Goal: Task Accomplishment & Management: Complete application form

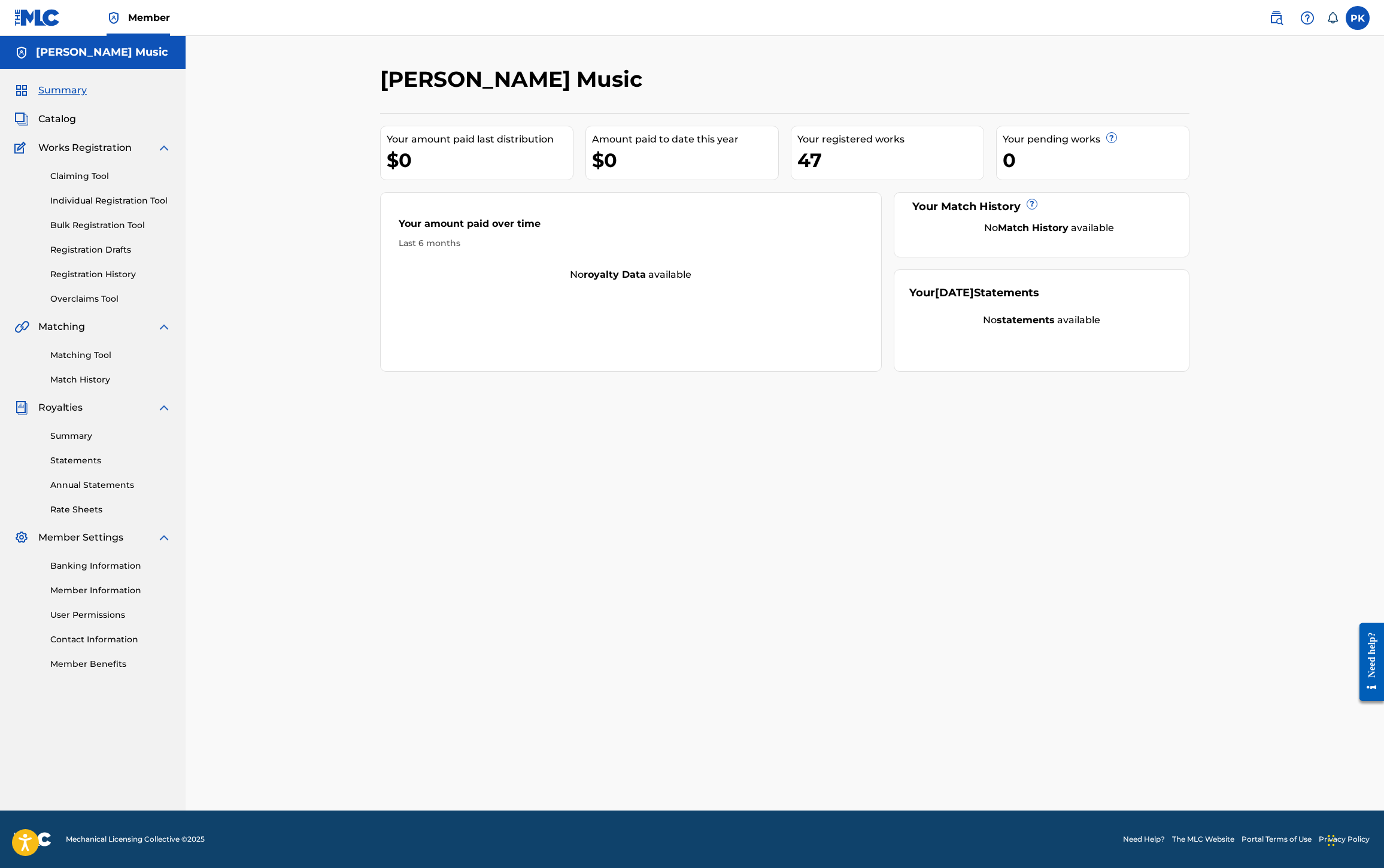
click at [126, 155] on span "Works Registration" at bounding box center [85, 148] width 94 height 14
click at [128, 207] on link "Individual Registration Tool" at bounding box center [110, 201] width 121 height 12
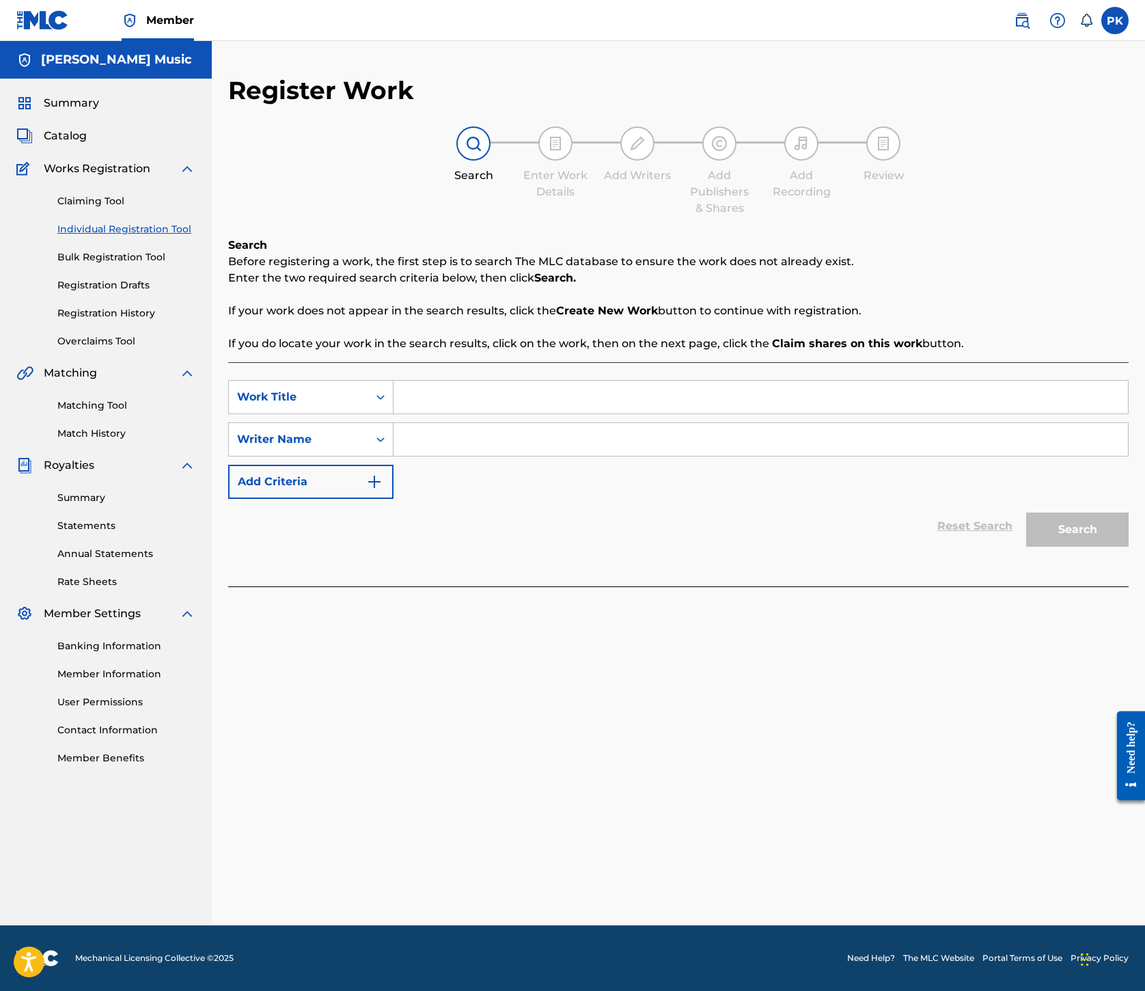
click at [760, 413] on input "Search Form" at bounding box center [761, 397] width 735 height 33
paste input "Overture"
type input "Overture"
click at [753, 456] on input "Search Form" at bounding box center [761, 439] width 735 height 33
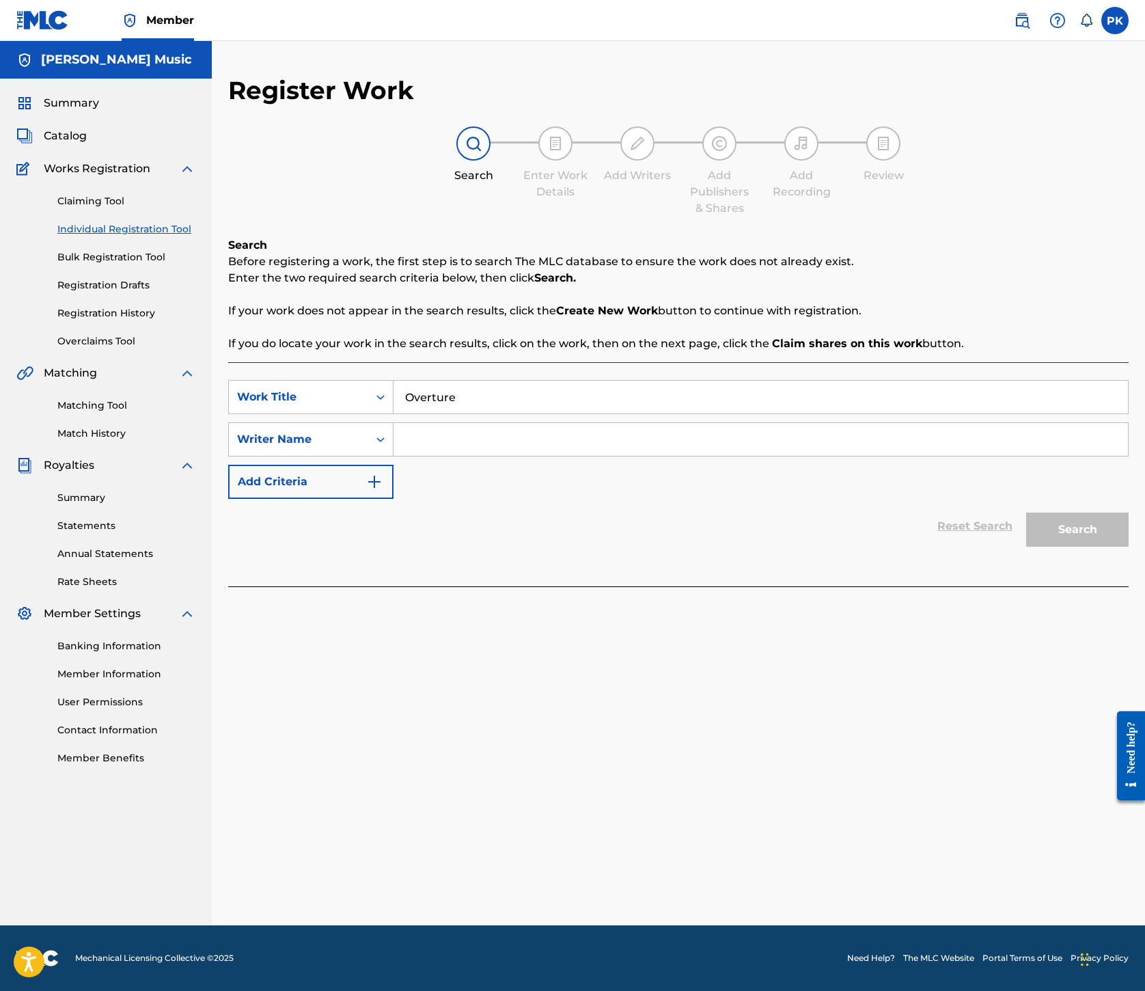
type input "g"
type input "huseman"
click at [1027, 547] on button "Search" at bounding box center [1078, 530] width 103 height 34
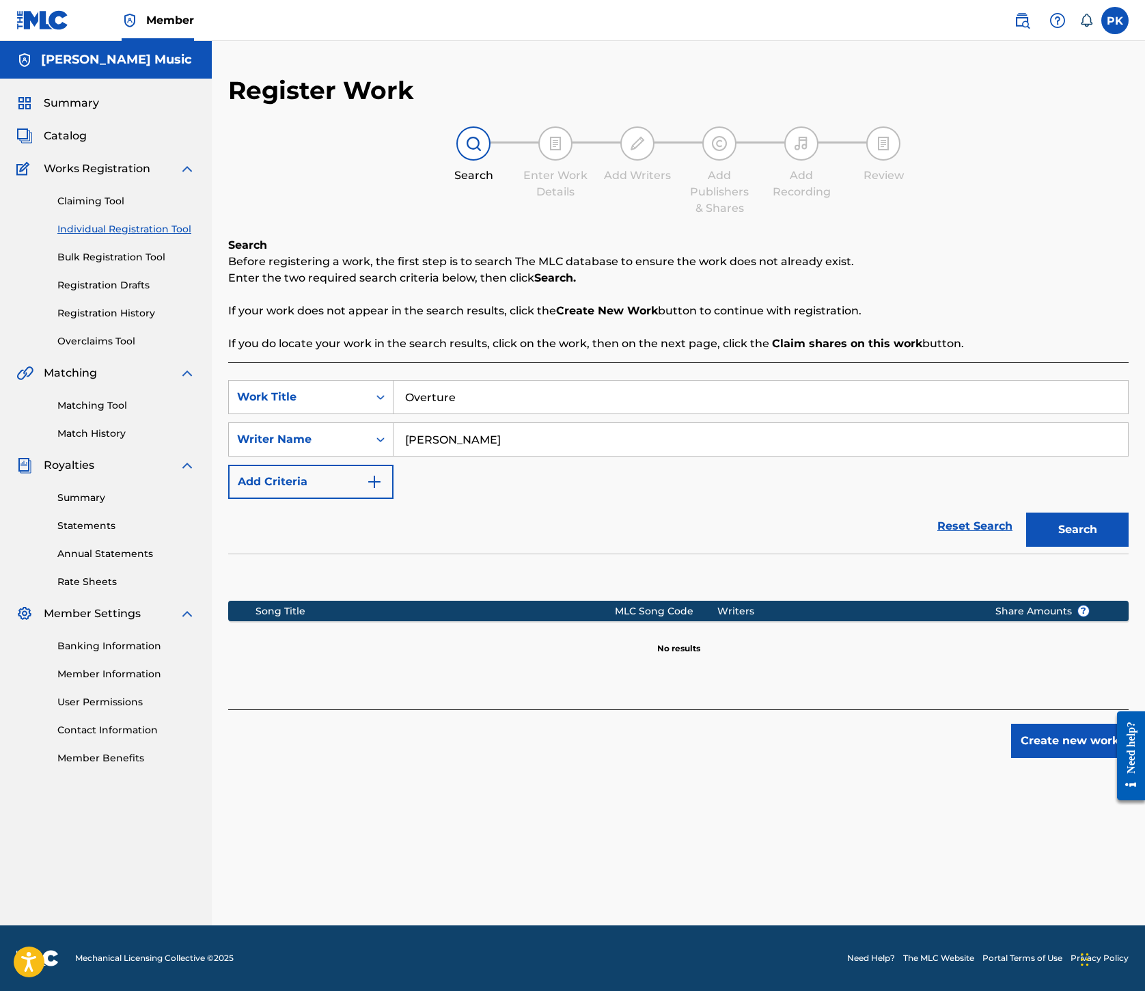
scroll to position [398, 0]
click at [1021, 758] on button "Create new work" at bounding box center [1071, 741] width 118 height 34
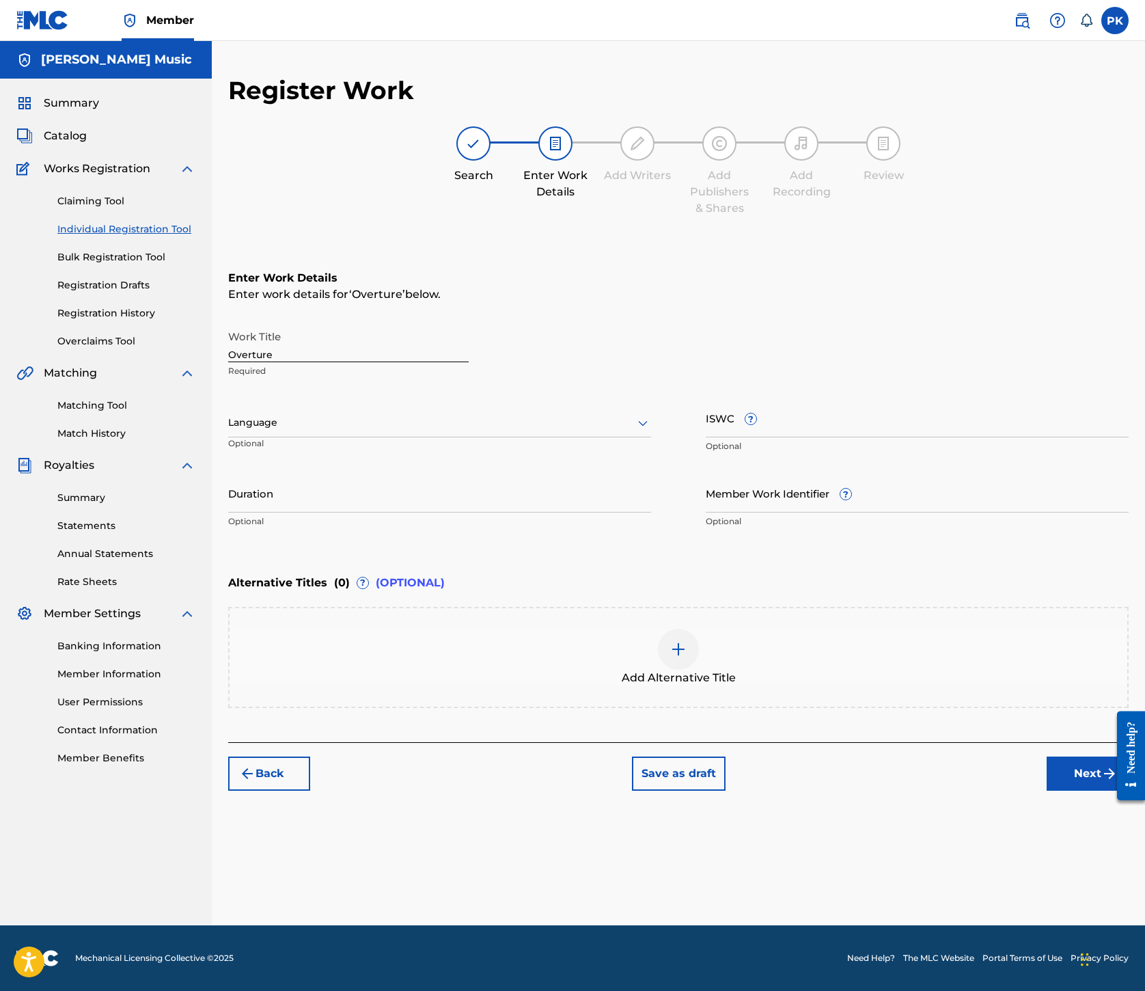
scroll to position [130, 0]
click at [832, 437] on input "ISWC ?" at bounding box center [917, 417] width 423 height 39
paste input "T9115759745"
type input "T9115759745"
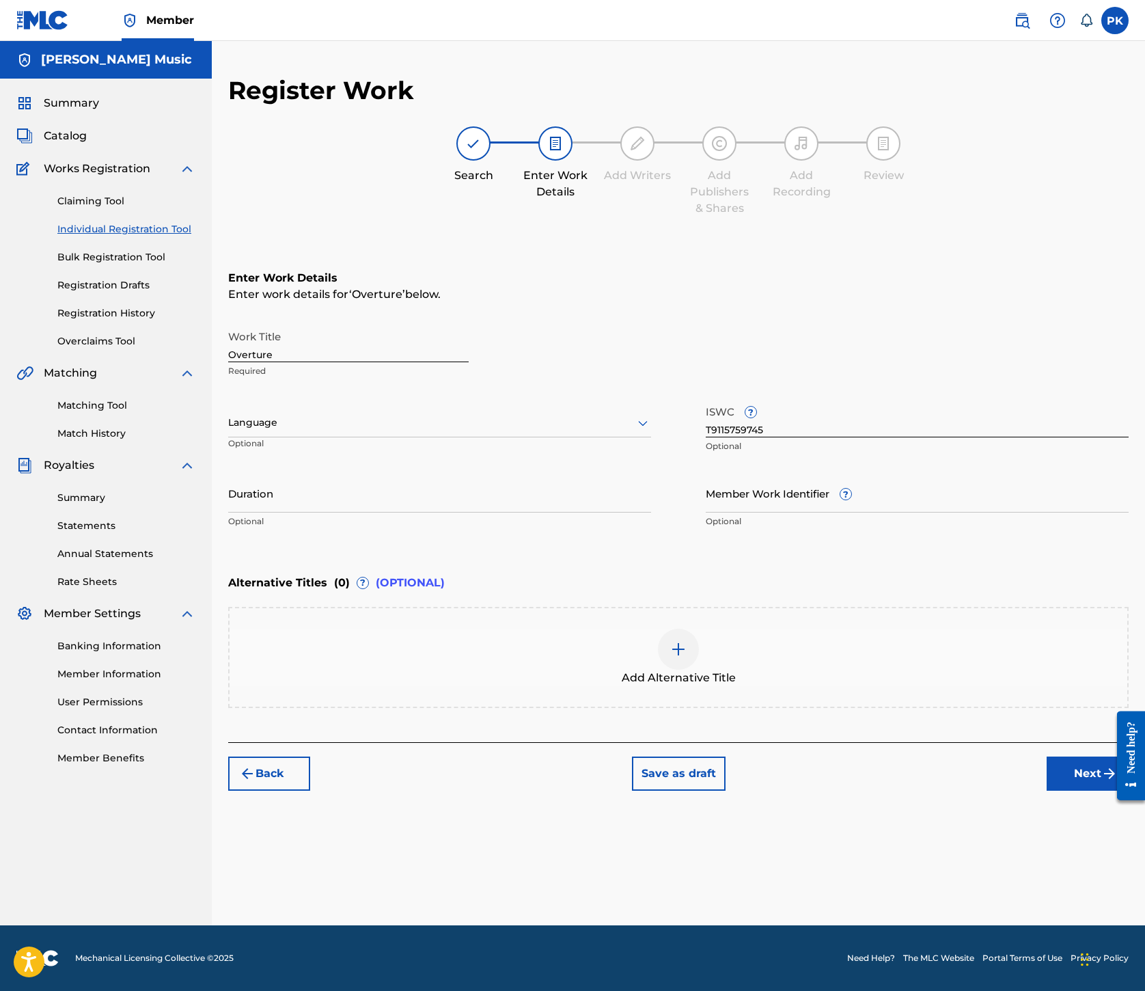
click at [1057, 791] on button "Next" at bounding box center [1088, 774] width 82 height 34
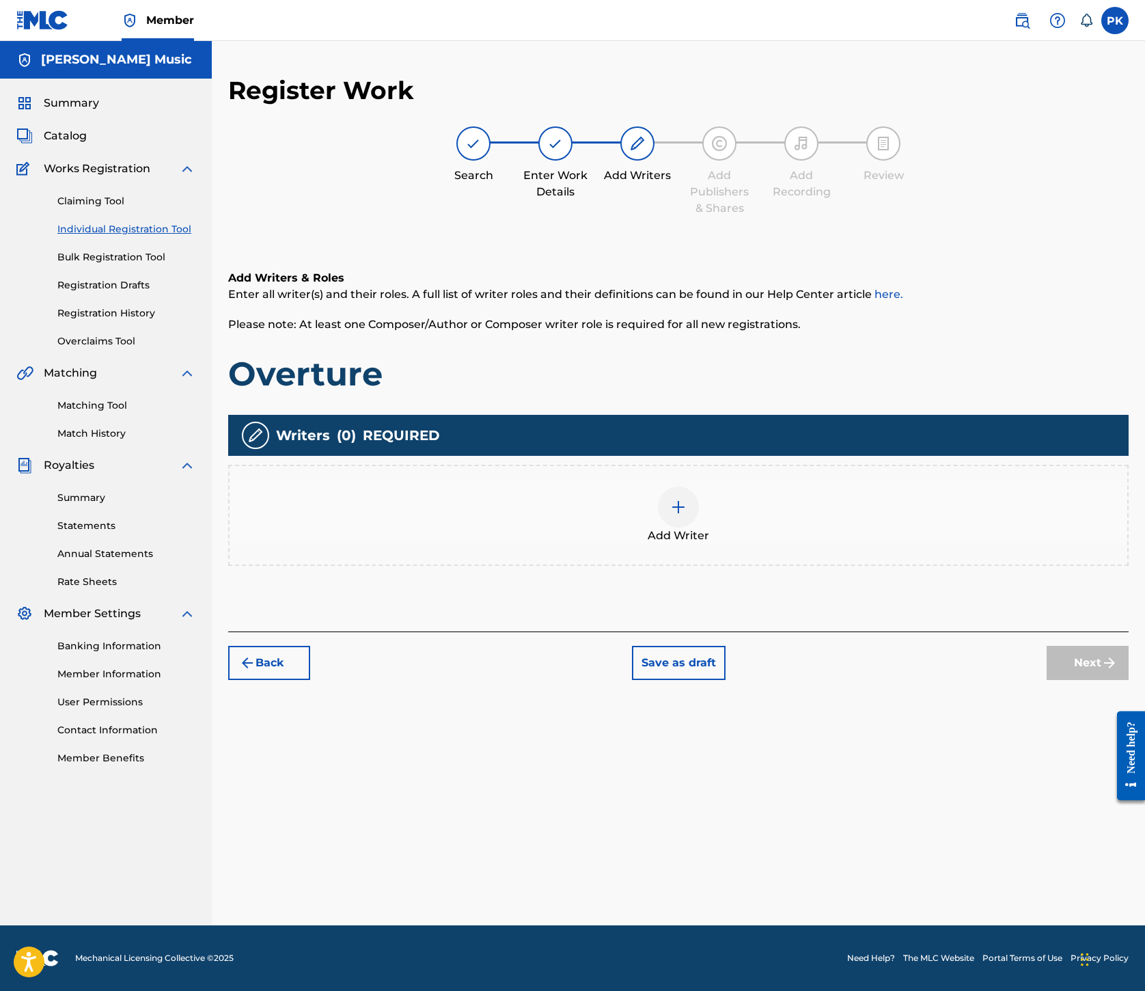
click at [687, 499] on img at bounding box center [678, 507] width 16 height 16
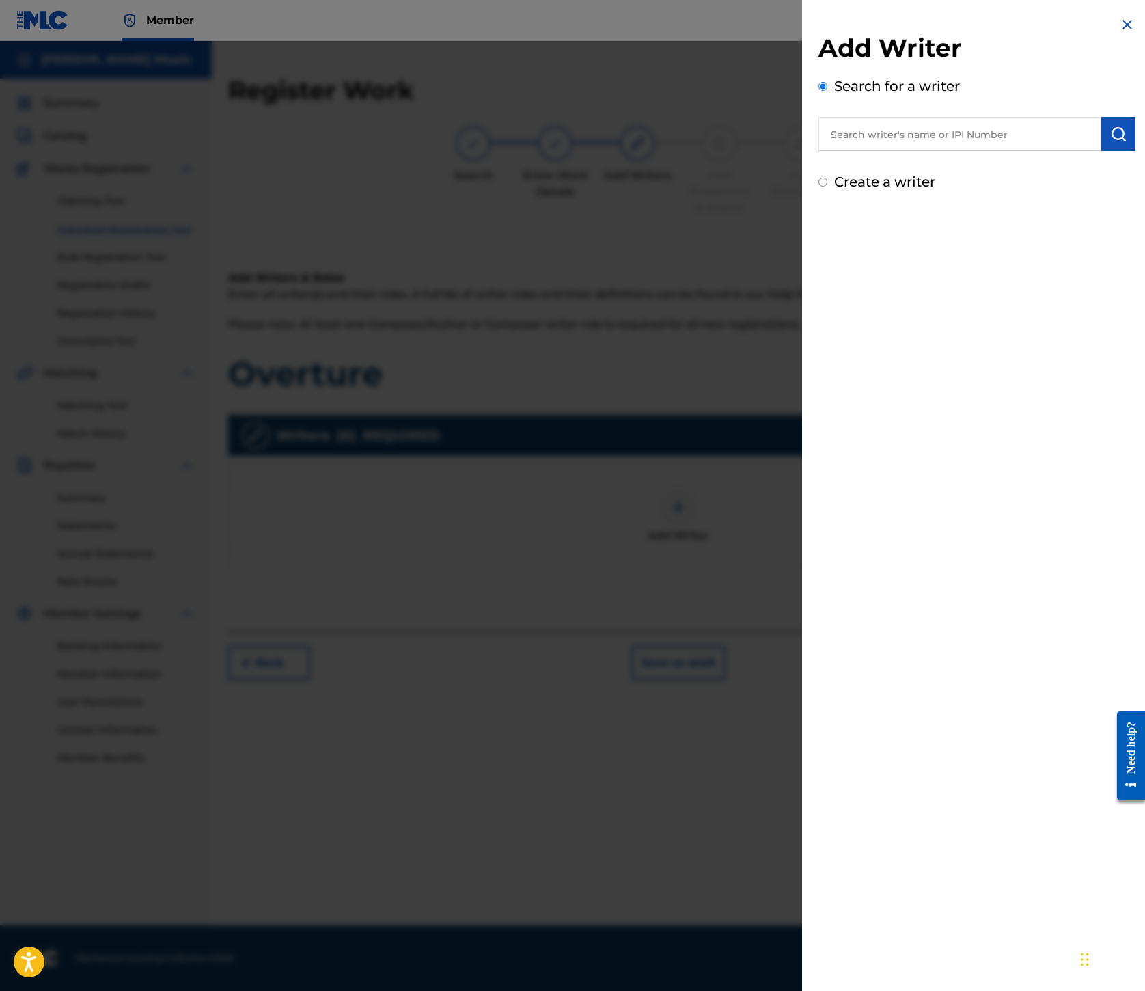
click at [819, 151] on input "text" at bounding box center [960, 134] width 283 height 34
paste input "00245336377"
type input "00245336377"
click at [1111, 142] on img "submit" at bounding box center [1119, 134] width 16 height 16
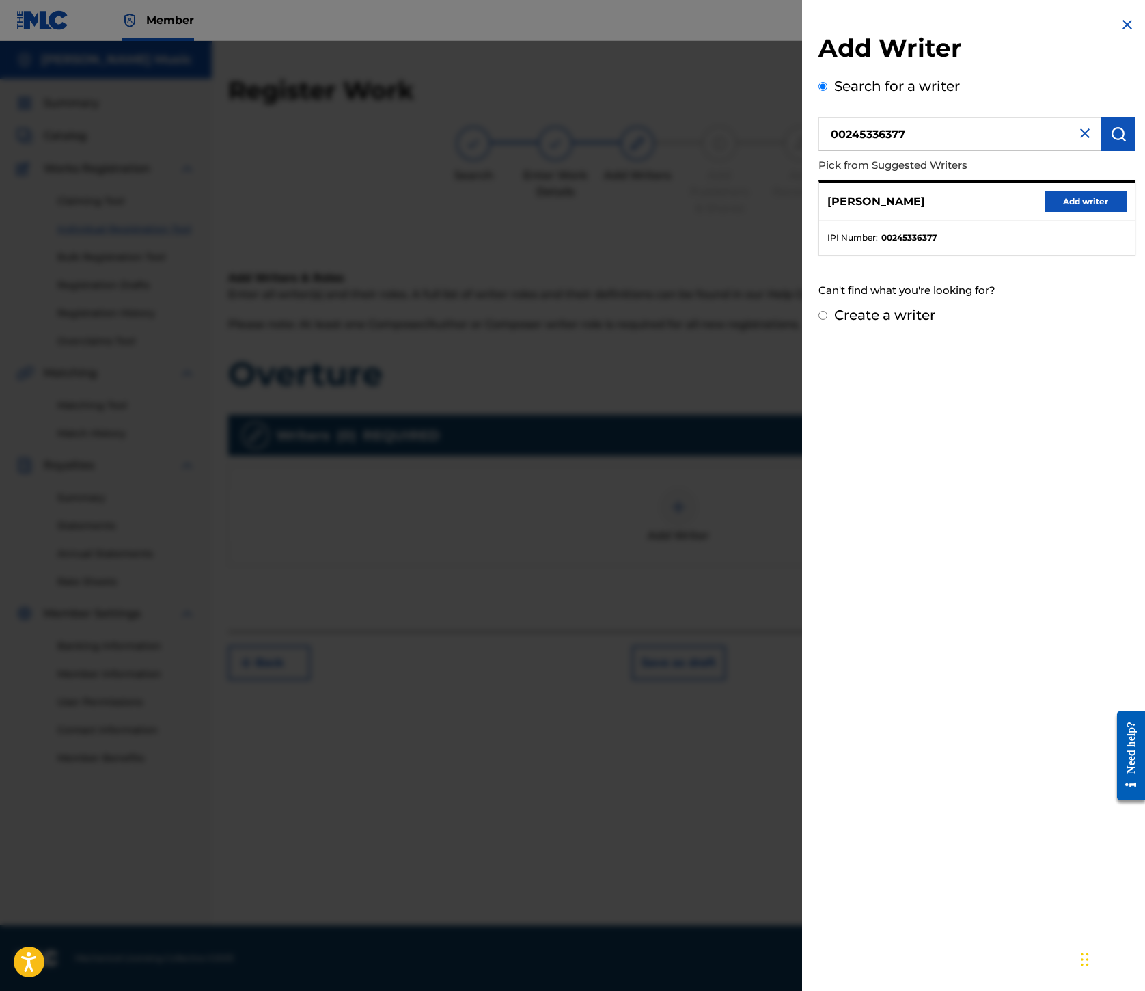
click at [1045, 212] on button "Add writer" at bounding box center [1086, 201] width 82 height 21
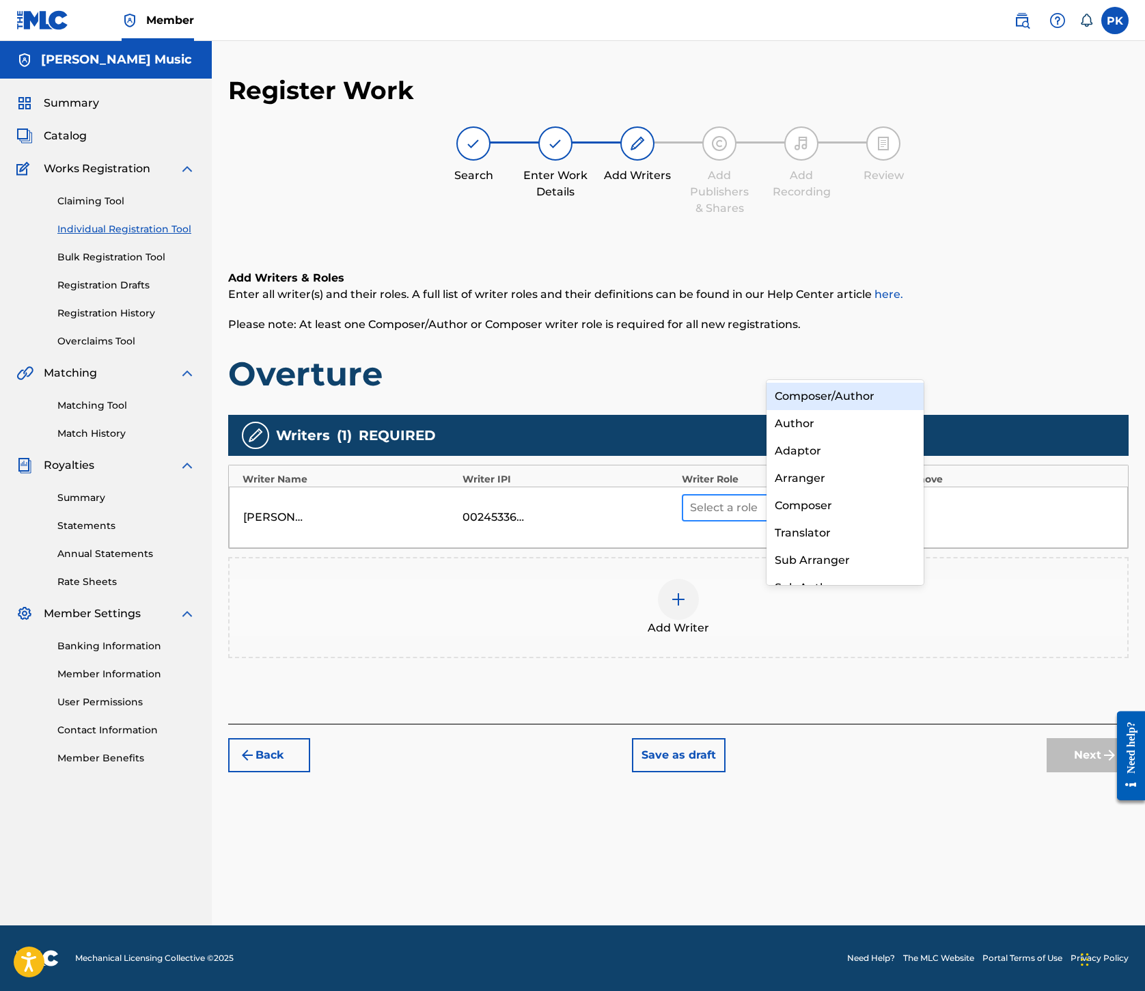
click at [888, 501] on icon at bounding box center [881, 508] width 14 height 14
click at [858, 398] on div "Composer/Author" at bounding box center [845, 396] width 157 height 27
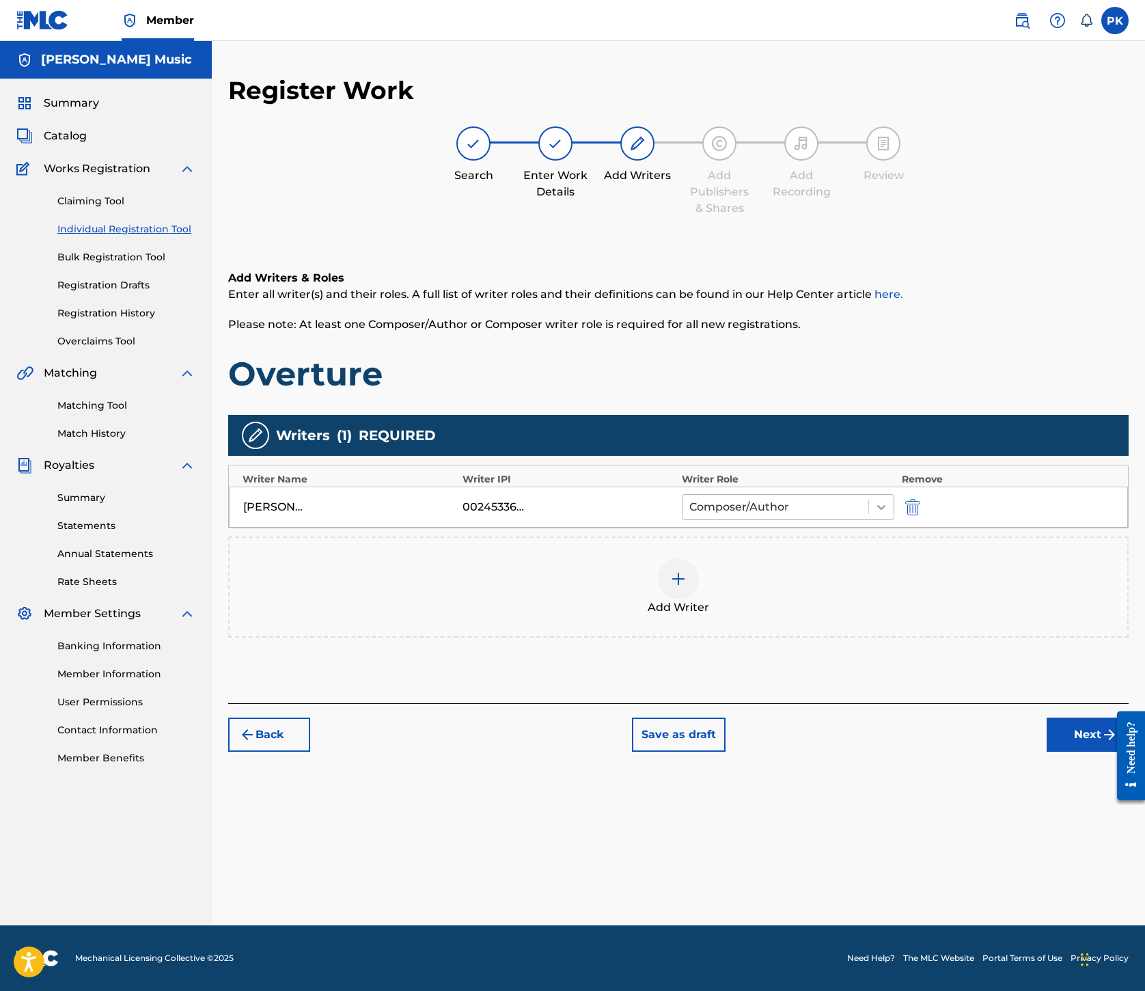
click at [888, 500] on icon at bounding box center [882, 507] width 14 height 14
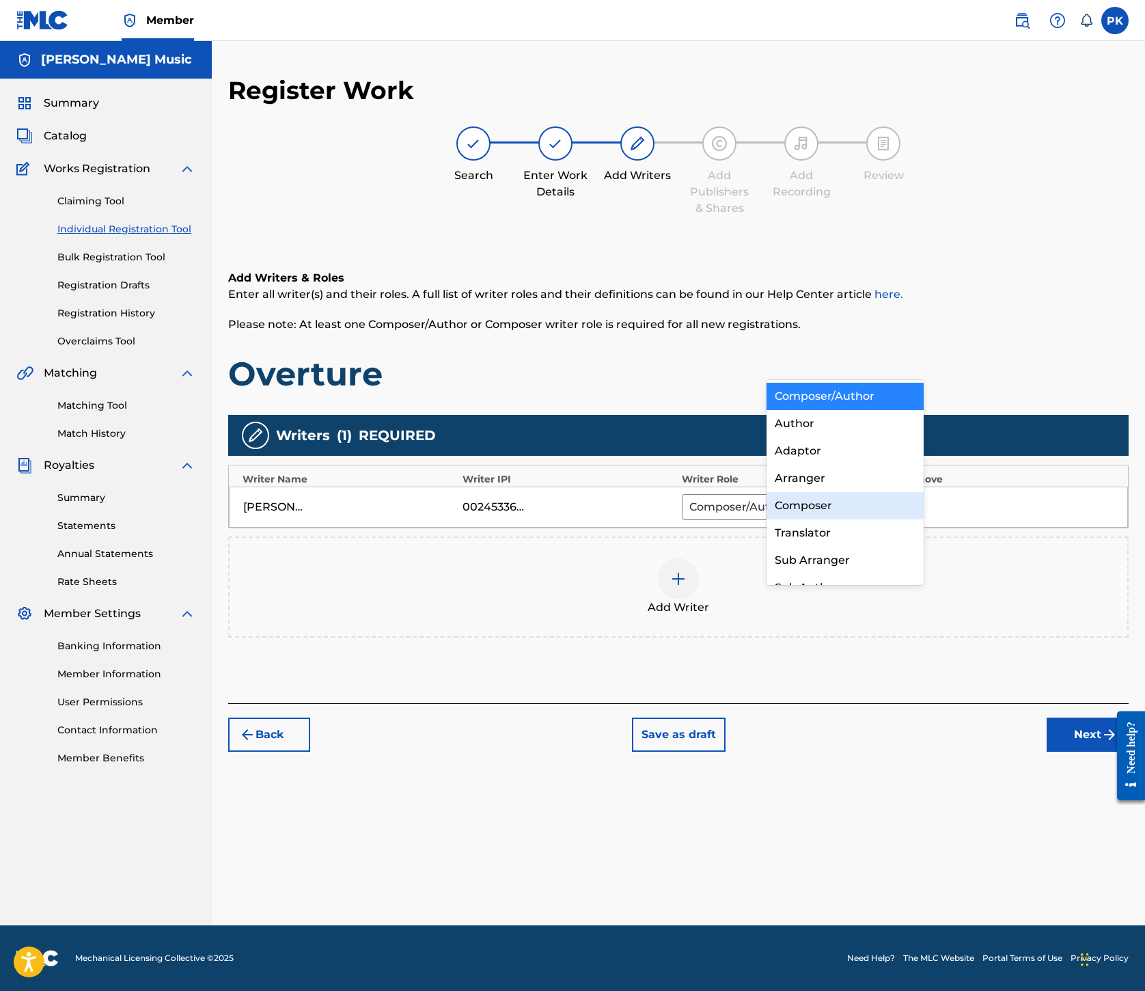
click at [809, 507] on div "Composer" at bounding box center [845, 505] width 157 height 27
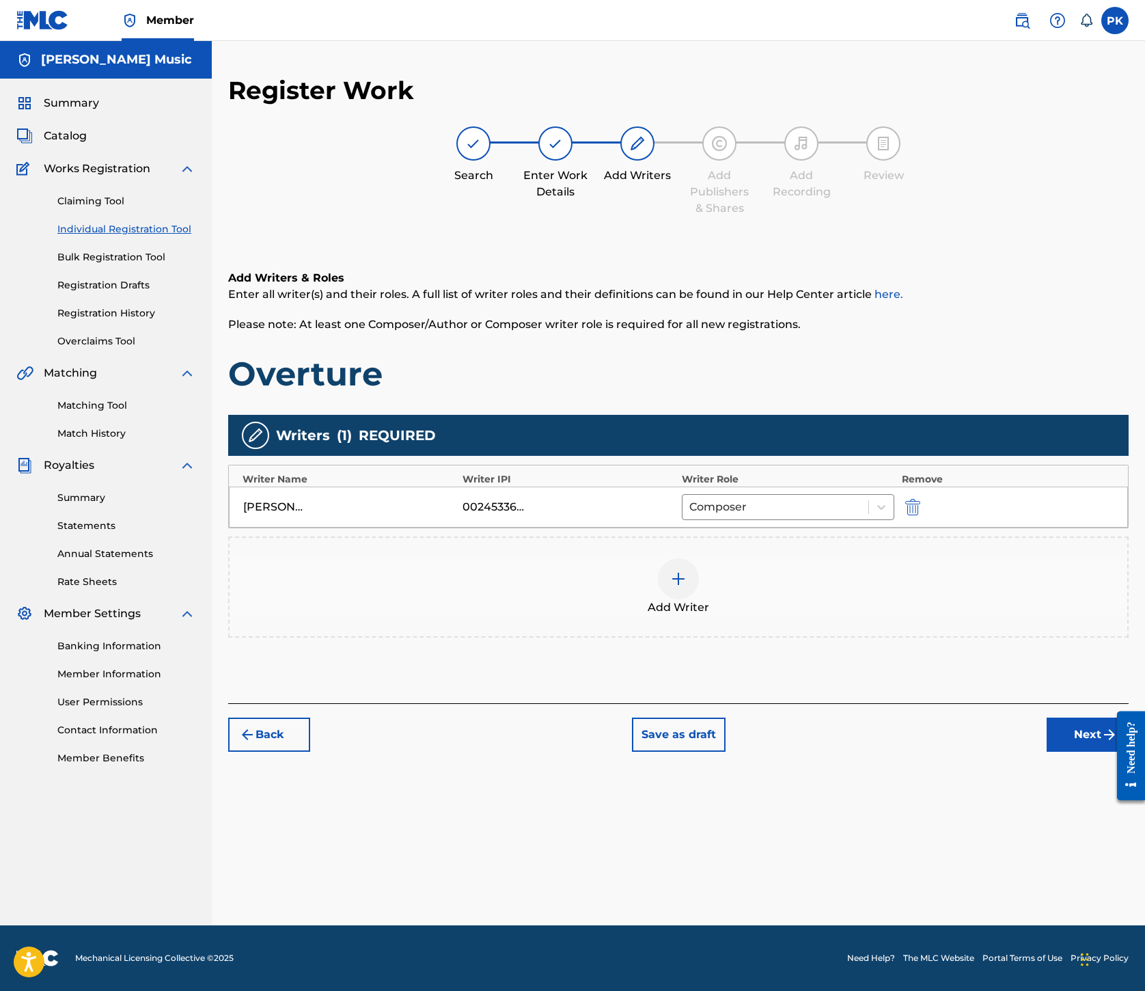
click at [687, 571] on img at bounding box center [678, 579] width 16 height 16
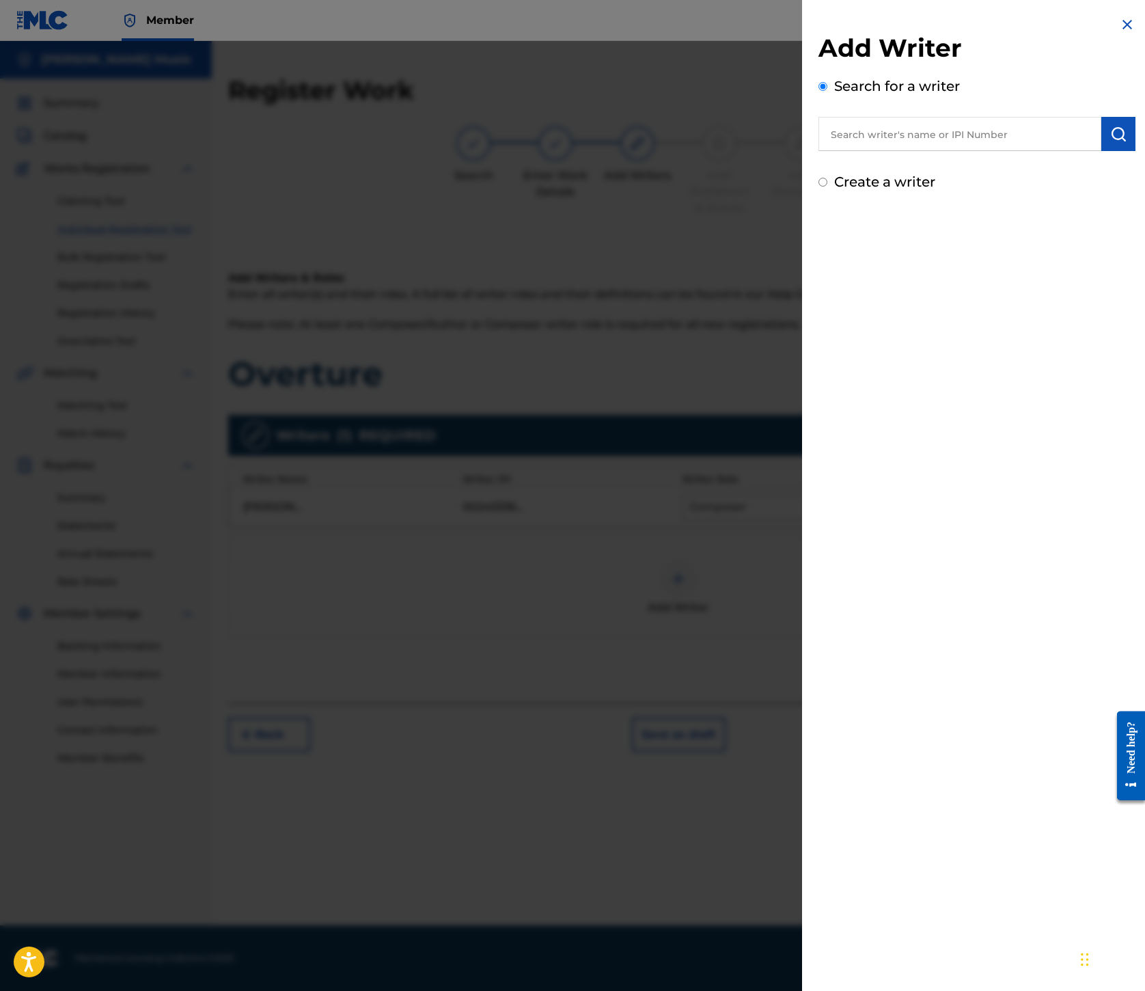
click at [819, 151] on input "text" at bounding box center [960, 134] width 283 height 34
paste input "00245337080"
type input "00245337080"
click at [1111, 142] on img "submit" at bounding box center [1119, 134] width 16 height 16
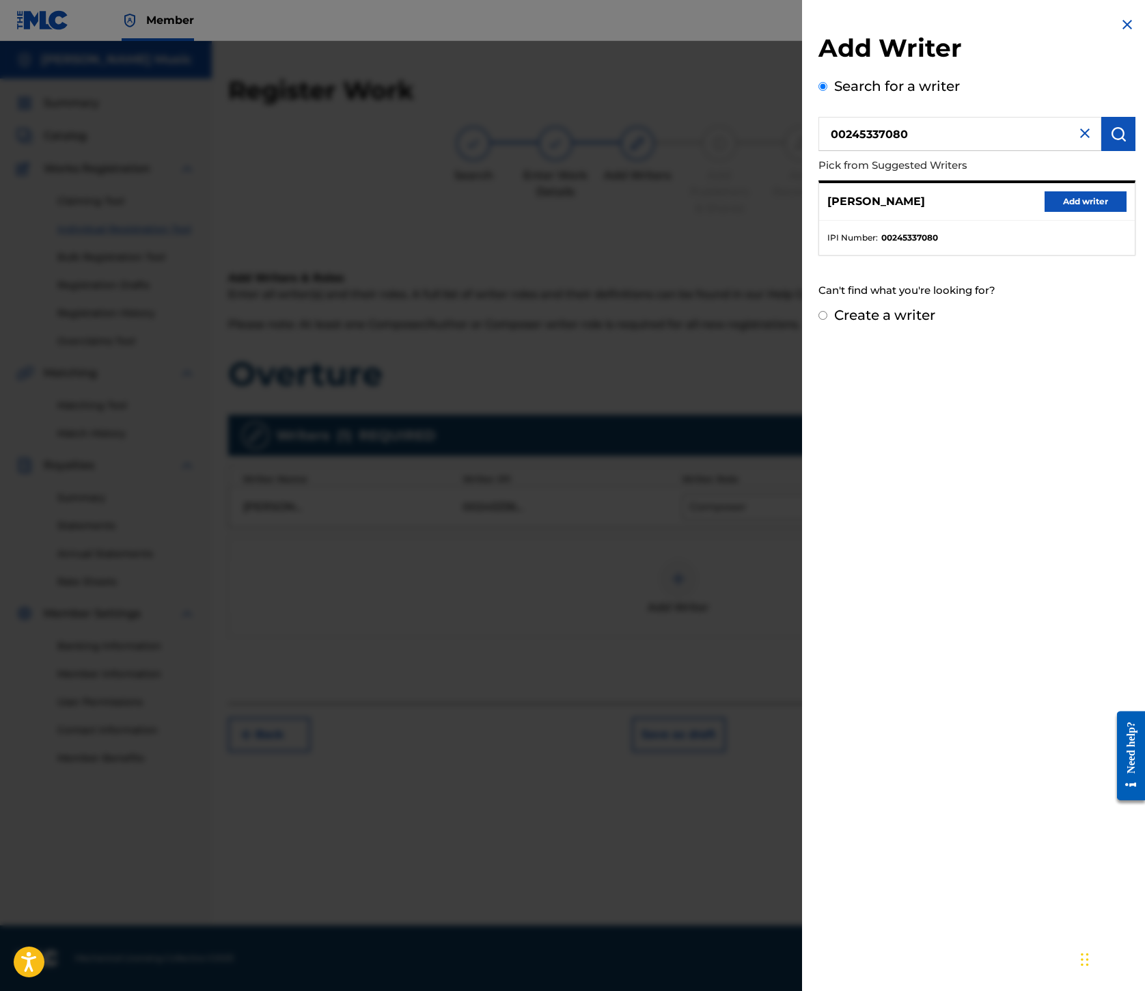
click at [1045, 212] on button "Add writer" at bounding box center [1086, 201] width 82 height 21
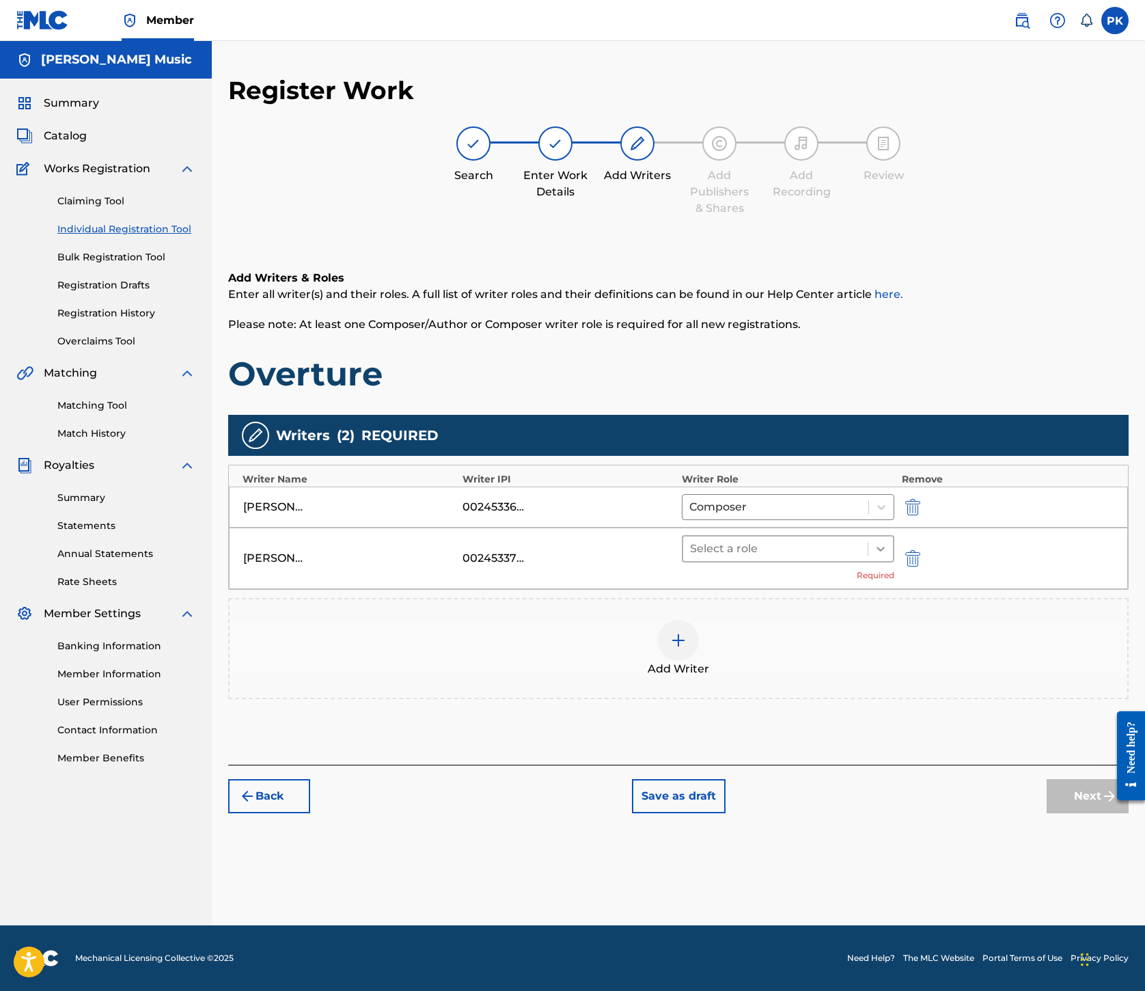
click at [893, 537] on div at bounding box center [881, 549] width 25 height 25
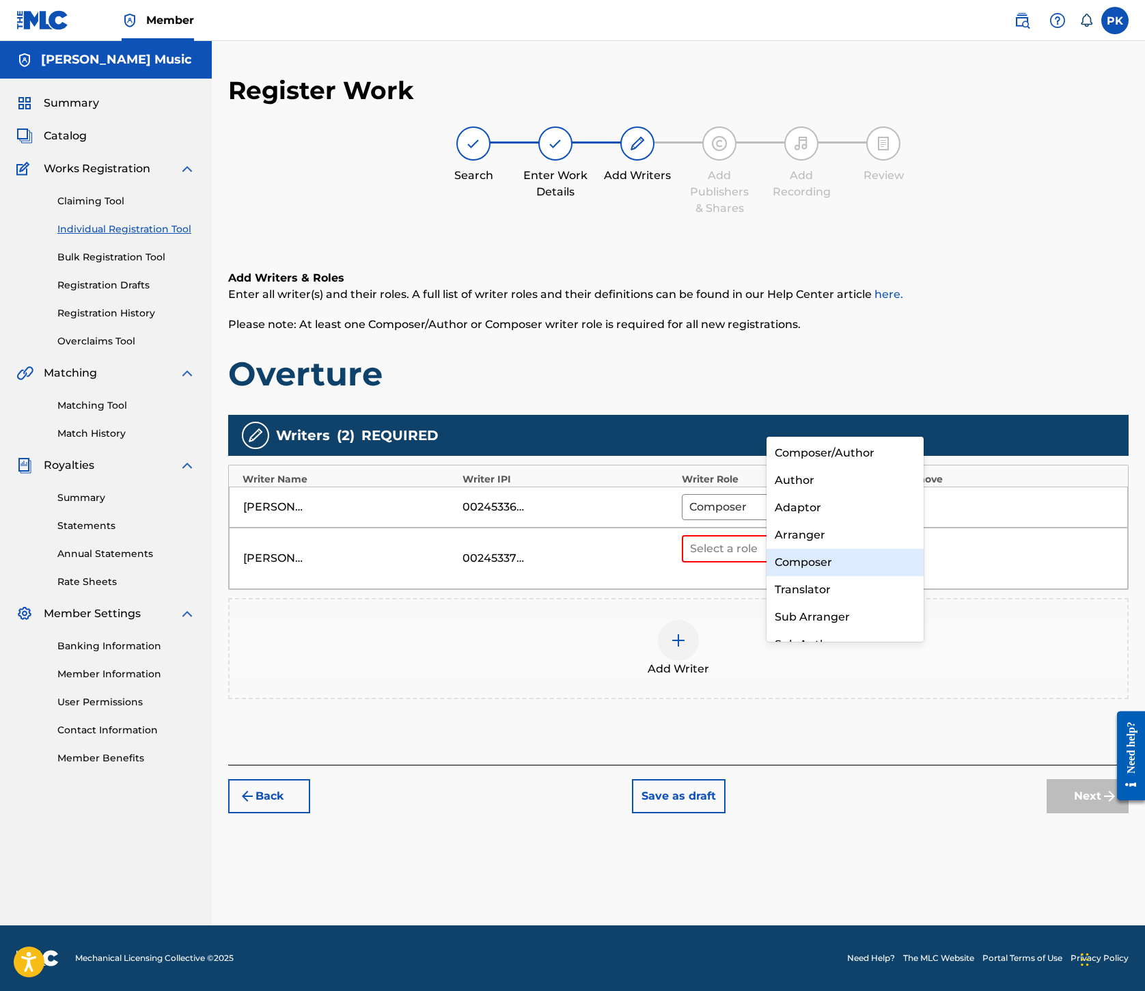
click at [809, 570] on div "Composer" at bounding box center [845, 562] width 157 height 27
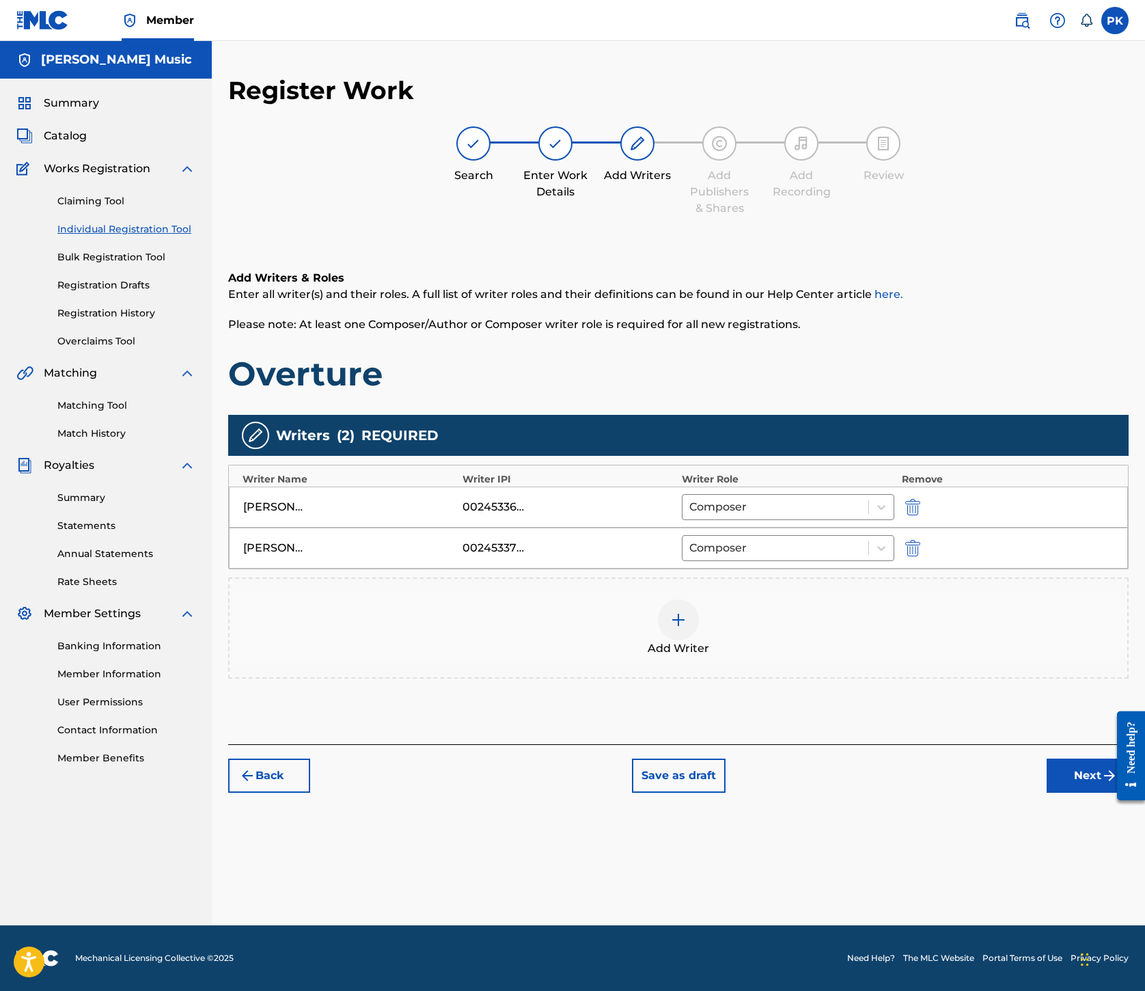
click at [687, 612] on img at bounding box center [678, 620] width 16 height 16
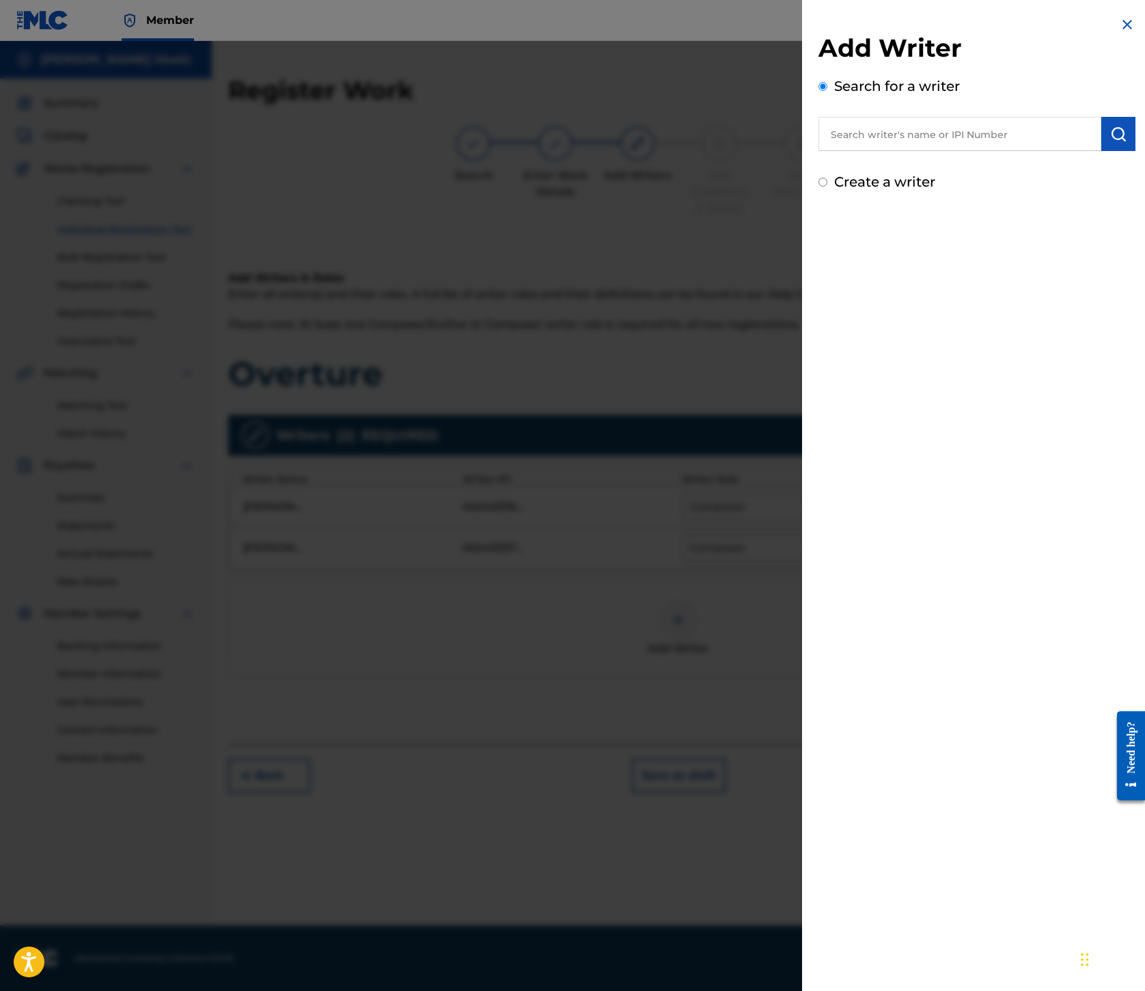
click at [802, 532] on div "Add Writer Search for a writer Create a writer" at bounding box center [977, 495] width 350 height 991
click at [819, 151] on input "text" at bounding box center [960, 134] width 283 height 34
paste input "00199690501"
type input "00199690501"
click at [1111, 142] on img "submit" at bounding box center [1119, 134] width 16 height 16
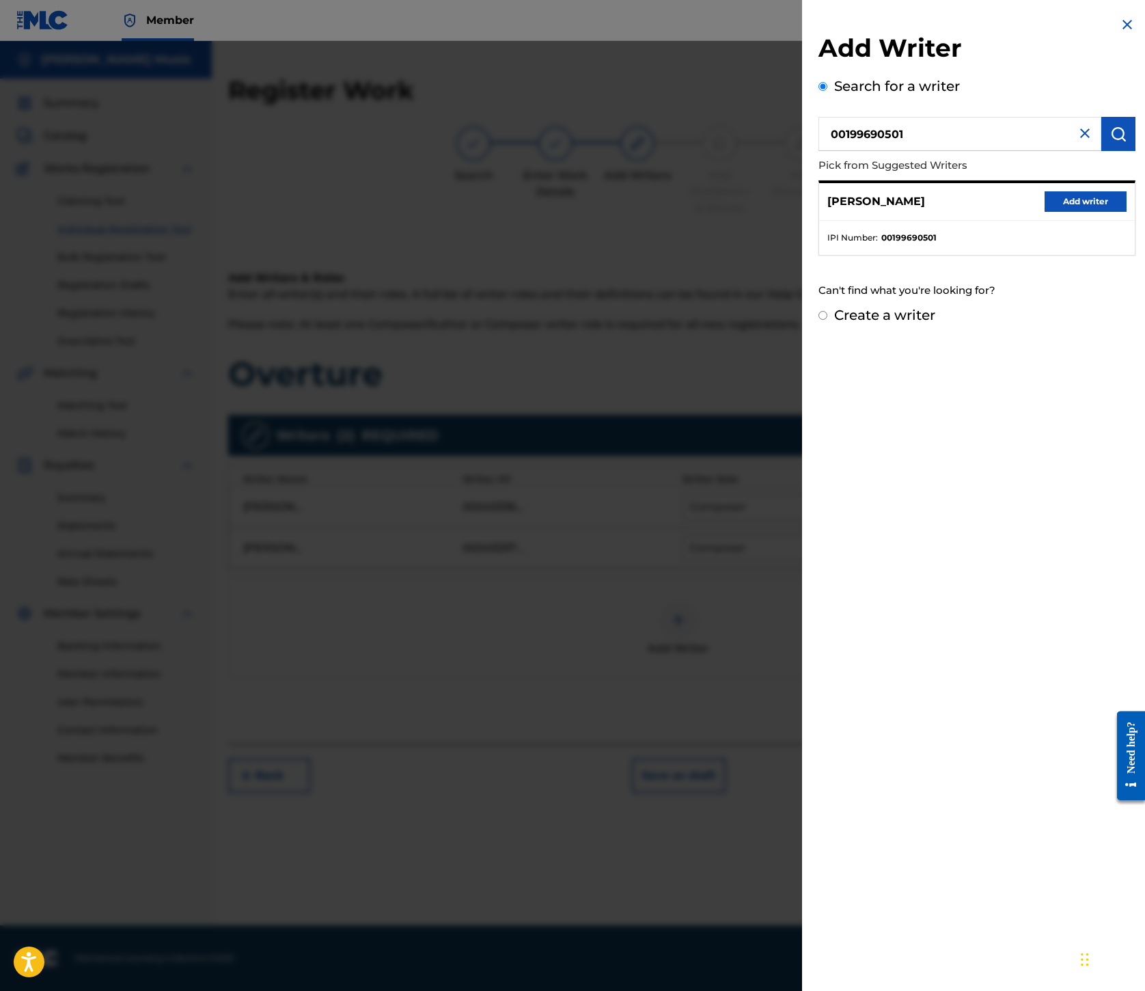
click at [1045, 212] on button "Add writer" at bounding box center [1086, 201] width 82 height 21
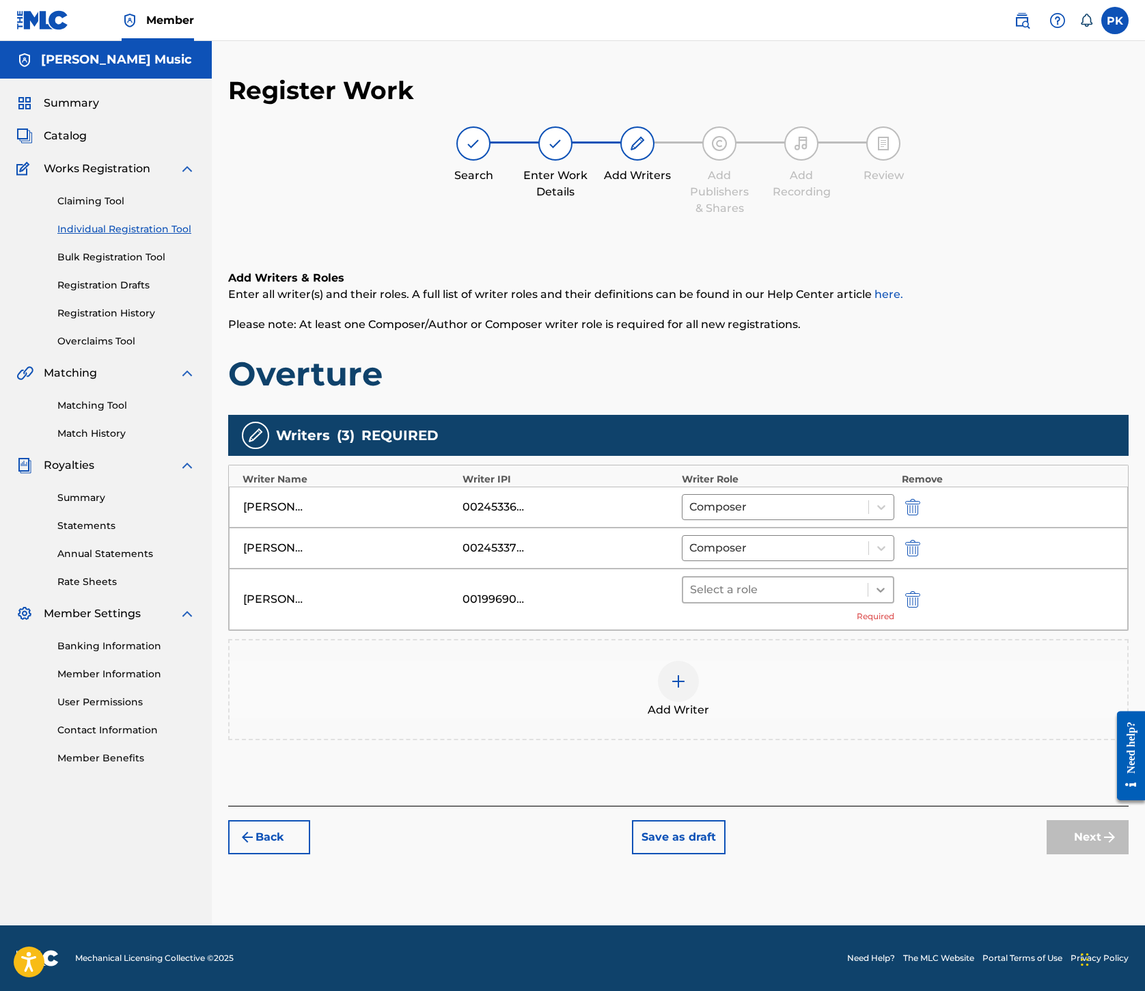
click at [885, 588] on icon at bounding box center [881, 590] width 8 height 5
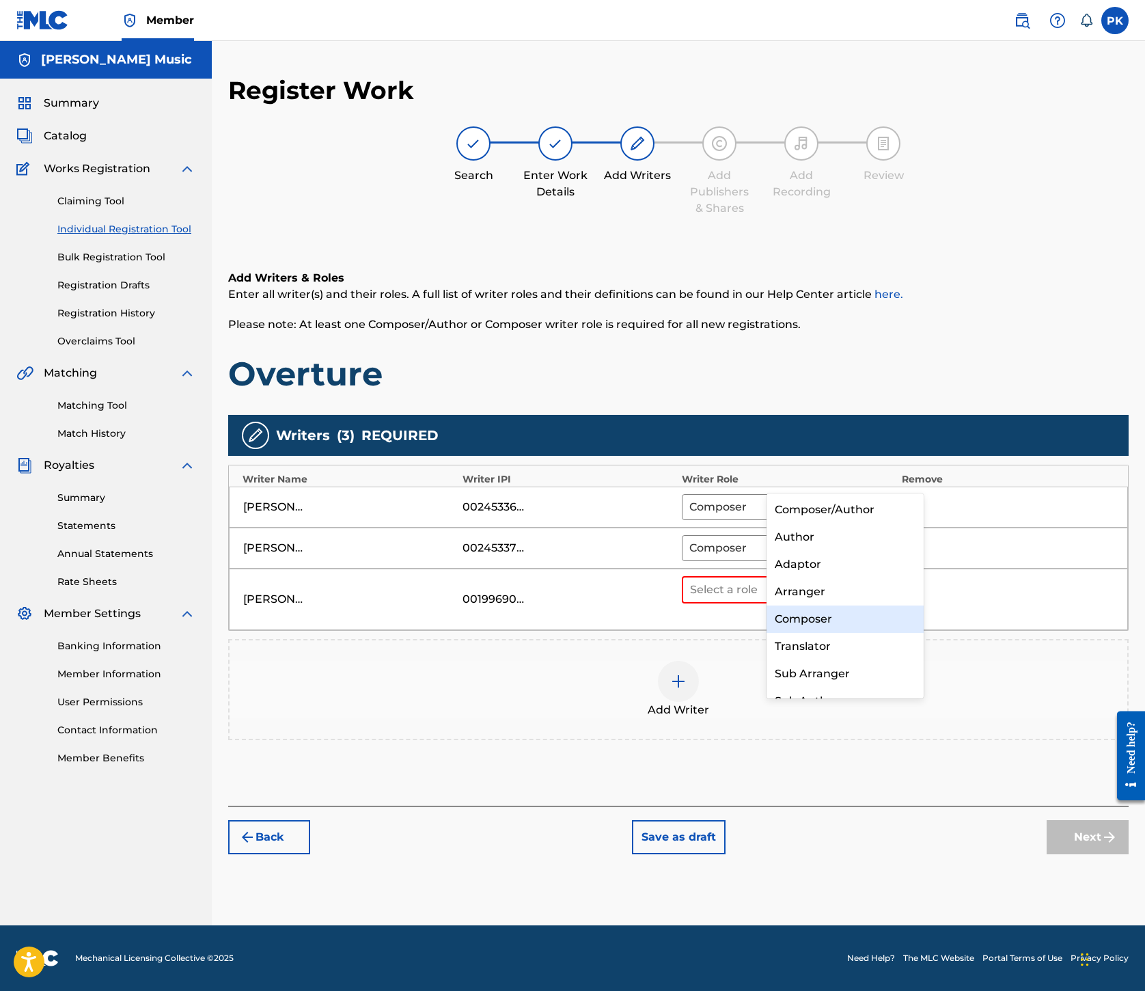
click at [812, 619] on div "Composer" at bounding box center [845, 619] width 157 height 27
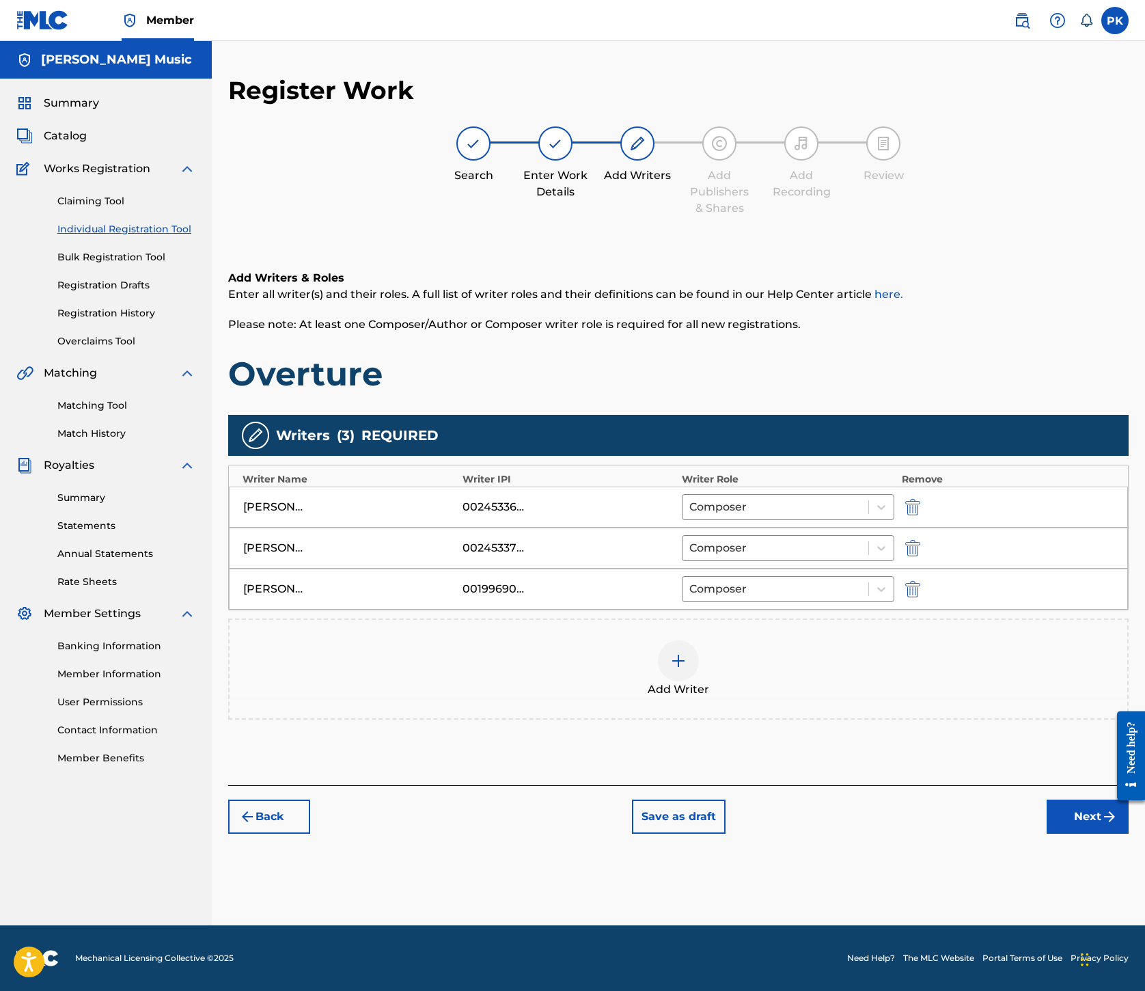
click at [1047, 834] on button "Next" at bounding box center [1088, 817] width 82 height 34
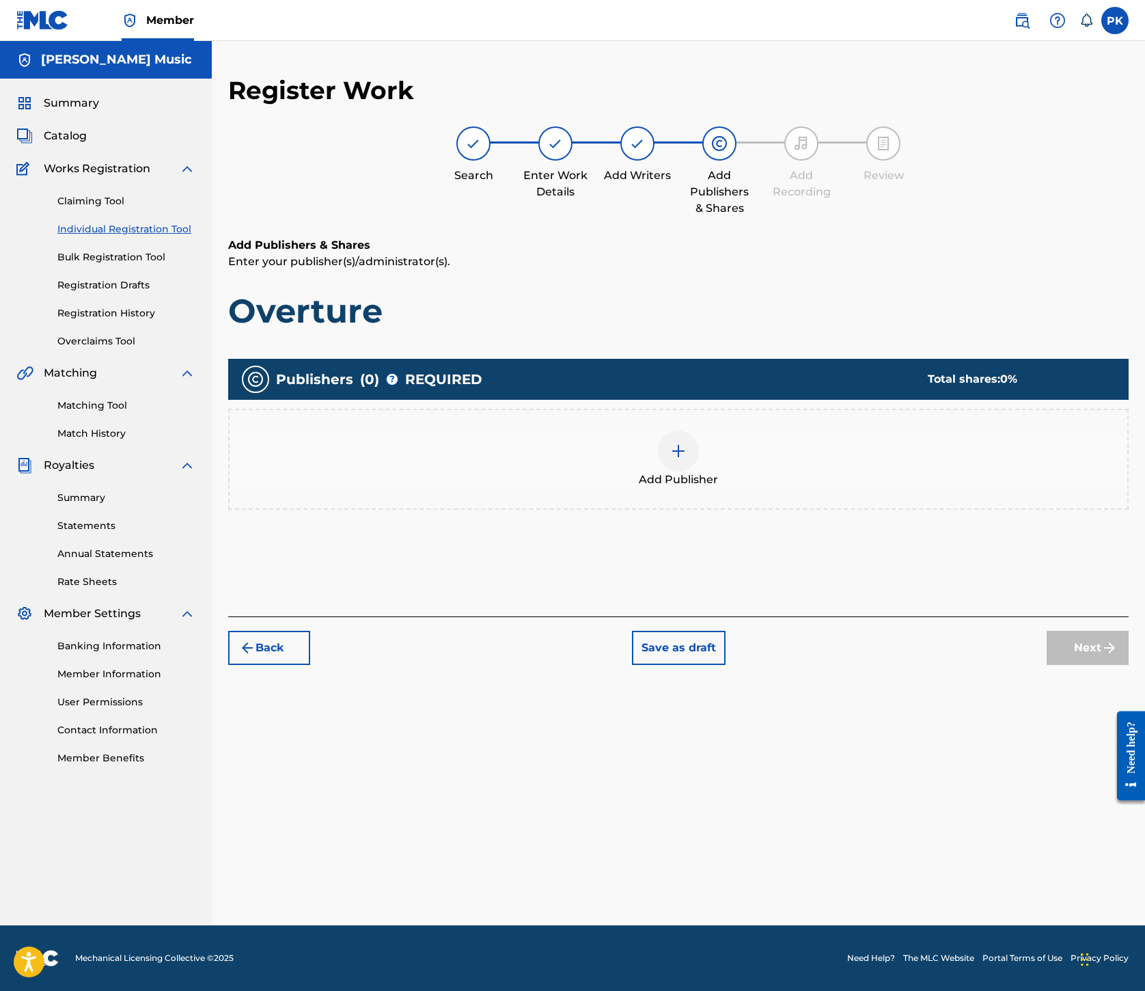
scroll to position [62, 0]
click at [687, 459] on img at bounding box center [678, 451] width 16 height 16
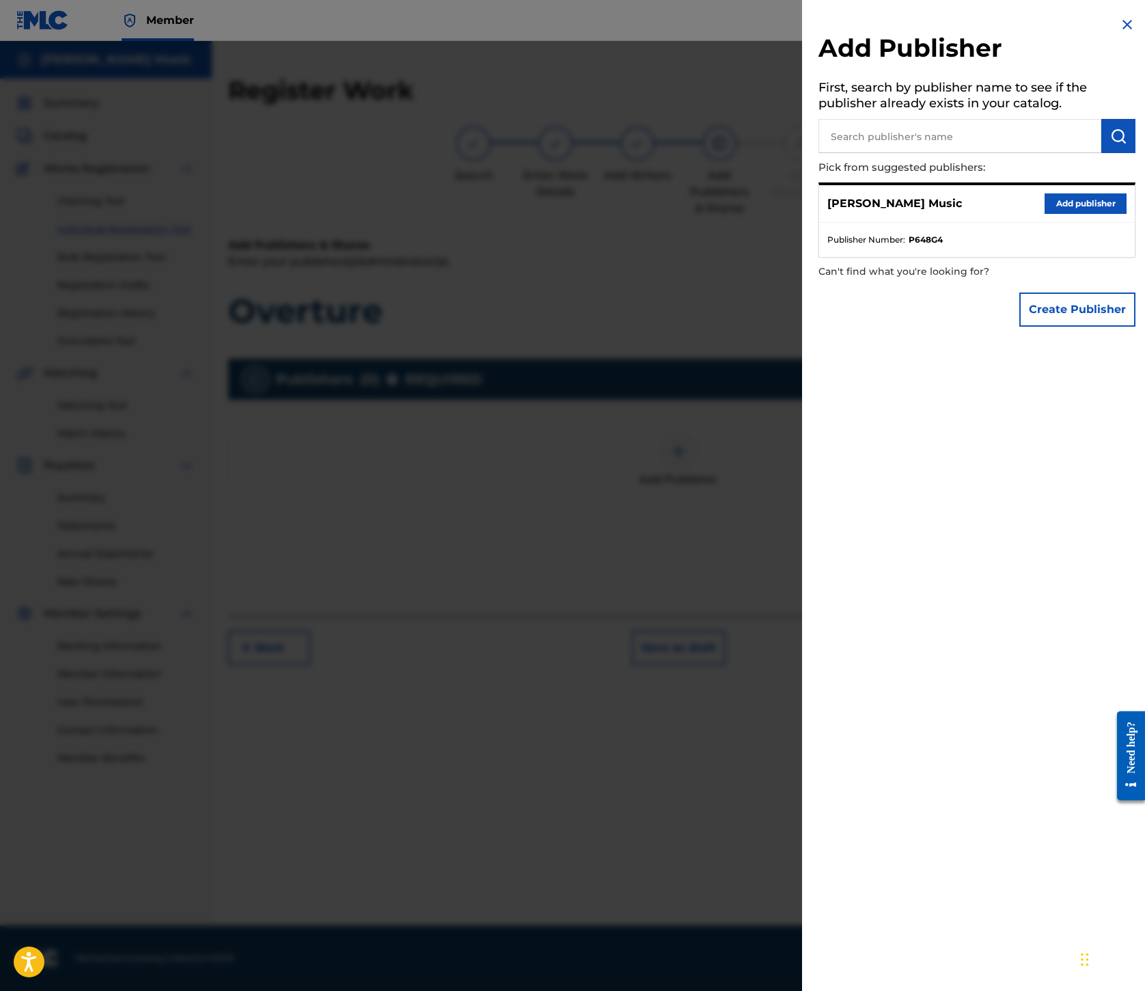
click at [1045, 214] on button "Add publisher" at bounding box center [1086, 203] width 82 height 21
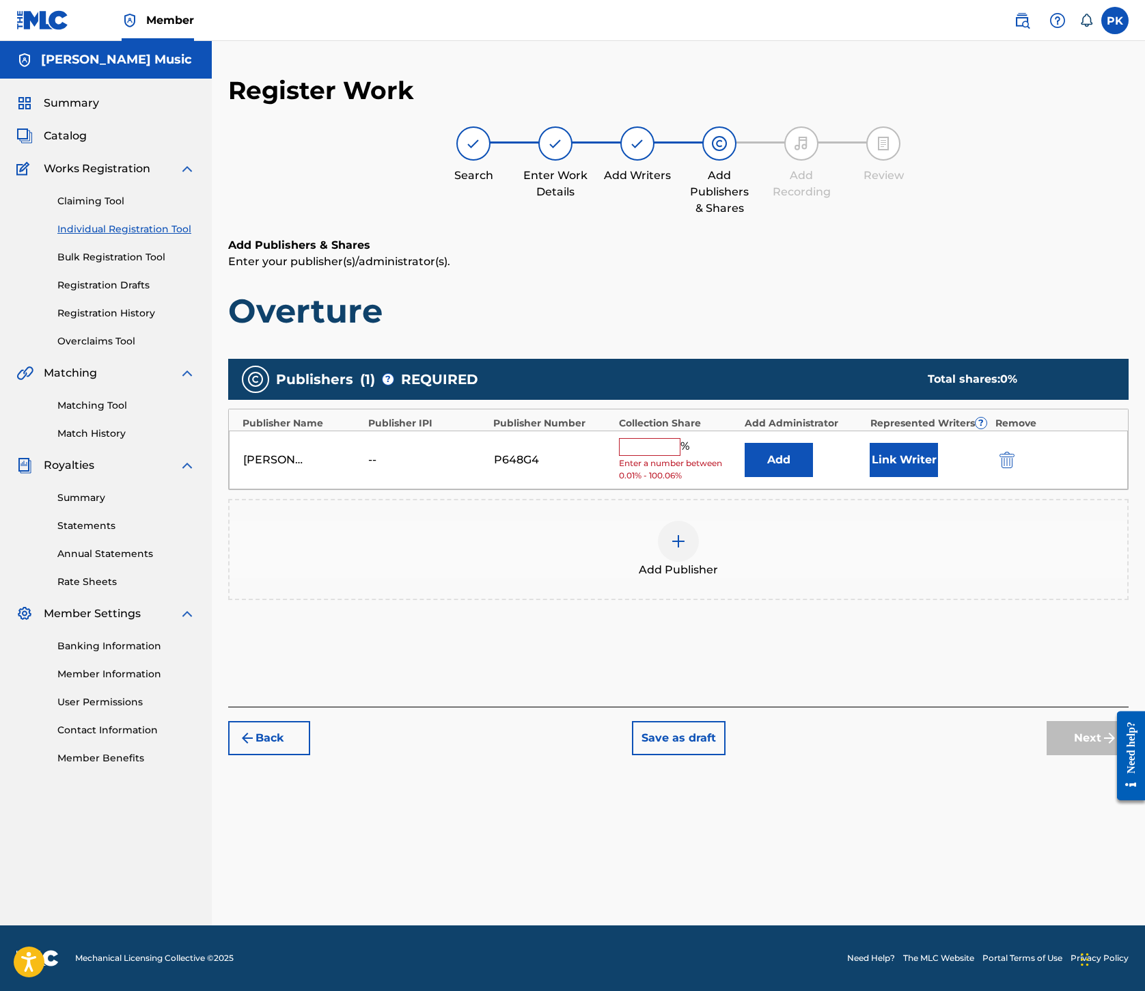
click at [681, 456] on input "text" at bounding box center [650, 447] width 62 height 18
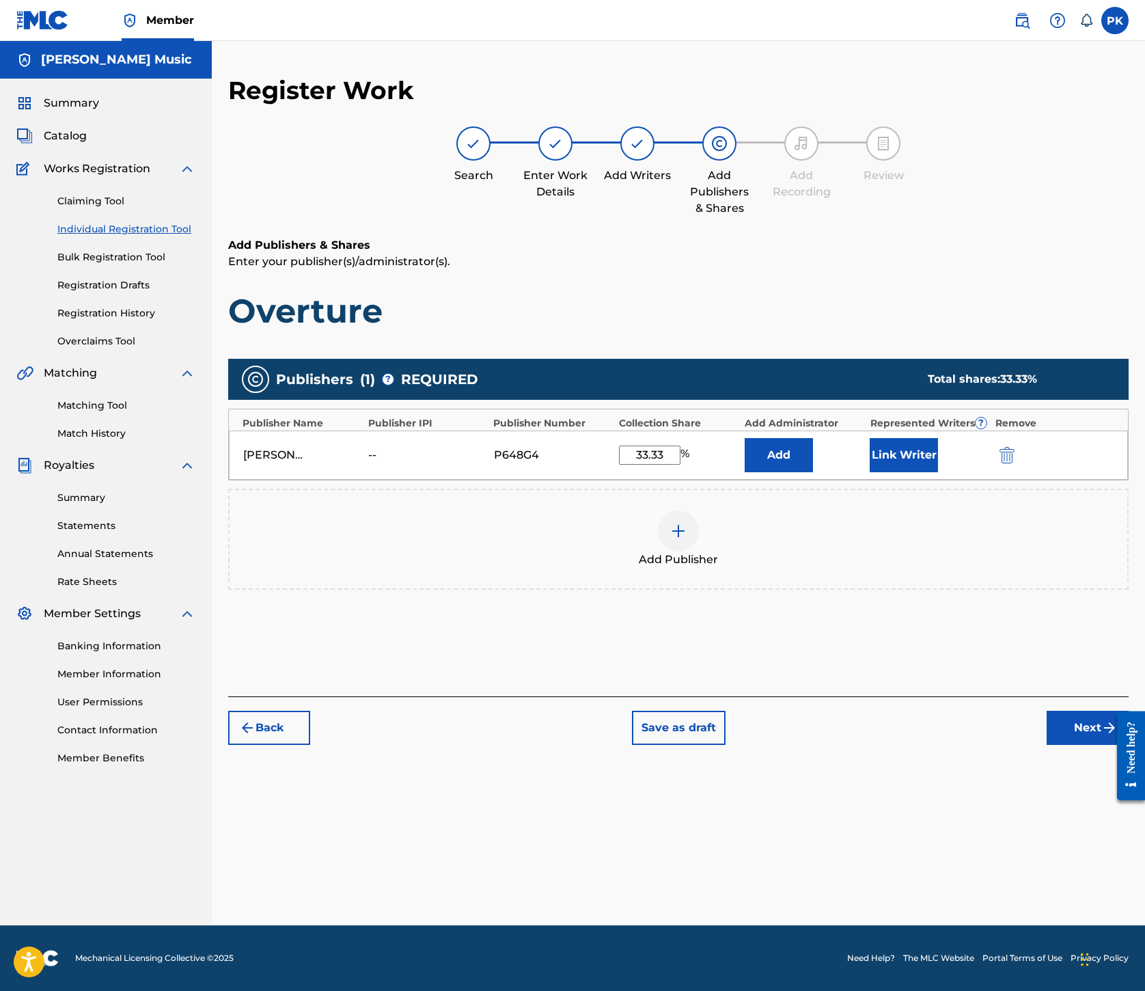
type input "33.33"
click at [938, 472] on button "Link Writer" at bounding box center [904, 455] width 68 height 34
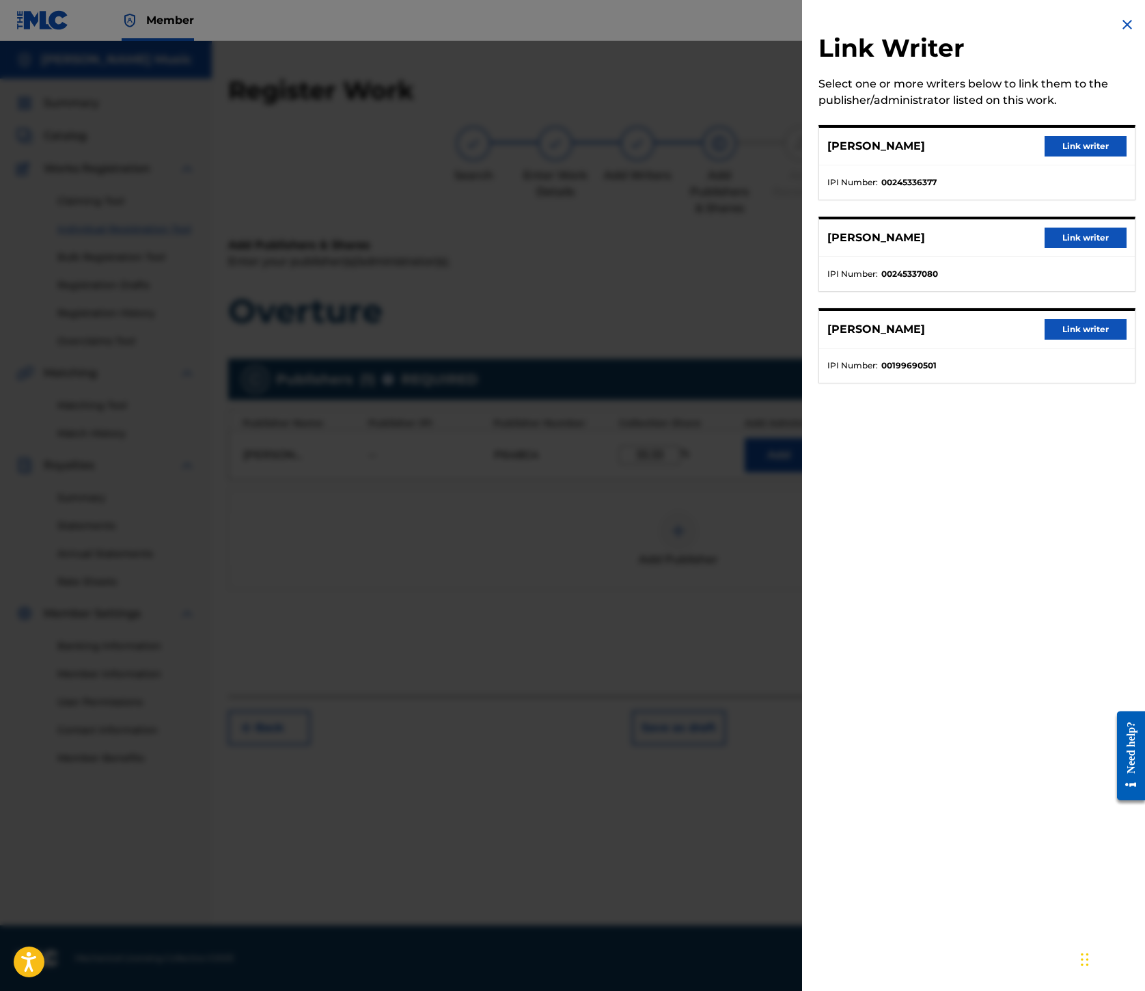
click at [1045, 340] on button "Link writer" at bounding box center [1086, 329] width 82 height 21
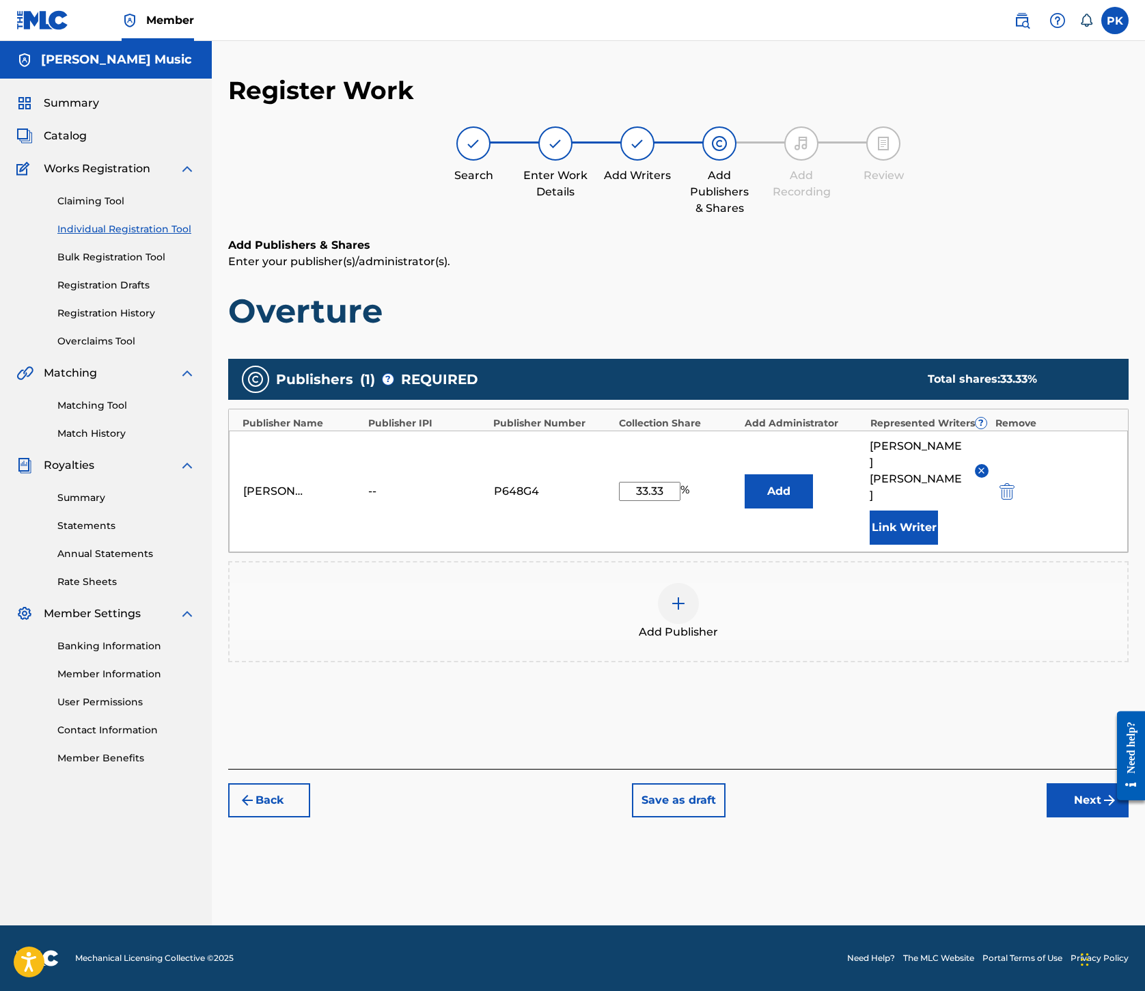
click at [1047, 817] on button "Next" at bounding box center [1088, 800] width 82 height 34
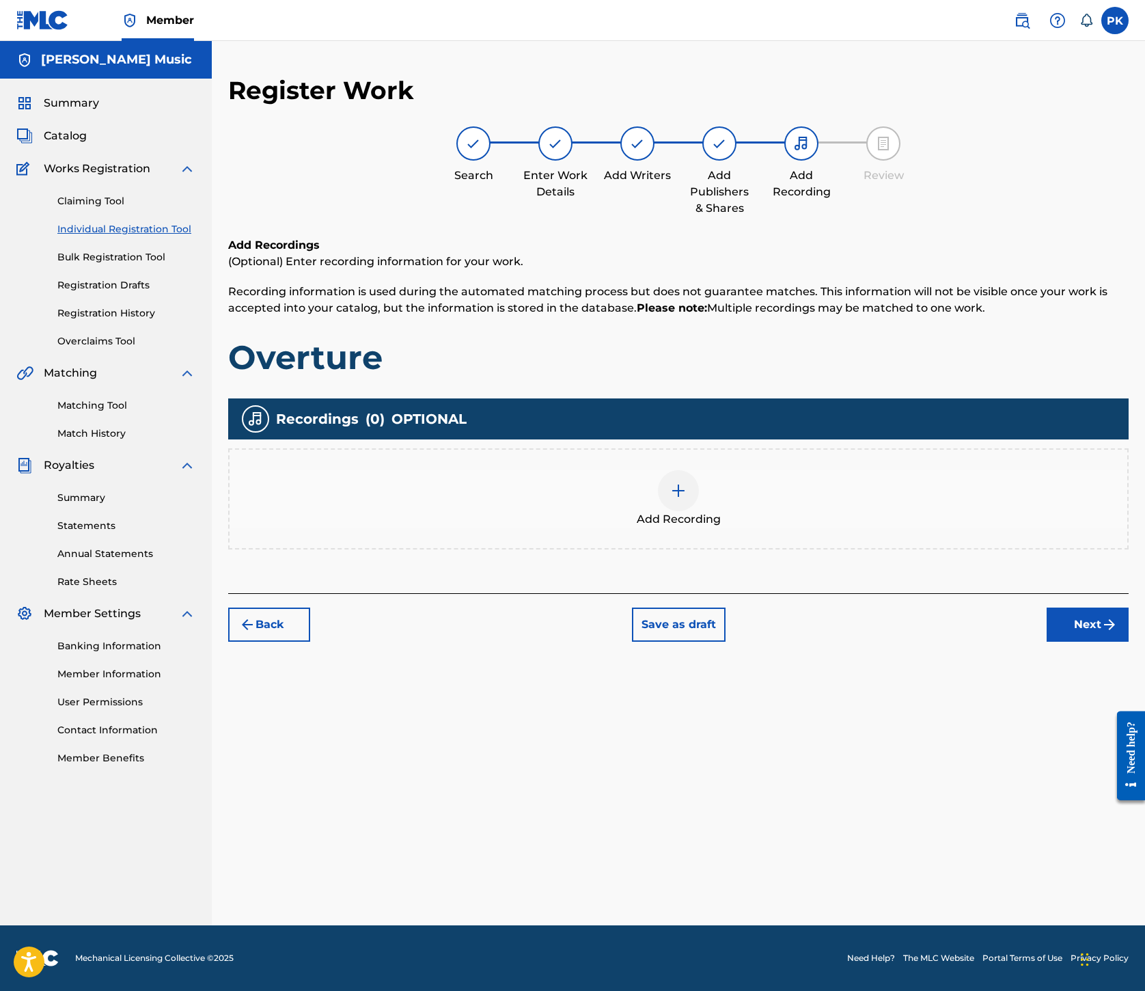
click at [687, 499] on img at bounding box center [678, 491] width 16 height 16
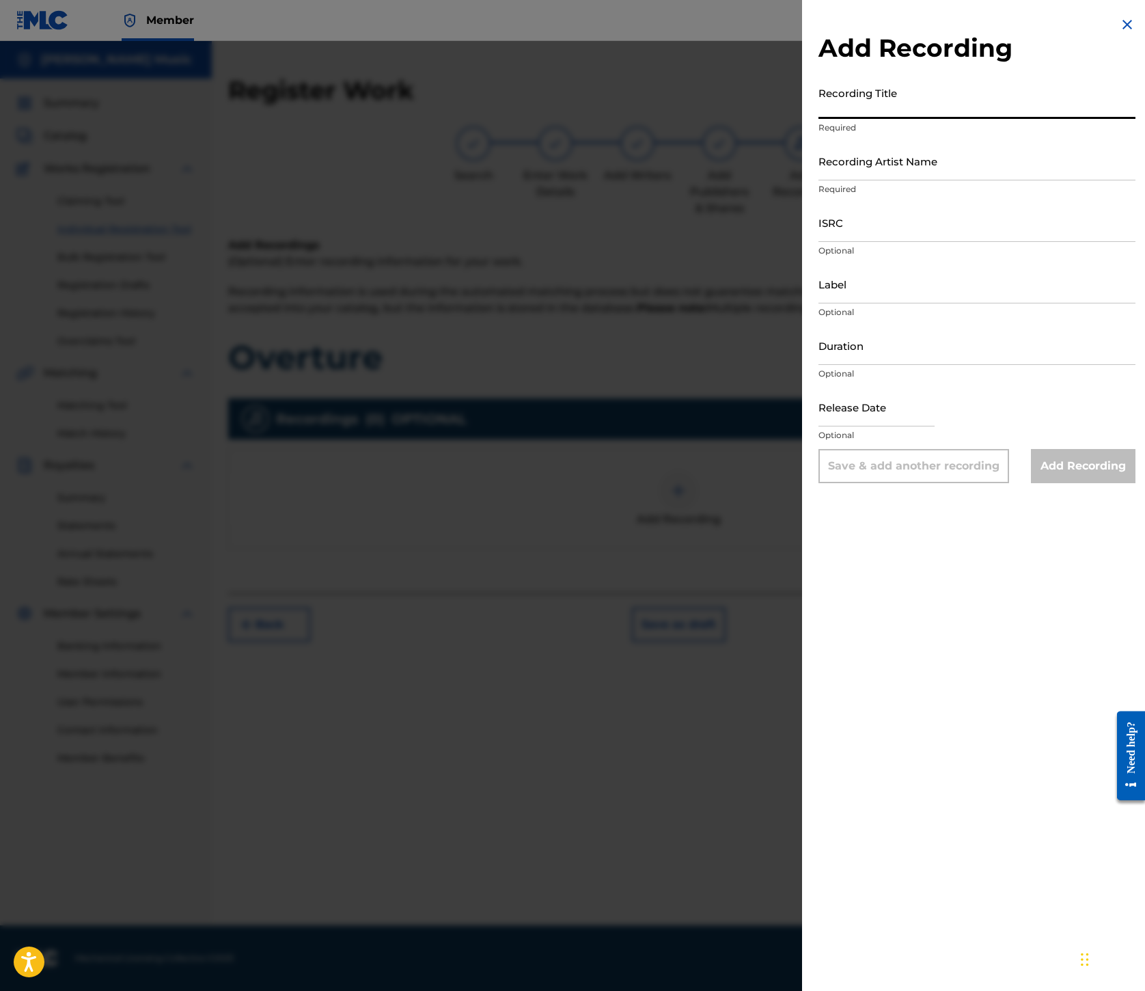
click at [819, 119] on input "Recording Title" at bounding box center [977, 99] width 317 height 39
paste input "Overture"
type input "Overture"
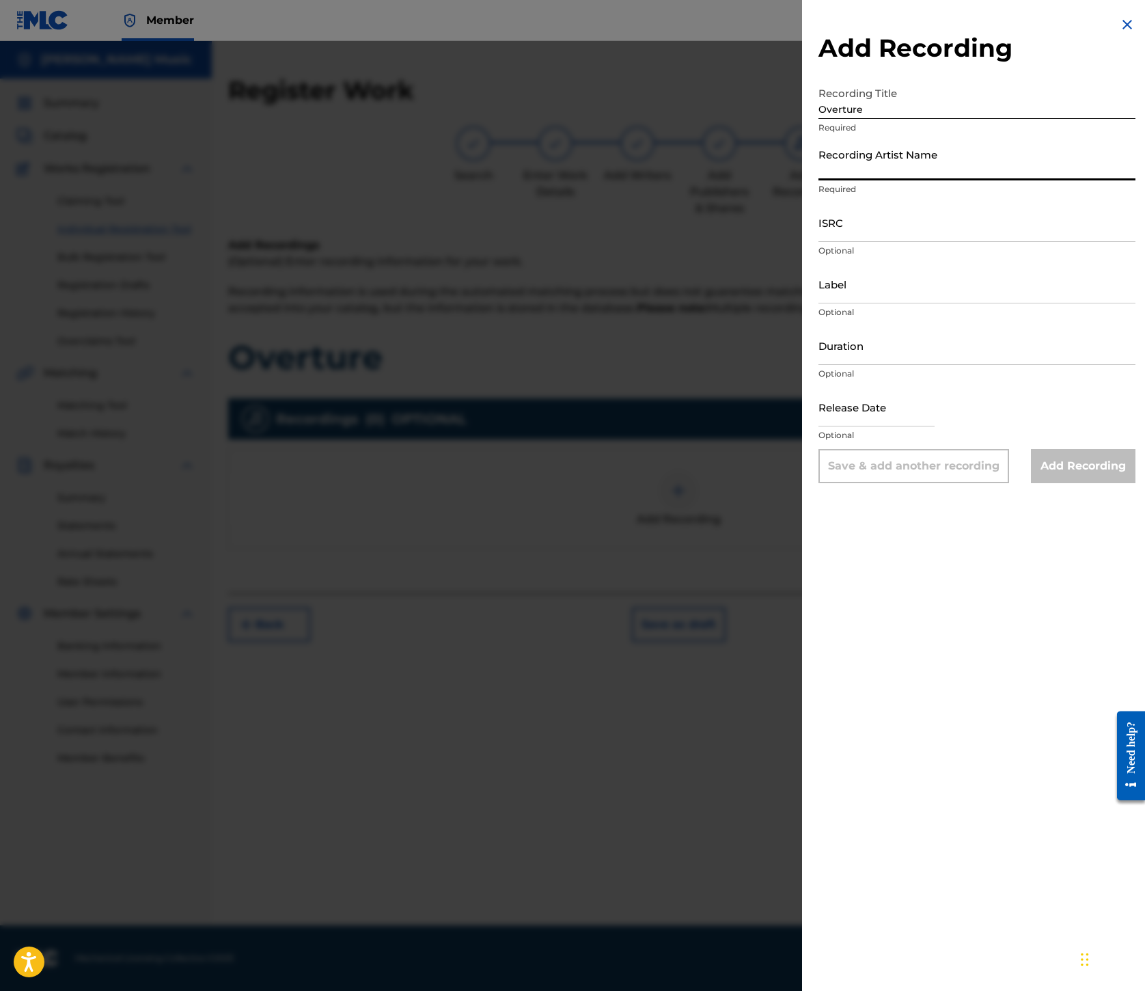
click at [819, 180] on input "Recording Artist Name" at bounding box center [977, 160] width 317 height 39
paste input "[GEOGRAPHIC_DATA]"
type input "[GEOGRAPHIC_DATA]"
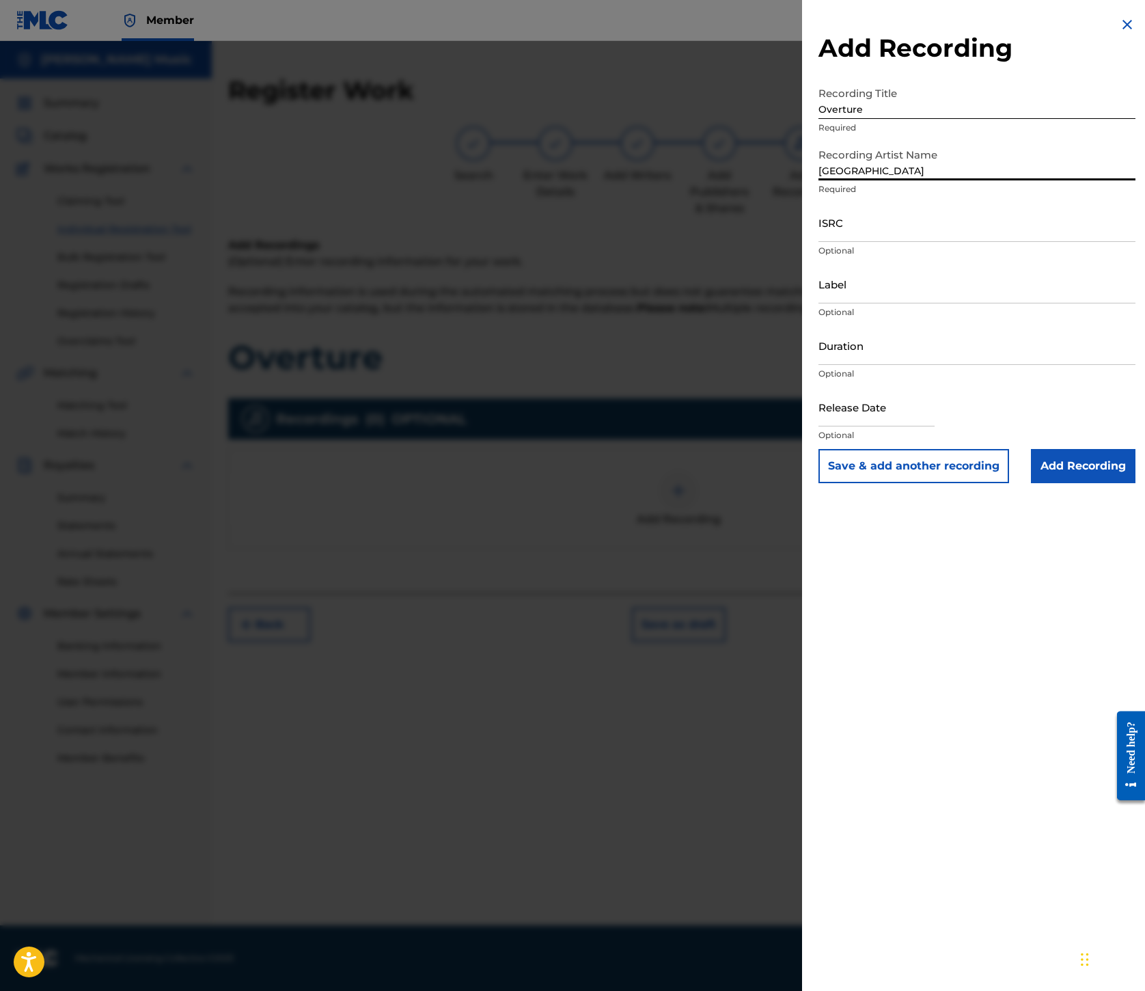
click at [819, 242] on input "ISRC" at bounding box center [977, 222] width 317 height 39
paste input "ES7460500057"
type input "ES7460500057"
click at [819, 303] on input "Label" at bounding box center [977, 283] width 317 height 39
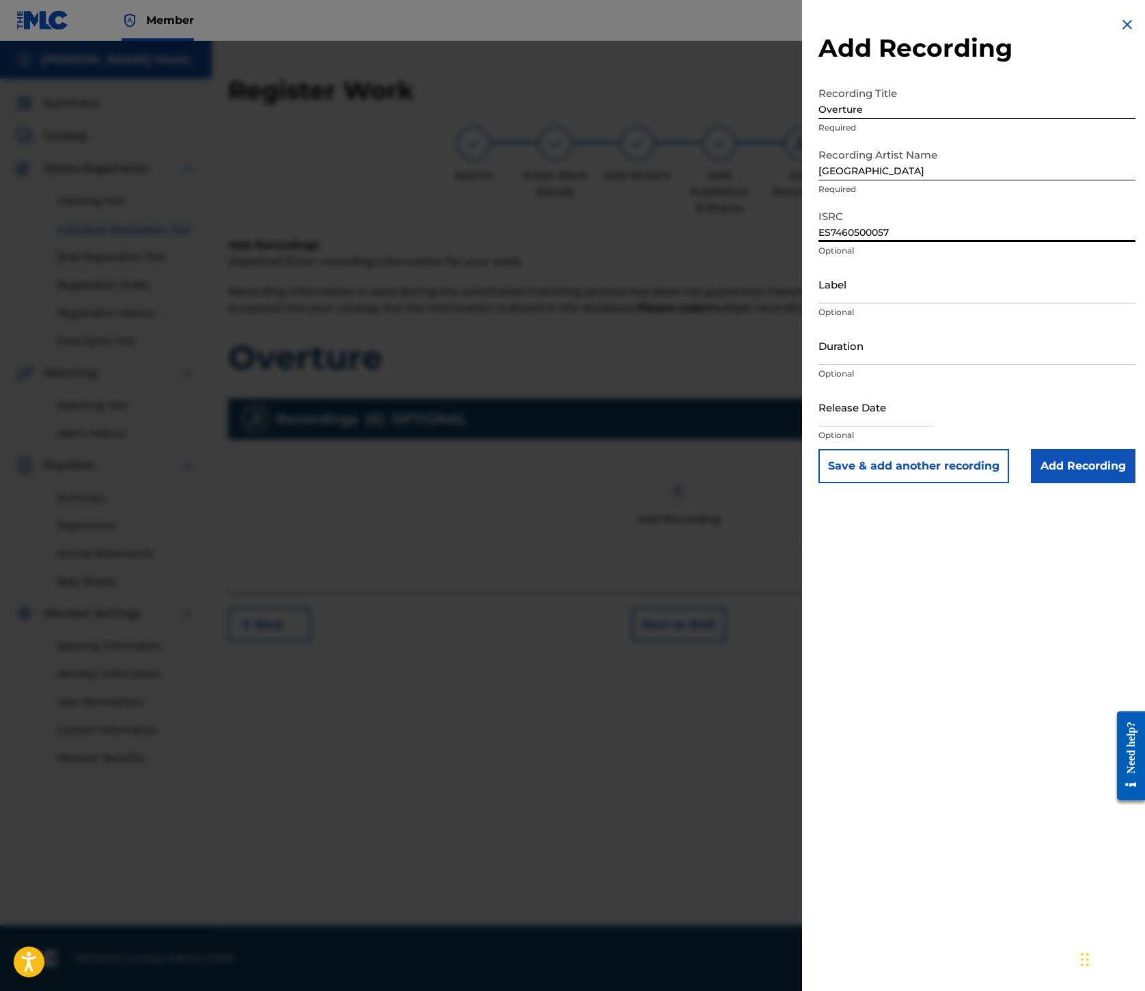
click at [819, 303] on input "Label" at bounding box center [977, 283] width 317 height 39
paste input "Houston Party Records"
type input "Houston Party Records"
click at [1055, 483] on input "Add Recording" at bounding box center [1083, 466] width 105 height 34
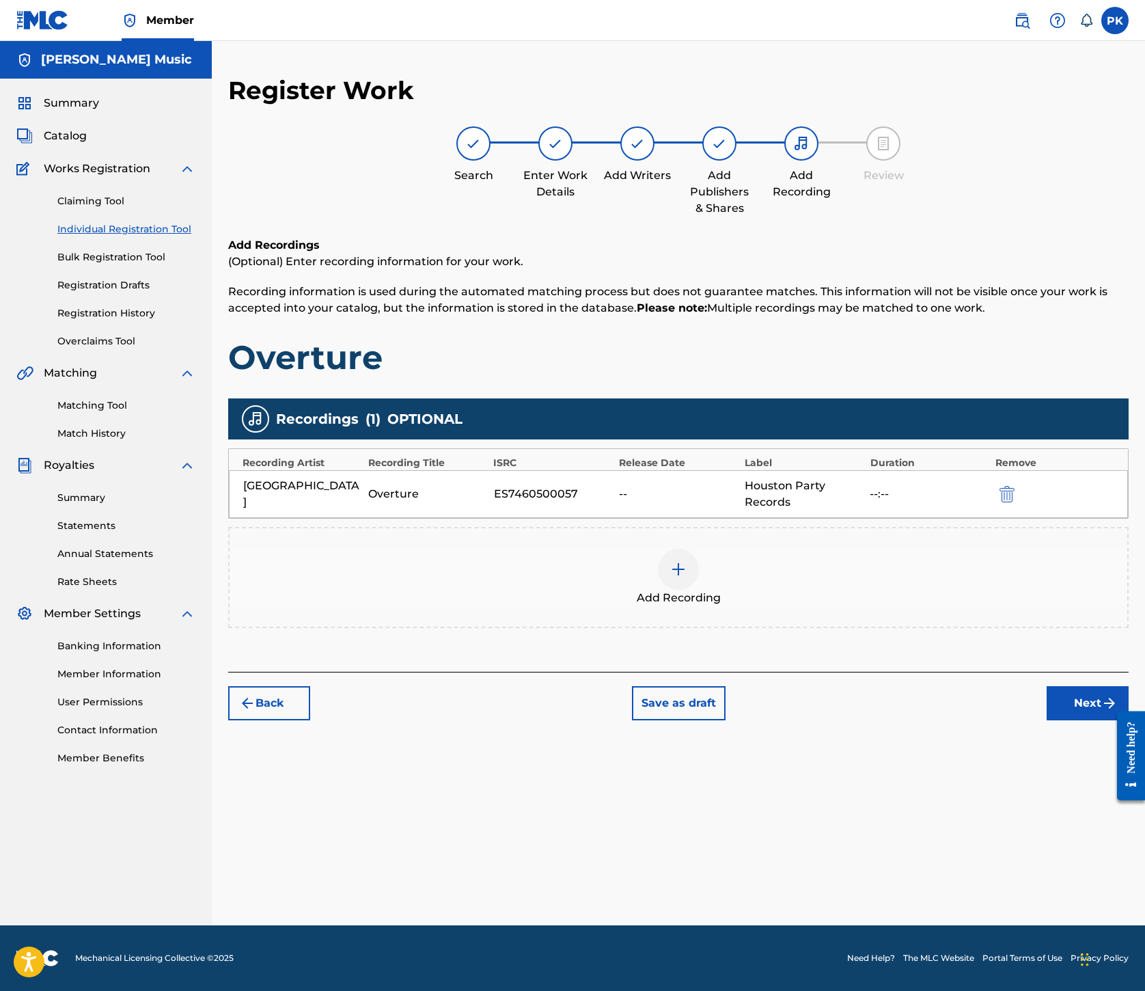
scroll to position [310, 0]
click at [687, 561] on img at bounding box center [678, 569] width 16 height 16
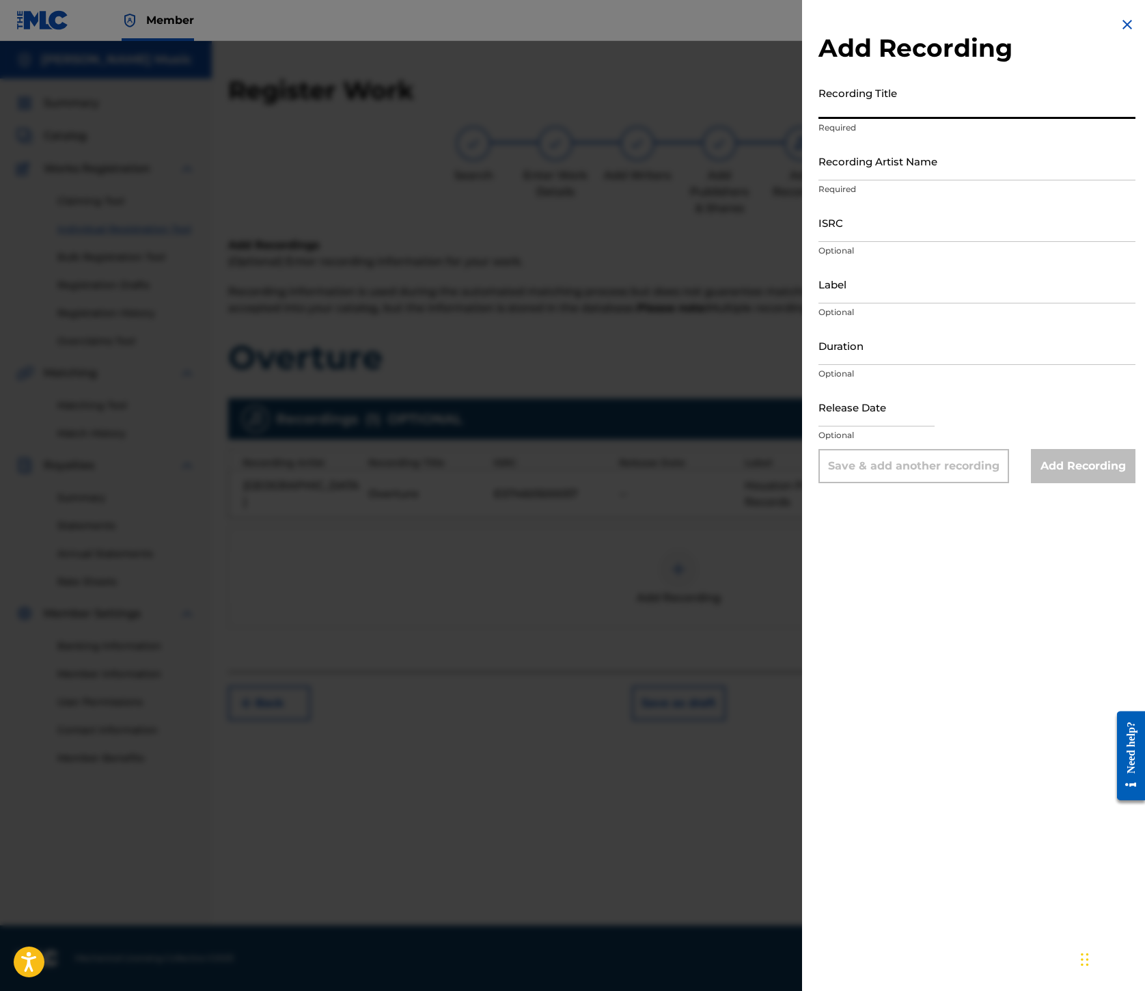
click at [819, 119] on input "Recording Title" at bounding box center [977, 99] width 317 height 39
paste input "Overture"
type input "Overture"
click at [819, 180] on input "Recording Artist Name" at bounding box center [977, 160] width 317 height 39
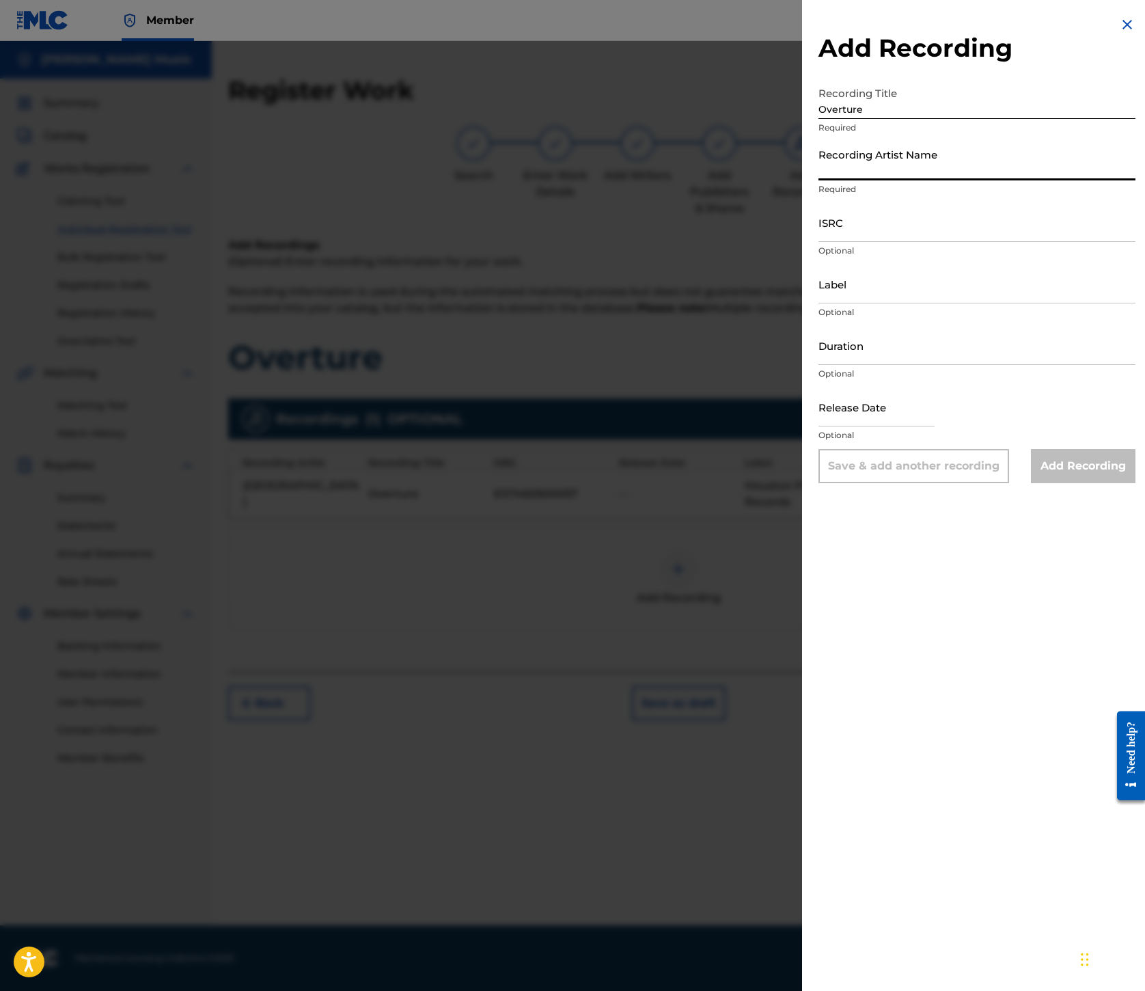
paste input "[GEOGRAPHIC_DATA]"
type input "[GEOGRAPHIC_DATA]"
click at [819, 242] on input "ISRC" at bounding box center [977, 222] width 317 height 39
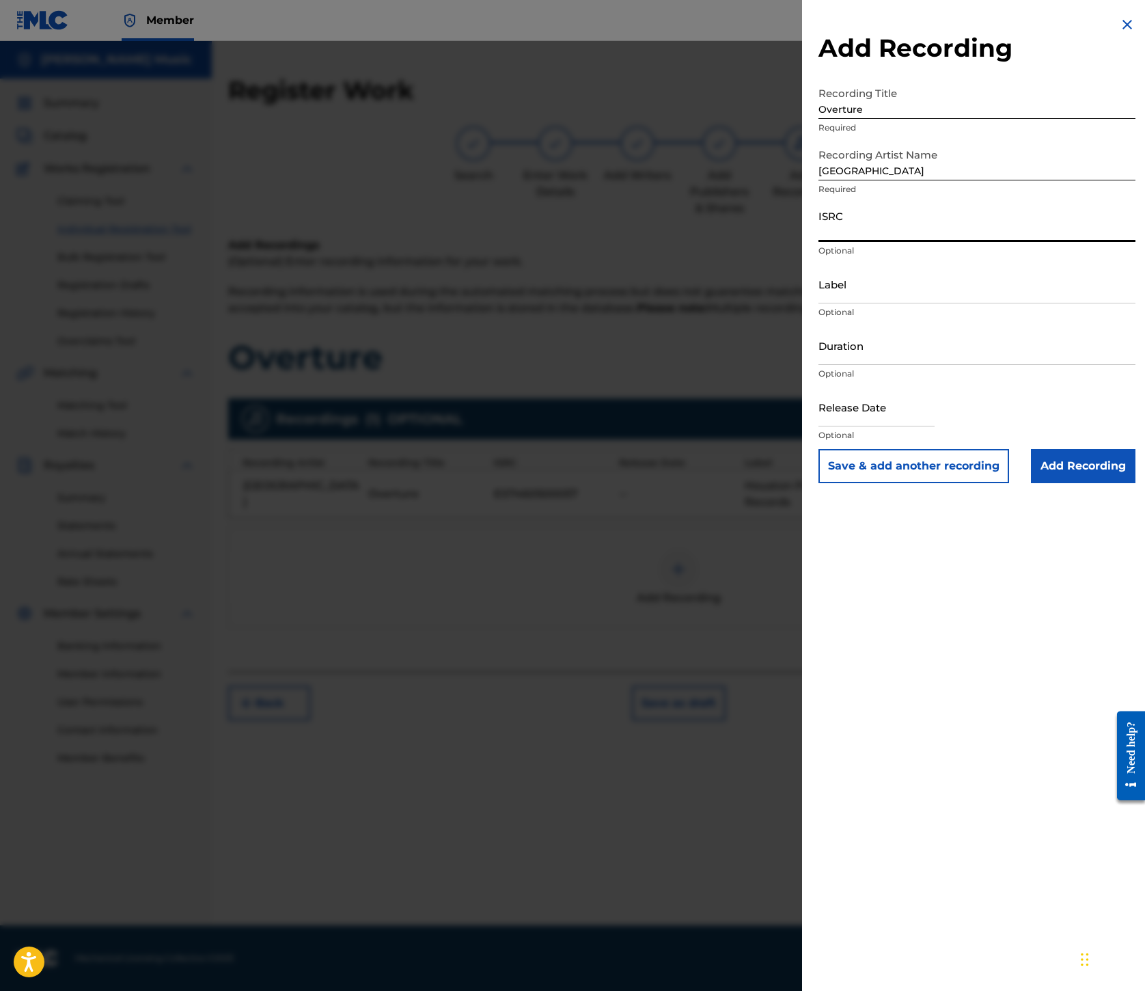
paste input "USL4R0754802"
type input "USL4R0754802"
click at [819, 303] on input "Label" at bounding box center [977, 283] width 317 height 39
paste input "Popboomerang Records"
type input "Popboomerang Records"
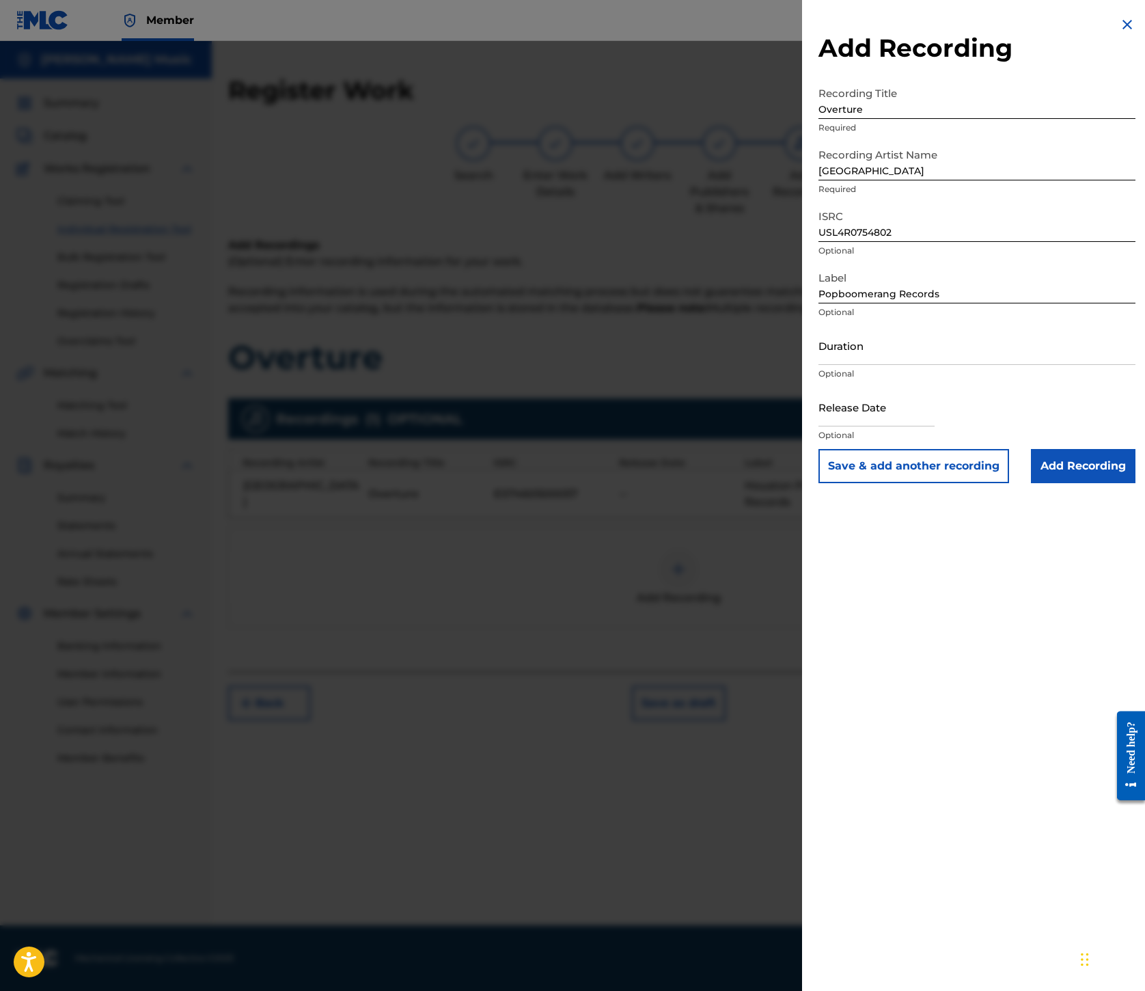
click at [1031, 483] on input "Add Recording" at bounding box center [1083, 466] width 105 height 34
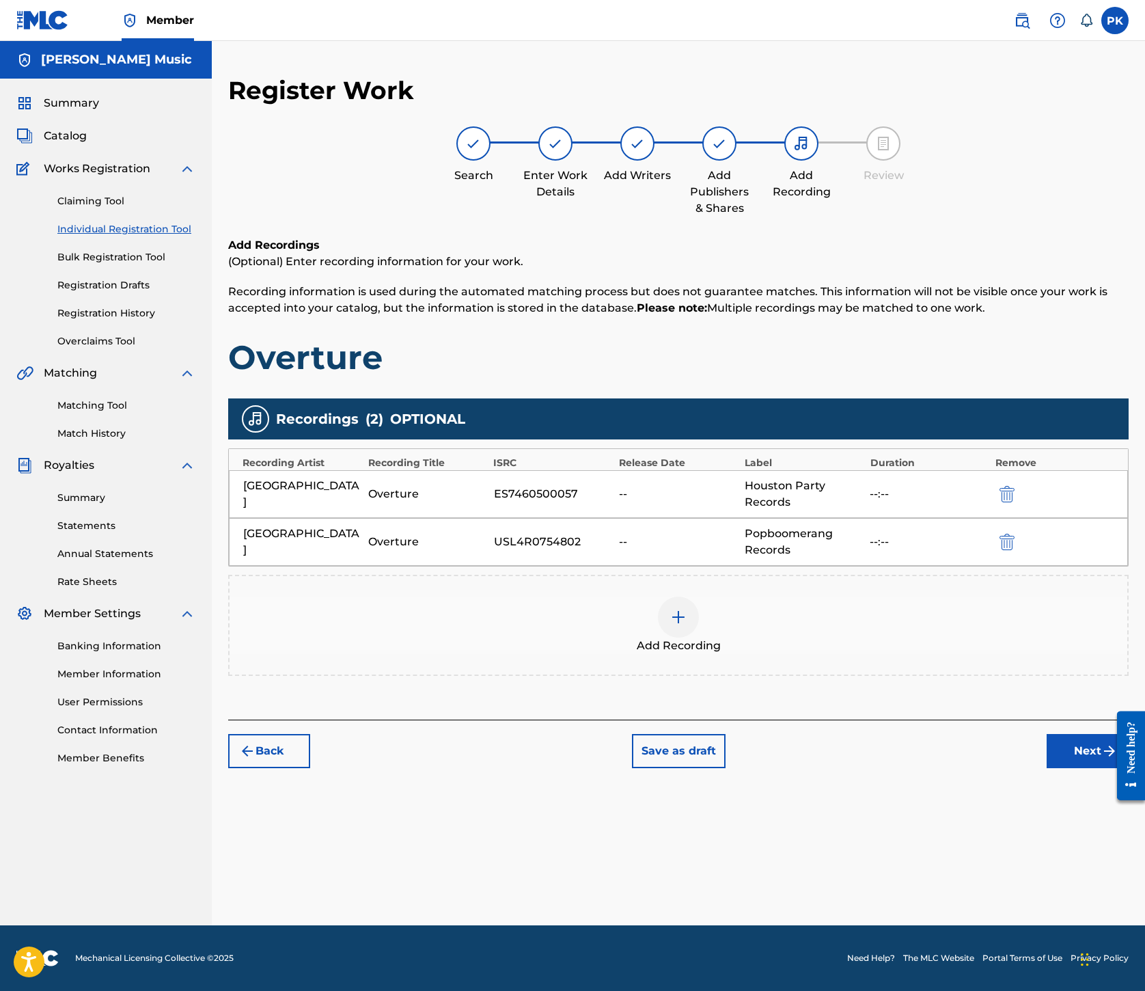
click at [1047, 768] on button "Next" at bounding box center [1088, 751] width 82 height 34
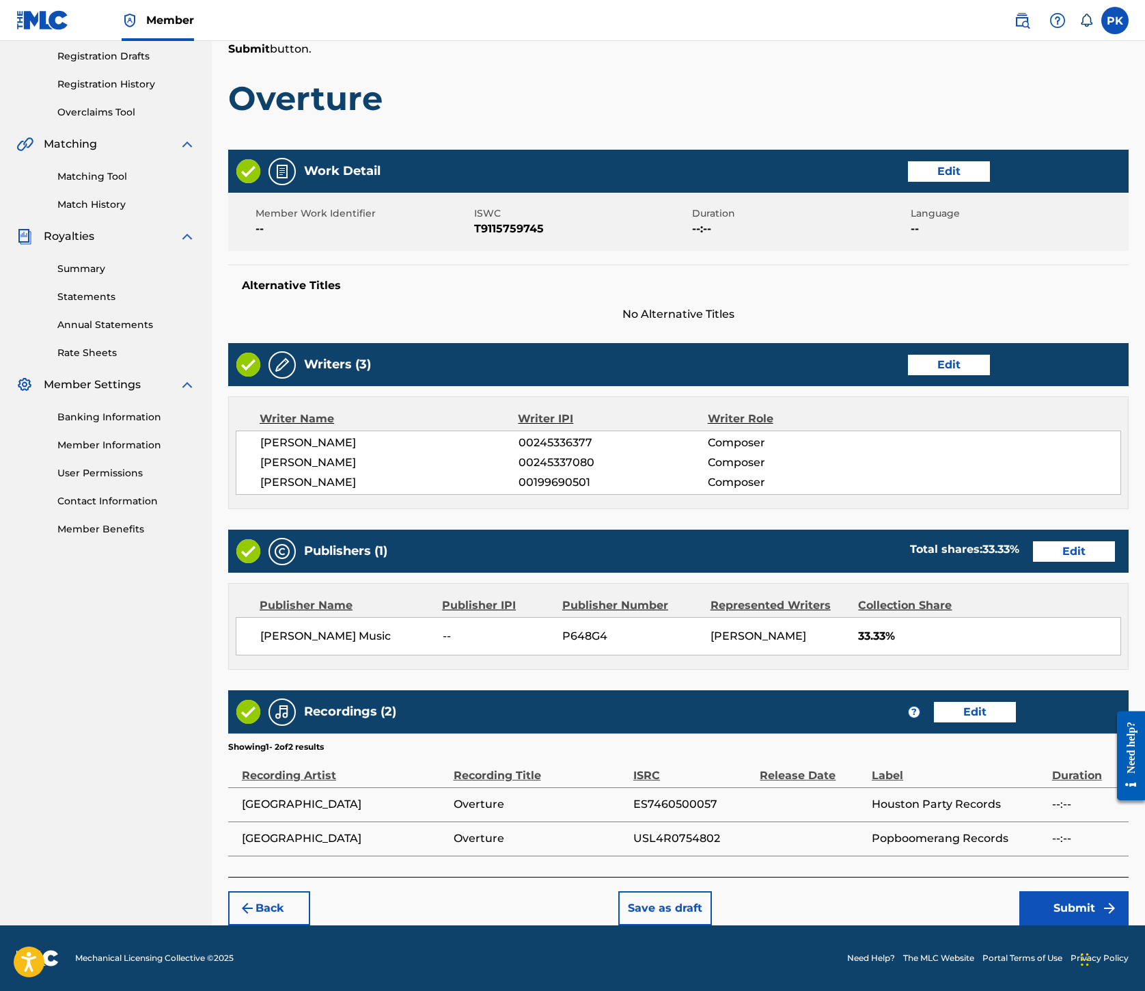
scroll to position [949, 0]
click at [1039, 891] on button "Submit" at bounding box center [1074, 908] width 109 height 34
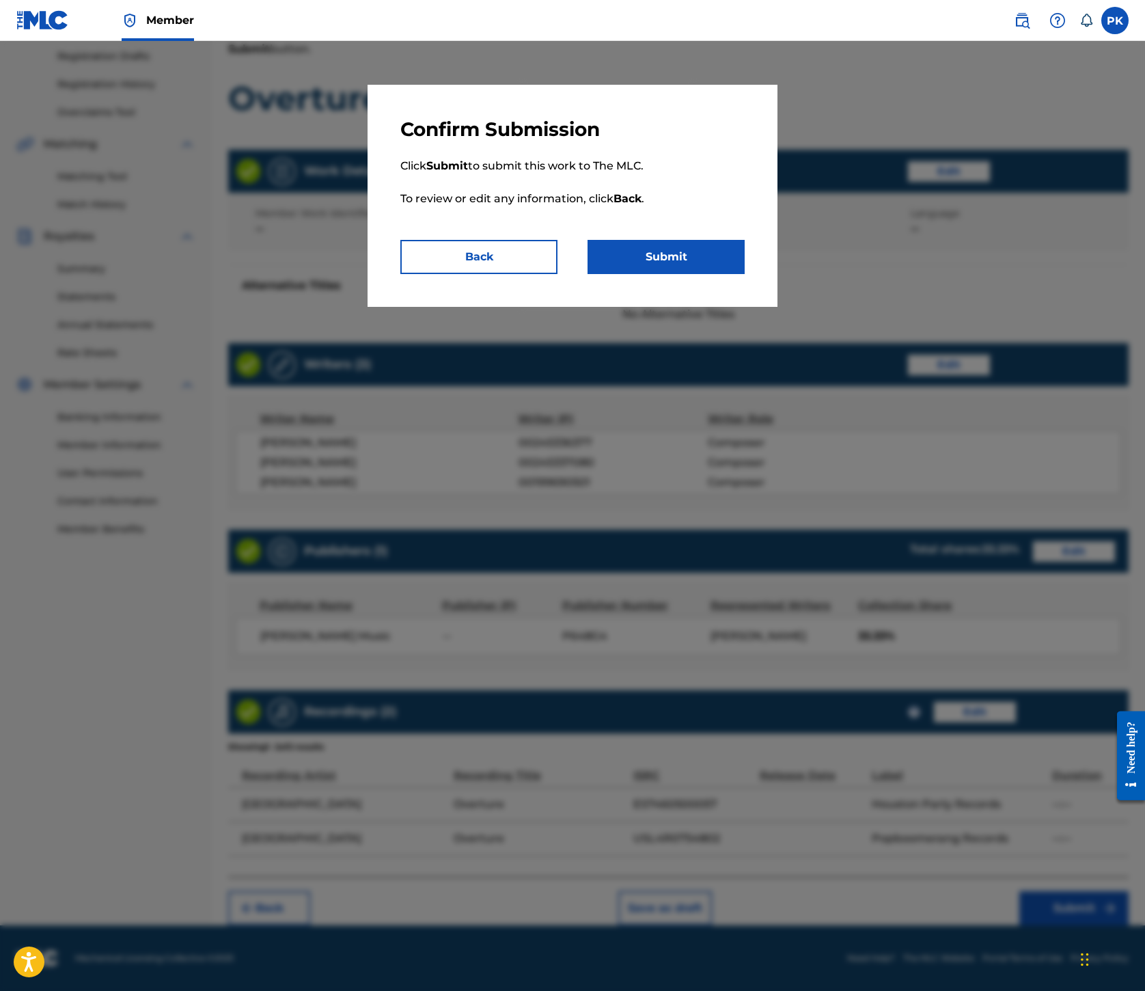
click at [744, 274] on button "Submit" at bounding box center [666, 257] width 157 height 34
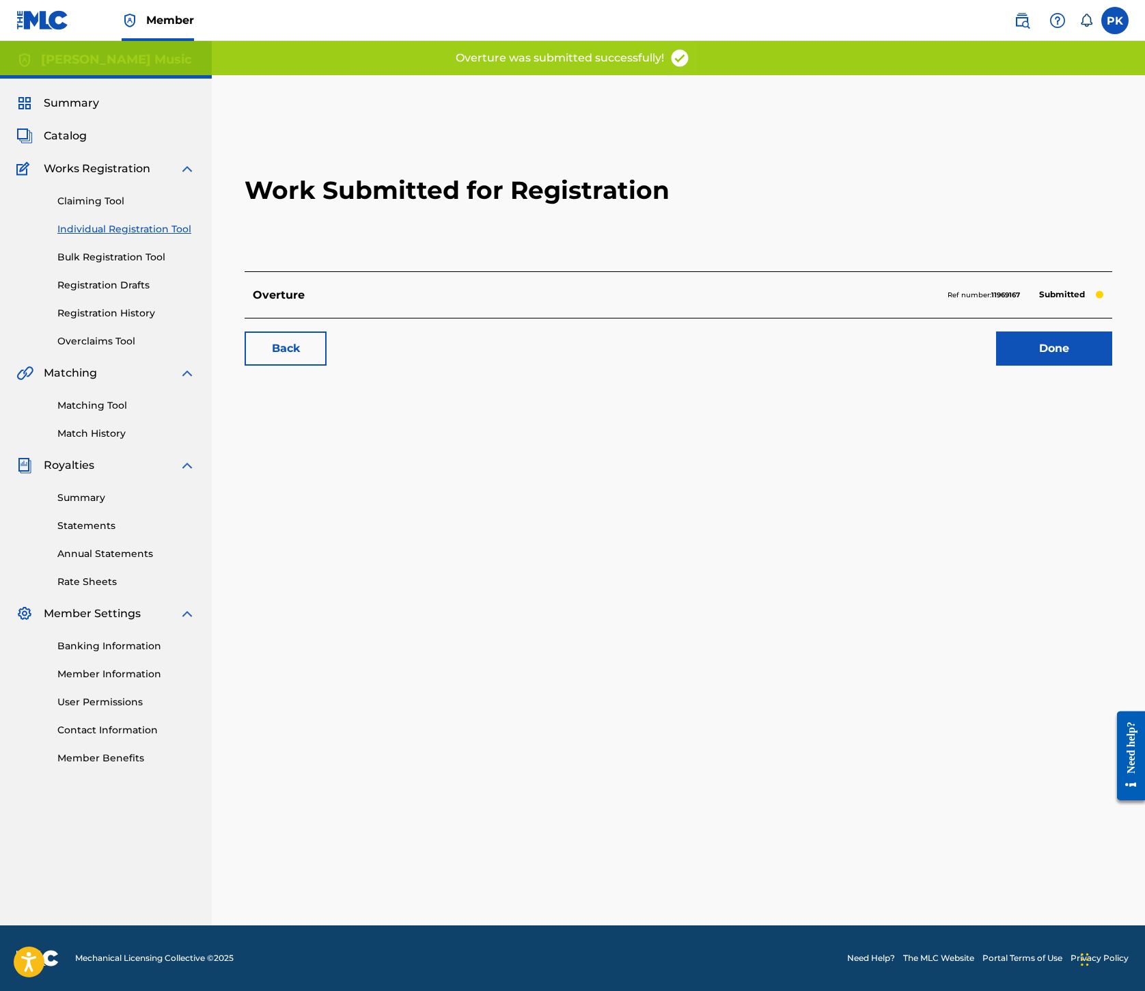
click at [996, 366] on link "Done" at bounding box center [1054, 348] width 116 height 34
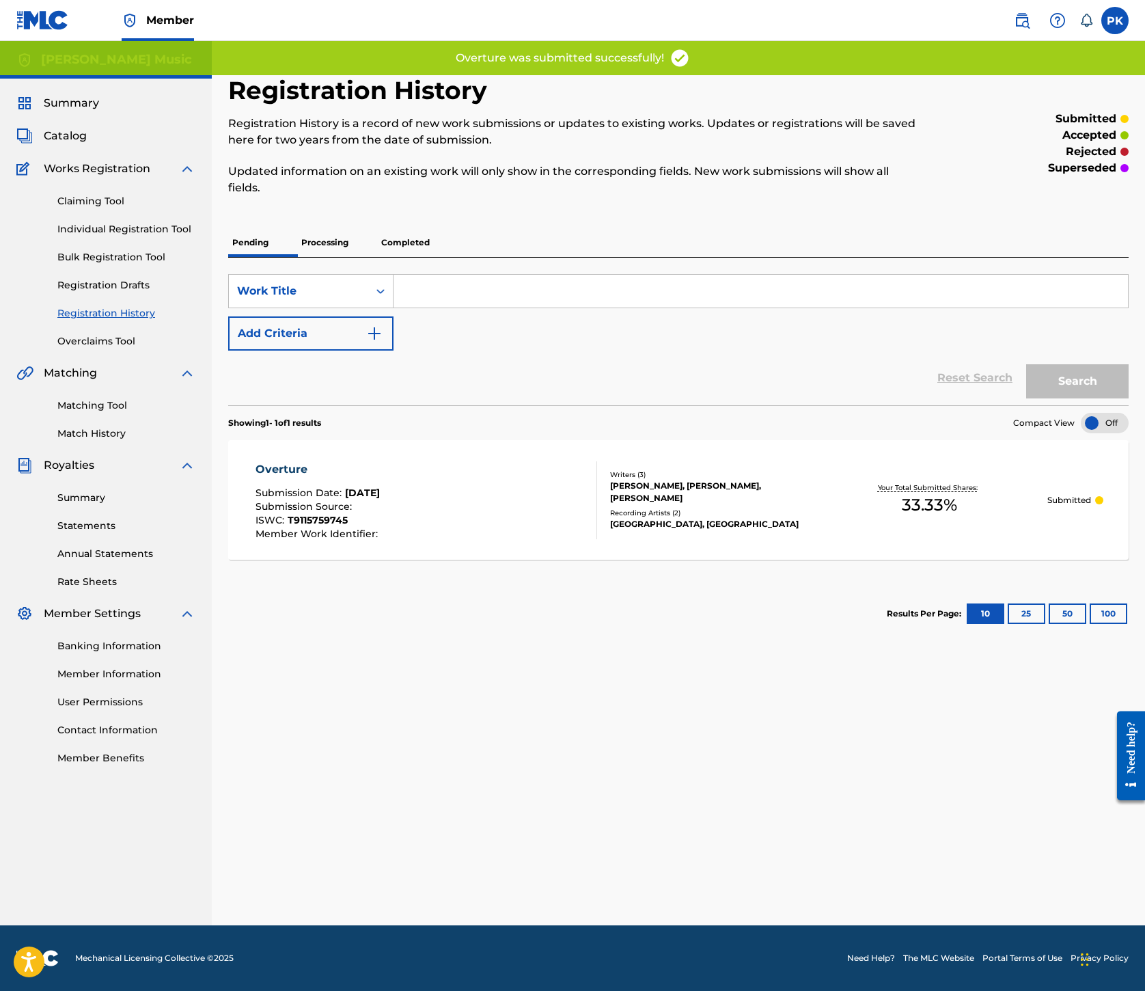
click at [195, 236] on link "Individual Registration Tool" at bounding box center [126, 229] width 138 height 14
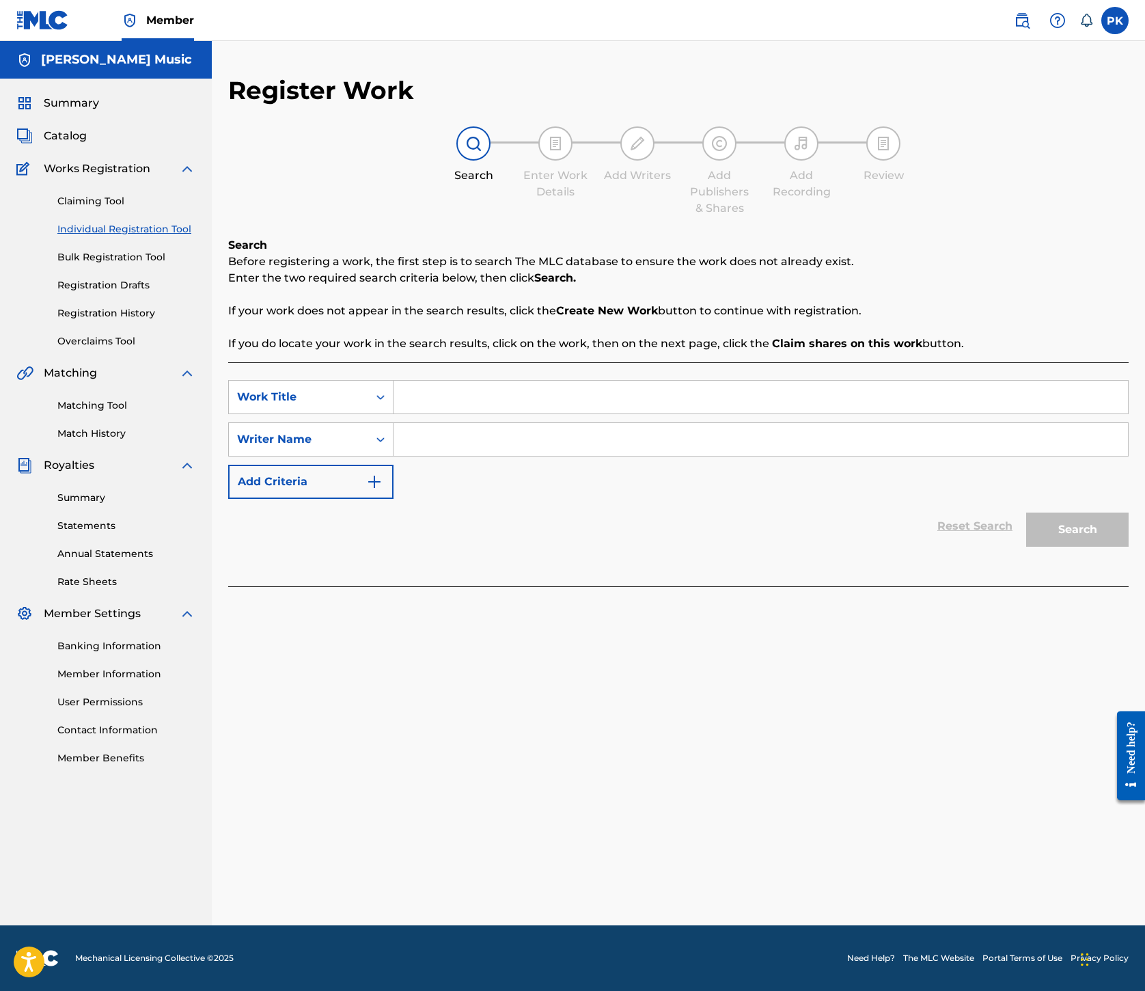
click at [783, 413] on input "Search Form" at bounding box center [761, 397] width 735 height 33
paste input "Forever"
type input "Forever"
click at [768, 456] on input "Search Form" at bounding box center [761, 439] width 735 height 33
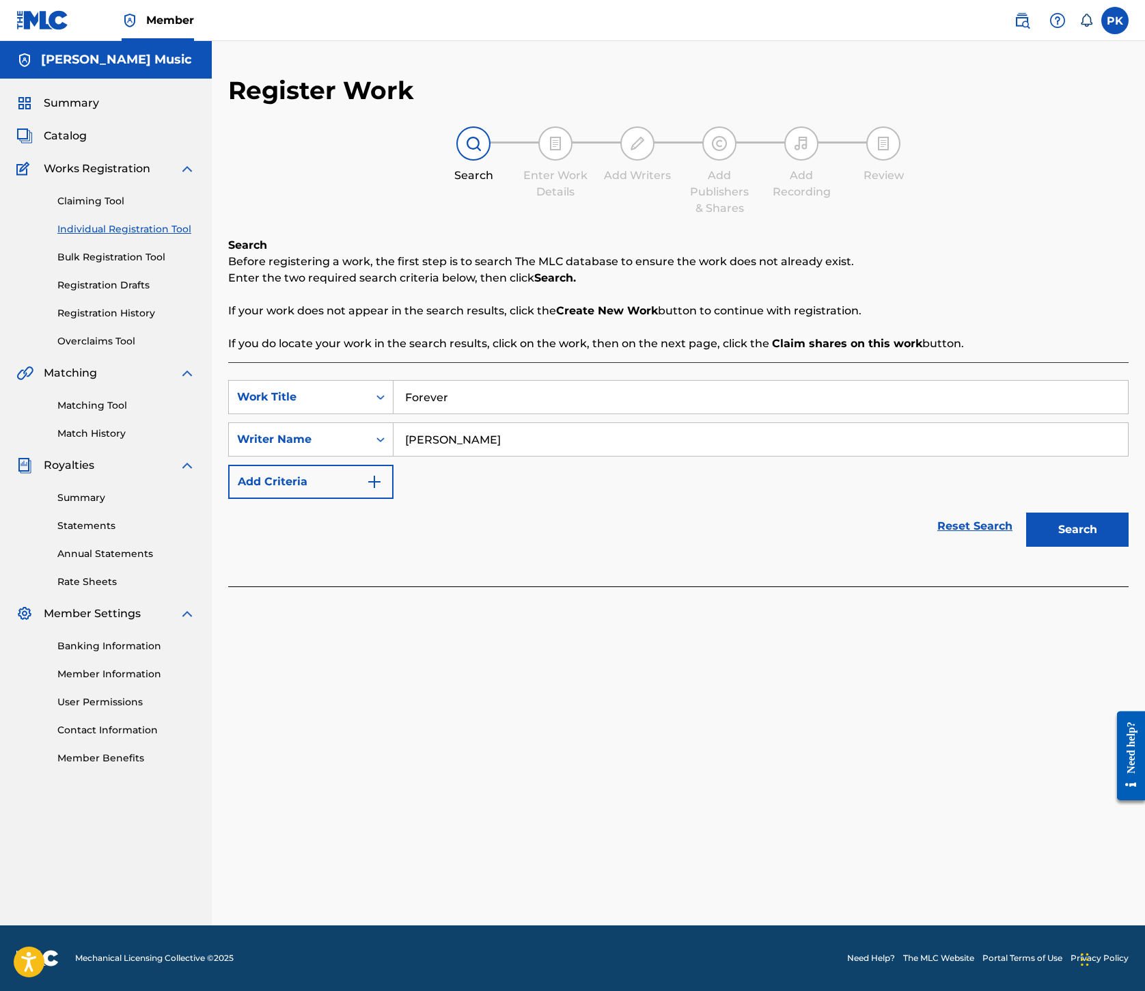
type input "[PERSON_NAME]"
click at [1027, 547] on button "Search" at bounding box center [1078, 530] width 103 height 34
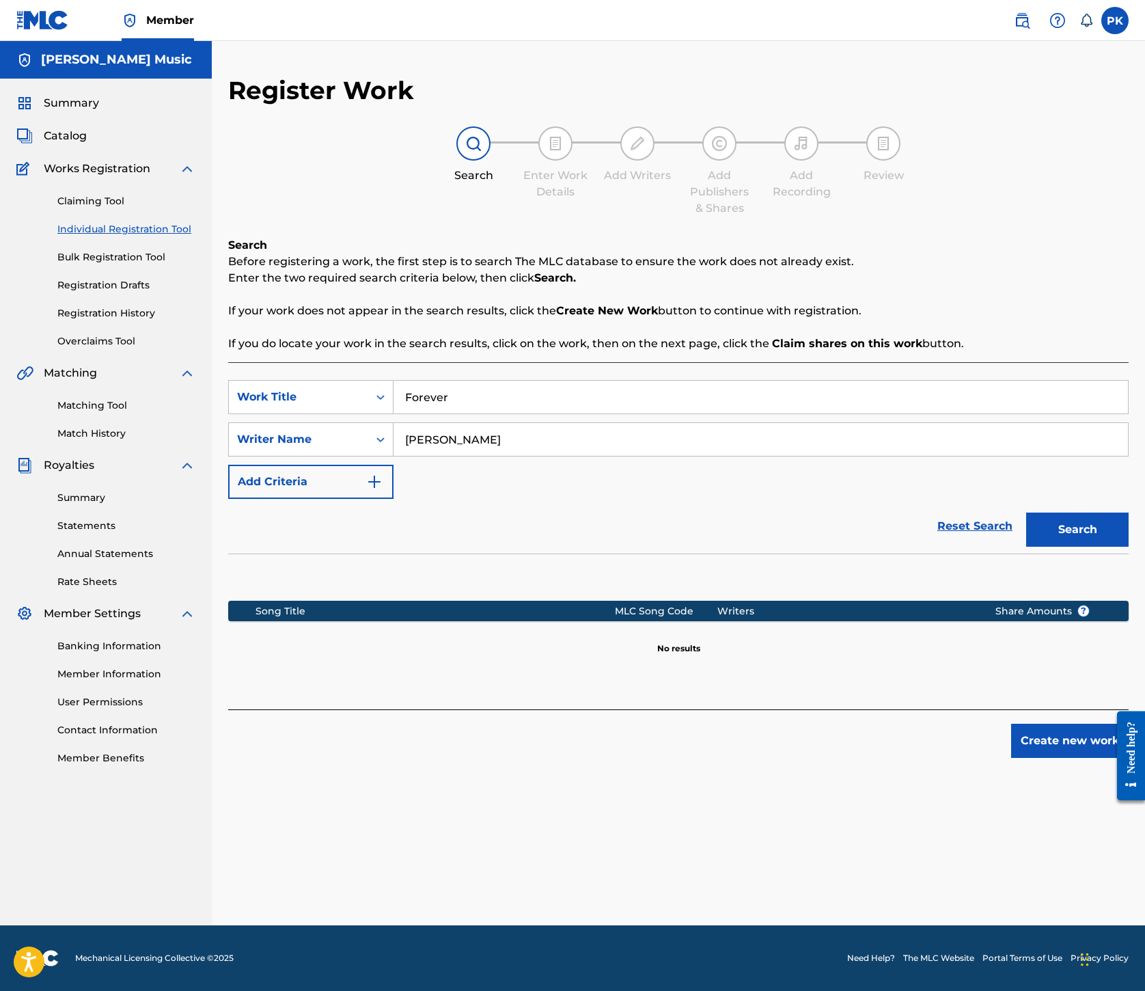
scroll to position [398, 0]
click at [1012, 758] on button "Create new work" at bounding box center [1071, 741] width 118 height 34
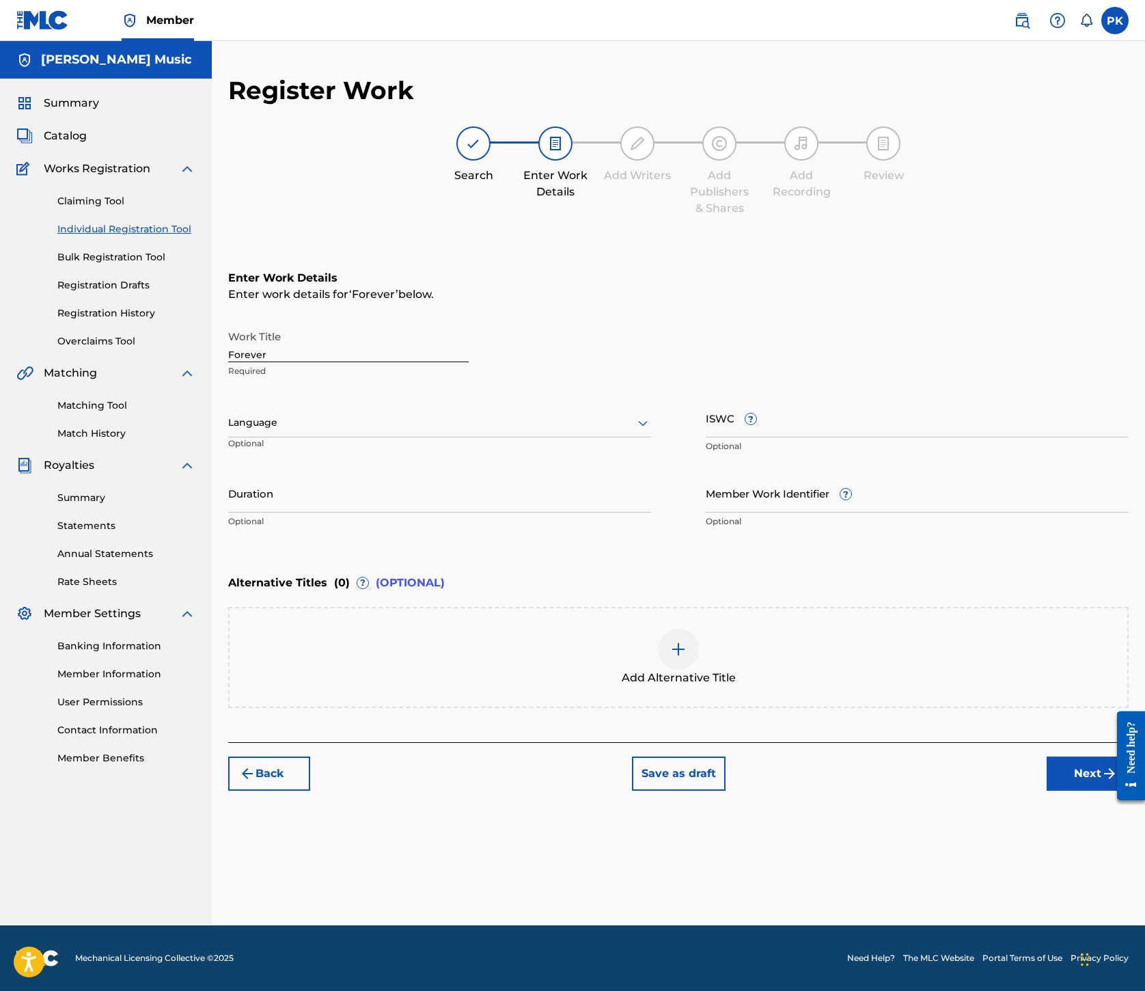
click at [651, 414] on div at bounding box center [439, 422] width 423 height 17
click at [588, 437] on div "English" at bounding box center [440, 452] width 422 height 31
click at [854, 398] on input "ISWC ?" at bounding box center [917, 417] width 423 height 39
paste input "T7002238997"
type input "T7002238997"
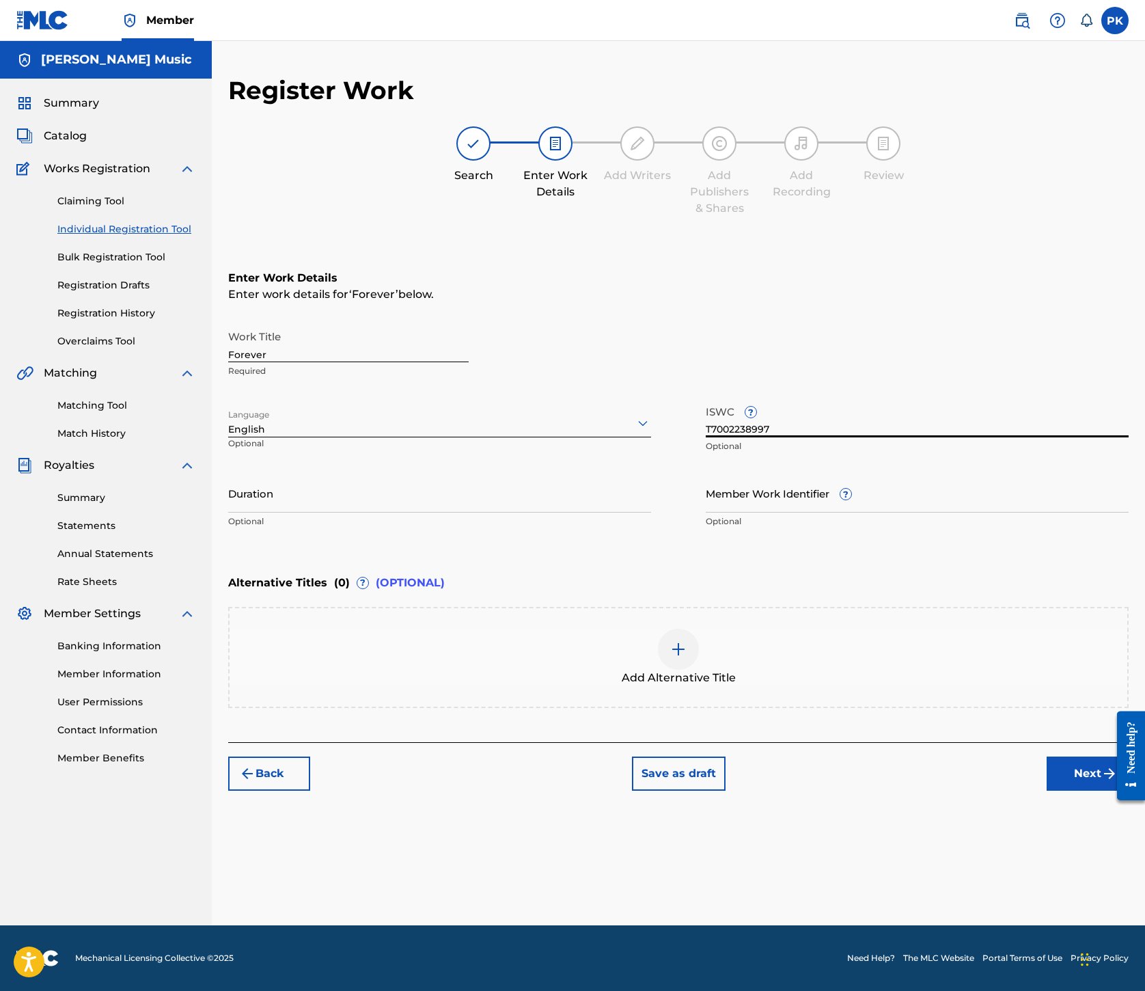
click at [1047, 791] on button "Next" at bounding box center [1088, 774] width 82 height 34
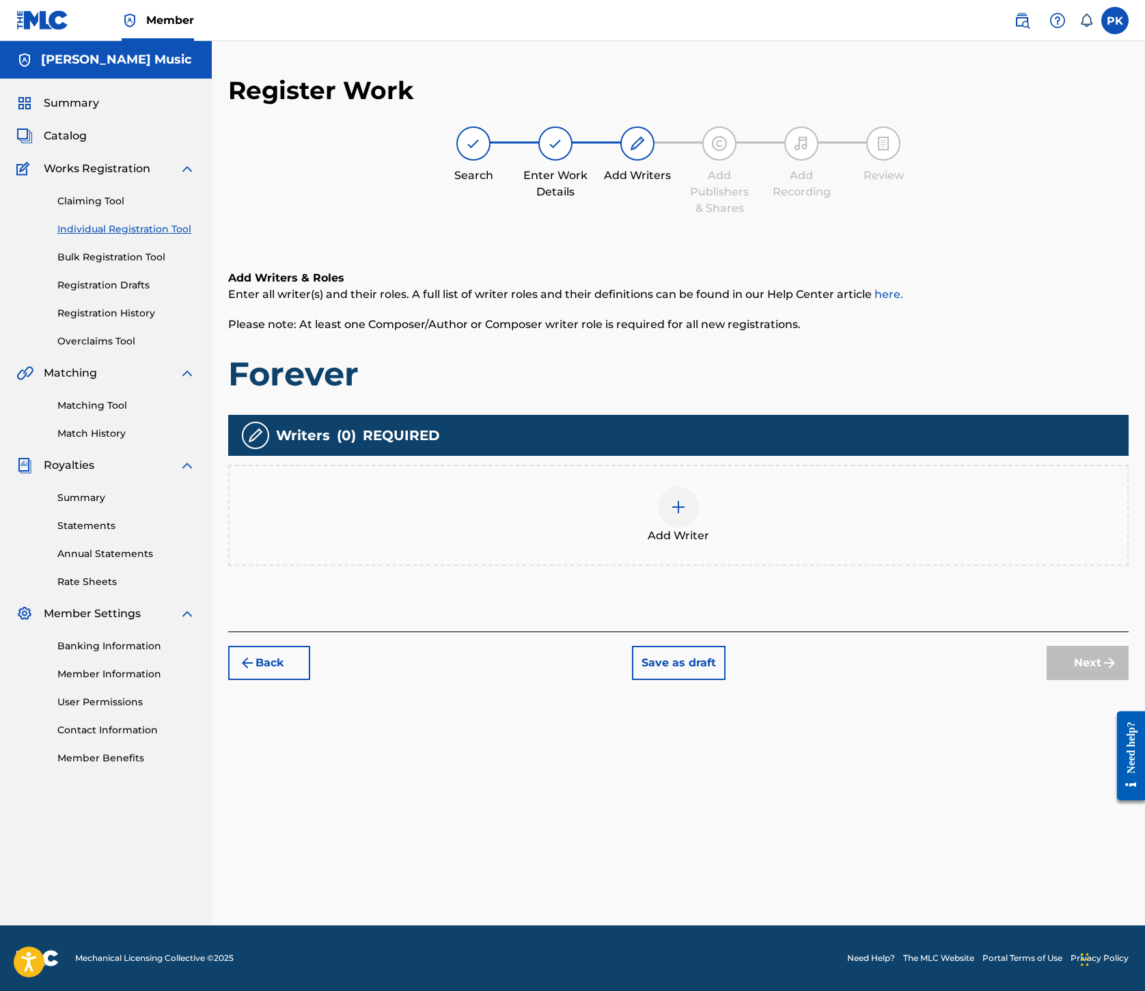
scroll to position [62, 0]
click at [687, 515] on img at bounding box center [678, 507] width 16 height 16
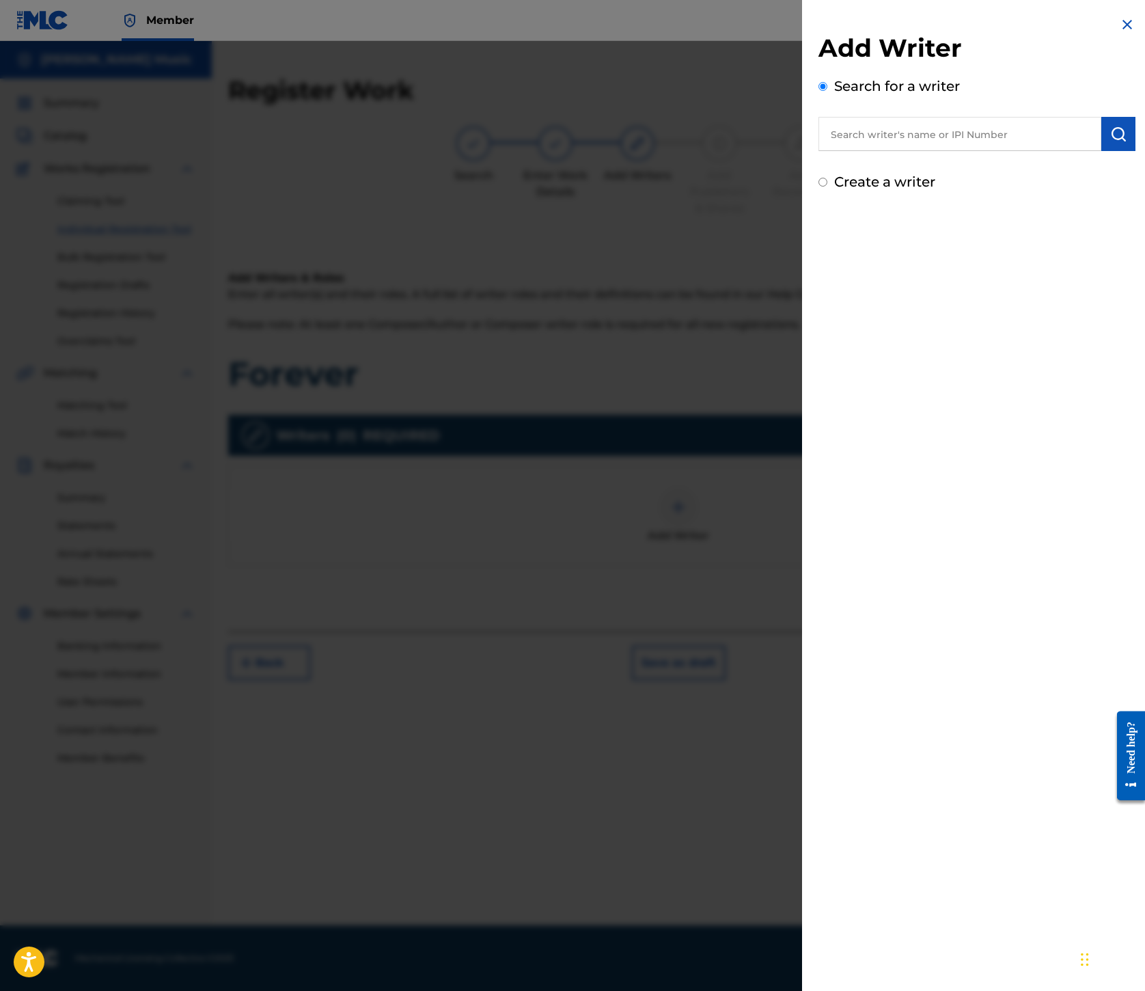
click at [819, 151] on input "text" at bounding box center [960, 134] width 283 height 34
paste input "00245336377"
type input "00245336377"
click at [1119, 151] on button "submit" at bounding box center [1119, 134] width 34 height 34
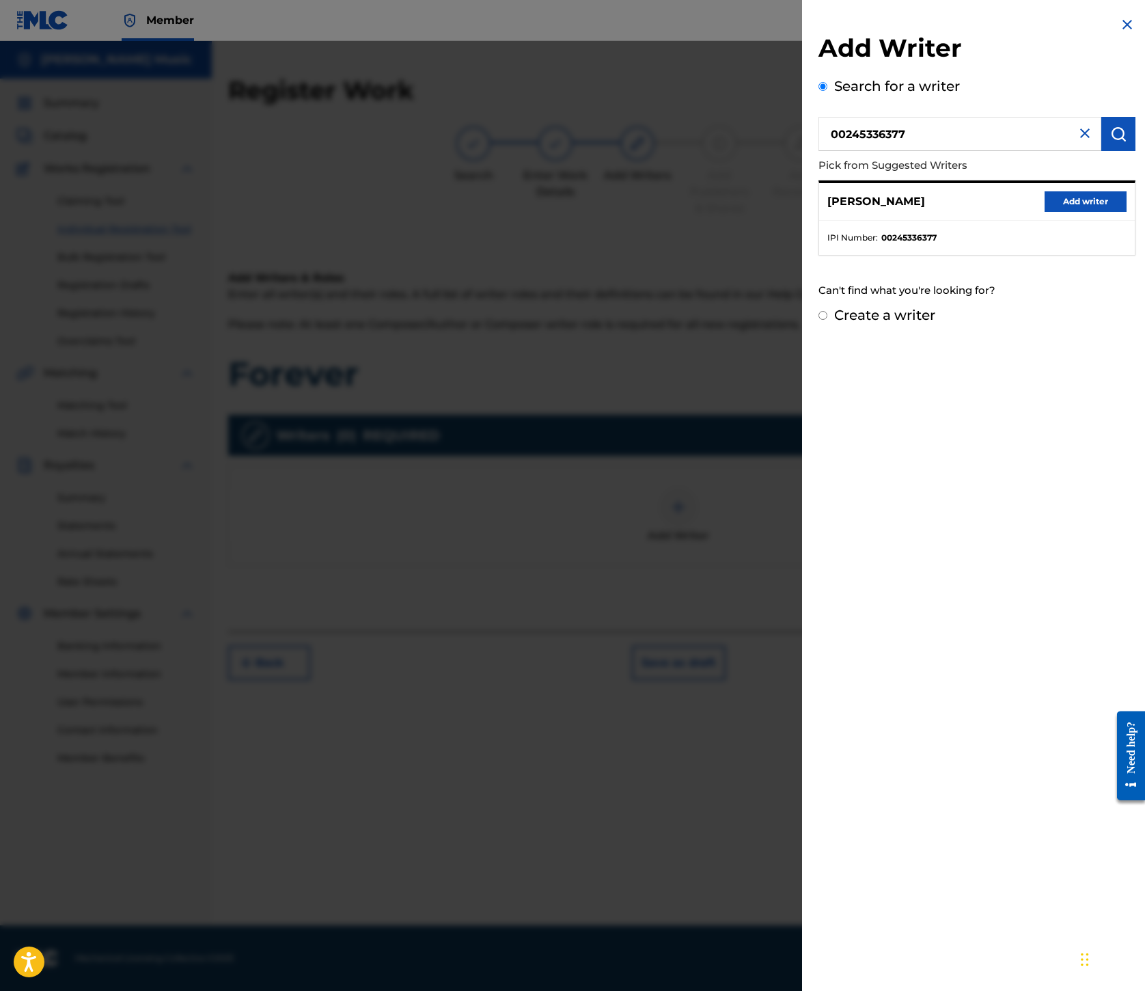
click at [1045, 212] on button "Add writer" at bounding box center [1086, 201] width 82 height 21
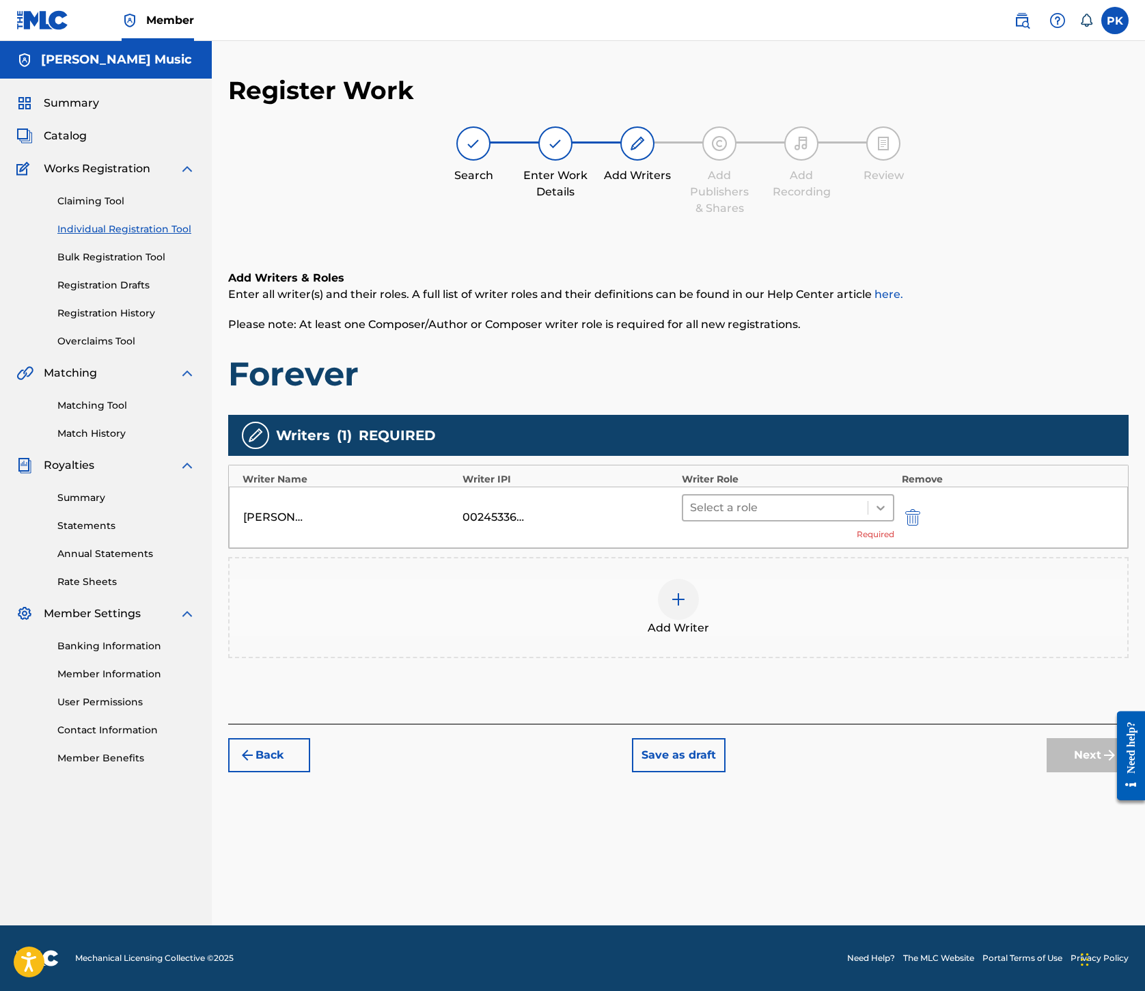
click at [888, 515] on icon at bounding box center [881, 508] width 14 height 14
click at [823, 735] on div "Composer/Author" at bounding box center [845, 732] width 157 height 27
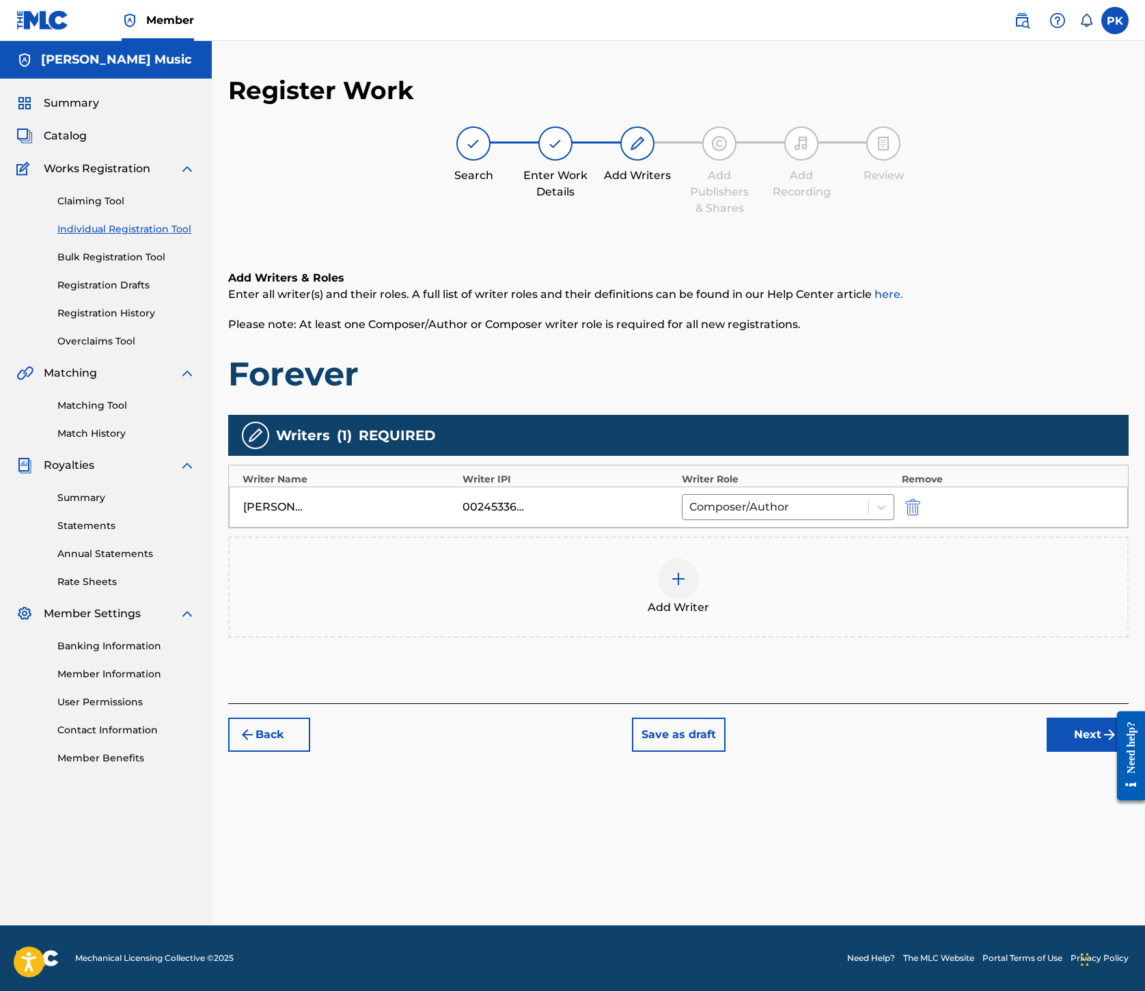
click at [687, 587] on img at bounding box center [678, 579] width 16 height 16
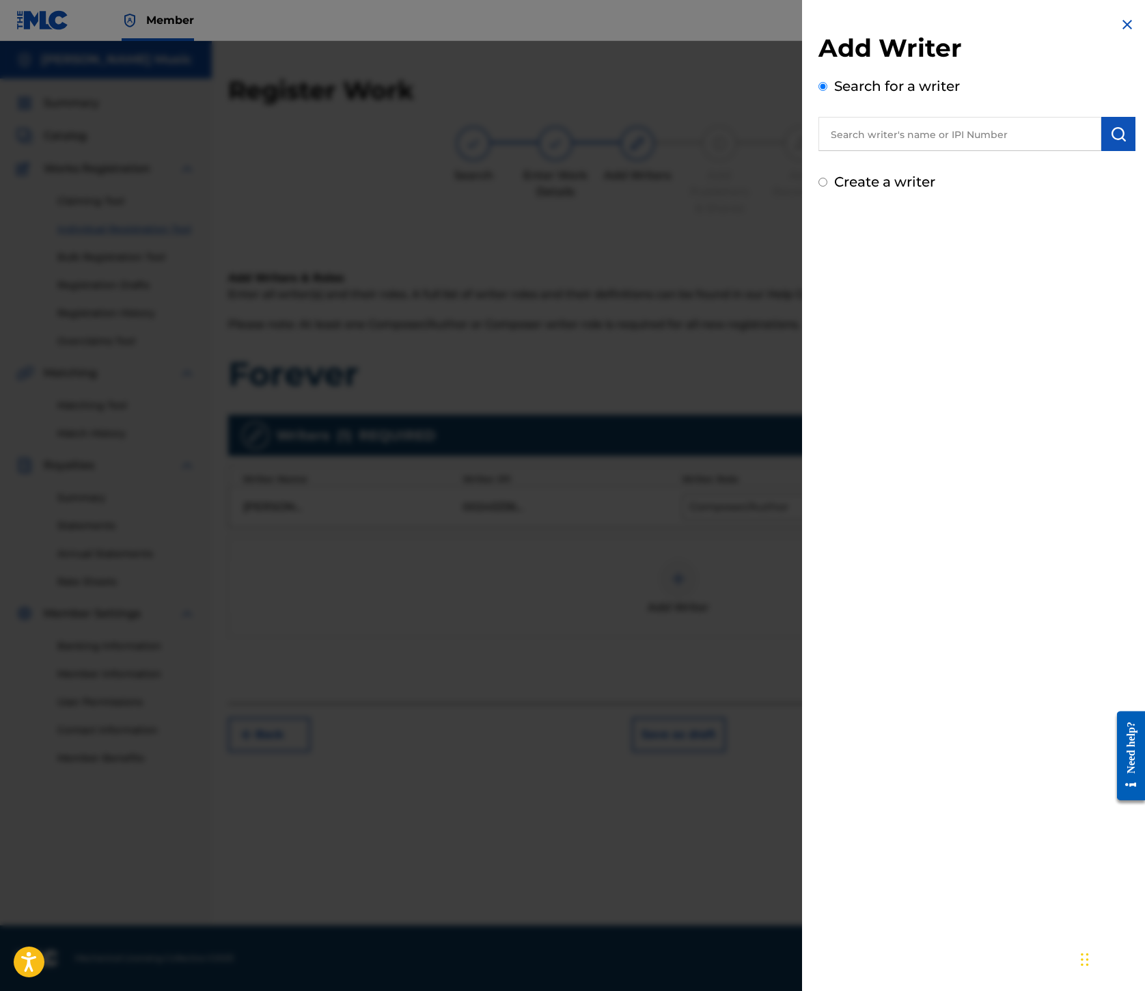
click at [819, 151] on input "text" at bounding box center [960, 134] width 283 height 34
paste input "00245337080"
type input "00245337080"
click at [1111, 142] on img "submit" at bounding box center [1119, 134] width 16 height 16
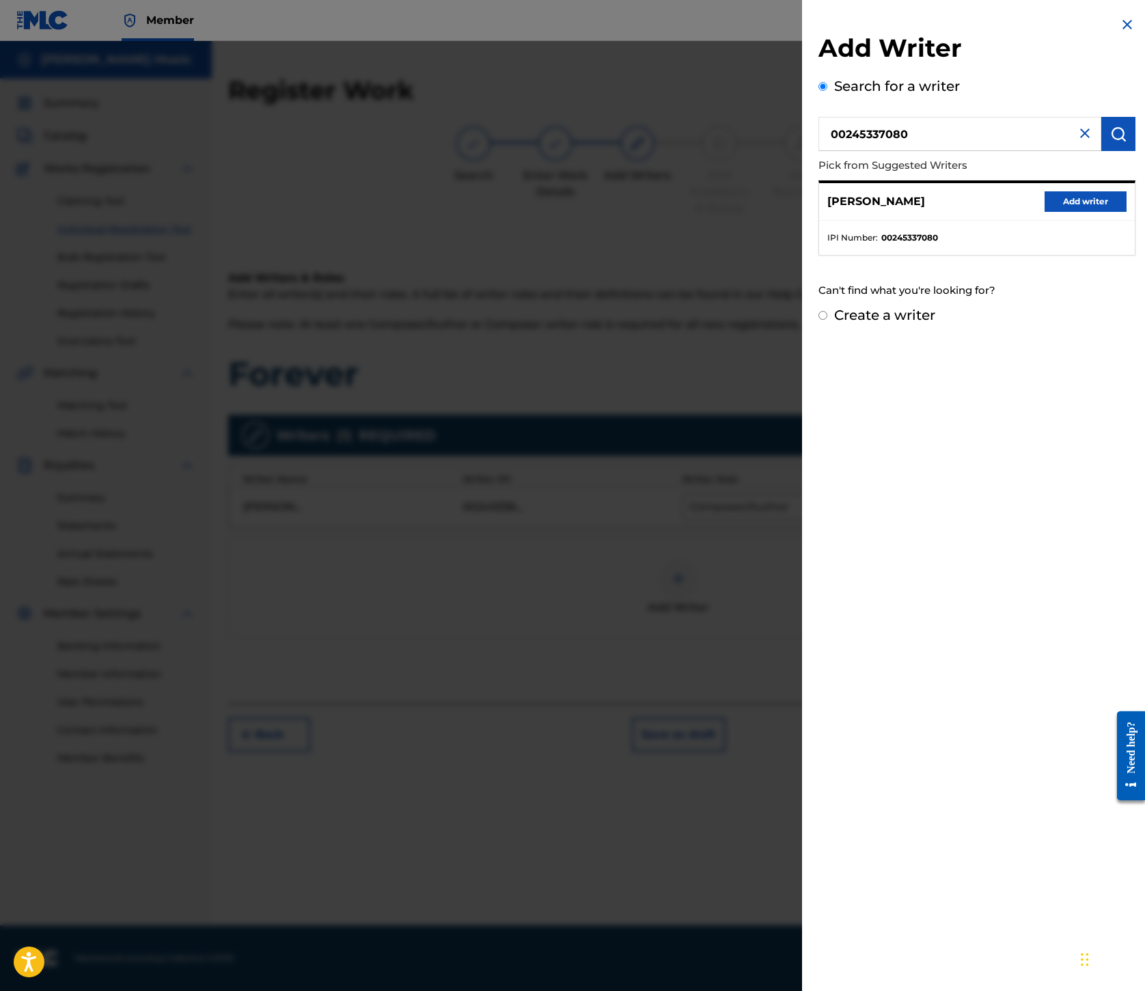
click at [1045, 212] on button "Add writer" at bounding box center [1086, 201] width 82 height 21
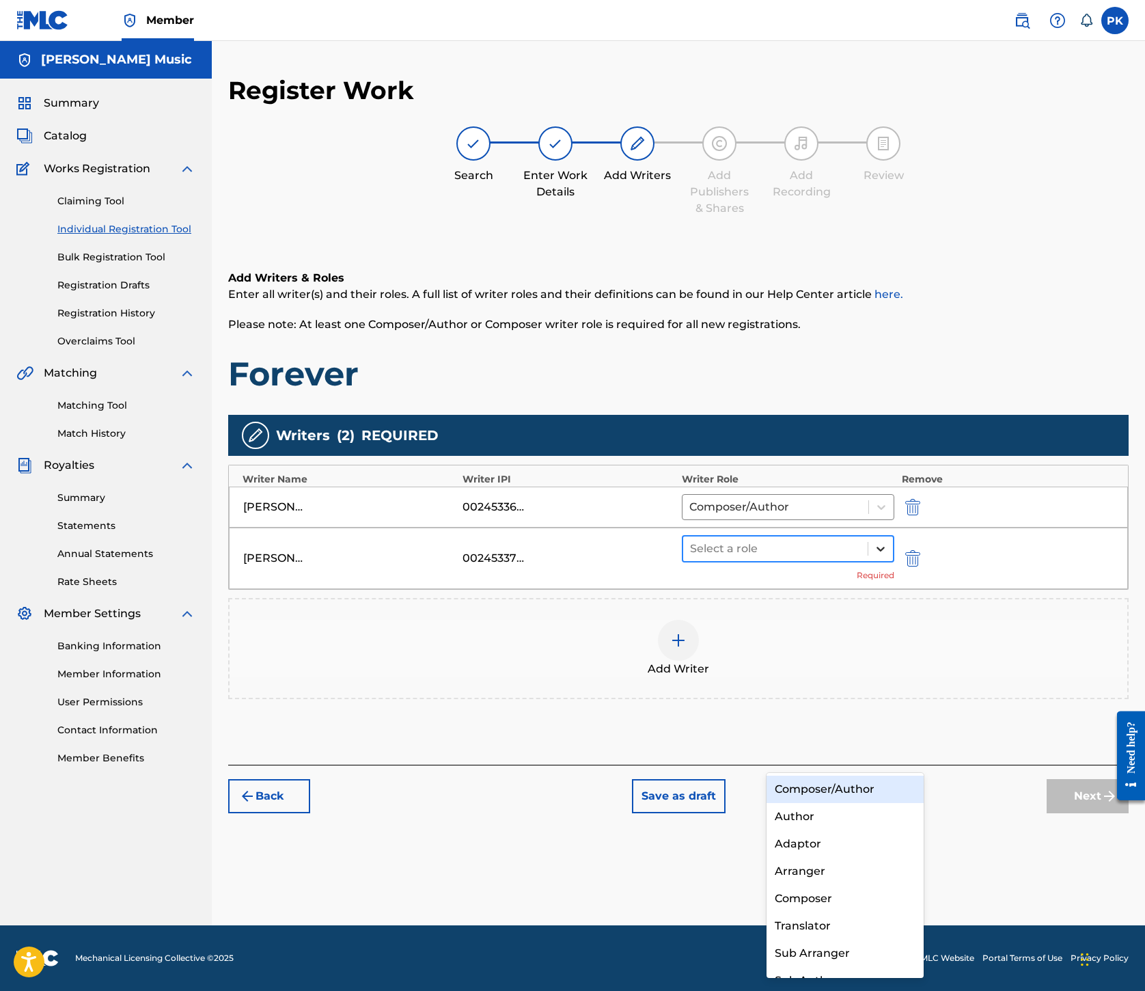
click at [885, 552] on icon at bounding box center [881, 549] width 8 height 5
click at [875, 789] on div "Composer/Author" at bounding box center [845, 789] width 157 height 27
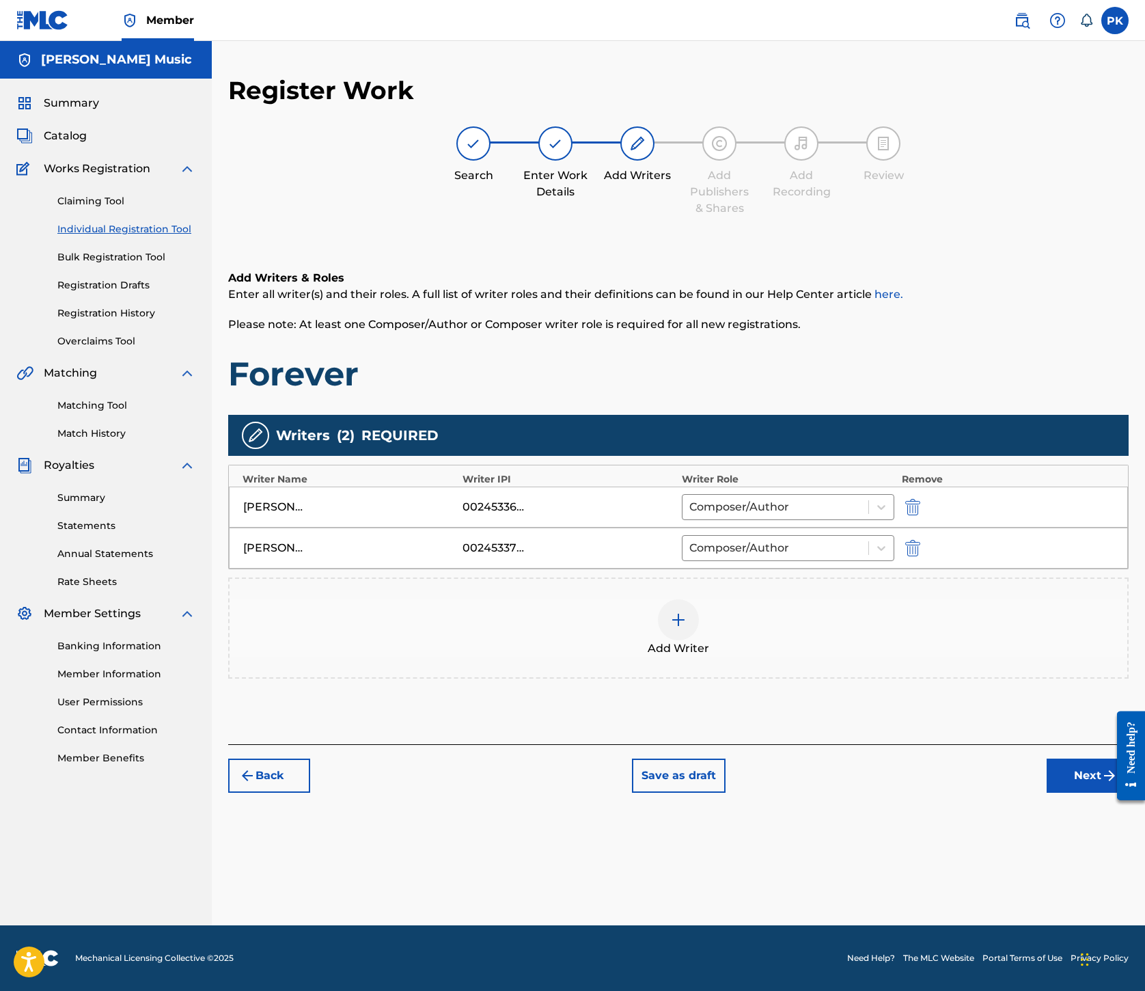
click at [687, 628] on img at bounding box center [678, 620] width 16 height 16
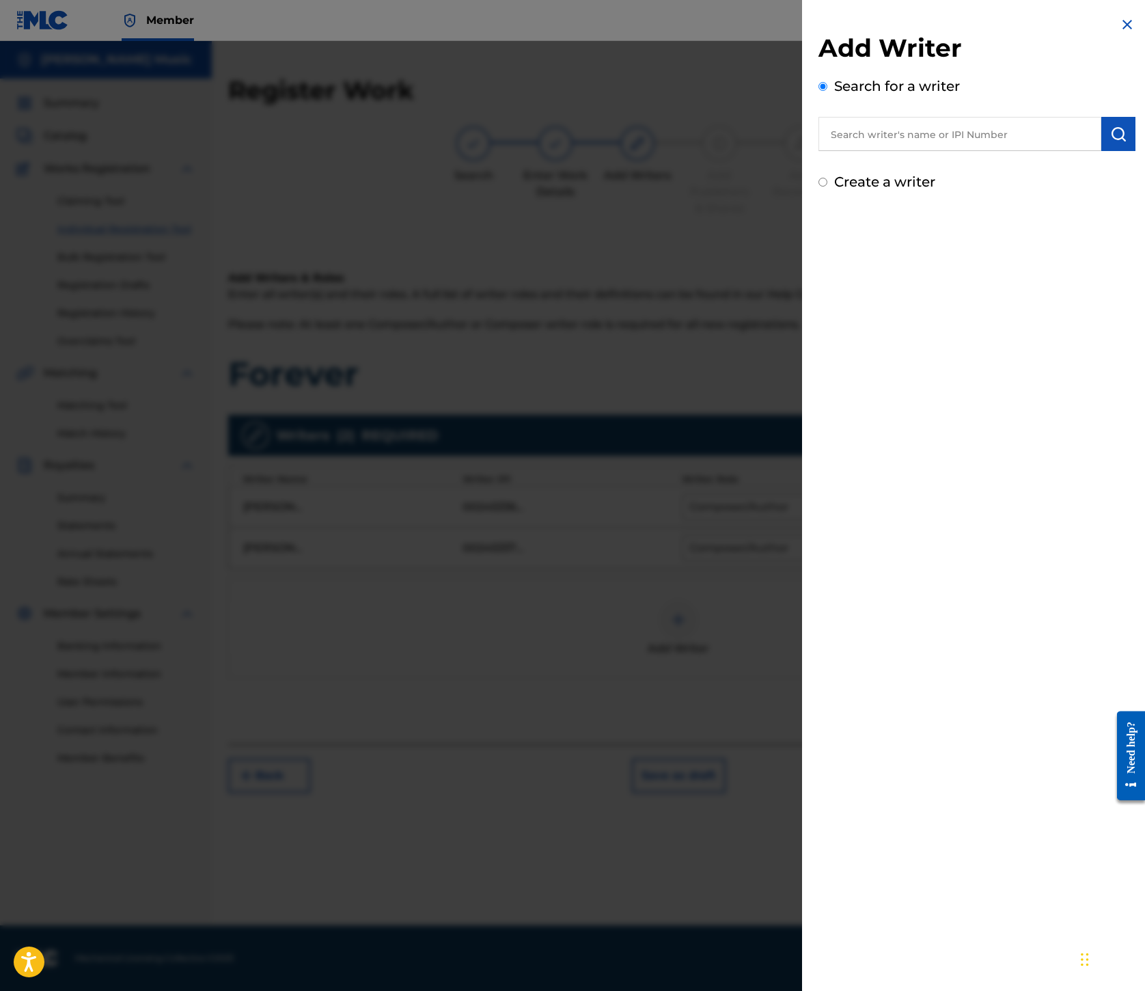
click at [819, 151] on input "text" at bounding box center [960, 134] width 283 height 34
paste input "00199690501"
type input "00199690501"
click at [1102, 151] on button "submit" at bounding box center [1119, 134] width 34 height 34
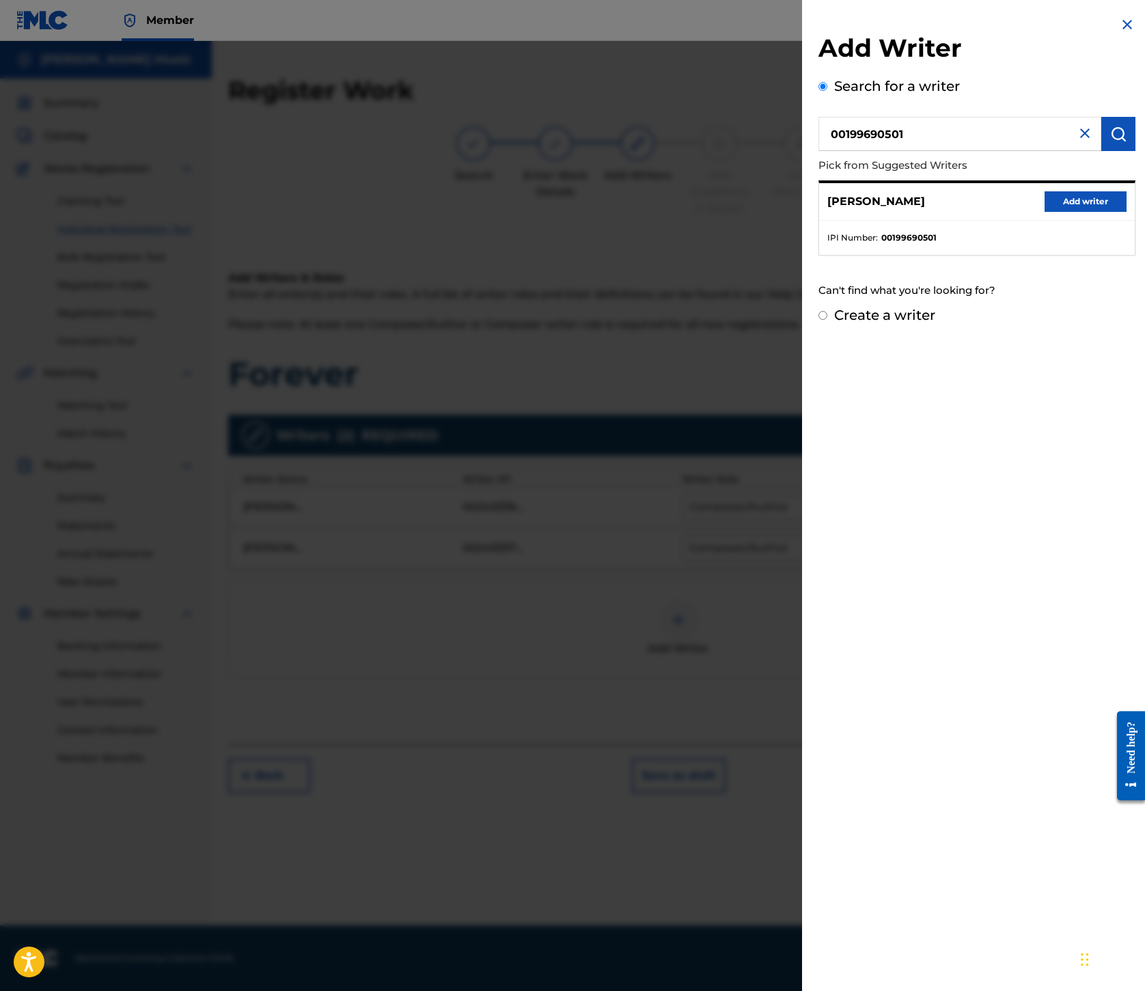
click at [1045, 212] on button "Add writer" at bounding box center [1086, 201] width 82 height 21
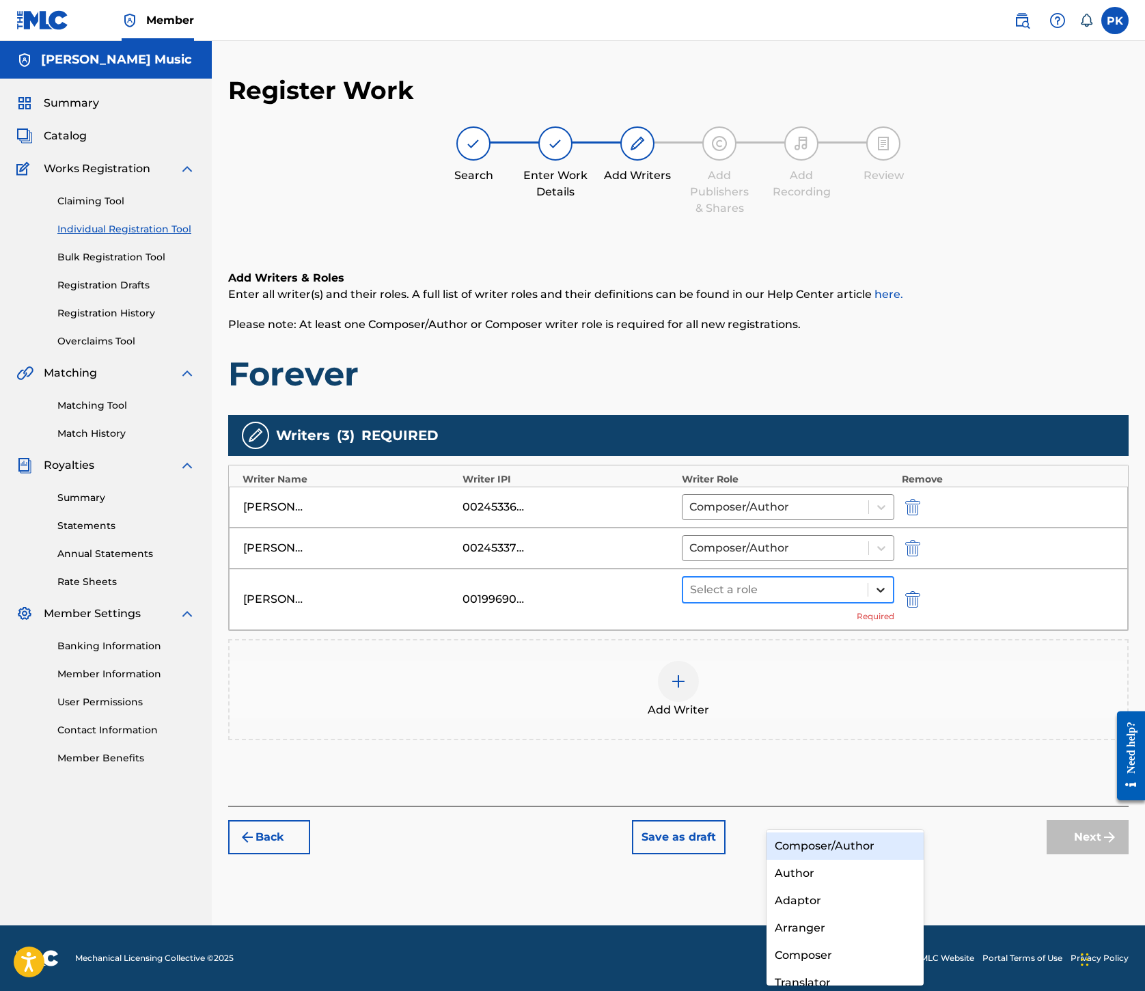
click at [888, 597] on icon at bounding box center [881, 590] width 14 height 14
click at [839, 839] on div "Composer/Author" at bounding box center [845, 845] width 157 height 27
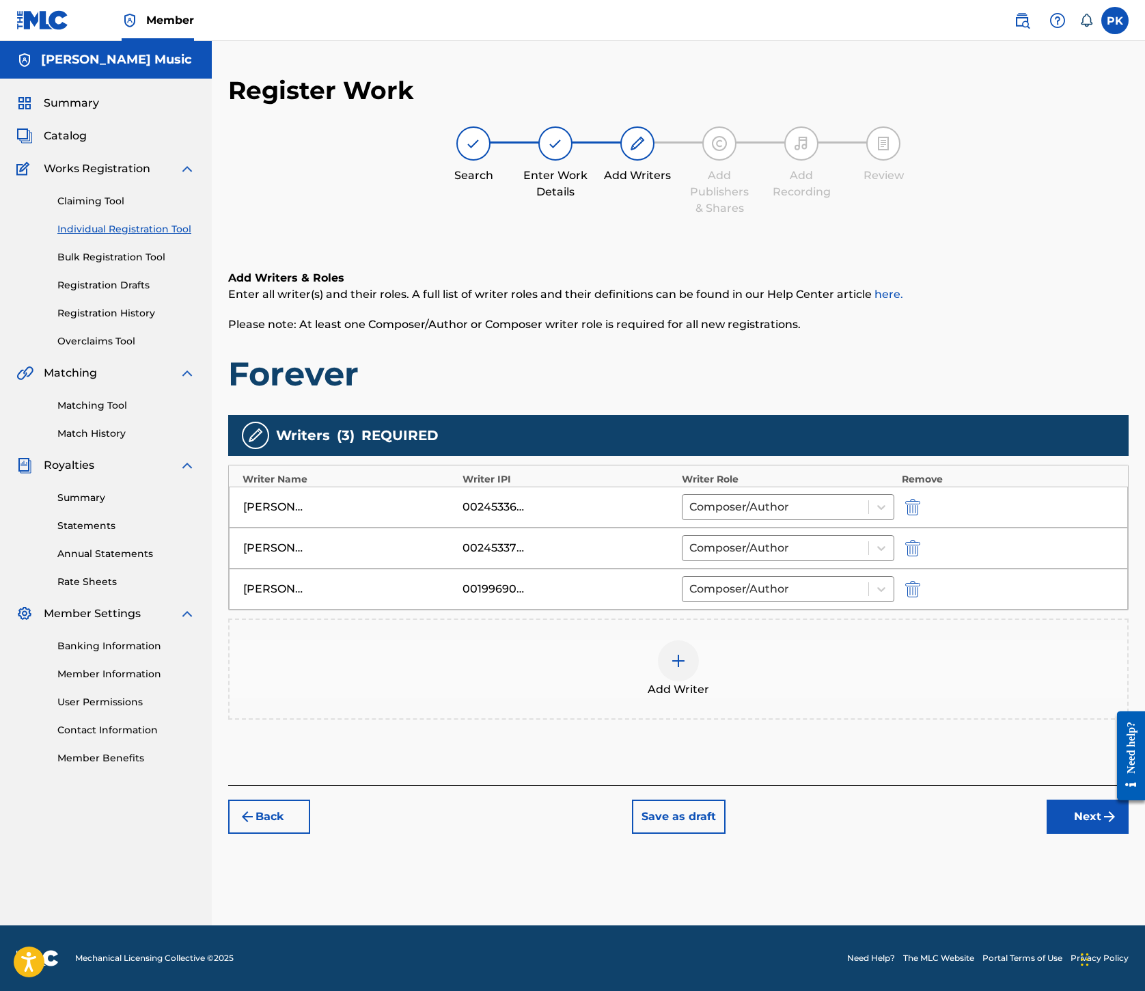
click at [1047, 834] on button "Next" at bounding box center [1088, 817] width 82 height 34
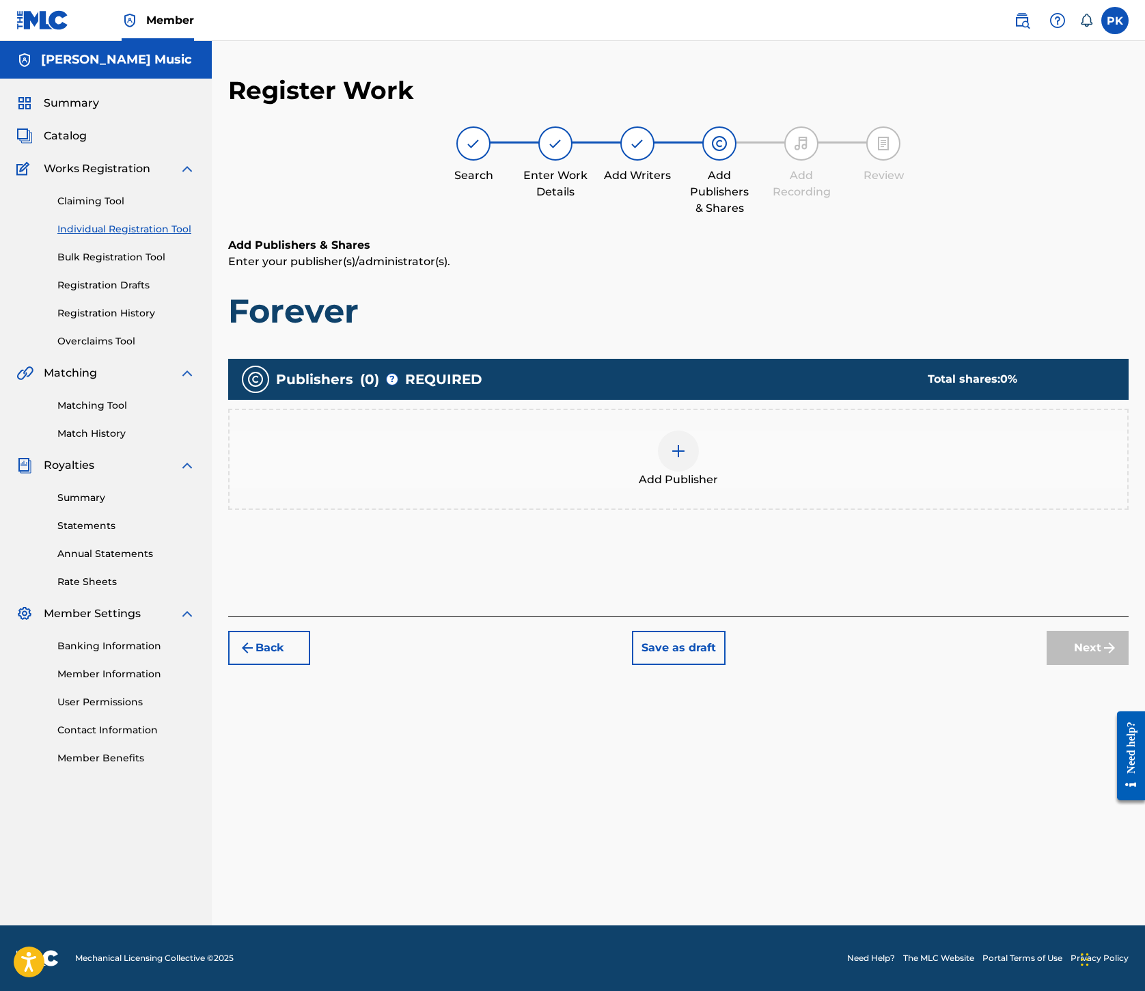
click at [687, 443] on img at bounding box center [678, 451] width 16 height 16
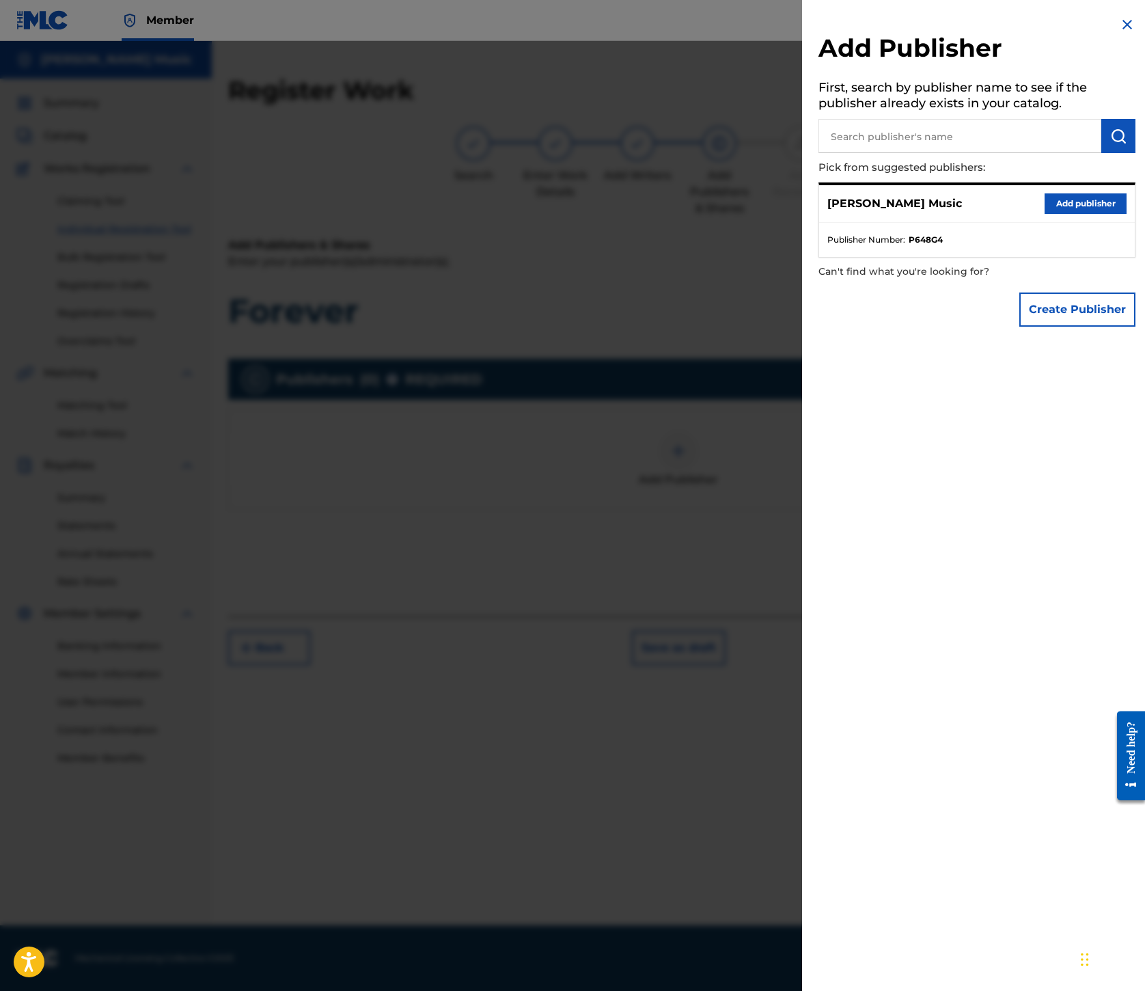
click at [1045, 214] on button "Add publisher" at bounding box center [1086, 203] width 82 height 21
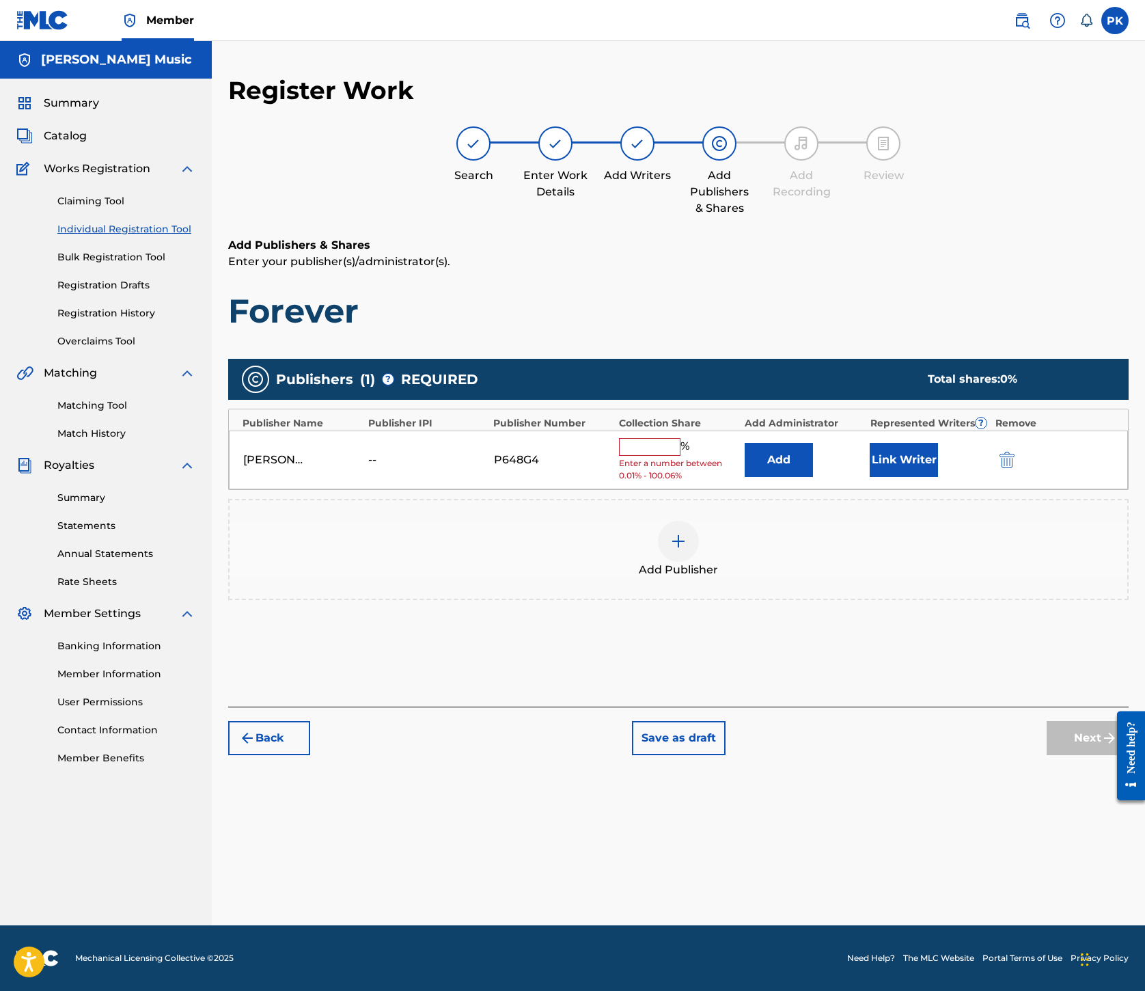
click at [681, 438] on input "text" at bounding box center [650, 447] width 62 height 18
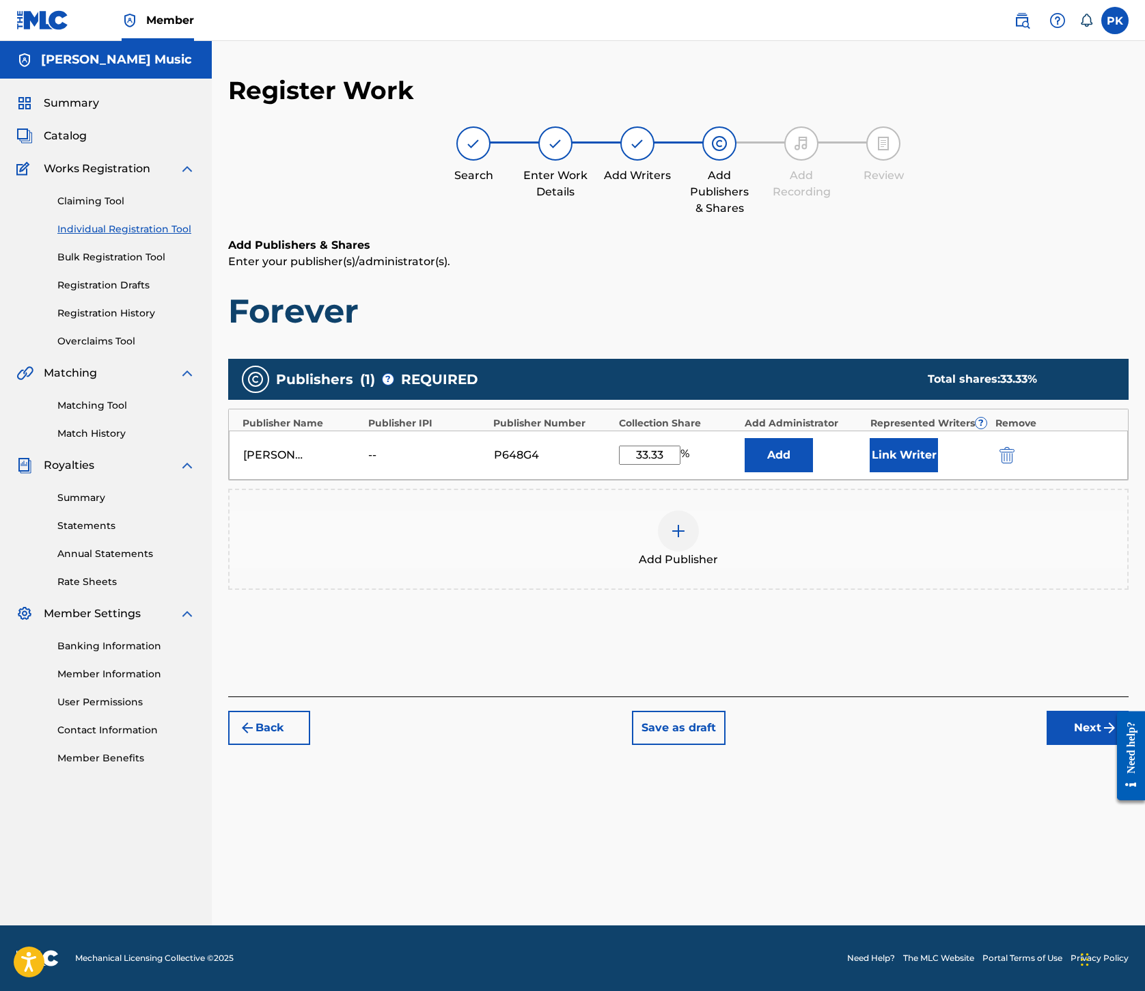
type input "33.33"
click at [938, 438] on button "Link Writer" at bounding box center [904, 455] width 68 height 34
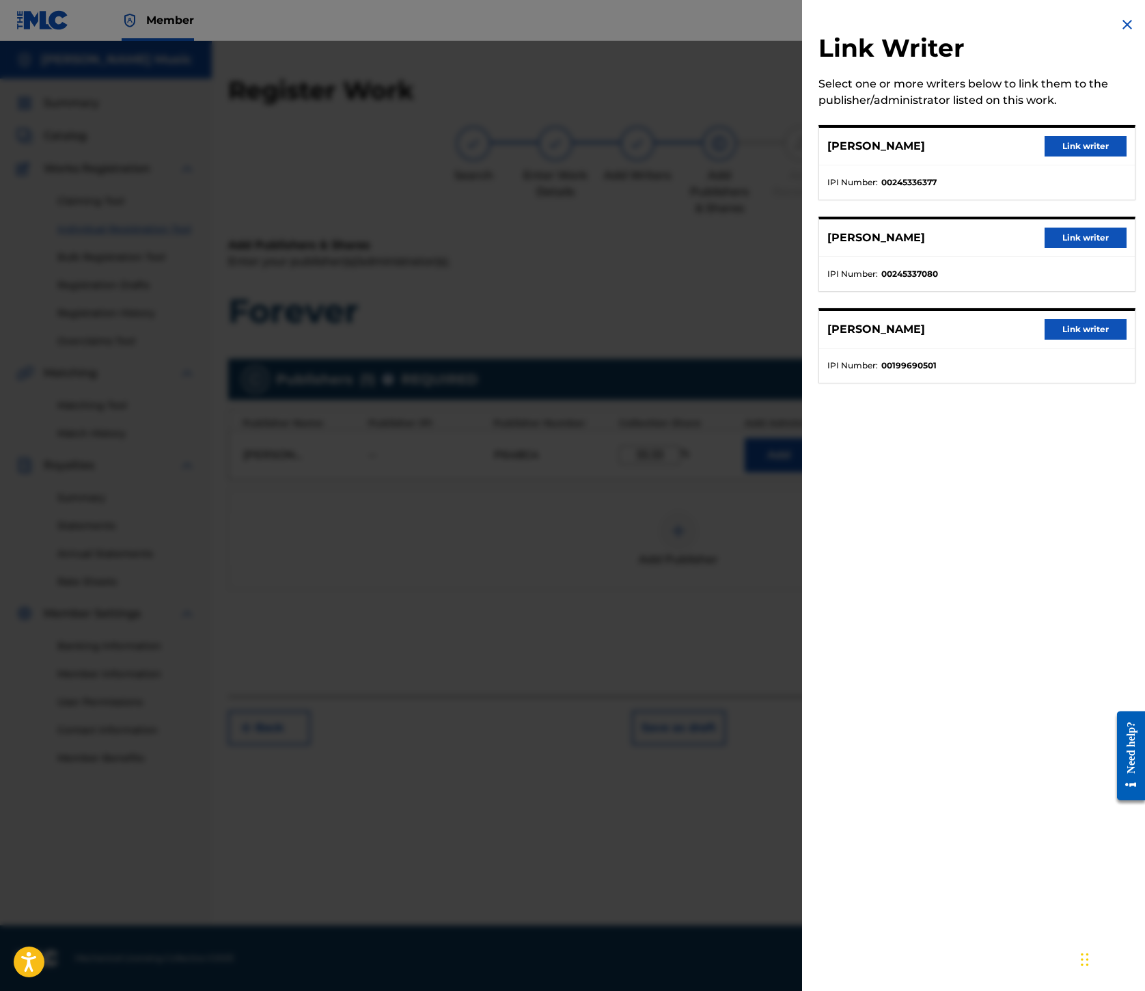
click at [1045, 340] on button "Link writer" at bounding box center [1086, 329] width 82 height 21
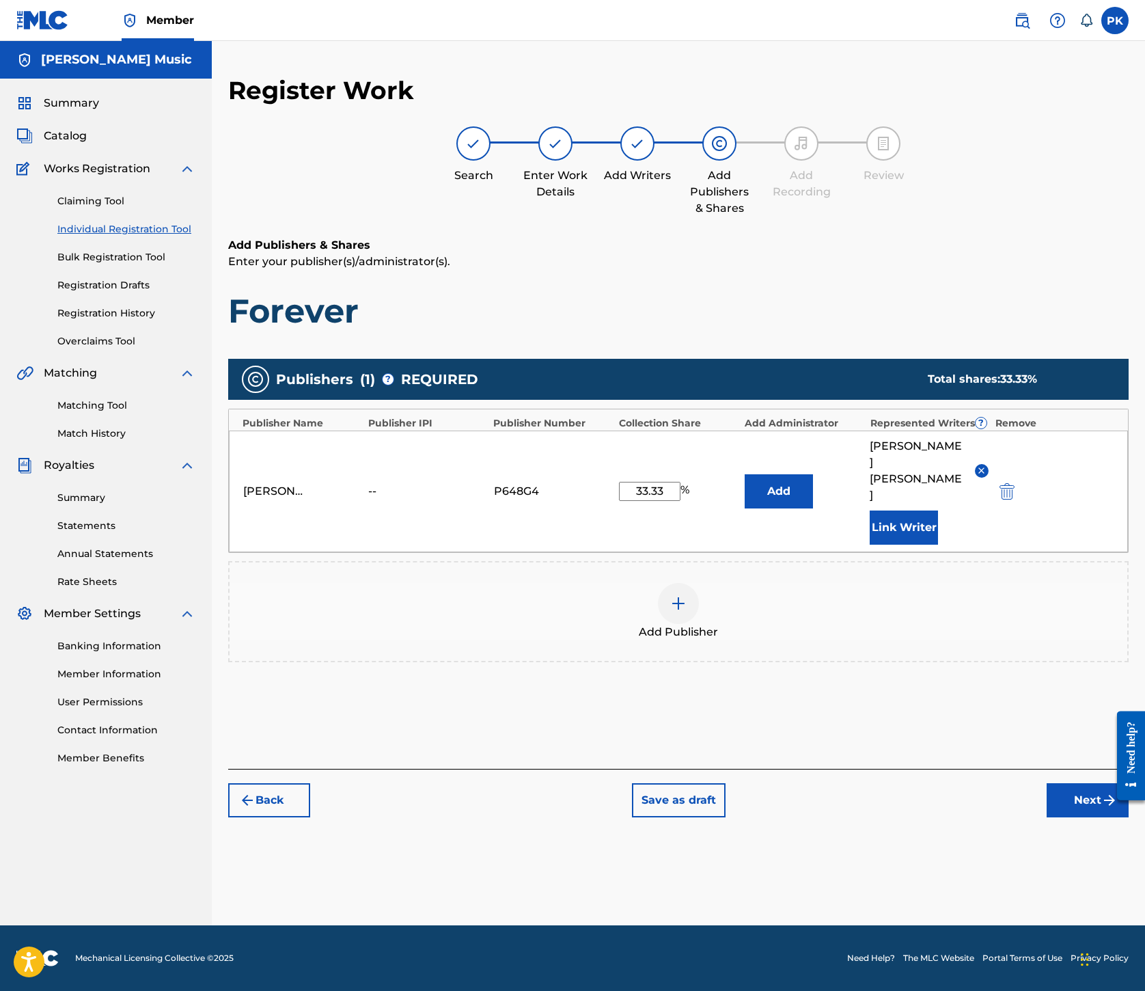
click at [1047, 817] on button "Next" at bounding box center [1088, 800] width 82 height 34
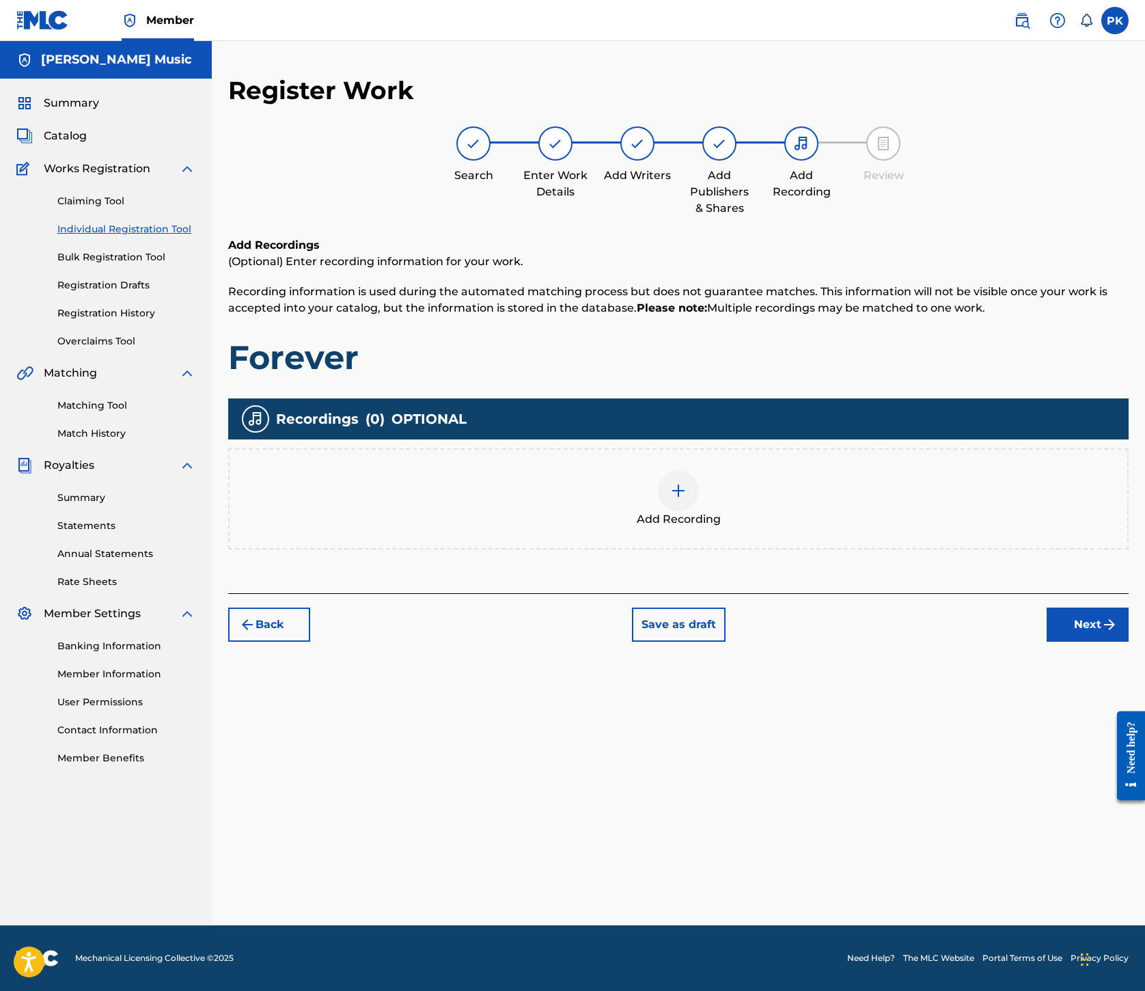
scroll to position [62, 0]
click at [687, 499] on img at bounding box center [678, 491] width 16 height 16
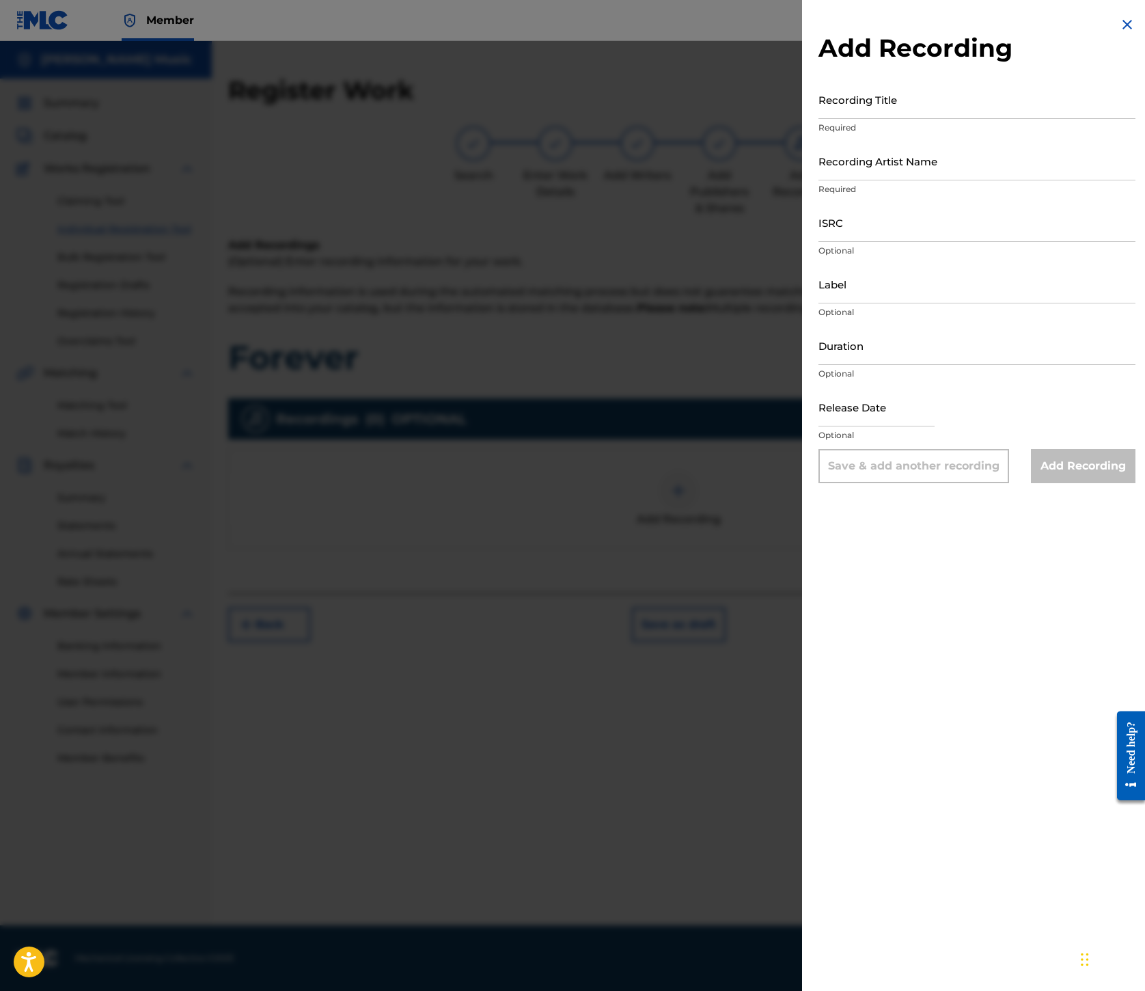
click at [819, 119] on input "Recording Title" at bounding box center [977, 99] width 317 height 39
paste input "Forever"
type input "Forever"
click at [819, 180] on input "Recording Artist Name" at bounding box center [977, 160] width 317 height 39
paste input "[GEOGRAPHIC_DATA]"
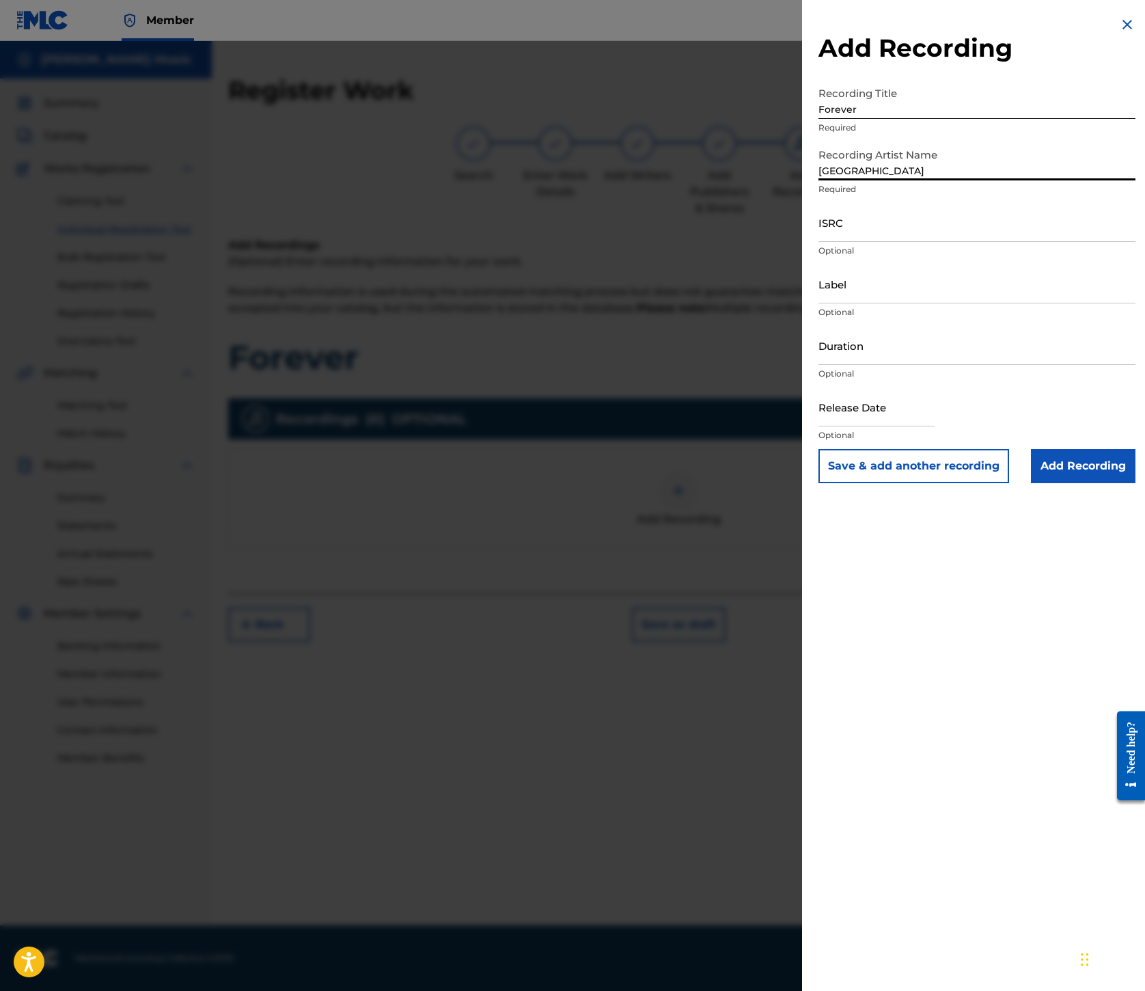
type input "[GEOGRAPHIC_DATA]"
click at [819, 242] on input "ISRC" at bounding box center [977, 222] width 317 height 39
paste input "ES7460500058"
type input "ES7460500058"
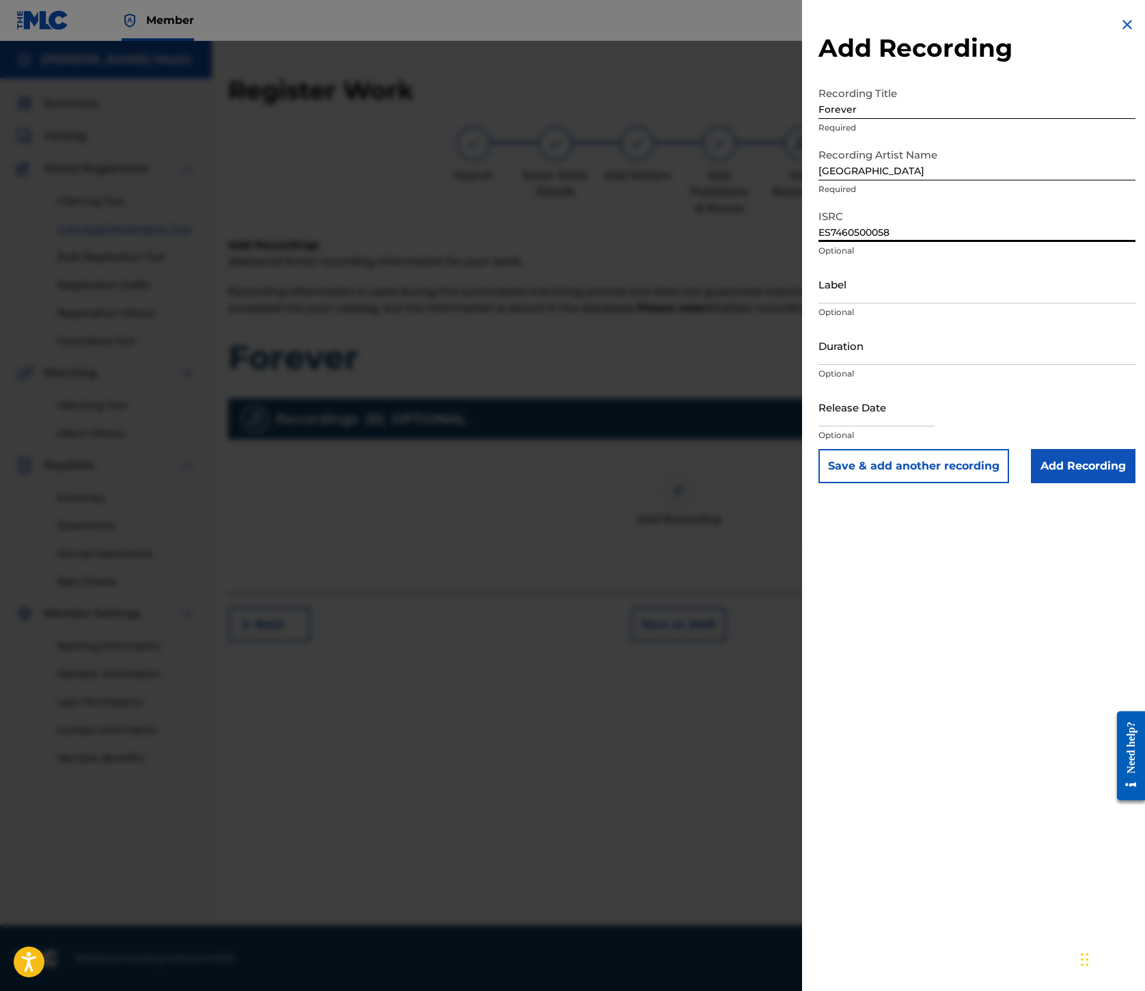
click at [819, 303] on input "Label" at bounding box center [977, 283] width 317 height 39
paste input "Houston Party Records"
type input "Houston Party Records"
click at [1039, 483] on input "Add Recording" at bounding box center [1083, 466] width 105 height 34
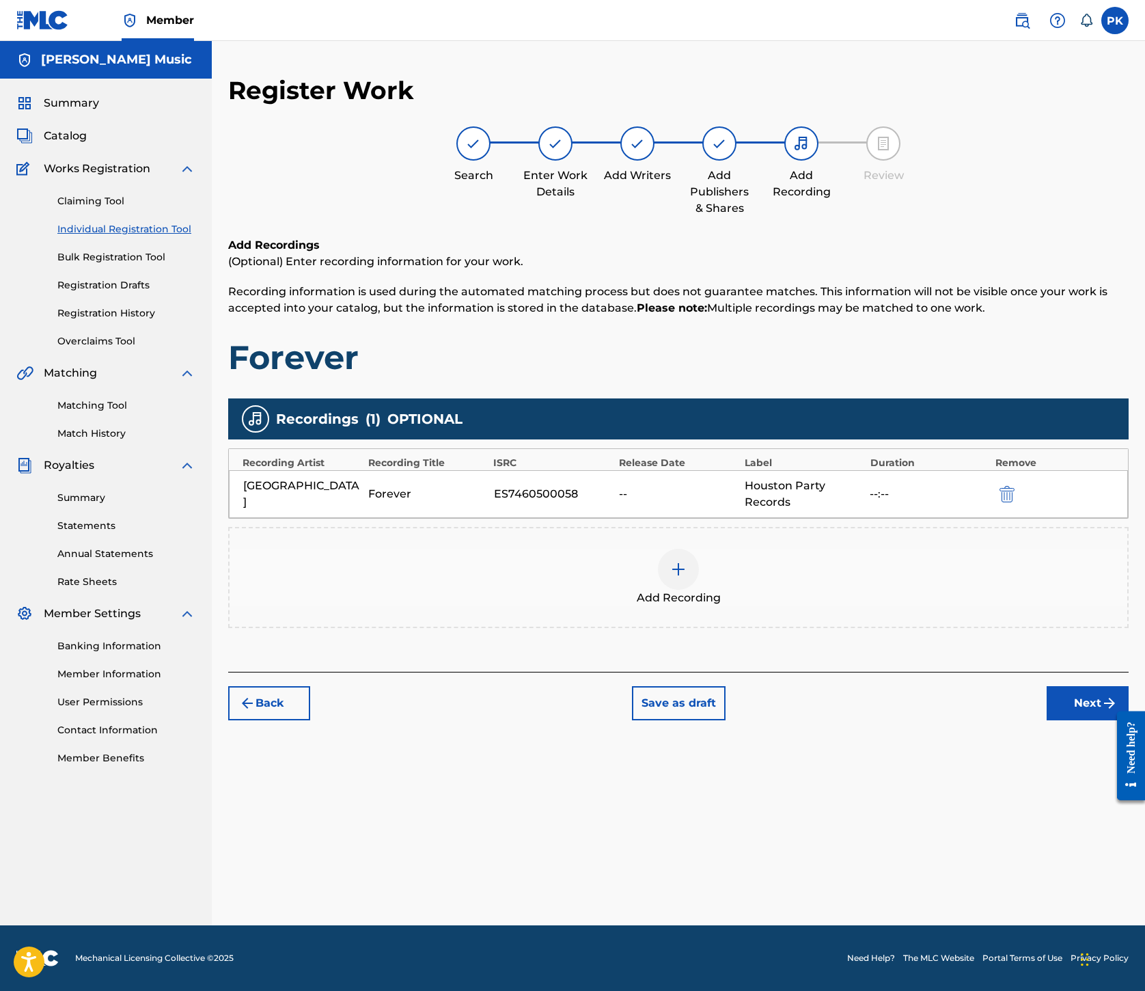
click at [687, 578] on img at bounding box center [678, 569] width 16 height 16
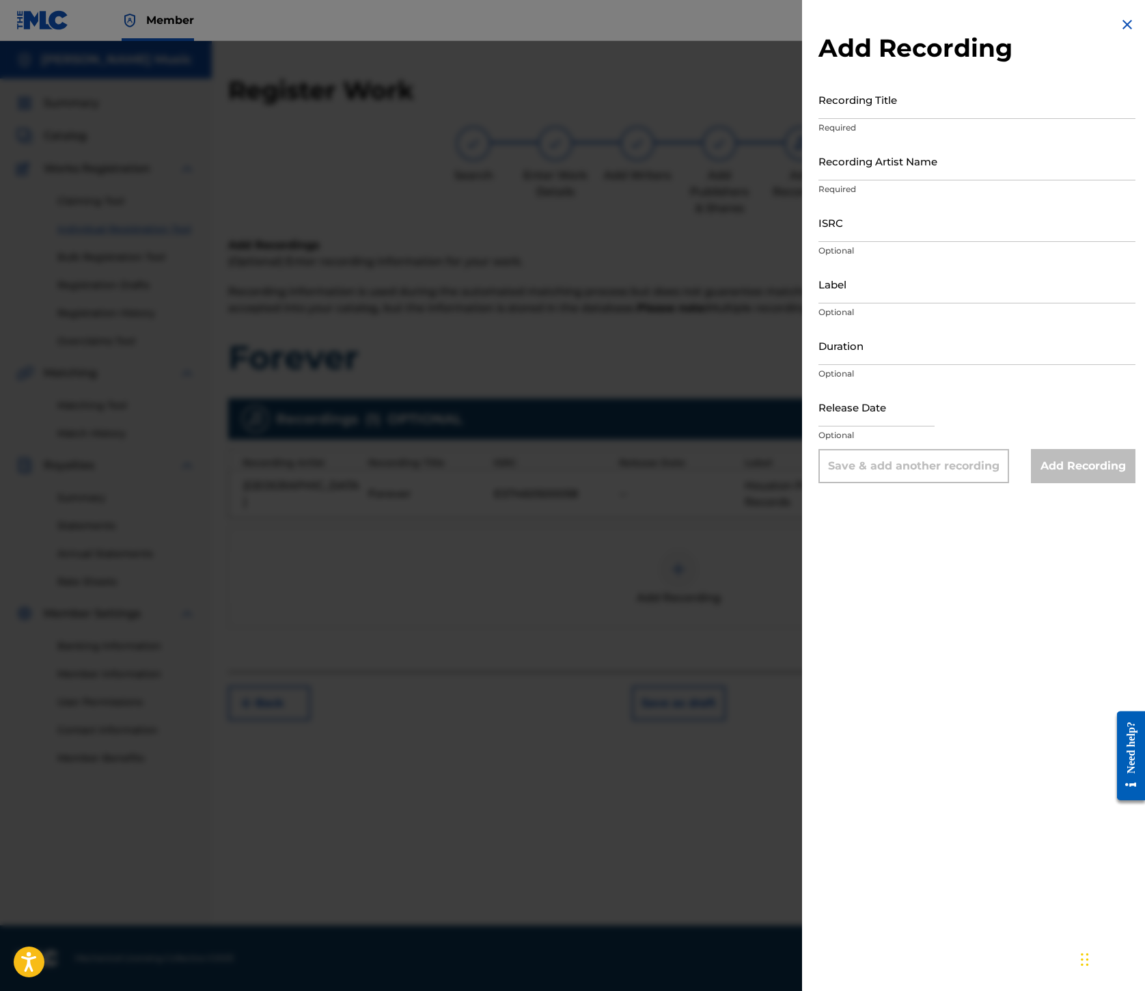
click at [819, 119] on input "Recording Title" at bounding box center [977, 99] width 317 height 39
paste input "Forever"
type input "Forever"
click at [819, 180] on input "Recording Artist Name" at bounding box center [977, 160] width 317 height 39
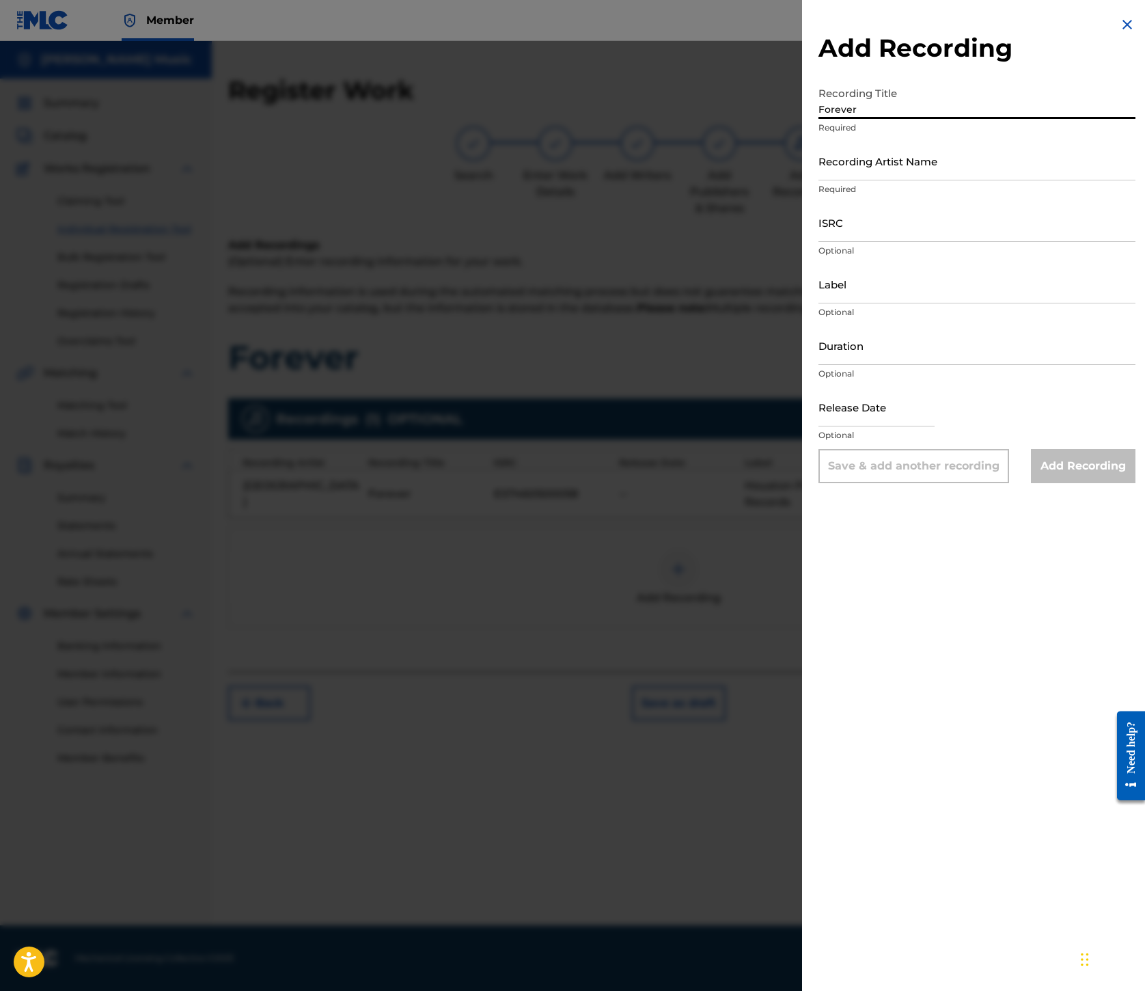
click at [819, 180] on input "Recording Artist Name" at bounding box center [977, 160] width 317 height 39
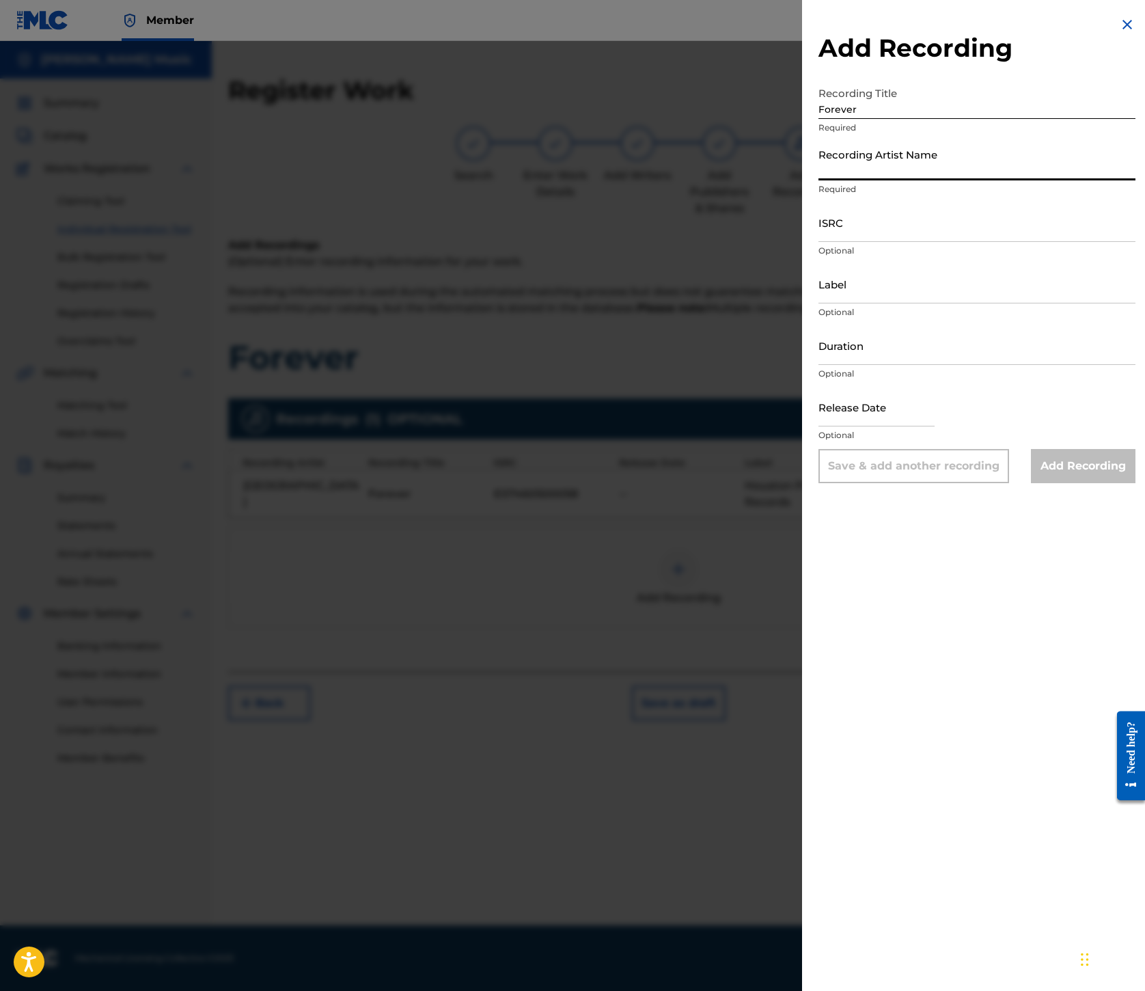
paste input "[GEOGRAPHIC_DATA]"
type input "[GEOGRAPHIC_DATA]"
click at [819, 242] on input "ISRC" at bounding box center [977, 222] width 317 height 39
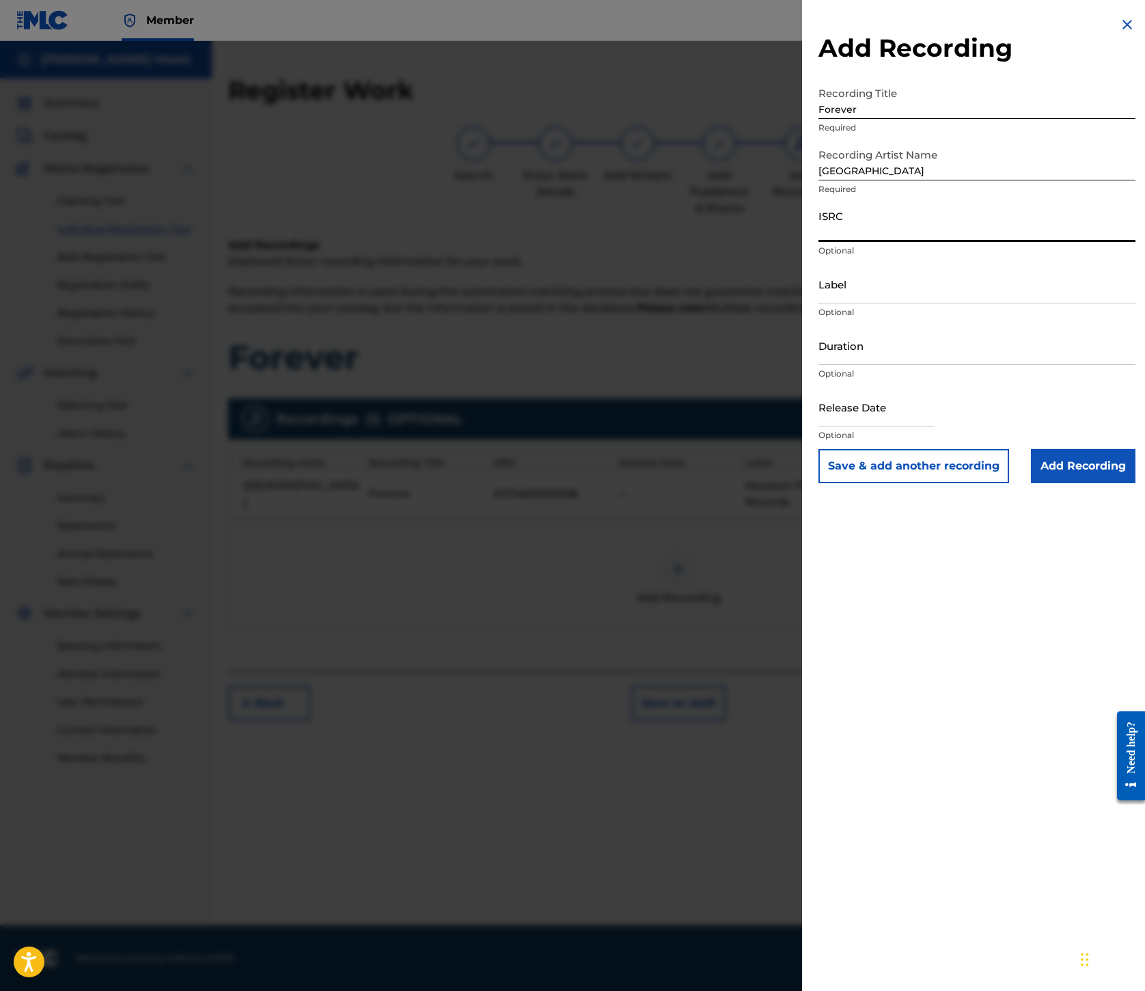
paste input "USL4R0754803"
type input "USL4R0754803"
click at [819, 303] on input "Label" at bounding box center [977, 283] width 317 height 39
paste input "Popboomerang Records"
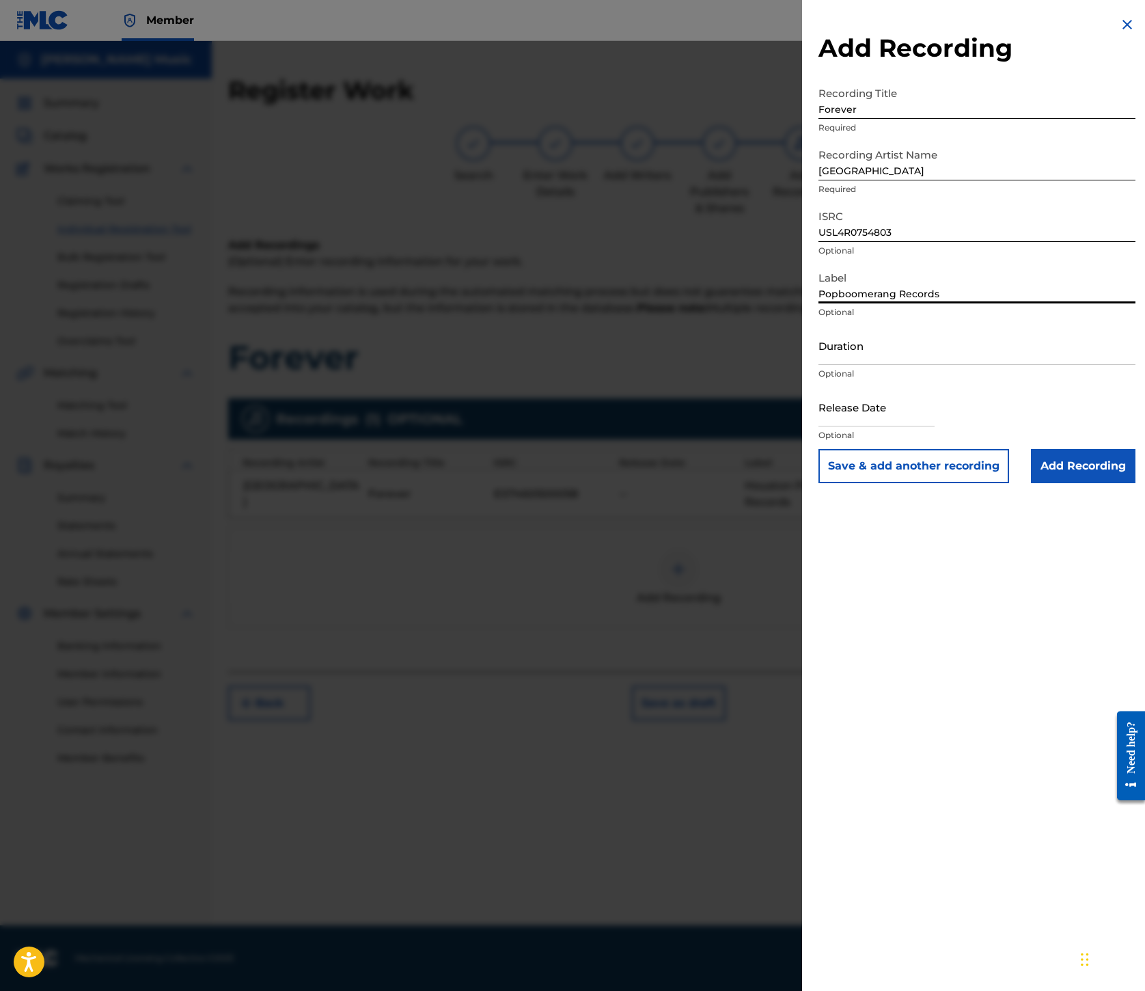
type input "Popboomerang Records"
click at [1039, 483] on input "Add Recording" at bounding box center [1083, 466] width 105 height 34
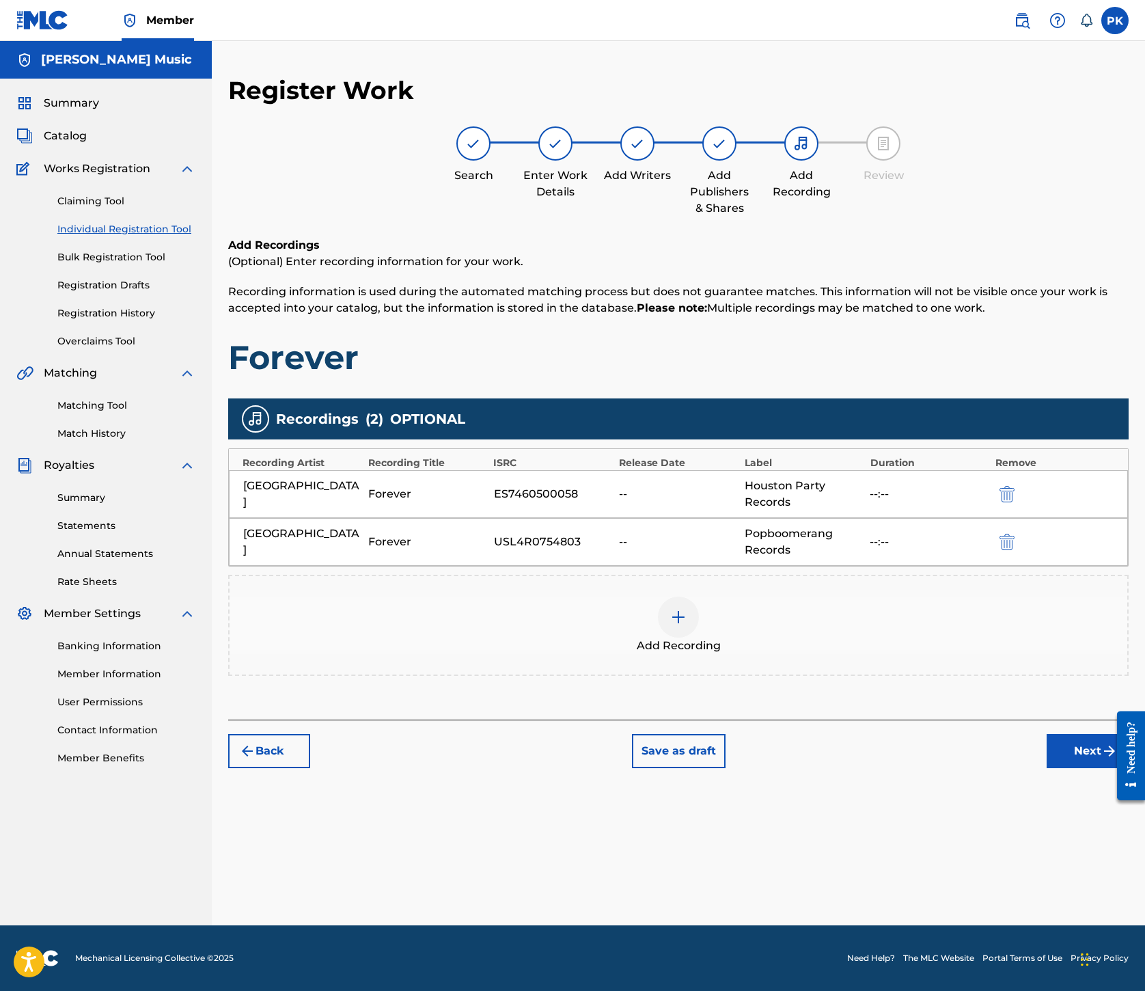
click at [1047, 768] on button "Next" at bounding box center [1088, 751] width 82 height 34
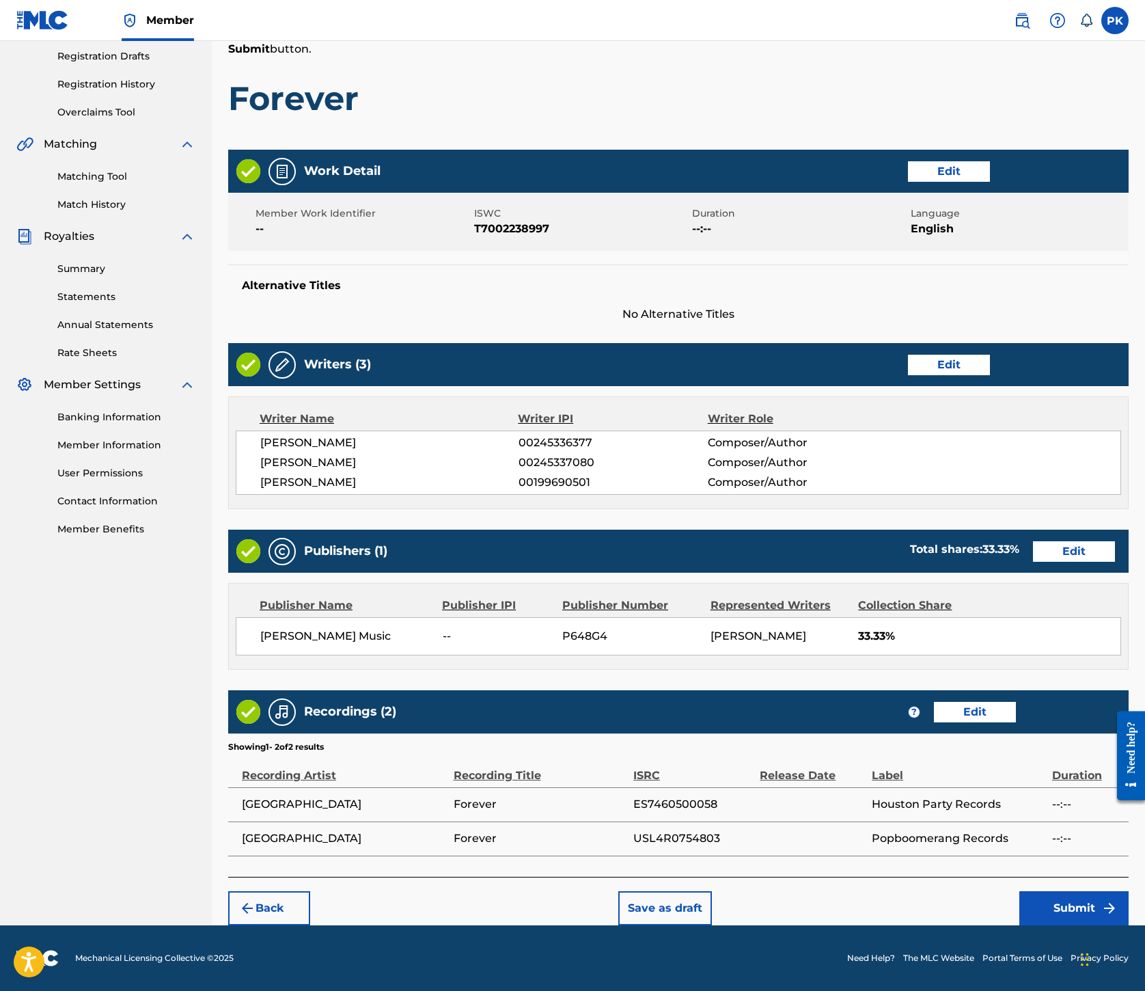
scroll to position [949, 0]
click at [1031, 891] on button "Submit" at bounding box center [1074, 908] width 109 height 34
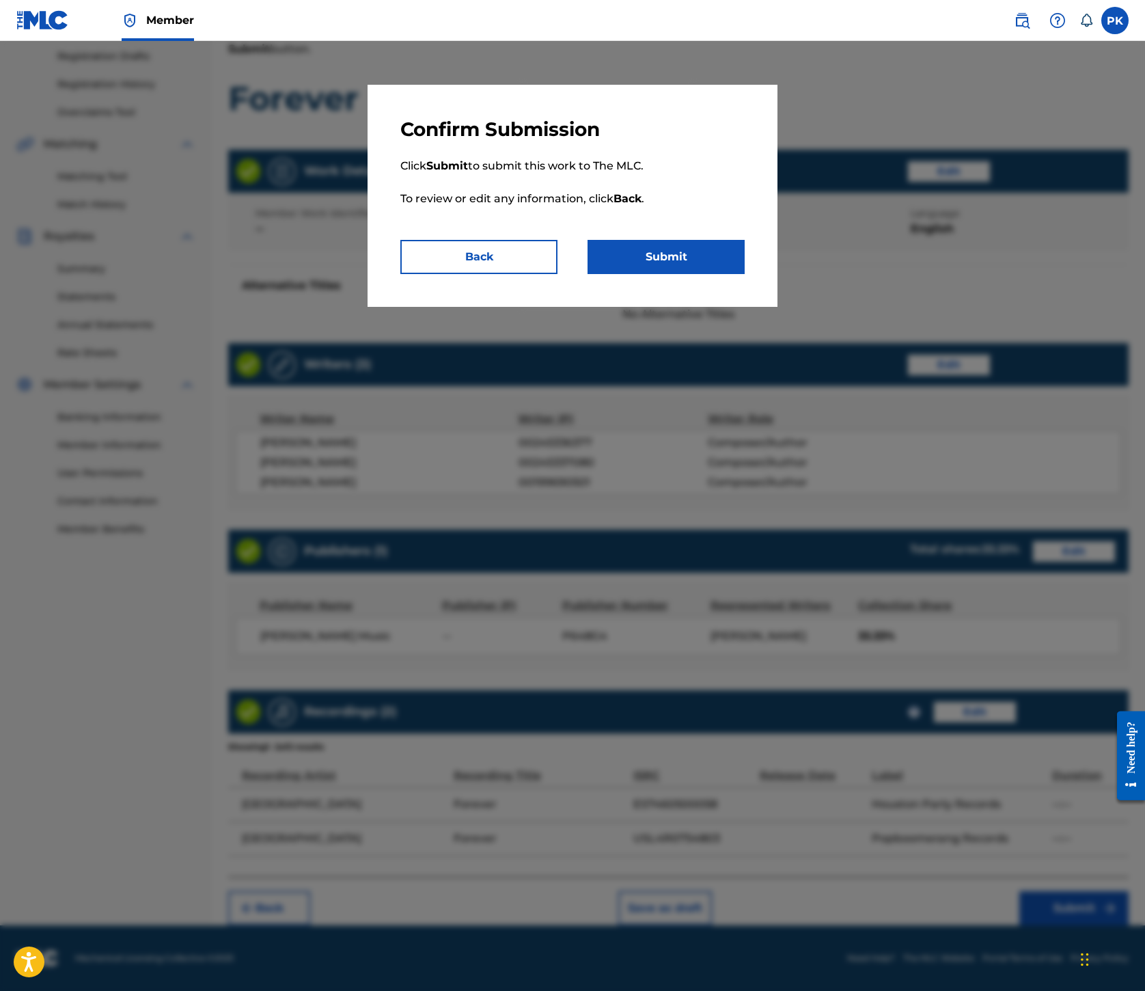
click at [711, 274] on button "Submit" at bounding box center [666, 257] width 157 height 34
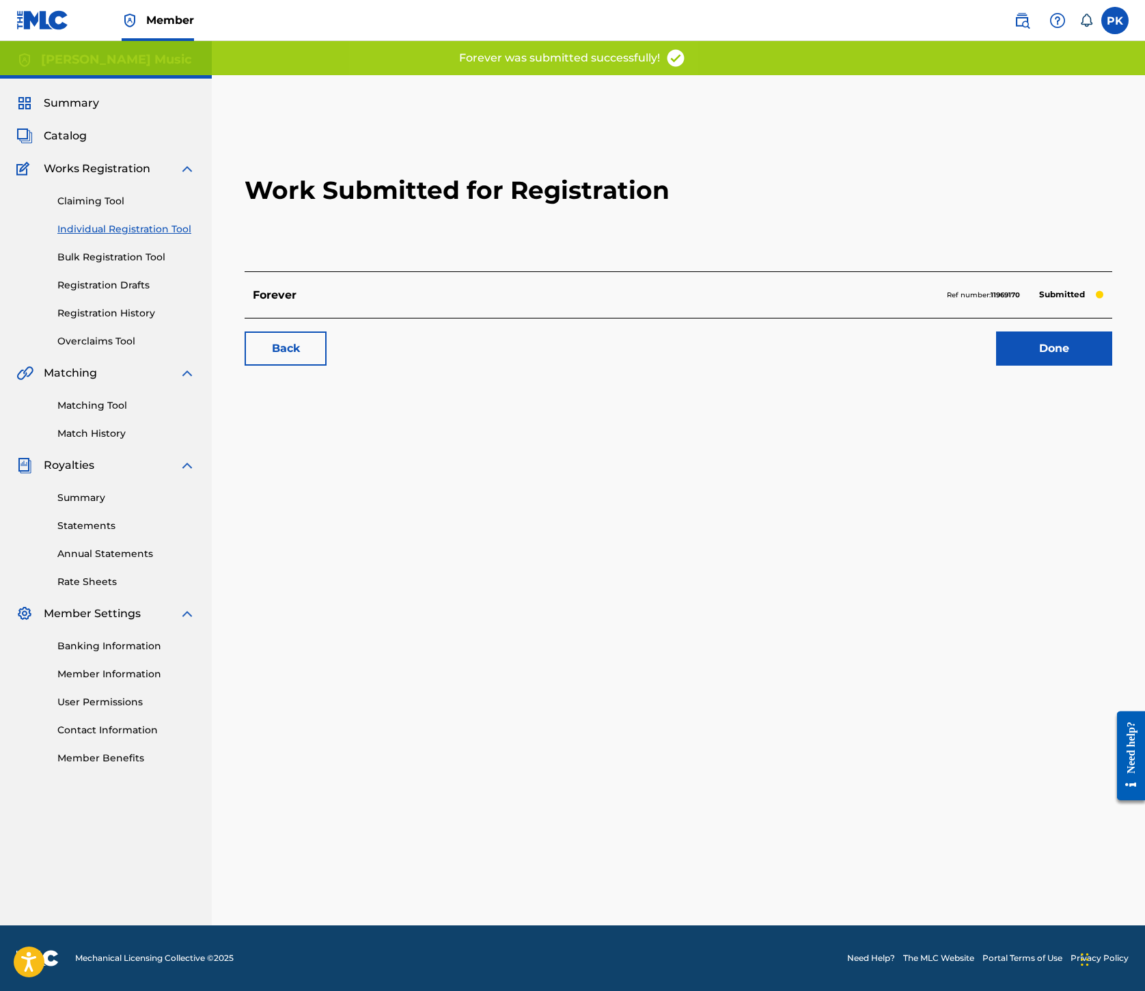
click at [996, 366] on link "Done" at bounding box center [1054, 348] width 116 height 34
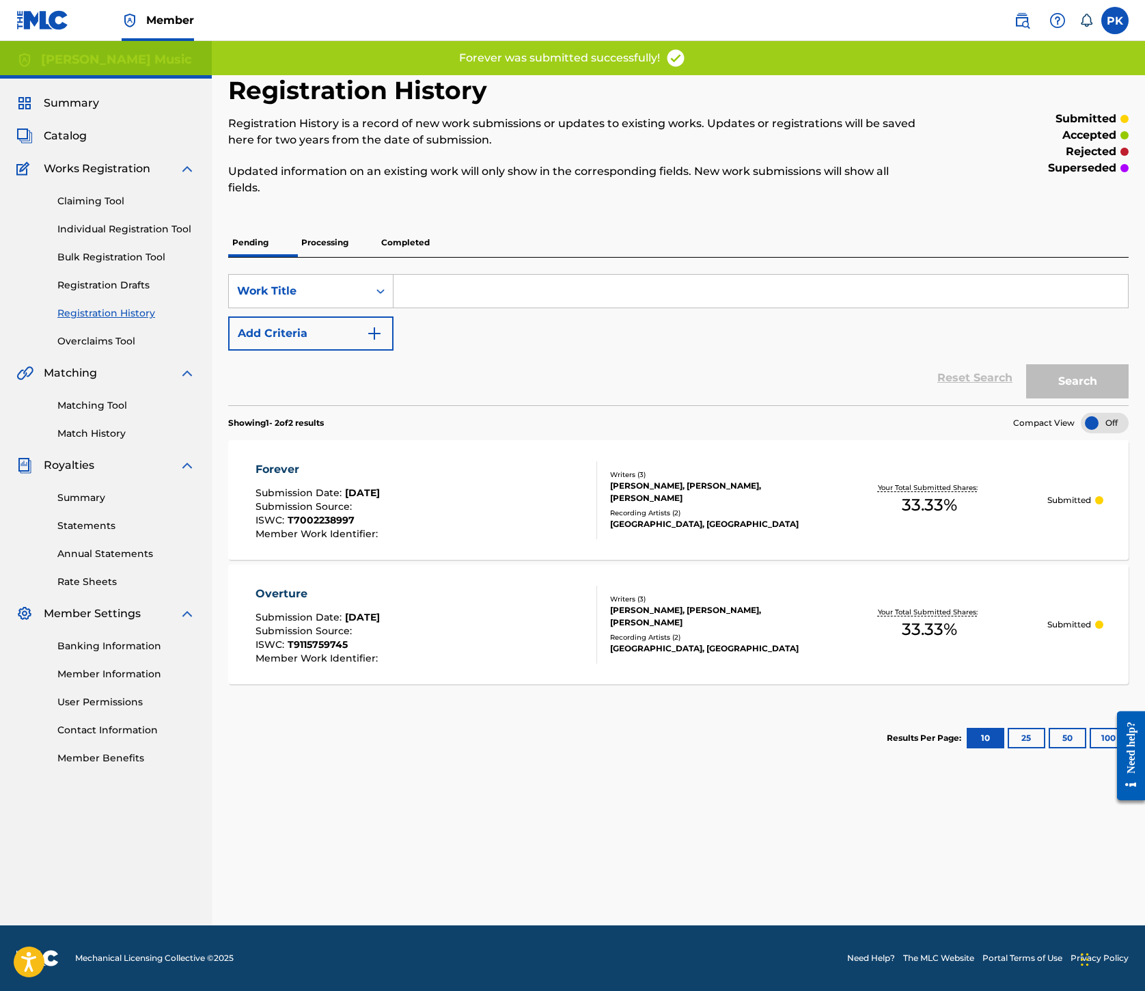
click at [182, 236] on link "Individual Registration Tool" at bounding box center [126, 229] width 138 height 14
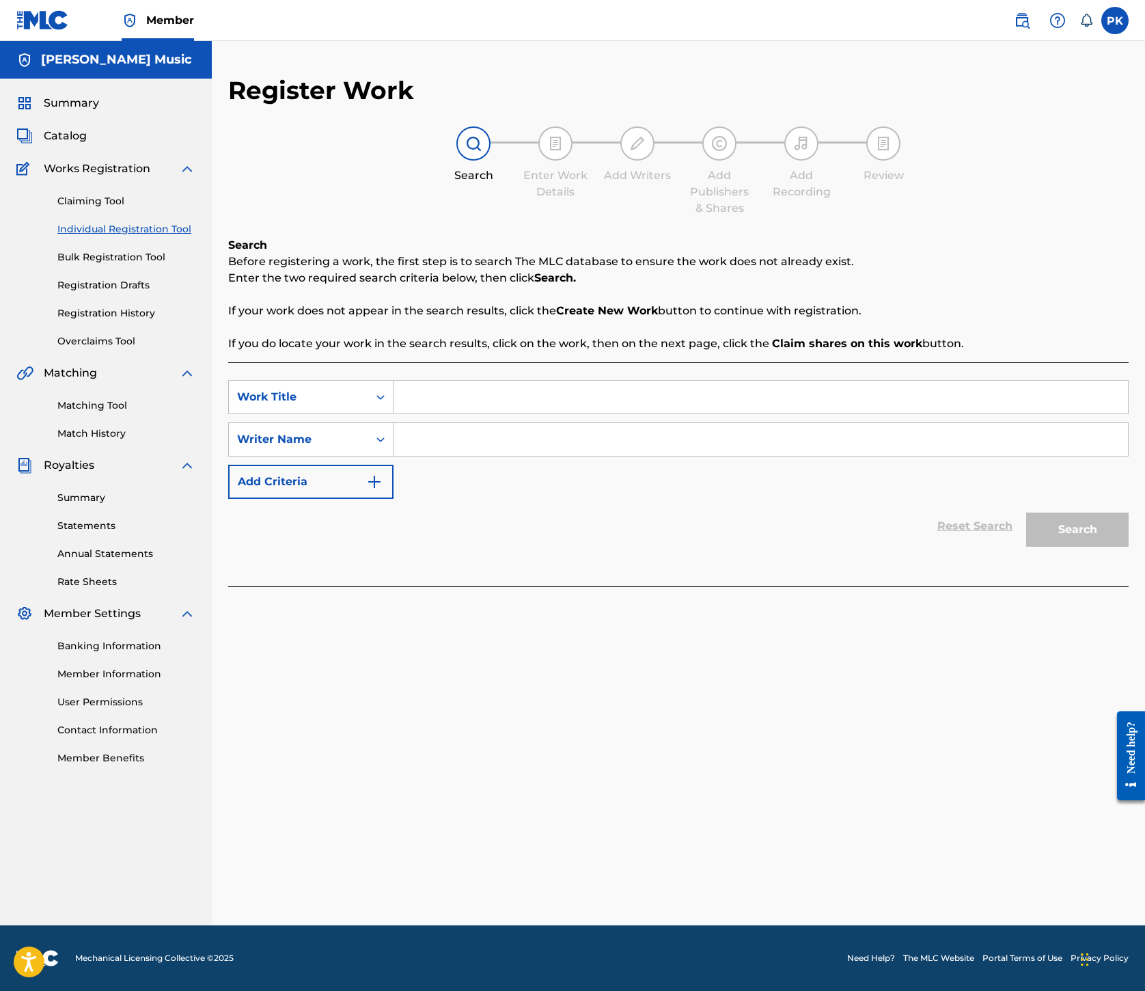
click at [738, 413] on input "Search Form" at bounding box center [761, 397] width 735 height 33
paste input "Aliceanna"
type input "Aliceanna"
click at [748, 456] on input "Search Form" at bounding box center [761, 439] width 735 height 33
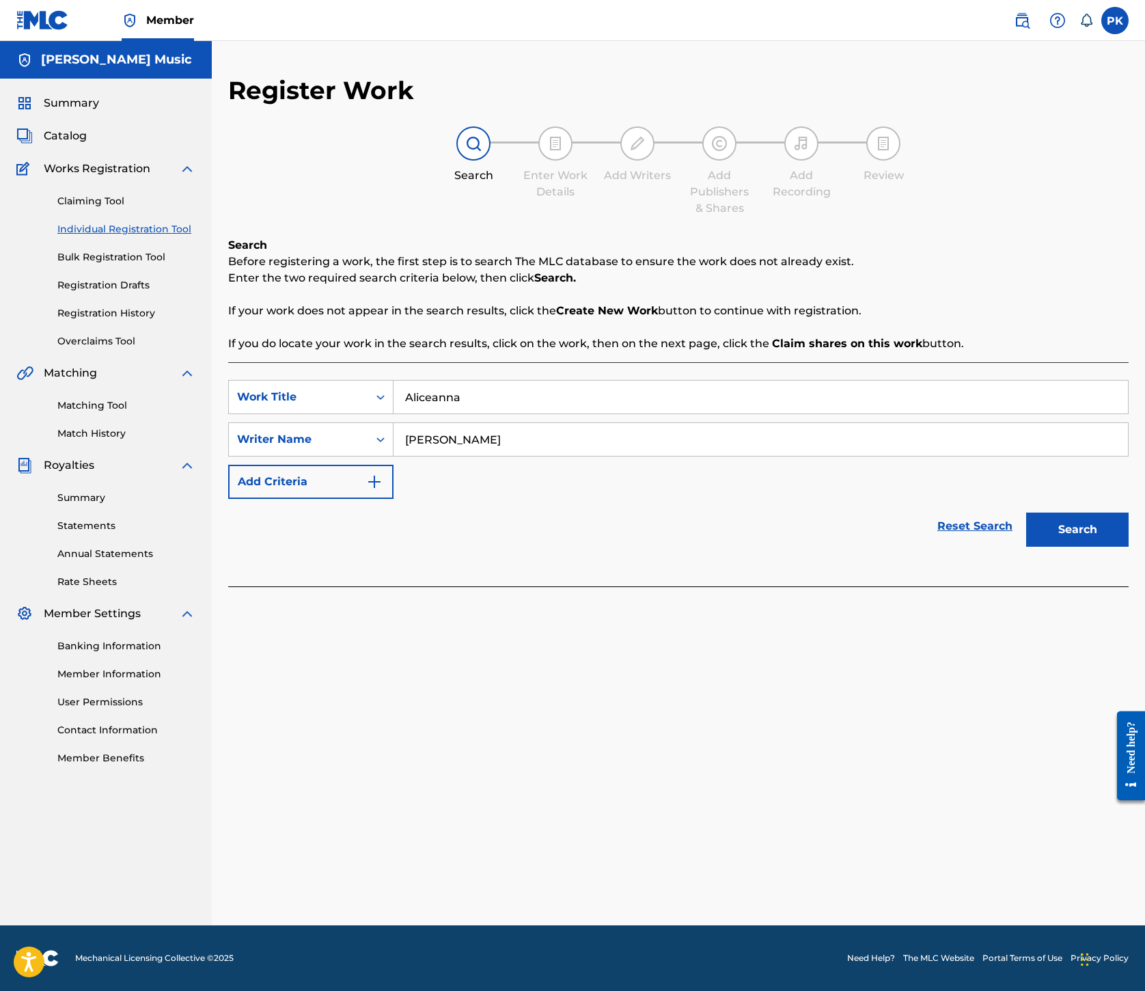
type input "[PERSON_NAME]"
click at [1027, 547] on button "Search" at bounding box center [1078, 530] width 103 height 34
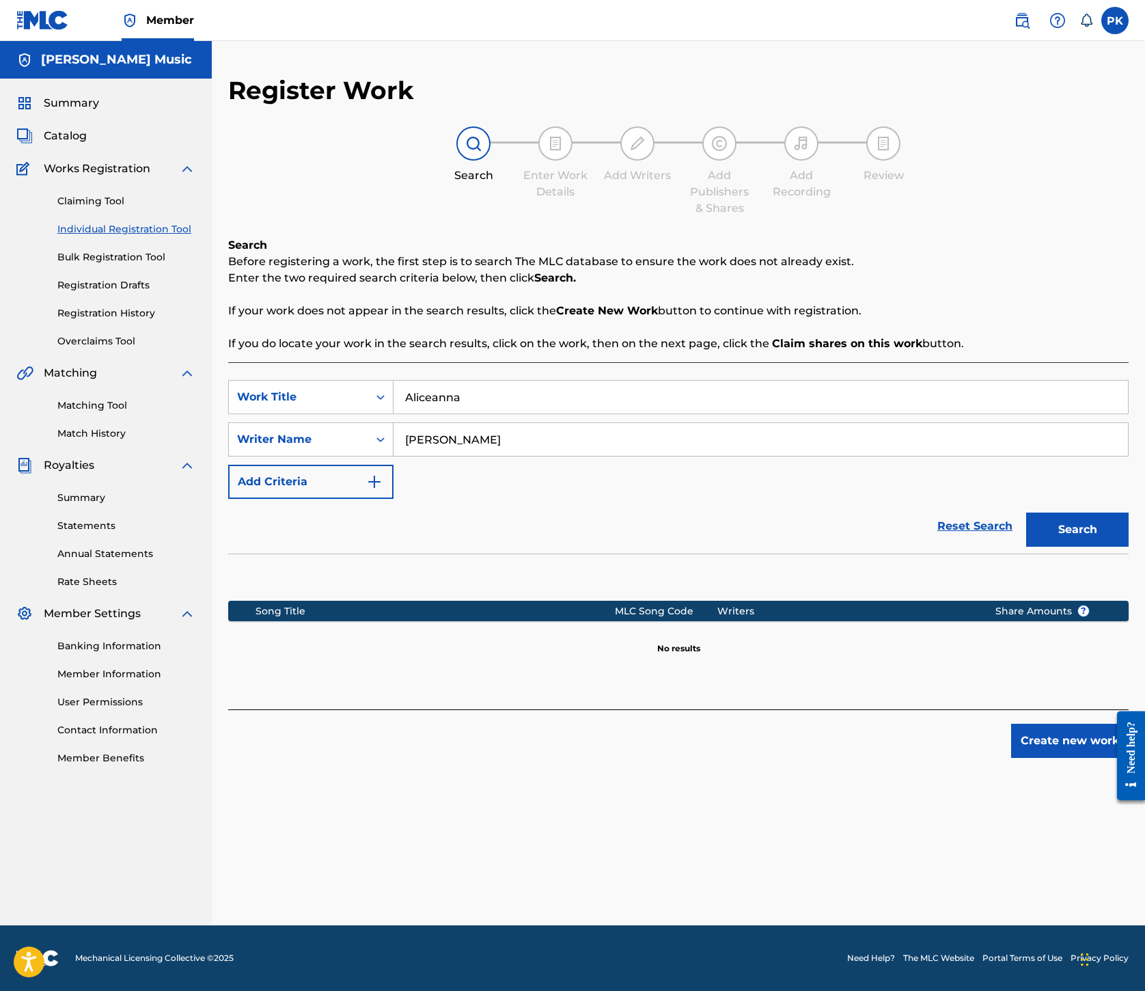
scroll to position [398, 0]
click at [1031, 758] on button "Create new work" at bounding box center [1071, 741] width 118 height 34
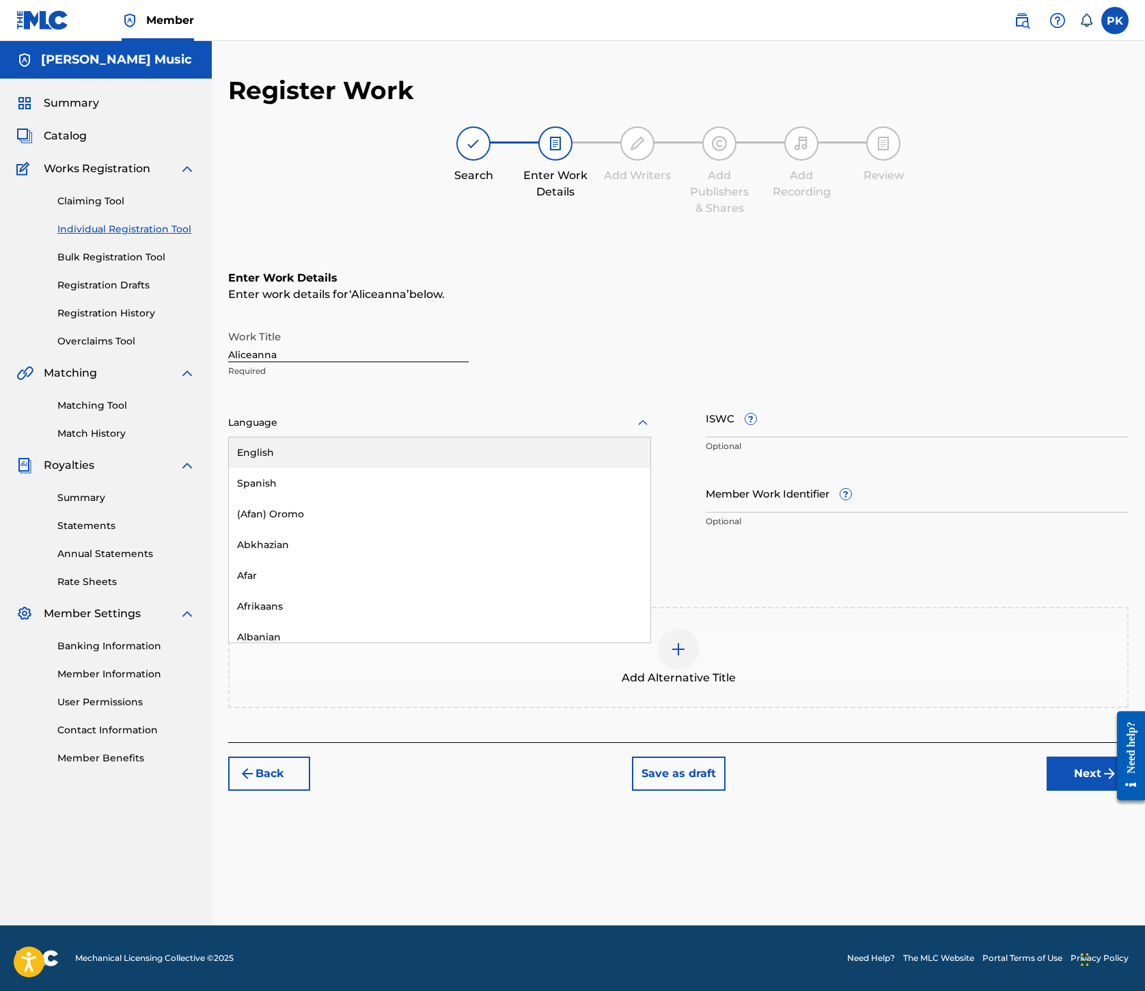
click at [651, 415] on icon at bounding box center [643, 423] width 16 height 16
click at [616, 437] on div "English" at bounding box center [440, 452] width 422 height 31
click at [852, 398] on input "ISWC ?" at bounding box center [917, 417] width 423 height 39
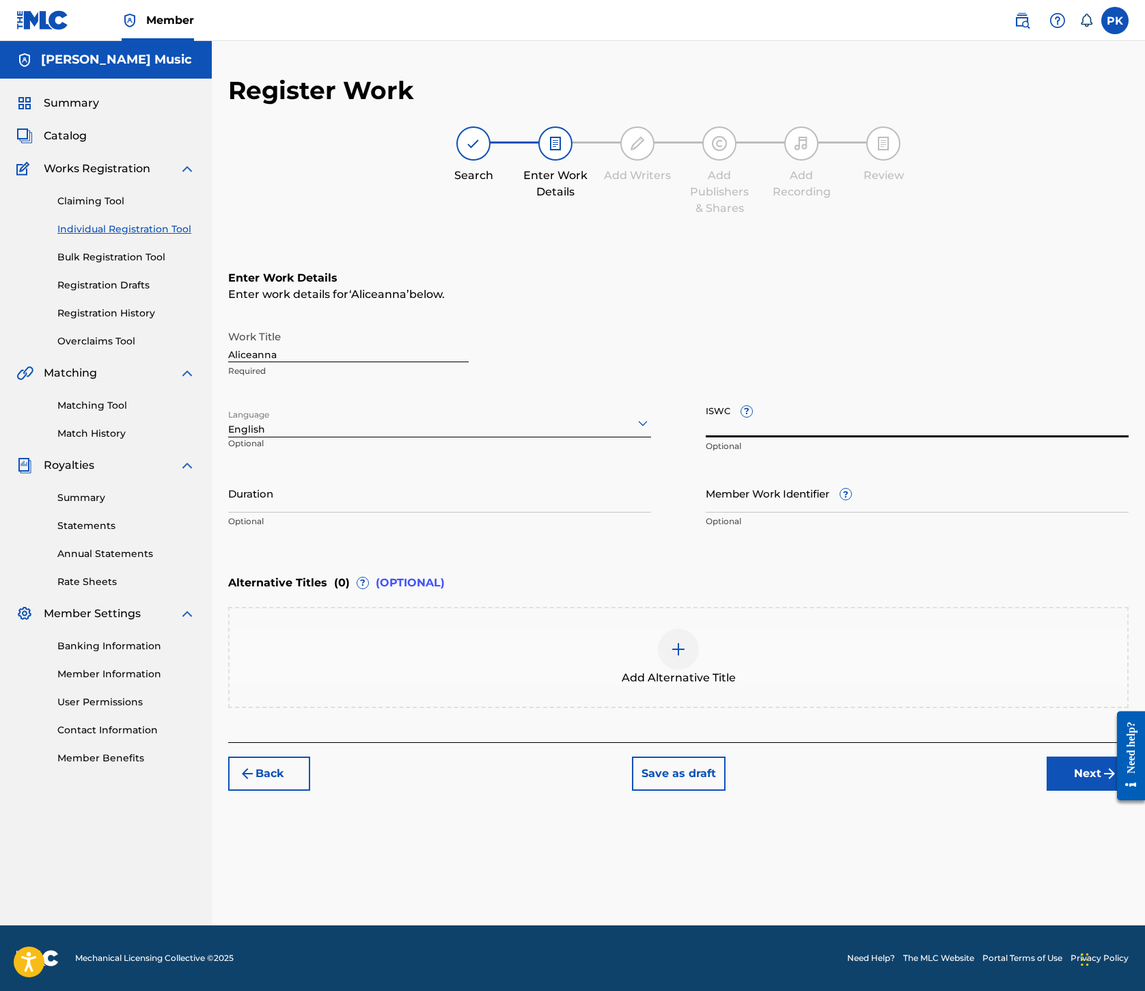
click at [837, 398] on input "ISWC ?" at bounding box center [917, 417] width 423 height 39
paste input "T7002238975"
type input "T7002238975"
click at [1047, 791] on button "Next" at bounding box center [1088, 774] width 82 height 34
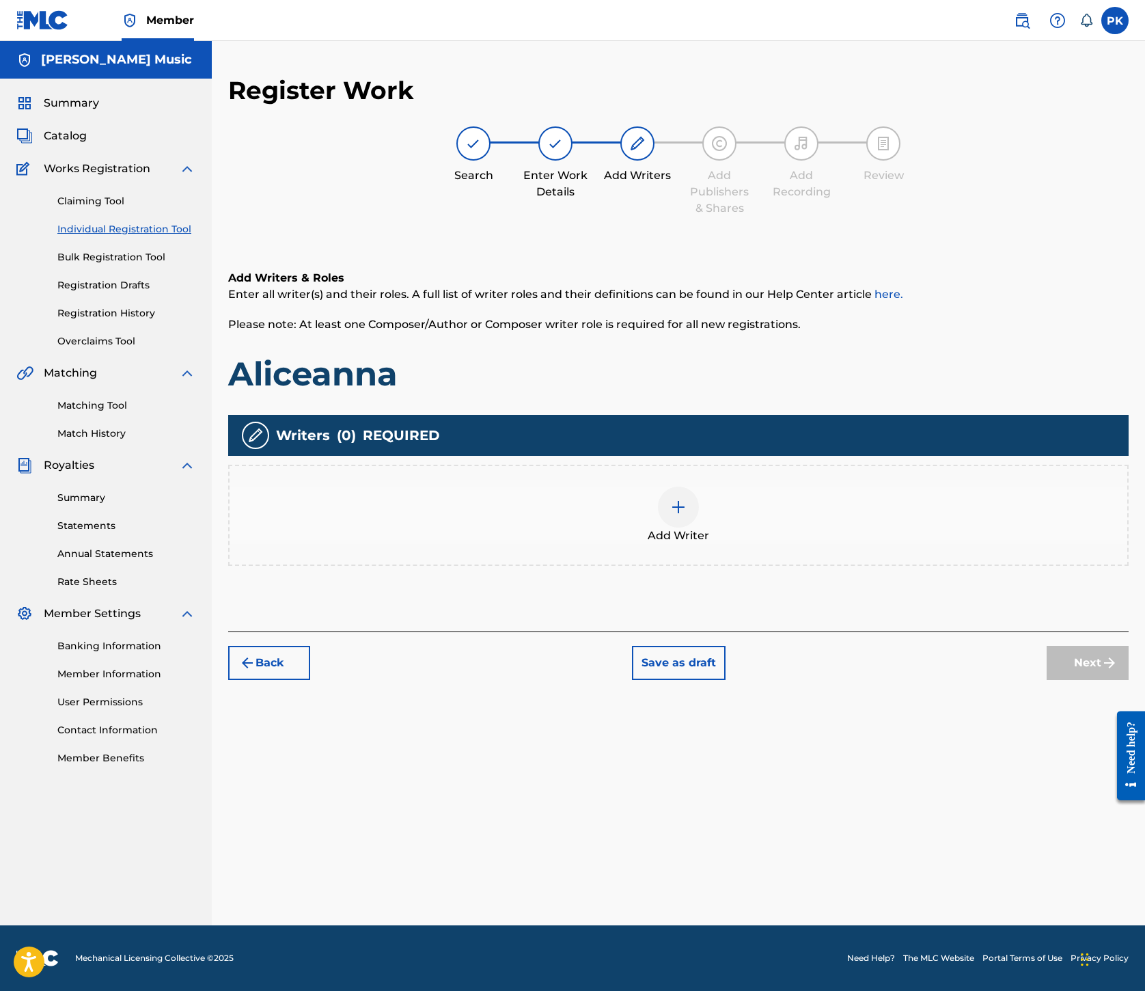
scroll to position [62, 0]
click at [687, 515] on img at bounding box center [678, 507] width 16 height 16
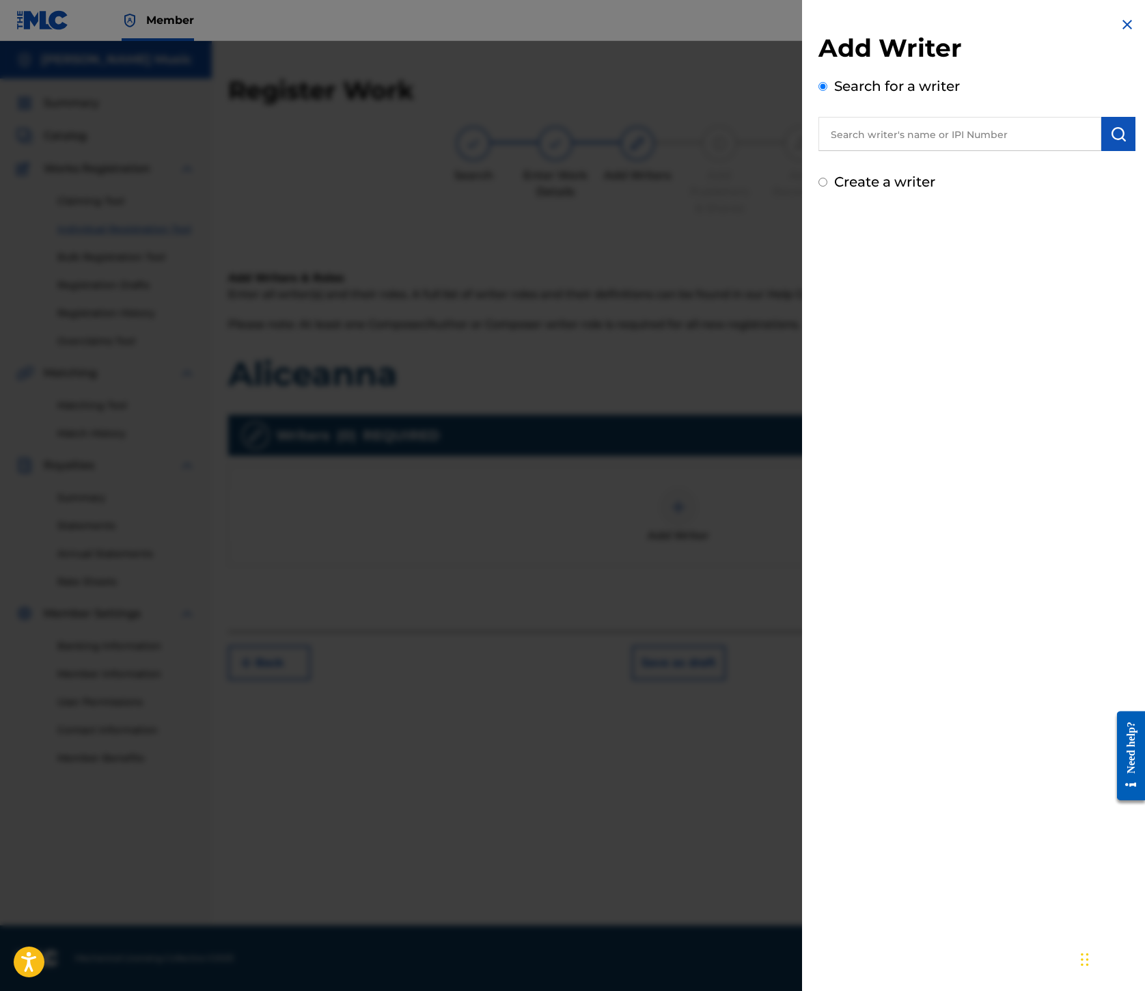
click at [819, 151] on input "text" at bounding box center [960, 134] width 283 height 34
paste input "00245336377"
type input "00245336377"
click at [1111, 142] on img "submit" at bounding box center [1119, 134] width 16 height 16
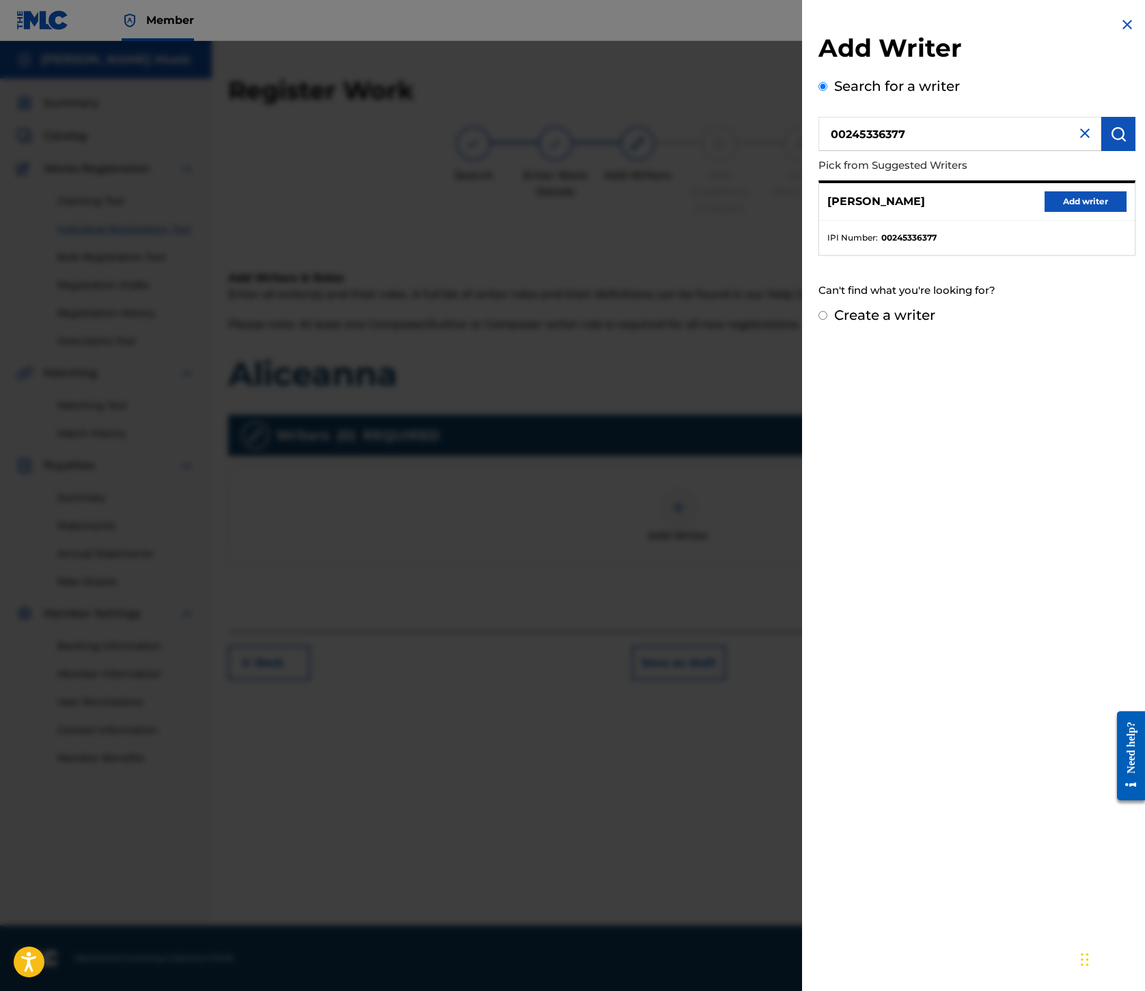
click at [1048, 212] on button "Add writer" at bounding box center [1086, 201] width 82 height 21
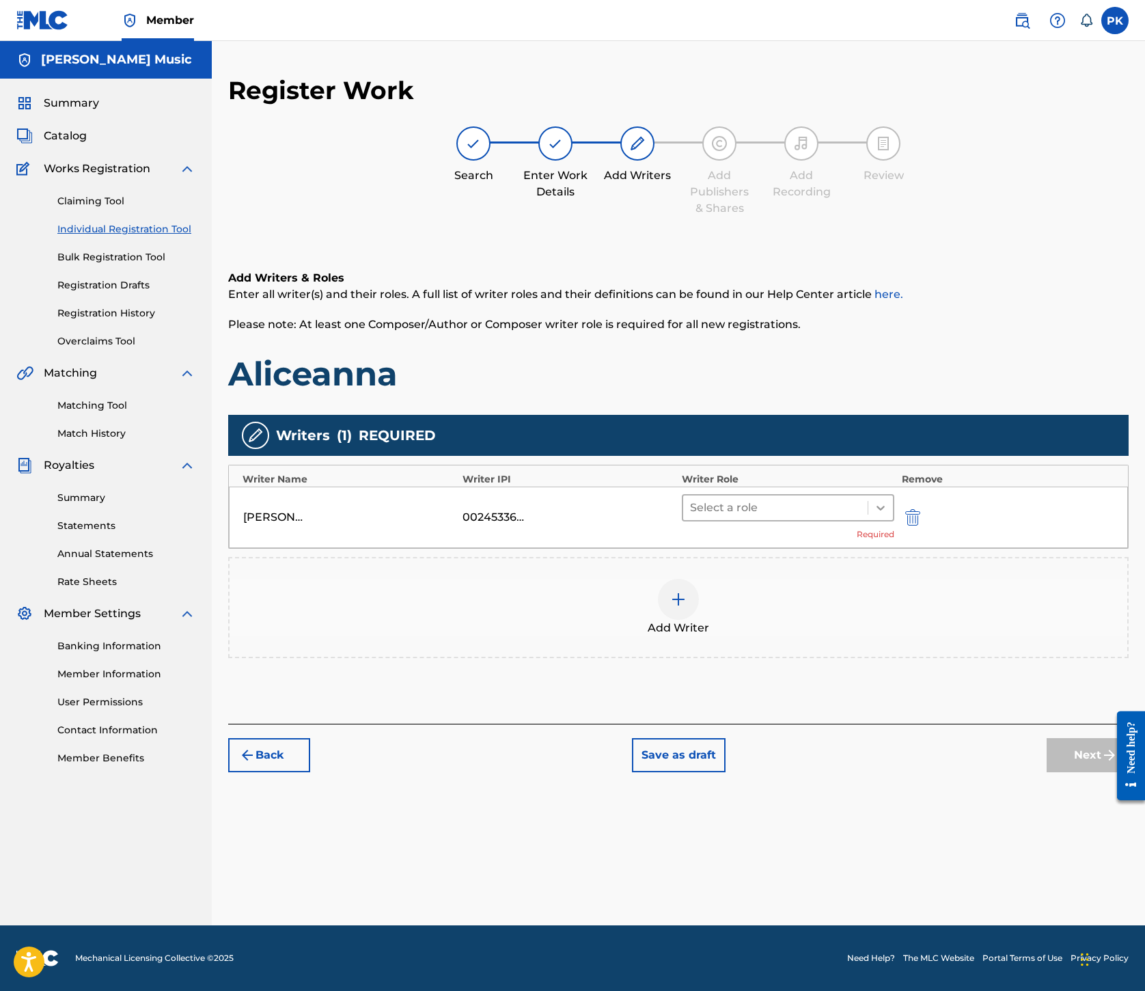
click at [888, 515] on icon at bounding box center [881, 508] width 14 height 14
click at [849, 726] on div "Composer/Author" at bounding box center [845, 732] width 157 height 27
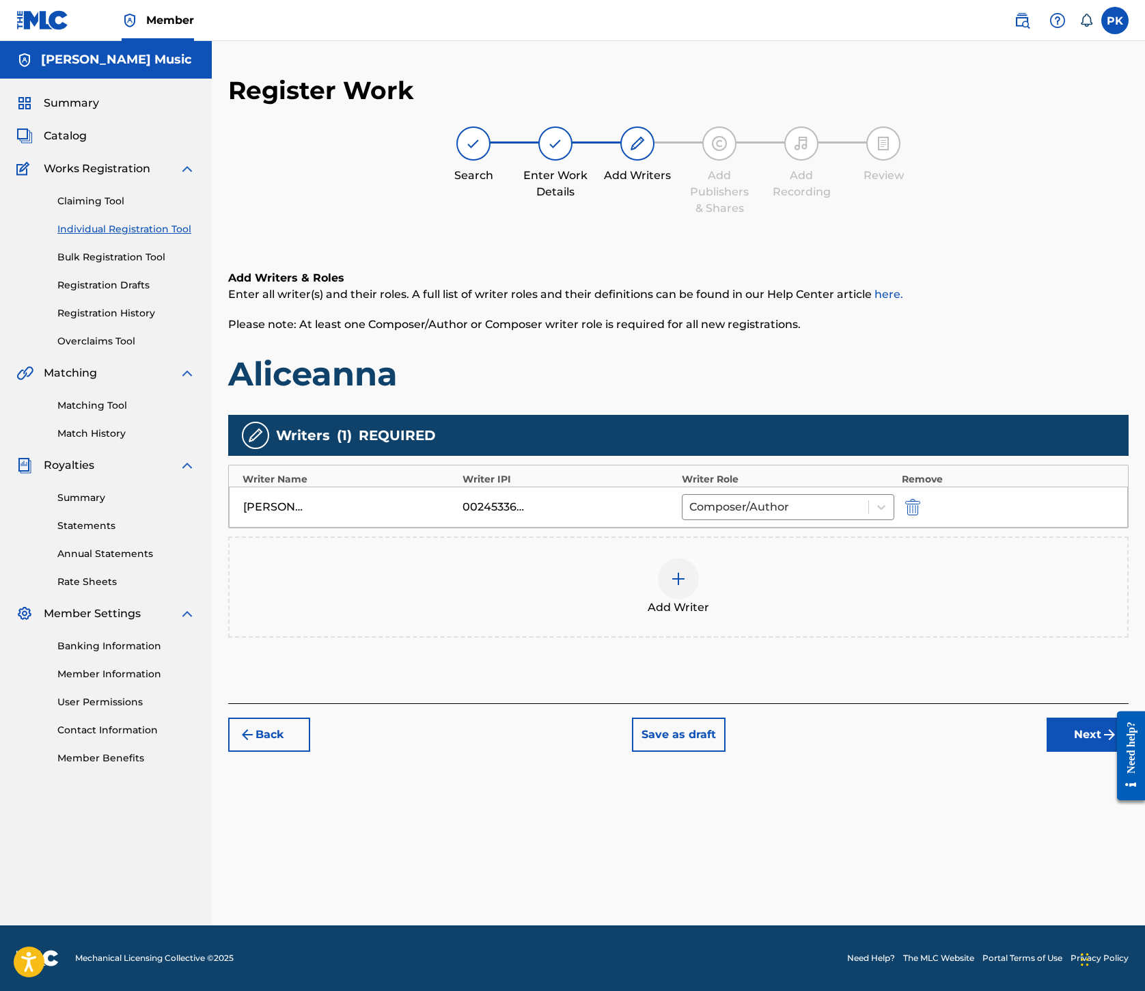
click at [687, 587] on img at bounding box center [678, 579] width 16 height 16
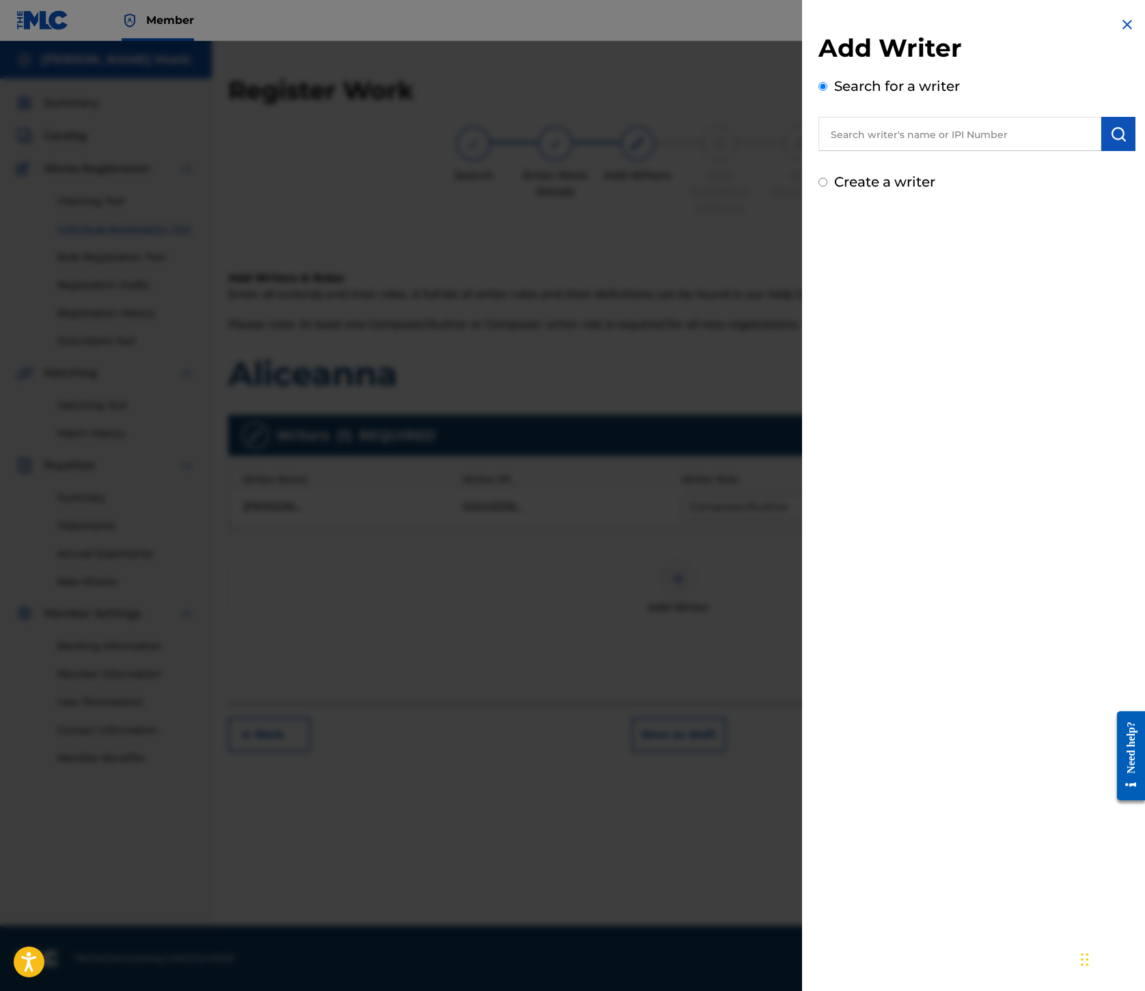
click at [819, 151] on input "text" at bounding box center [960, 134] width 283 height 34
paste input "00245337080"
type input "00245337080"
click at [1111, 142] on img "submit" at bounding box center [1119, 134] width 16 height 16
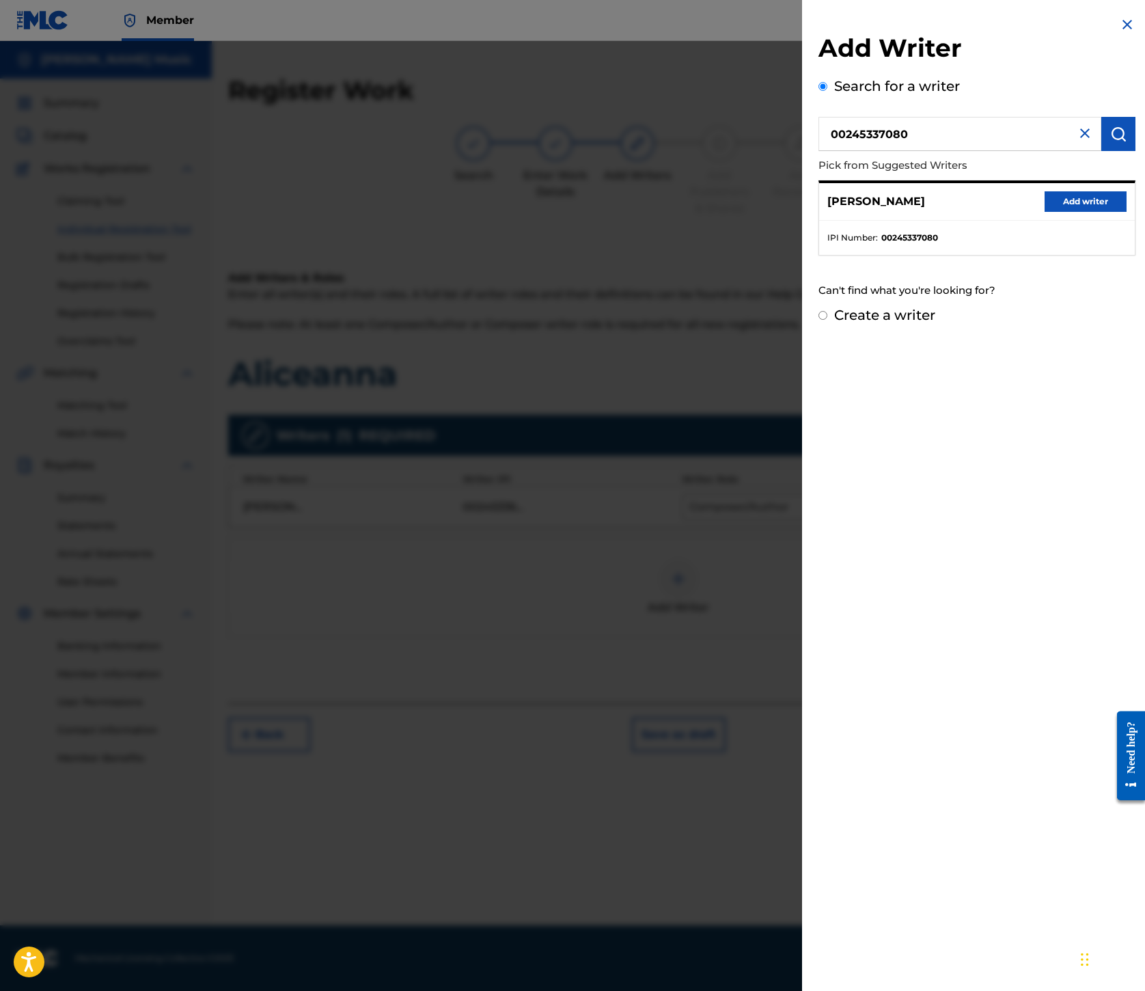
click at [1063, 212] on button "Add writer" at bounding box center [1086, 201] width 82 height 21
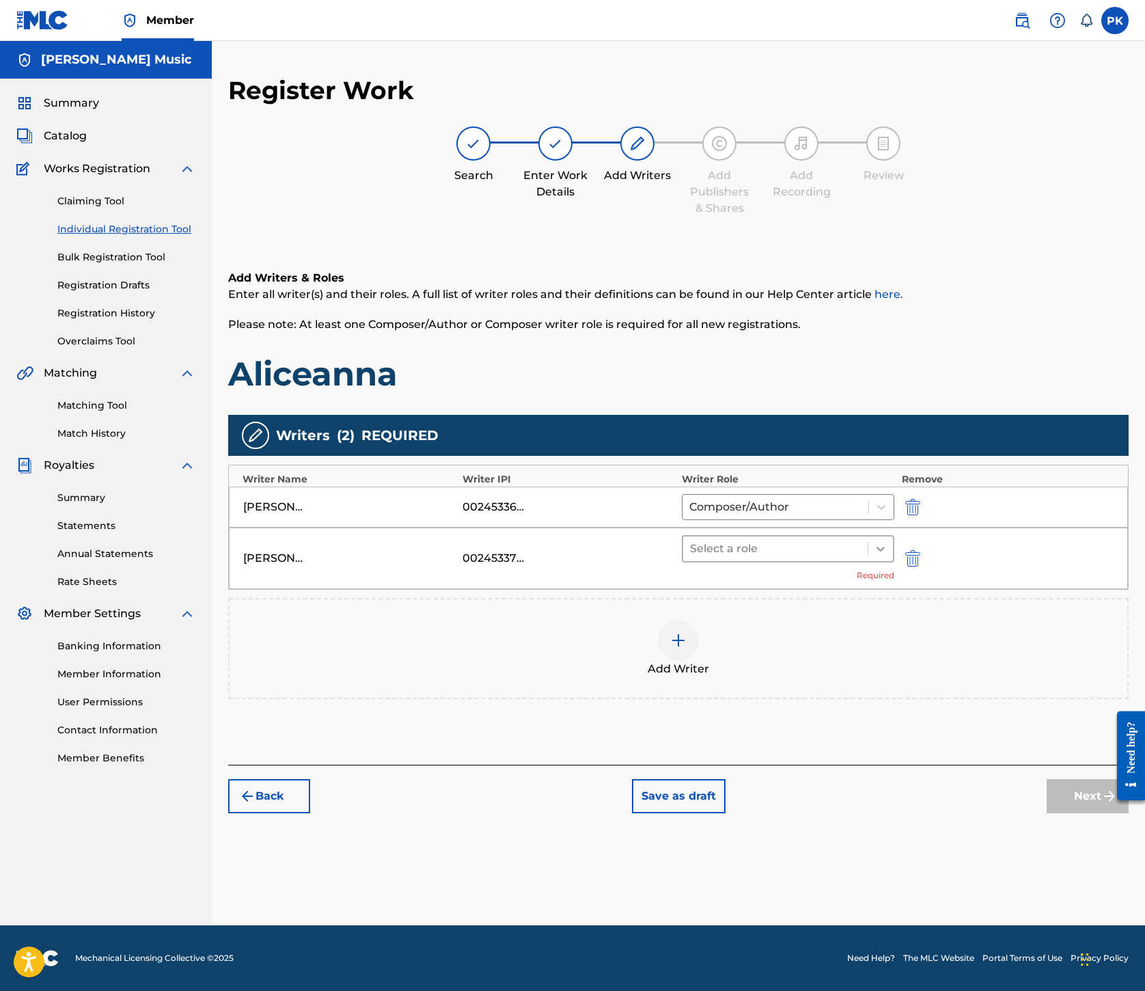
click at [888, 556] on icon at bounding box center [881, 549] width 14 height 14
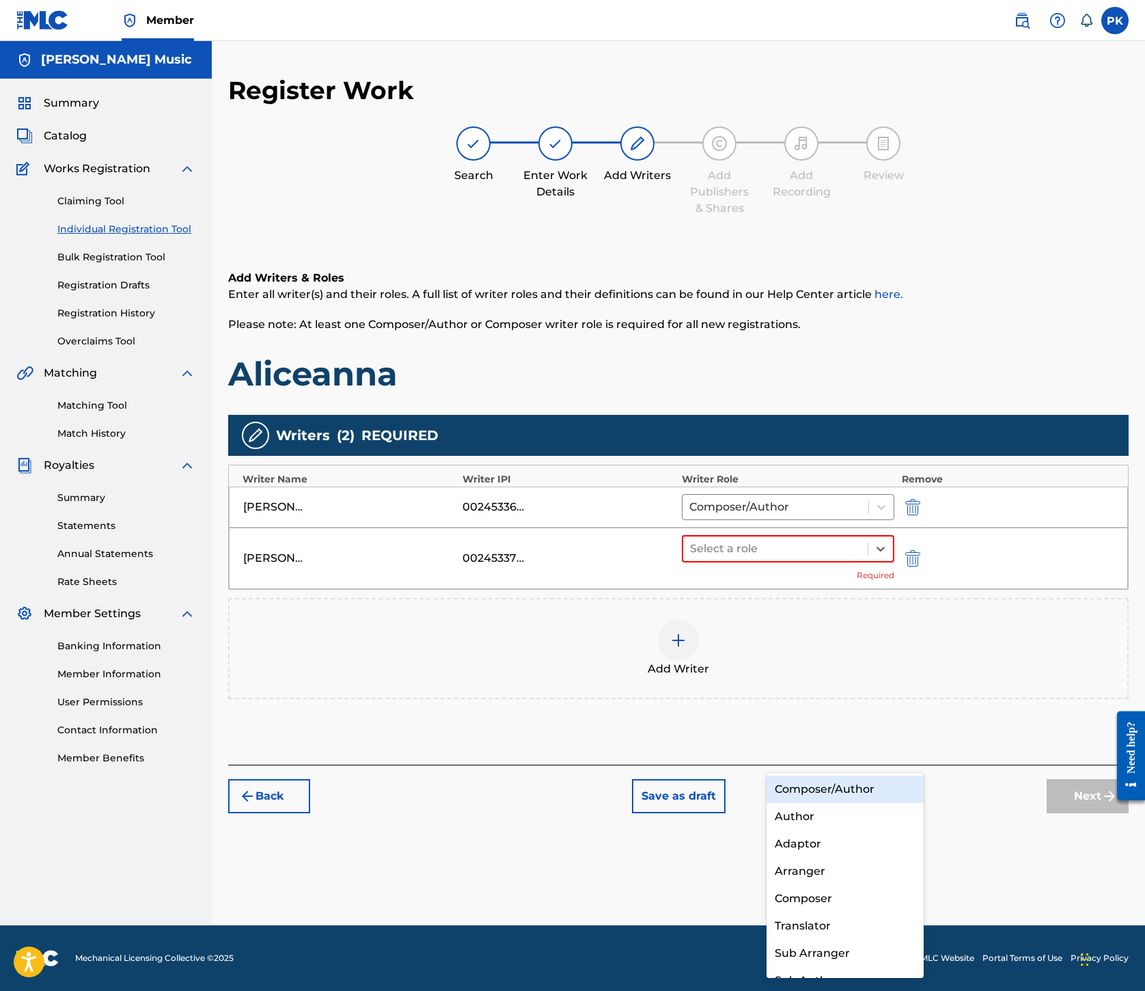
click at [884, 787] on div "Composer/Author" at bounding box center [845, 789] width 157 height 27
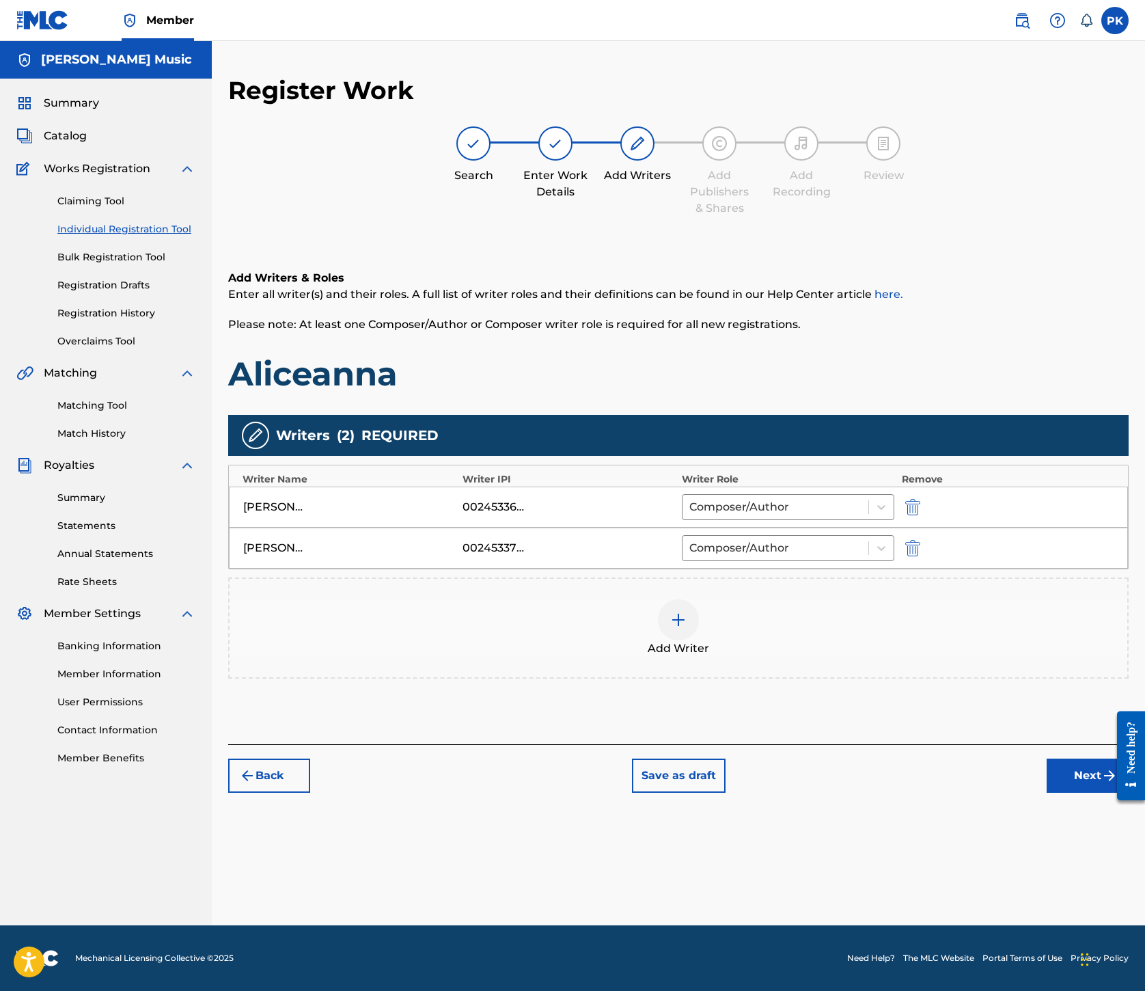
click at [687, 628] on img at bounding box center [678, 620] width 16 height 16
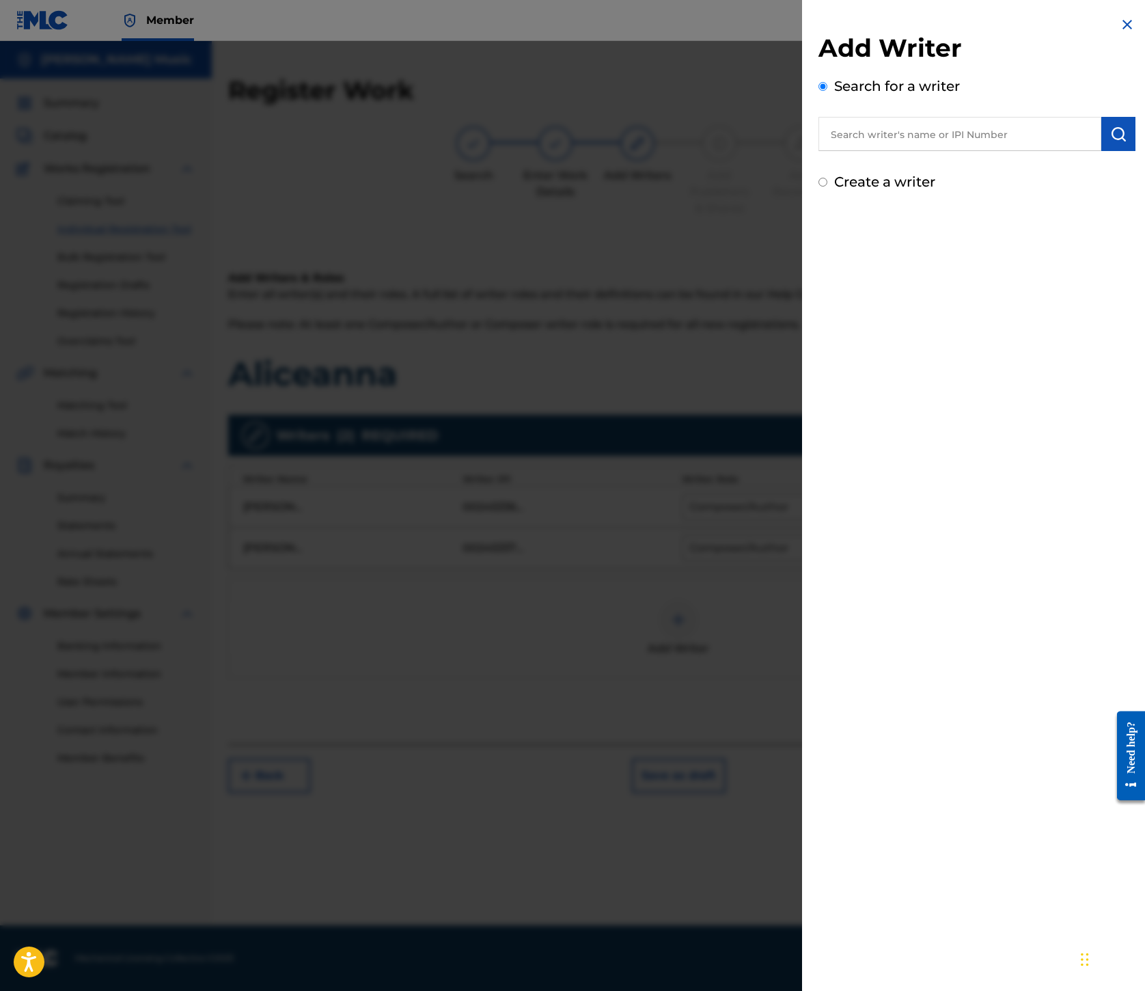
click at [819, 151] on input "text" at bounding box center [960, 134] width 283 height 34
paste input "00199690501"
type input "00199690501"
click at [1110, 151] on button "submit" at bounding box center [1119, 134] width 34 height 34
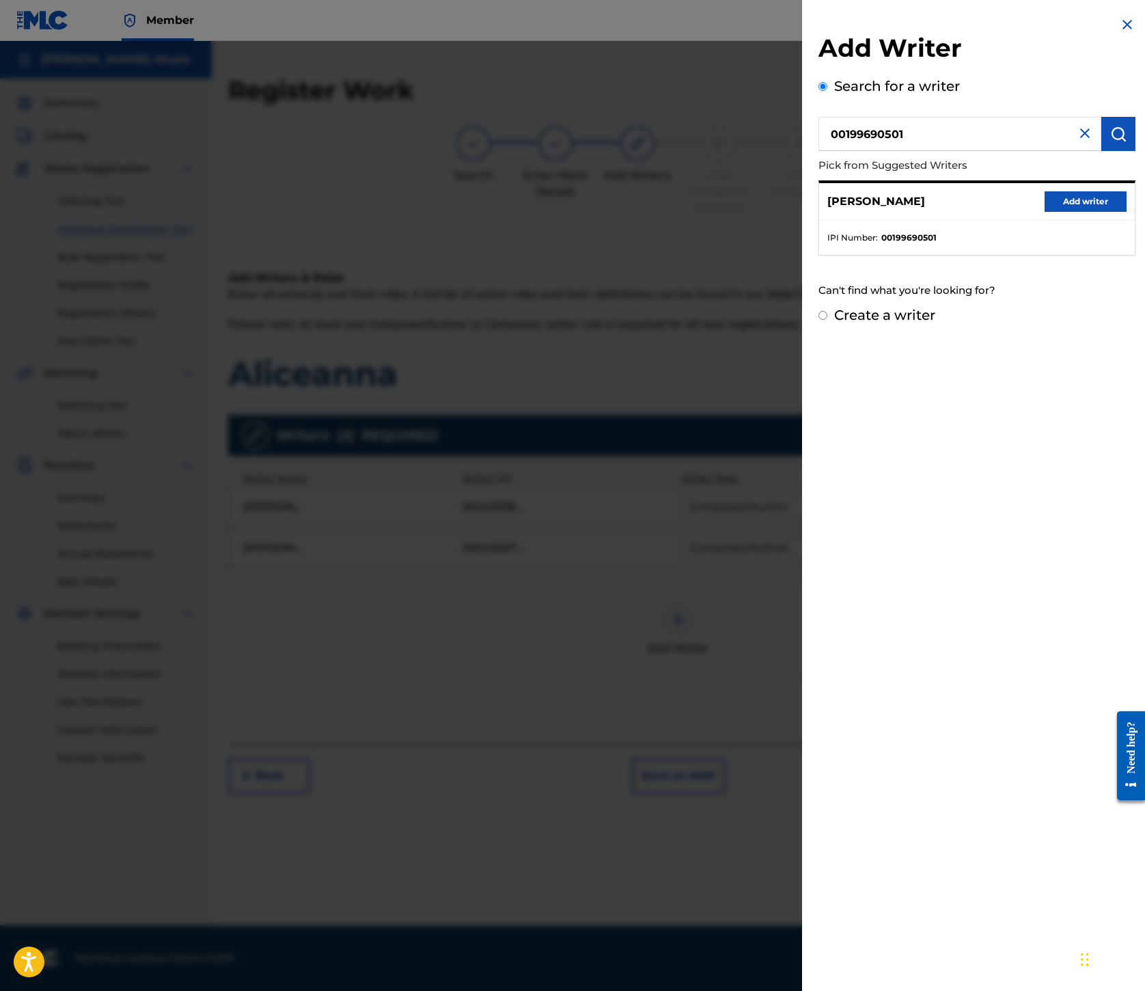
click at [1045, 212] on button "Add writer" at bounding box center [1086, 201] width 82 height 21
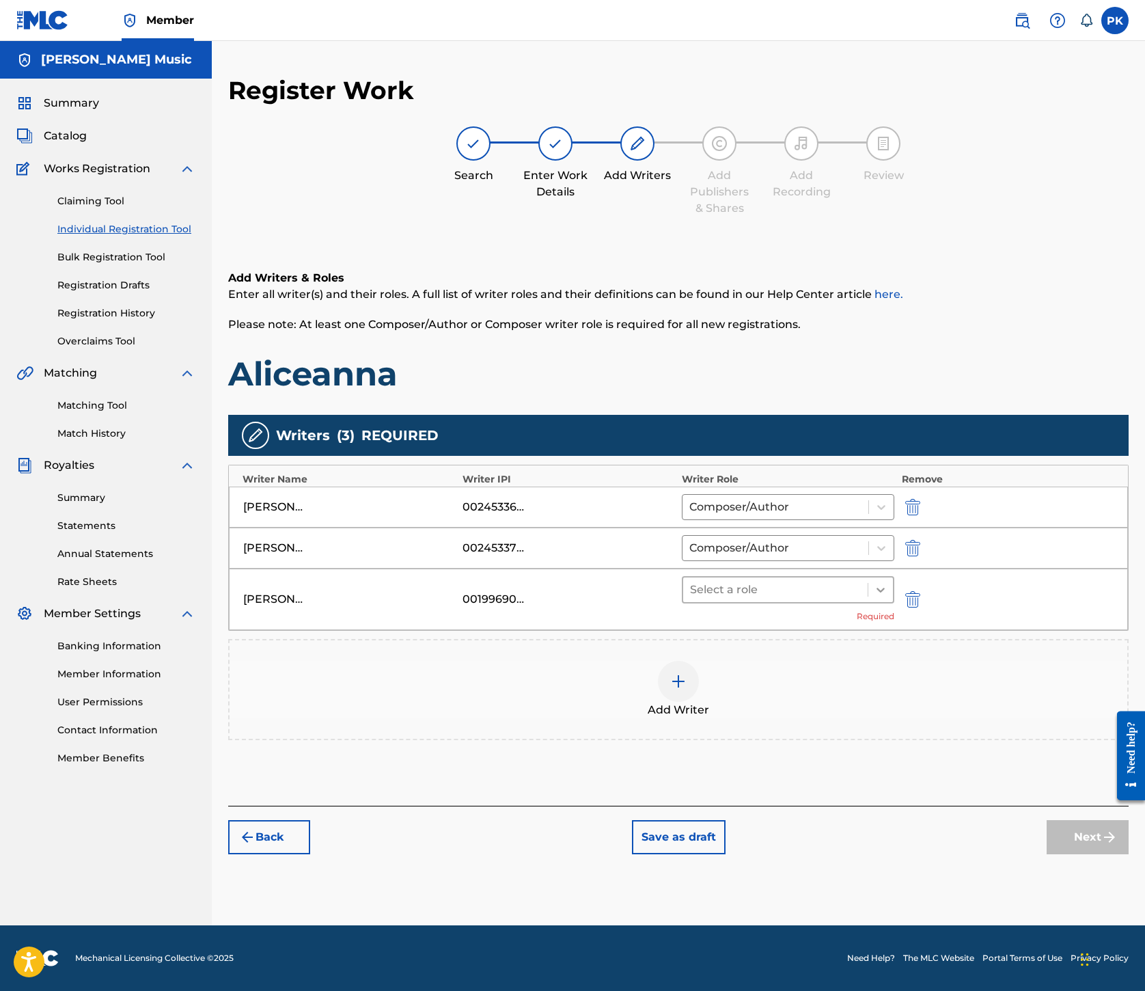
click at [888, 597] on icon at bounding box center [881, 590] width 14 height 14
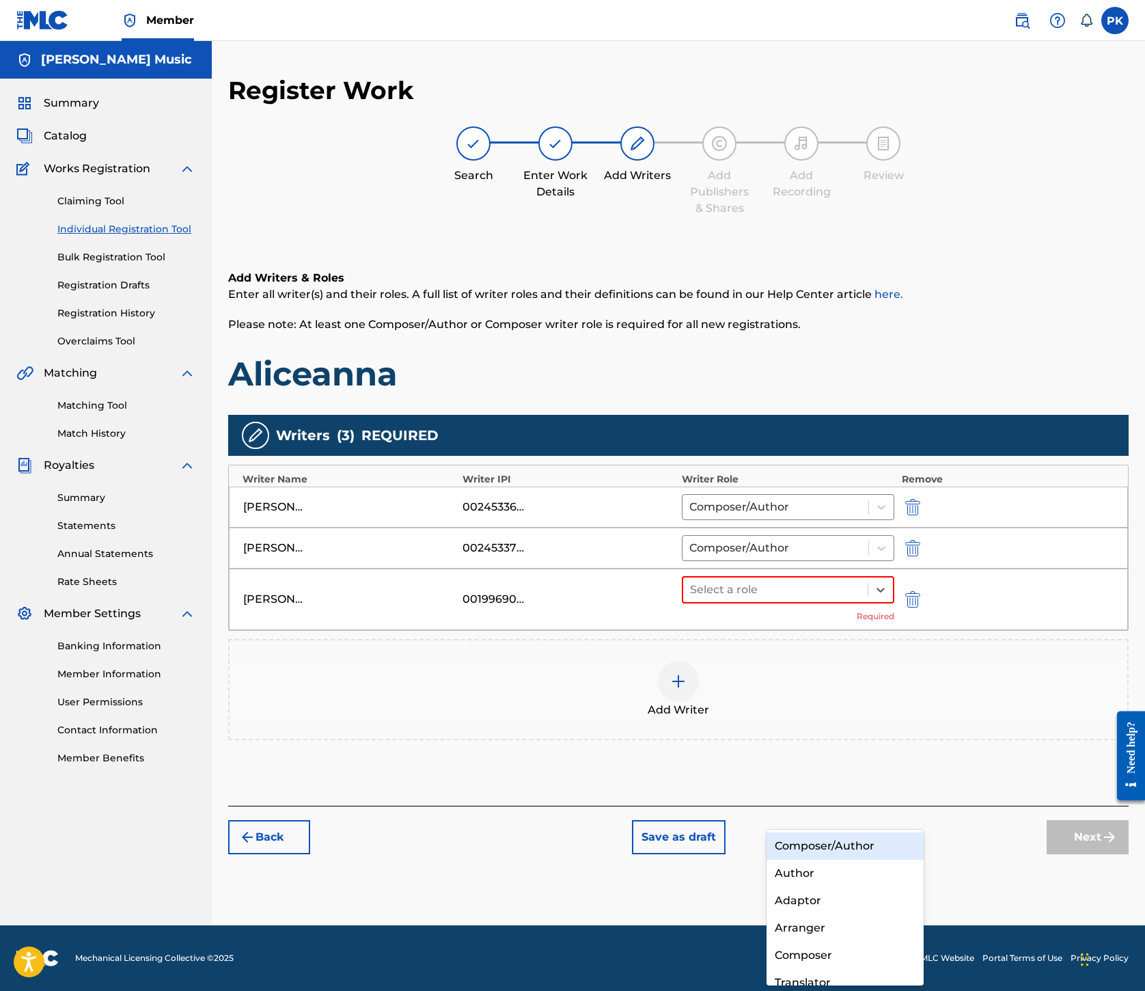
click at [871, 852] on div "Composer/Author" at bounding box center [845, 845] width 157 height 27
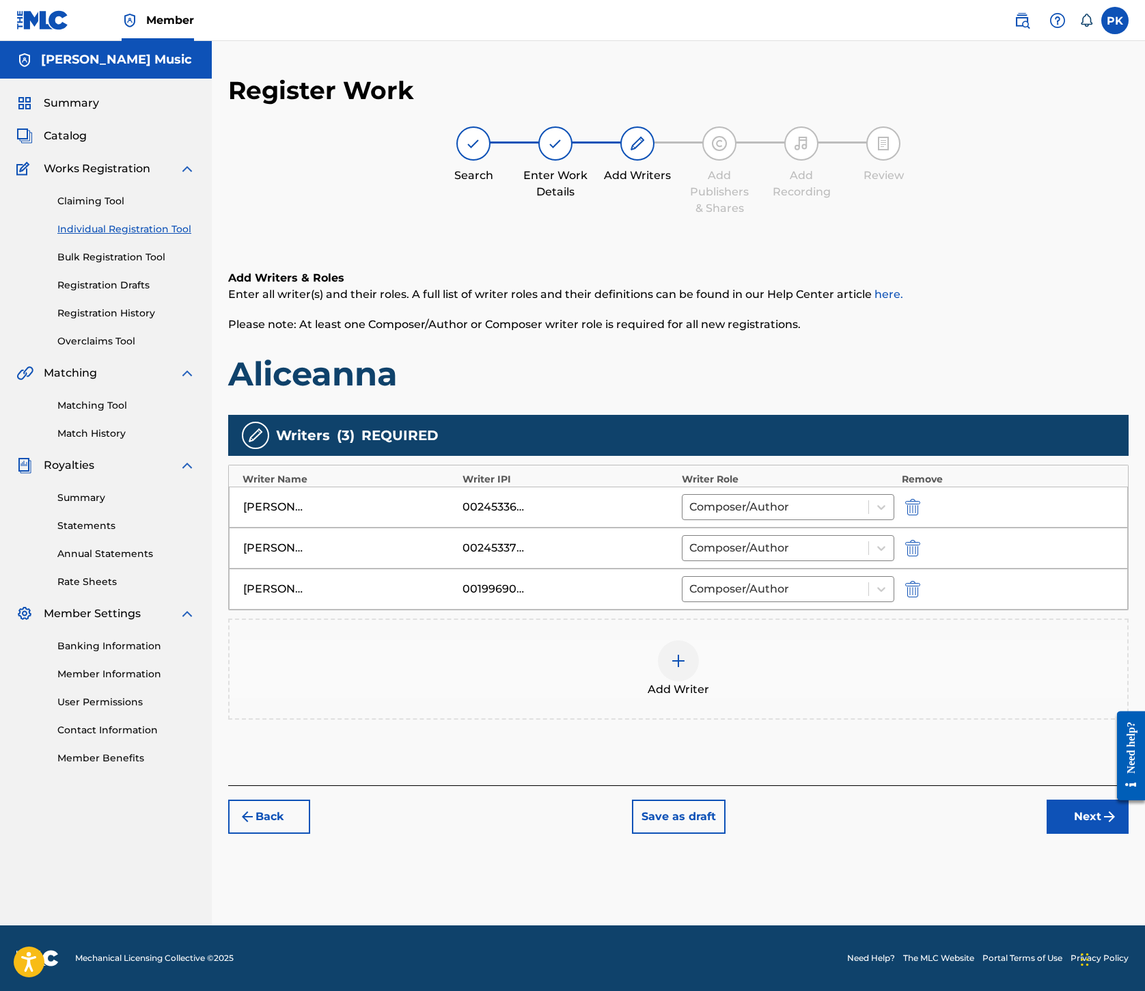
scroll to position [316, 0]
click at [1047, 834] on button "Next" at bounding box center [1088, 817] width 82 height 34
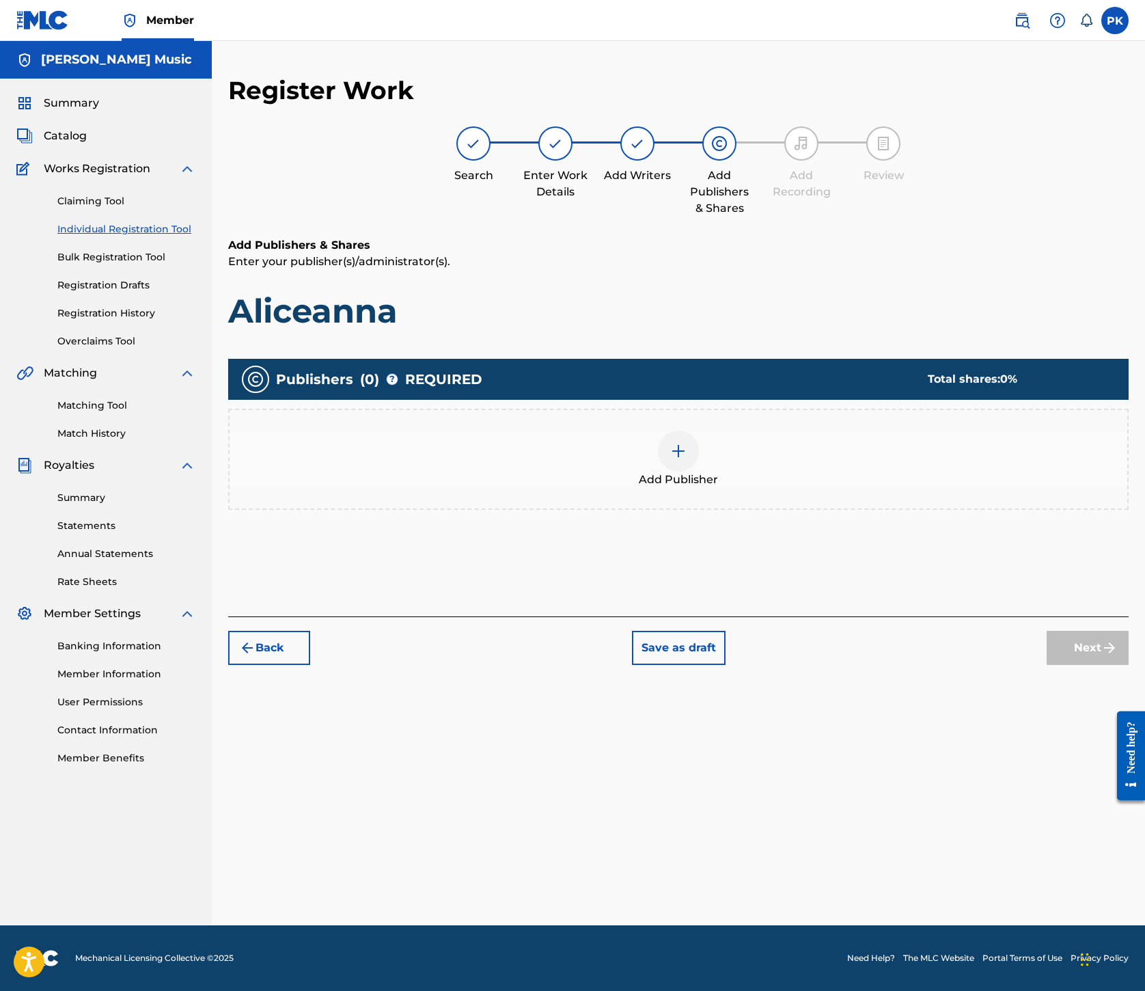
scroll to position [62, 0]
click at [687, 459] on img at bounding box center [678, 451] width 16 height 16
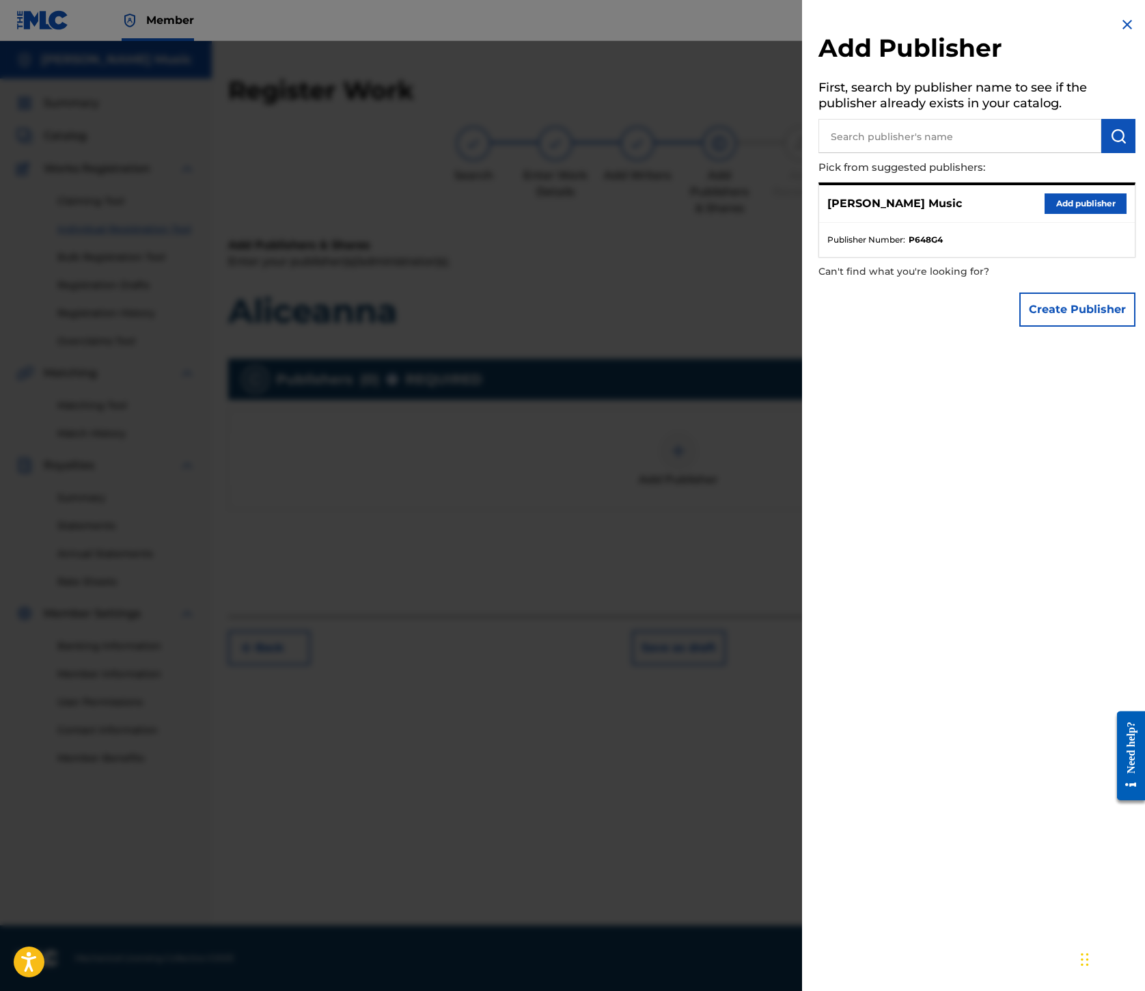
click at [1045, 214] on button "Add publisher" at bounding box center [1086, 203] width 82 height 21
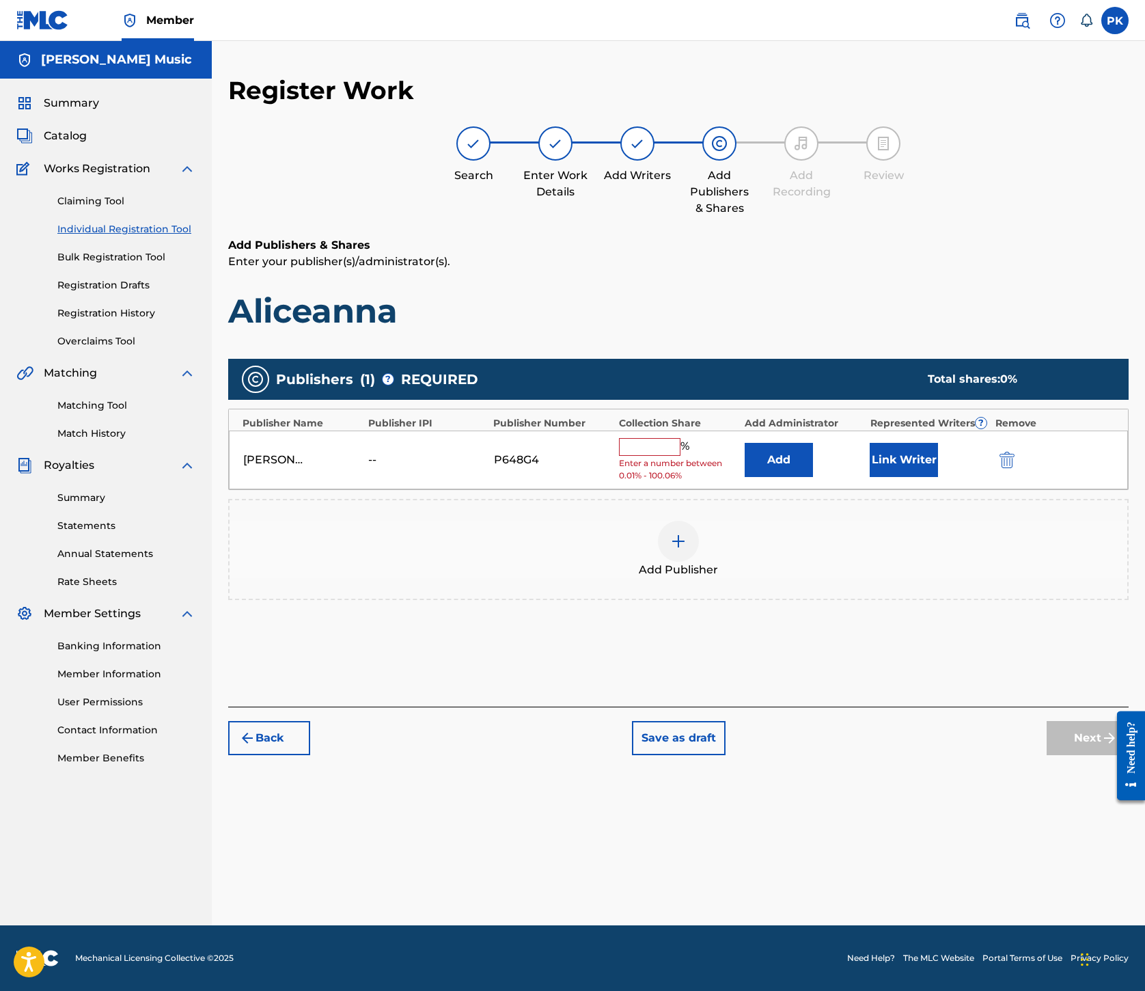
click at [681, 456] on input "text" at bounding box center [650, 447] width 62 height 18
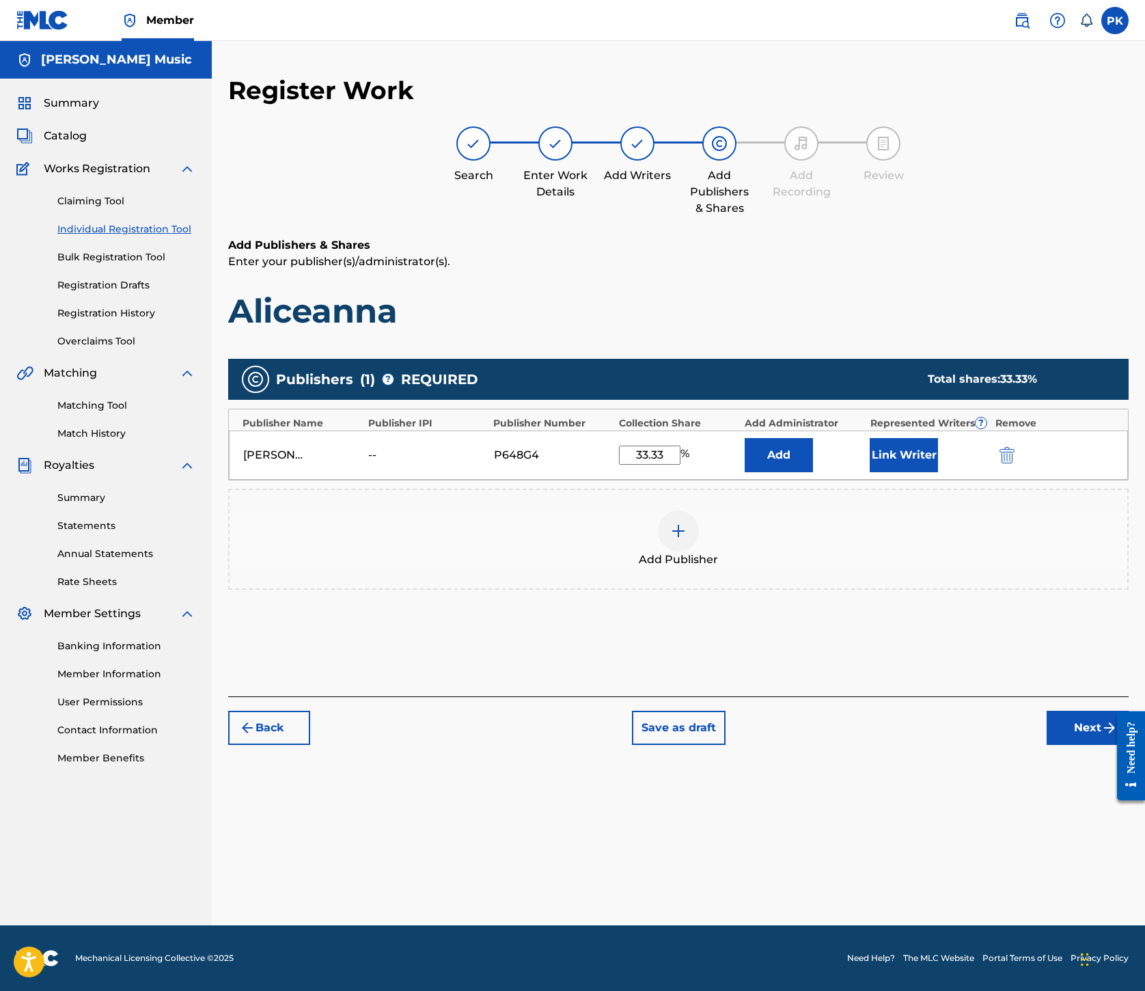
type input "33.33"
click at [938, 472] on button "Link Writer" at bounding box center [904, 455] width 68 height 34
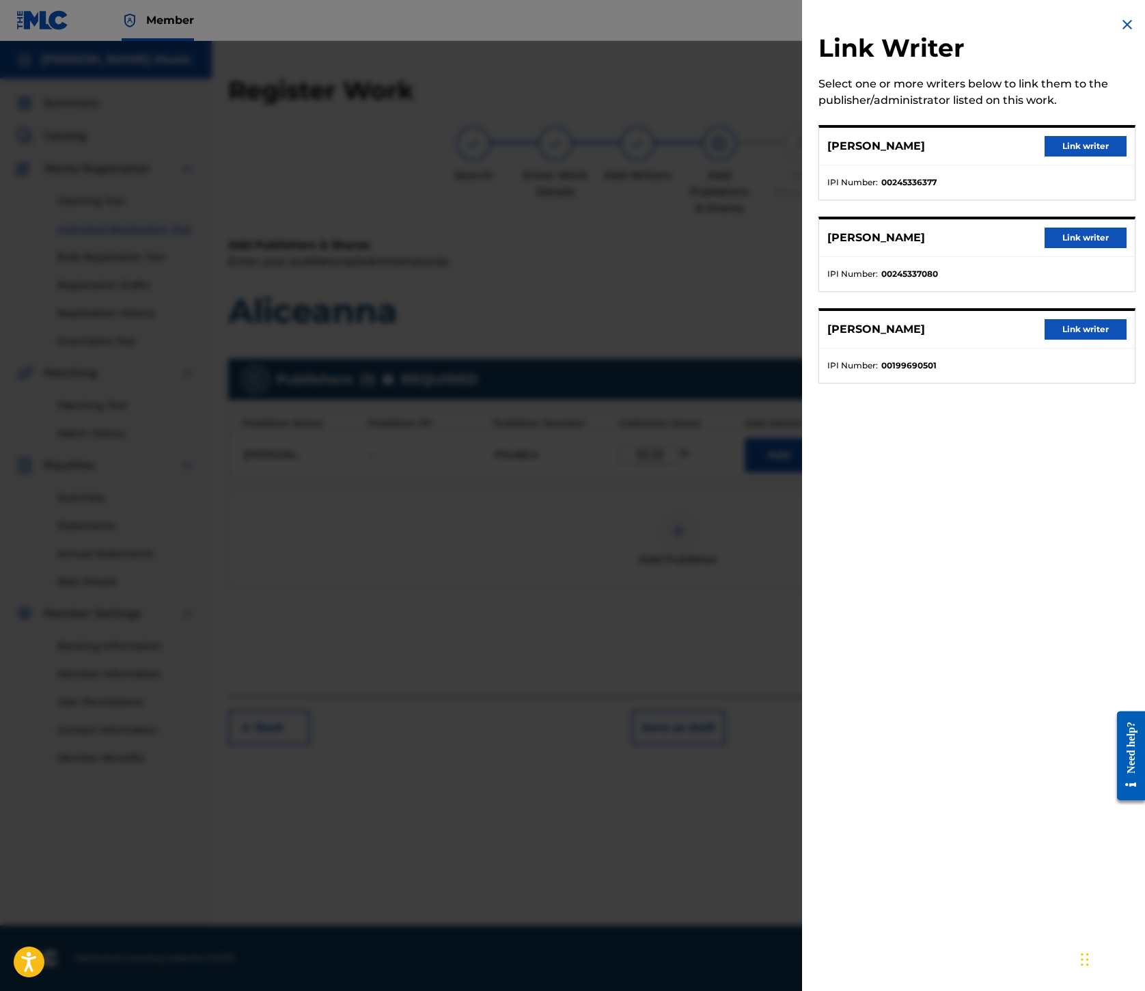
click at [1045, 340] on button "Link writer" at bounding box center [1086, 329] width 82 height 21
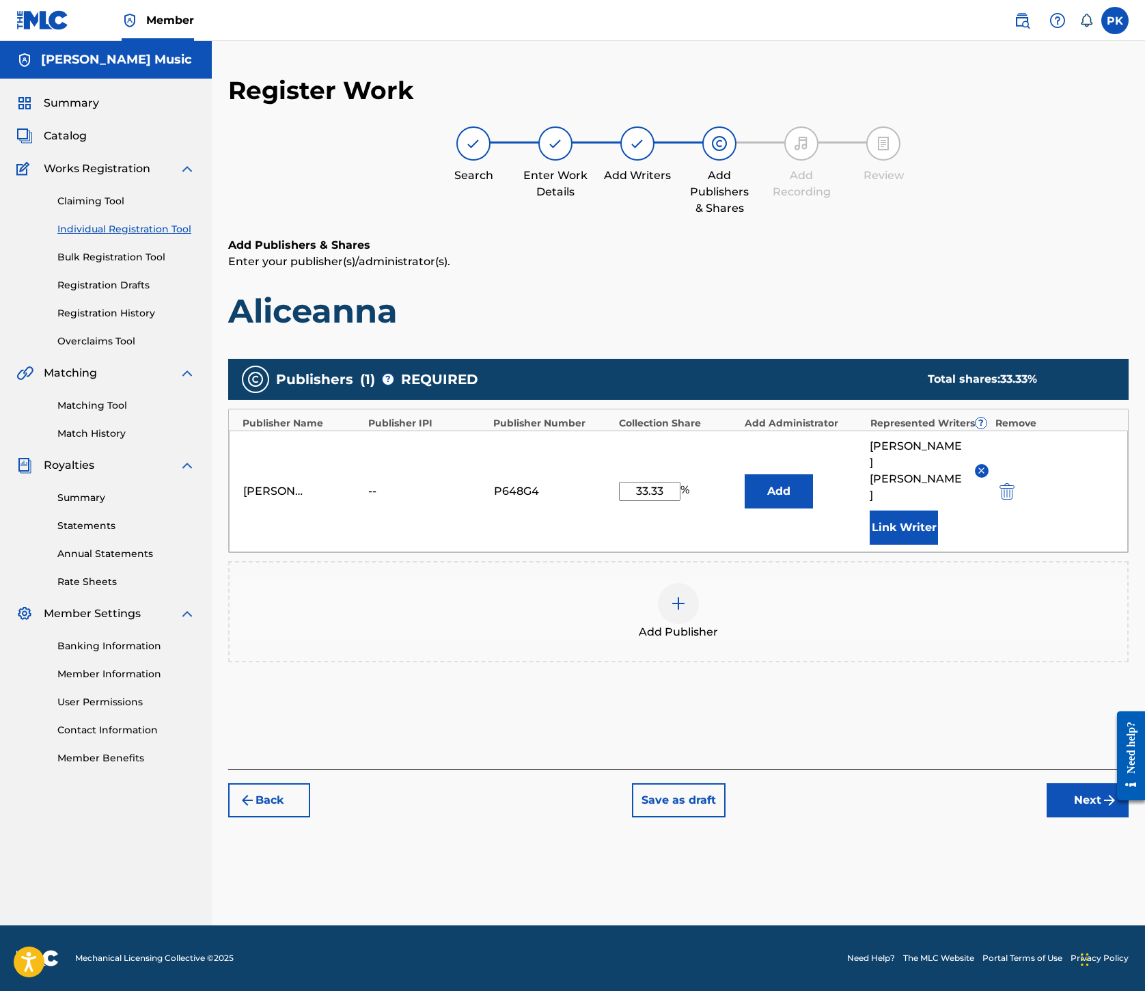
click at [1047, 817] on button "Next" at bounding box center [1088, 800] width 82 height 34
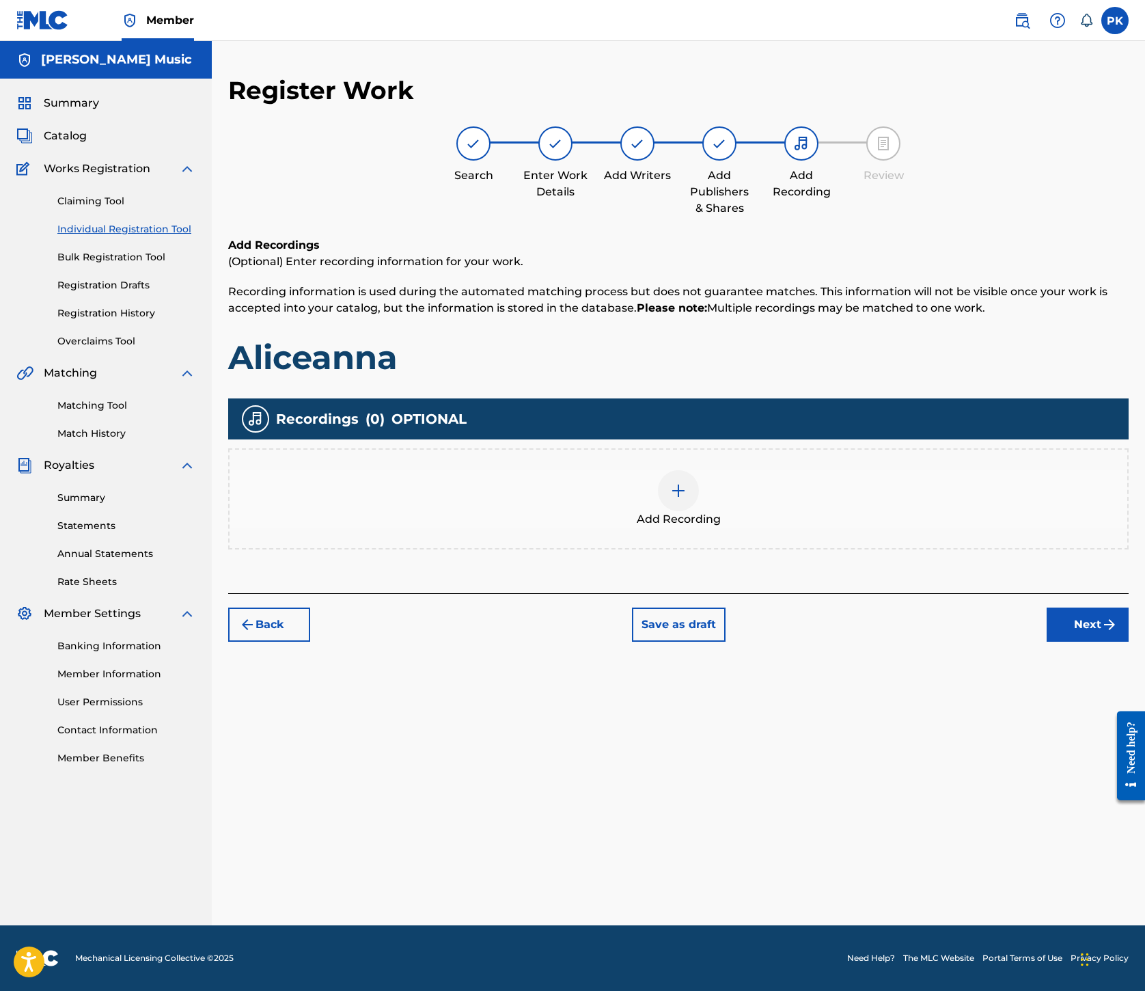
click at [687, 499] on img at bounding box center [678, 491] width 16 height 16
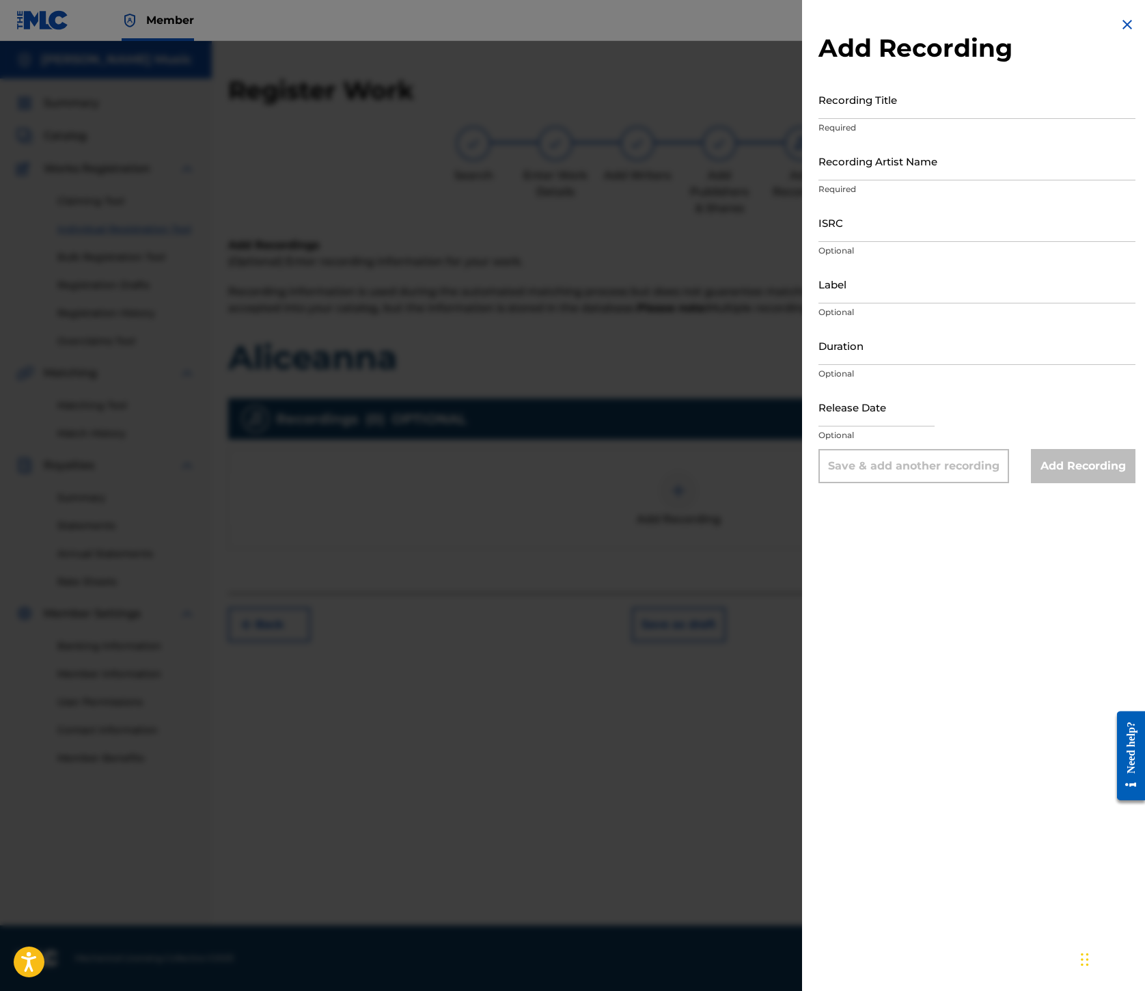
click at [819, 119] on input "Recording Title" at bounding box center [977, 99] width 317 height 39
paste input "Aliceanna"
type input "Aliceanna"
click at [819, 180] on input "Recording Artist Name" at bounding box center [977, 160] width 317 height 39
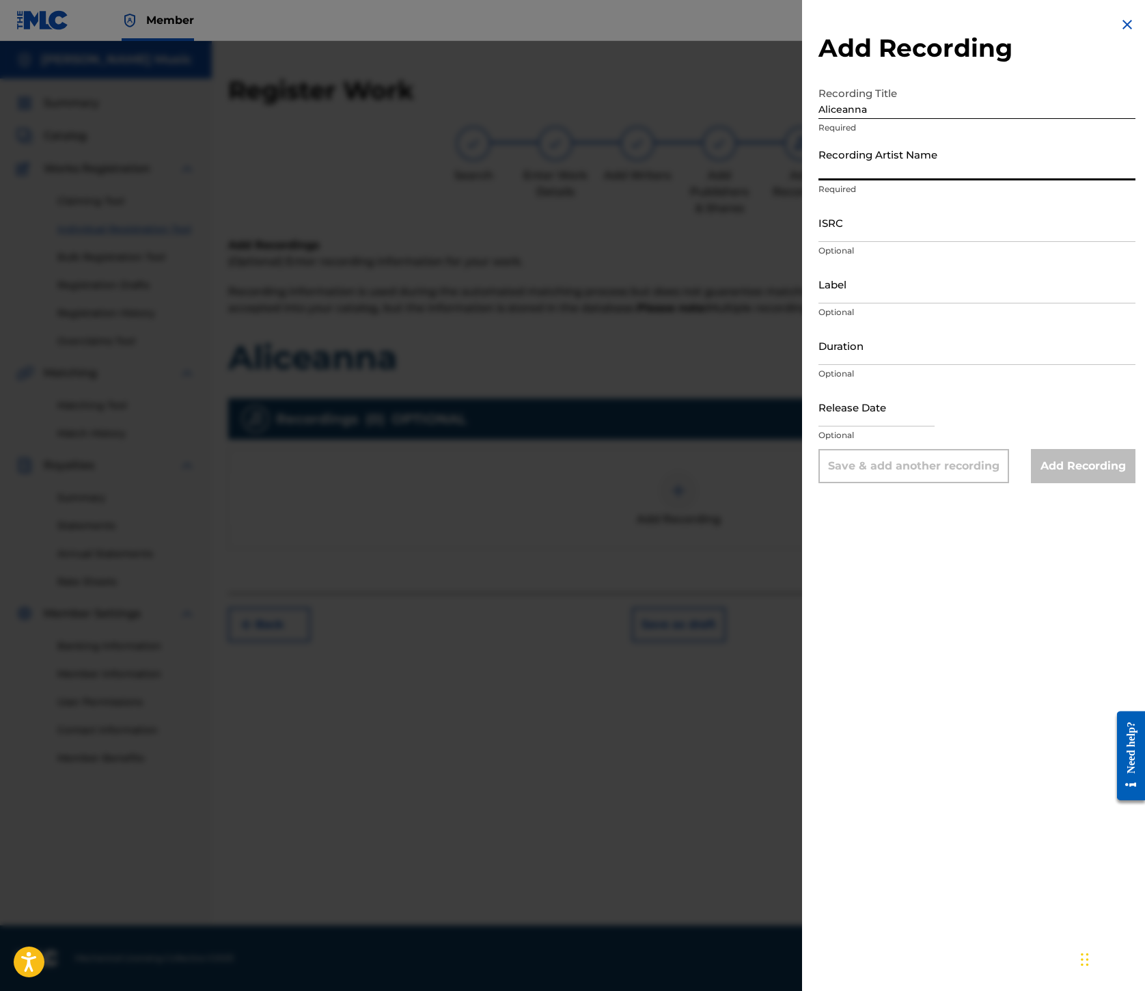
paste input "[GEOGRAPHIC_DATA]"
type input "[GEOGRAPHIC_DATA]"
click at [819, 242] on input "ISRC" at bounding box center [977, 222] width 317 height 39
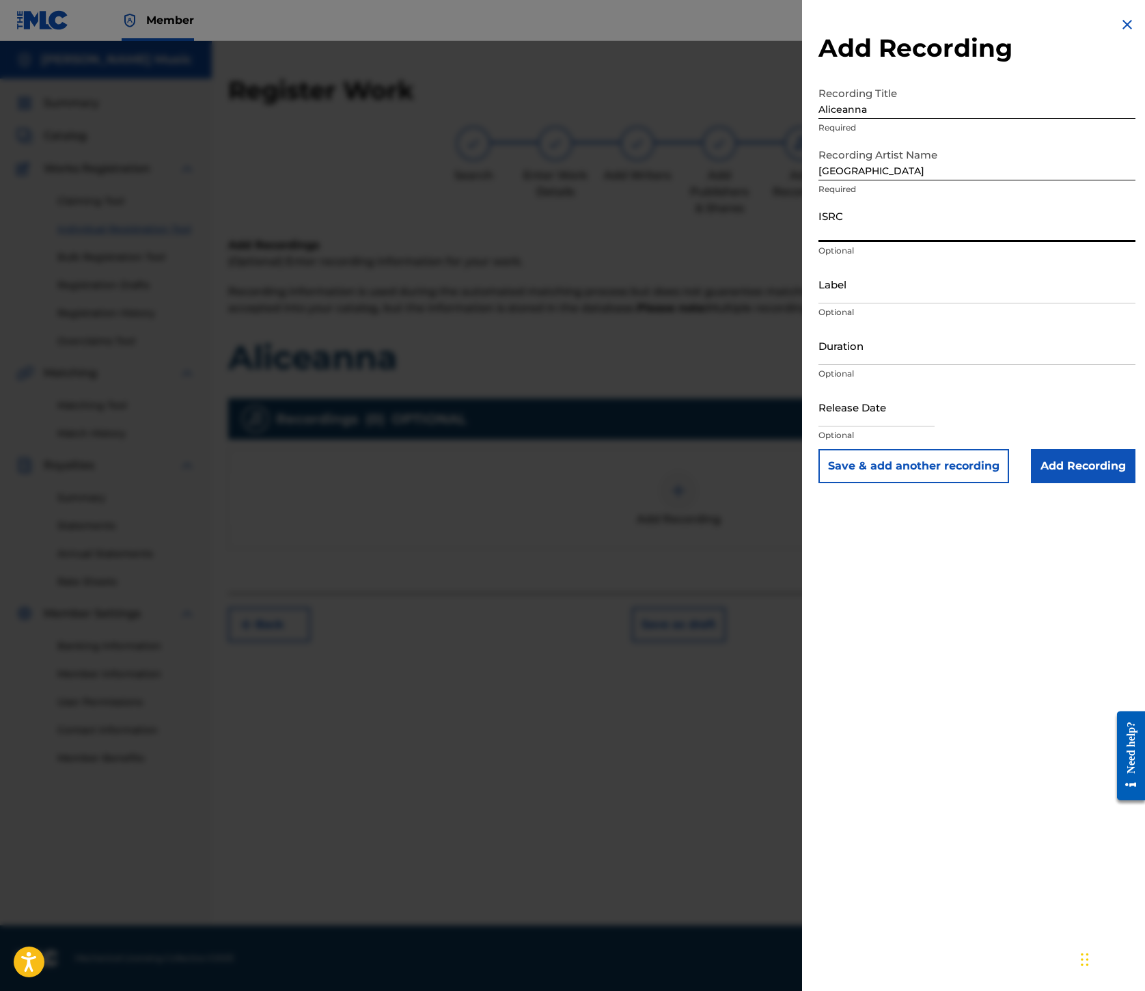
paste input "ES7460500059"
type input "ES7460500059"
click at [819, 303] on input "Label" at bounding box center [977, 283] width 317 height 39
paste input "Houston Party Records"
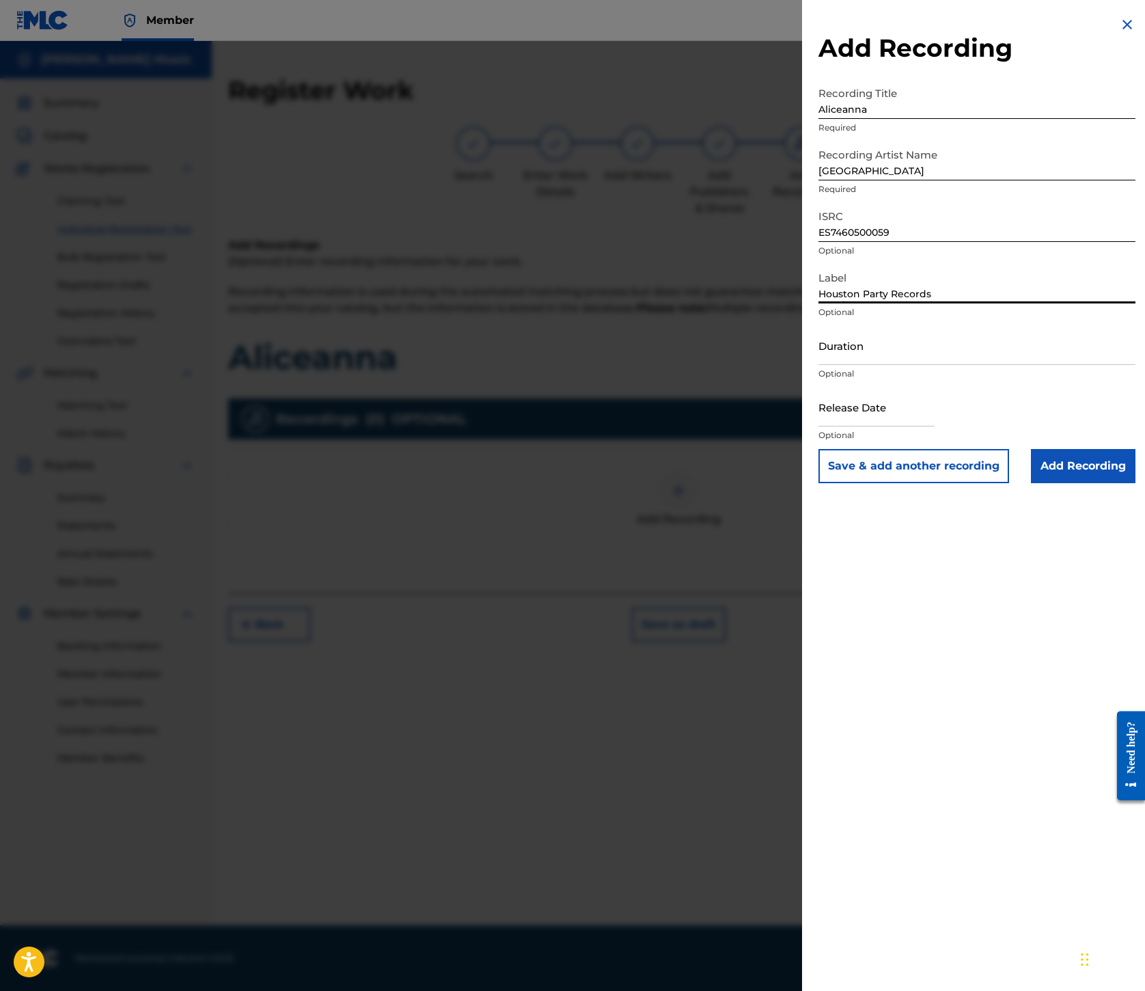
type input "Houston Party Records"
click at [1046, 483] on input "Add Recording" at bounding box center [1083, 466] width 105 height 34
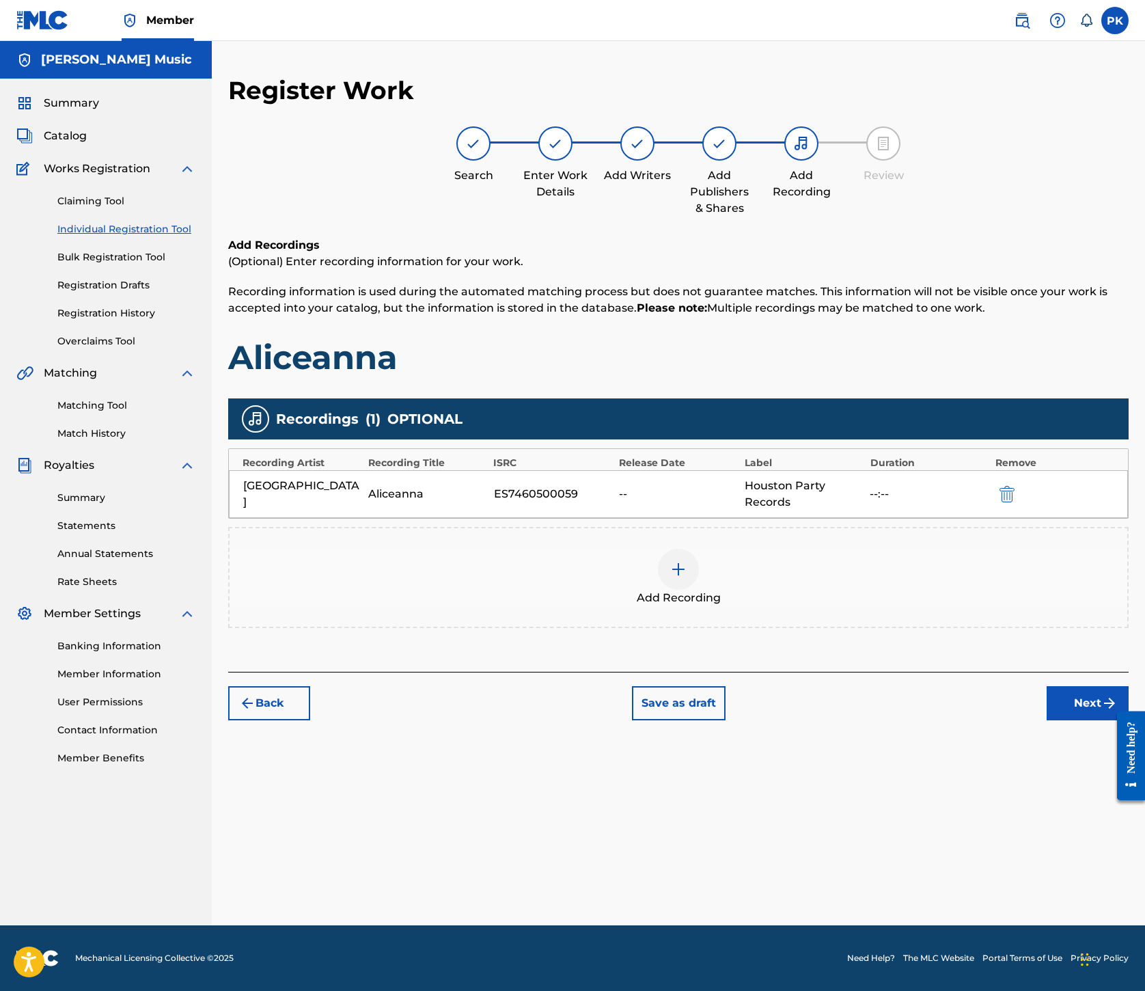
click at [1047, 720] on button "Next" at bounding box center [1088, 703] width 82 height 34
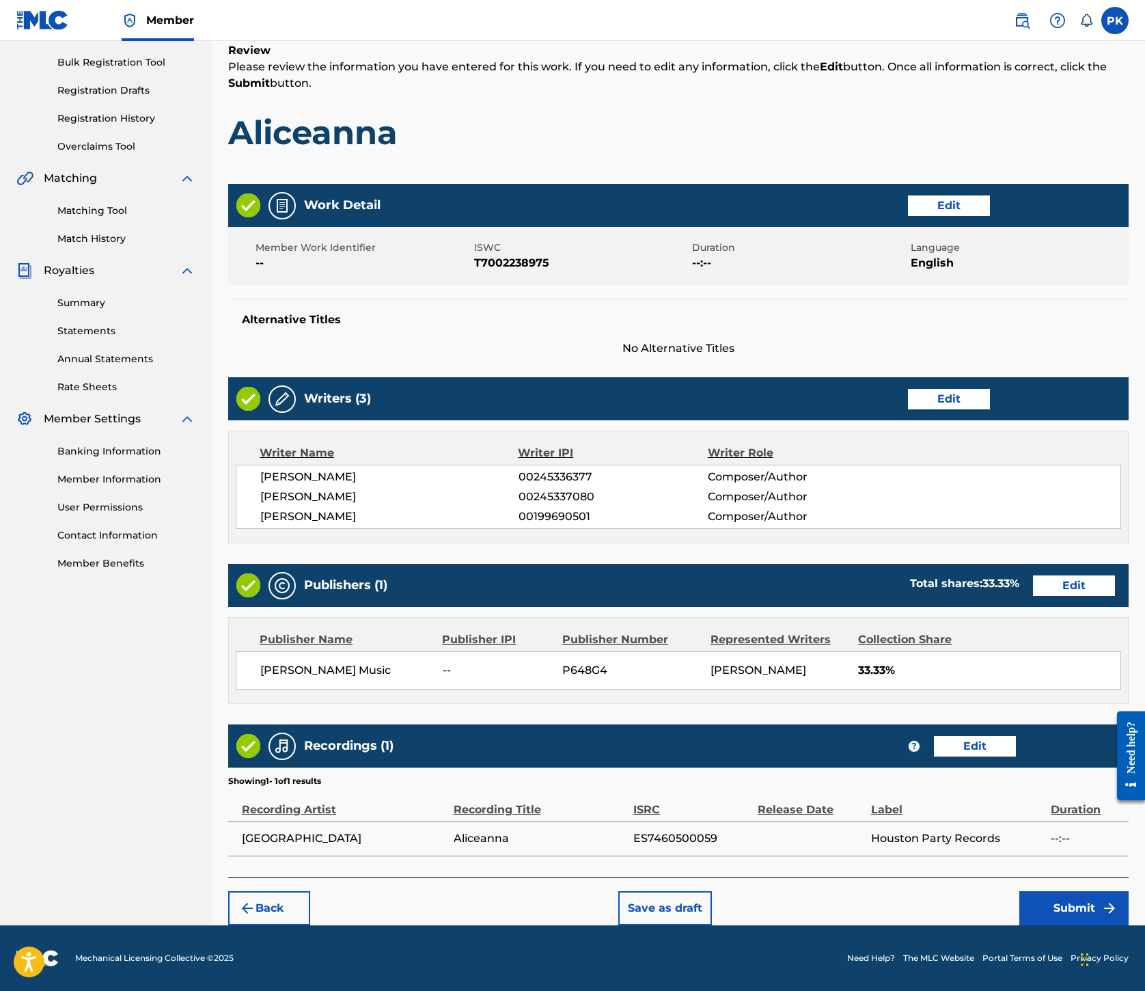
scroll to position [887, 0]
click at [1042, 891] on button "Submit" at bounding box center [1074, 908] width 109 height 34
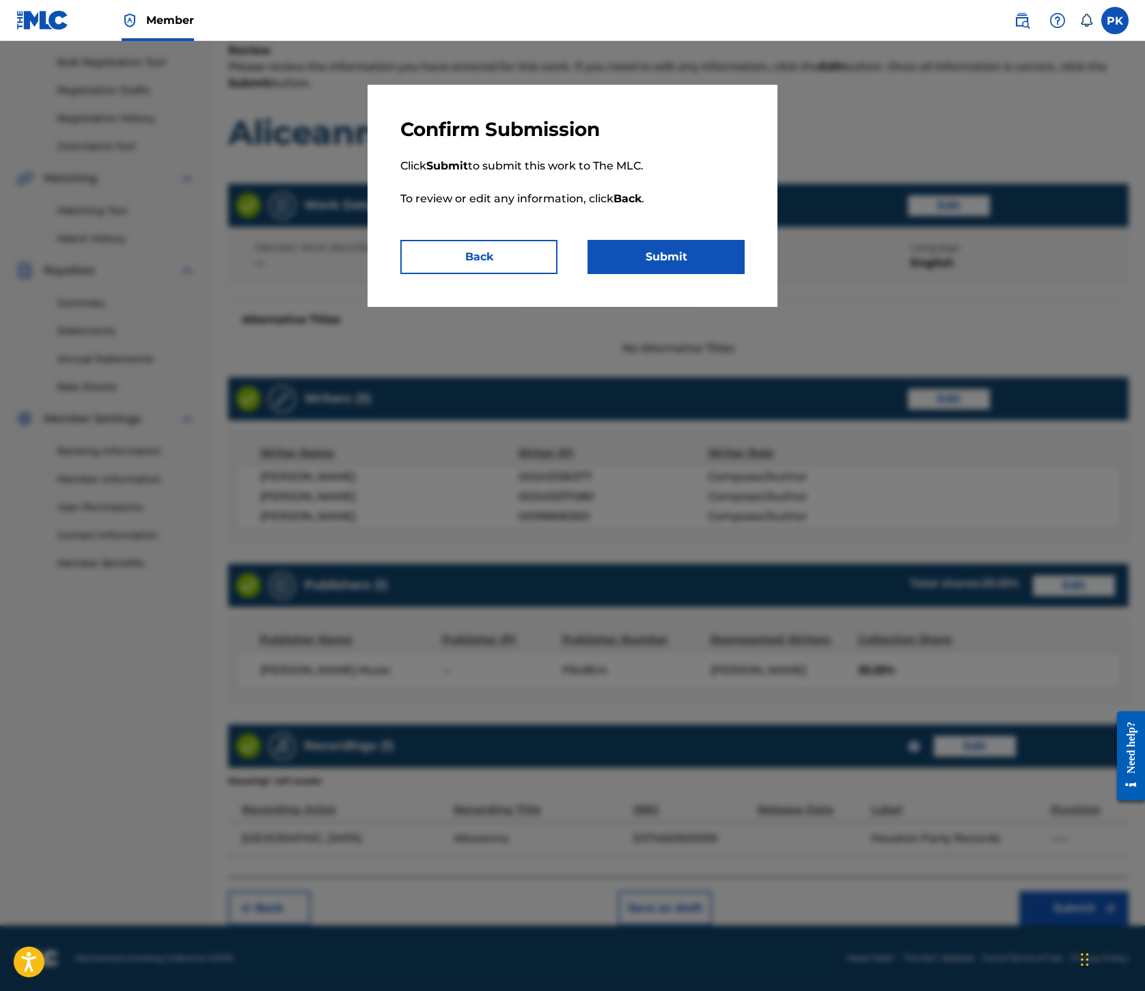
click at [745, 274] on button "Submit" at bounding box center [666, 257] width 157 height 34
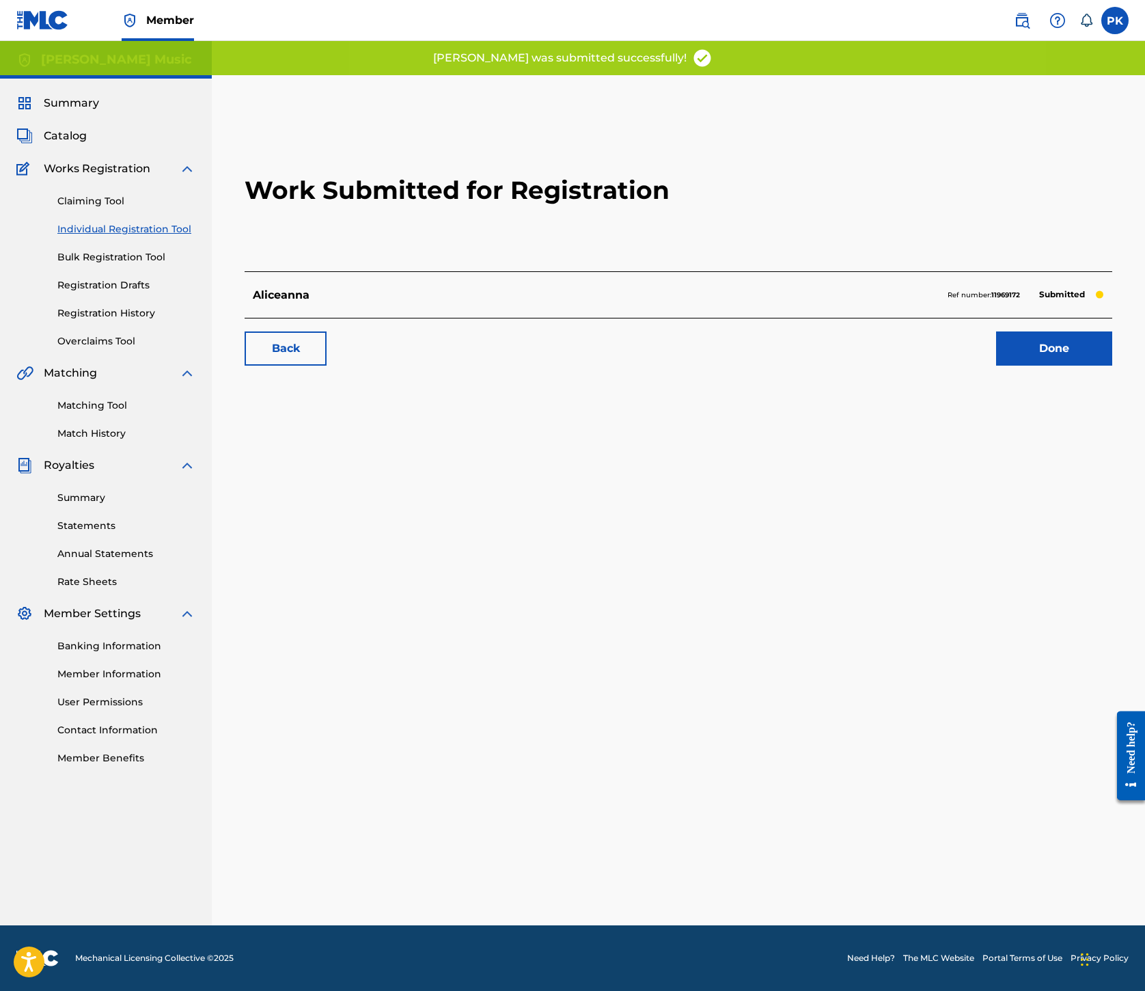
click at [996, 366] on link "Done" at bounding box center [1054, 348] width 116 height 34
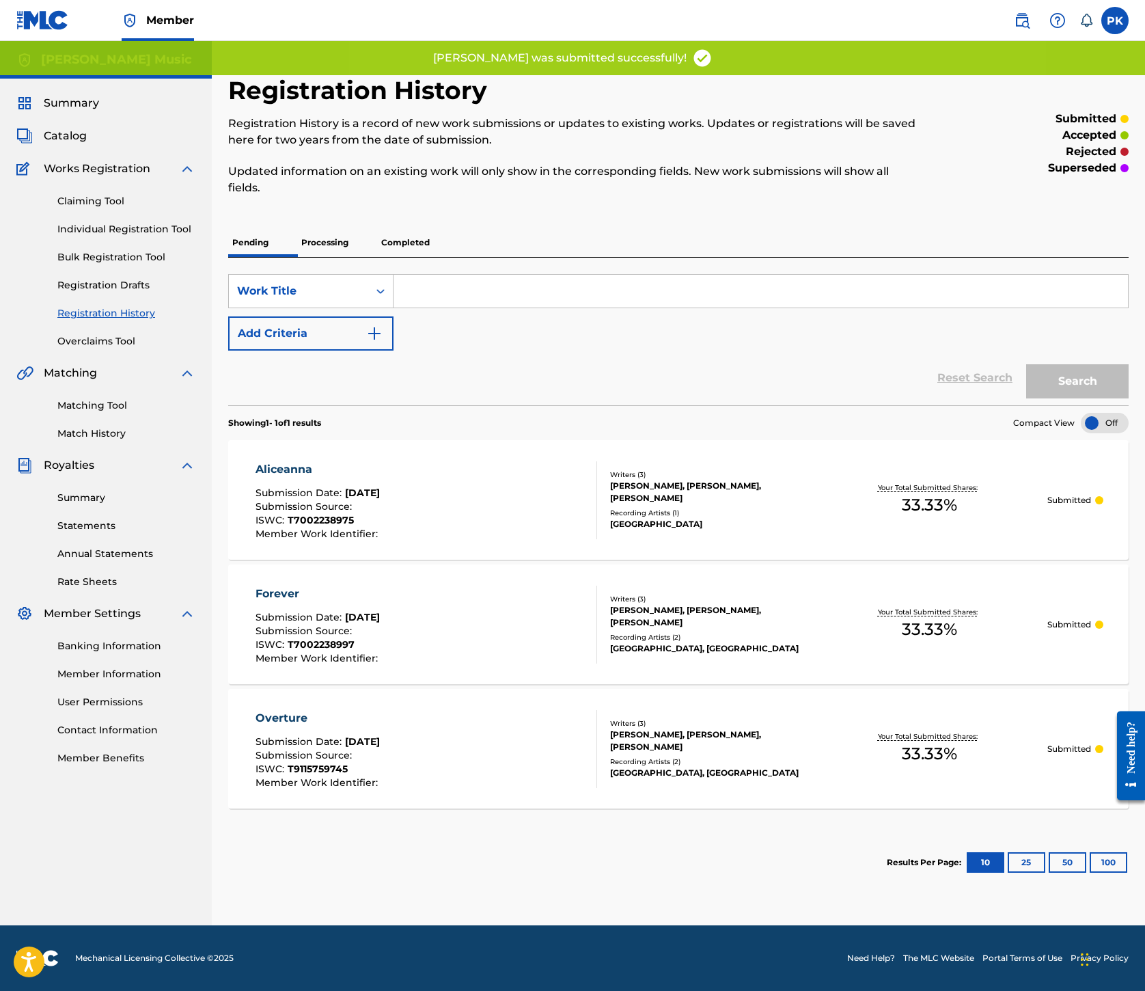
click at [134, 236] on link "Individual Registration Tool" at bounding box center [126, 229] width 138 height 14
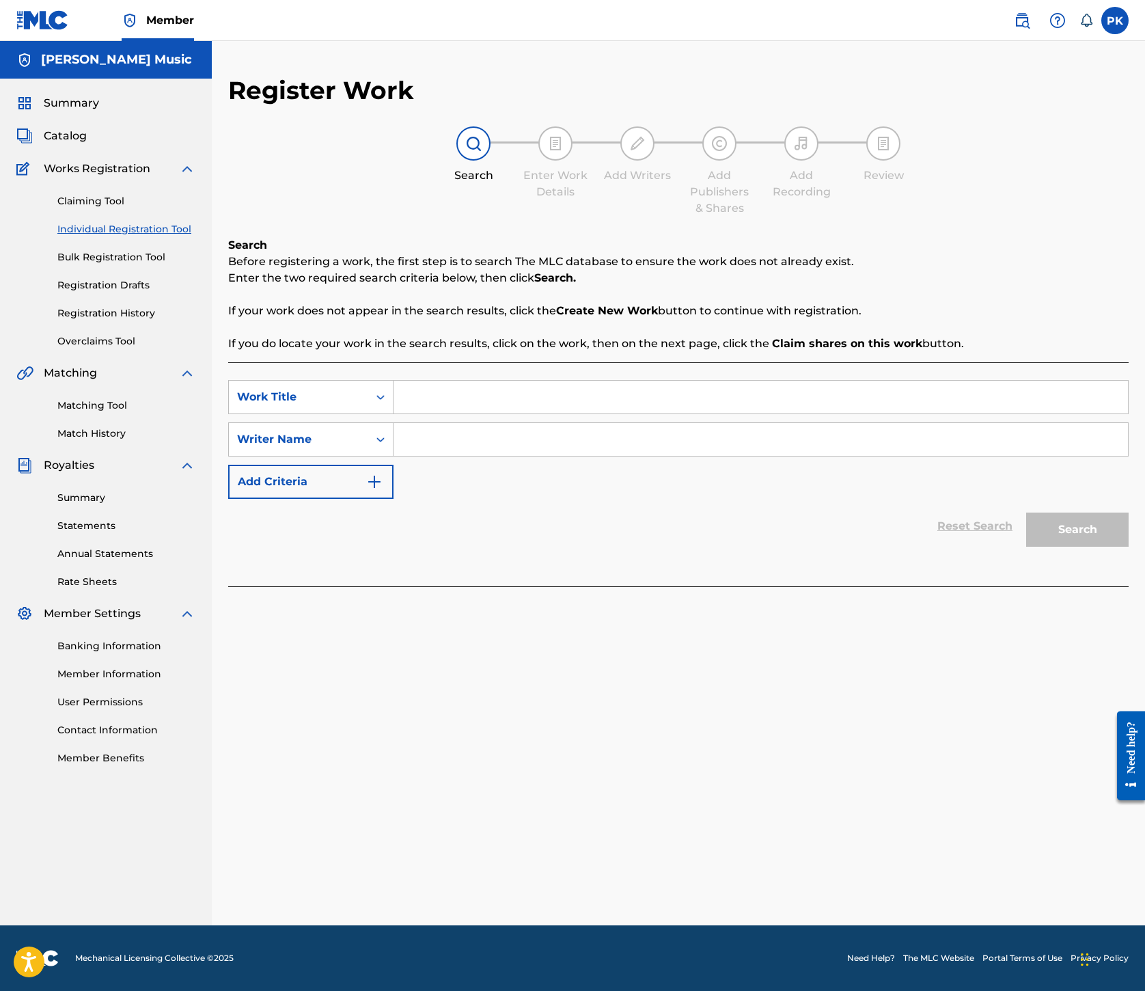
click at [764, 413] on input "Search Form" at bounding box center [761, 397] width 735 height 33
paste input "Pretty People"
type input "Pretty People"
click at [761, 456] on input "Search Form" at bounding box center [761, 439] width 735 height 33
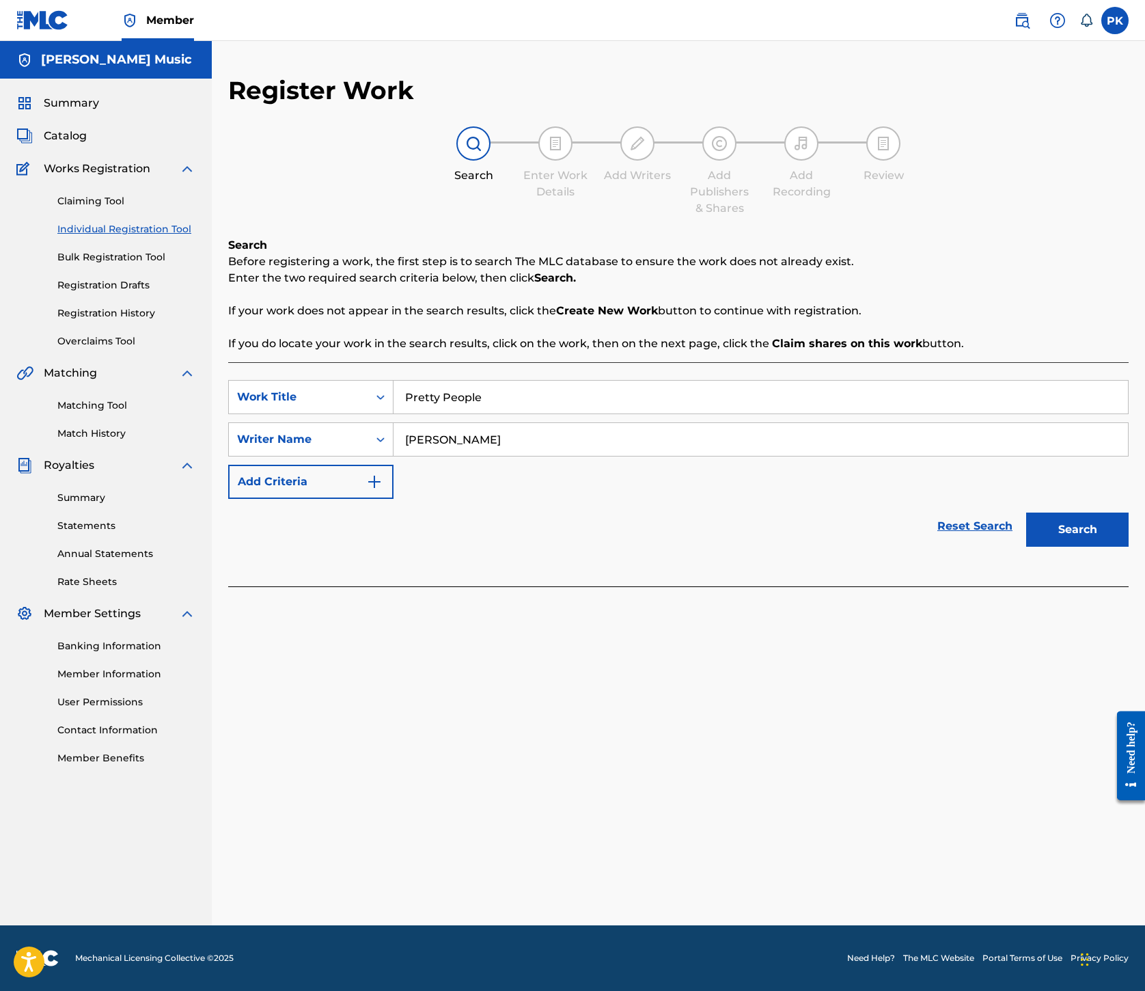
type input "[PERSON_NAME]"
click at [1027, 547] on button "Search" at bounding box center [1078, 530] width 103 height 34
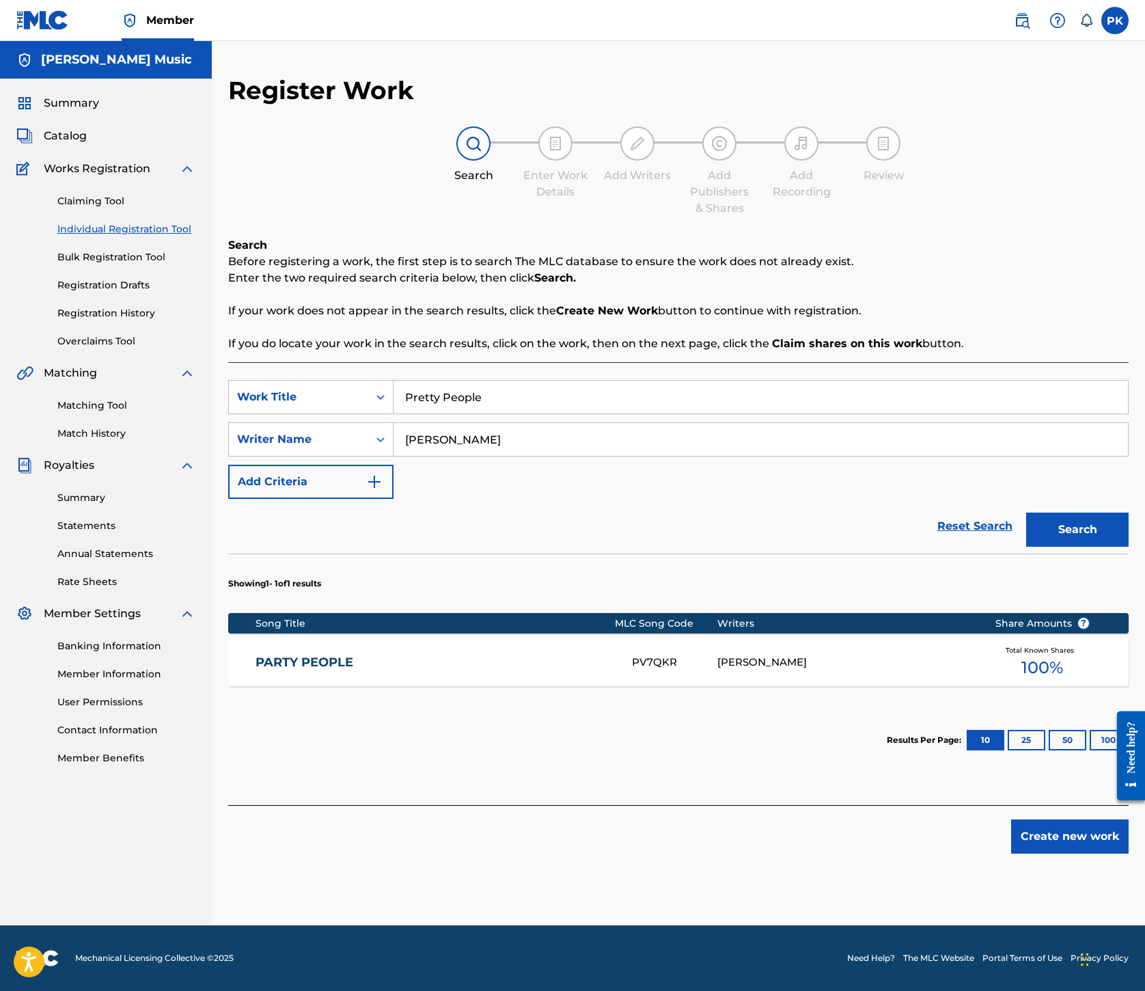
click at [1025, 841] on button "Create new work" at bounding box center [1071, 836] width 118 height 34
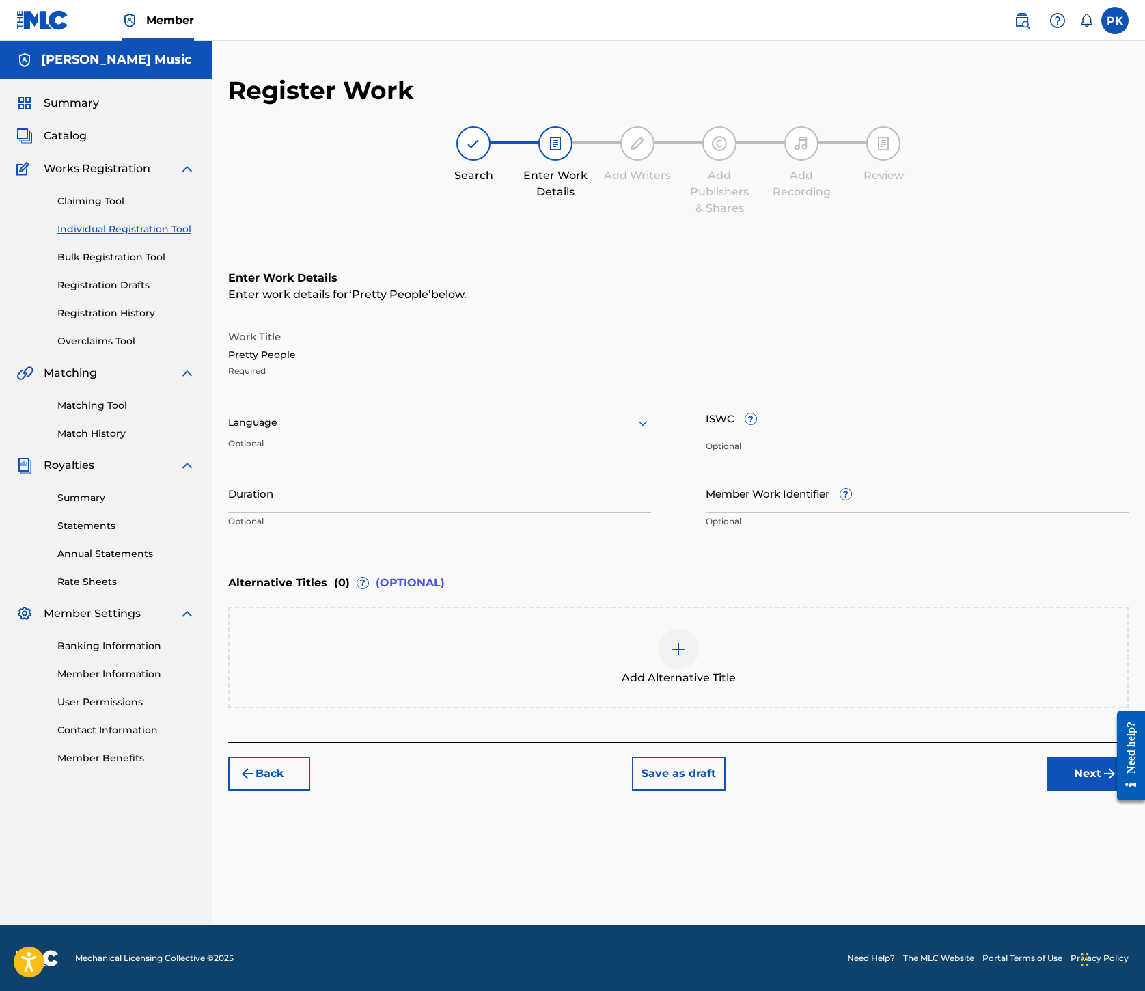
click at [651, 431] on div at bounding box center [439, 422] width 423 height 17
click at [623, 468] on div "English" at bounding box center [440, 452] width 422 height 31
click at [925, 437] on input "ISWC ?" at bounding box center [917, 417] width 423 height 39
paste input "T7002239014"
type input "T7002239014"
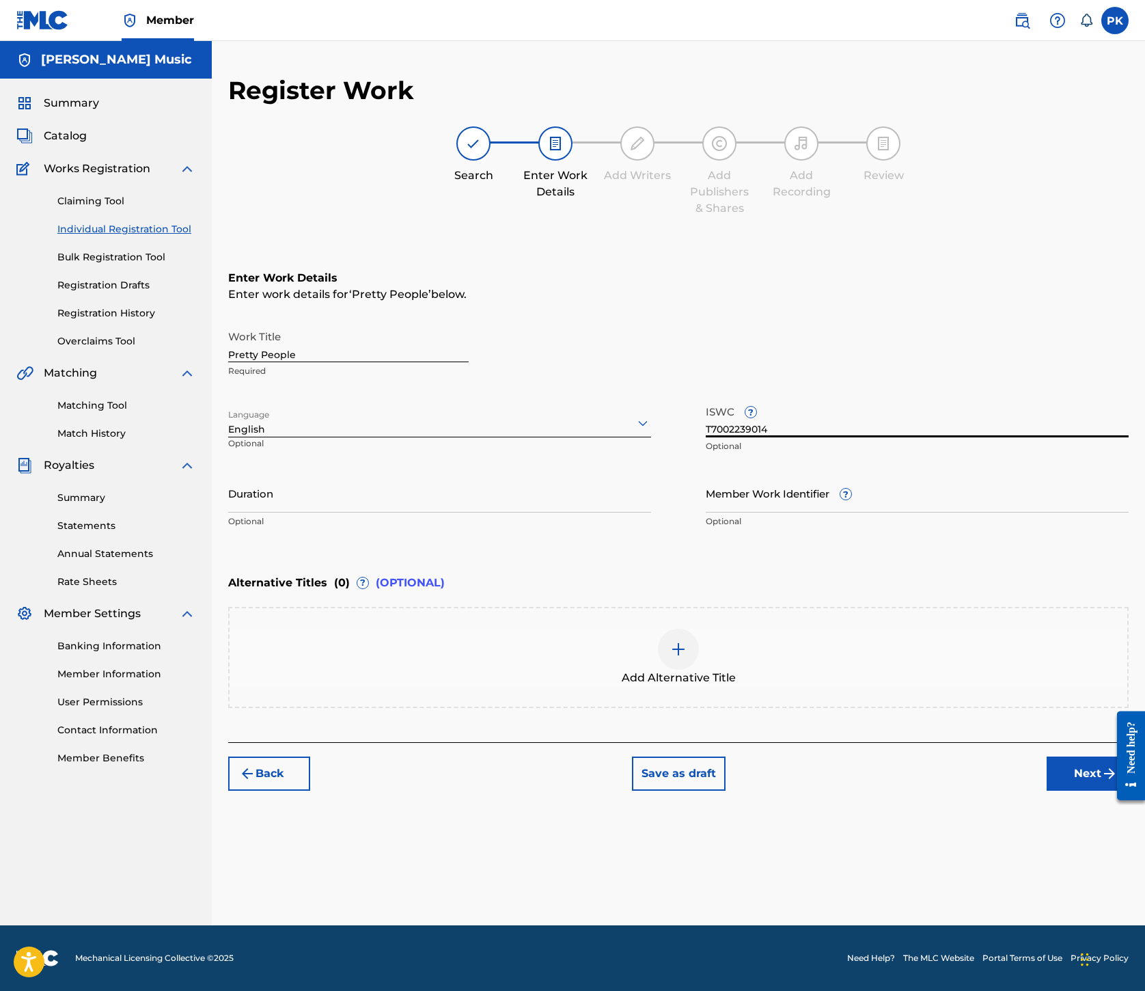
click at [1047, 791] on button "Next" at bounding box center [1088, 774] width 82 height 34
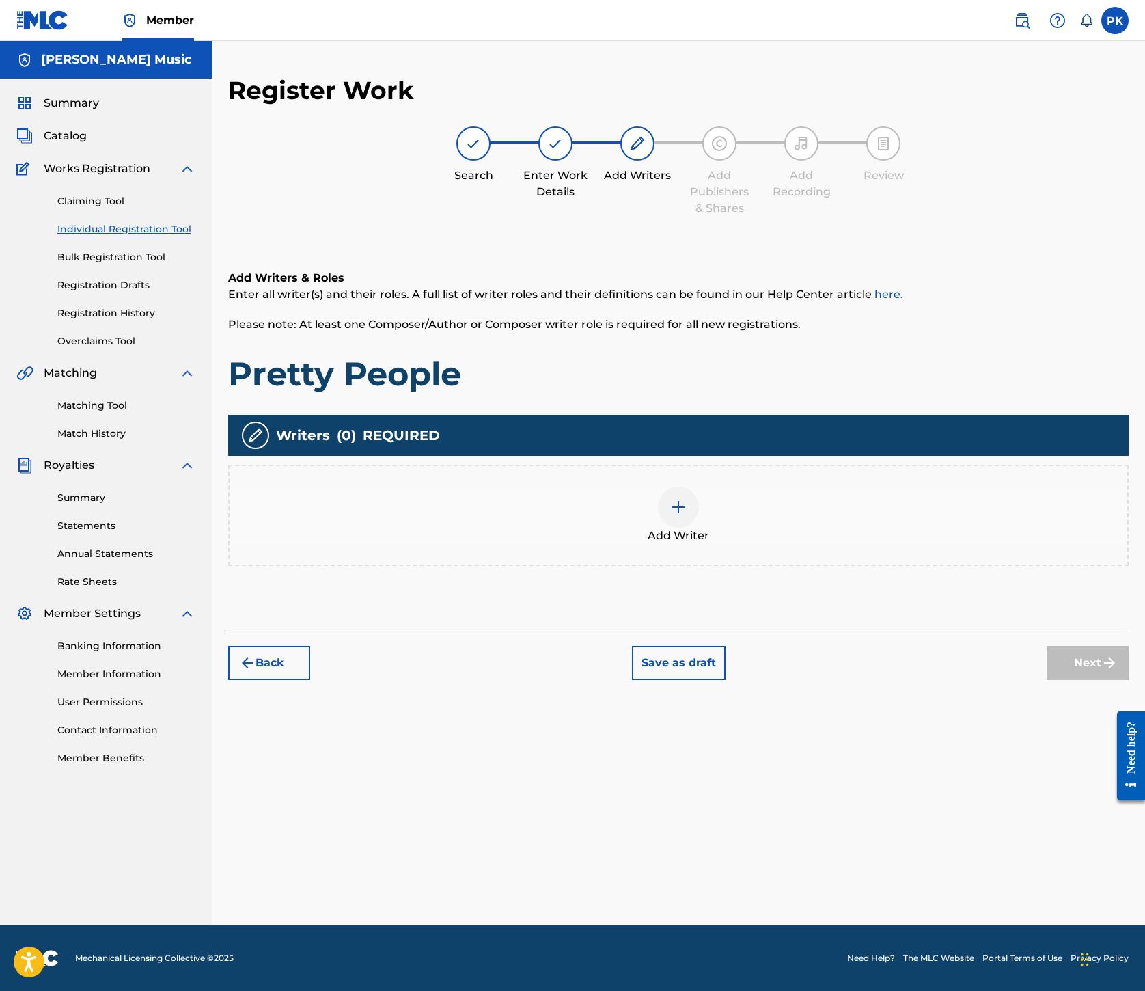
scroll to position [62, 0]
click at [687, 515] on img at bounding box center [678, 507] width 16 height 16
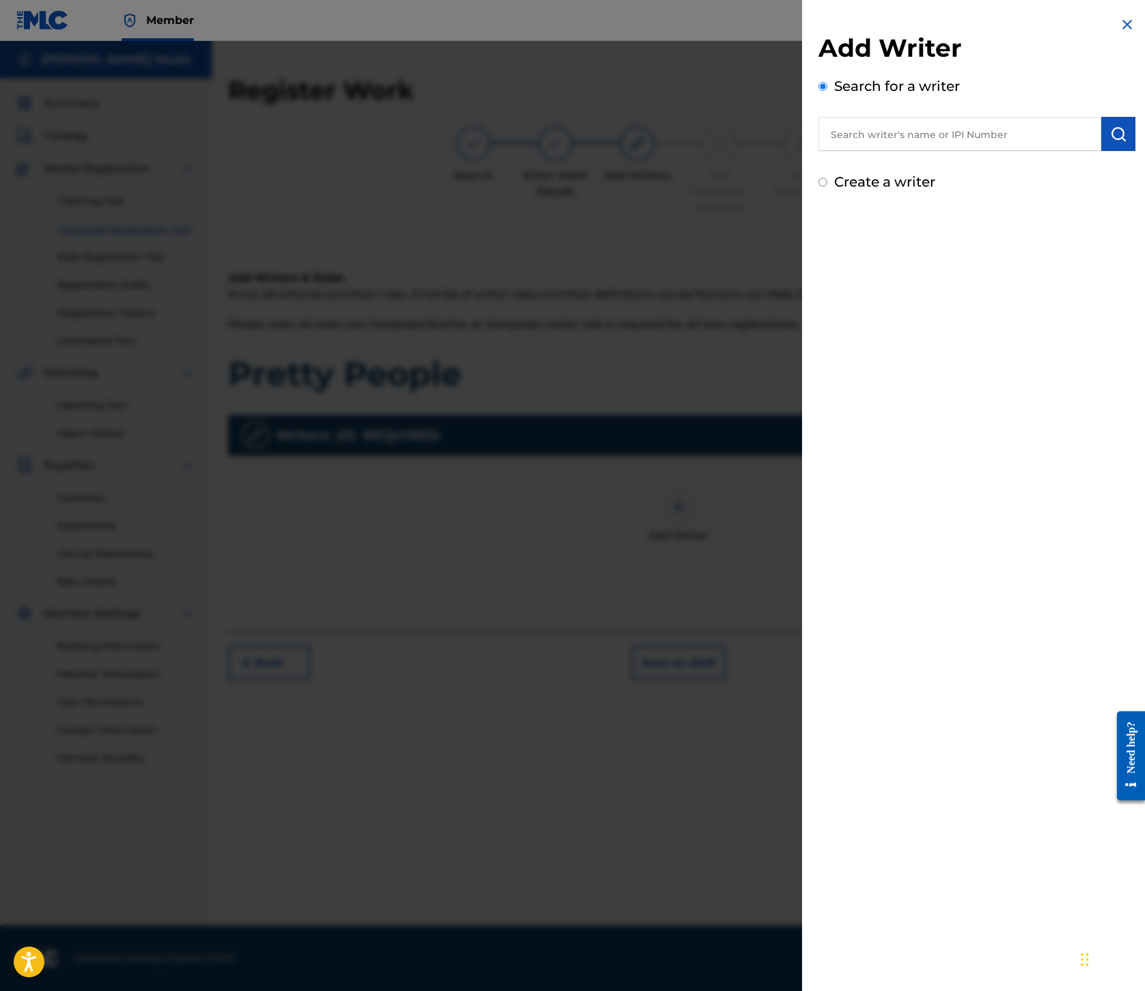
click at [819, 151] on input "text" at bounding box center [960, 134] width 283 height 34
paste input "00245336377"
type input "00245336377"
click at [1111, 142] on img "submit" at bounding box center [1119, 134] width 16 height 16
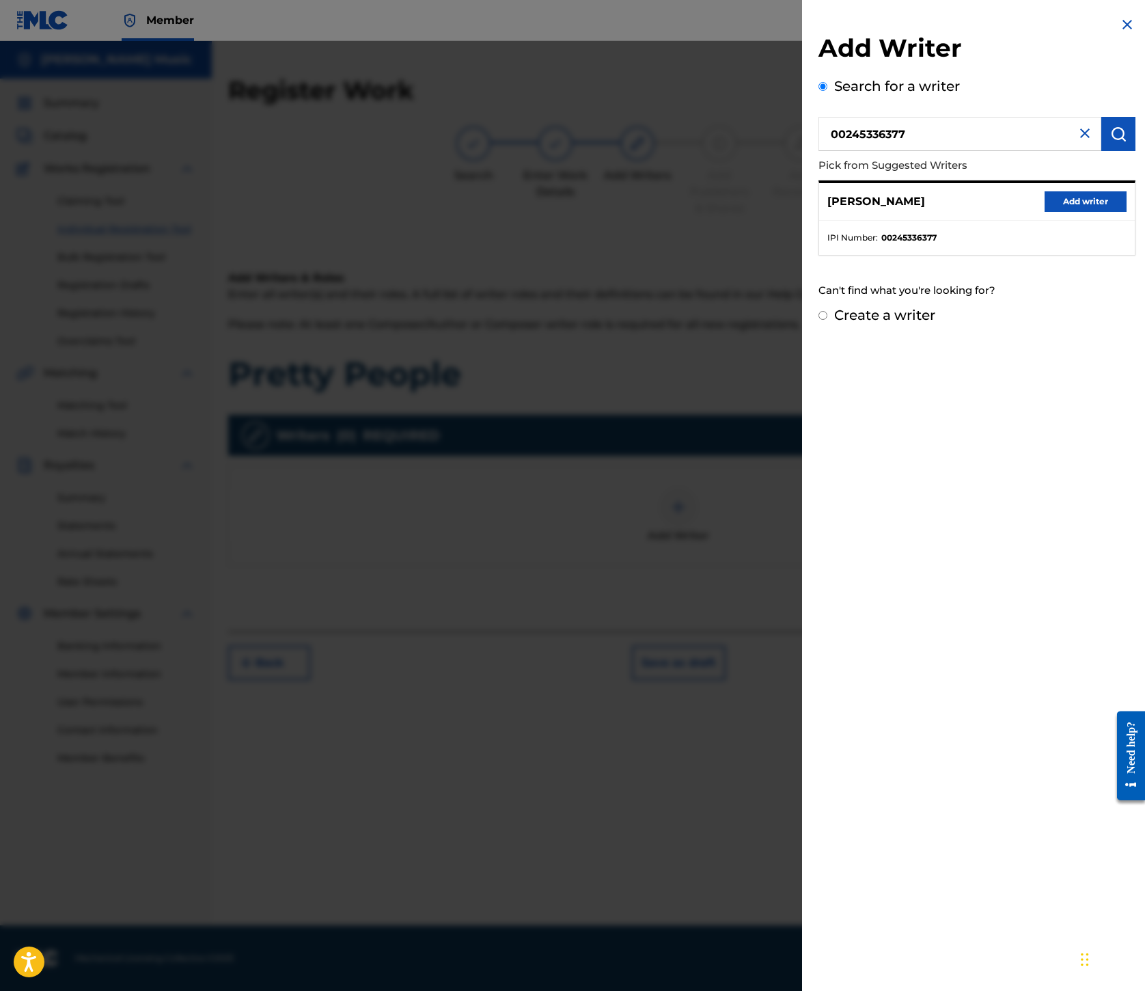
click at [1045, 212] on button "Add writer" at bounding box center [1086, 201] width 82 height 21
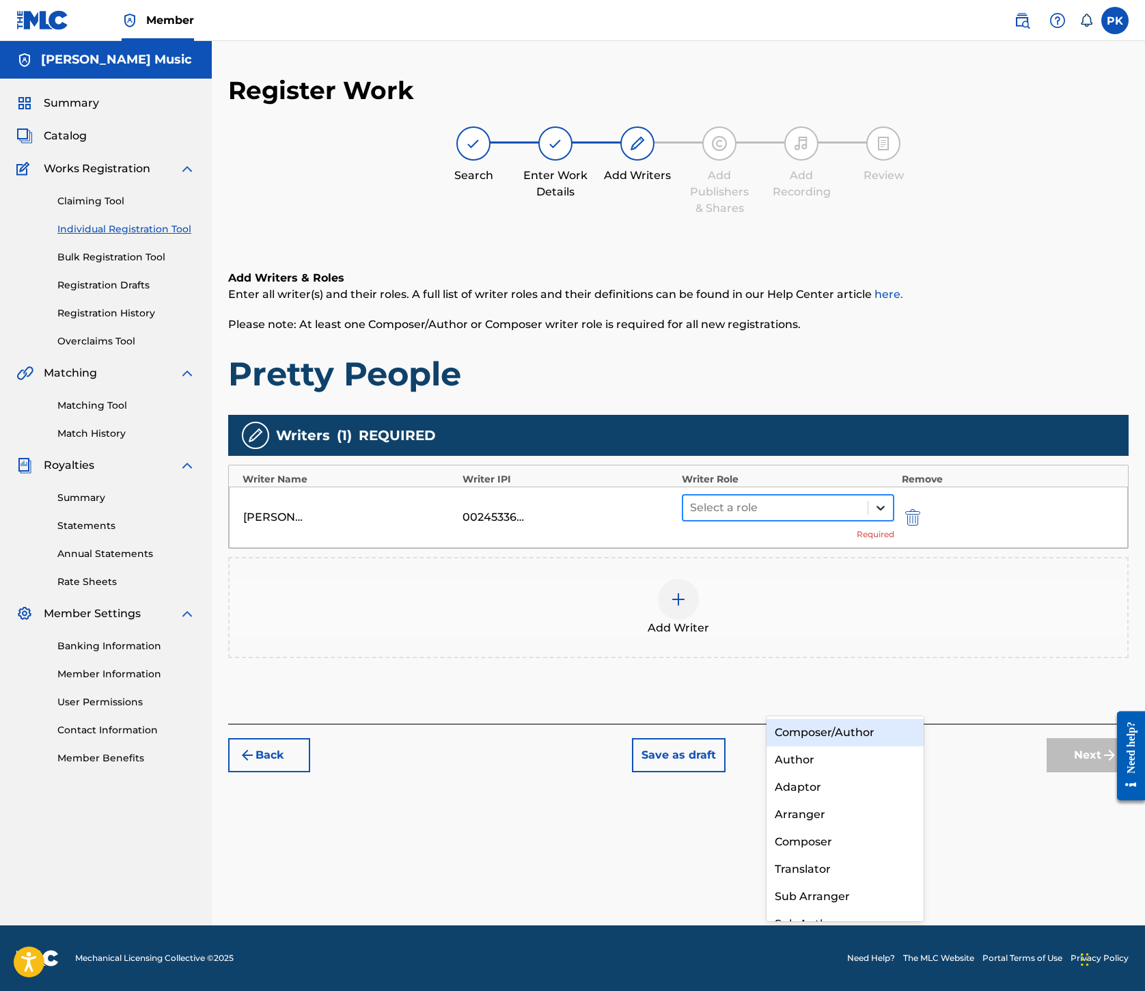
click at [888, 515] on icon at bounding box center [881, 508] width 14 height 14
click at [872, 735] on div "Composer/Author" at bounding box center [845, 732] width 157 height 27
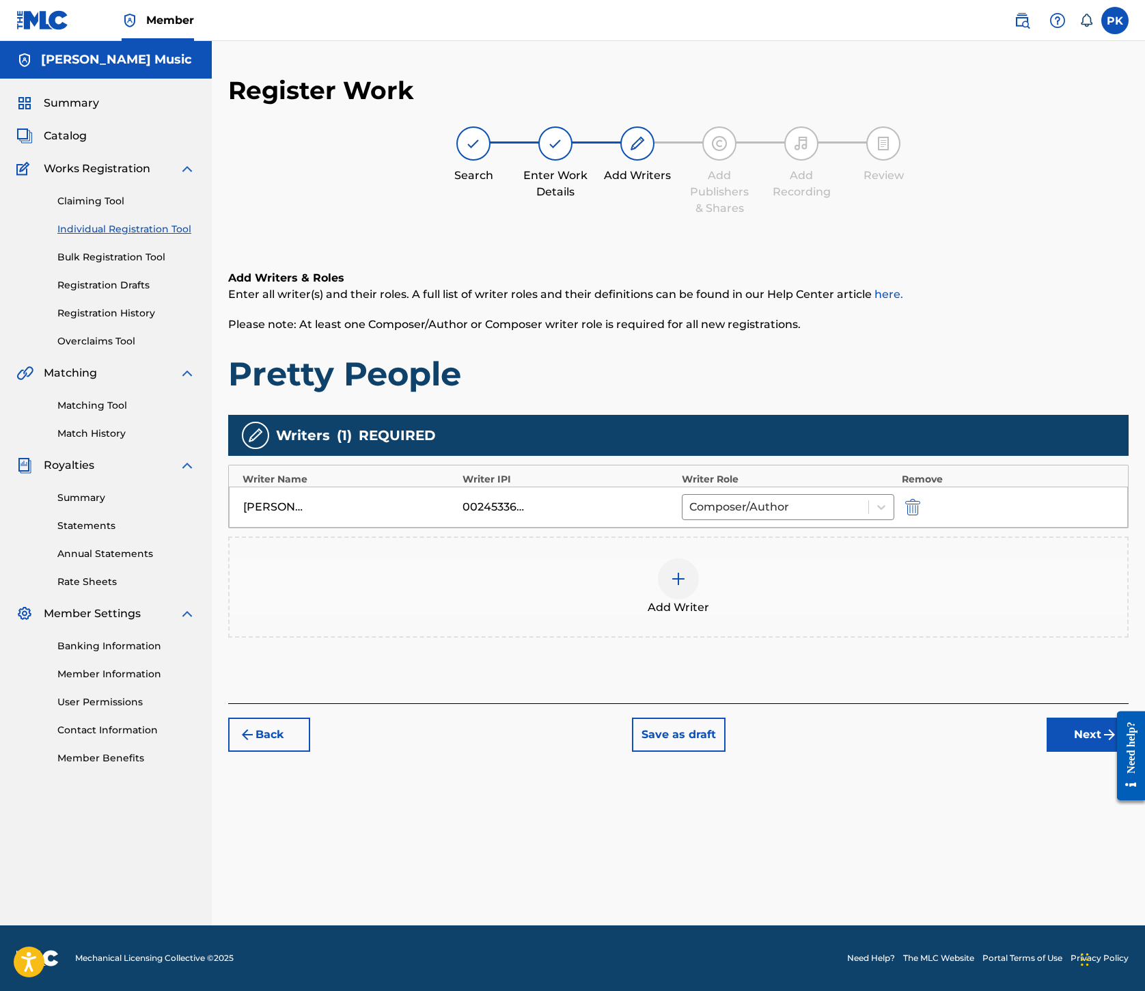
click at [687, 587] on img at bounding box center [678, 579] width 16 height 16
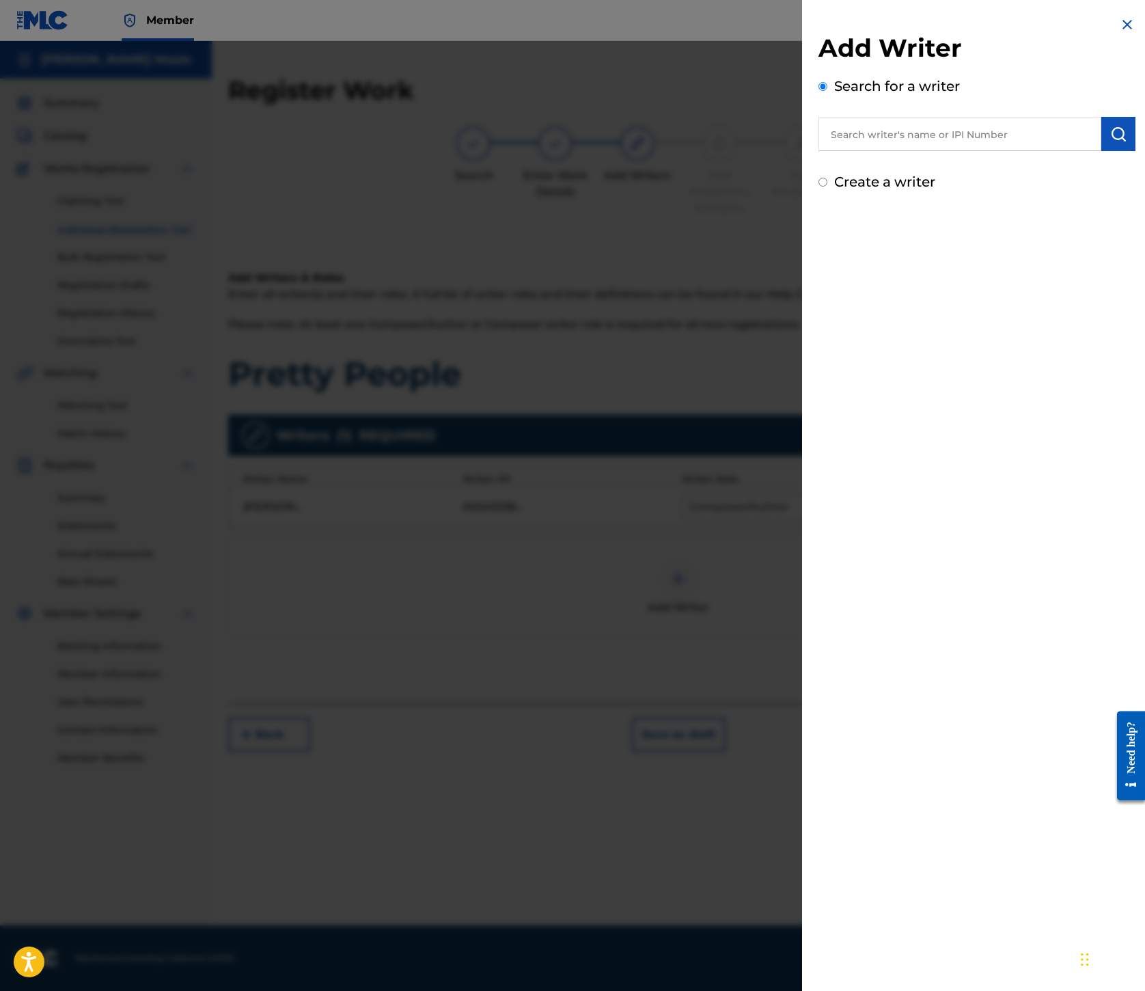
click at [819, 151] on input "text" at bounding box center [960, 134] width 283 height 34
paste input "00245337080"
type input "00245337080"
click at [1103, 151] on button "submit" at bounding box center [1119, 134] width 34 height 34
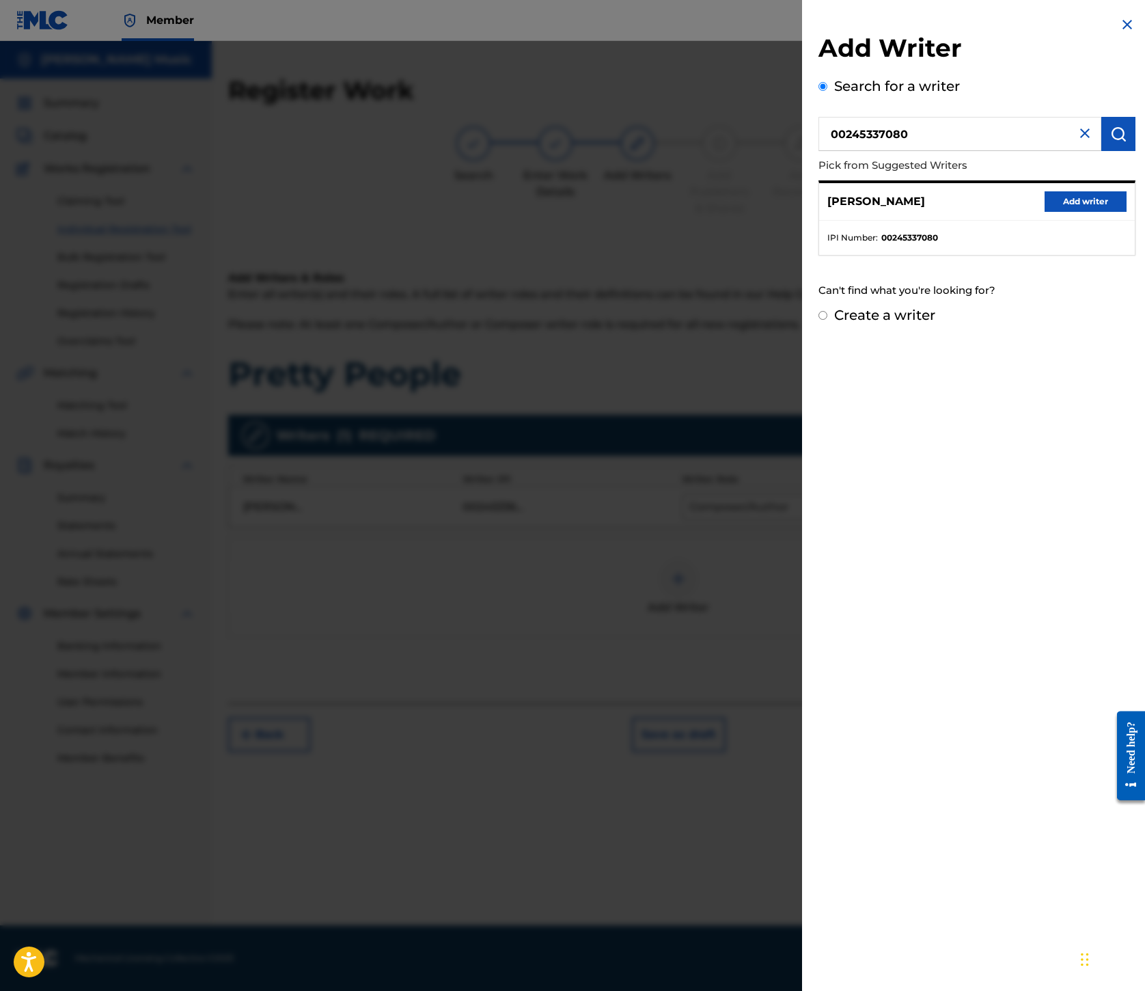
click at [1045, 212] on button "Add writer" at bounding box center [1086, 201] width 82 height 21
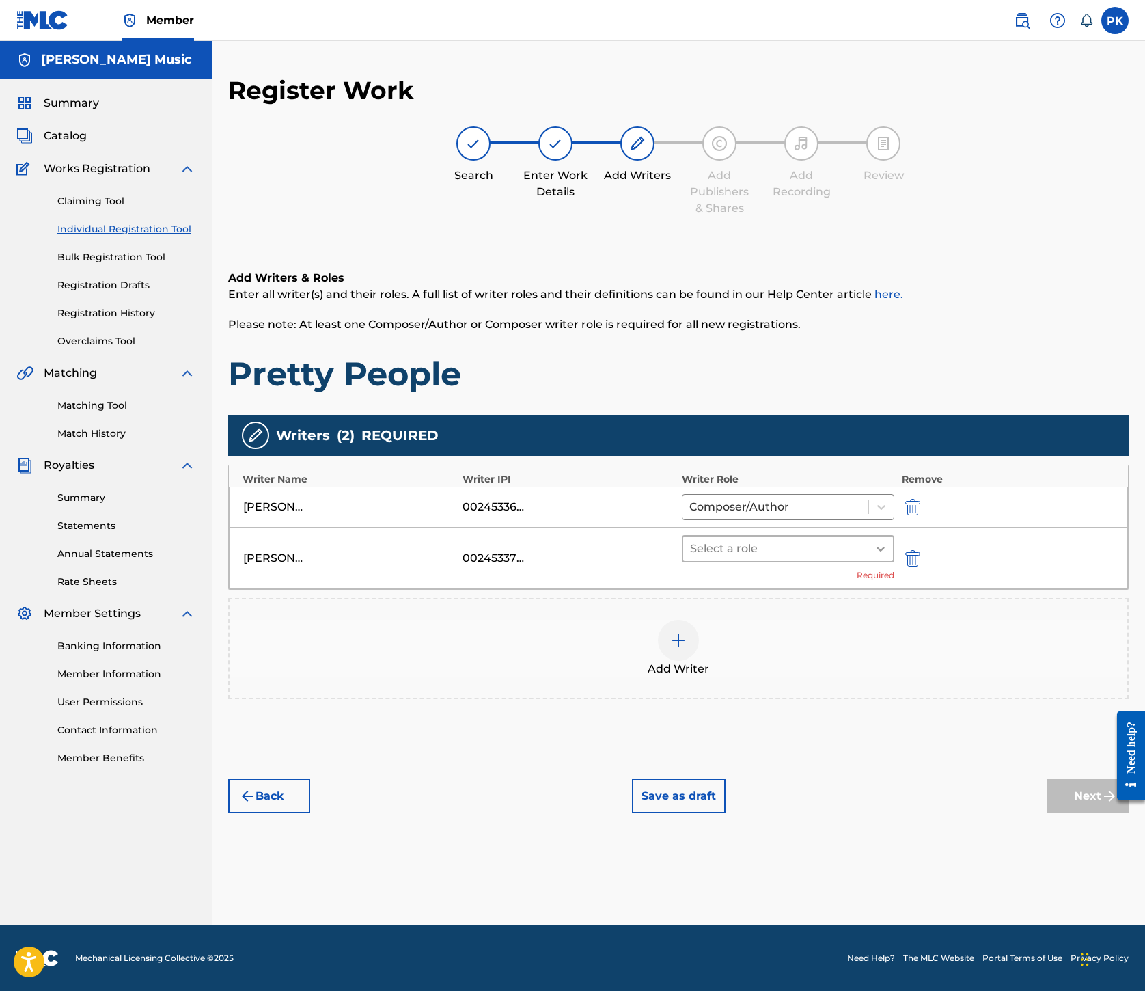
click at [888, 556] on icon at bounding box center [881, 549] width 14 height 14
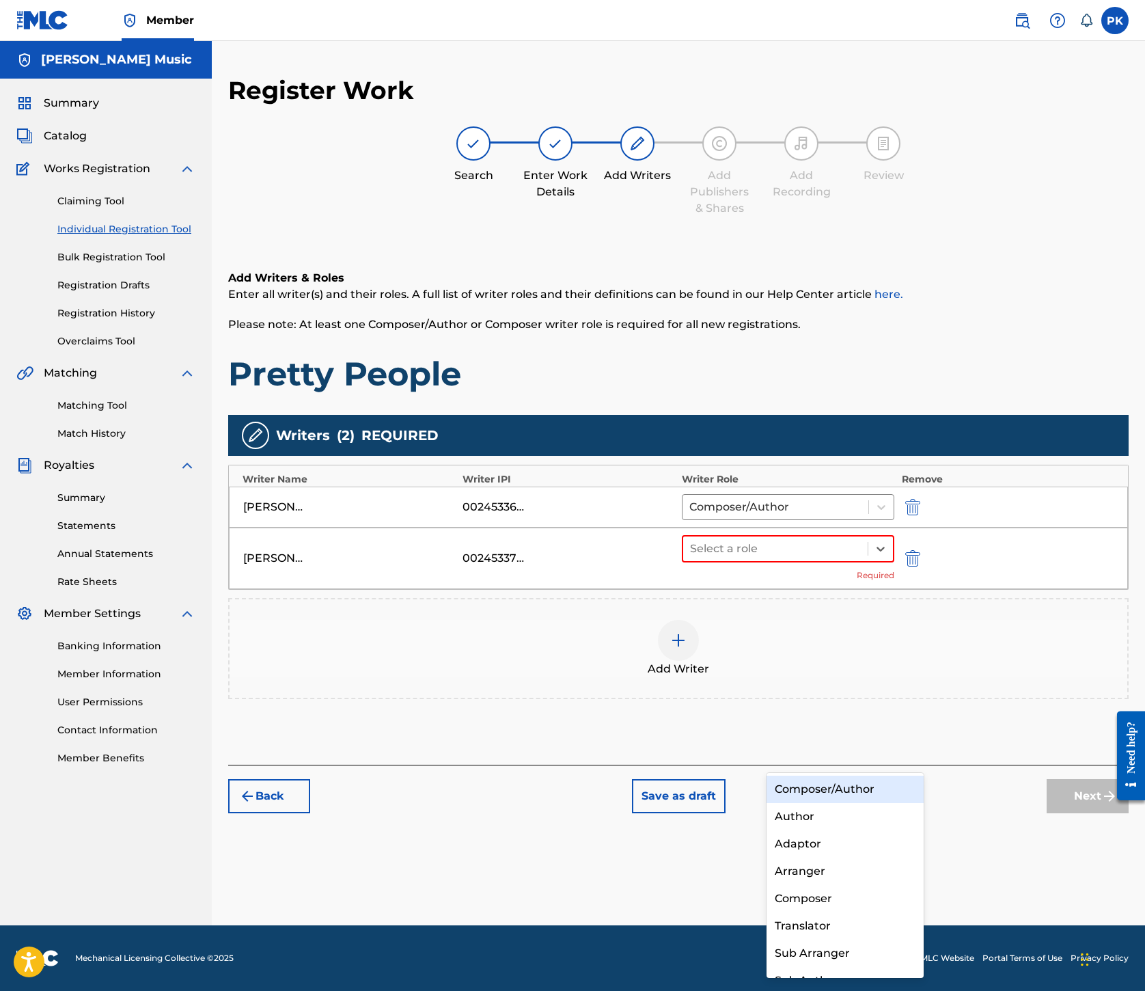
click at [853, 790] on div "Composer/Author" at bounding box center [845, 789] width 157 height 27
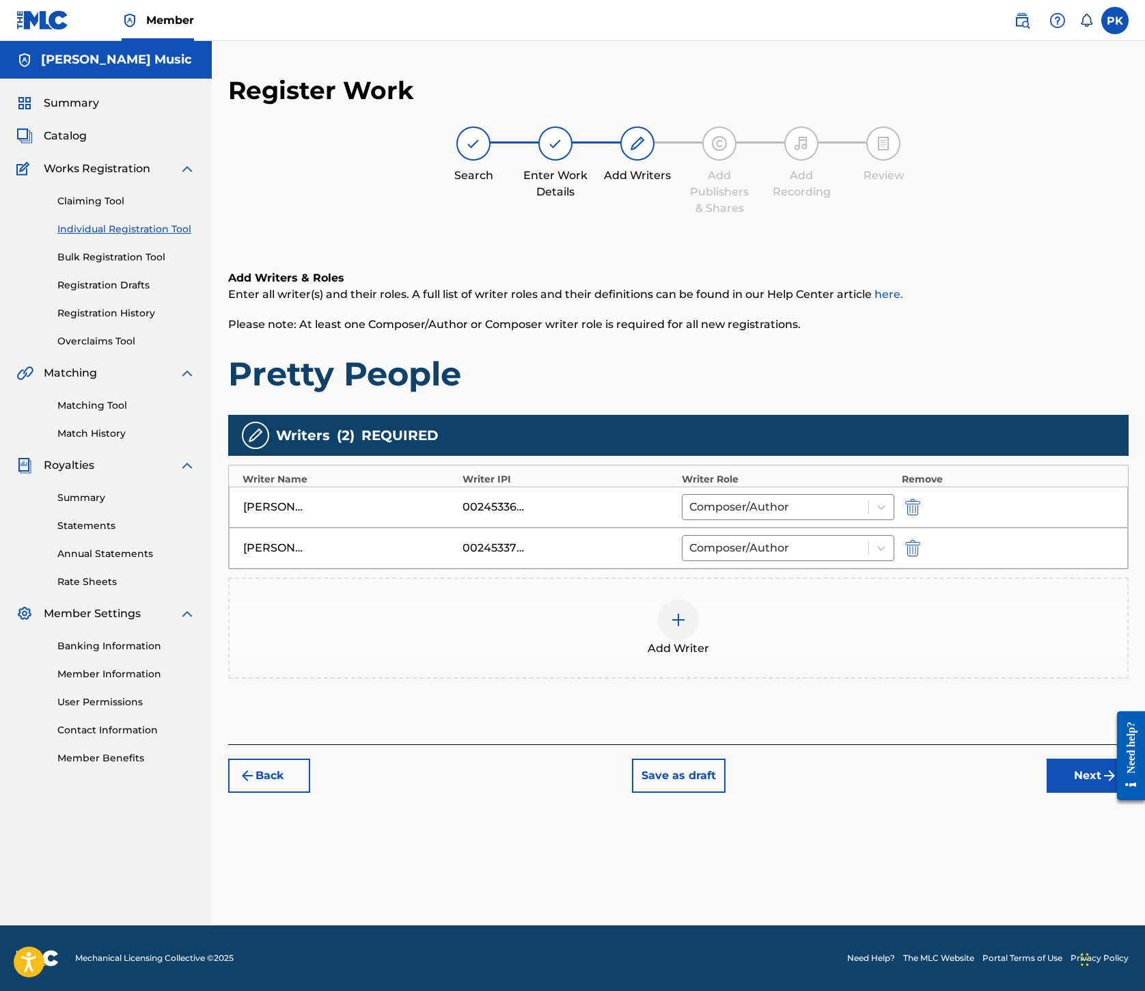
click at [687, 628] on img at bounding box center [678, 620] width 16 height 16
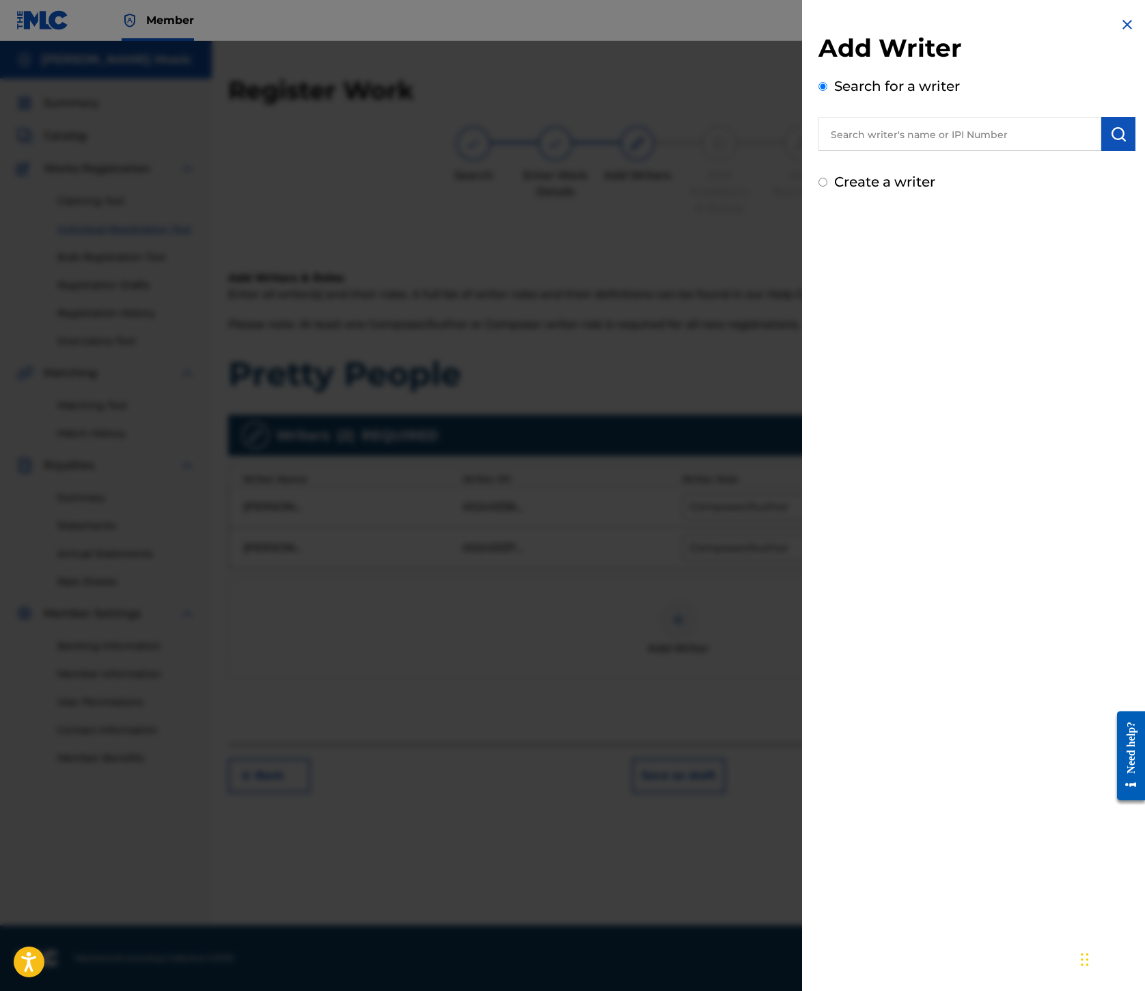
click at [819, 151] on input "text" at bounding box center [960, 134] width 283 height 34
paste input "00199690501"
type input "00199690501"
click at [1111, 142] on img "submit" at bounding box center [1119, 134] width 16 height 16
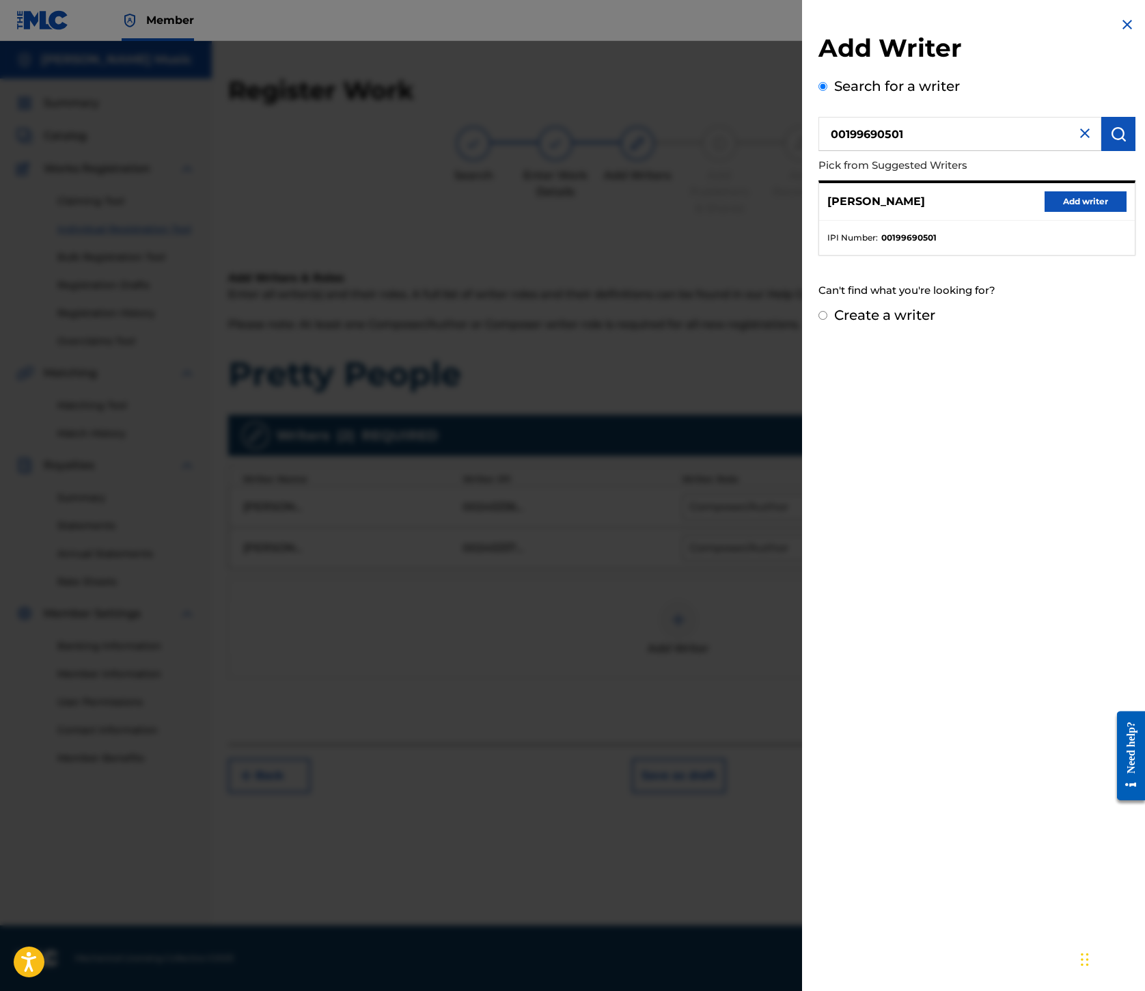
click at [1045, 212] on button "Add writer" at bounding box center [1086, 201] width 82 height 21
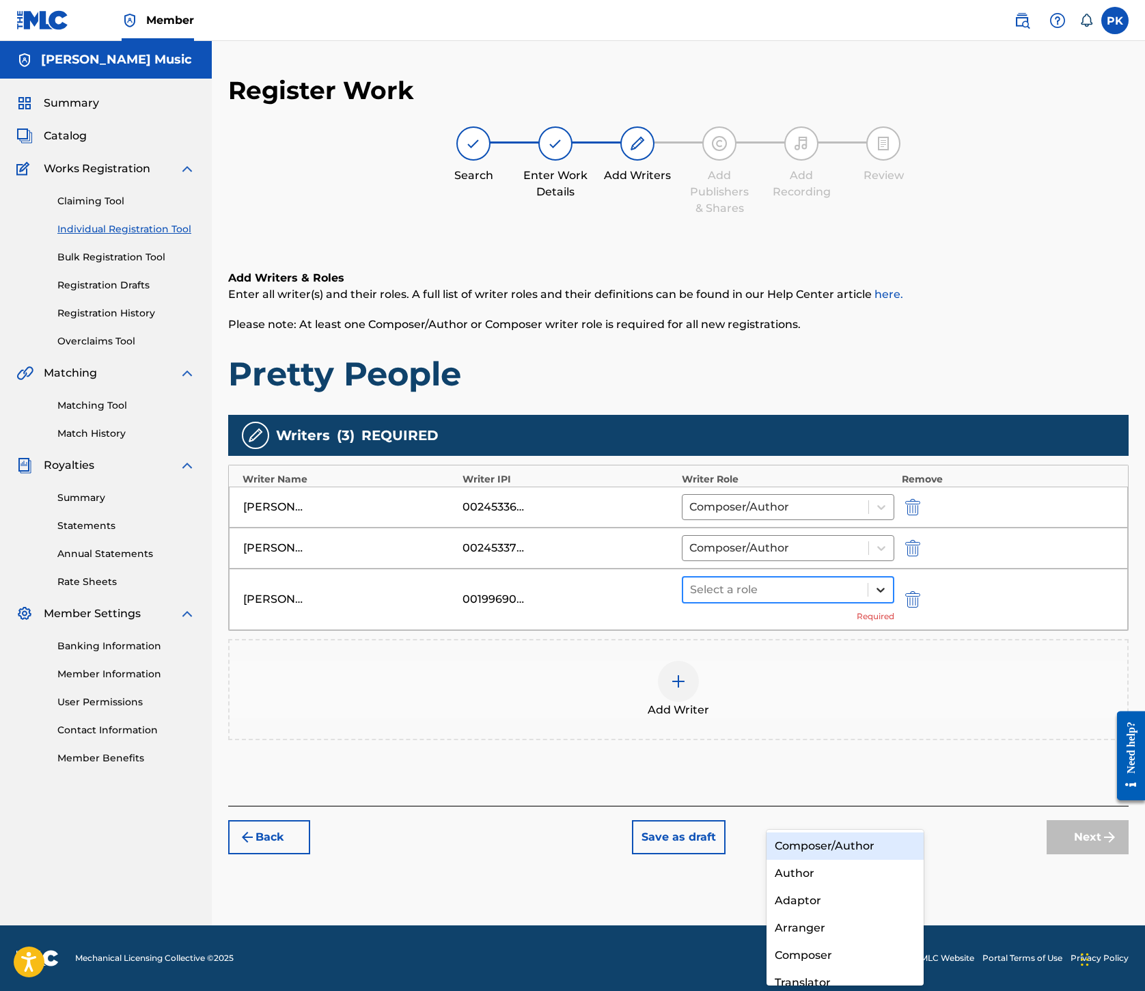
click at [893, 602] on div at bounding box center [881, 590] width 25 height 25
click at [853, 838] on div "Composer/Author" at bounding box center [845, 845] width 157 height 27
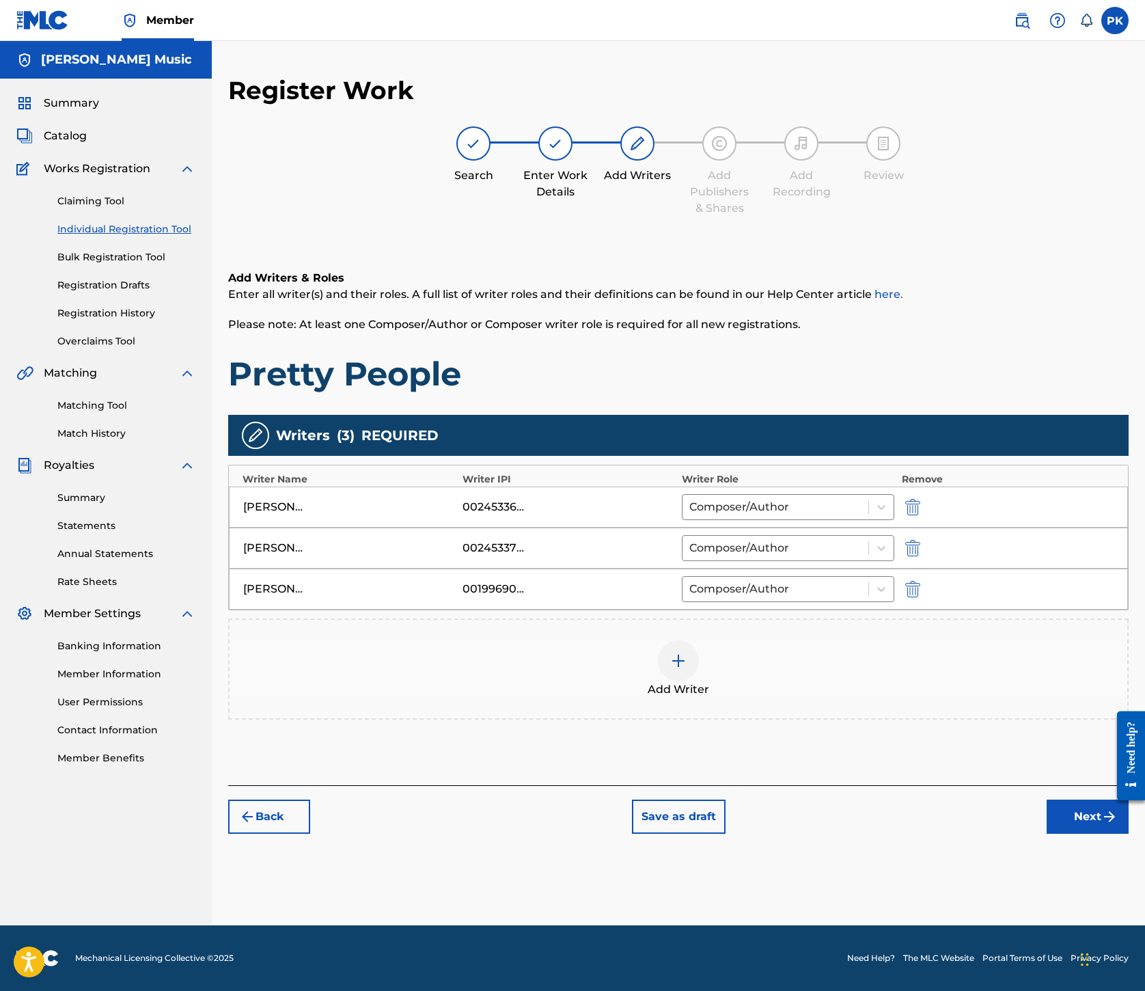
click at [1047, 834] on button "Next" at bounding box center [1088, 817] width 82 height 34
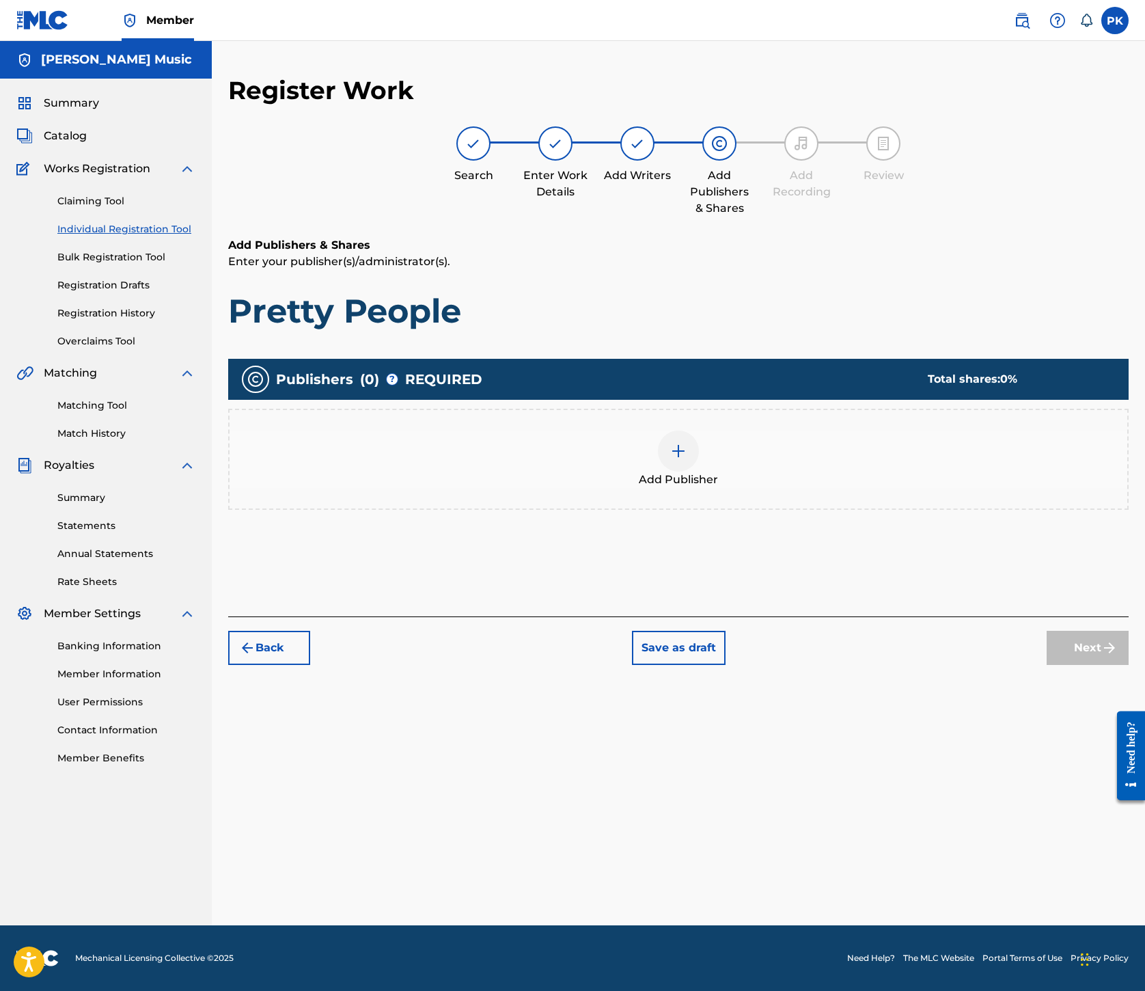
click at [687, 443] on img at bounding box center [678, 451] width 16 height 16
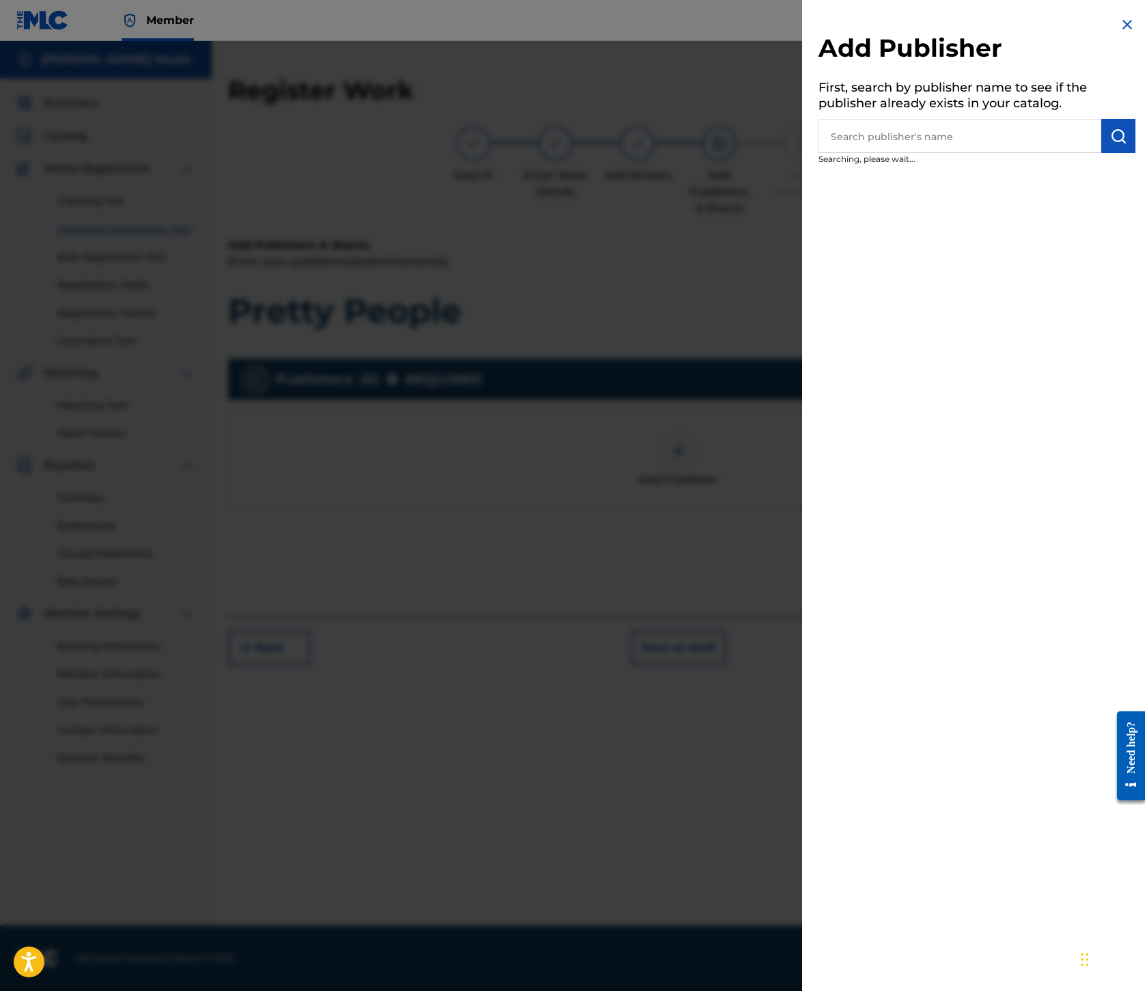
click at [1119, 33] on img at bounding box center [1127, 24] width 16 height 16
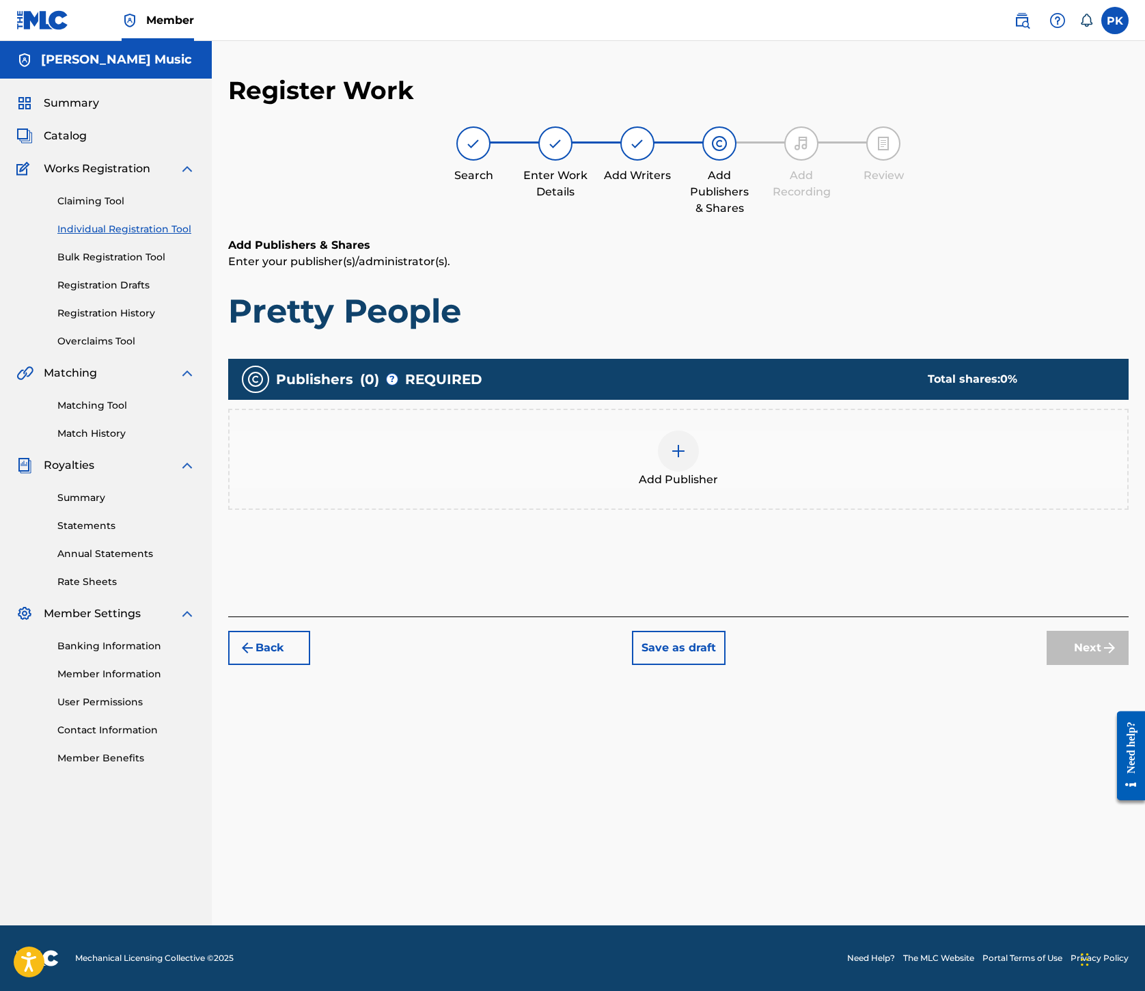
scroll to position [104, 0]
click at [687, 459] on img at bounding box center [678, 451] width 16 height 16
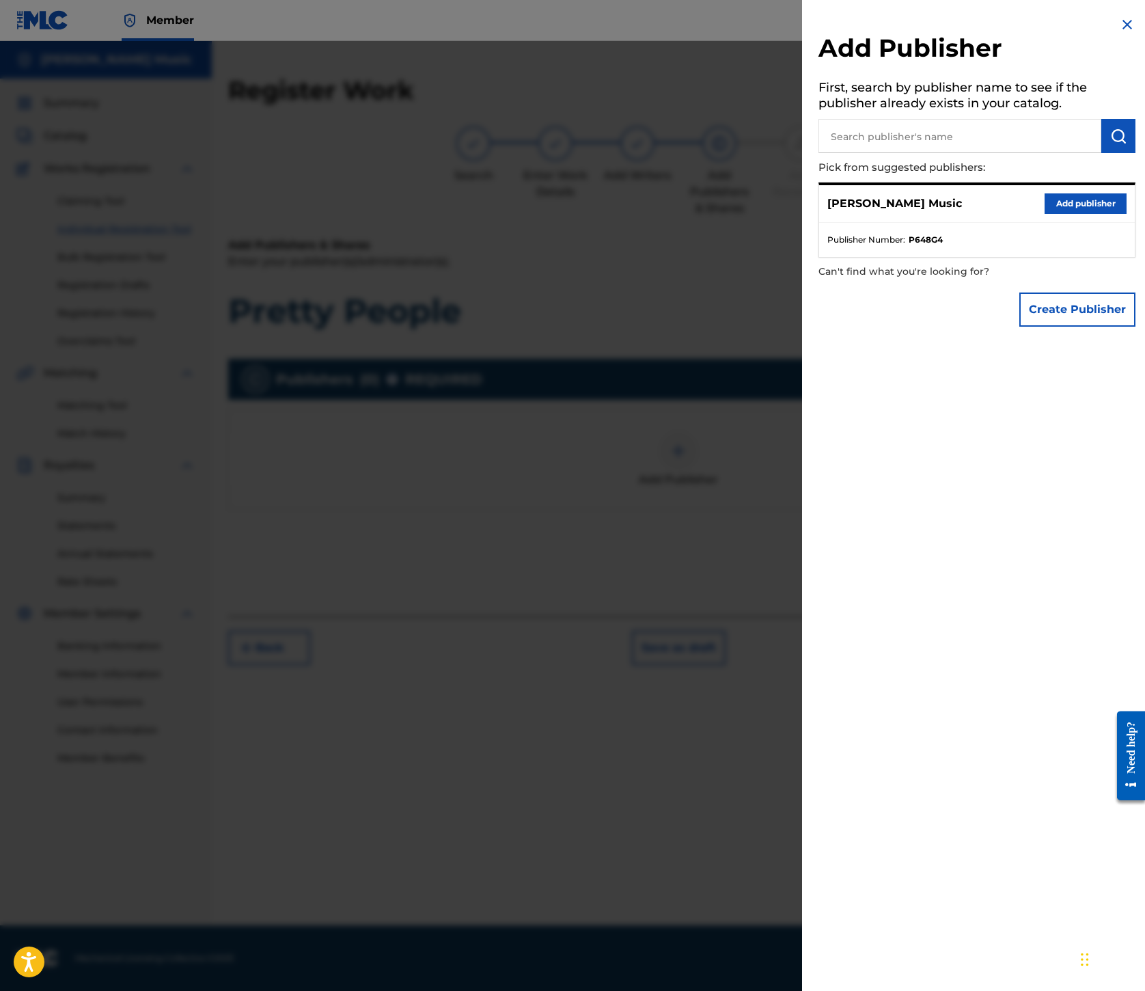
click at [1045, 214] on button "Add publisher" at bounding box center [1086, 203] width 82 height 21
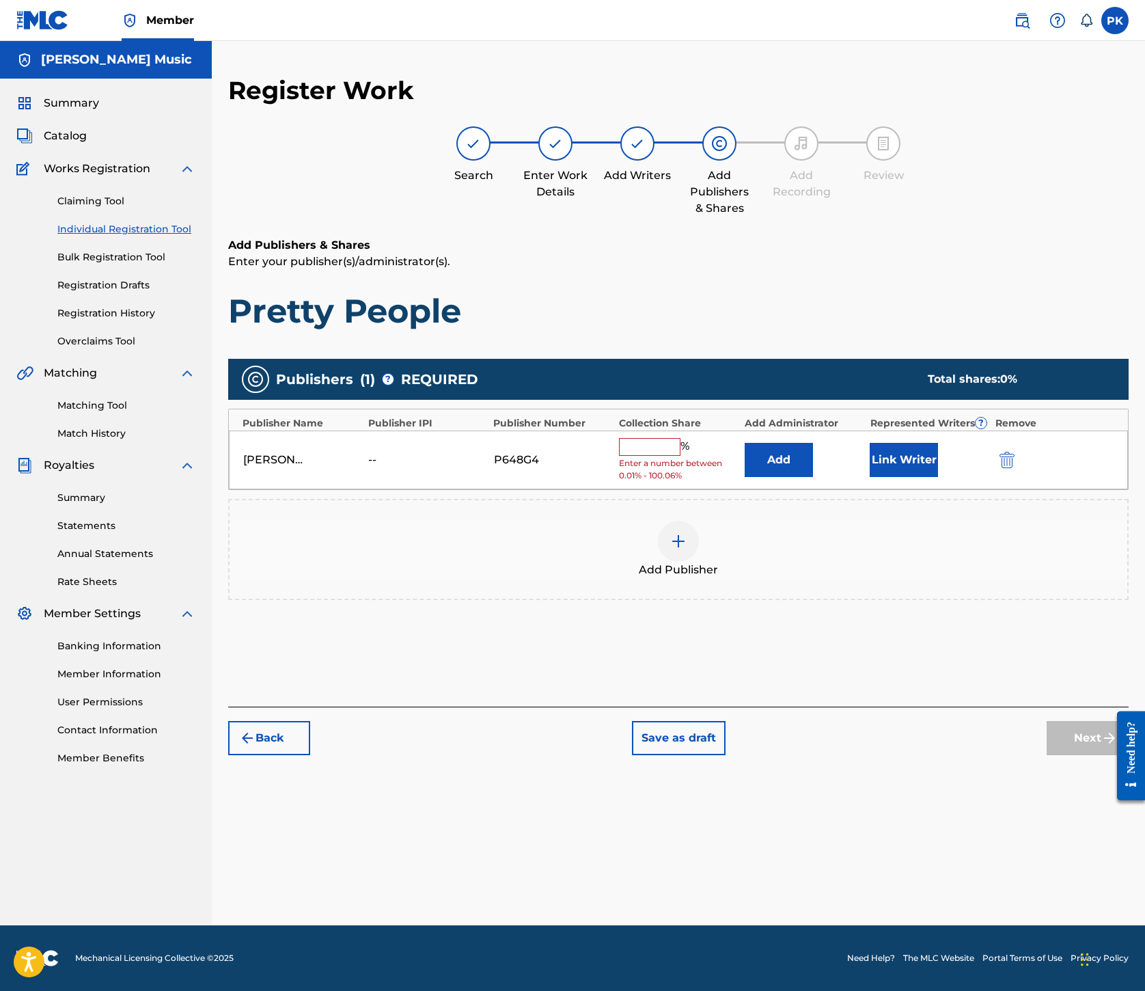
click at [681, 456] on input "text" at bounding box center [650, 447] width 62 height 18
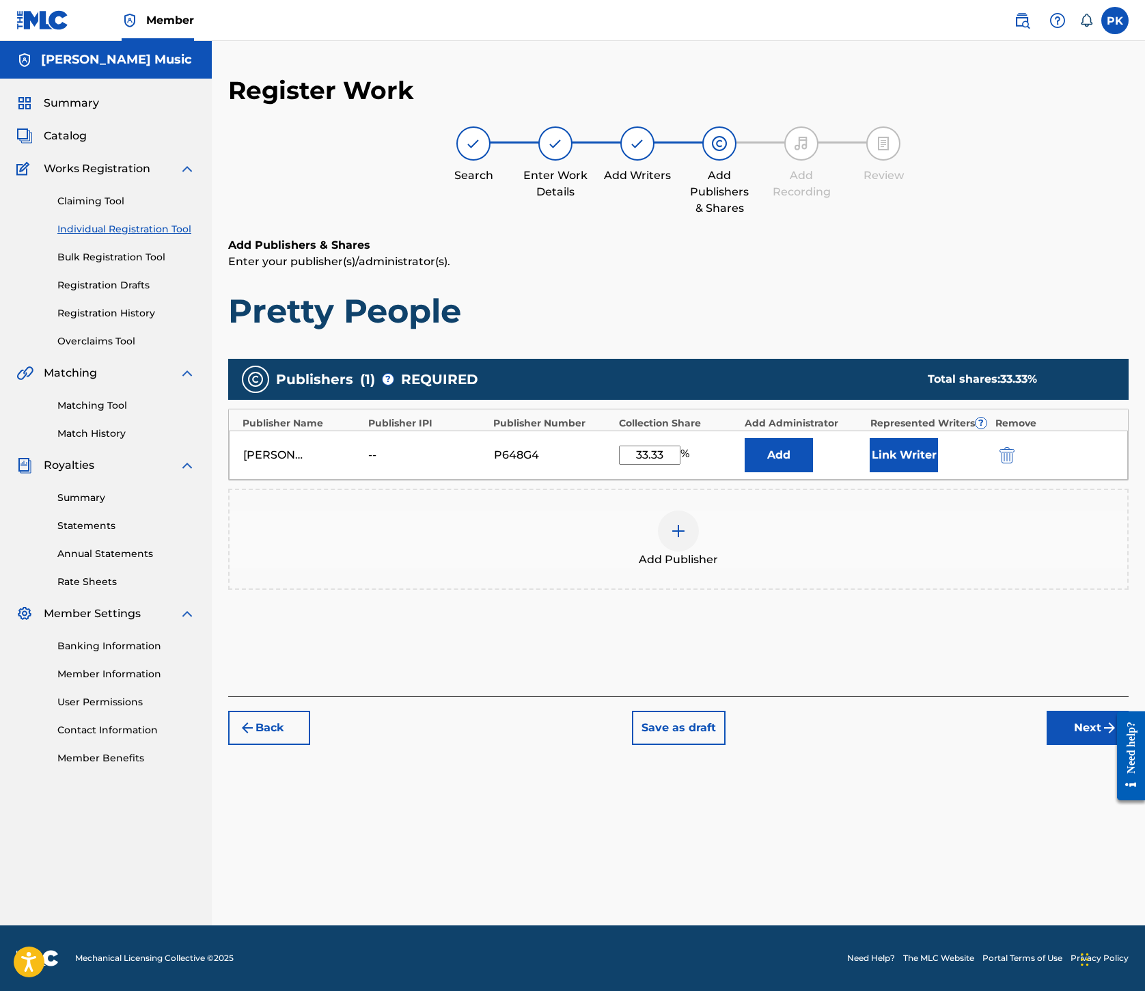
type input "33.33"
click at [938, 472] on button "Link Writer" at bounding box center [904, 455] width 68 height 34
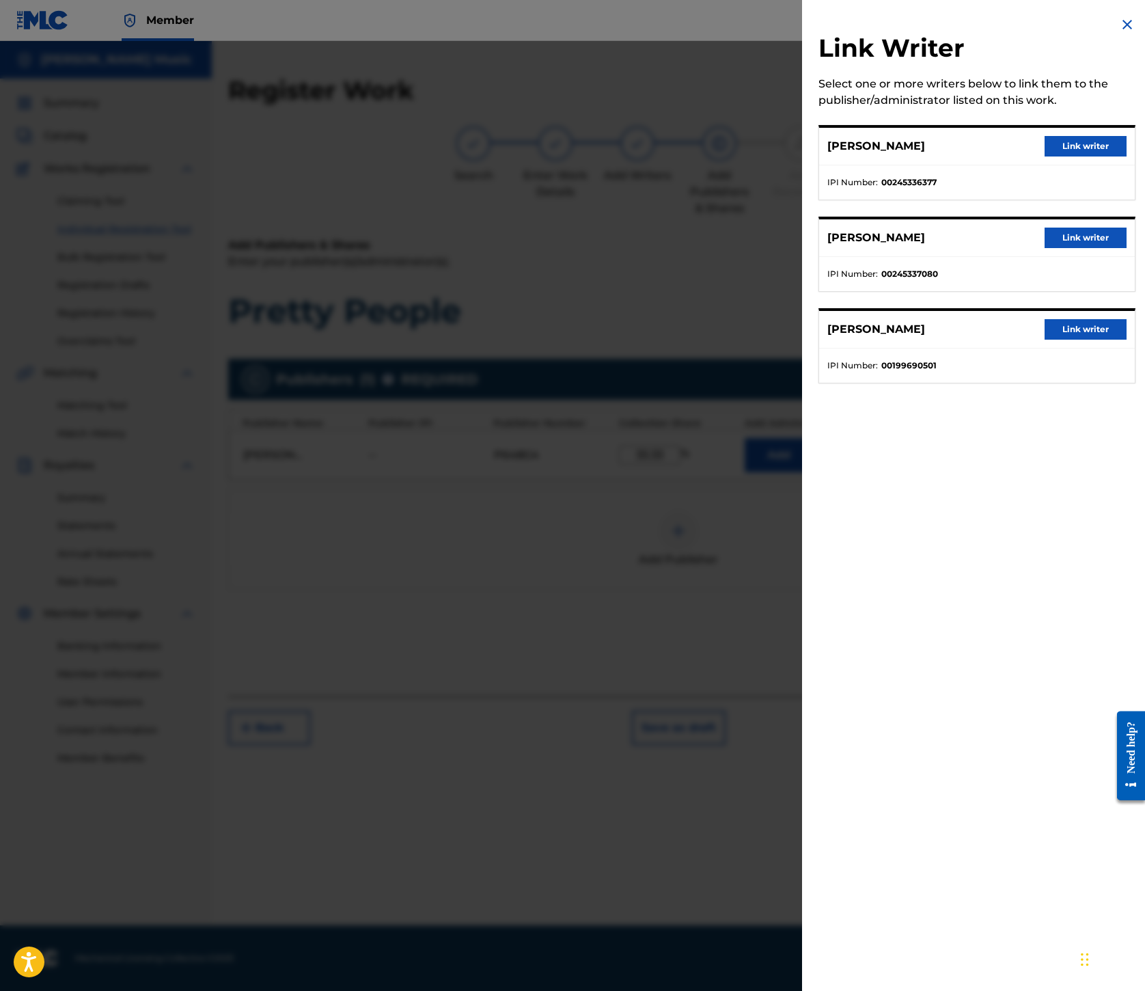
click at [1045, 340] on button "Link writer" at bounding box center [1086, 329] width 82 height 21
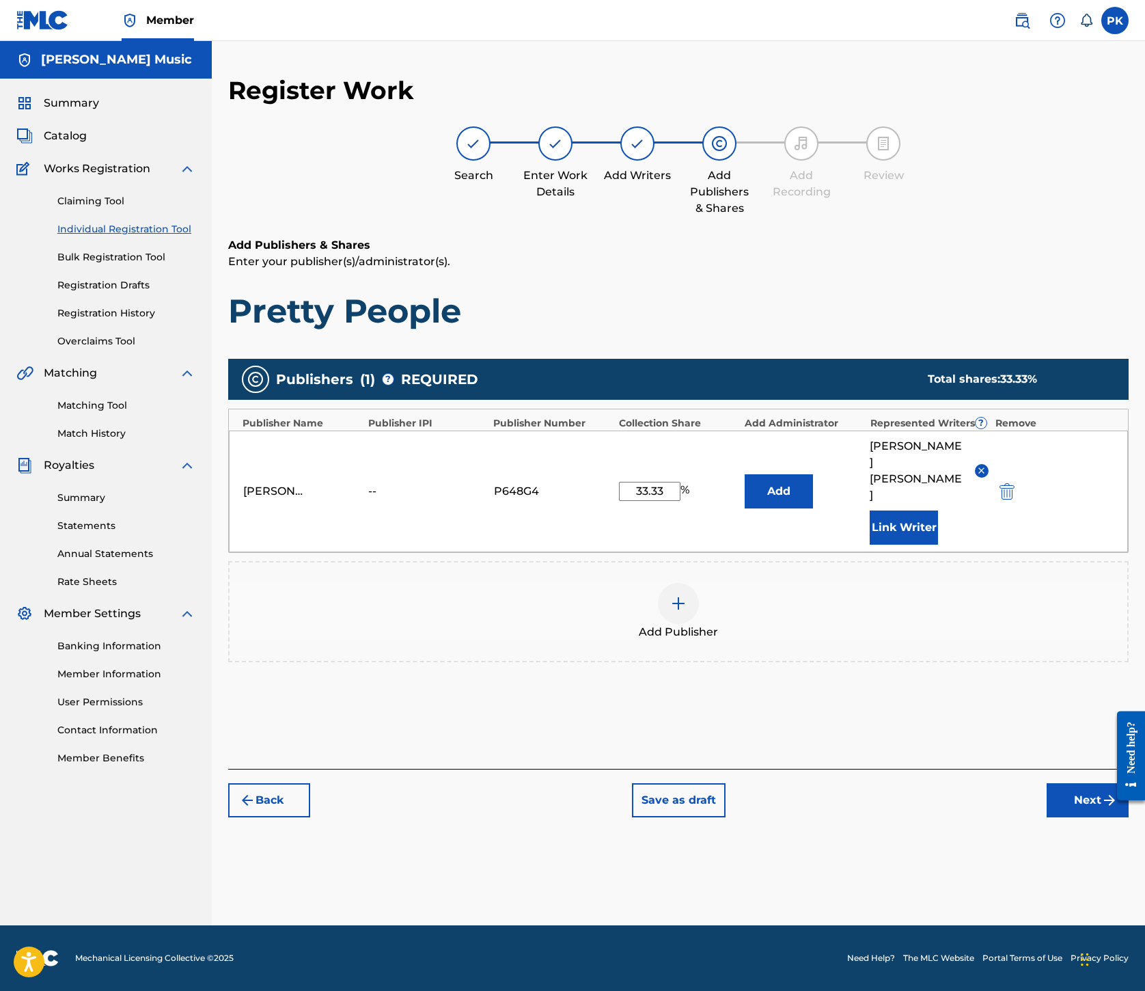
scroll to position [317, 0]
click at [1047, 817] on button "Next" at bounding box center [1088, 800] width 82 height 34
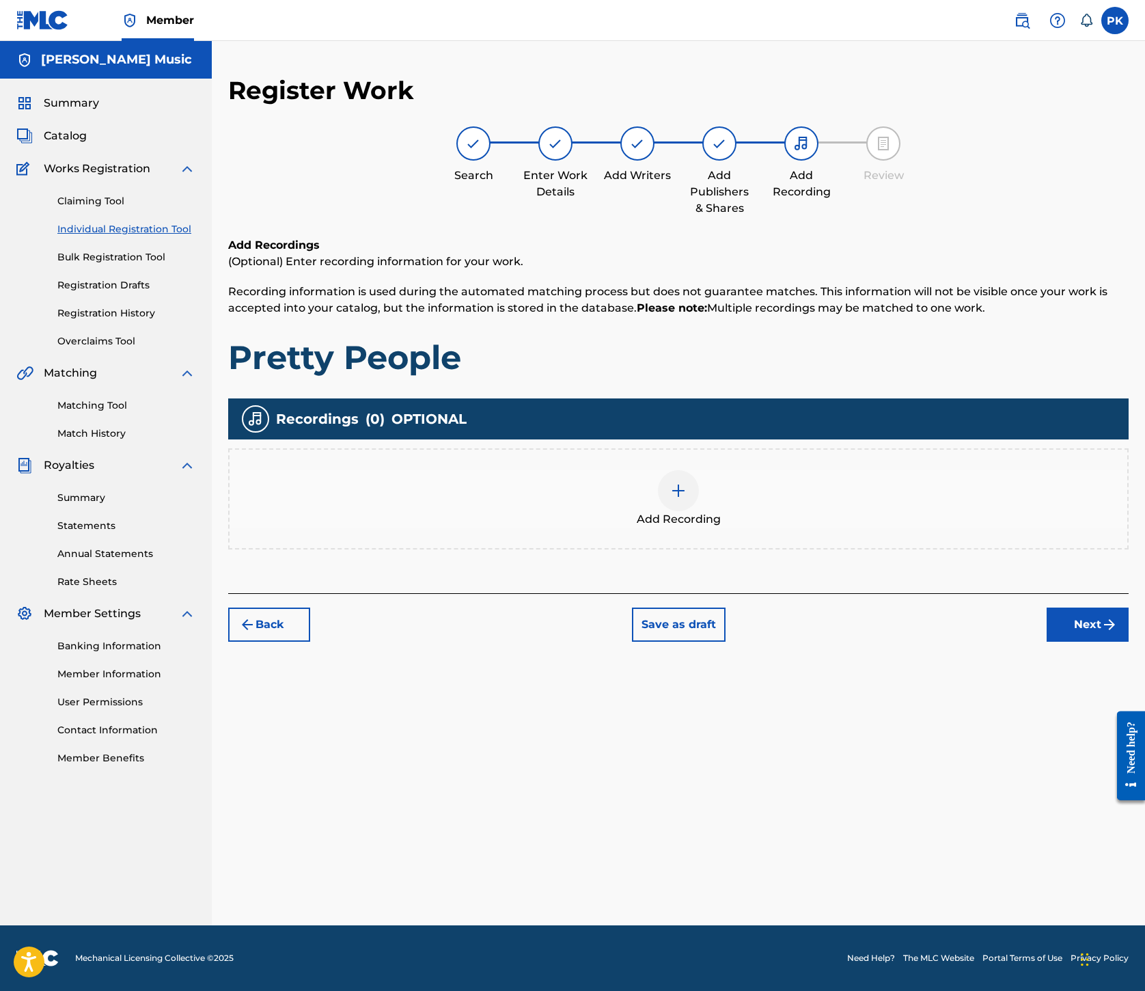
scroll to position [62, 0]
click at [687, 499] on img at bounding box center [678, 491] width 16 height 16
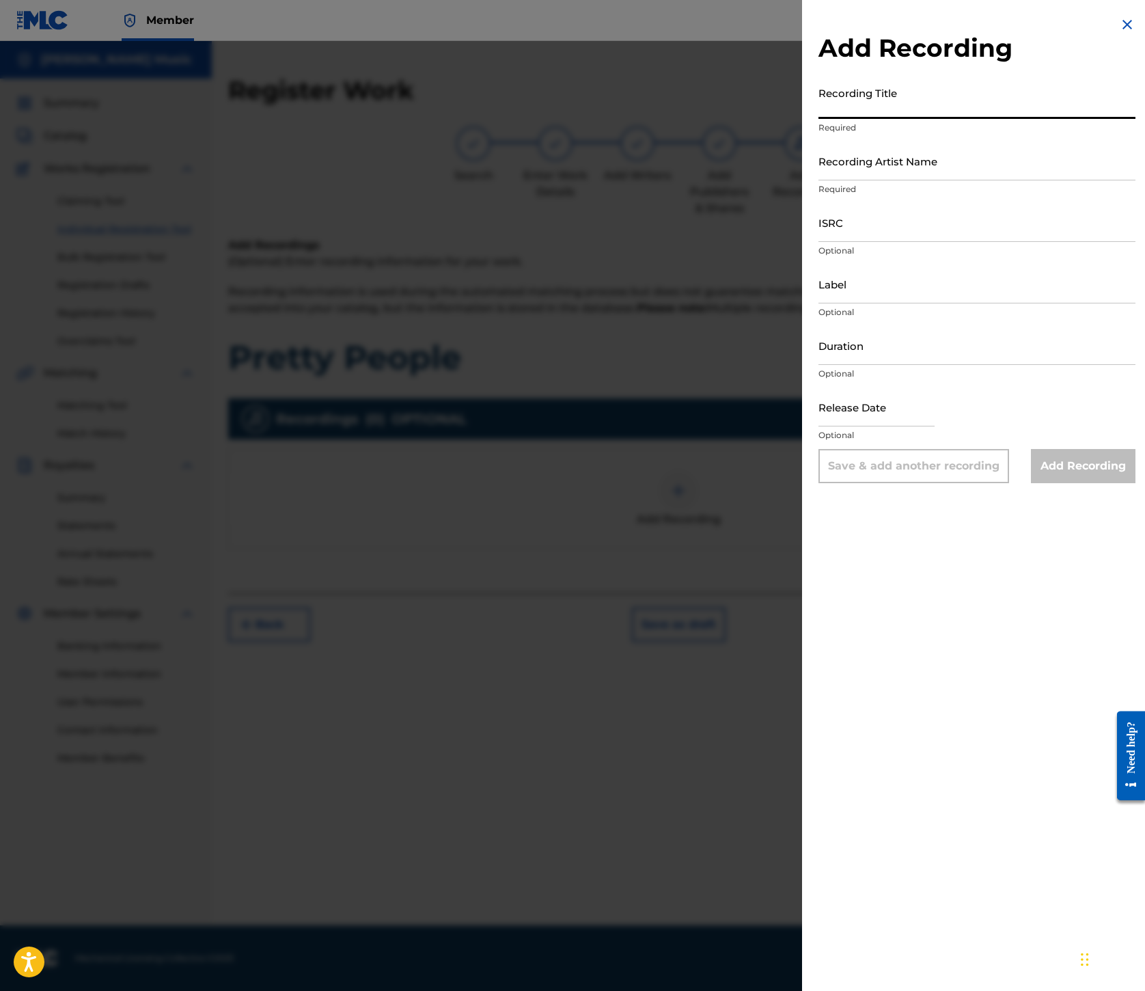
click at [819, 119] on input "Recording Title" at bounding box center [977, 99] width 317 height 39
paste input "Pretty People"
type input "Pretty People"
click at [819, 180] on input "Recording Artist Name" at bounding box center [977, 160] width 317 height 39
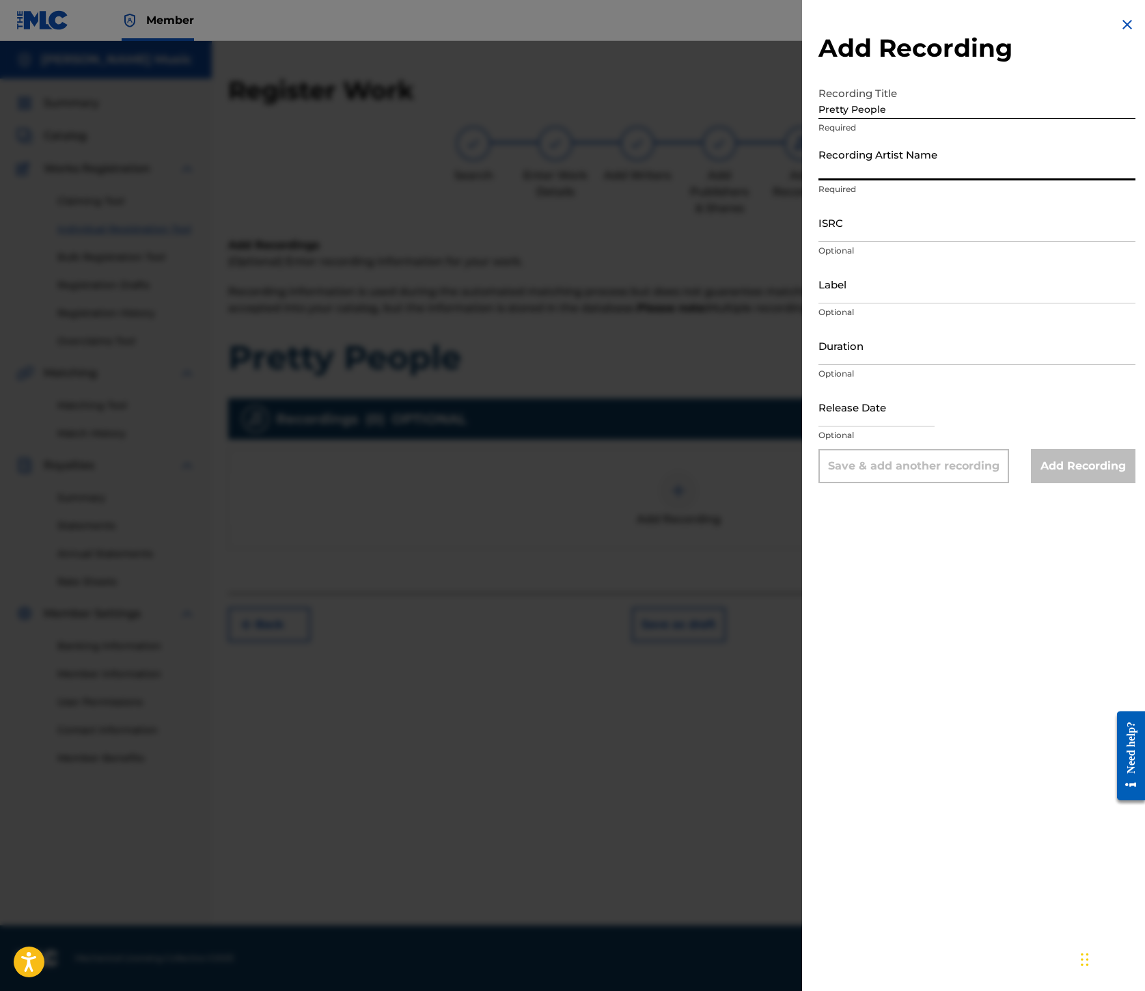
paste input "[GEOGRAPHIC_DATA]"
type input "[GEOGRAPHIC_DATA]"
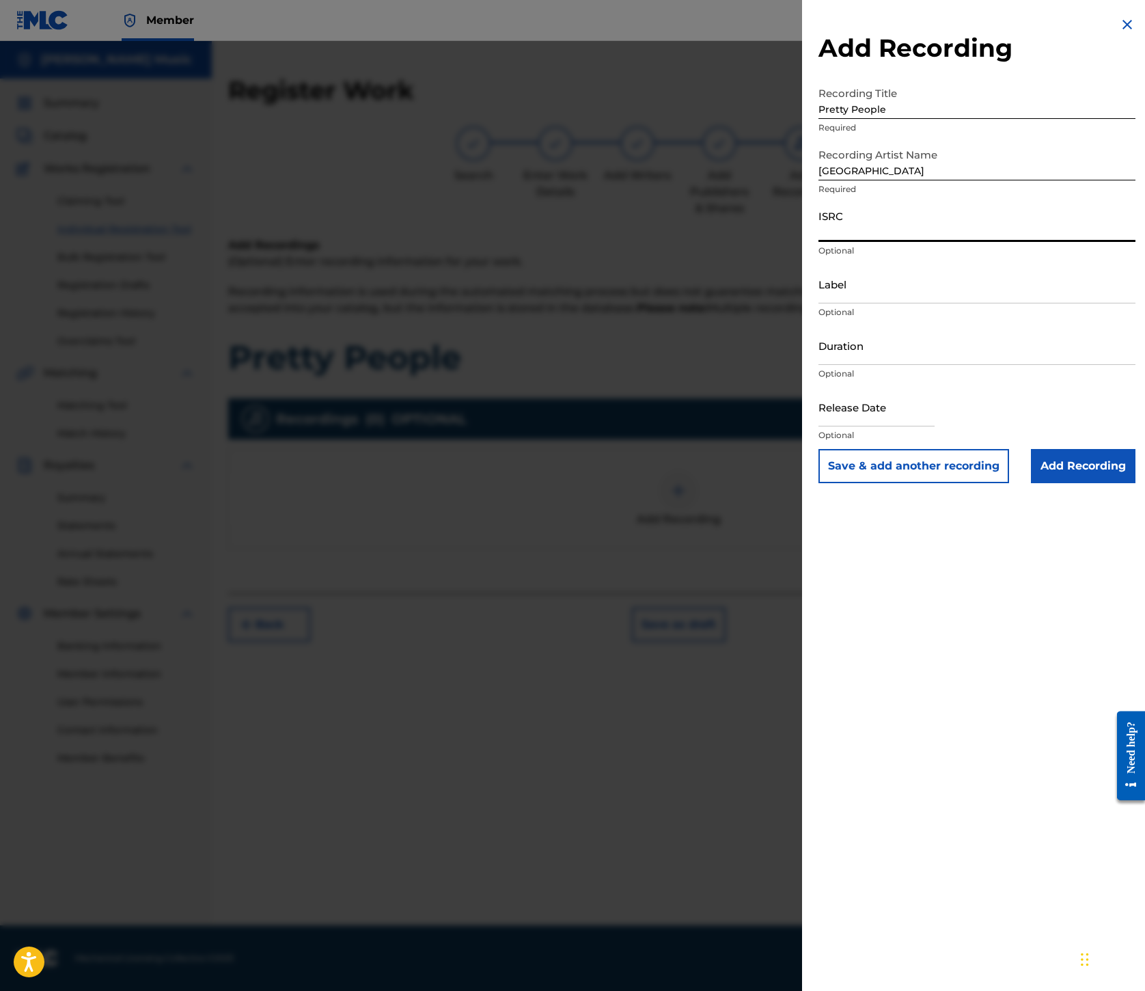
click at [819, 242] on input "ISRC" at bounding box center [977, 222] width 317 height 39
paste input "ES7460500060"
type input "ES7460500060"
click at [819, 303] on input "Label" at bounding box center [977, 283] width 317 height 39
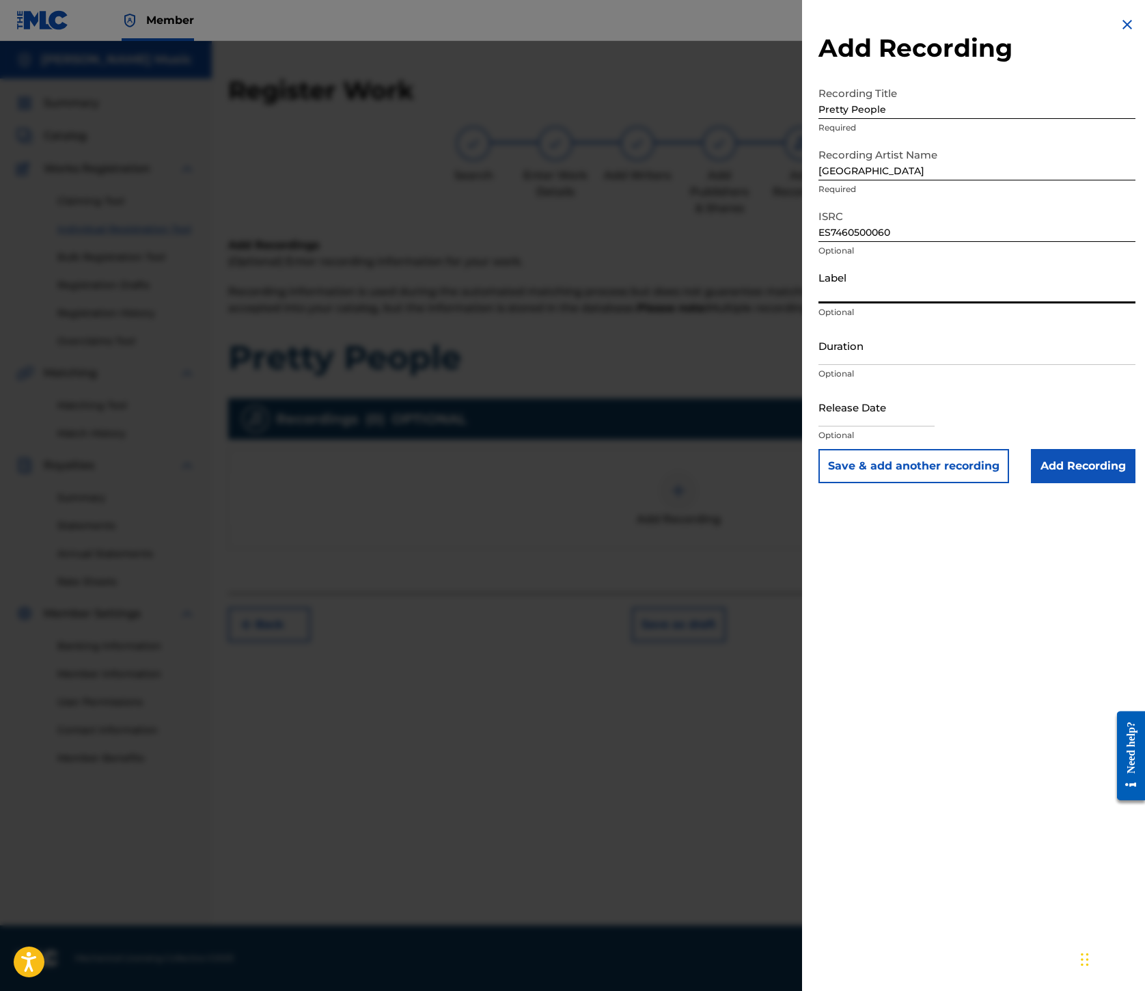
paste input "Houston Party Records"
type input "Houston Party Records"
click at [1031, 483] on input "Add Recording" at bounding box center [1083, 466] width 105 height 34
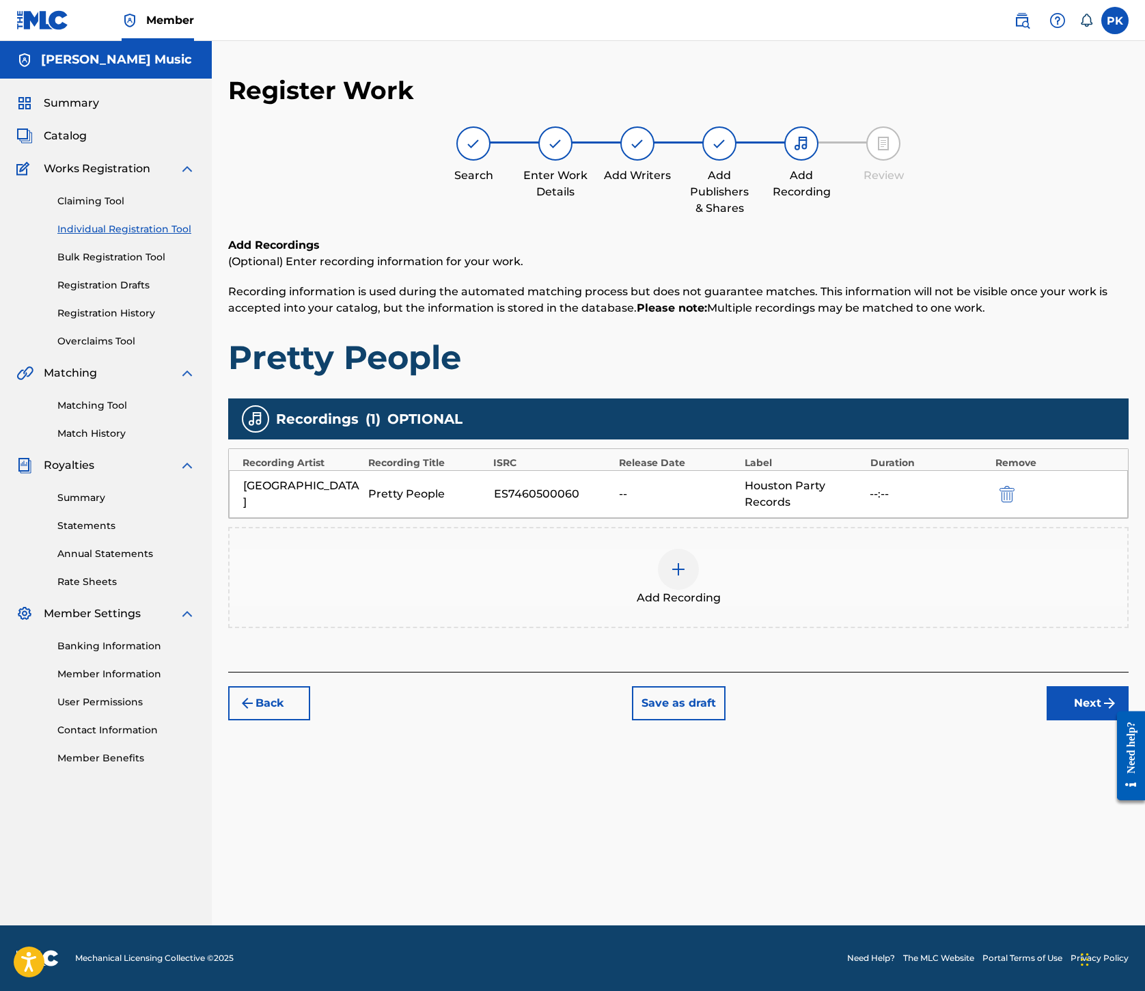
click at [687, 578] on img at bounding box center [678, 569] width 16 height 16
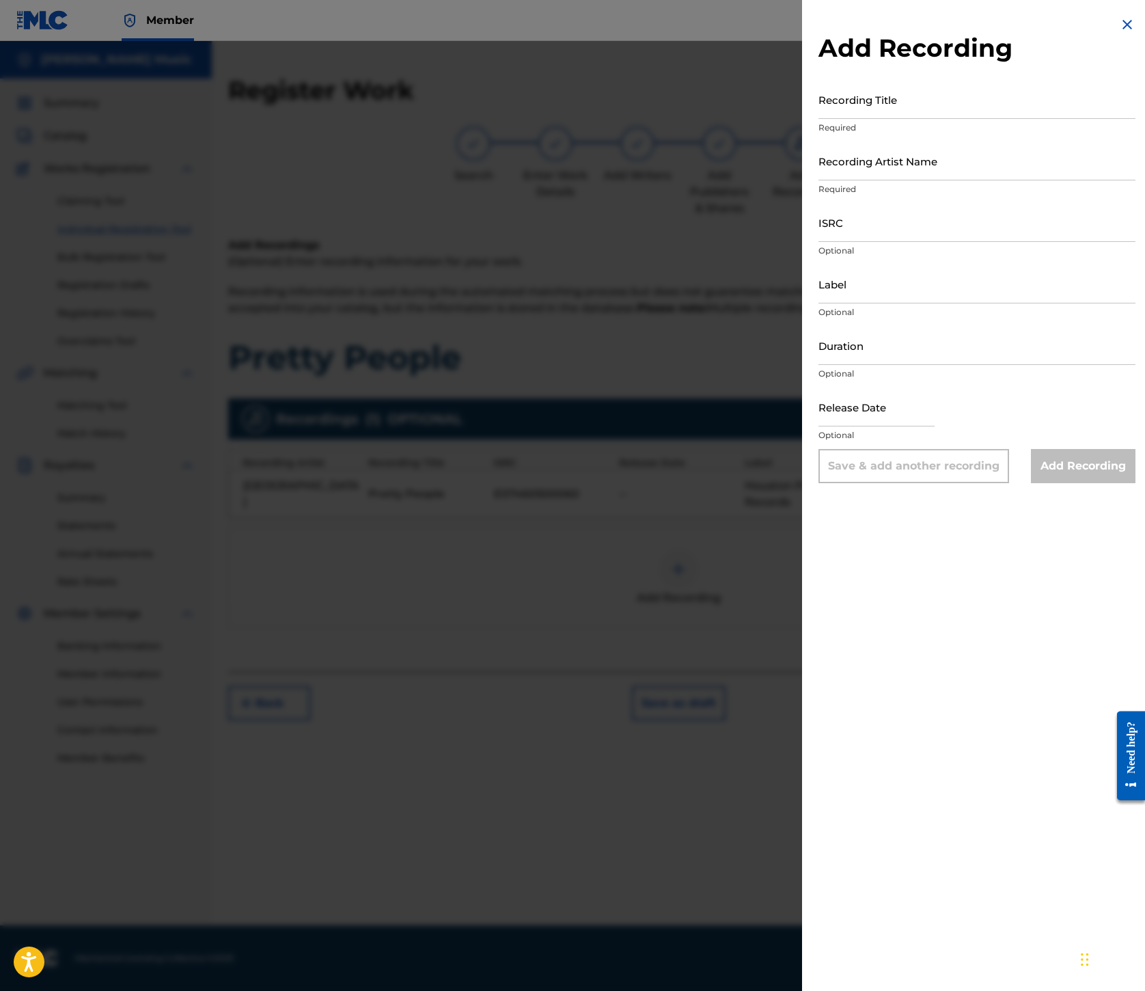
click at [819, 119] on input "Recording Title" at bounding box center [977, 99] width 317 height 39
paste input "Pretty People"
type input "Pretty People"
click at [819, 180] on input "Recording Artist Name" at bounding box center [977, 160] width 317 height 39
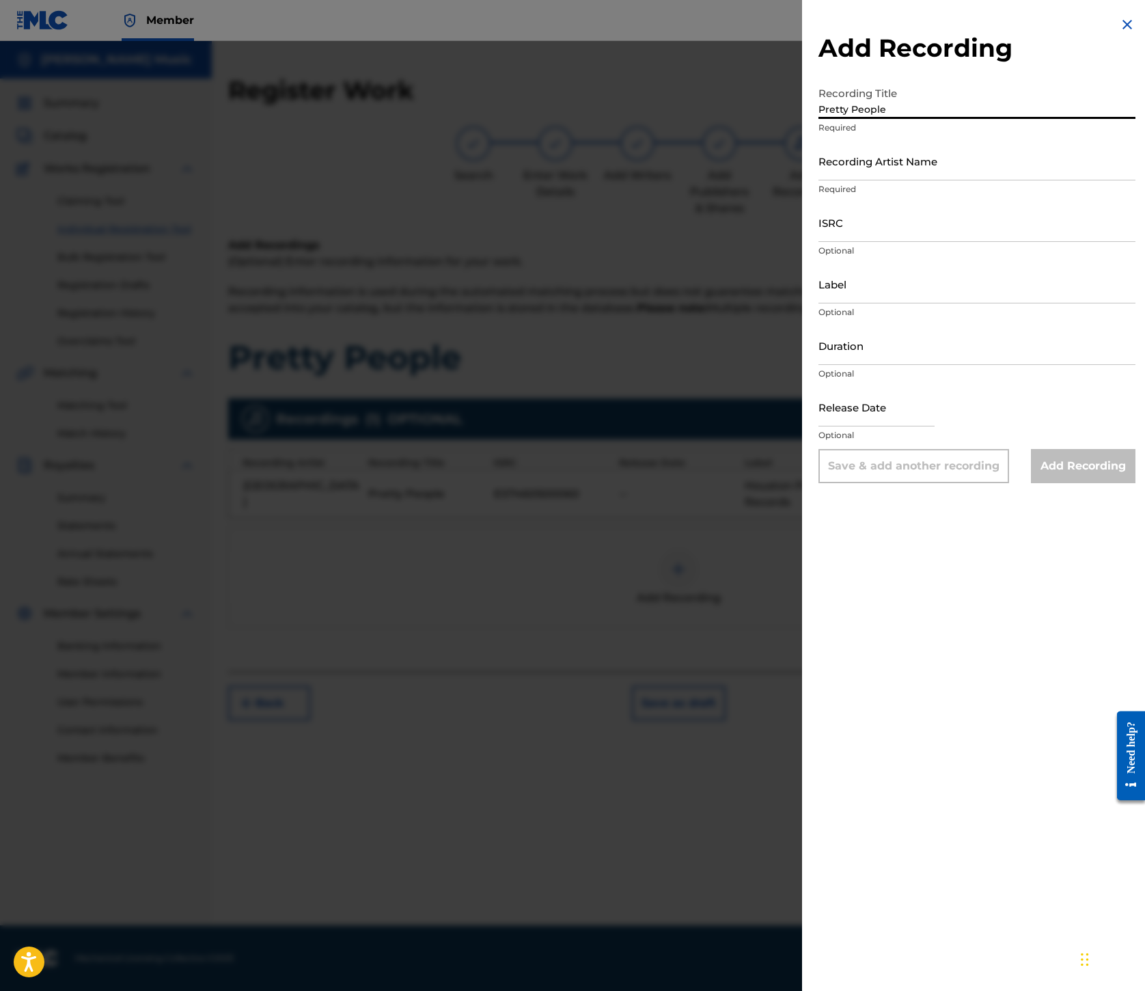
click at [819, 180] on input "Recording Artist Name" at bounding box center [977, 160] width 317 height 39
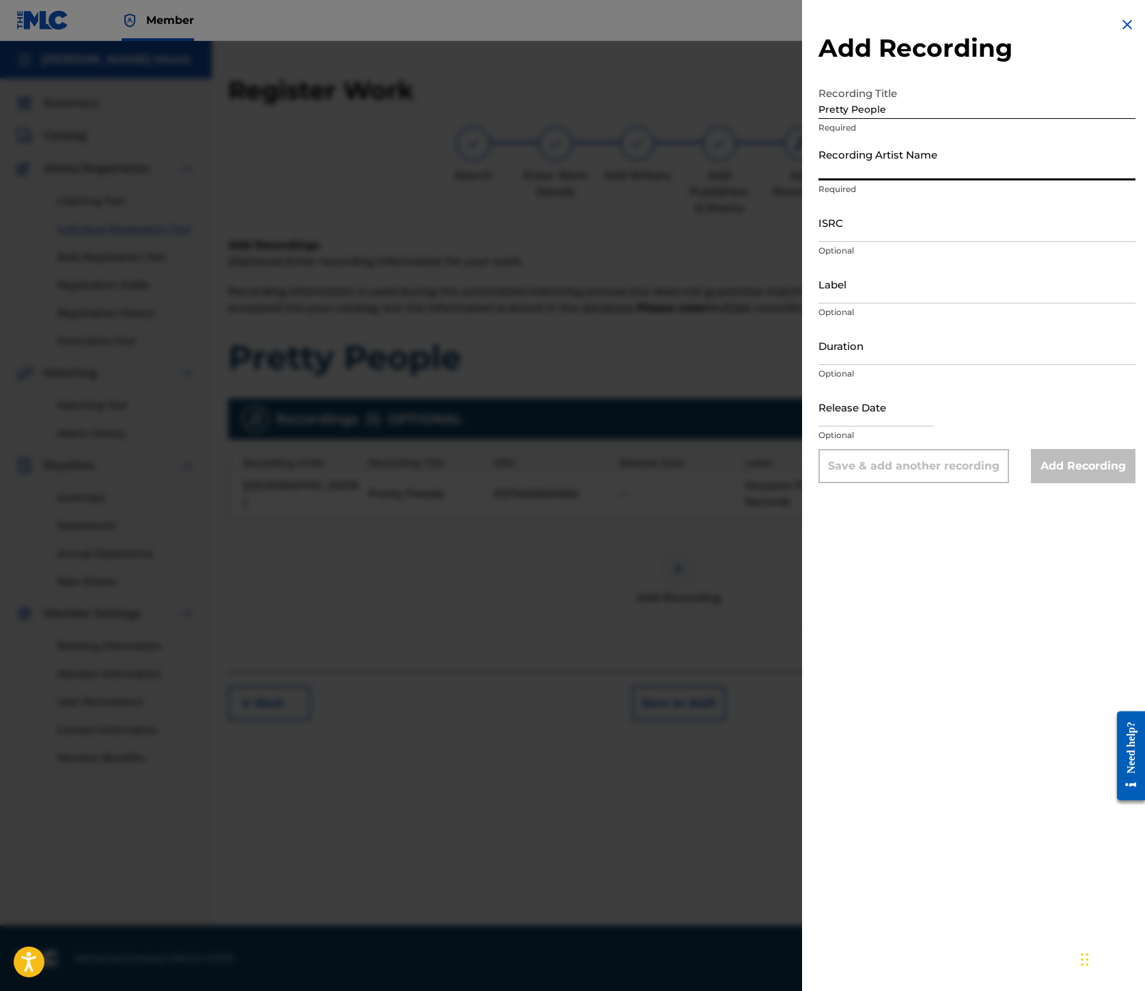
paste input "[GEOGRAPHIC_DATA]"
type input "[GEOGRAPHIC_DATA]"
click at [819, 242] on input "ISRC" at bounding box center [977, 222] width 317 height 39
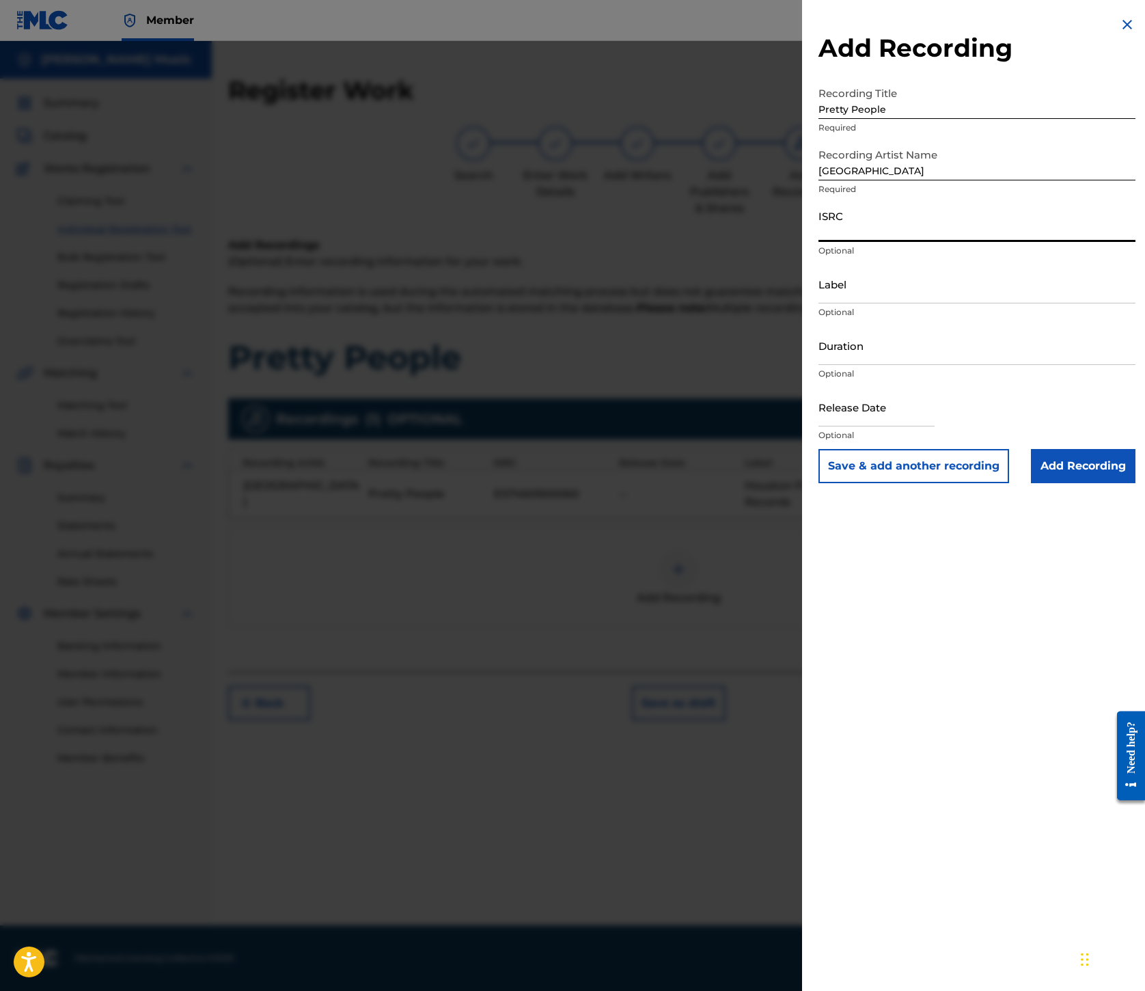
paste input "USL4R0754804"
type input "USL4R0754804"
click at [819, 303] on input "Label" at bounding box center [977, 283] width 317 height 39
paste input "Popboomerang Records"
type input "Popboomerang Records"
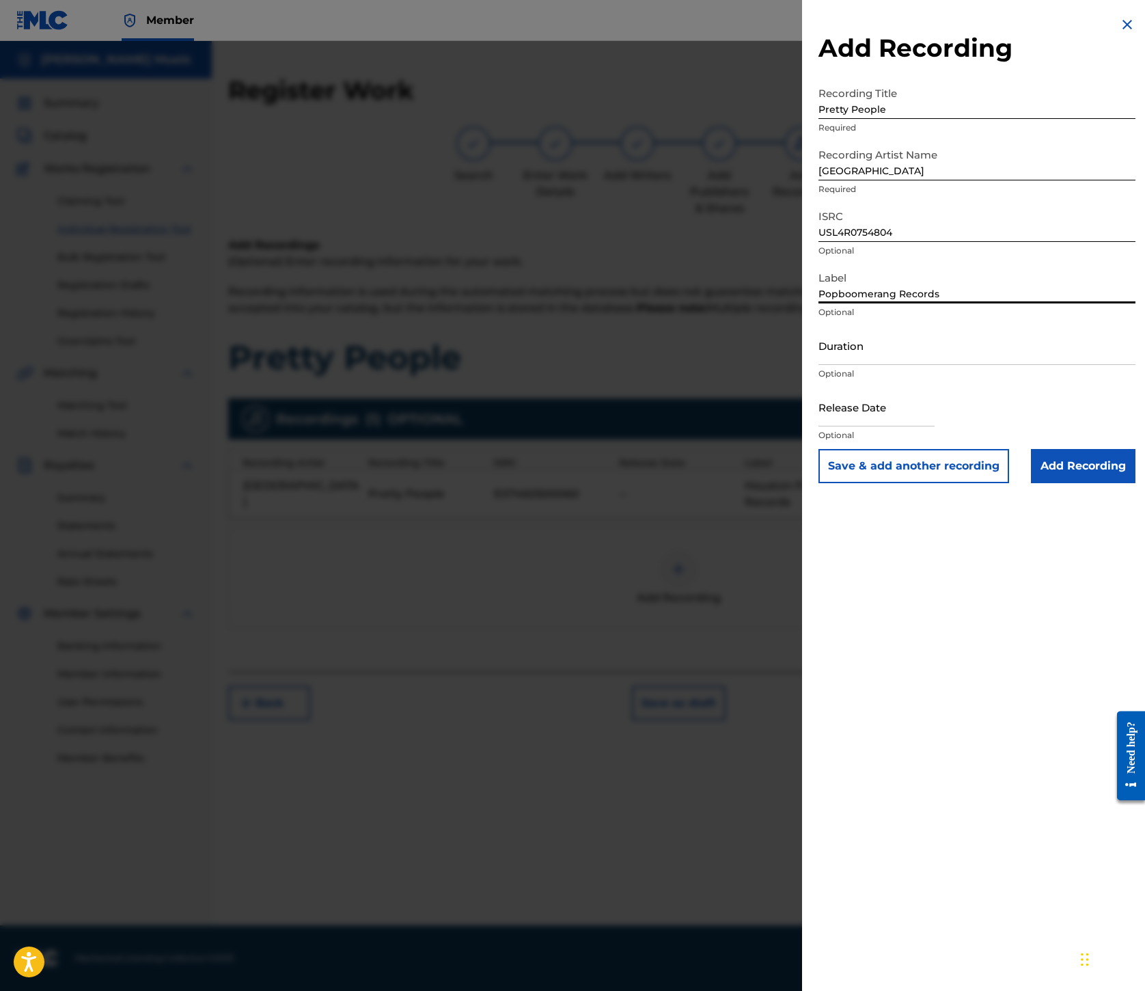
click at [1031, 483] on input "Add Recording" at bounding box center [1083, 466] width 105 height 34
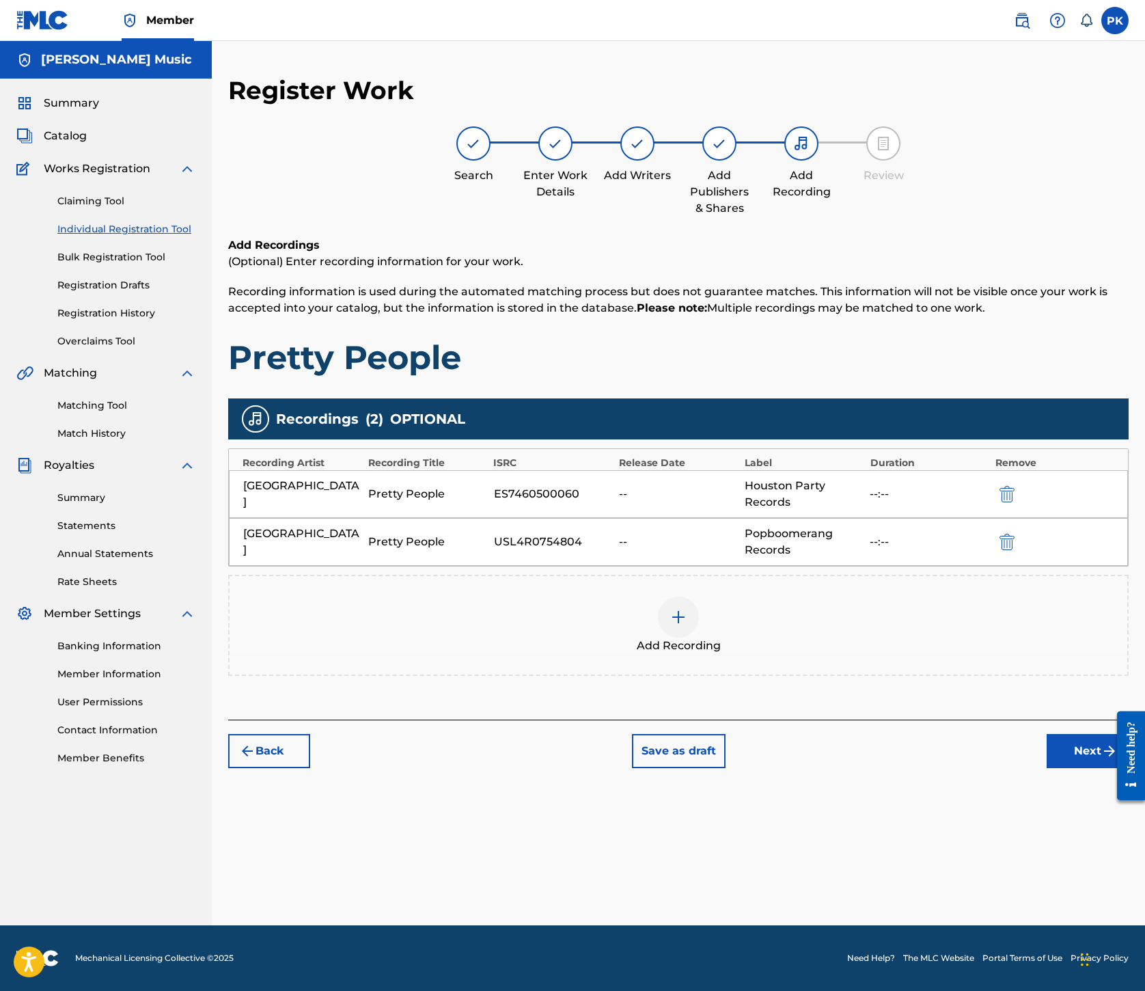
click at [1047, 768] on button "Next" at bounding box center [1088, 751] width 82 height 34
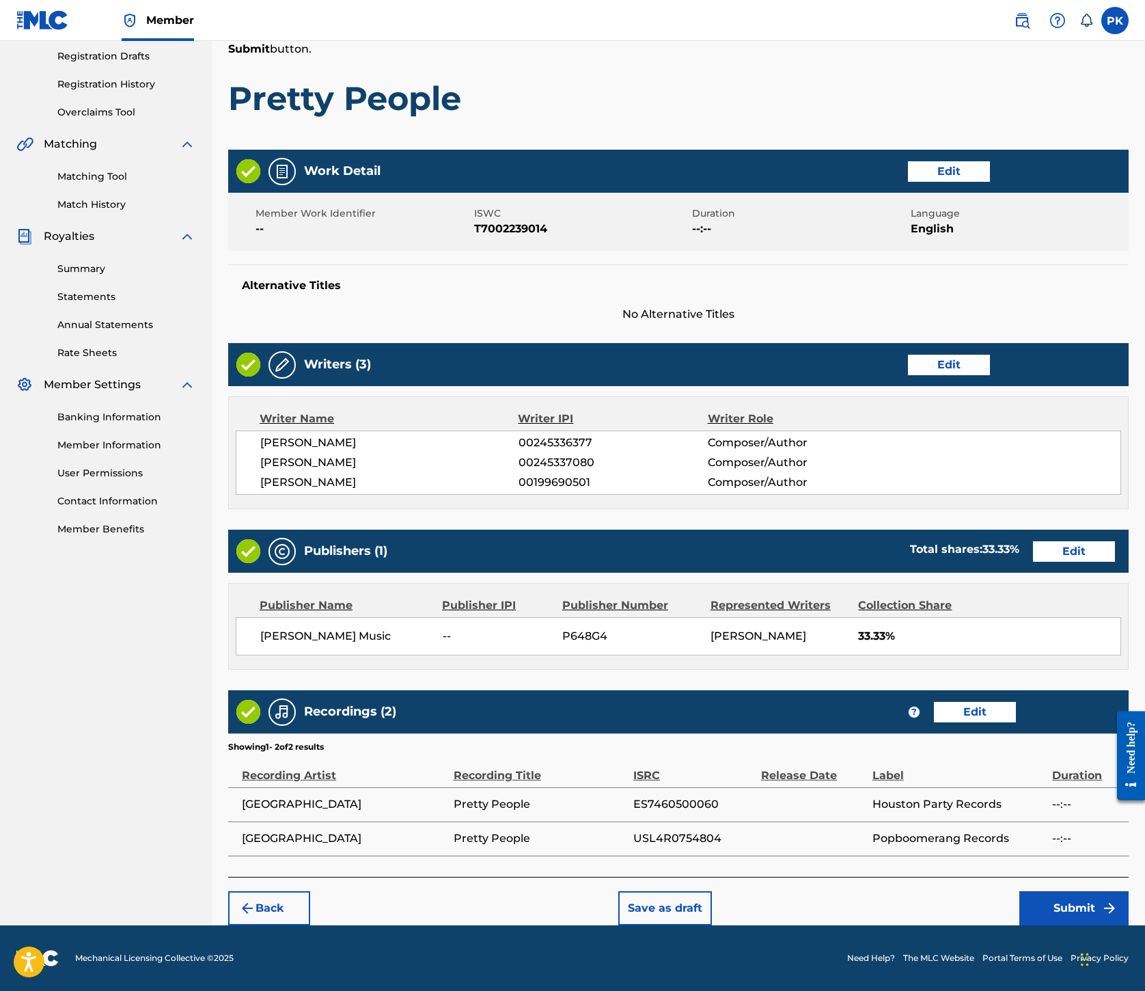
scroll to position [949, 0]
click at [1042, 891] on button "Submit" at bounding box center [1074, 908] width 109 height 34
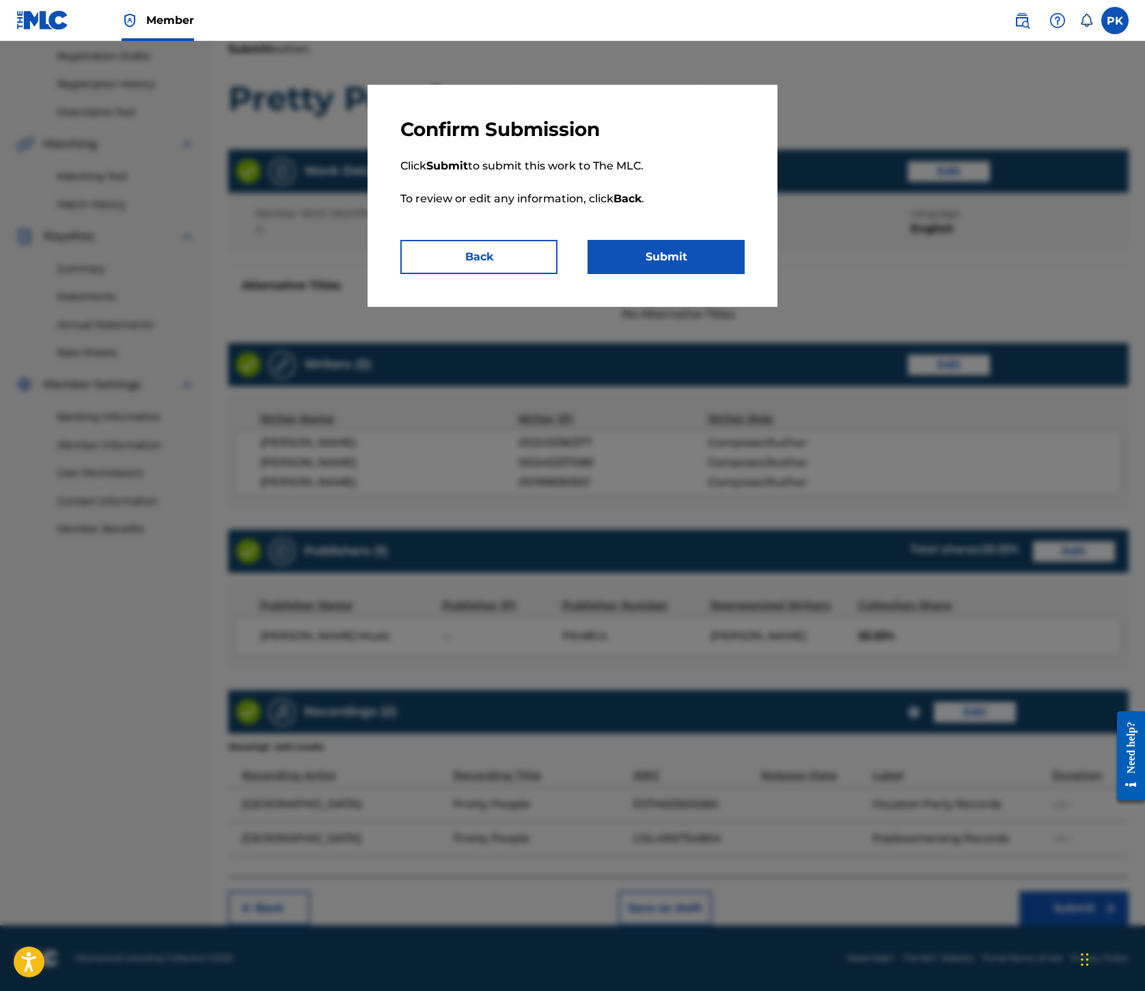
click at [745, 274] on button "Submit" at bounding box center [666, 257] width 157 height 34
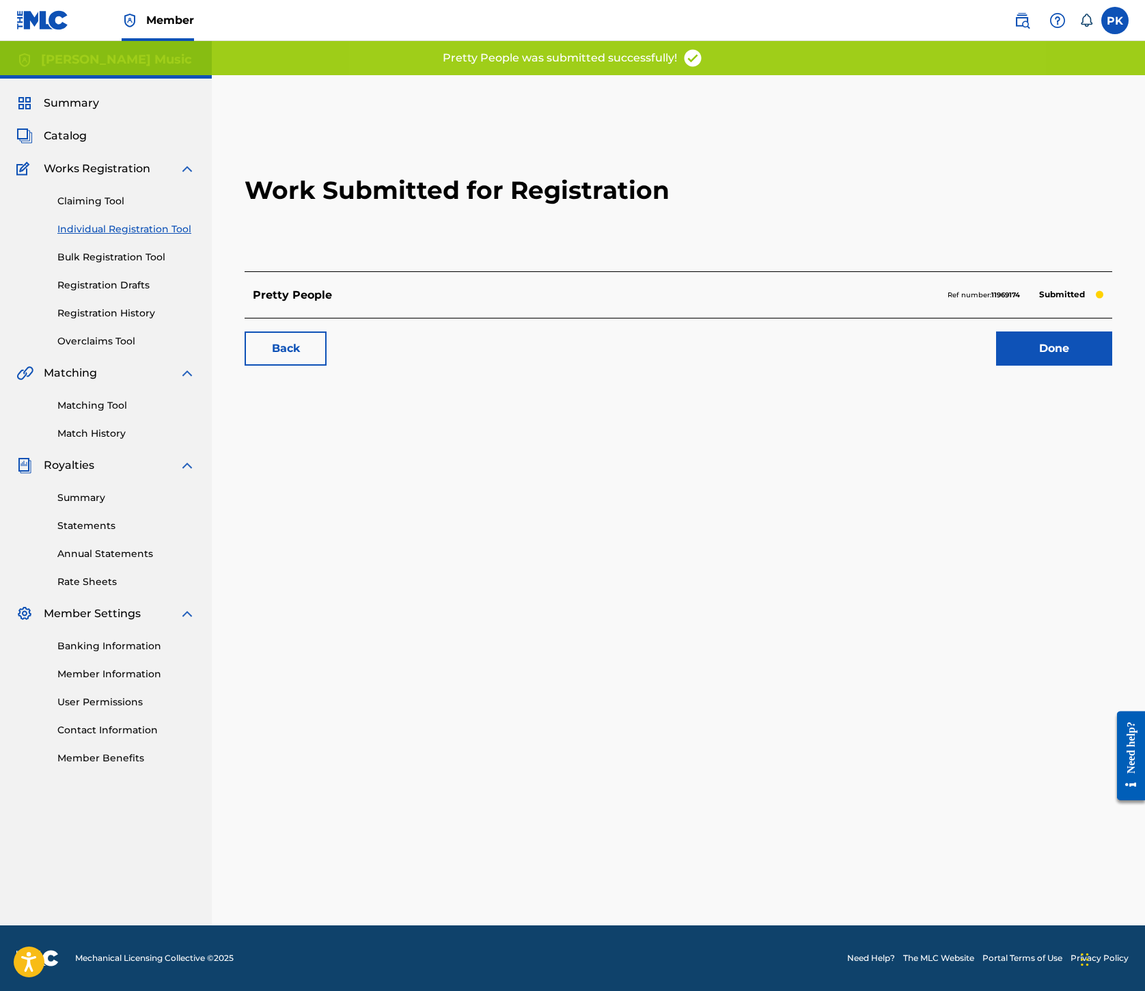
click at [996, 366] on link "Done" at bounding box center [1054, 348] width 116 height 34
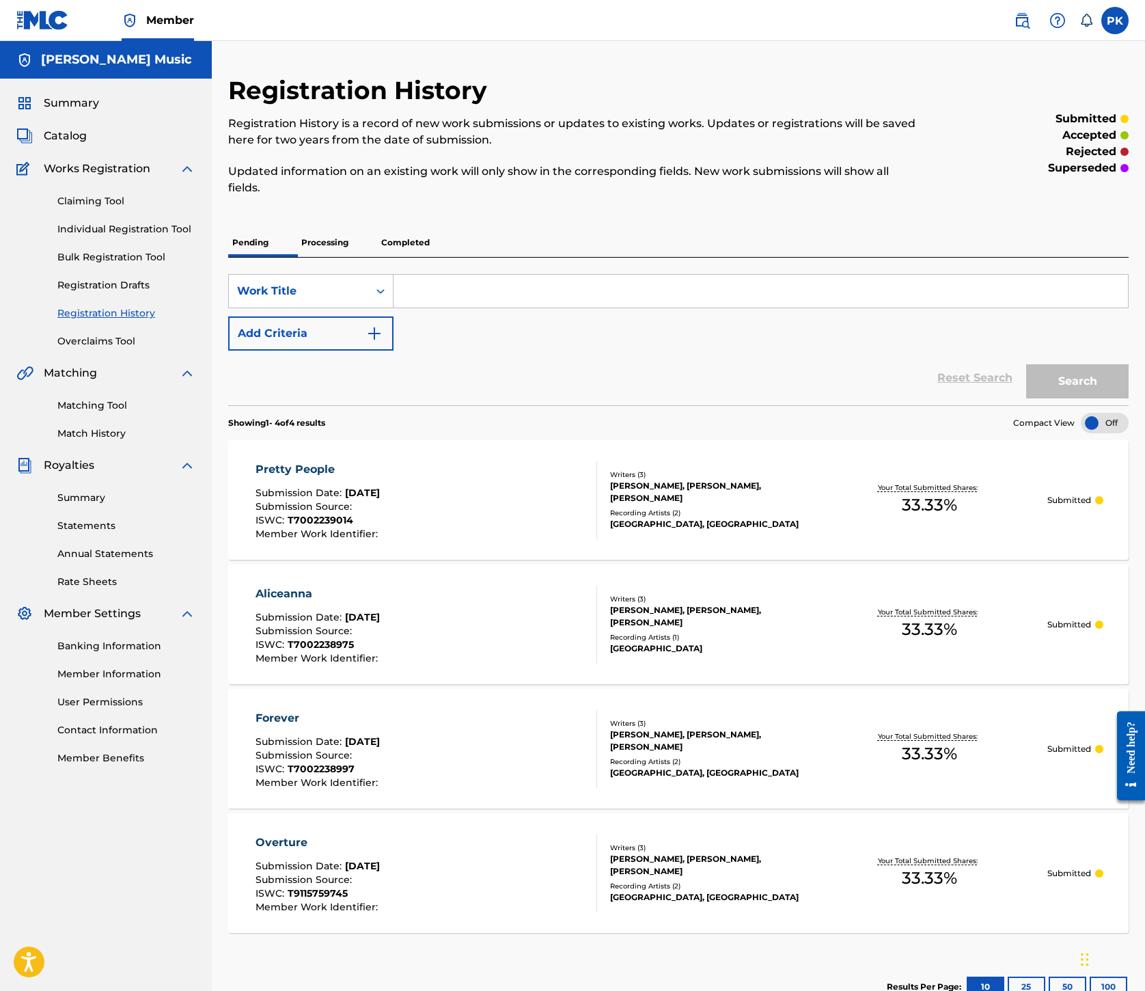
click at [195, 236] on link "Individual Registration Tool" at bounding box center [126, 229] width 138 height 14
click at [195, 235] on link "Individual Registration Tool" at bounding box center [126, 228] width 138 height 14
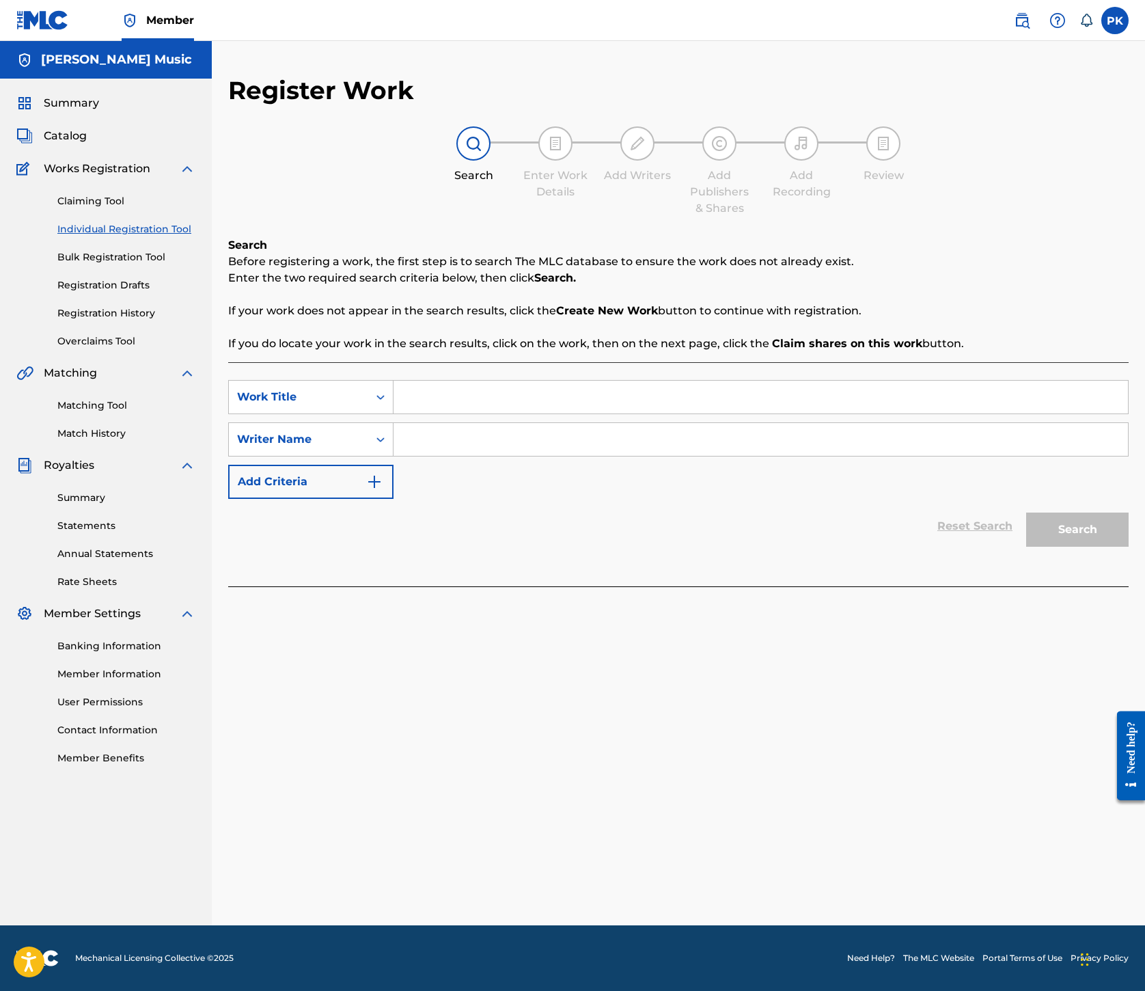
click at [741, 413] on input "Search Form" at bounding box center [761, 397] width 735 height 33
paste input "[PERSON_NAME] Knows"
type input "[PERSON_NAME] Knows"
click at [798, 456] on input "Search Form" at bounding box center [761, 439] width 735 height 33
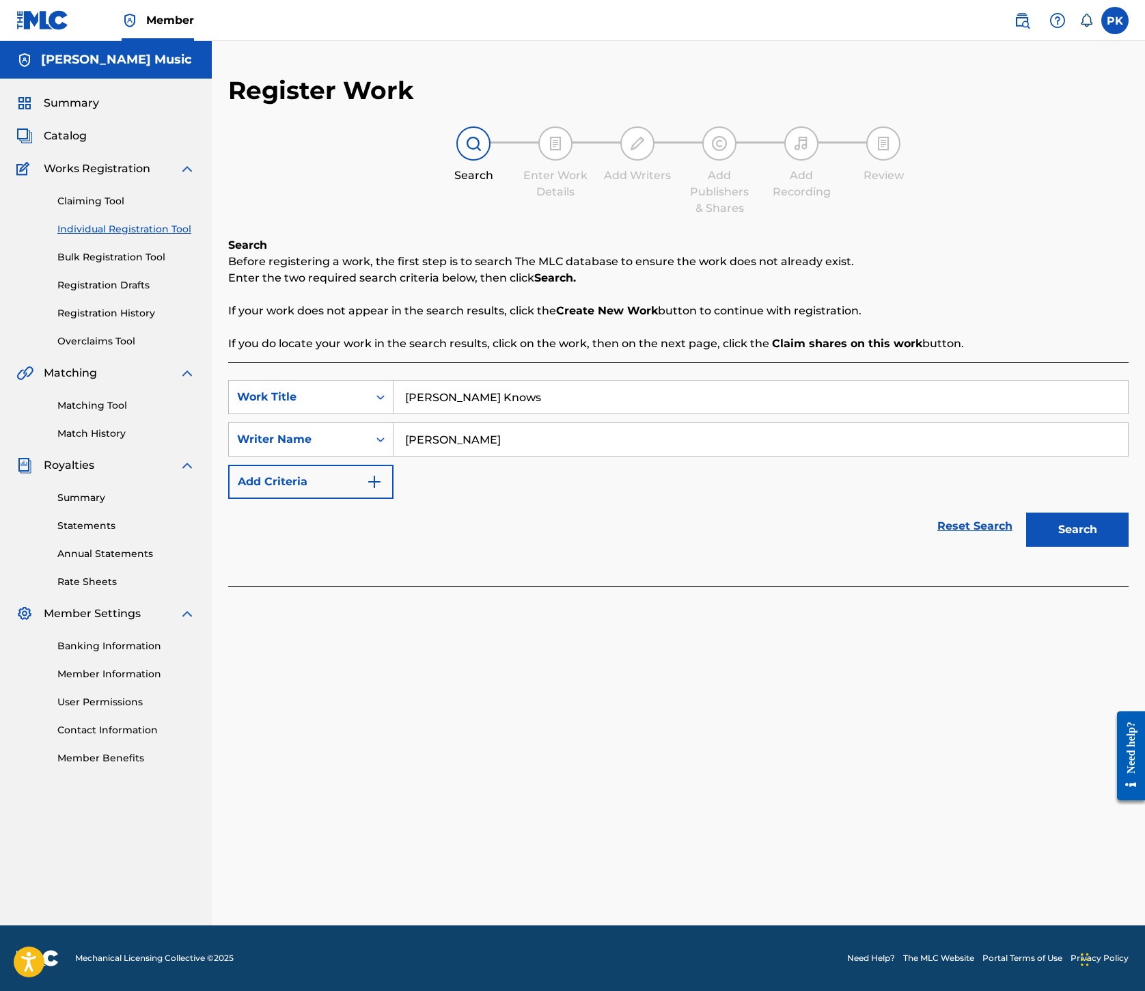
type input "[PERSON_NAME]"
click at [1027, 547] on button "Search" at bounding box center [1078, 530] width 103 height 34
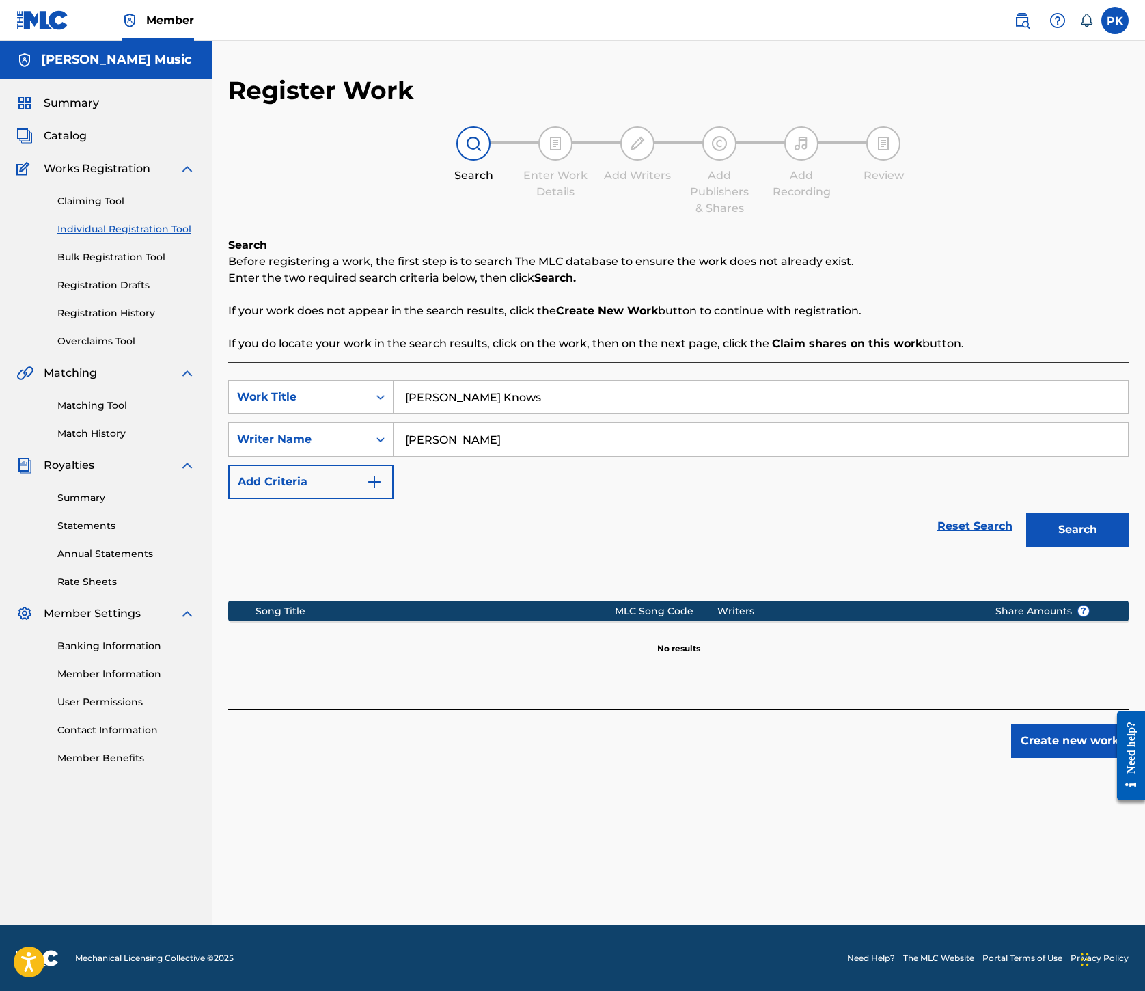
scroll to position [398, 0]
click at [1035, 758] on button "Create new work" at bounding box center [1071, 741] width 118 height 34
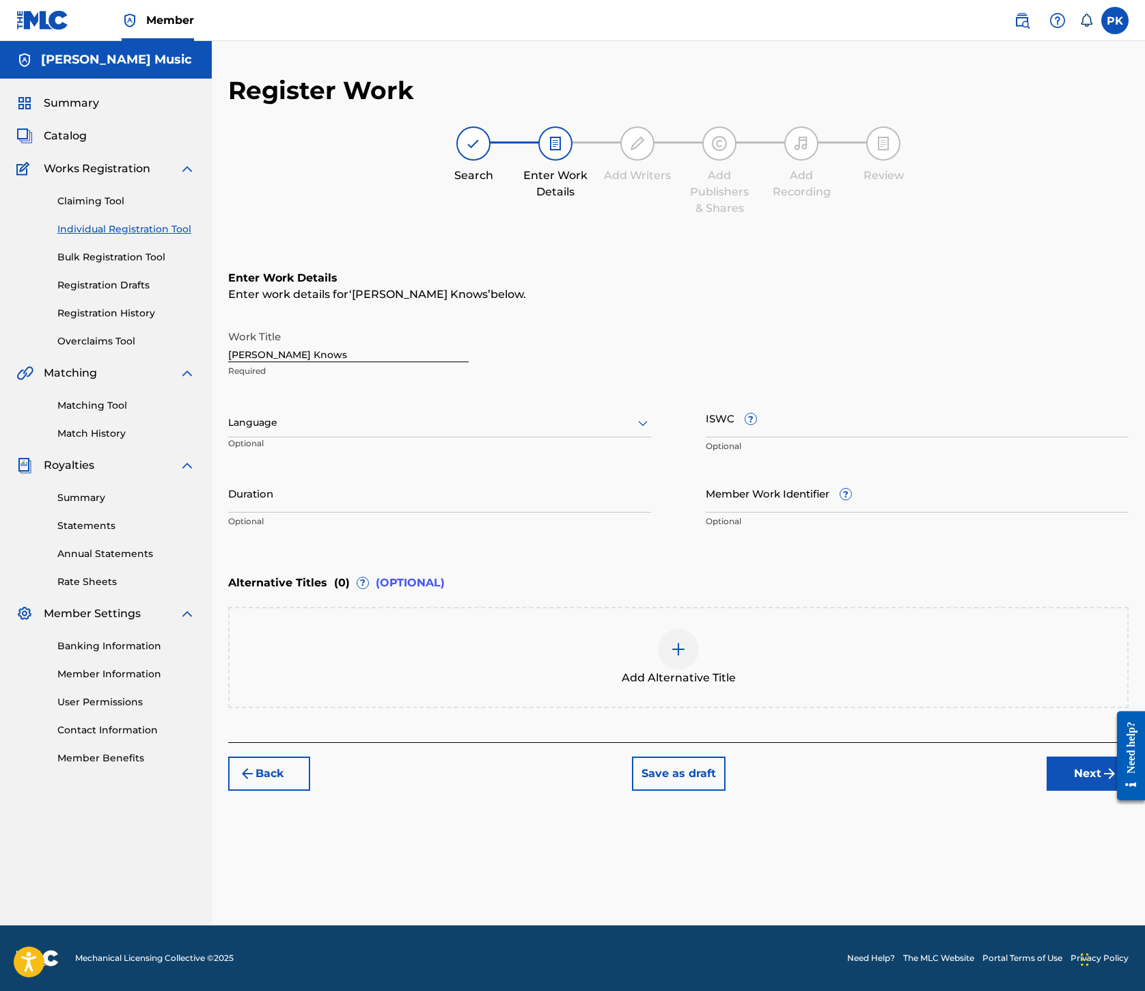
click at [651, 414] on div at bounding box center [439, 422] width 423 height 17
click at [607, 437] on div "English" at bounding box center [440, 452] width 422 height 31
click at [841, 398] on input "ISWC ?" at bounding box center [917, 417] width 423 height 39
paste input "T9115759756"
type input "T9115759756"
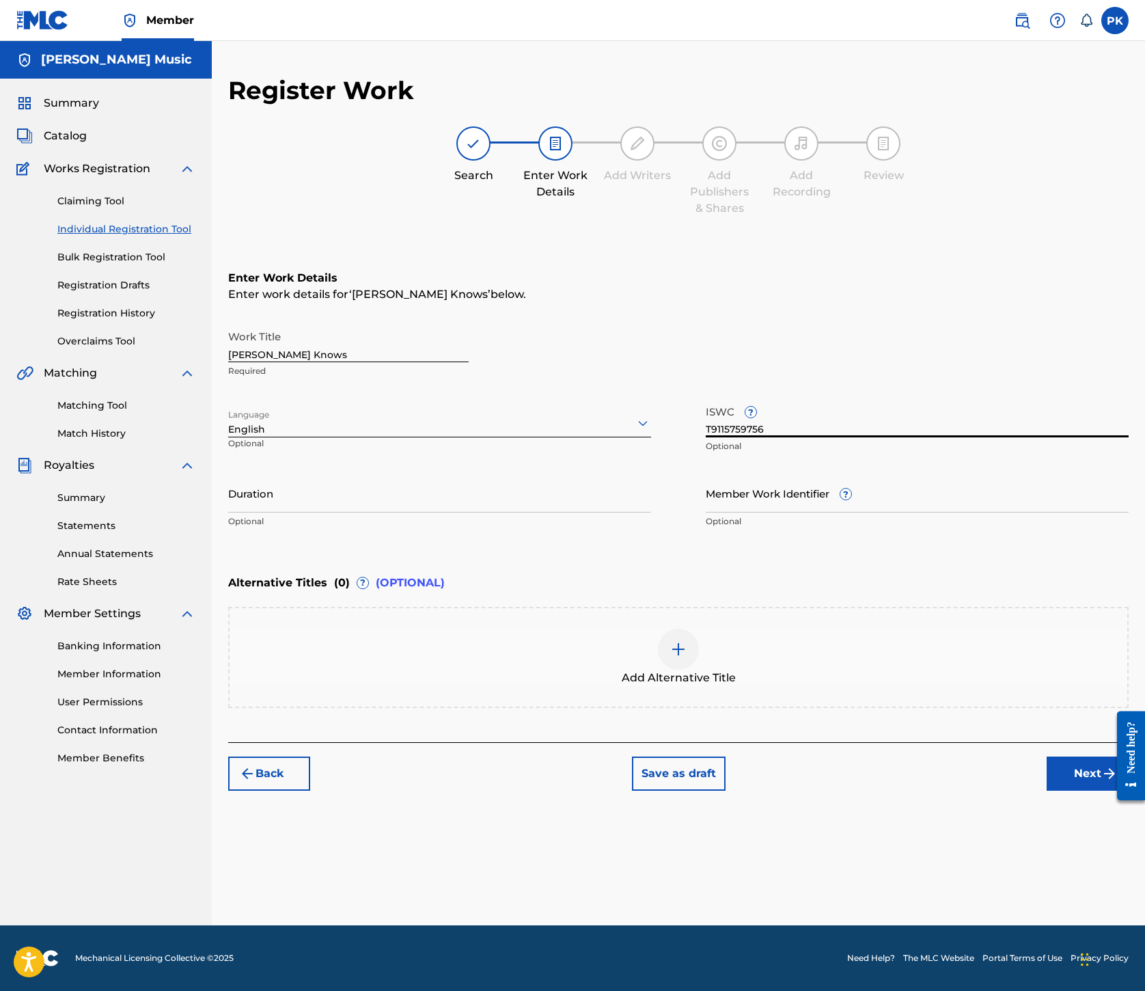
click at [945, 607] on div "Add Alternative Title" at bounding box center [678, 657] width 901 height 101
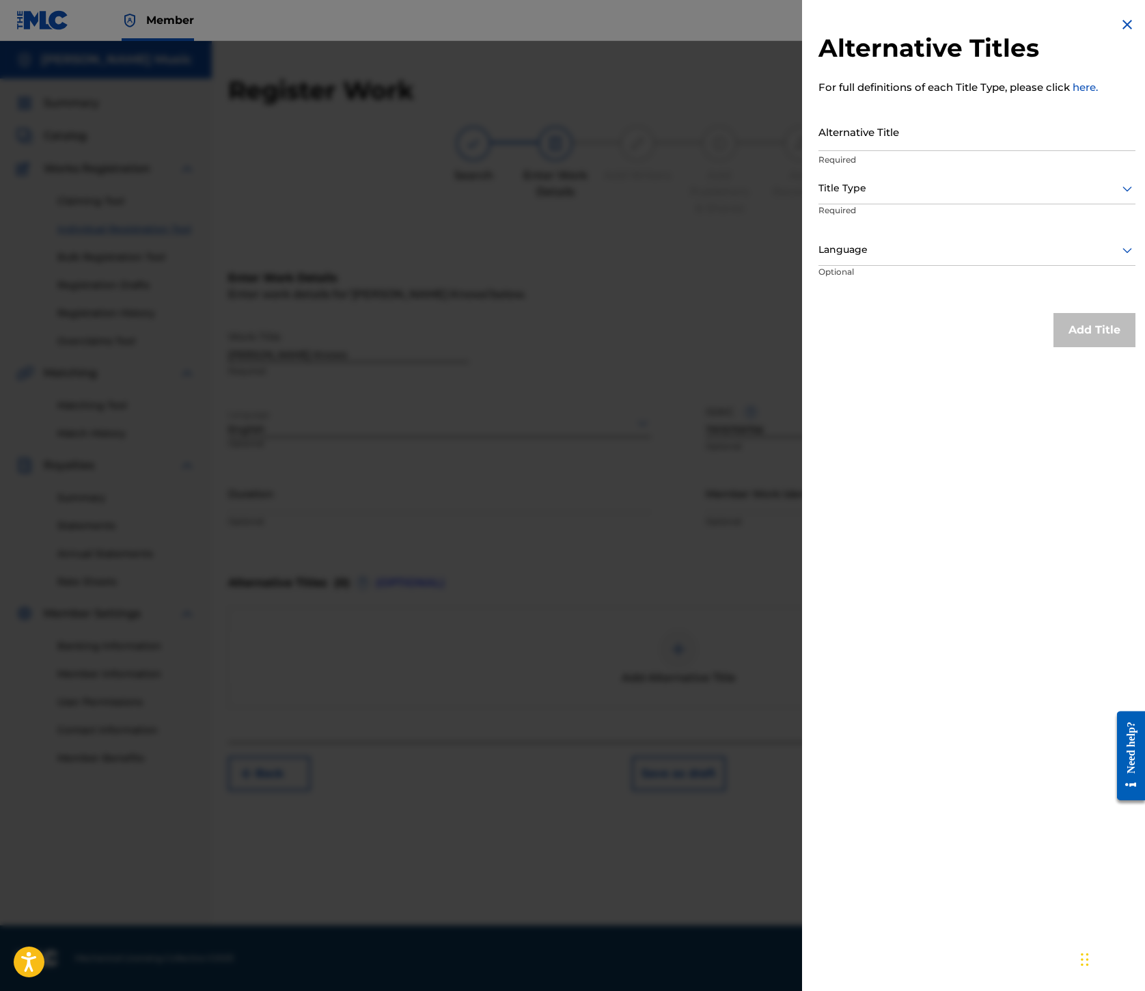
click at [1119, 33] on img at bounding box center [1127, 24] width 16 height 16
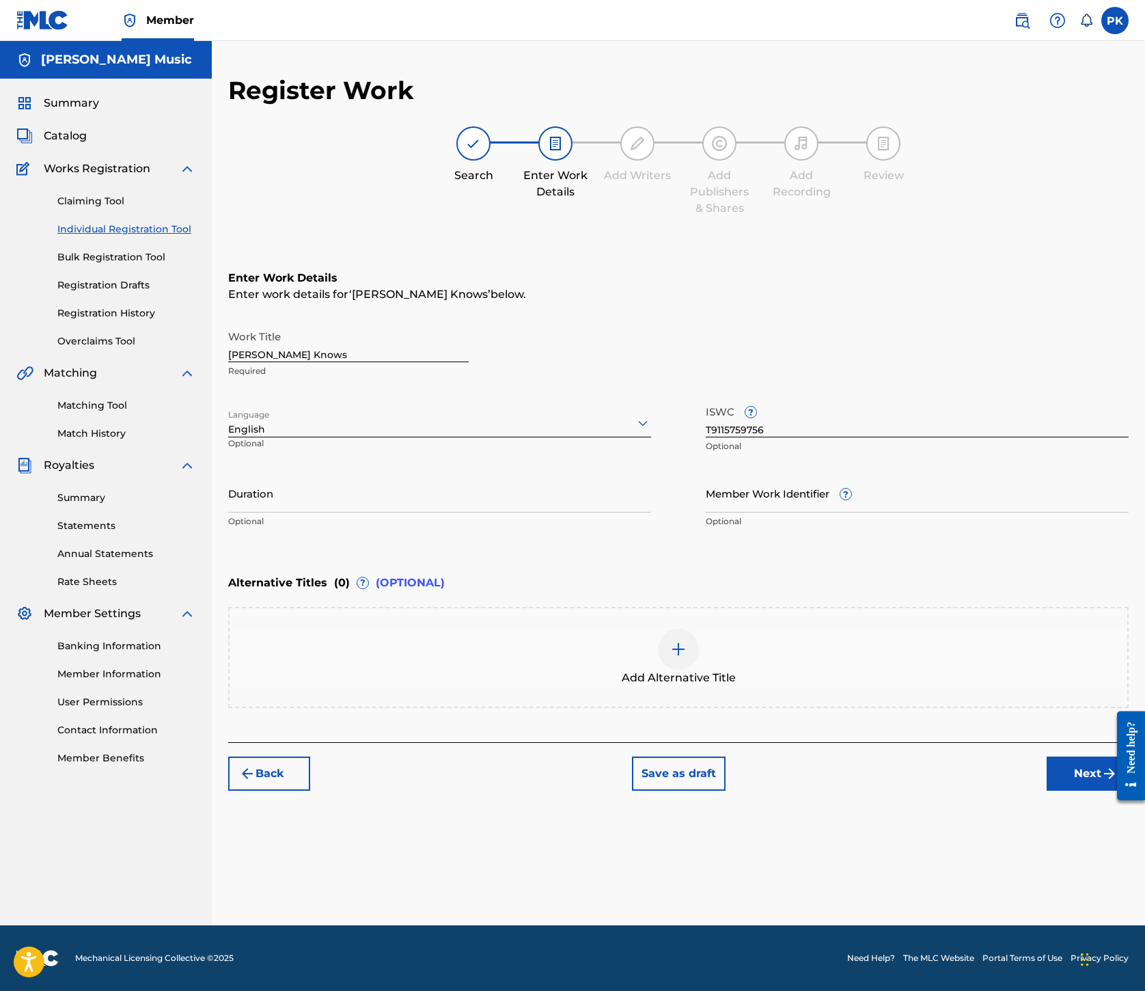
click at [1047, 791] on button "Next" at bounding box center [1088, 774] width 82 height 34
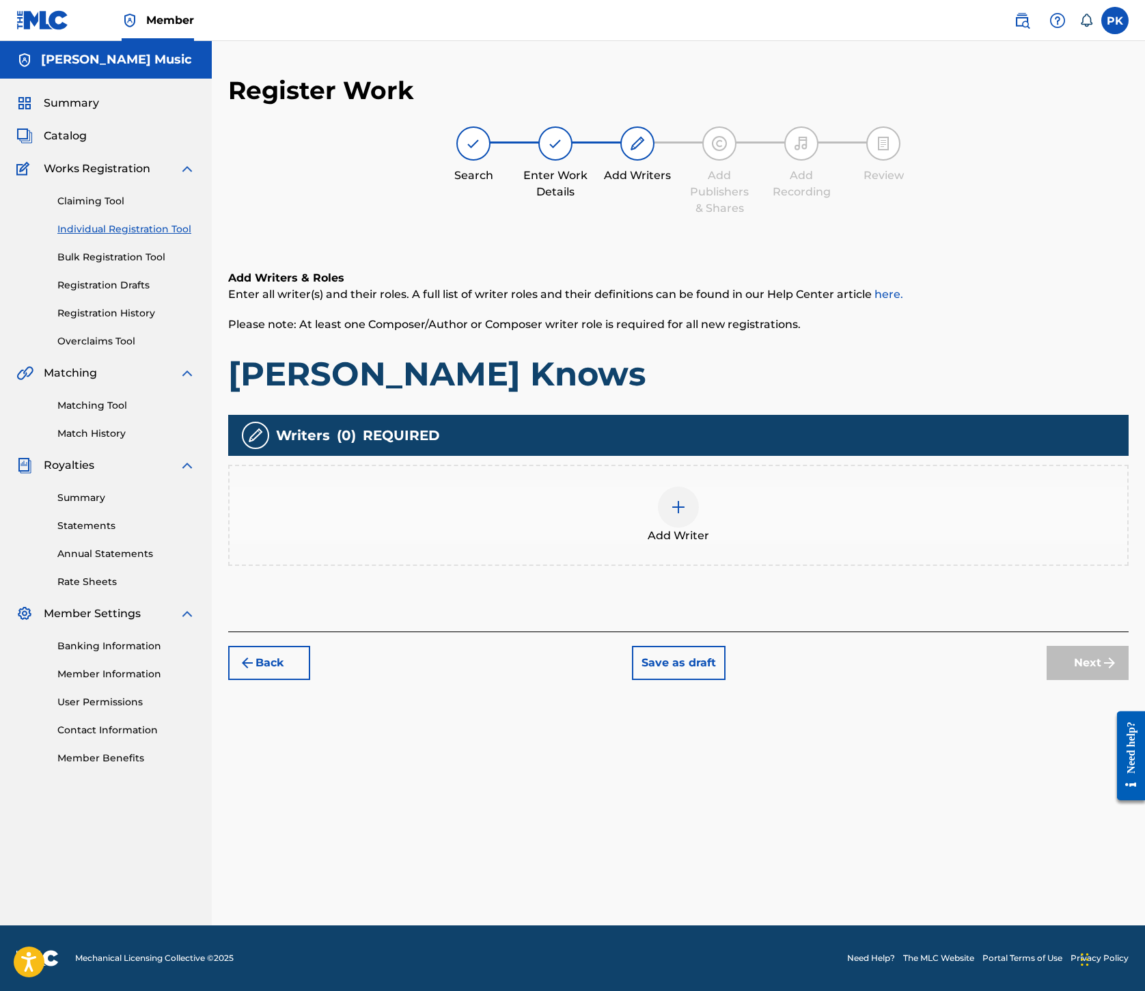
scroll to position [62, 0]
click at [687, 515] on img at bounding box center [678, 507] width 16 height 16
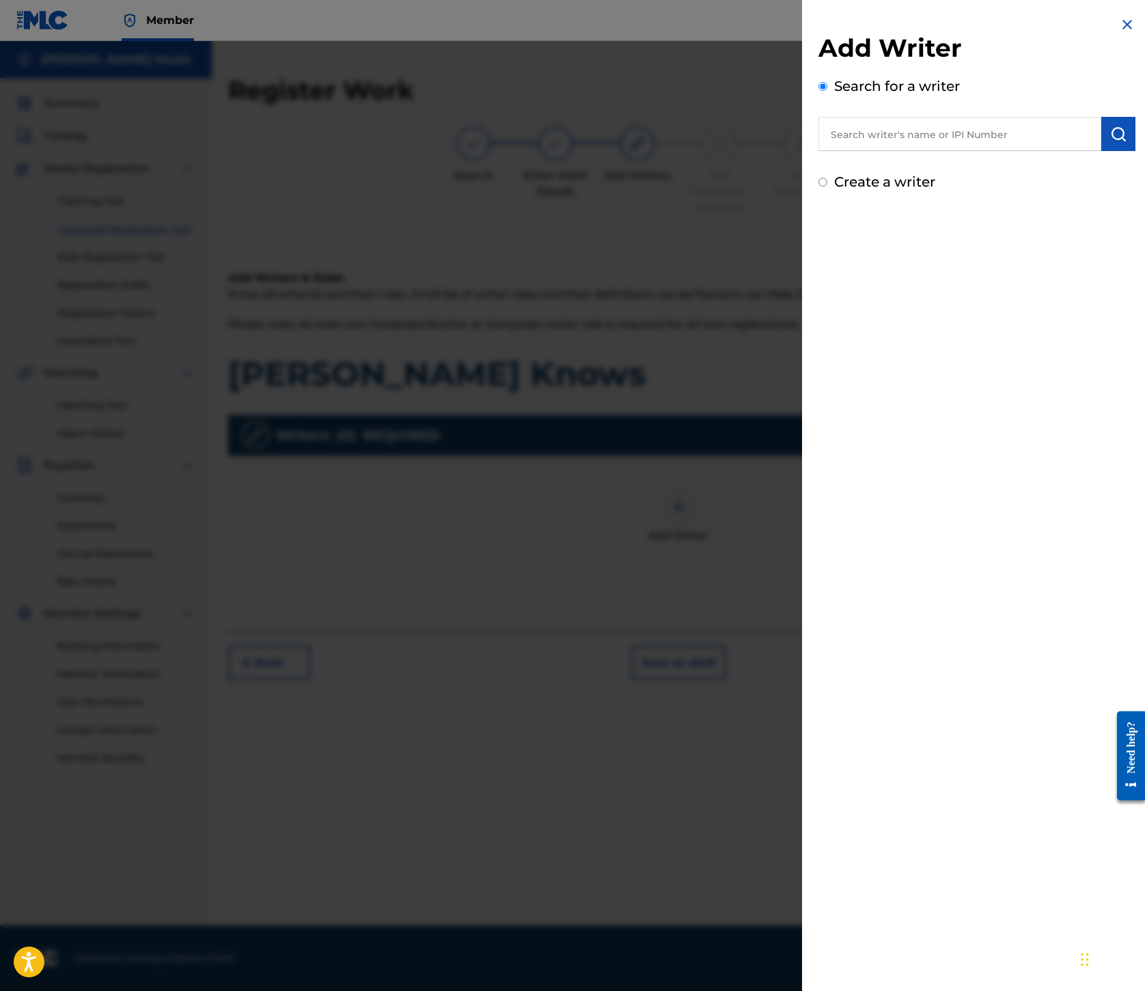
click at [838, 151] on input "text" at bounding box center [960, 134] width 283 height 34
click at [819, 151] on input "text" at bounding box center [960, 134] width 283 height 34
paste input "00245336377"
type input "00245336377"
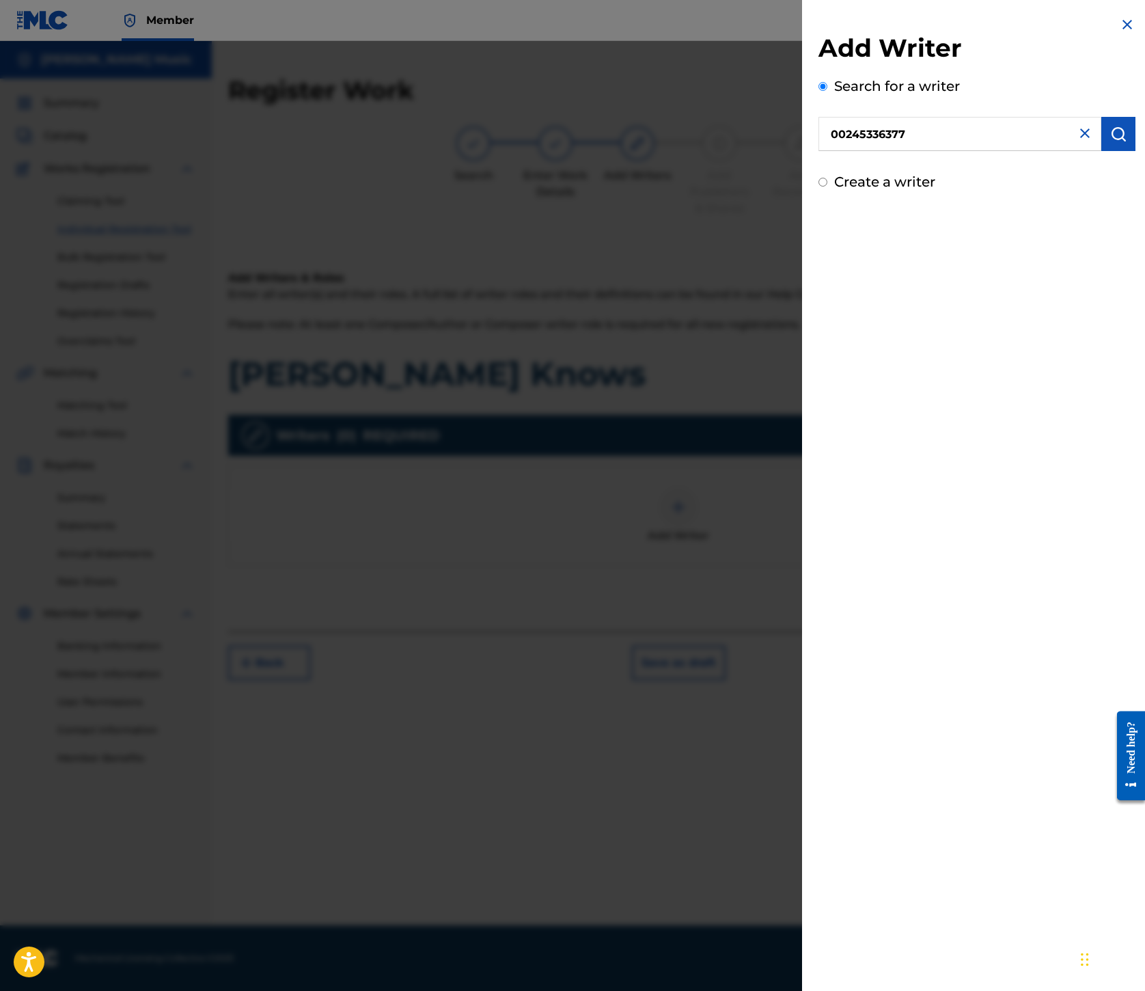
click at [1102, 151] on button "submit" at bounding box center [1119, 134] width 34 height 34
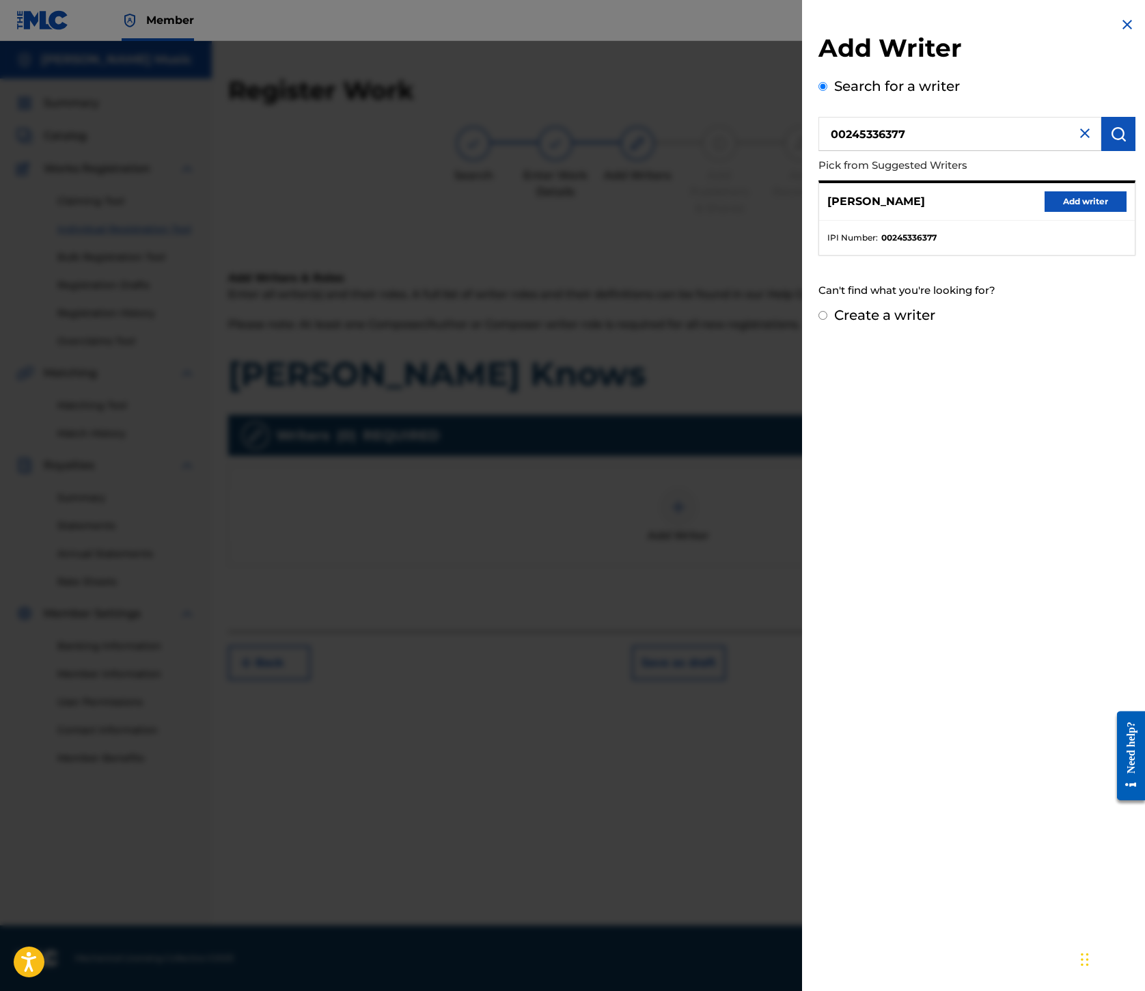
click at [1045, 212] on button "Add writer" at bounding box center [1086, 201] width 82 height 21
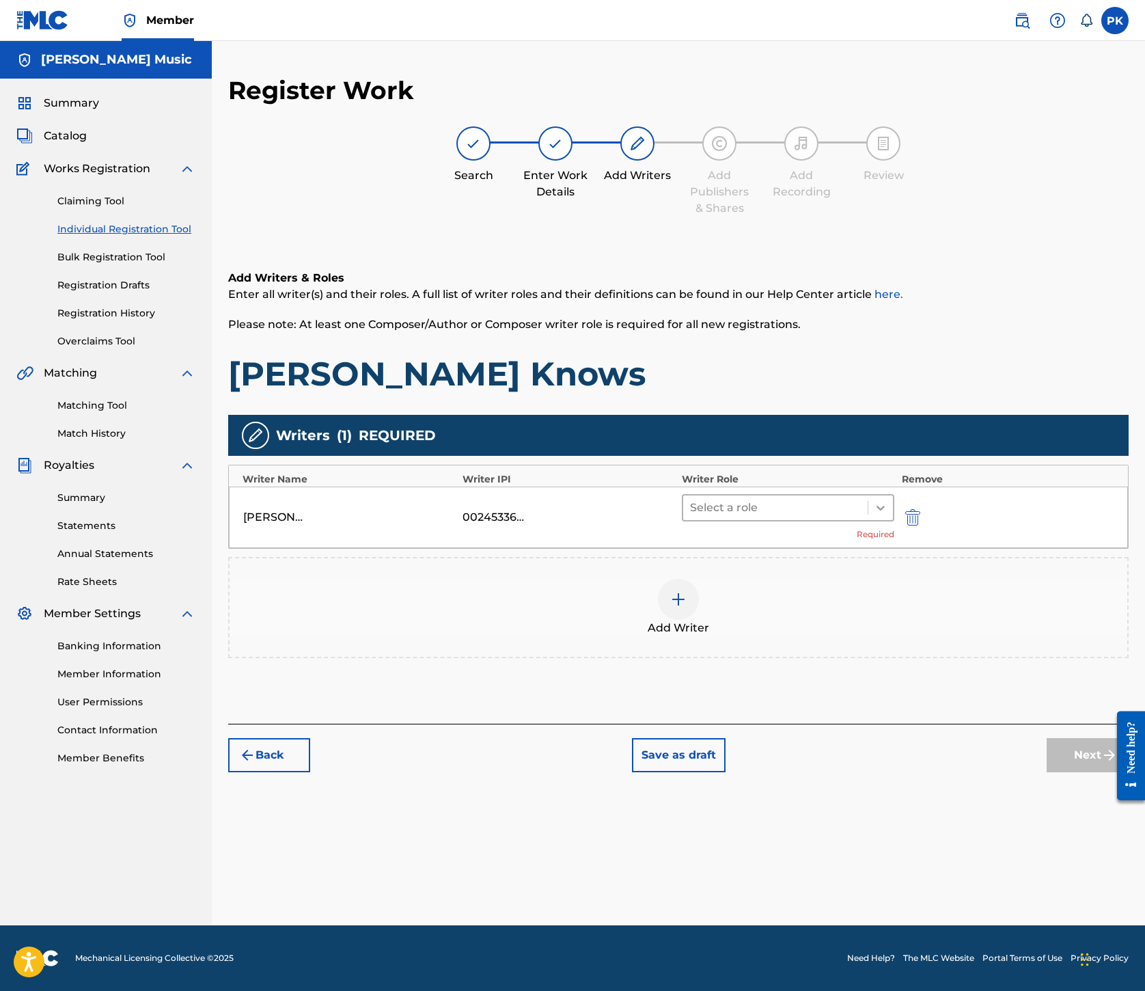
click at [888, 515] on icon at bounding box center [881, 508] width 14 height 14
click at [845, 737] on div "Composer/Author" at bounding box center [845, 732] width 157 height 27
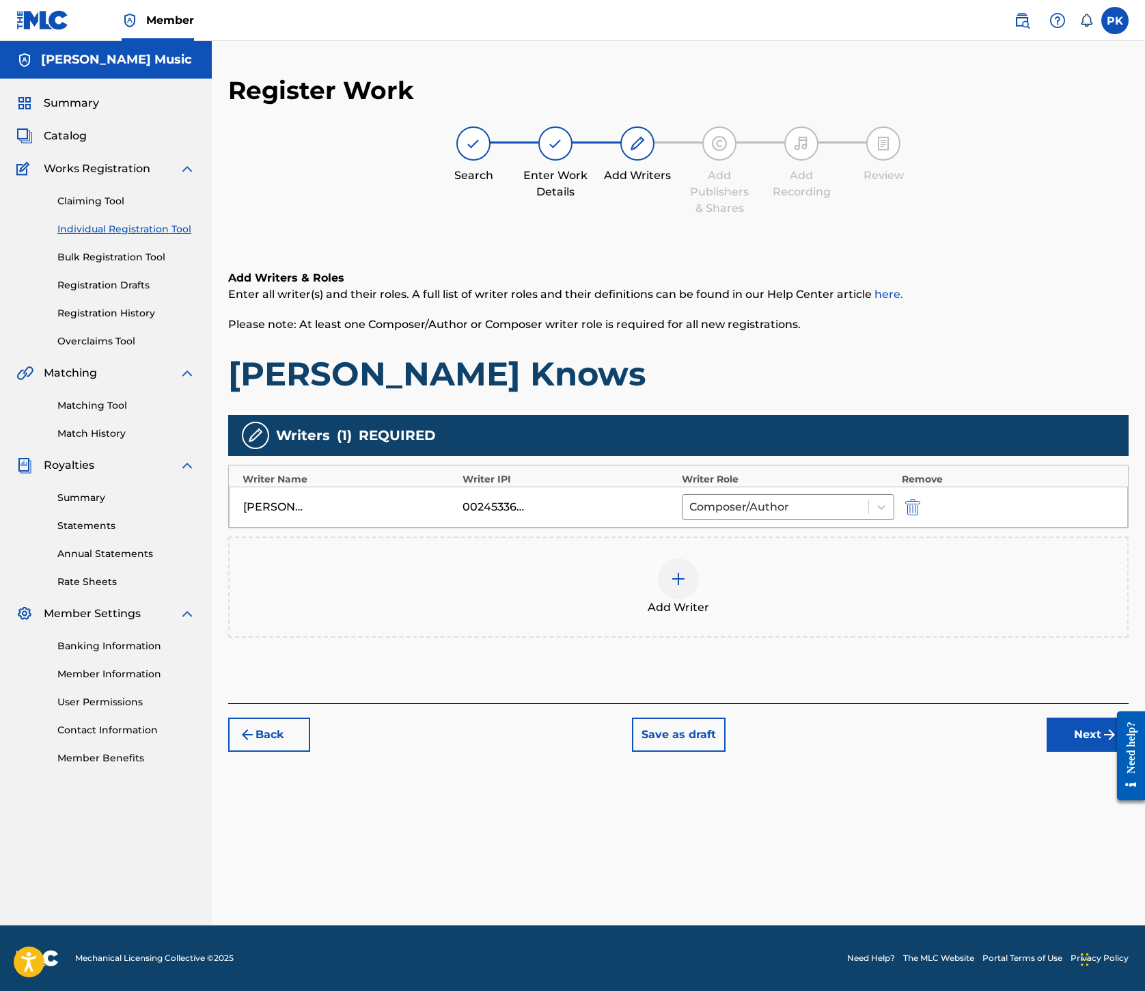
click at [687, 587] on img at bounding box center [678, 579] width 16 height 16
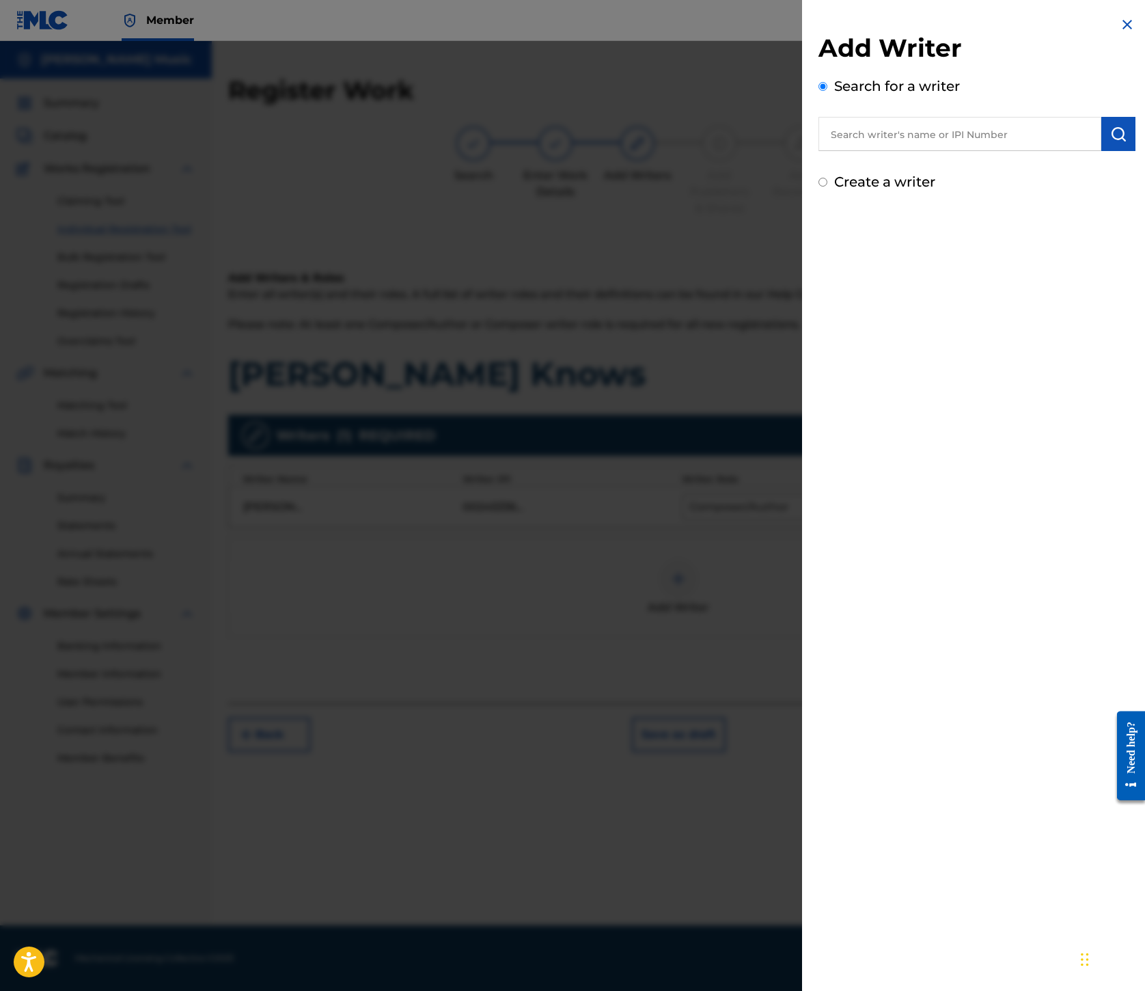
click at [819, 151] on input "text" at bounding box center [960, 134] width 283 height 34
paste input "00245337080"
type input "00245337080"
click at [1111, 142] on img "submit" at bounding box center [1119, 134] width 16 height 16
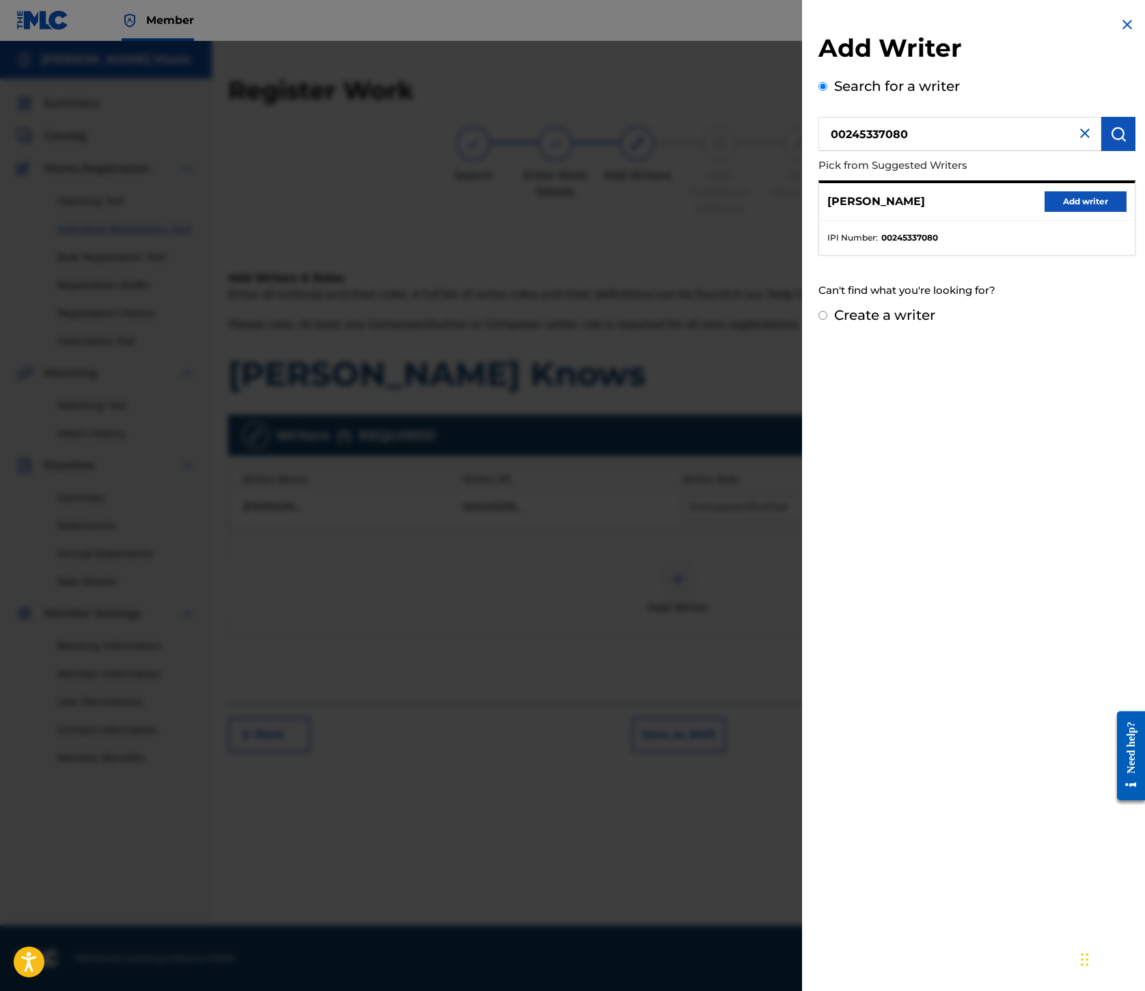
click at [1045, 212] on button "Add writer" at bounding box center [1086, 201] width 82 height 21
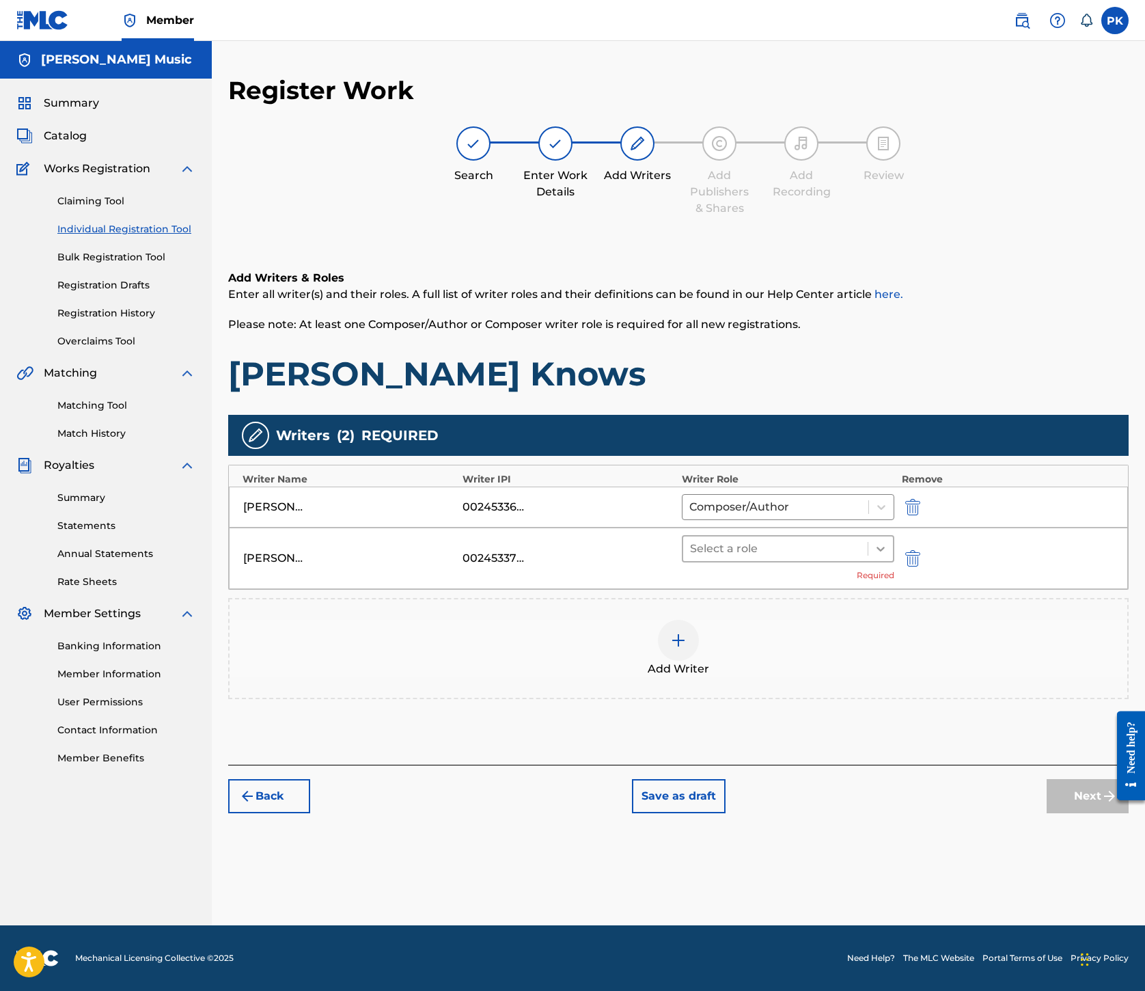
click at [885, 552] on icon at bounding box center [881, 549] width 8 height 5
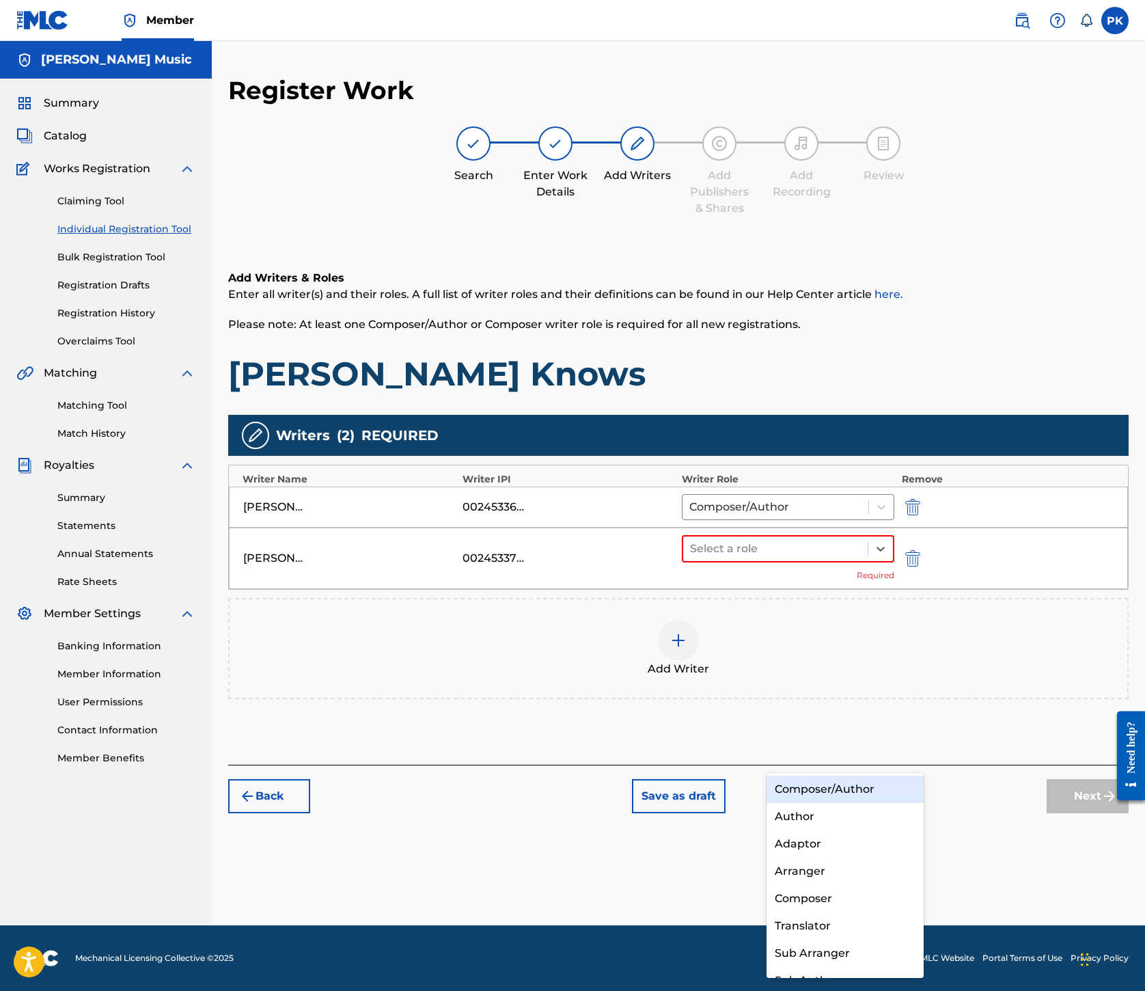
click at [847, 787] on div "Composer/Author" at bounding box center [845, 789] width 157 height 27
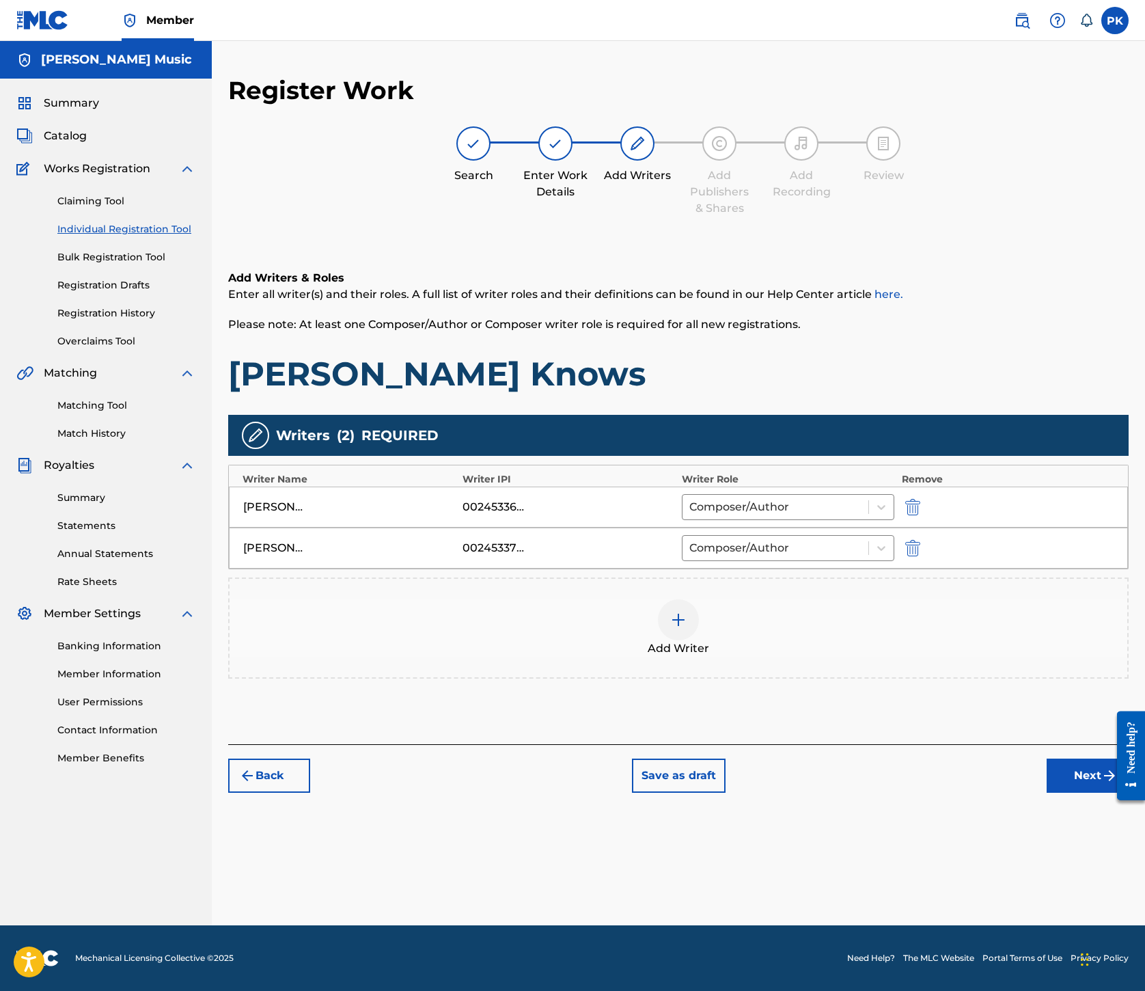
click at [687, 628] on img at bounding box center [678, 620] width 16 height 16
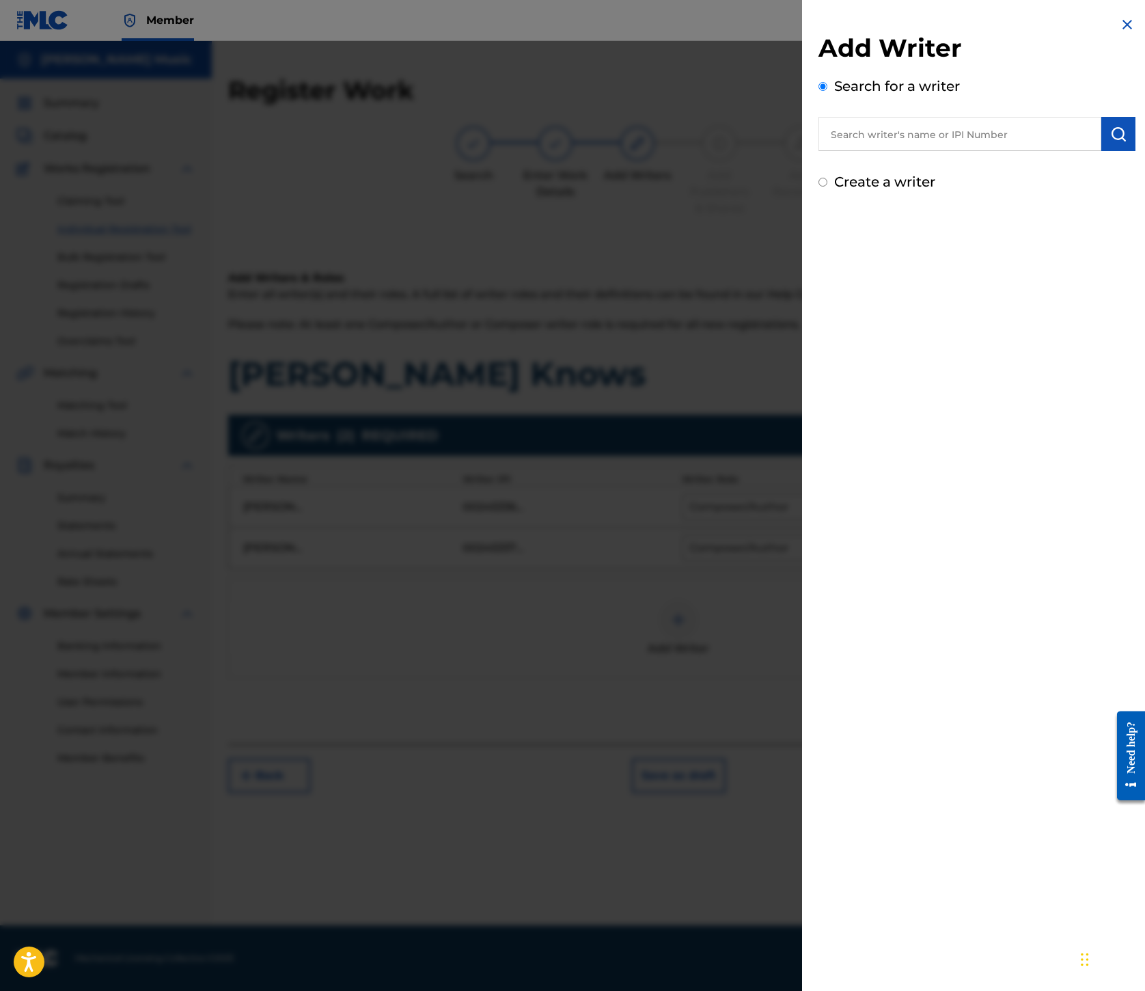
click at [819, 151] on input "text" at bounding box center [960, 134] width 283 height 34
paste input "00199690501"
type input "00199690501"
click at [1106, 151] on button "submit" at bounding box center [1119, 134] width 34 height 34
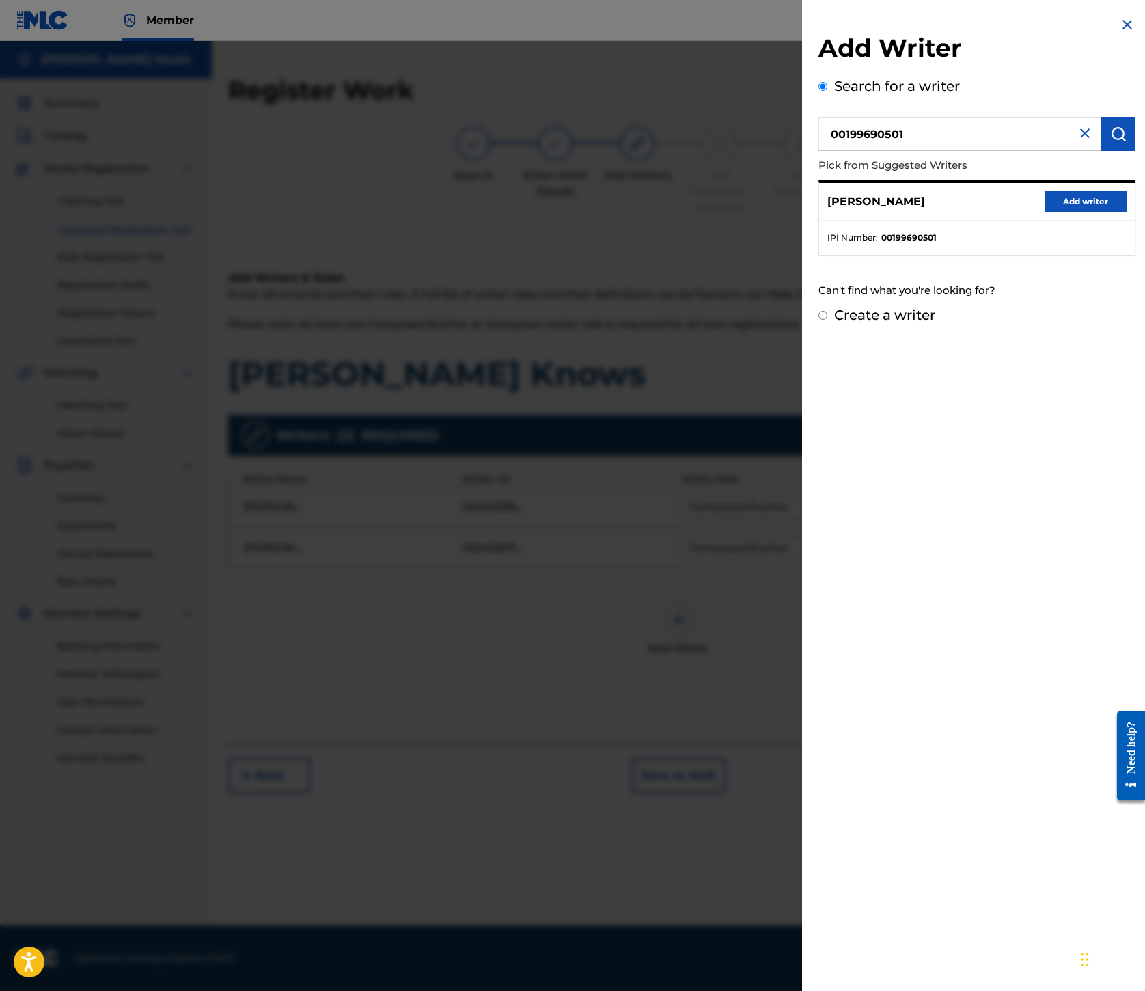
click at [1045, 212] on button "Add writer" at bounding box center [1086, 201] width 82 height 21
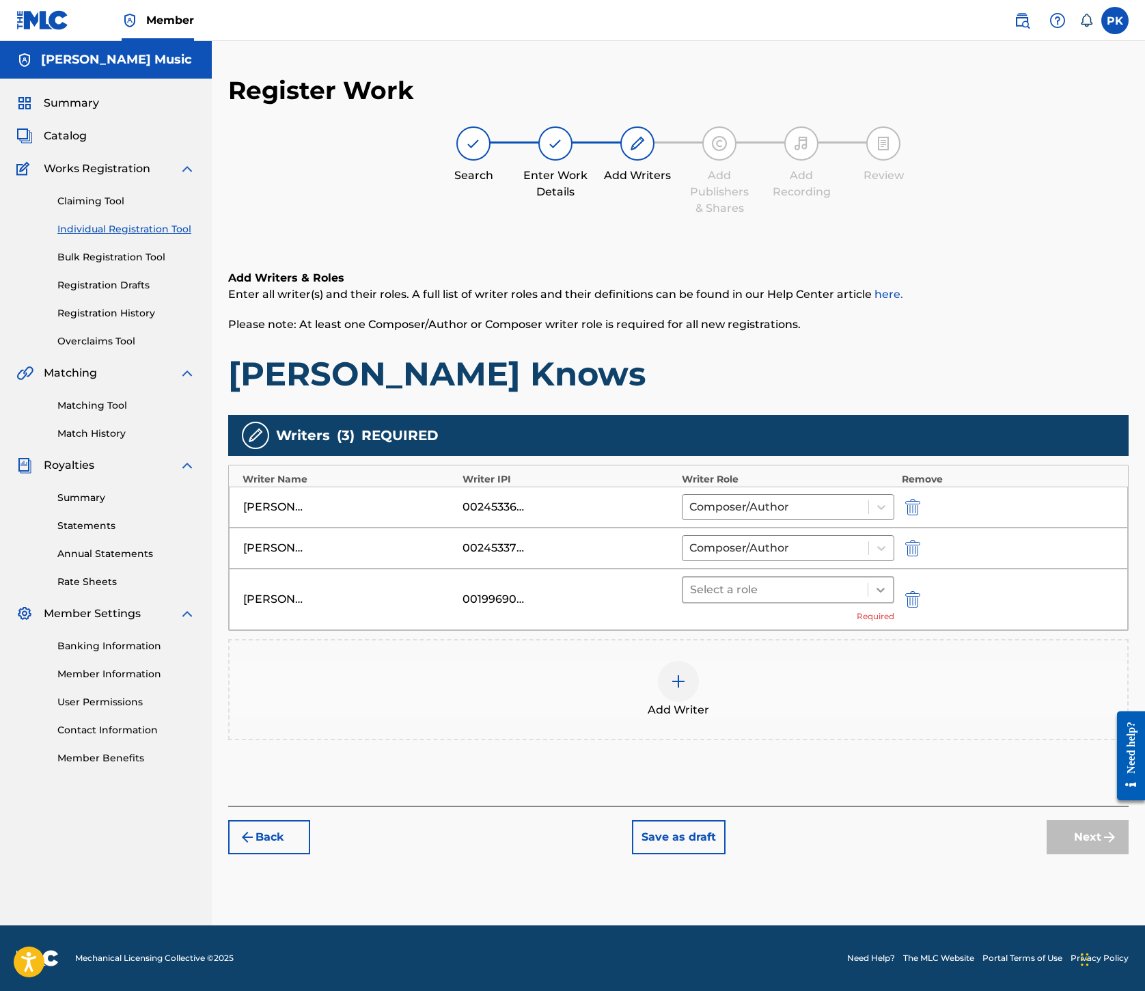
click at [888, 597] on icon at bounding box center [881, 590] width 14 height 14
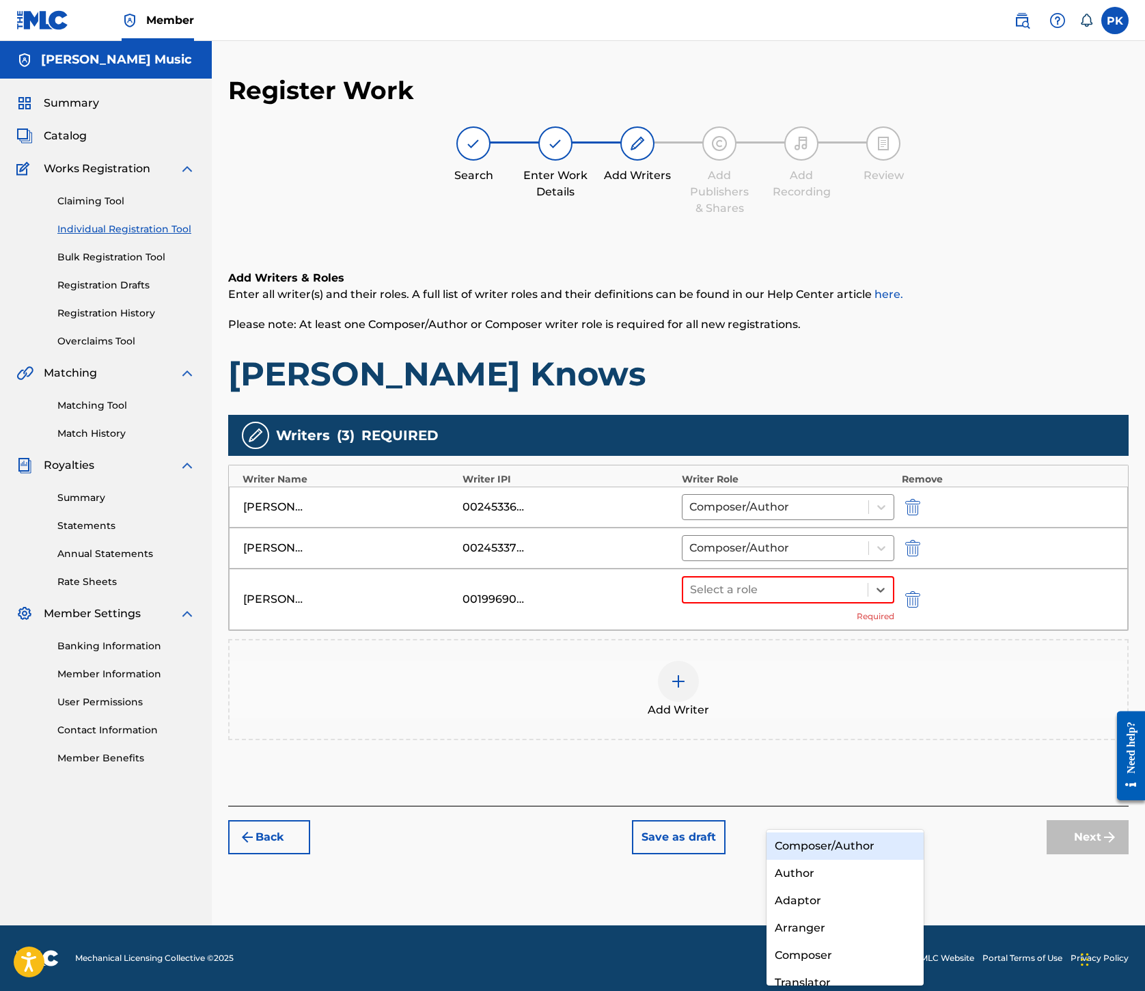
click at [867, 843] on div "Composer/Author" at bounding box center [845, 845] width 157 height 27
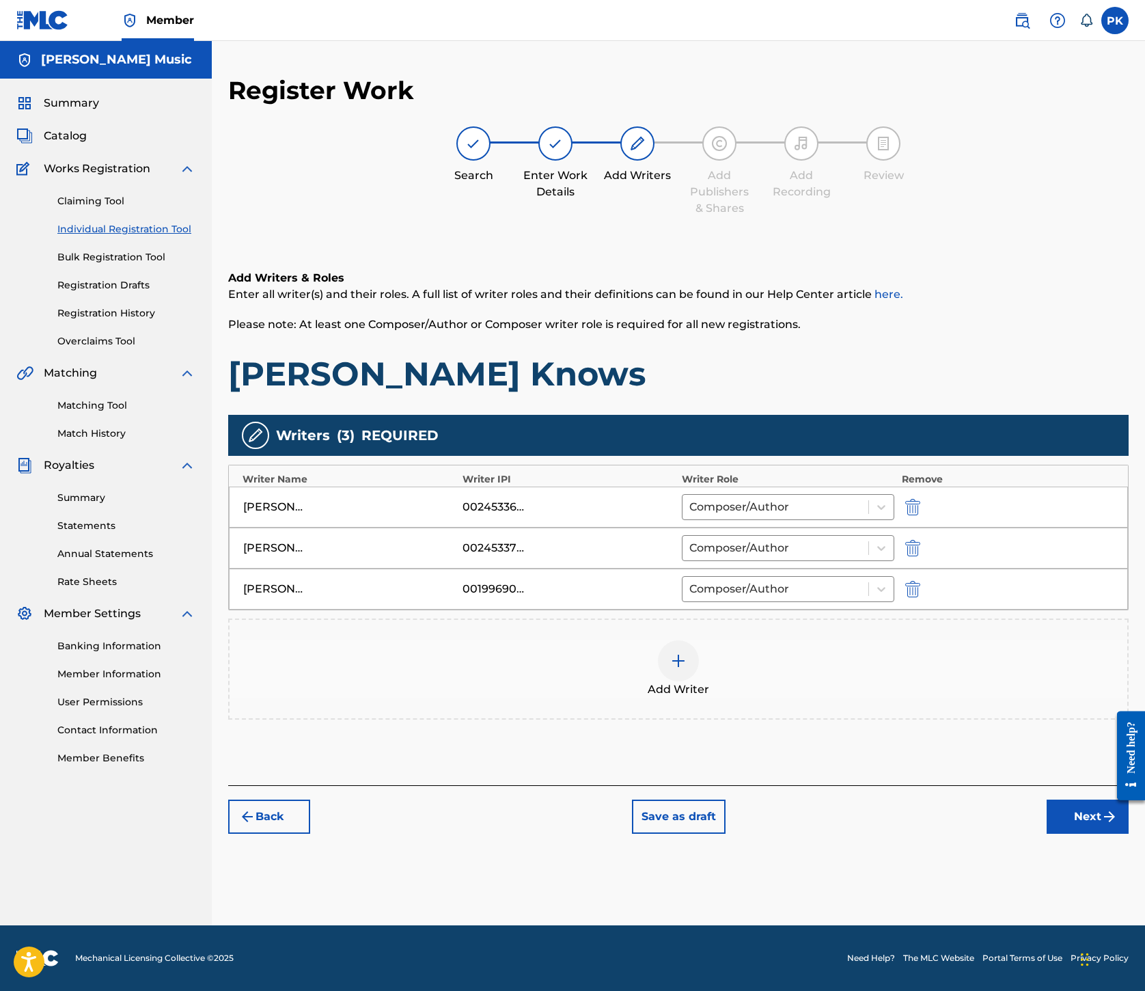
click at [1047, 827] on button "Next" at bounding box center [1088, 817] width 82 height 34
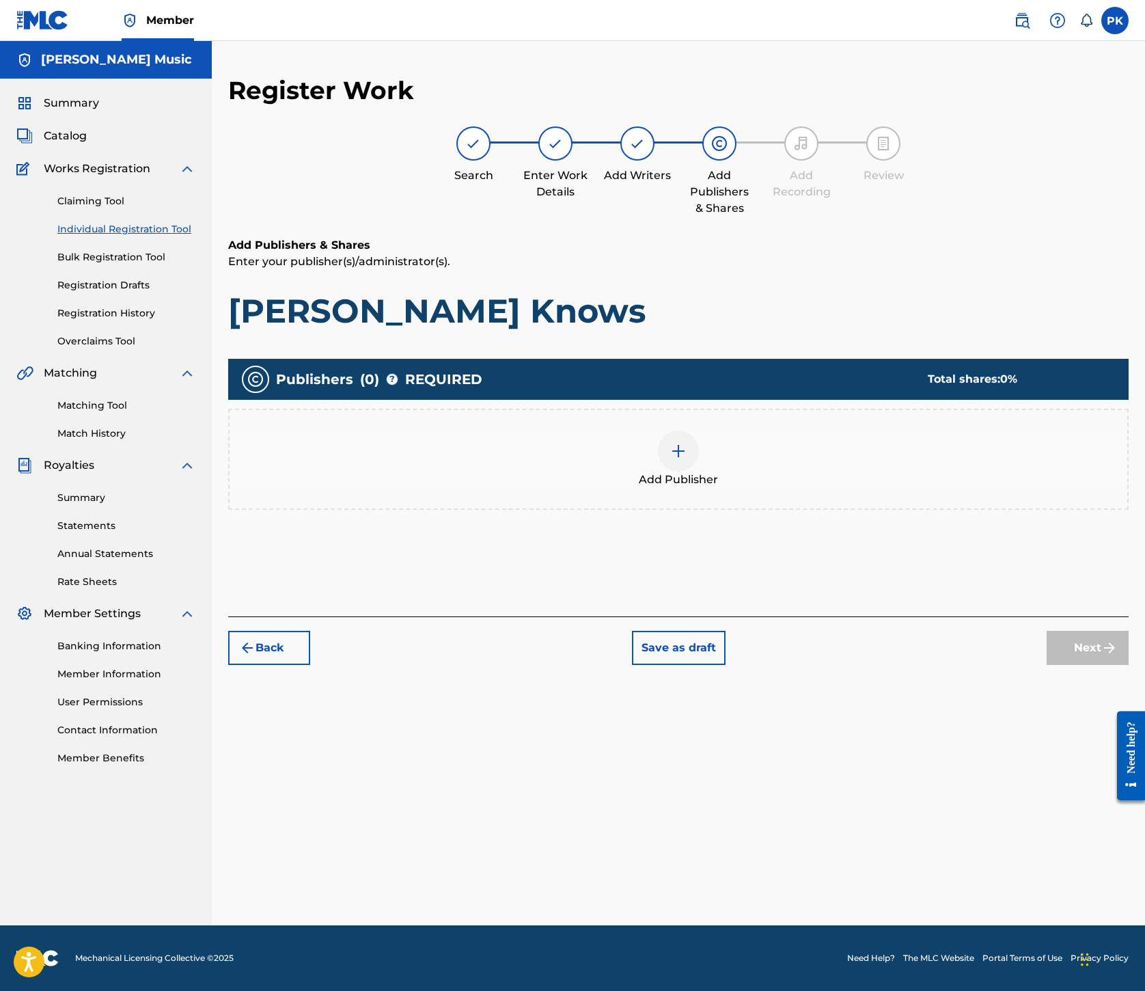
scroll to position [398, 0]
click at [687, 443] on img at bounding box center [678, 451] width 16 height 16
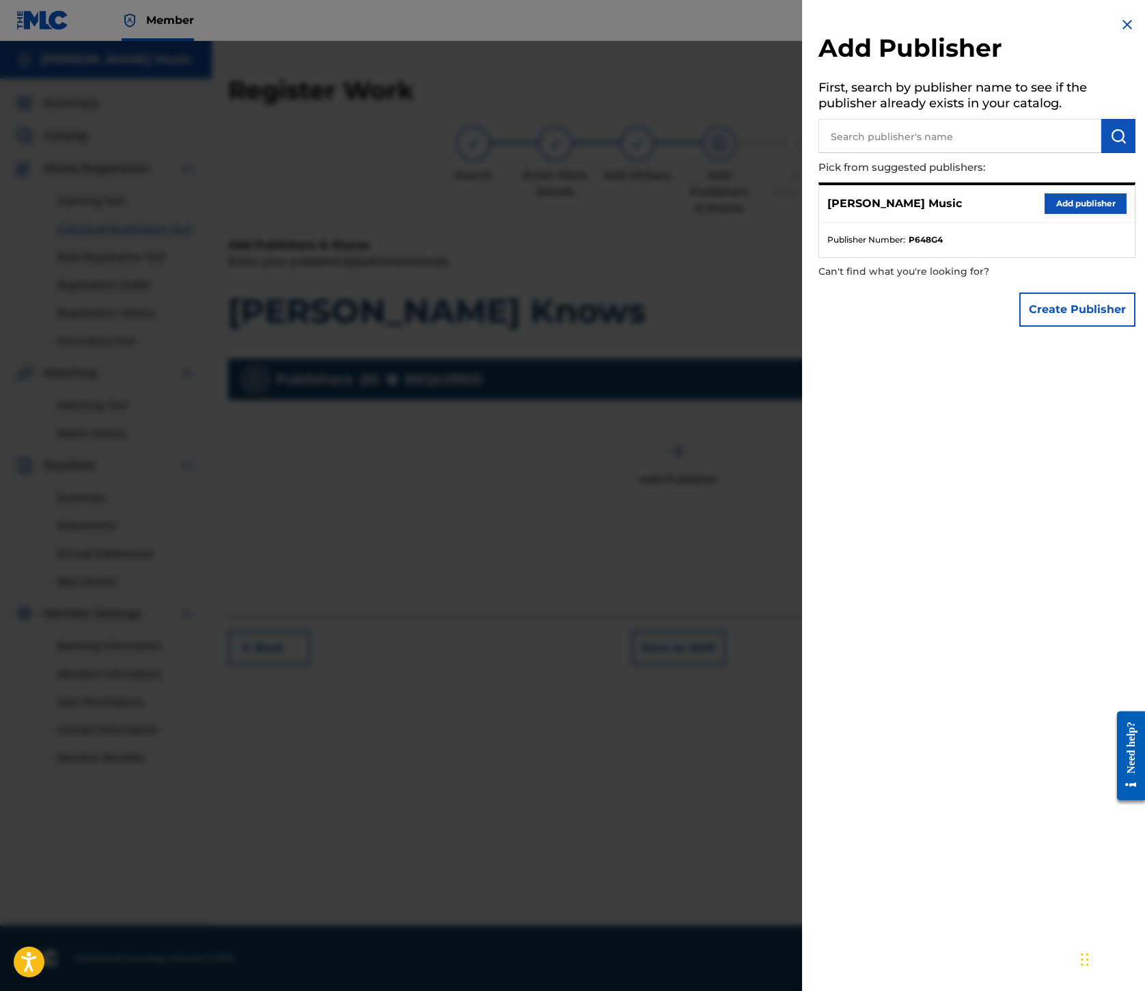
click at [1045, 214] on button "Add publisher" at bounding box center [1086, 203] width 82 height 21
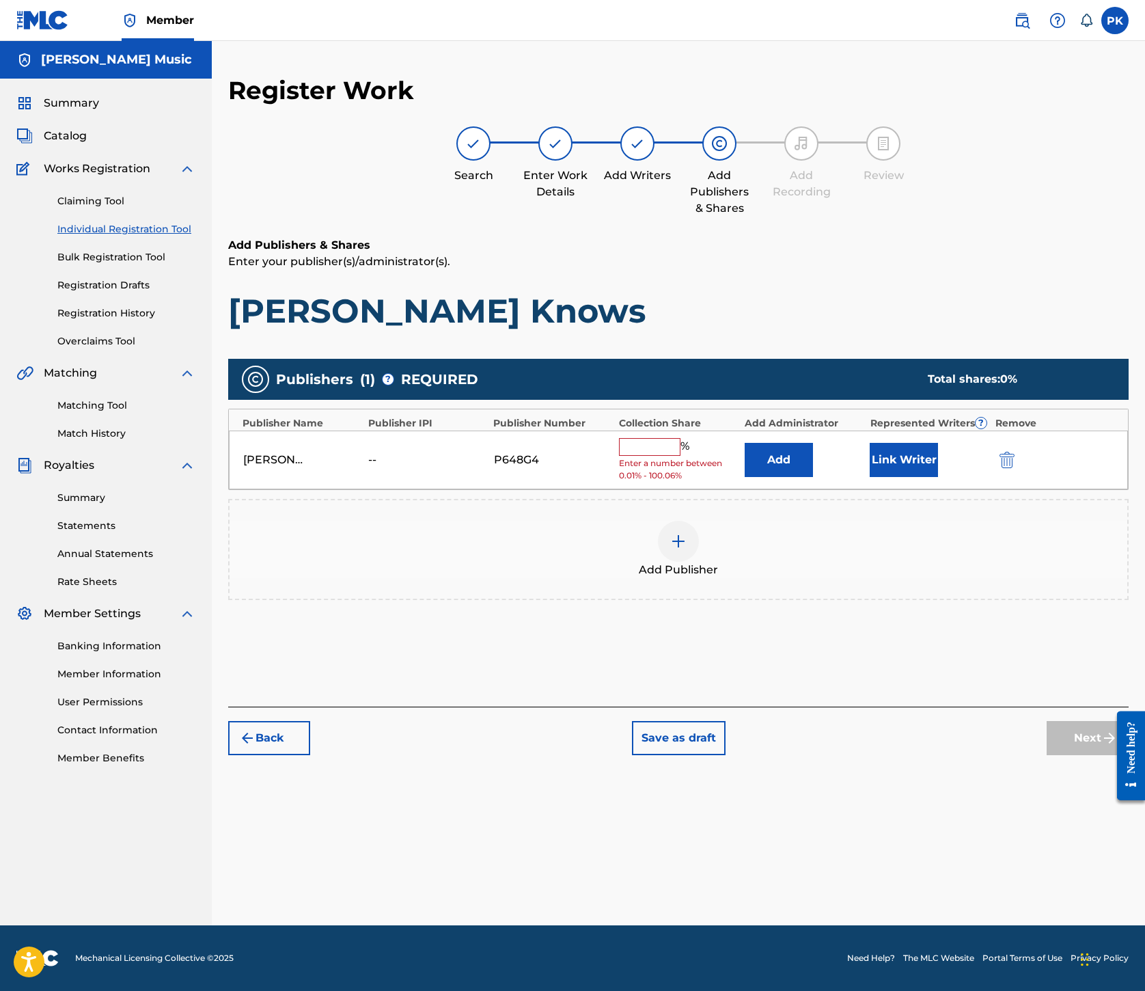
click at [681, 438] on input "text" at bounding box center [650, 447] width 62 height 18
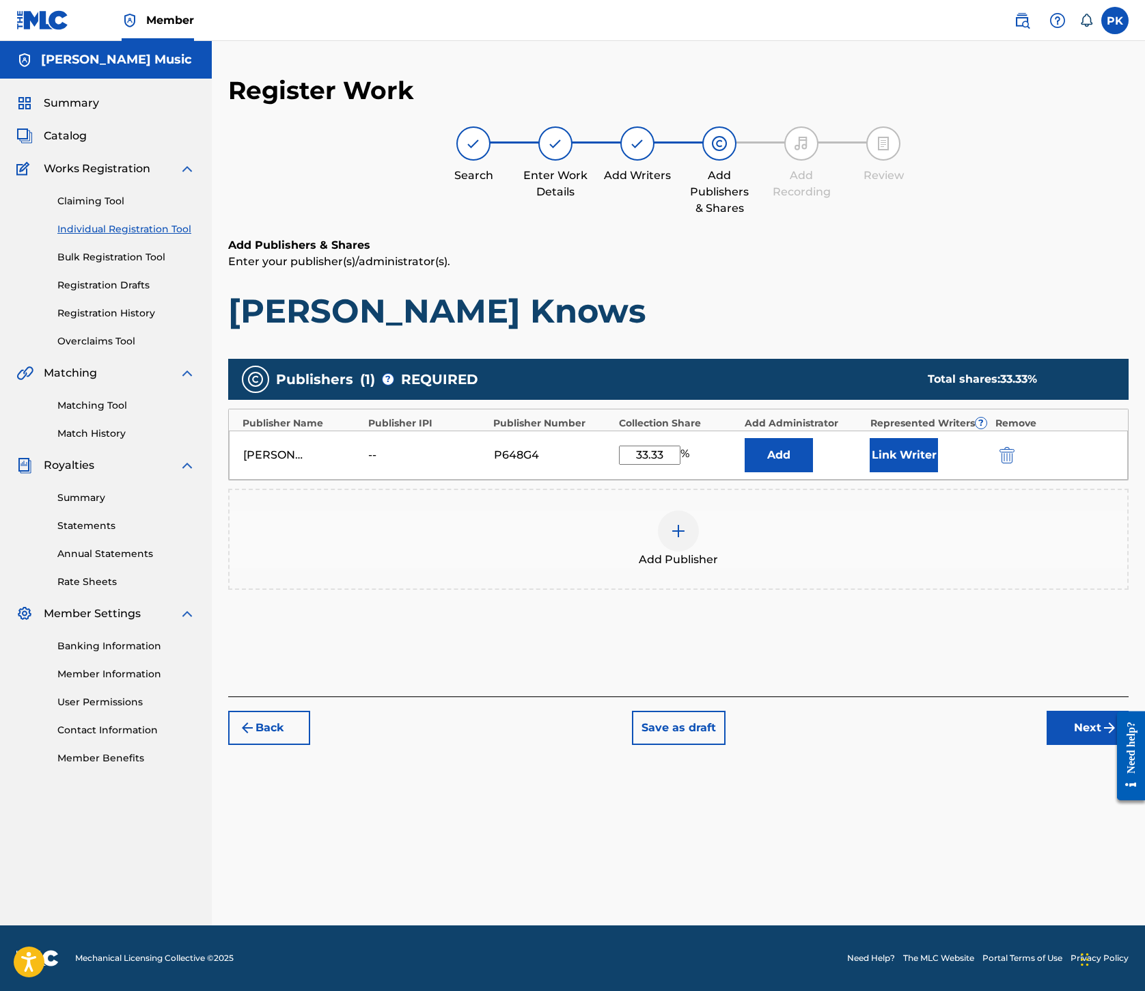
type input "33.33"
click at [938, 438] on button "Link Writer" at bounding box center [904, 455] width 68 height 34
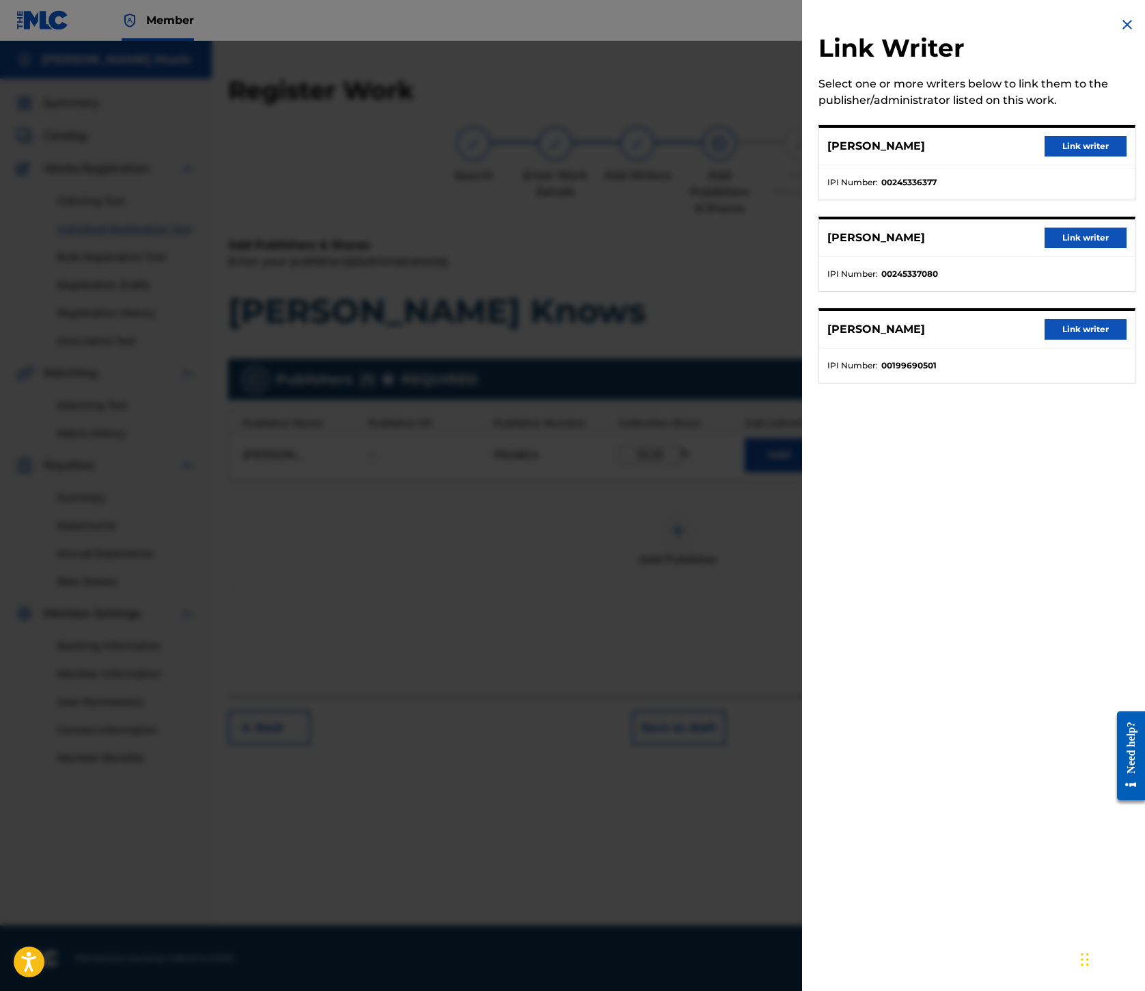
click at [1045, 340] on button "Link writer" at bounding box center [1086, 329] width 82 height 21
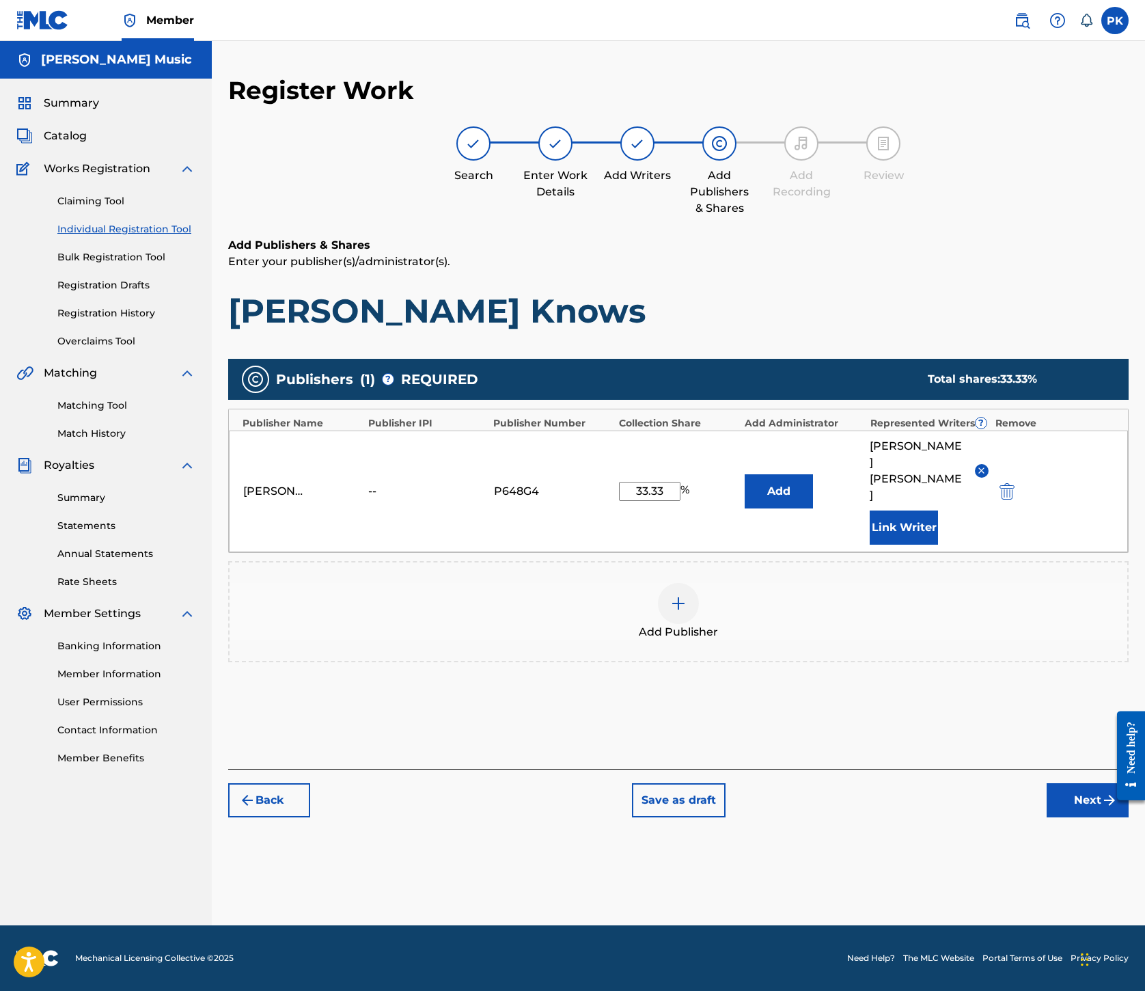
click at [1047, 817] on button "Next" at bounding box center [1088, 800] width 82 height 34
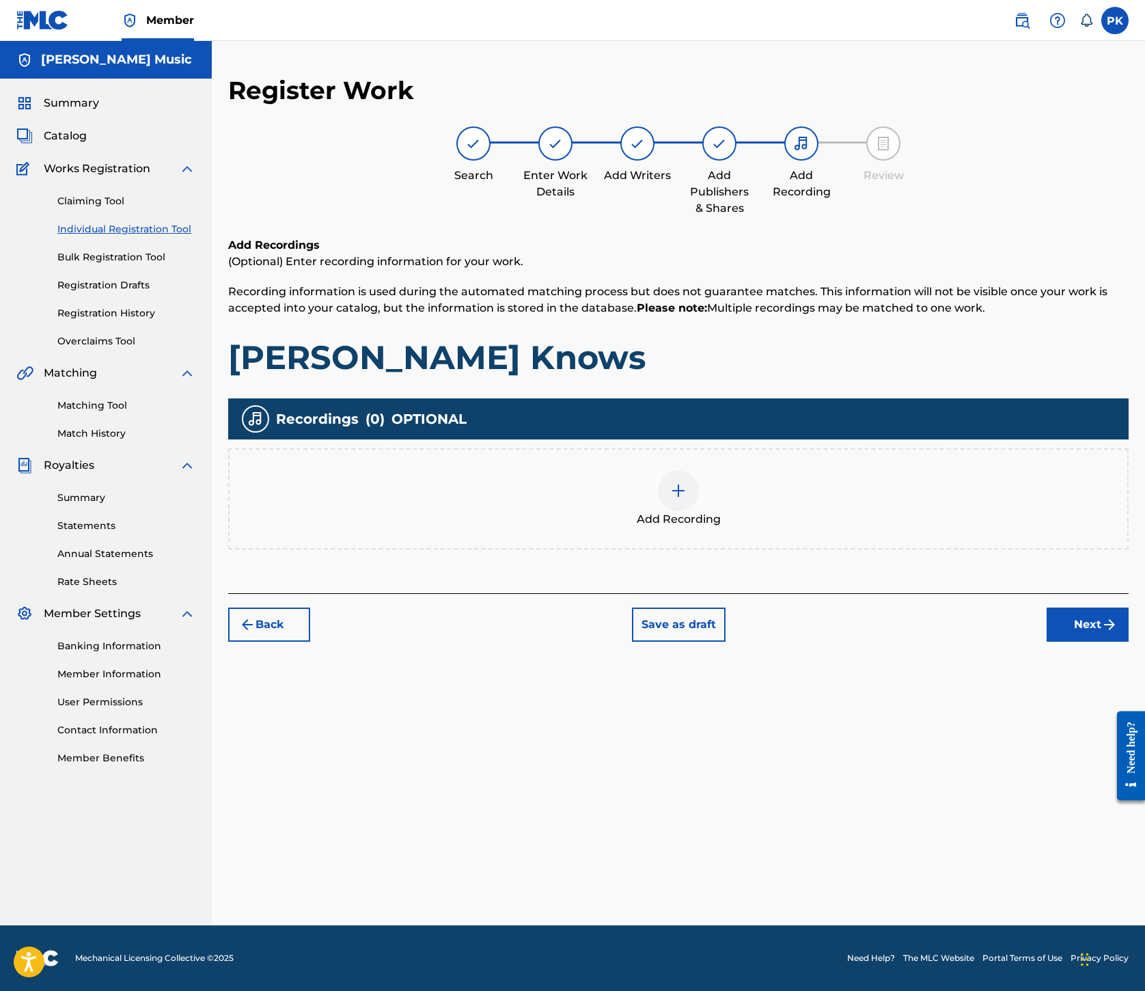
scroll to position [62, 0]
click at [687, 499] on img at bounding box center [678, 491] width 16 height 16
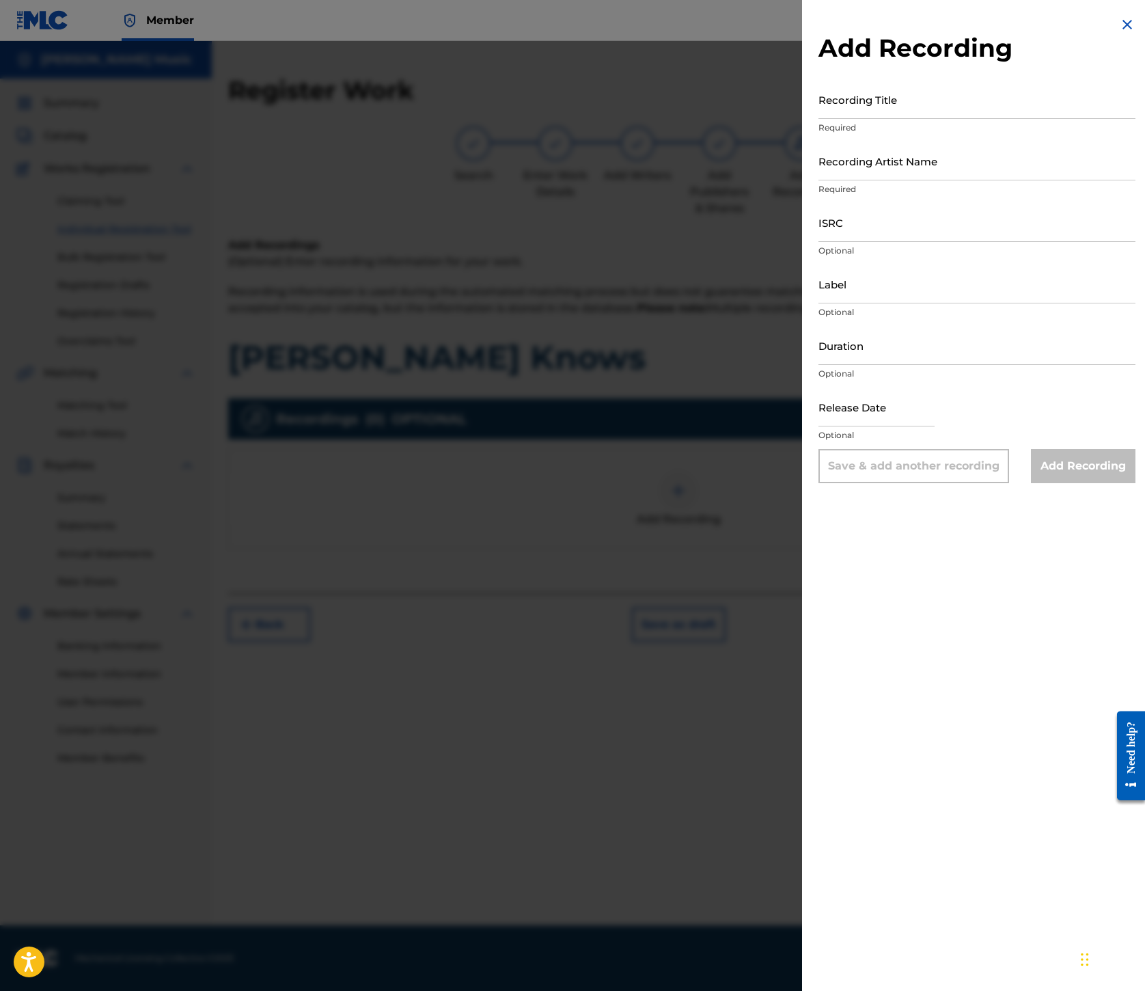
click at [1122, 33] on img at bounding box center [1127, 24] width 16 height 16
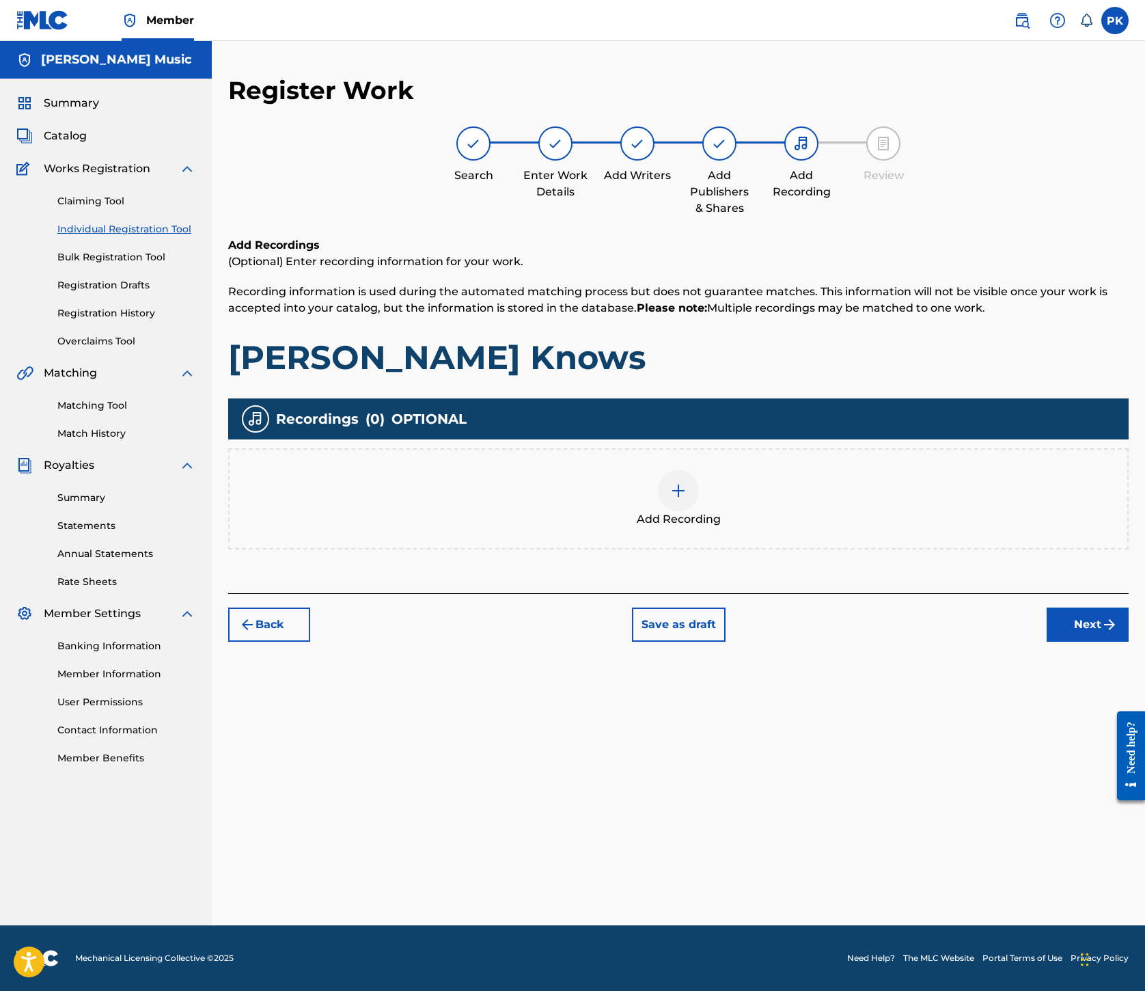
scroll to position [213, 0]
click at [687, 499] on img at bounding box center [678, 491] width 16 height 16
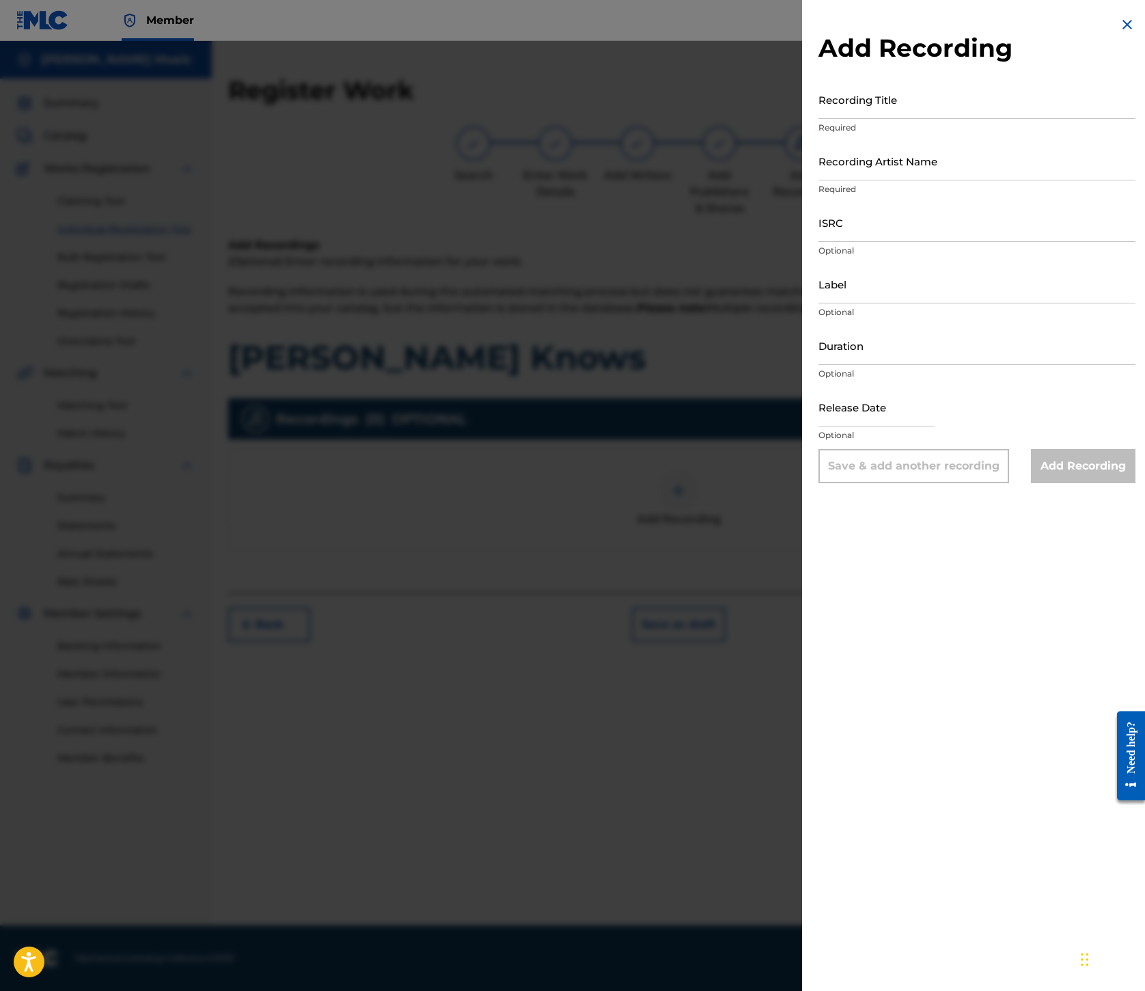
click at [819, 119] on input "Recording Title" at bounding box center [977, 99] width 317 height 39
paste input "[PERSON_NAME] Knows"
type input "[PERSON_NAME] Knows"
click at [819, 180] on input "Recording Artist Name" at bounding box center [977, 160] width 317 height 39
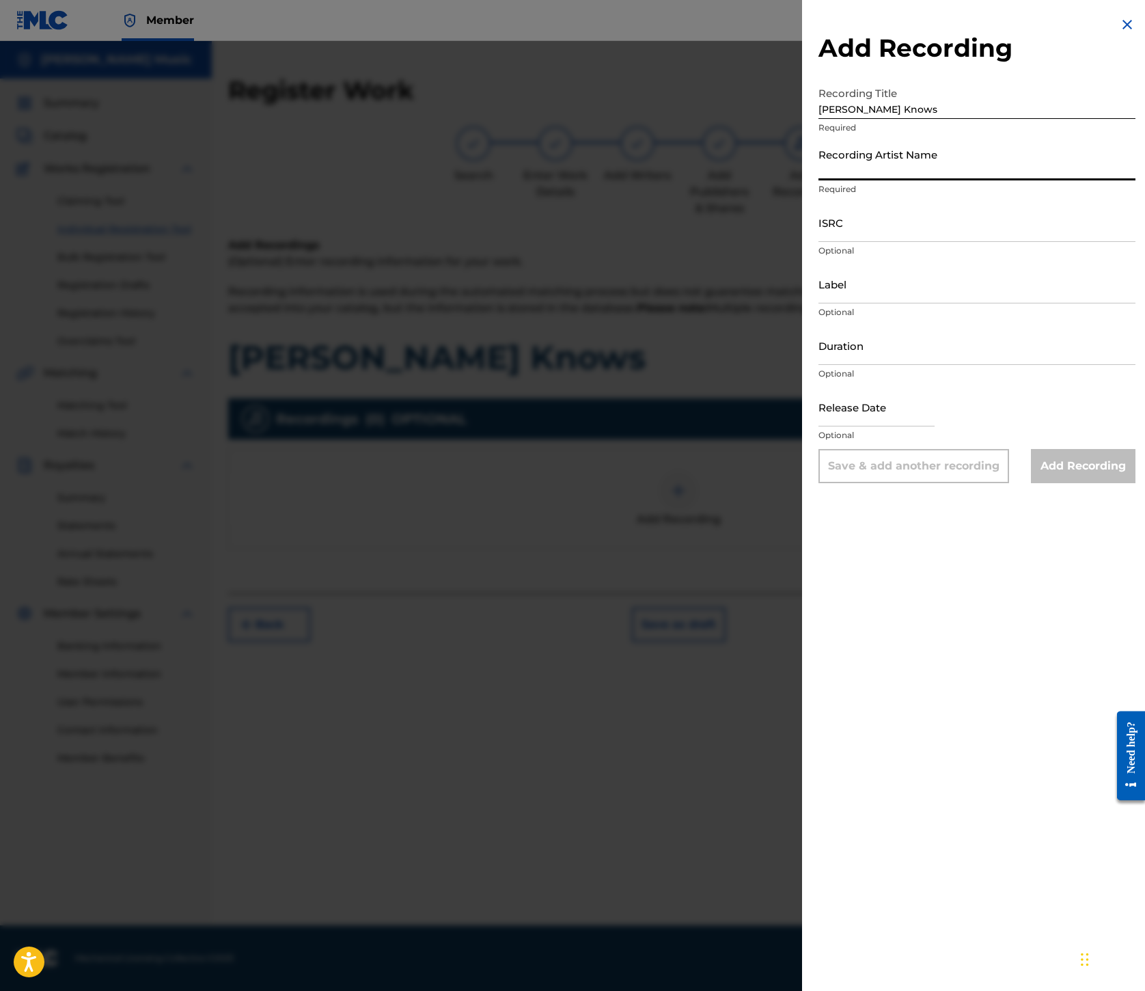
paste input "[GEOGRAPHIC_DATA]"
type input "[GEOGRAPHIC_DATA]"
click at [819, 242] on input "ISRC" at bounding box center [977, 222] width 317 height 39
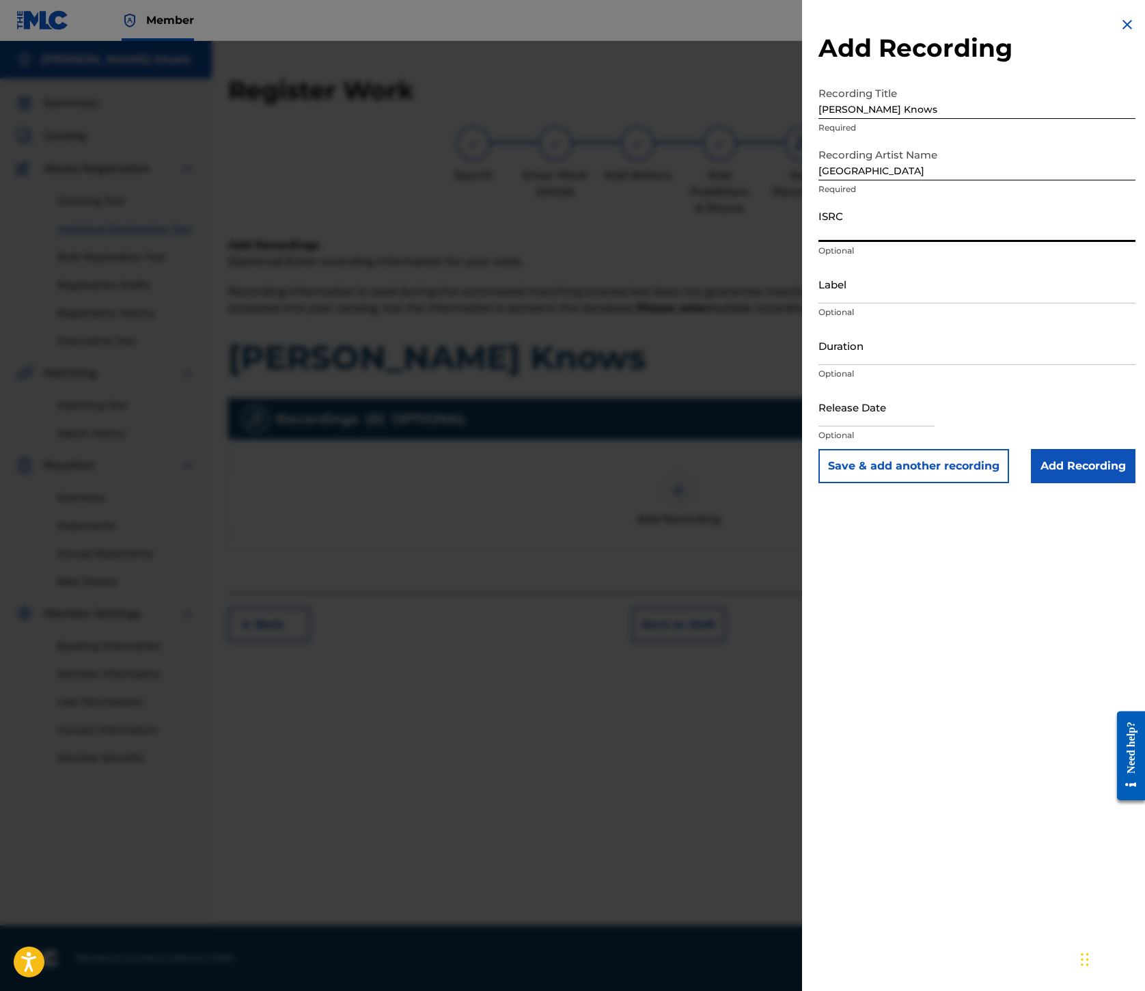
click at [819, 242] on input "ISRC" at bounding box center [977, 222] width 317 height 39
paste input "ES7460500061"
type input "ES7460500061"
click at [819, 303] on input "Label" at bounding box center [977, 283] width 317 height 39
paste input "Houston Party Records"
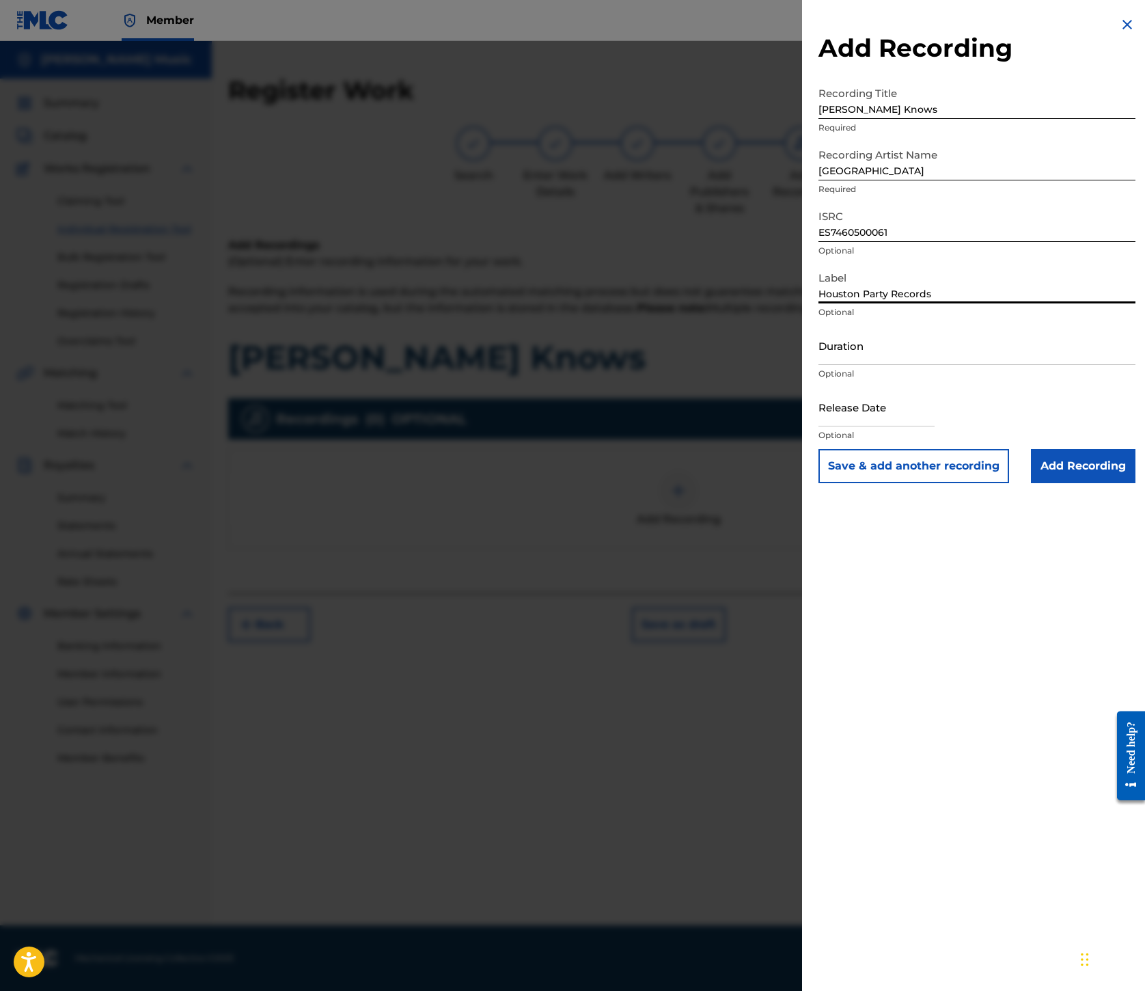
type input "Houston Party Records"
click at [1031, 483] on input "Add Recording" at bounding box center [1083, 466] width 105 height 34
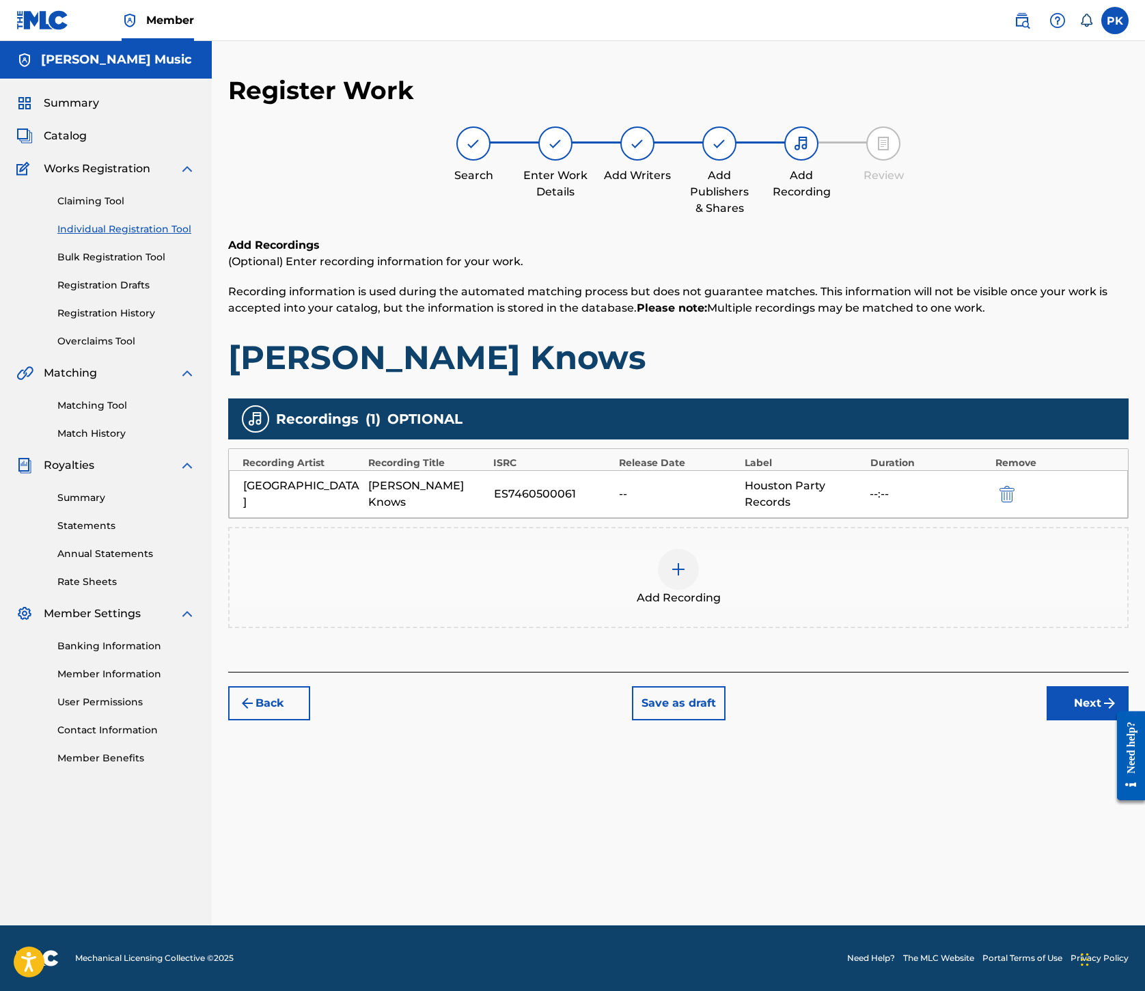
click at [687, 578] on img at bounding box center [678, 569] width 16 height 16
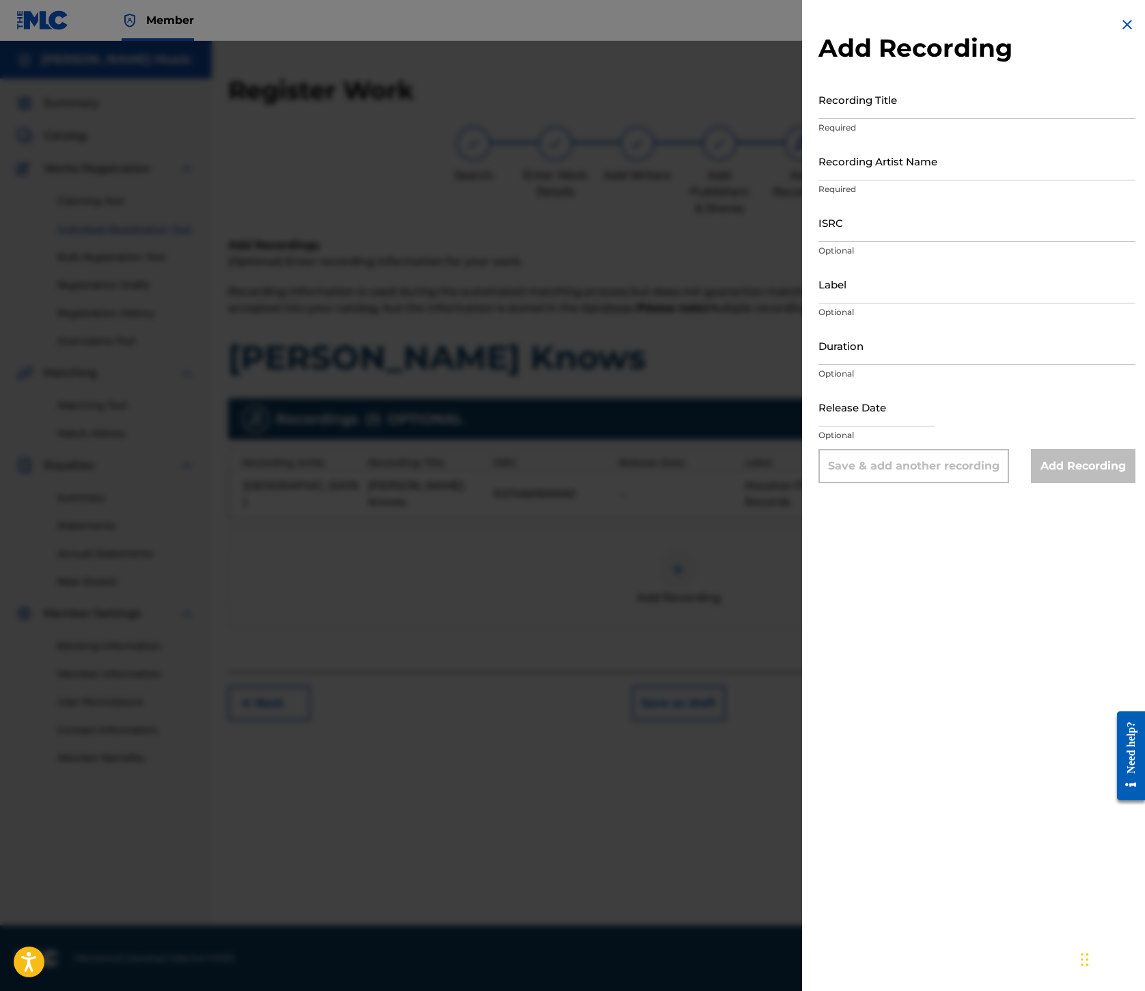
click at [819, 380] on p "Optional" at bounding box center [977, 374] width 317 height 12
click at [819, 119] on input "Recording Title" at bounding box center [977, 99] width 317 height 39
paste input "[PERSON_NAME] Knows"
type input "[PERSON_NAME] Knows"
click at [819, 180] on input "Recording Artist Name" at bounding box center [977, 160] width 317 height 39
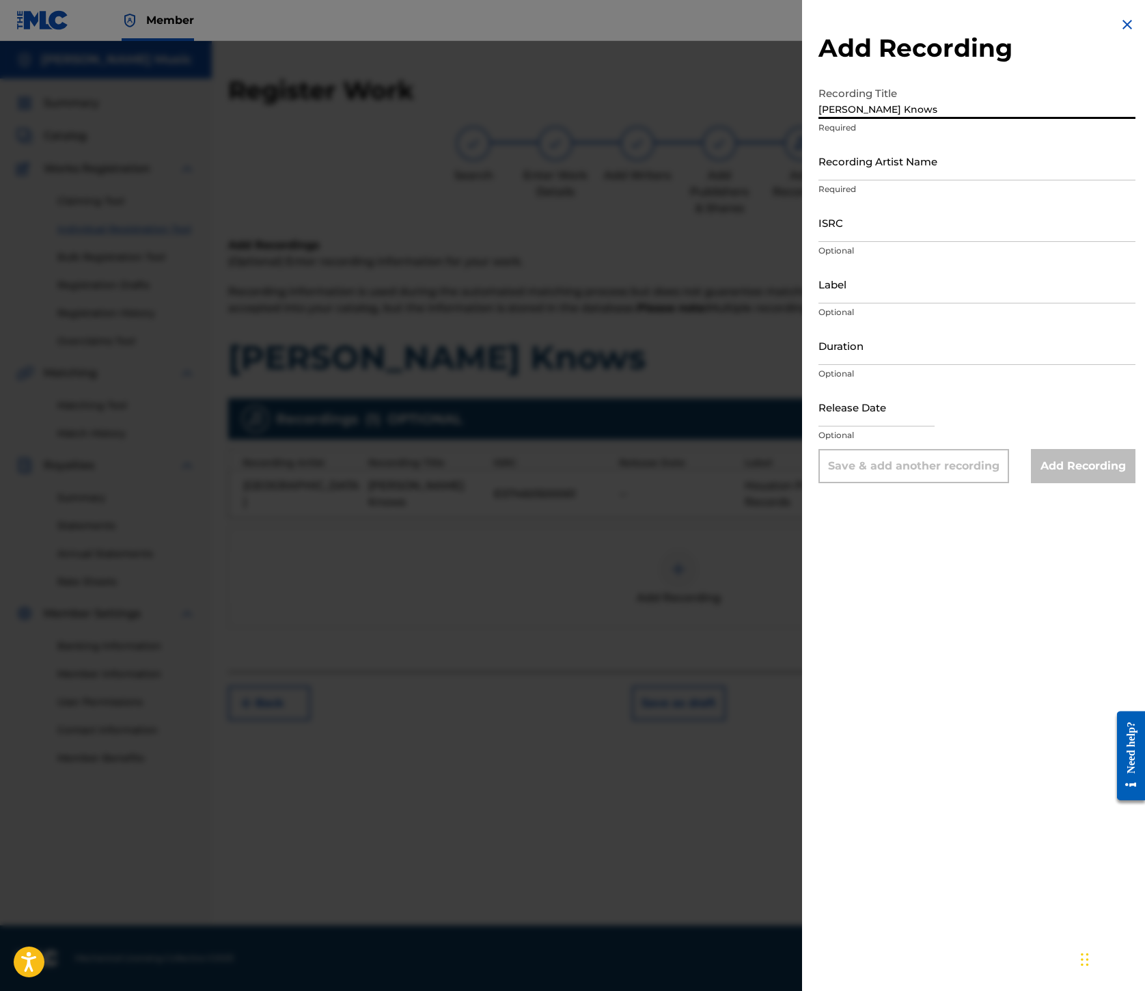
click at [819, 180] on input "Recording Artist Name" at bounding box center [977, 160] width 317 height 39
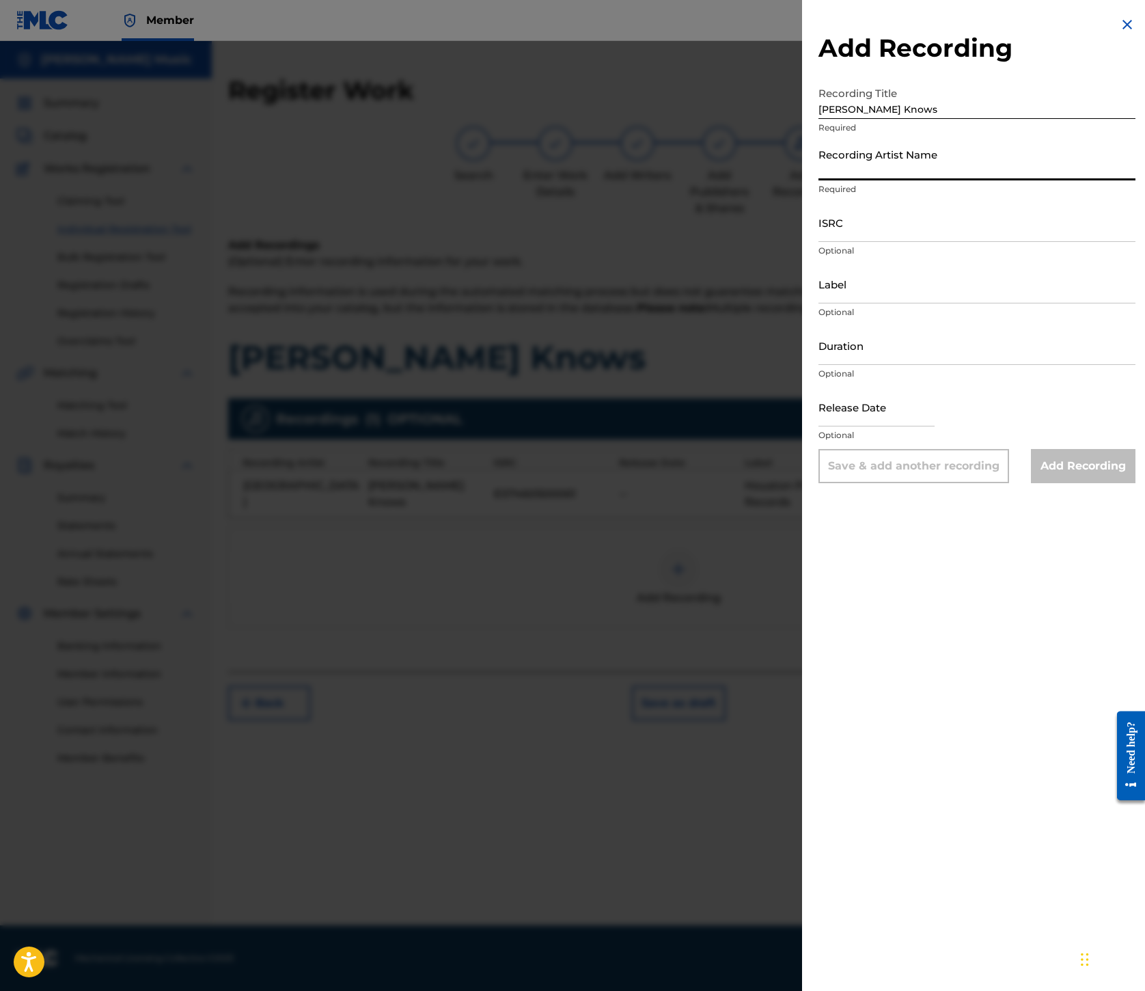
paste input "[GEOGRAPHIC_DATA]"
type input "[GEOGRAPHIC_DATA]"
click at [819, 242] on input "ISRC" at bounding box center [977, 222] width 317 height 39
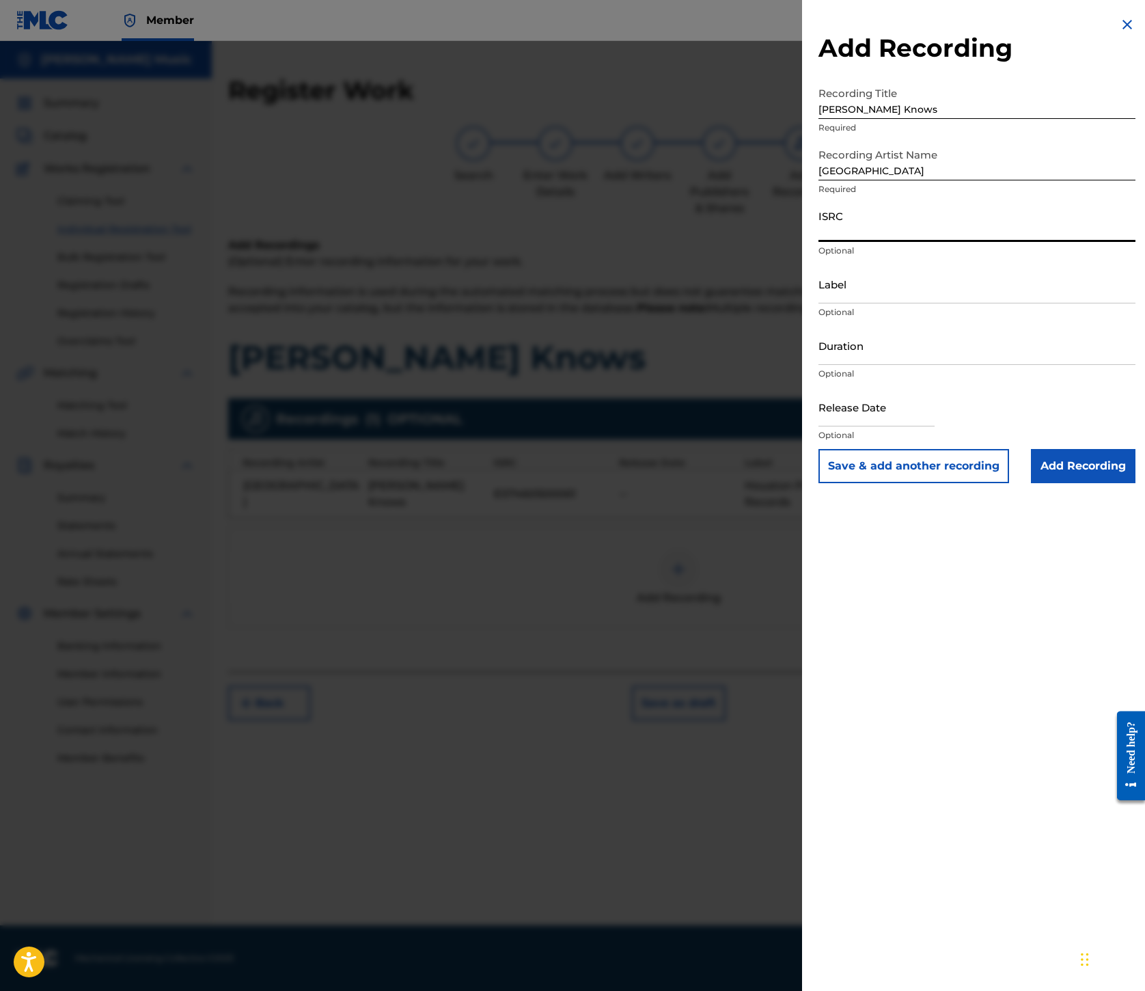
paste input "USL4R0754805"
type input "USL4R0754805"
click at [819, 303] on input "Label" at bounding box center [977, 283] width 317 height 39
paste input "Popboomerang Records"
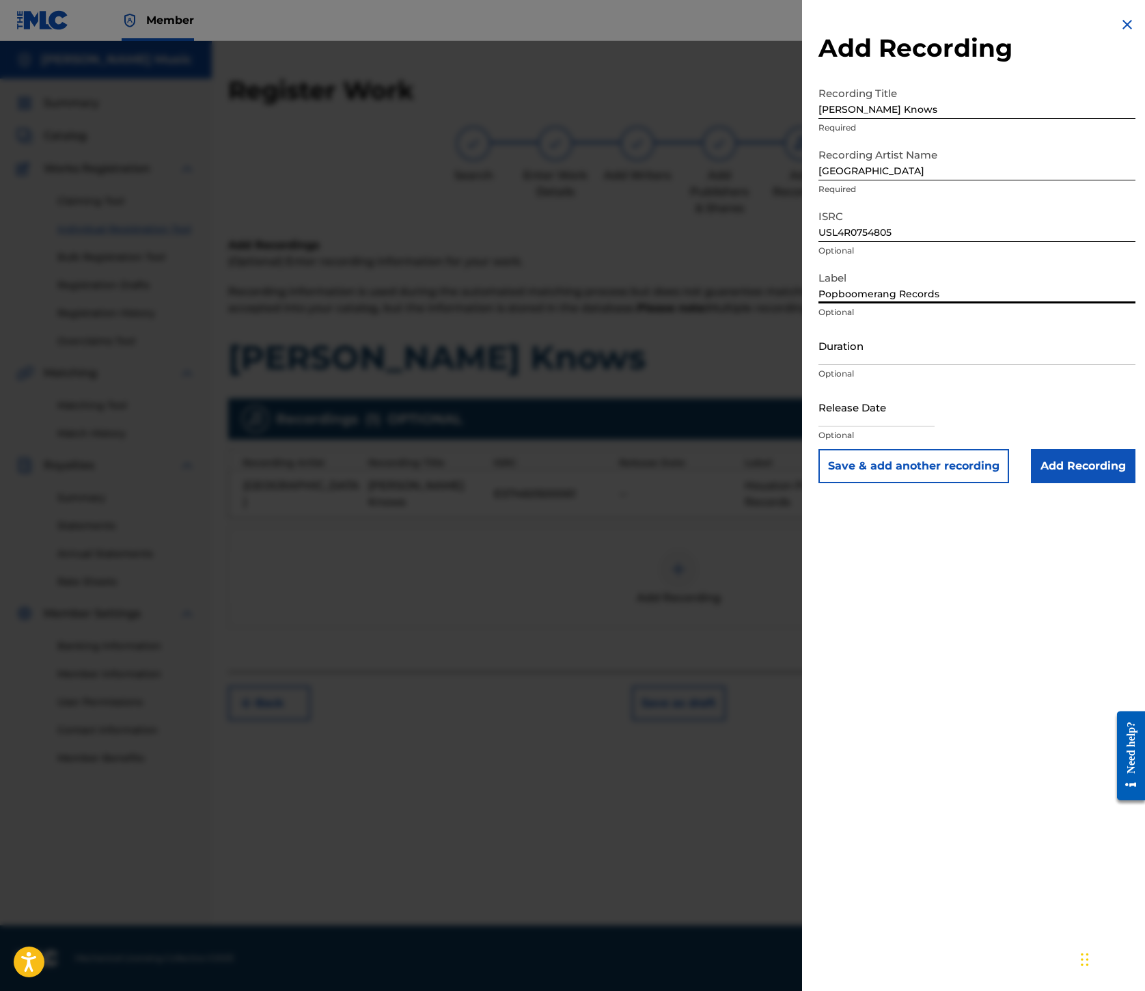
type input "Popboomerang Records"
click at [1036, 483] on input "Add Recording" at bounding box center [1083, 466] width 105 height 34
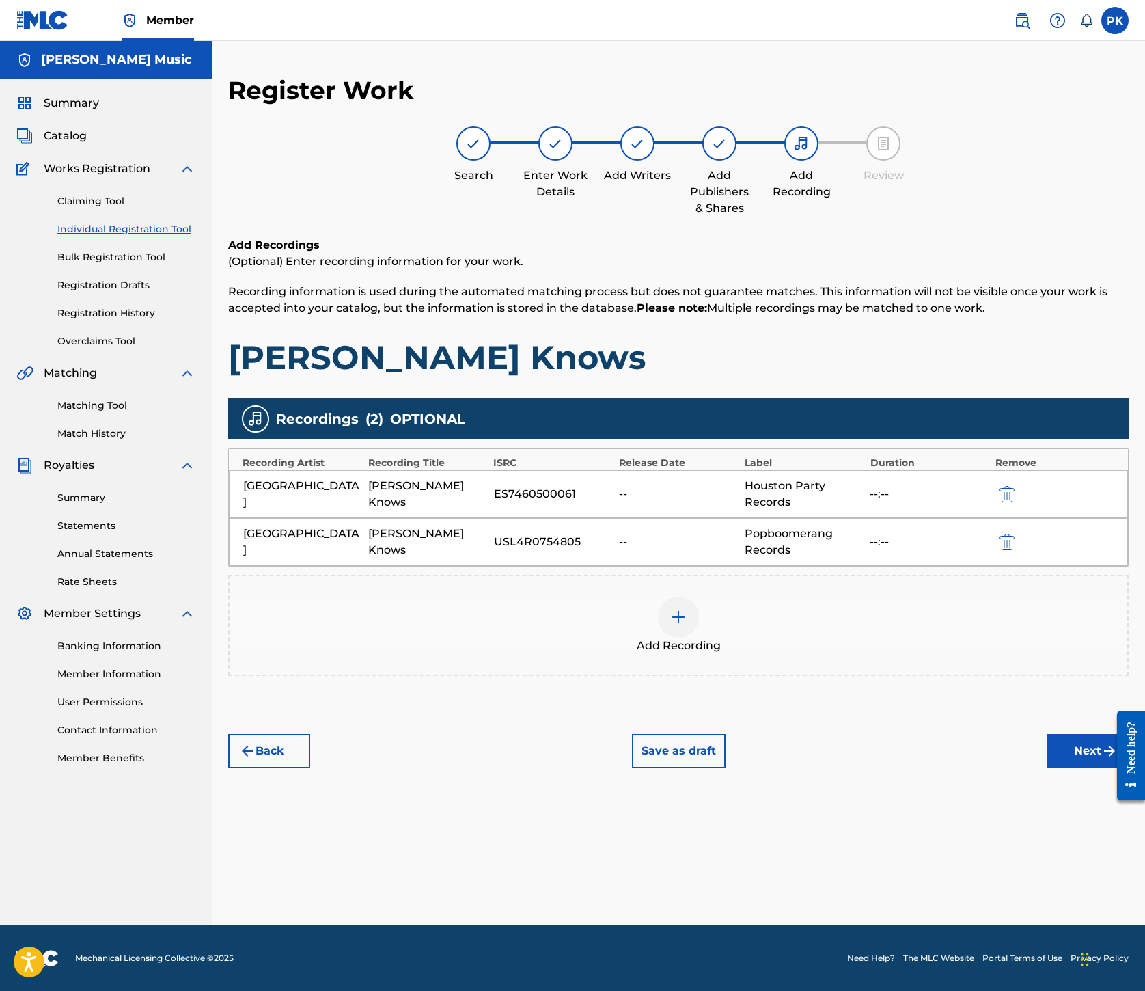
click at [1047, 768] on button "Next" at bounding box center [1088, 751] width 82 height 34
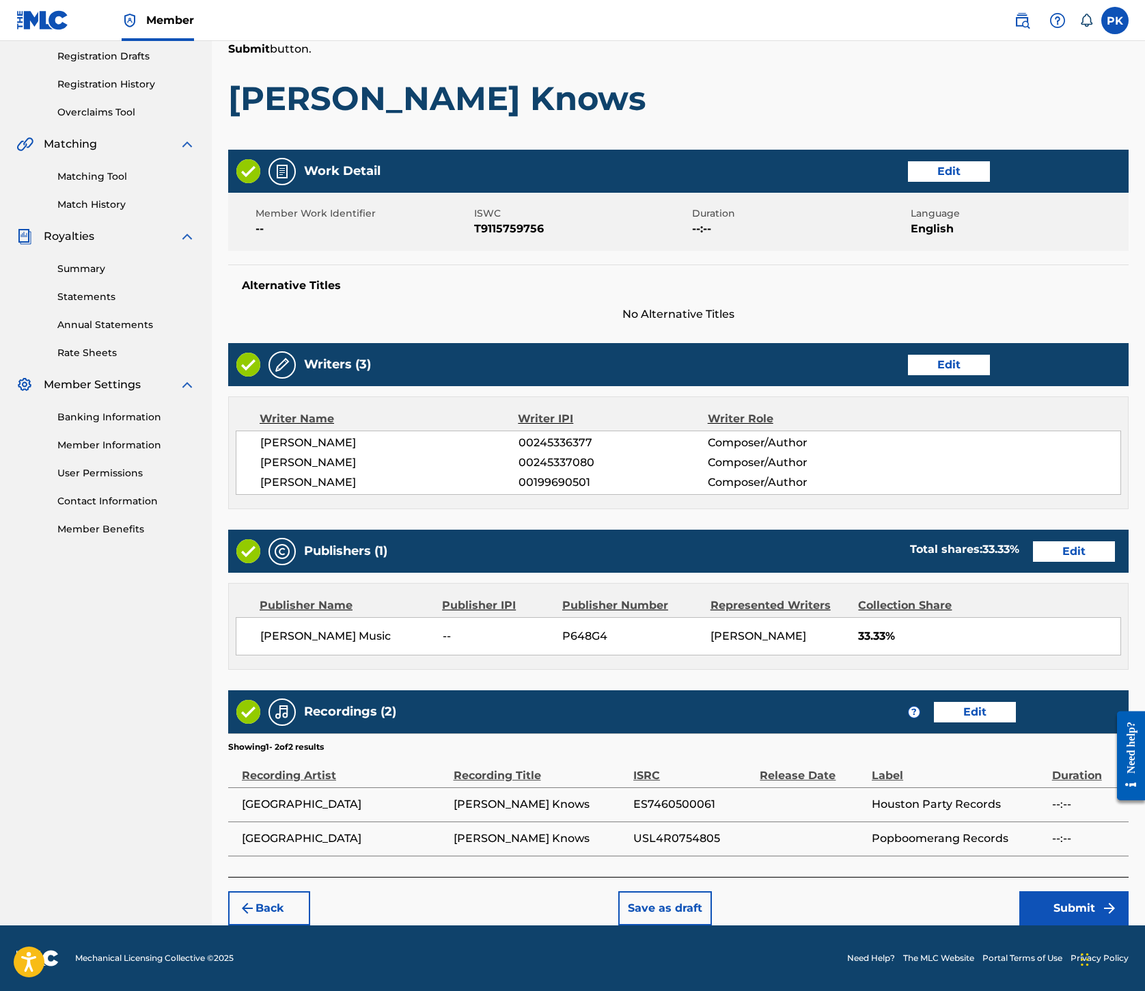
scroll to position [949, 0]
click at [1035, 891] on button "Submit" at bounding box center [1074, 908] width 109 height 34
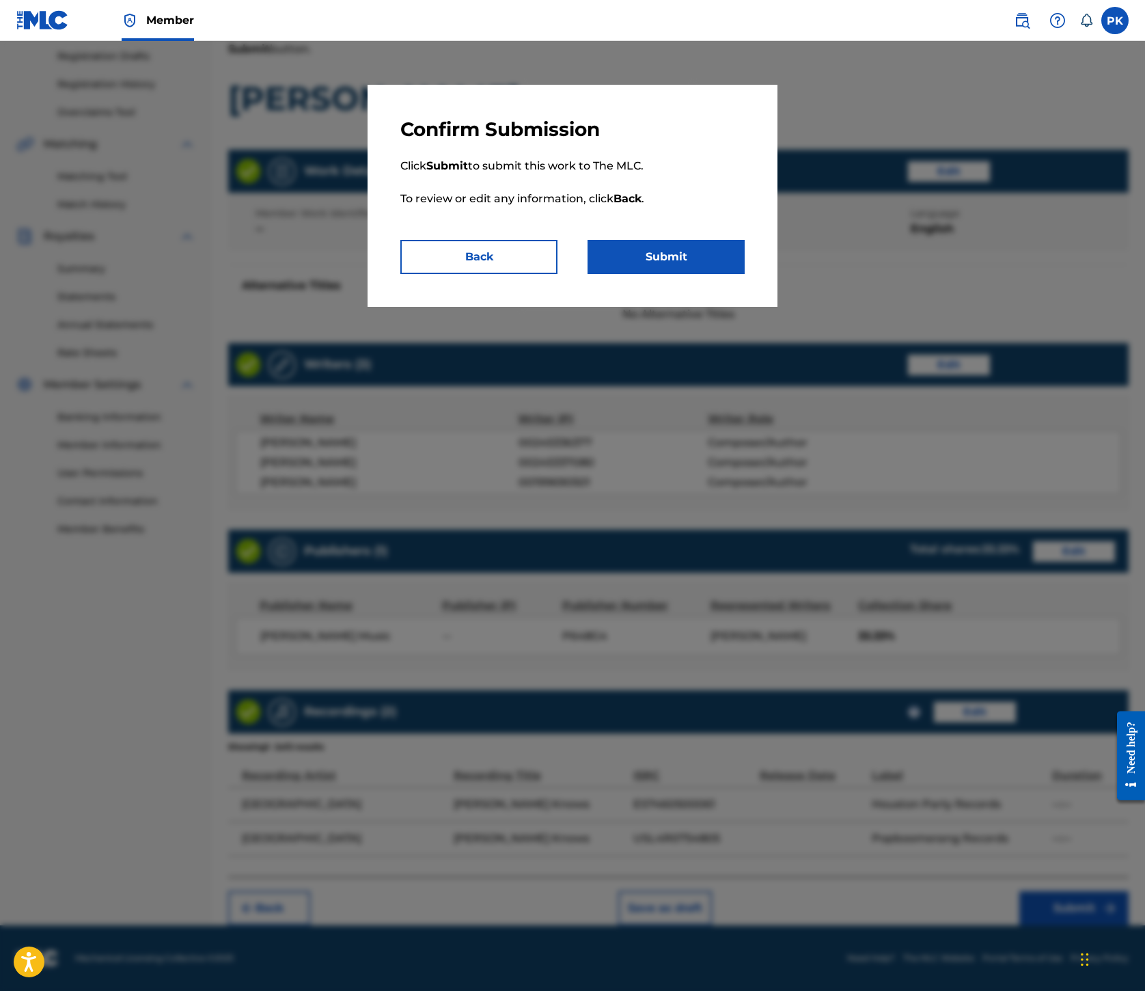
click at [745, 274] on button "Submit" at bounding box center [666, 257] width 157 height 34
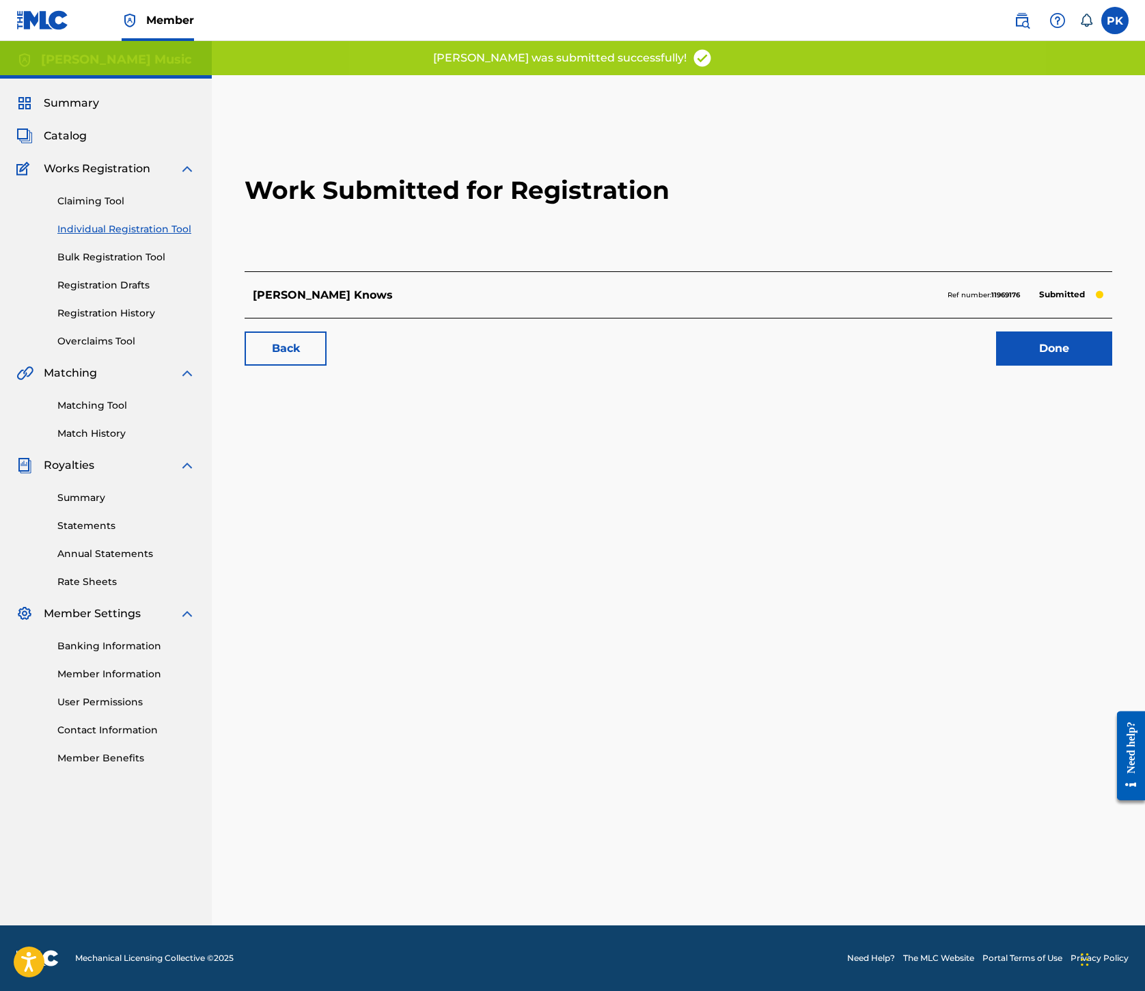
click at [996, 366] on link "Done" at bounding box center [1054, 348] width 116 height 34
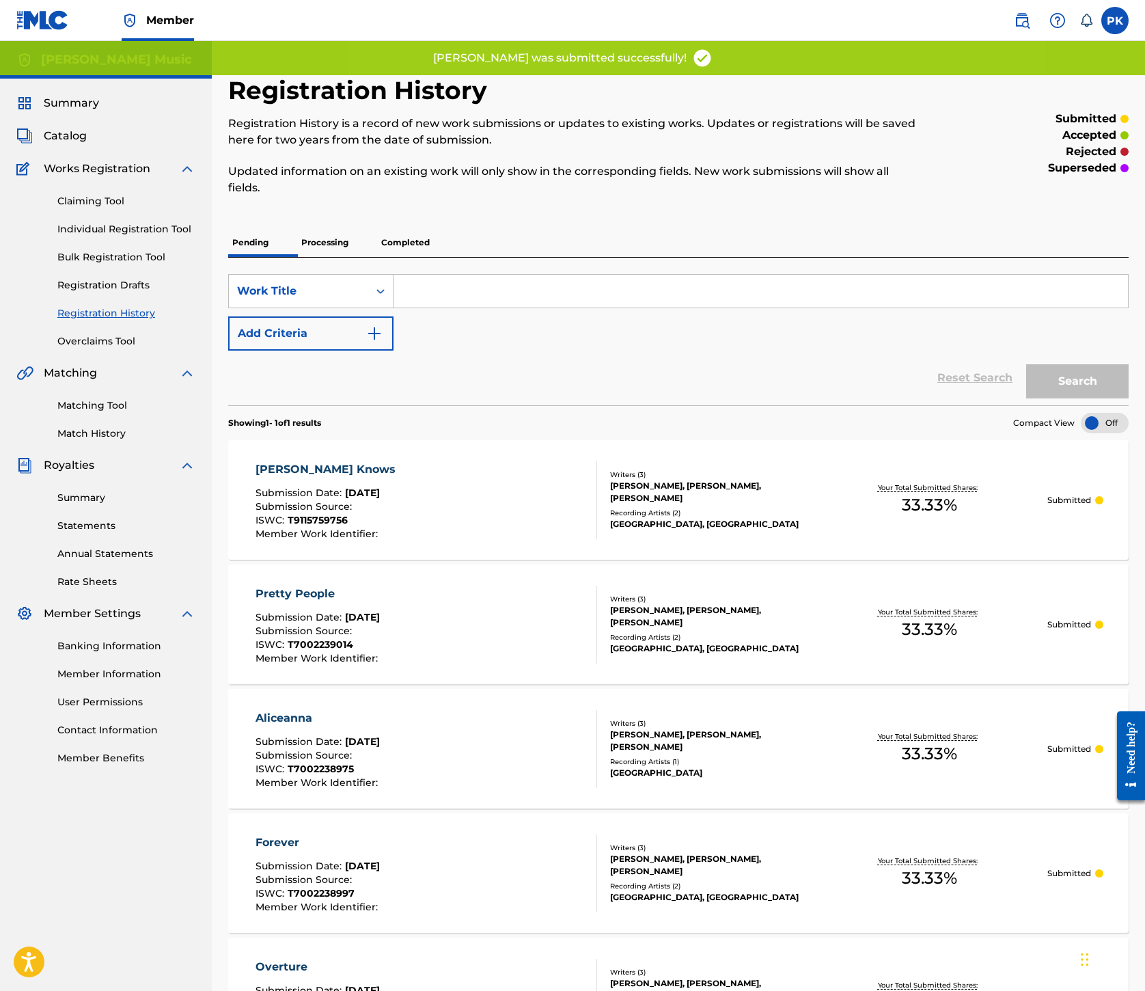
click at [169, 236] on link "Individual Registration Tool" at bounding box center [126, 229] width 138 height 14
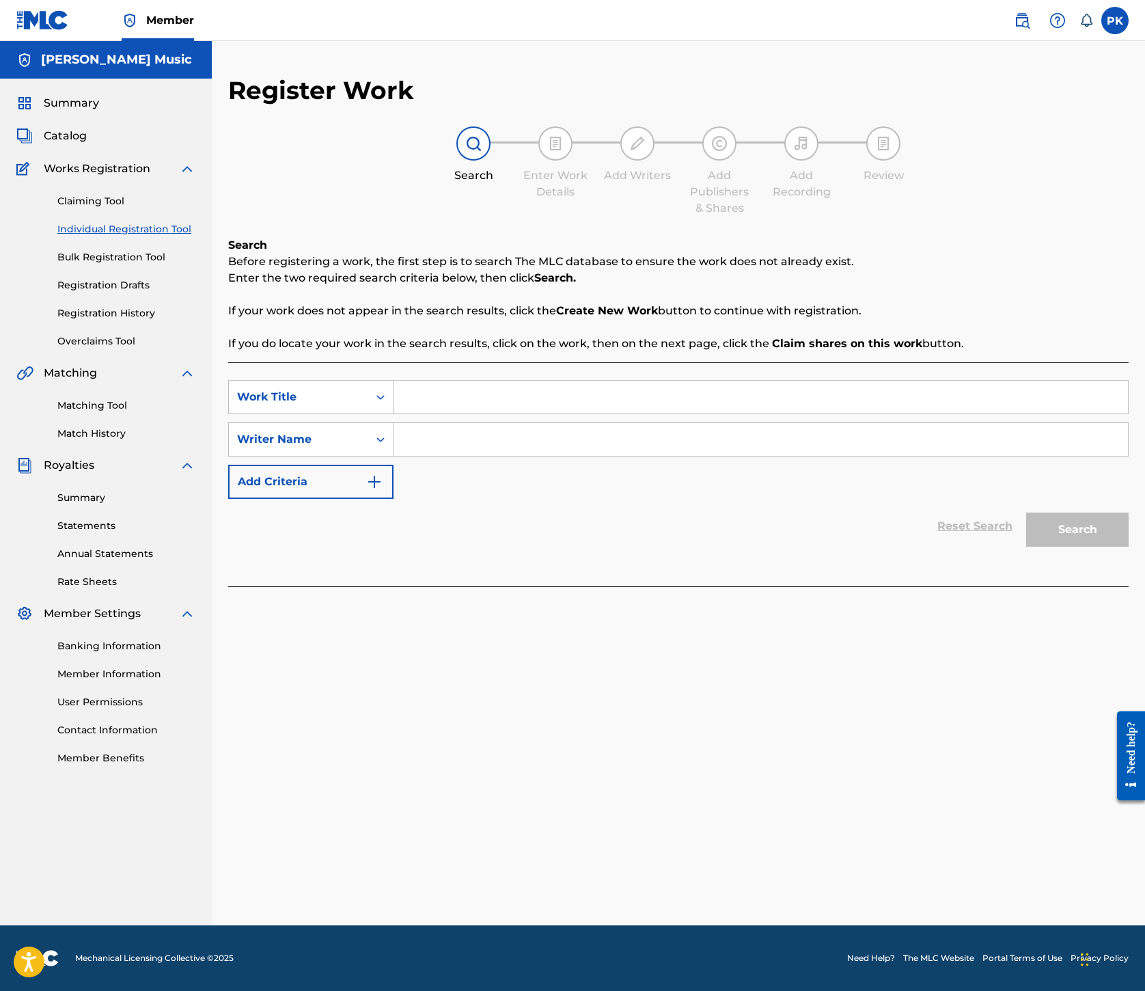
click at [768, 413] on input "Search Form" at bounding box center [761, 397] width 735 height 33
paste input "Sunshiny Daydream"
type input "Sunshiny Daydream"
click at [826, 456] on input "Search Form" at bounding box center [761, 439] width 735 height 33
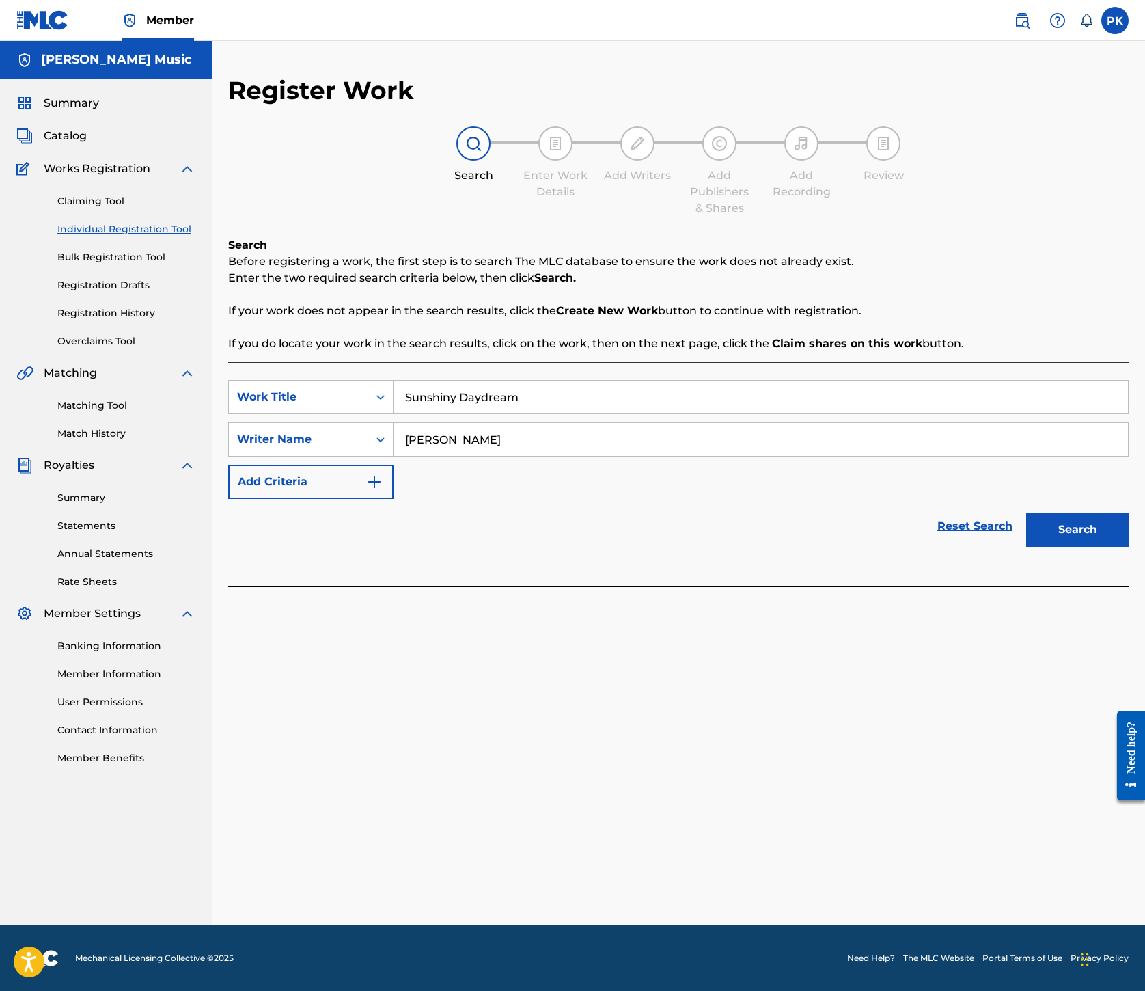
type input "[PERSON_NAME]"
click at [1032, 547] on button "Search" at bounding box center [1078, 530] width 103 height 34
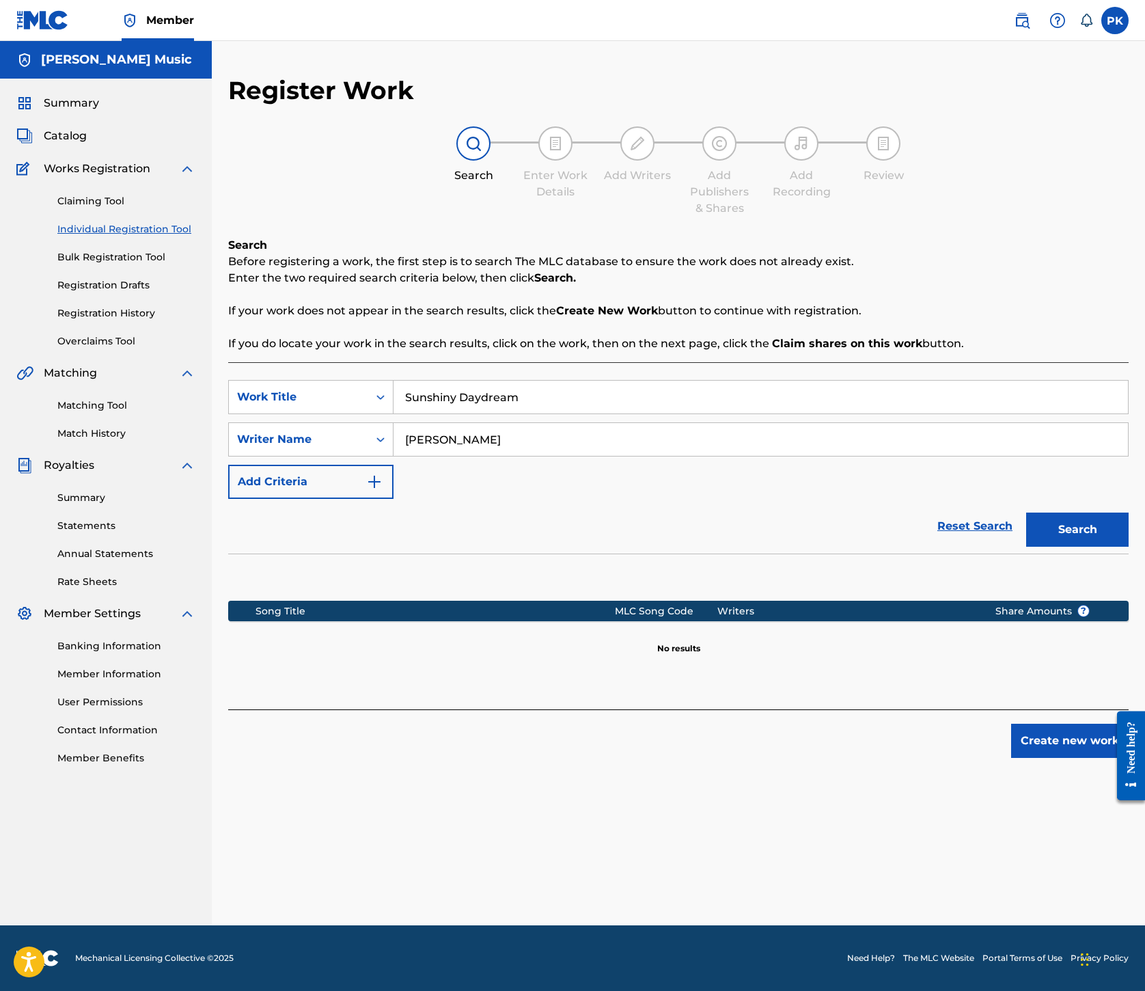
scroll to position [398, 0]
click at [1025, 758] on button "Create new work" at bounding box center [1071, 741] width 118 height 34
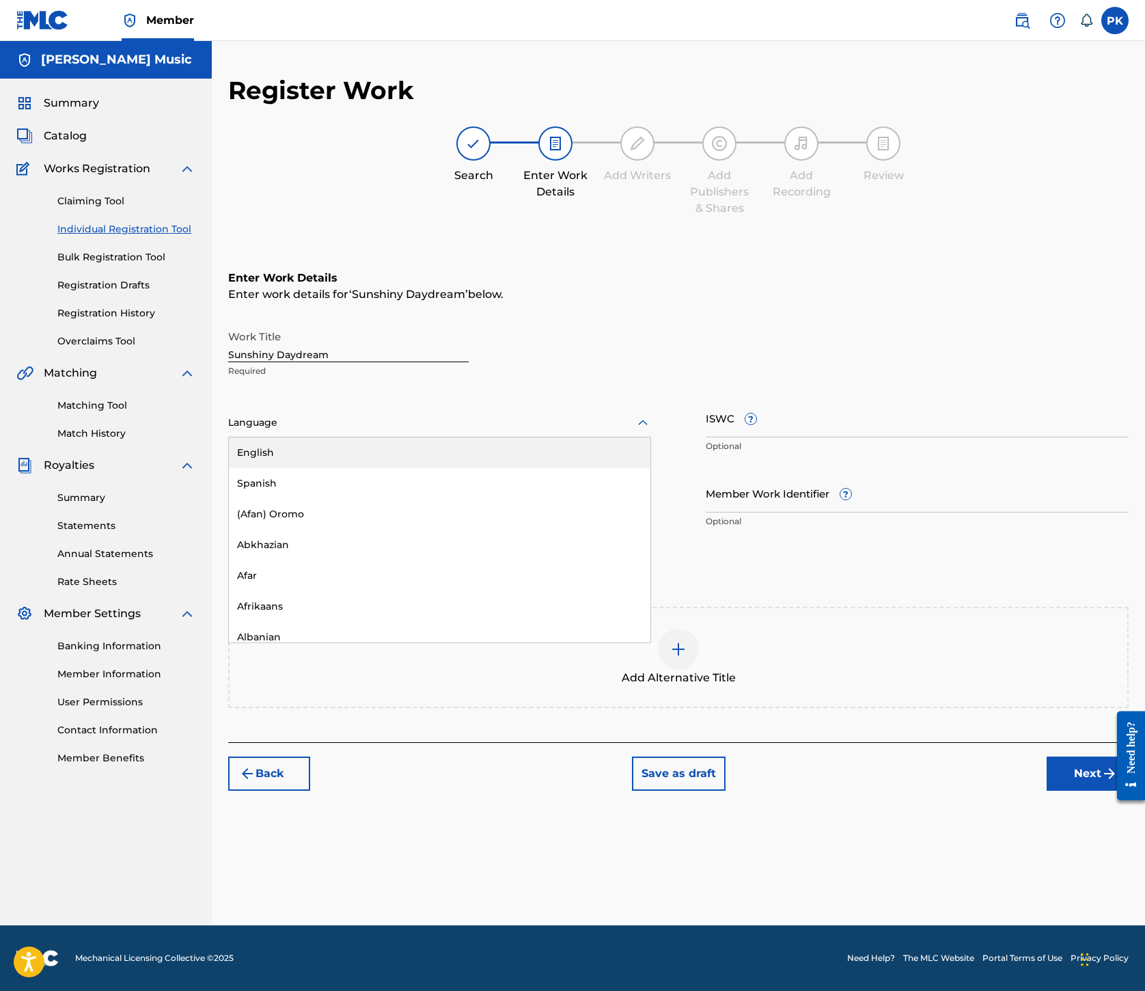
click at [648, 420] on icon at bounding box center [643, 422] width 10 height 5
click at [651, 437] on div "English" at bounding box center [440, 452] width 422 height 31
click at [853, 398] on input "ISWC ?" at bounding box center [917, 417] width 423 height 39
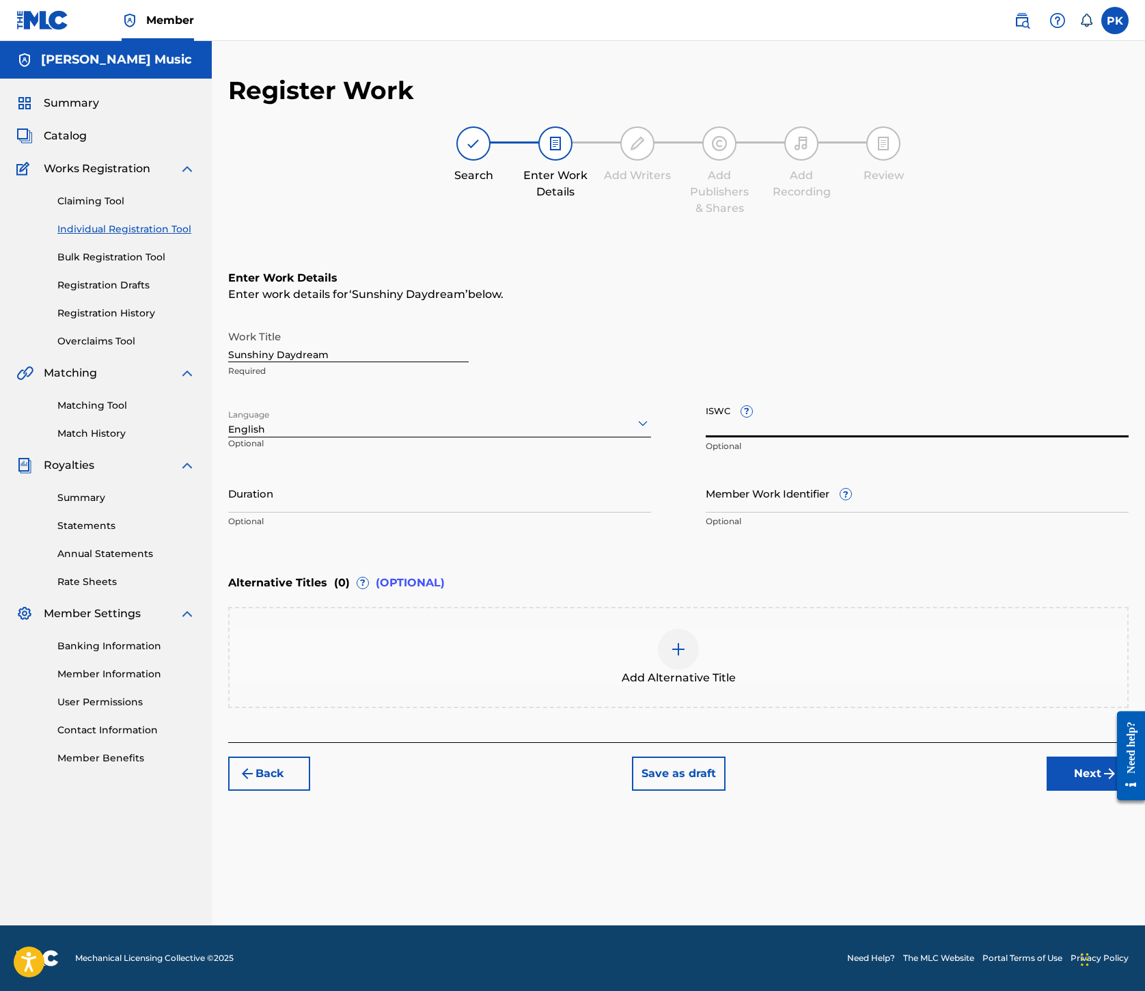
paste input "T9115759767"
type input "T9115759767"
click at [1047, 791] on button "Next" at bounding box center [1088, 774] width 82 height 34
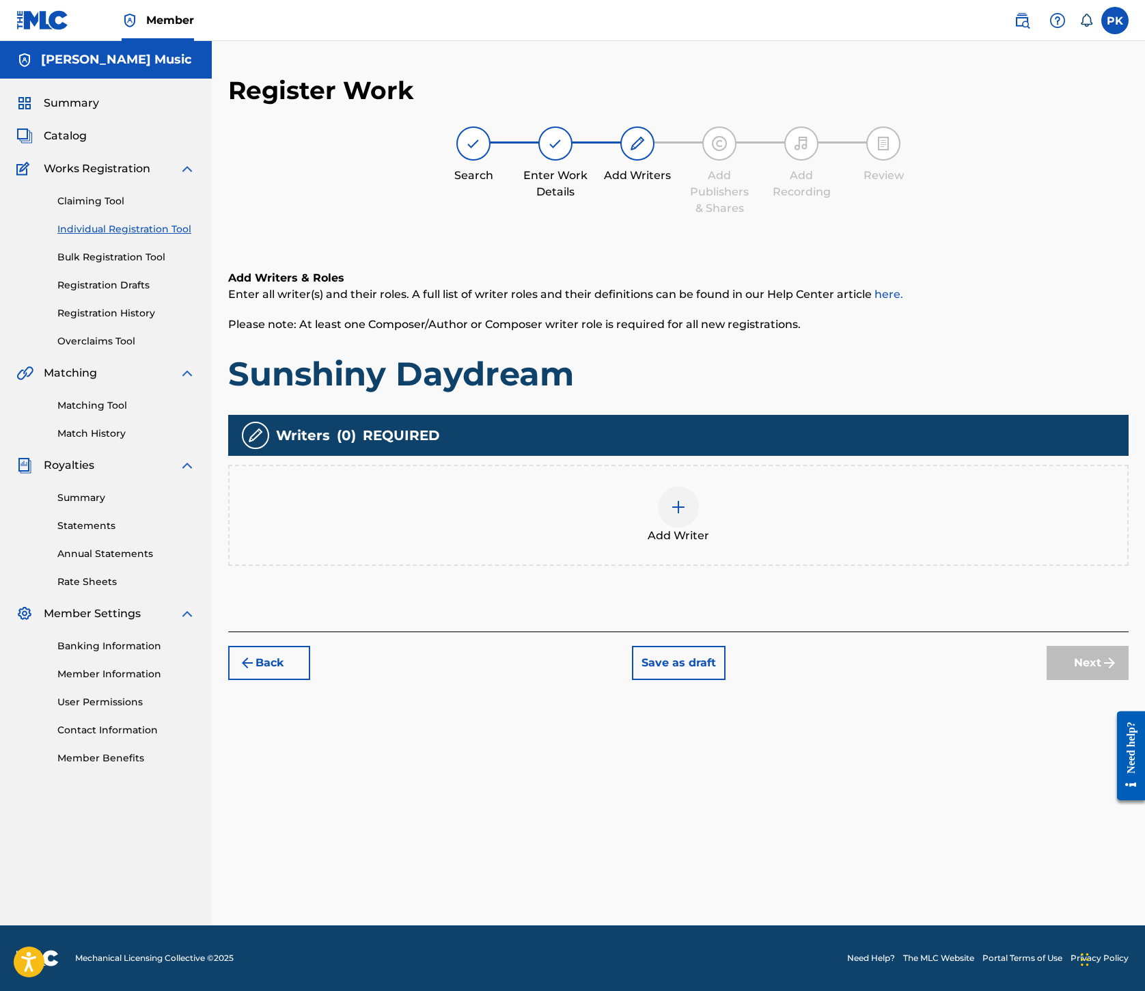
scroll to position [62, 0]
click at [687, 515] on img at bounding box center [678, 507] width 16 height 16
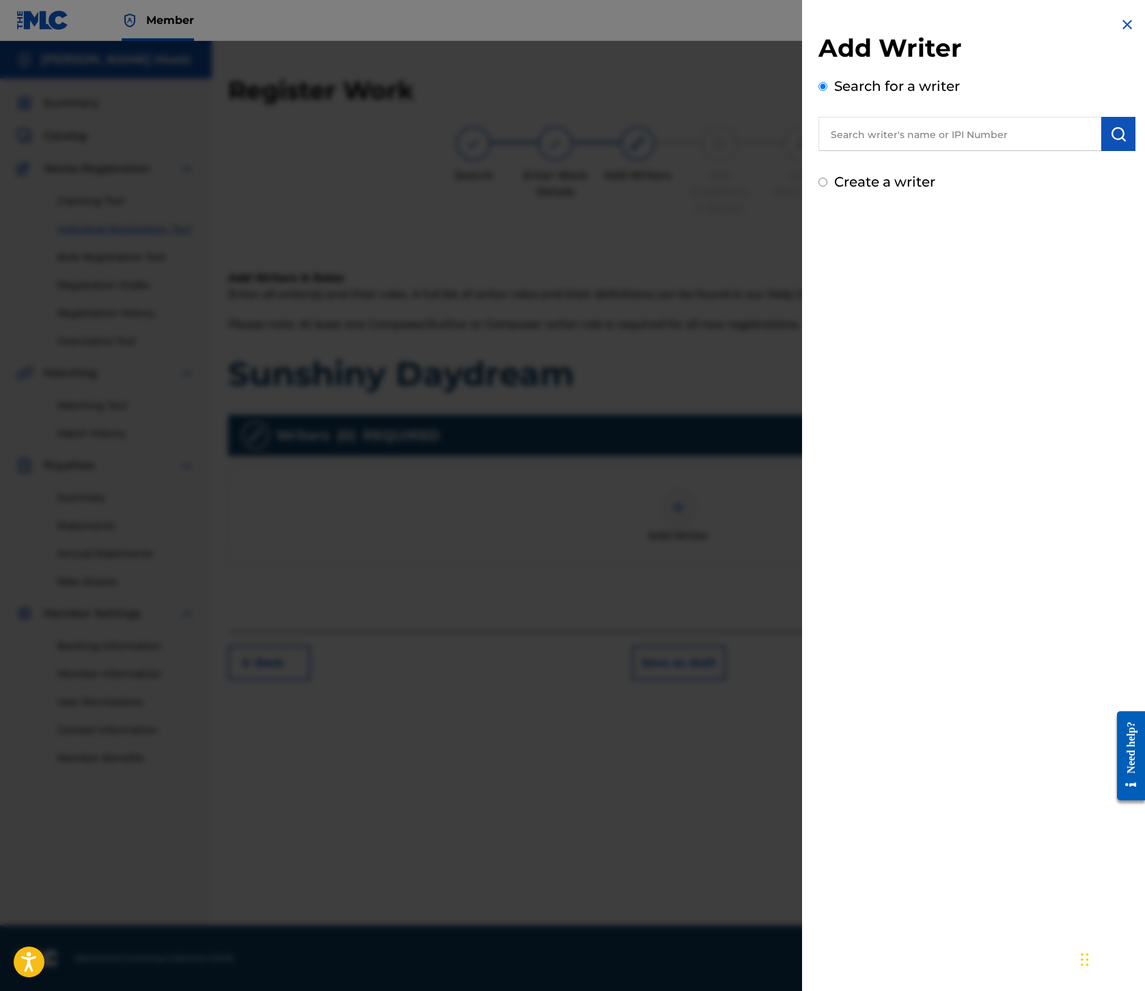
click at [819, 151] on input "text" at bounding box center [960, 134] width 283 height 34
paste input "00245336377"
type input "00245336377"
click at [1111, 142] on img "submit" at bounding box center [1119, 134] width 16 height 16
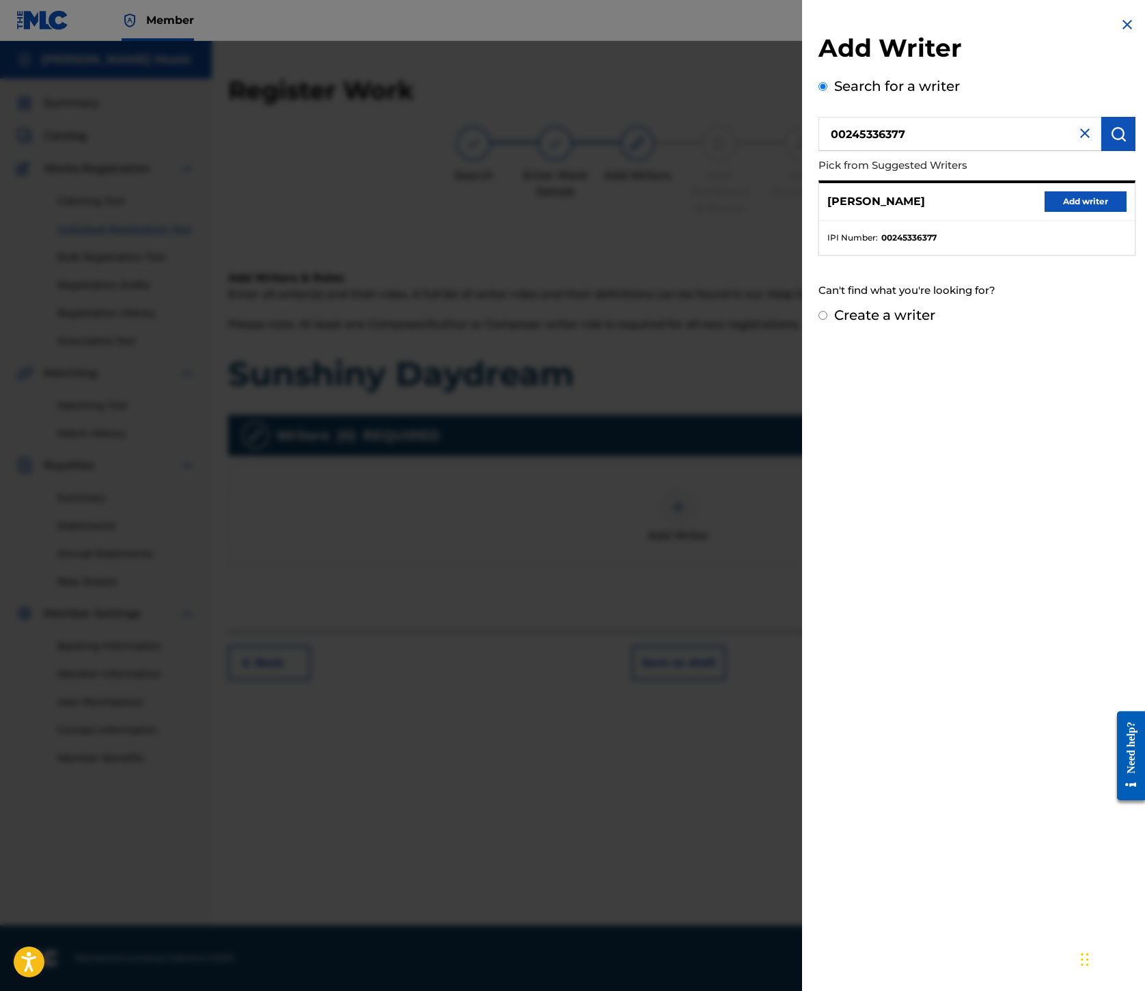
click at [1045, 212] on button "Add writer" at bounding box center [1086, 201] width 82 height 21
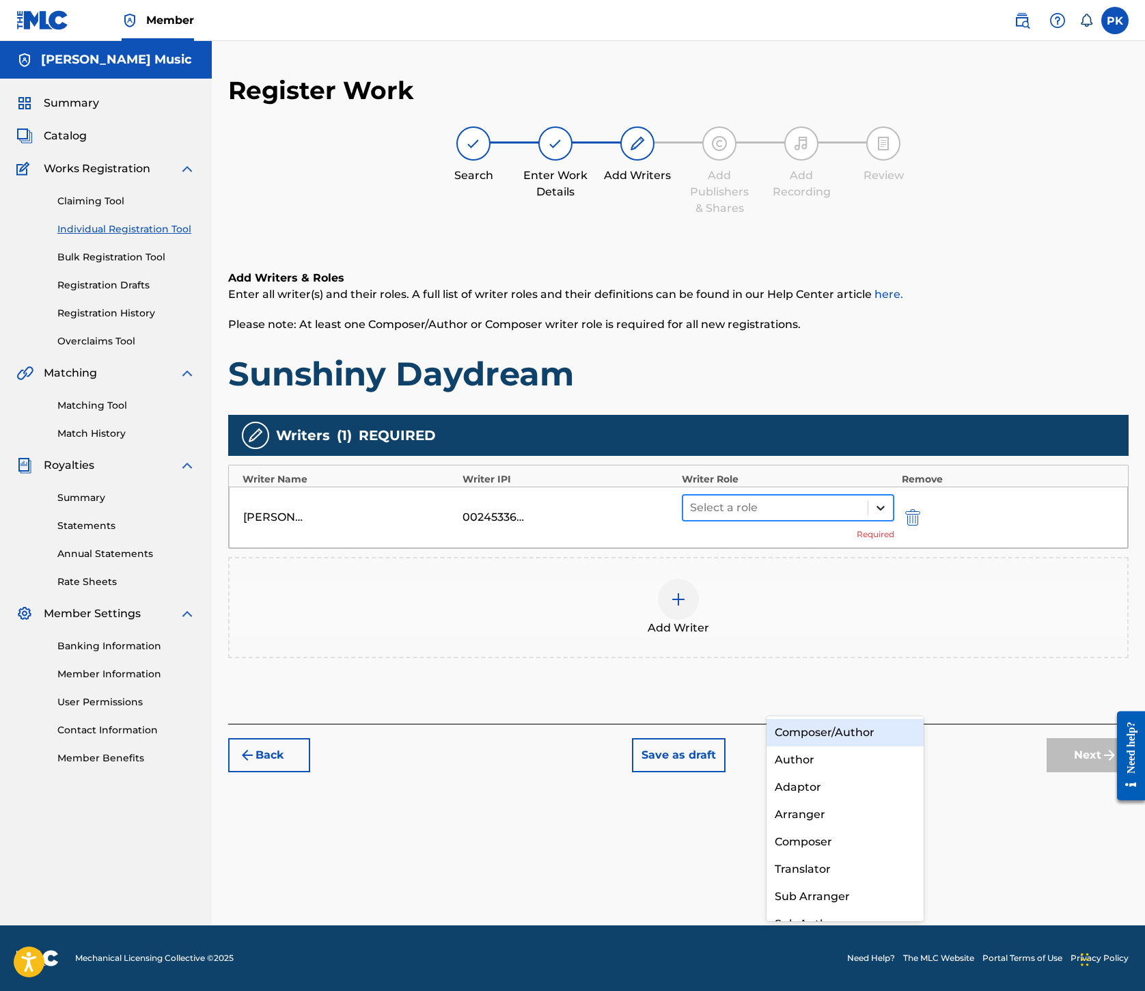
click at [888, 515] on icon at bounding box center [881, 508] width 14 height 14
click at [854, 734] on div "Composer/Author" at bounding box center [845, 732] width 157 height 27
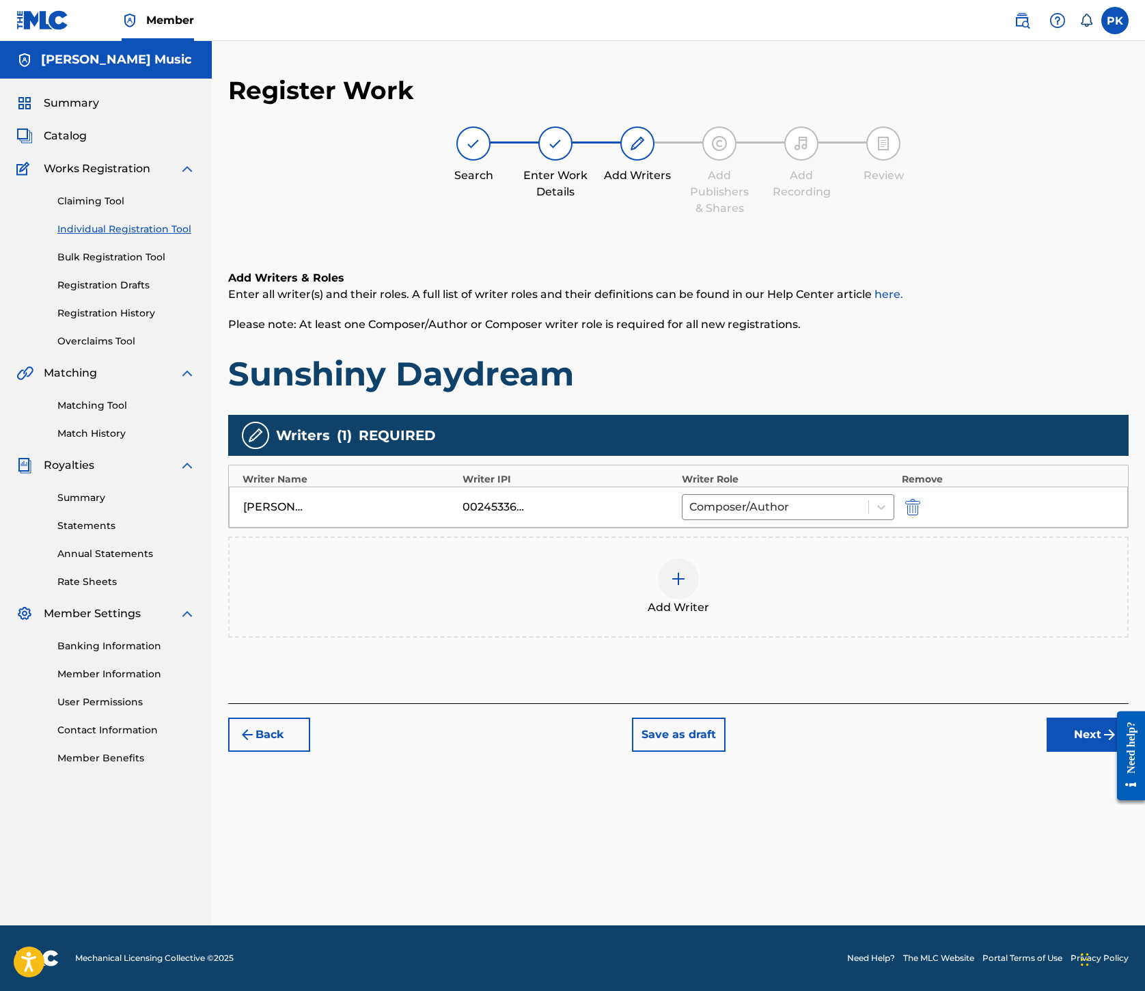
click at [687, 587] on img at bounding box center [678, 579] width 16 height 16
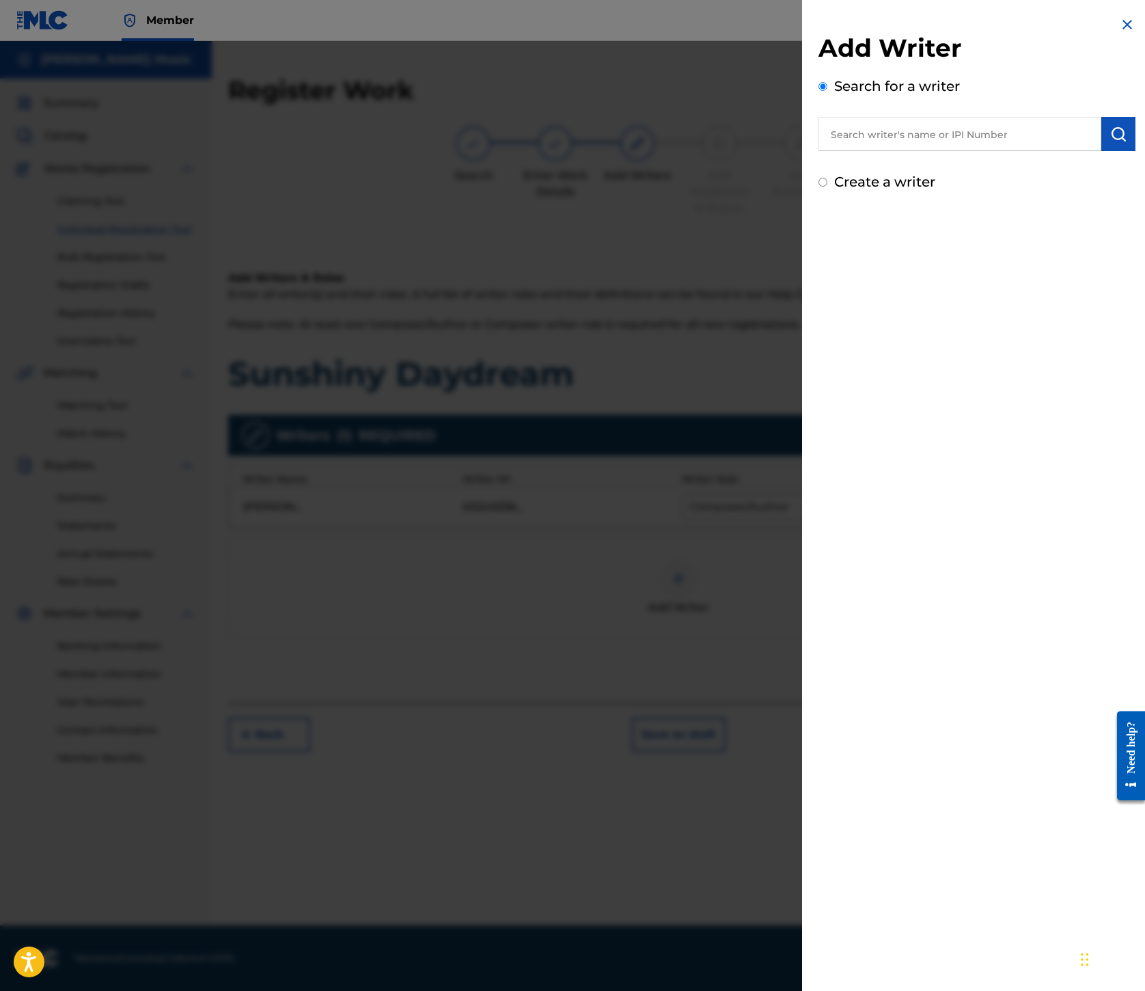
click at [819, 151] on input "text" at bounding box center [960, 134] width 283 height 34
paste input "00245337080"
type input "00245337080"
click at [1102, 151] on button "submit" at bounding box center [1119, 134] width 34 height 34
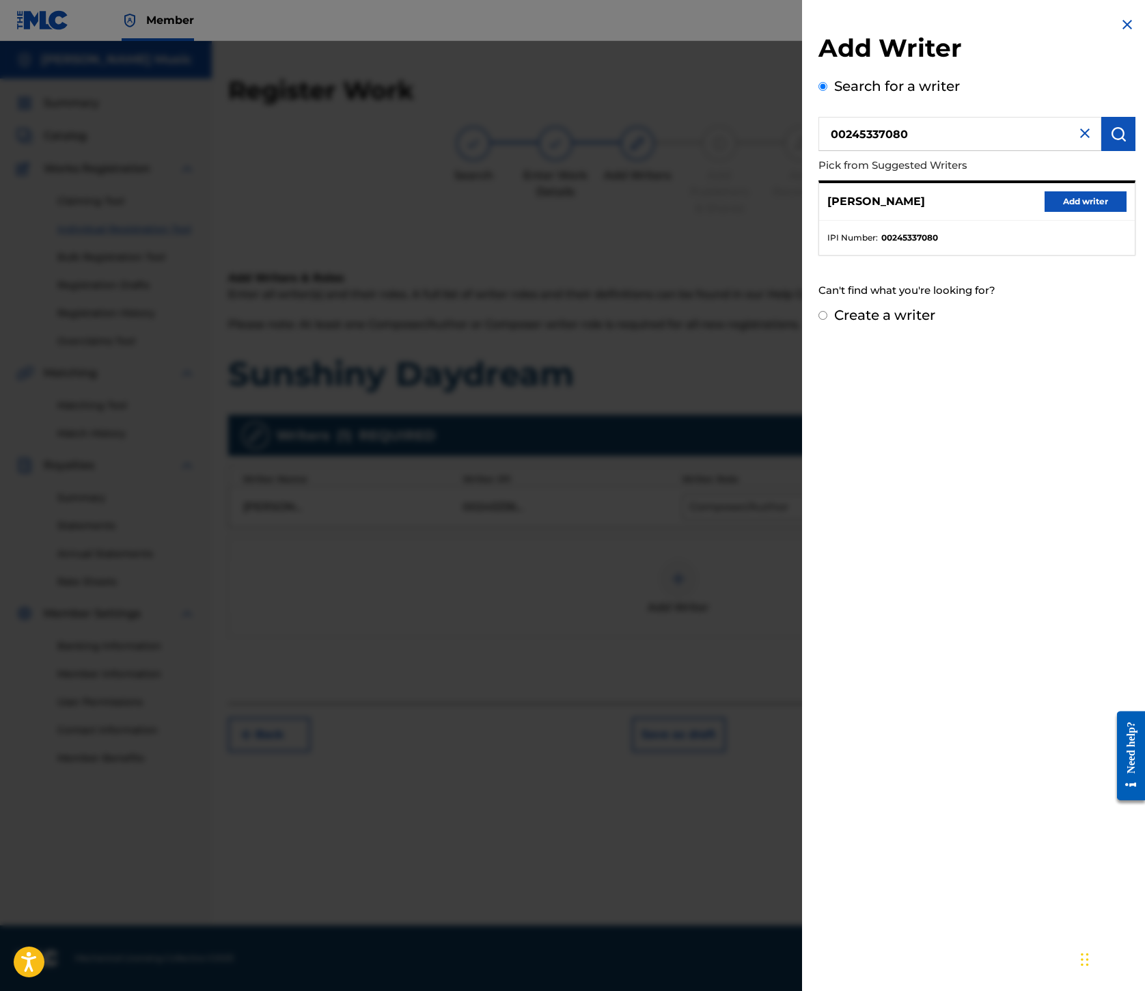
click at [1048, 212] on button "Add writer" at bounding box center [1086, 201] width 82 height 21
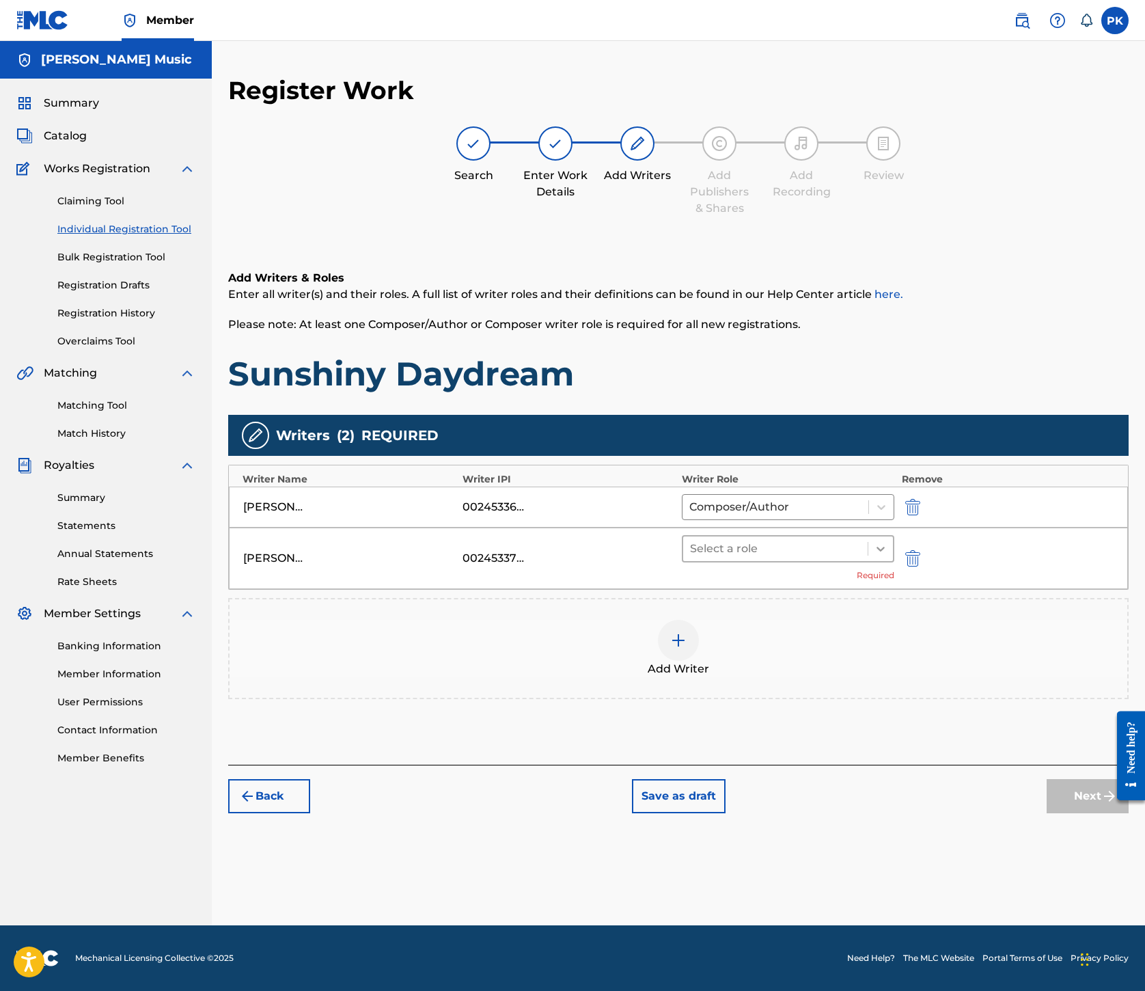
click at [888, 556] on icon at bounding box center [881, 549] width 14 height 14
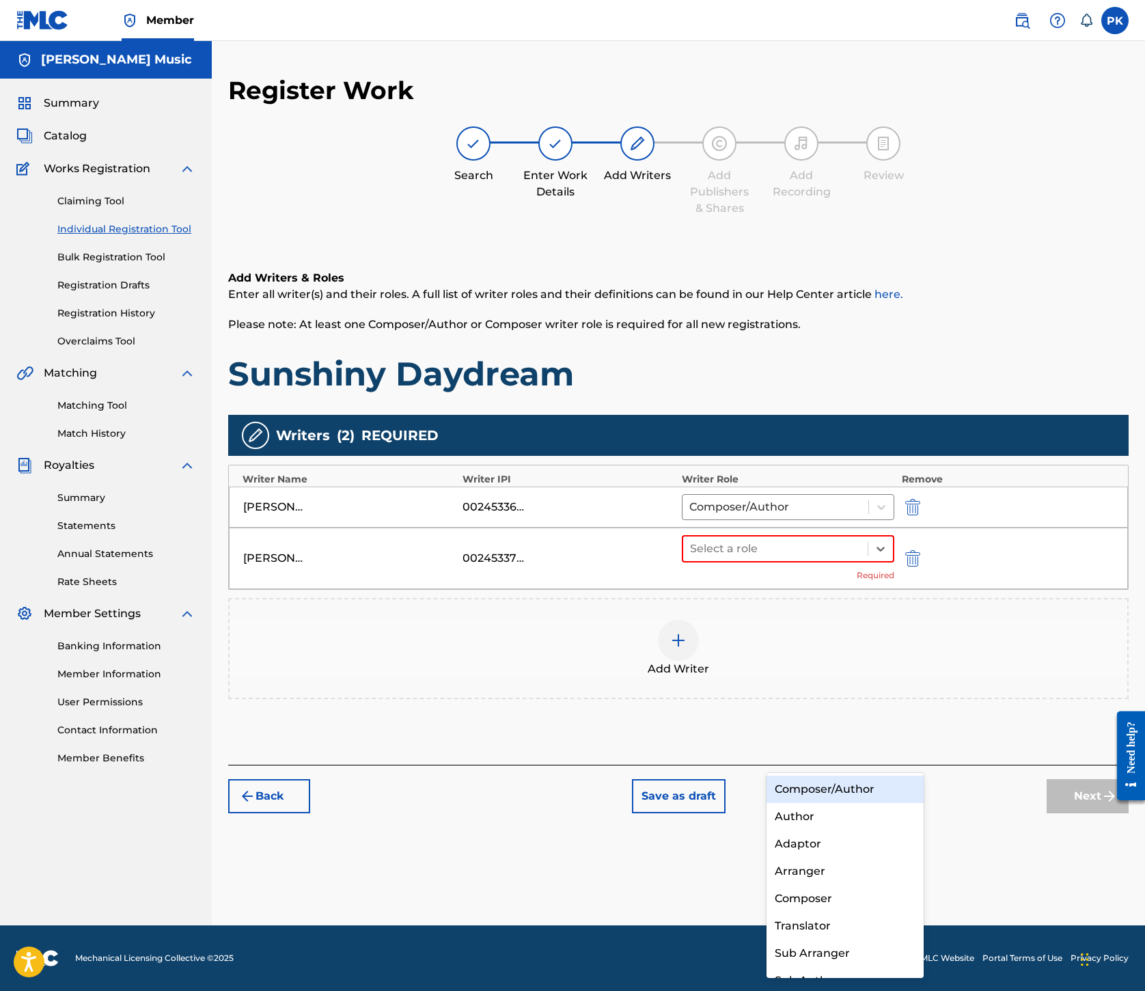
click at [853, 783] on div "Composer/Author" at bounding box center [845, 789] width 157 height 27
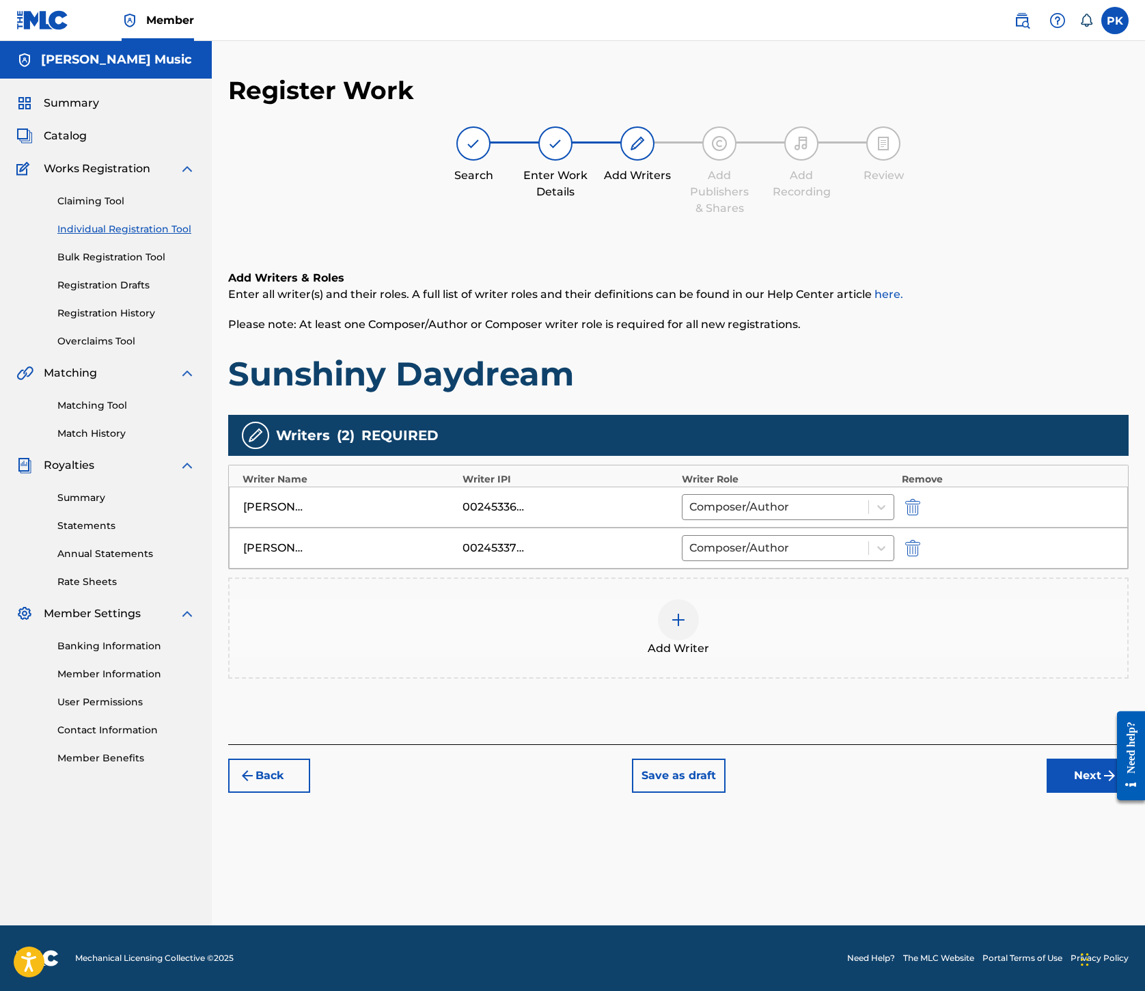
click at [687, 628] on img at bounding box center [678, 620] width 16 height 16
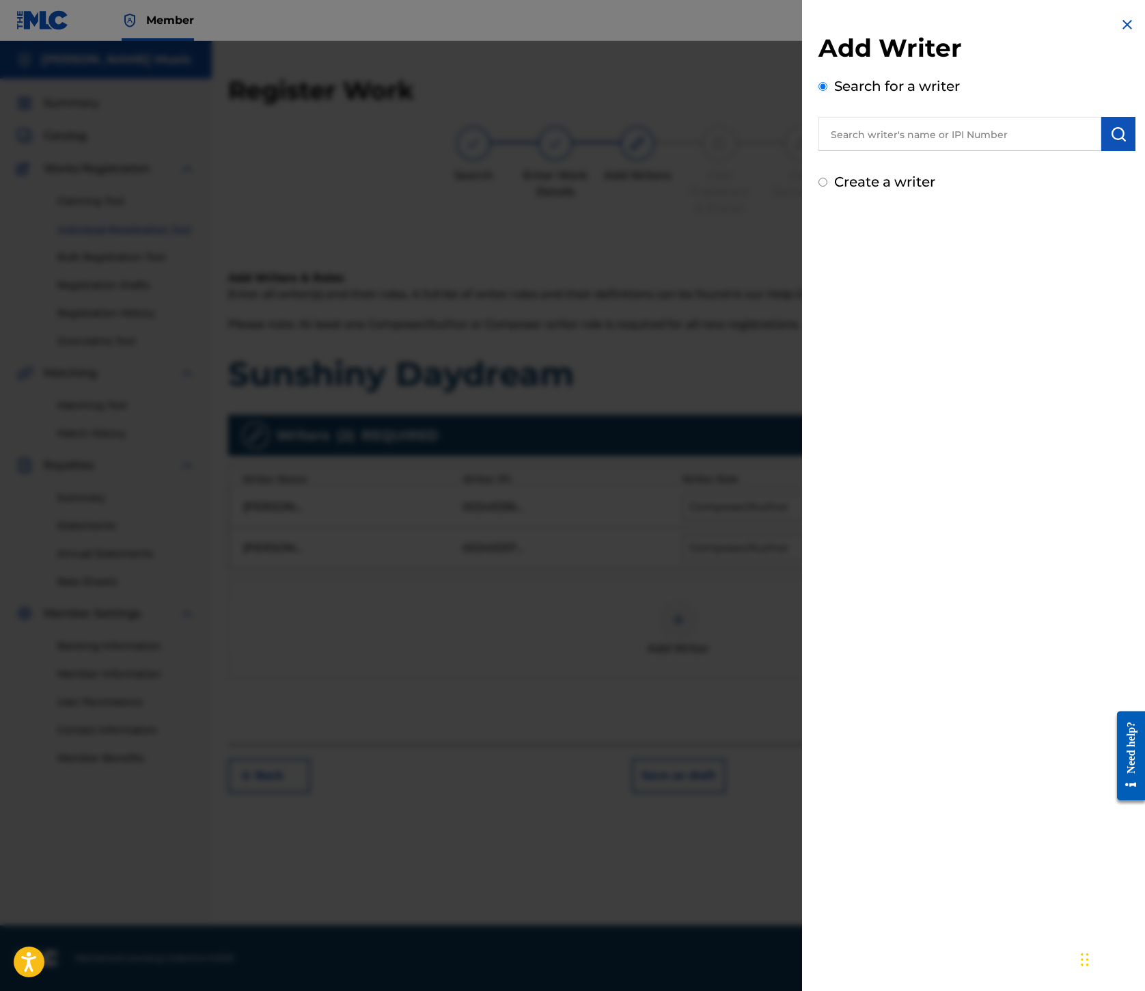
click at [819, 151] on input "text" at bounding box center [960, 134] width 283 height 34
paste input "00199690501"
type input "00199690501"
click at [1111, 142] on img "submit" at bounding box center [1119, 134] width 16 height 16
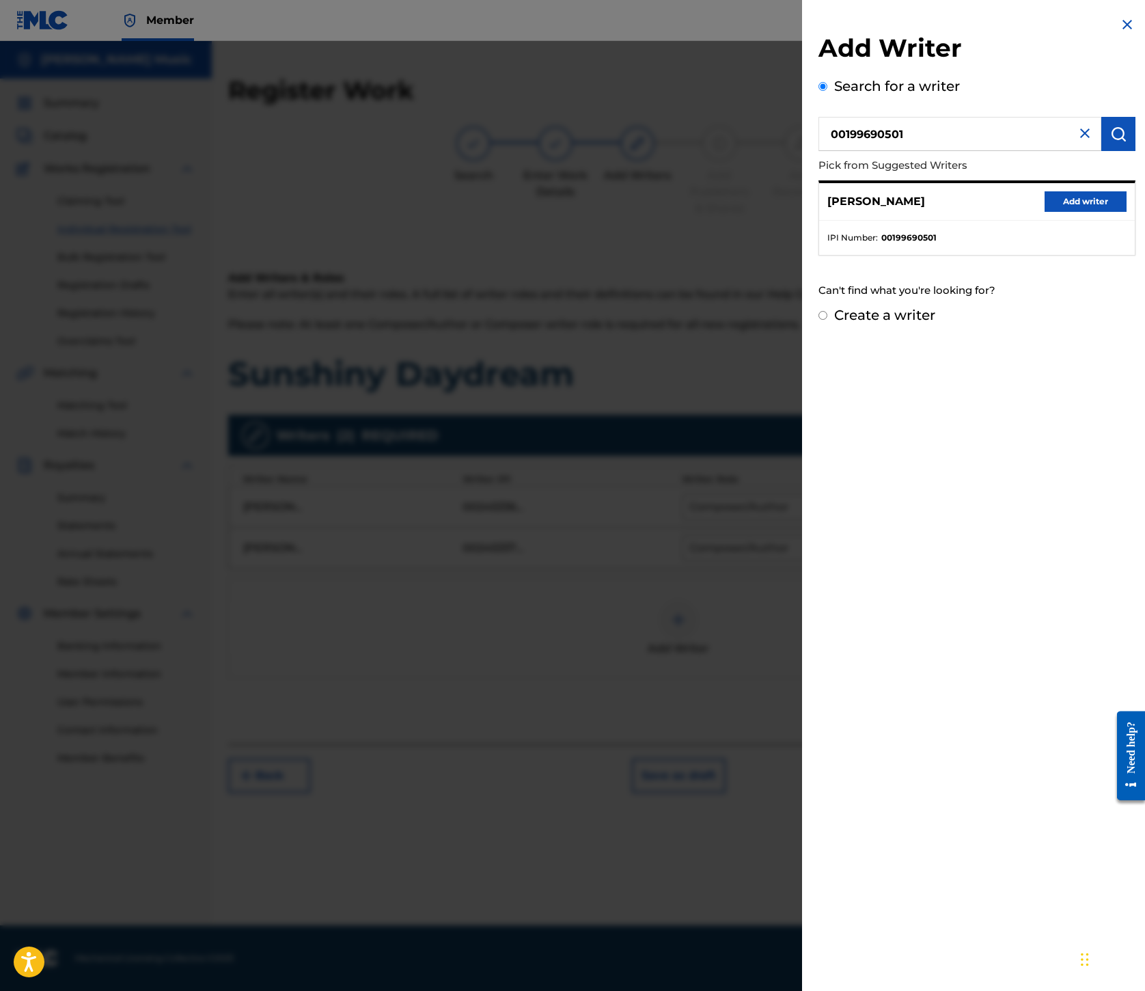
click at [1045, 212] on button "Add writer" at bounding box center [1086, 201] width 82 height 21
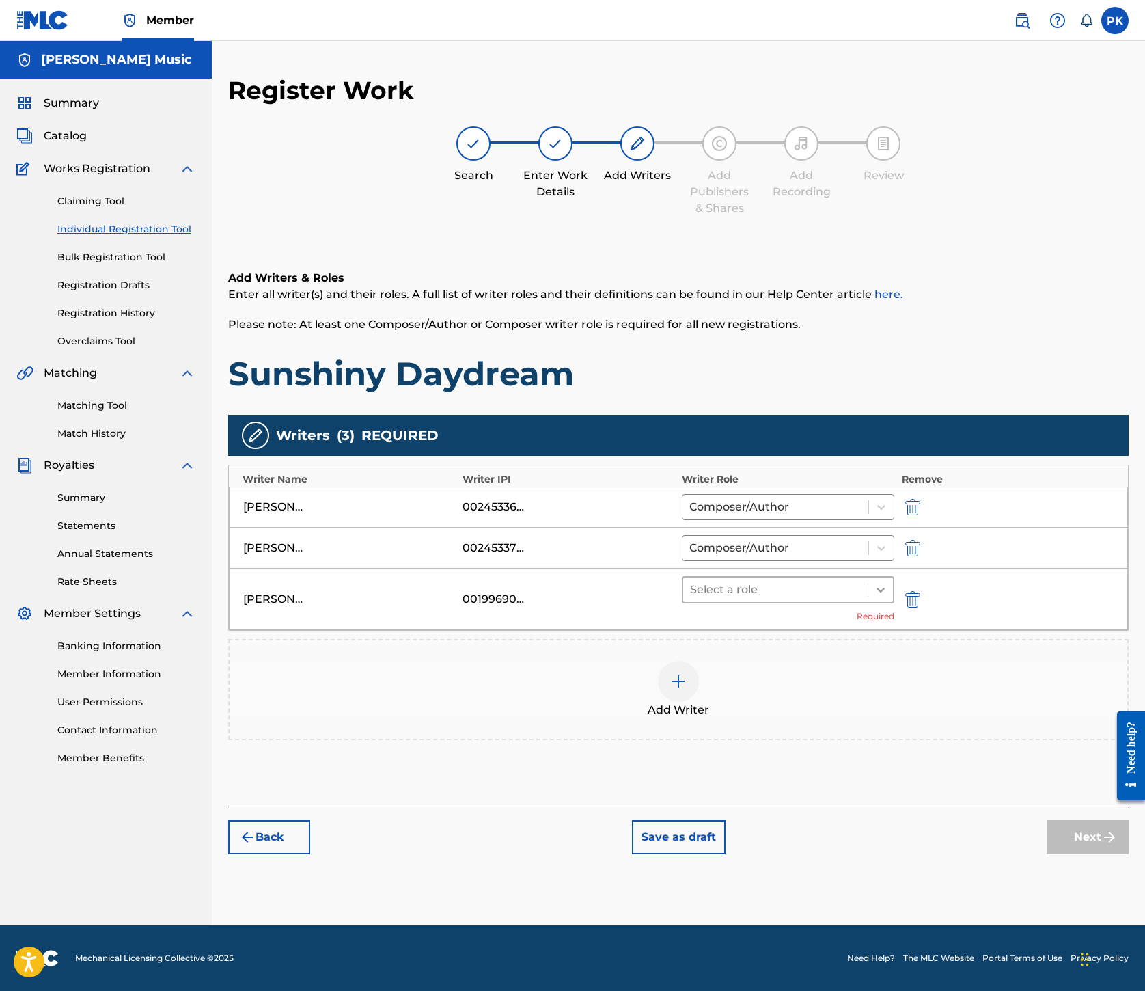
click at [888, 597] on icon at bounding box center [881, 590] width 14 height 14
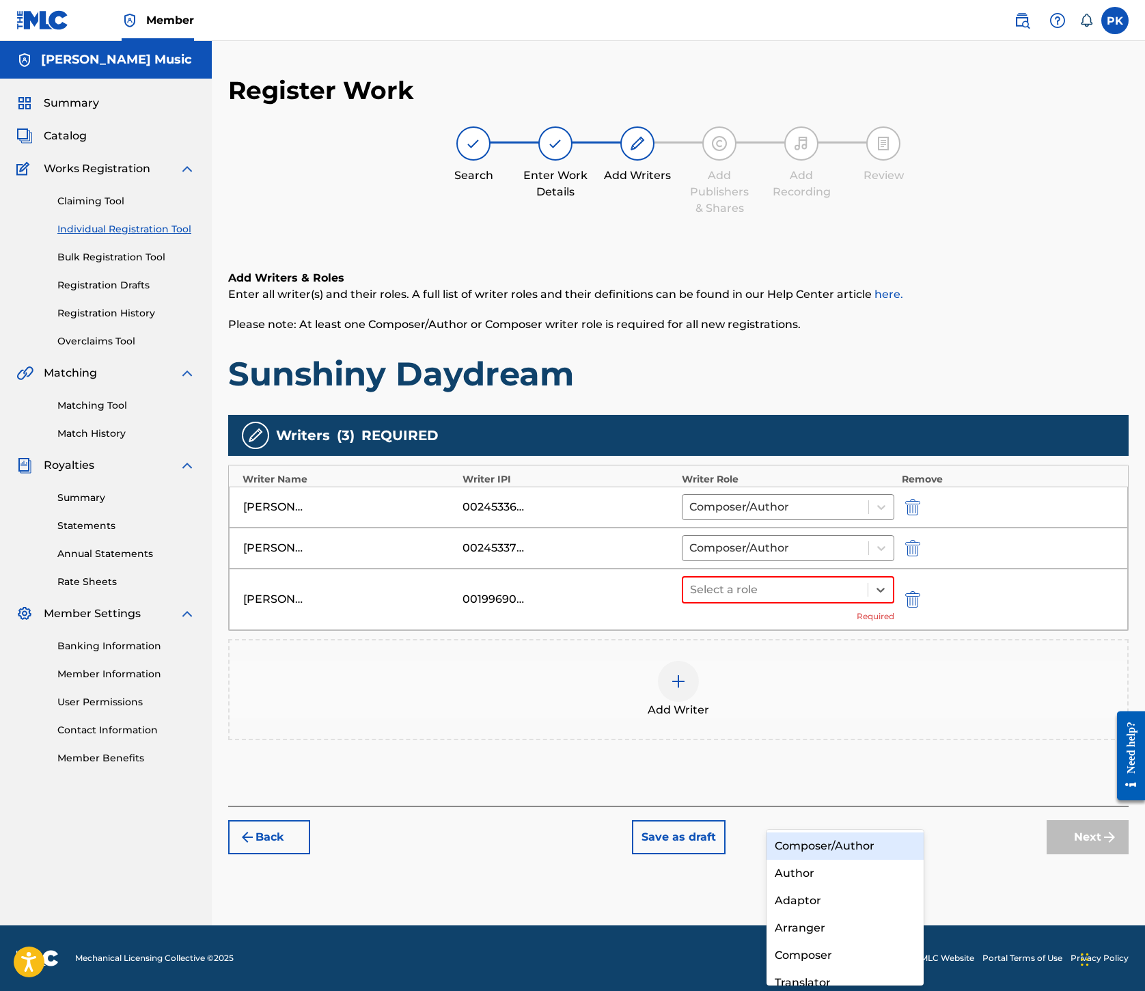
click at [857, 843] on div "Composer/Author" at bounding box center [845, 845] width 157 height 27
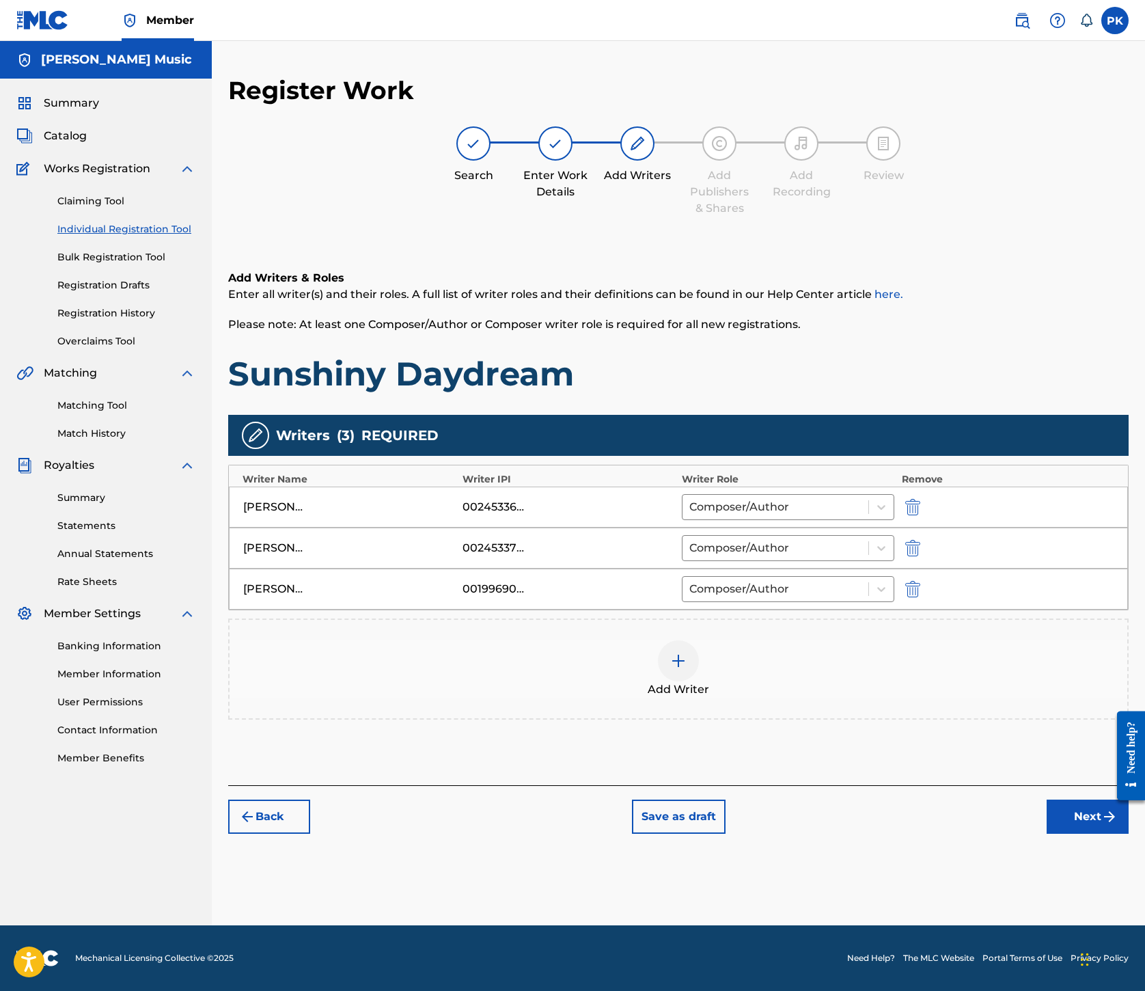
scroll to position [286, 0]
click at [1047, 834] on button "Next" at bounding box center [1088, 817] width 82 height 34
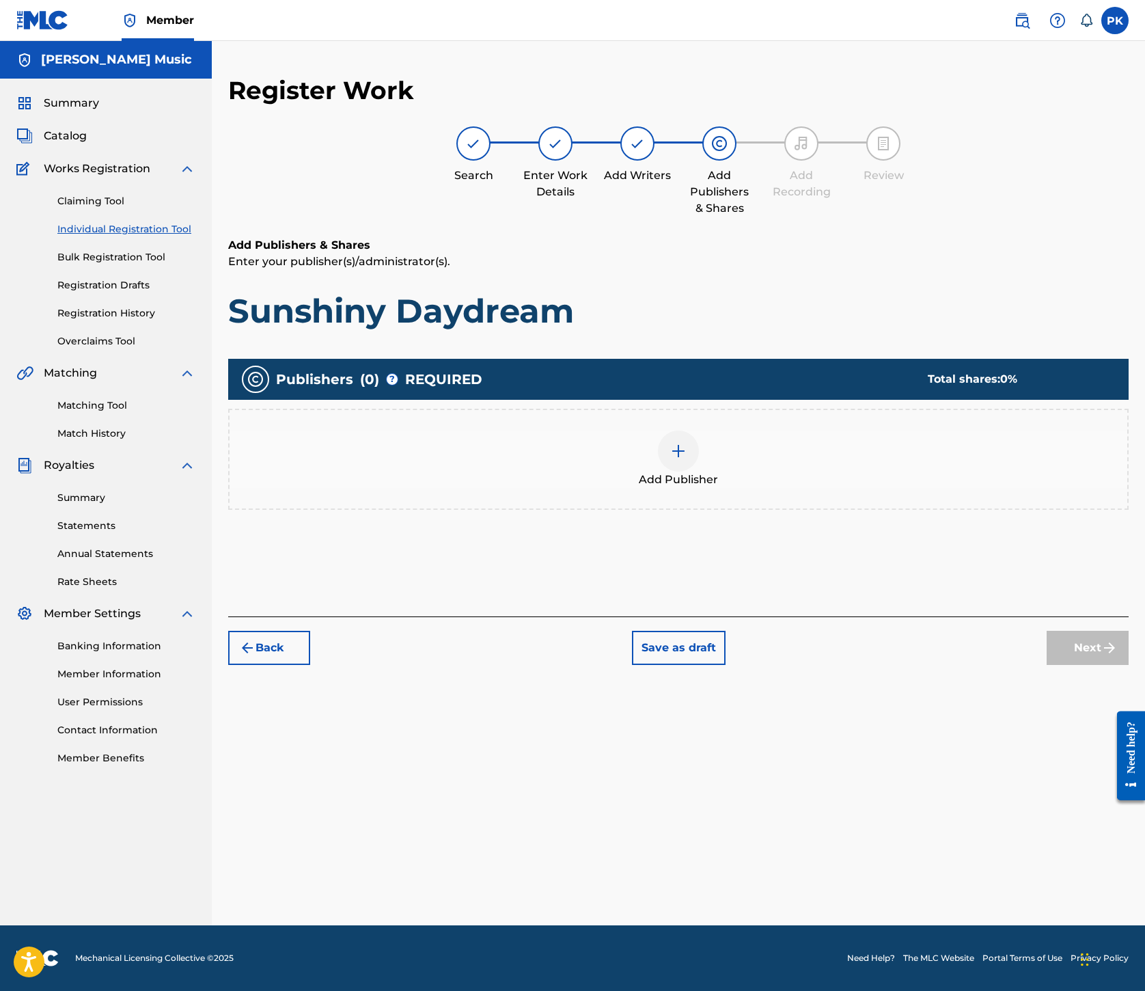
scroll to position [398, 0]
click at [699, 431] on div at bounding box center [678, 451] width 41 height 41
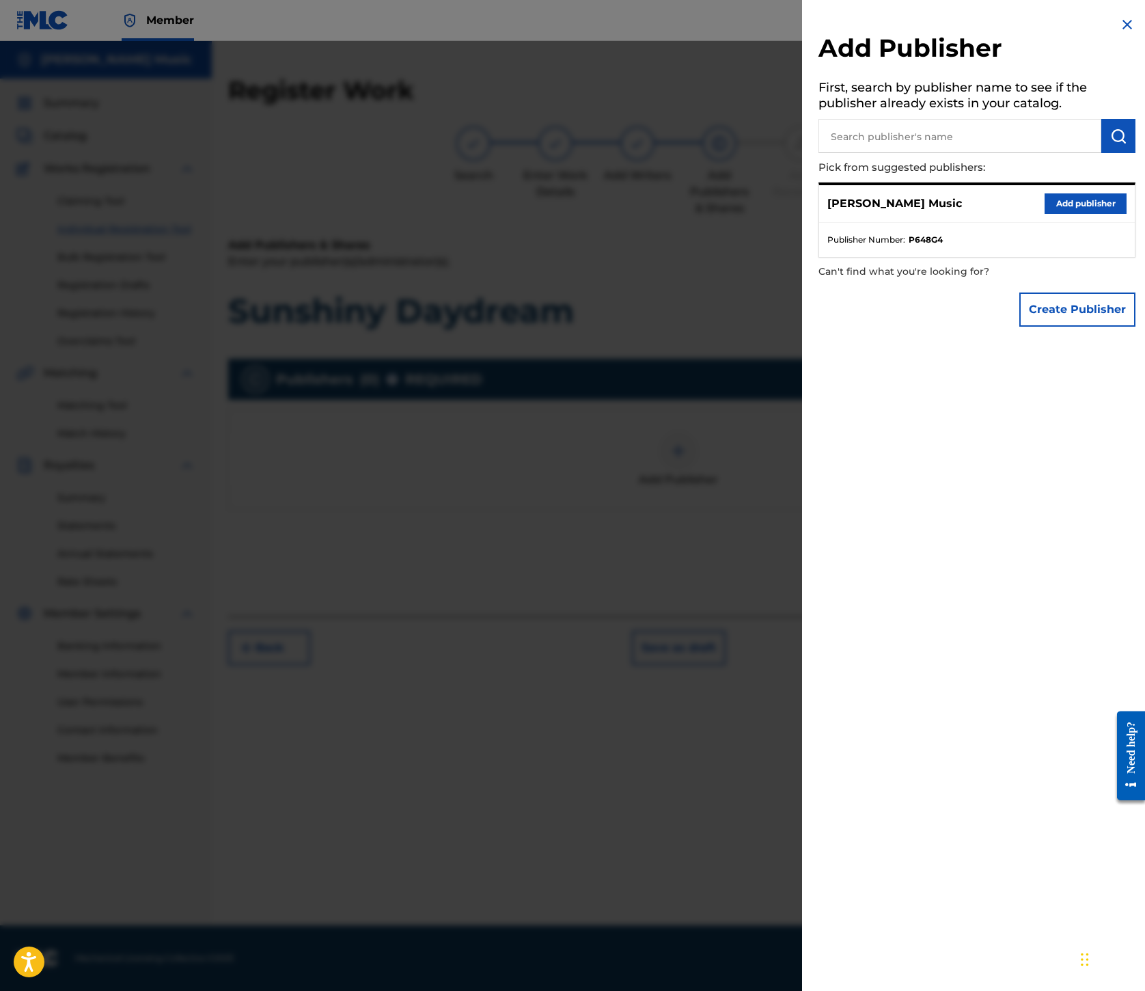
click at [1045, 214] on button "Add publisher" at bounding box center [1086, 203] width 82 height 21
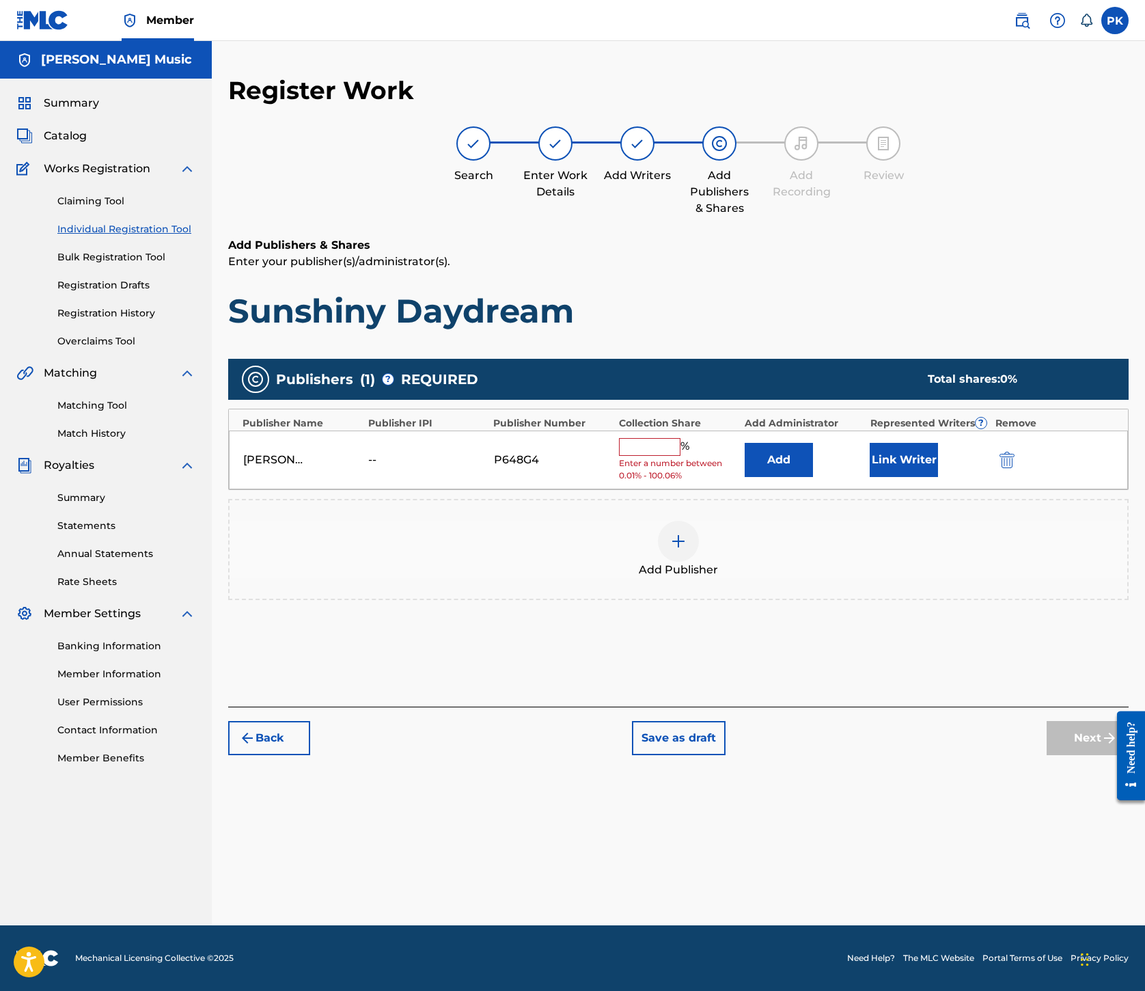
click at [787, 431] on div "[PERSON_NAME] Music -- P648G4 % Enter a number between 0.01% - 100.06% Add Link…" at bounding box center [678, 460] width 899 height 59
click at [681, 438] on input "text" at bounding box center [650, 447] width 62 height 18
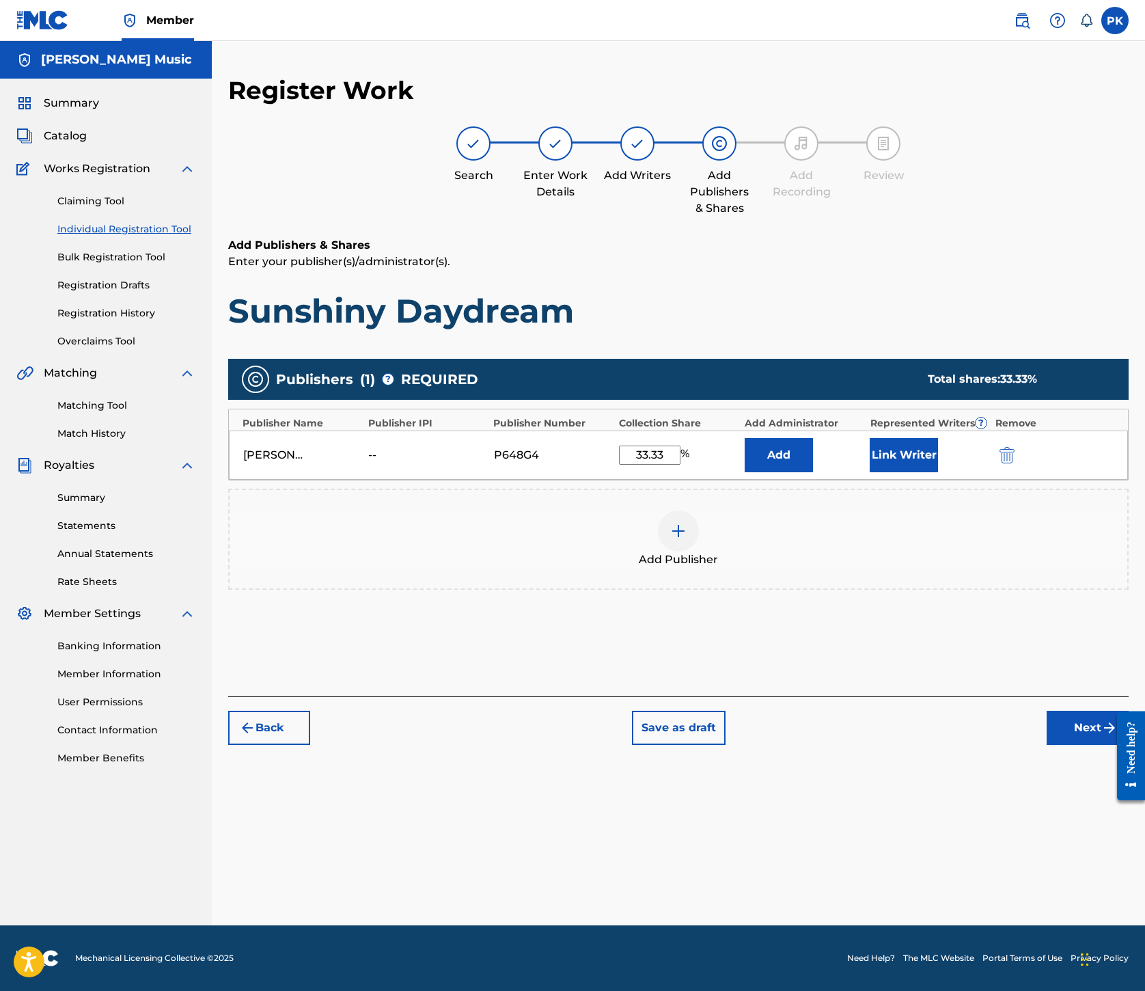
type input "33.33"
click at [938, 438] on button "Link Writer" at bounding box center [904, 455] width 68 height 34
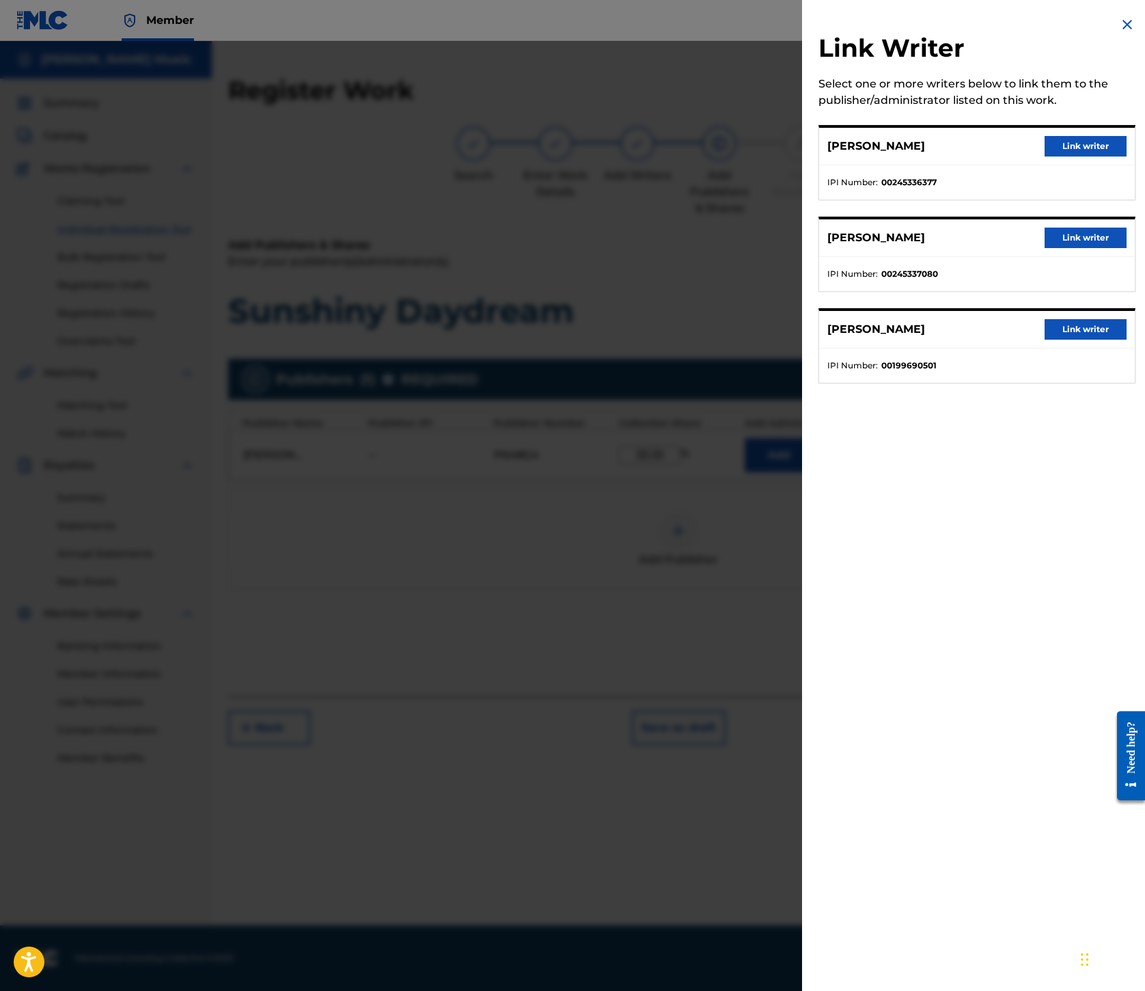
click at [1045, 340] on button "Link writer" at bounding box center [1086, 329] width 82 height 21
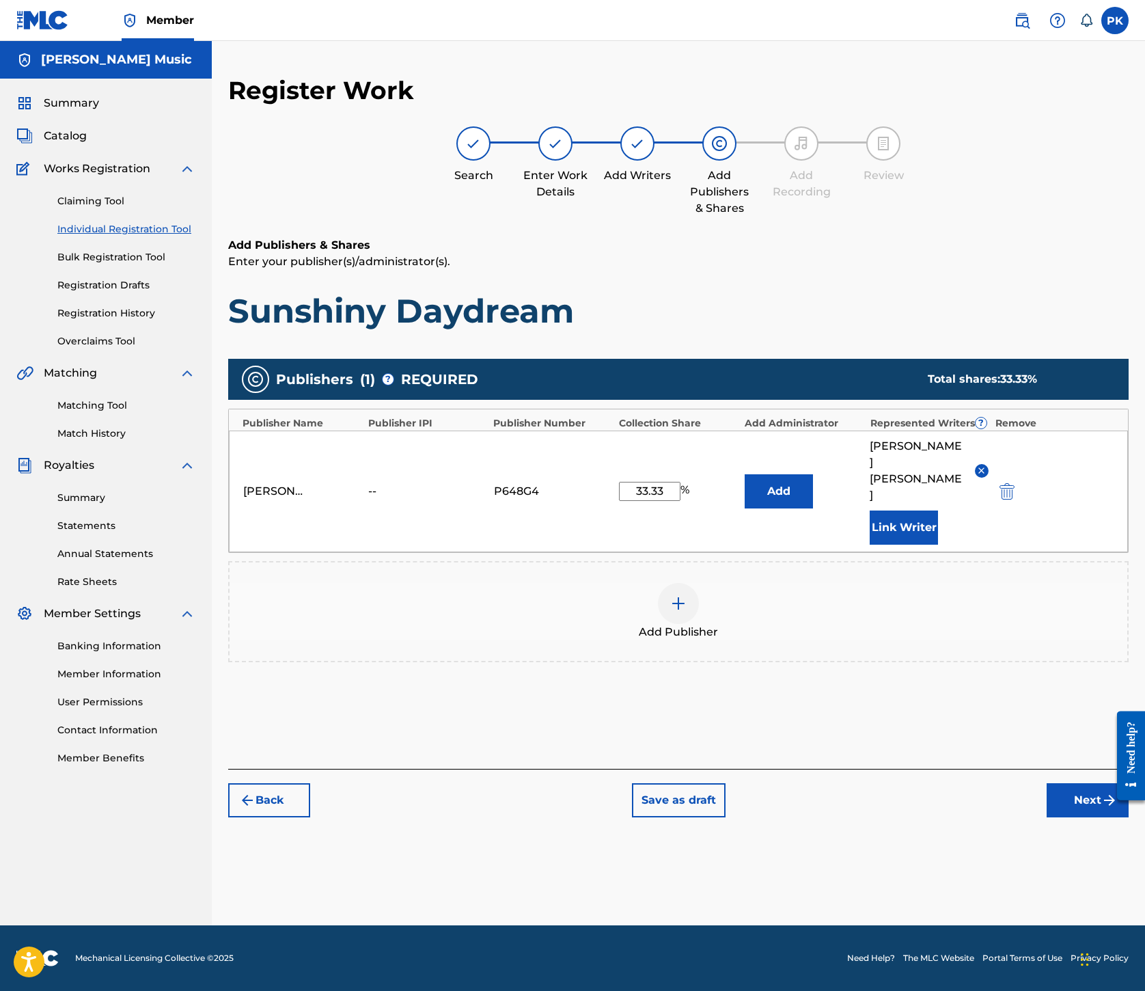
click at [1047, 817] on button "Next" at bounding box center [1088, 800] width 82 height 34
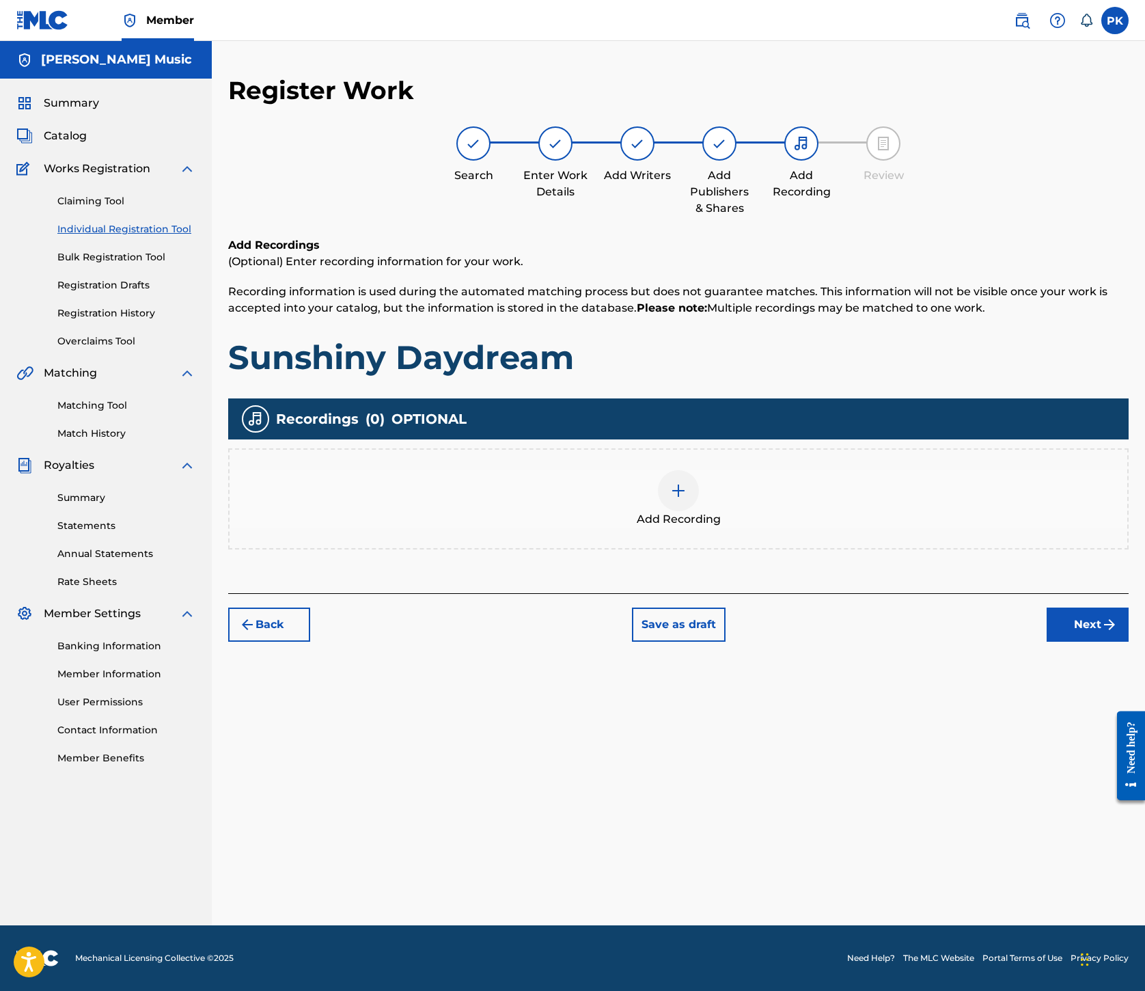
scroll to position [230, 0]
click at [687, 499] on img at bounding box center [678, 491] width 16 height 16
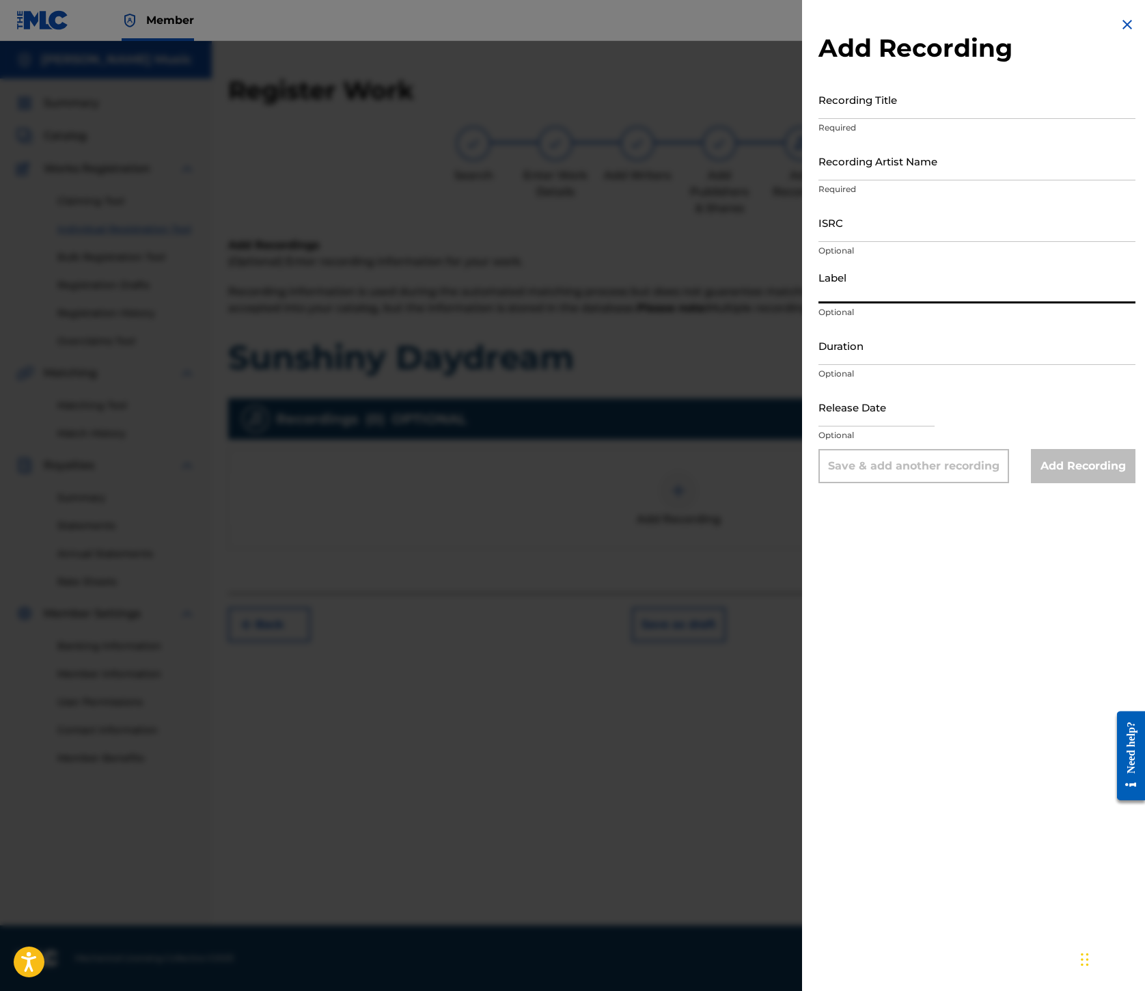
click at [819, 303] on input "Label" at bounding box center [977, 283] width 317 height 39
click at [819, 119] on input "Recording Title" at bounding box center [977, 99] width 317 height 39
paste input "Sunshiny Daydream"
type input "Sunshiny Daydream"
click at [819, 180] on input "Recording Artist Name" at bounding box center [977, 160] width 317 height 39
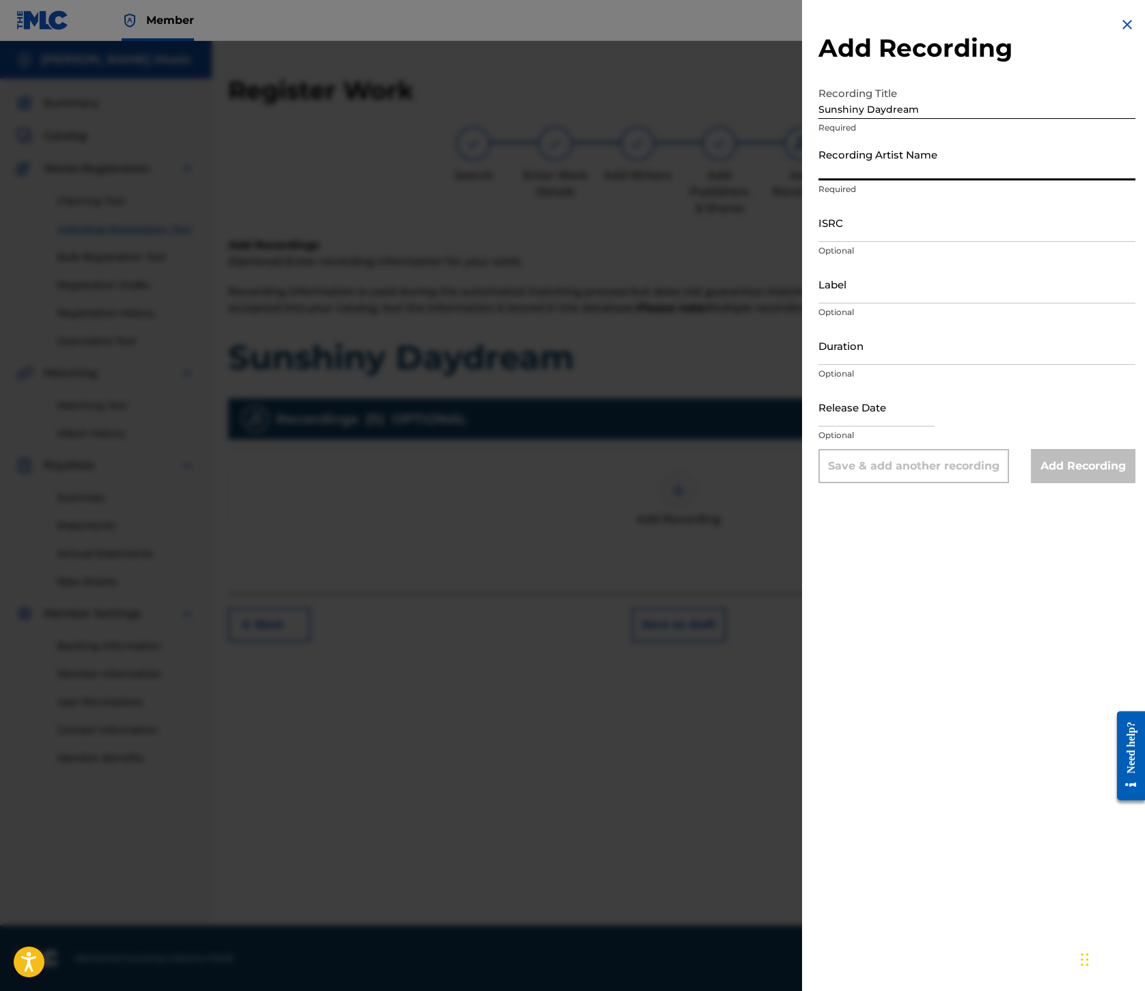
click at [819, 180] on input "Recording Artist Name" at bounding box center [977, 160] width 317 height 39
paste input "[GEOGRAPHIC_DATA]"
type input "[GEOGRAPHIC_DATA]"
click at [819, 242] on input "ISRC" at bounding box center [977, 222] width 317 height 39
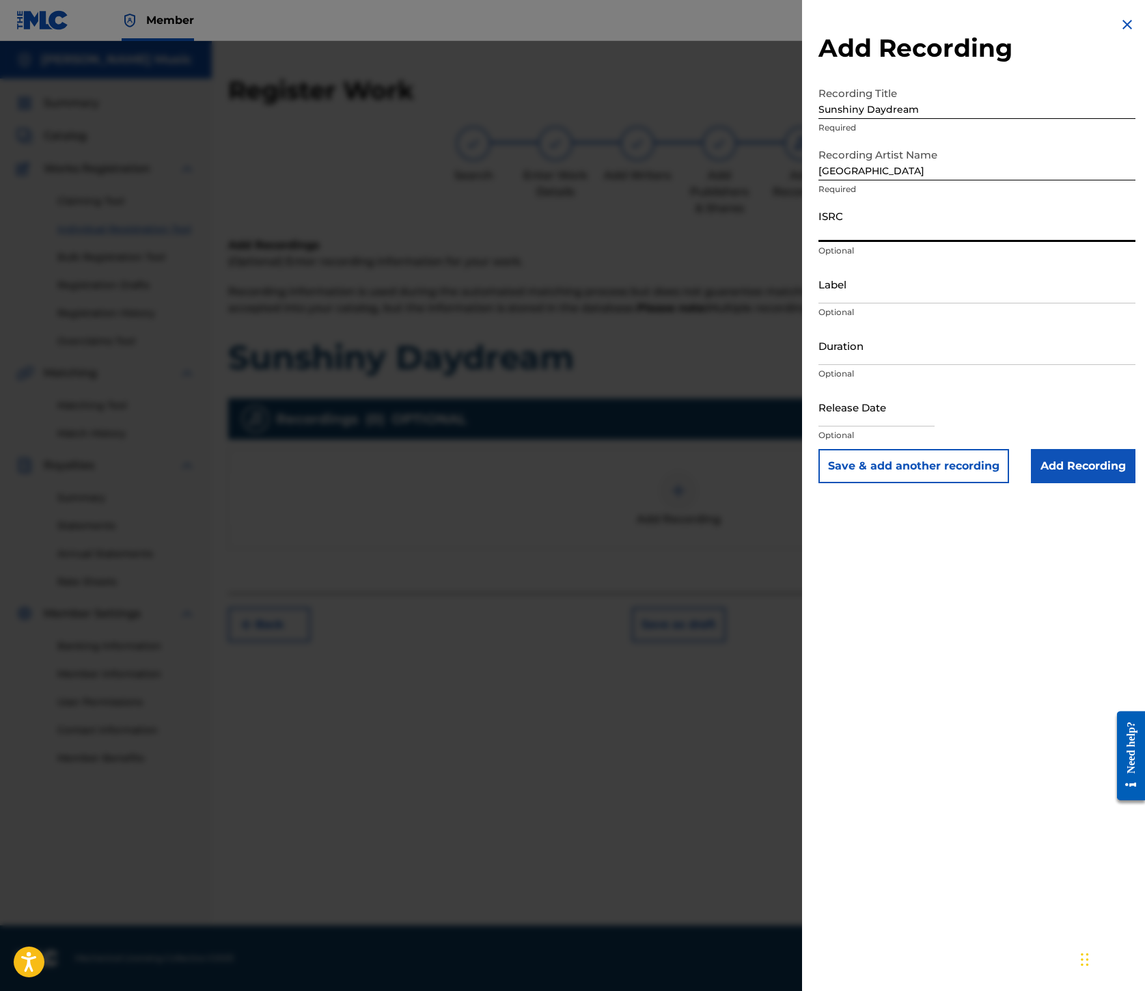
click at [819, 242] on input "ISRC" at bounding box center [977, 222] width 317 height 39
paste input "ES7460500062"
type input "ES7460500062"
click at [819, 303] on input "Label" at bounding box center [977, 283] width 317 height 39
paste input "Houston Party Records"
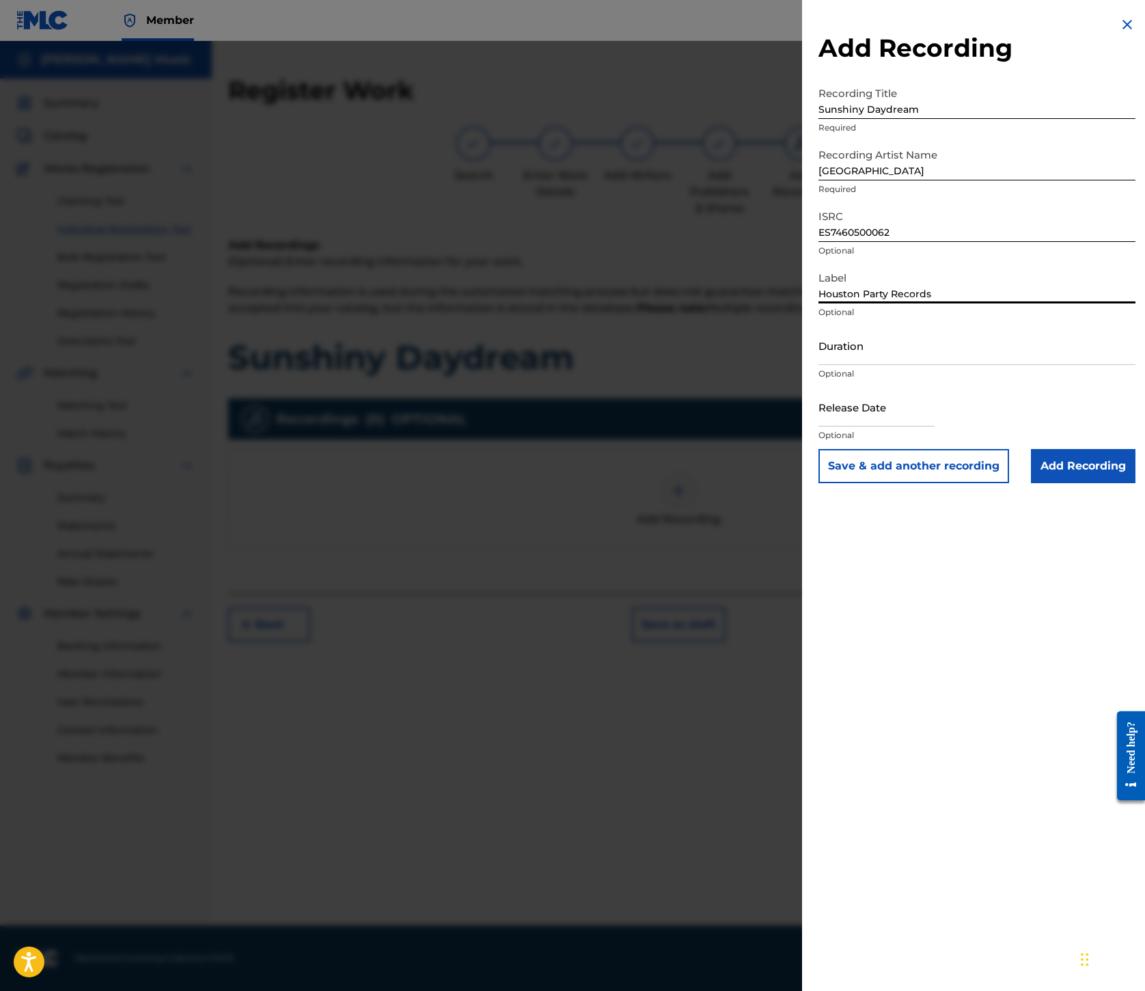
type input "Houston Party Records"
click at [1036, 483] on input "Add Recording" at bounding box center [1083, 466] width 105 height 34
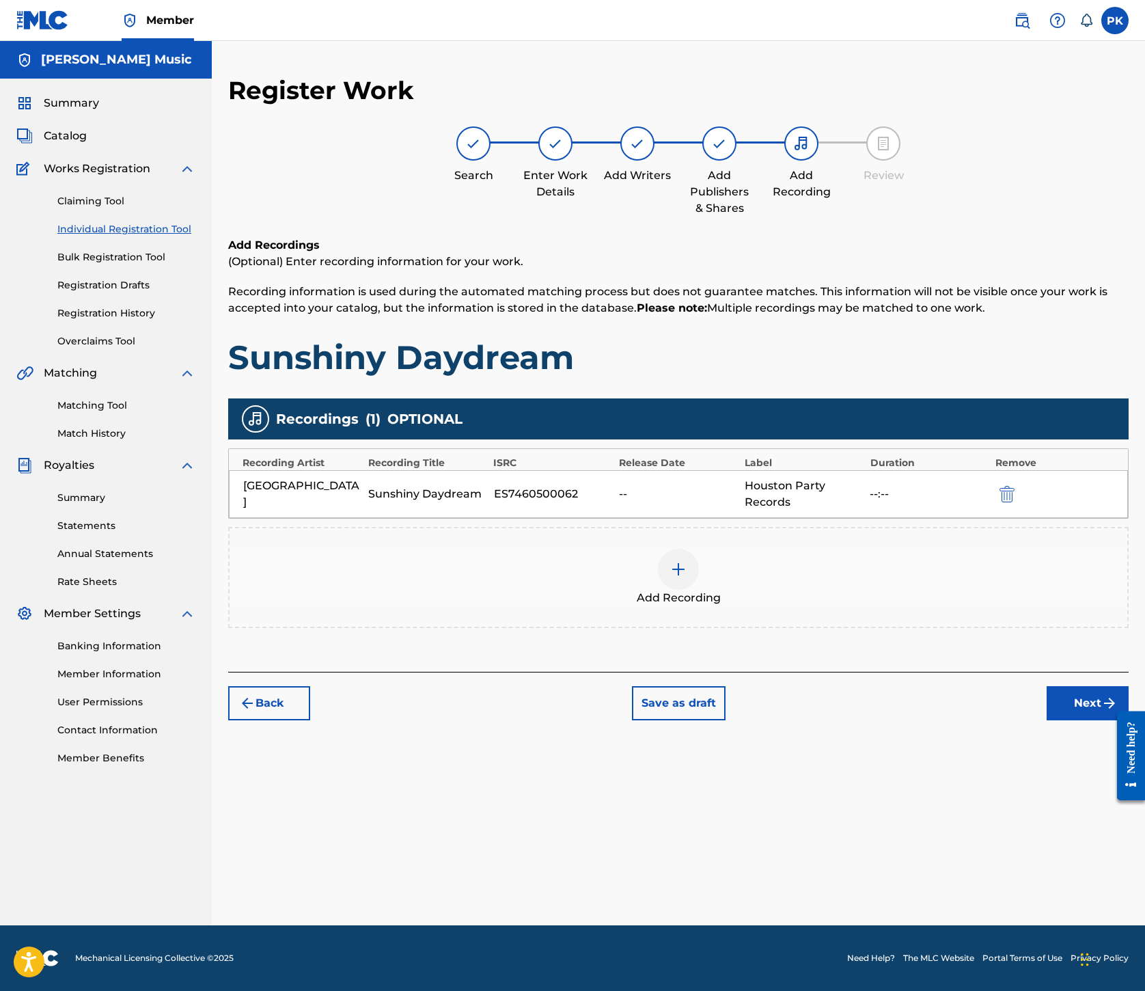
click at [687, 578] on img at bounding box center [678, 569] width 16 height 16
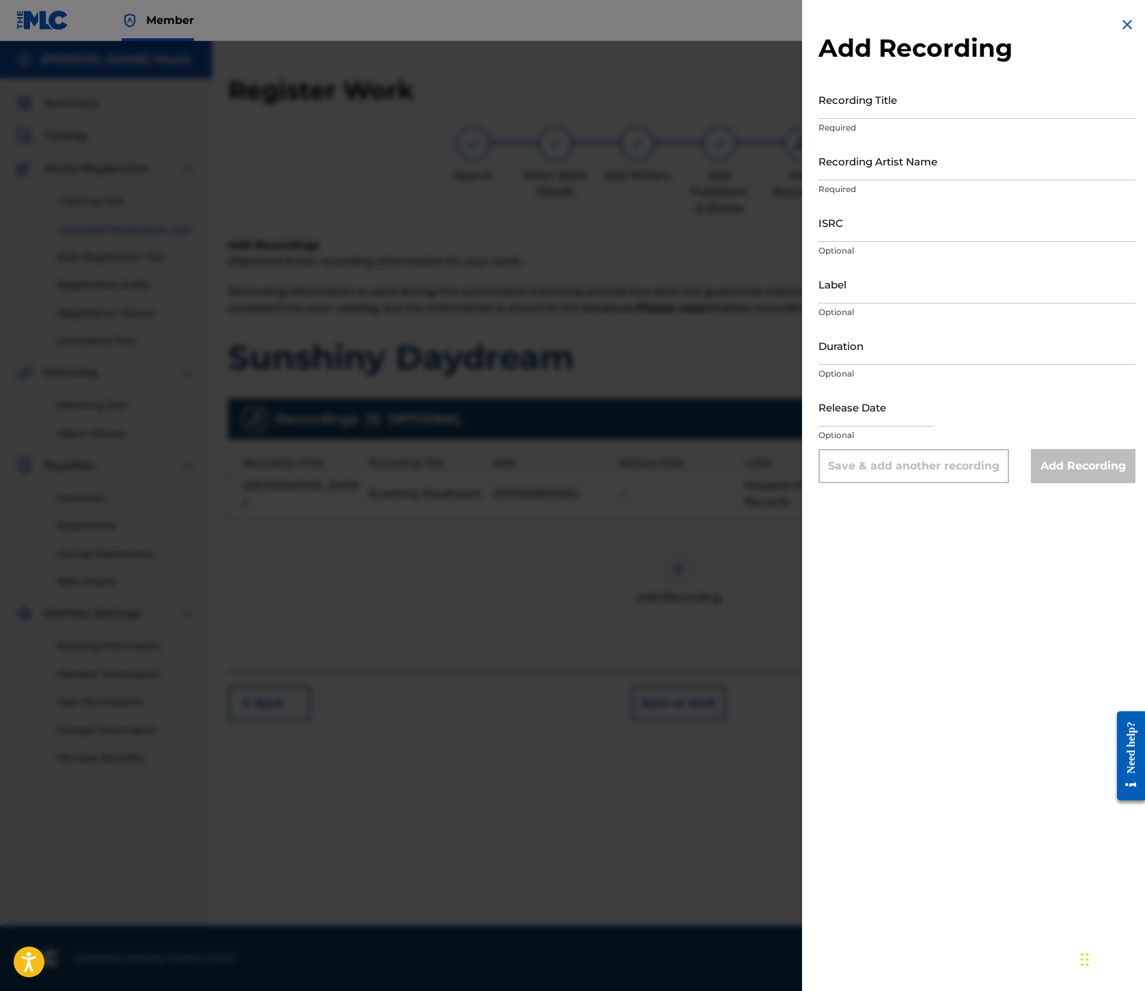
click at [819, 119] on input "Recording Title" at bounding box center [977, 99] width 317 height 39
paste input "Sunshiny Daydream"
type input "Sunshiny Daydream"
click at [819, 180] on input "Recording Artist Name" at bounding box center [977, 160] width 317 height 39
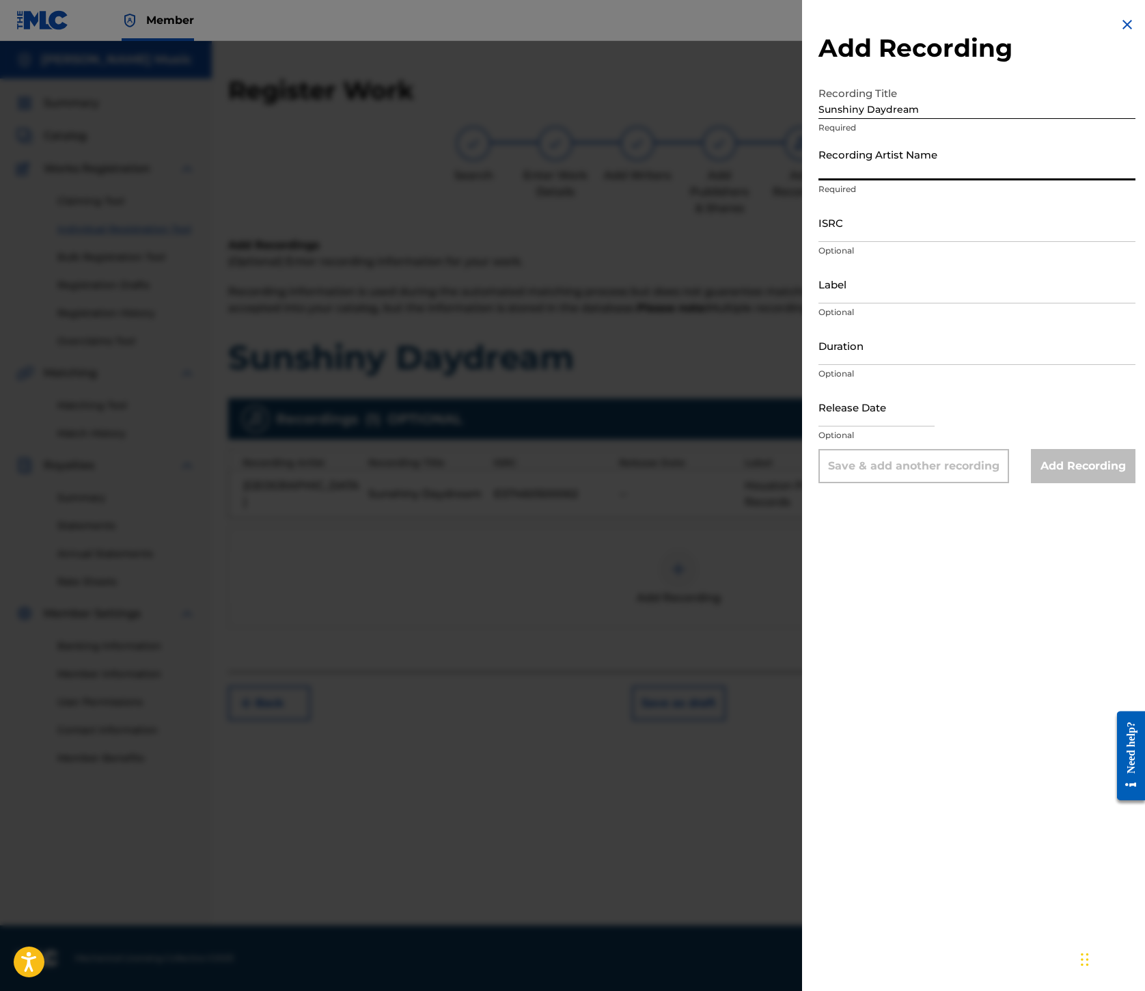
paste input "[GEOGRAPHIC_DATA]"
type input "[GEOGRAPHIC_DATA]"
click at [819, 242] on input "ISRC" at bounding box center [977, 222] width 317 height 39
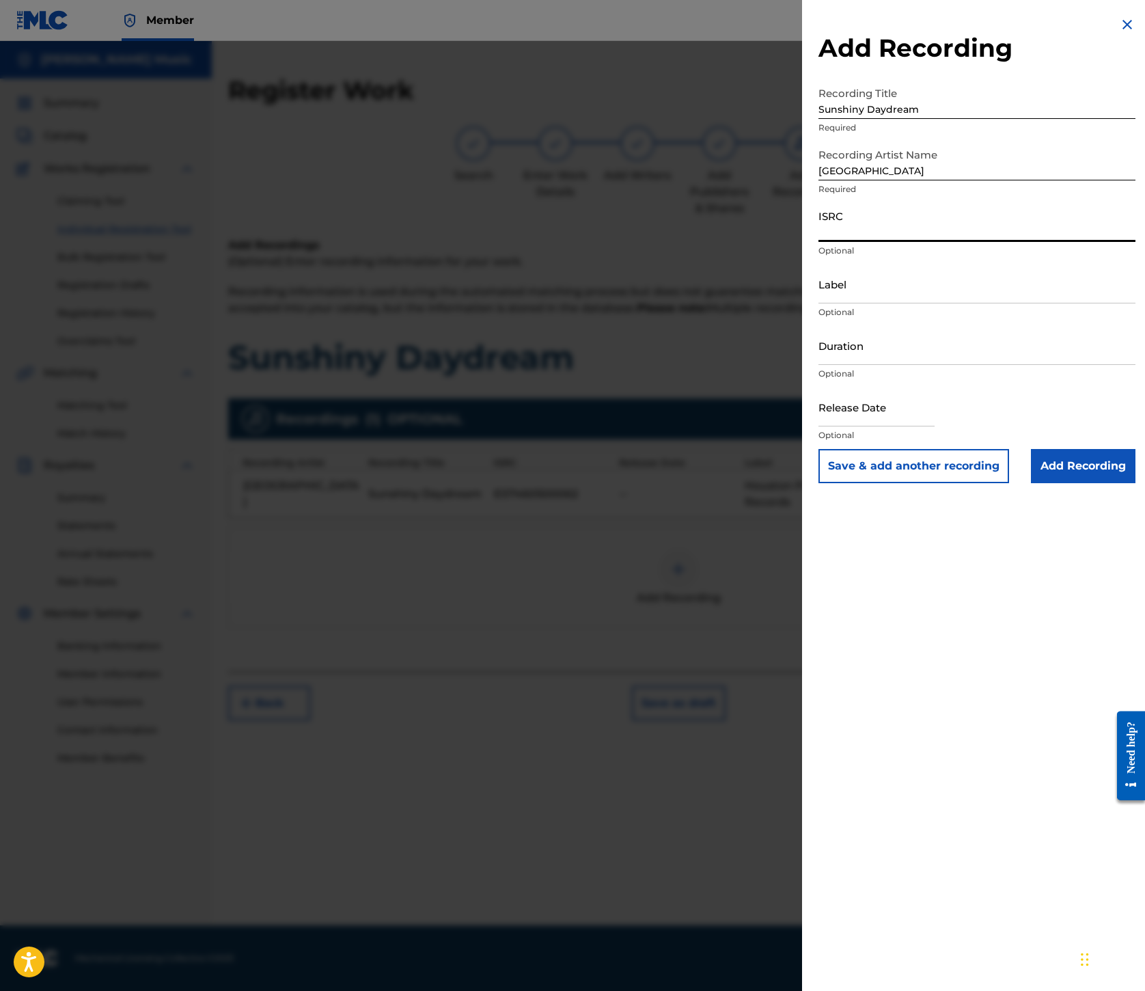
paste input "USL4R0754806"
type input "USL4R0754806"
click at [819, 303] on input "Label" at bounding box center [977, 283] width 317 height 39
paste input "Popboomerang Records"
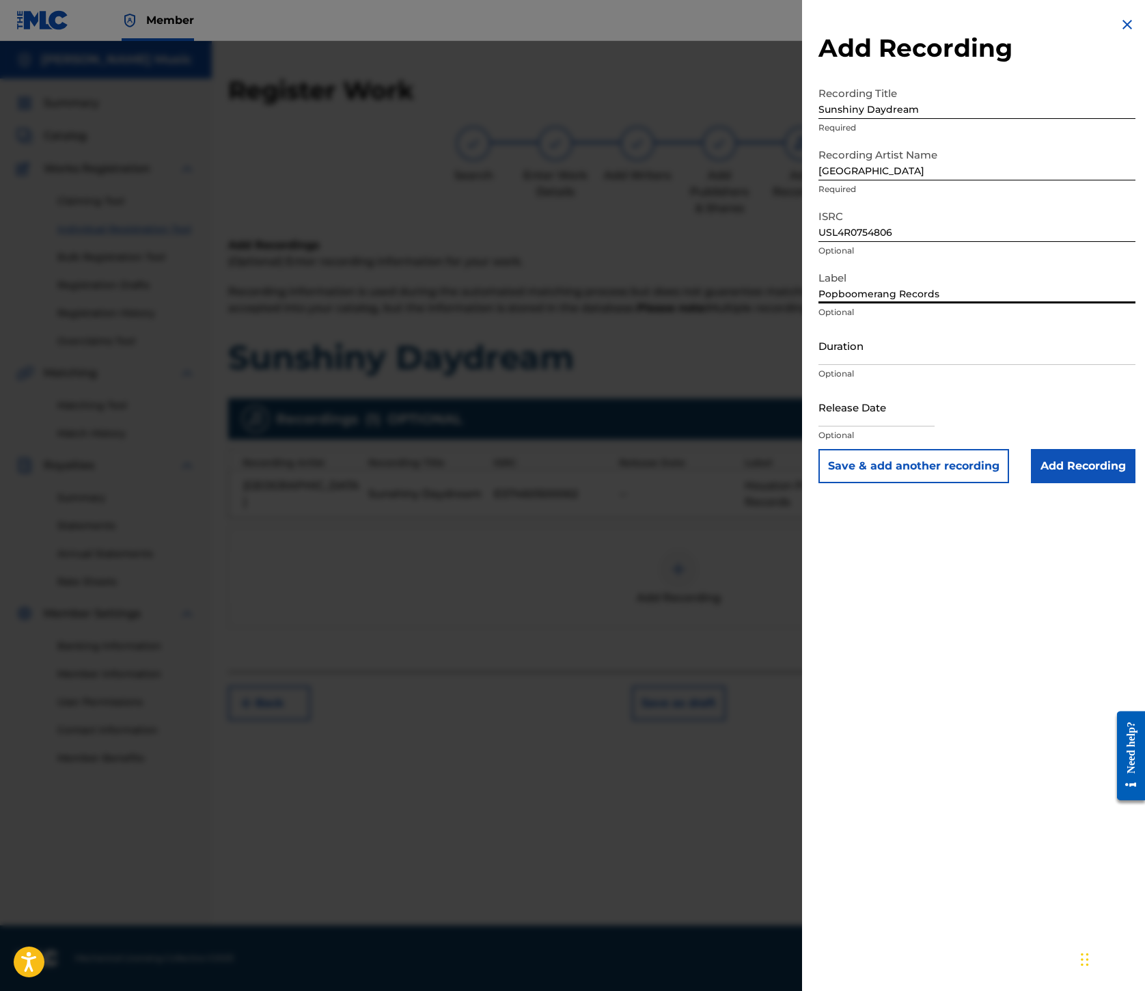
type input "Popboomerang Records"
click at [861, 908] on div "Add Recording Recording Title Sunshiny Daydream Required Recording Artist Name …" at bounding box center [977, 495] width 350 height 991
click at [1032, 483] on input "Add Recording" at bounding box center [1083, 466] width 105 height 34
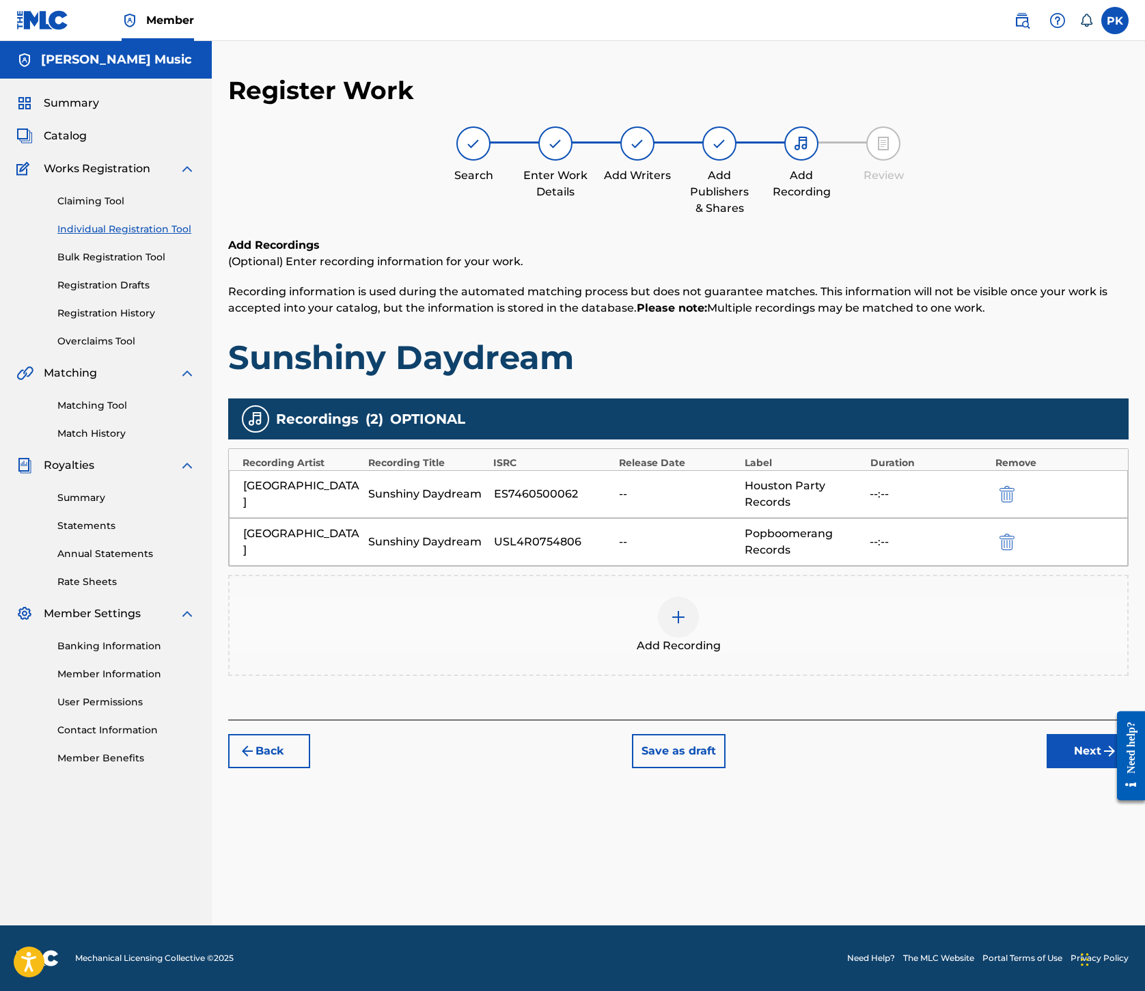
click at [1047, 768] on button "Next" at bounding box center [1088, 751] width 82 height 34
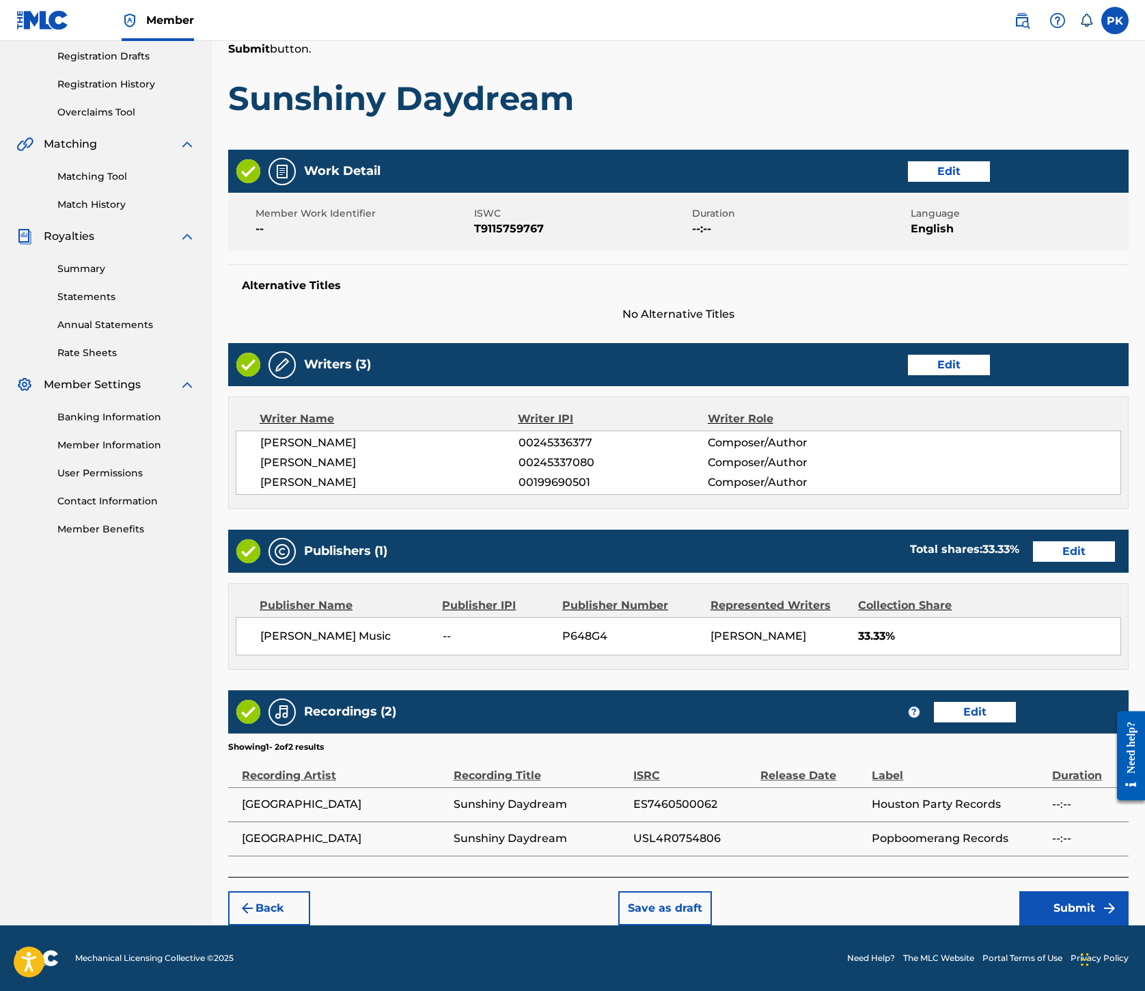
scroll to position [949, 0]
click at [1024, 891] on button "Submit" at bounding box center [1074, 908] width 109 height 34
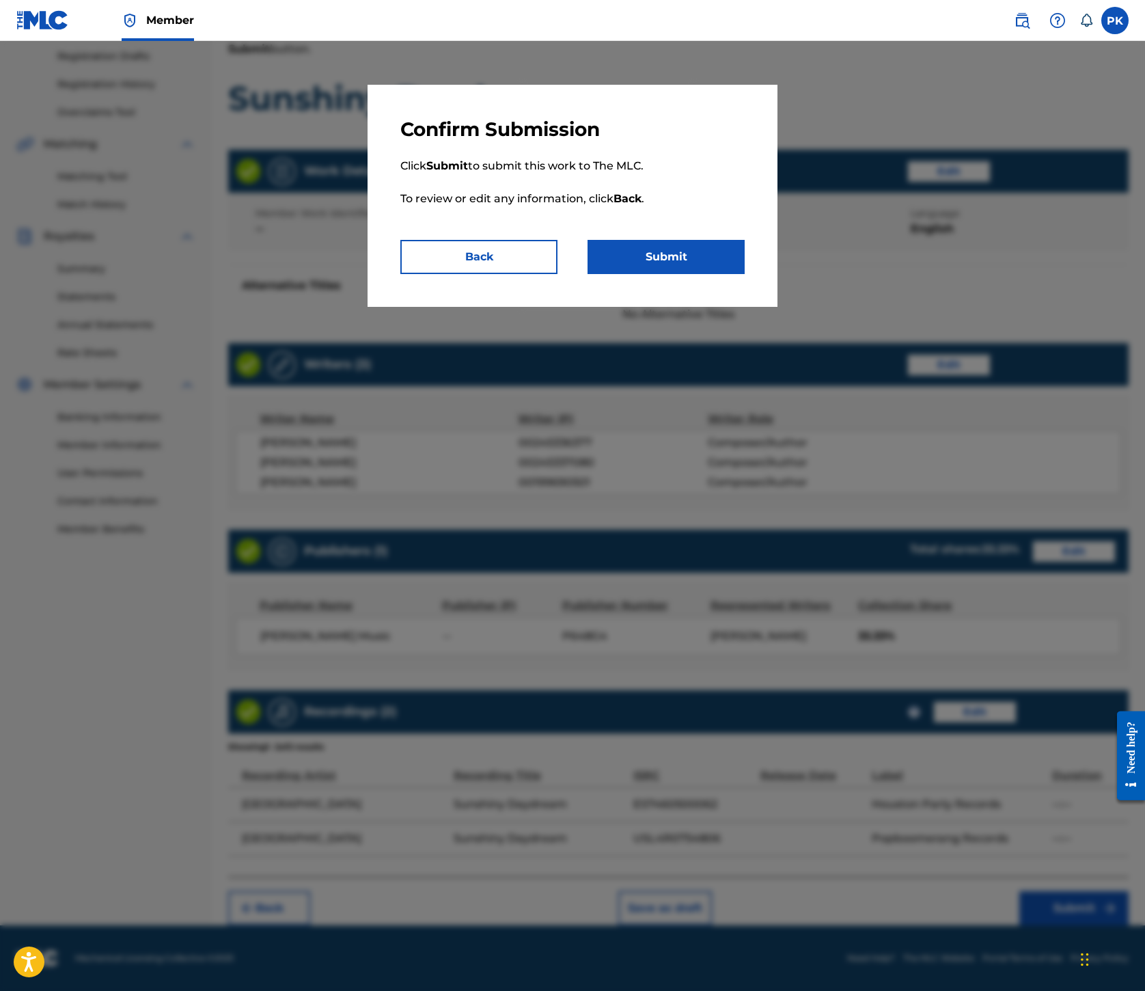
click at [737, 274] on button "Submit" at bounding box center [666, 257] width 157 height 34
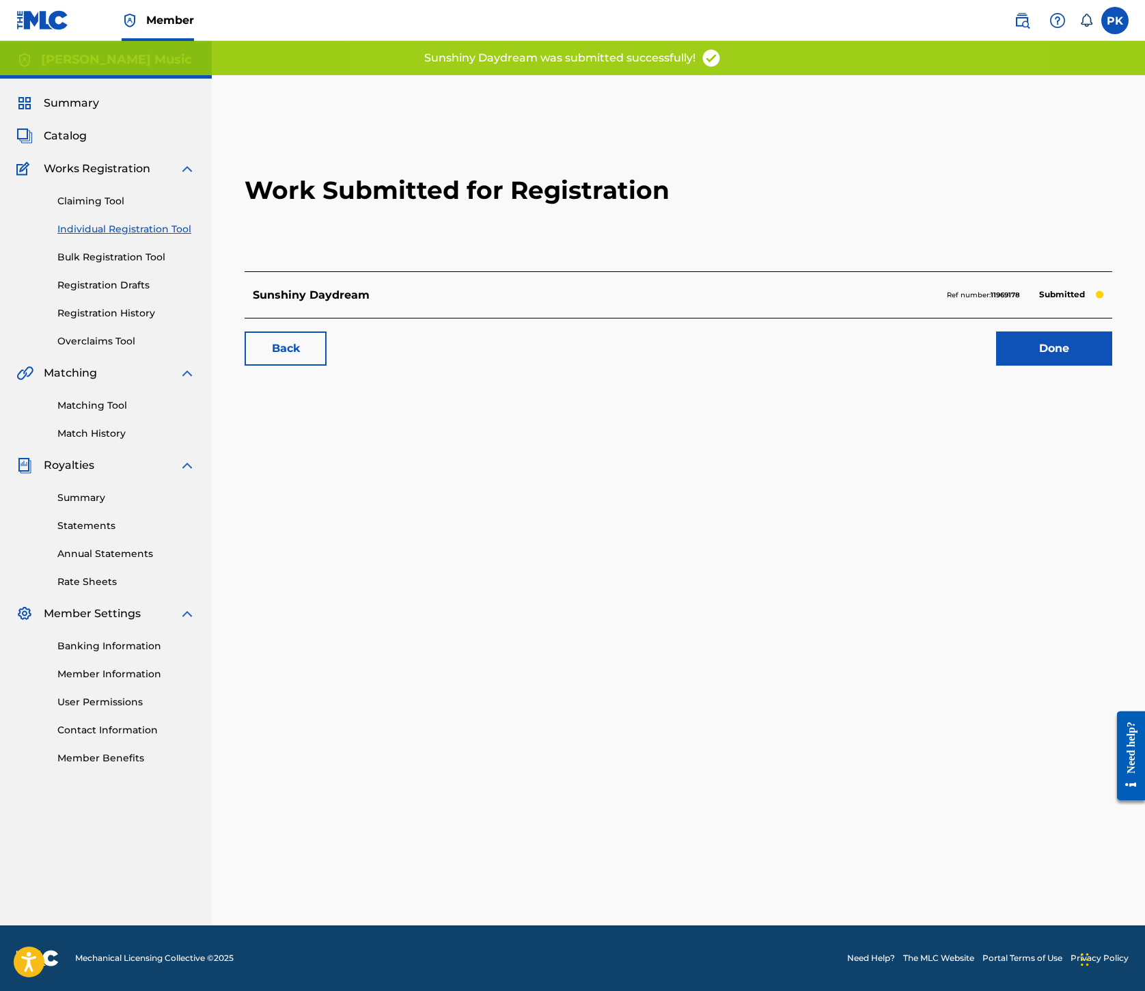
click at [996, 366] on link "Done" at bounding box center [1054, 348] width 116 height 34
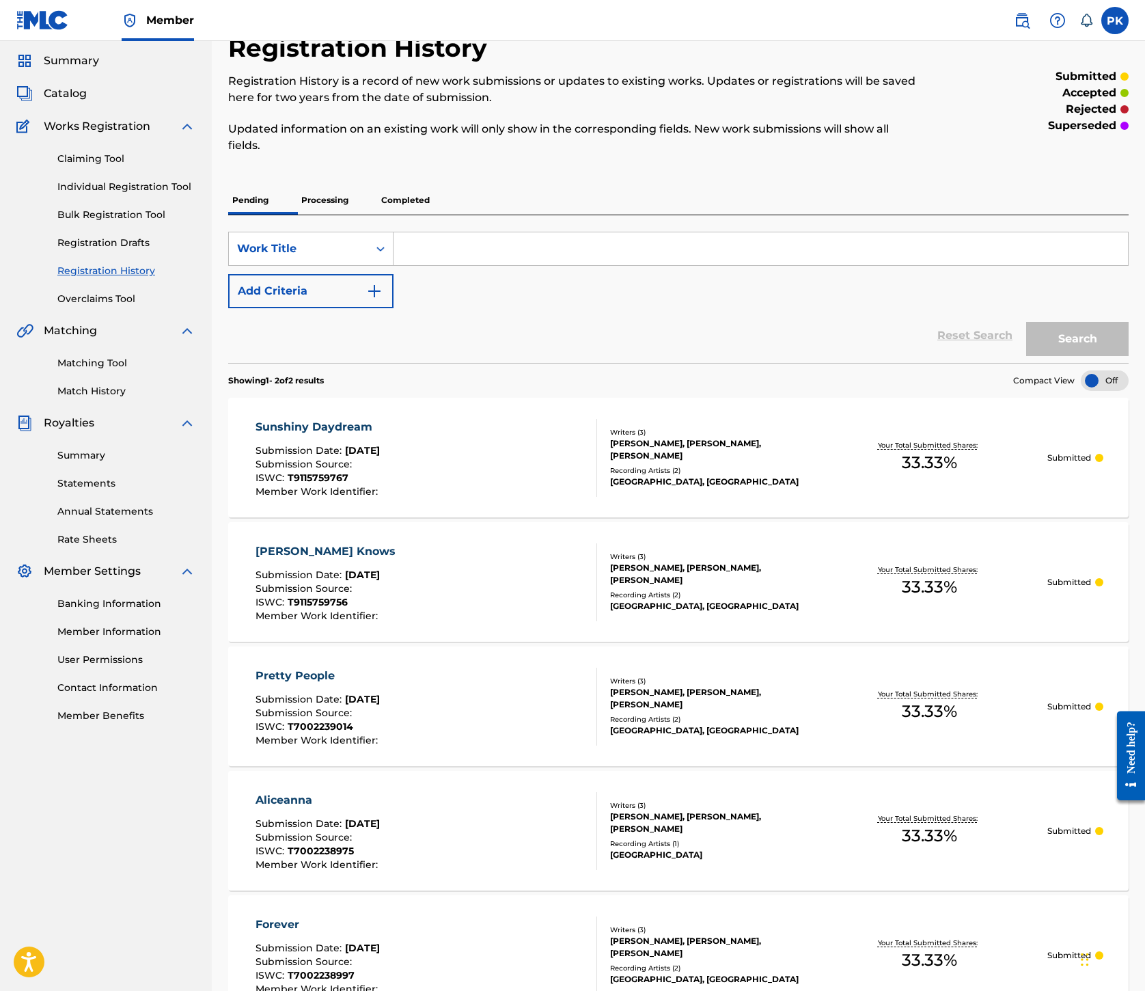
scroll to position [14, 0]
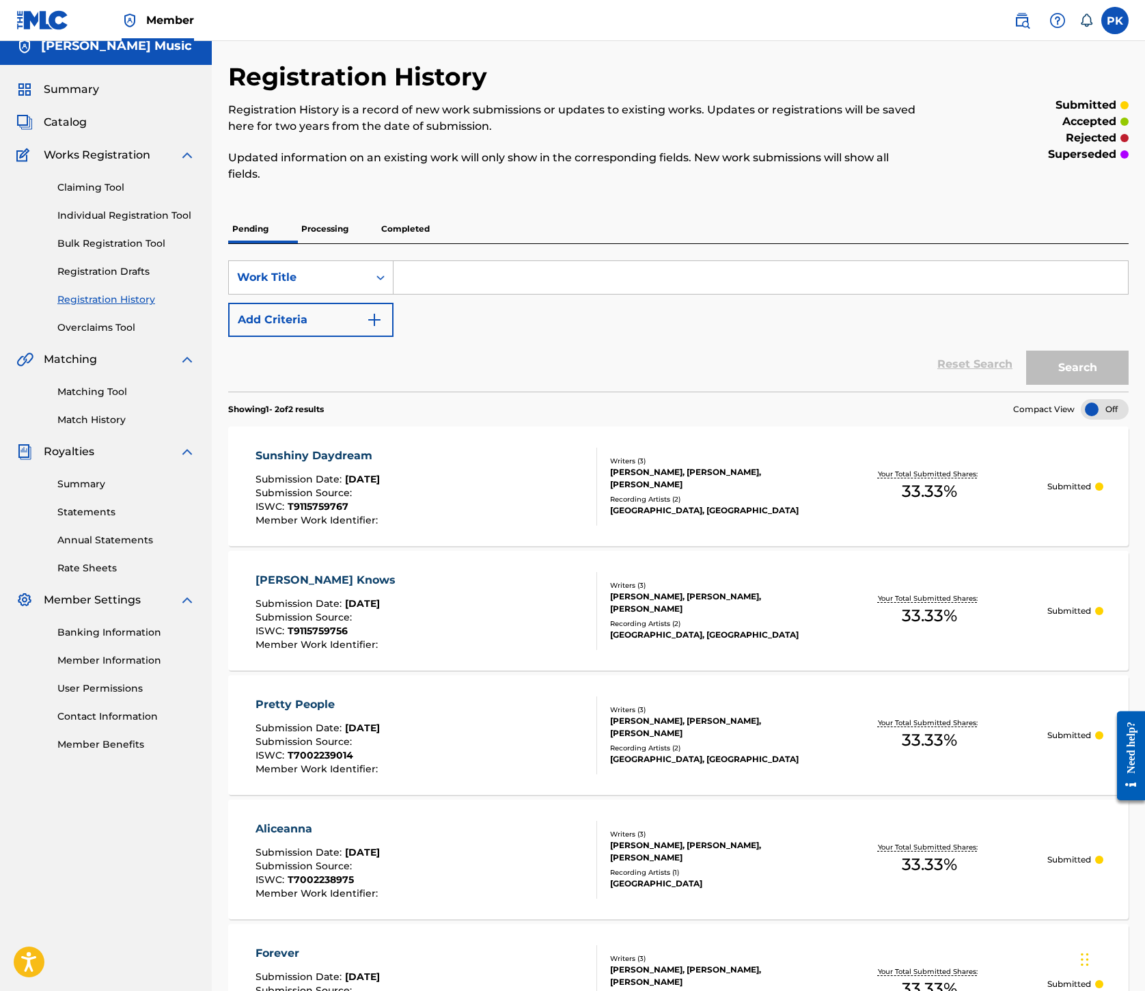
click at [154, 223] on link "Individual Registration Tool" at bounding box center [126, 215] width 138 height 14
click at [154, 335] on div "Claiming Tool Individual Registration Tool Bulk Registration Tool Registration …" at bounding box center [105, 249] width 179 height 172
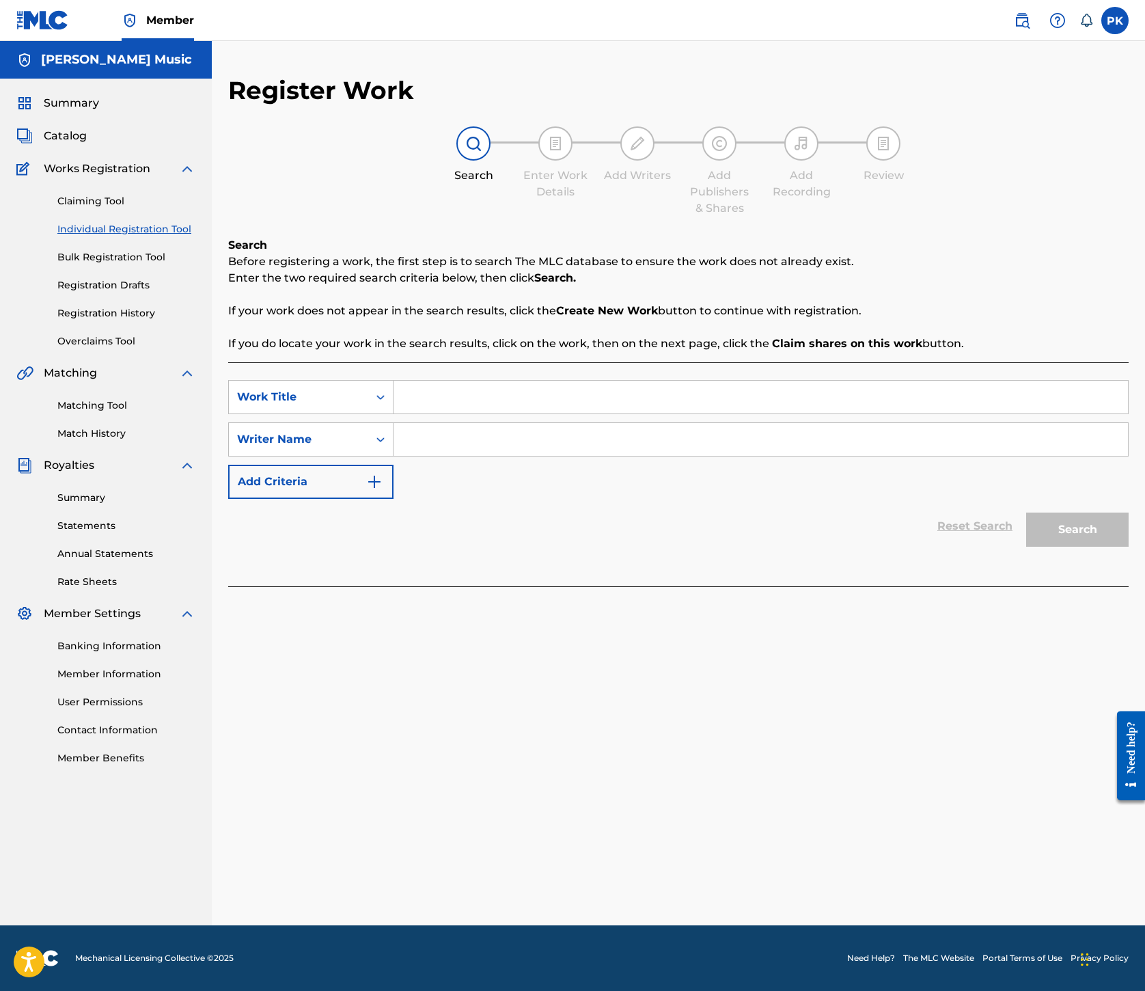
click at [771, 413] on input "Search Form" at bounding box center [761, 397] width 735 height 33
paste input "[DATE] Through [DATE]"
type input "[DATE] Through [DATE]"
click at [787, 456] on input "Search Form" at bounding box center [761, 439] width 735 height 33
type input "[PERSON_NAME]"
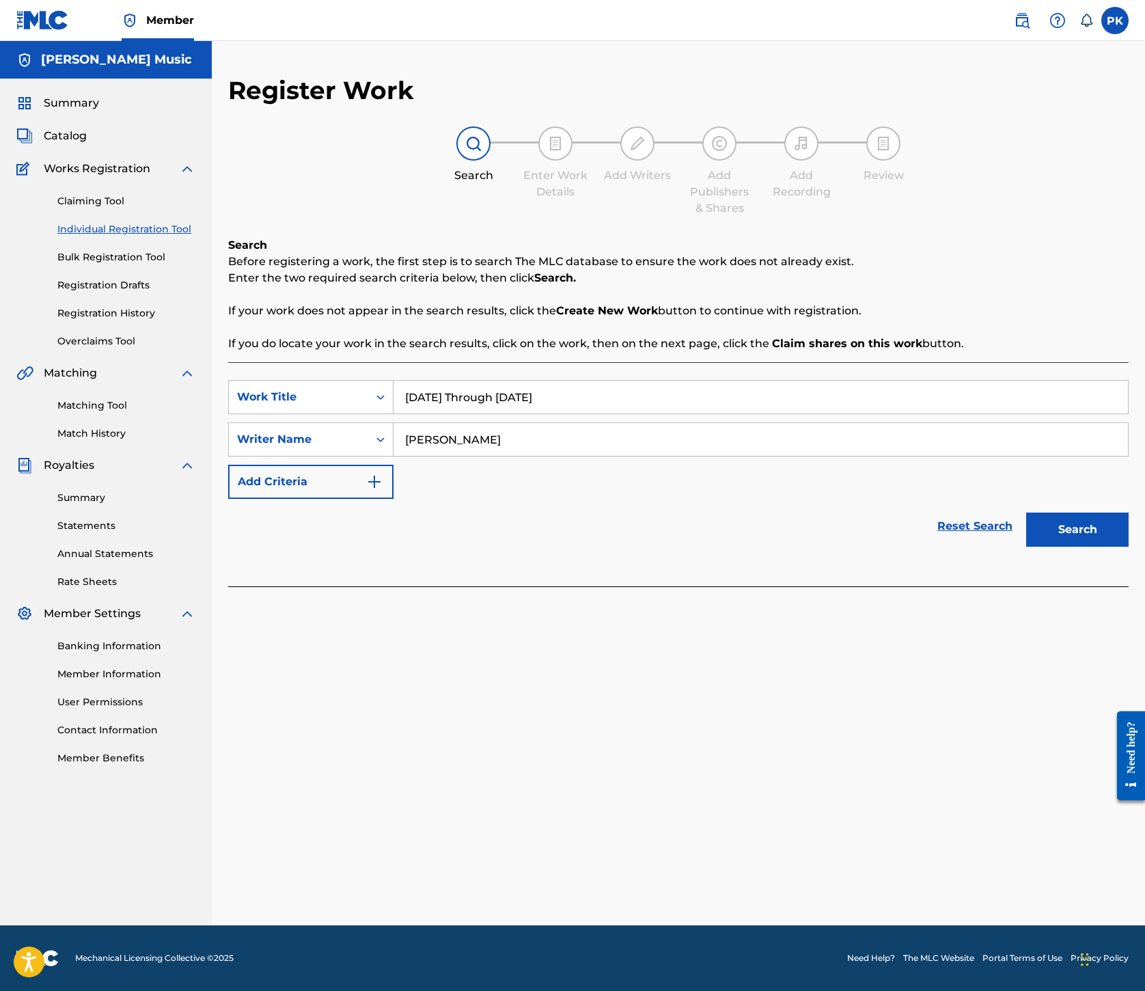
click at [1027, 547] on button "Search" at bounding box center [1078, 530] width 103 height 34
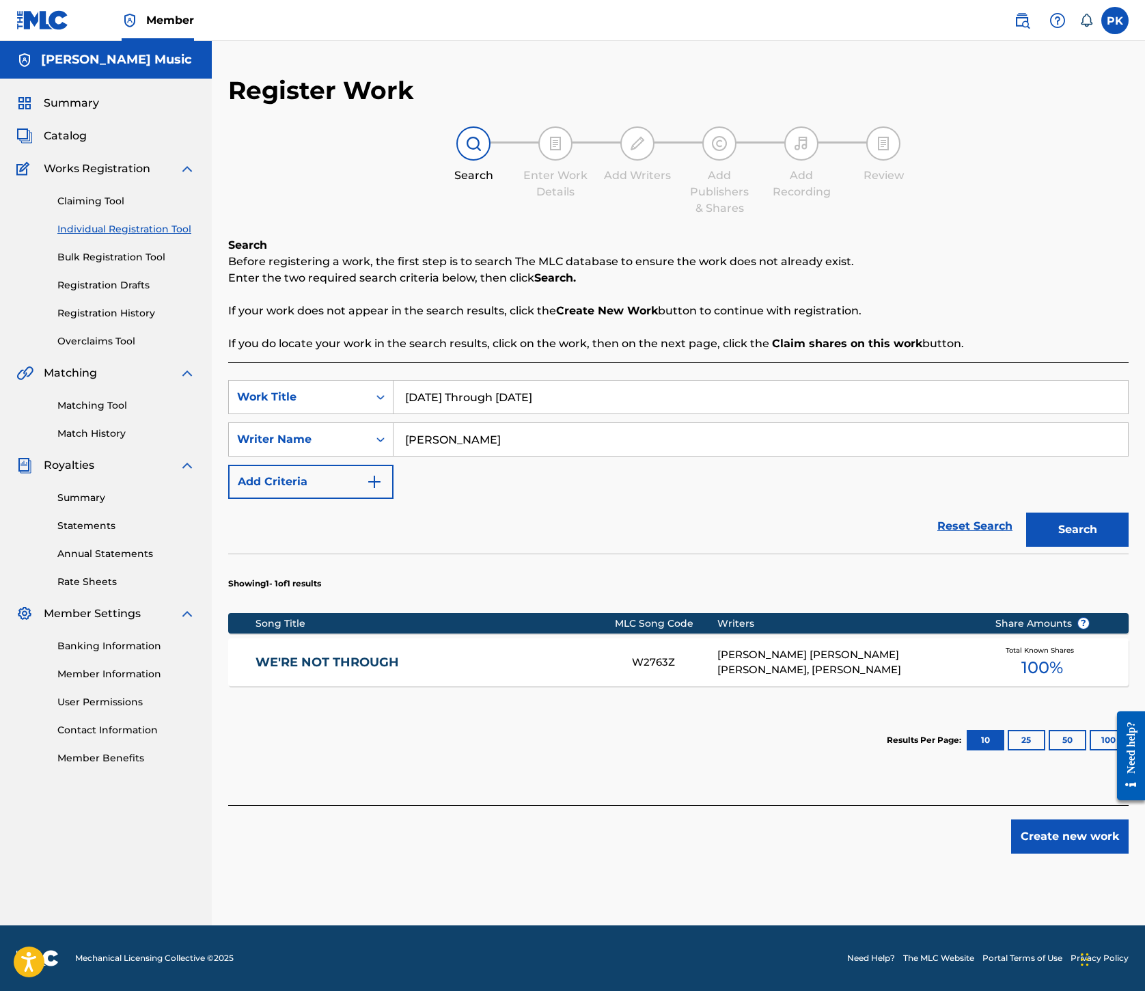
click at [1027, 842] on button "Create new work" at bounding box center [1071, 836] width 118 height 34
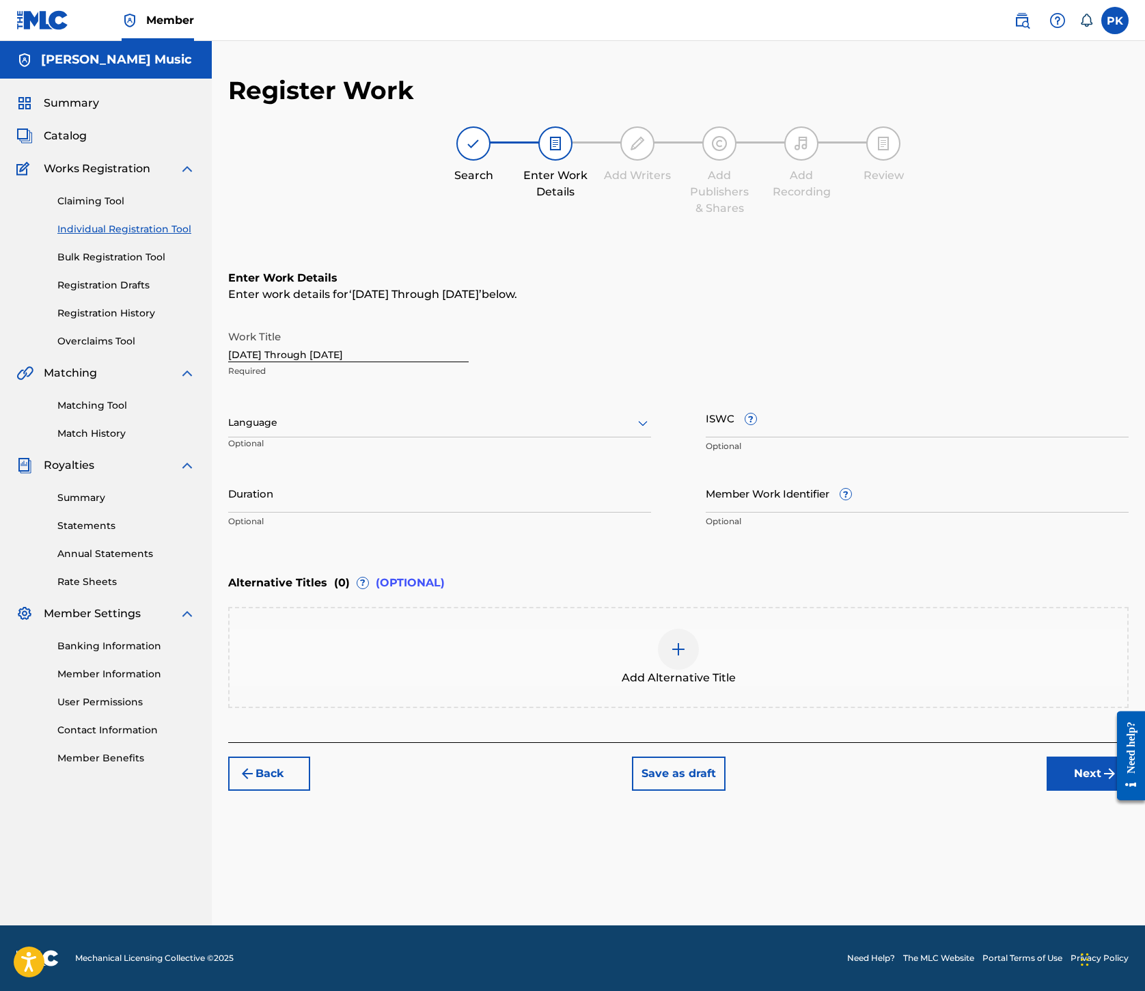
click at [310, 791] on button "Back" at bounding box center [269, 774] width 82 height 34
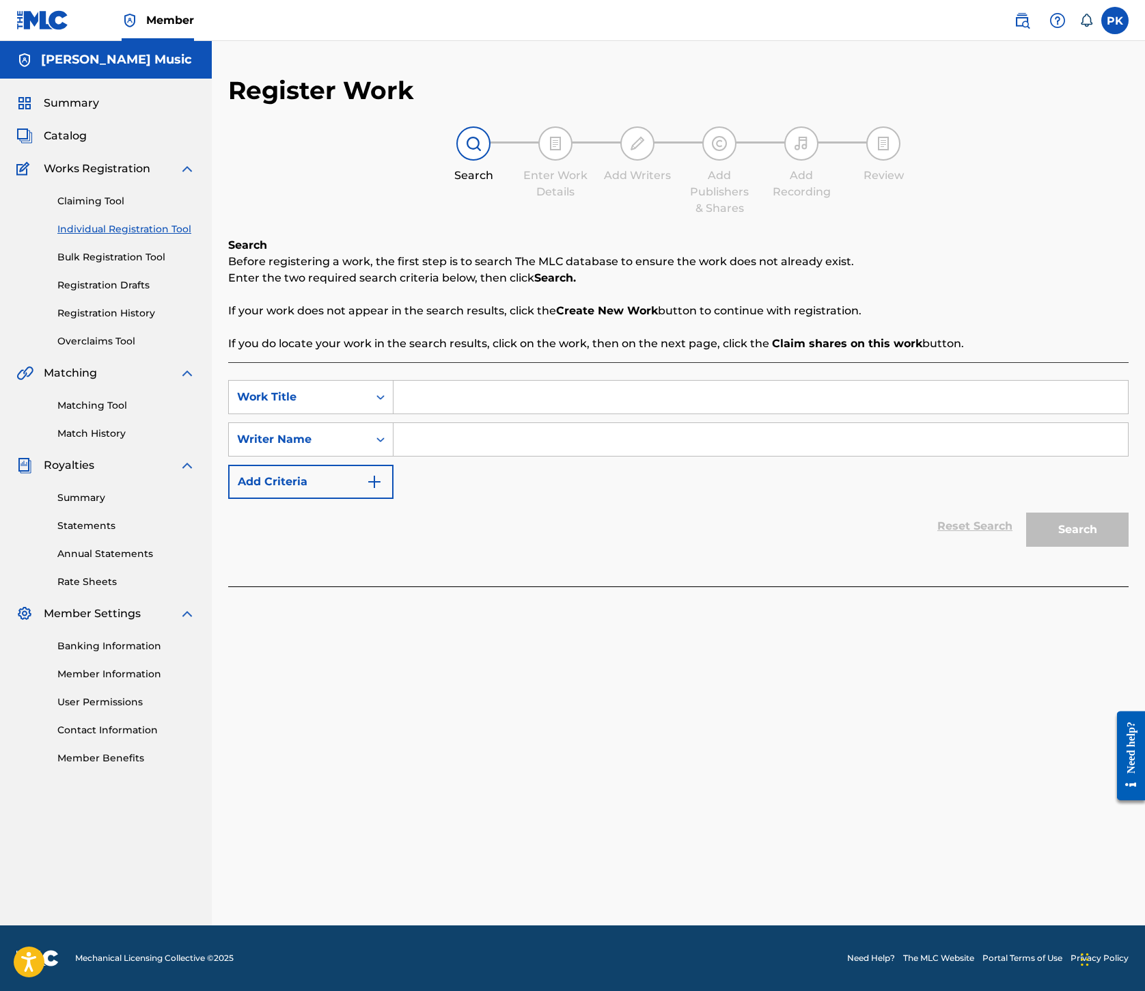
scroll to position [0, 0]
click at [771, 413] on input "Search Form" at bounding box center [761, 397] width 735 height 33
paste input "[DATE] Through [DATE]"
type input "[DATE] Through [DATE]"
click at [750, 456] on input "Search Form" at bounding box center [761, 439] width 735 height 33
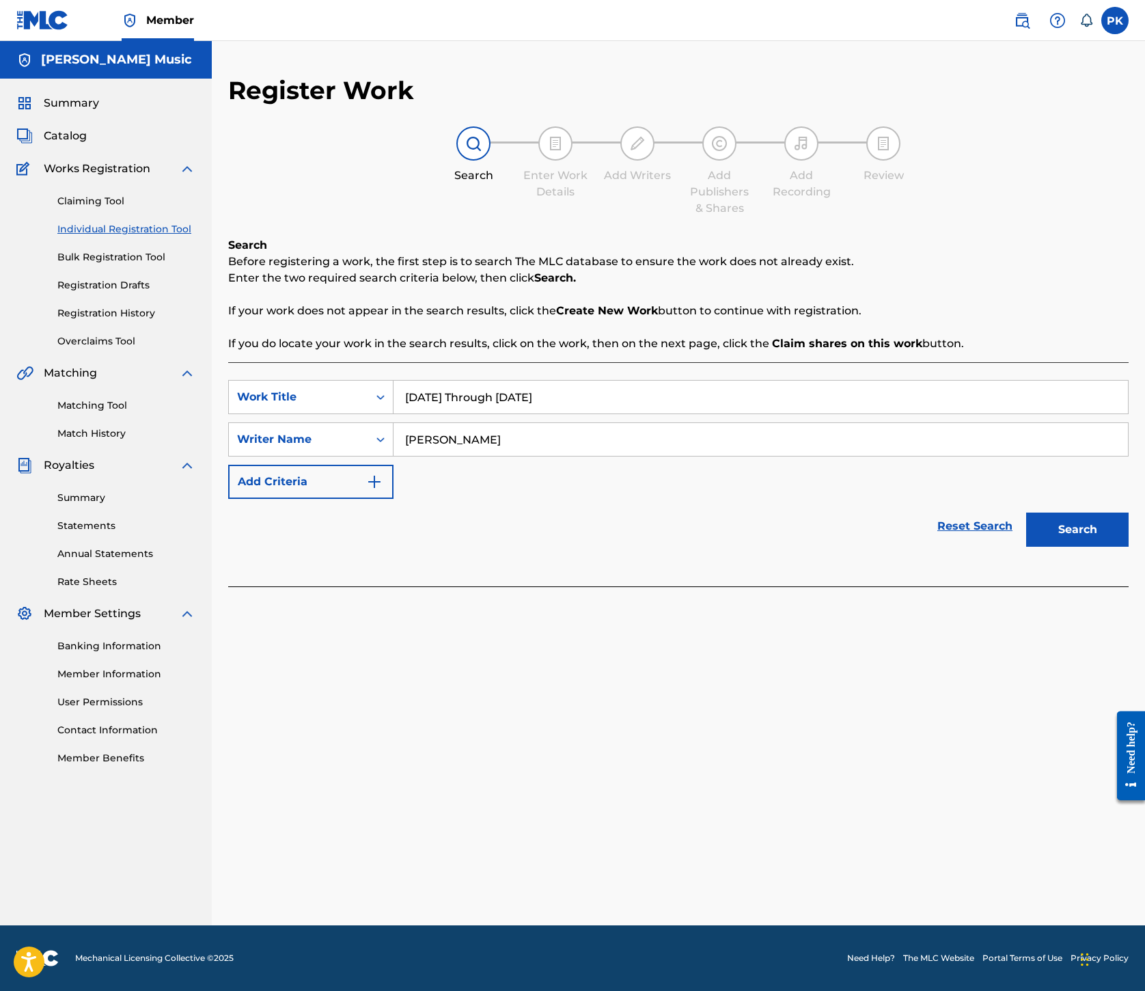
type input "[PERSON_NAME]"
click at [1040, 547] on button "Search" at bounding box center [1078, 530] width 103 height 34
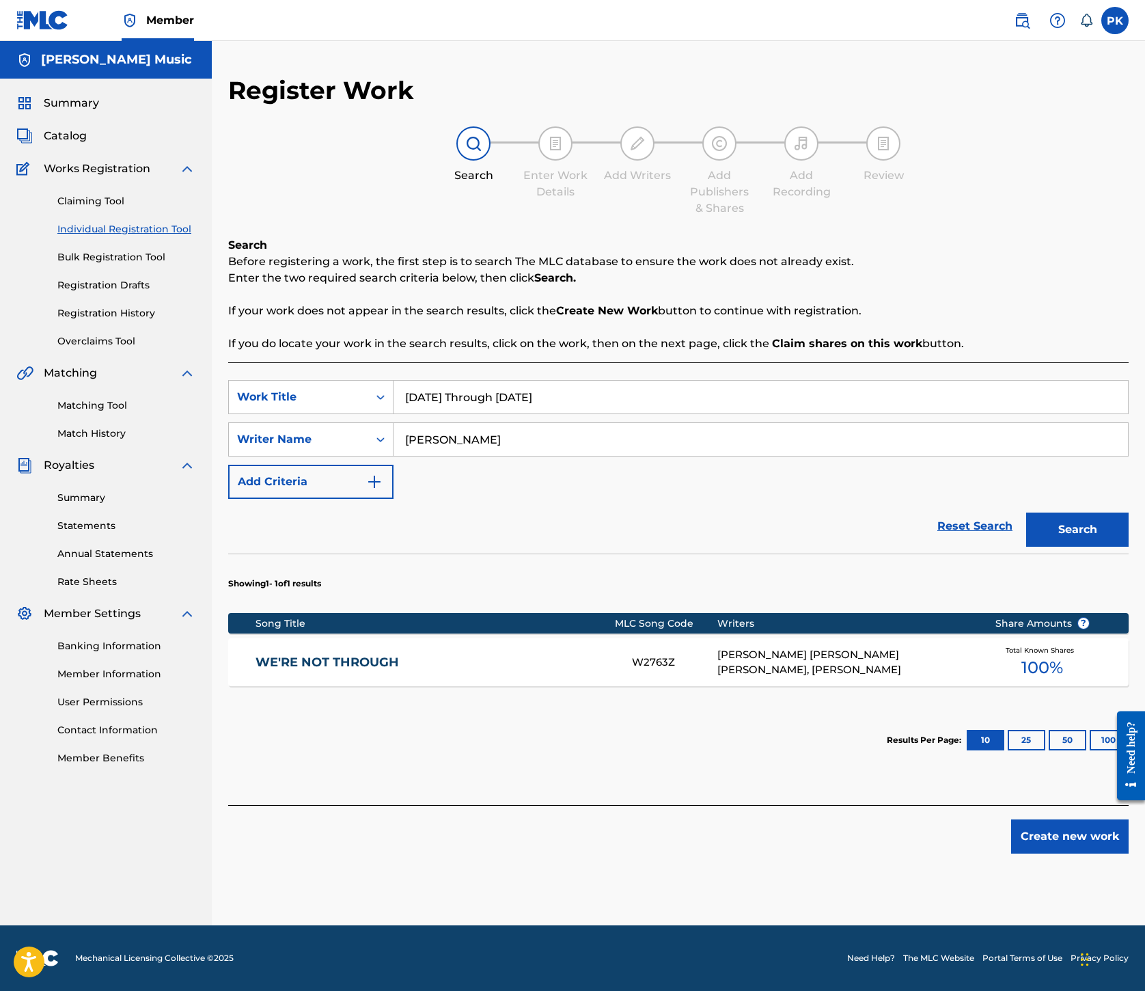
scroll to position [310, 0]
click at [1027, 835] on button "Create new work" at bounding box center [1071, 836] width 118 height 34
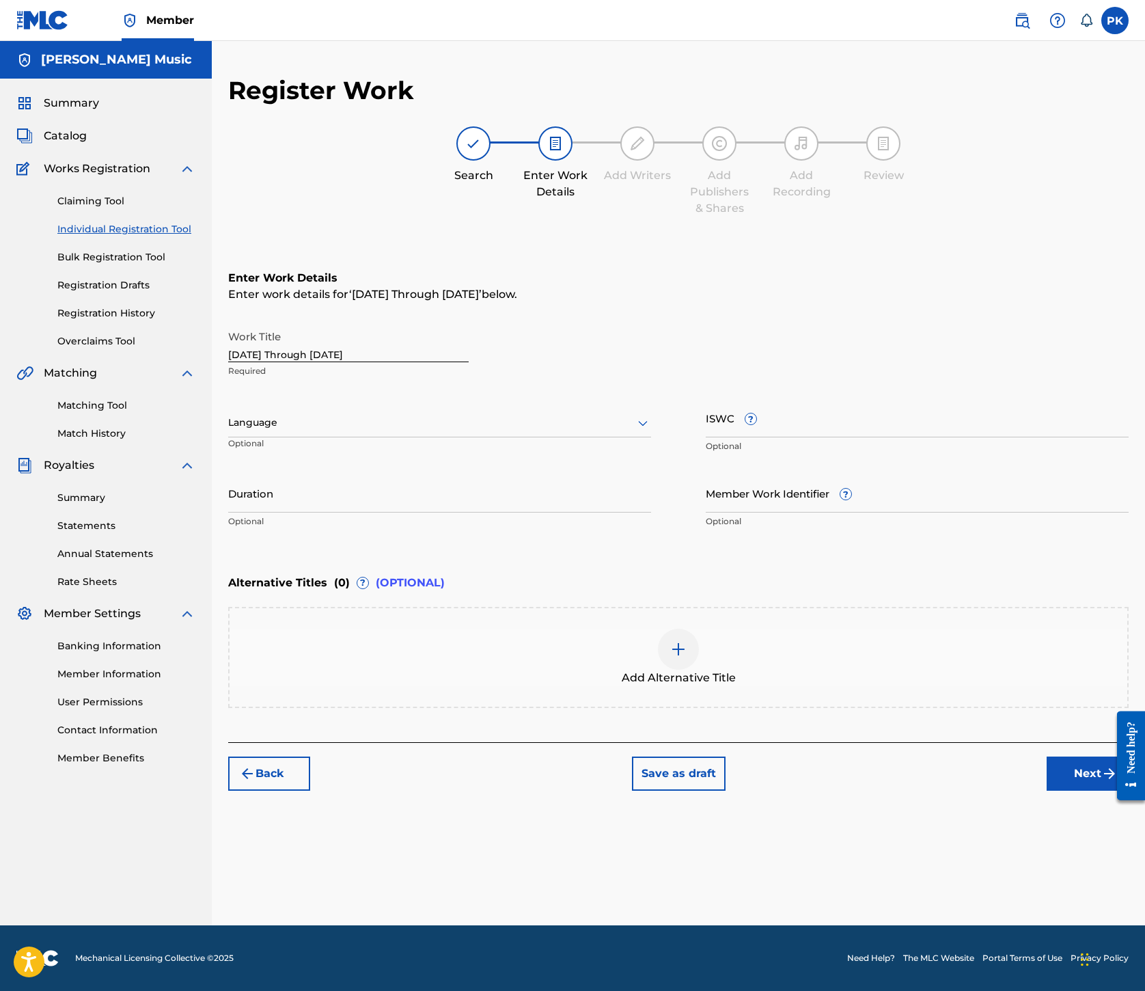
click at [648, 421] on icon at bounding box center [643, 423] width 10 height 5
click at [584, 437] on div "English" at bounding box center [440, 452] width 422 height 31
click at [823, 398] on input "ISWC ?" at bounding box center [917, 417] width 423 height 39
paste input "T7002239003"
type input "T7002239003"
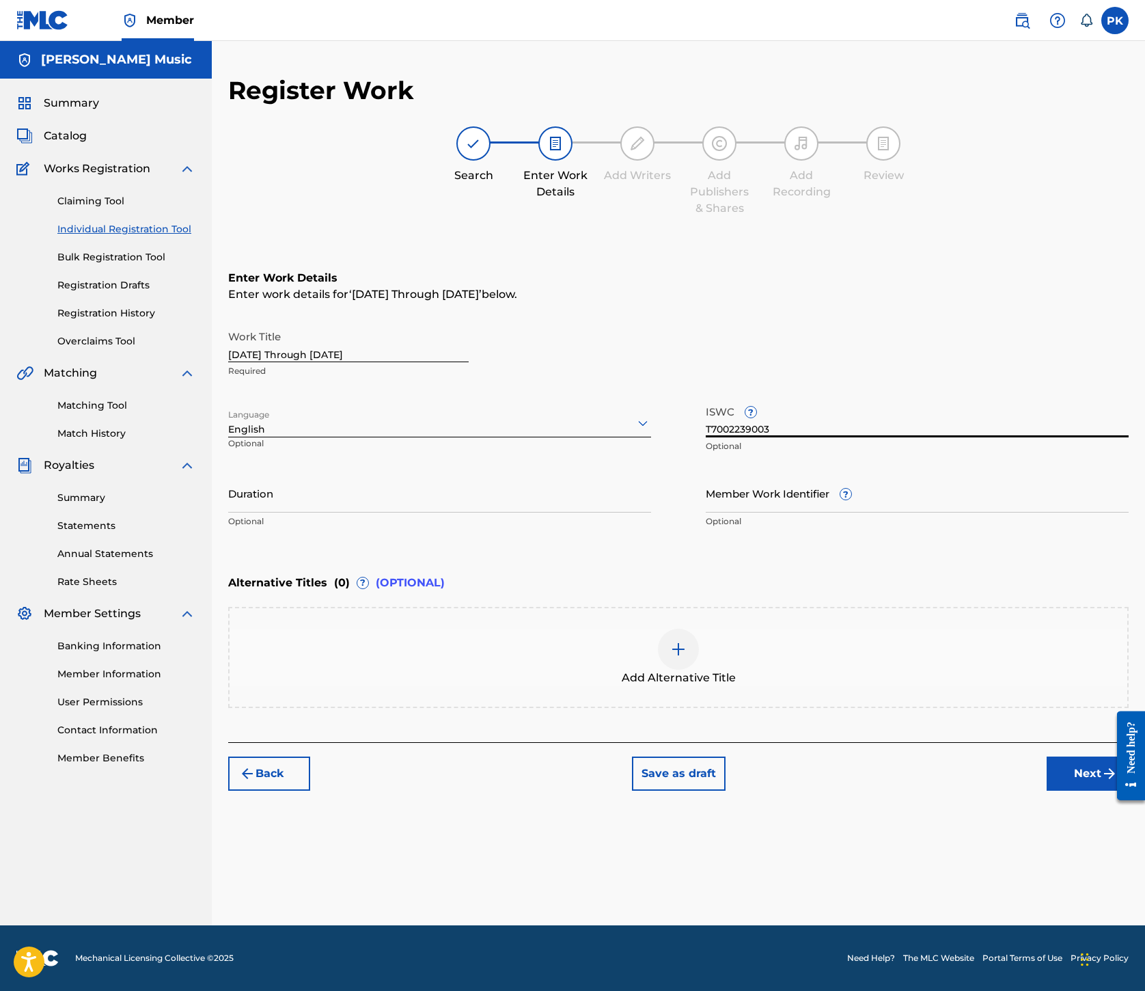
click at [1047, 791] on button "Next" at bounding box center [1088, 774] width 82 height 34
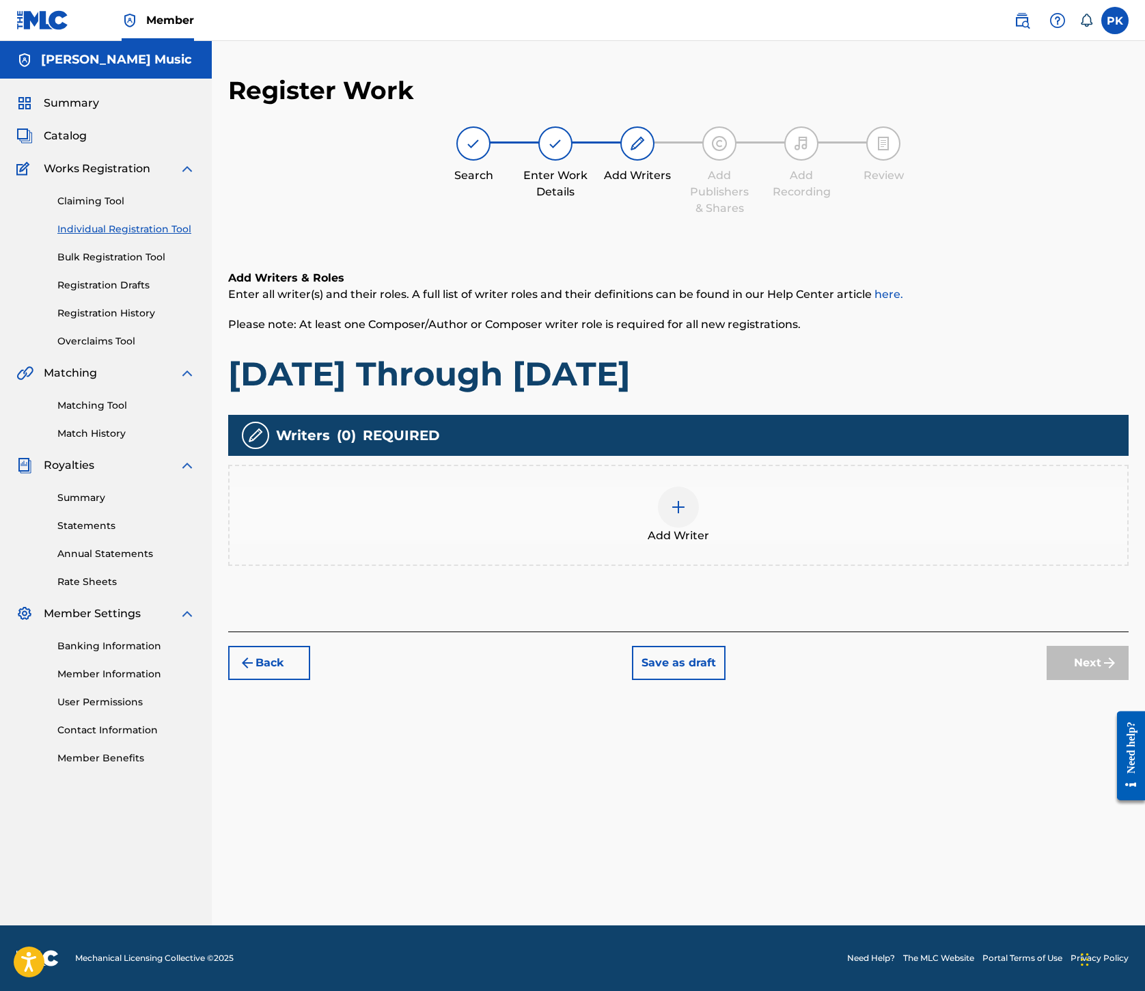
click at [687, 499] on img at bounding box center [678, 507] width 16 height 16
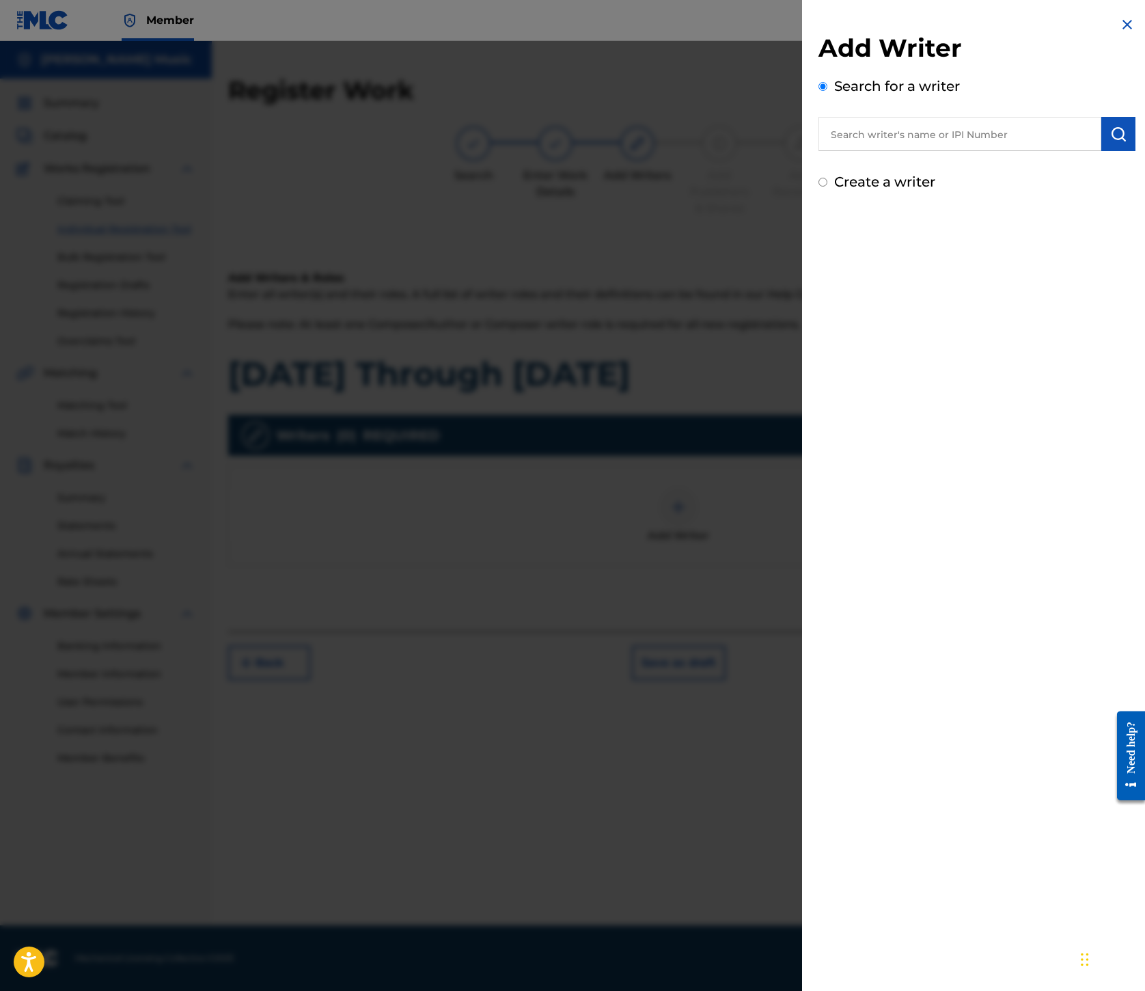
click at [819, 151] on input "text" at bounding box center [960, 134] width 283 height 34
paste input "00245336377"
type input "00245336377"
click at [1111, 142] on img "submit" at bounding box center [1119, 134] width 16 height 16
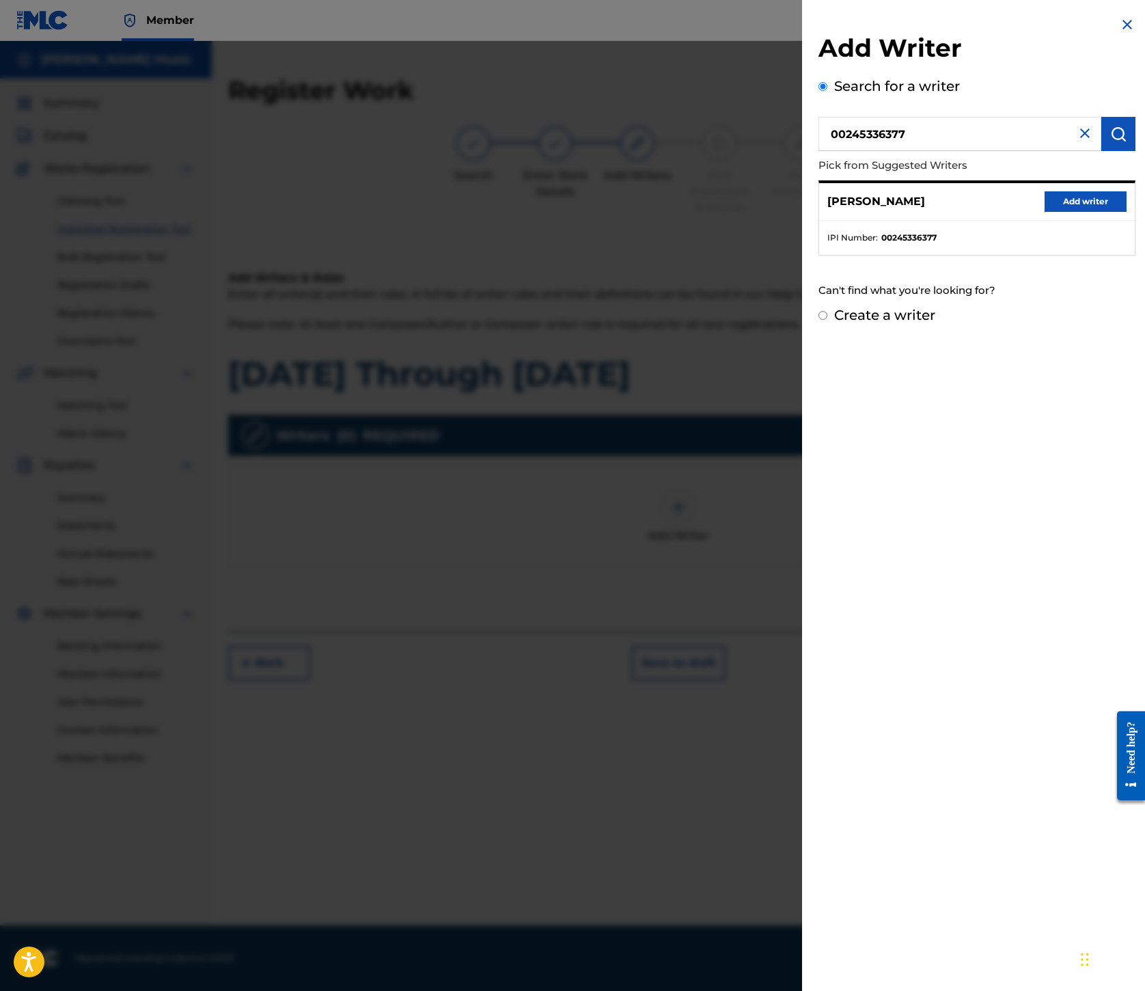
click at [1045, 212] on button "Add writer" at bounding box center [1086, 201] width 82 height 21
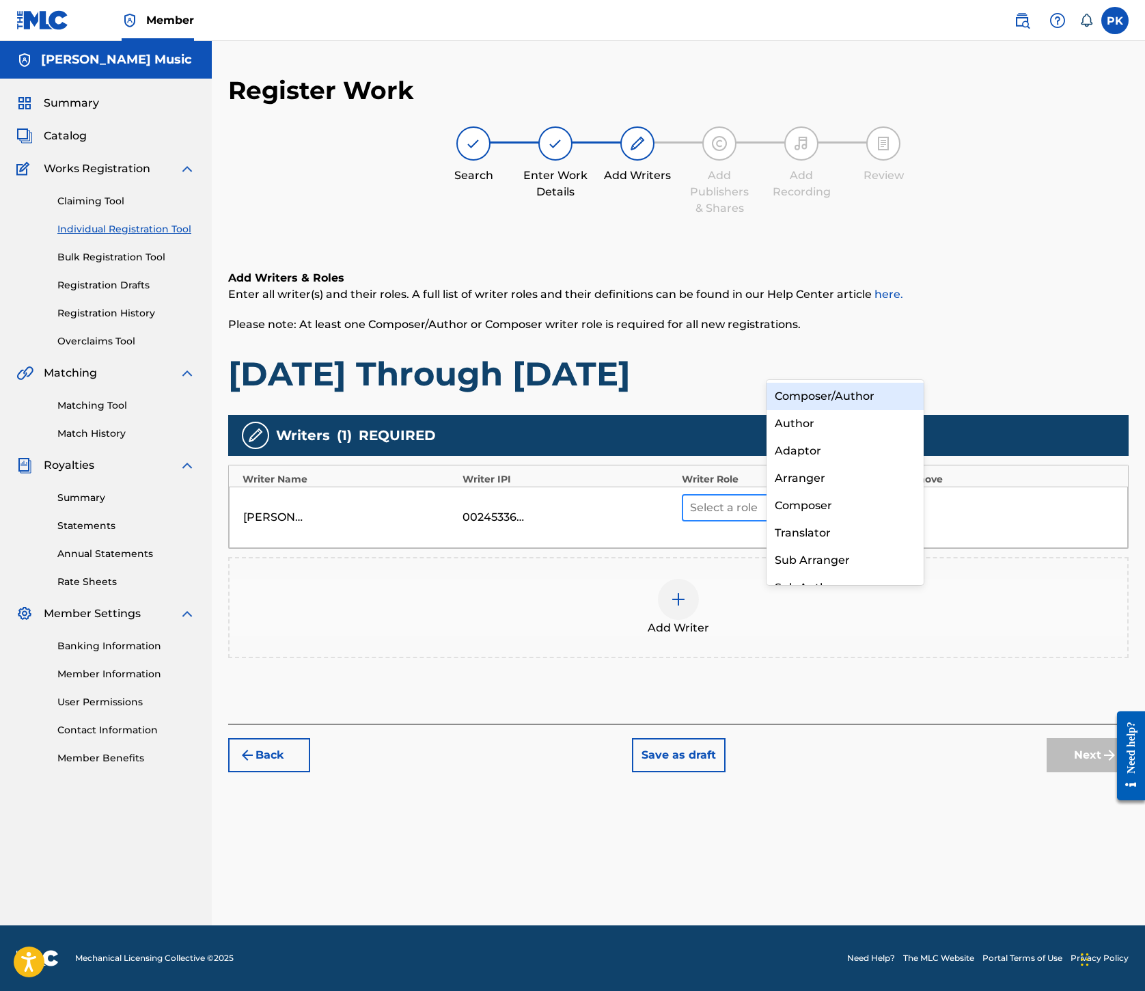
click at [893, 496] on div at bounding box center [881, 508] width 25 height 25
click at [867, 396] on div "Composer/Author" at bounding box center [845, 396] width 157 height 27
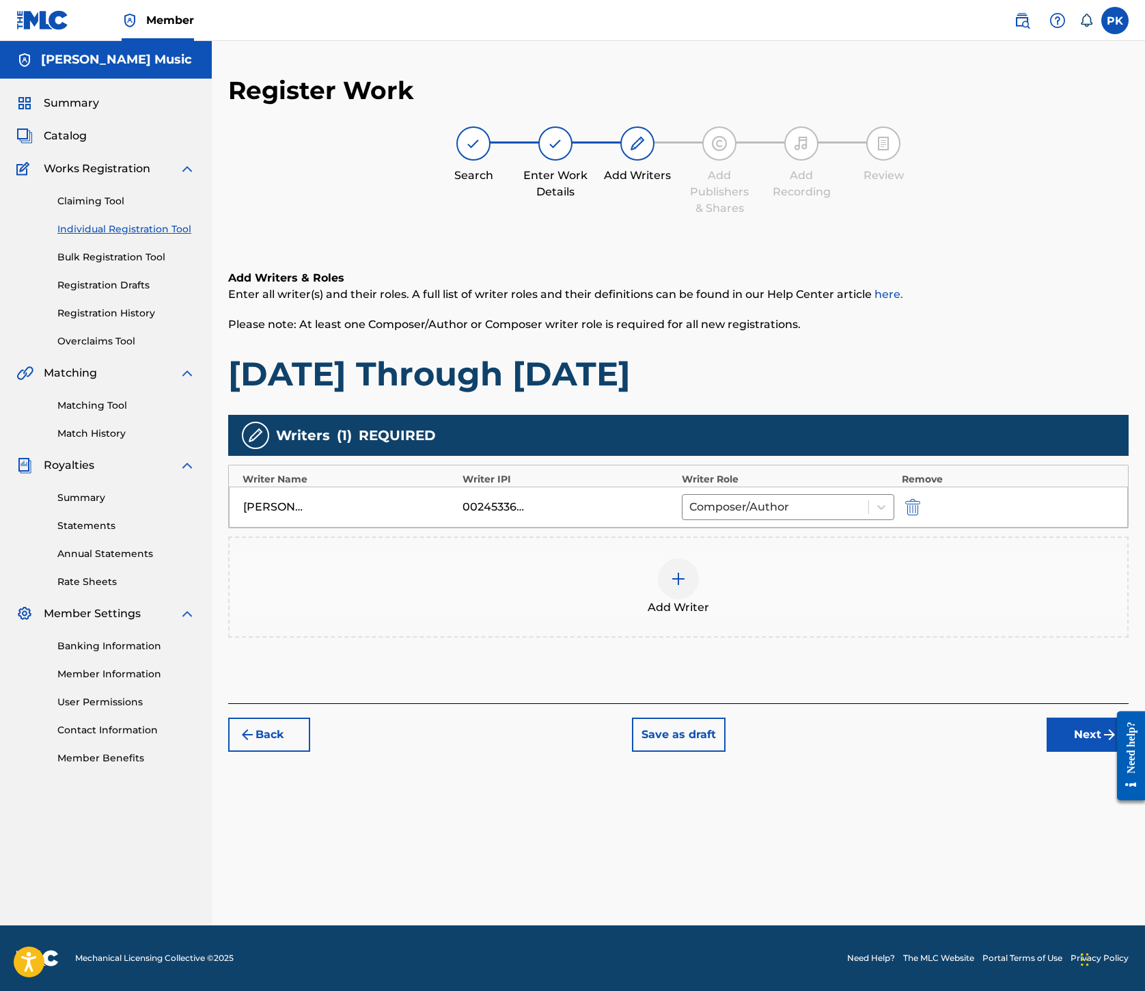
click at [687, 571] on img at bounding box center [678, 579] width 16 height 16
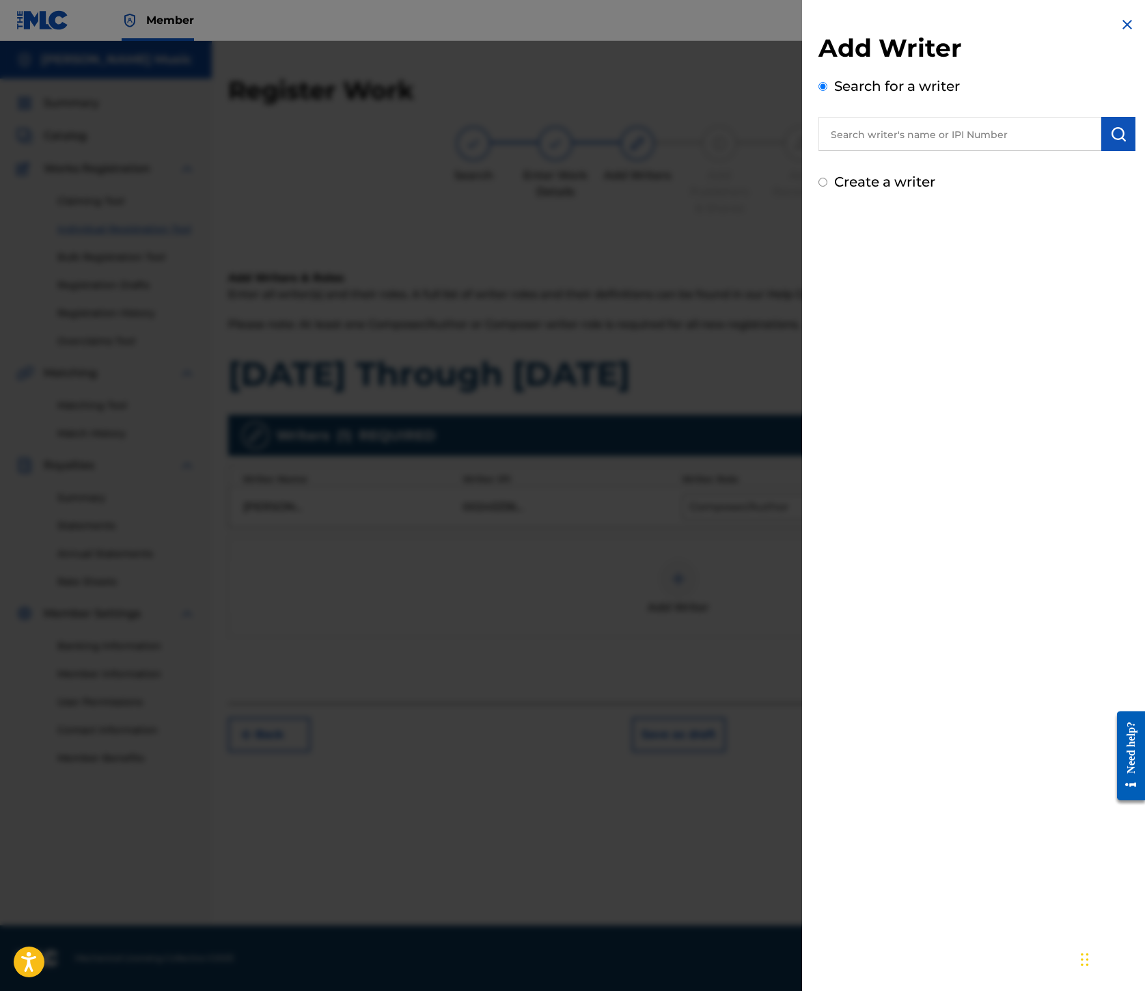
click at [819, 151] on input "text" at bounding box center [960, 134] width 283 height 34
paste input "00245337080"
type input "00245337080"
click at [1102, 151] on button "submit" at bounding box center [1119, 134] width 34 height 34
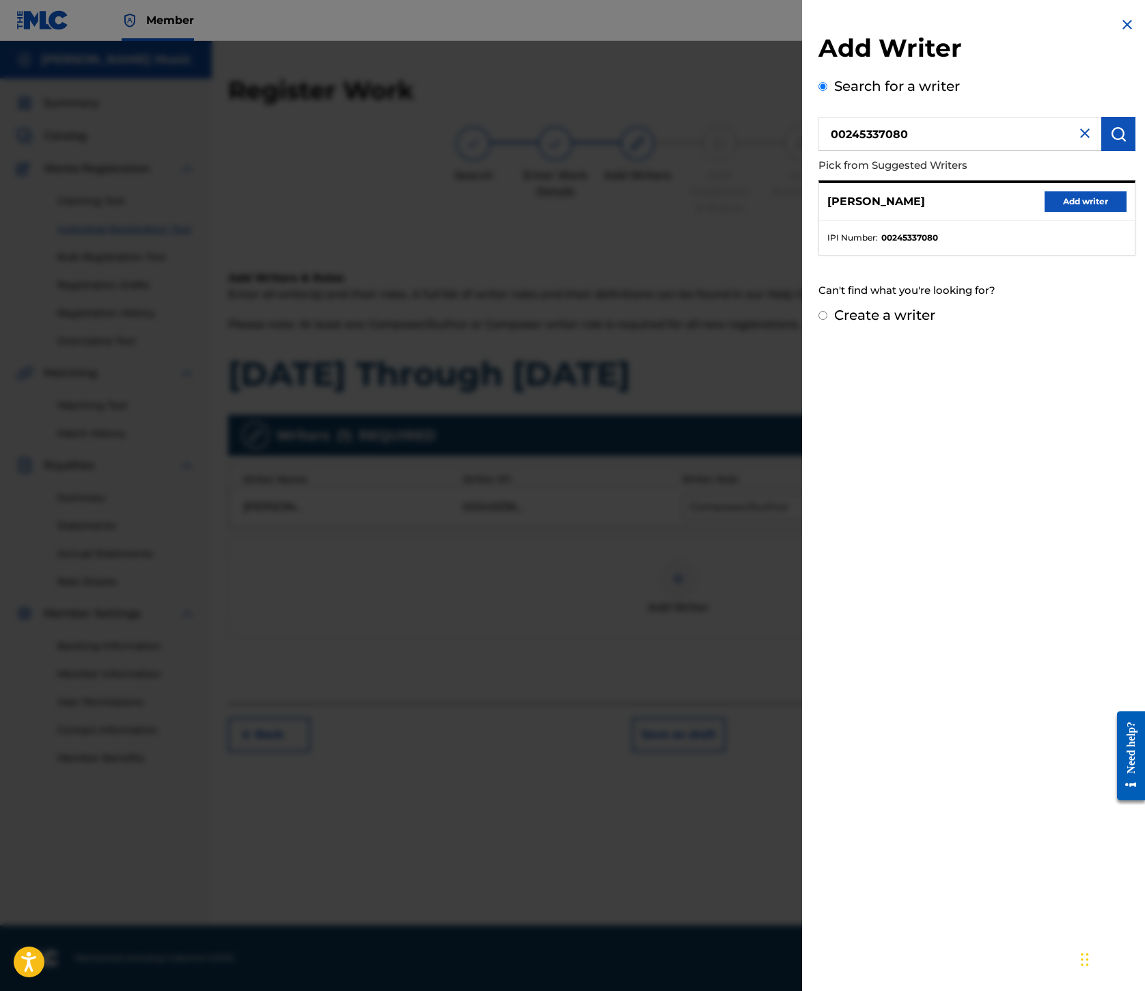
click at [1045, 212] on button "Add writer" at bounding box center [1086, 201] width 82 height 21
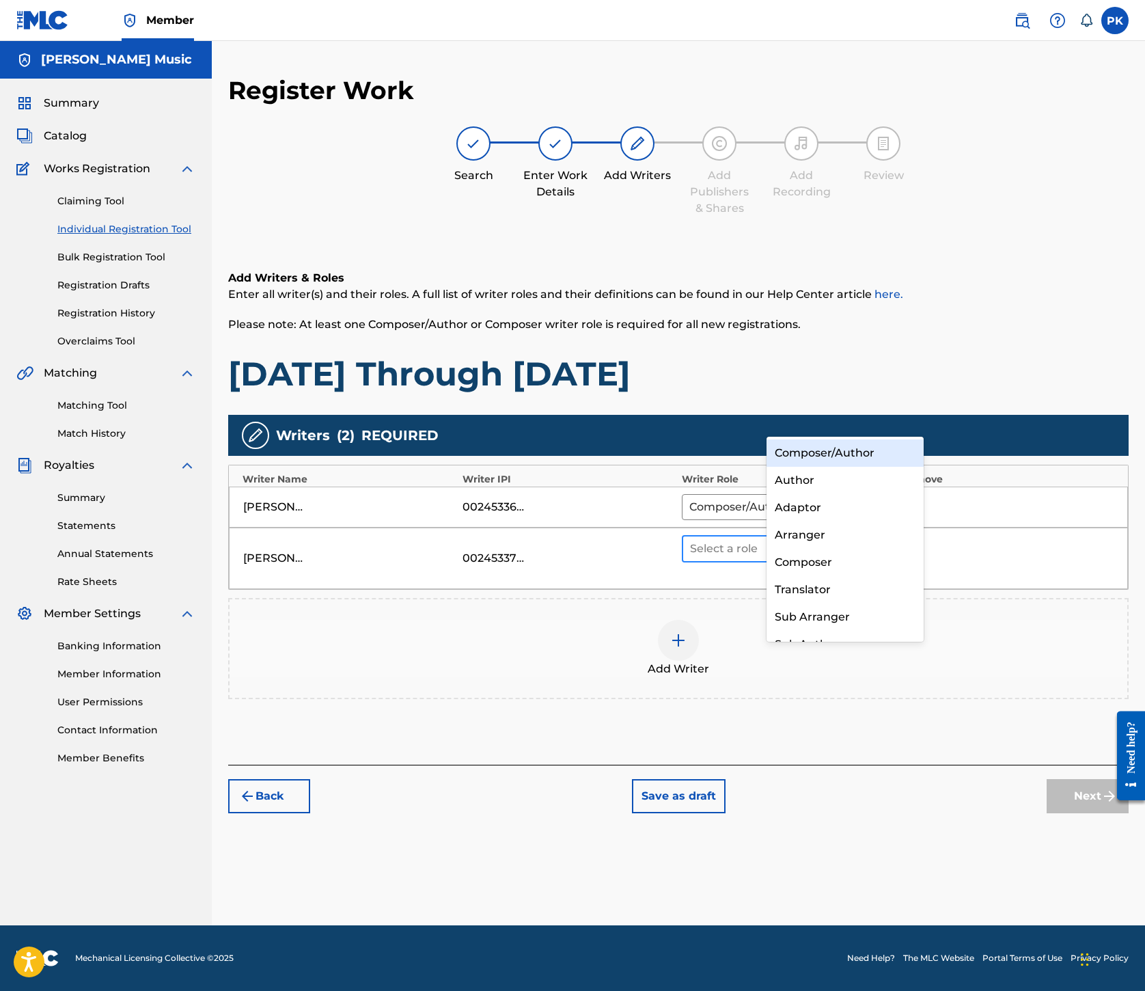
click at [888, 542] on icon at bounding box center [881, 549] width 14 height 14
click at [850, 451] on div "Composer/Author" at bounding box center [845, 452] width 157 height 27
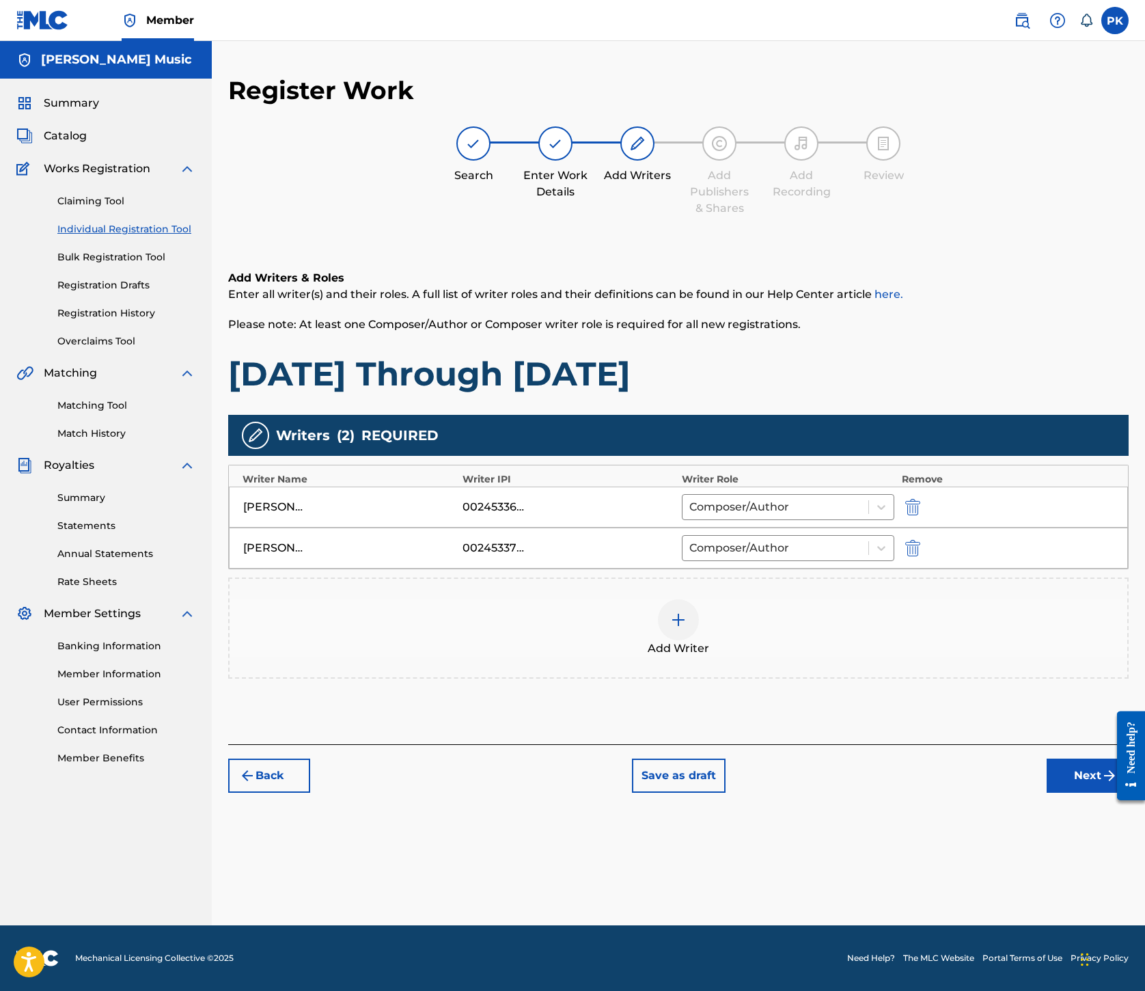
click at [687, 612] on img at bounding box center [678, 620] width 16 height 16
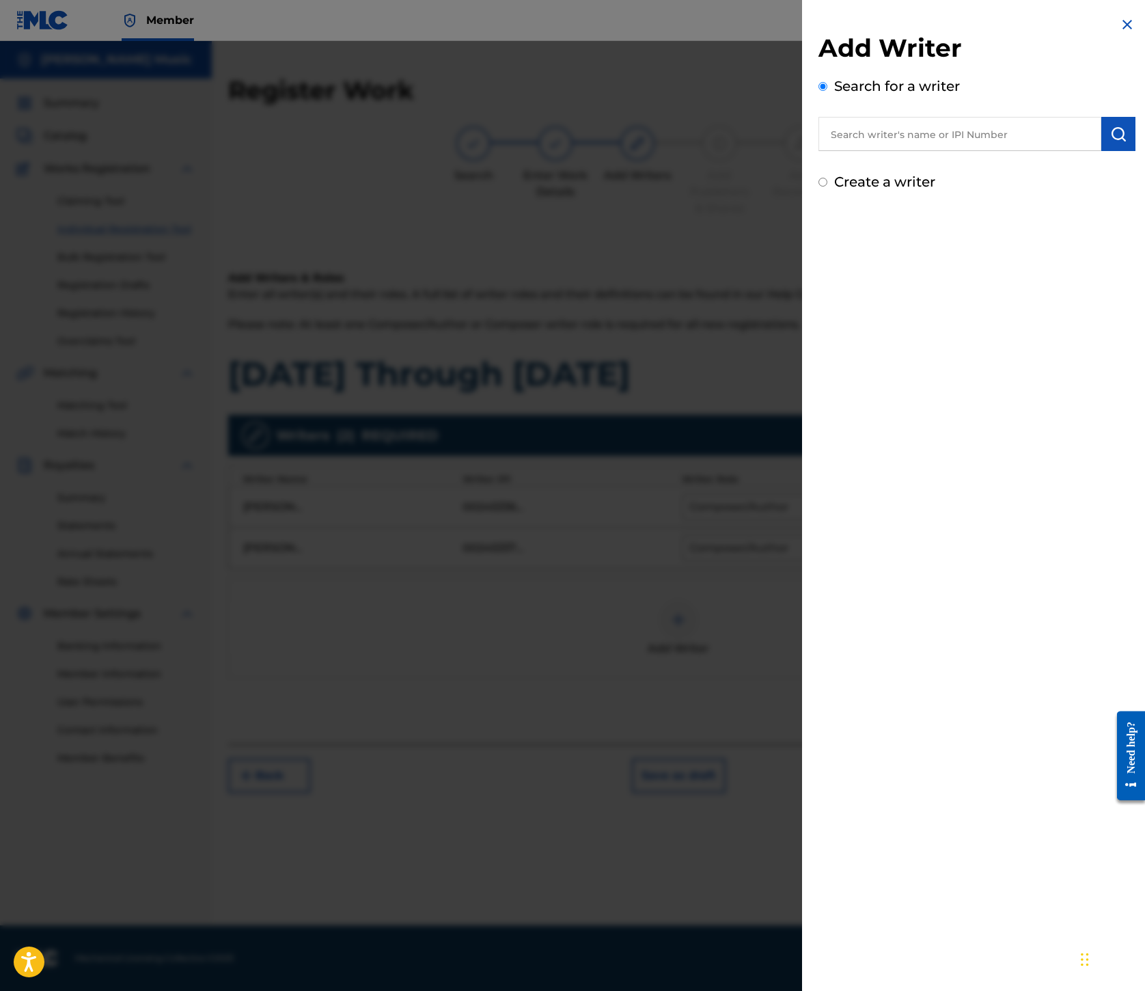
click at [819, 151] on input "text" at bounding box center [960, 134] width 283 height 34
paste input "00199690501"
type input "00199690501"
click at [1111, 142] on img "submit" at bounding box center [1119, 134] width 16 height 16
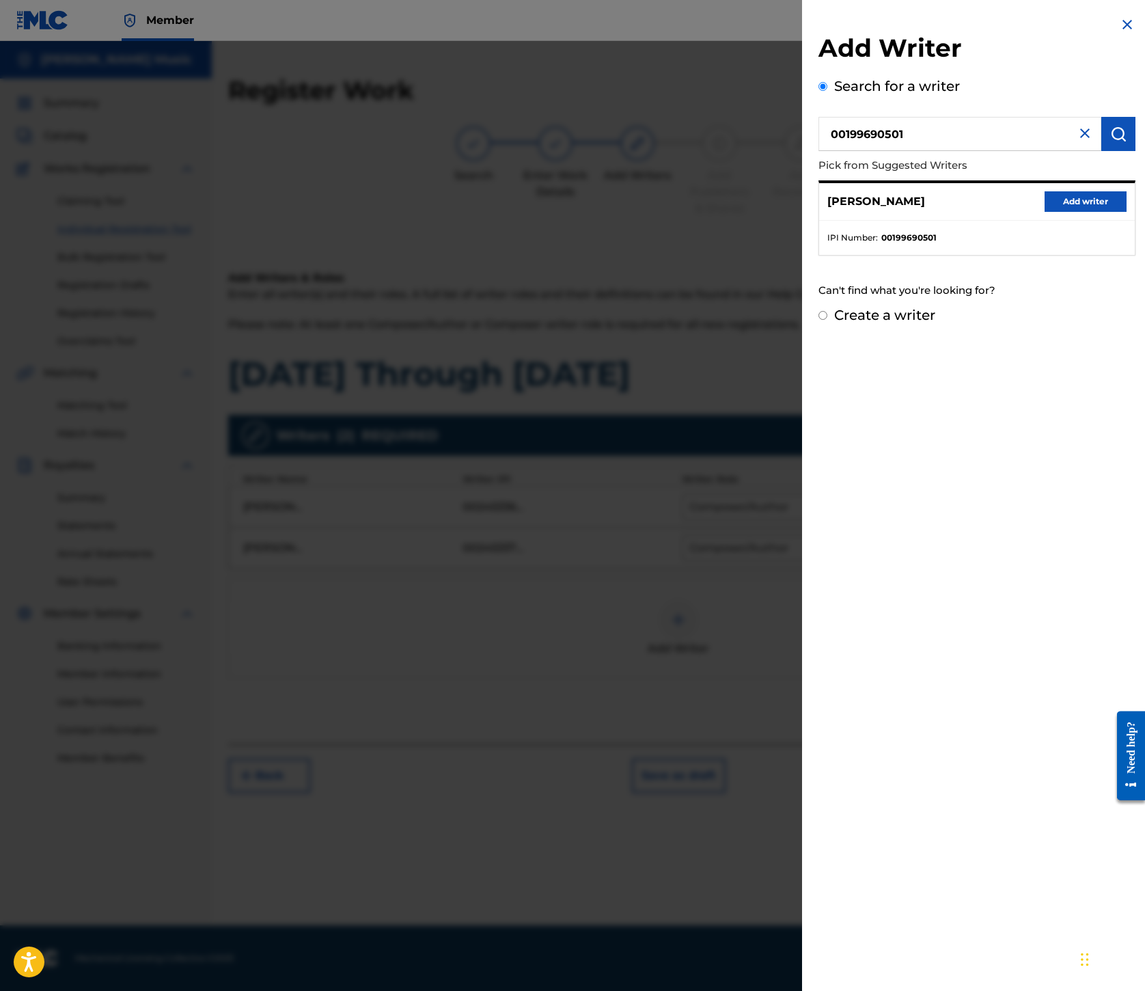
click at [1045, 212] on button "Add writer" at bounding box center [1086, 201] width 82 height 21
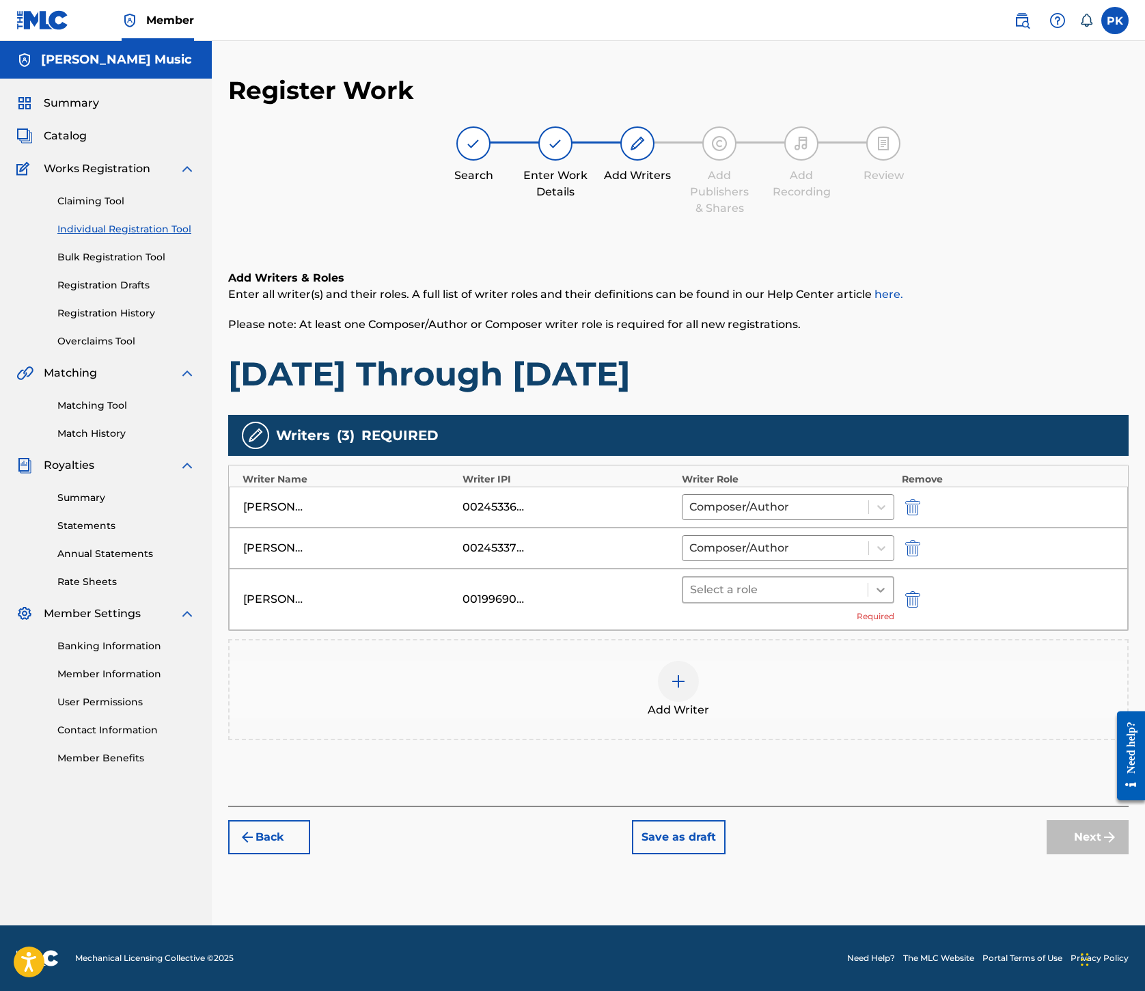
click at [885, 588] on icon at bounding box center [881, 590] width 8 height 5
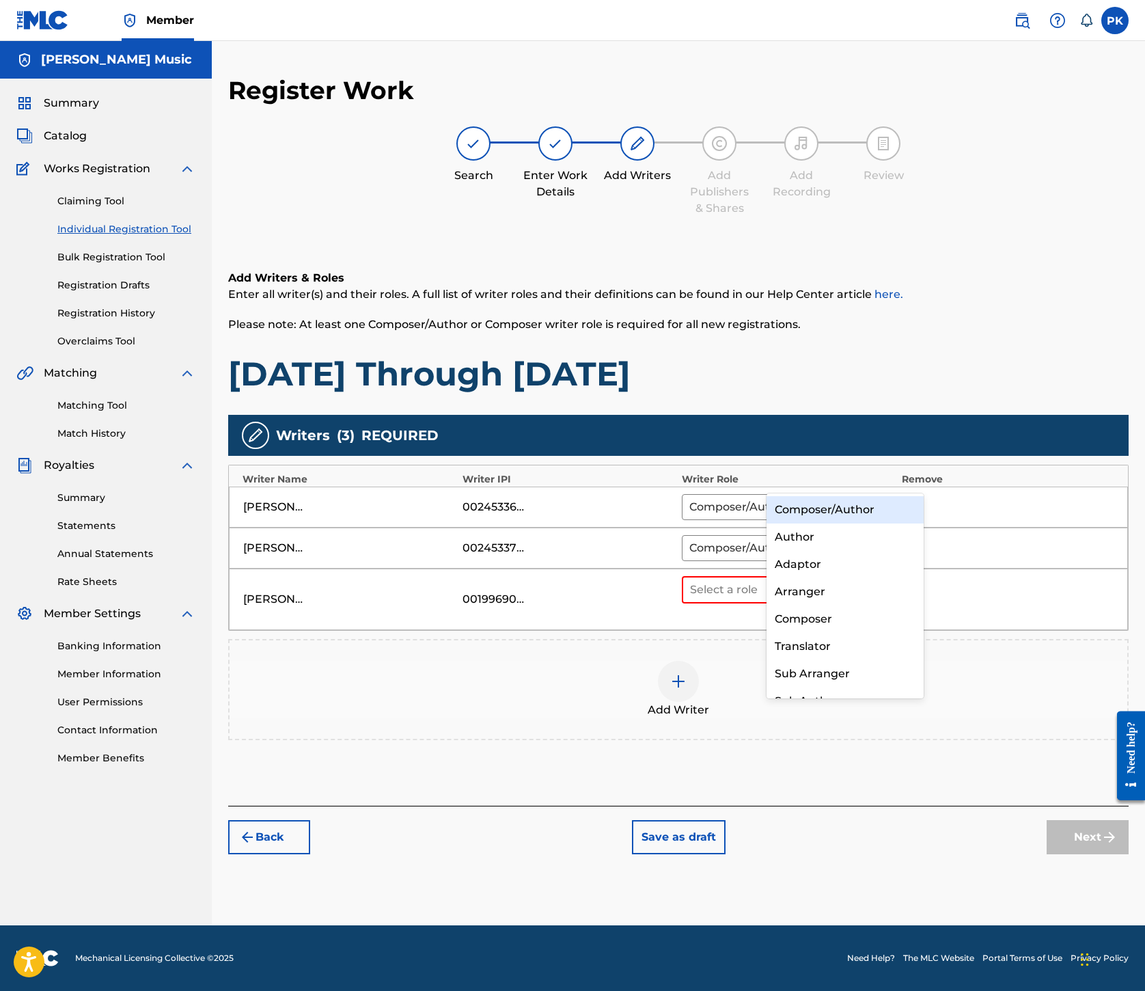
click at [865, 502] on div "Composer/Author" at bounding box center [845, 509] width 157 height 27
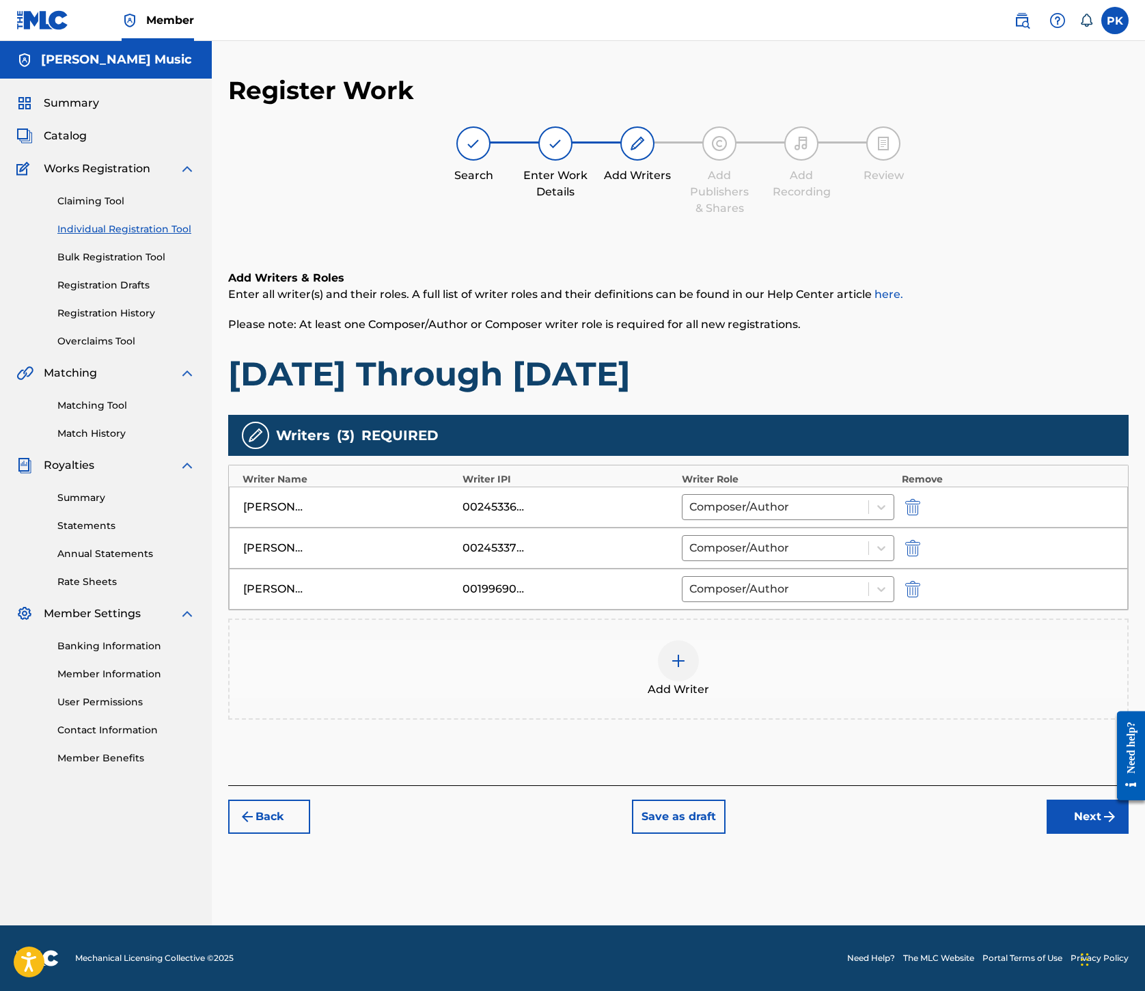
click at [1047, 834] on button "Next" at bounding box center [1088, 817] width 82 height 34
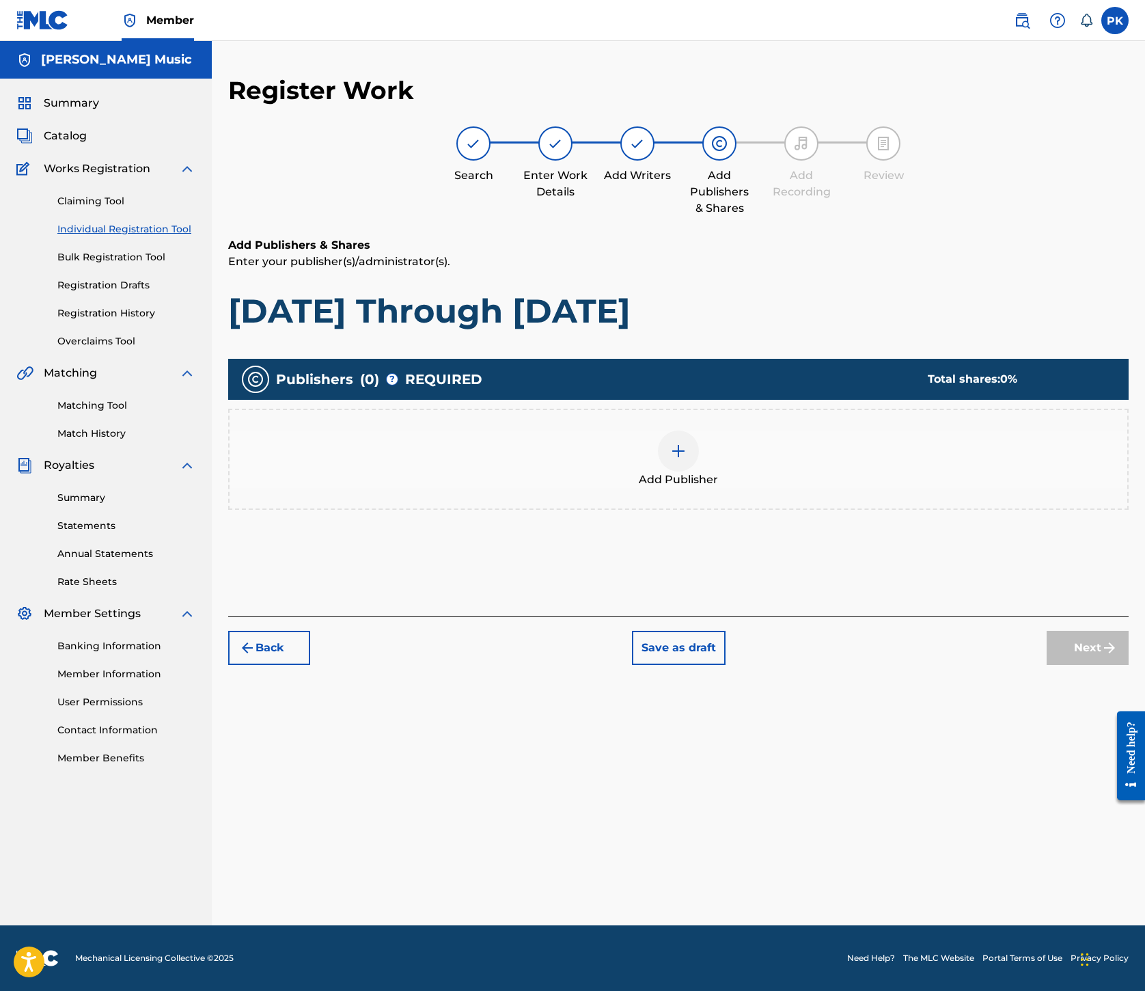
scroll to position [62, 0]
click at [687, 459] on img at bounding box center [678, 451] width 16 height 16
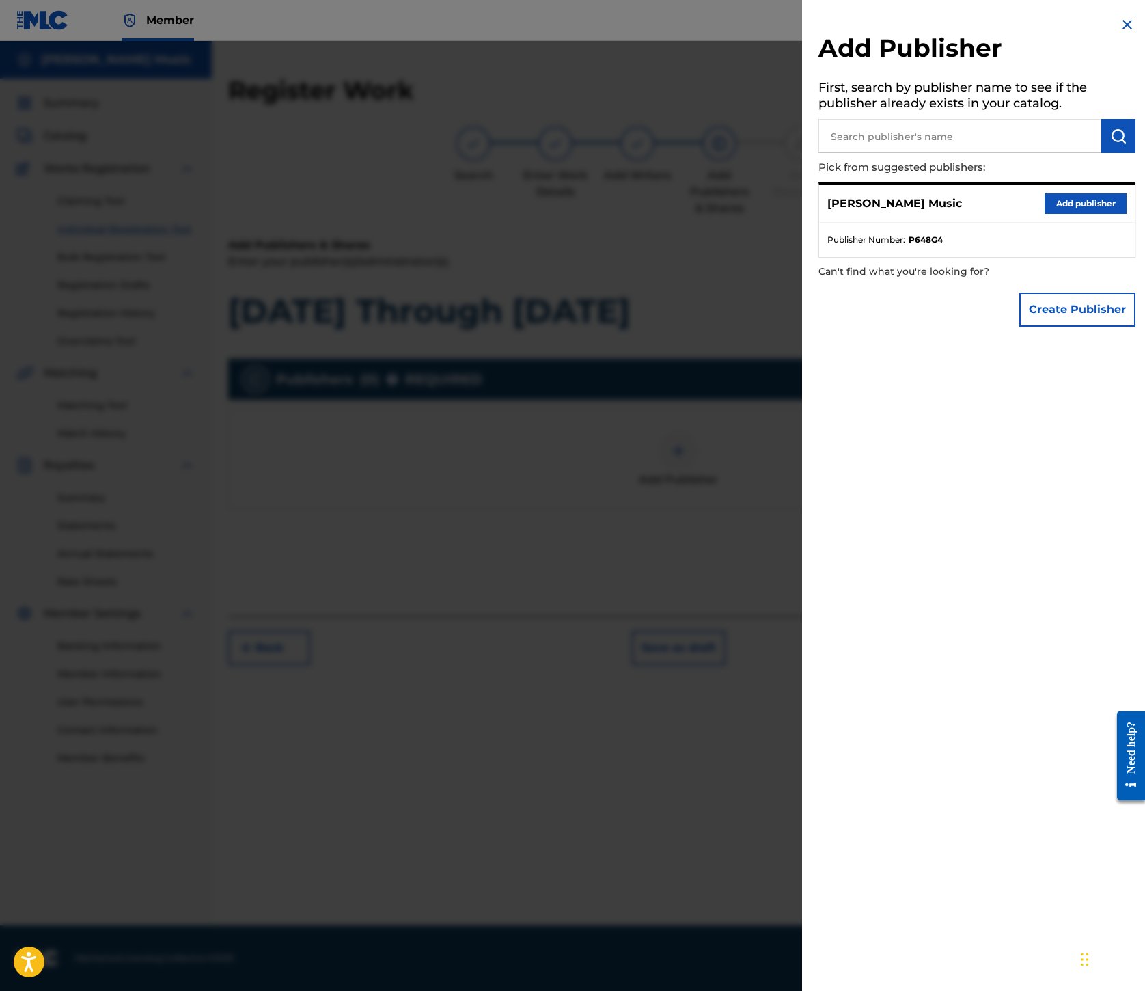
click at [1045, 214] on button "Add publisher" at bounding box center [1086, 203] width 82 height 21
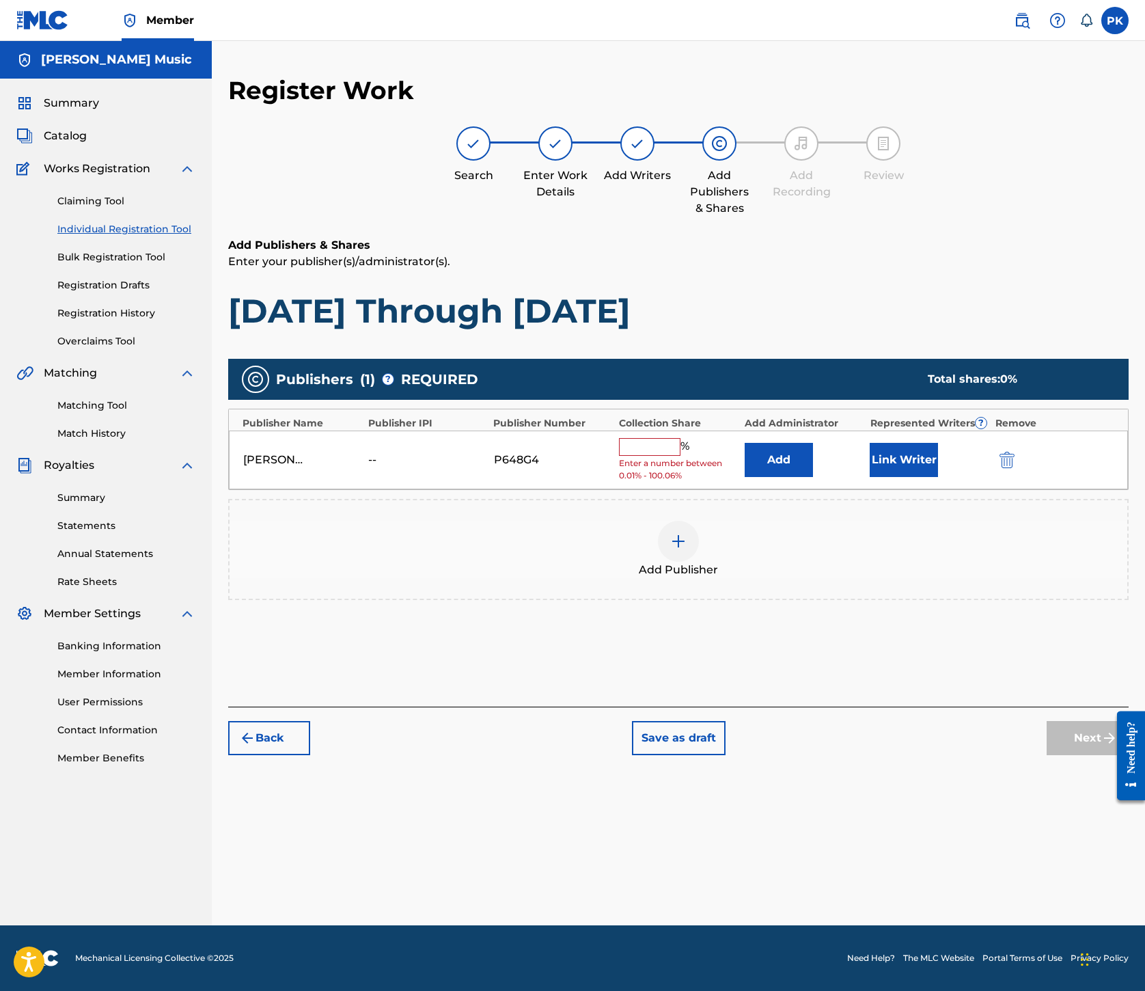
click at [681, 456] on input "text" at bounding box center [650, 447] width 62 height 18
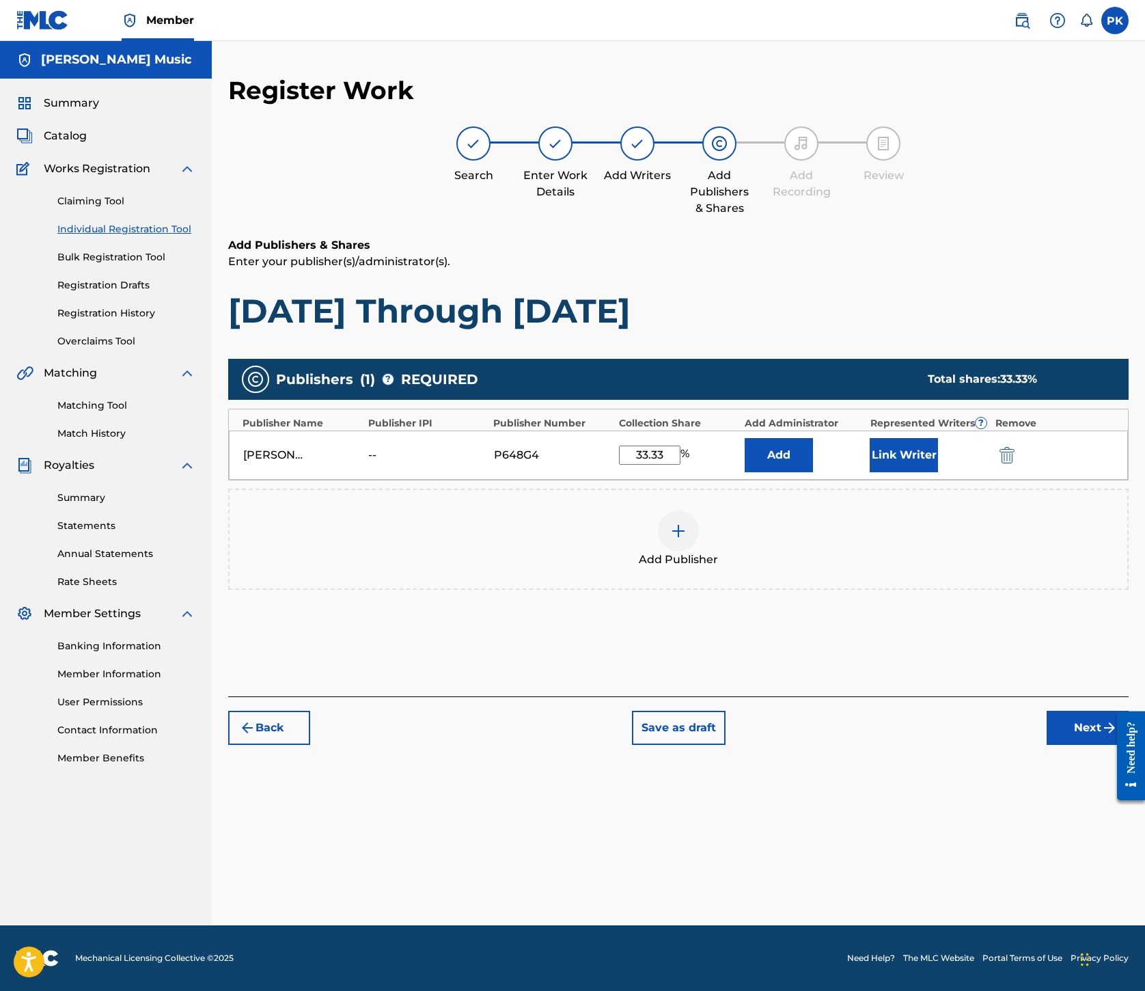
type input "33.33"
click at [938, 472] on button "Link Writer" at bounding box center [904, 455] width 68 height 34
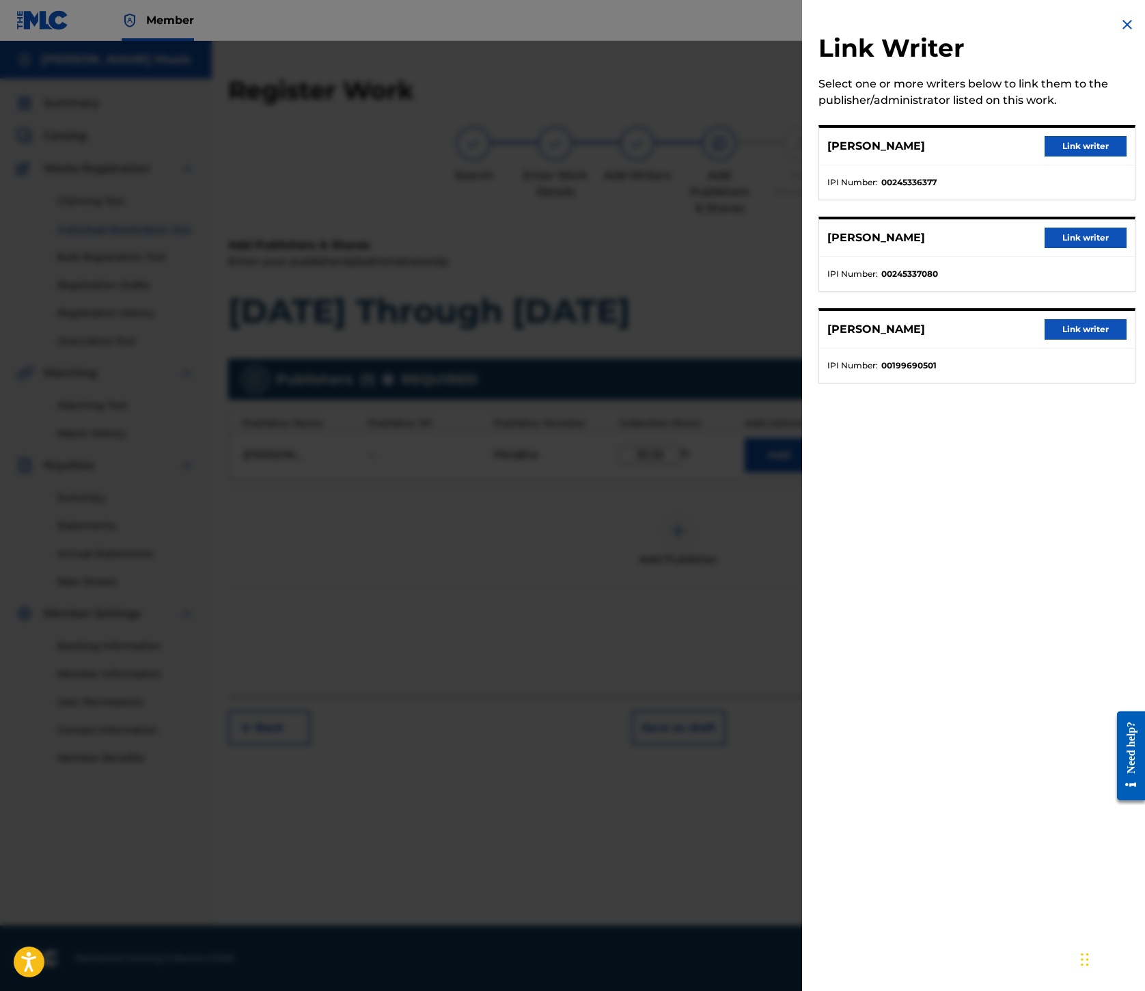
click at [1045, 340] on button "Link writer" at bounding box center [1086, 329] width 82 height 21
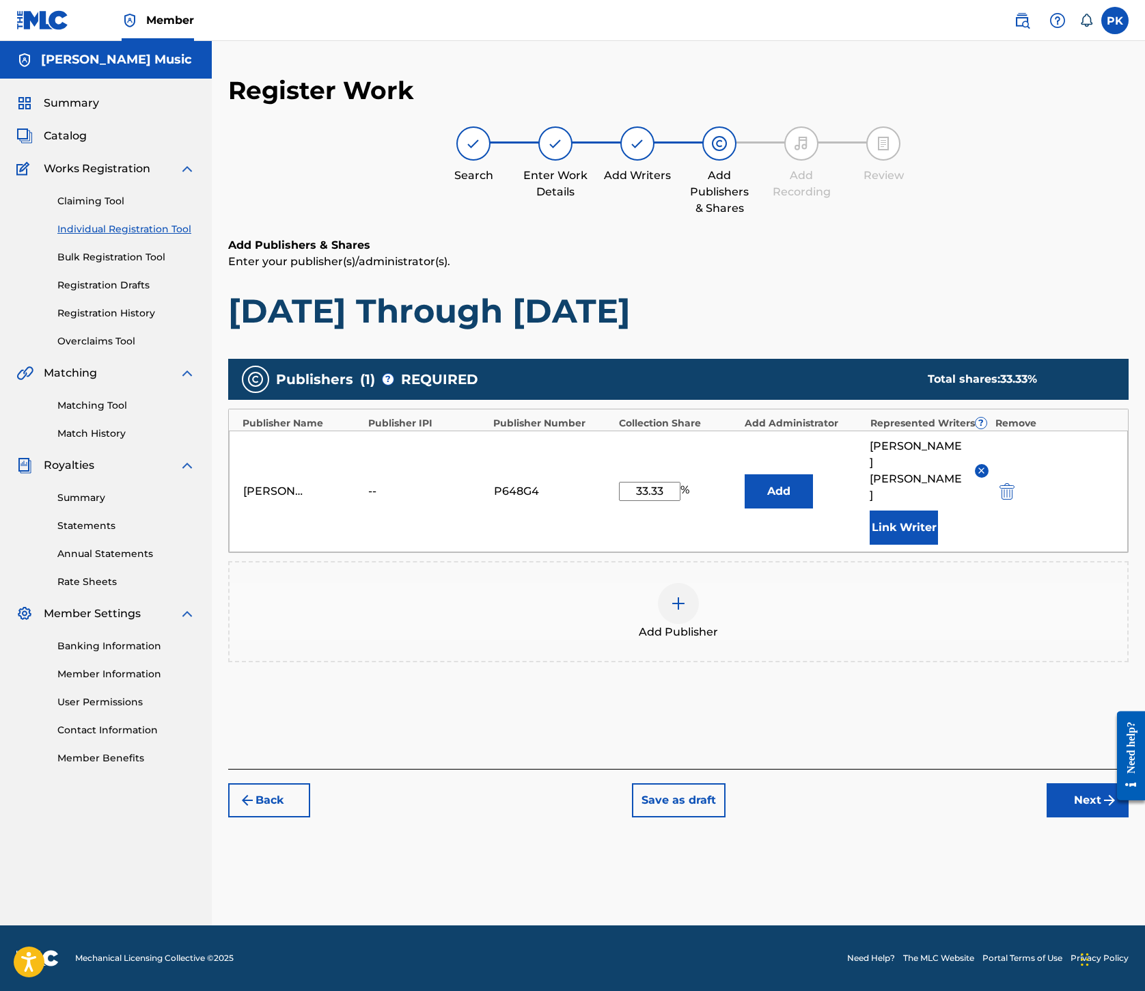
click at [1048, 817] on button "Next" at bounding box center [1088, 800] width 82 height 34
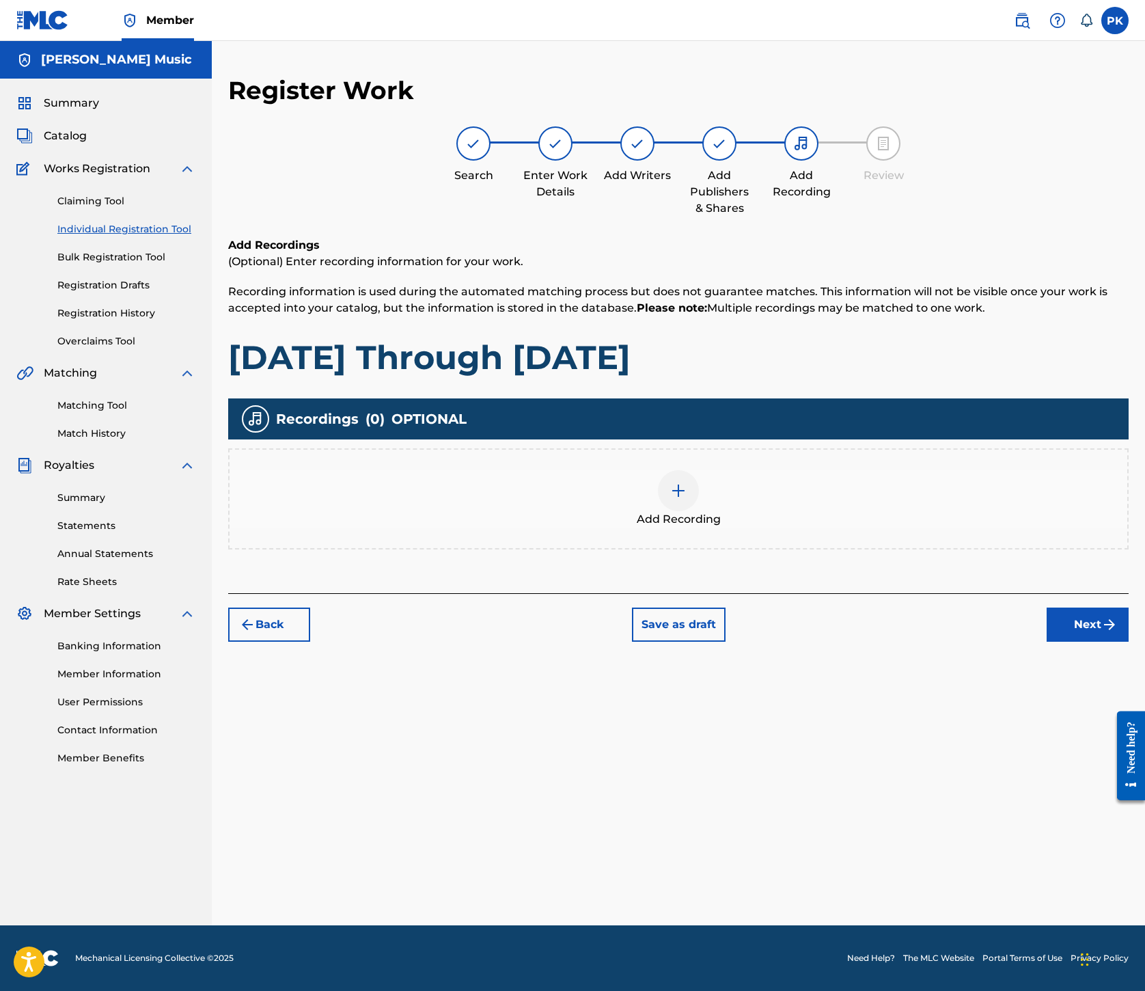
click at [687, 499] on img at bounding box center [678, 491] width 16 height 16
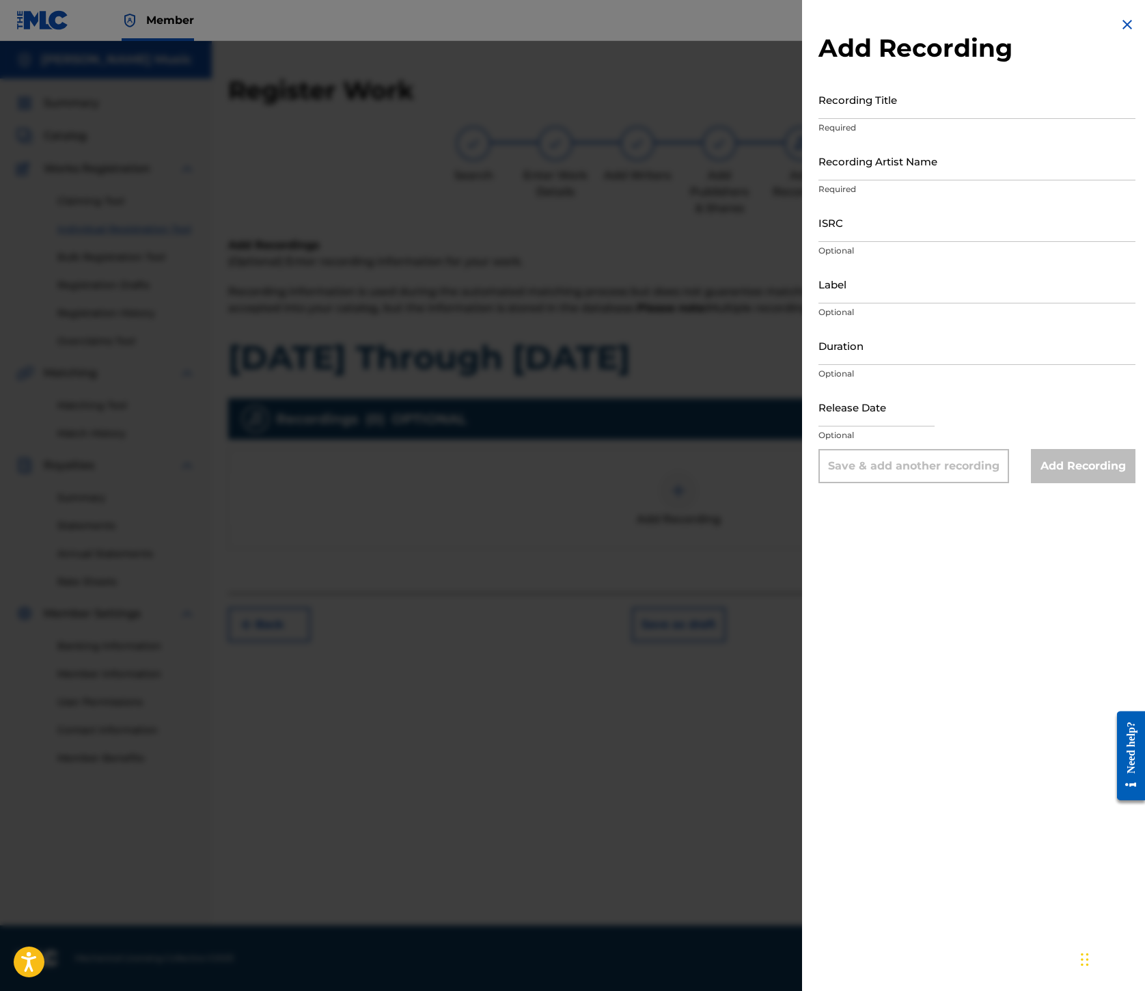
click at [819, 119] on input "Recording Title" at bounding box center [977, 99] width 317 height 39
paste input "[DATE] Through [DATE]"
type input "[DATE] Through [DATE]"
click at [819, 180] on input "Recording Artist Name" at bounding box center [977, 160] width 317 height 39
paste input "[GEOGRAPHIC_DATA]"
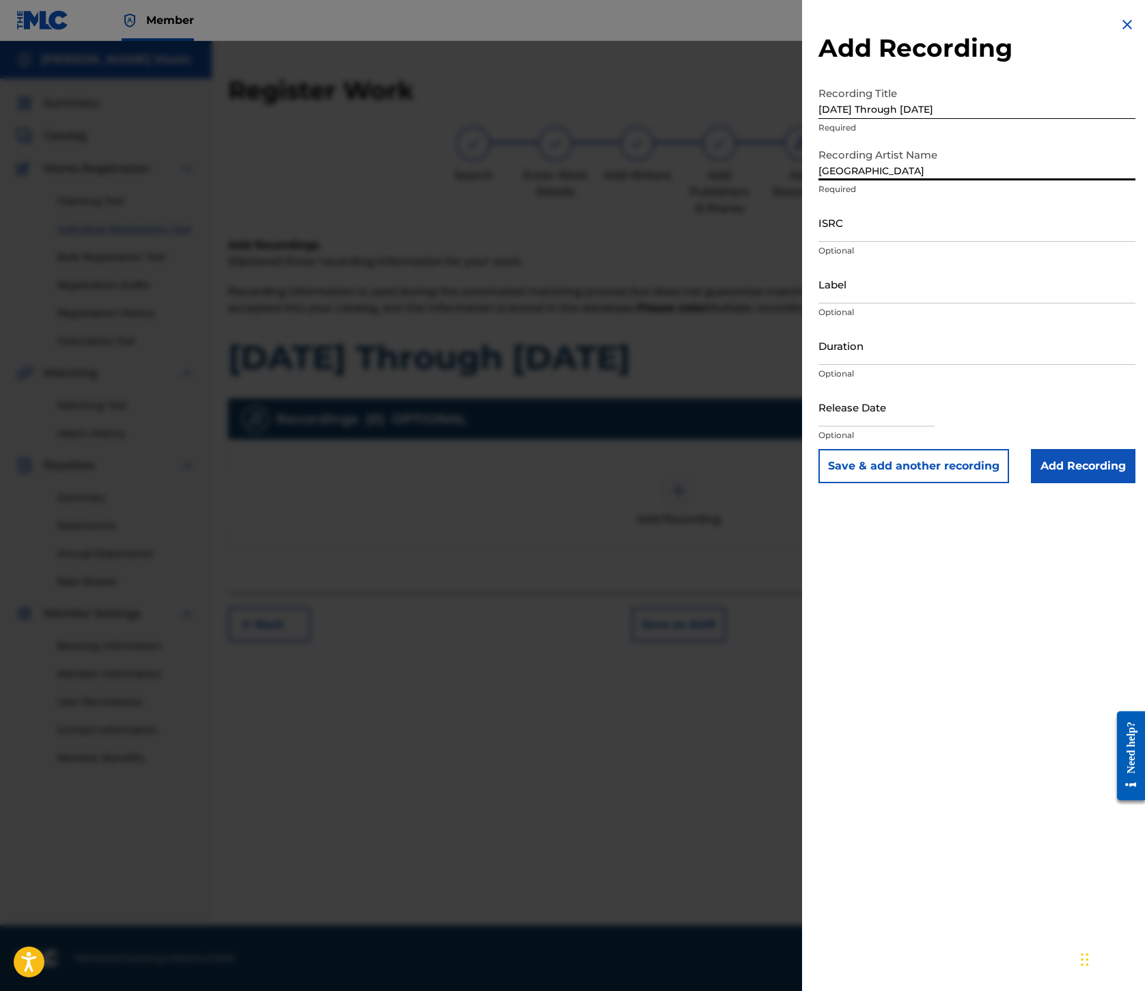
type input "[GEOGRAPHIC_DATA]"
click at [819, 242] on input "ISRC" at bounding box center [977, 222] width 317 height 39
paste input "ES7460500063"
type input "ES7460500063"
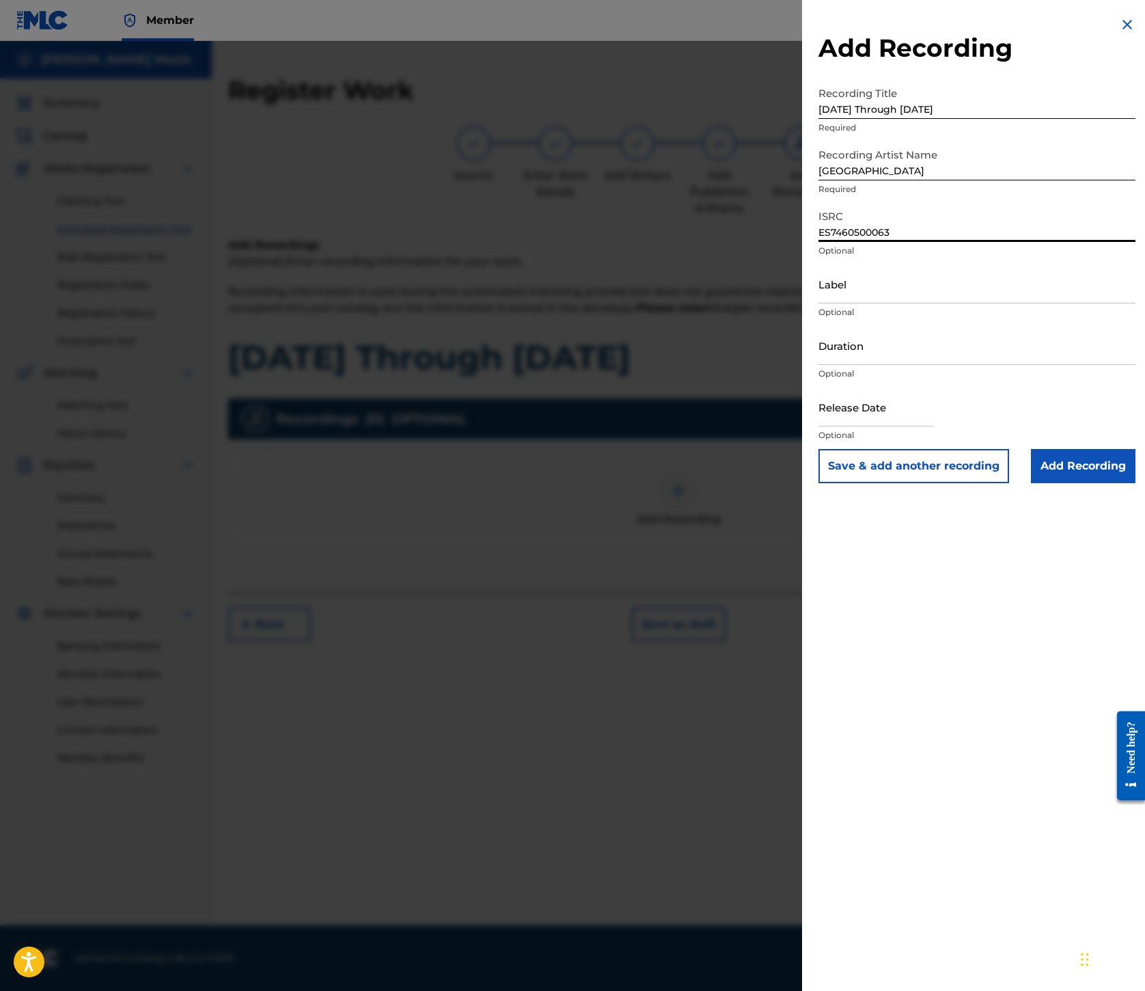
click at [819, 303] on input "Label" at bounding box center [977, 283] width 317 height 39
paste input "Houston Party Records"
type input "Houston Party Records"
click at [1031, 483] on input "Add Recording" at bounding box center [1083, 466] width 105 height 34
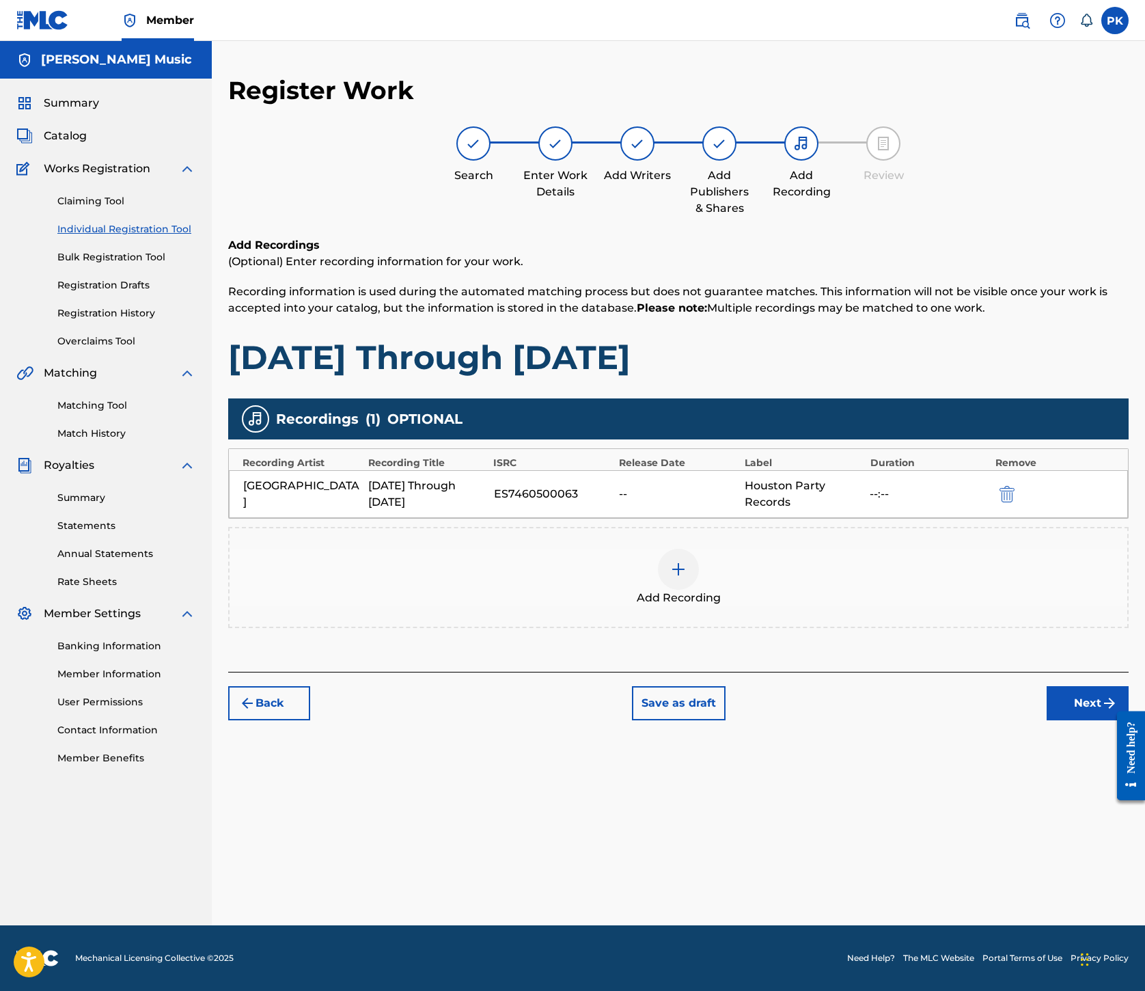
click at [687, 578] on img at bounding box center [678, 569] width 16 height 16
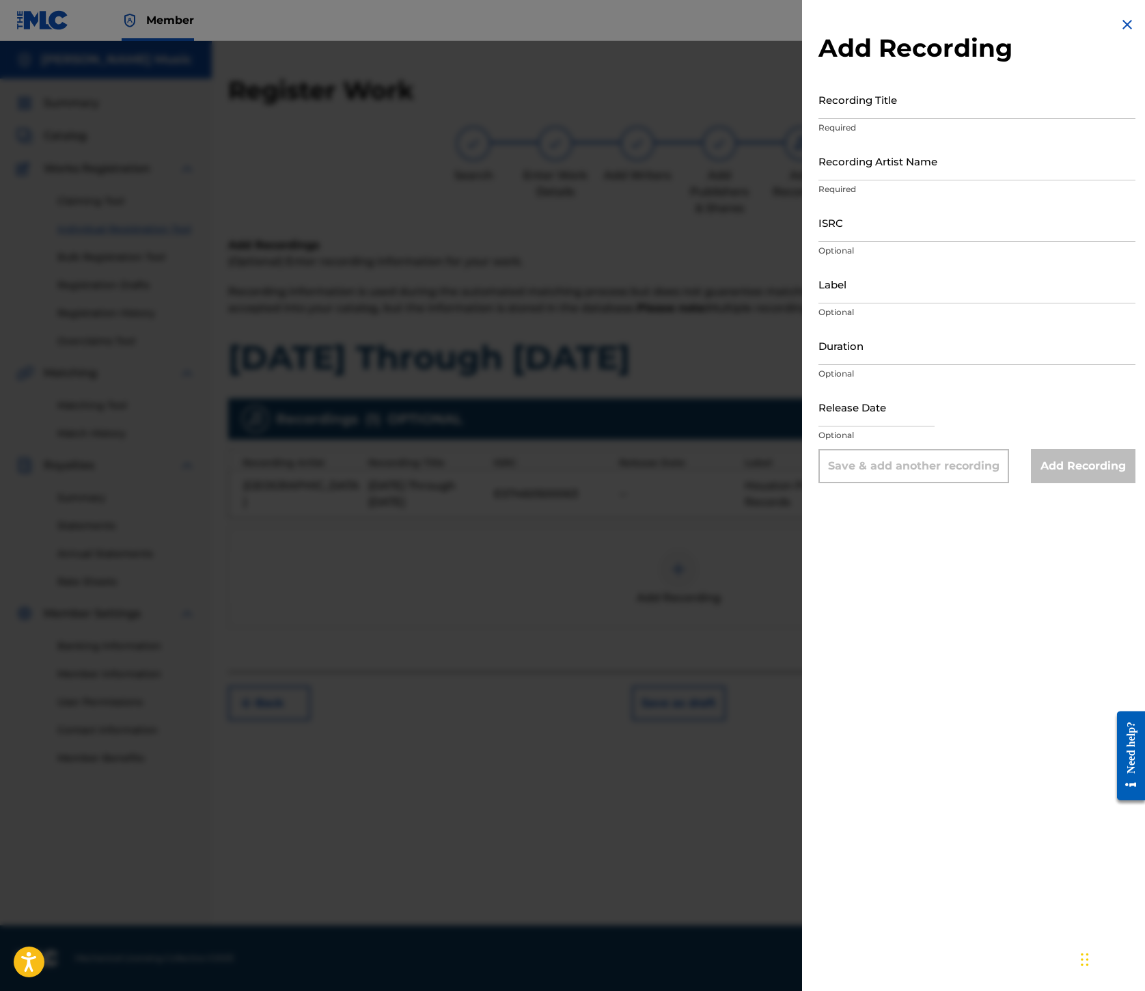
click at [819, 119] on input "Recording Title" at bounding box center [977, 99] width 317 height 39
paste input "[DATE] Through [DATE]"
type input "[DATE] Through [DATE]"
click at [819, 180] on input "Recording Artist Name" at bounding box center [977, 160] width 317 height 39
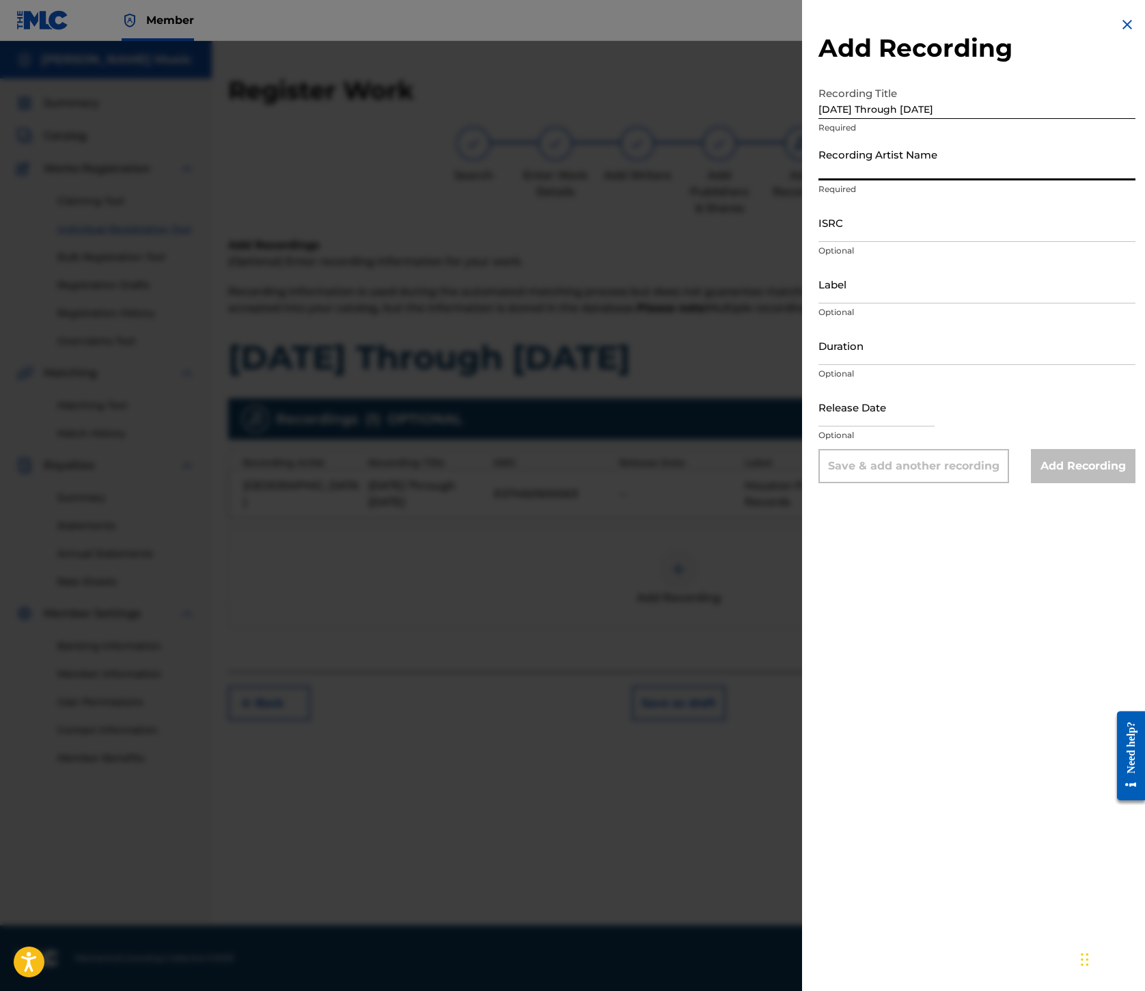
click at [819, 180] on input "Recording Artist Name" at bounding box center [977, 160] width 317 height 39
paste input "[GEOGRAPHIC_DATA]"
type input "[GEOGRAPHIC_DATA]"
click at [819, 242] on input "ISRC" at bounding box center [977, 222] width 317 height 39
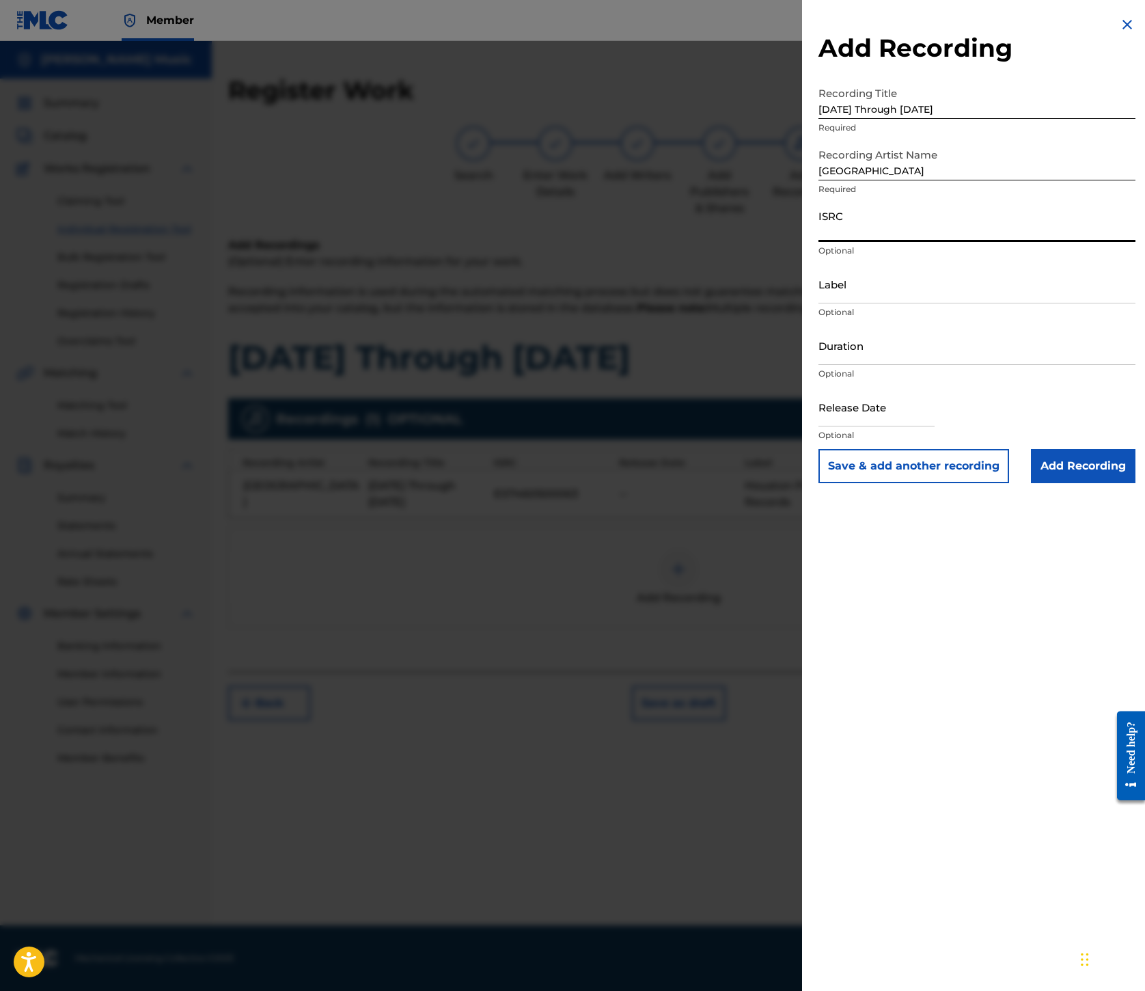
click at [819, 242] on input "ISRC" at bounding box center [977, 222] width 317 height 39
paste input "USL4R0754807"
type input "USL4R0754807"
click at [819, 303] on input "Label" at bounding box center [977, 283] width 317 height 39
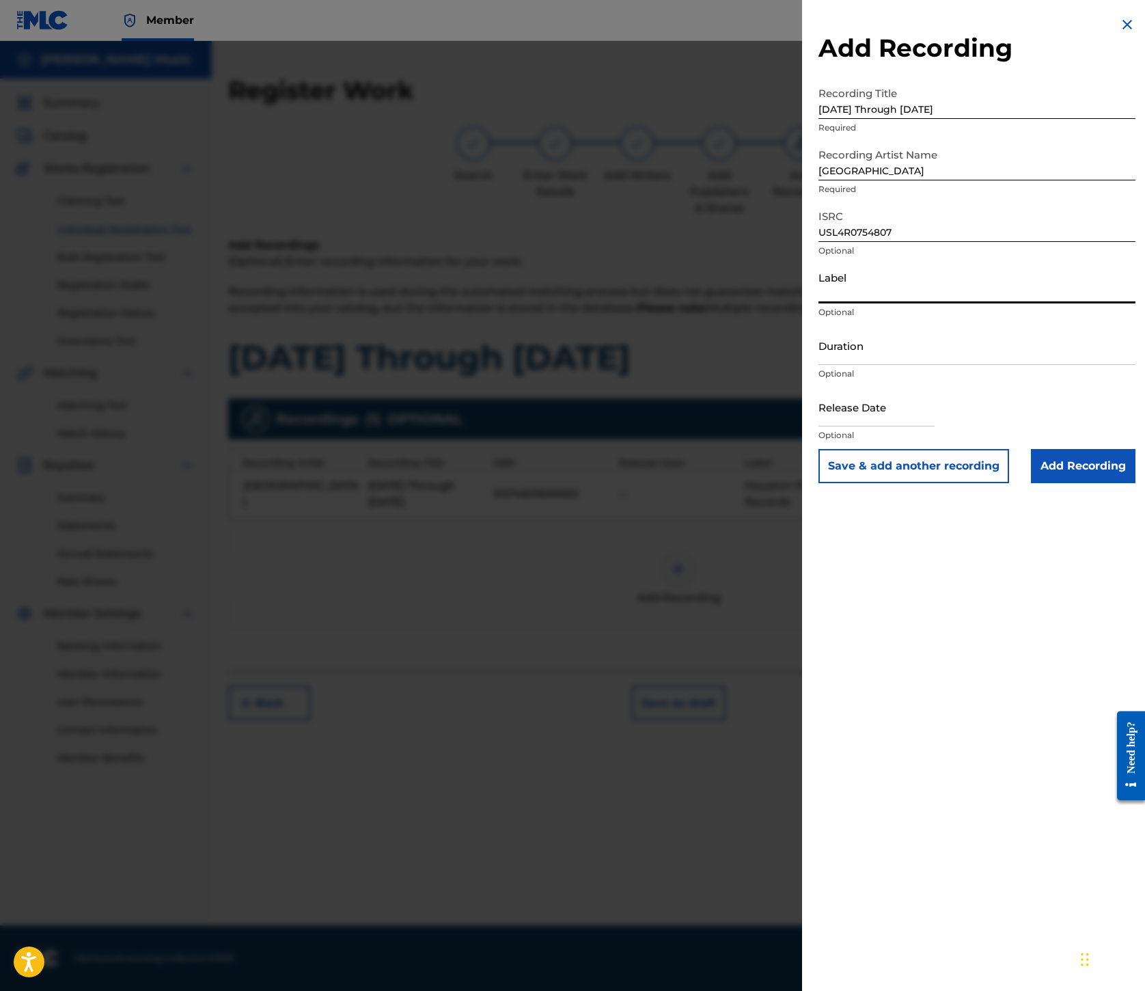
paste input "Popboomerang Records"
type input "Popboomerang Records"
click at [1031, 483] on input "Add Recording" at bounding box center [1083, 466] width 105 height 34
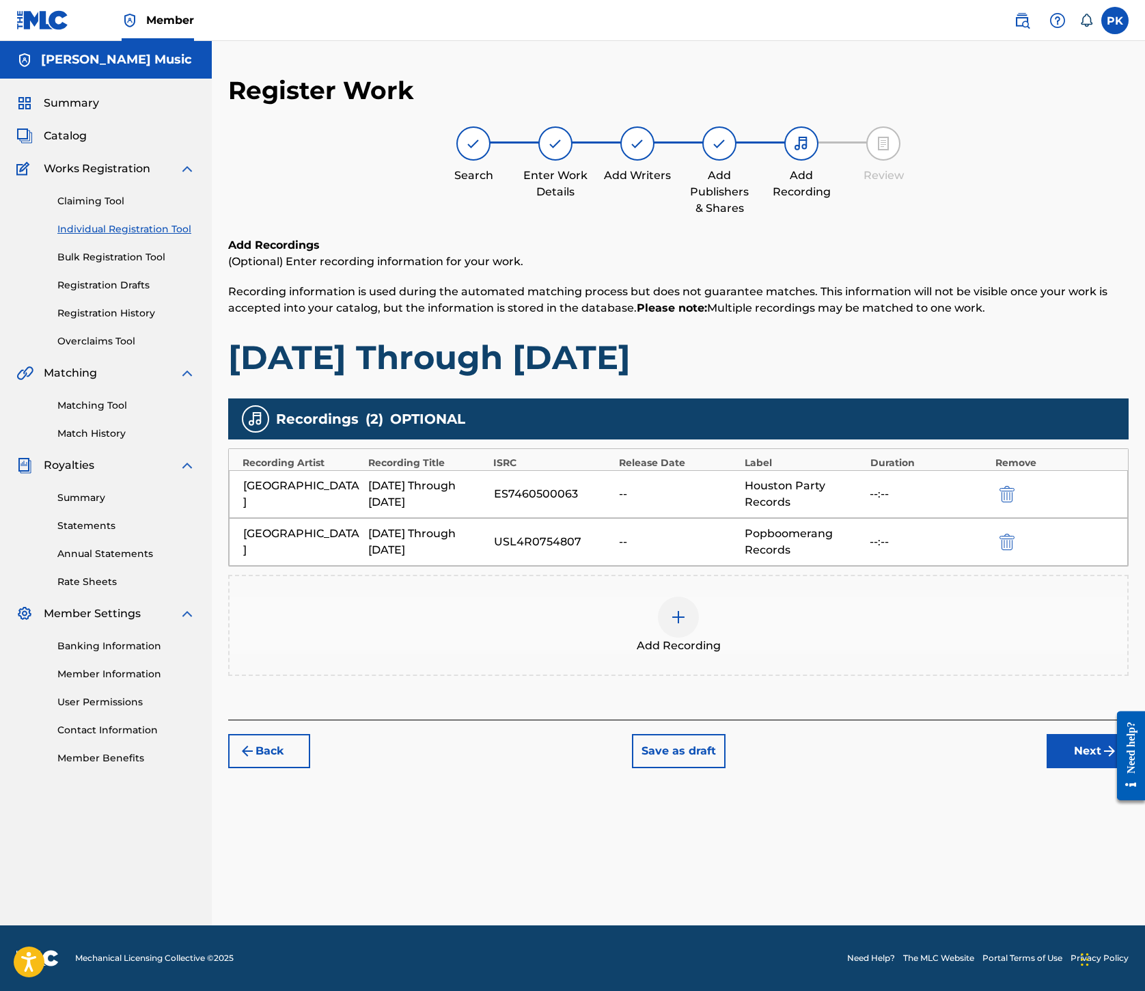
click at [1047, 768] on button "Next" at bounding box center [1088, 751] width 82 height 34
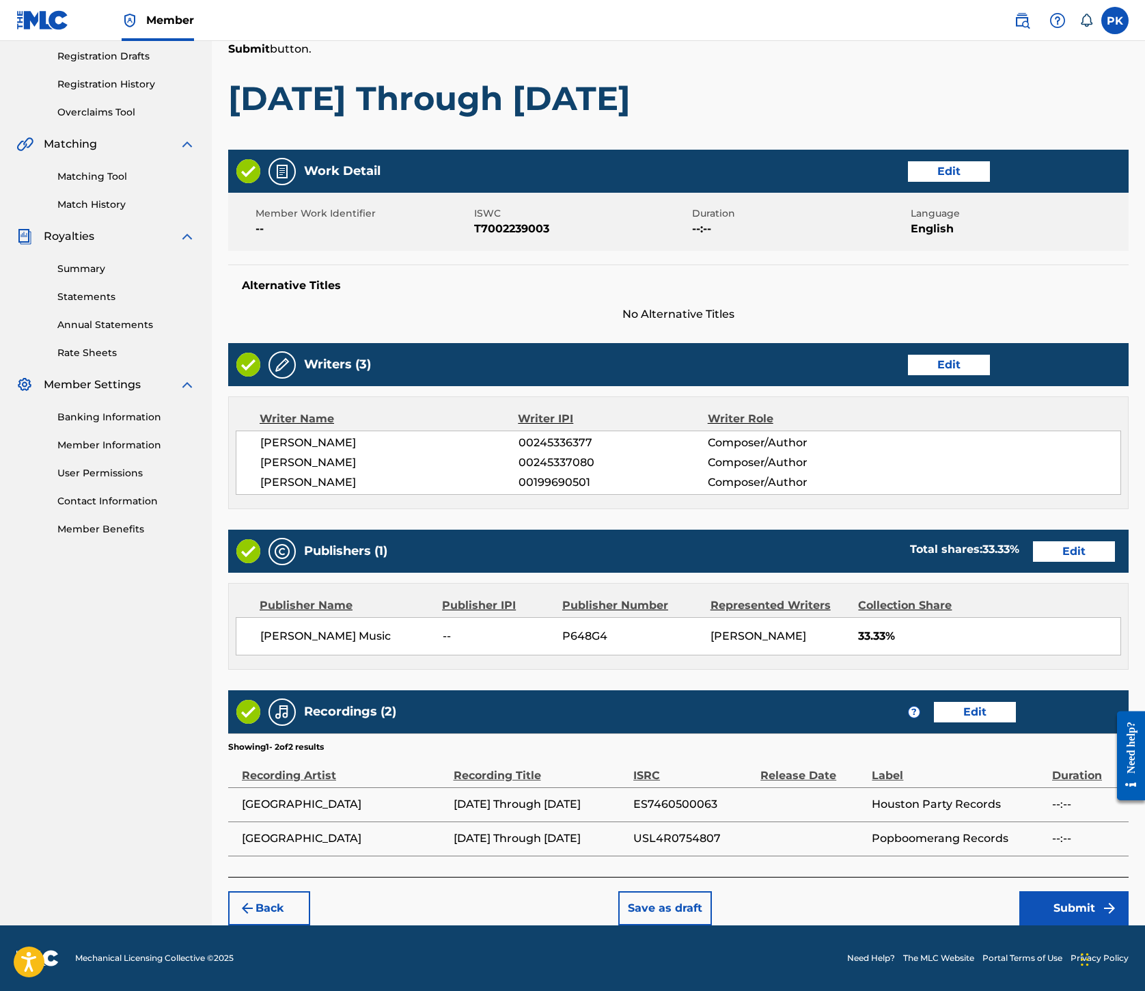
scroll to position [945, 0]
click at [1048, 891] on button "Submit" at bounding box center [1074, 908] width 109 height 34
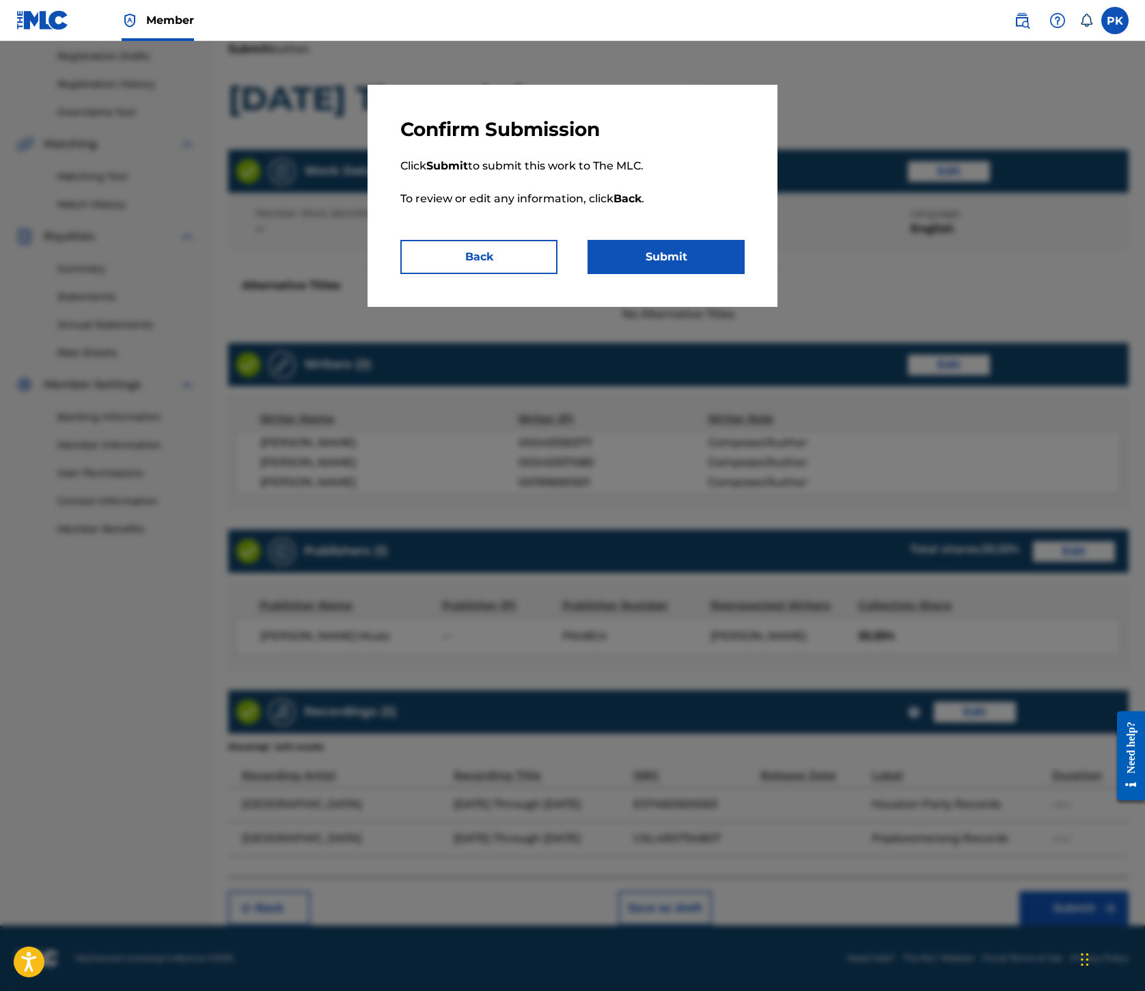
click at [745, 274] on button "Submit" at bounding box center [666, 257] width 157 height 34
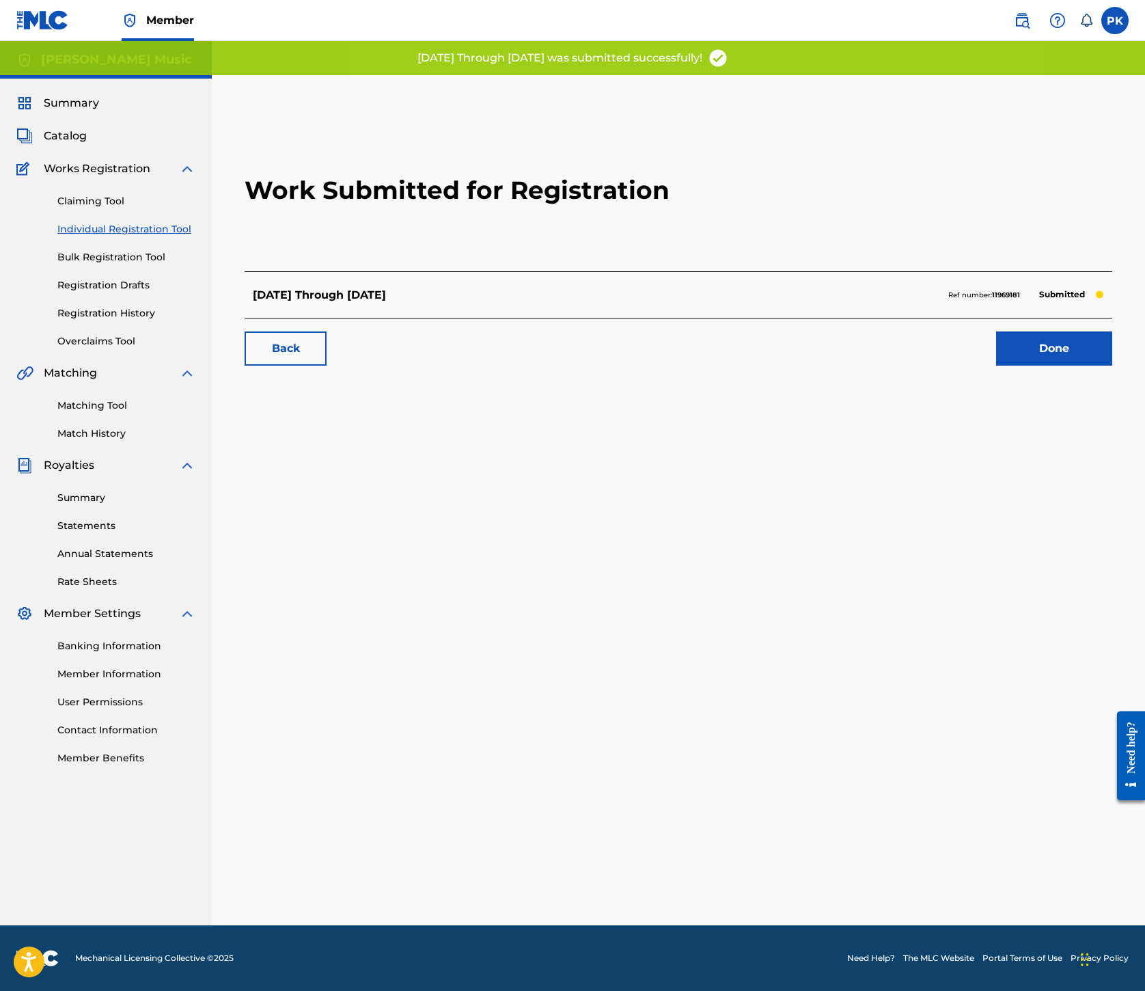
click at [1010, 366] on link "Done" at bounding box center [1054, 348] width 116 height 34
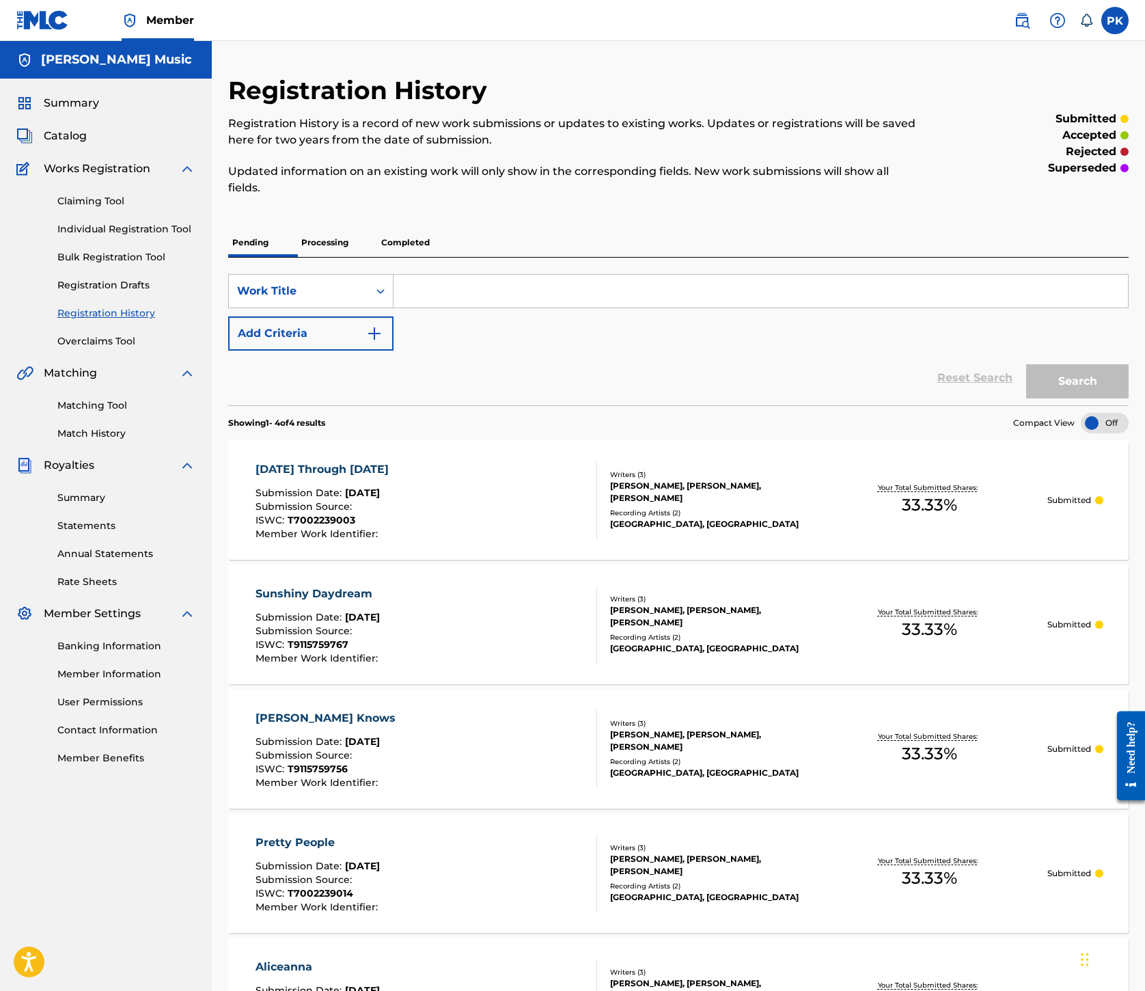
click at [753, 308] on input "Search Form" at bounding box center [761, 291] width 735 height 33
paste input "You Ought to Know"
type input "You Ought to Know"
click at [195, 236] on link "Individual Registration Tool" at bounding box center [126, 229] width 138 height 14
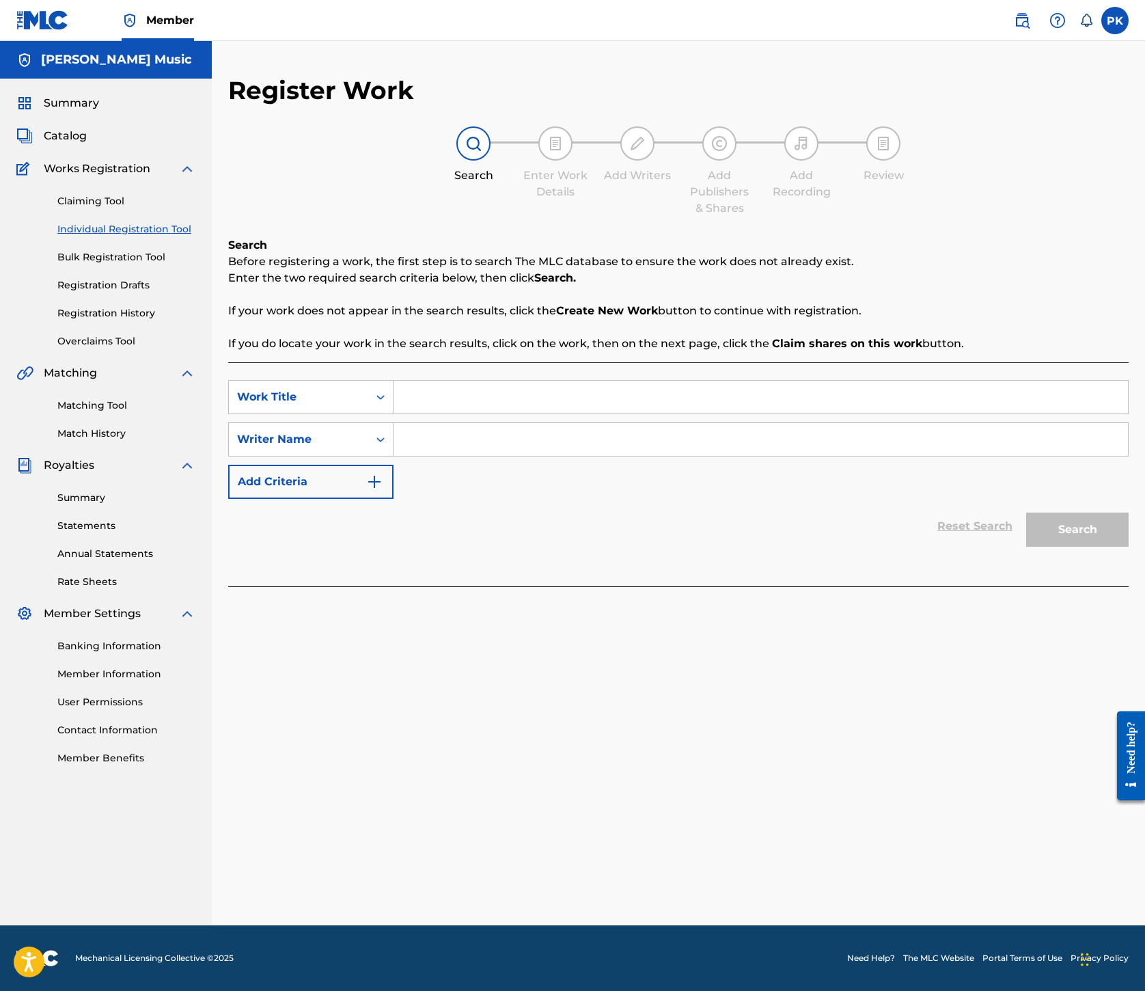
click at [764, 413] on input "Search Form" at bounding box center [761, 397] width 735 height 33
paste input "You Ought to Know"
type input "You Ought to Know"
click at [761, 456] on input "Search Form" at bounding box center [761, 439] width 735 height 33
type input "[PERSON_NAME]"
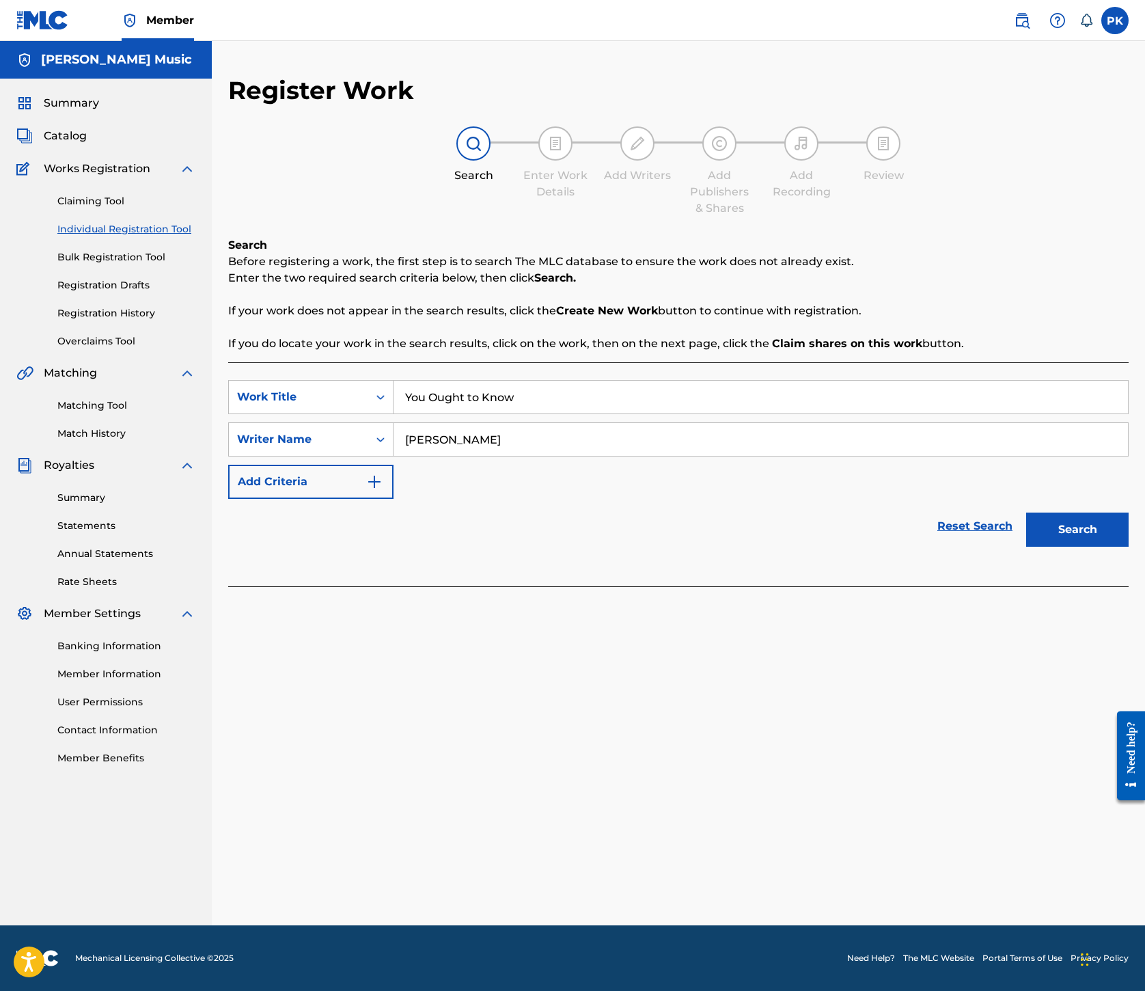
click at [1027, 547] on button "Search" at bounding box center [1078, 530] width 103 height 34
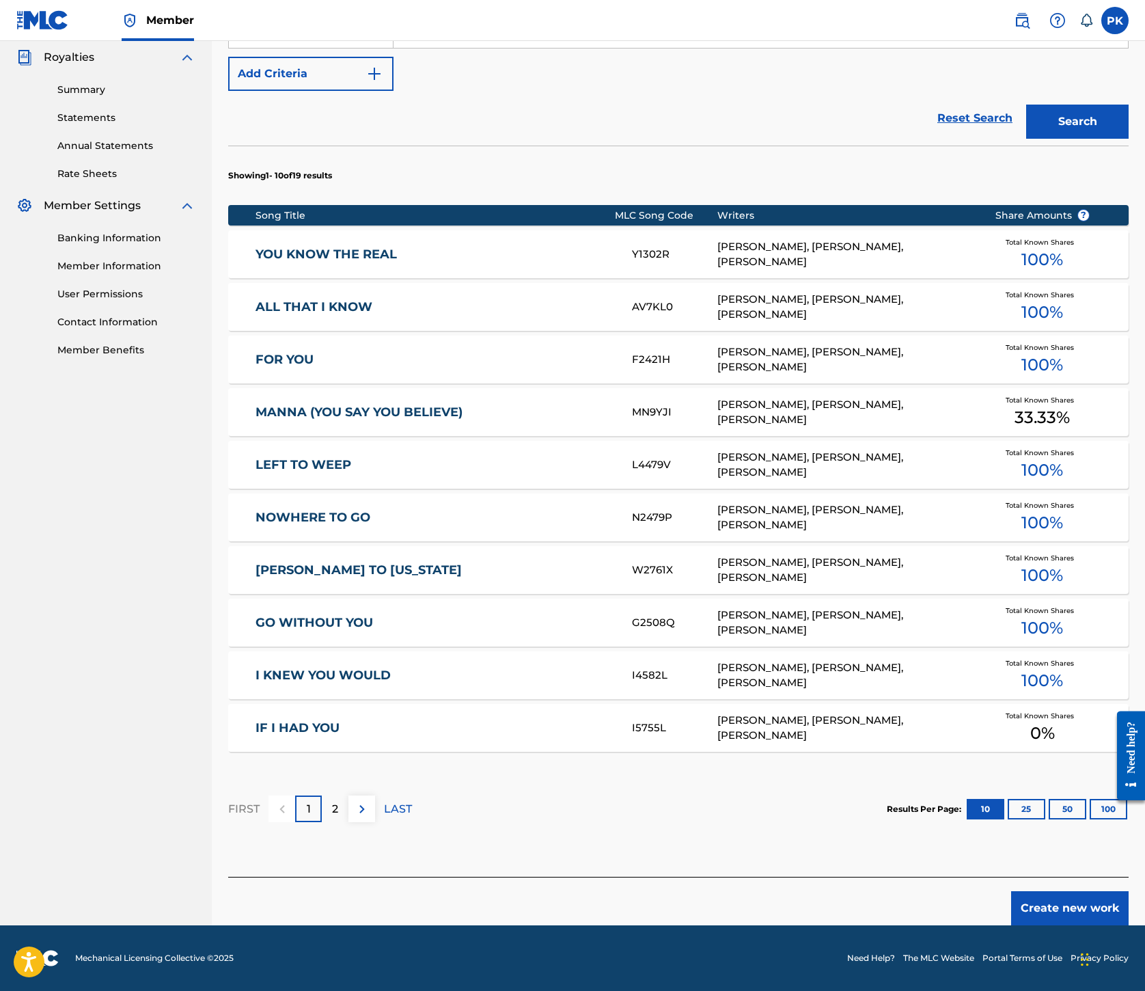
scroll to position [939, 0]
click at [1025, 891] on button "Create new work" at bounding box center [1071, 908] width 118 height 34
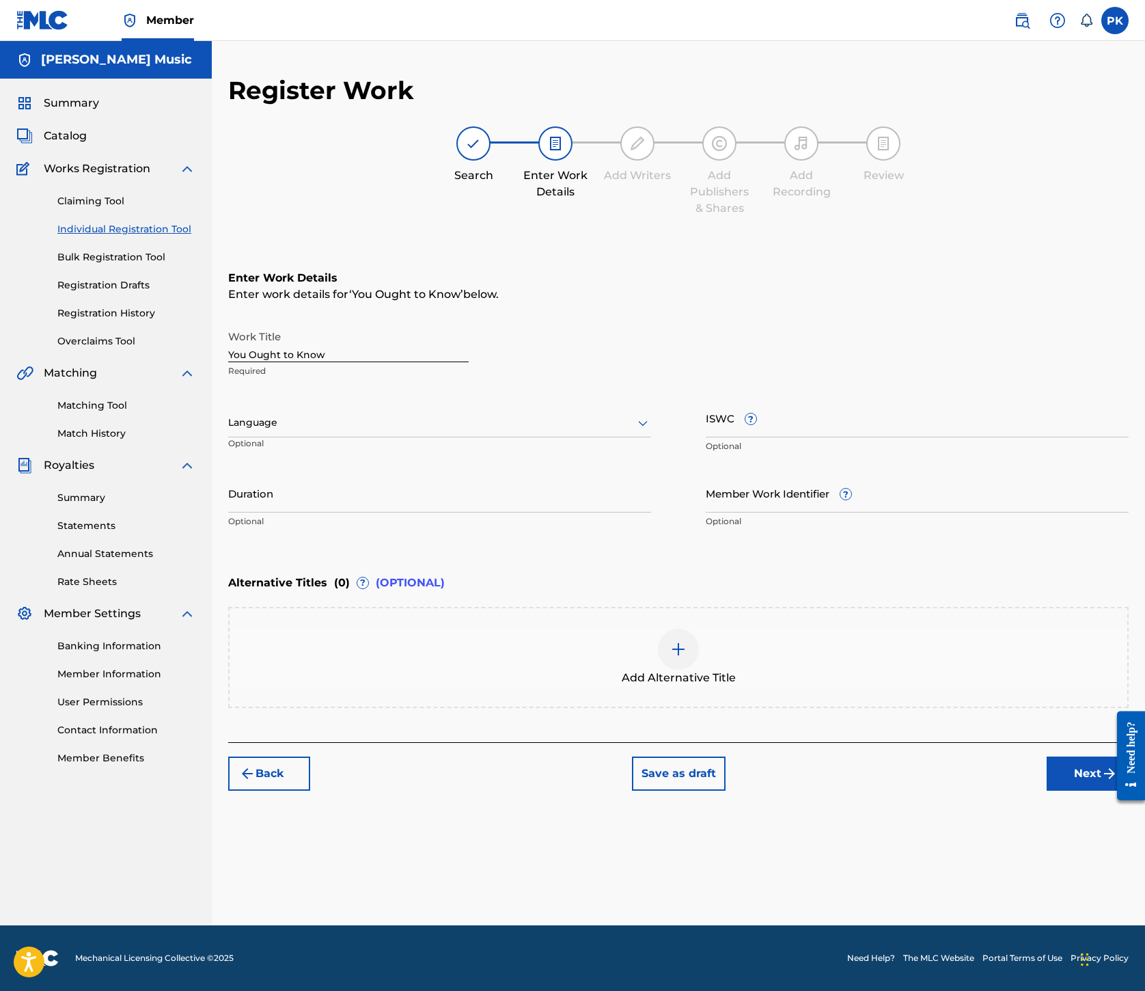
scroll to position [8, 0]
click at [651, 431] on icon at bounding box center [643, 423] width 16 height 16
click at [581, 468] on div "English" at bounding box center [440, 452] width 422 height 31
click at [853, 437] on input "ISWC ?" at bounding box center [917, 417] width 423 height 39
paste input "T7002238986"
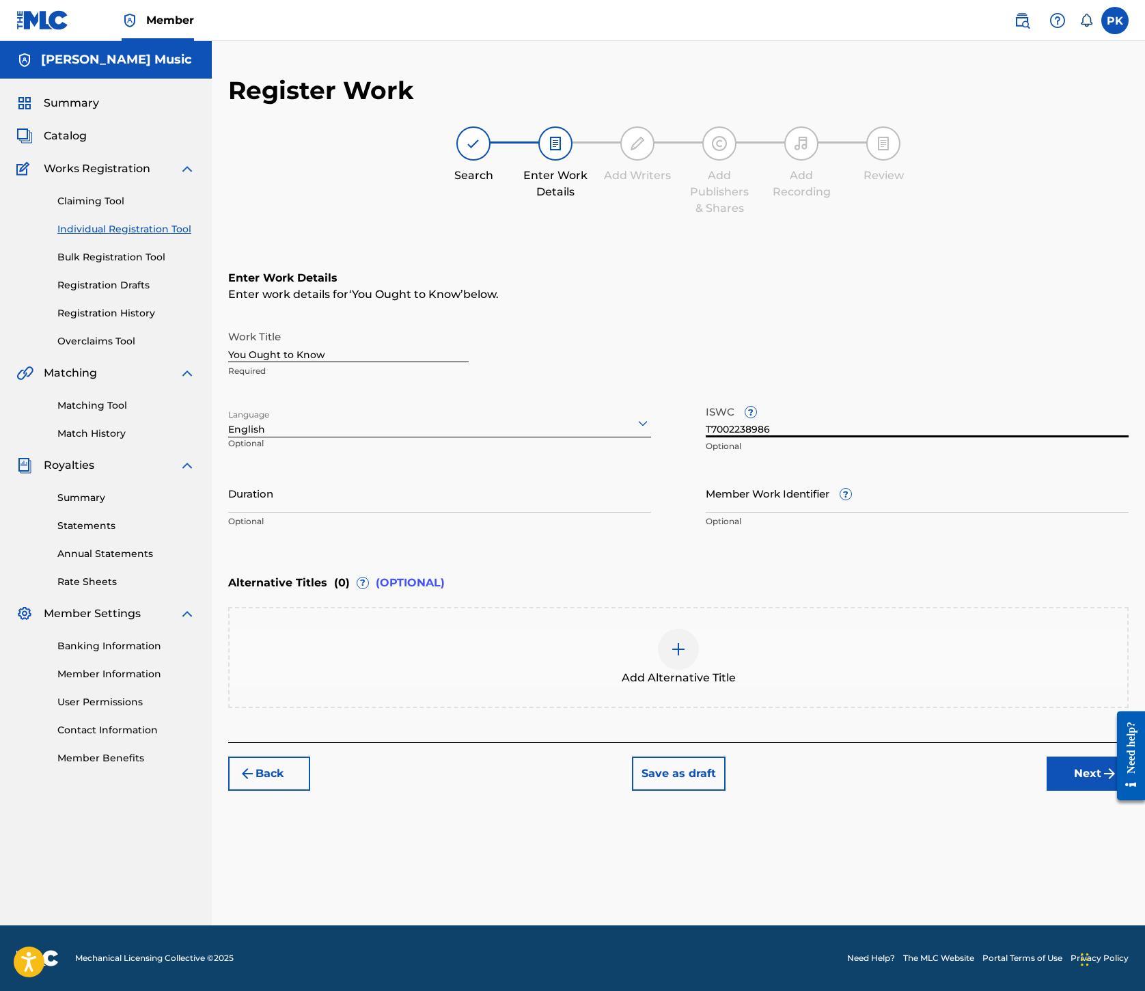
type input "T7002238986"
click at [1047, 791] on button "Next" at bounding box center [1088, 774] width 82 height 34
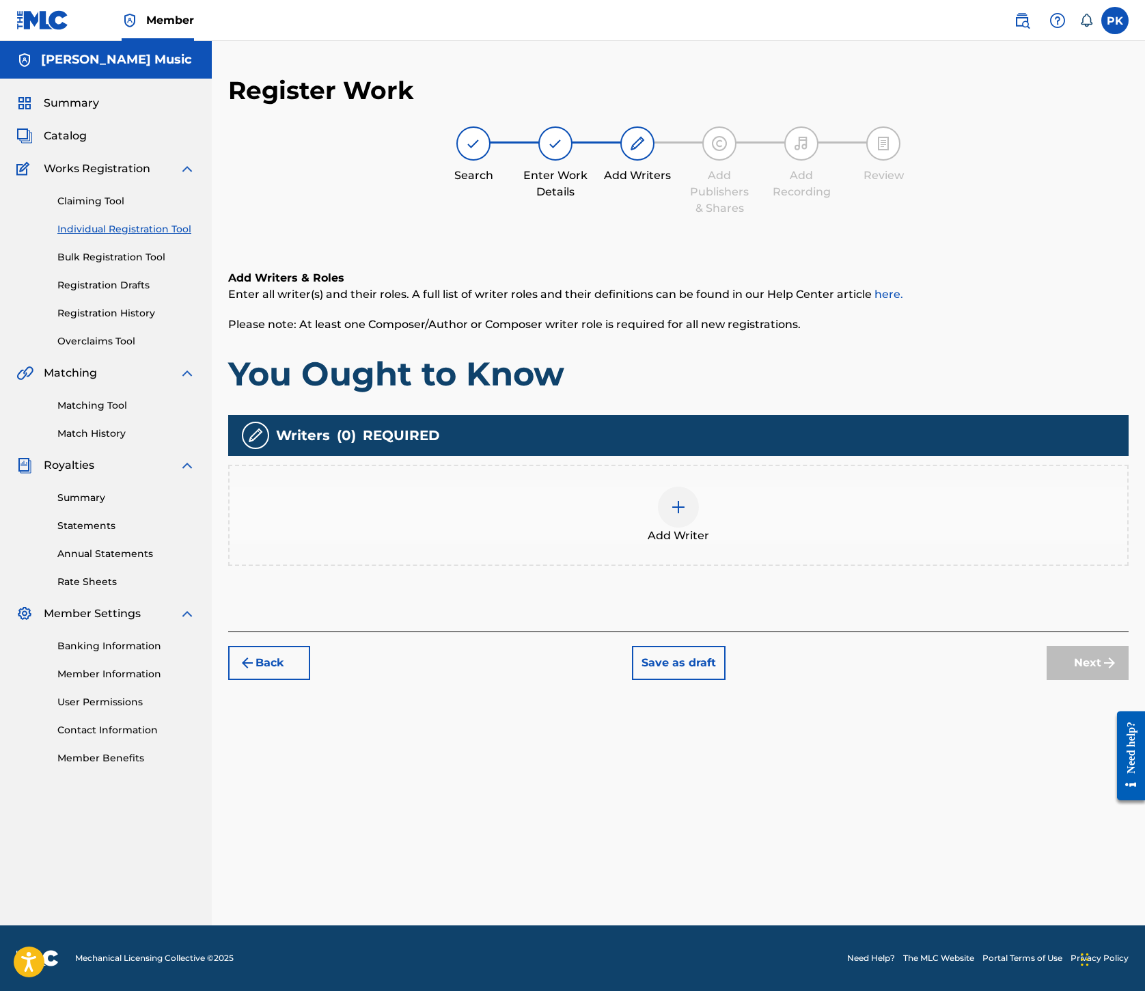
scroll to position [62, 0]
click at [699, 528] on div at bounding box center [678, 507] width 41 height 41
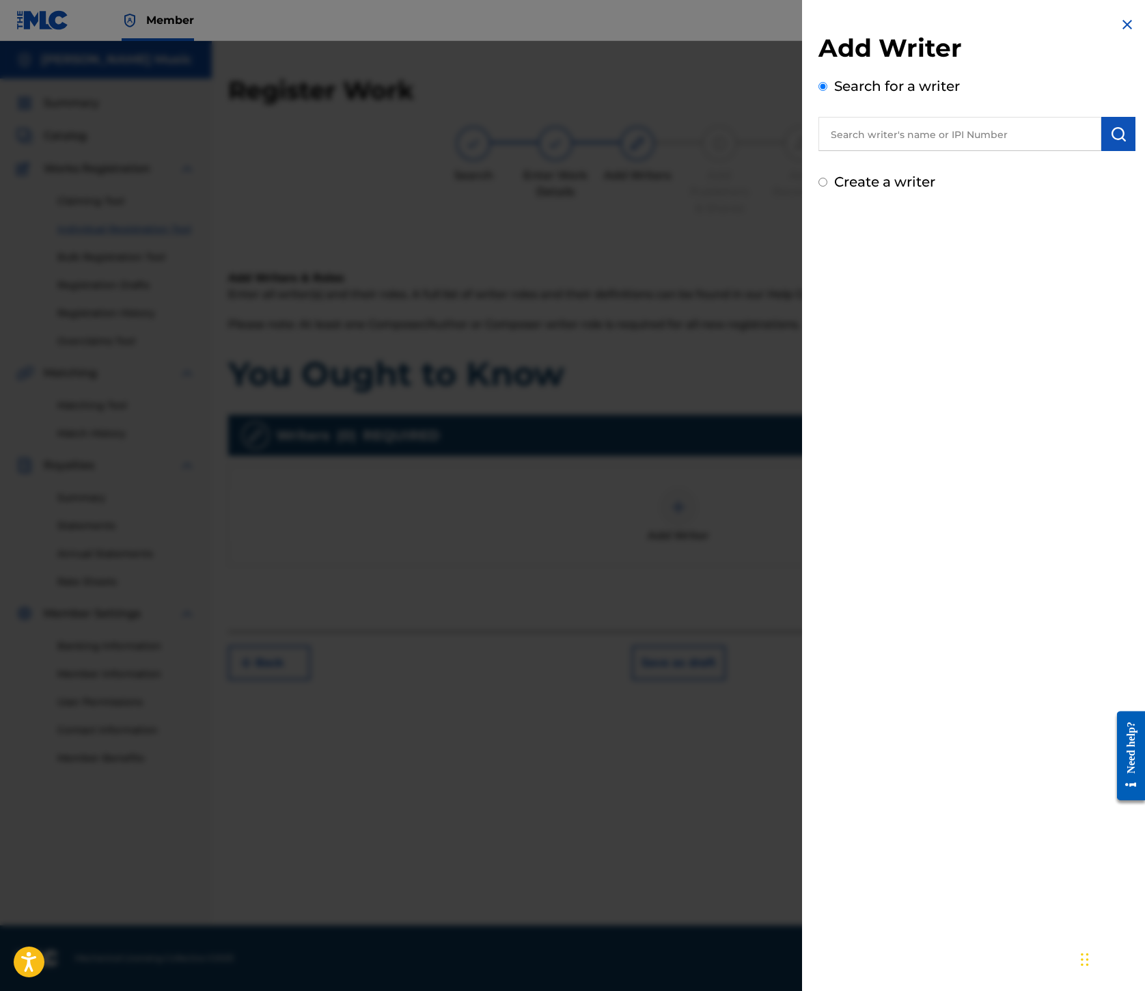
click at [819, 151] on input "text" at bounding box center [960, 134] width 283 height 34
paste input "00245336377"
type input "00245336377"
click at [1111, 142] on img "submit" at bounding box center [1119, 134] width 16 height 16
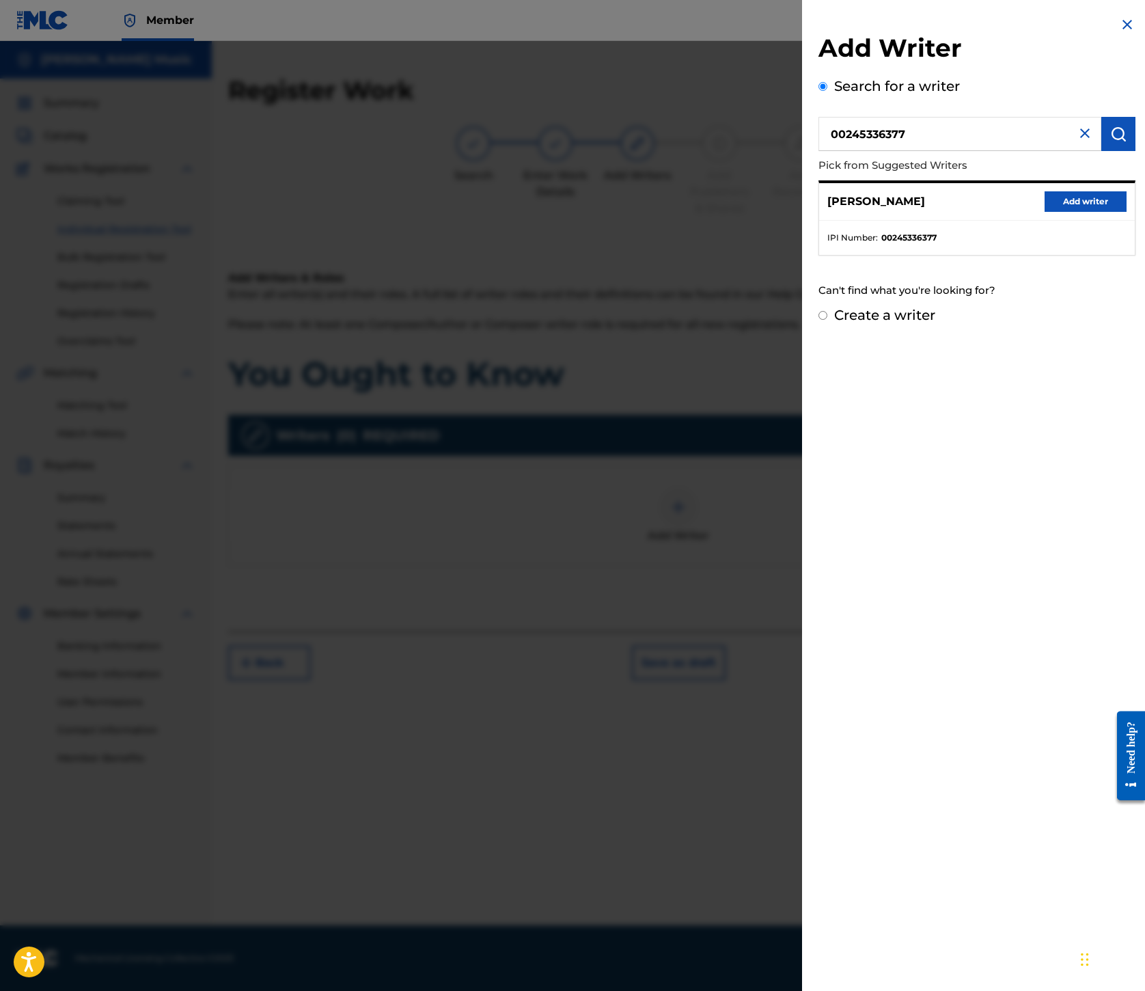
click at [1045, 212] on button "Add writer" at bounding box center [1086, 201] width 82 height 21
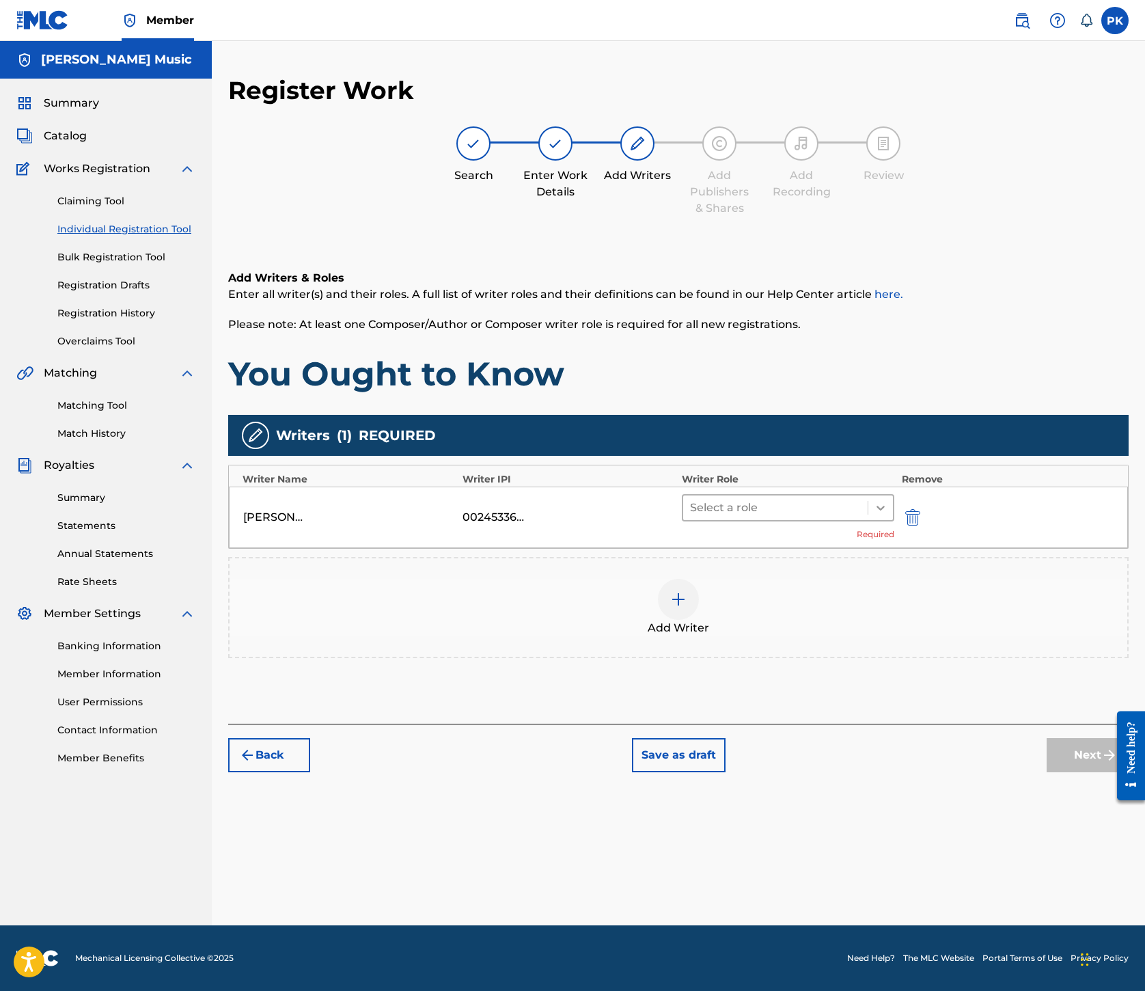
click at [888, 515] on icon at bounding box center [881, 508] width 14 height 14
click at [861, 729] on div "Composer/Author" at bounding box center [845, 732] width 157 height 27
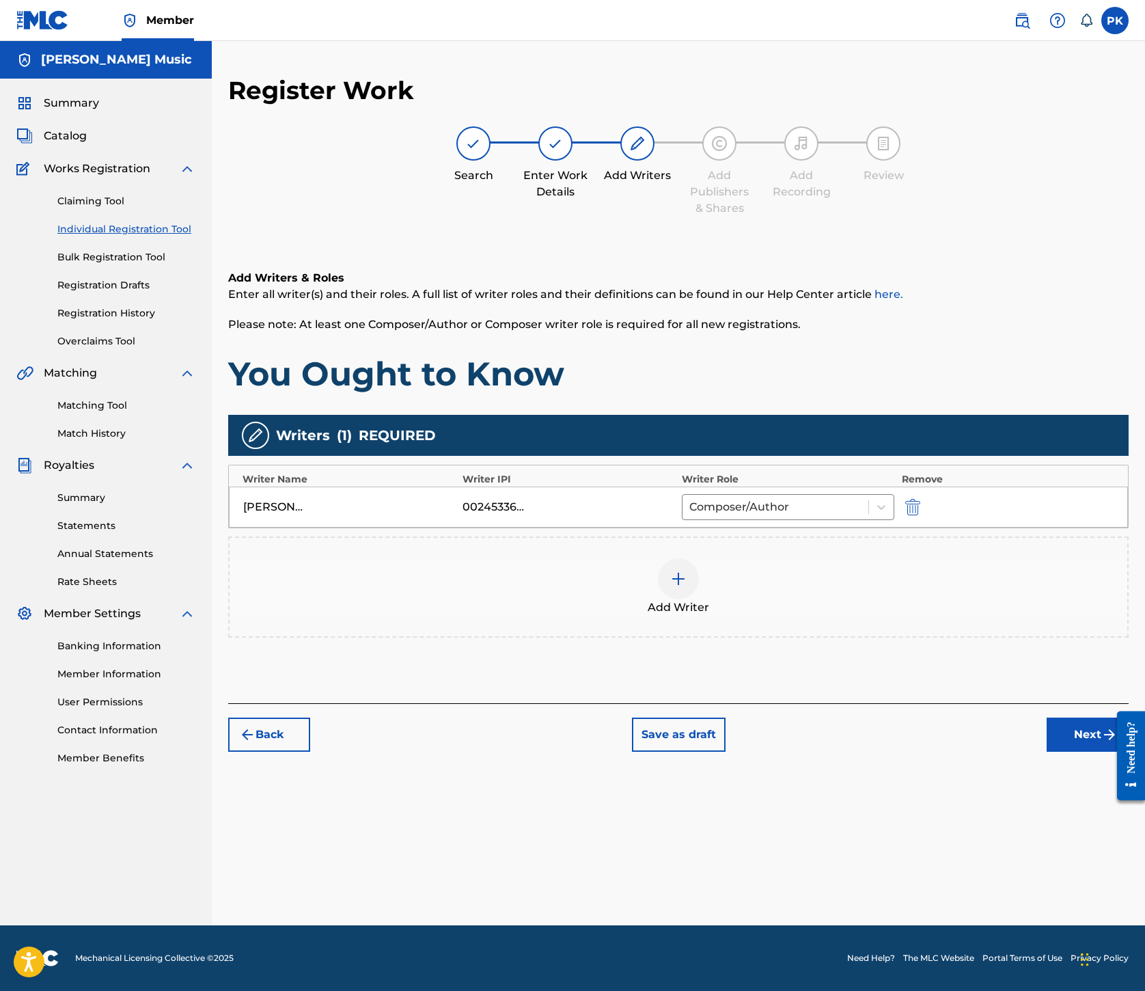
click at [687, 587] on img at bounding box center [678, 579] width 16 height 16
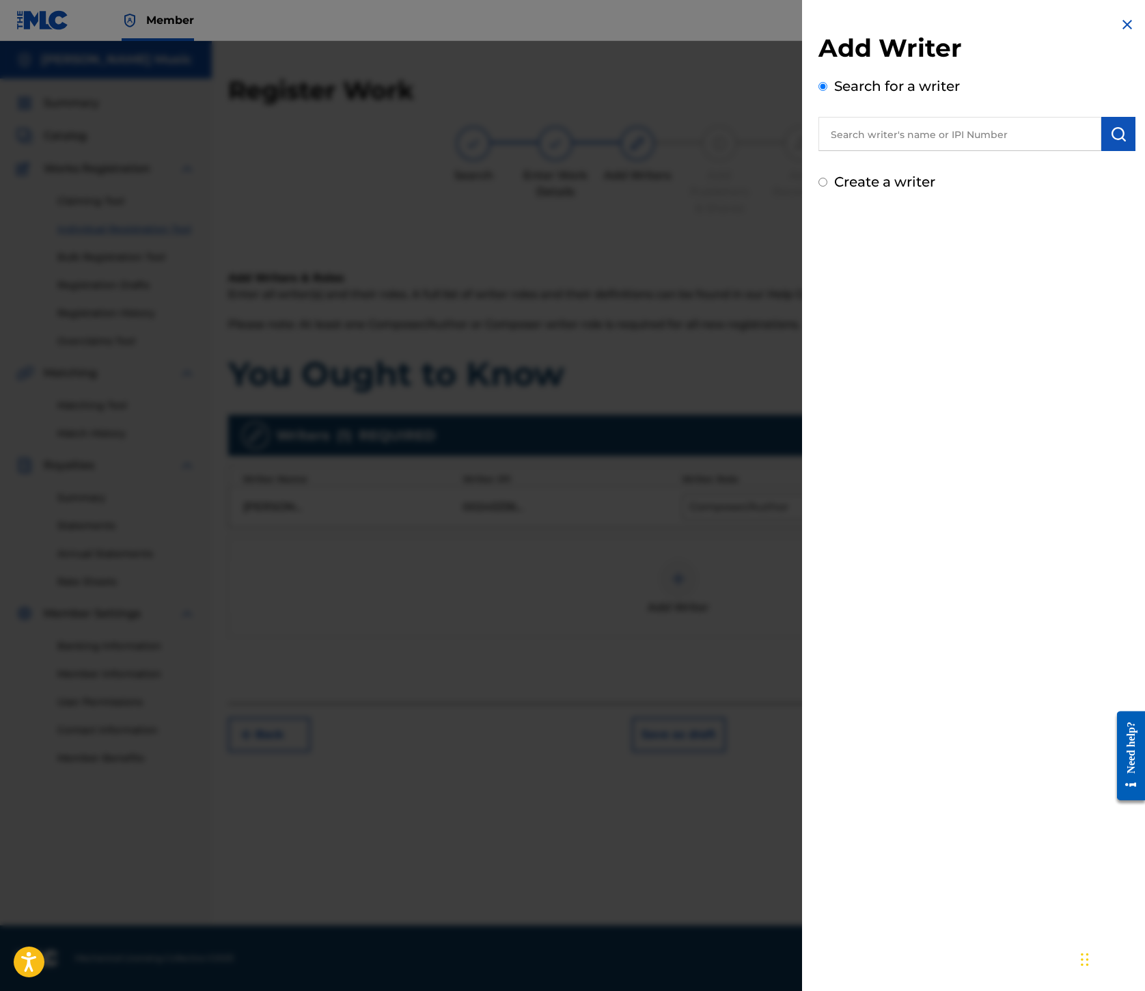
click at [819, 151] on input "text" at bounding box center [960, 134] width 283 height 34
paste input "00245337080"
type input "00245337080"
click at [1111, 142] on img "submit" at bounding box center [1119, 134] width 16 height 16
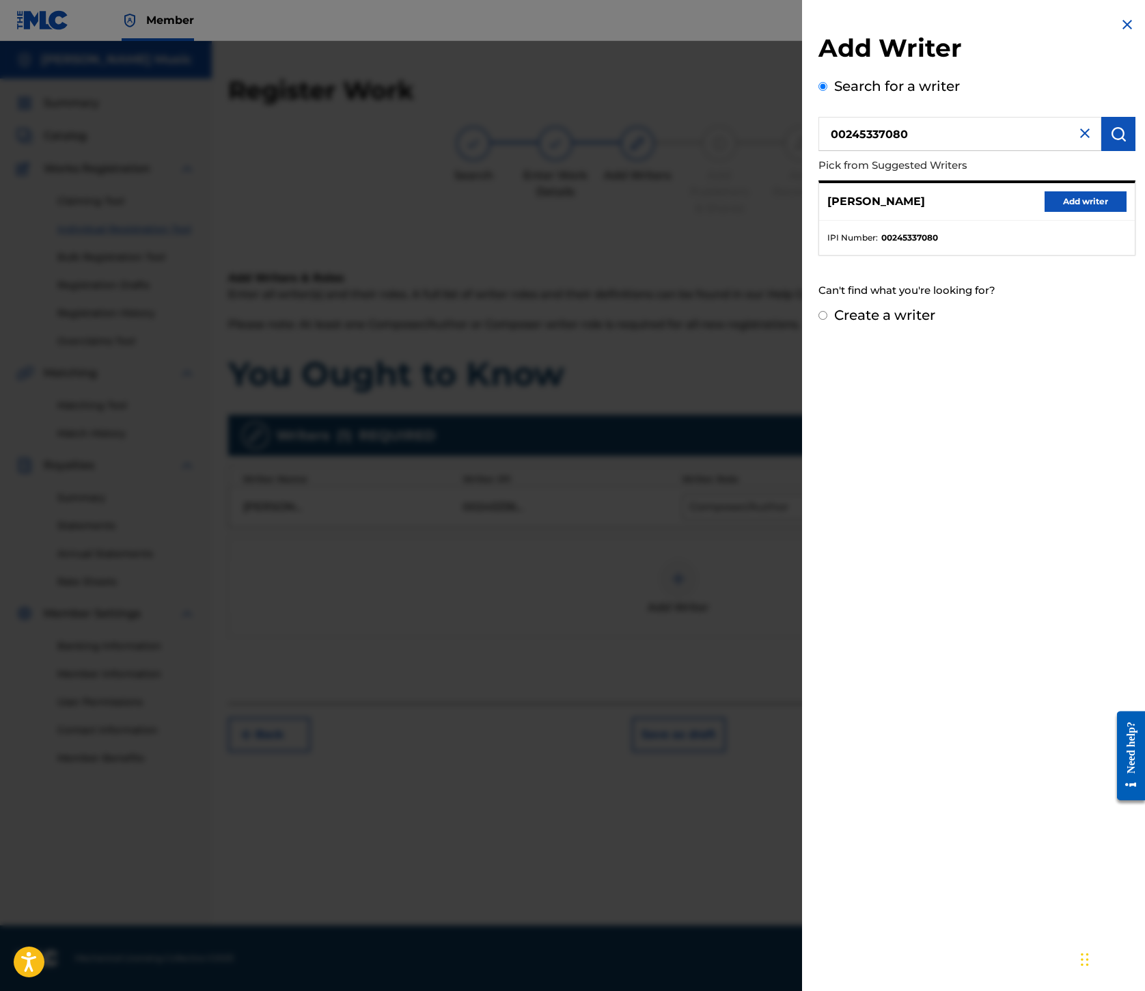
click at [1045, 212] on button "Add writer" at bounding box center [1086, 201] width 82 height 21
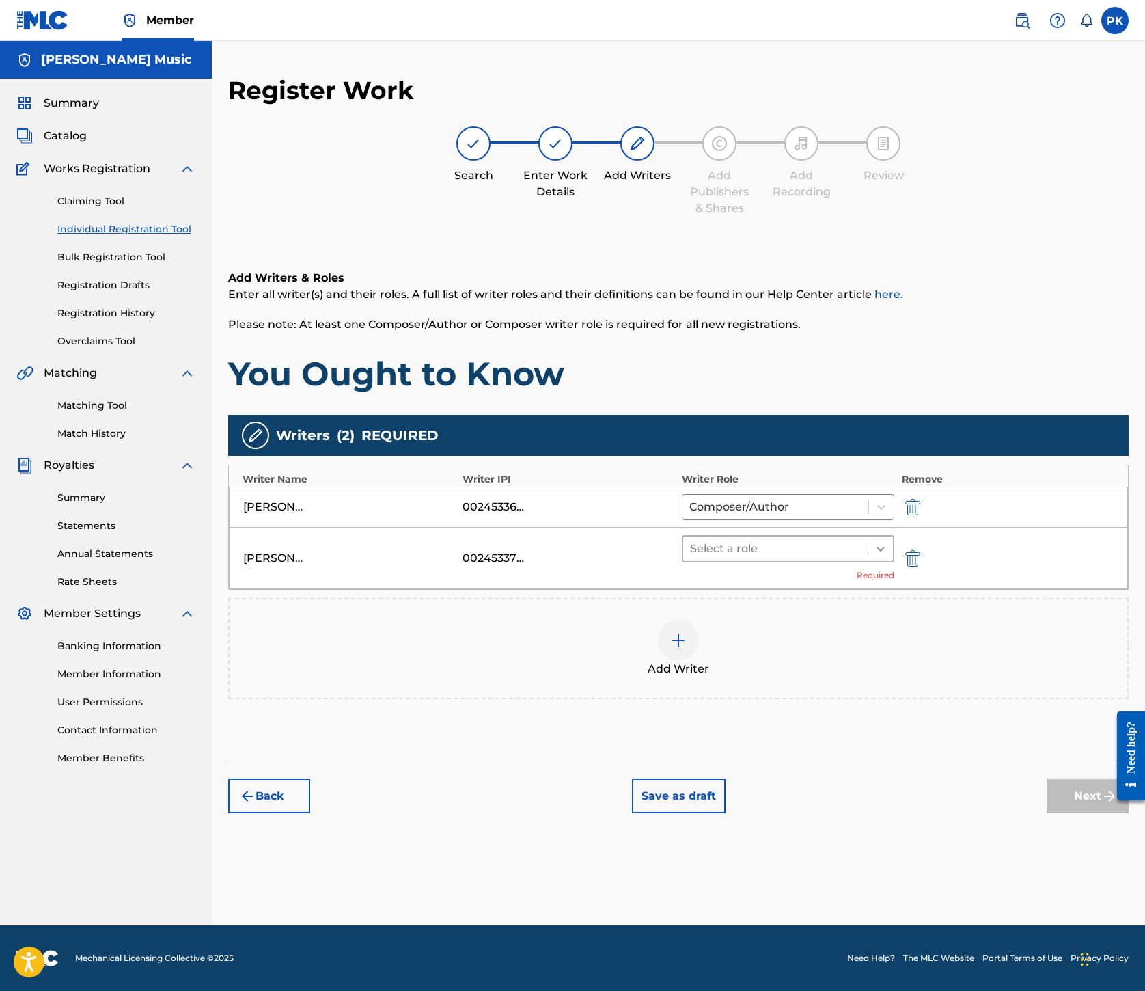
click at [888, 556] on icon at bounding box center [881, 549] width 14 height 14
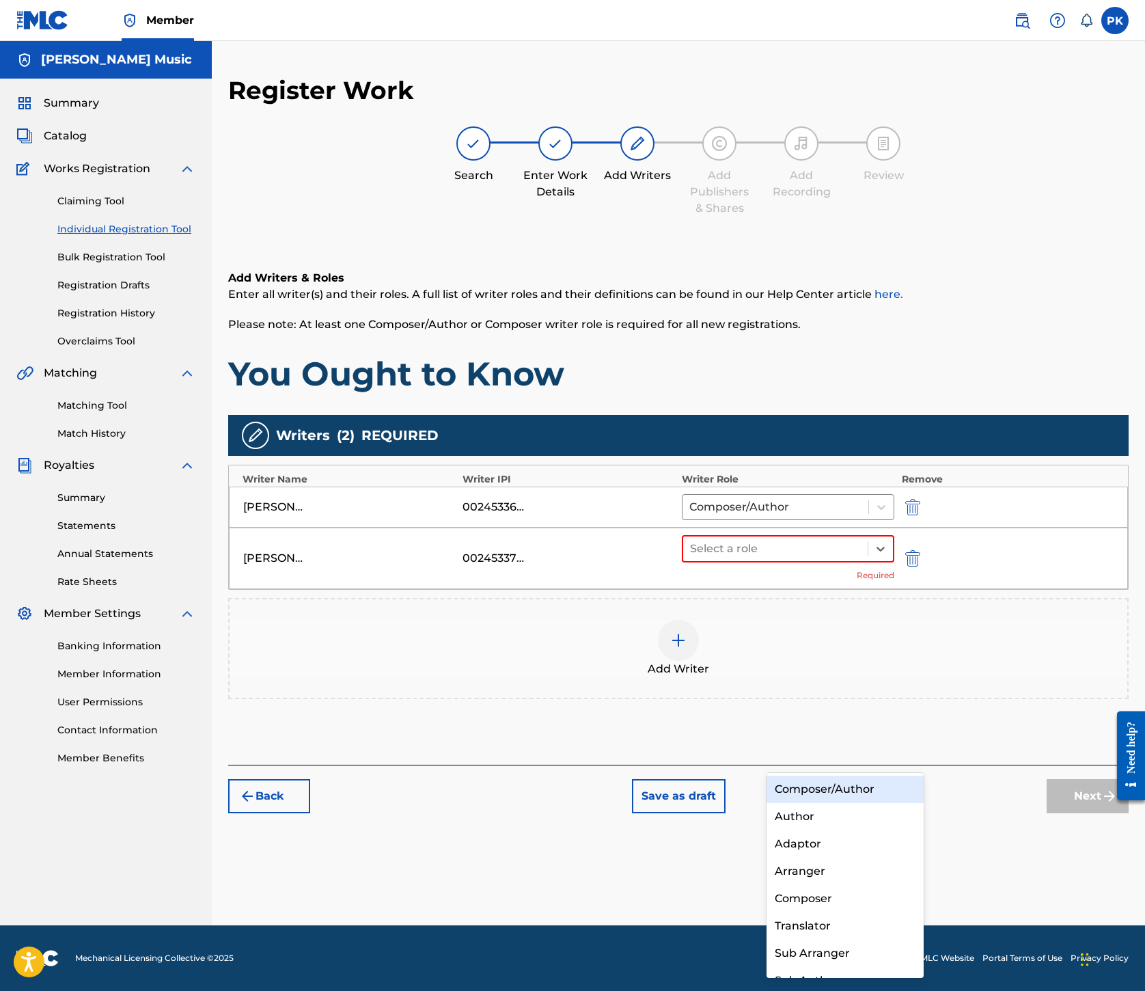
click at [867, 789] on div "Composer/Author" at bounding box center [845, 789] width 157 height 27
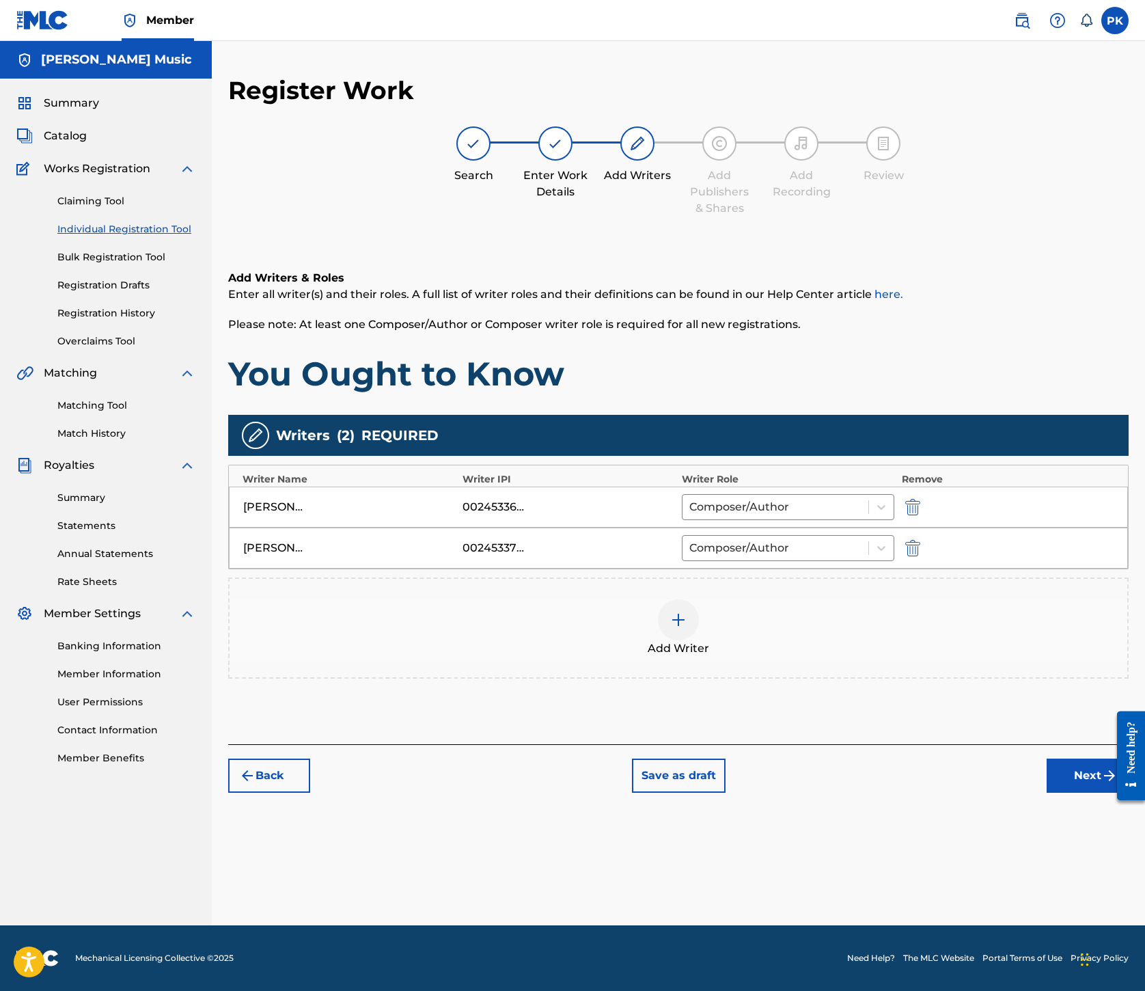
click at [687, 628] on img at bounding box center [678, 620] width 16 height 16
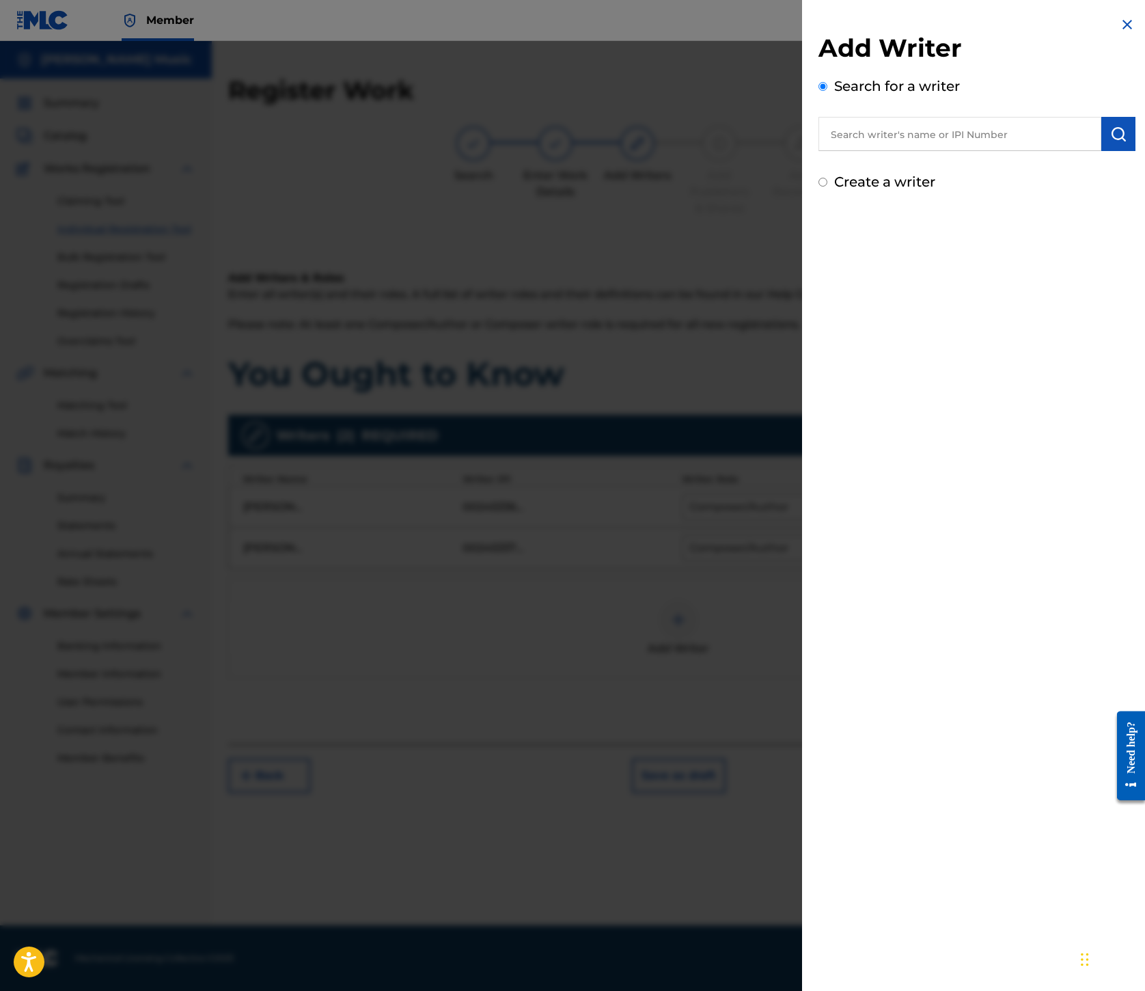
click at [819, 151] on input "text" at bounding box center [960, 134] width 283 height 34
paste input "00199690501"
type input "00199690501"
click at [1102, 151] on button "submit" at bounding box center [1119, 134] width 34 height 34
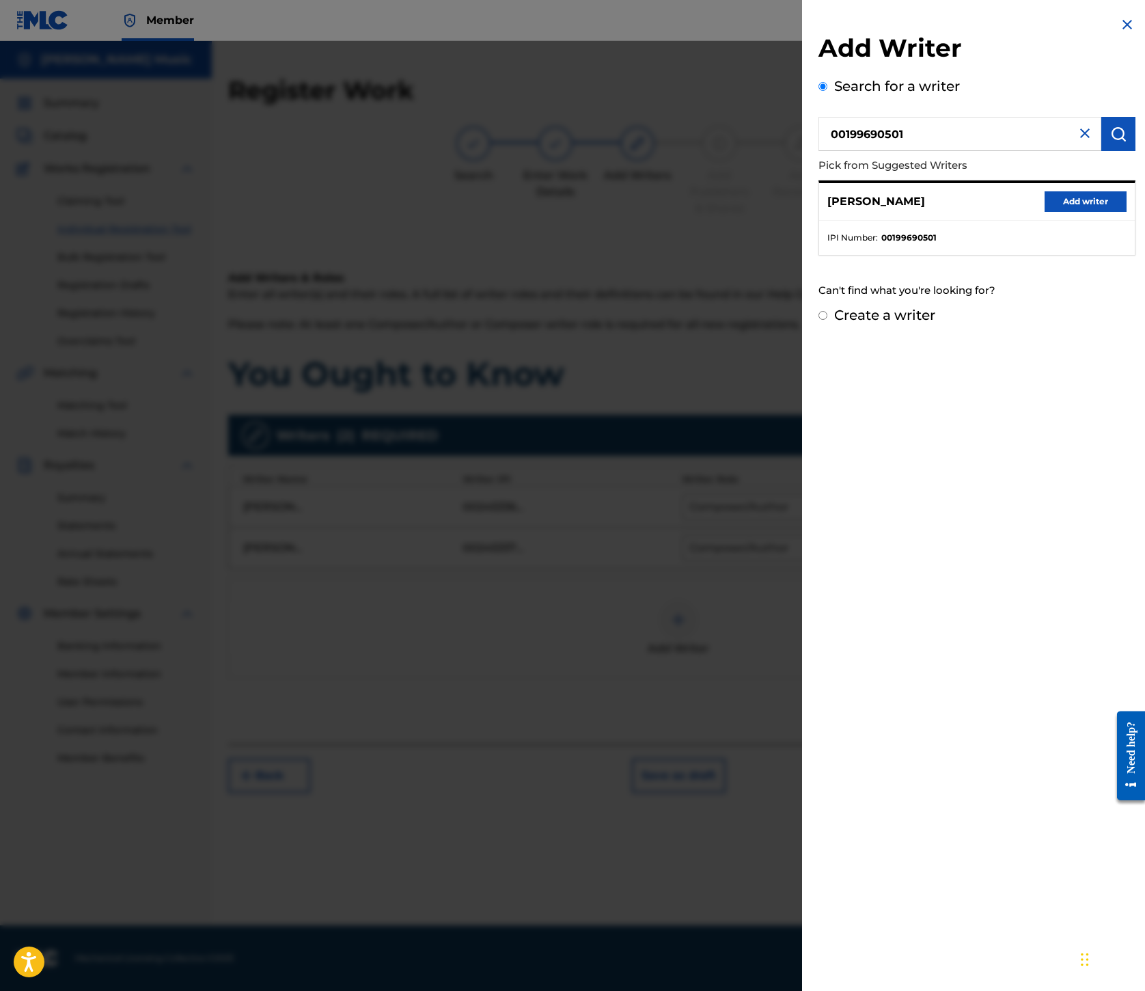
click at [1045, 212] on button "Add writer" at bounding box center [1086, 201] width 82 height 21
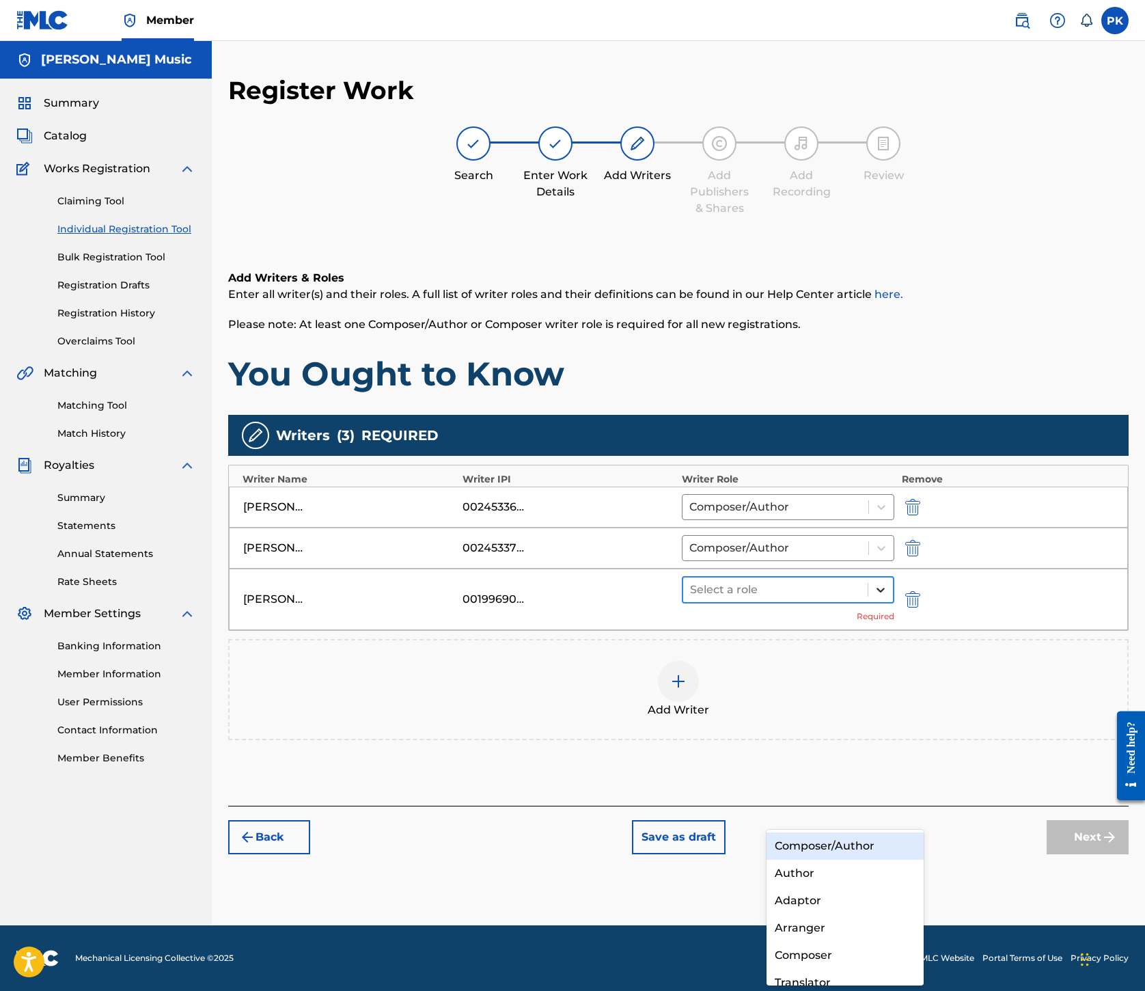
click at [888, 597] on icon at bounding box center [881, 590] width 14 height 14
click at [843, 846] on div "Composer/Author" at bounding box center [845, 845] width 157 height 27
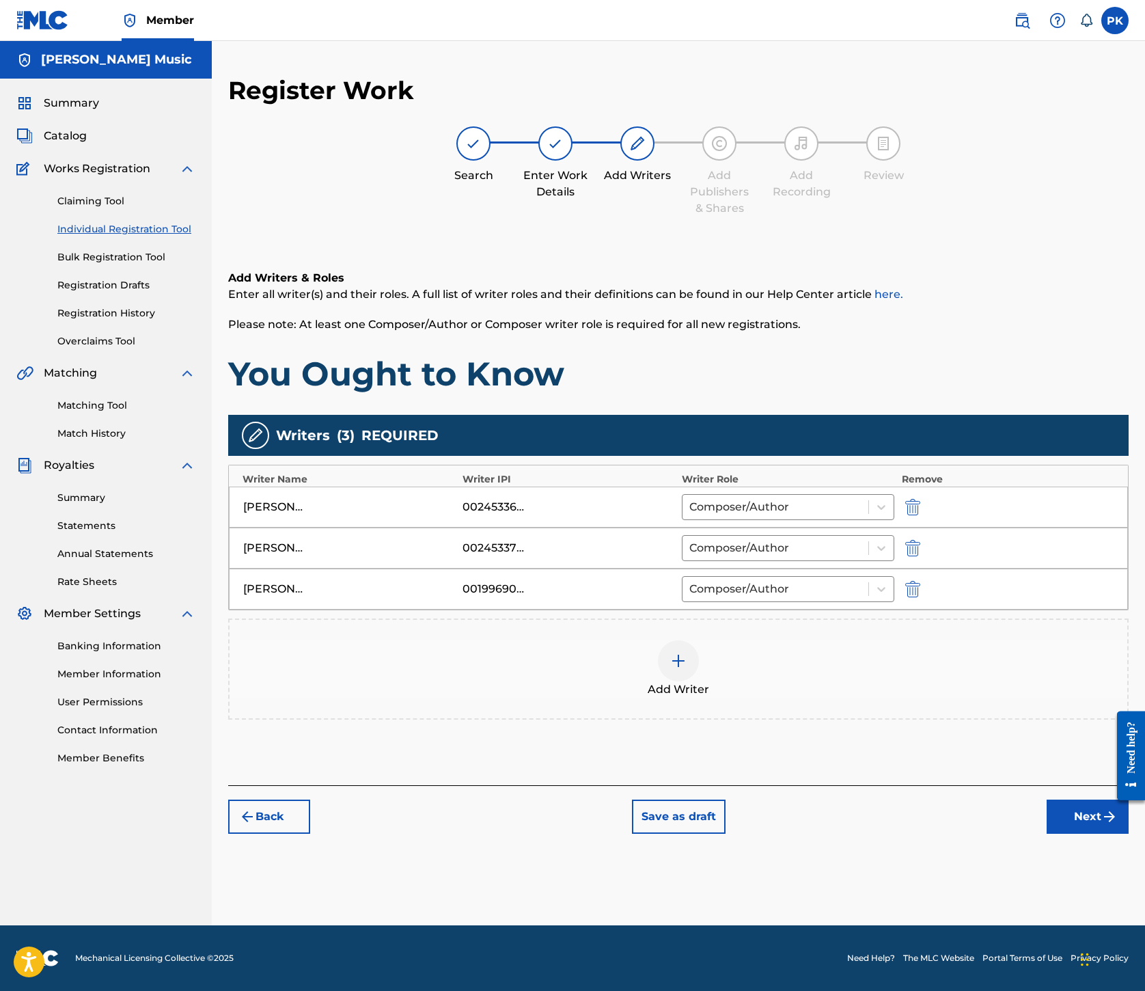
scroll to position [377, 0]
click at [1047, 834] on button "Next" at bounding box center [1088, 817] width 82 height 34
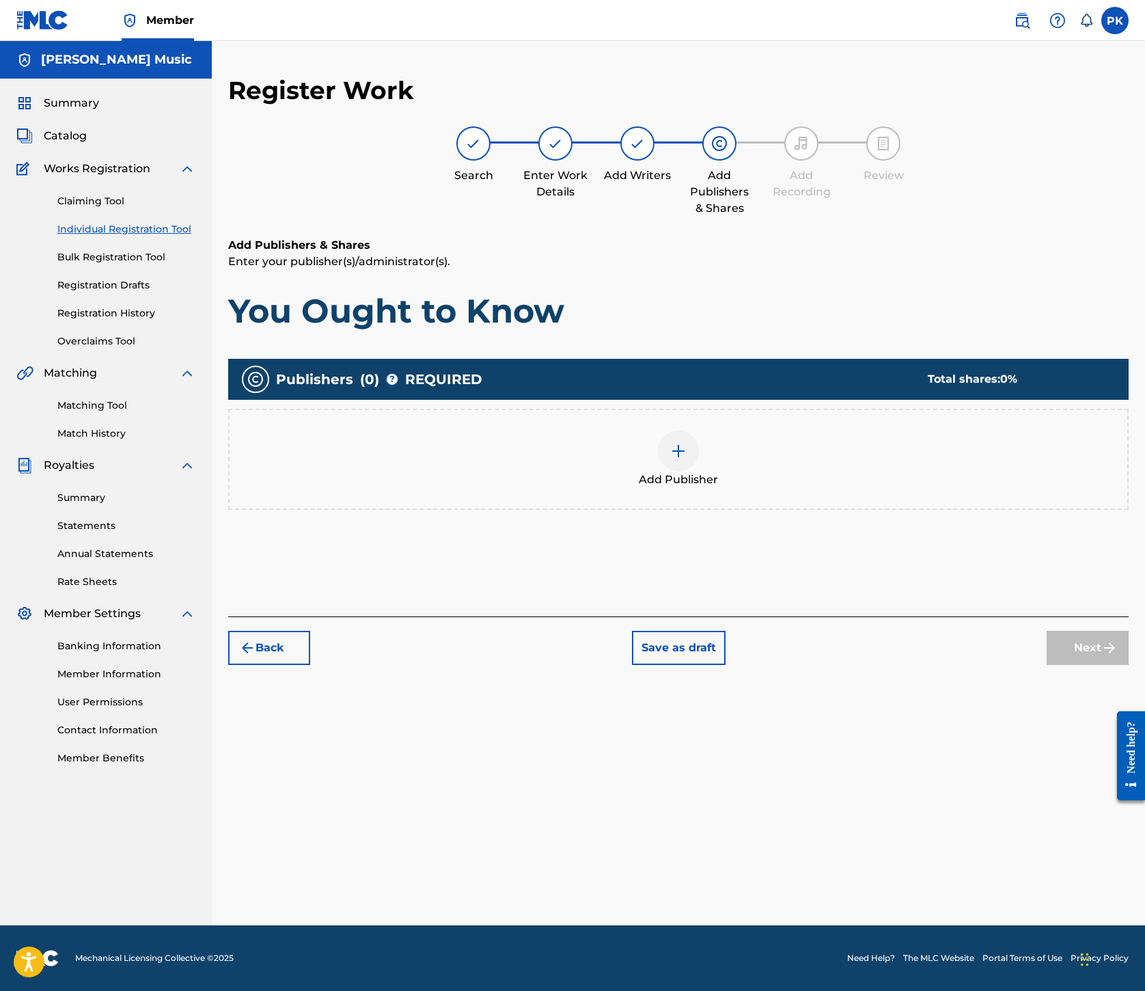
scroll to position [62, 0]
click at [687, 459] on img at bounding box center [678, 451] width 16 height 16
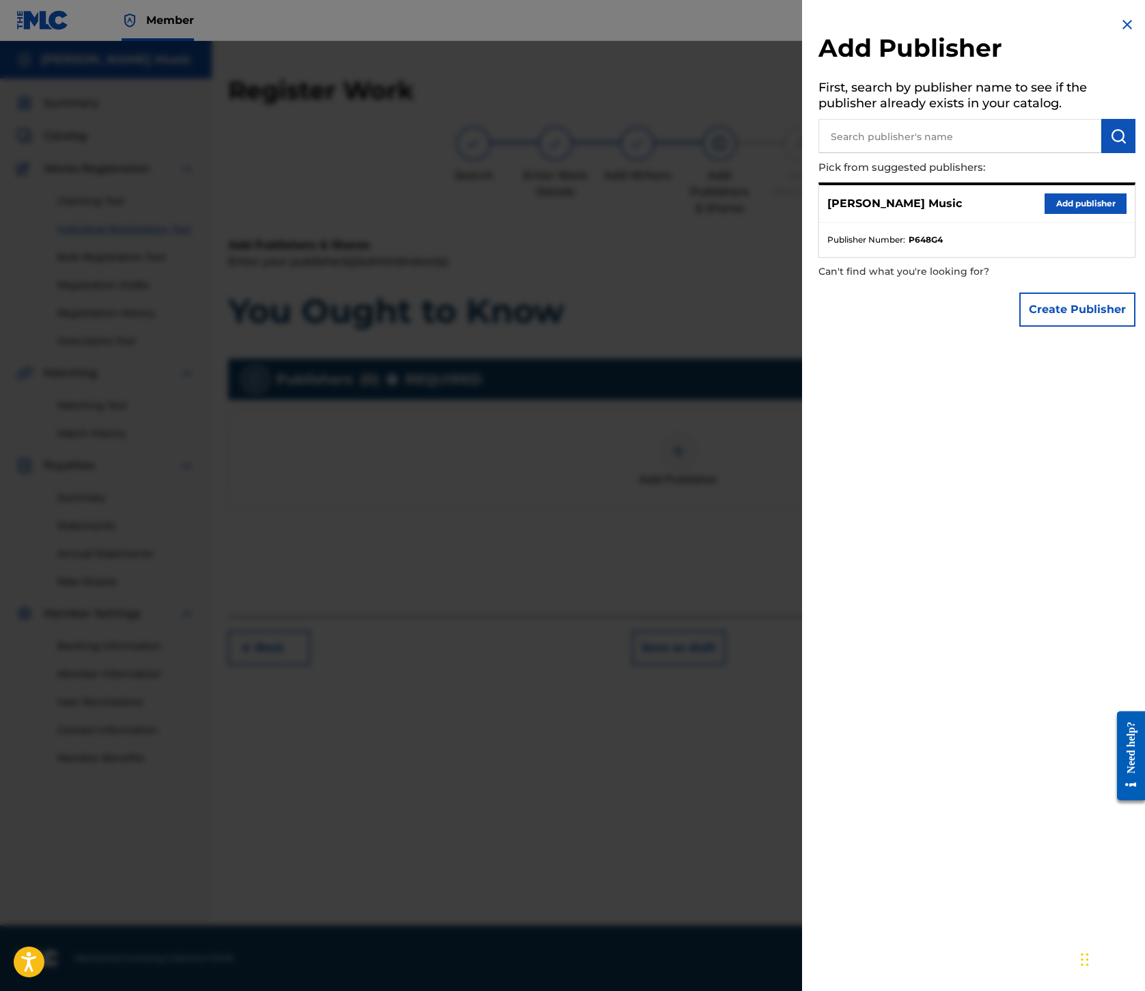
click at [1045, 214] on button "Add publisher" at bounding box center [1086, 203] width 82 height 21
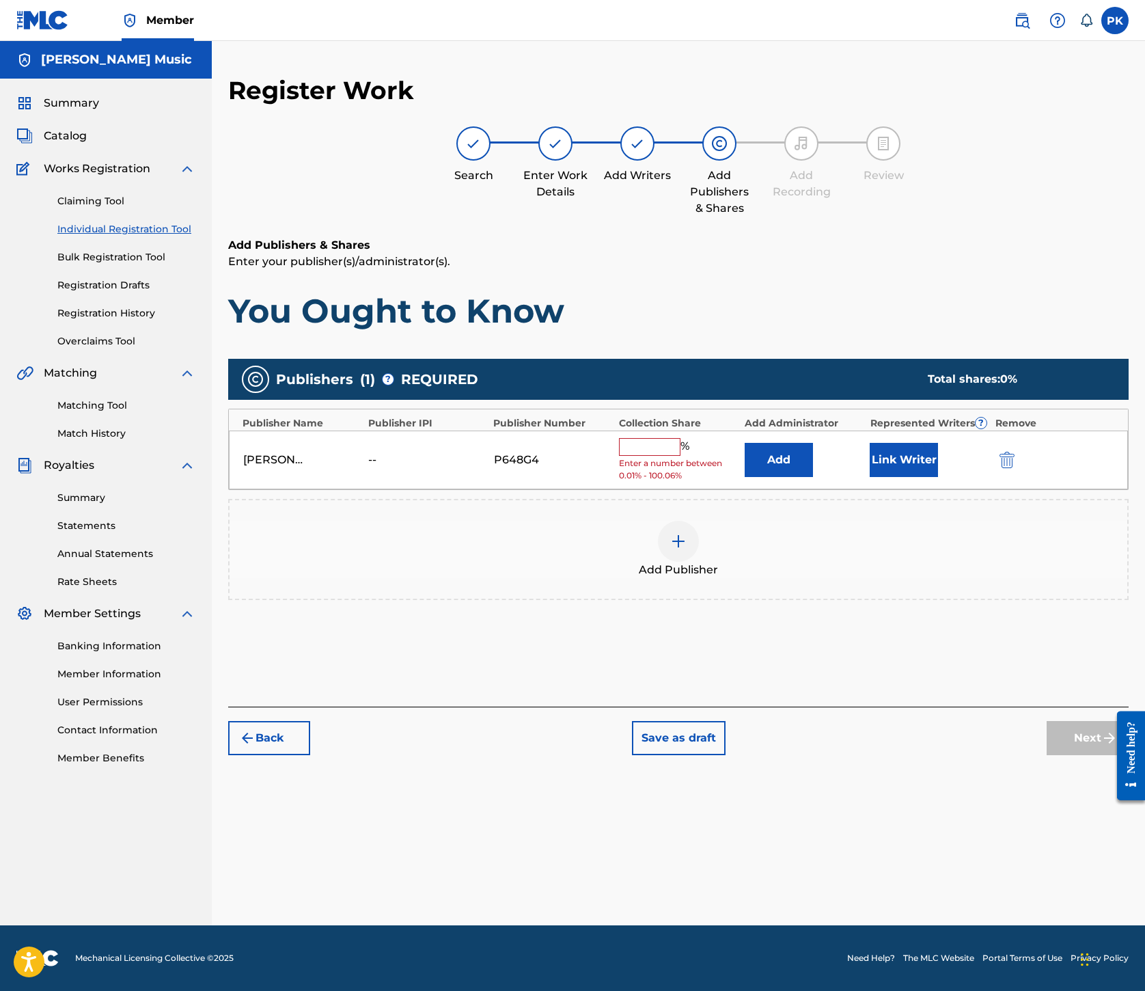
click at [681, 456] on input "text" at bounding box center [650, 447] width 62 height 18
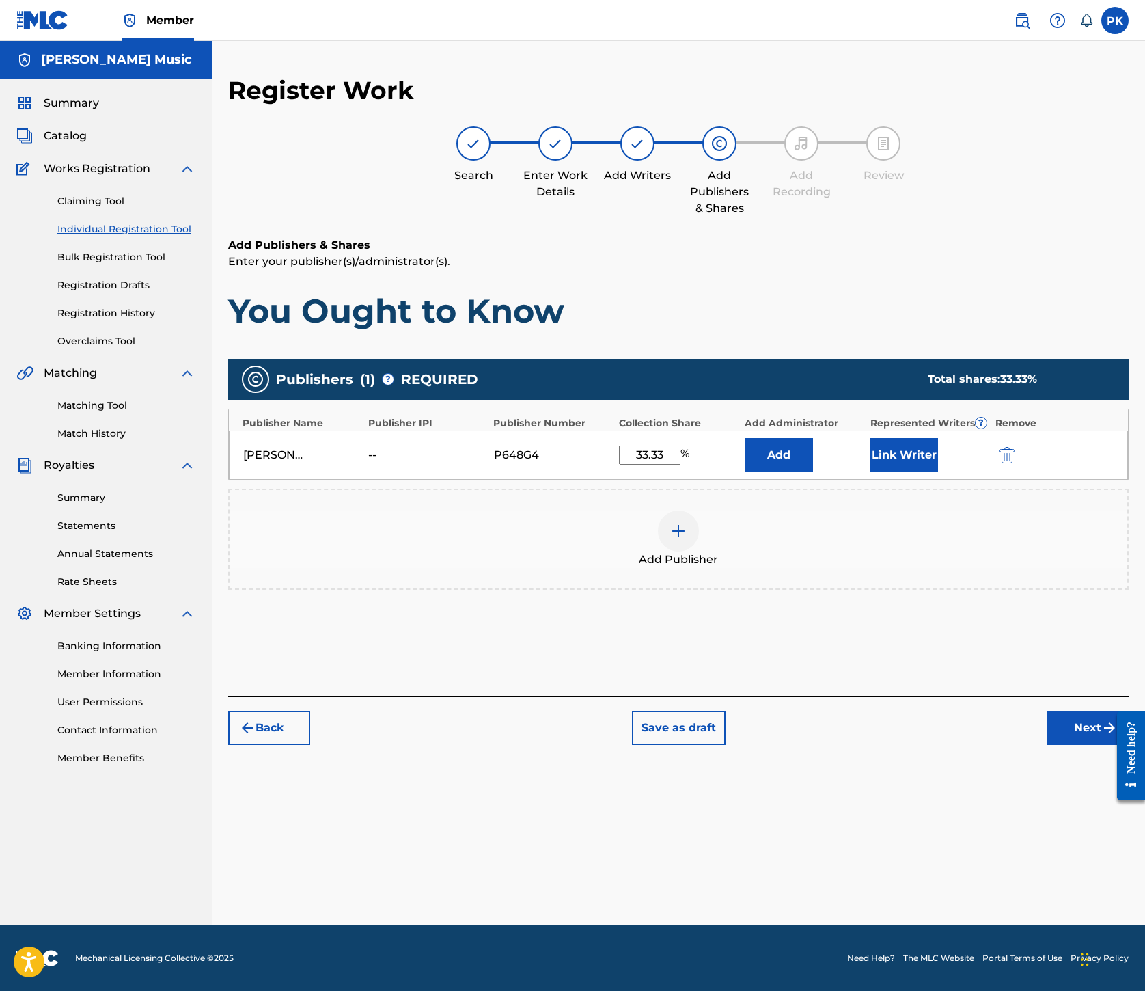
type input "33.33"
click at [938, 472] on button "Link Writer" at bounding box center [904, 455] width 68 height 34
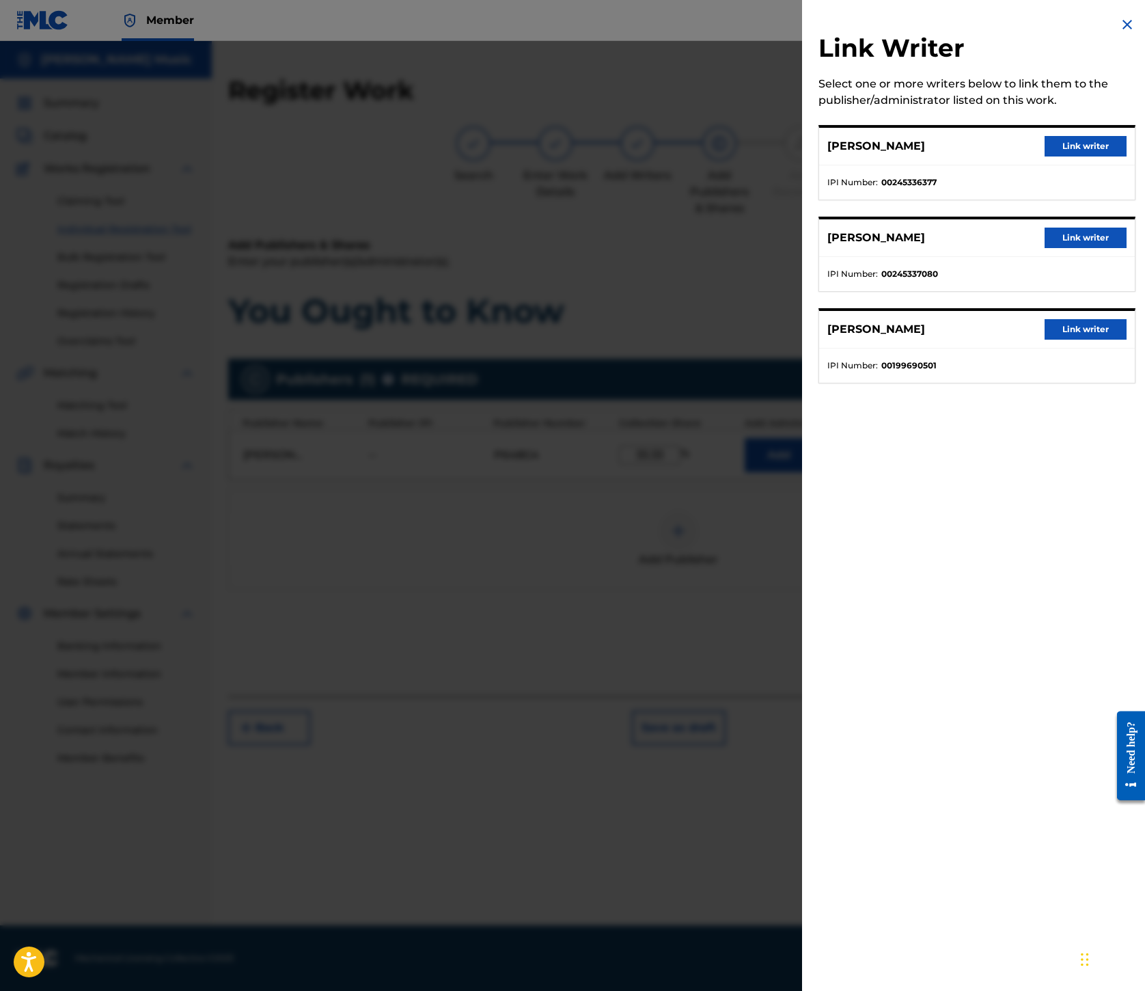
click at [1045, 340] on button "Link writer" at bounding box center [1086, 329] width 82 height 21
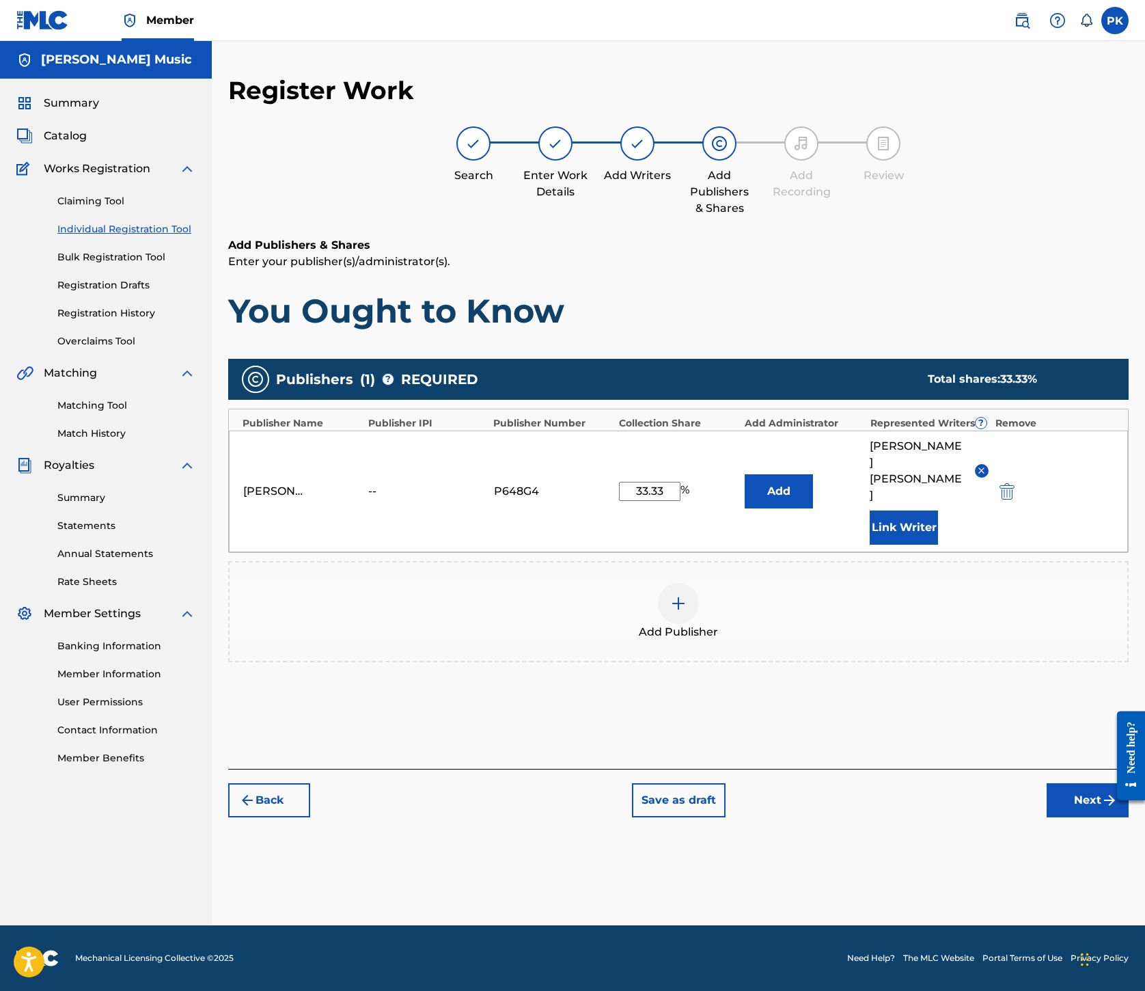
click at [1047, 817] on button "Next" at bounding box center [1088, 800] width 82 height 34
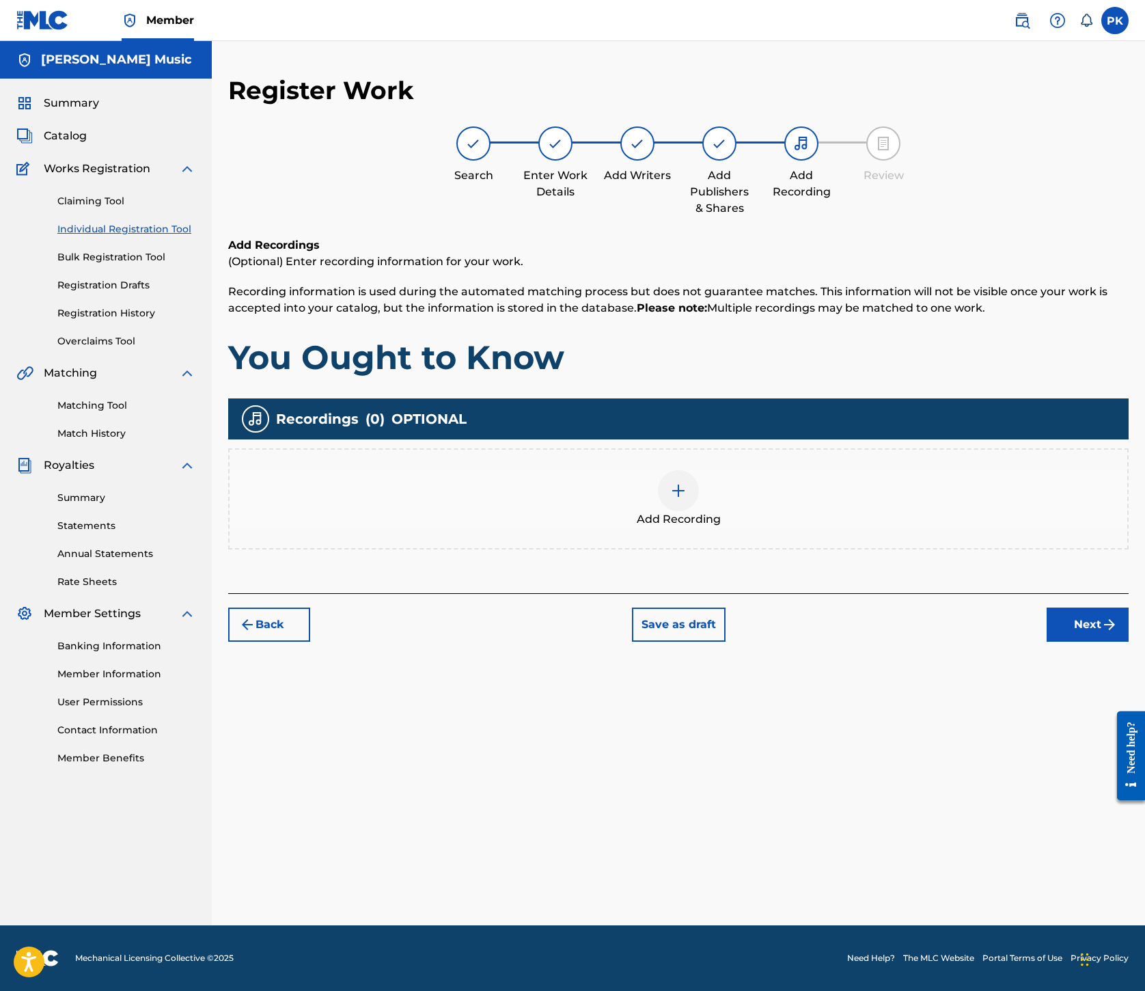
click at [687, 499] on img at bounding box center [678, 491] width 16 height 16
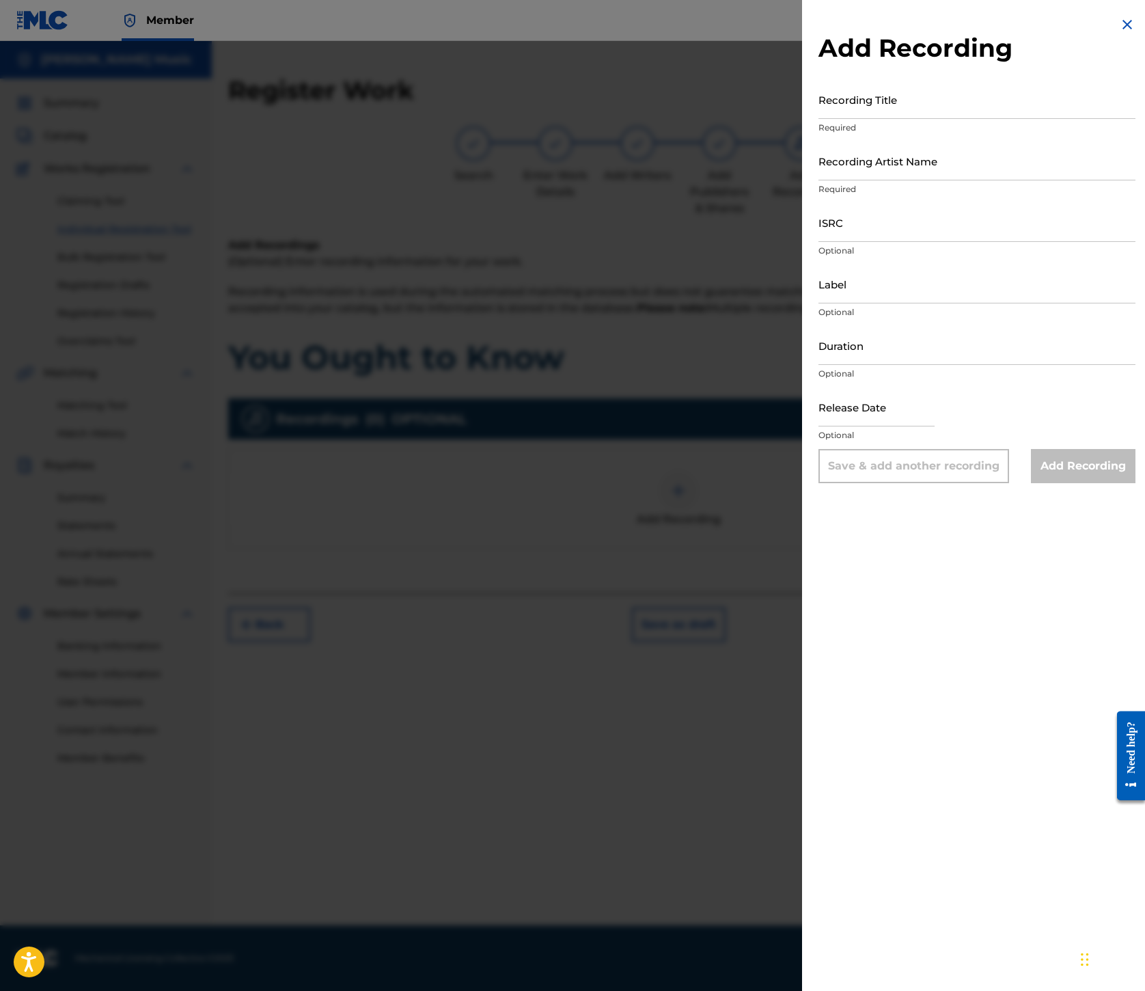
click at [819, 119] on input "Recording Title" at bounding box center [977, 99] width 317 height 39
paste input "You Ought to Know"
type input "You Ought to Know"
click at [819, 180] on input "Recording Artist Name" at bounding box center [977, 160] width 317 height 39
paste input "[GEOGRAPHIC_DATA]"
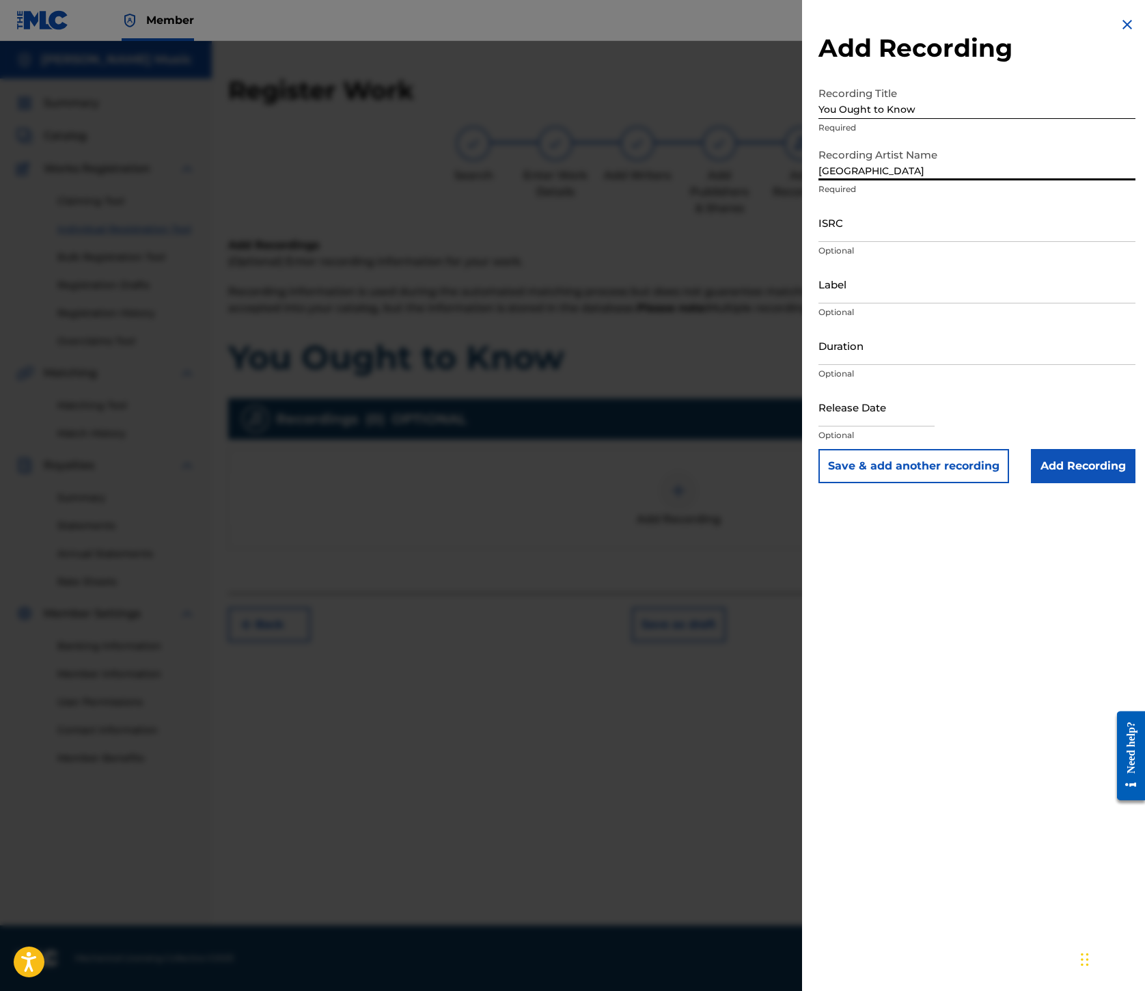
type input "[GEOGRAPHIC_DATA]"
click at [819, 242] on input "ISRC" at bounding box center [977, 222] width 317 height 39
paste input "ES7460500064"
type input "ES7460500064"
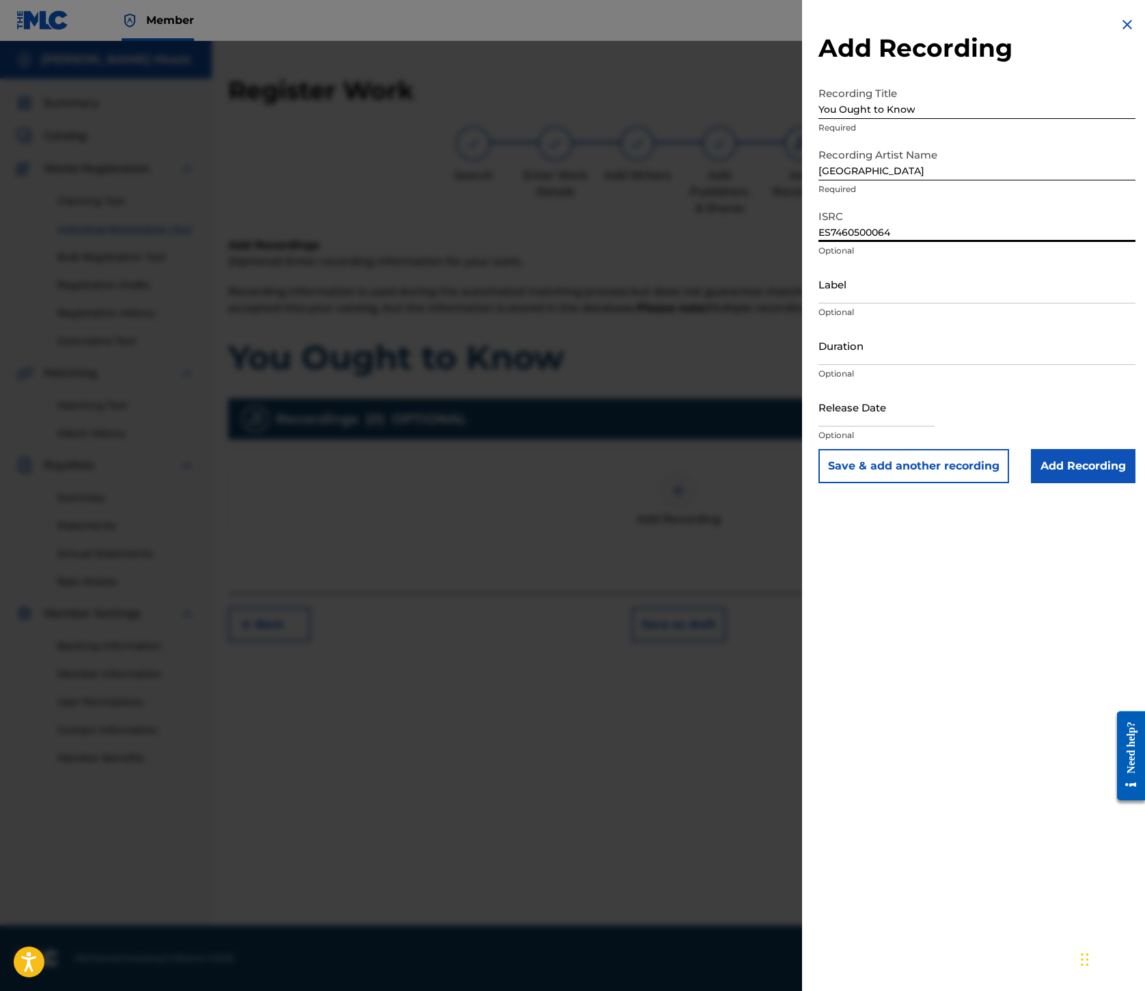
click at [819, 303] on input "Label" at bounding box center [977, 283] width 317 height 39
paste input "Houston Party Records"
type input "Houston Party Records"
click at [1031, 483] on input "Add Recording" at bounding box center [1083, 466] width 105 height 34
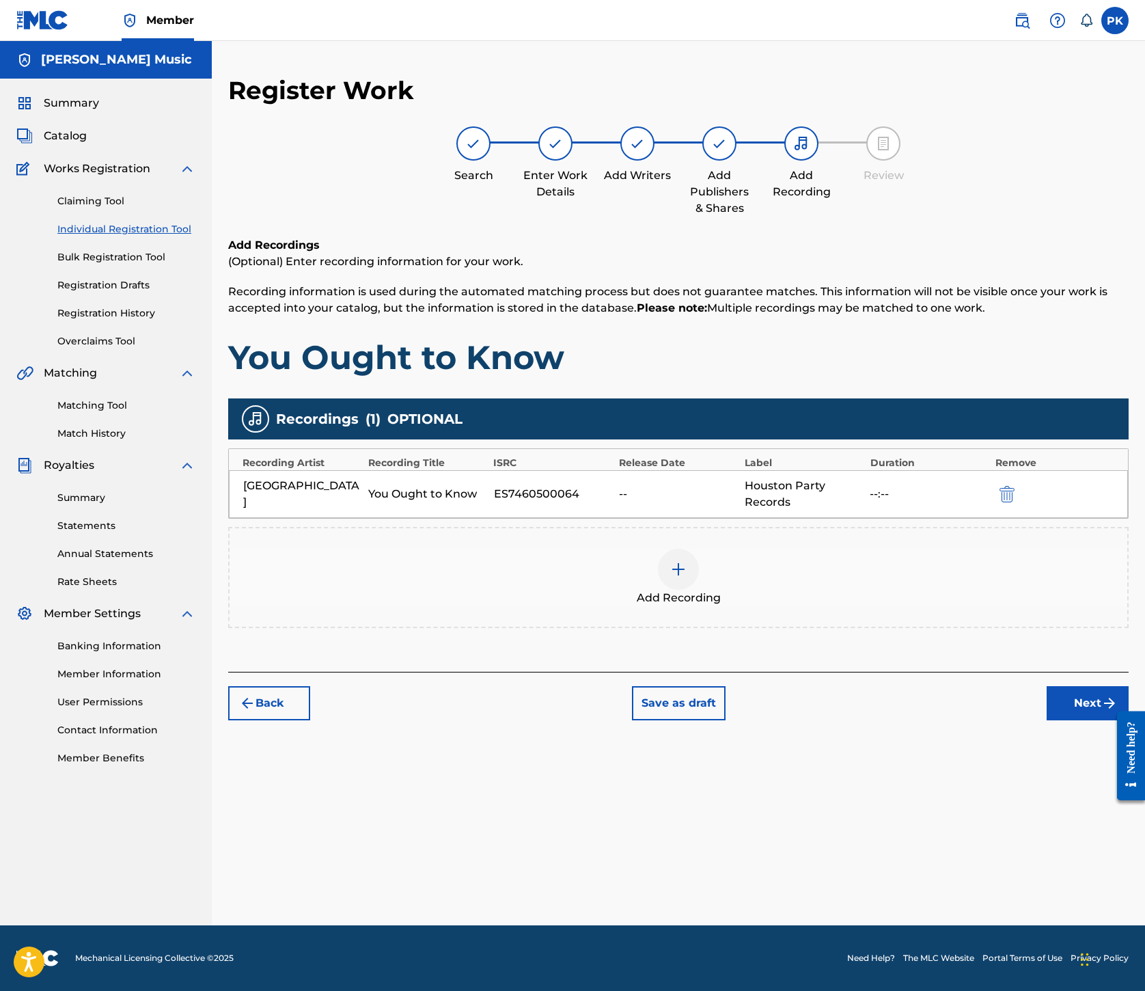
click at [1047, 694] on button "Next" at bounding box center [1088, 703] width 82 height 34
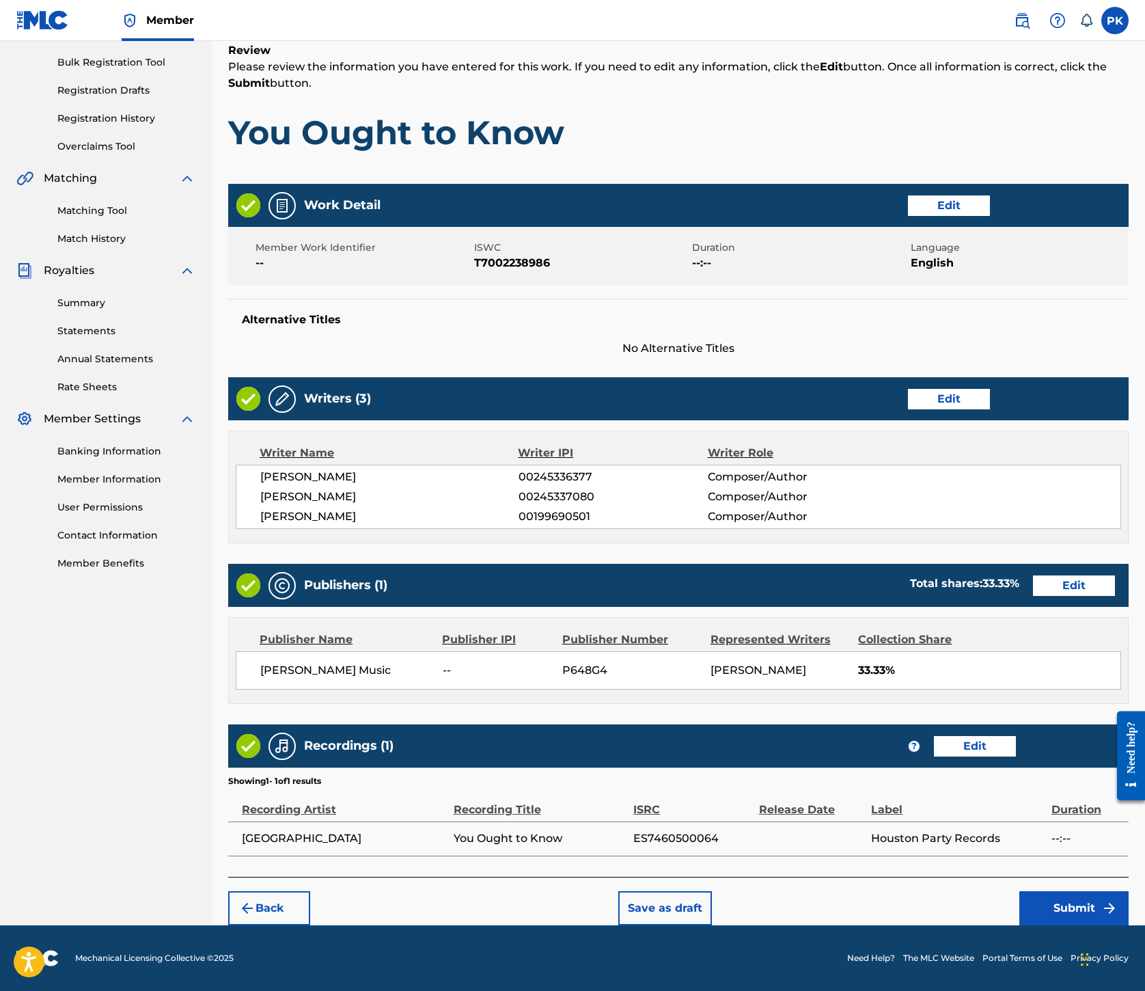
scroll to position [879, 0]
click at [1040, 891] on button "Submit" at bounding box center [1074, 908] width 109 height 34
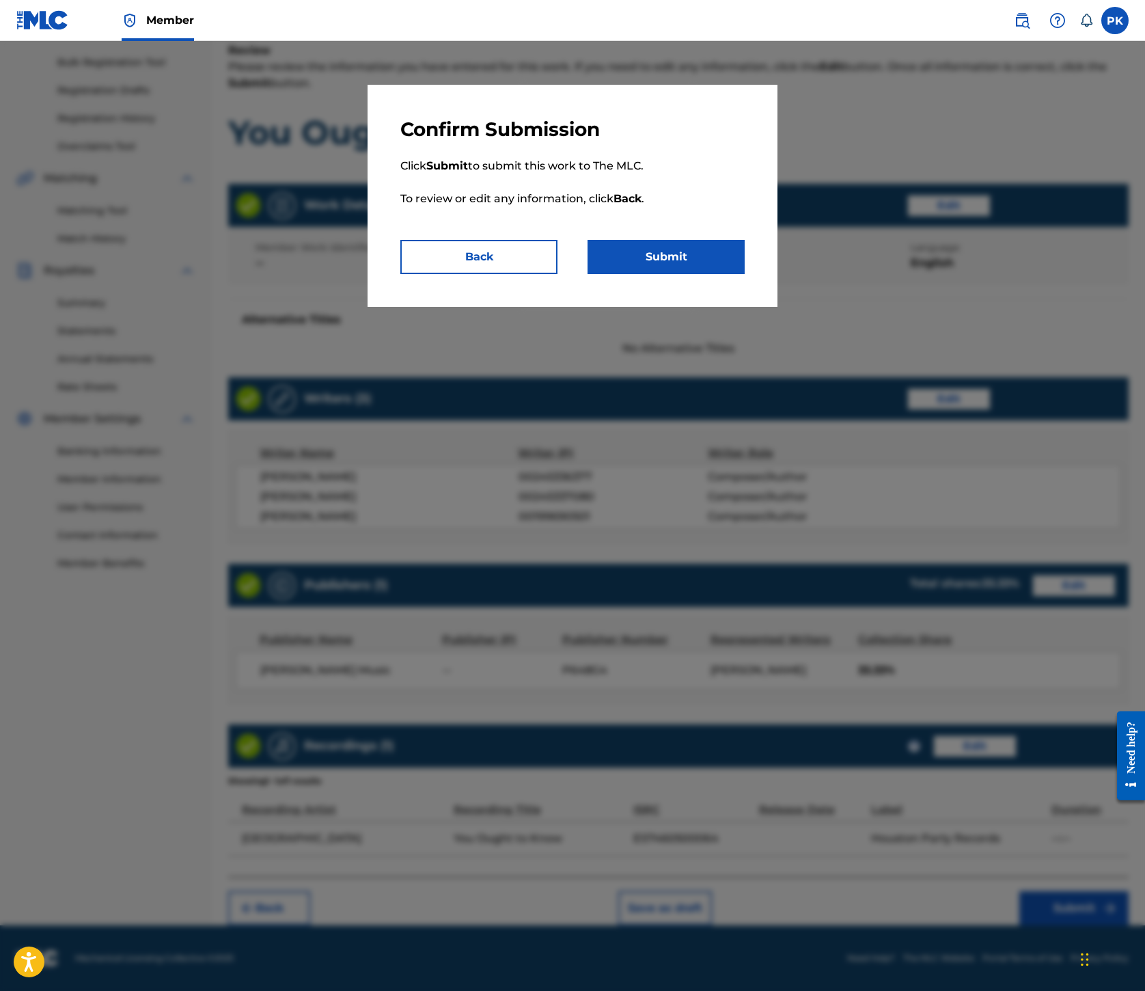
click at [741, 274] on button "Submit" at bounding box center [666, 257] width 157 height 34
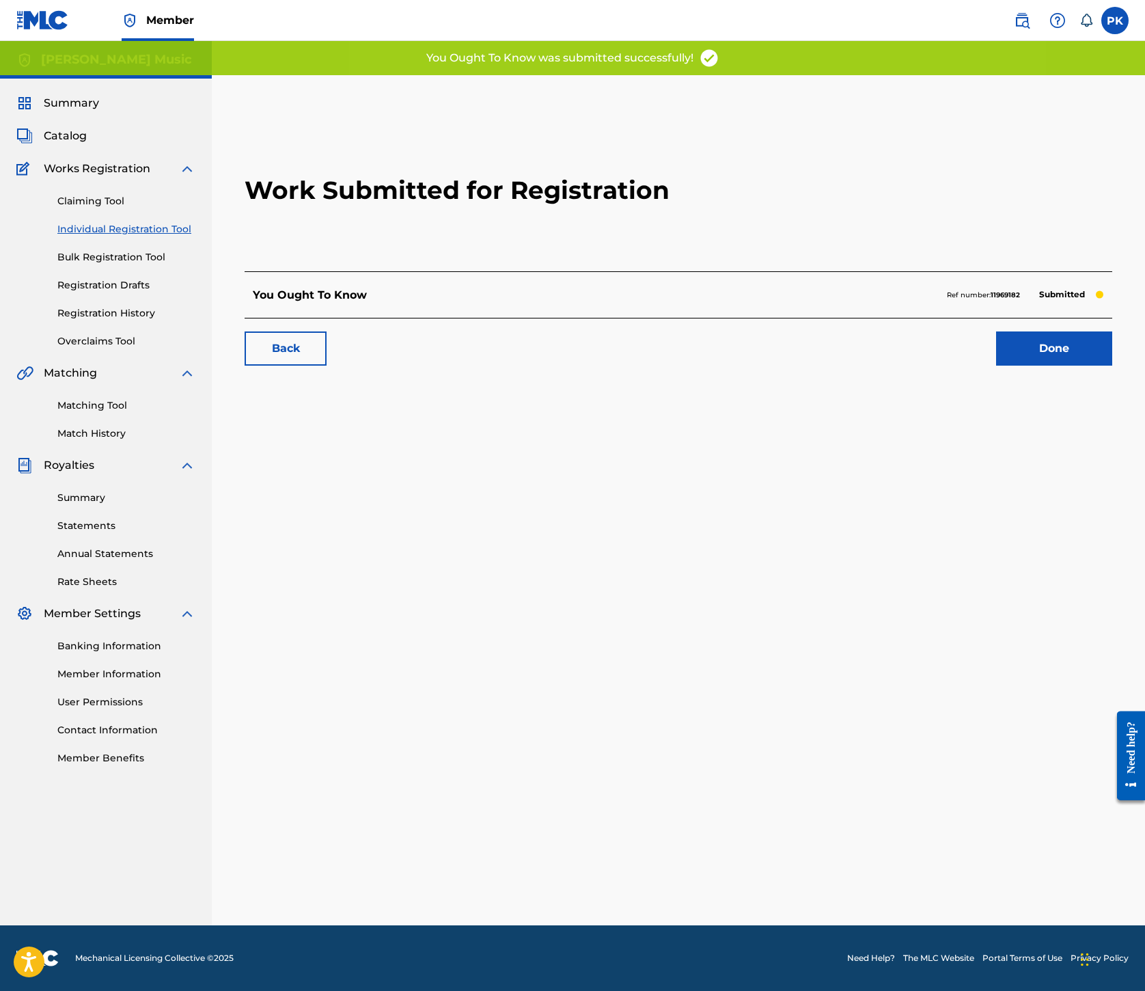
click at [996, 366] on link "Done" at bounding box center [1054, 348] width 116 height 34
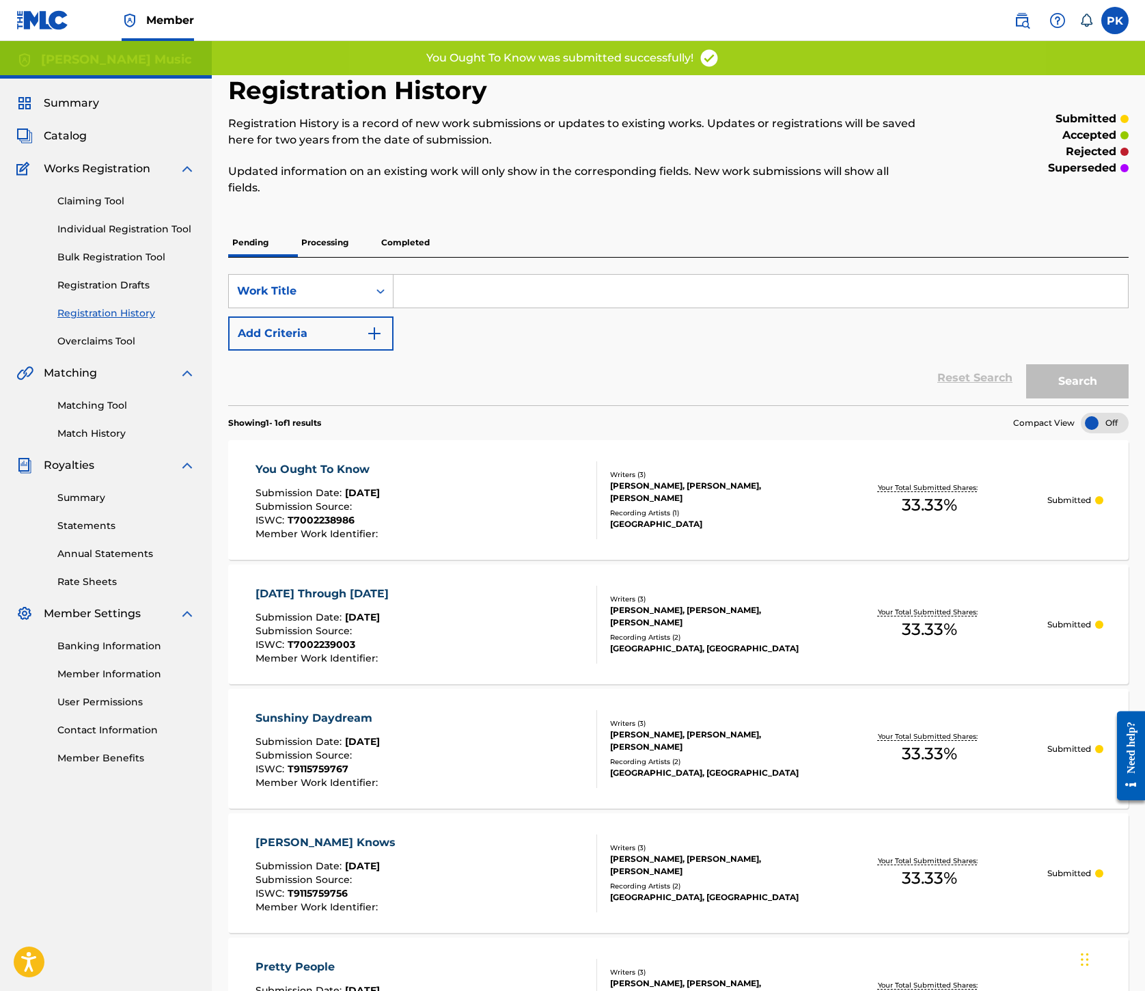
click at [195, 236] on link "Individual Registration Tool" at bounding box center [126, 229] width 138 height 14
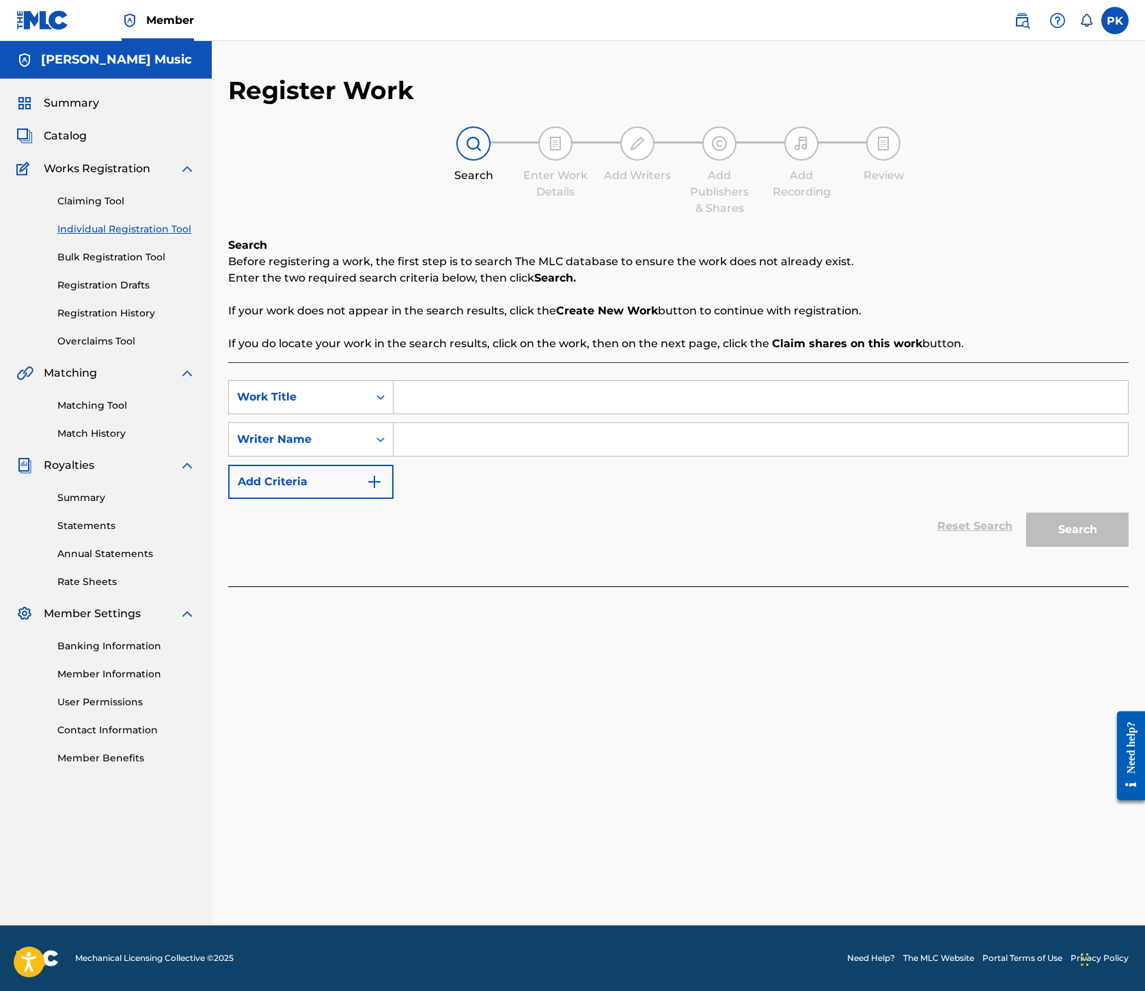
click at [759, 413] on input "Search Form" at bounding box center [761, 397] width 735 height 33
paste input "The Popular"
type input "The Popular"
click at [755, 456] on input "Search Form" at bounding box center [761, 439] width 735 height 33
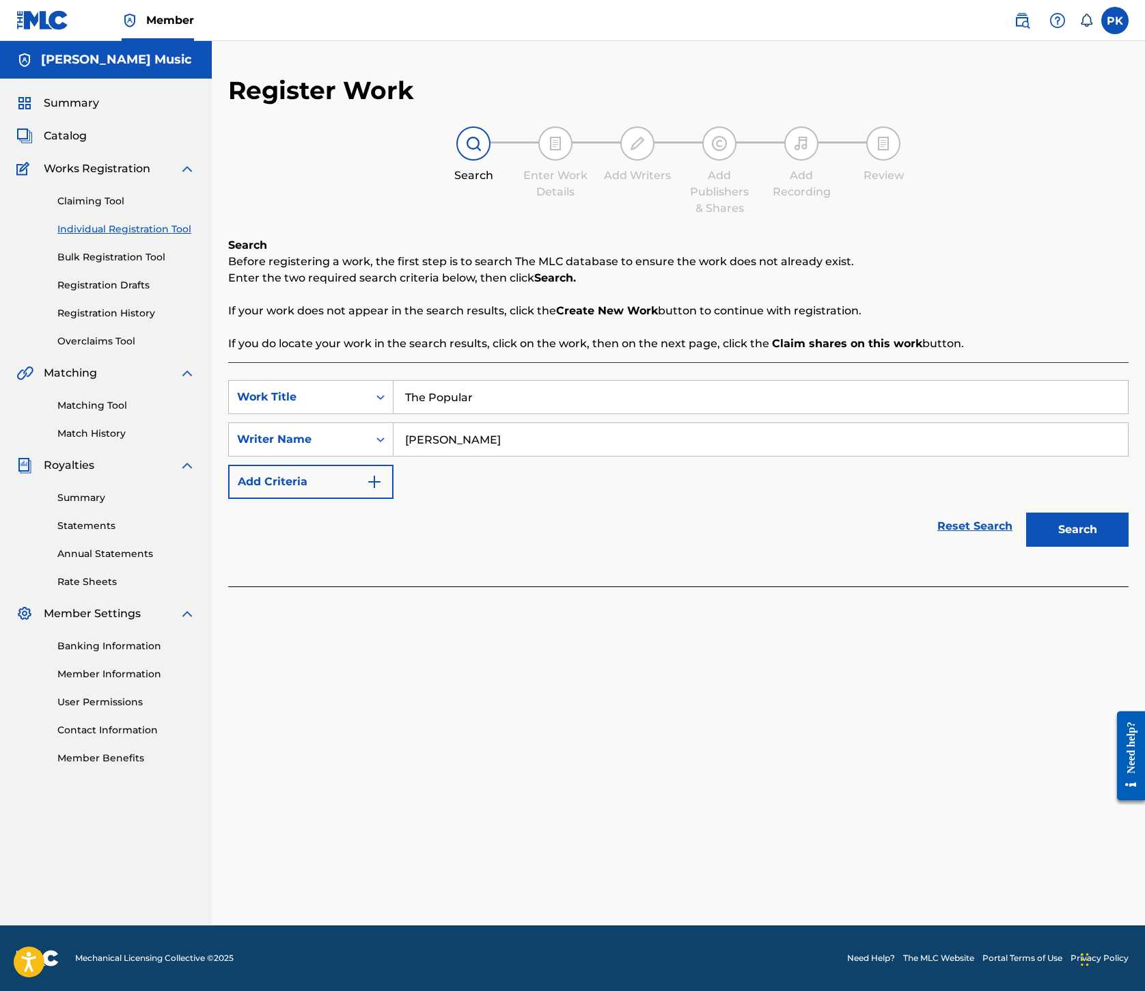
type input "[PERSON_NAME]"
click at [1027, 547] on button "Search" at bounding box center [1078, 530] width 103 height 34
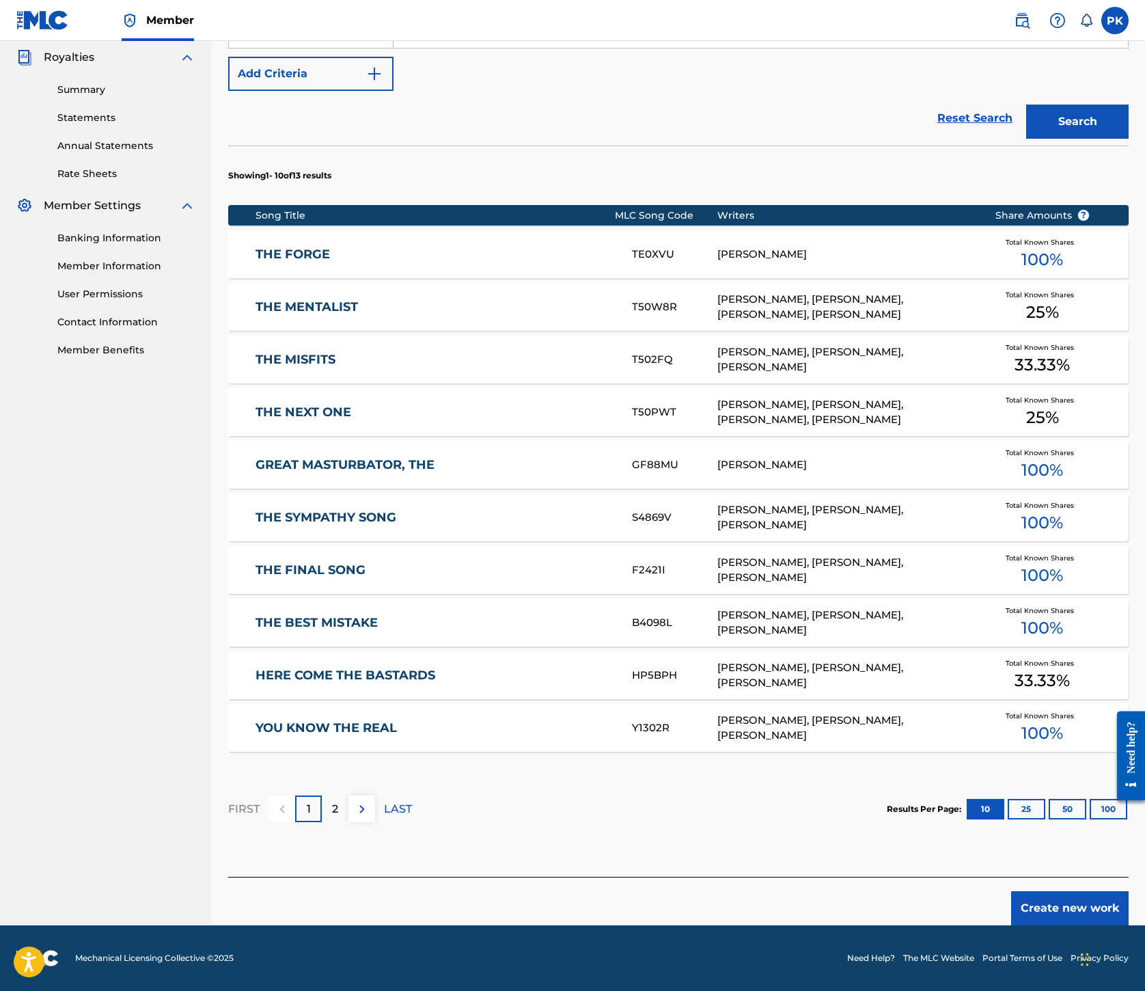
scroll to position [913, 0]
click at [1013, 891] on button "Create new work" at bounding box center [1071, 908] width 118 height 34
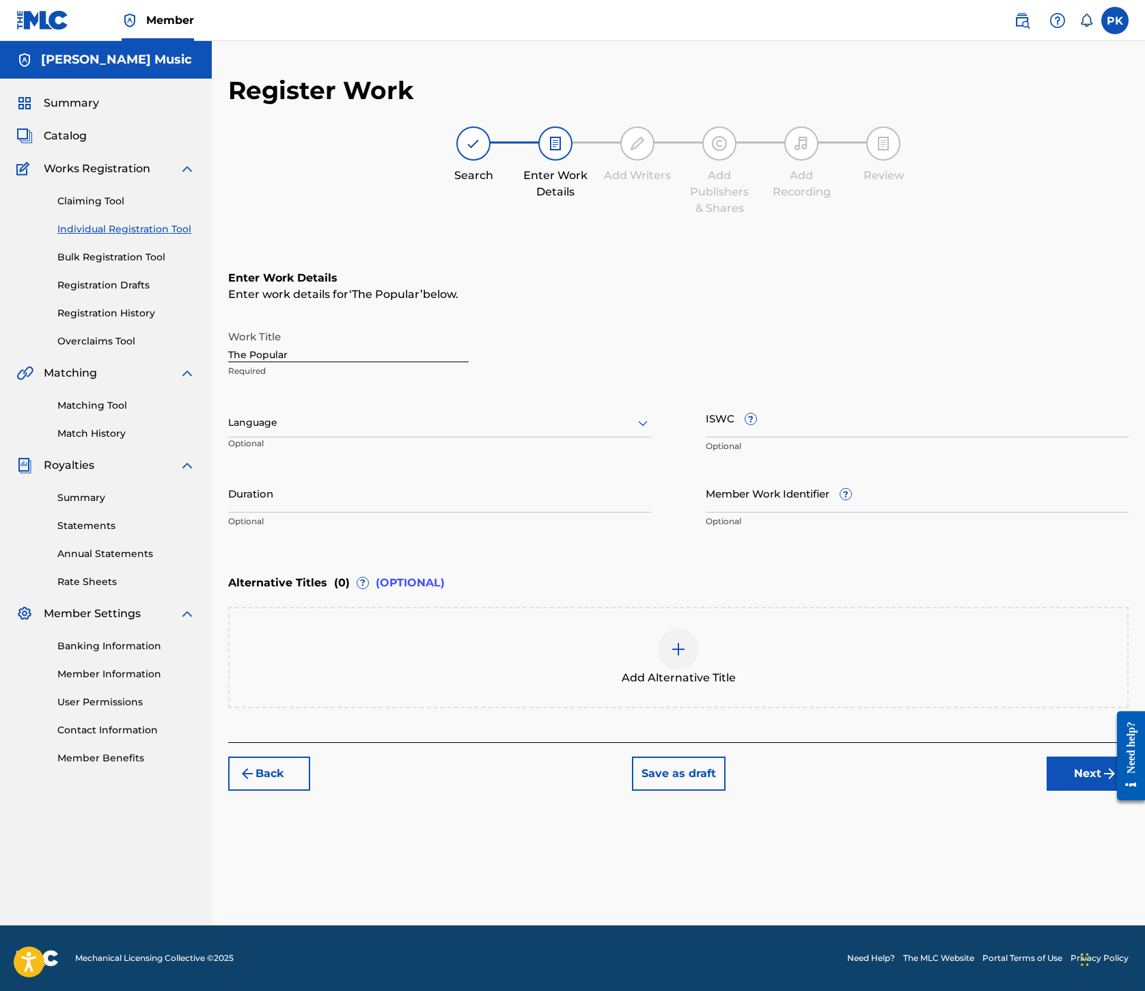
scroll to position [163, 0]
click at [566, 431] on div at bounding box center [439, 422] width 423 height 17
click at [529, 468] on div "English" at bounding box center [440, 452] width 422 height 31
click at [850, 437] on input "ISWC ?" at bounding box center [917, 417] width 423 height 39
paste input "T7002239025"
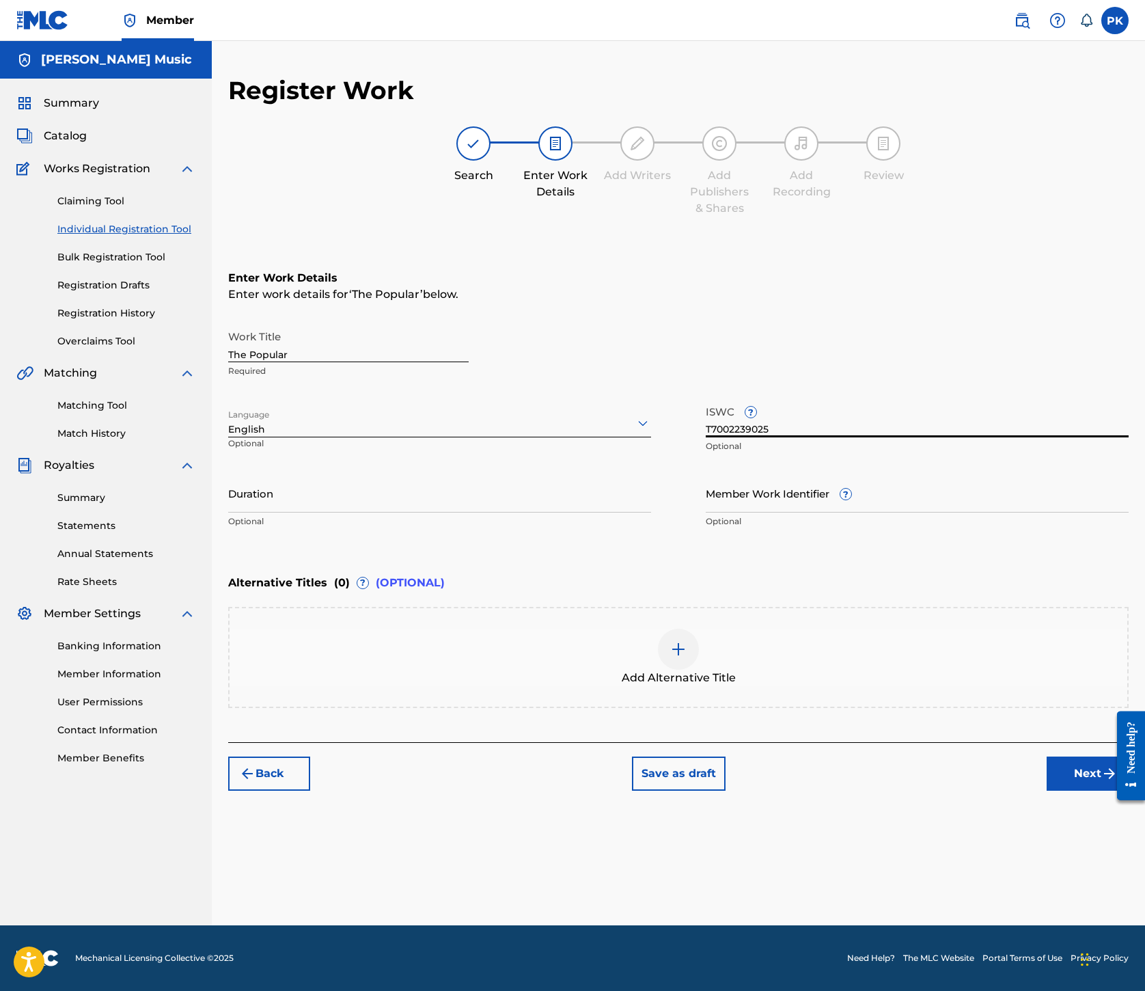
type input "T7002239025"
click at [1047, 791] on button "Next" at bounding box center [1088, 774] width 82 height 34
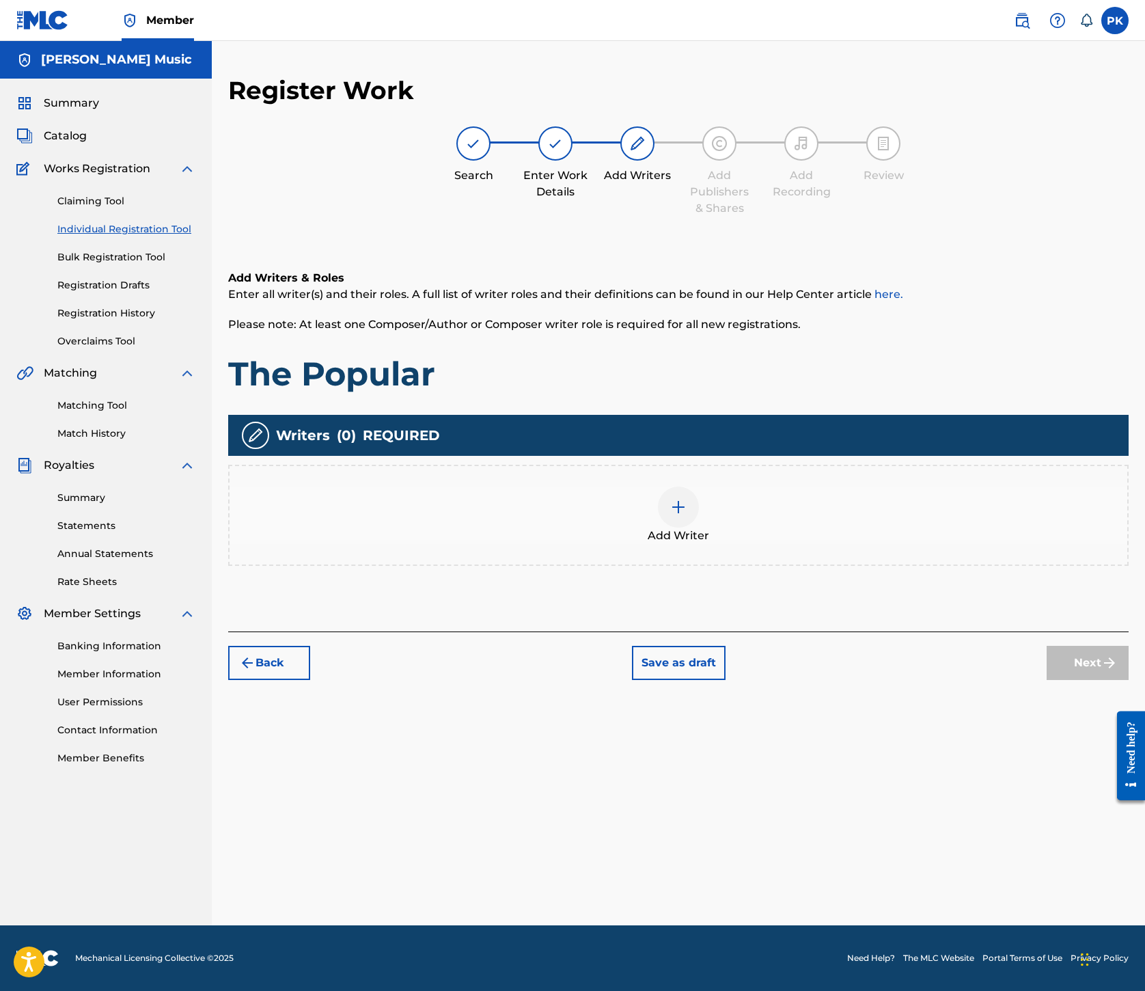
click at [687, 499] on img at bounding box center [678, 507] width 16 height 16
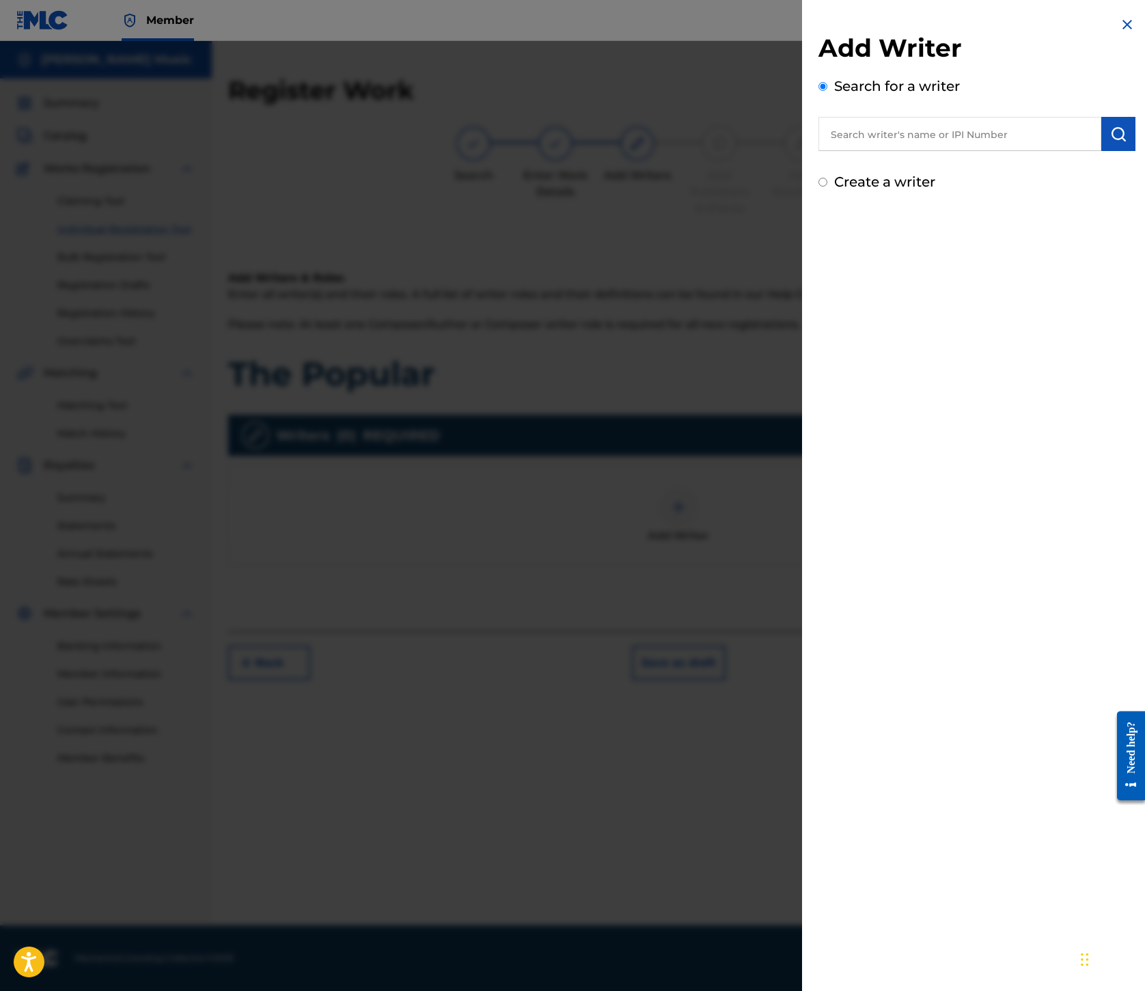
click at [819, 151] on input "text" at bounding box center [960, 134] width 283 height 34
paste
type input "00245336377"
click at [1102, 151] on button "submit" at bounding box center [1119, 134] width 34 height 34
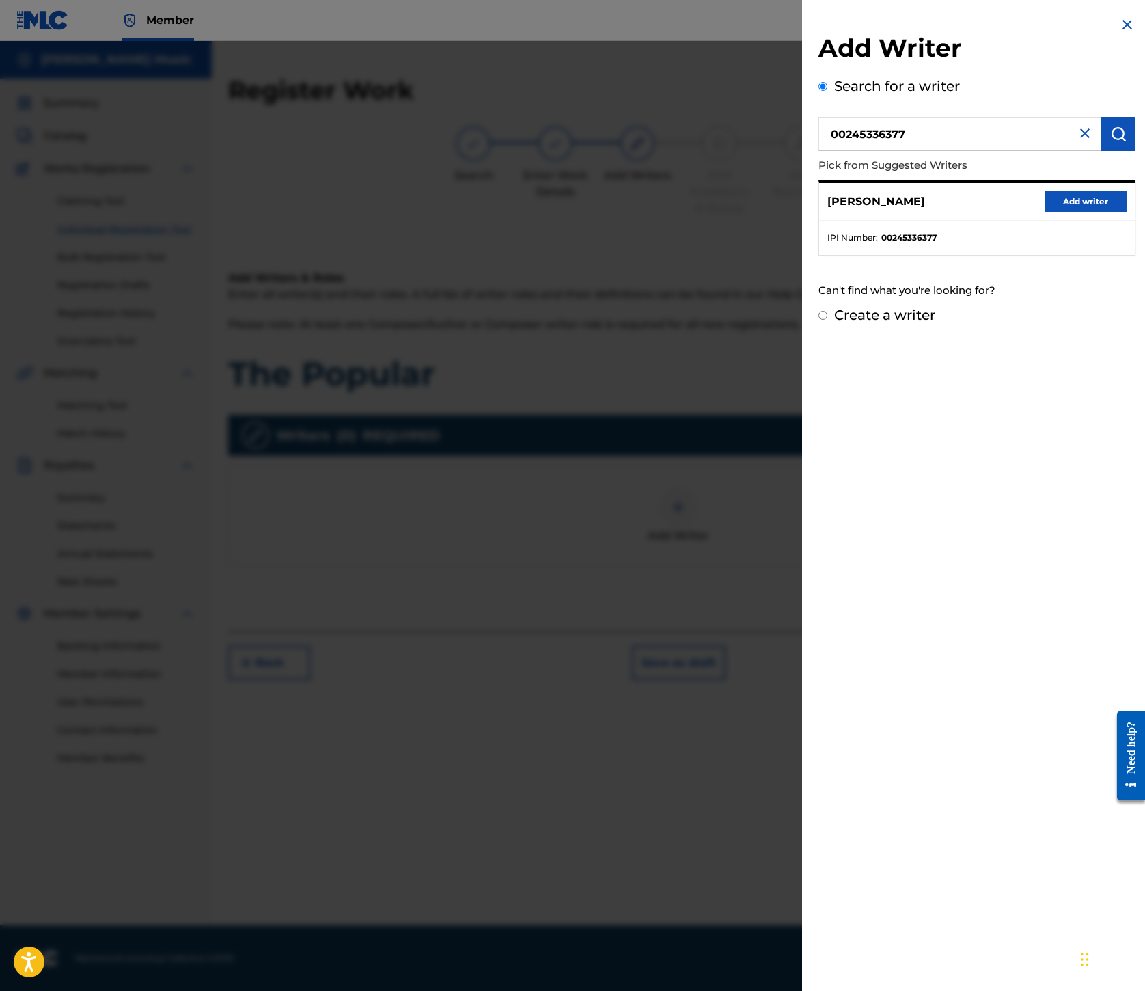
click at [1046, 212] on button "Add writer" at bounding box center [1086, 201] width 82 height 21
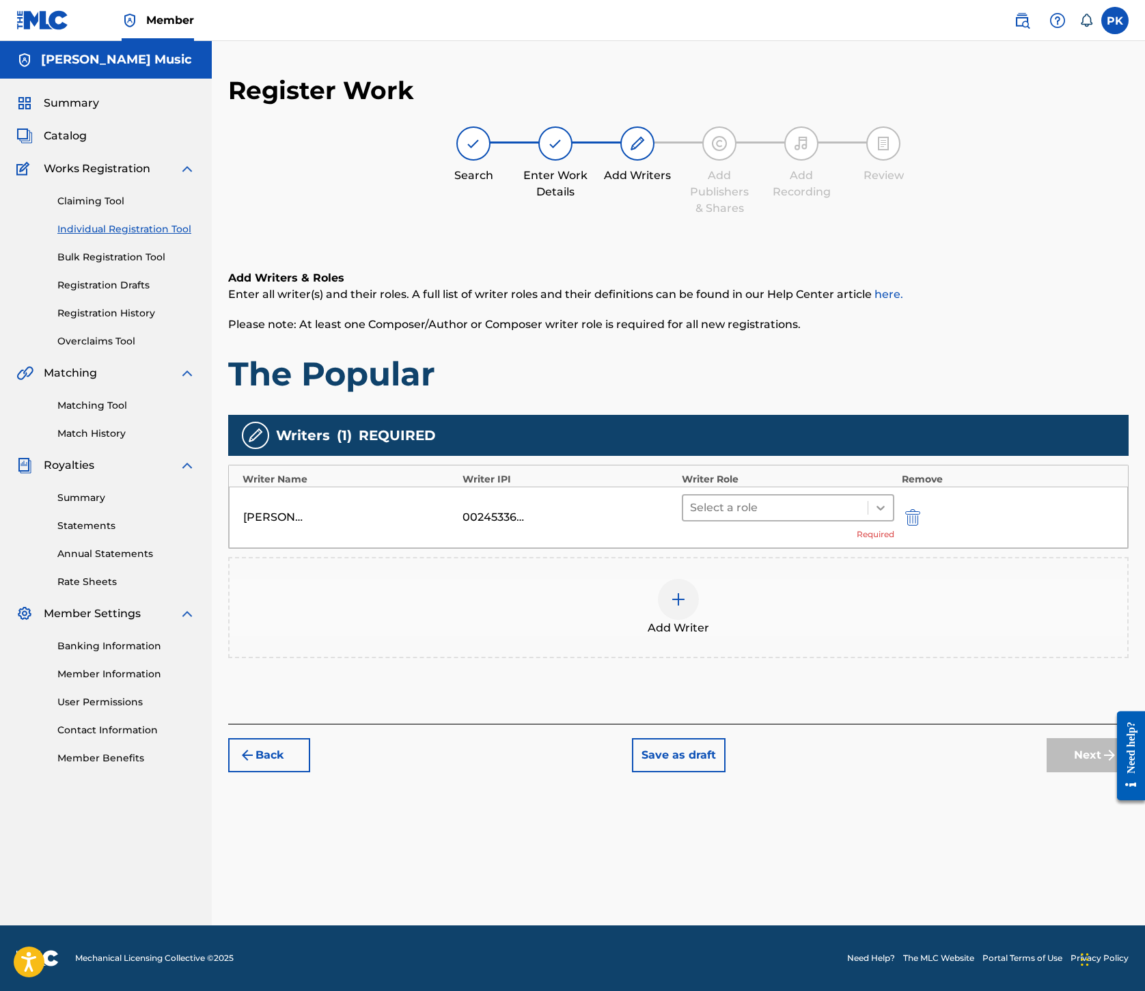
click at [888, 501] on icon at bounding box center [881, 508] width 14 height 14
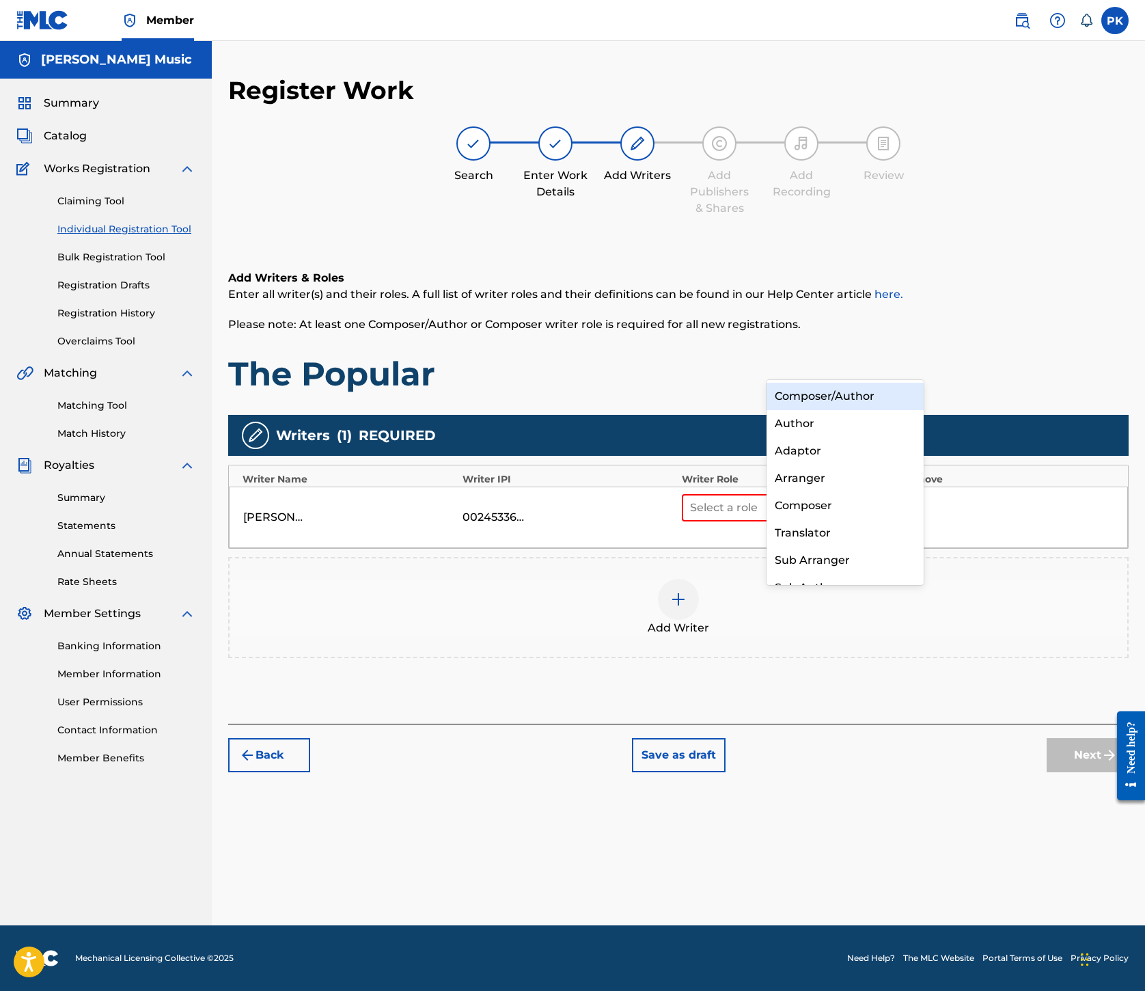
click at [869, 399] on div "Composer/Author" at bounding box center [845, 396] width 157 height 27
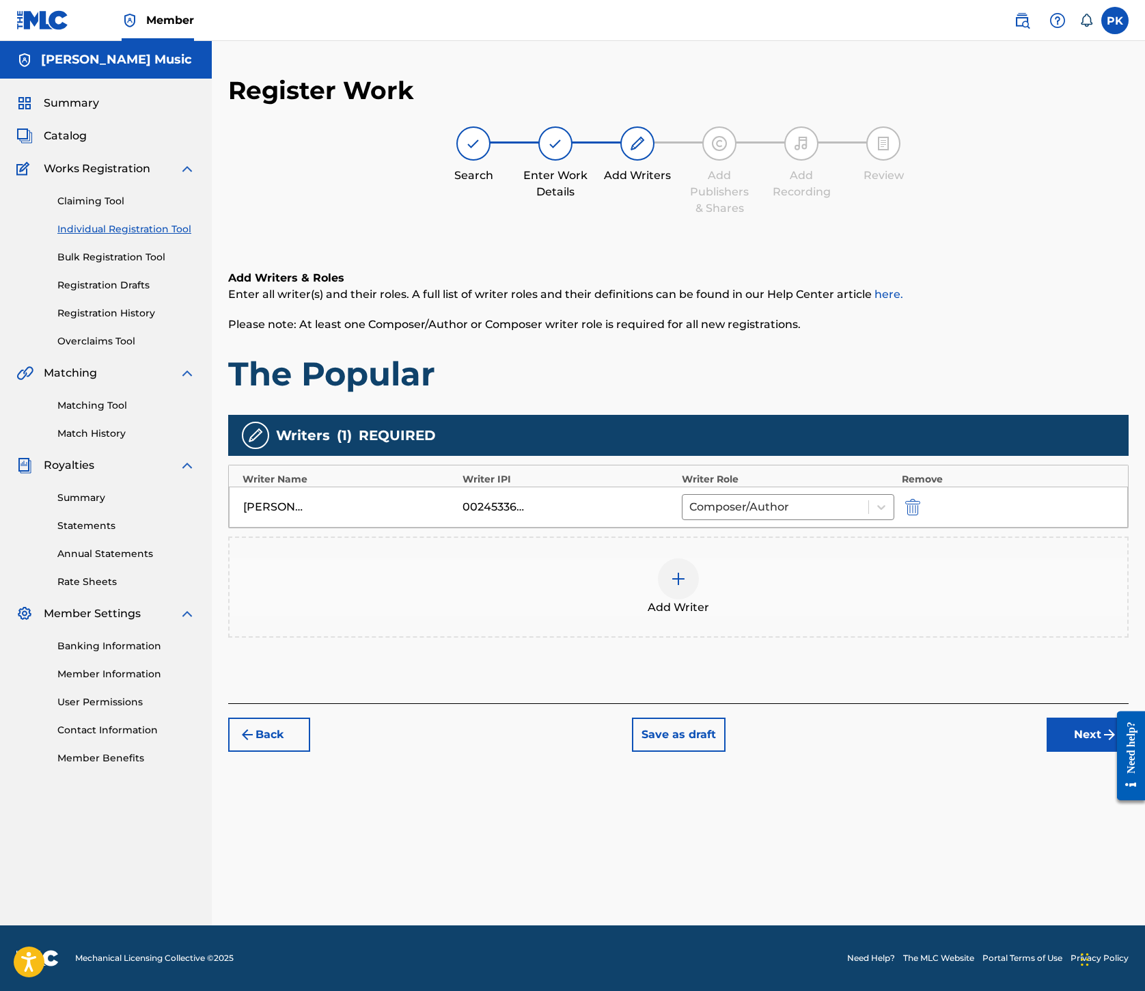
click at [687, 571] on img at bounding box center [678, 579] width 16 height 16
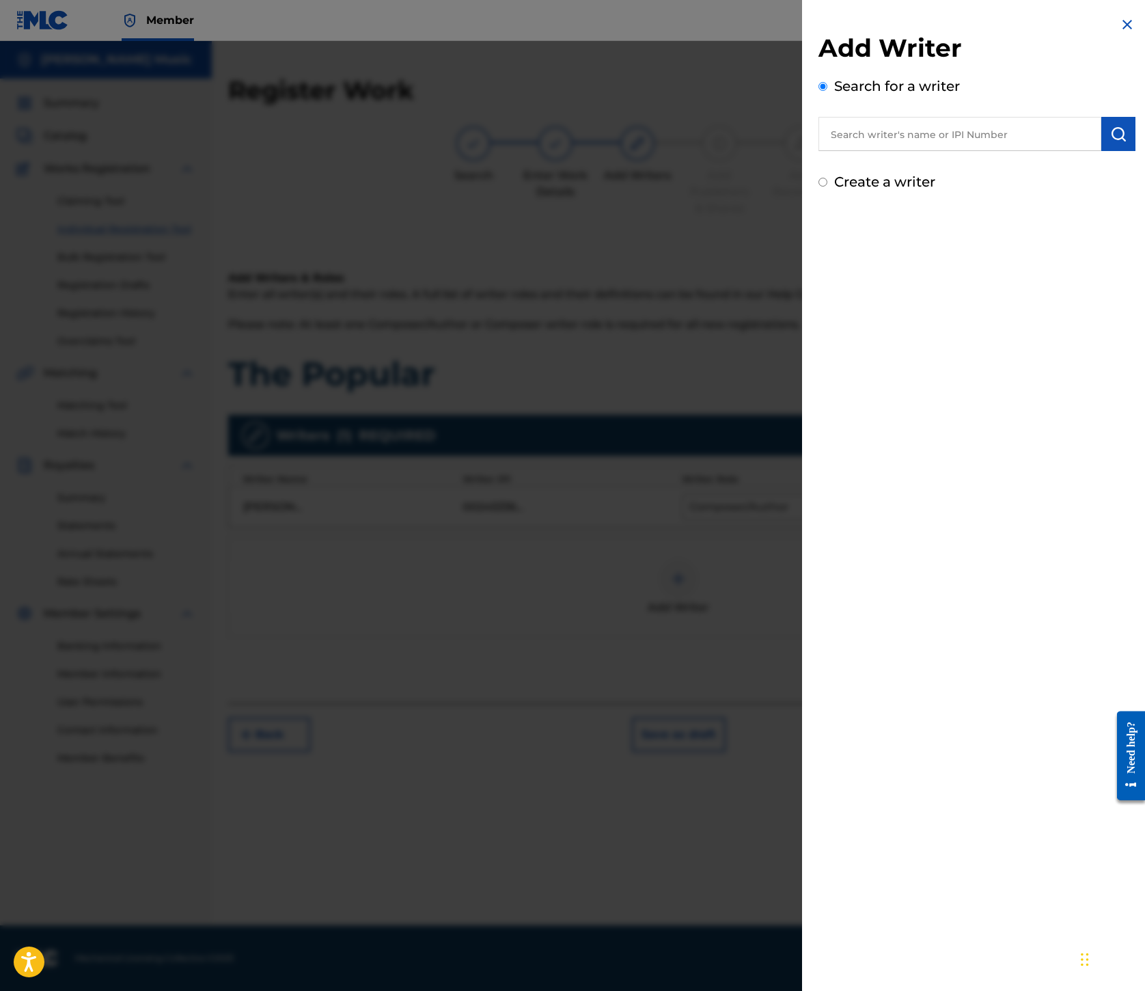
click at [819, 151] on input "text" at bounding box center [960, 134] width 283 height 34
type input "00245337080"
click at [1115, 151] on button "submit" at bounding box center [1119, 134] width 34 height 34
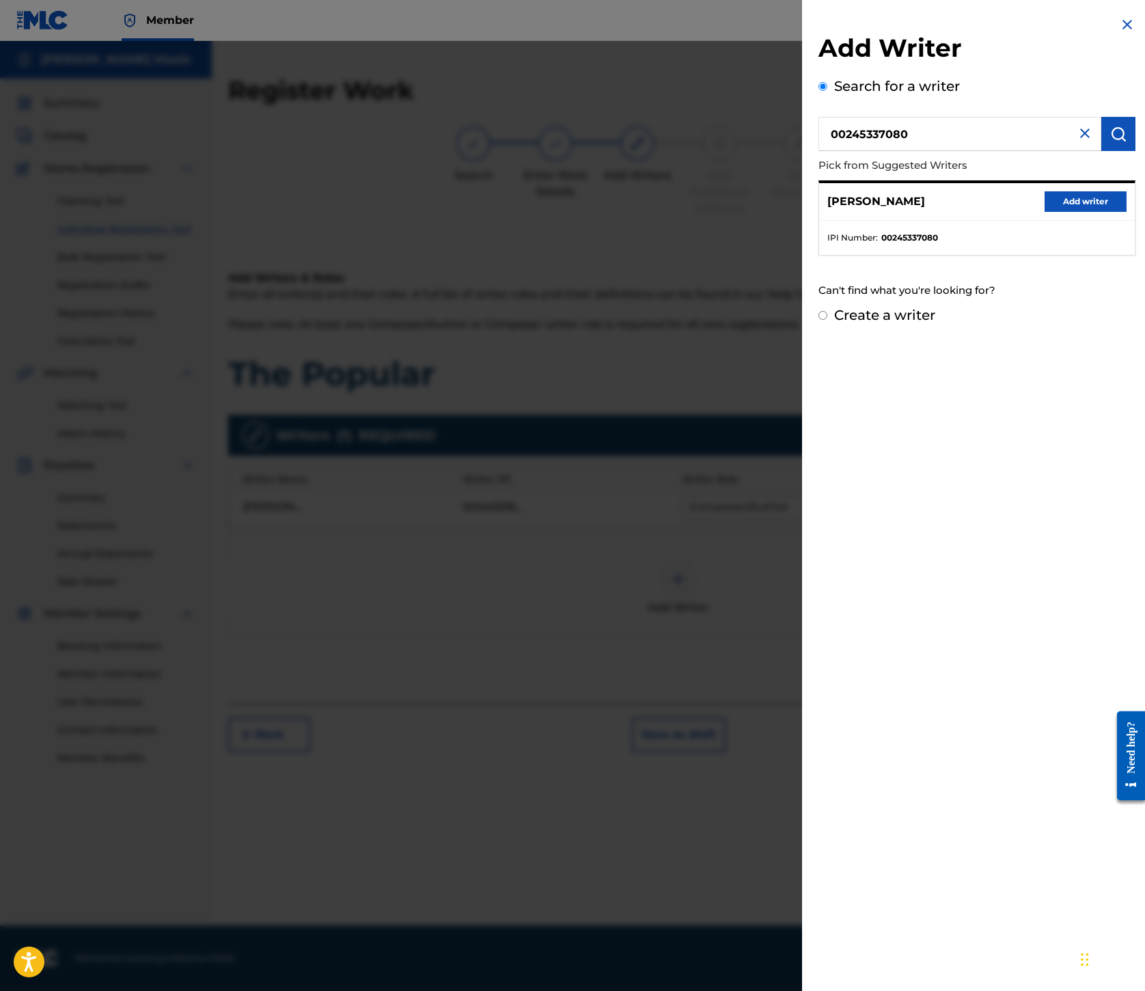
click at [1045, 212] on button "Add writer" at bounding box center [1086, 201] width 82 height 21
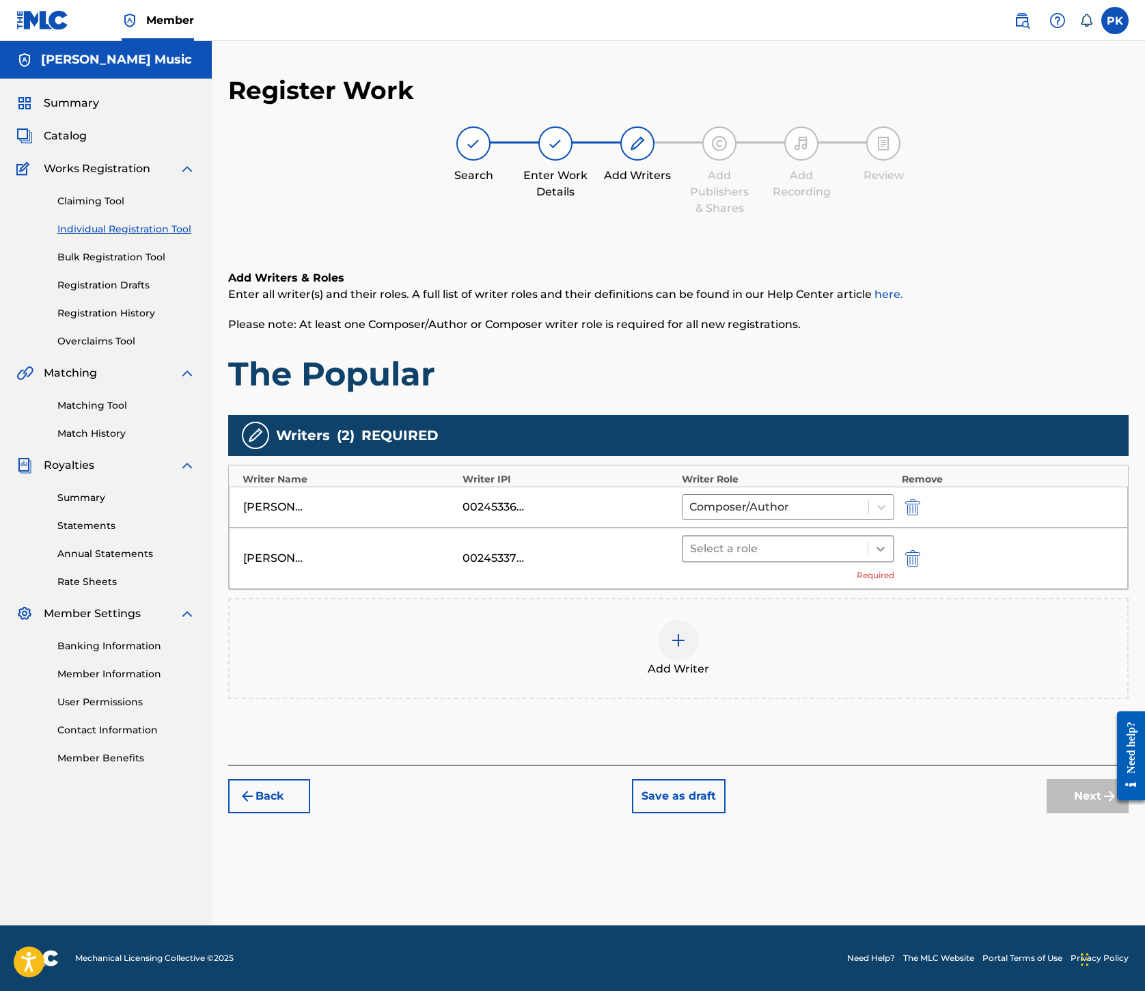
click at [888, 542] on icon at bounding box center [881, 549] width 14 height 14
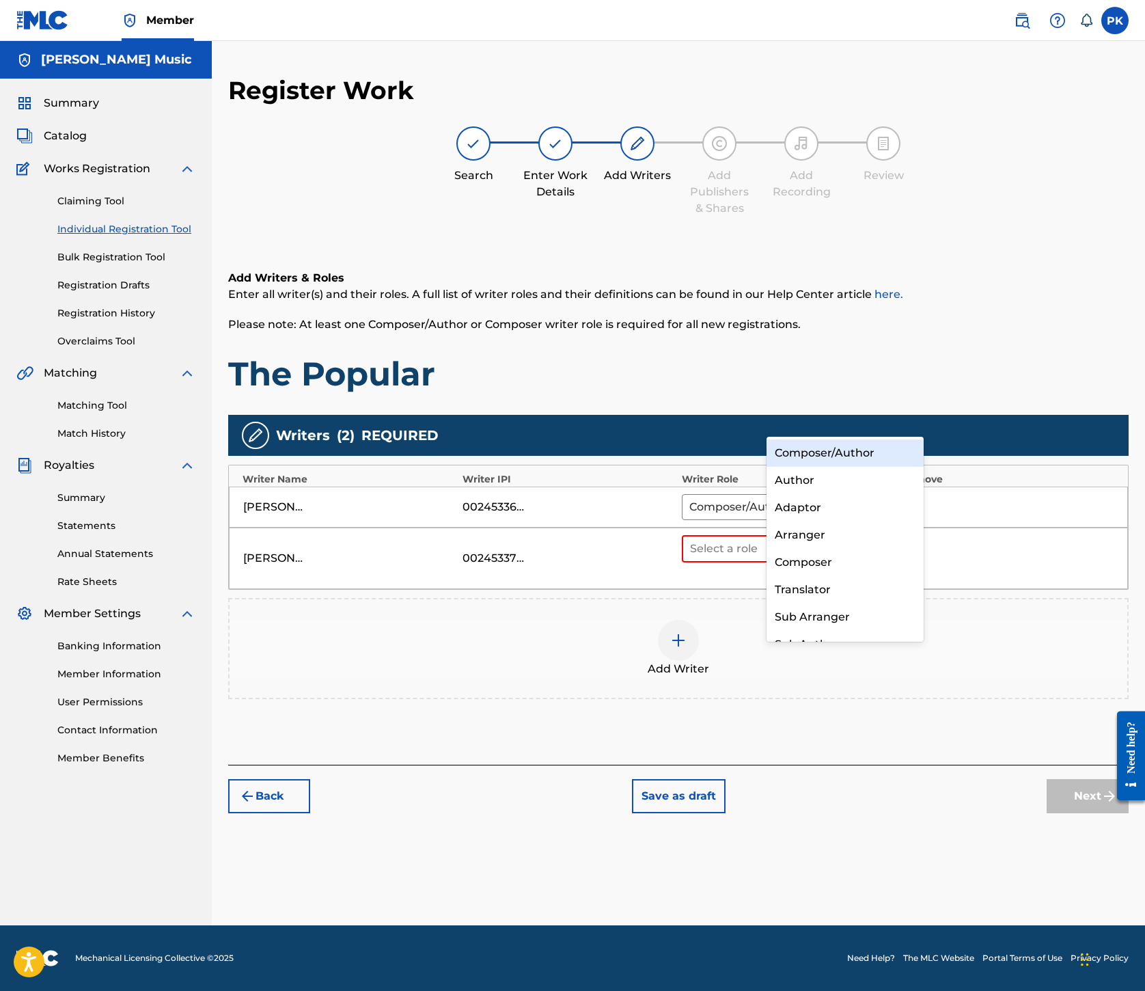
click at [860, 454] on div "Composer/Author" at bounding box center [845, 452] width 157 height 27
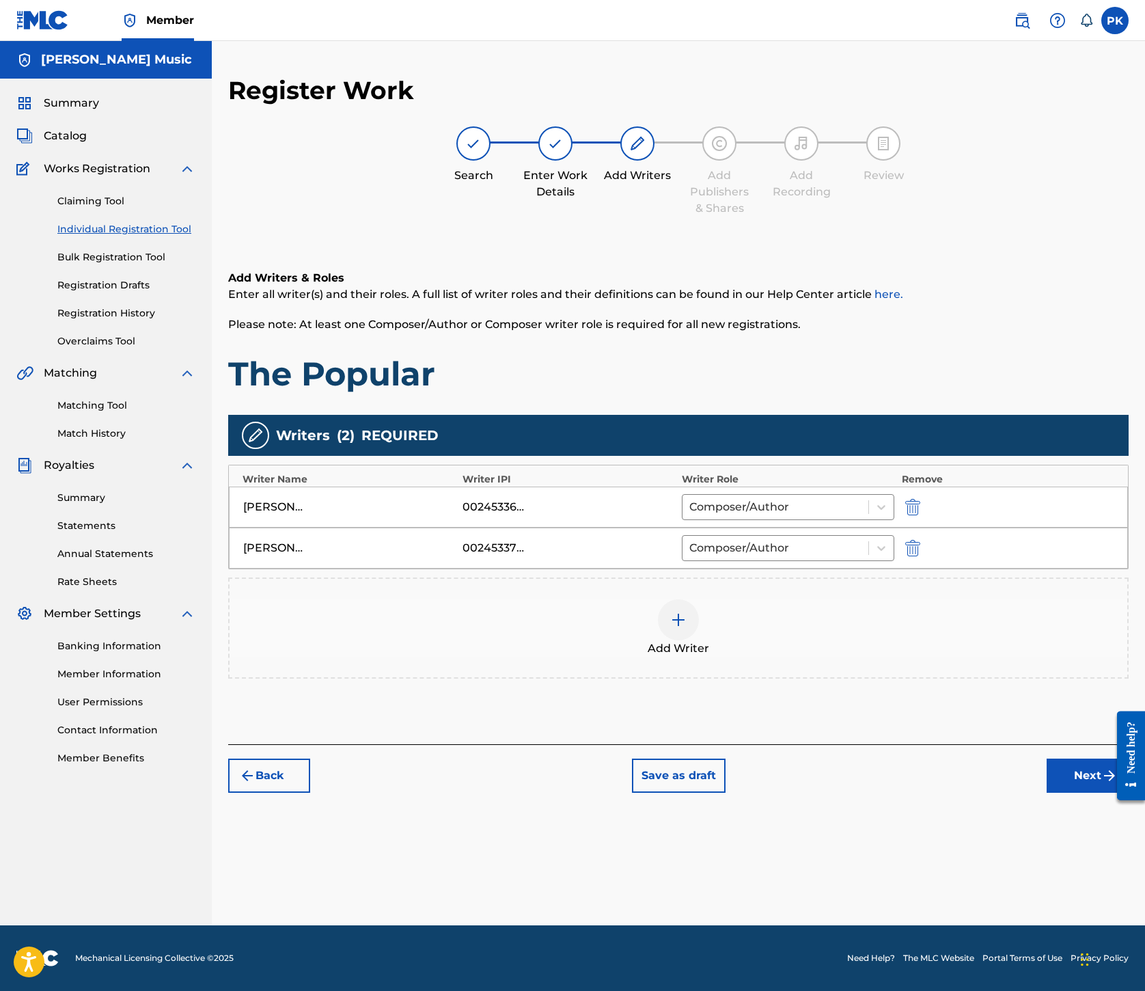
click at [687, 612] on img at bounding box center [678, 620] width 16 height 16
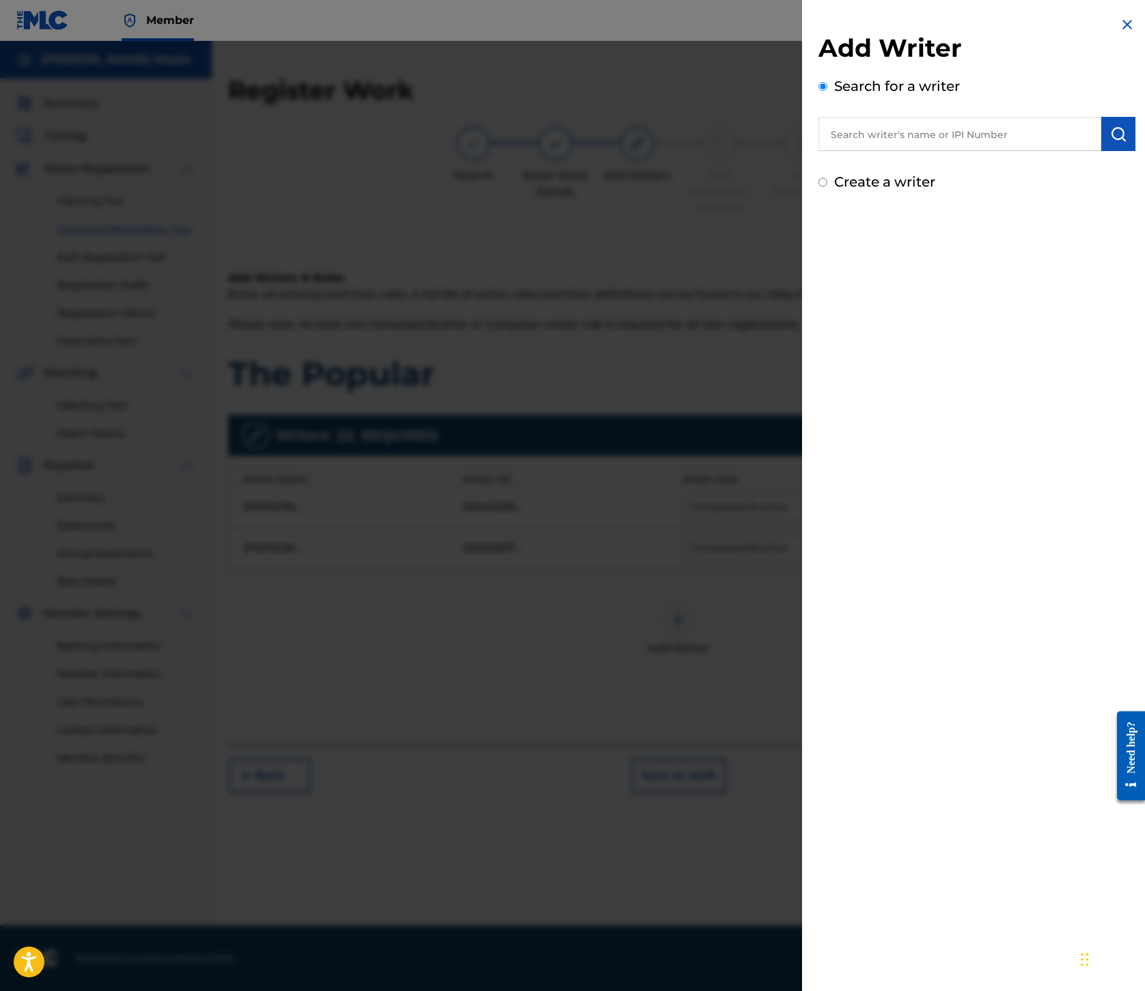
click at [819, 151] on input "text" at bounding box center [960, 134] width 283 height 34
type input "00199690501"
click at [1111, 142] on img "submit" at bounding box center [1119, 134] width 16 height 16
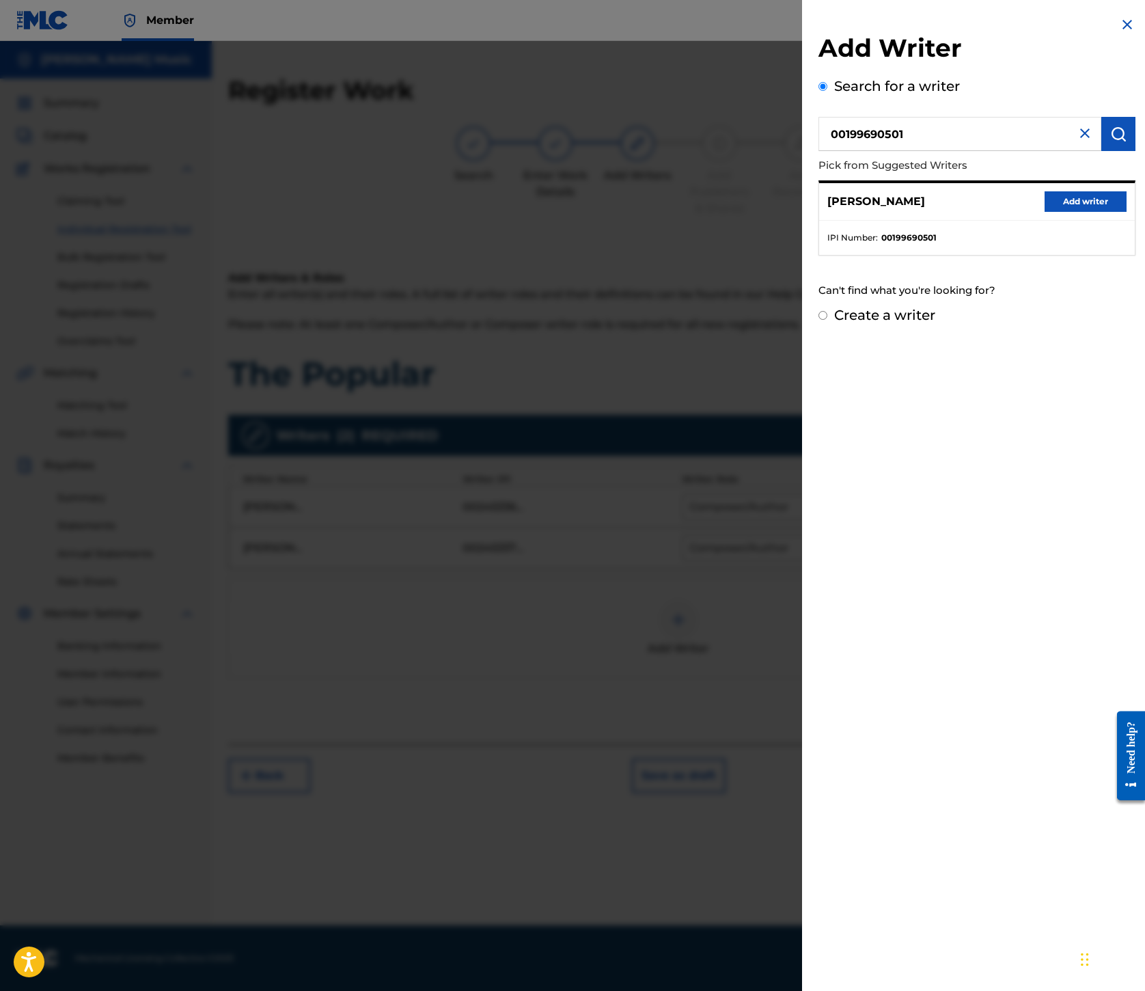
click at [1053, 212] on button "Add writer" at bounding box center [1086, 201] width 82 height 21
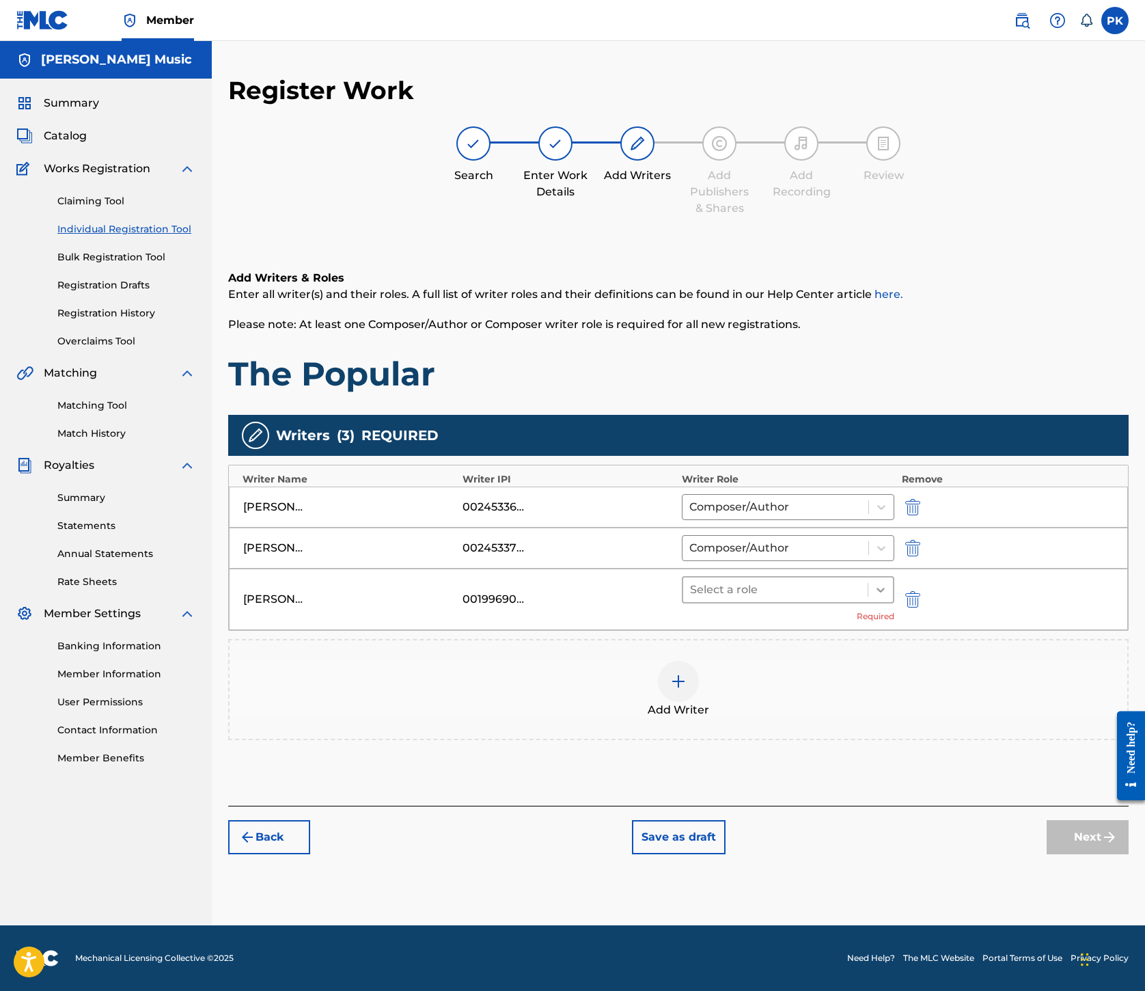
click at [888, 583] on icon at bounding box center [881, 590] width 14 height 14
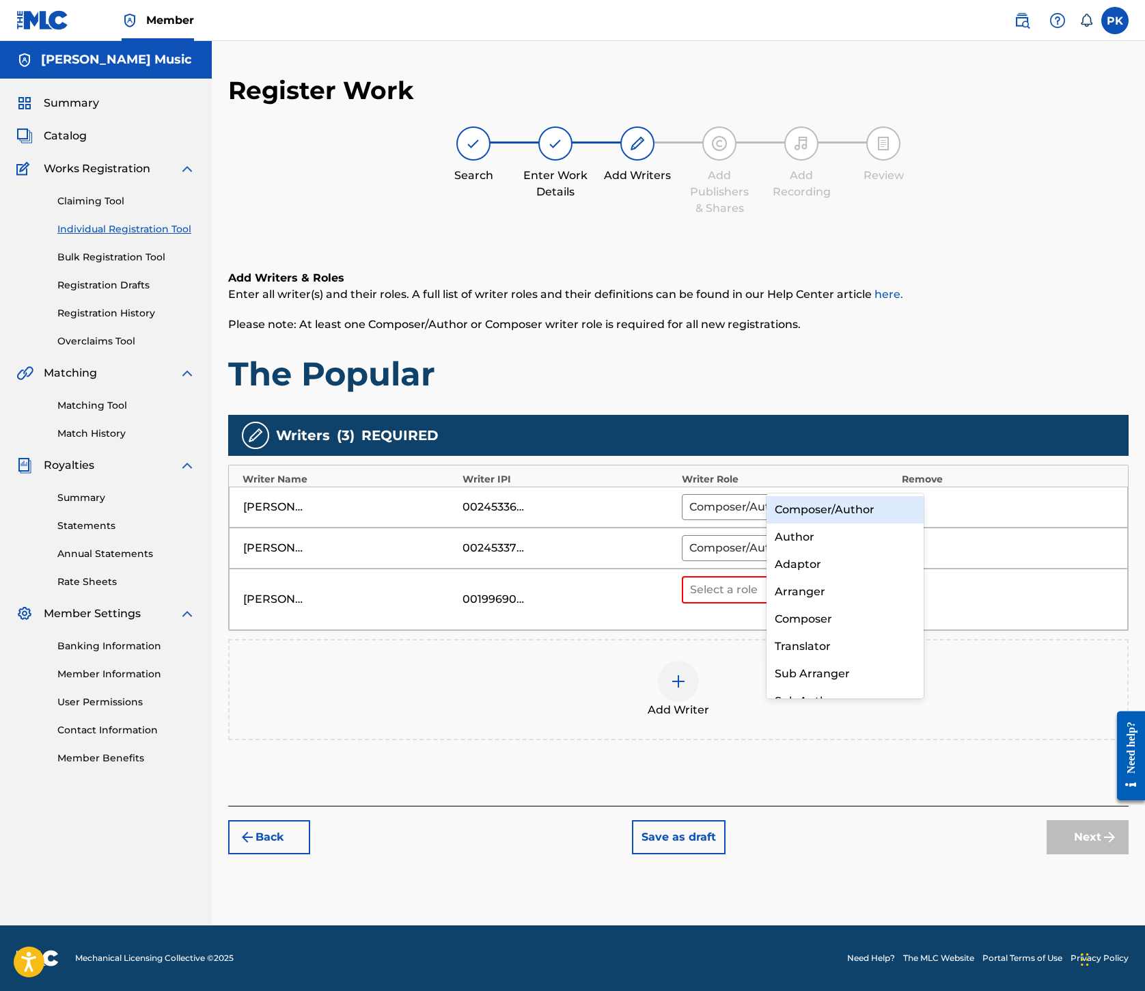
click at [871, 514] on div "Composer/Author" at bounding box center [845, 509] width 157 height 27
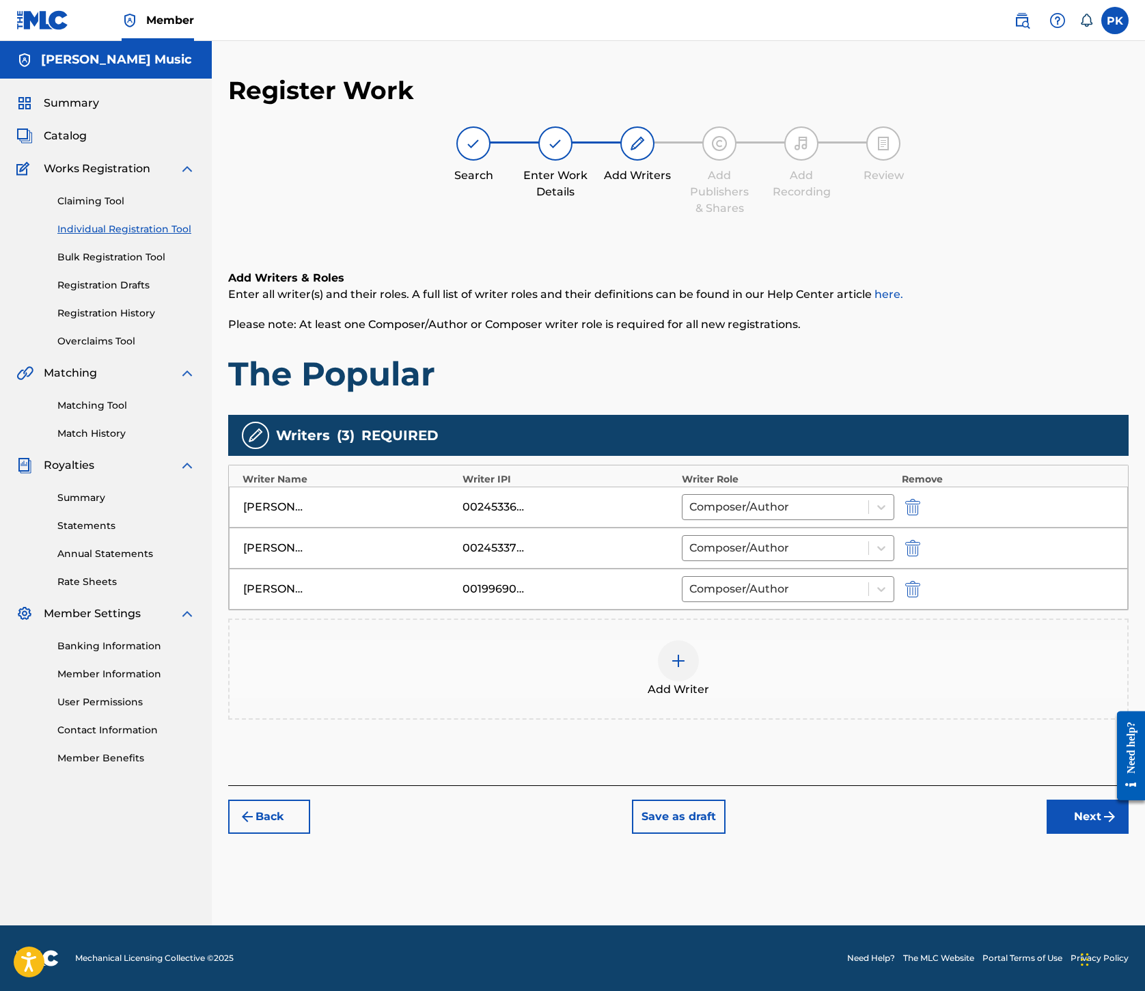
click at [1047, 834] on button "Next" at bounding box center [1088, 817] width 82 height 34
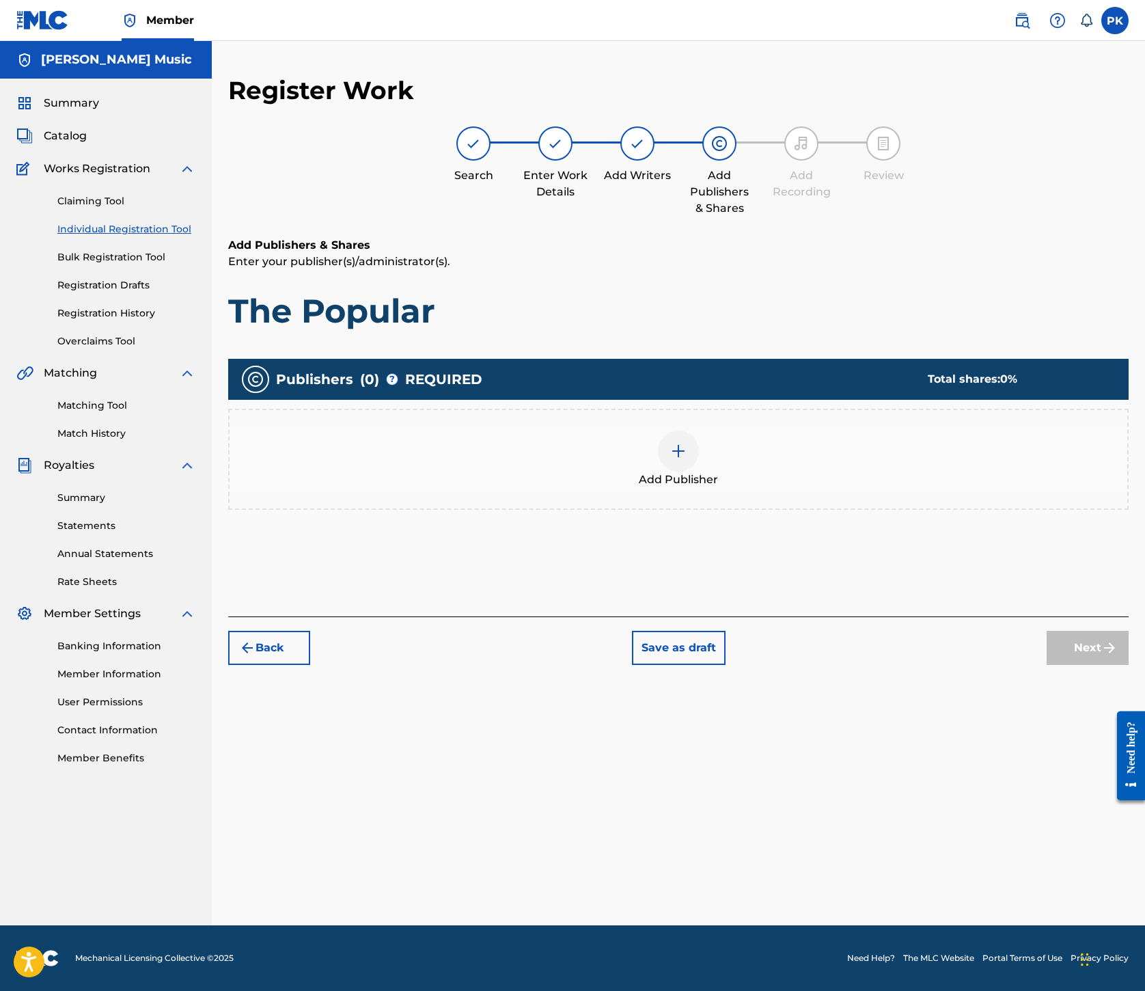
scroll to position [62, 0]
click at [687, 459] on img at bounding box center [678, 451] width 16 height 16
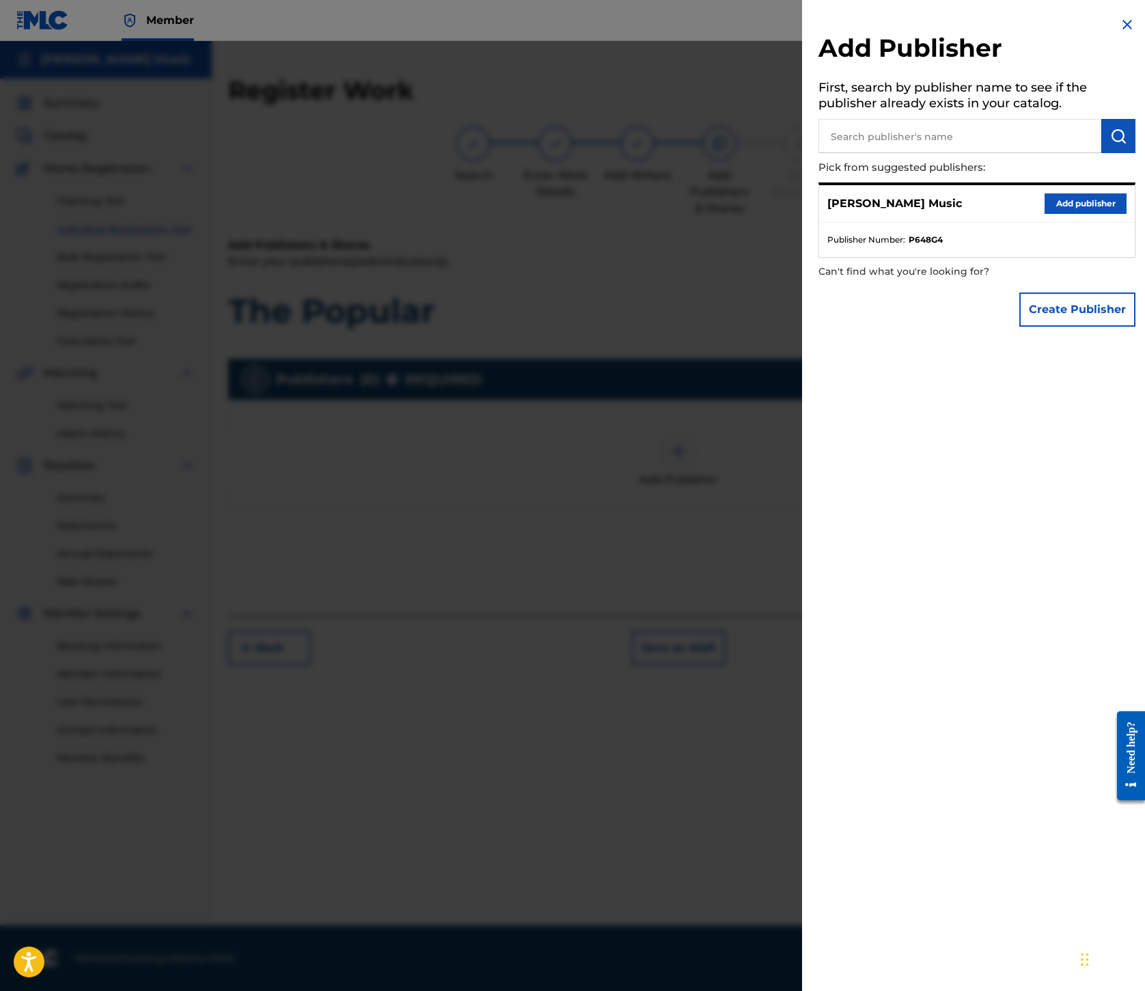
click at [1045, 214] on button "Add publisher" at bounding box center [1086, 203] width 82 height 21
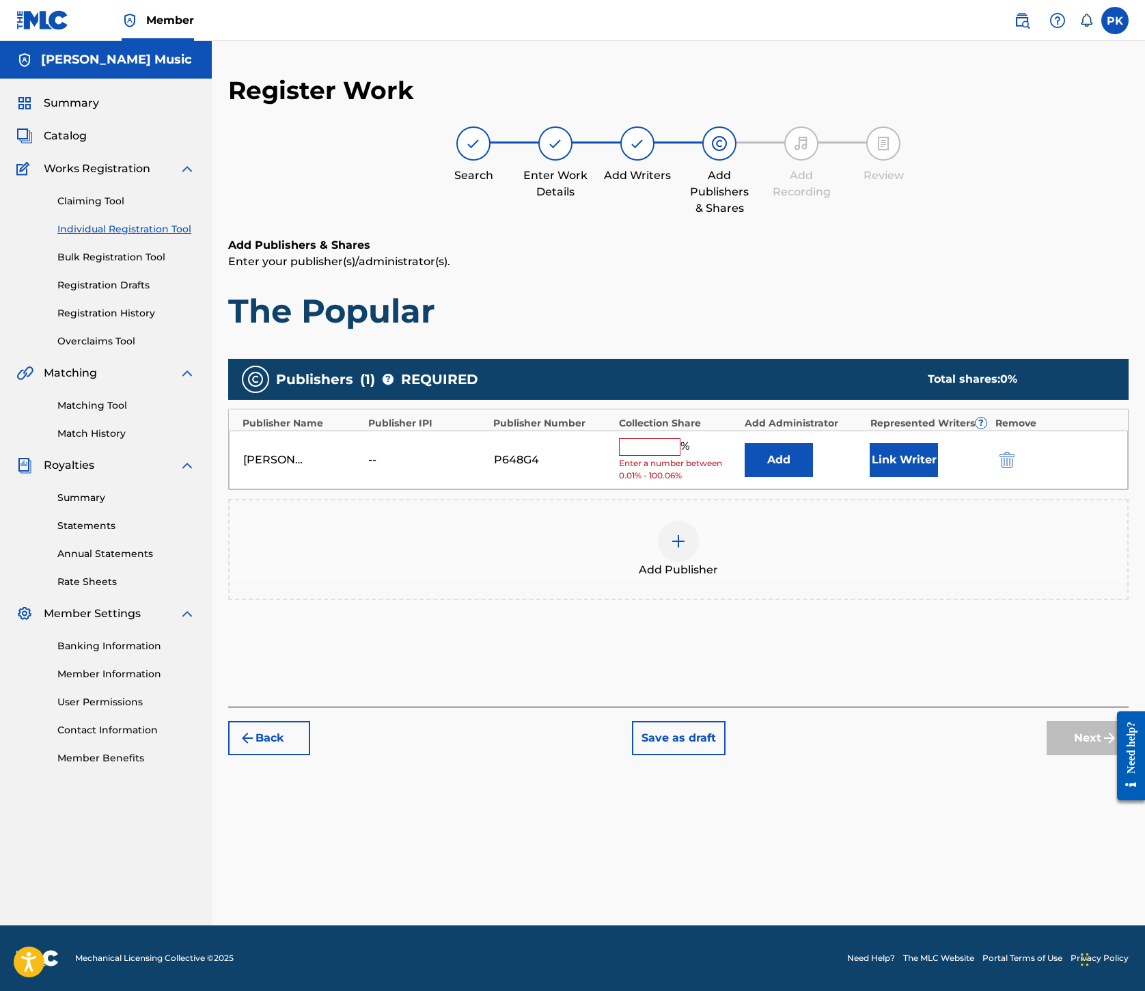
click at [781, 490] on div "[PERSON_NAME] Music -- P648G4 % Enter a number between 0.01% - 100.06% Add Link…" at bounding box center [678, 460] width 899 height 59
click at [681, 456] on input "text" at bounding box center [650, 447] width 62 height 18
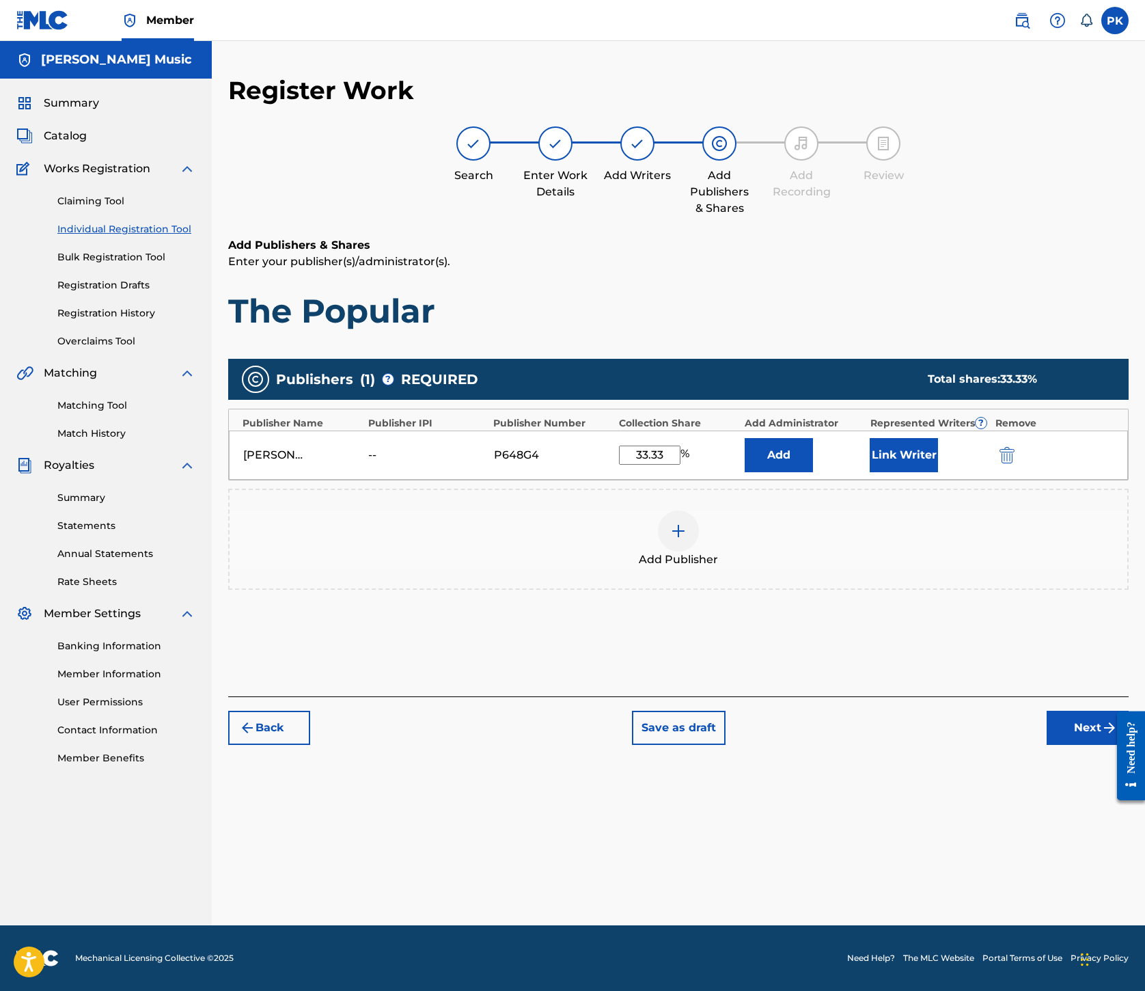
type input "33.33"
click at [938, 472] on button "Link Writer" at bounding box center [904, 455] width 68 height 34
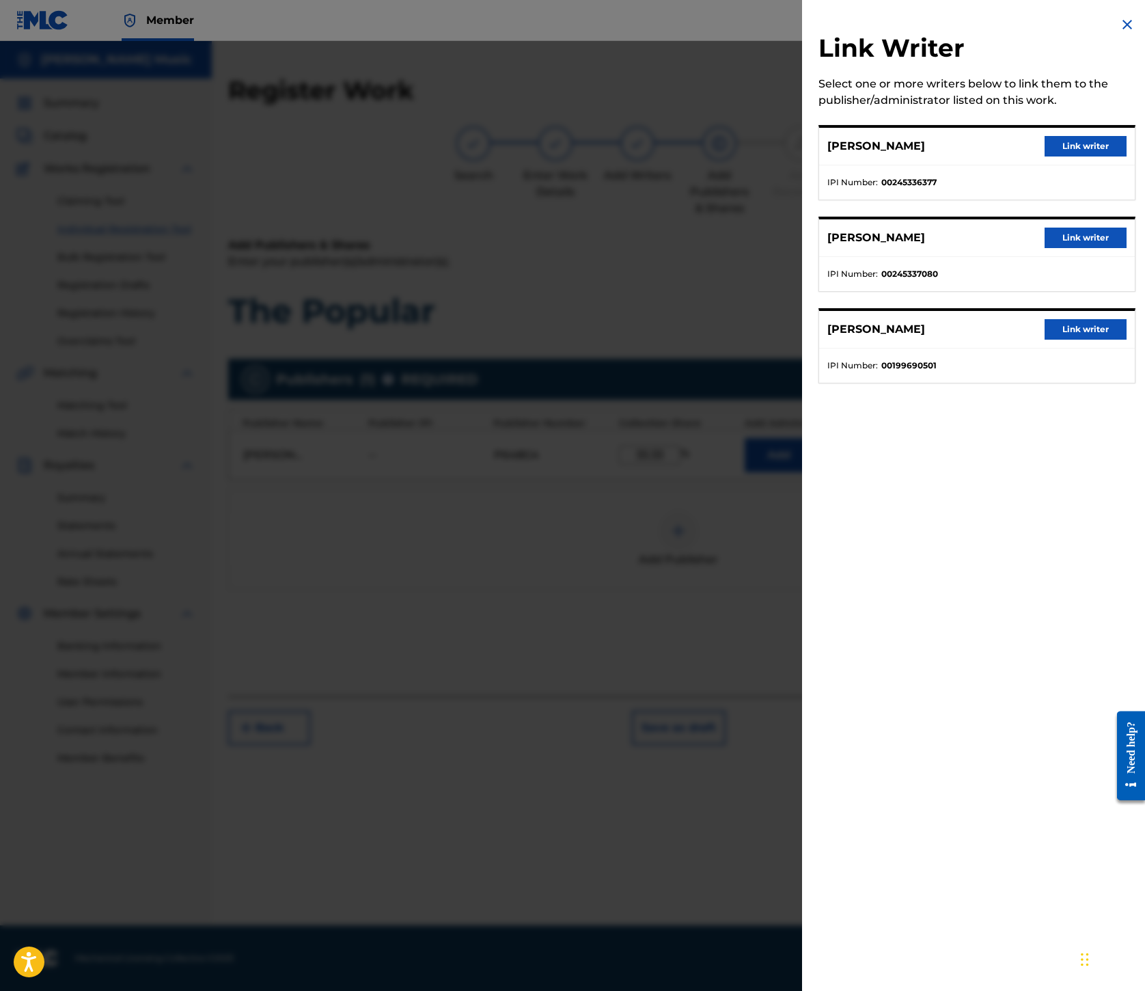
click at [1119, 33] on img at bounding box center [1127, 24] width 16 height 16
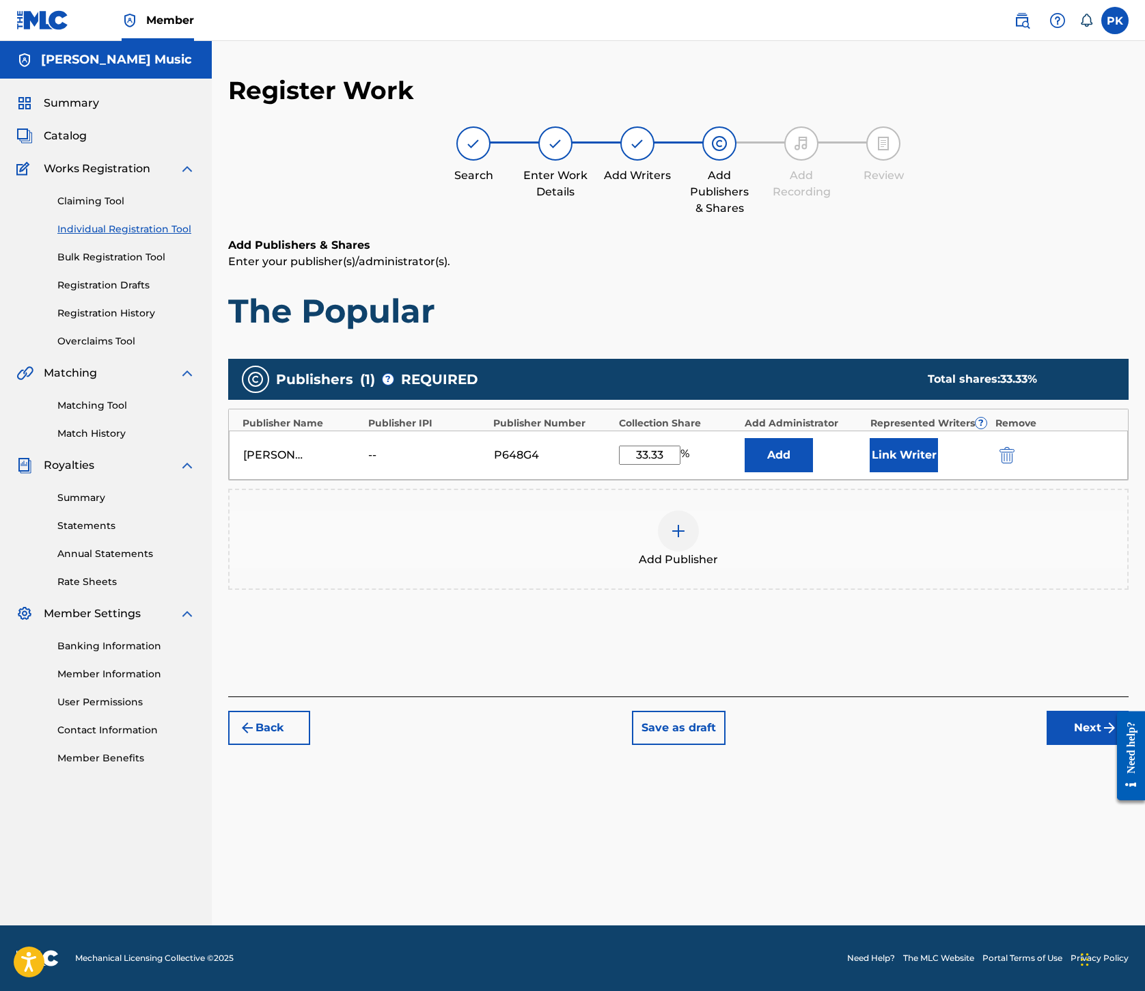
click at [938, 472] on button "Link Writer" at bounding box center [904, 455] width 68 height 34
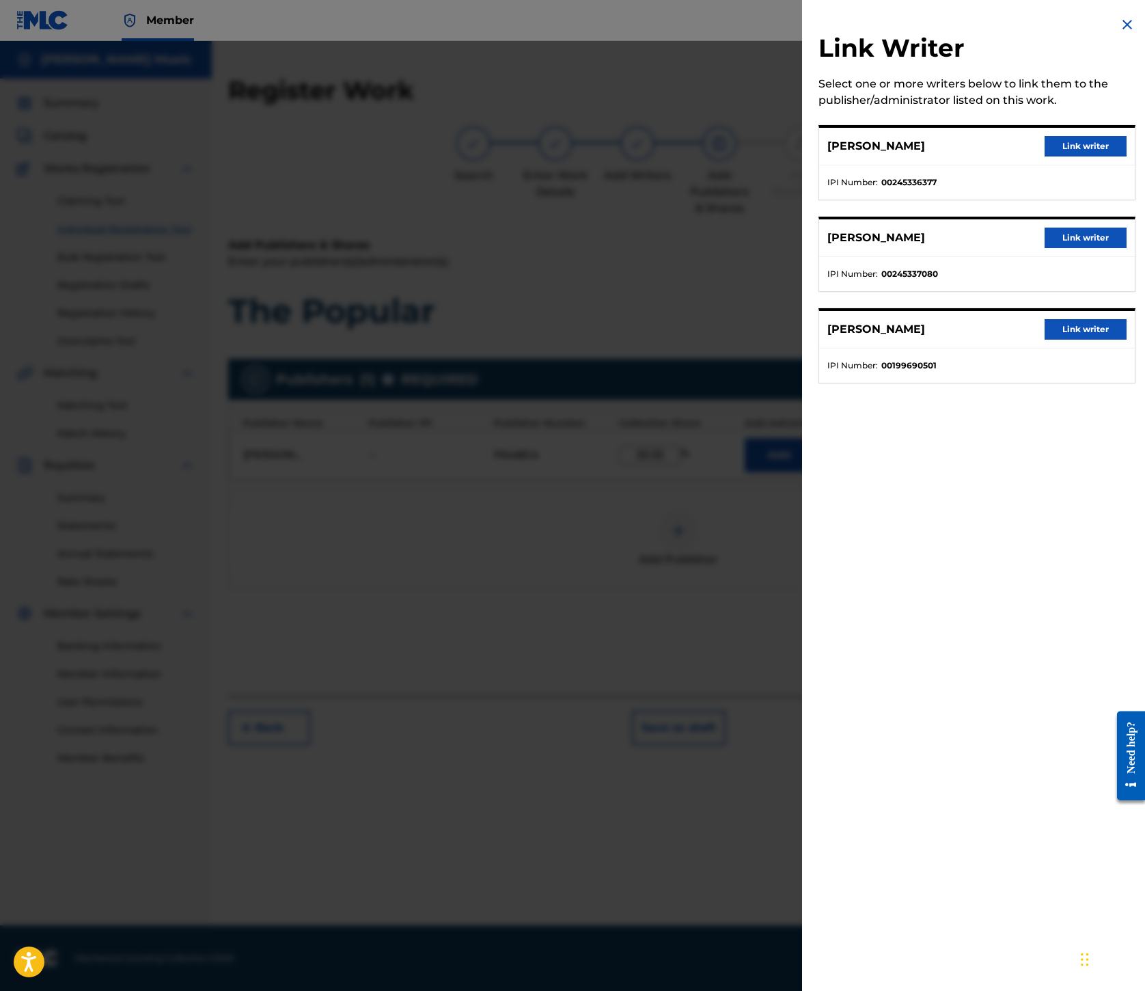
click at [1045, 340] on button "Link writer" at bounding box center [1086, 329] width 82 height 21
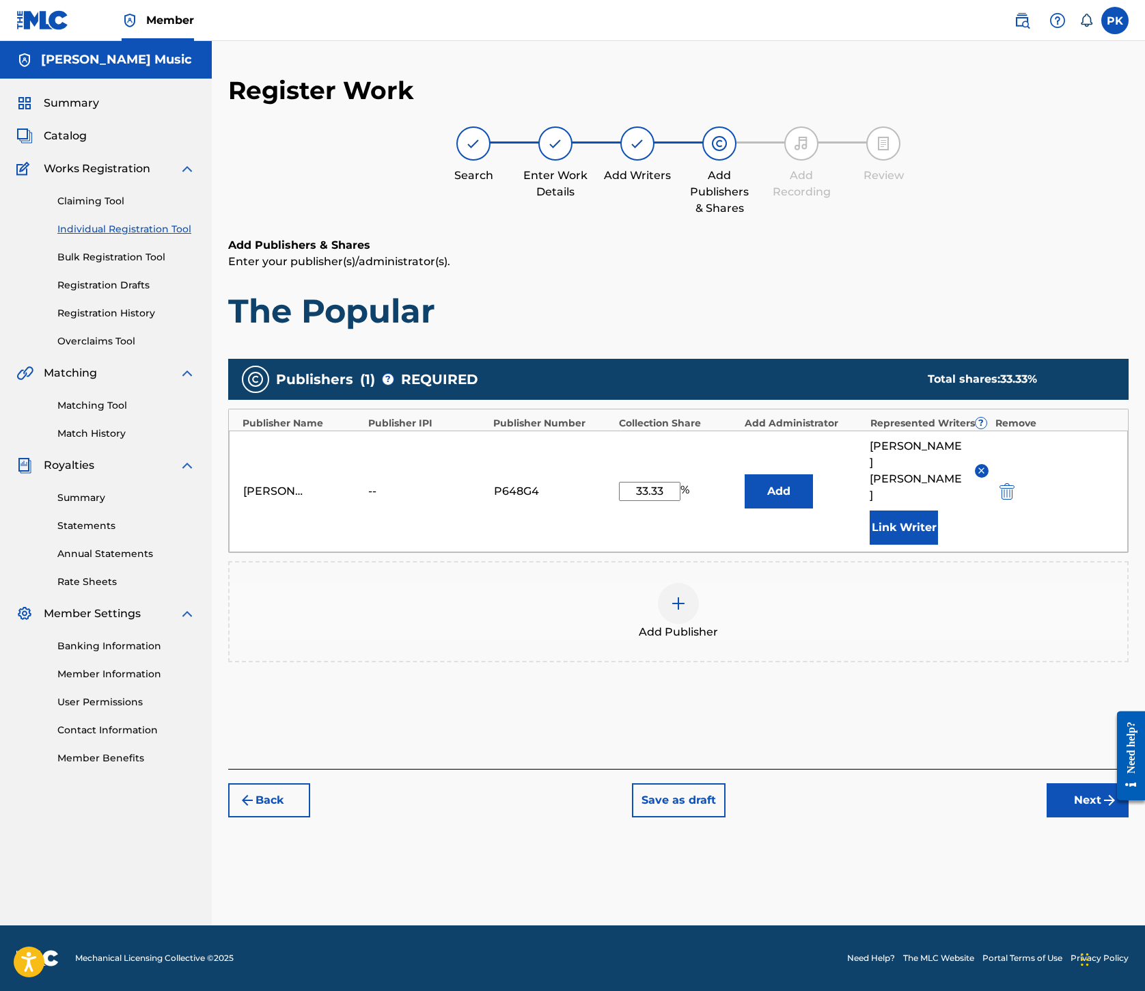
scroll to position [361, 0]
click at [1047, 817] on button "Next" at bounding box center [1088, 800] width 82 height 34
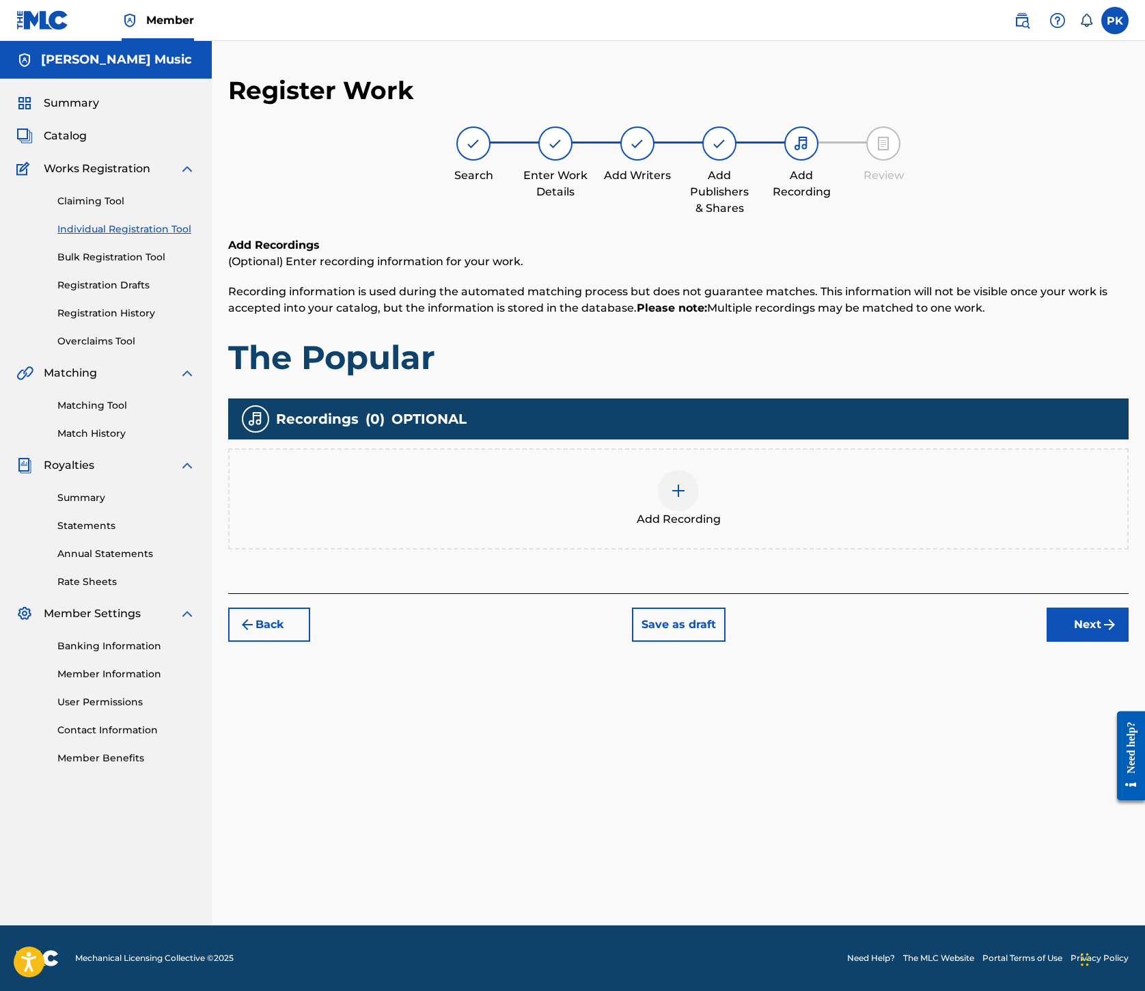
scroll to position [62, 0]
click at [687, 499] on img at bounding box center [678, 491] width 16 height 16
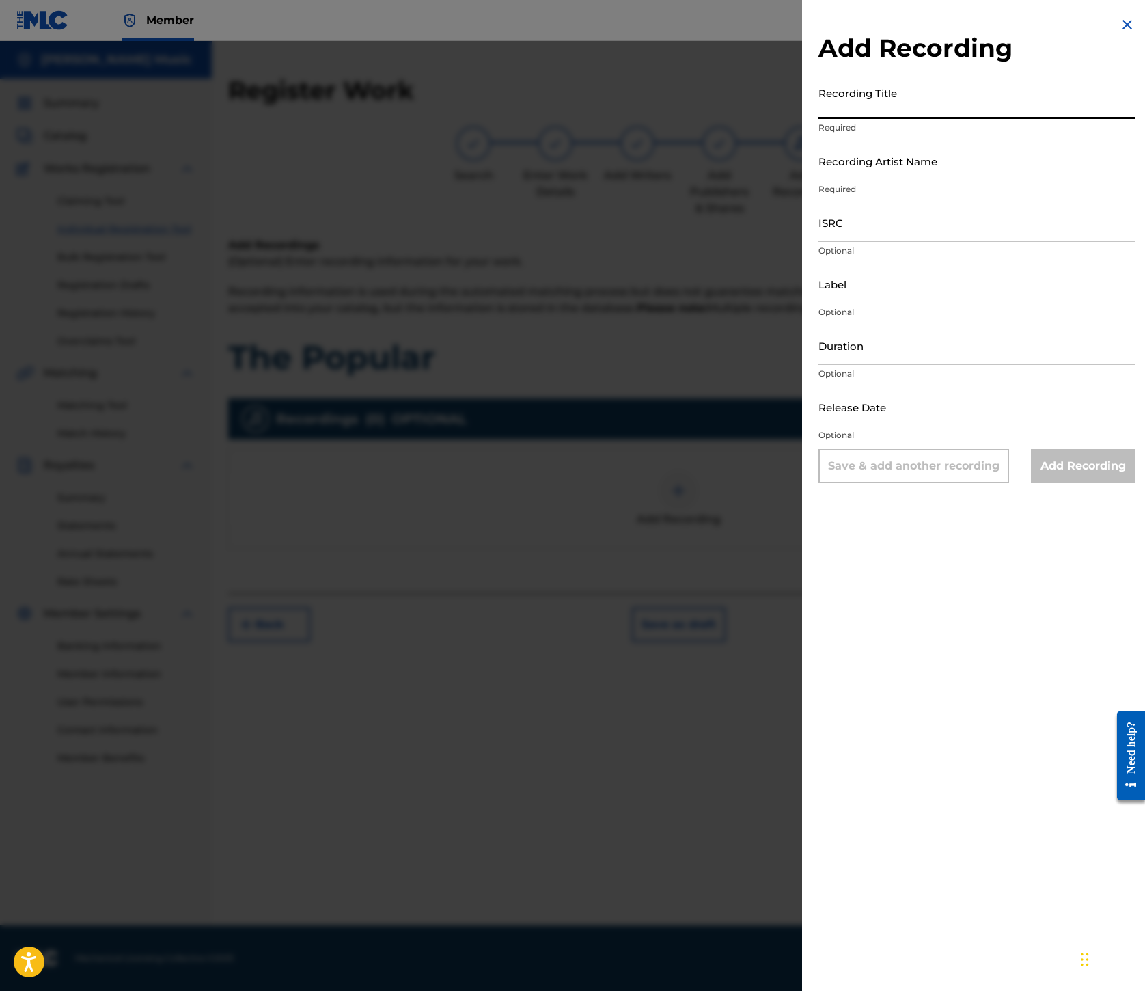
click at [819, 119] on input "Recording Title" at bounding box center [977, 99] width 317 height 39
type input "The Popular"
click at [819, 180] on input "Recording Artist Name" at bounding box center [977, 160] width 317 height 39
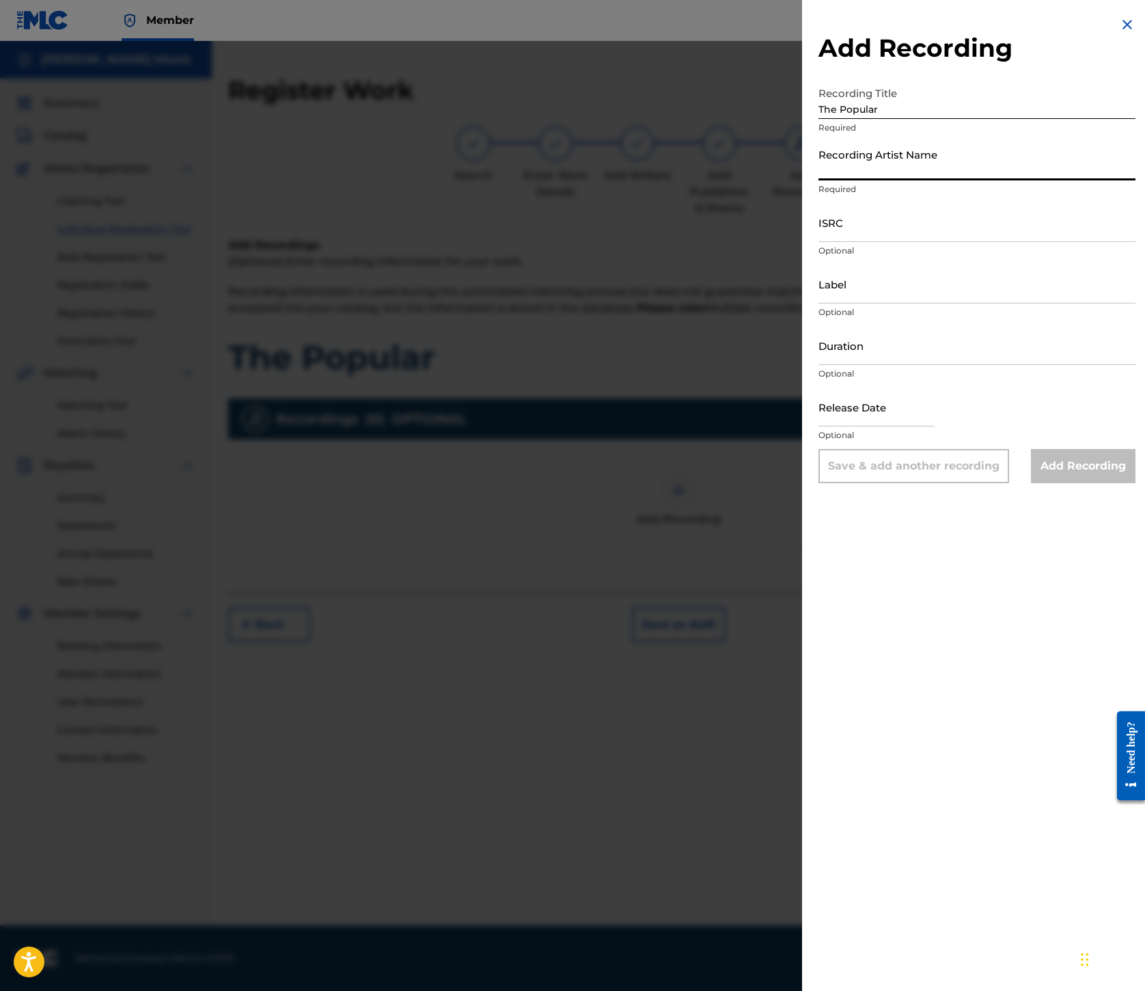
click at [819, 180] on input "Recording Artist Name" at bounding box center [977, 160] width 317 height 39
type input "[GEOGRAPHIC_DATA]"
click at [819, 242] on input "ISRC" at bounding box center [977, 222] width 317 height 39
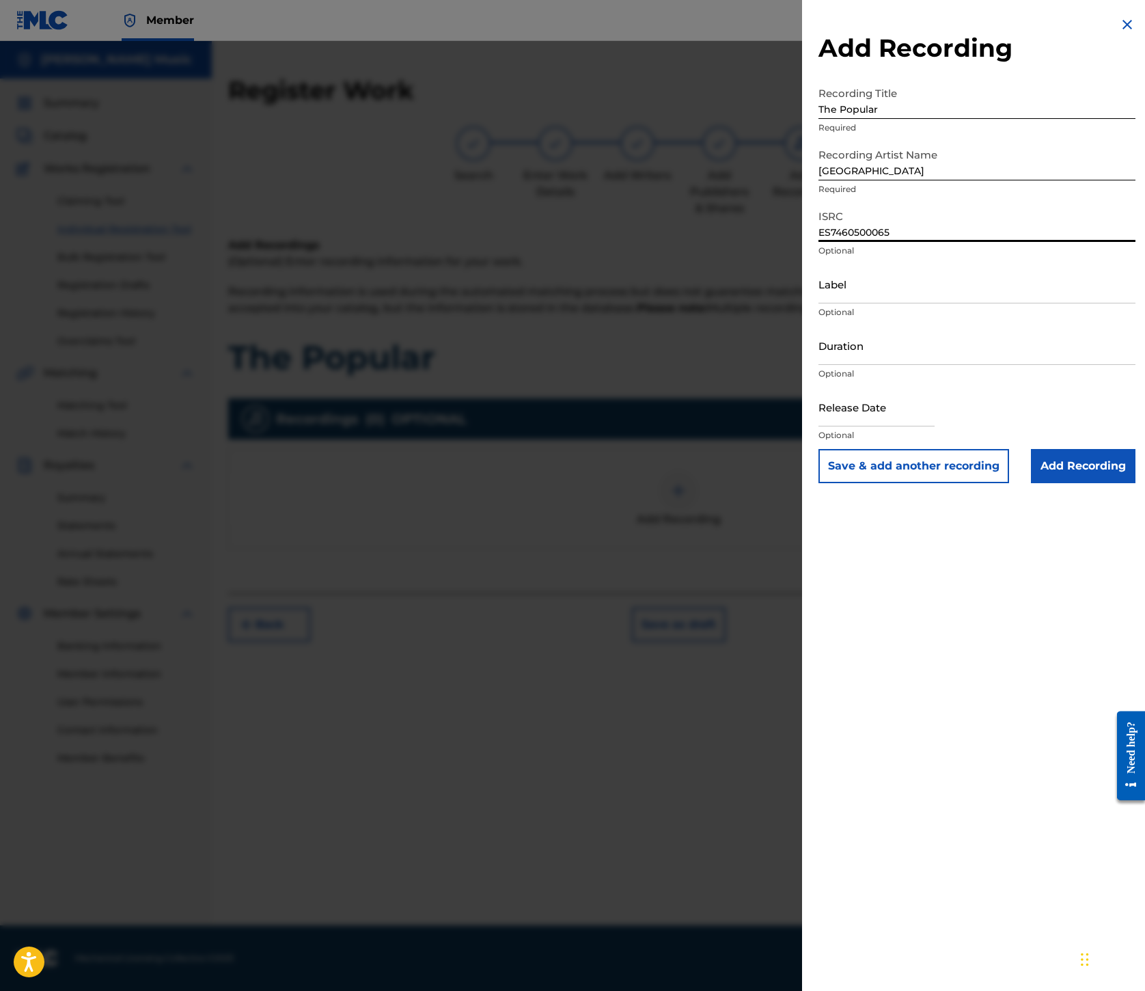
type input "ES7460500065"
click at [819, 303] on input "Label" at bounding box center [977, 283] width 317 height 39
type input "Houston Party Records"
click at [1031, 483] on input "Add Recording" at bounding box center [1083, 466] width 105 height 34
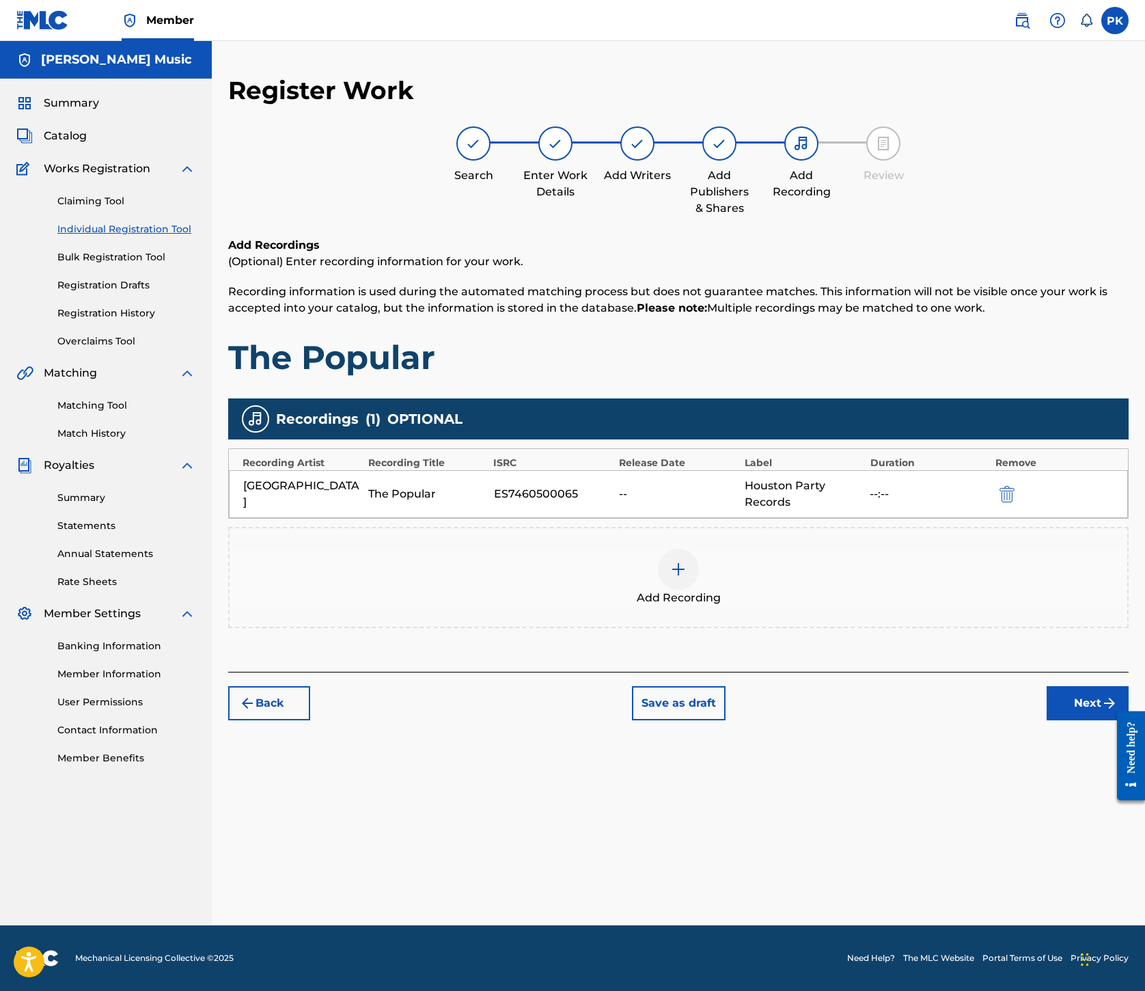
scroll to position [321, 1]
click at [1047, 720] on button "Next" at bounding box center [1088, 703] width 82 height 34
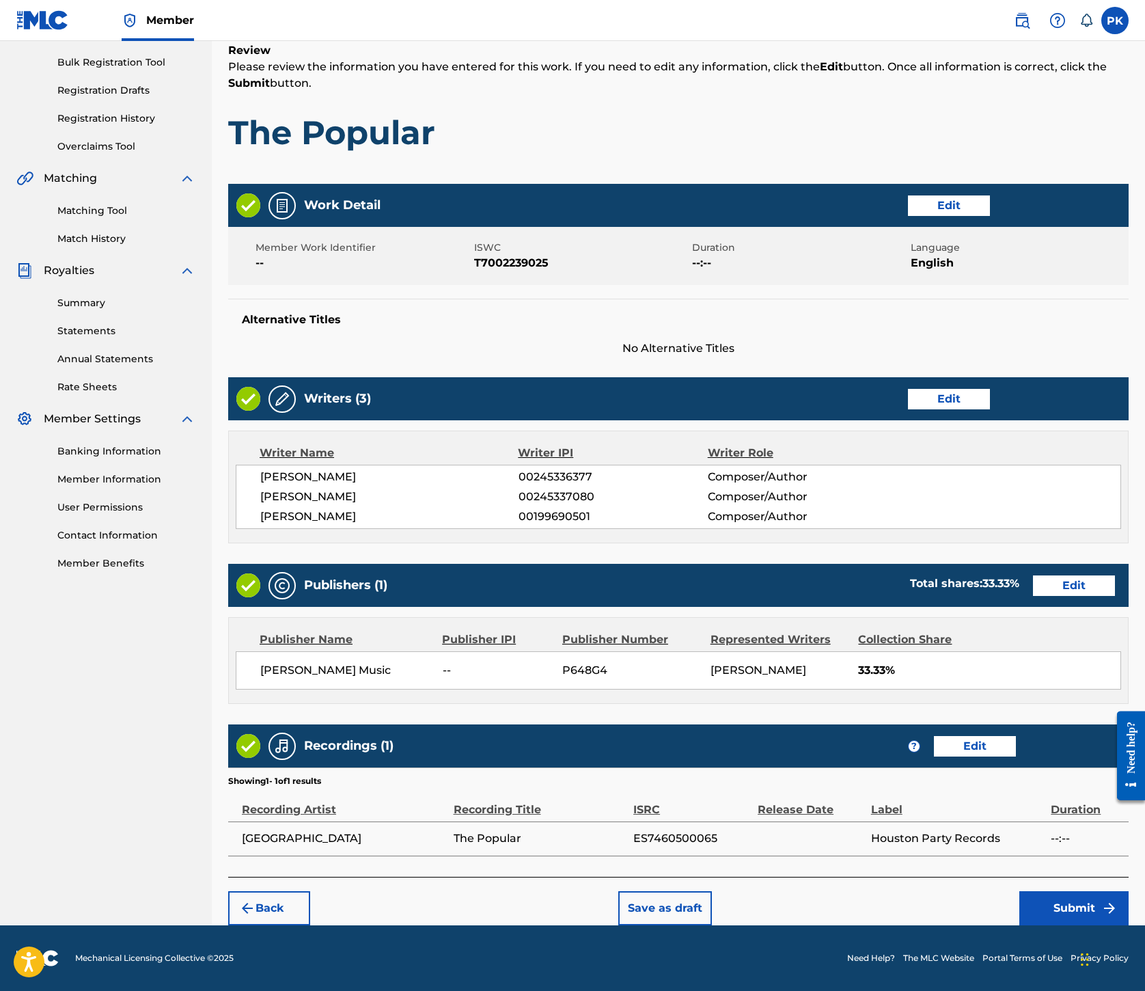
scroll to position [887, 0]
click at [1037, 891] on button "Submit" at bounding box center [1074, 908] width 109 height 34
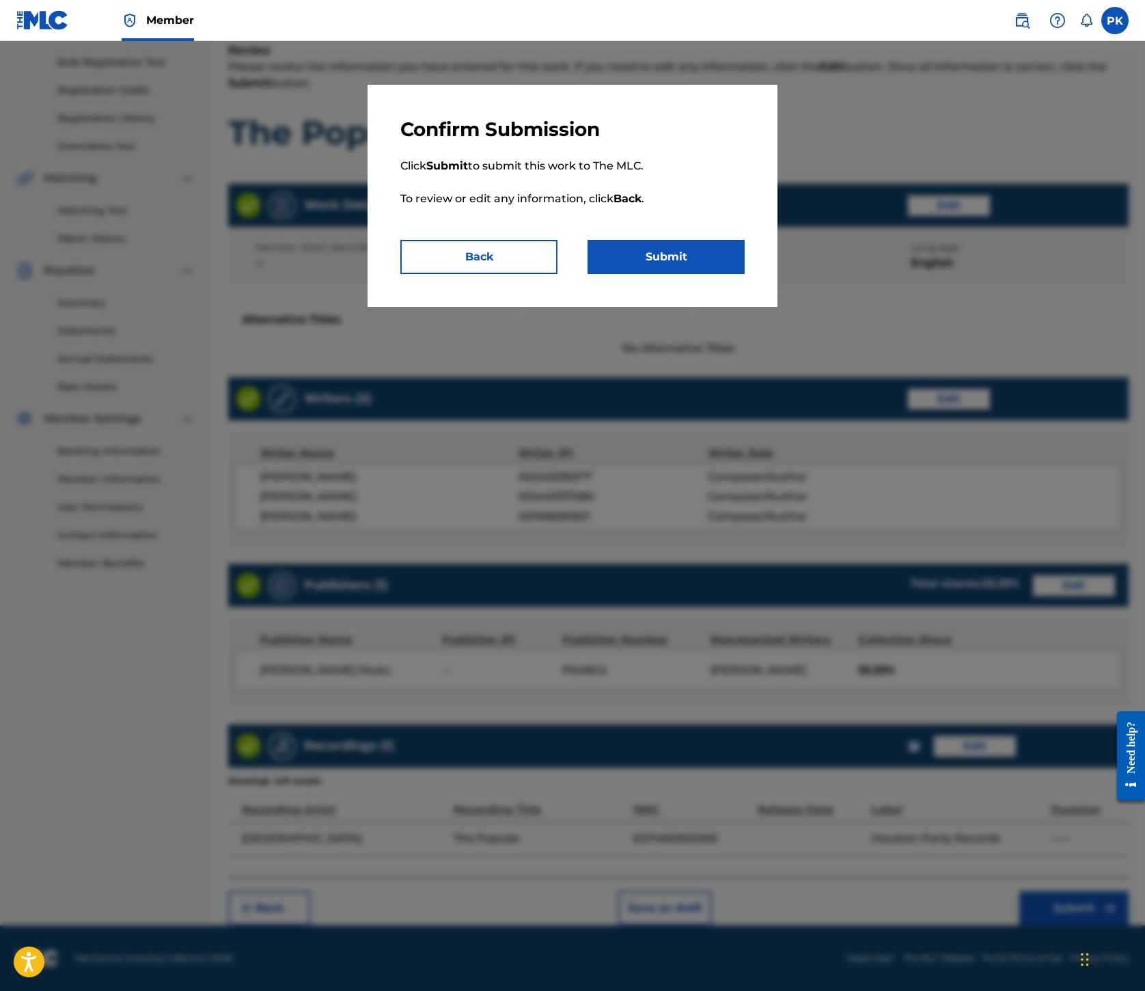
click at [741, 274] on button "Submit" at bounding box center [666, 257] width 157 height 34
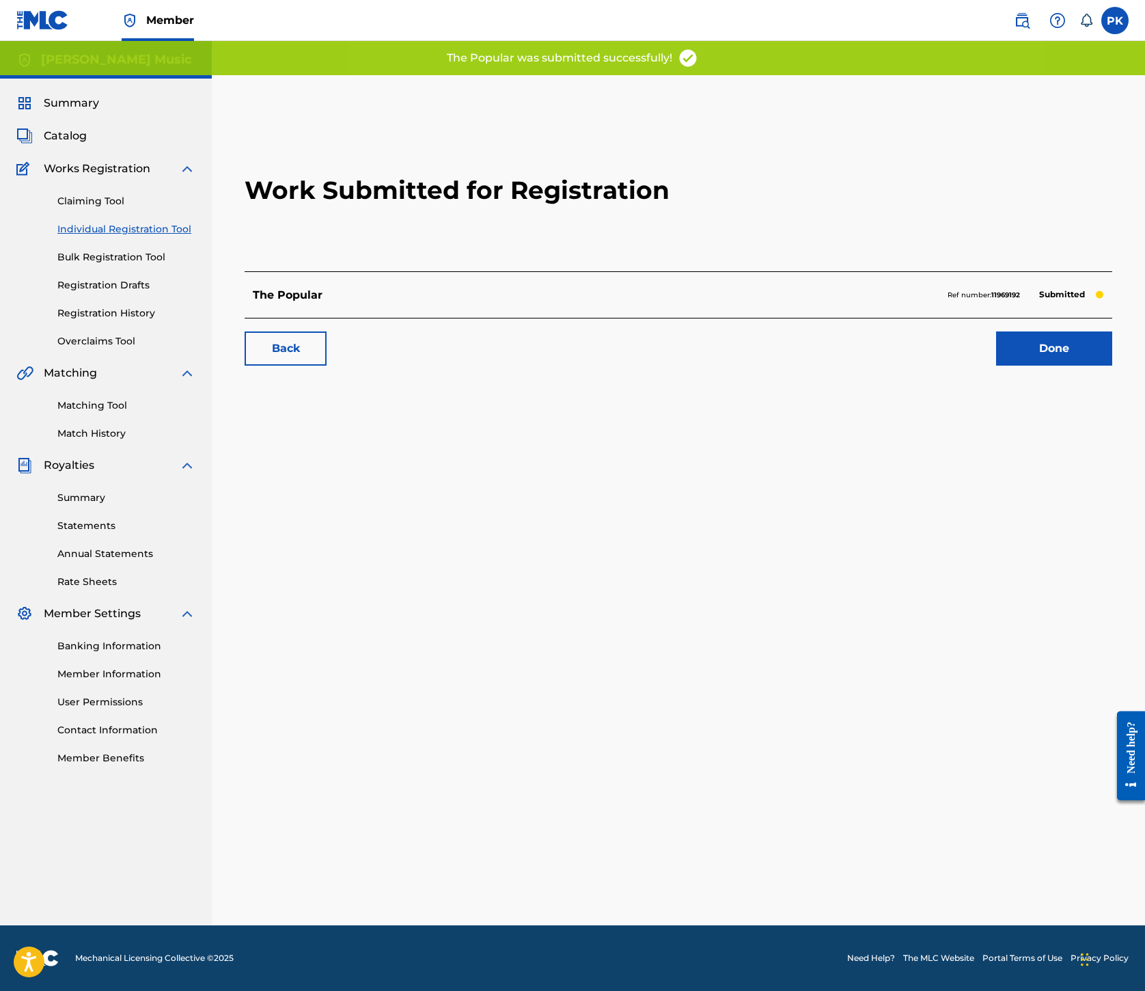
click at [996, 366] on link "Done" at bounding box center [1054, 348] width 116 height 34
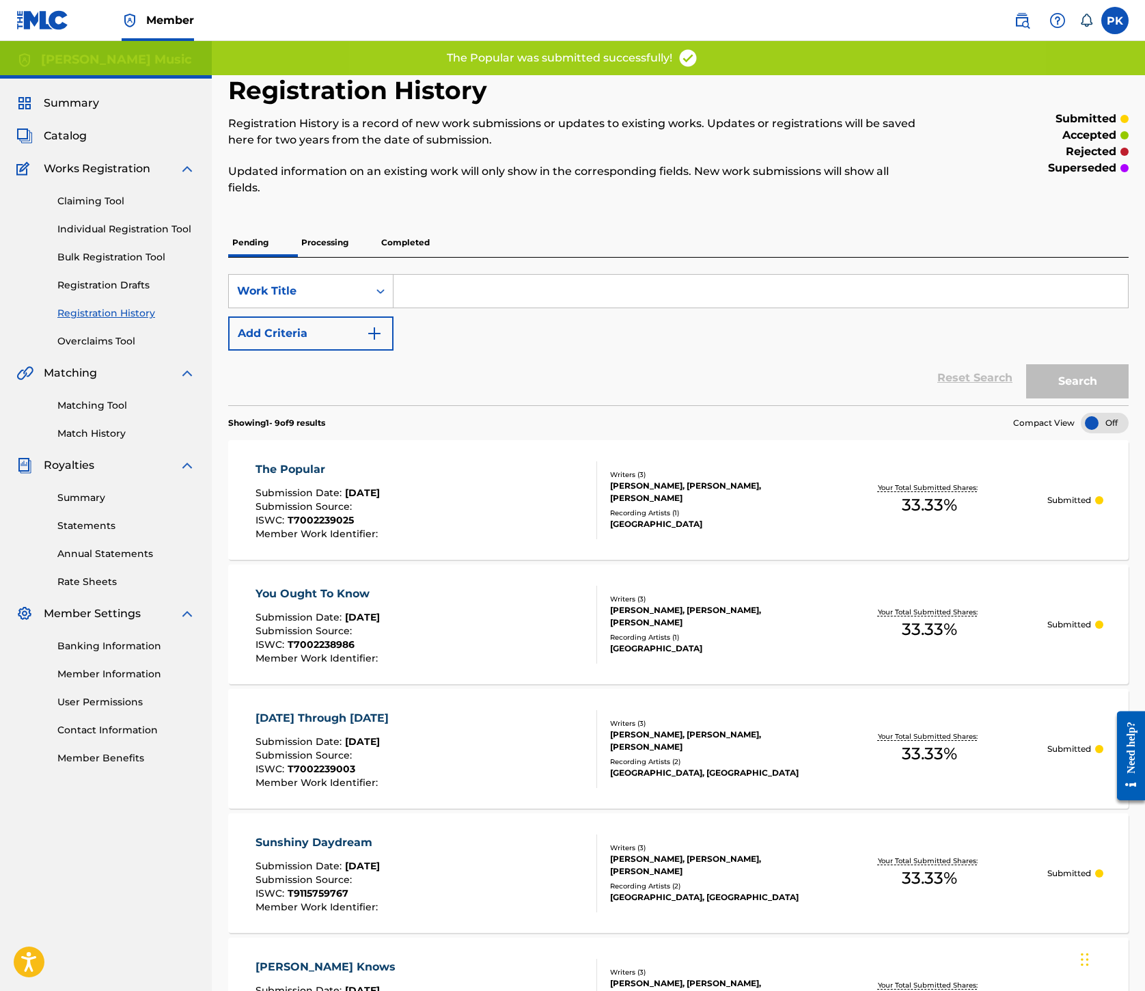
click at [165, 236] on link "Individual Registration Tool" at bounding box center [126, 229] width 138 height 14
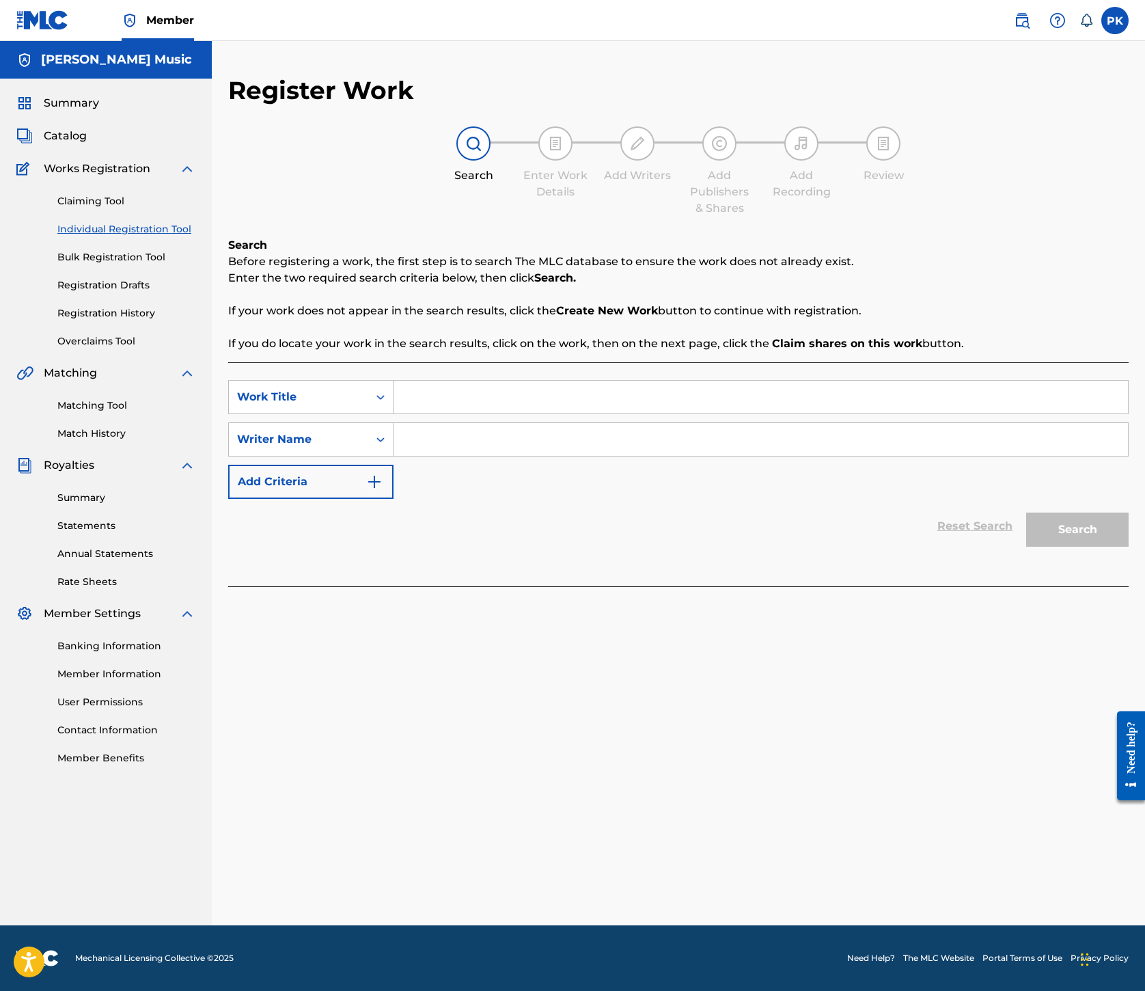
click at [783, 413] on input "Search Form" at bounding box center [761, 397] width 735 height 33
type input "The Love Songs of B. Douglas Wilson"
click at [782, 456] on input "Search Form" at bounding box center [761, 439] width 735 height 33
type input "[PERSON_NAME]"
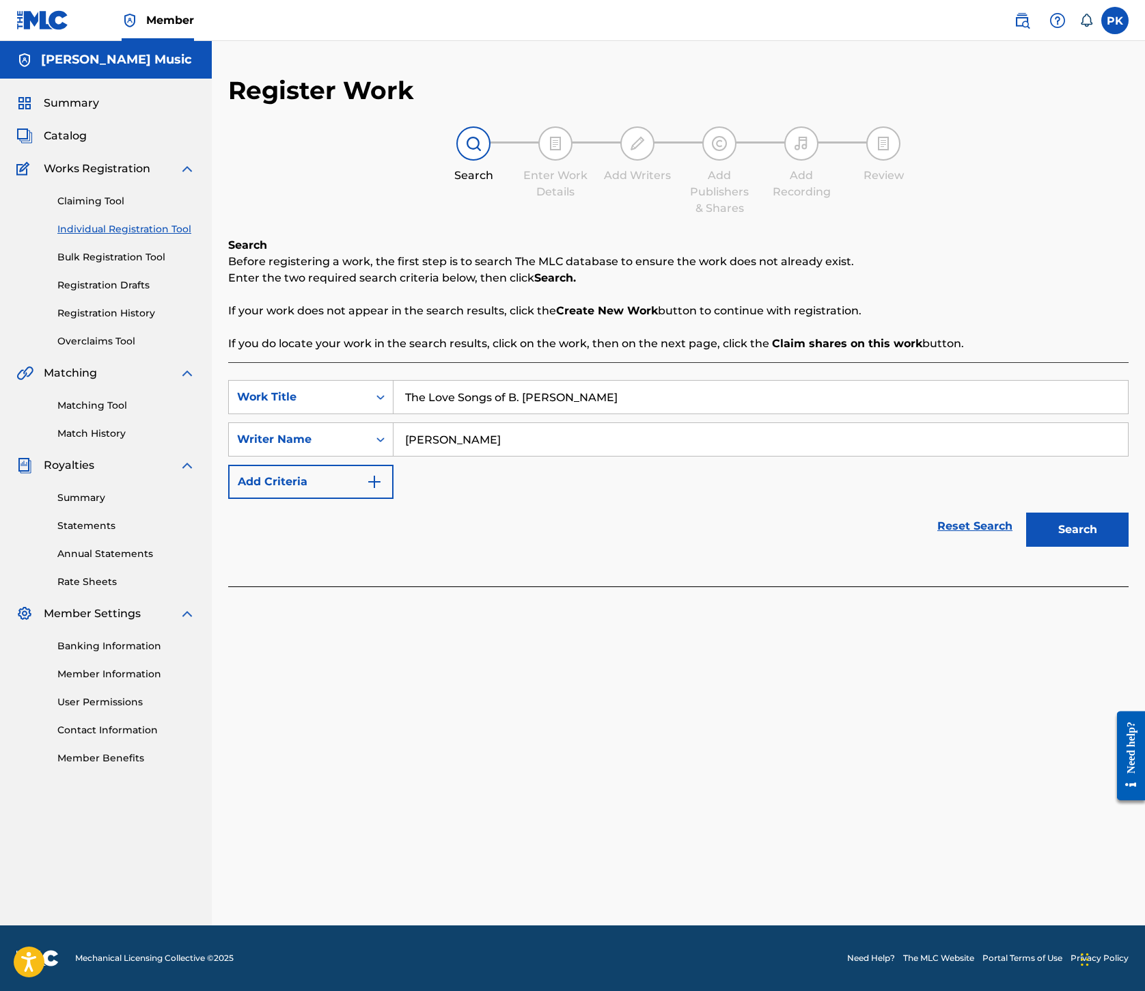
click at [1027, 547] on button "Search" at bounding box center [1078, 530] width 103 height 34
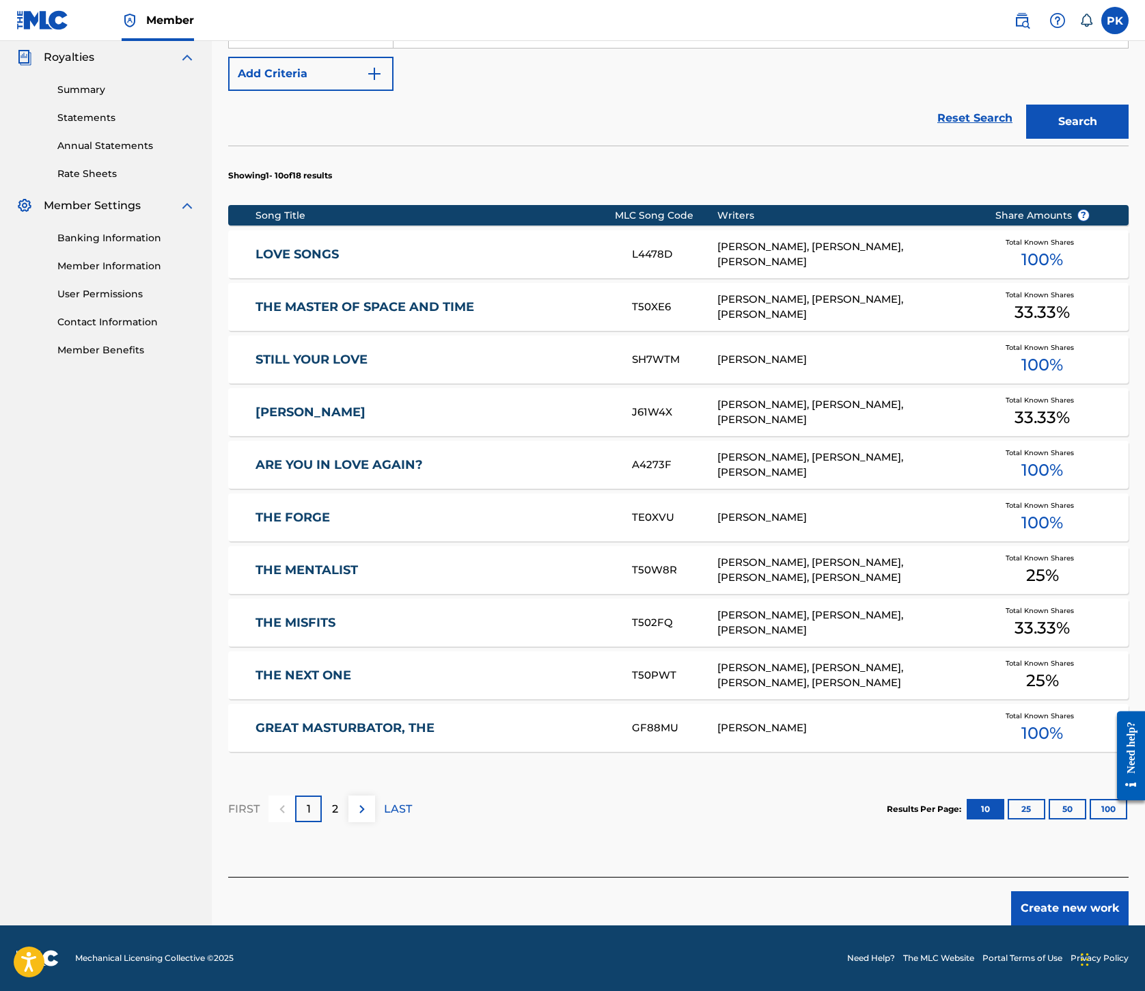
scroll to position [906, 0]
click at [1029, 891] on button "Create new work" at bounding box center [1071, 908] width 118 height 34
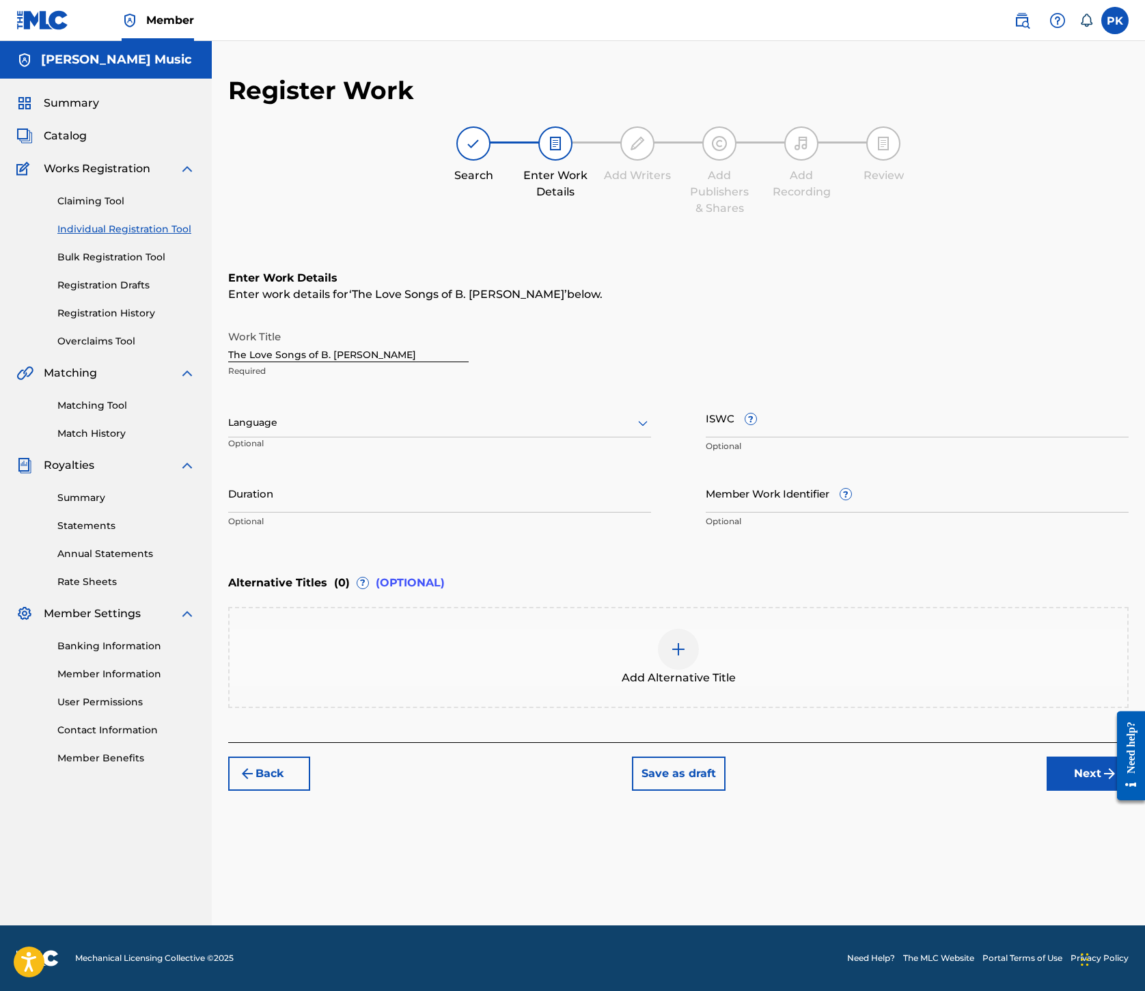
scroll to position [417, 0]
click at [651, 414] on div at bounding box center [439, 422] width 423 height 17
click at [627, 437] on div "English" at bounding box center [440, 452] width 422 height 31
click at [827, 398] on input "ISWC ?" at bounding box center [917, 417] width 423 height 39
type input "T9115759778"
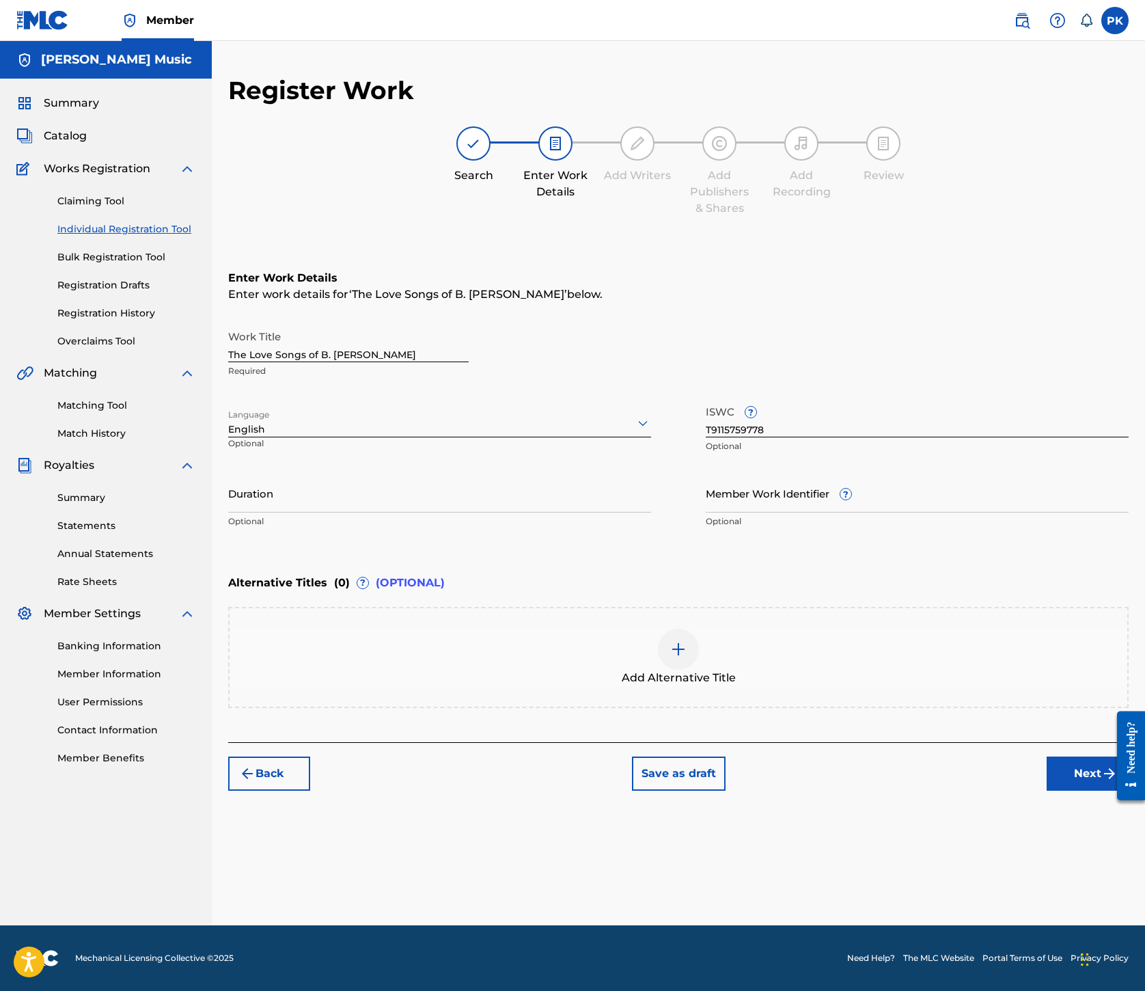
click at [913, 791] on div "Back Save as draft Next" at bounding box center [678, 766] width 901 height 49
click at [1047, 791] on button "Next" at bounding box center [1088, 774] width 82 height 34
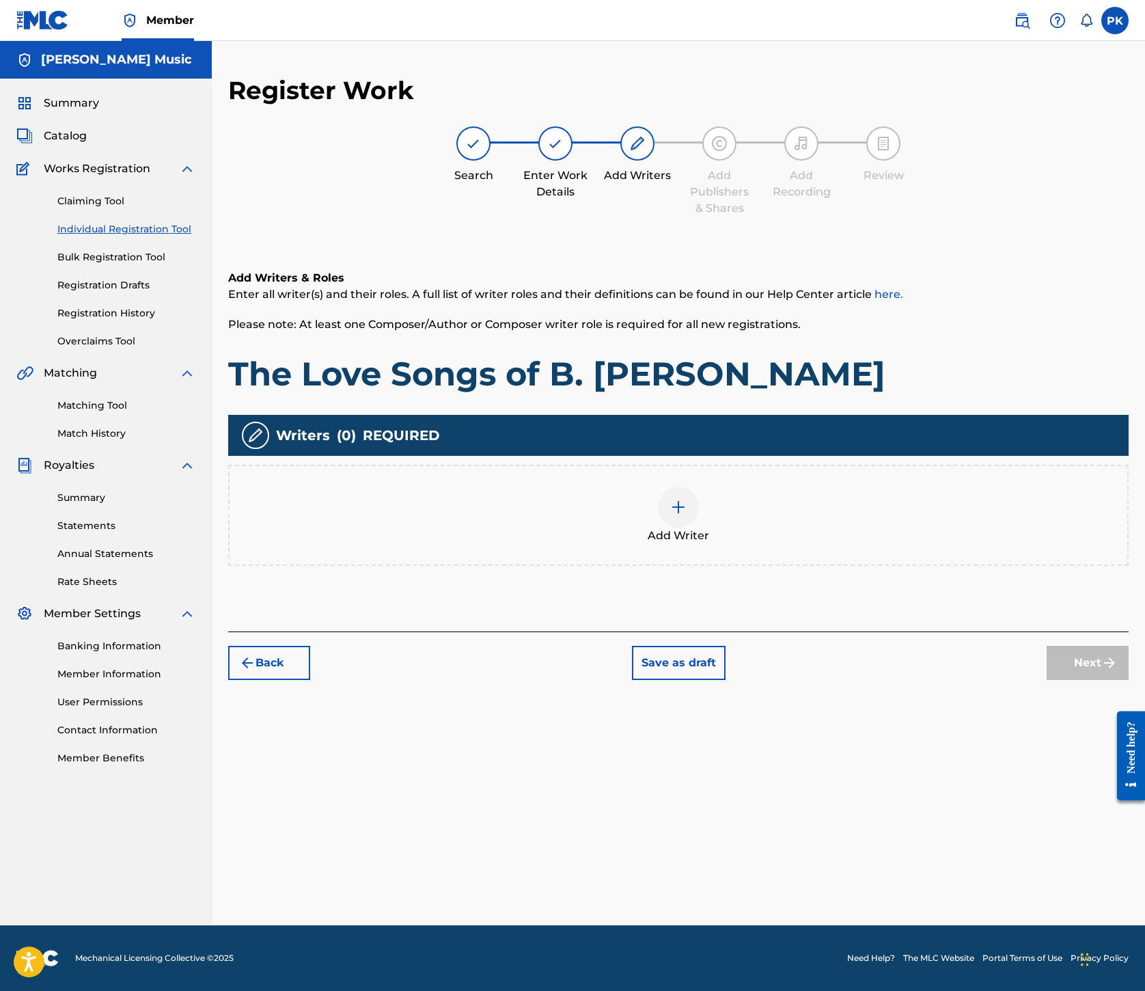
scroll to position [398, 0]
click at [687, 499] on img at bounding box center [678, 507] width 16 height 16
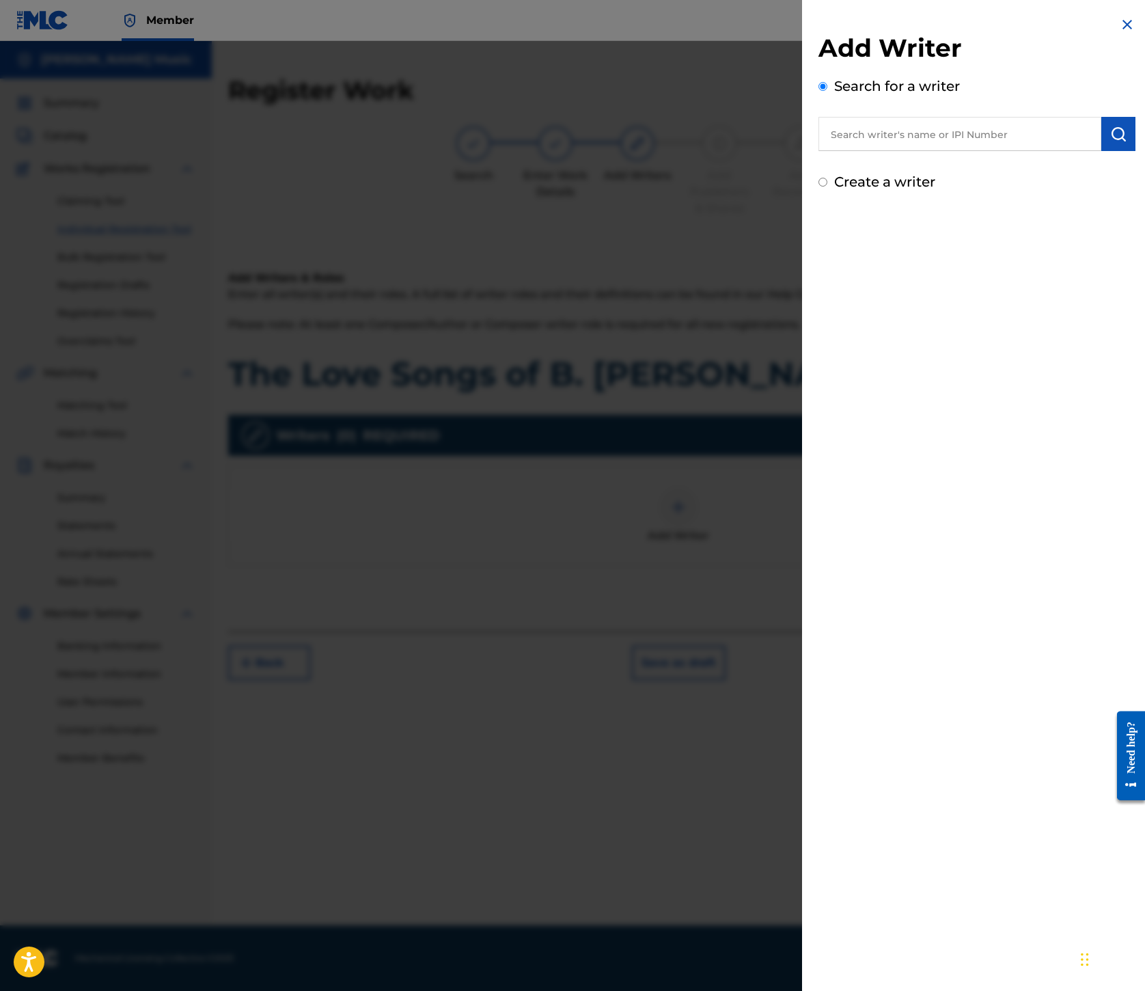
click at [819, 151] on input "text" at bounding box center [960, 134] width 283 height 34
type input "00245336377"
click at [1111, 142] on img "submit" at bounding box center [1119, 134] width 16 height 16
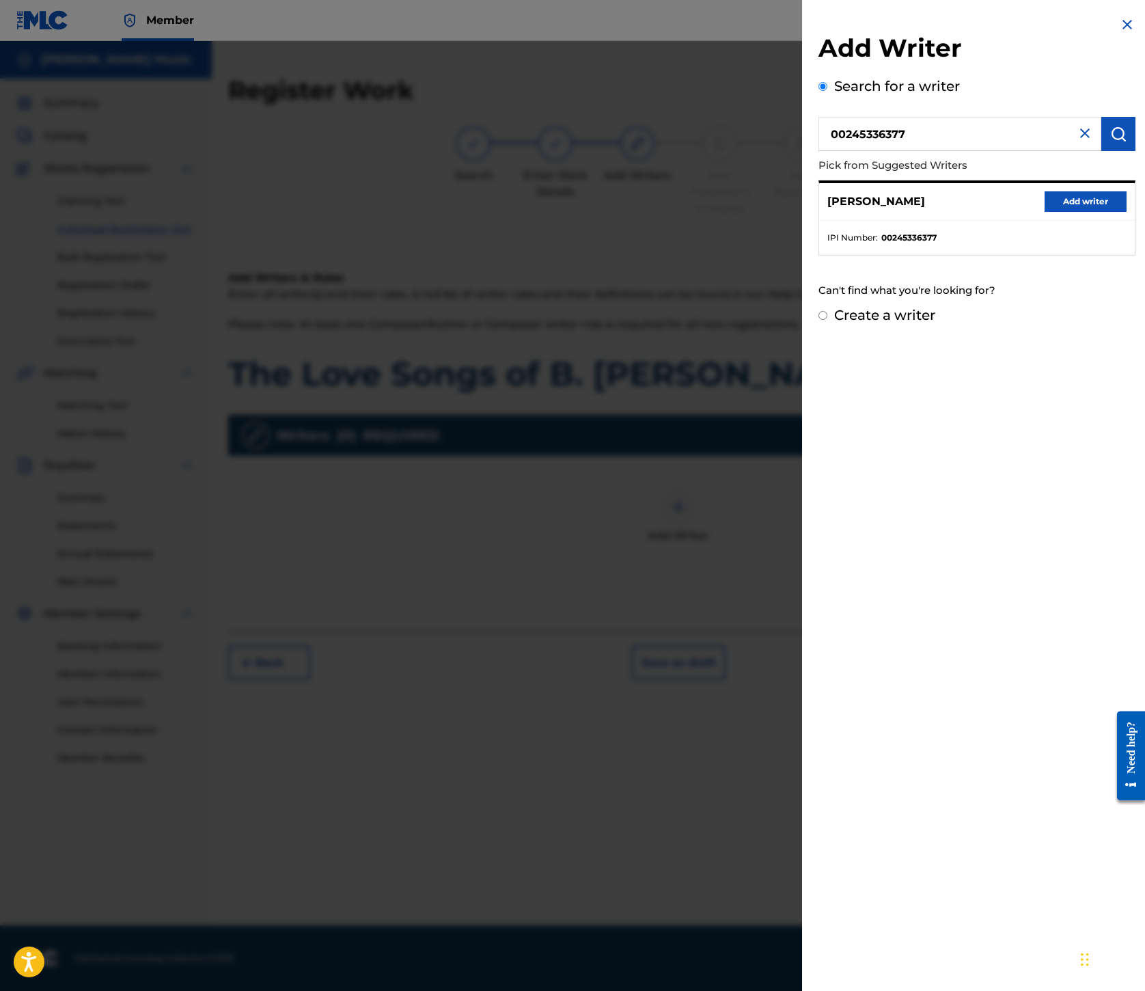
click at [1045, 212] on button "Add writer" at bounding box center [1086, 201] width 82 height 21
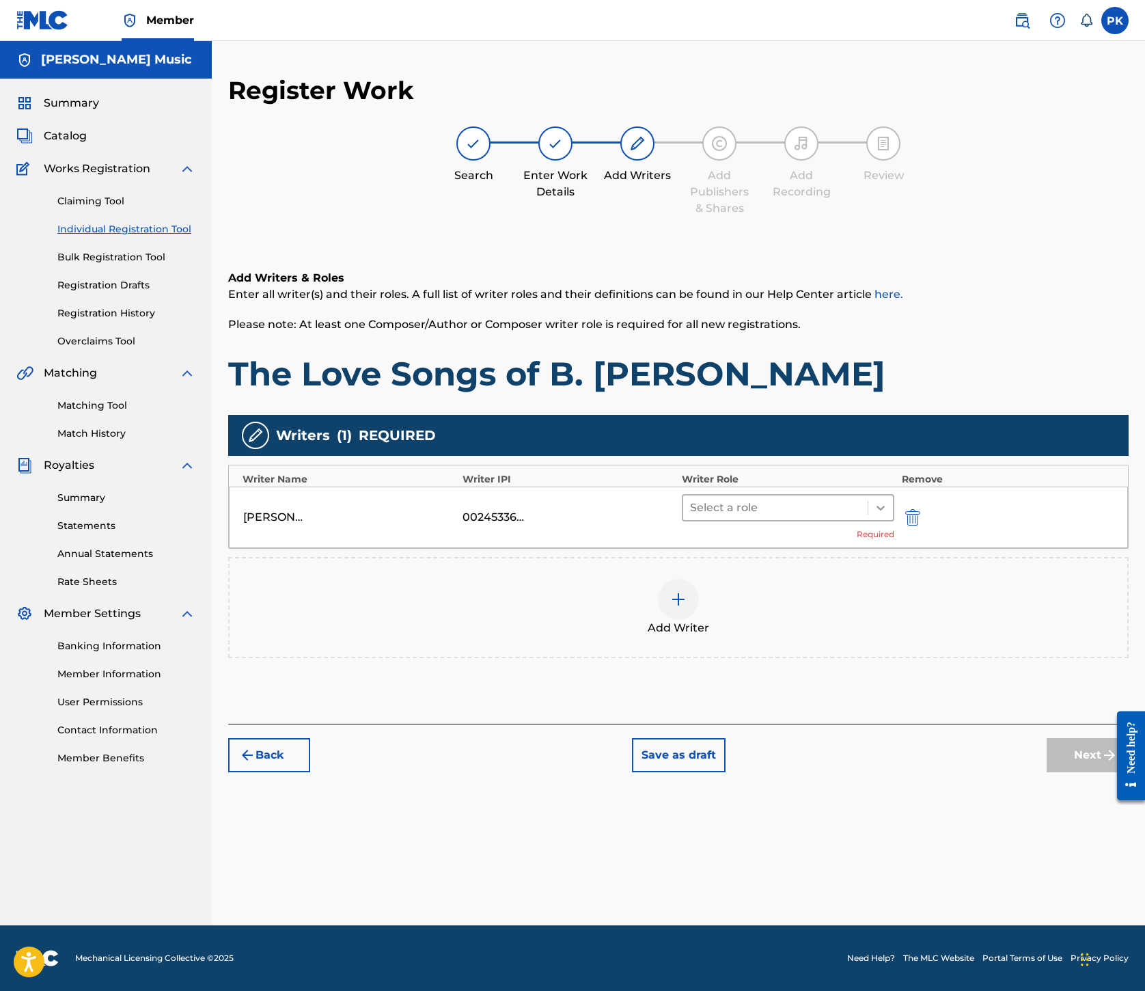
click at [888, 501] on icon at bounding box center [881, 508] width 14 height 14
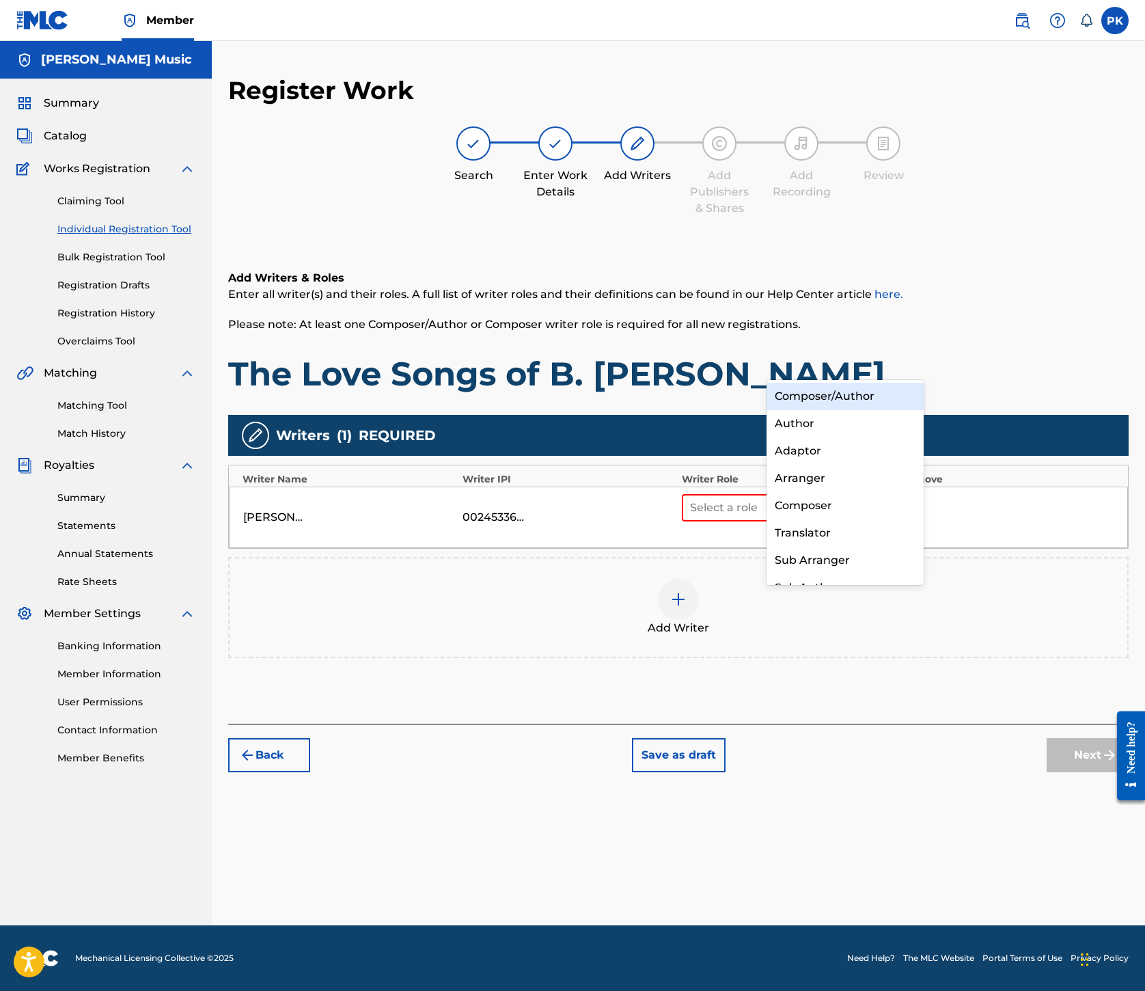
click at [853, 402] on div "Composer/Author" at bounding box center [845, 396] width 157 height 27
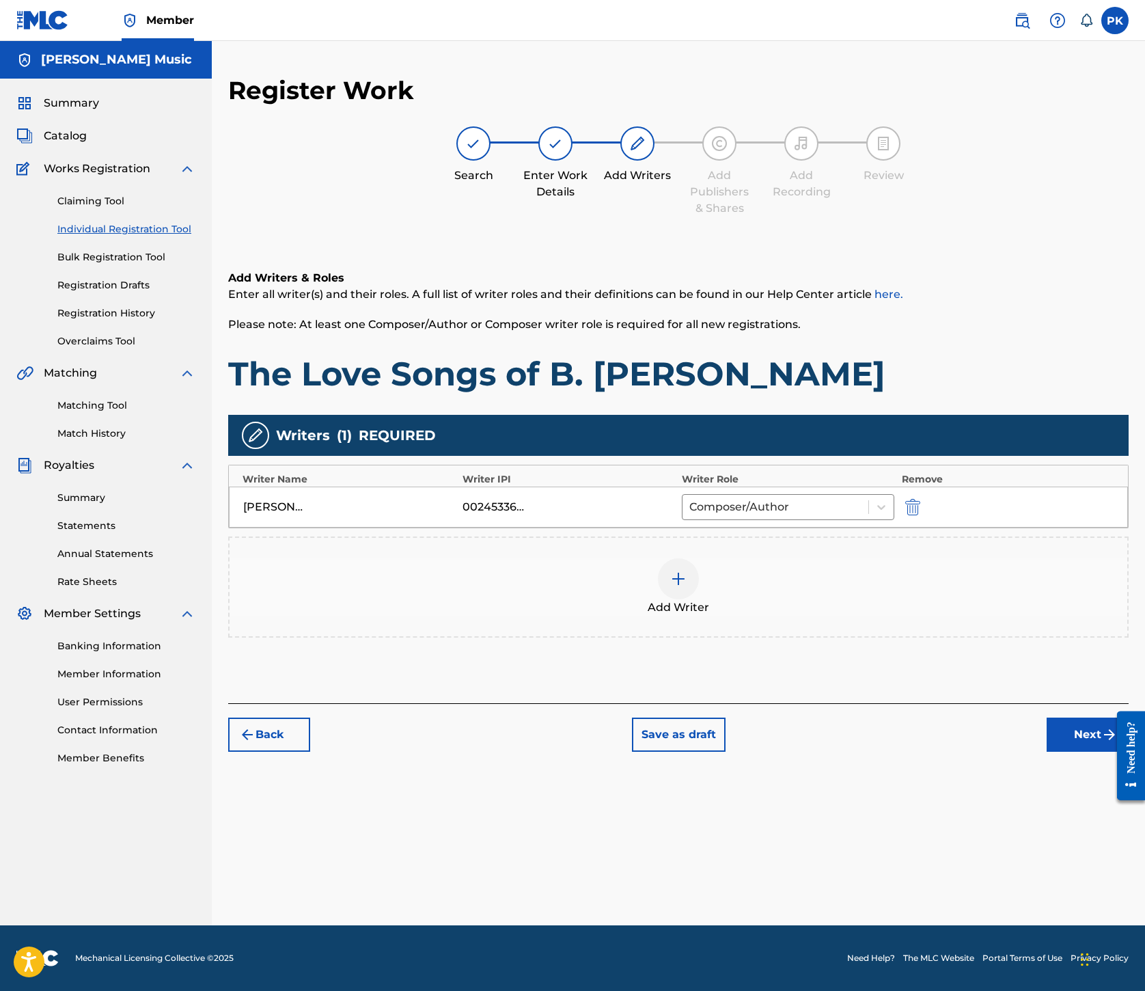
click at [687, 571] on img at bounding box center [678, 579] width 16 height 16
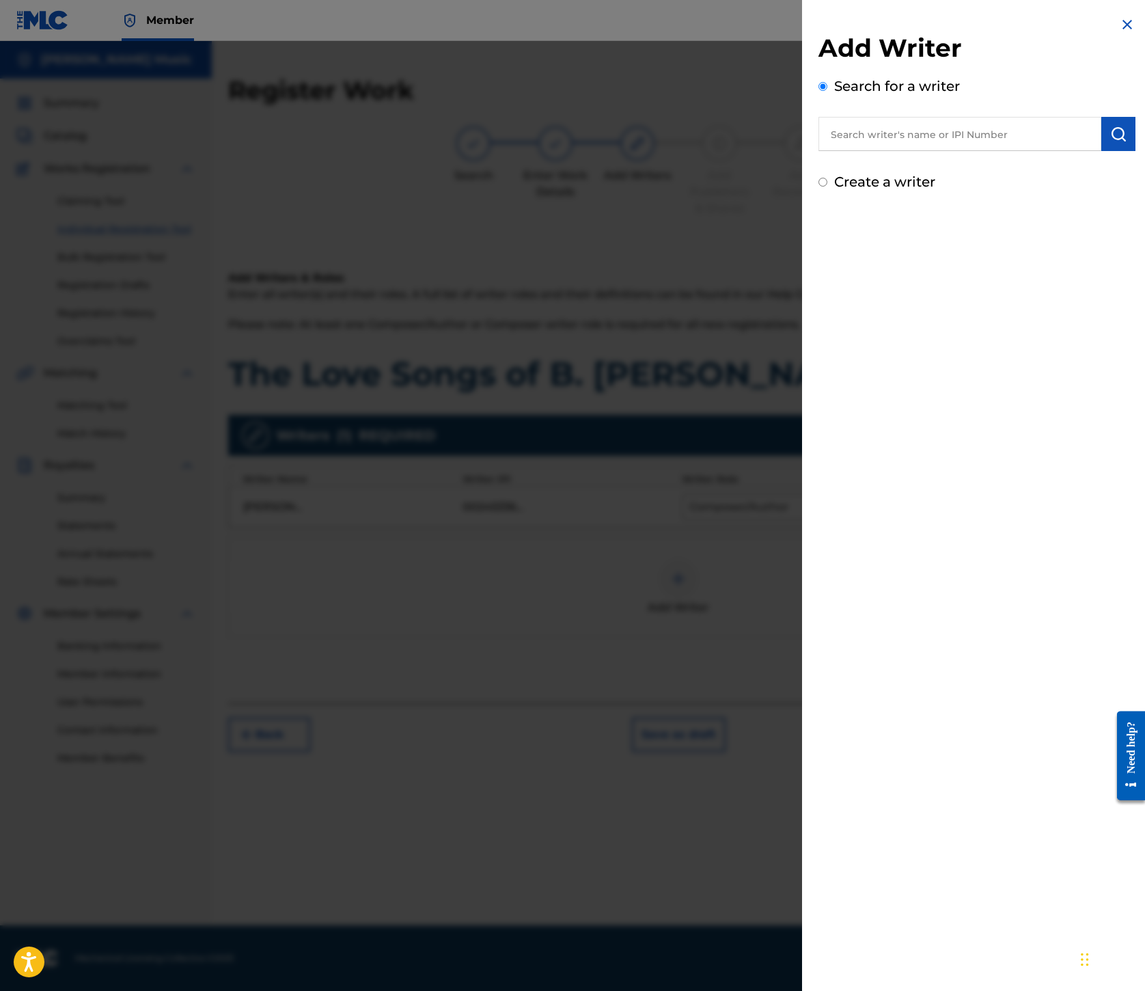
click at [819, 151] on input "text" at bounding box center [960, 134] width 283 height 34
type input "00245337080"
click at [1111, 142] on img "submit" at bounding box center [1119, 134] width 16 height 16
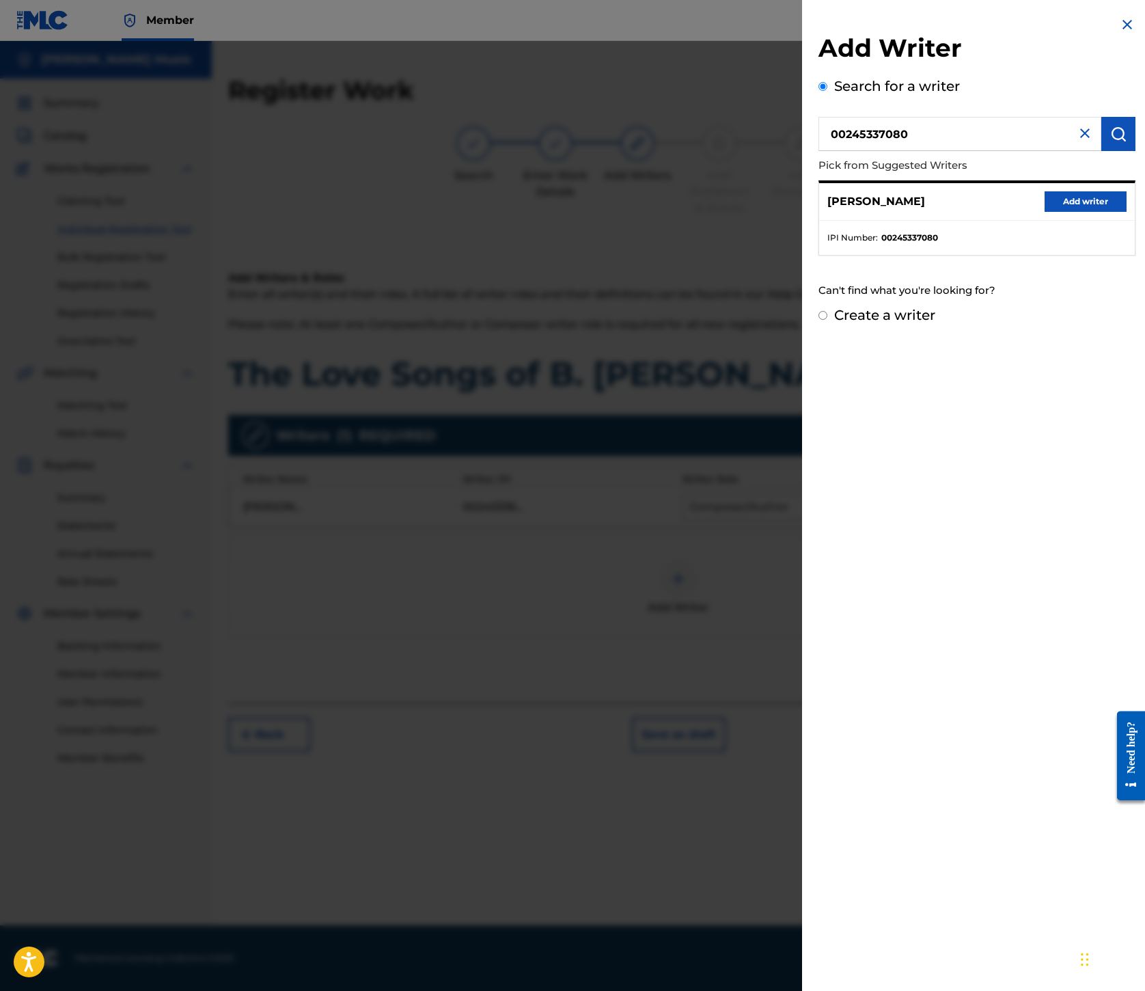
click at [1045, 212] on button "Add writer" at bounding box center [1086, 201] width 82 height 21
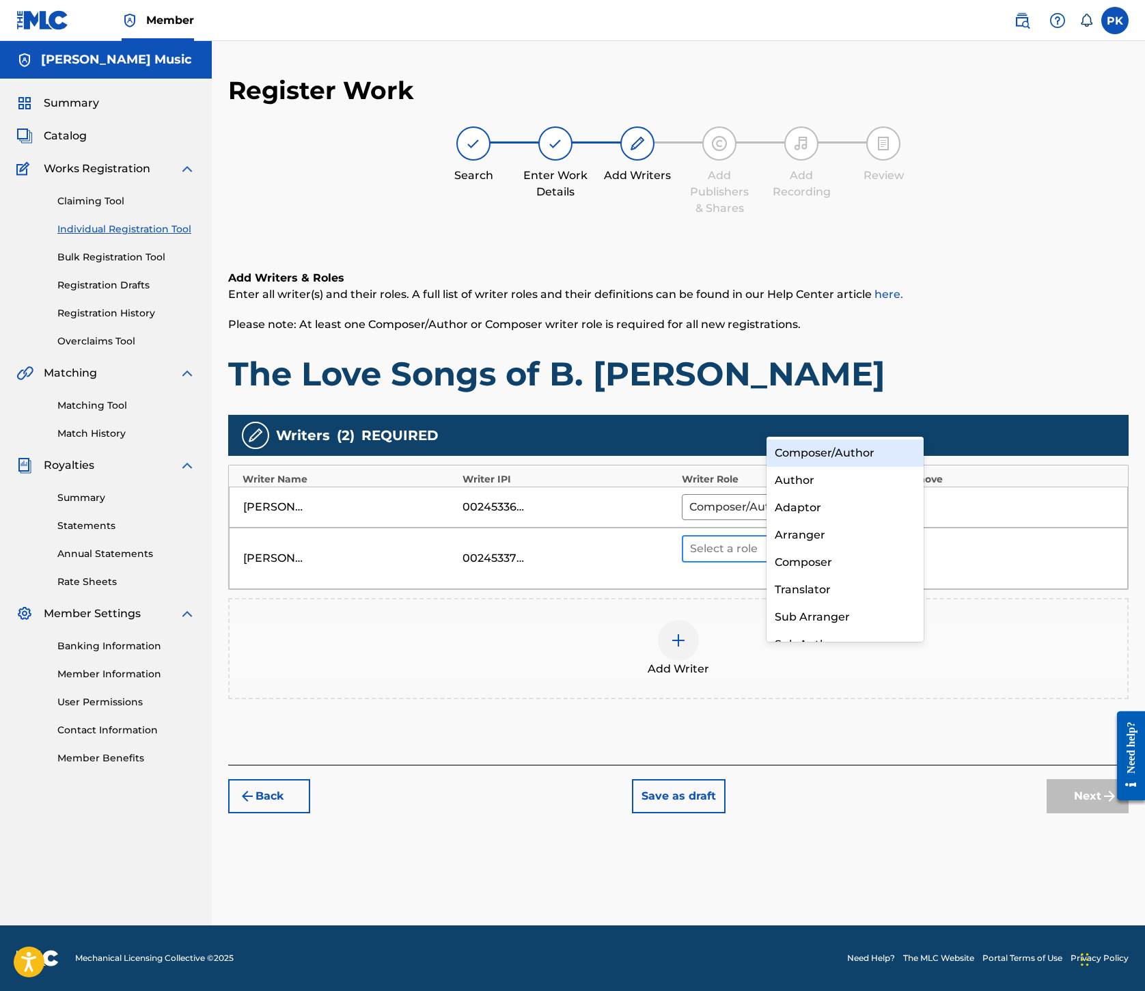
click at [888, 542] on icon at bounding box center [881, 549] width 14 height 14
click at [865, 444] on div "Composer/Author" at bounding box center [845, 452] width 157 height 27
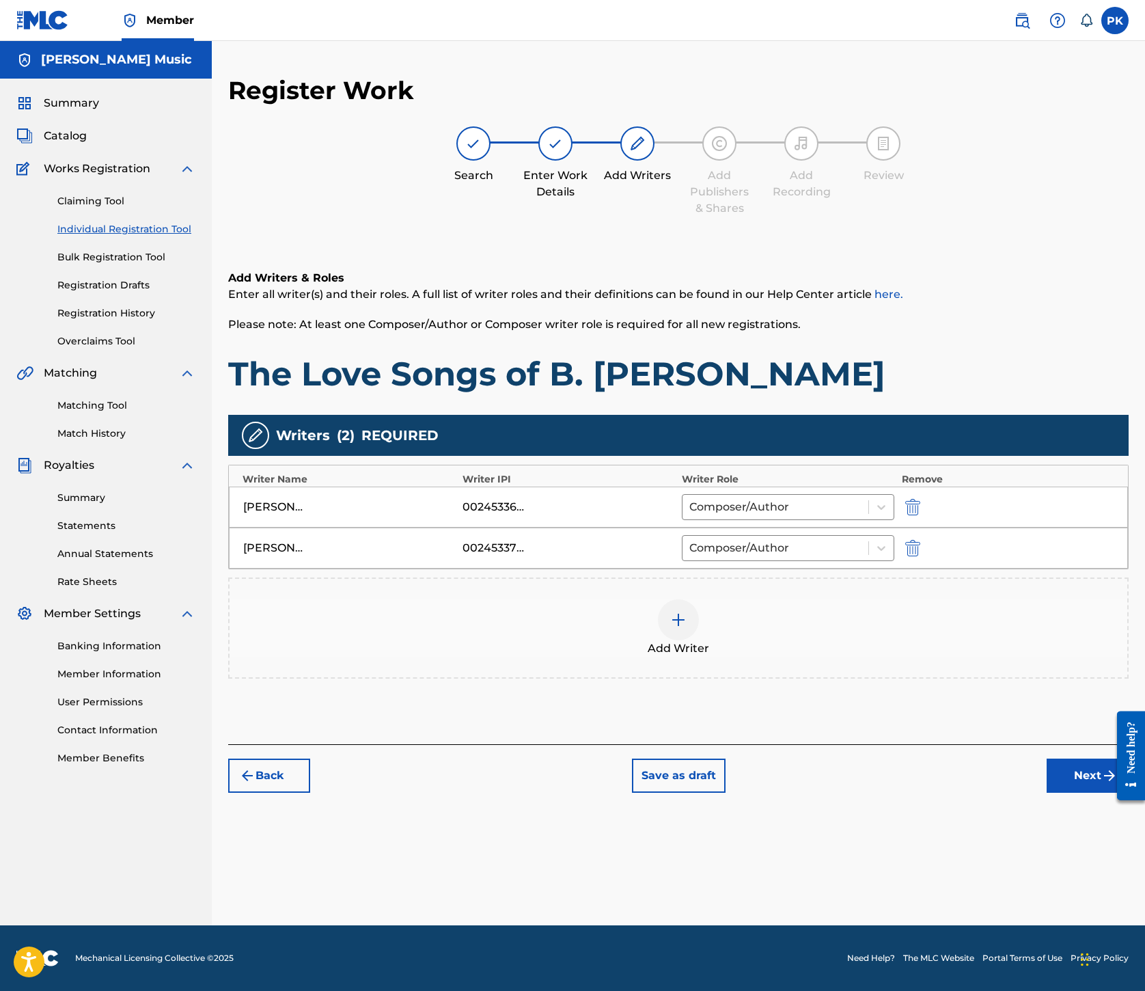
click at [687, 612] on img at bounding box center [678, 620] width 16 height 16
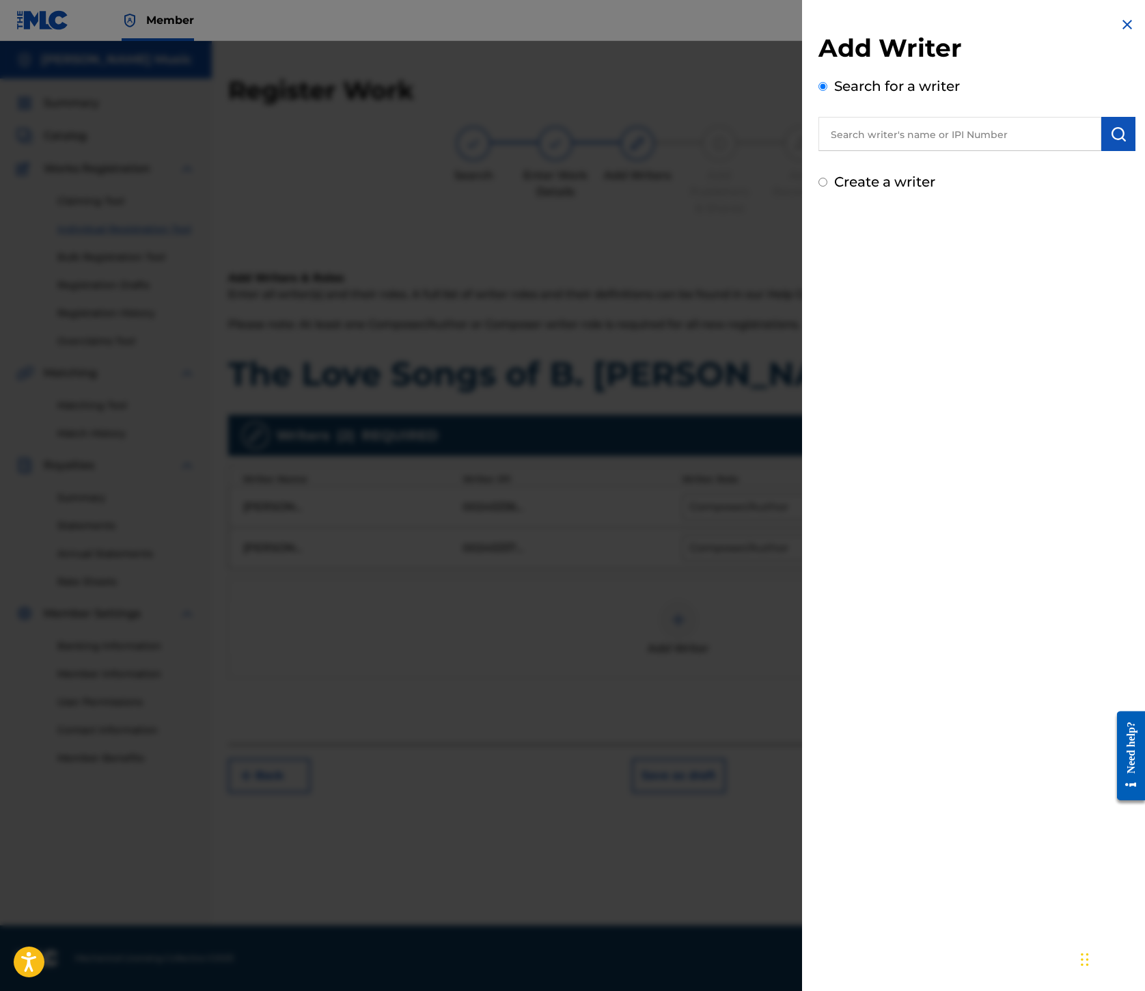
click at [819, 151] on input "text" at bounding box center [960, 134] width 283 height 34
type input "00199690501"
click at [1111, 142] on img "submit" at bounding box center [1119, 134] width 16 height 16
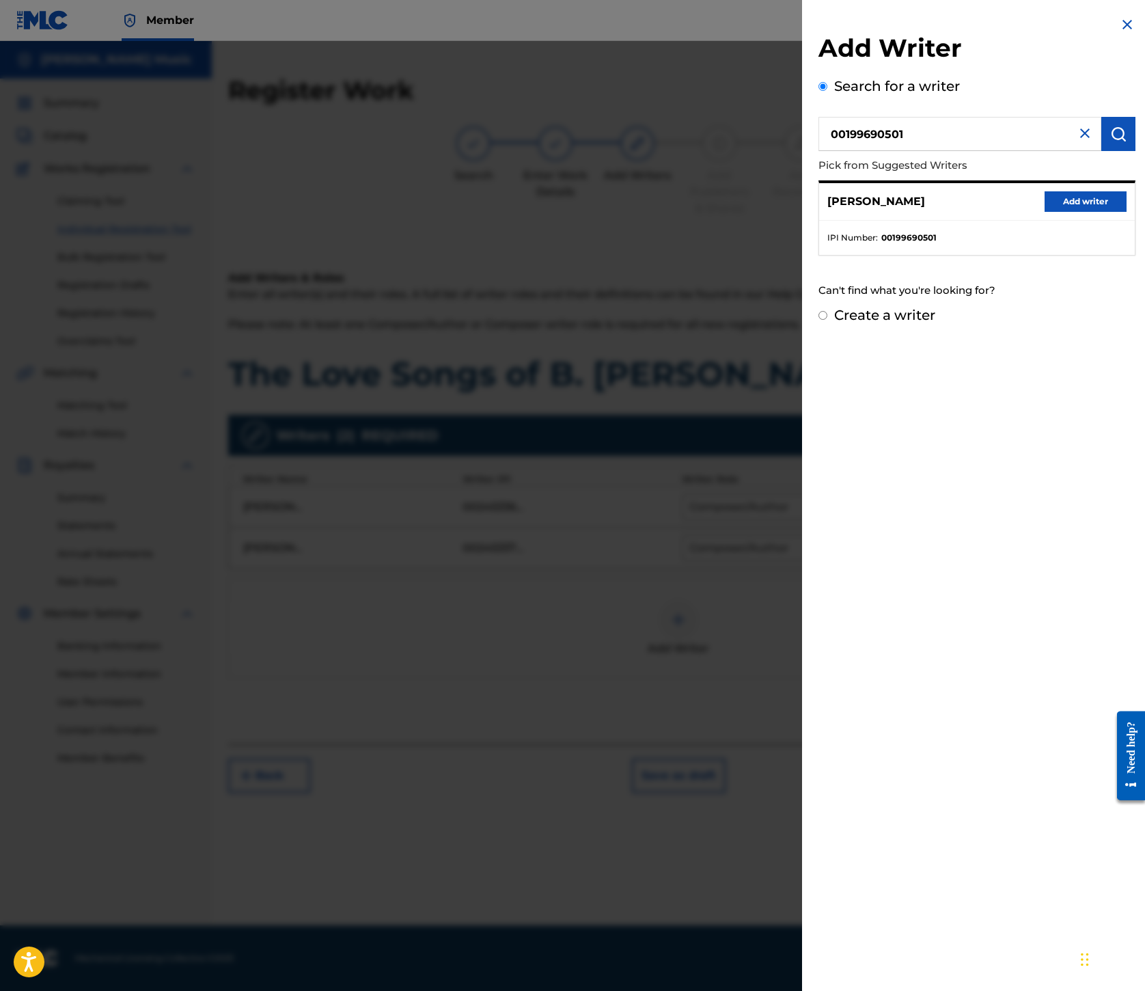
click at [1045, 212] on button "Add writer" at bounding box center [1086, 201] width 82 height 21
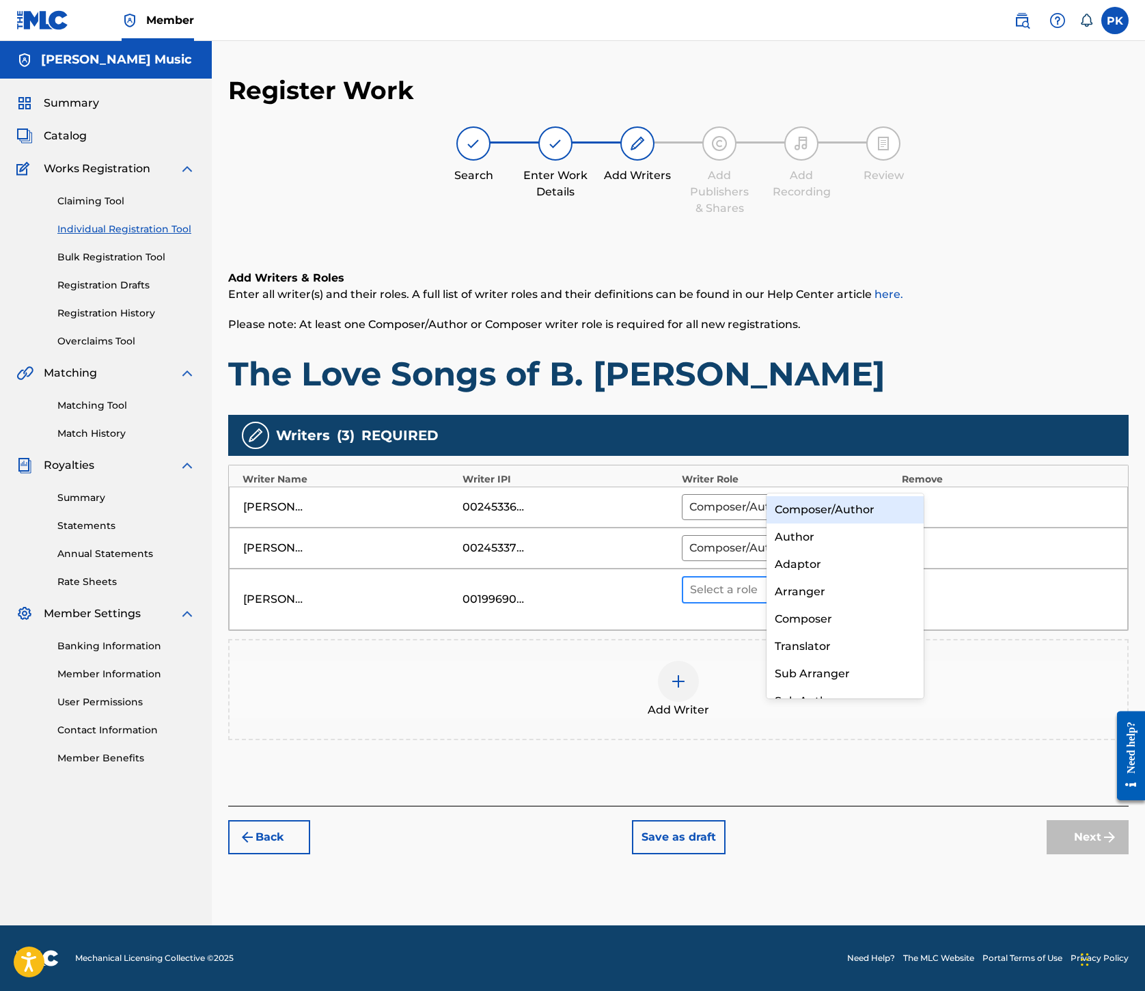
click at [888, 583] on icon at bounding box center [881, 590] width 14 height 14
click at [843, 511] on div "Composer/Author" at bounding box center [845, 509] width 157 height 27
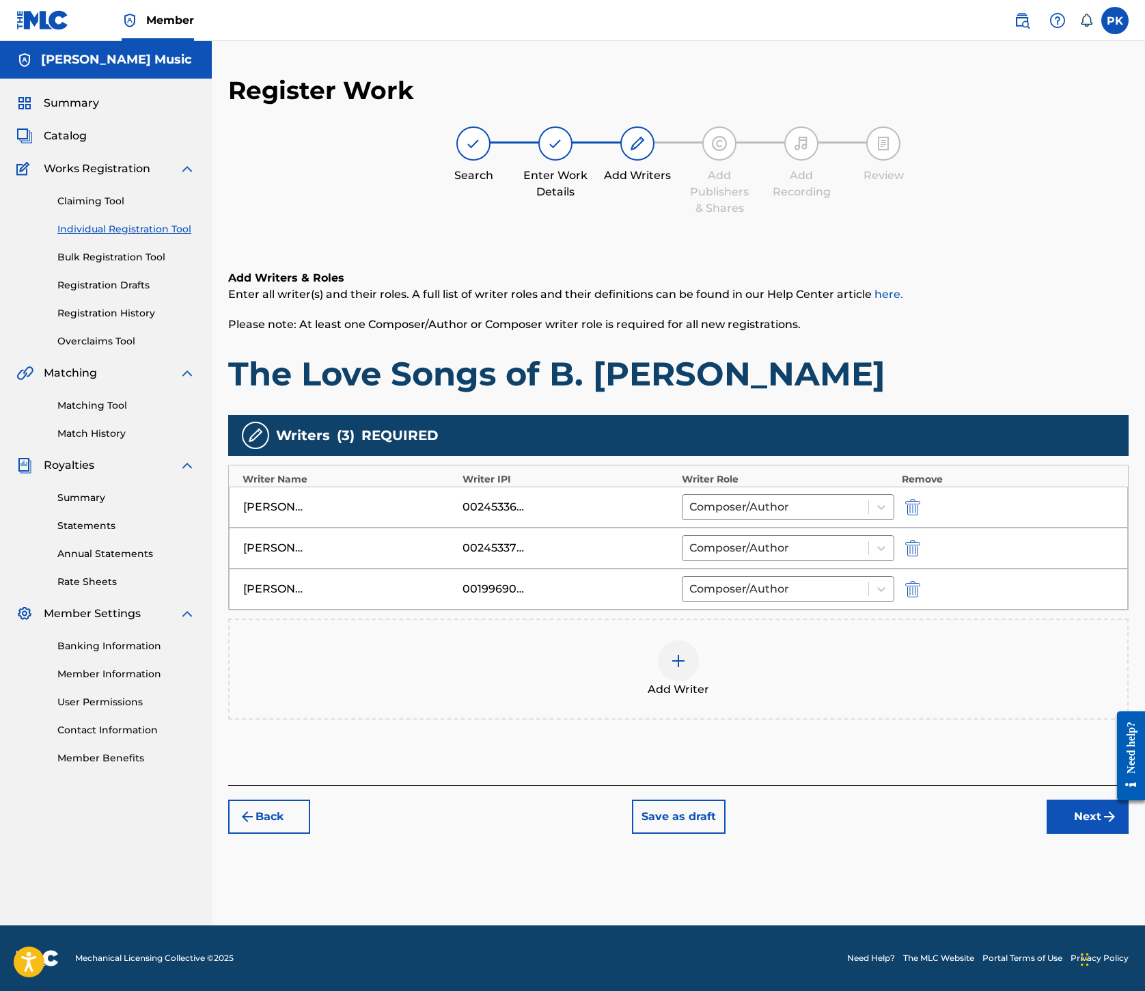
scroll to position [417, 0]
click at [1047, 834] on button "Next" at bounding box center [1088, 817] width 82 height 34
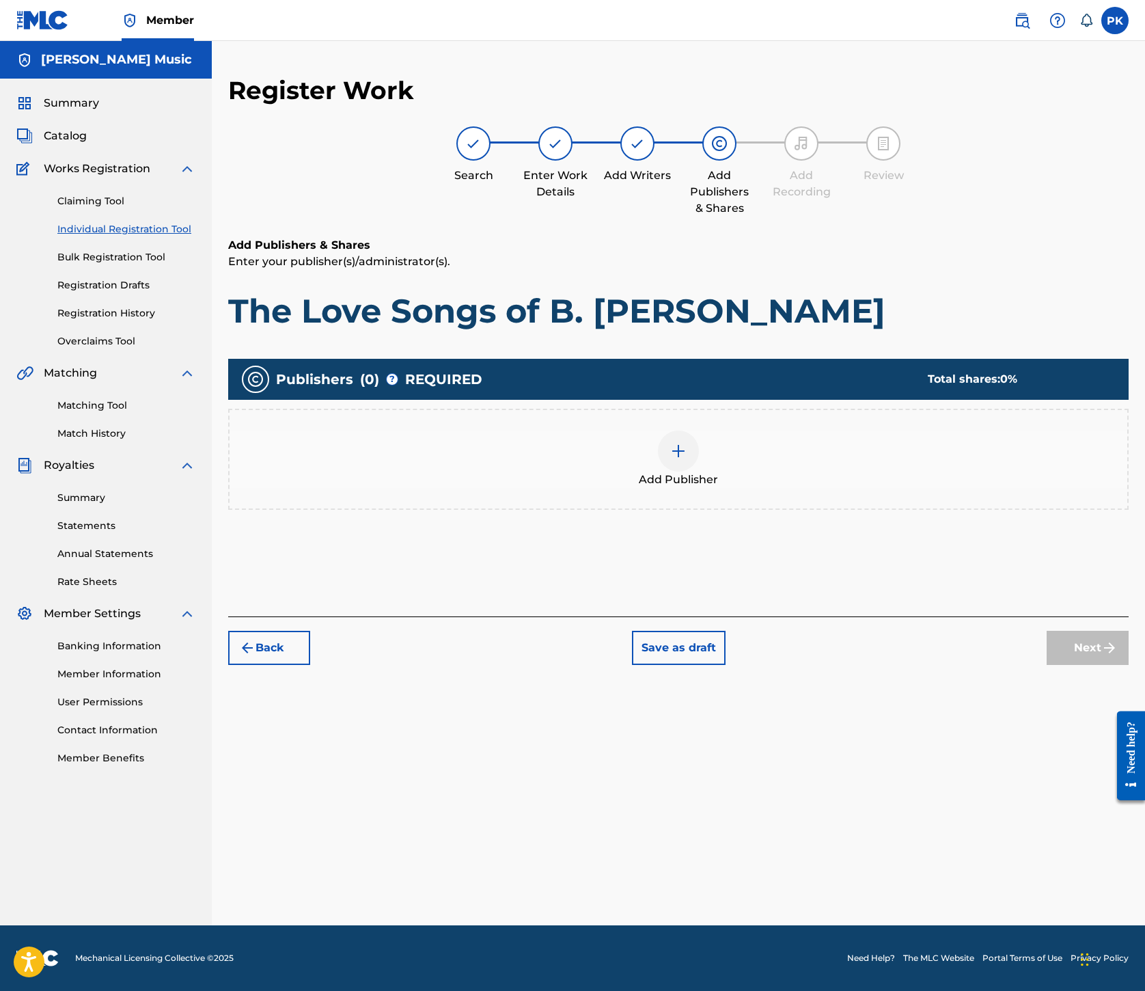
scroll to position [398, 0]
click at [687, 443] on img at bounding box center [678, 451] width 16 height 16
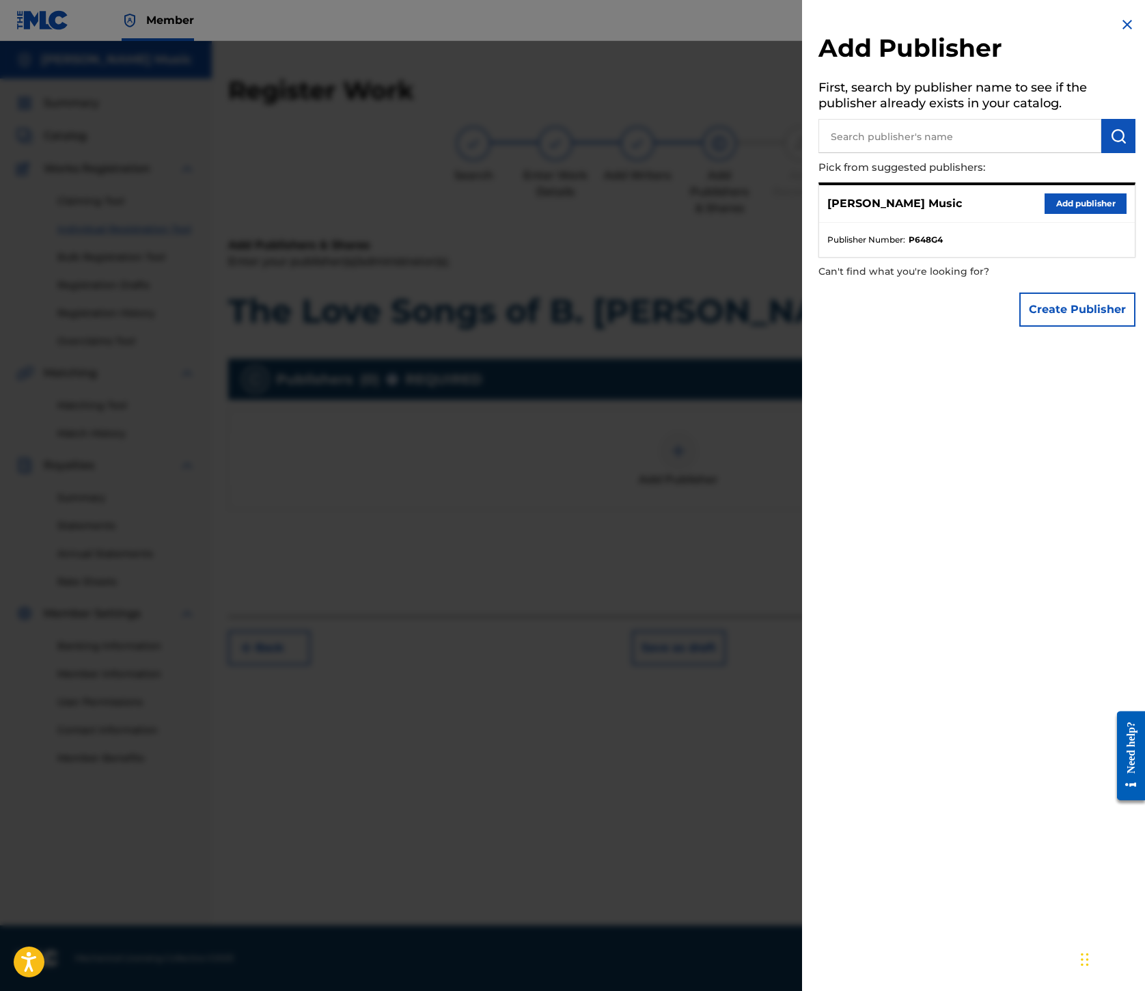
click at [1045, 214] on button "Add publisher" at bounding box center [1086, 203] width 82 height 21
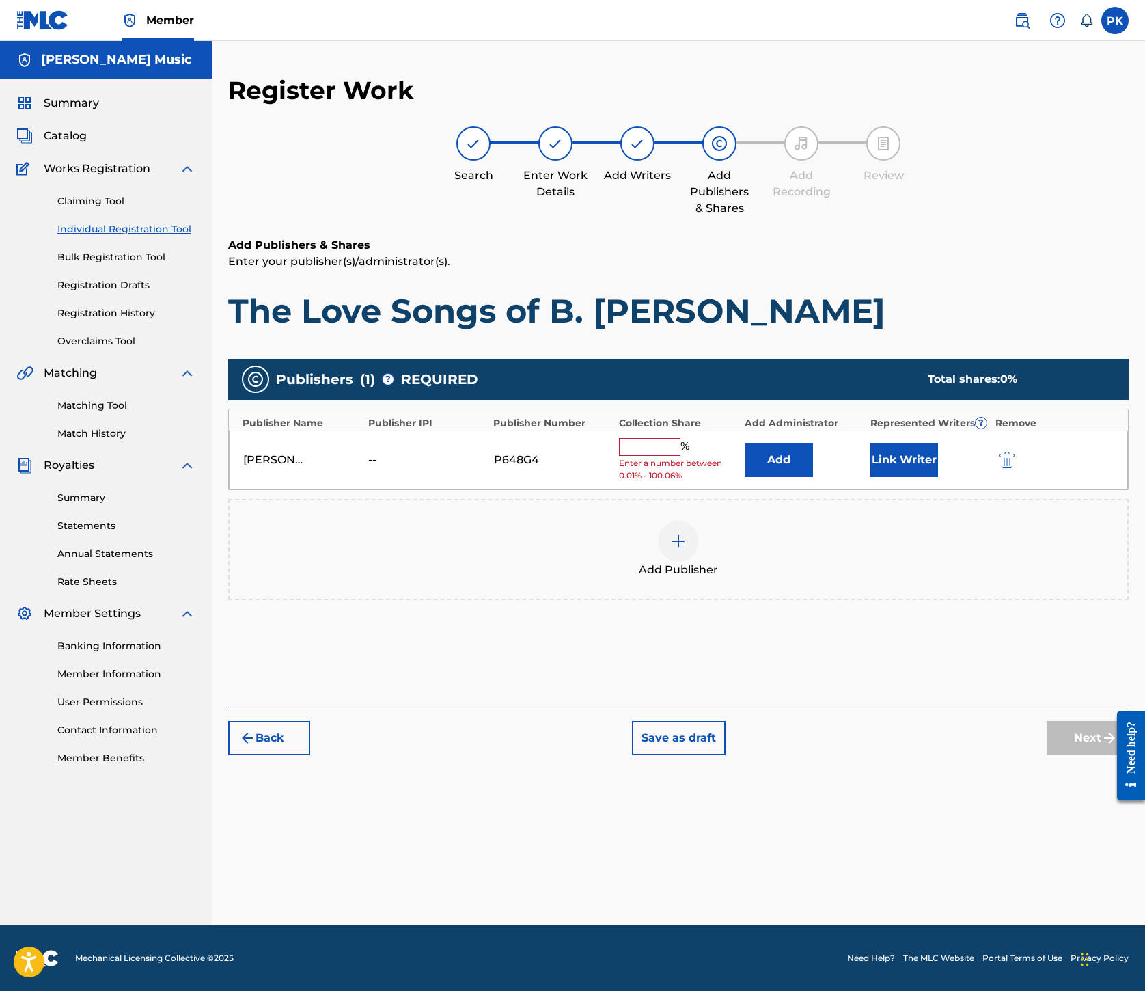
click at [681, 438] on input "text" at bounding box center [650, 447] width 62 height 18
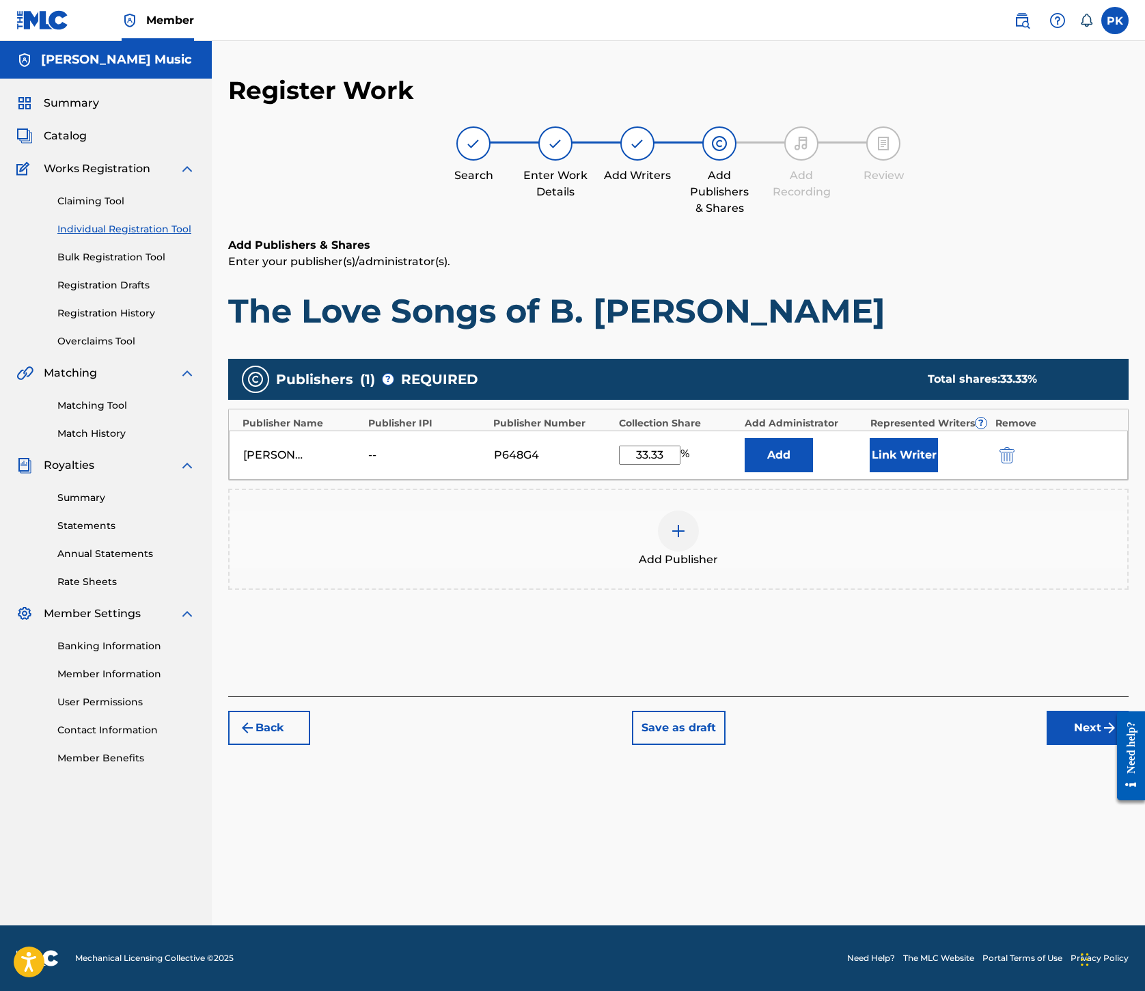
type input "33.33"
click at [938, 438] on button "Link Writer" at bounding box center [904, 455] width 68 height 34
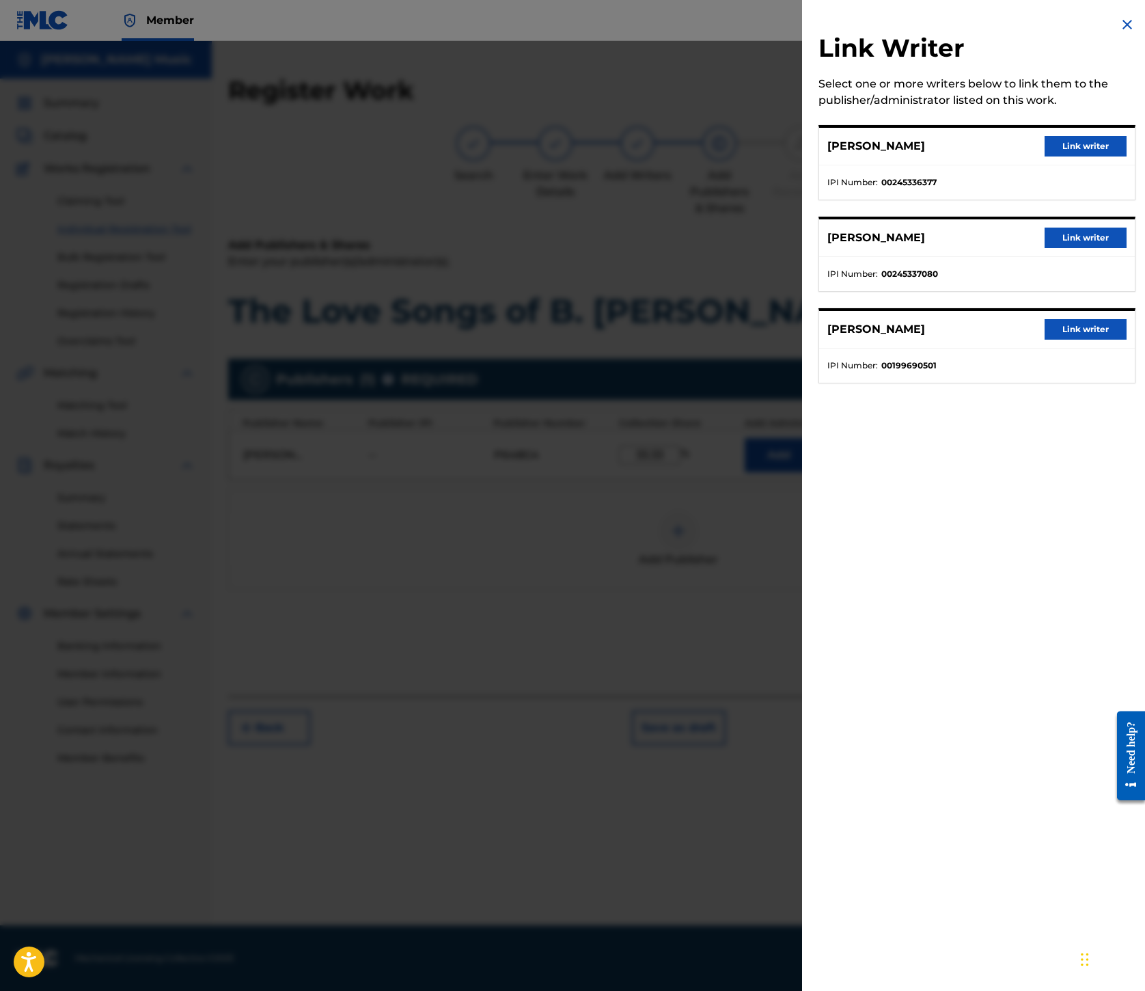
click at [1045, 340] on button "Link writer" at bounding box center [1086, 329] width 82 height 21
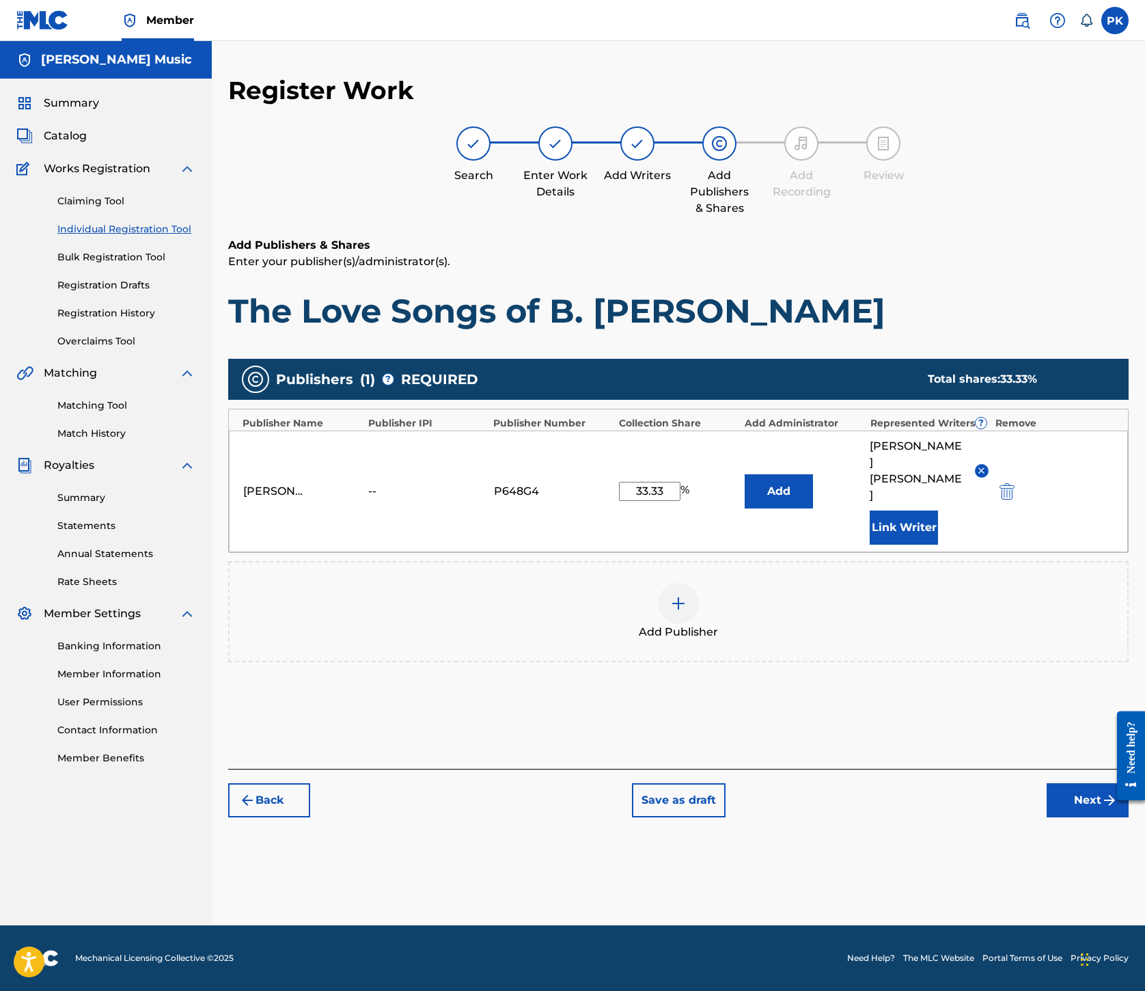
click at [1047, 817] on button "Next" at bounding box center [1088, 800] width 82 height 34
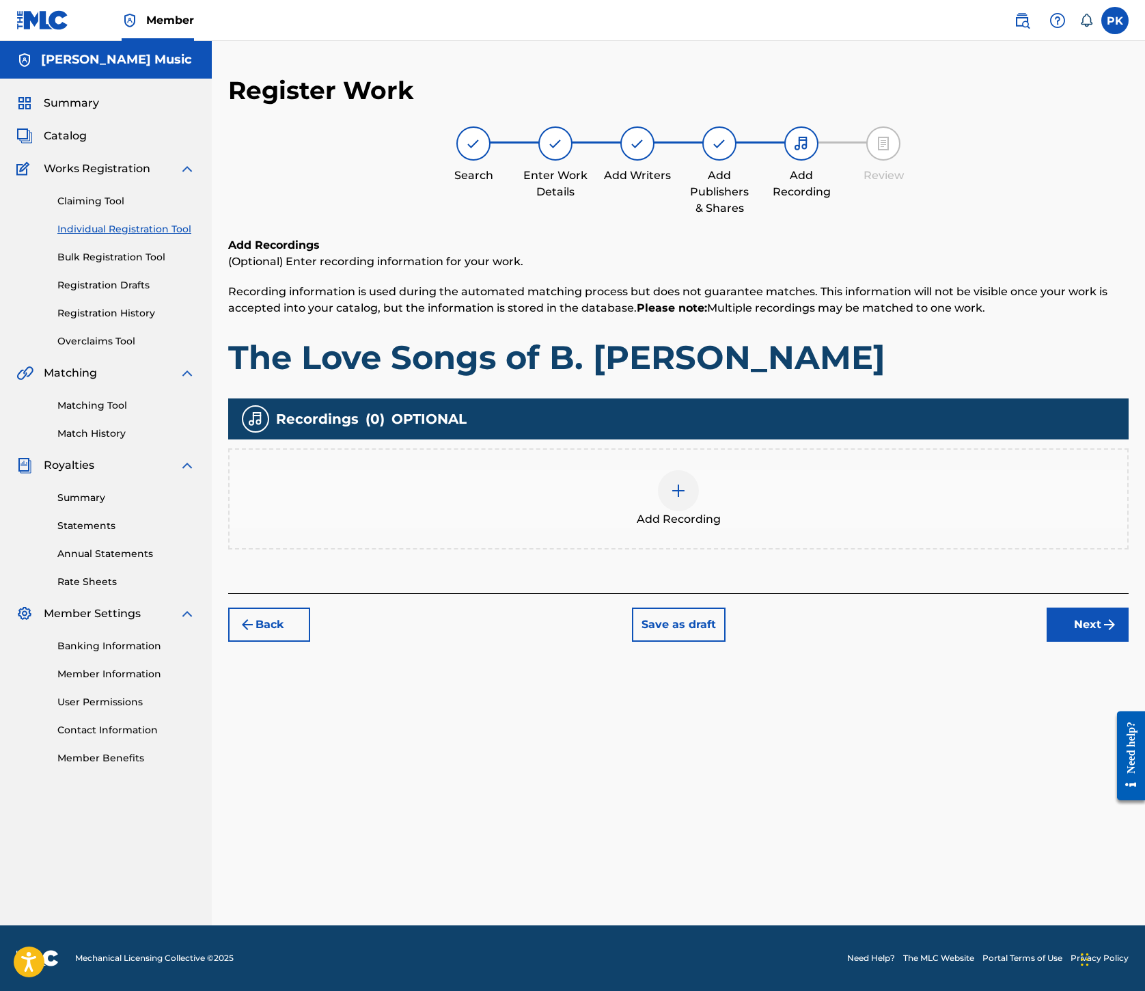
scroll to position [62, 0]
click at [687, 499] on img at bounding box center [678, 491] width 16 height 16
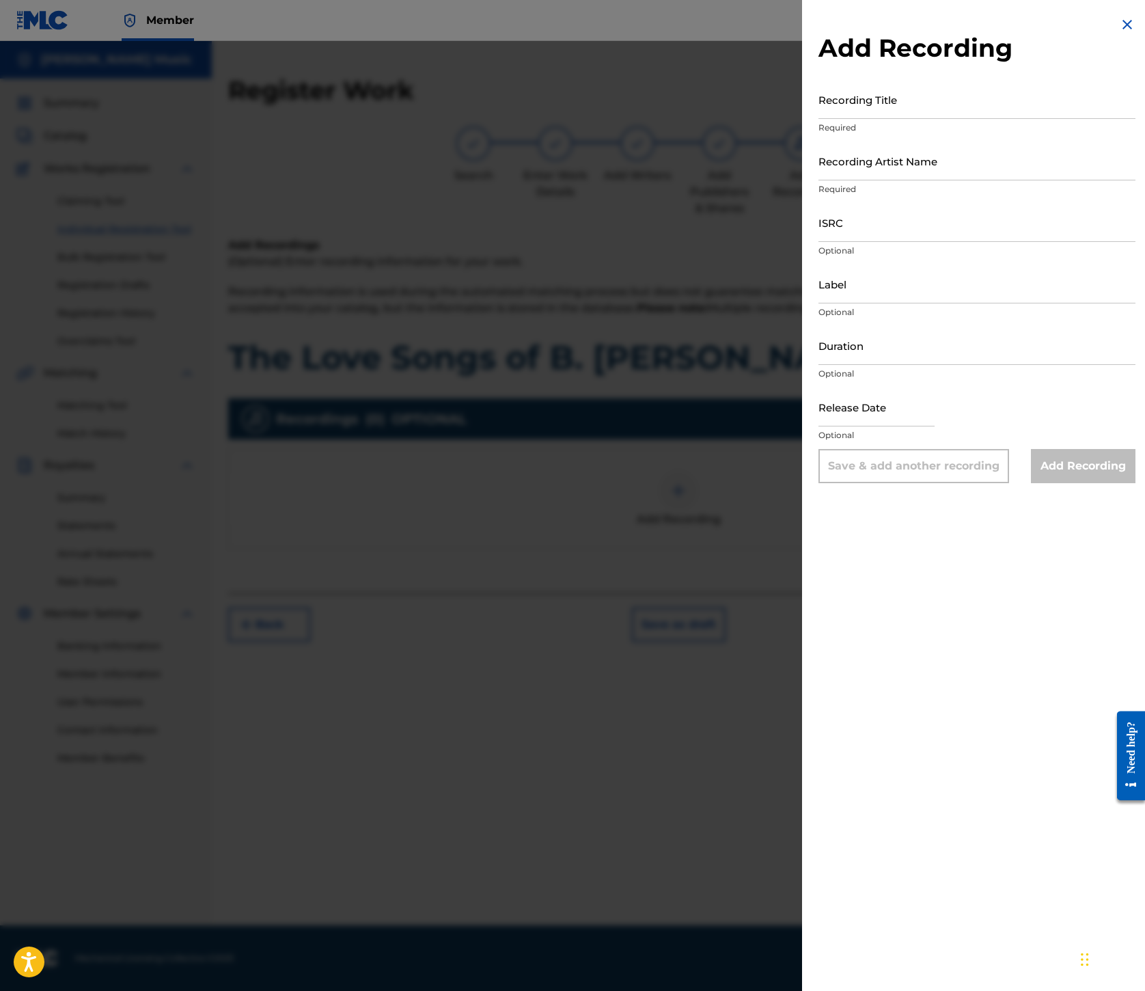
click at [819, 119] on input "Recording Title" at bounding box center [977, 99] width 317 height 39
type input "The Love Songs of B. Douglas Wilson"
click at [819, 180] on input "Recording Artist Name" at bounding box center [977, 160] width 317 height 39
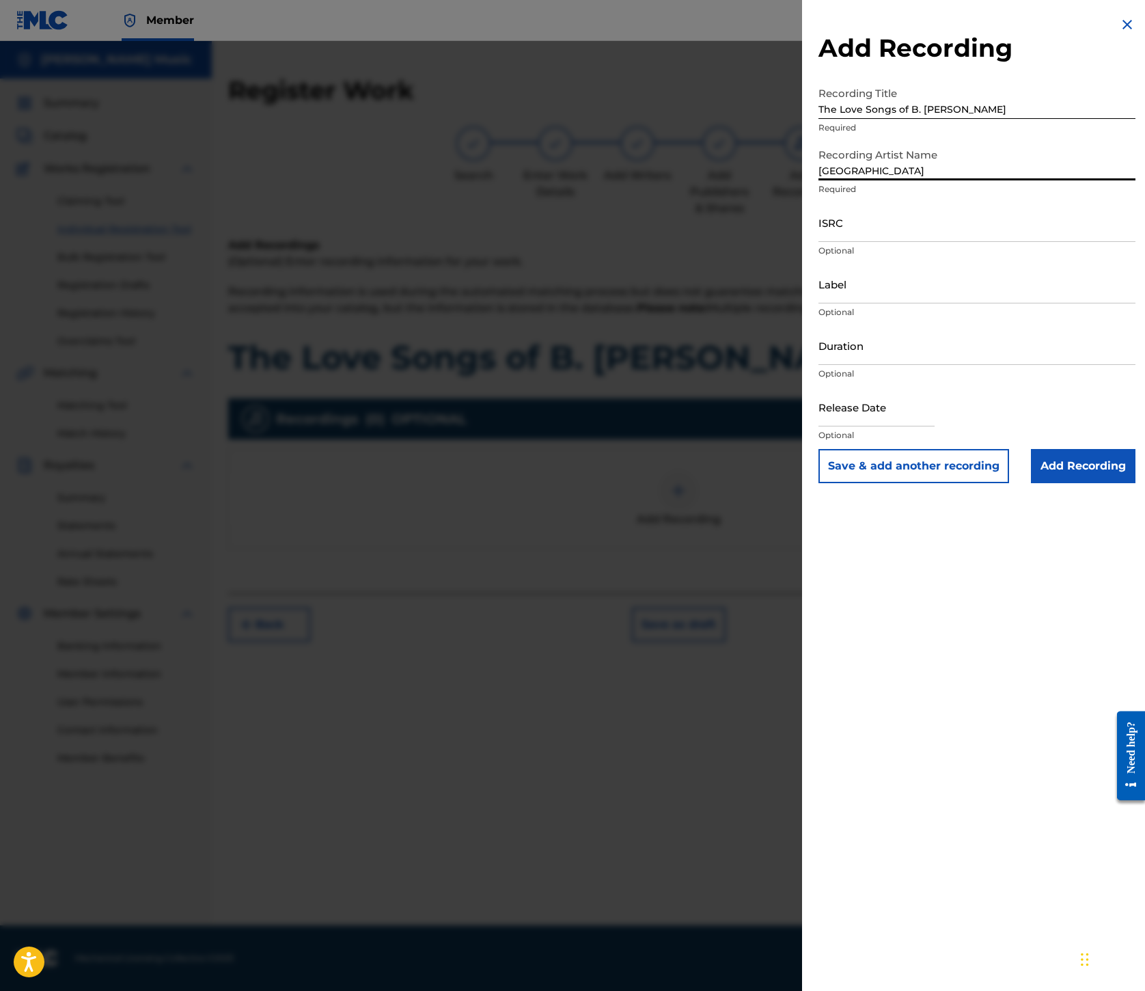
type input "[GEOGRAPHIC_DATA]"
click at [819, 242] on input "ISRC" at bounding box center [977, 222] width 317 height 39
type input "ES7460500066"
click at [819, 303] on input "Label" at bounding box center [977, 283] width 317 height 39
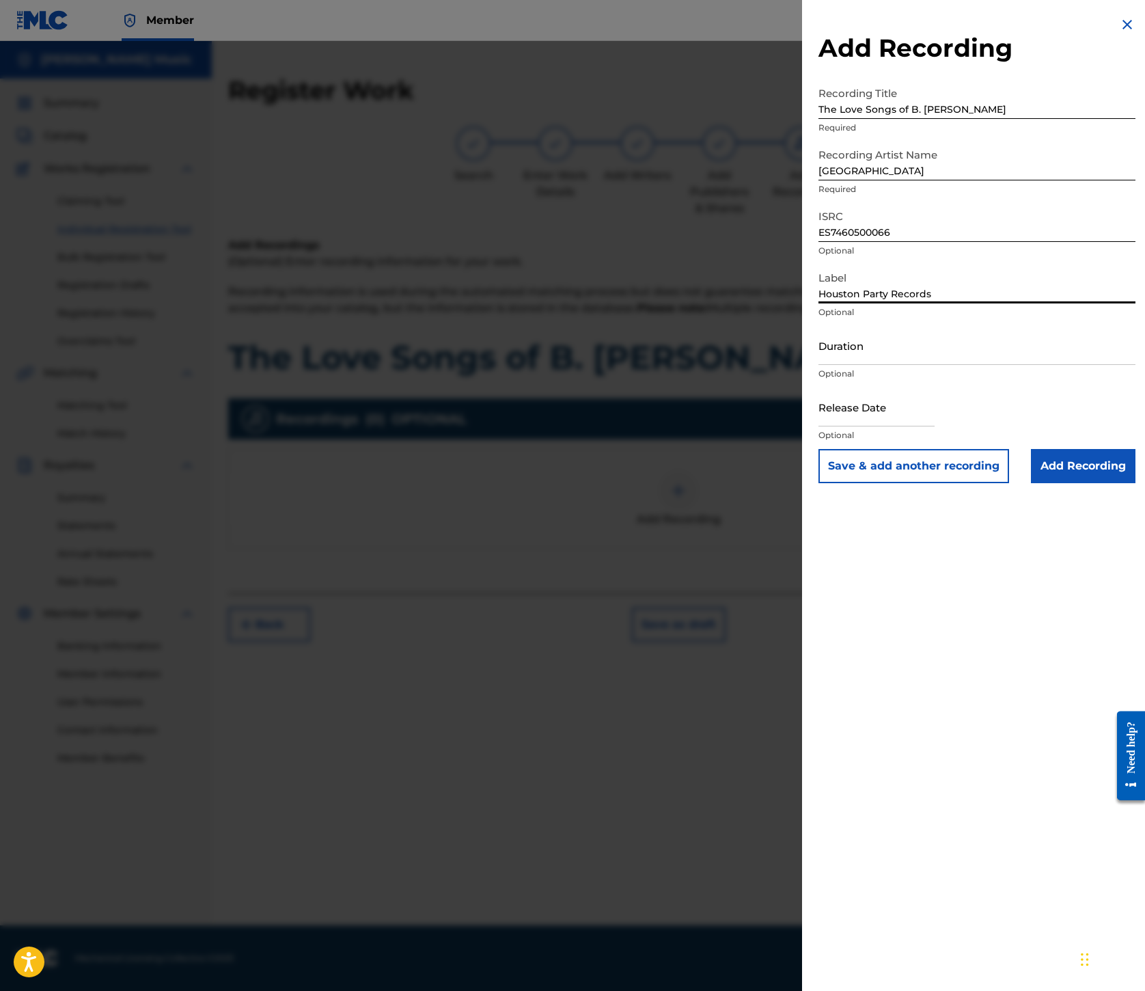
type input "Houston Party Records"
click at [1033, 483] on input "Add Recording" at bounding box center [1083, 466] width 105 height 34
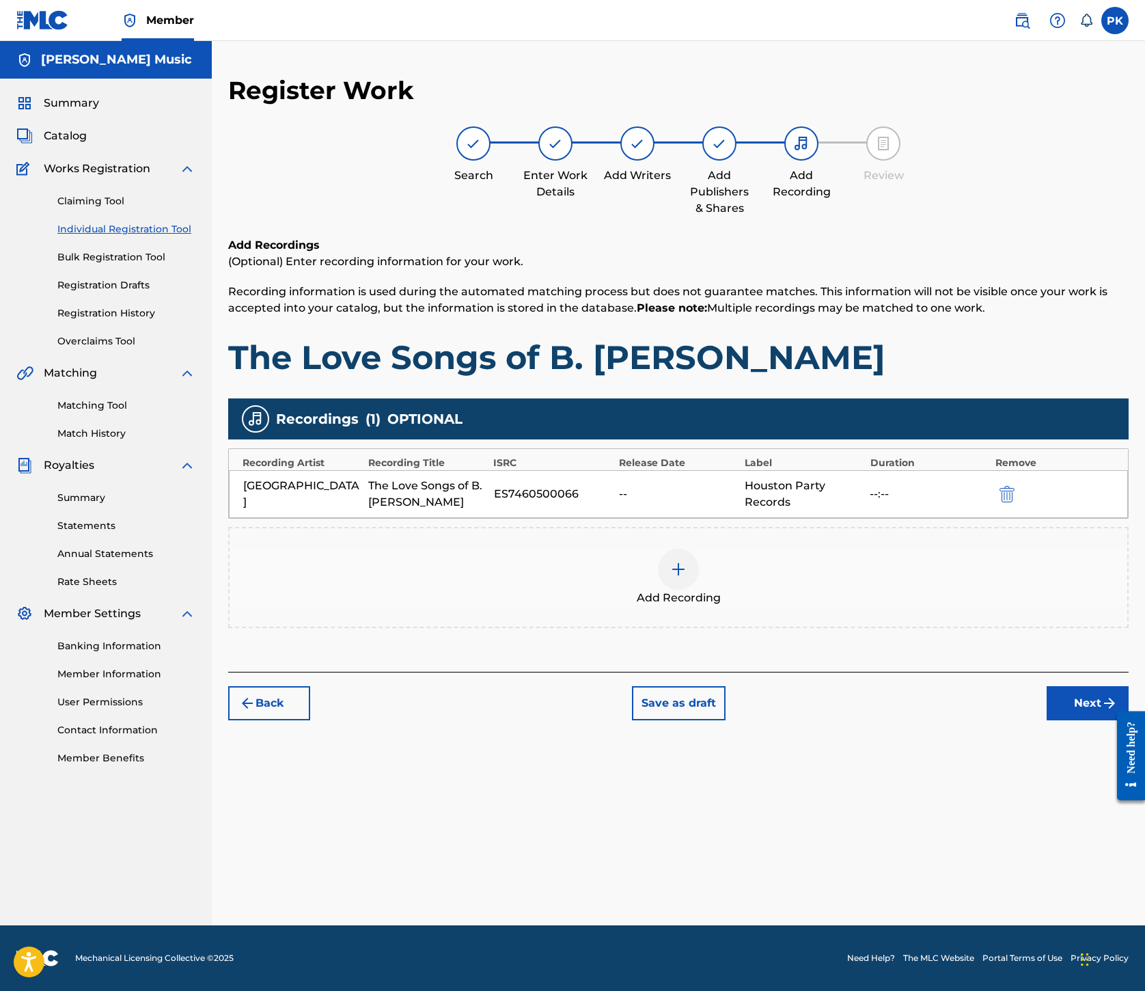
click at [687, 578] on img at bounding box center [678, 569] width 16 height 16
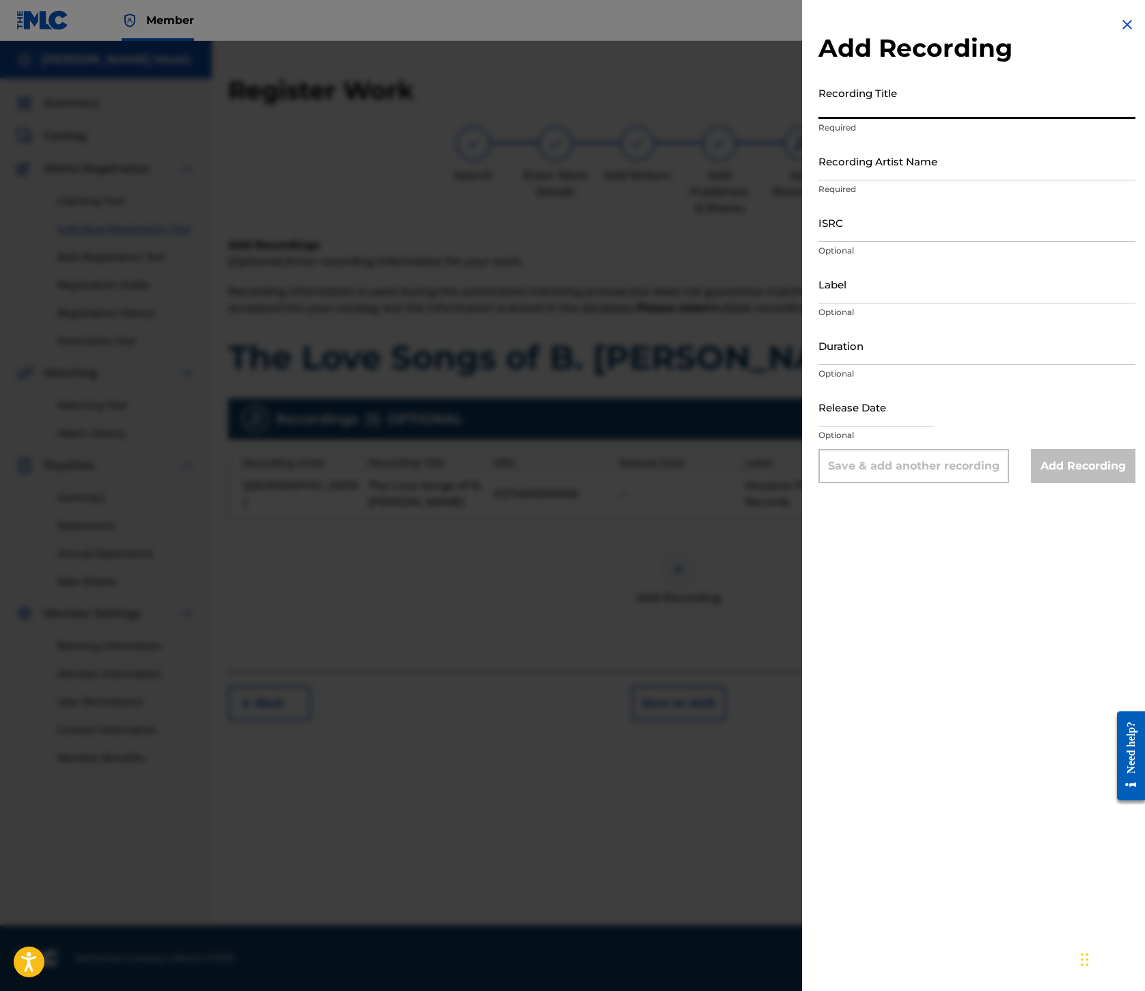
click at [819, 119] on input "Recording Title" at bounding box center [977, 99] width 317 height 39
type input "The Love Songs of B. Douglas Wilson"
click at [819, 180] on input "Recording Artist Name" at bounding box center [977, 160] width 317 height 39
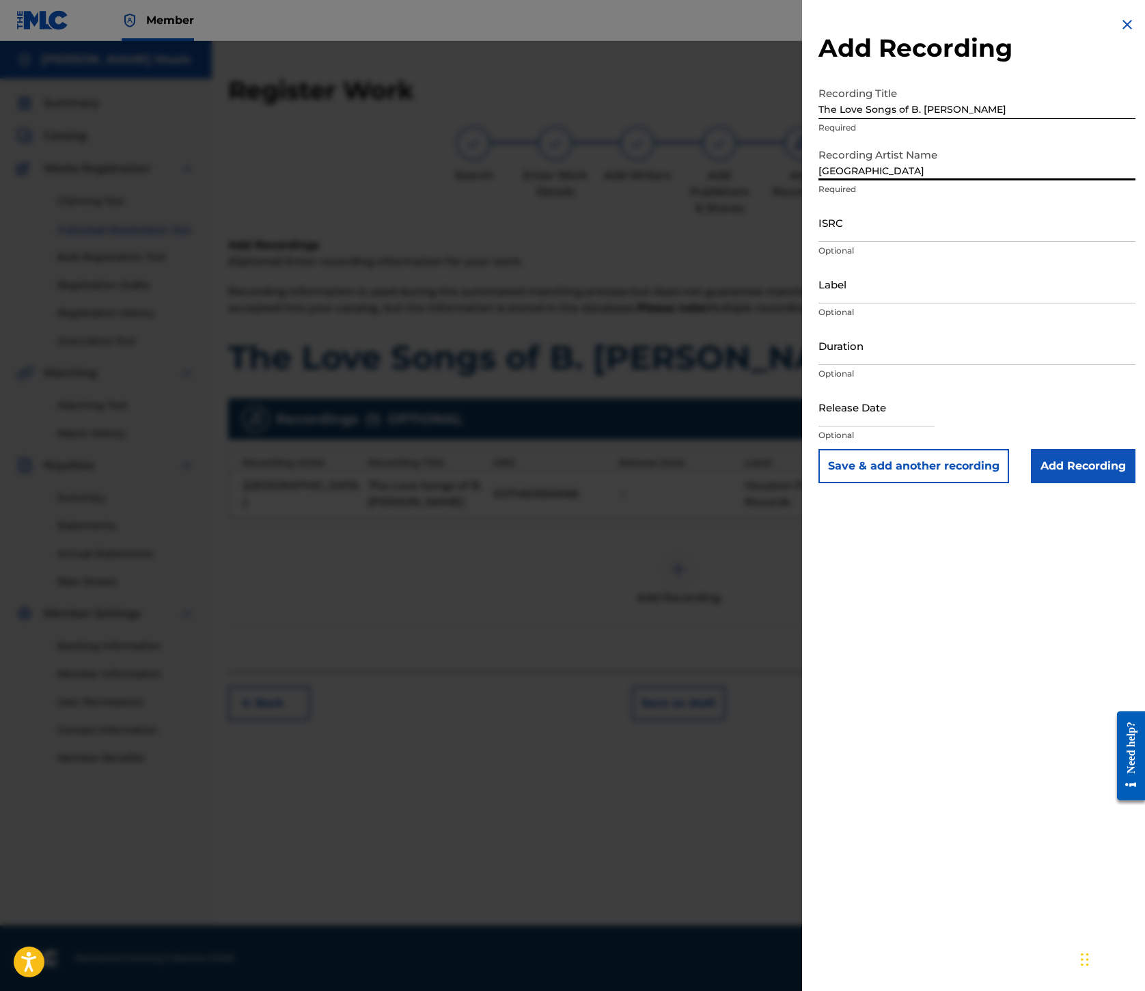
type input "[GEOGRAPHIC_DATA]"
click at [819, 242] on input "ISRC" at bounding box center [977, 222] width 317 height 39
type input "USL4R0754808"
click at [819, 303] on input "Label" at bounding box center [977, 283] width 317 height 39
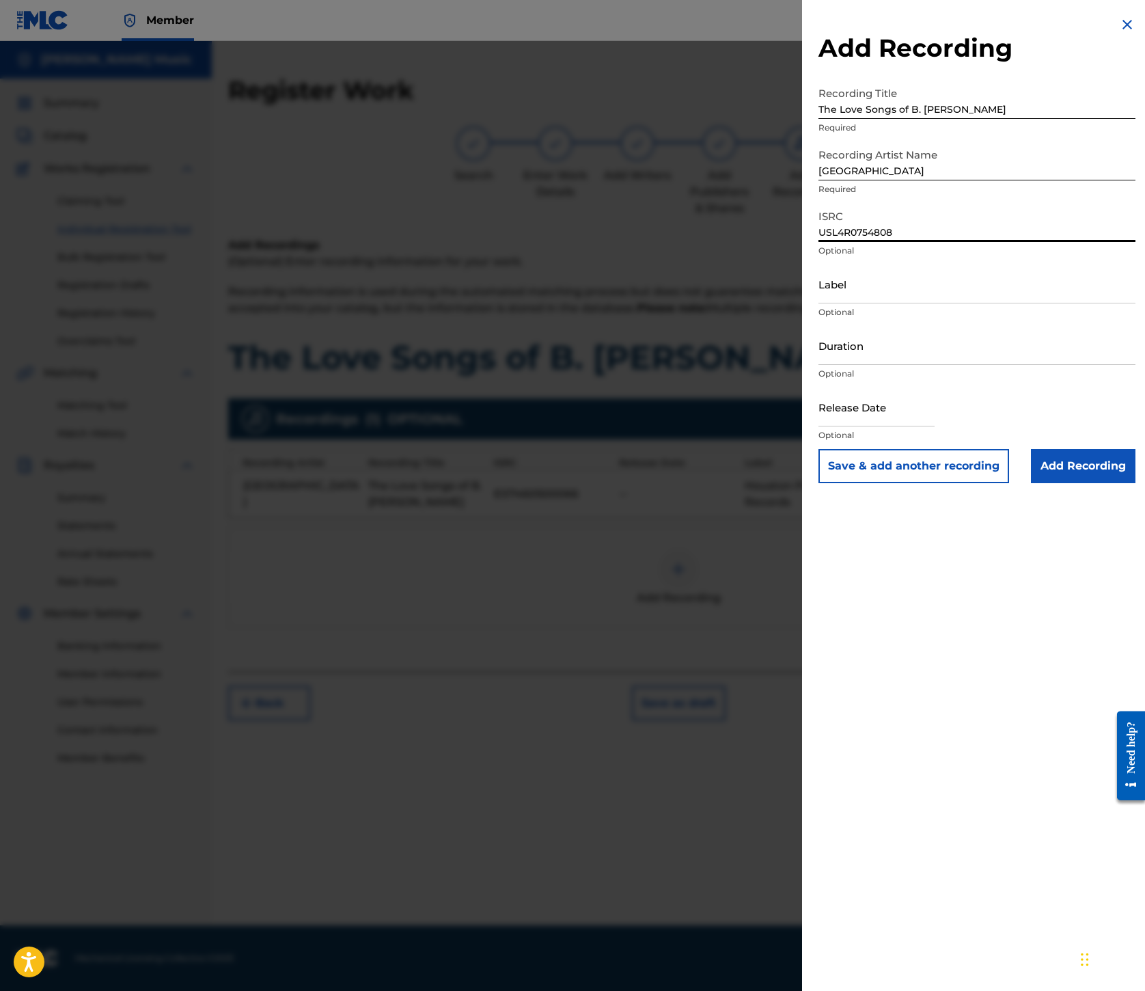
click at [819, 303] on input "Label" at bounding box center [977, 283] width 317 height 39
type input "Popboomerang Records"
click at [1031, 483] on input "Add Recording" at bounding box center [1083, 466] width 105 height 34
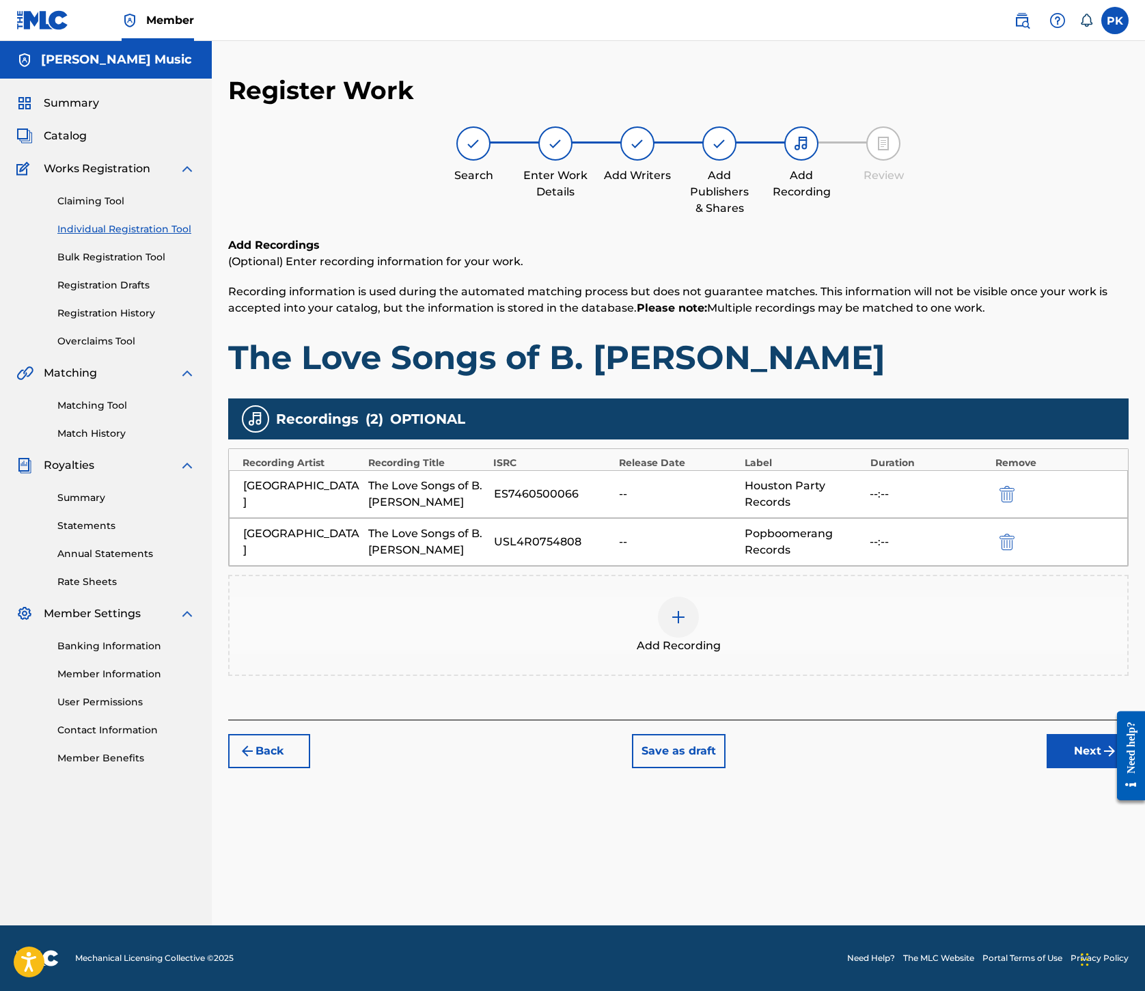
click at [1047, 768] on button "Next" at bounding box center [1088, 751] width 82 height 34
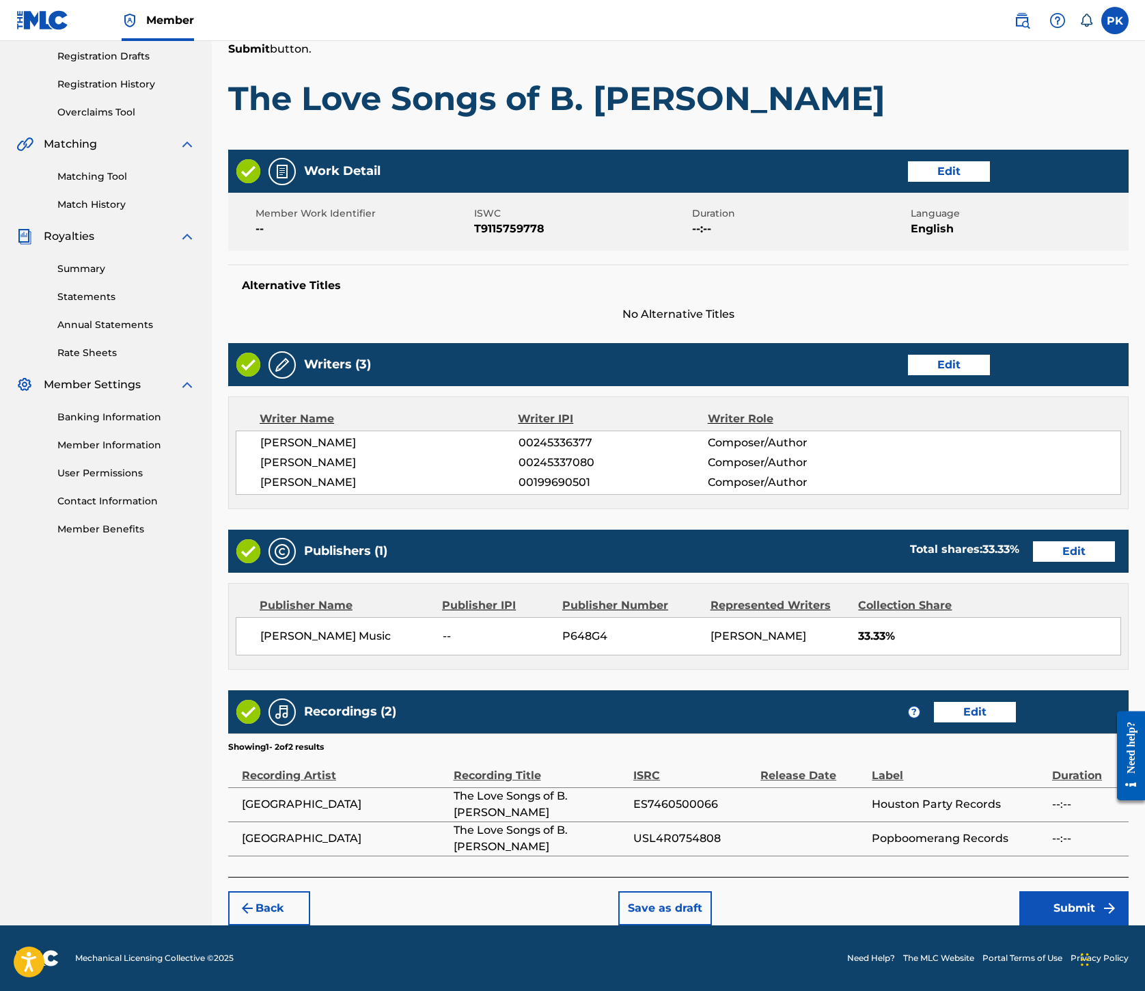
scroll to position [949, 0]
click at [1037, 891] on button "Submit" at bounding box center [1074, 908] width 109 height 34
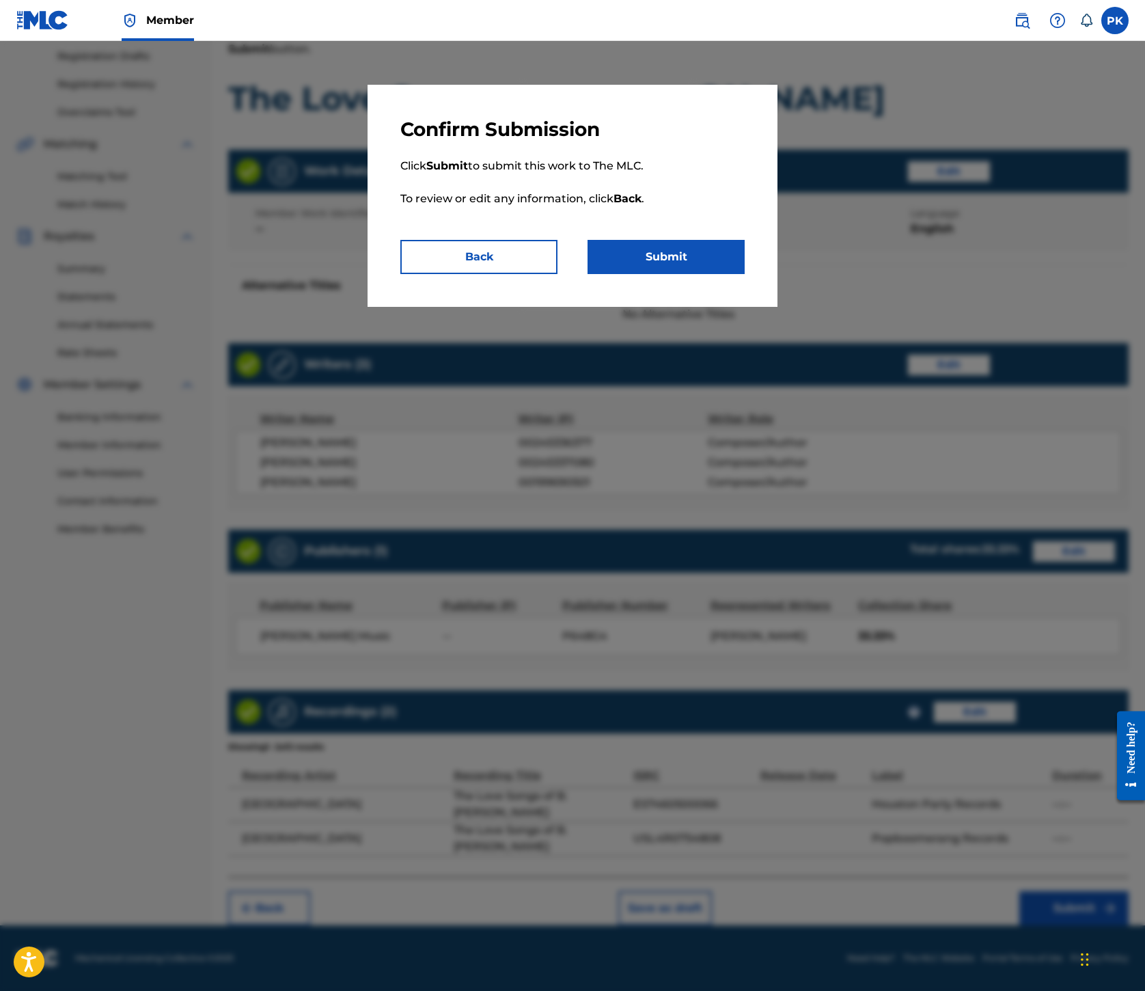
click at [731, 274] on button "Submit" at bounding box center [666, 257] width 157 height 34
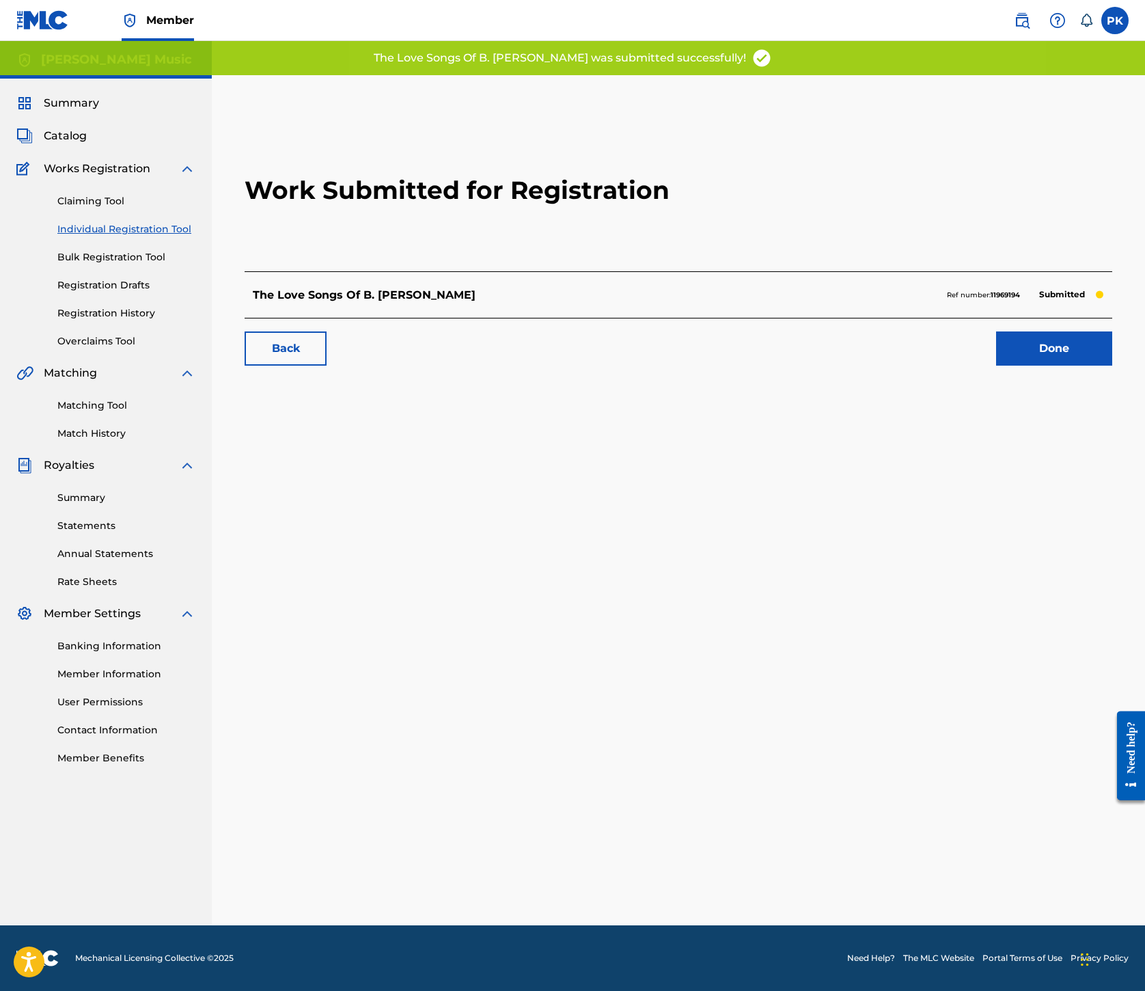
click at [996, 366] on link "Done" at bounding box center [1054, 348] width 116 height 34
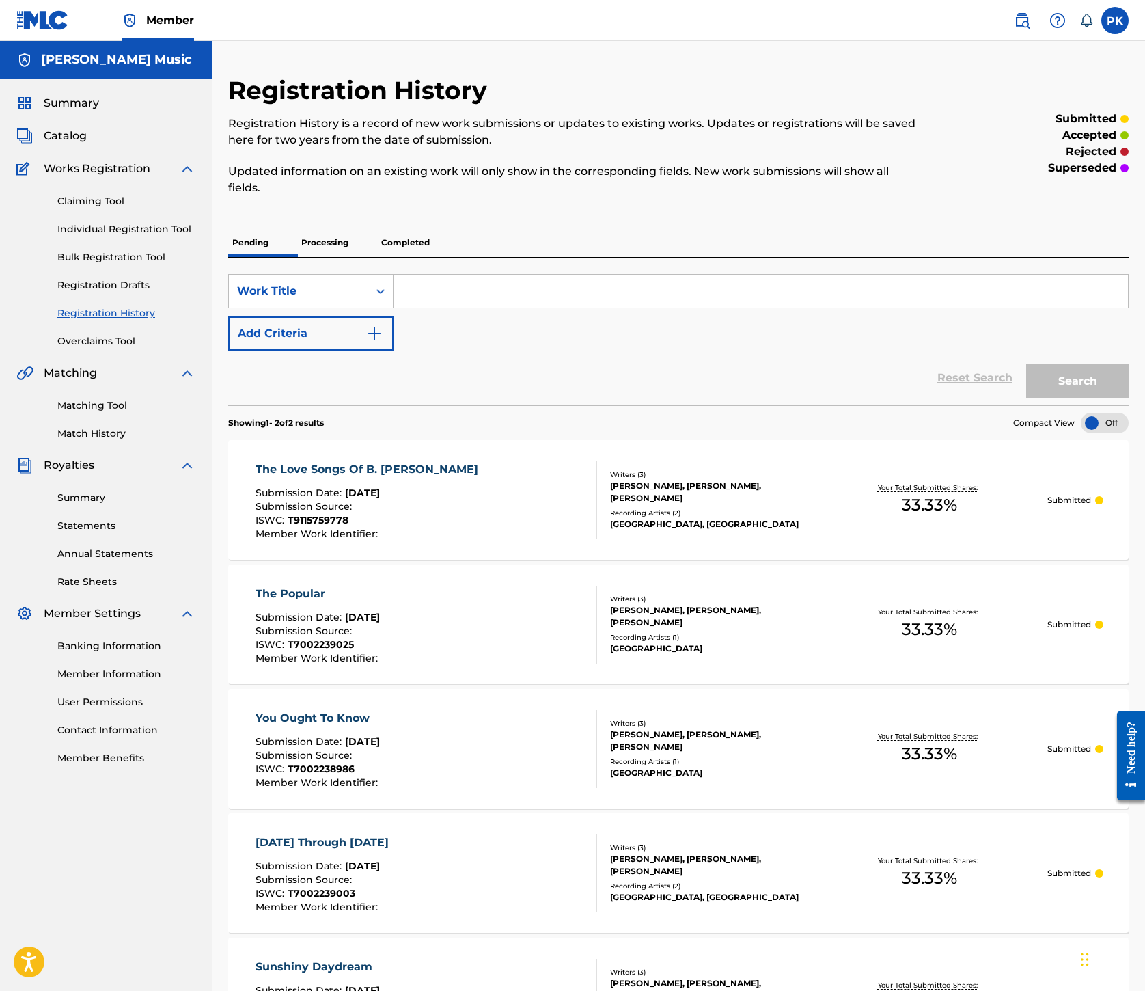
click at [87, 144] on span "Catalog" at bounding box center [65, 136] width 43 height 16
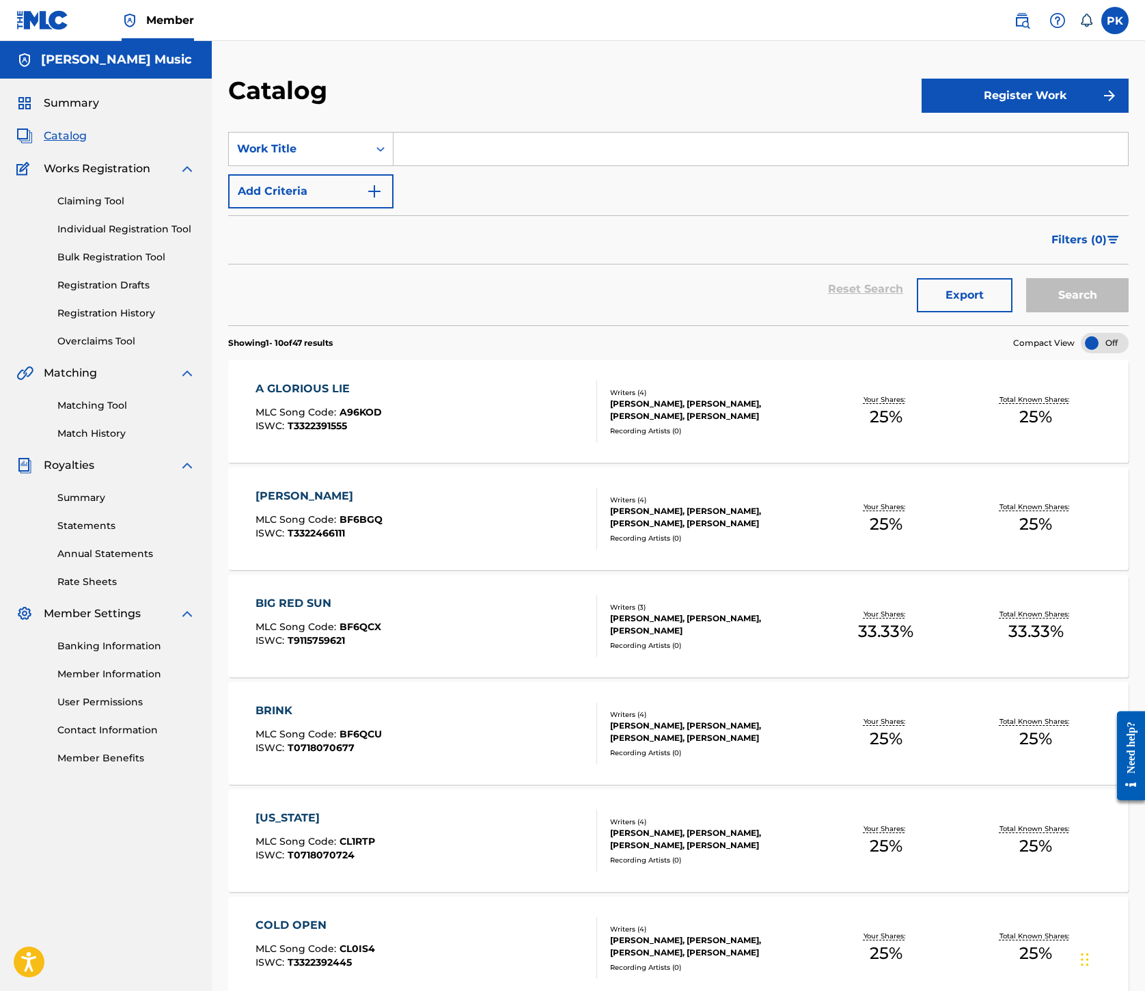
click at [87, 144] on span "Catalog" at bounding box center [65, 136] width 43 height 16
click at [99, 111] on span "Summary" at bounding box center [71, 103] width 55 height 16
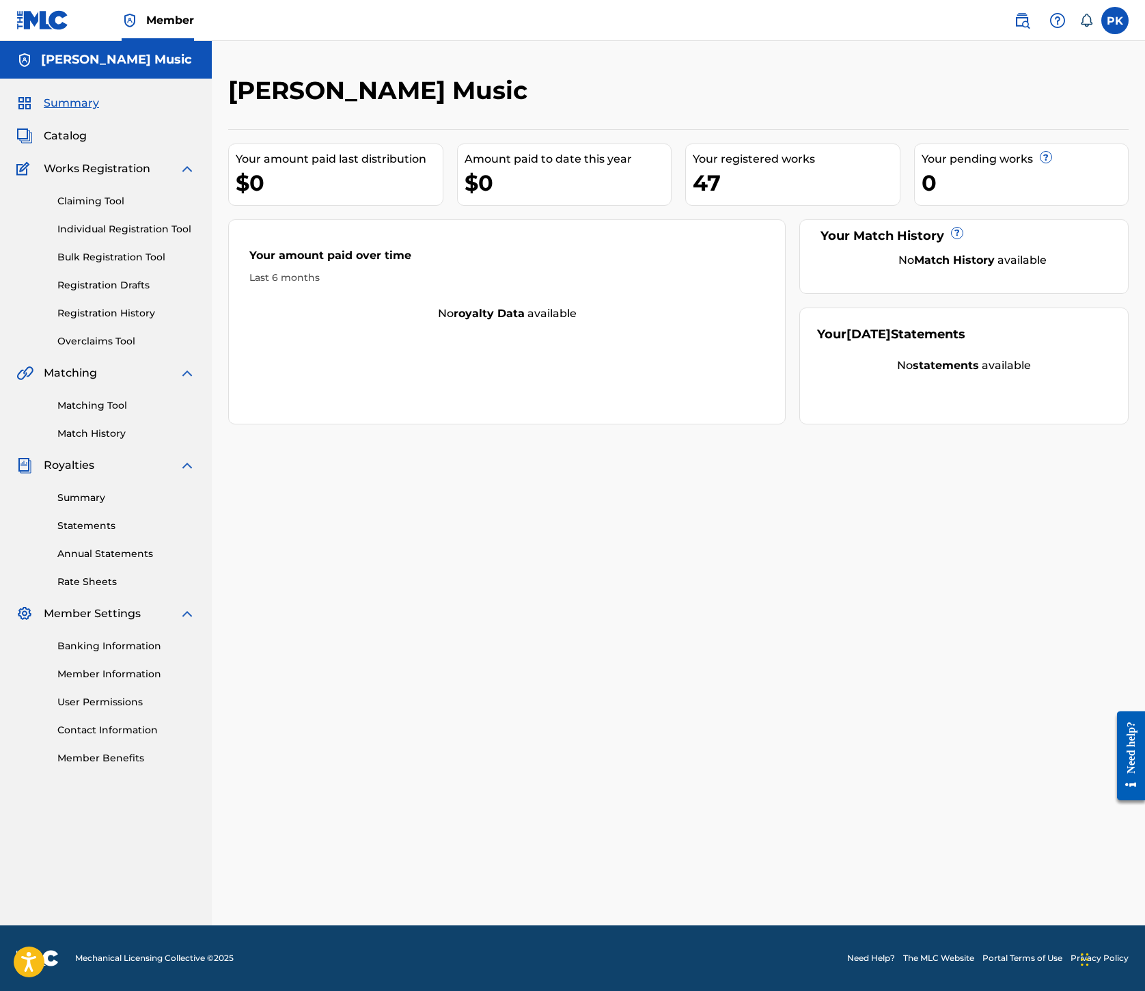
scroll to position [0, 324]
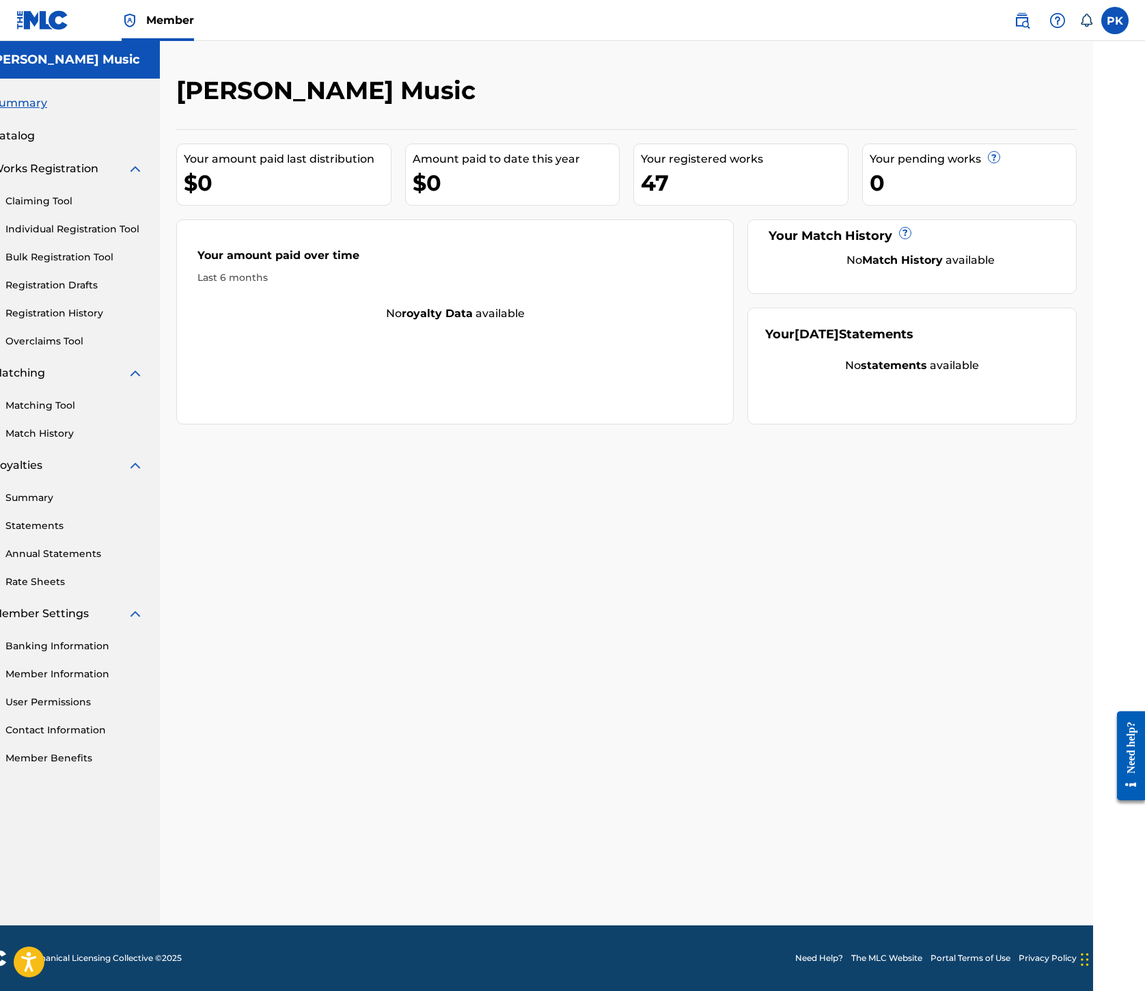
click at [1000, 163] on span "?" at bounding box center [994, 157] width 11 height 11
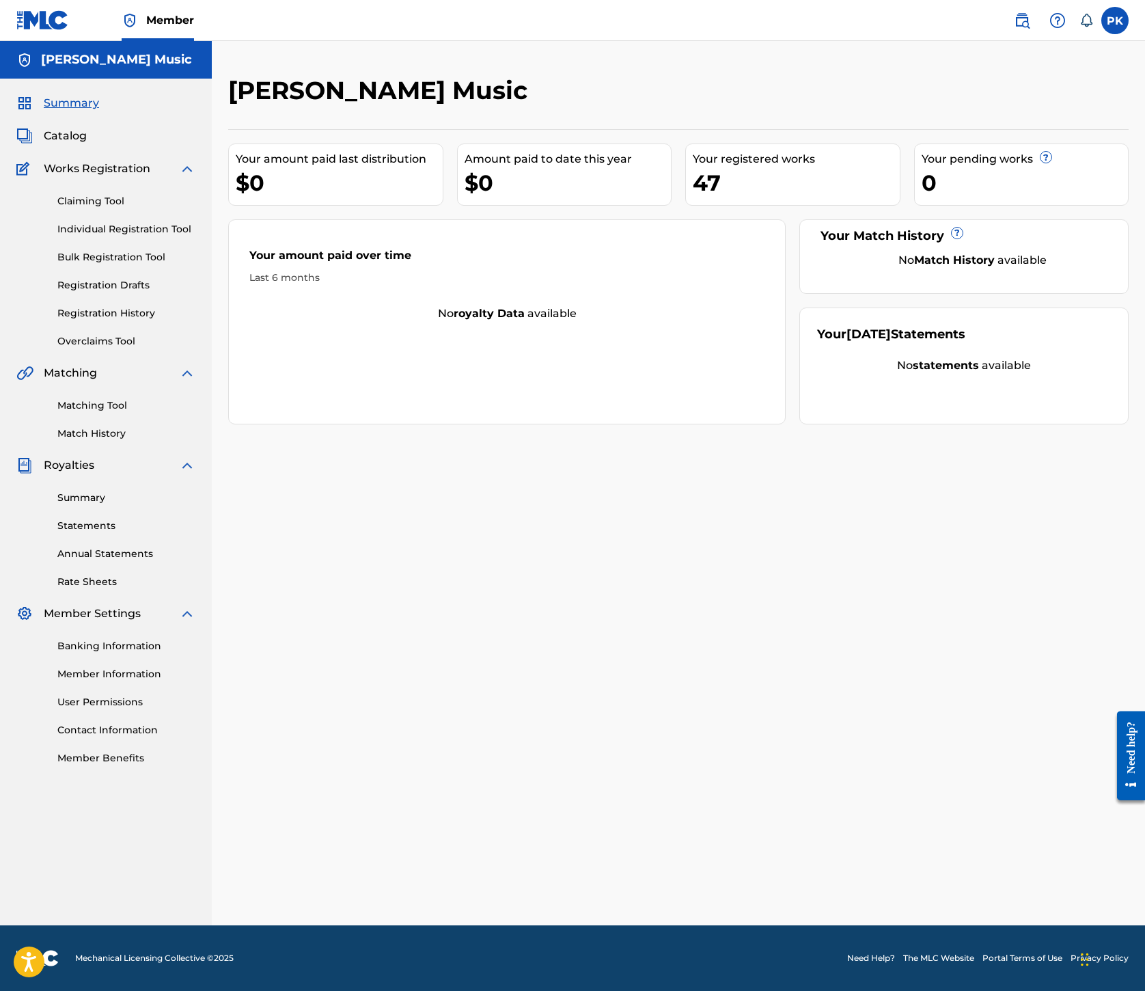
click at [636, 424] on div "Your amount paid over time Last 6 months No royalty data available" at bounding box center [507, 321] width 558 height 205
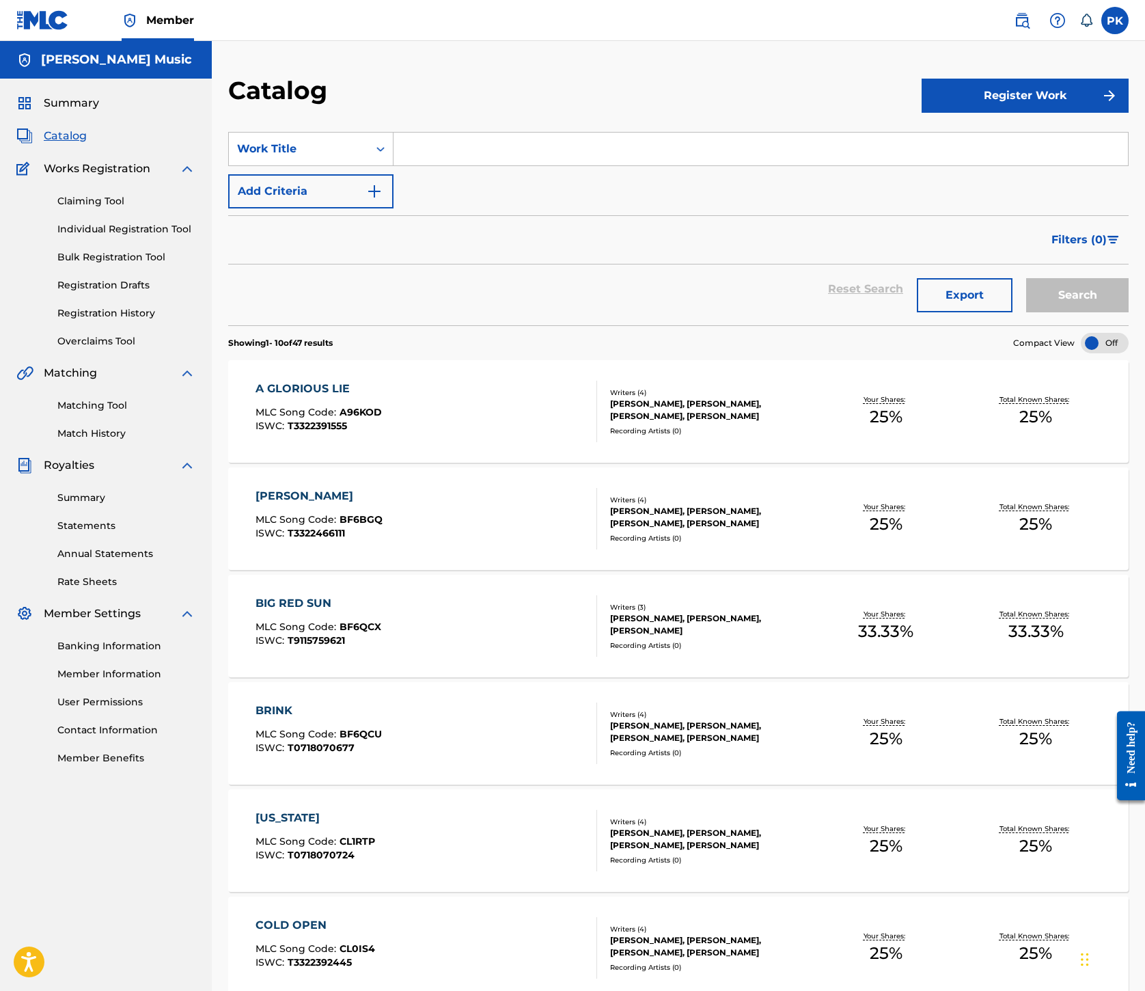
click at [130, 208] on link "Claiming Tool" at bounding box center [126, 201] width 138 height 14
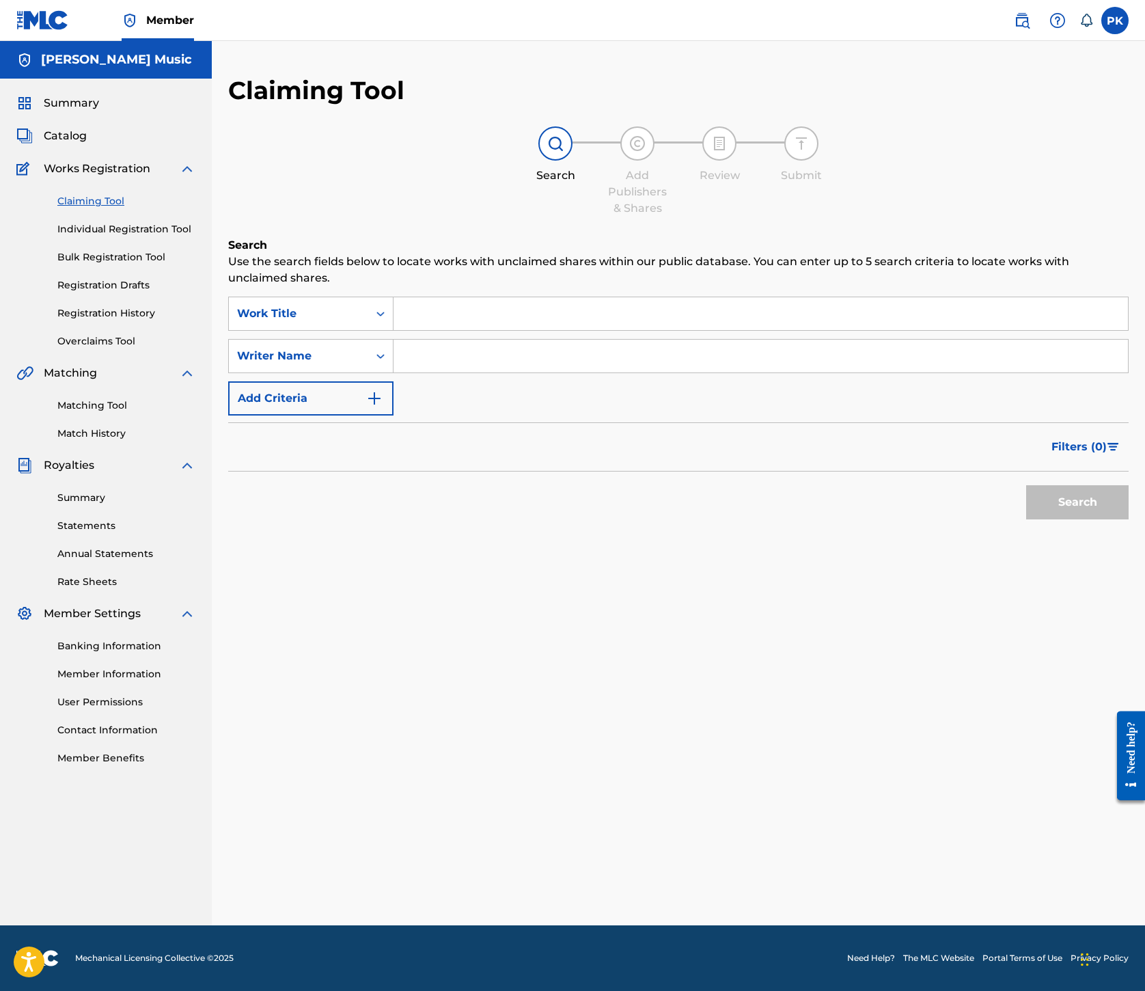
click at [145, 236] on link "Individual Registration Tool" at bounding box center [126, 229] width 138 height 14
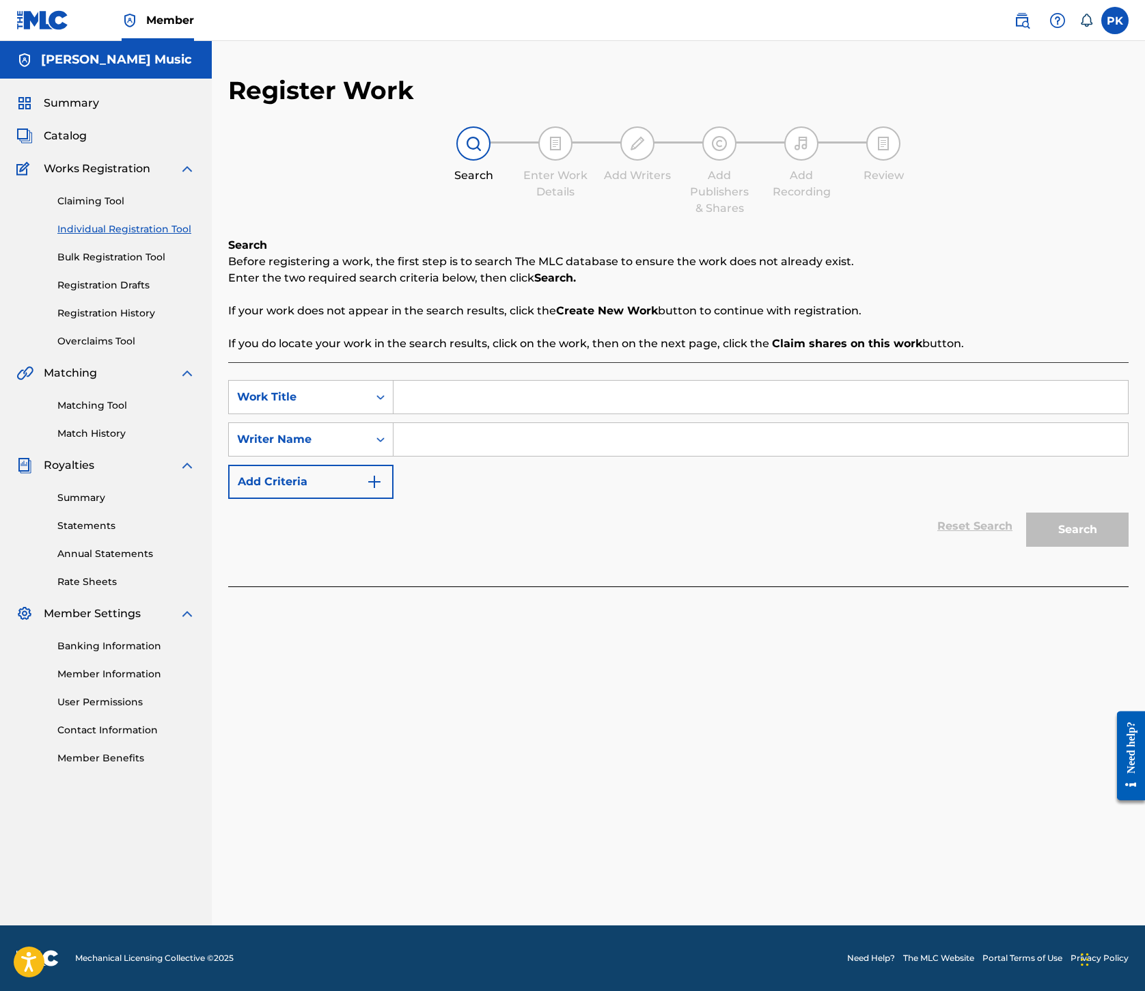
click at [165, 208] on link "Claiming Tool" at bounding box center [126, 201] width 138 height 14
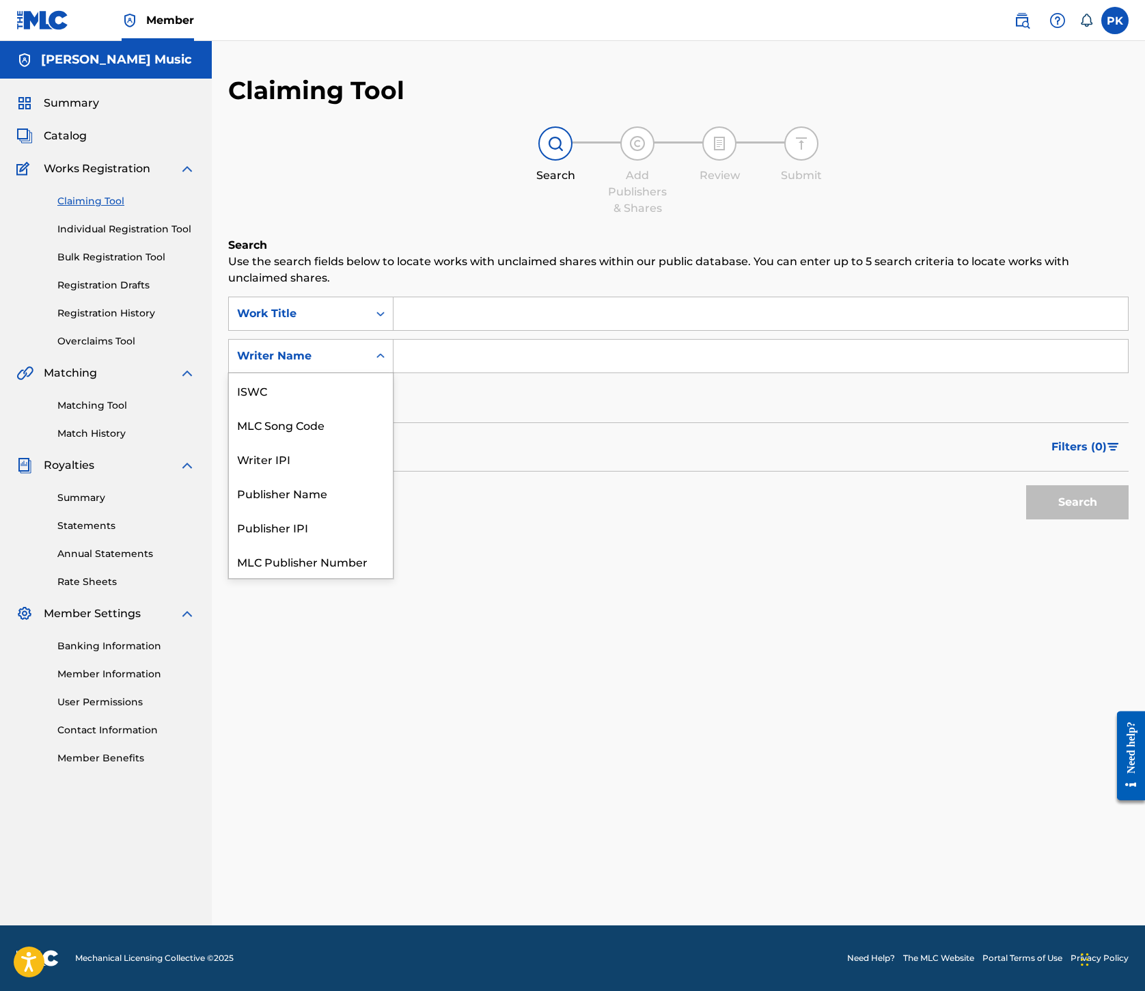
click at [393, 368] on div "Search Form" at bounding box center [380, 356] width 25 height 25
click at [645, 595] on div "Search Use the search fields below to locate works with unclaimed shares within…" at bounding box center [678, 415] width 901 height 357
click at [741, 372] on input "Search Form" at bounding box center [761, 356] width 735 height 33
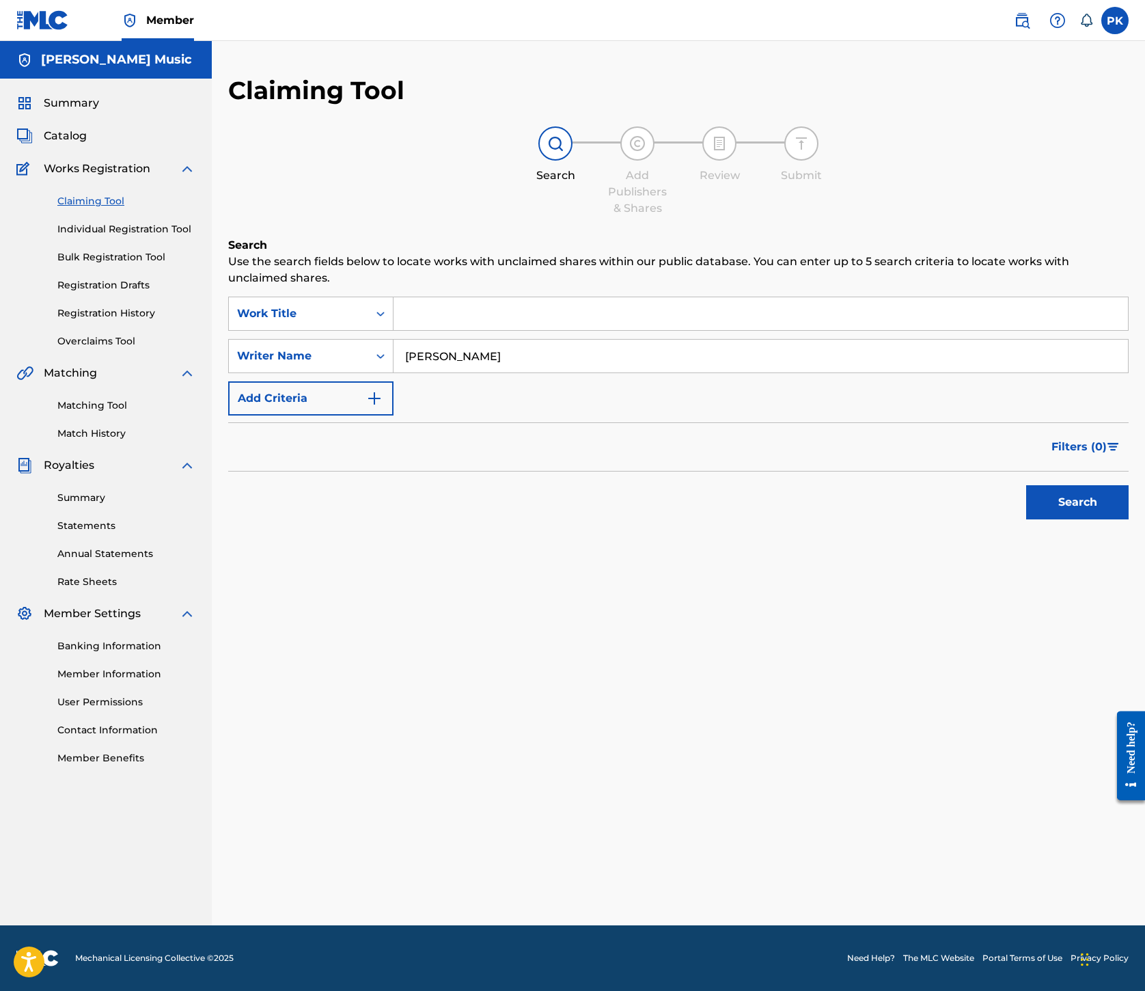
click at [1027, 519] on button "Search" at bounding box center [1078, 502] width 103 height 34
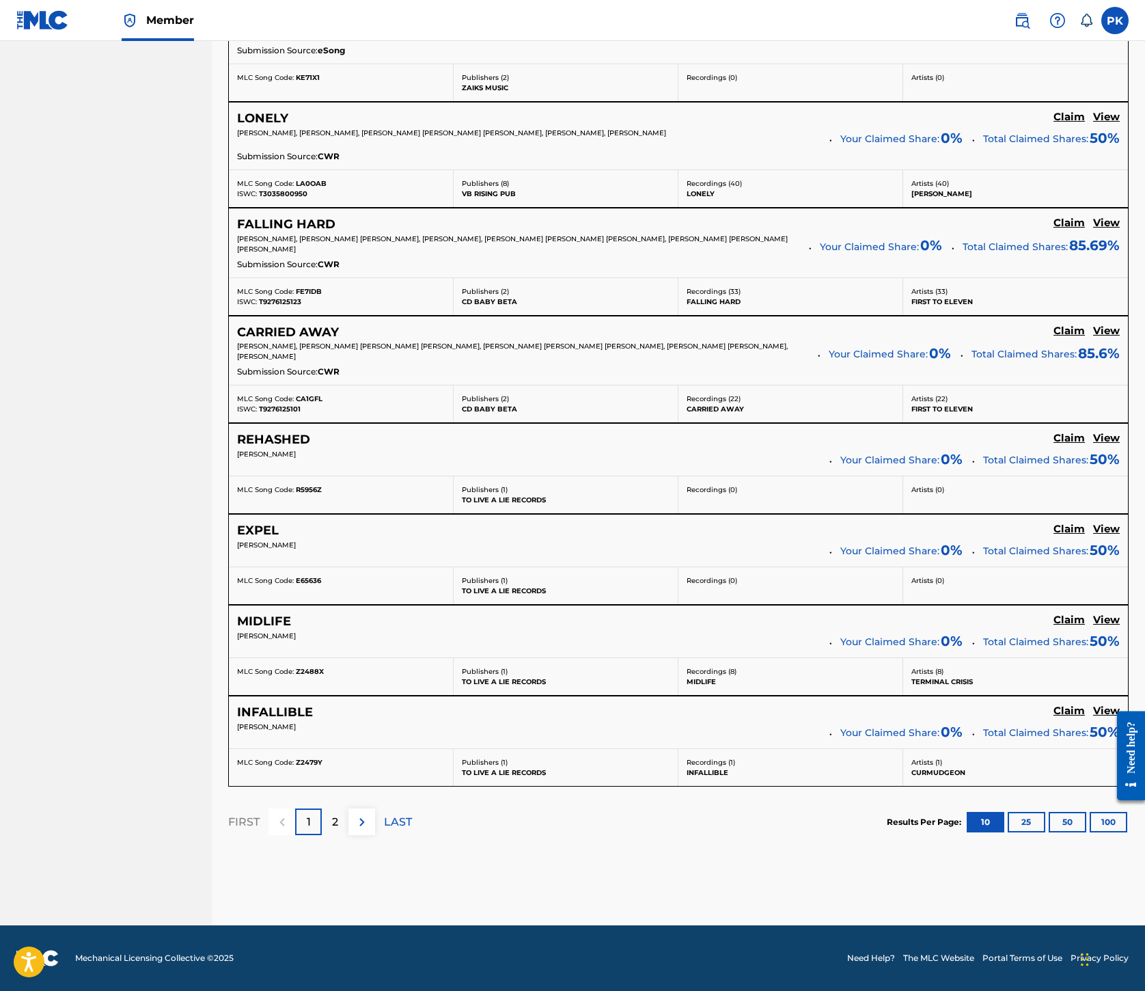
scroll to position [1956, 0]
click at [338, 814] on p "2" at bounding box center [335, 822] width 6 height 16
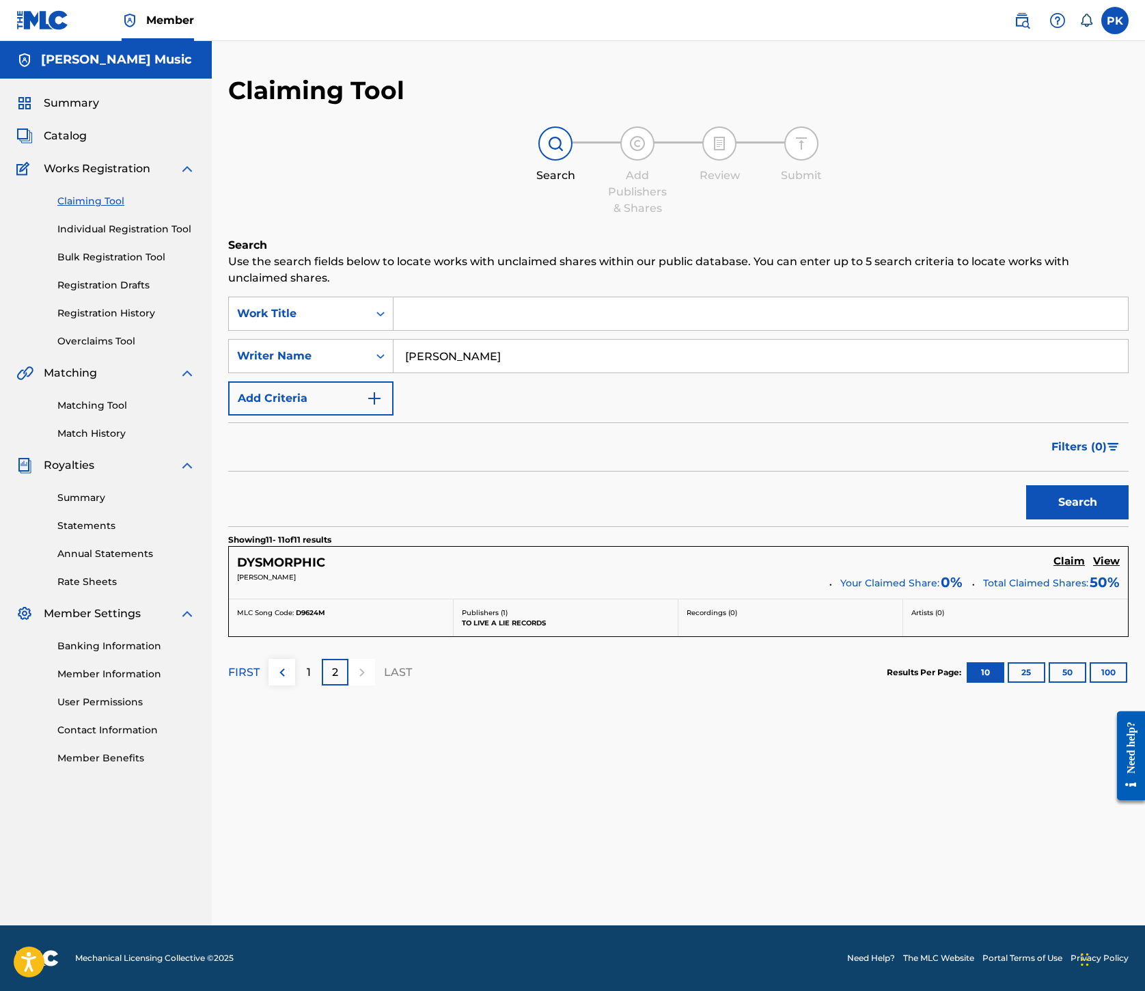
scroll to position [34, 0]
drag, startPoint x: 783, startPoint y: 478, endPoint x: 683, endPoint y: 480, distance: 99.8
click at [683, 373] on div "SearchWithCriteriab7ac903a-e58c-42bd-ad46-07a9112b7cac Writer Name krysiak" at bounding box center [678, 356] width 901 height 34
type input "h"
type input "w"
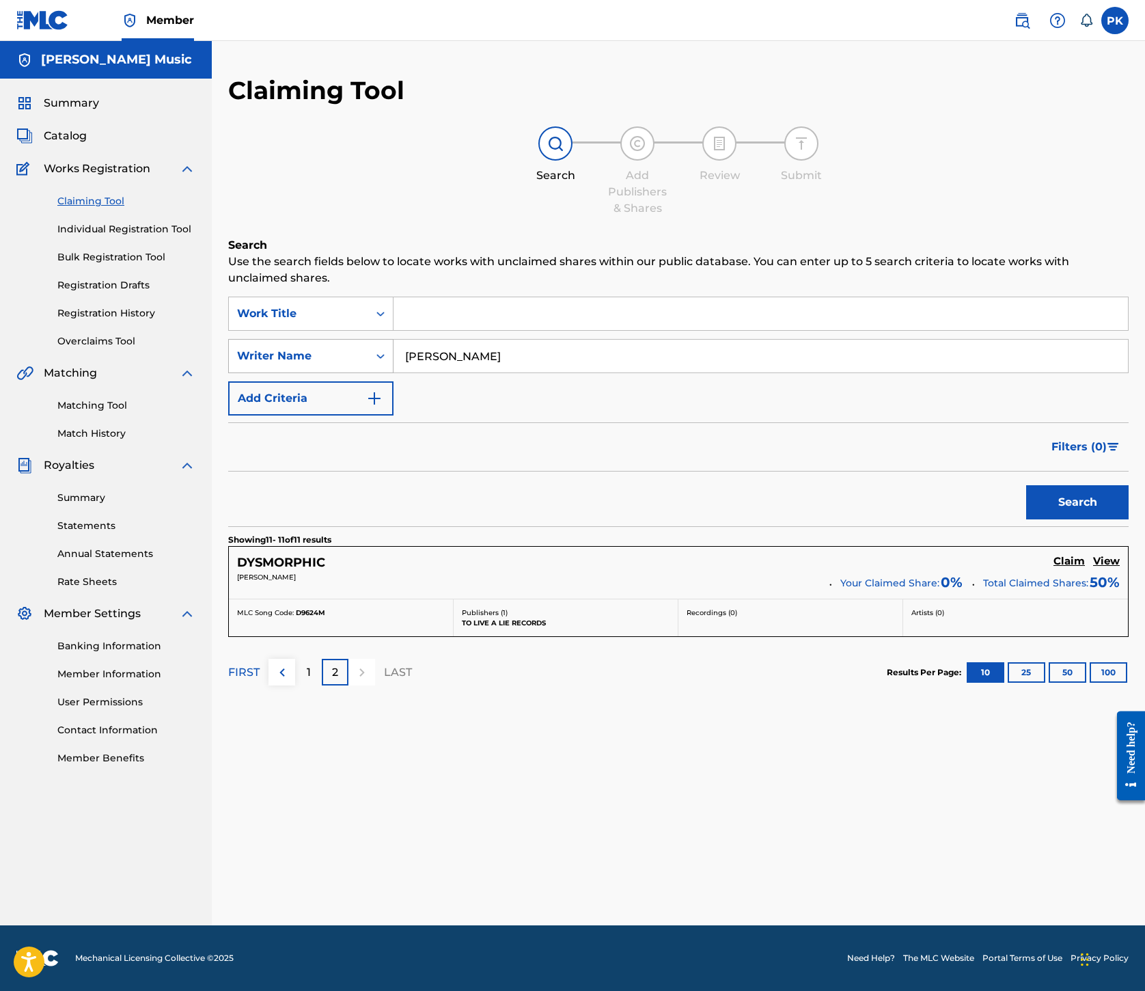
click at [1027, 519] on button "Search" at bounding box center [1078, 502] width 103 height 34
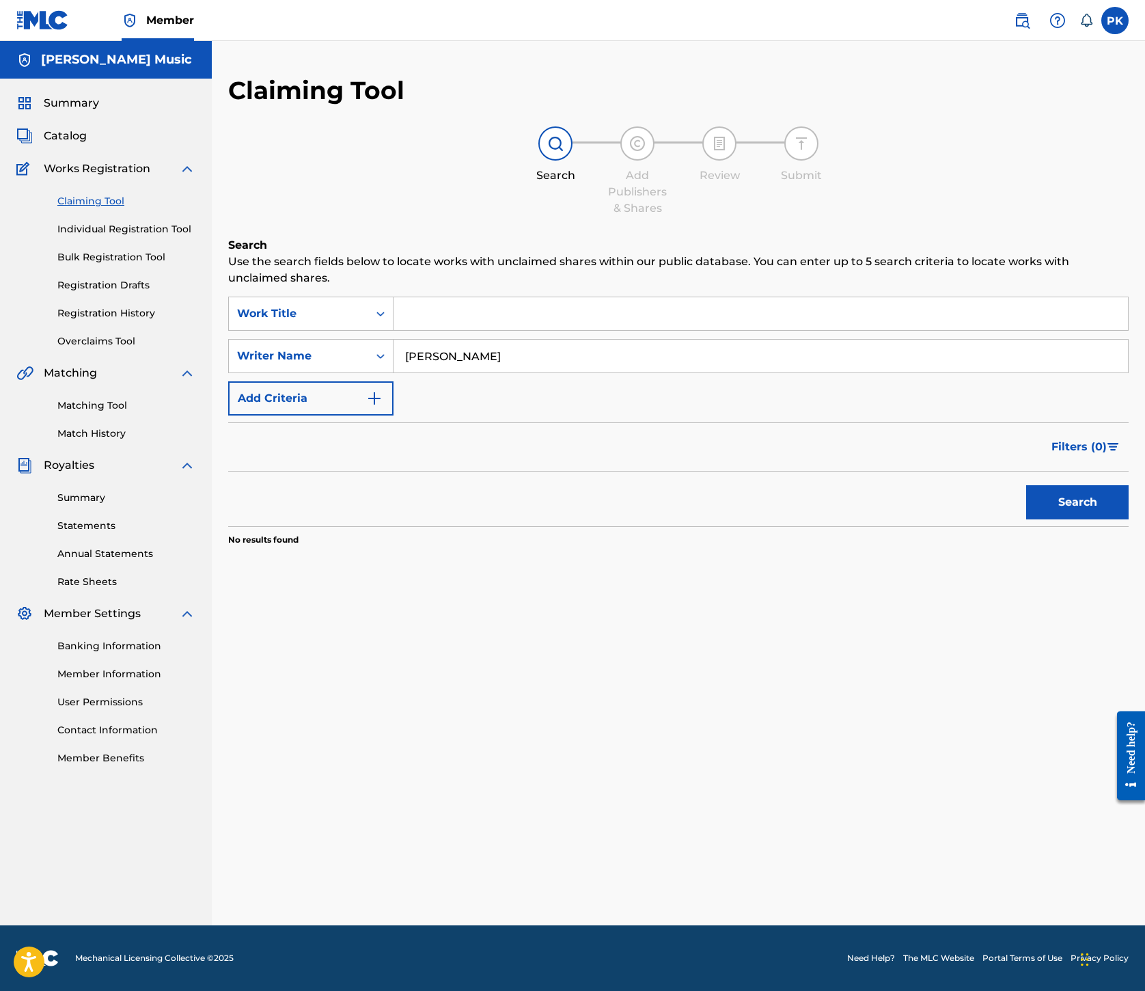
click at [759, 372] on input "Tony waddy" at bounding box center [761, 356] width 735 height 33
drag, startPoint x: 759, startPoint y: 483, endPoint x: 714, endPoint y: 483, distance: 45.1
click at [715, 372] on input "Tony waddy" at bounding box center [761, 356] width 735 height 33
click at [1028, 519] on button "Search" at bounding box center [1078, 502] width 103 height 34
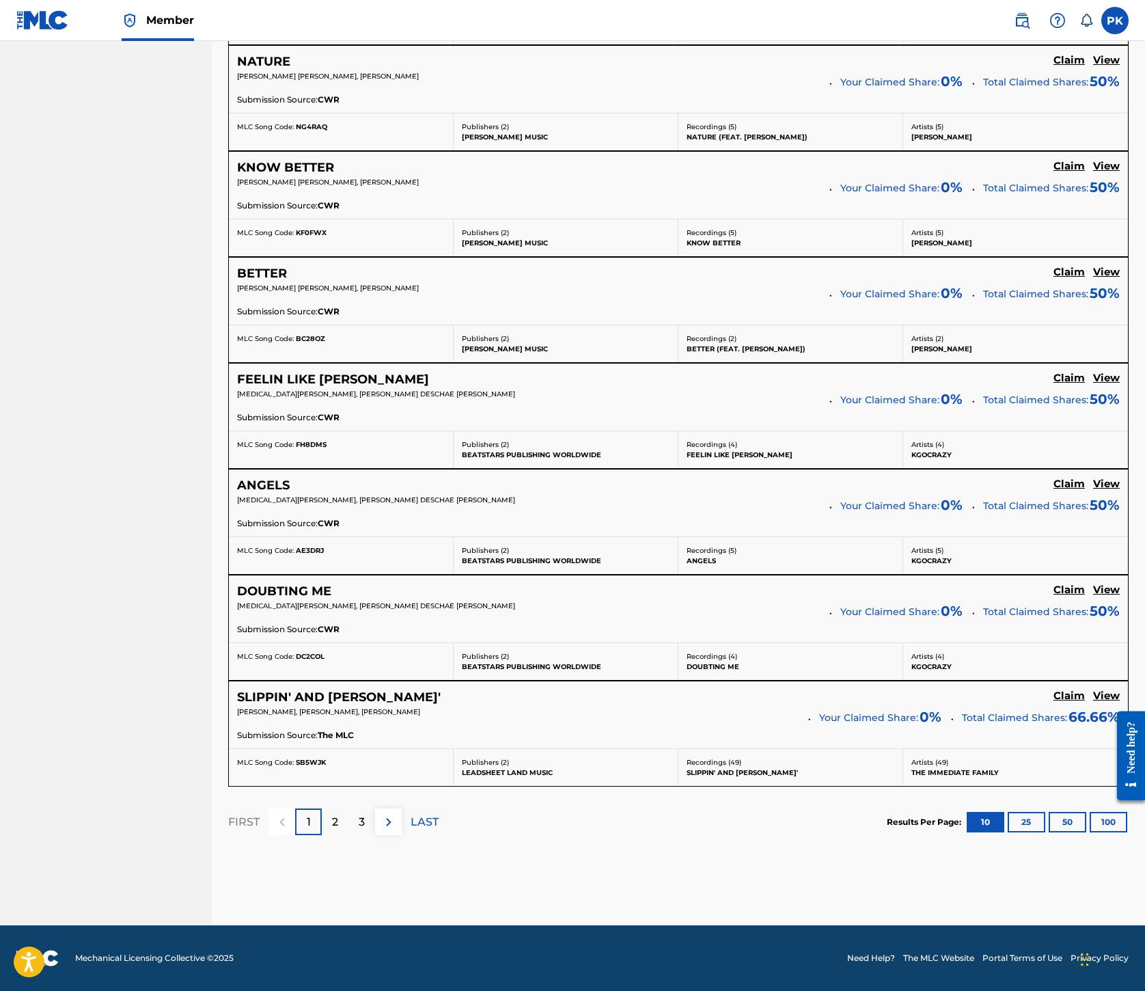
scroll to position [1845, 0]
click at [349, 809] on div "2" at bounding box center [335, 822] width 27 height 27
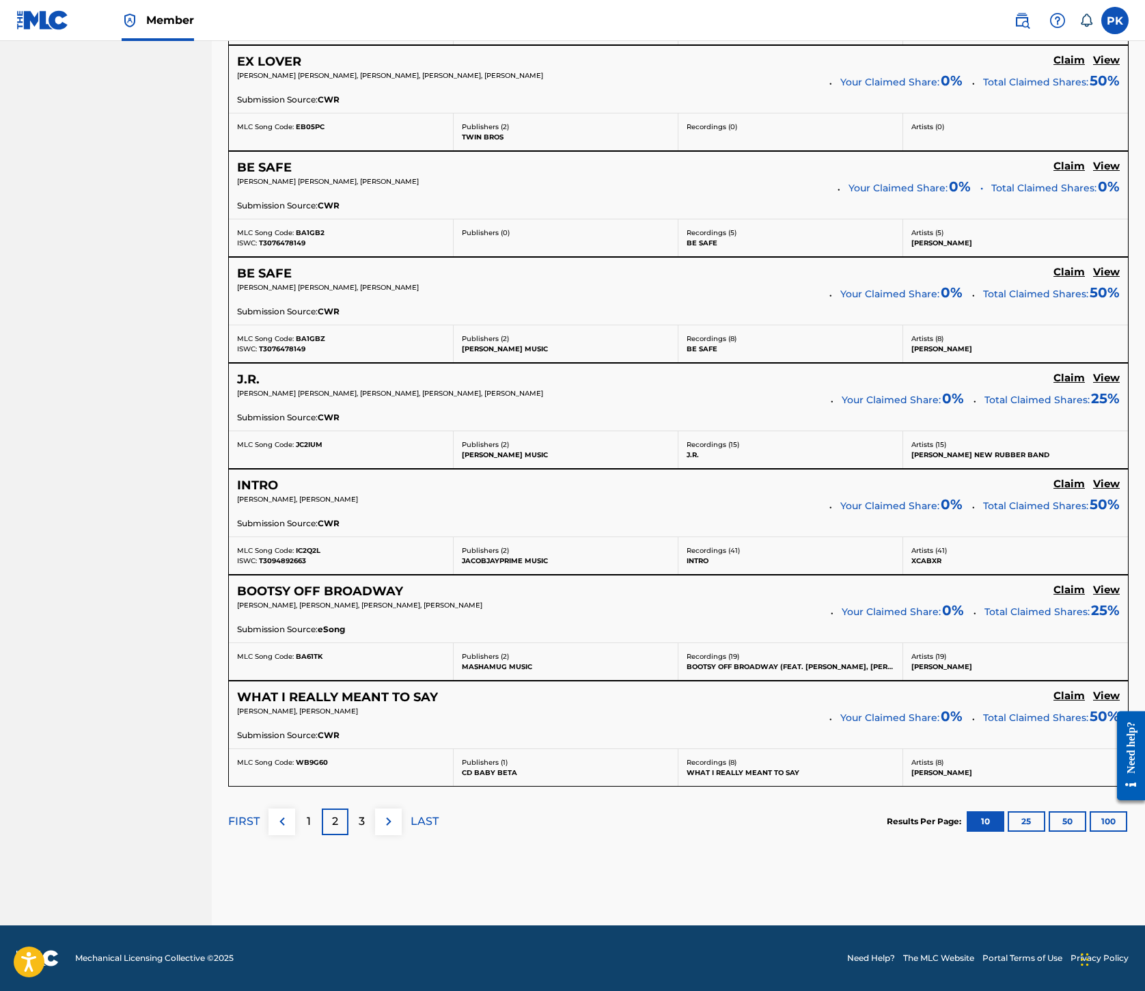
scroll to position [1937, 0]
click at [365, 813] on p "3" at bounding box center [362, 821] width 6 height 16
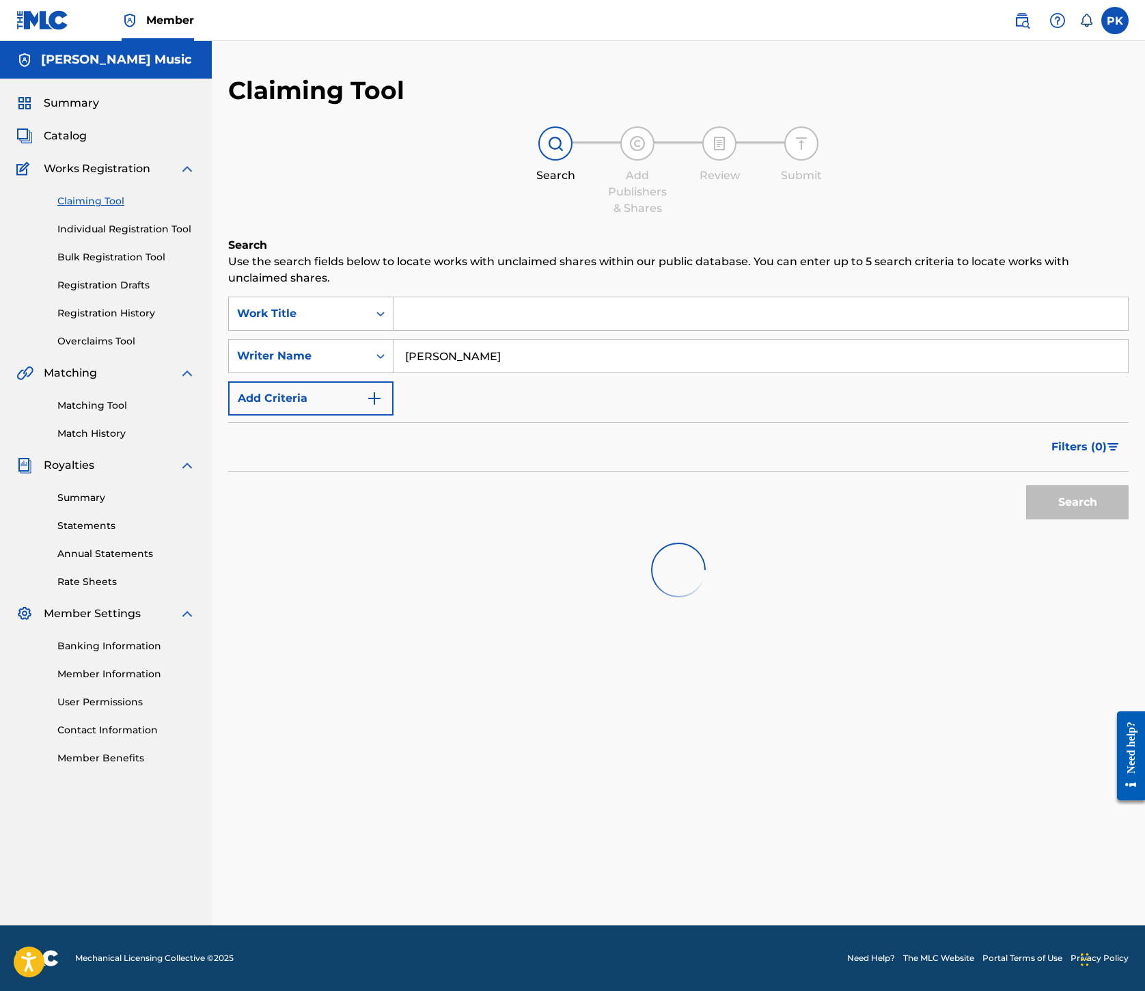
scroll to position [398, 0]
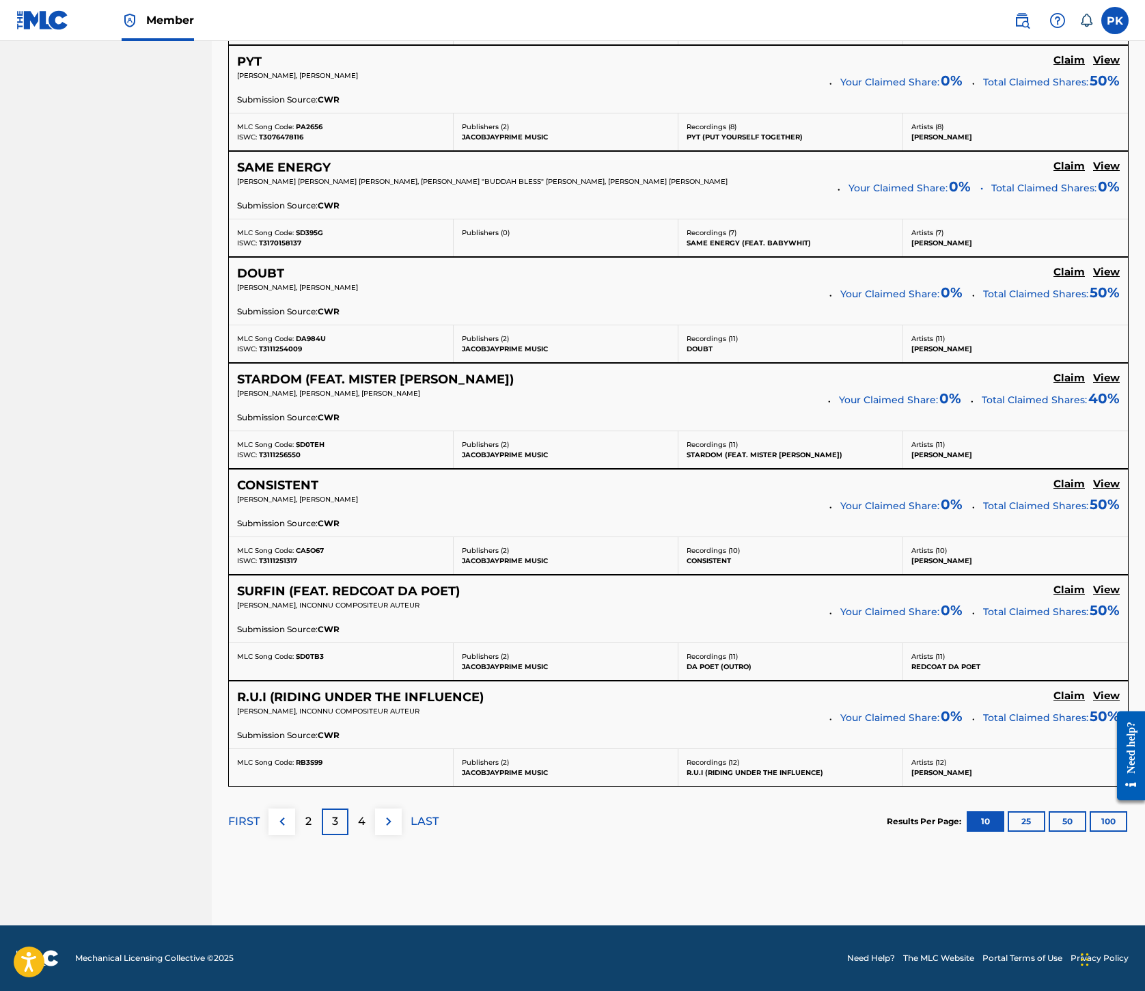
click at [366, 813] on p "4" at bounding box center [362, 821] width 8 height 16
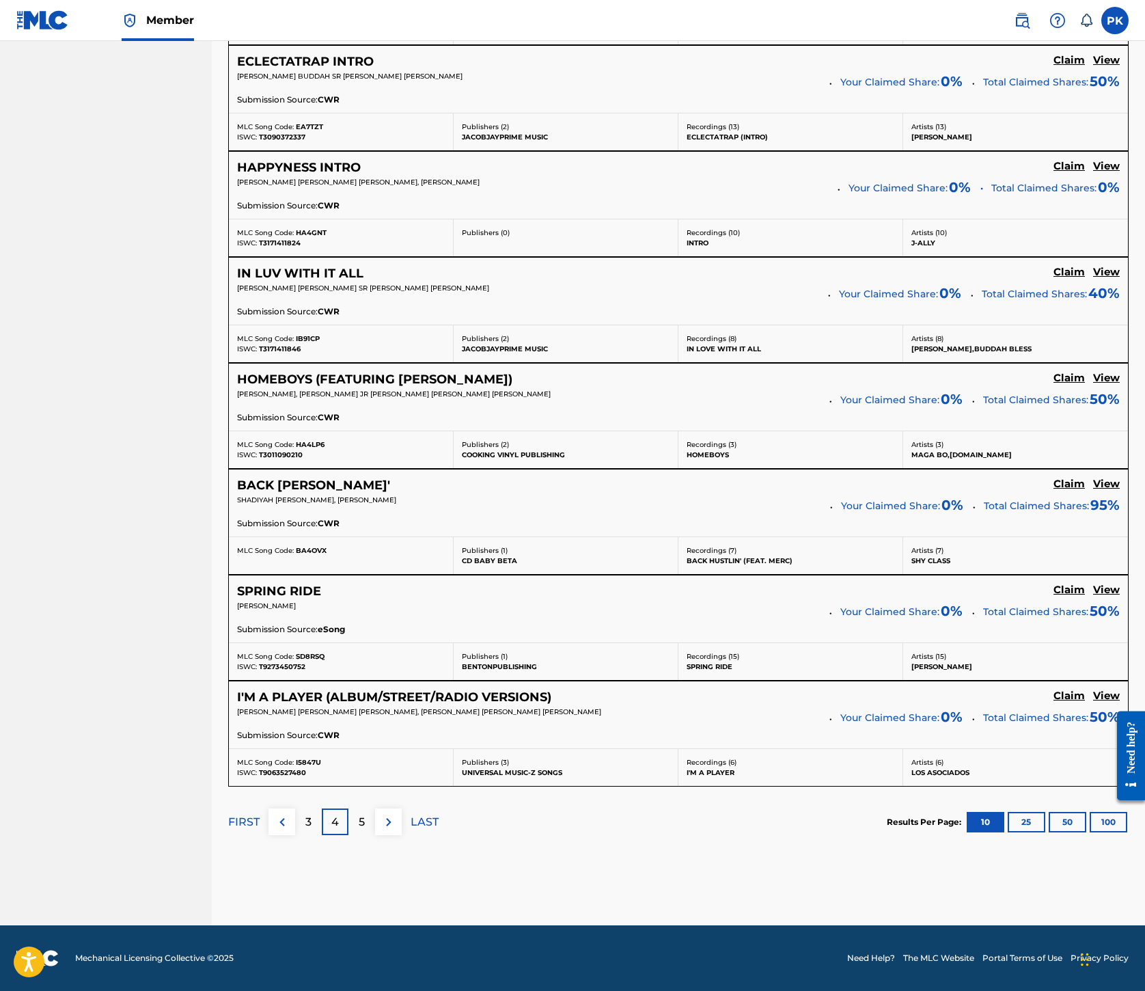
scroll to position [2026, 0]
click at [375, 809] on div "5" at bounding box center [362, 822] width 27 height 27
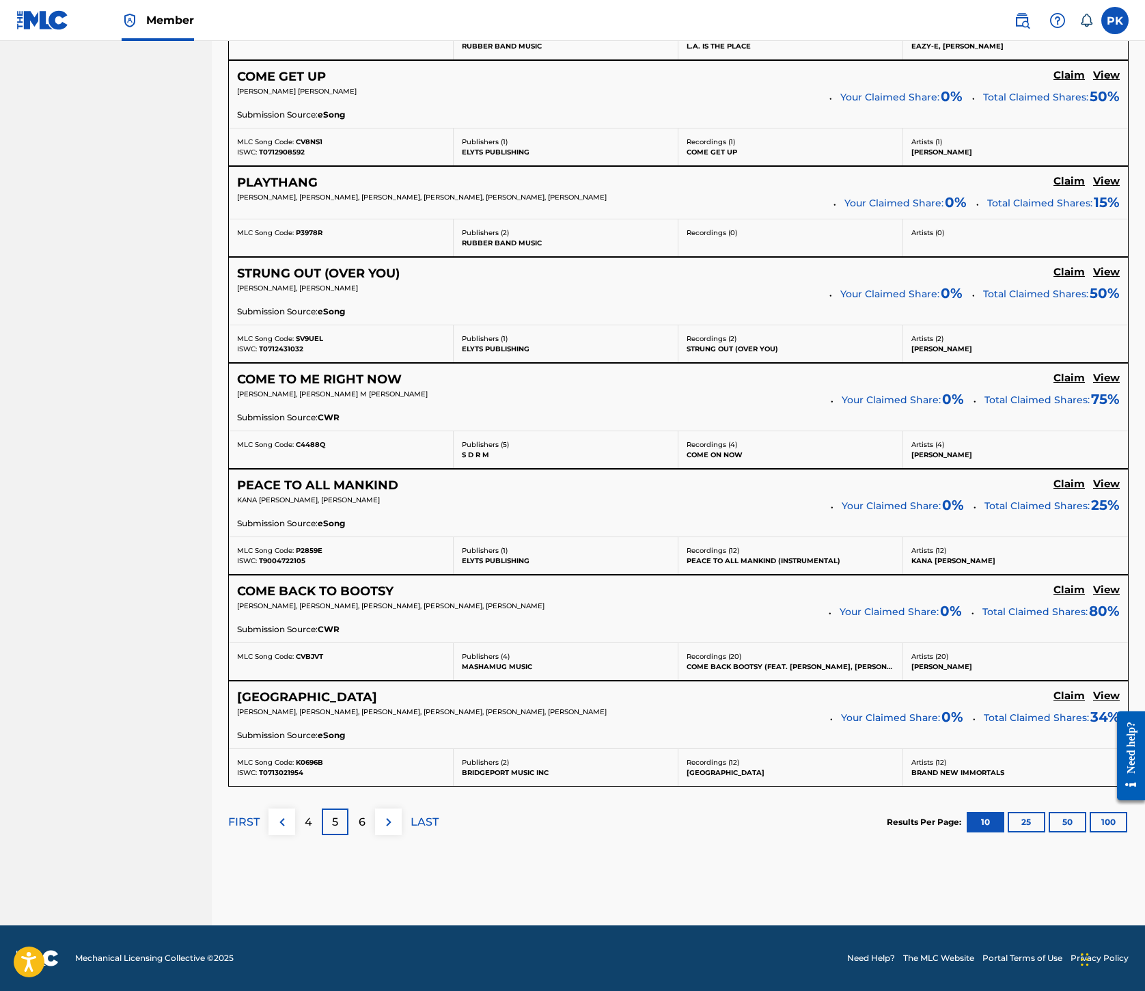
scroll to position [1878, 0]
click at [366, 814] on p "6" at bounding box center [362, 822] width 7 height 16
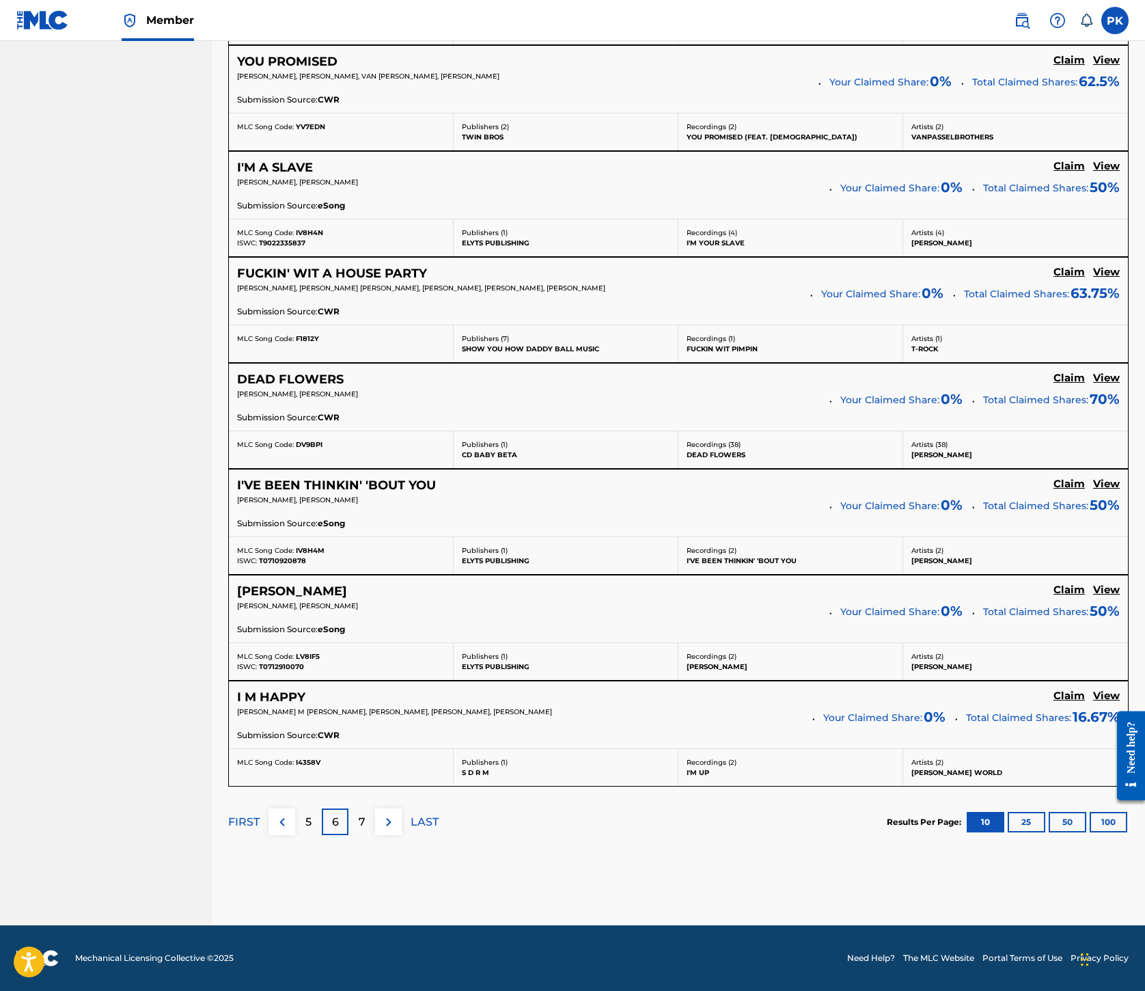
scroll to position [2146, 0]
click at [439, 814] on p "LAST" at bounding box center [425, 822] width 28 height 16
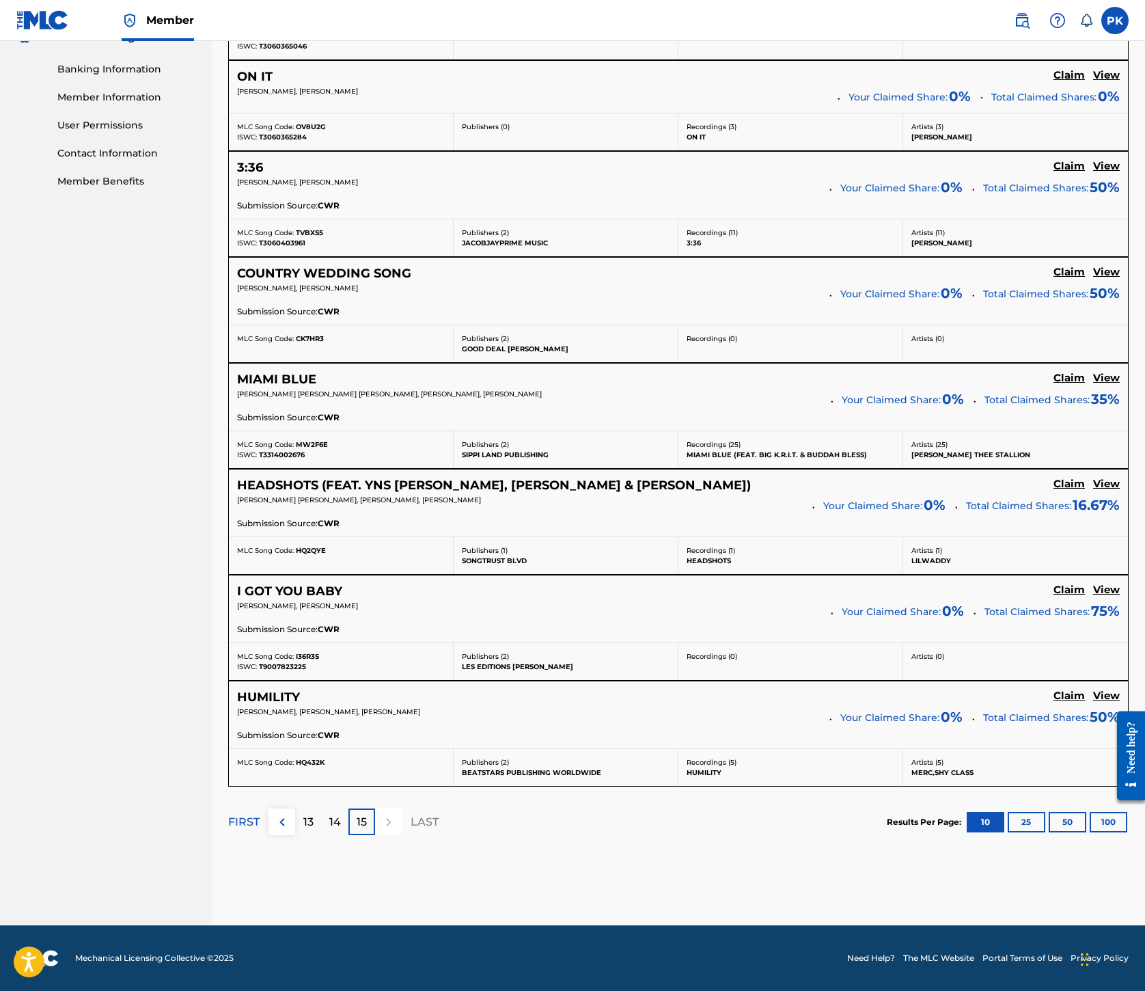
scroll to position [1426, 0]
click at [341, 814] on p "14" at bounding box center [335, 822] width 12 height 16
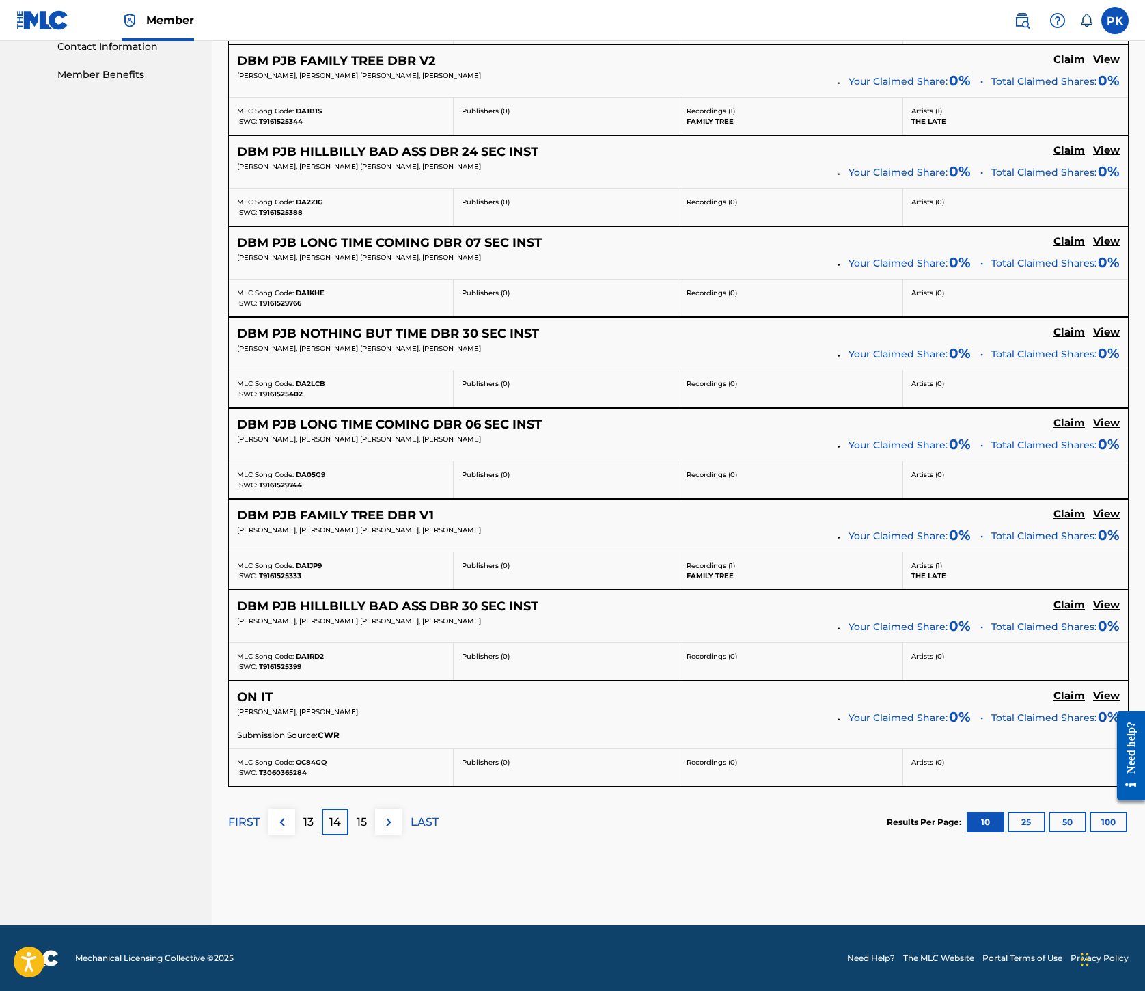
scroll to position [1963, 0]
click at [322, 809] on div "13" at bounding box center [308, 822] width 27 height 27
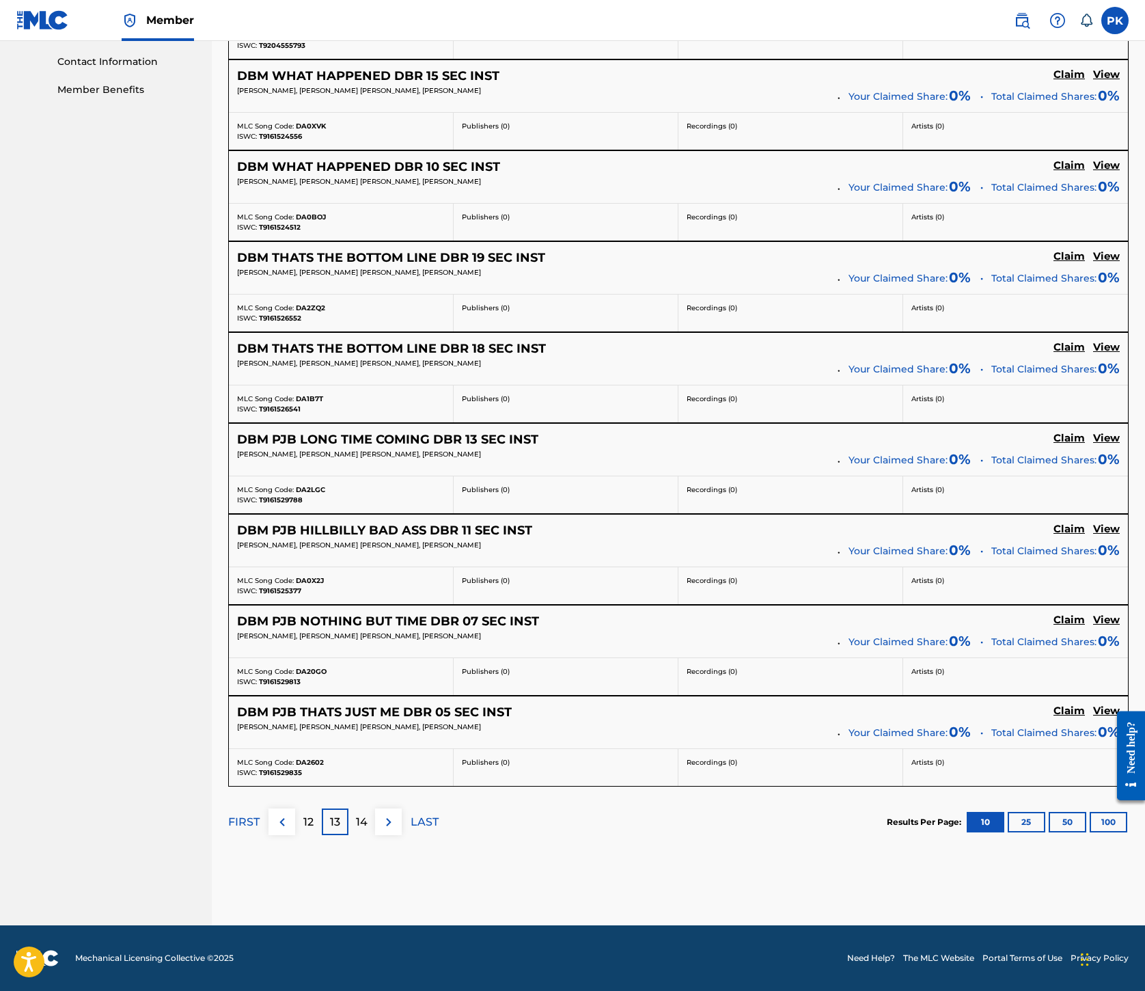
scroll to position [1923, 0]
click at [314, 814] on p "12" at bounding box center [308, 822] width 10 height 16
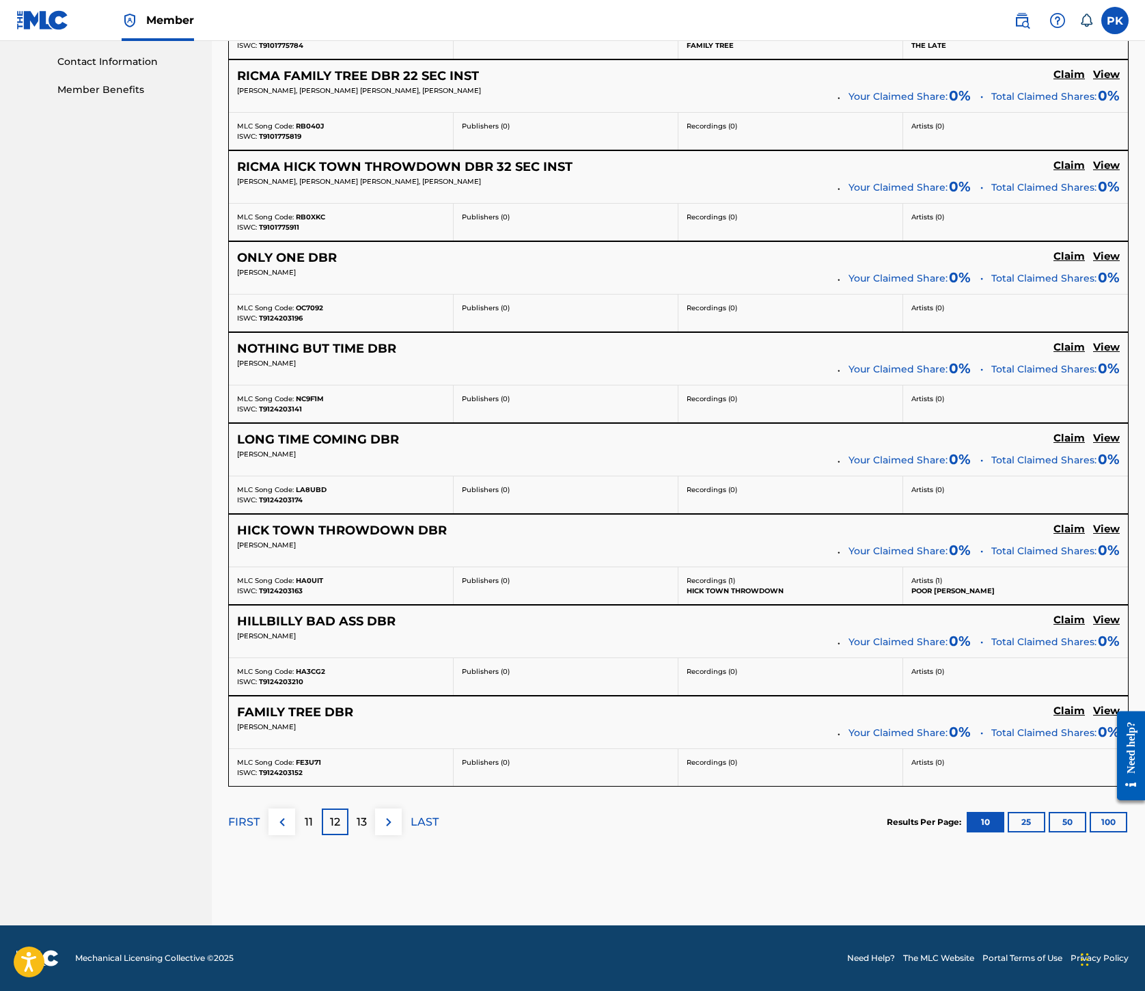
scroll to position [1811, 0]
click at [313, 814] on p "11" at bounding box center [309, 822] width 8 height 16
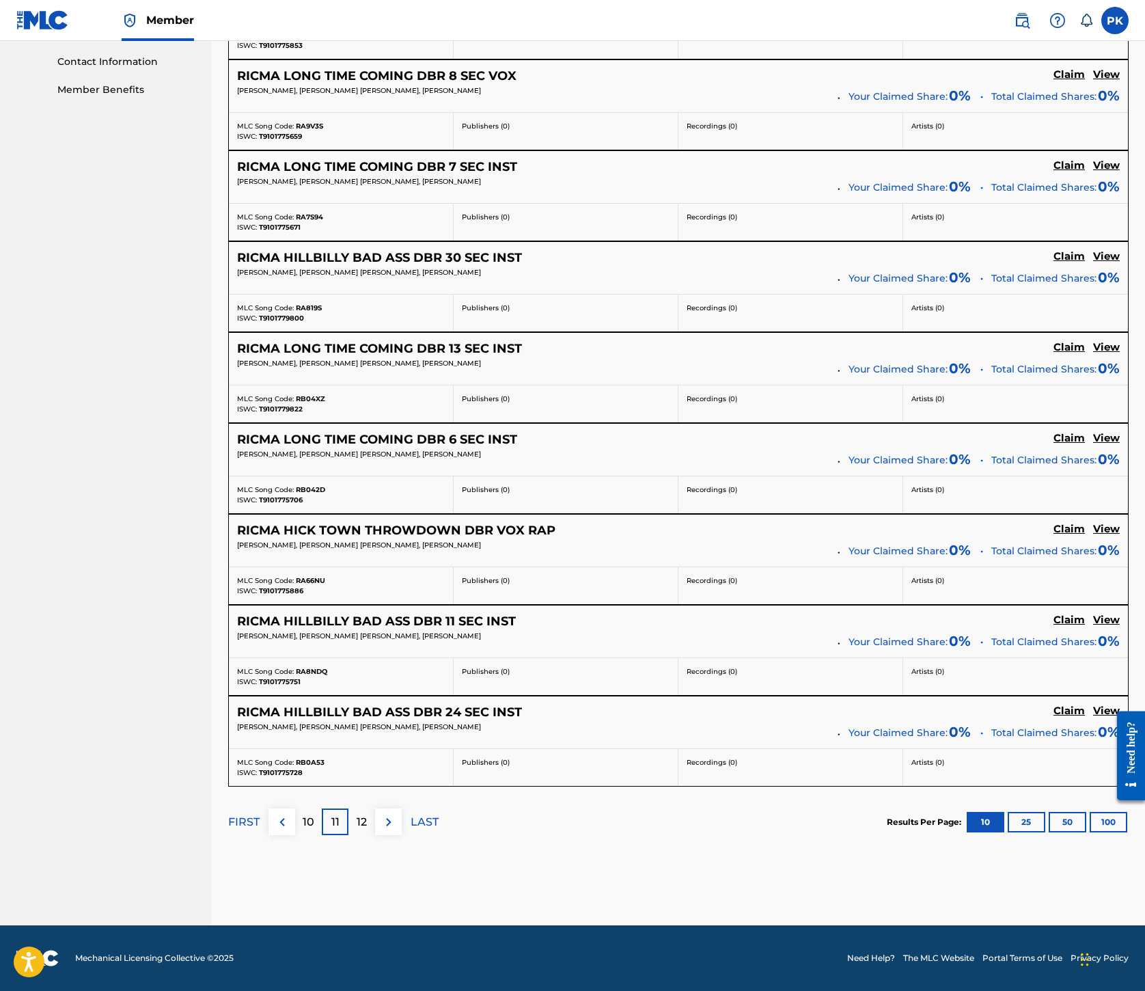
scroll to position [1959, 0]
click at [314, 814] on p "10" at bounding box center [309, 822] width 12 height 16
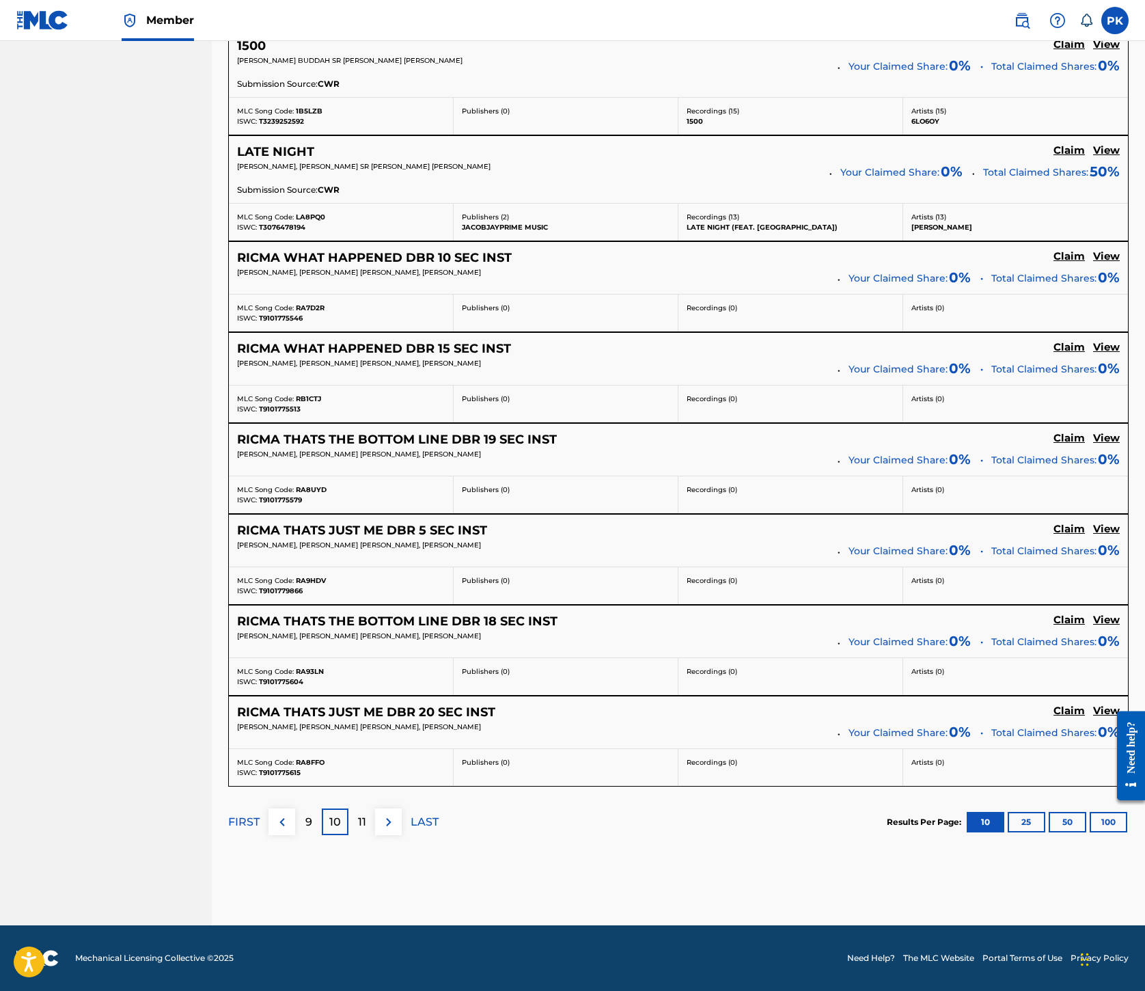
click at [322, 809] on div "9" at bounding box center [308, 822] width 27 height 27
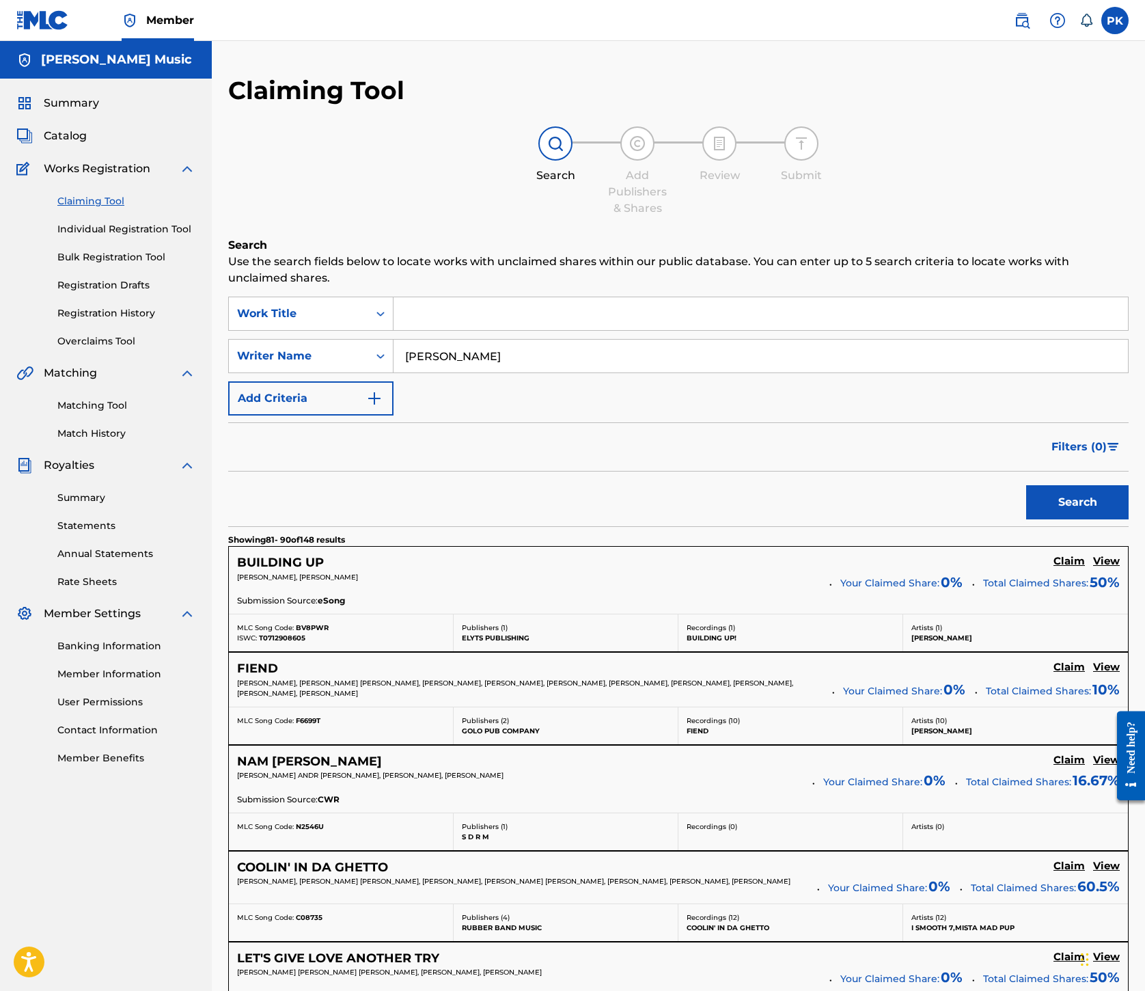
scroll to position [0, 0]
click at [738, 372] on input "waddy" at bounding box center [761, 356] width 735 height 33
type input "Tony Waddy"
click at [1027, 519] on button "Search" at bounding box center [1078, 502] width 103 height 34
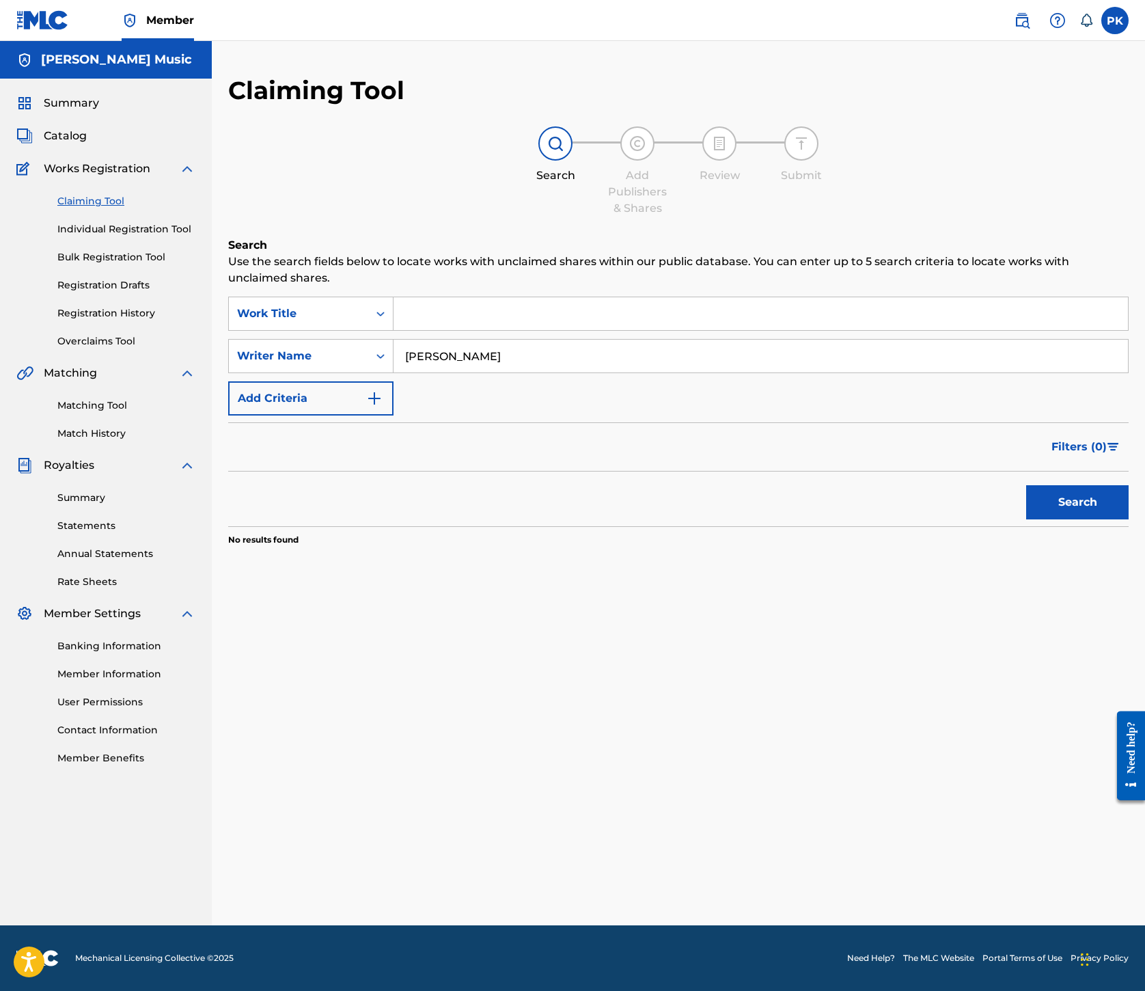
scroll to position [145, 0]
click at [383, 407] on img "Search Form" at bounding box center [374, 398] width 16 height 16
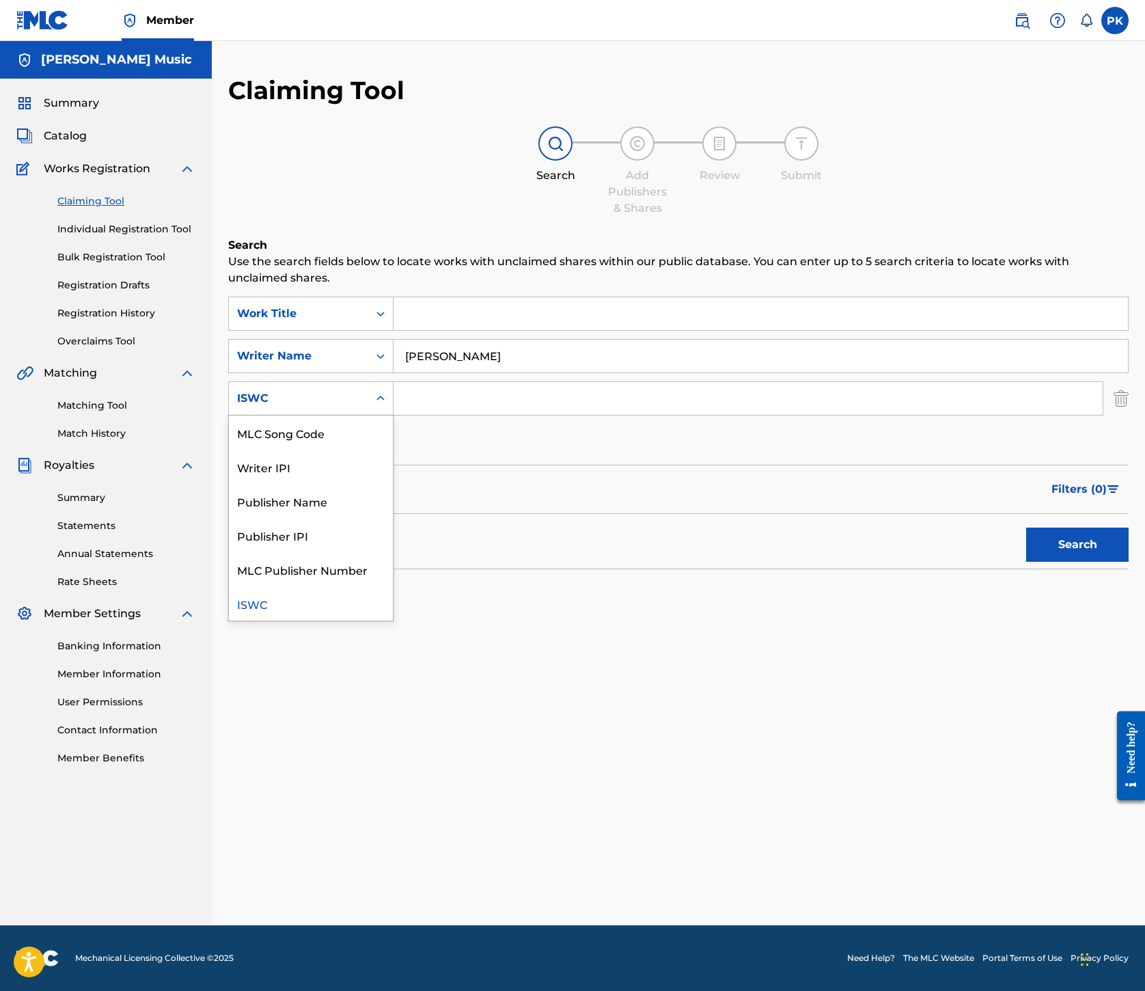
click at [388, 405] on icon "Search Form" at bounding box center [381, 399] width 14 height 14
click at [813, 372] on input "Tony Waddy" at bounding box center [761, 356] width 735 height 33
drag, startPoint x: 820, startPoint y: 379, endPoint x: 675, endPoint y: 381, distance: 144.9
click at [678, 373] on div "SearchWithCriteriab7ac903a-e58c-42bd-ad46-07a9112b7cac Writer Name Tony Waddy" at bounding box center [678, 356] width 901 height 34
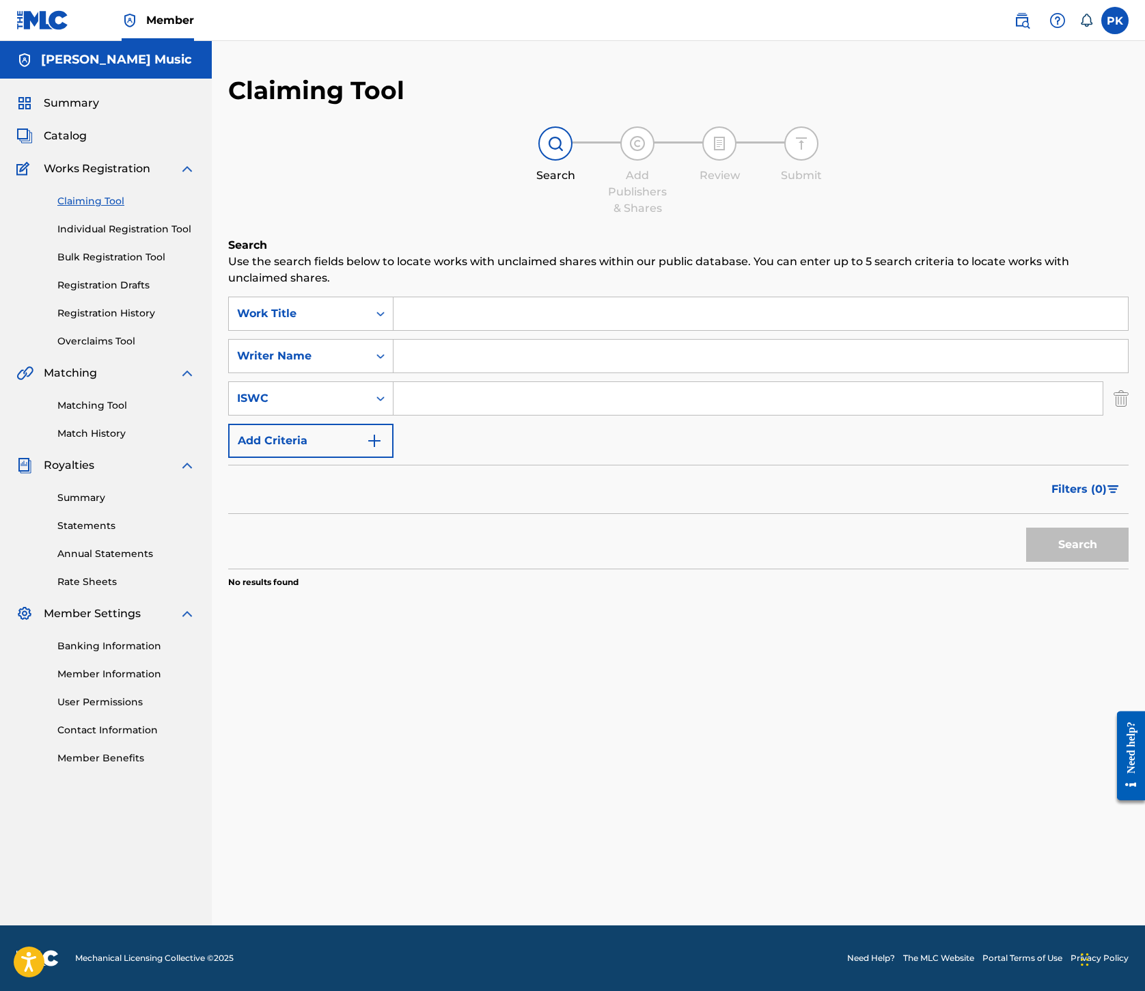
click at [616, 569] on div "Search" at bounding box center [678, 541] width 901 height 55
click at [771, 372] on input "Search Form" at bounding box center [761, 356] width 735 height 33
type input "waddy"
click at [1027, 562] on button "Search" at bounding box center [1078, 545] width 103 height 34
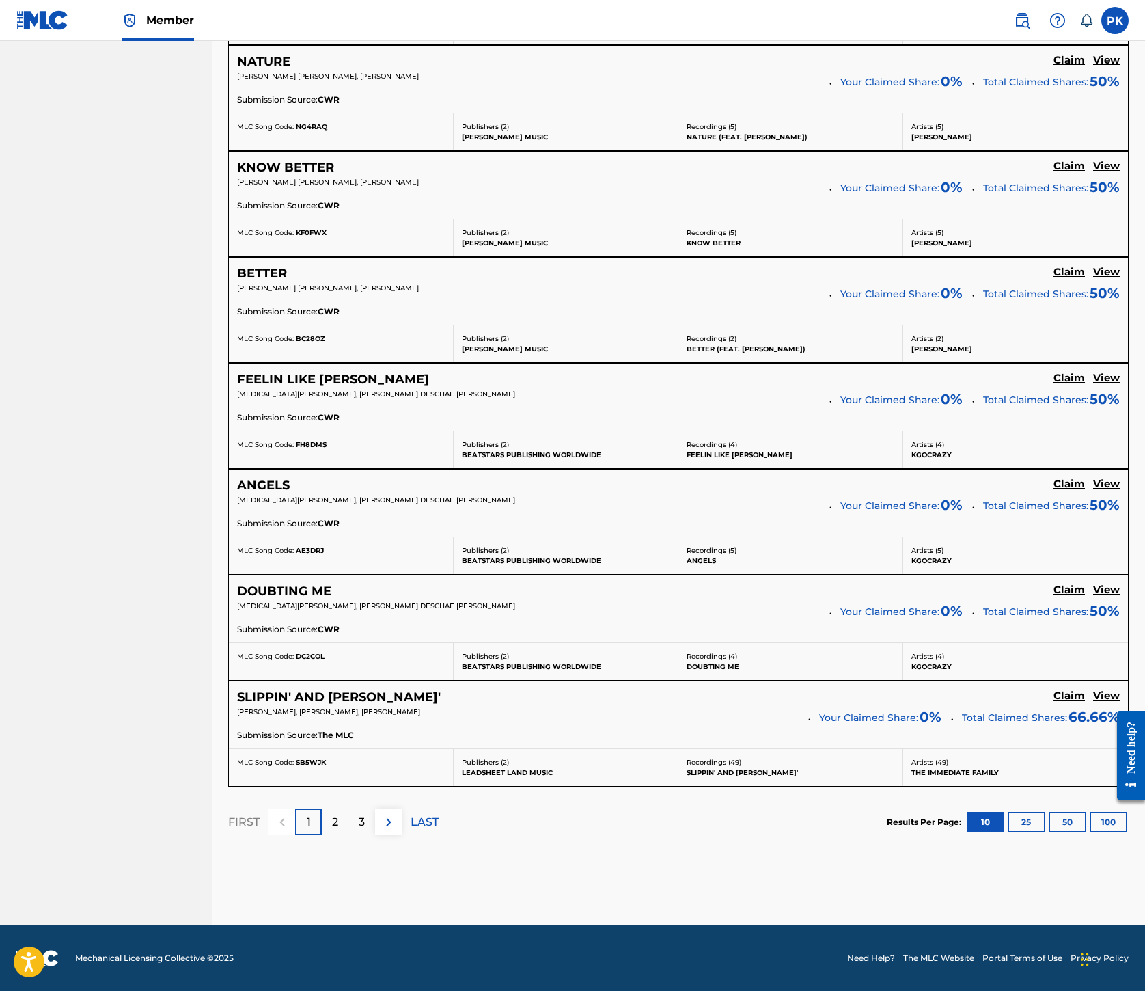
scroll to position [1923, 0]
click at [338, 814] on p "2" at bounding box center [335, 822] width 6 height 16
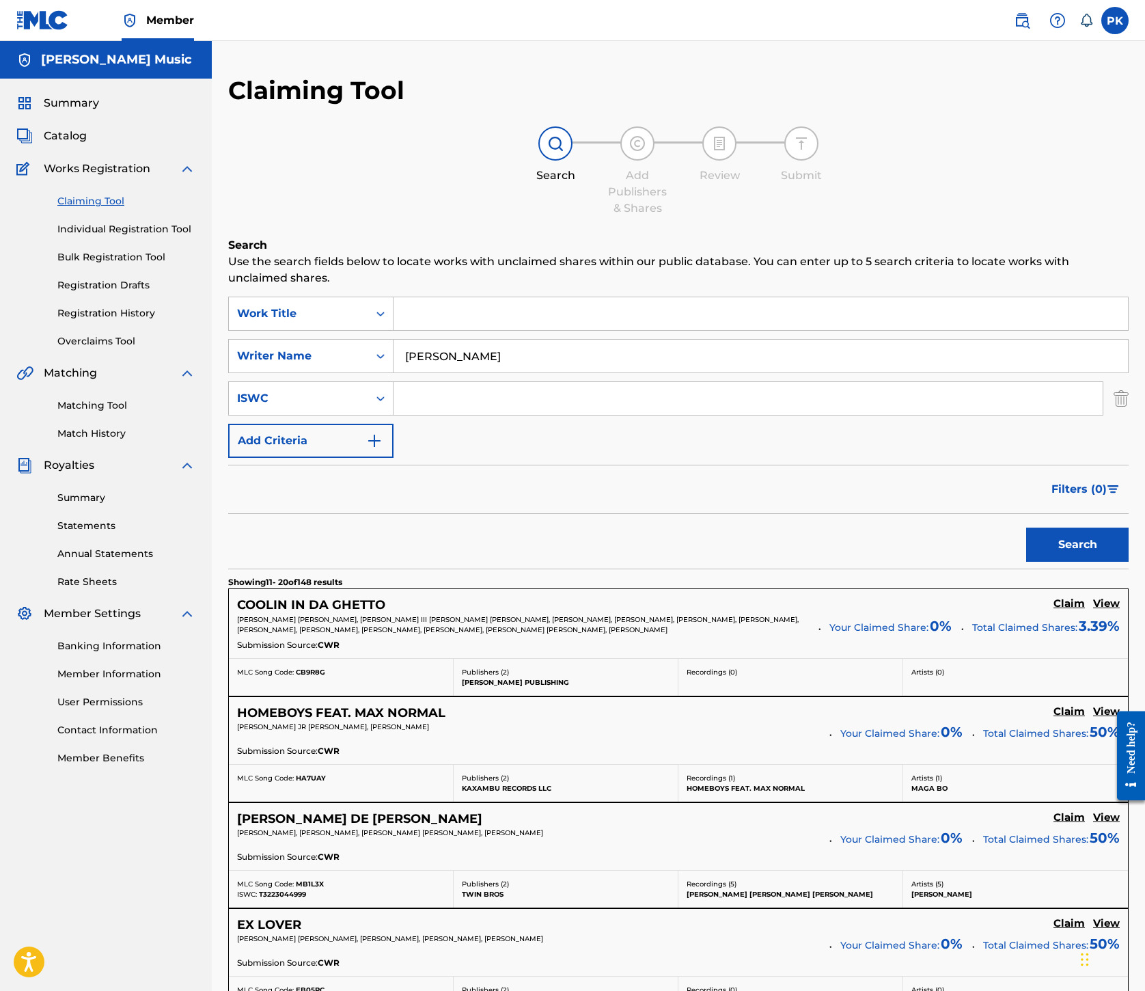
scroll to position [0, 0]
drag, startPoint x: 790, startPoint y: 513, endPoint x: 697, endPoint y: 514, distance: 93.0
click at [697, 373] on div "SearchWithCriteriab7ac903a-e58c-42bd-ad46-07a9112b7cac Writer Name waddy" at bounding box center [678, 356] width 901 height 34
click at [87, 144] on span "Catalog" at bounding box center [65, 136] width 43 height 16
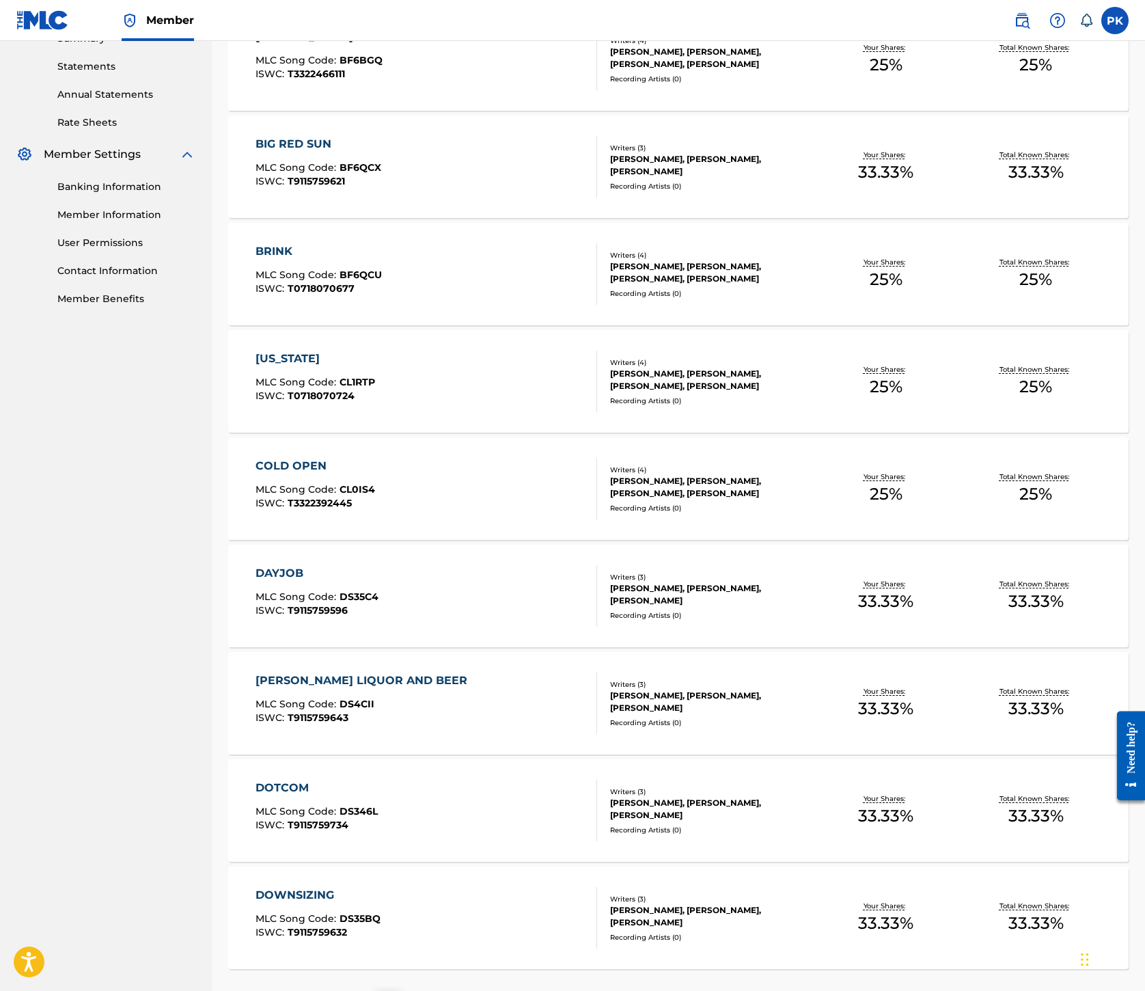
scroll to position [399, 0]
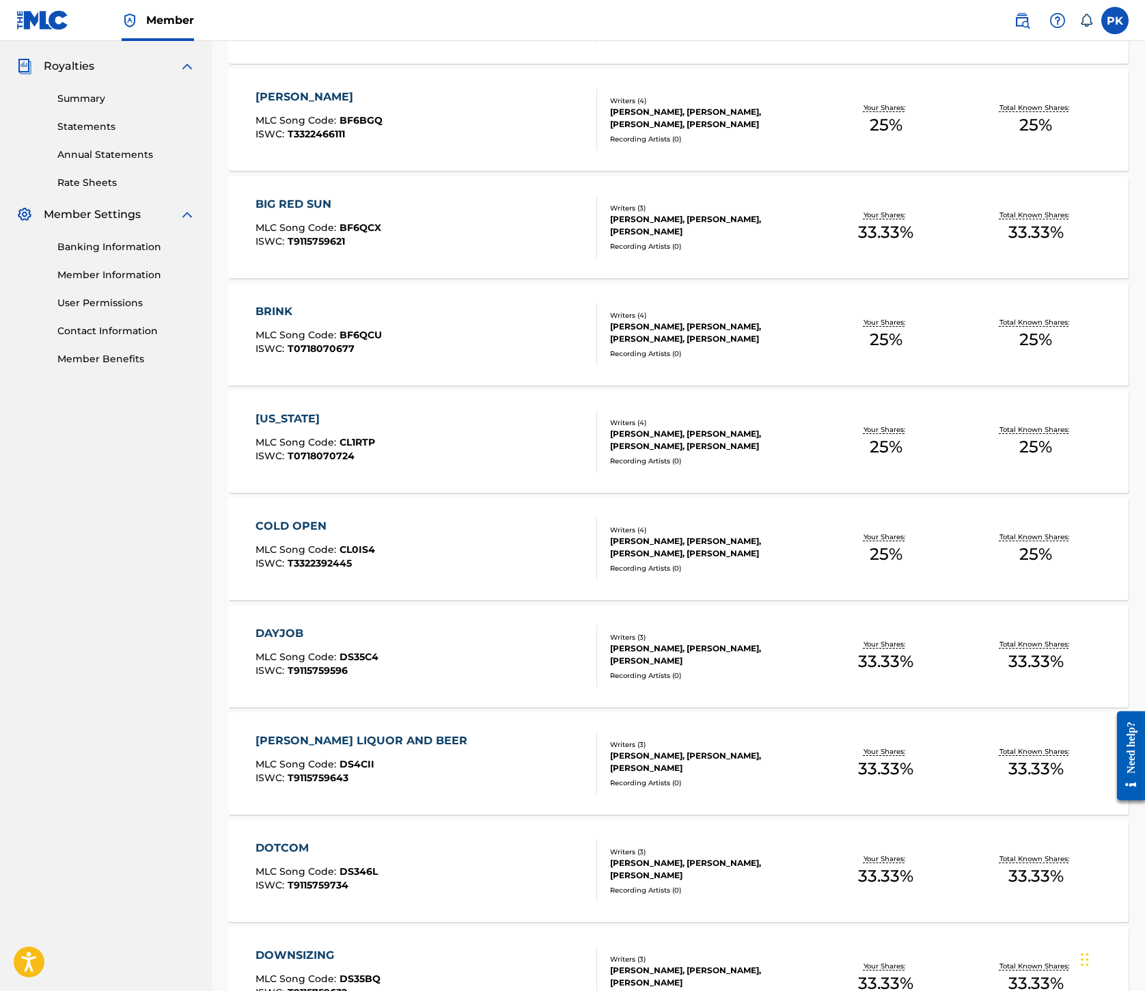
click at [144, 134] on link "Statements" at bounding box center [126, 127] width 138 height 14
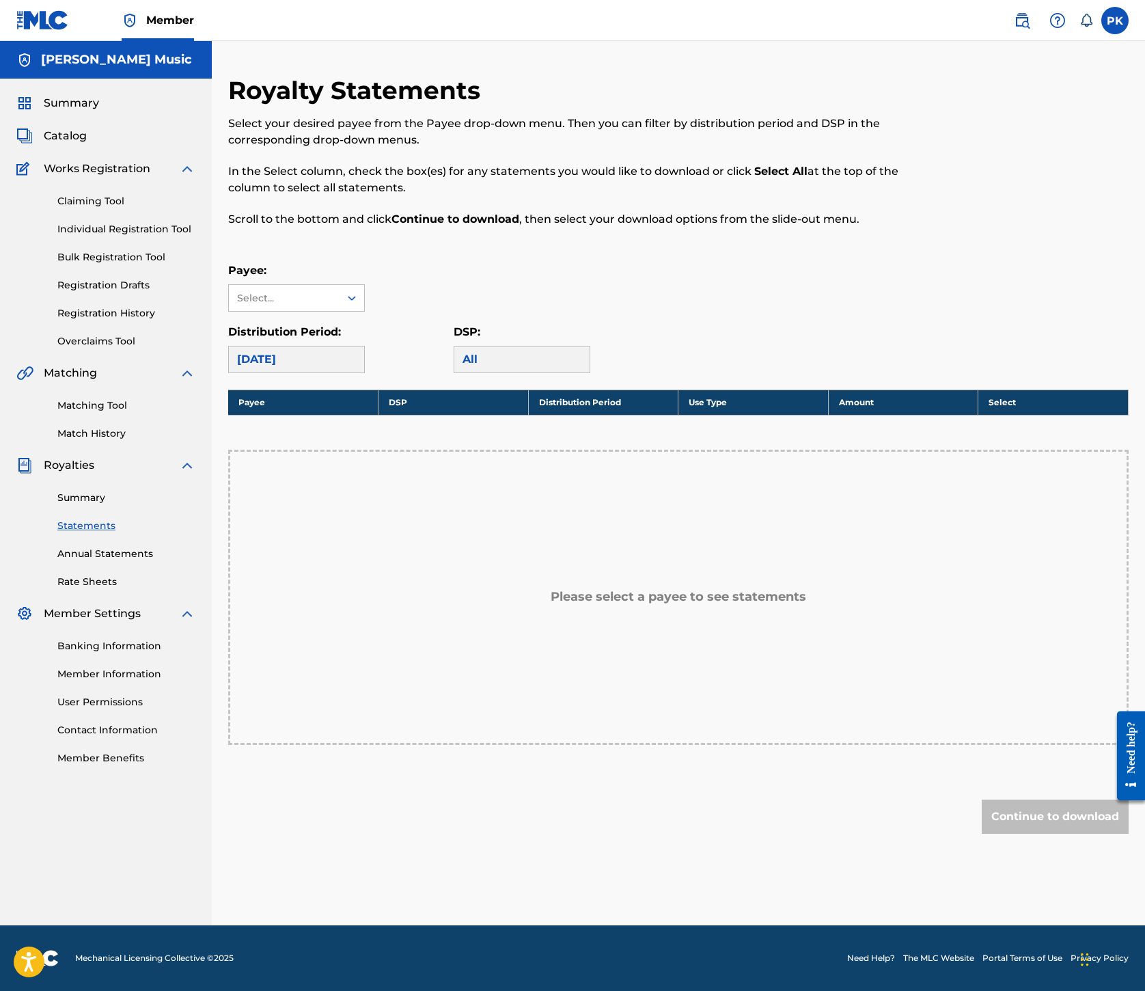
click at [365, 373] on div "[DATE]" at bounding box center [296, 359] width 137 height 27
click at [850, 312] on div "Payee: Select..." at bounding box center [678, 286] width 901 height 49
click at [809, 514] on div "Please select a payee to see statements" at bounding box center [678, 597] width 901 height 295
click at [764, 575] on div "Please select a payee to see statements" at bounding box center [678, 597] width 901 height 295
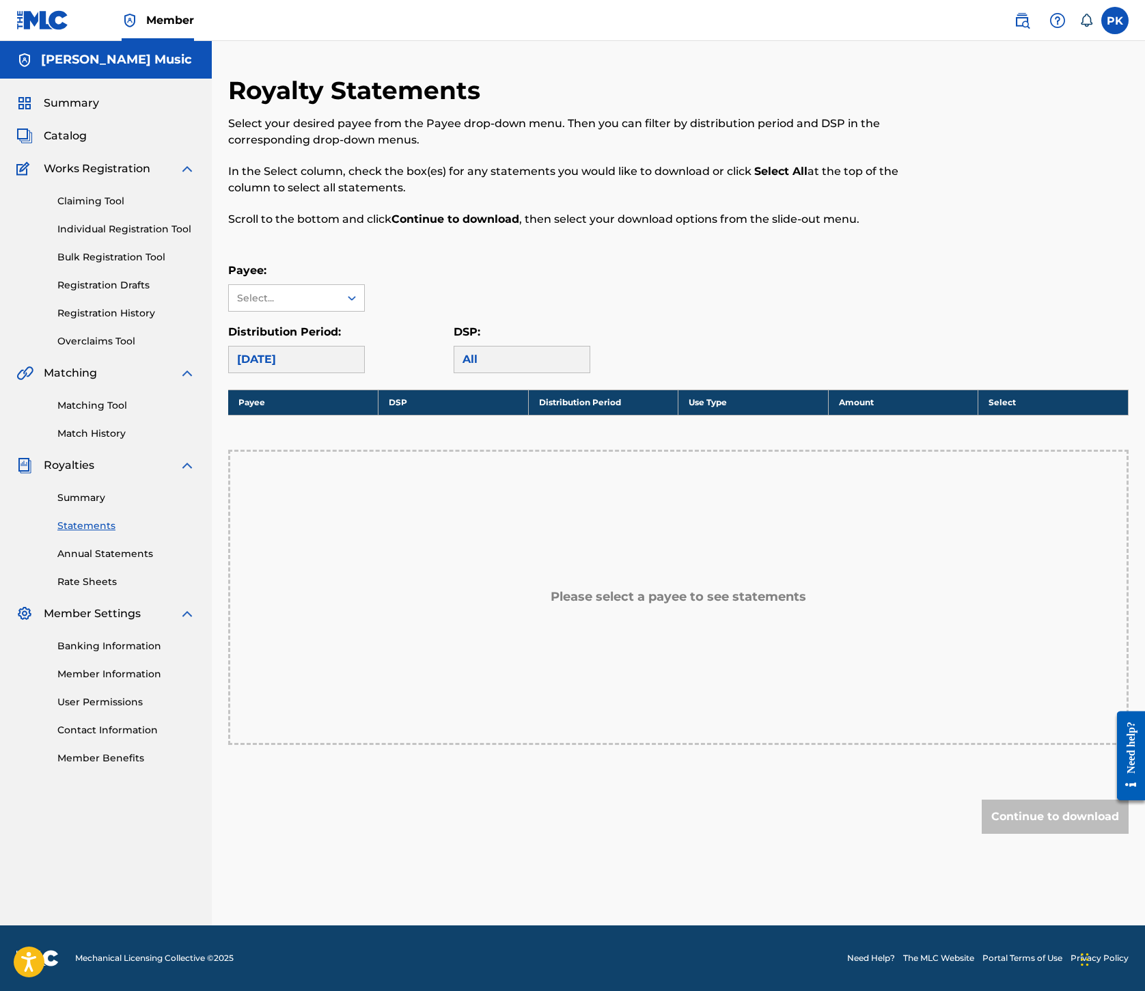
scroll to position [83, 0]
click at [379, 415] on th "Payee" at bounding box center [303, 402] width 150 height 25
click at [591, 373] on div "All" at bounding box center [522, 359] width 137 height 27
click at [359, 305] on icon at bounding box center [352, 298] width 14 height 14
click at [364, 339] on div "No options" at bounding box center [296, 325] width 135 height 27
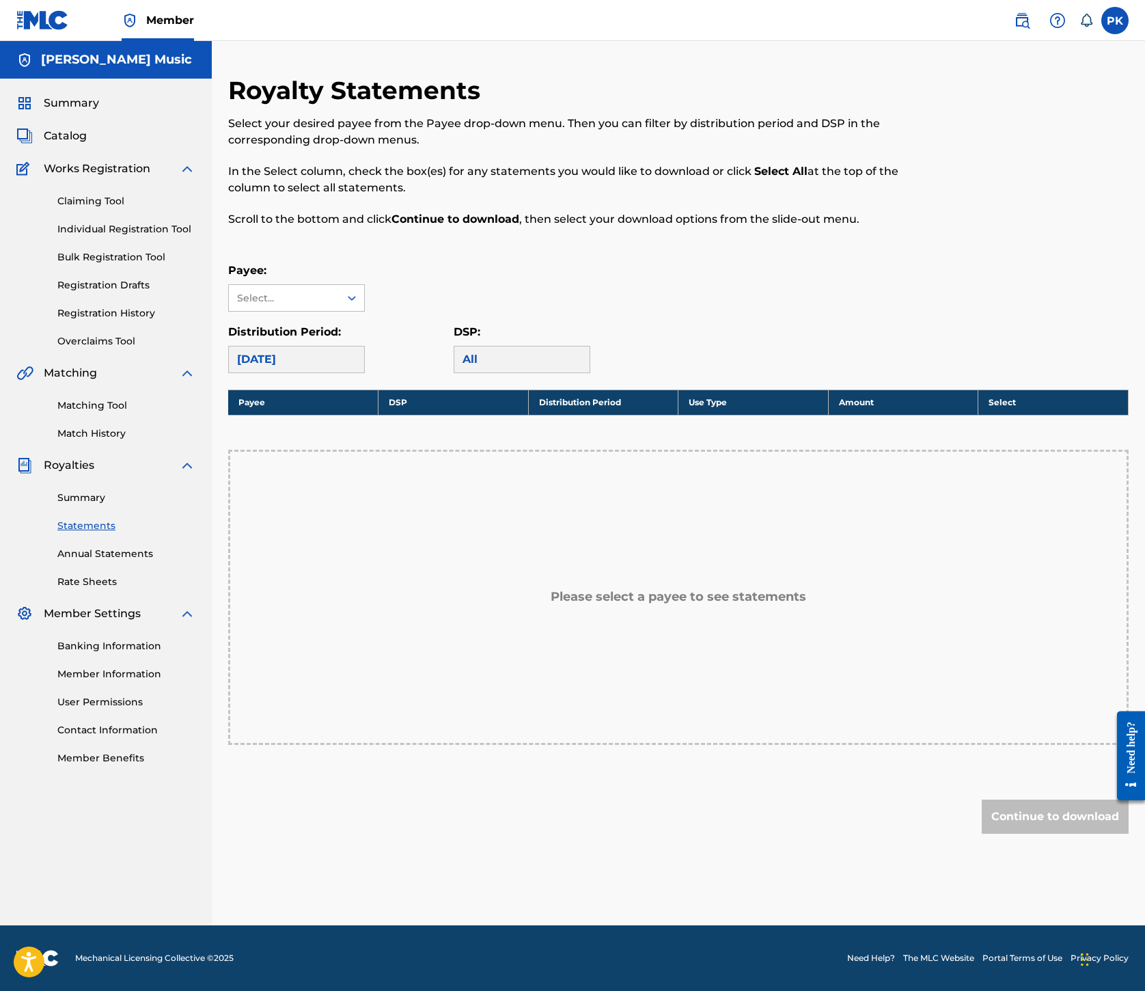
click at [524, 316] on div "Royalty Statements Select your desired payee from the Payee drop-down menu. The…" at bounding box center [678, 481] width 901 height 813
click at [330, 306] on div "Select..." at bounding box center [283, 298] width 93 height 14
click at [651, 228] on p "Scroll to the bottom and click Continue to download , then select your download…" at bounding box center [575, 219] width 694 height 16
click at [330, 306] on div "Select..." at bounding box center [283, 298] width 93 height 14
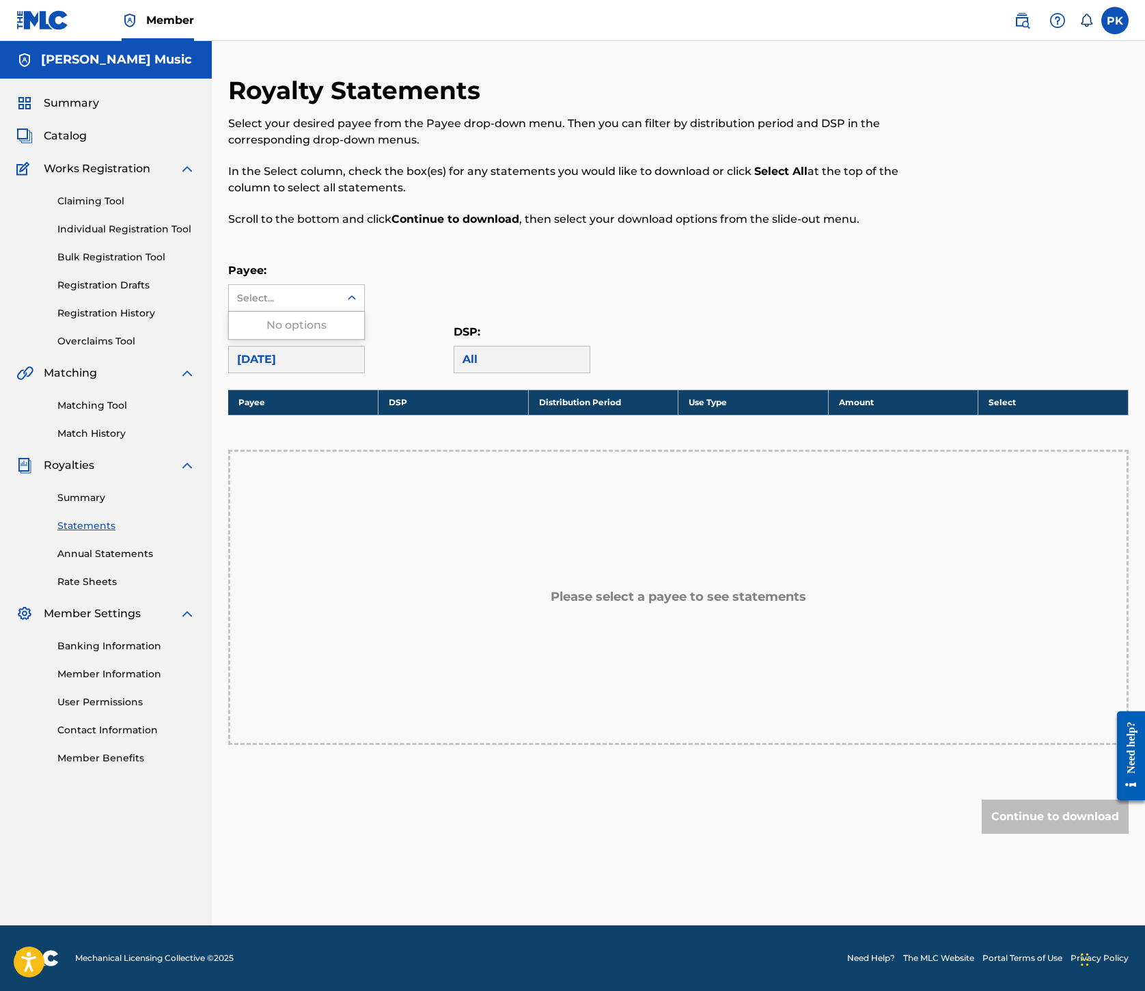
click at [793, 312] on div "Payee: Use Up and Down to choose options, press Enter to select the currently f…" at bounding box center [678, 286] width 901 height 49
click at [365, 373] on div "April 2021" at bounding box center [296, 359] width 137 height 27
click at [187, 561] on link "Annual Statements" at bounding box center [126, 554] width 138 height 14
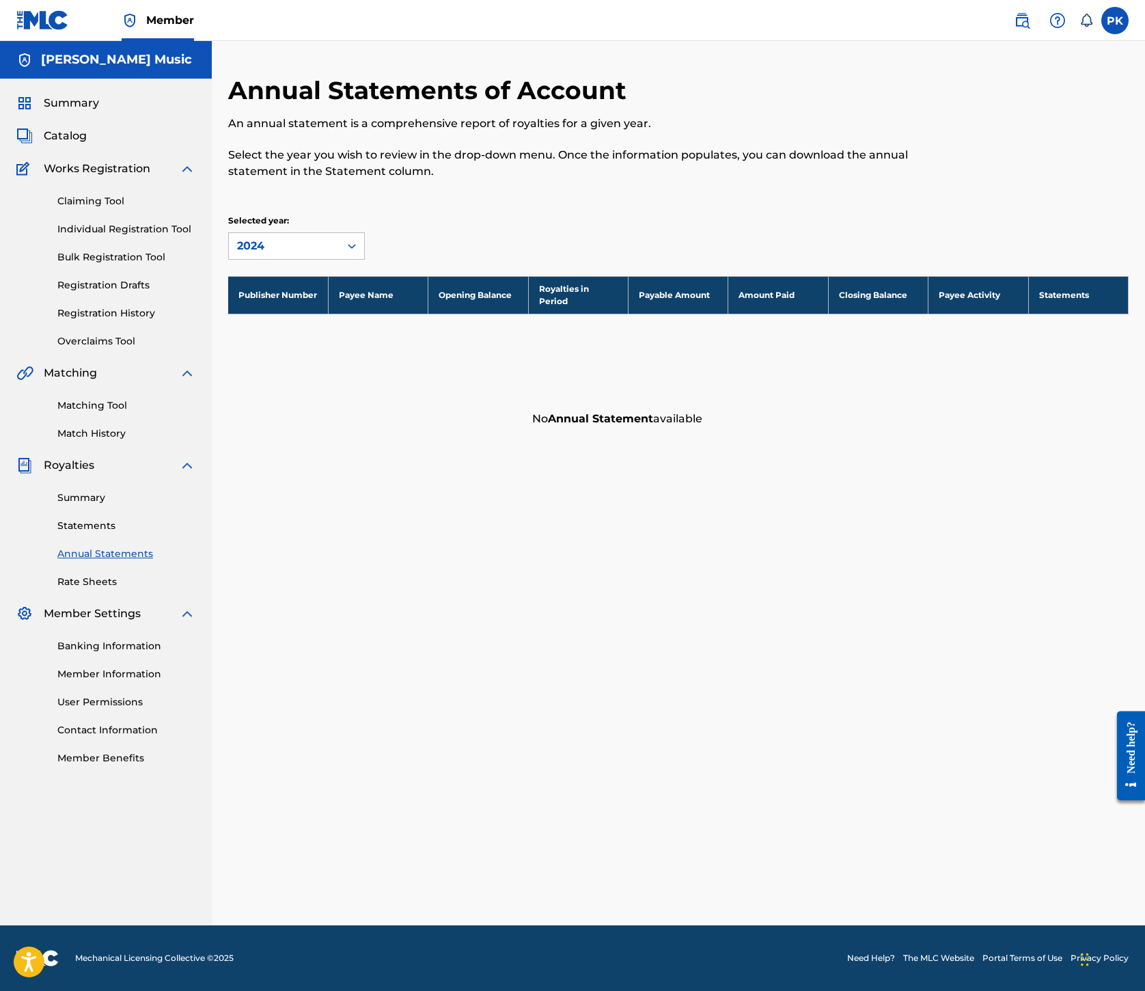
click at [149, 533] on link "Statements" at bounding box center [126, 526] width 138 height 14
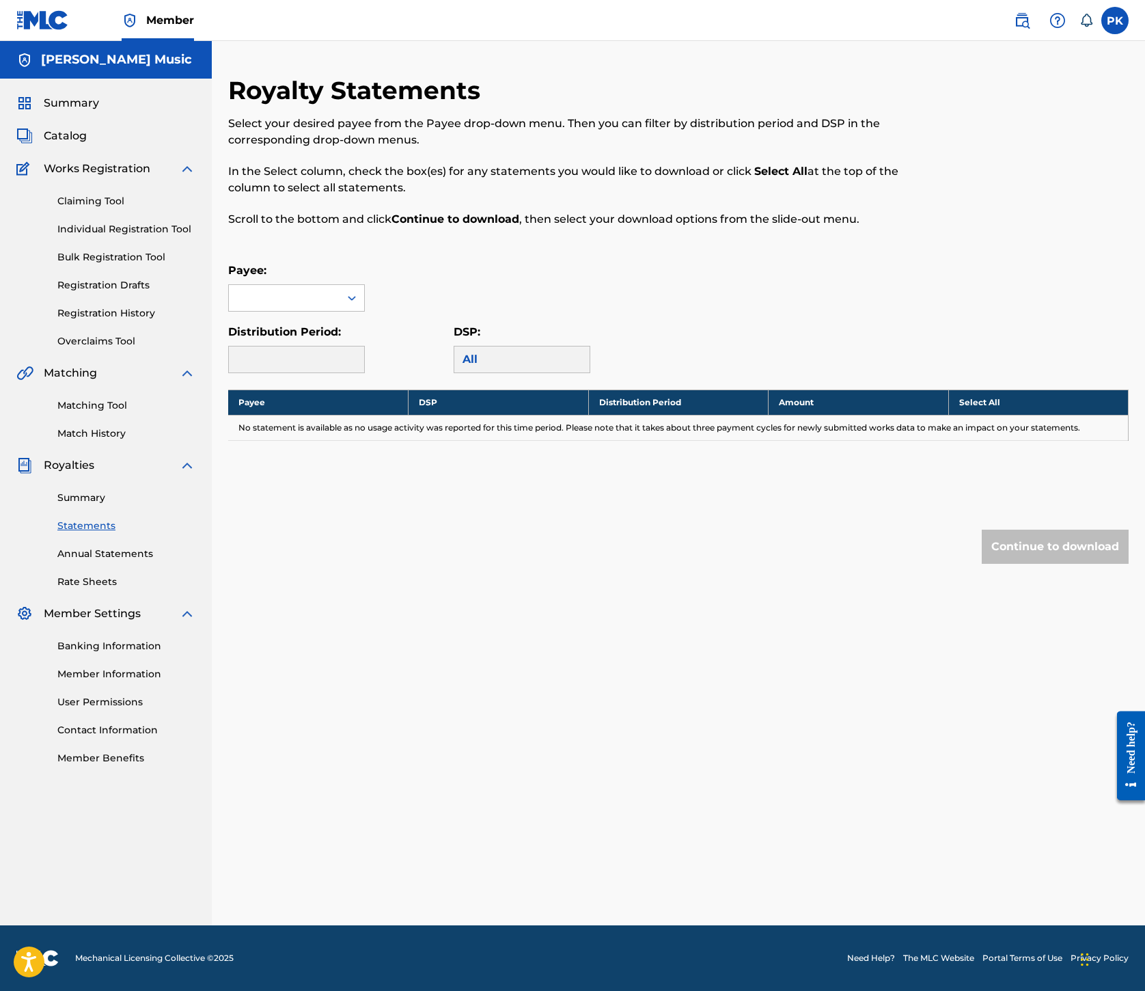
click at [365, 373] on div at bounding box center [296, 359] width 137 height 27
click at [340, 311] on div at bounding box center [284, 298] width 111 height 26
click at [359, 305] on icon at bounding box center [352, 298] width 14 height 14
click at [730, 312] on div "Payee:" at bounding box center [678, 286] width 901 height 49
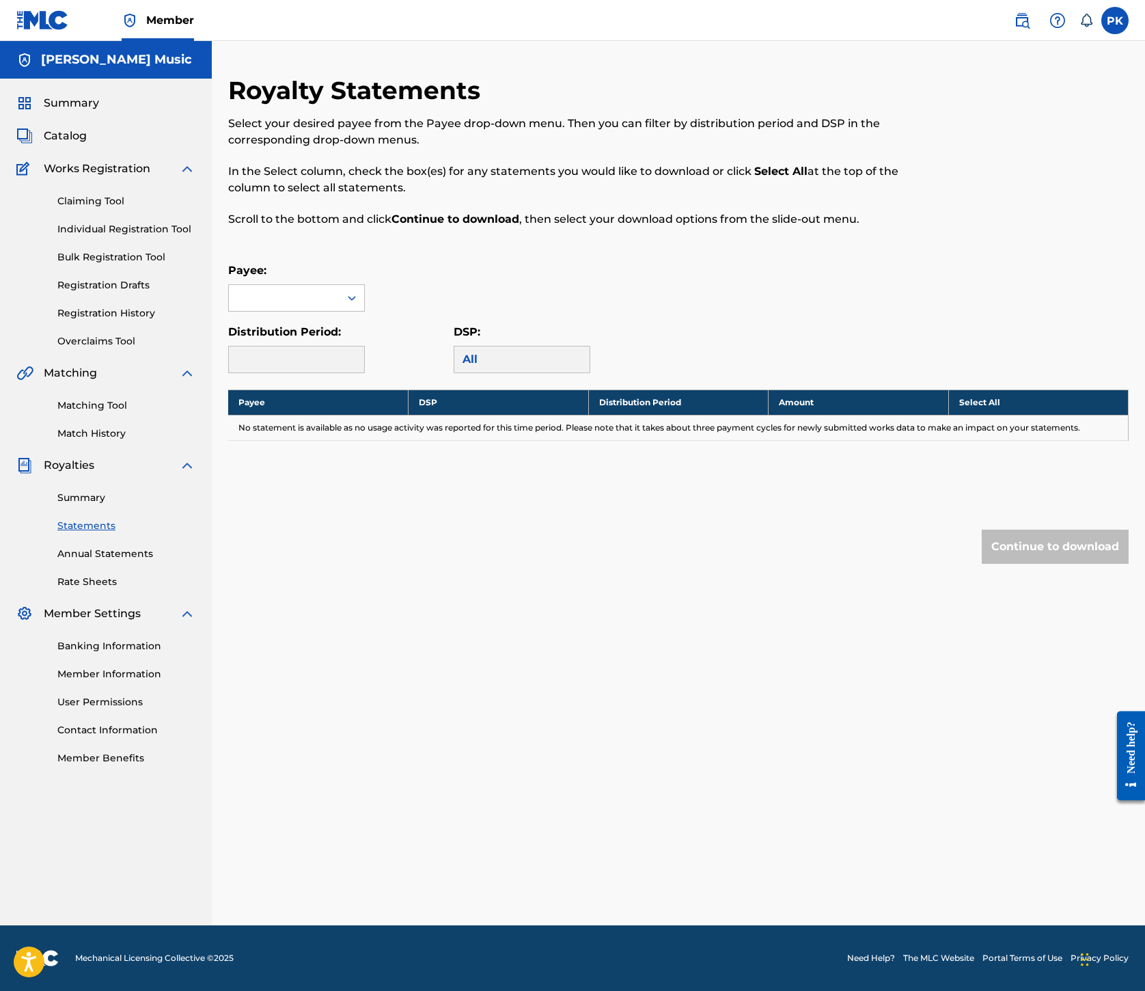
click at [87, 144] on span "Catalog" at bounding box center [65, 136] width 43 height 16
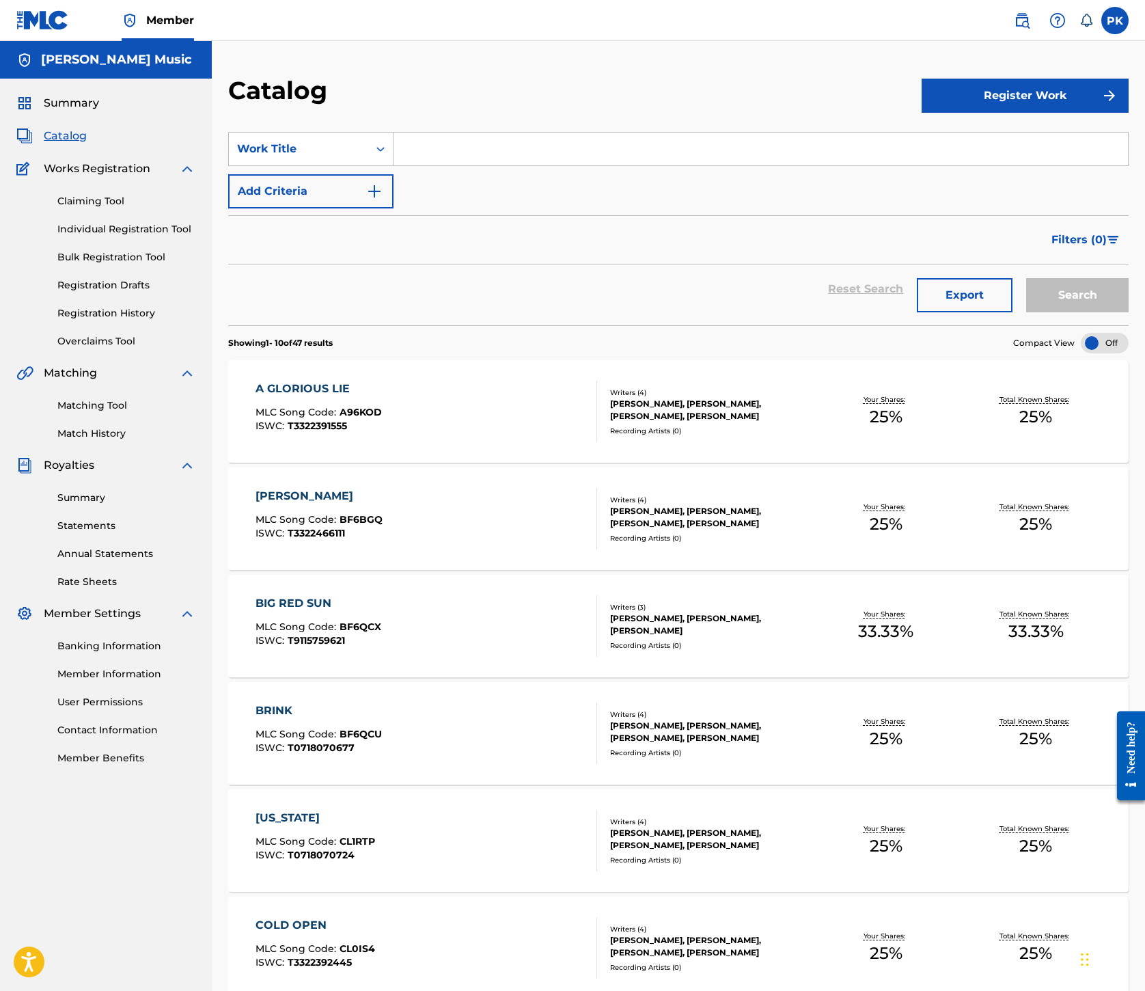
click at [99, 111] on span "Summary" at bounding box center [71, 103] width 55 height 16
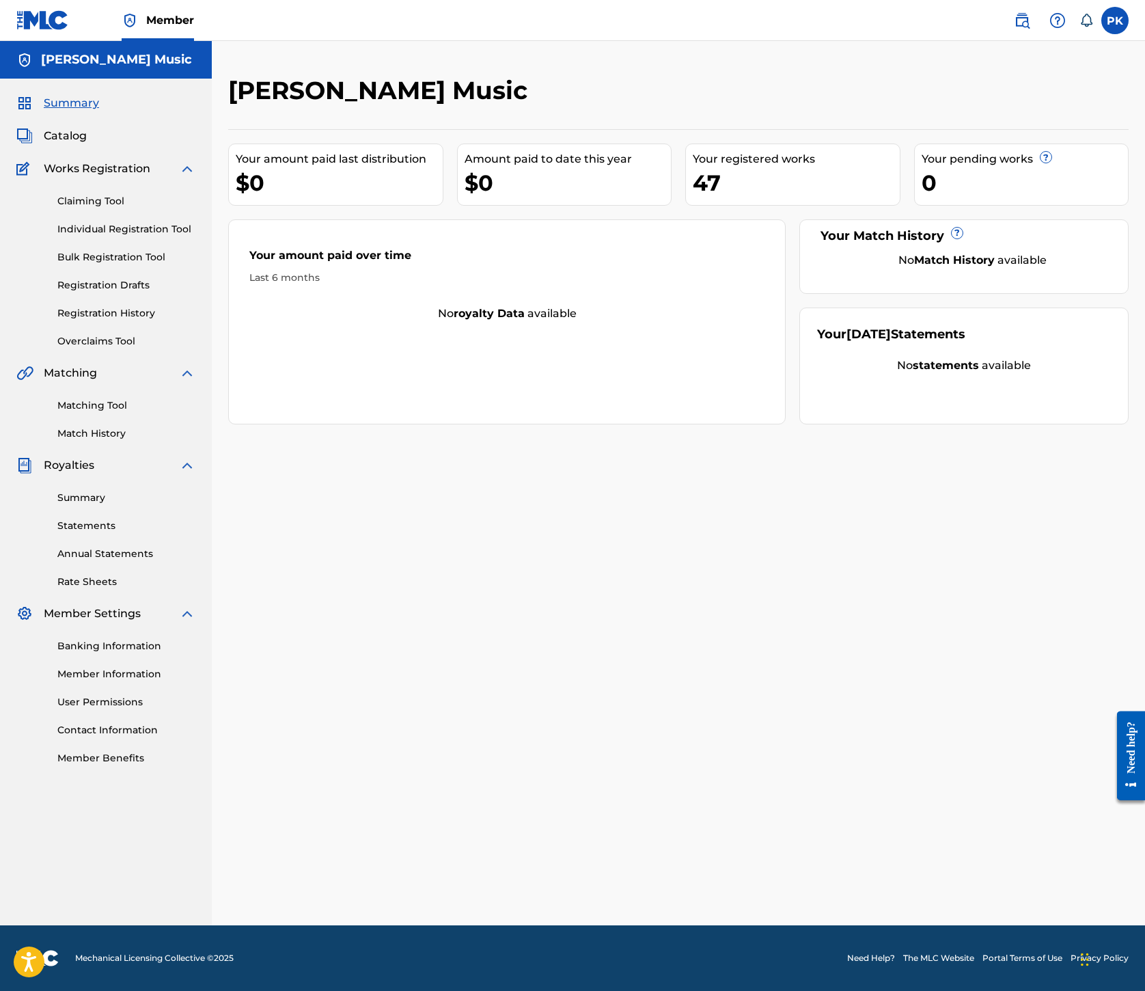
scroll to position [0, 321]
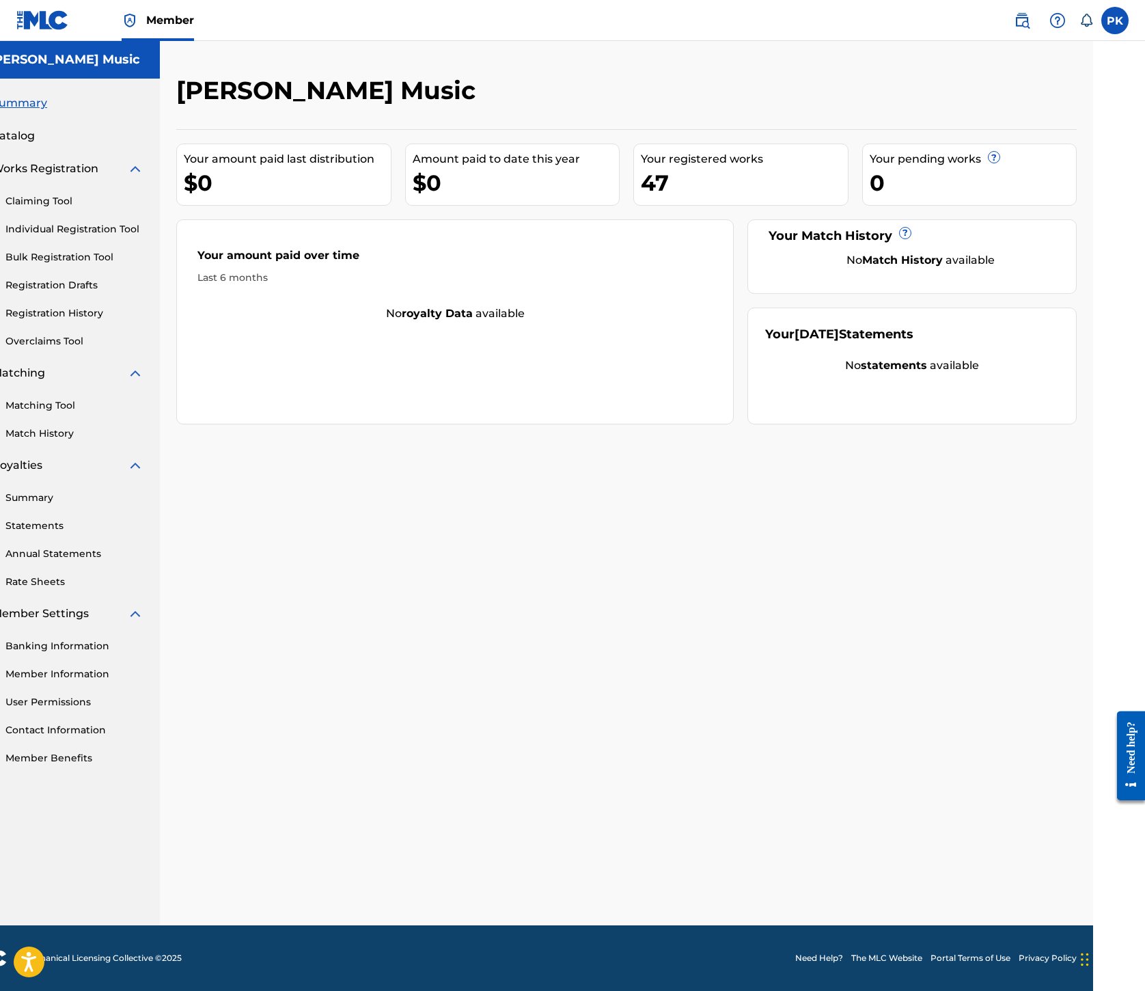
click at [1000, 163] on span "?" at bounding box center [994, 157] width 11 height 11
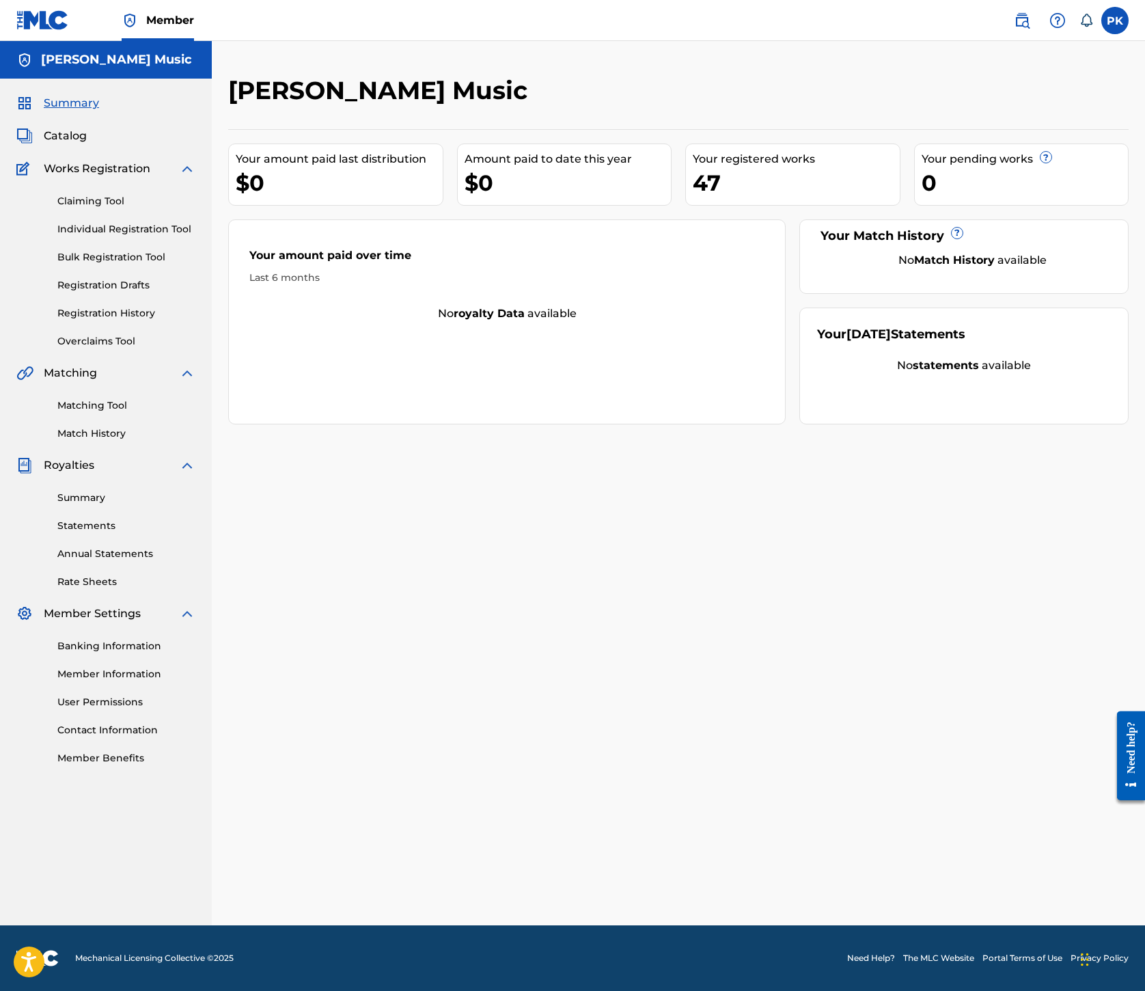
click at [726, 306] on div "Your amount paid over time Last 6 months" at bounding box center [507, 266] width 556 height 79
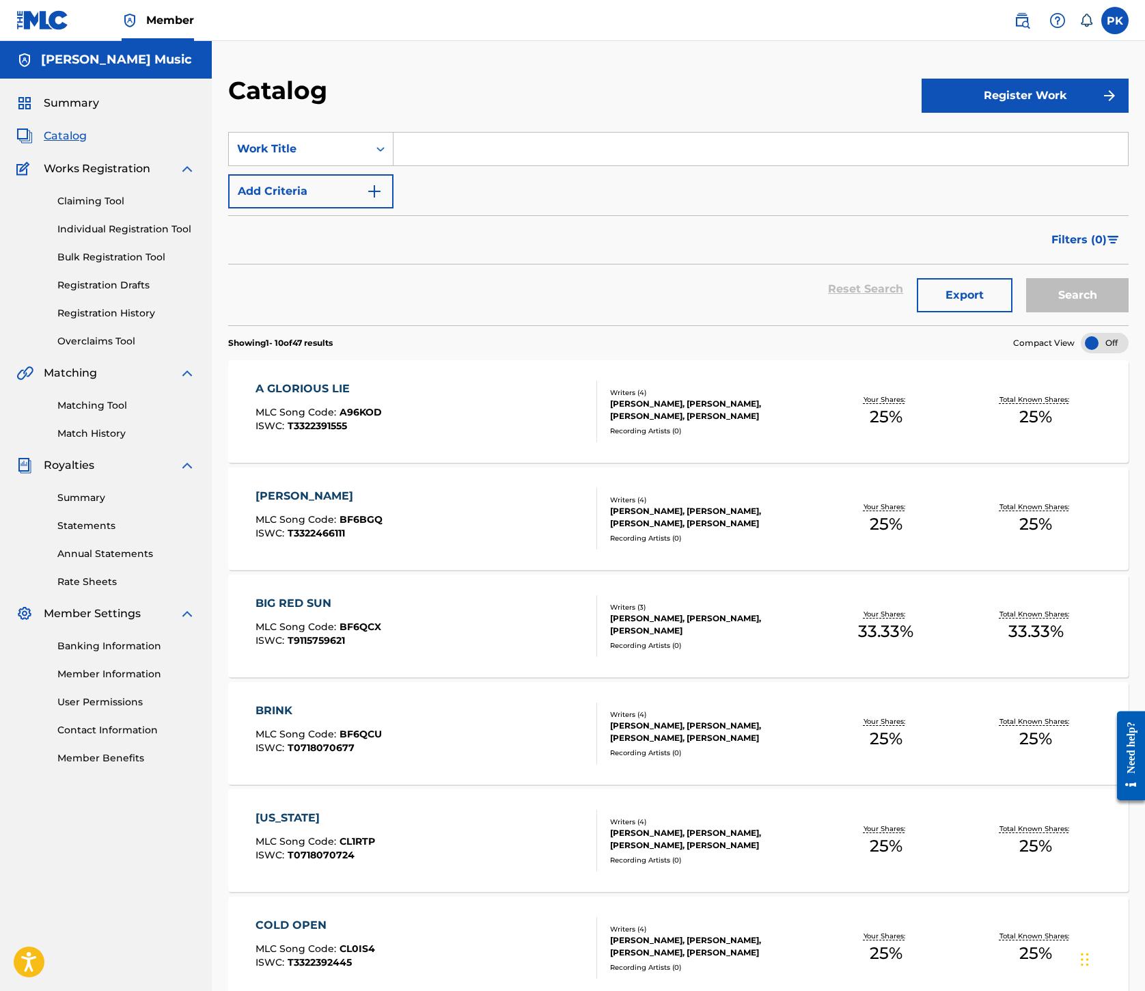
click at [87, 144] on span "Catalog" at bounding box center [65, 136] width 43 height 16
click at [99, 111] on span "Summary" at bounding box center [71, 103] width 55 height 16
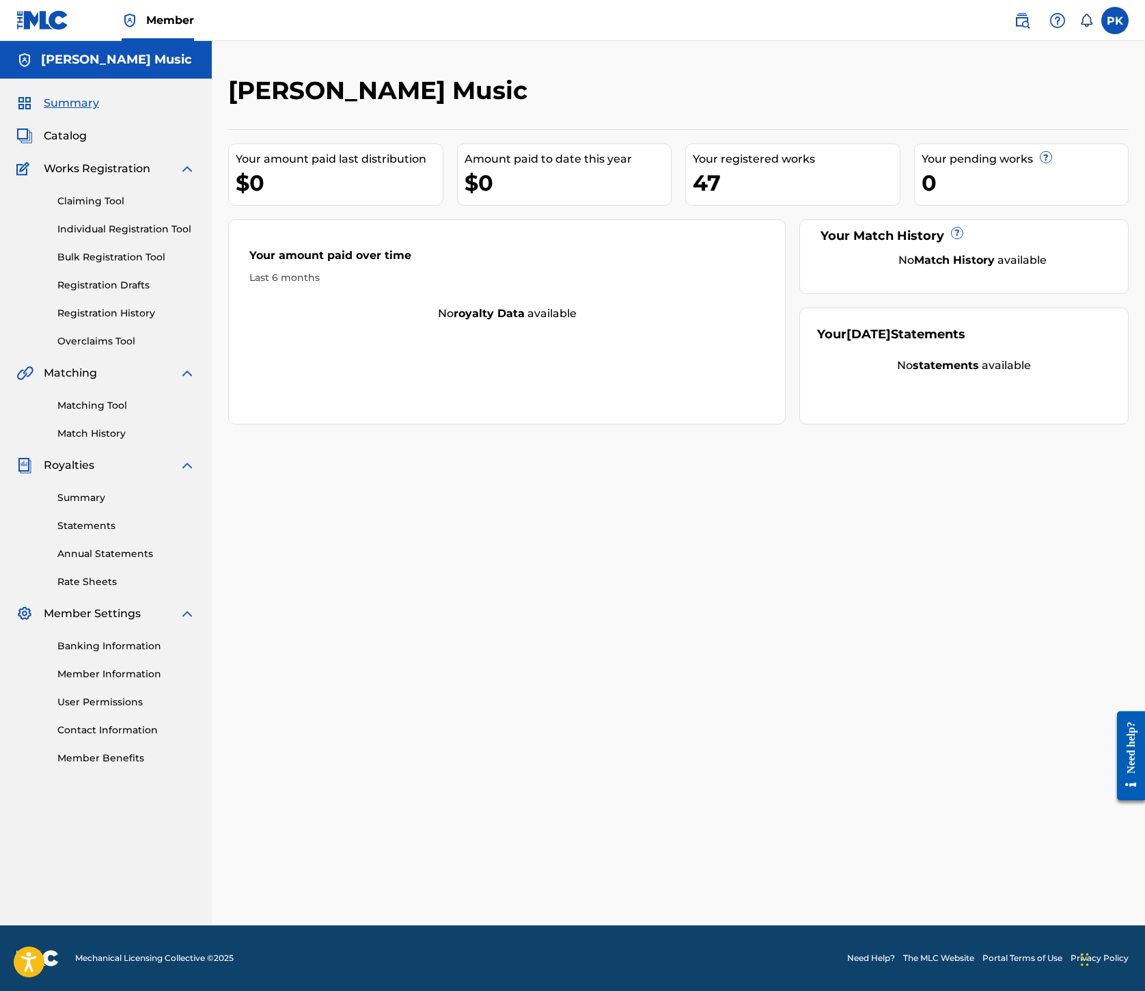
click at [144, 321] on link "Registration History" at bounding box center [126, 313] width 138 height 14
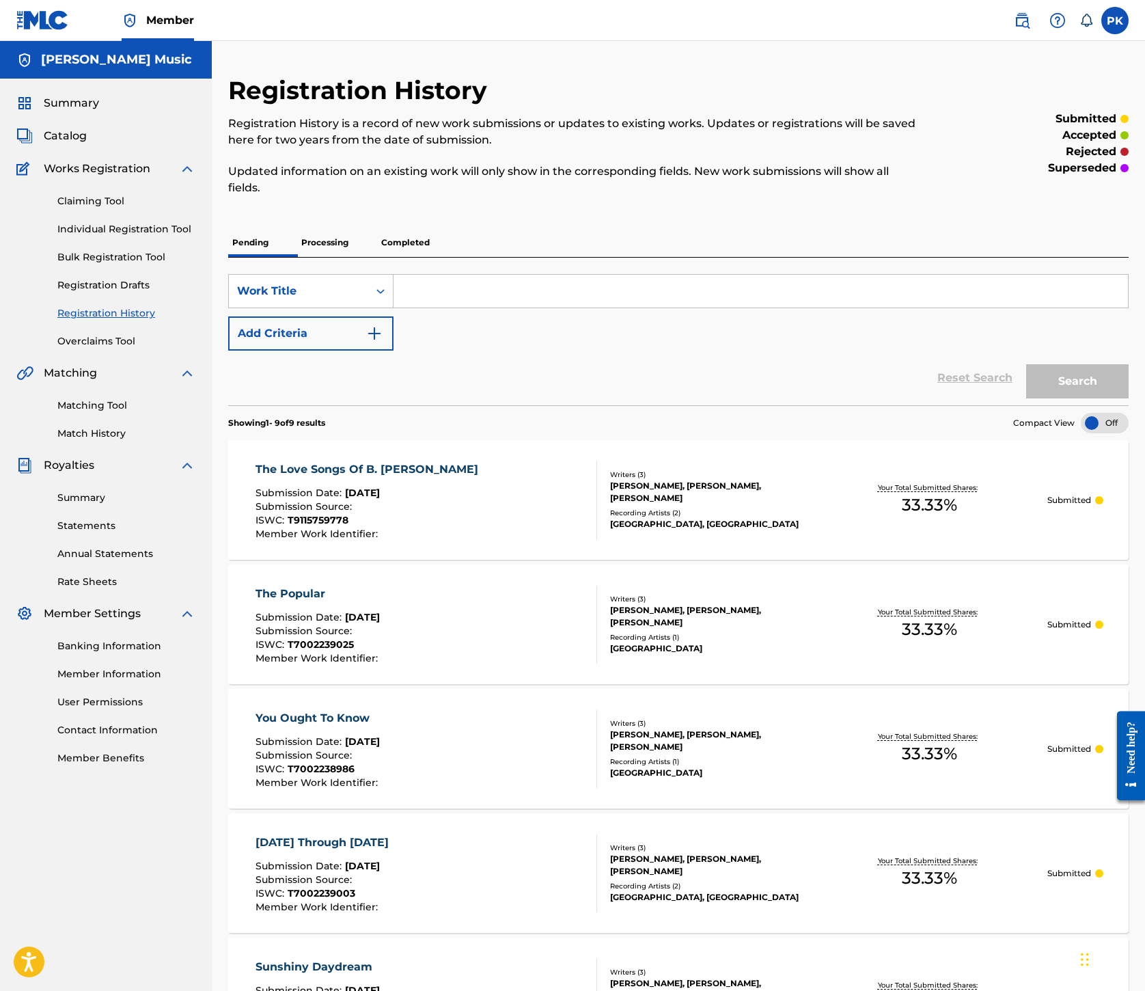
scroll to position [87, 0]
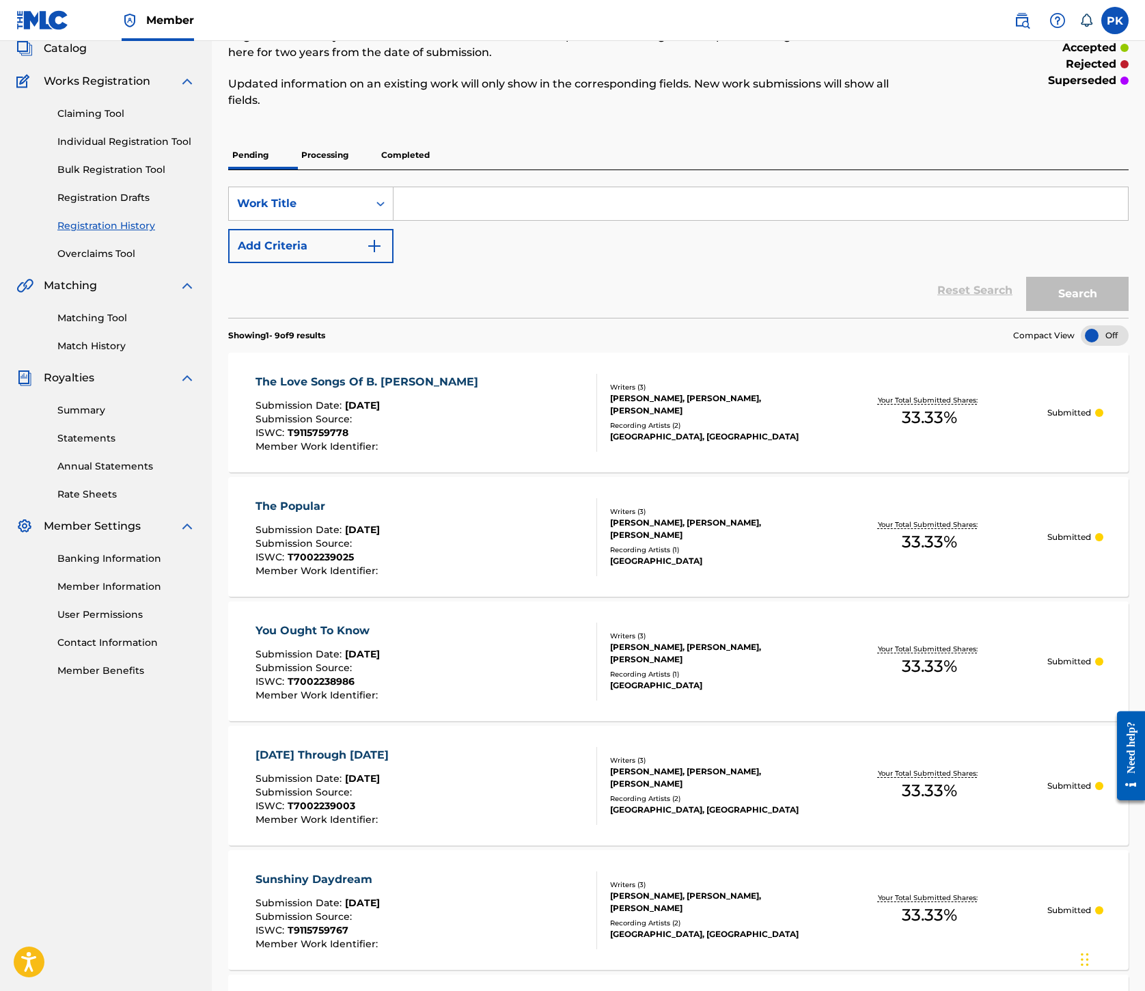
click at [353, 169] on p "Processing" at bounding box center [324, 155] width 55 height 29
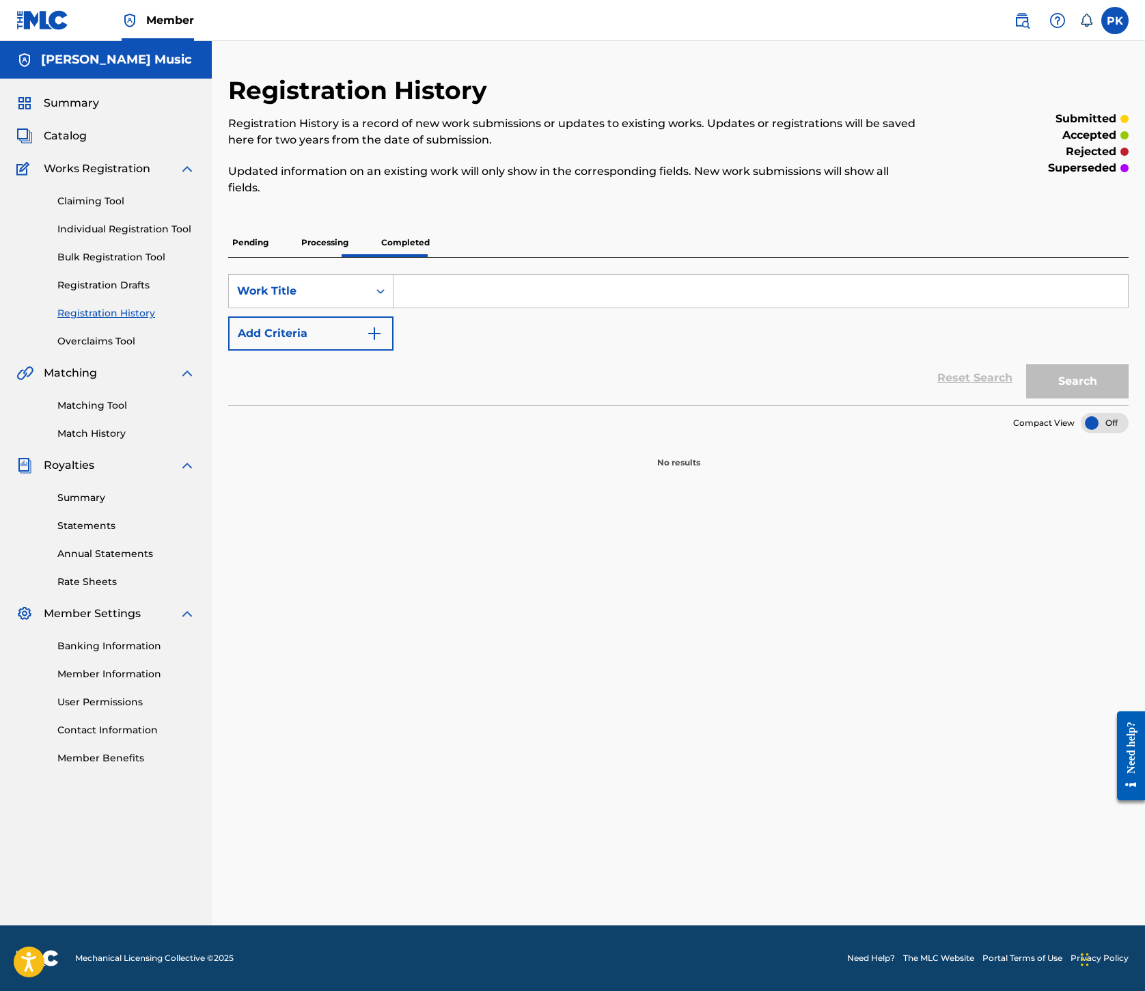
click at [434, 257] on p "Completed" at bounding box center [405, 242] width 57 height 29
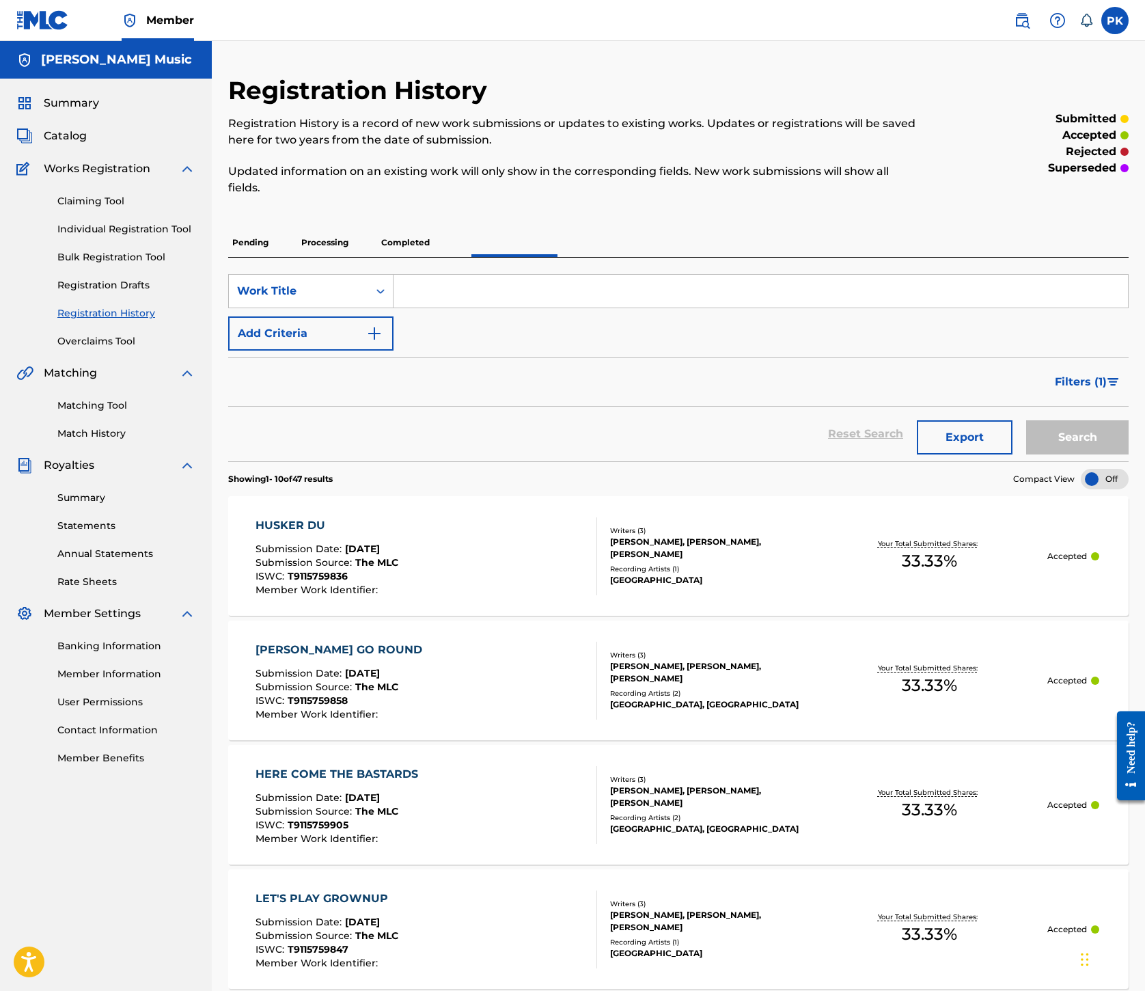
click at [273, 257] on p "Pending" at bounding box center [250, 242] width 44 height 29
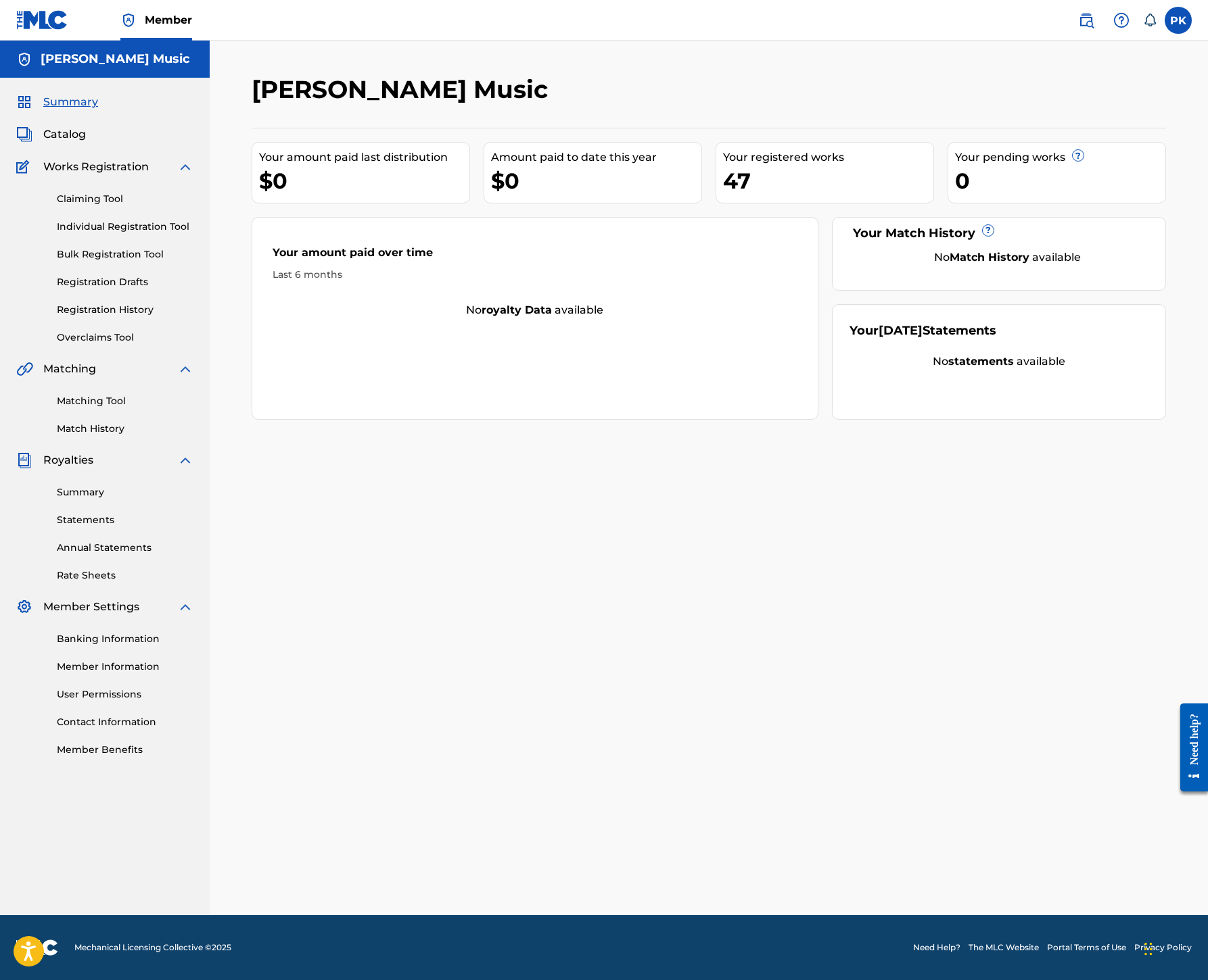
click at [144, 233] on link "Individual Registration Tool" at bounding box center [125, 226] width 137 height 14
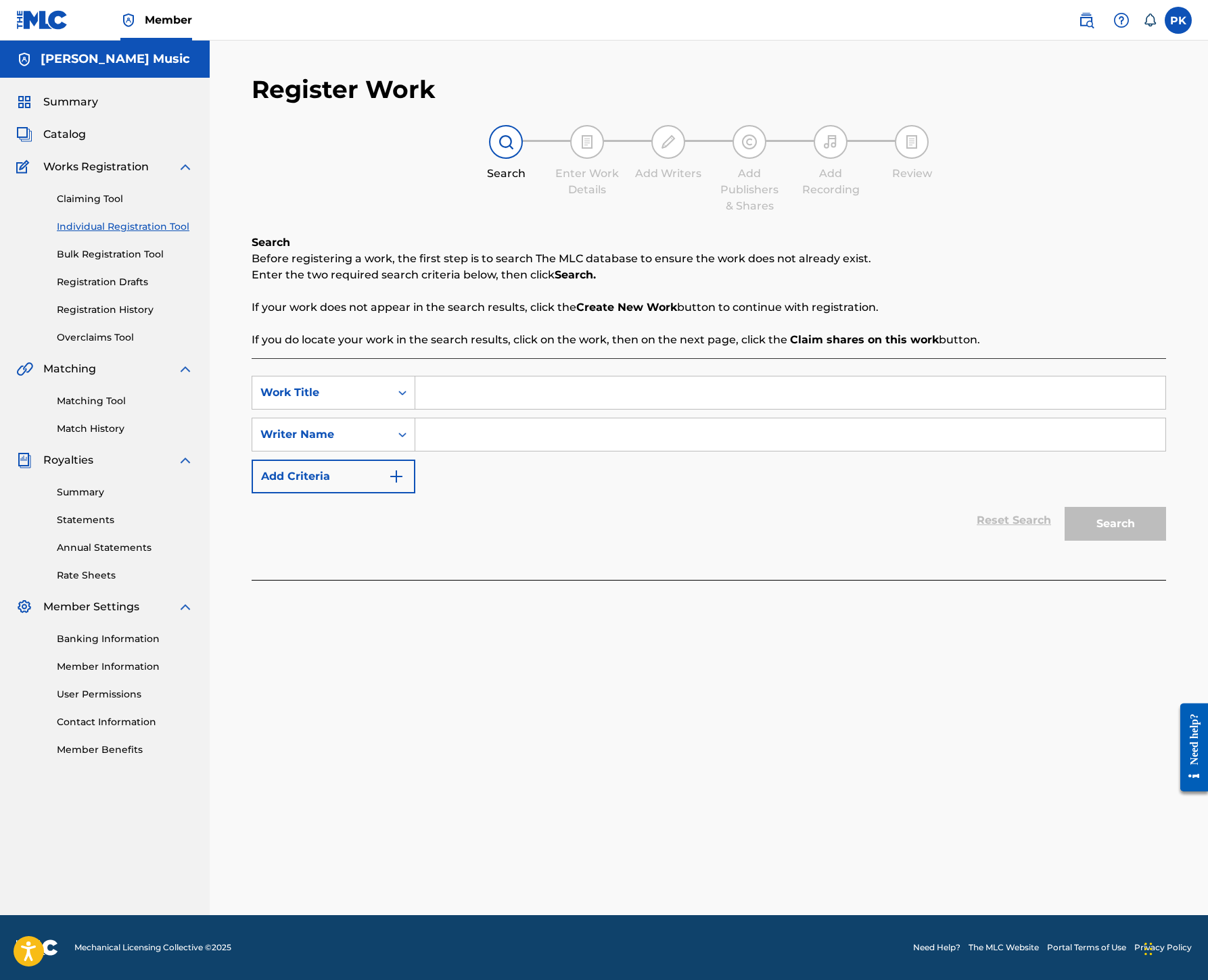
click at [759, 408] on input "Search Form" at bounding box center [790, 393] width 750 height 33
paste input "Splitsville Spirit Song"
type input "Splitsville Spirit Song"
click at [799, 451] on input "Search Form" at bounding box center [790, 434] width 750 height 33
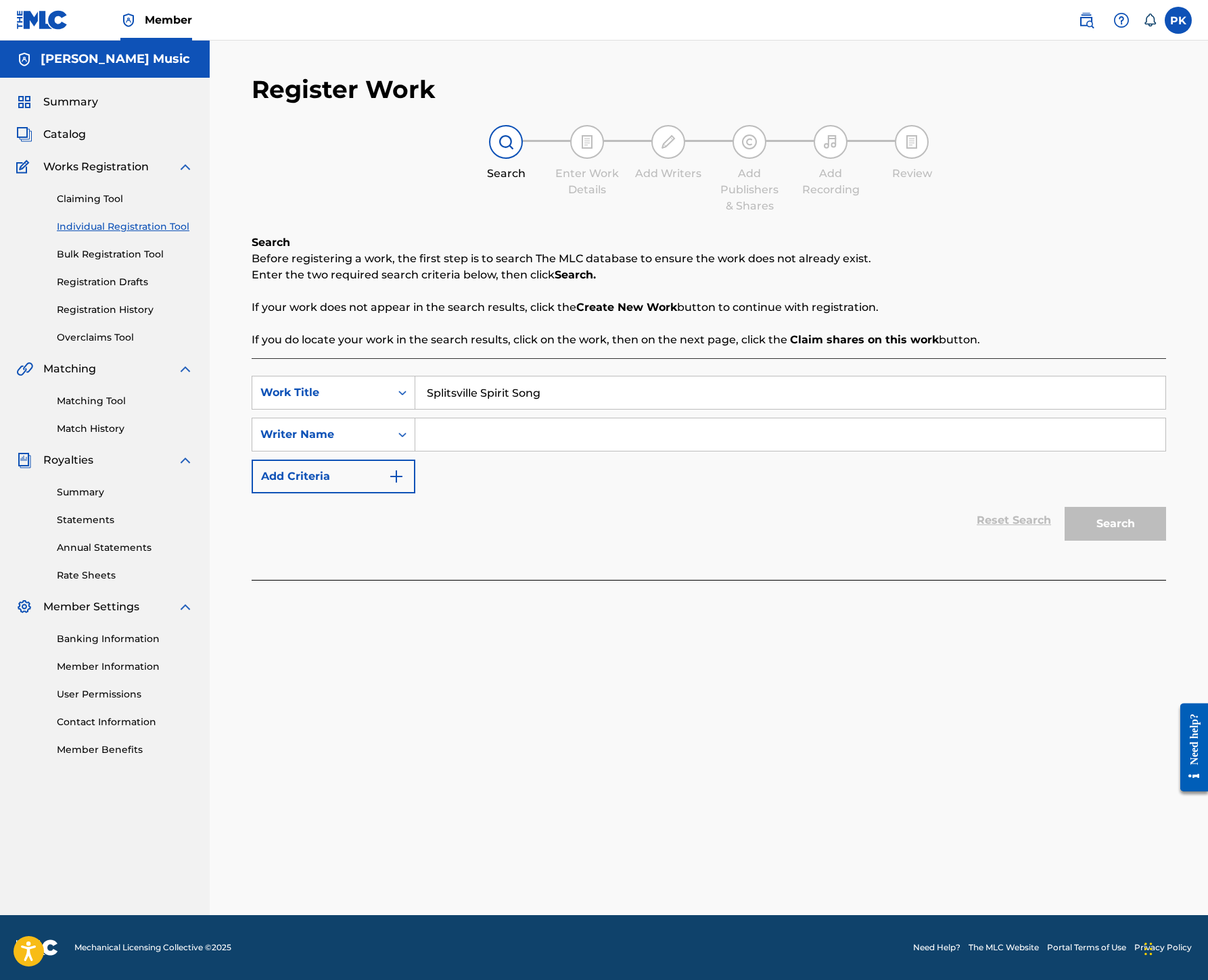
paste input "T9115759938"
type input "T9115759938"
click at [1092, 541] on button "Search" at bounding box center [1115, 524] width 102 height 34
click at [822, 418] on input "T9115759938" at bounding box center [790, 434] width 750 height 33
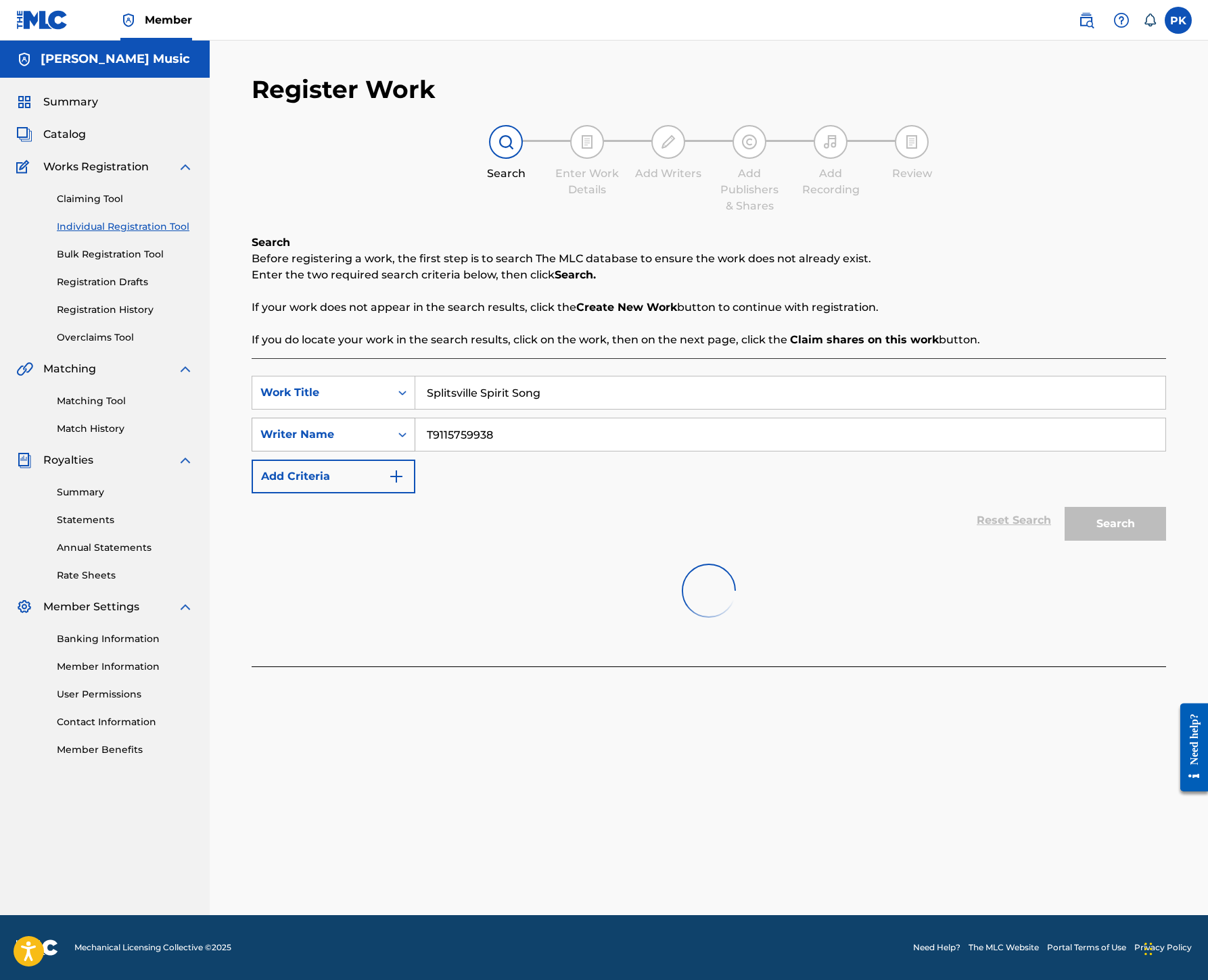
drag, startPoint x: 822, startPoint y: 244, endPoint x: 641, endPoint y: 243, distance: 181.0
click at [641, 417] on div "SearchWithCriteria8d0fdda6-ac58-47d5-84a0-96178660d8e5 Writer Name T9115759938" at bounding box center [708, 434] width 914 height 34
type input "huseman"
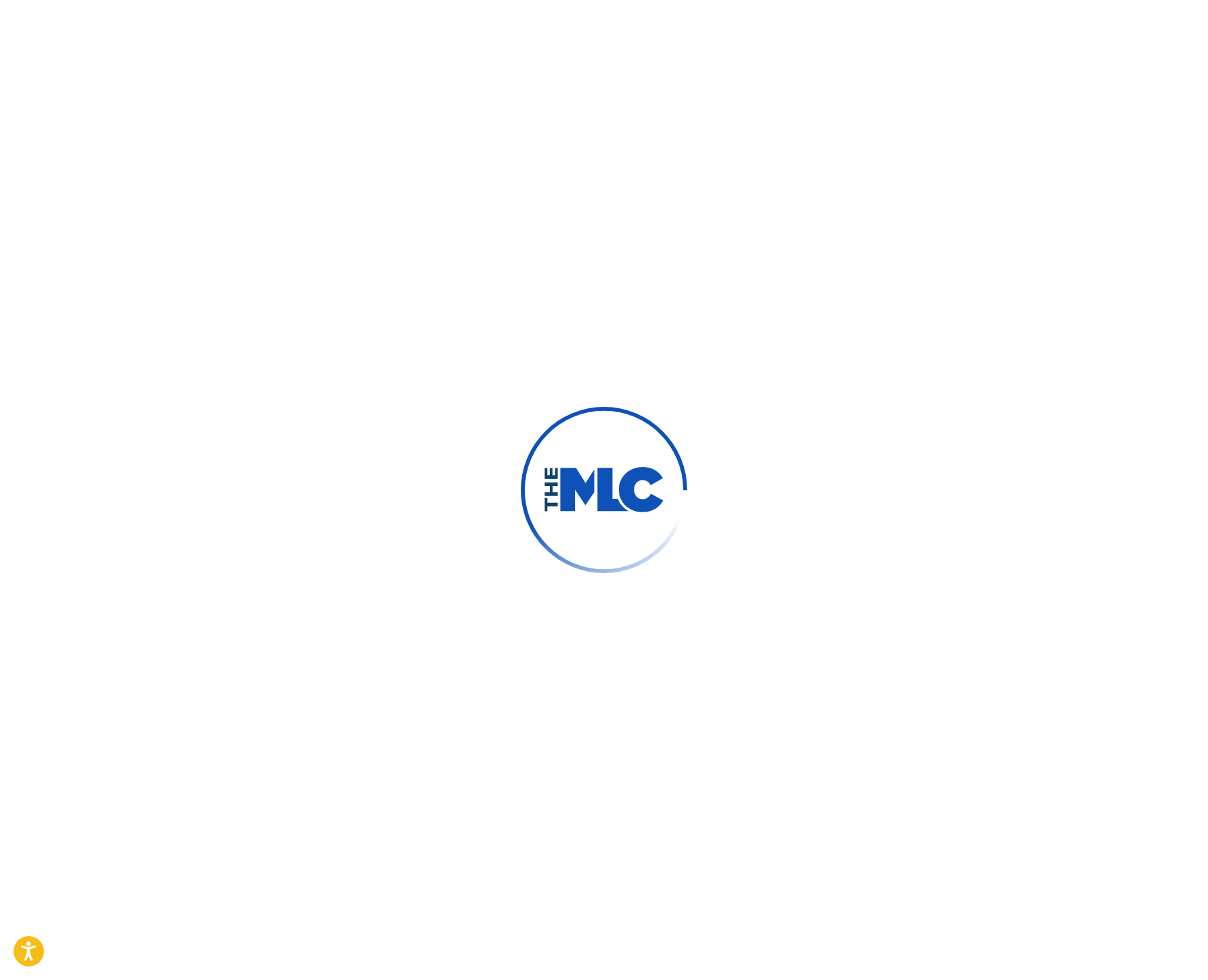
click at [447, 342] on div at bounding box center [604, 490] width 1208 height 980
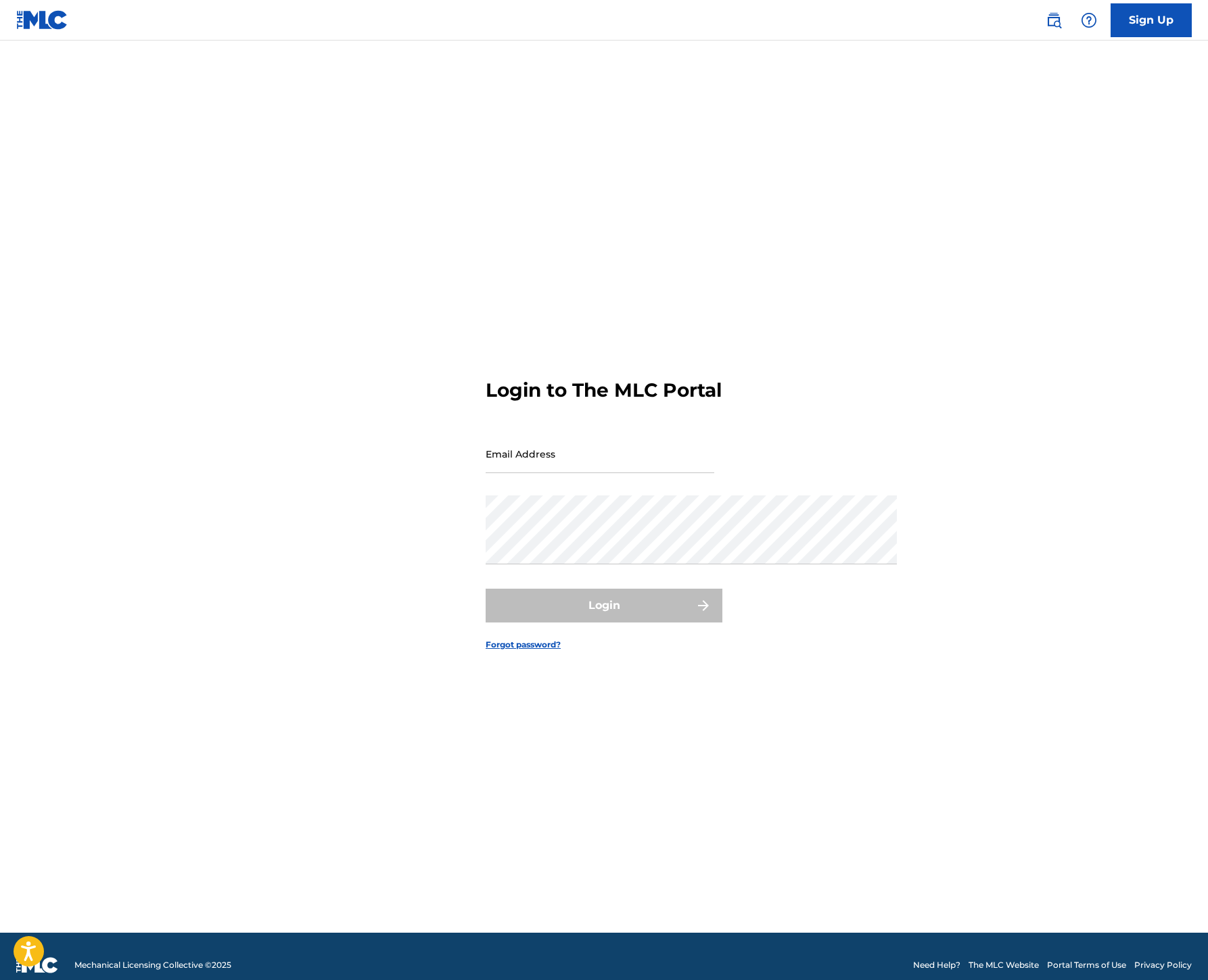
type input "[EMAIL_ADDRESS][DOMAIN_NAME]"
click at [575, 622] on button "Login" at bounding box center [604, 605] width 236 height 34
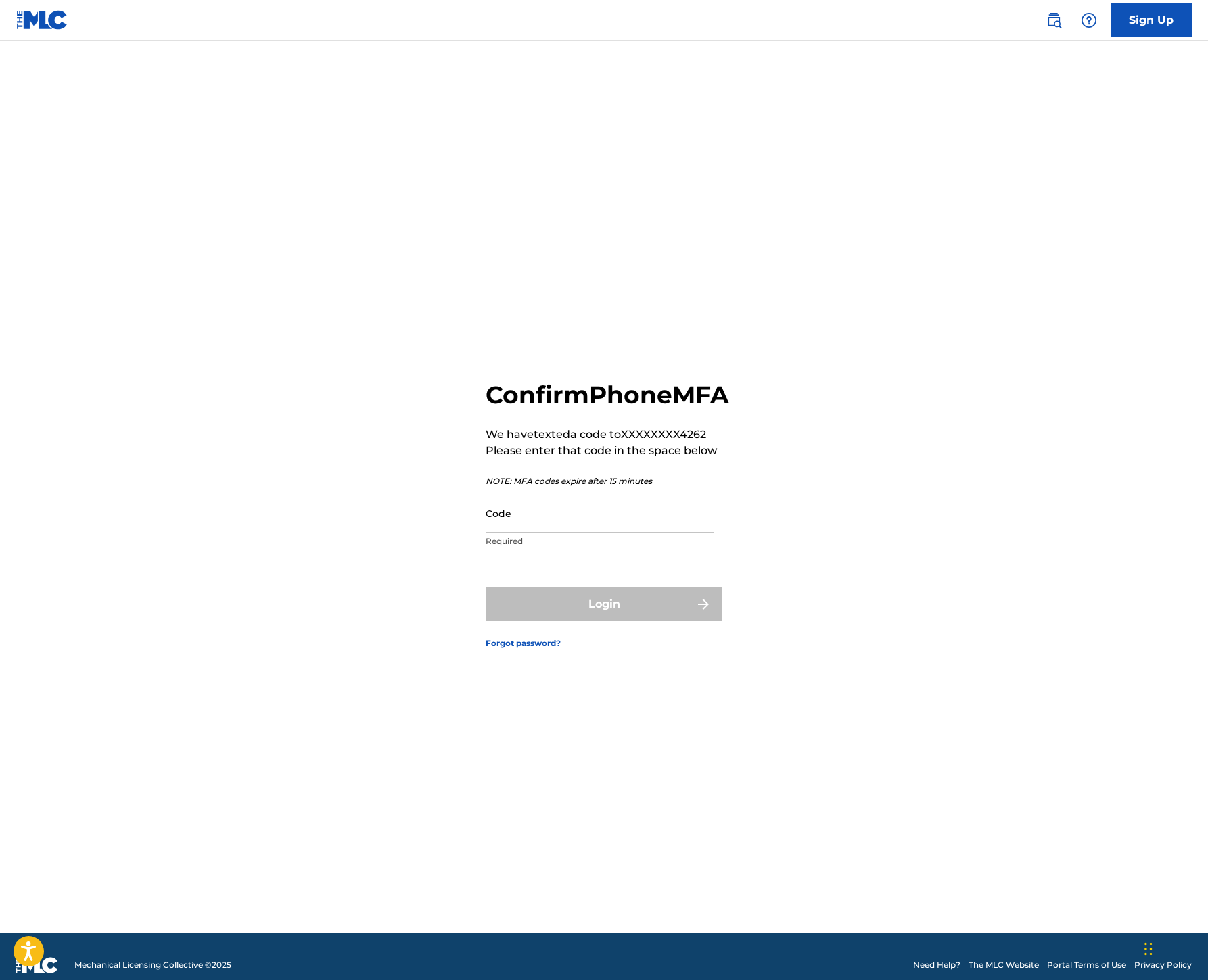
click at [513, 526] on input "Code" at bounding box center [600, 513] width 229 height 39
type input "246712"
click at [604, 621] on button "Login" at bounding box center [604, 604] width 236 height 34
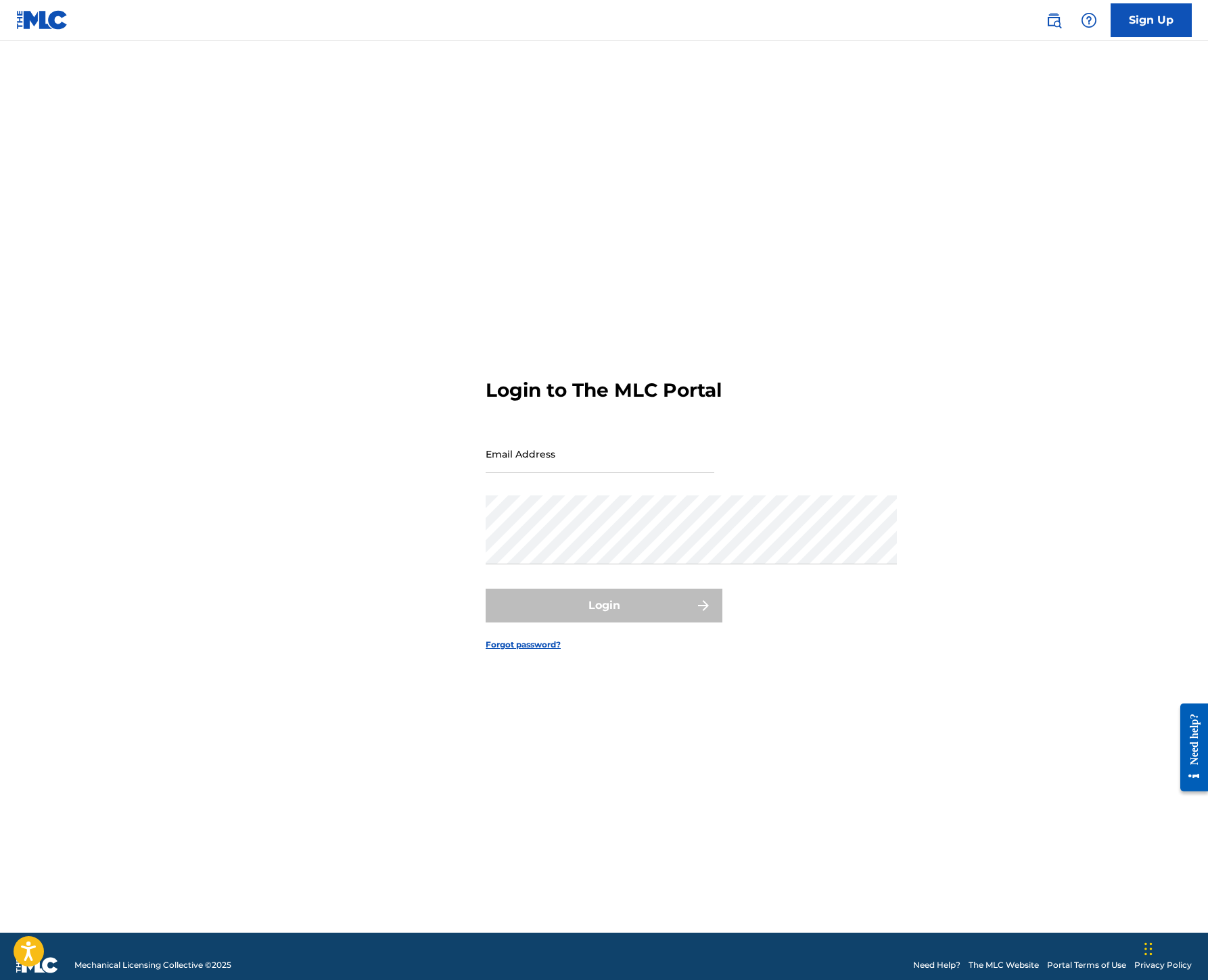
type input "[EMAIL_ADDRESS][DOMAIN_NAME]"
click at [608, 622] on button "Login" at bounding box center [604, 605] width 236 height 34
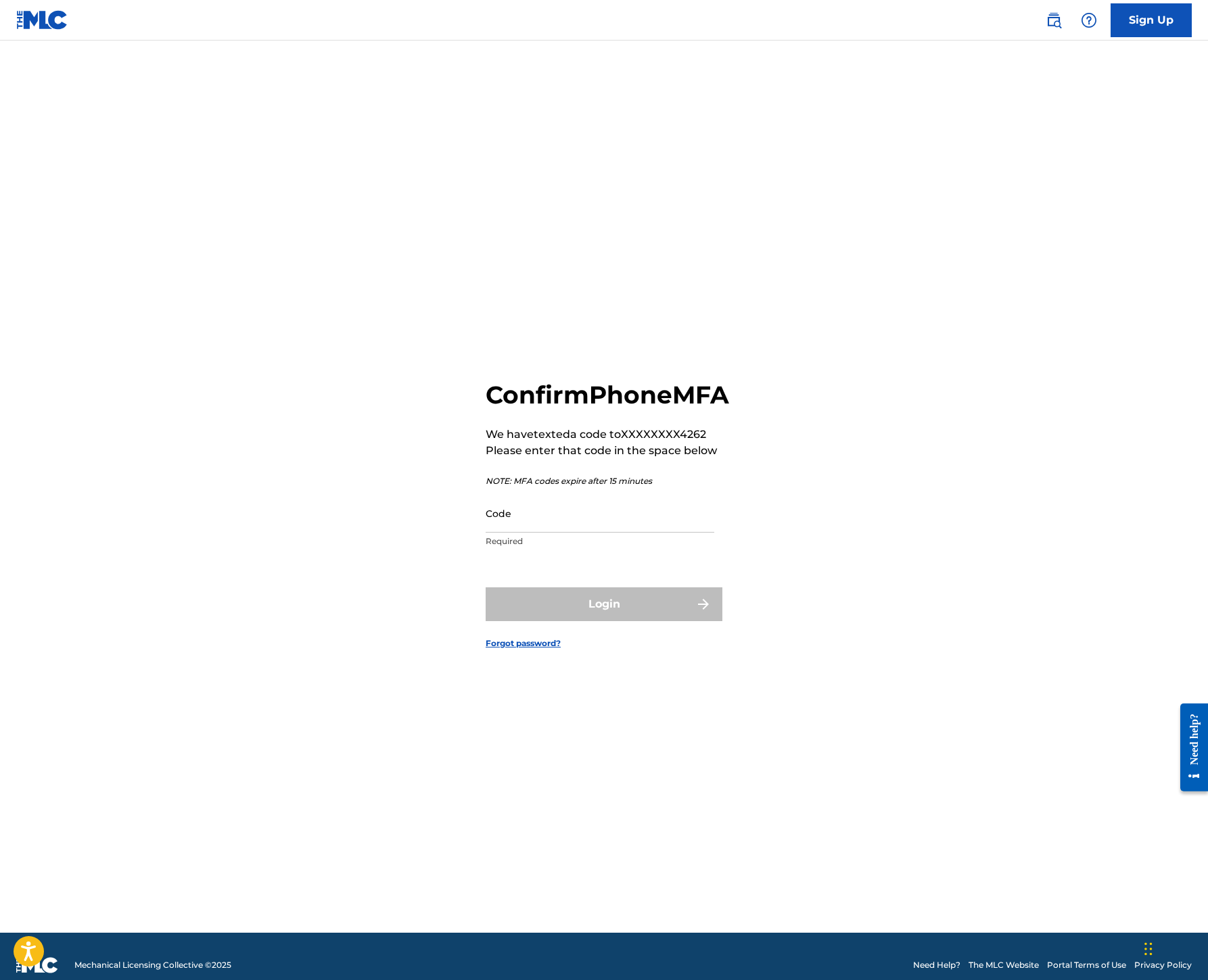
click at [488, 522] on input "Code" at bounding box center [600, 513] width 229 height 39
type input "043841"
click at [604, 621] on button "Login" at bounding box center [604, 604] width 236 height 34
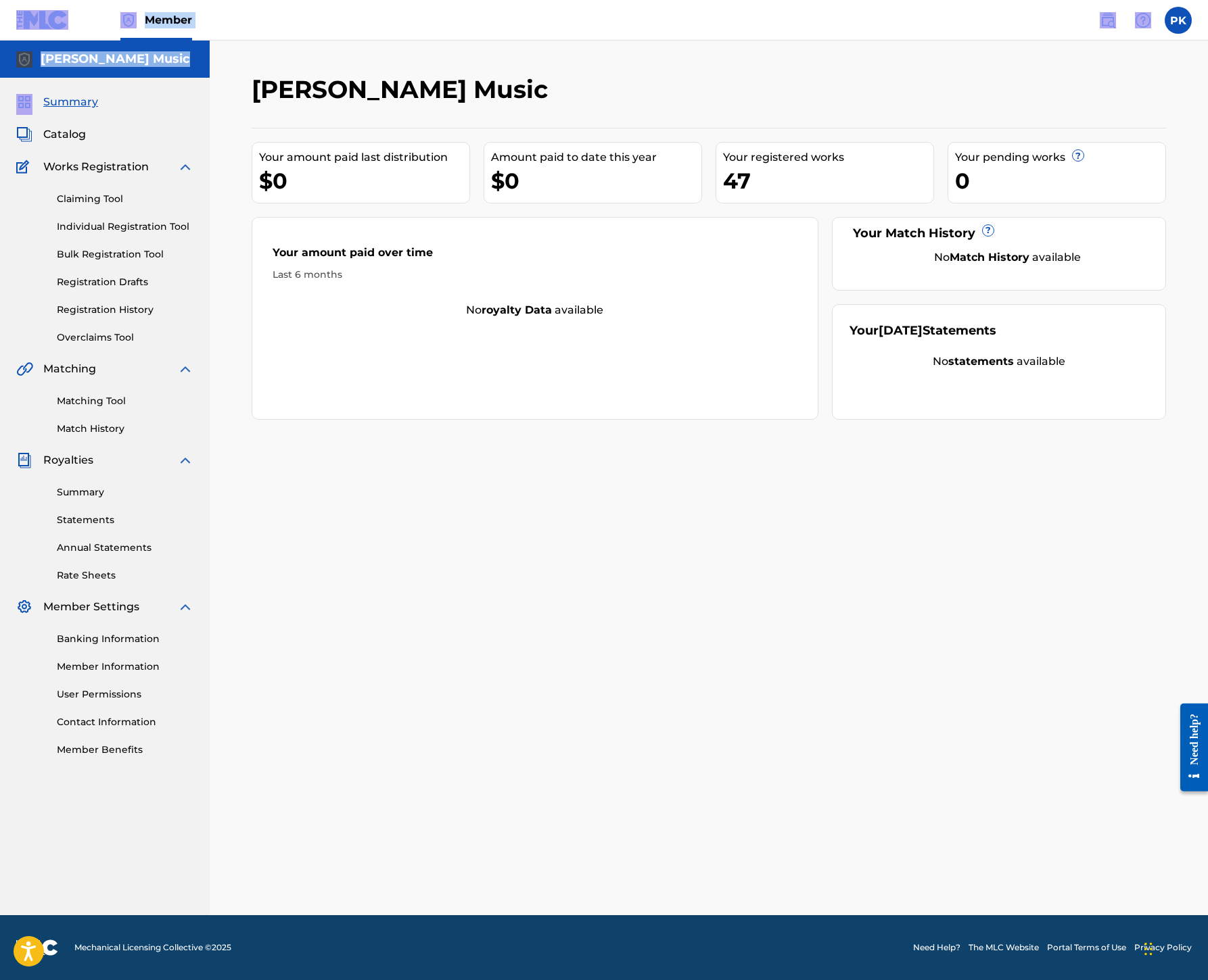
scroll to position [0, 45]
drag, startPoint x: 4, startPoint y: 151, endPoint x: -31, endPoint y: 151, distance: 35.0
click at [0, 151] on html "Accessibility Screen-Reader Guide, Feedback, and Issue Reporting | New window C…" at bounding box center [604, 490] width 1208 height 980
click at [99, 233] on link "Individual Registration Tool" at bounding box center [125, 226] width 137 height 14
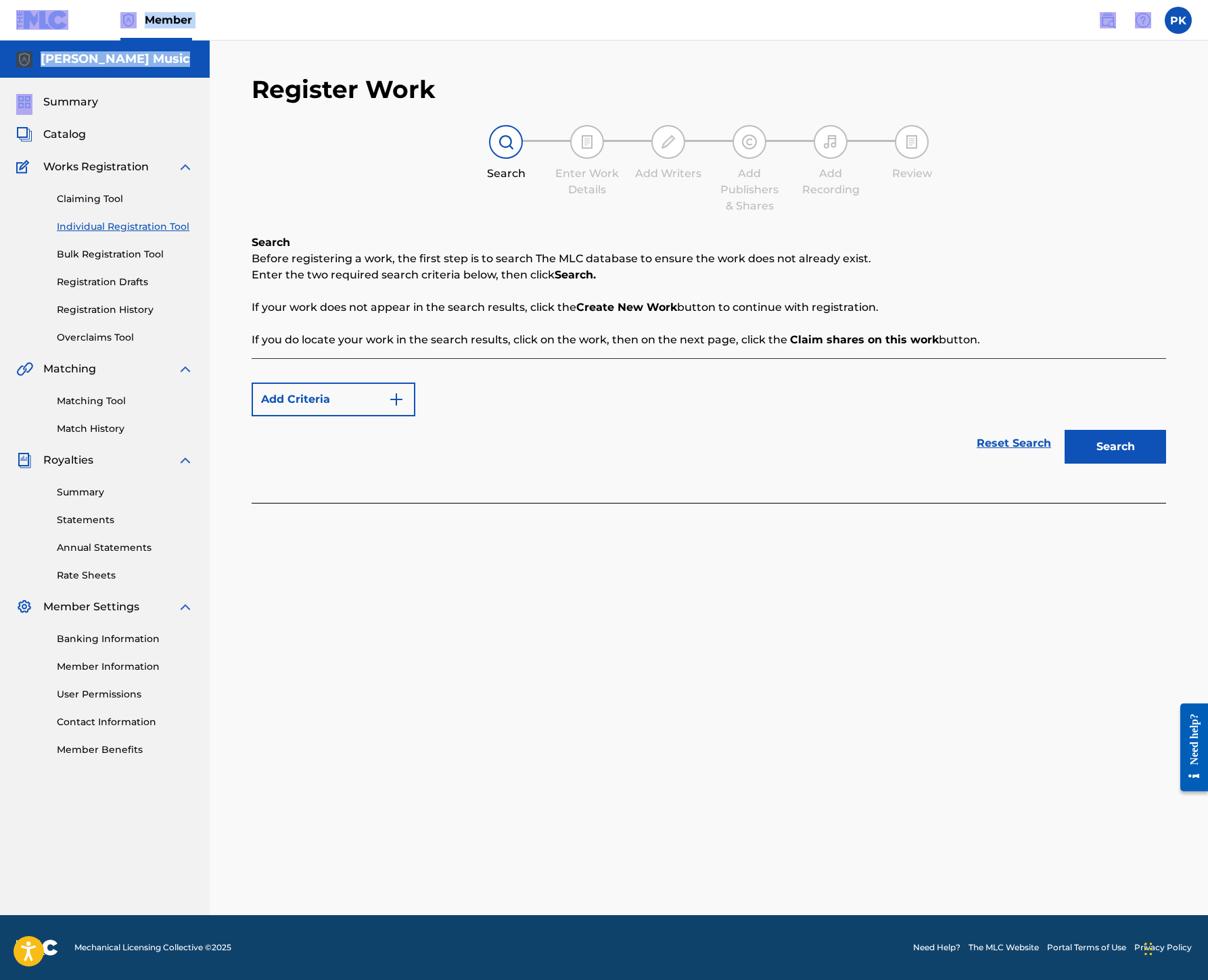
click at [193, 233] on link "Individual Registration Tool" at bounding box center [125, 226] width 137 height 14
click at [416, 416] on button "Add Criteria" at bounding box center [332, 400] width 163 height 34
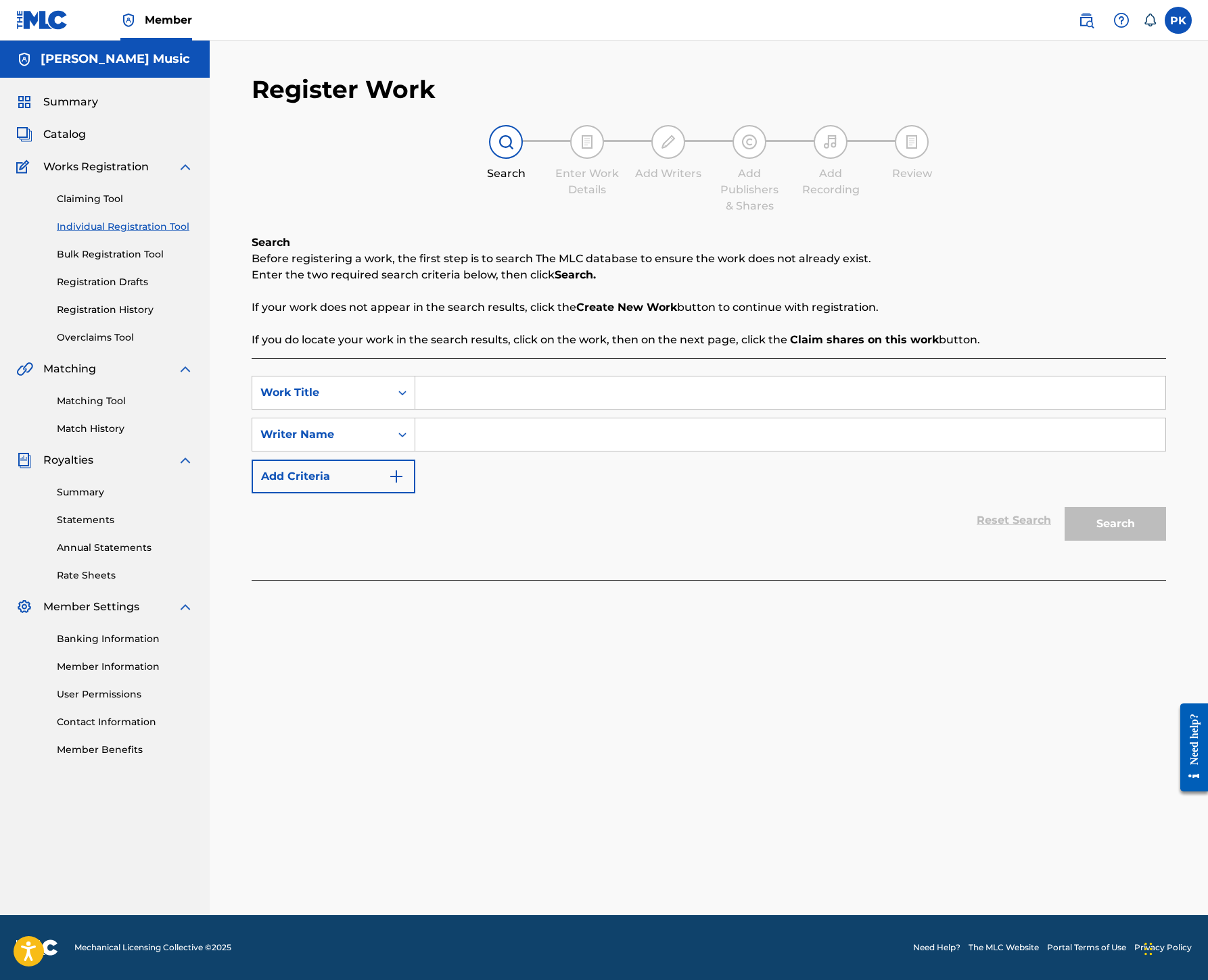
click at [755, 408] on input "Search Form" at bounding box center [790, 393] width 750 height 33
paste input "Splitsville Spirit Song"
type input "Splitsville Spirit Song"
click at [742, 451] on input "Search Form" at bounding box center [790, 434] width 750 height 33
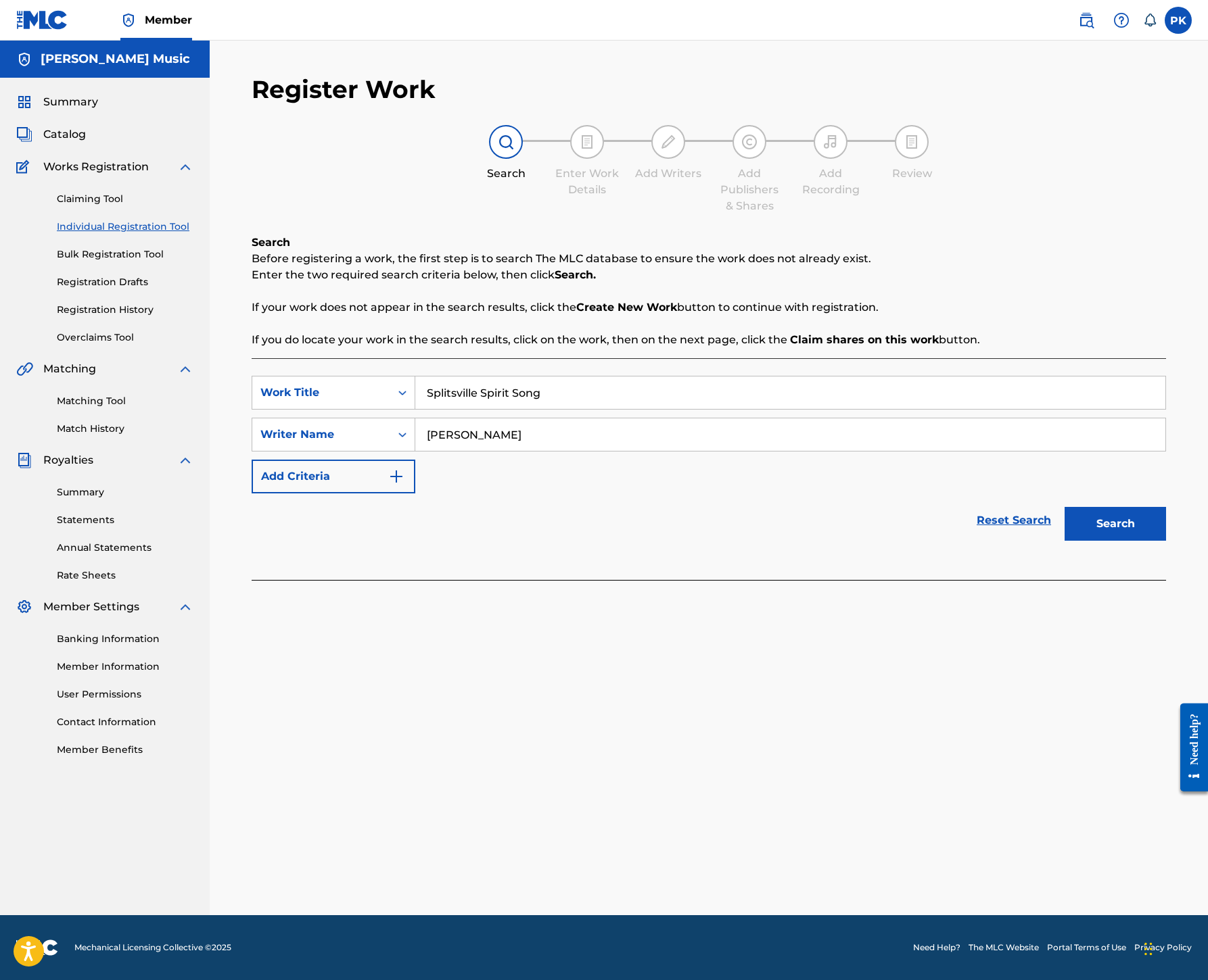
type input "[PERSON_NAME]"
click at [1086, 541] on button "Search" at bounding box center [1115, 524] width 102 height 34
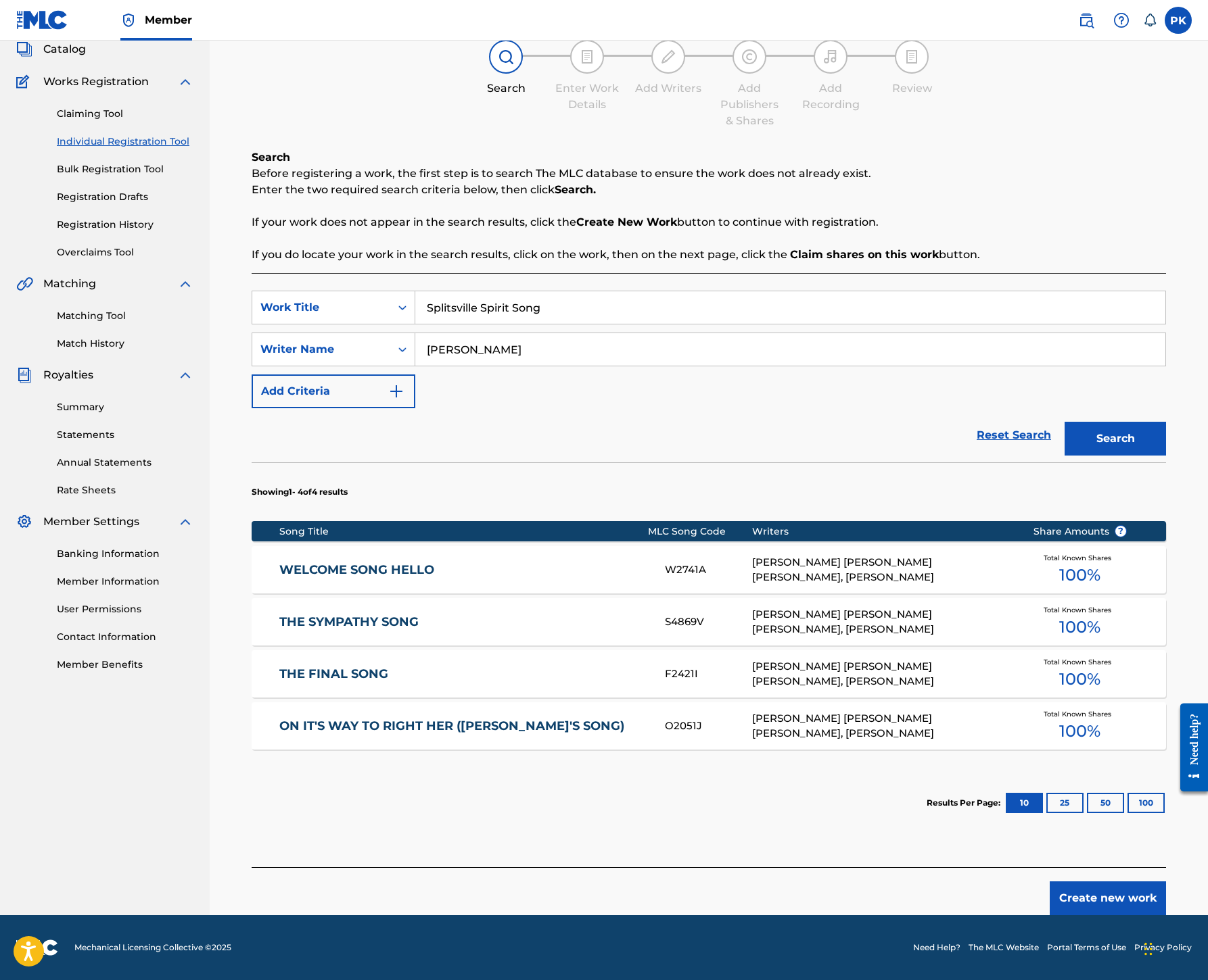
scroll to position [554, 0]
click at [1091, 884] on button "Create new work" at bounding box center [1108, 898] width 117 height 34
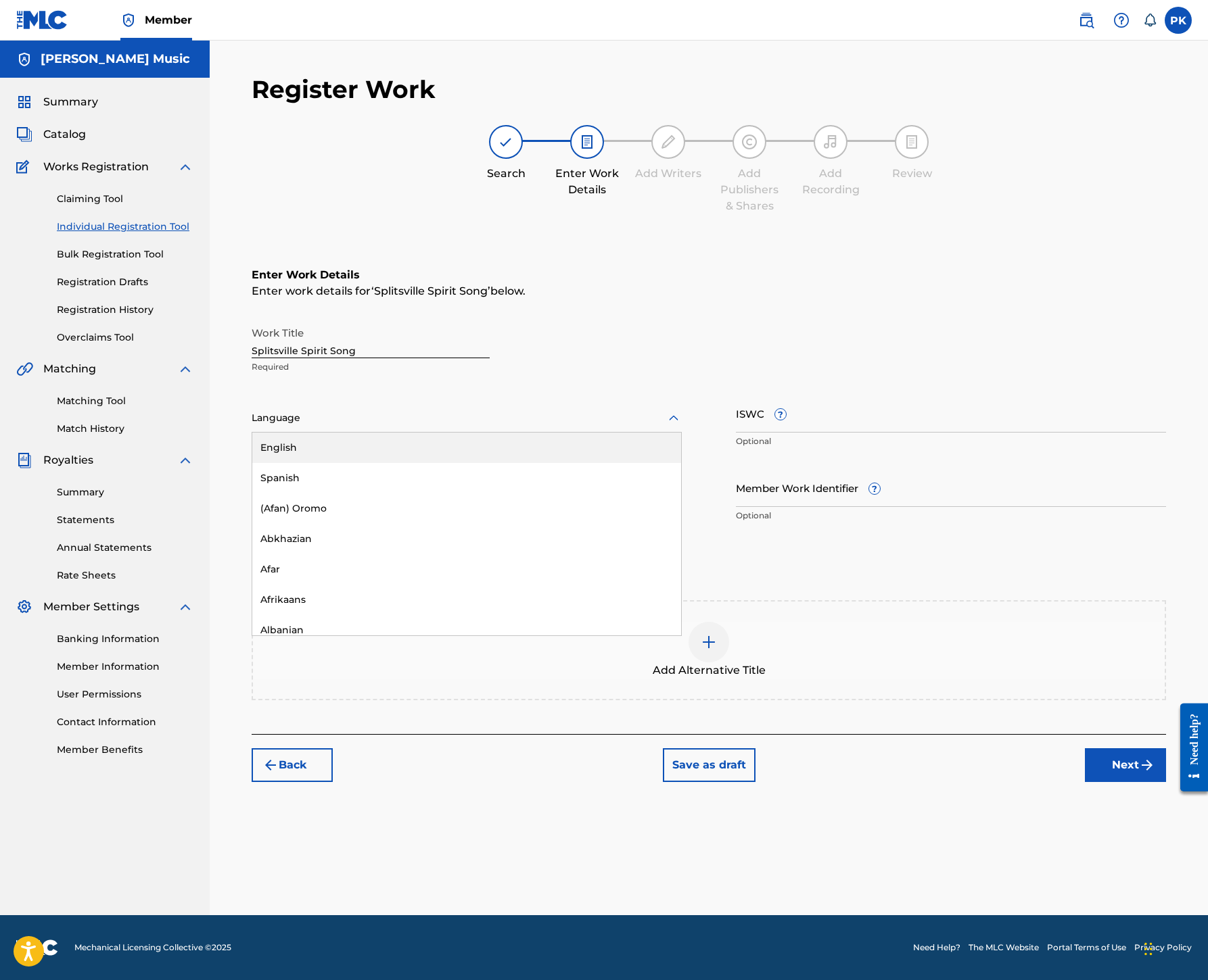
click at [679, 409] on div at bounding box center [466, 417] width 430 height 17
click at [601, 432] on div "English" at bounding box center [466, 447] width 428 height 31
click at [858, 394] on input "ISWC ?" at bounding box center [951, 412] width 430 height 39
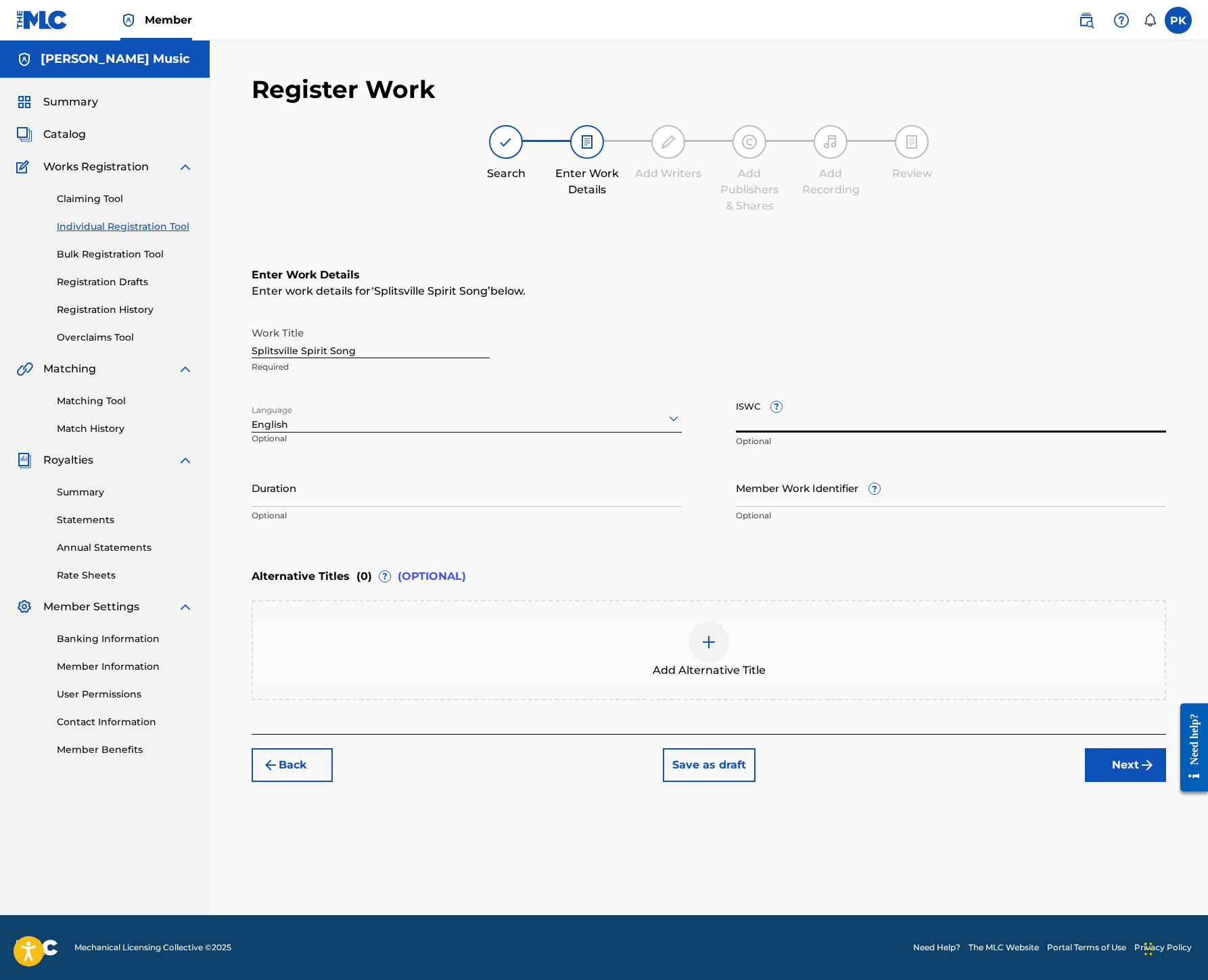
click at [870, 394] on input "ISWC ?" at bounding box center [951, 412] width 430 height 39
paste input "T9115759938"
type input "T9115759938"
click at [1114, 782] on button "Next" at bounding box center [1125, 765] width 81 height 34
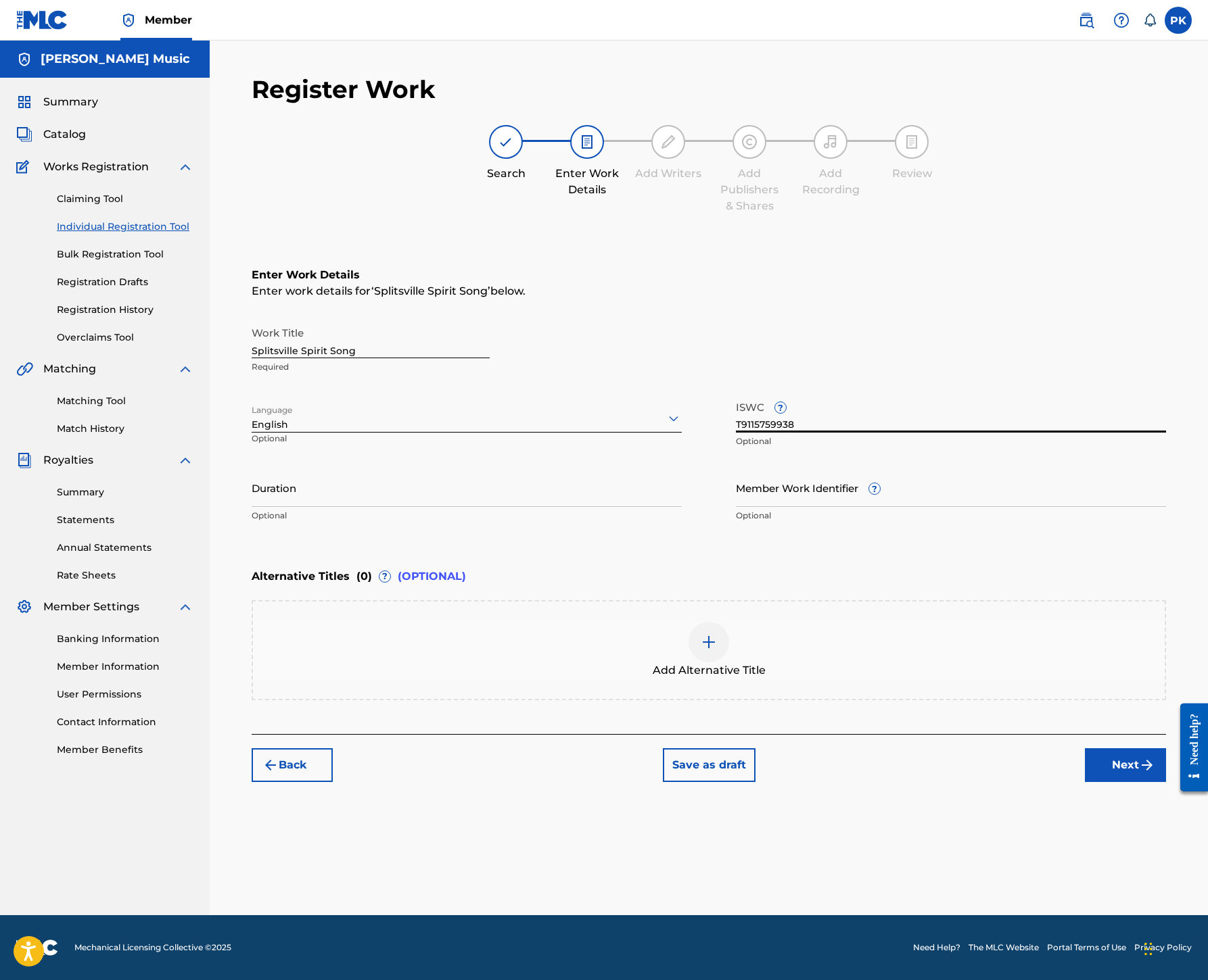
scroll to position [394, 0]
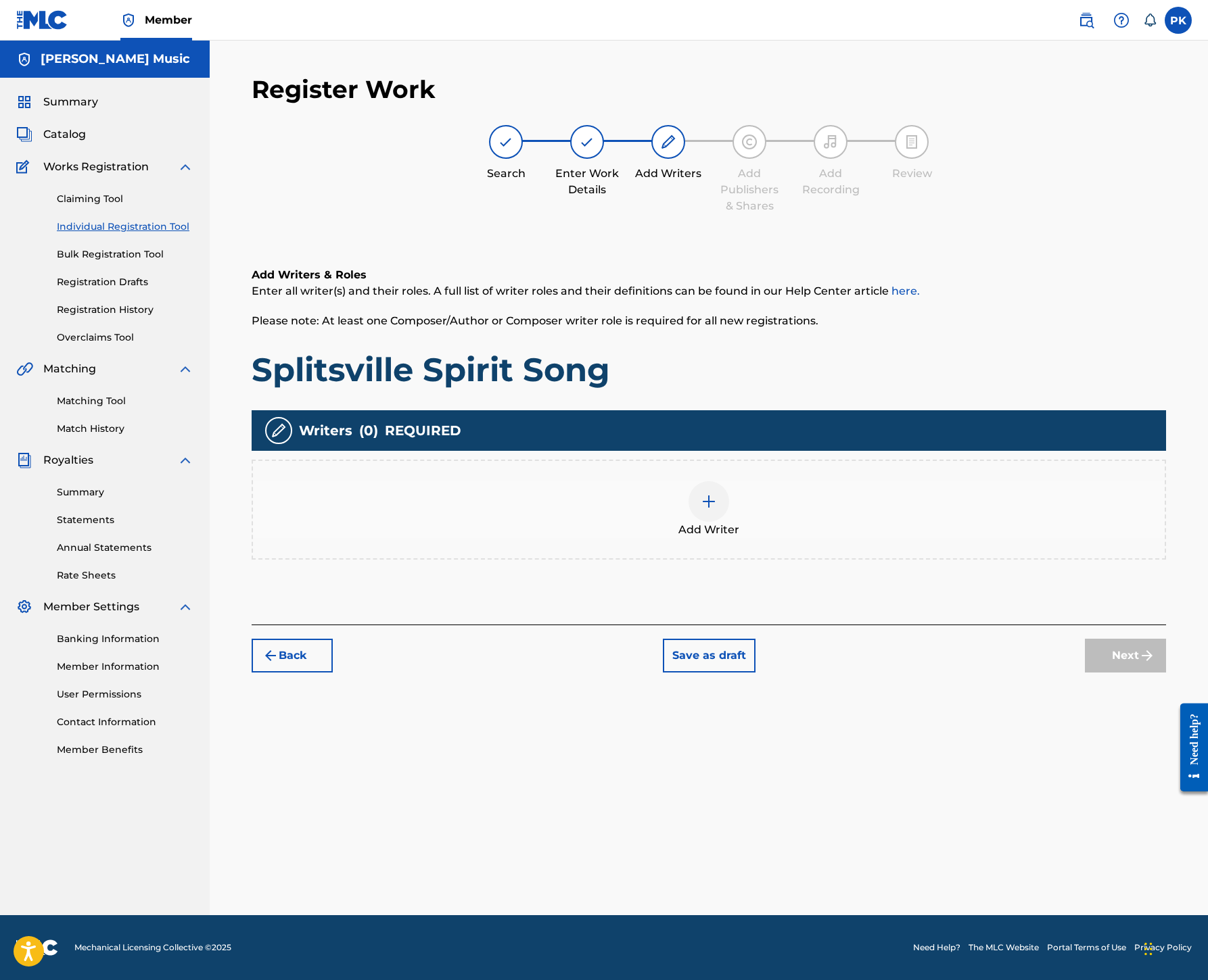
click at [716, 493] on img at bounding box center [708, 501] width 16 height 16
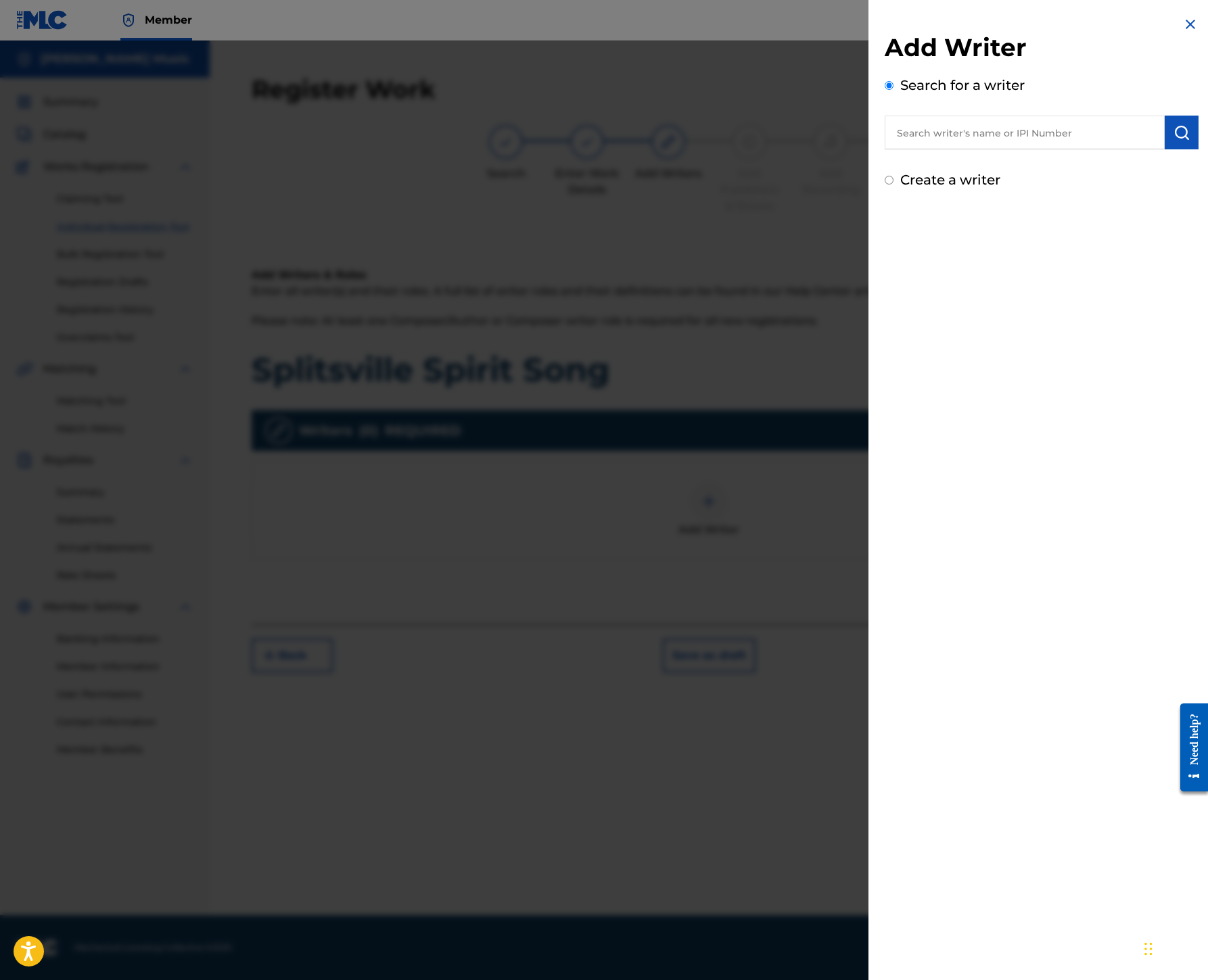
click at [924, 149] on input "text" at bounding box center [1024, 133] width 280 height 34
click at [884, 149] on input "text" at bounding box center [1024, 133] width 280 height 34
paste input "00245336377"
type input "00245336377"
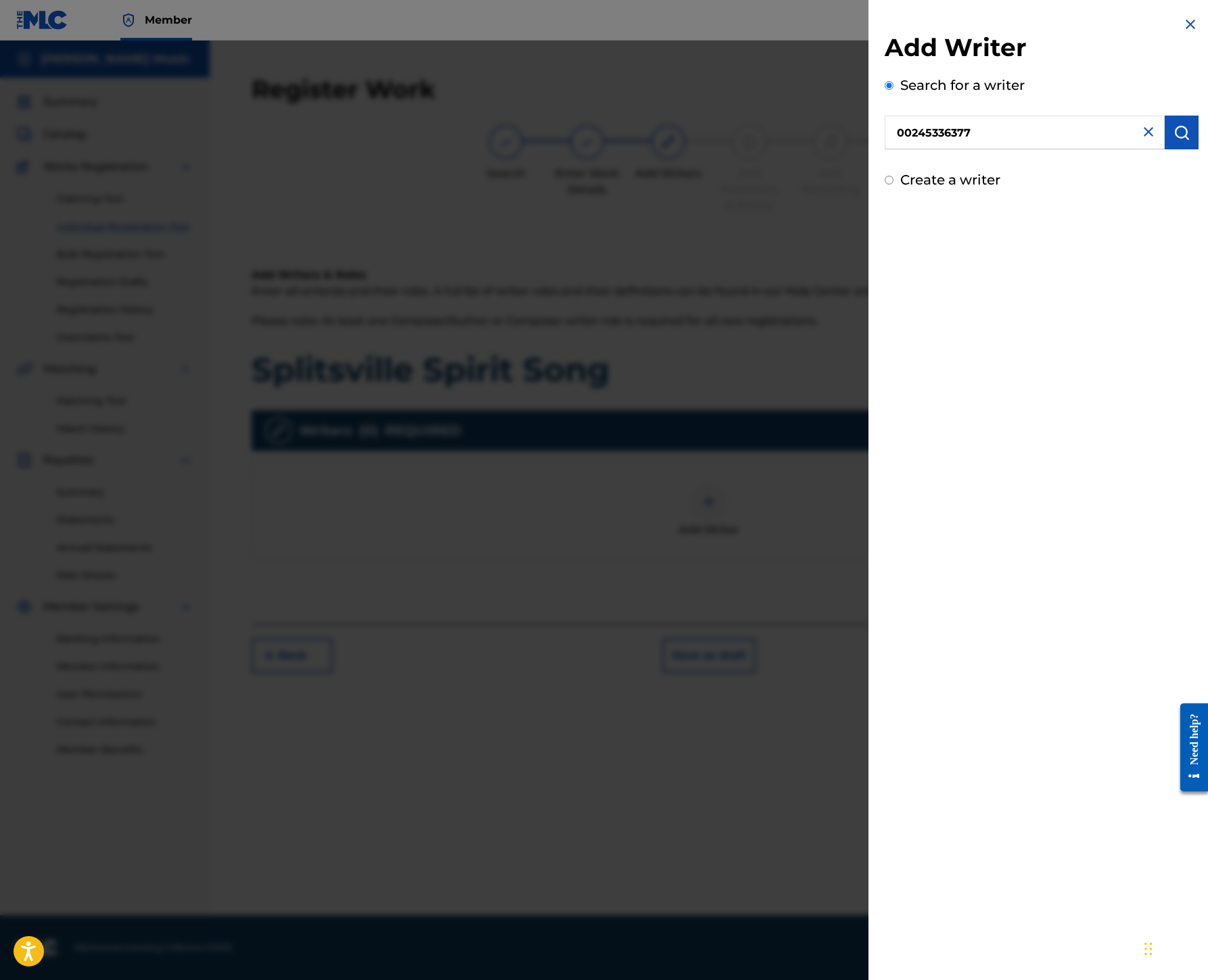
click at [1164, 149] on button "submit" at bounding box center [1181, 133] width 34 height 34
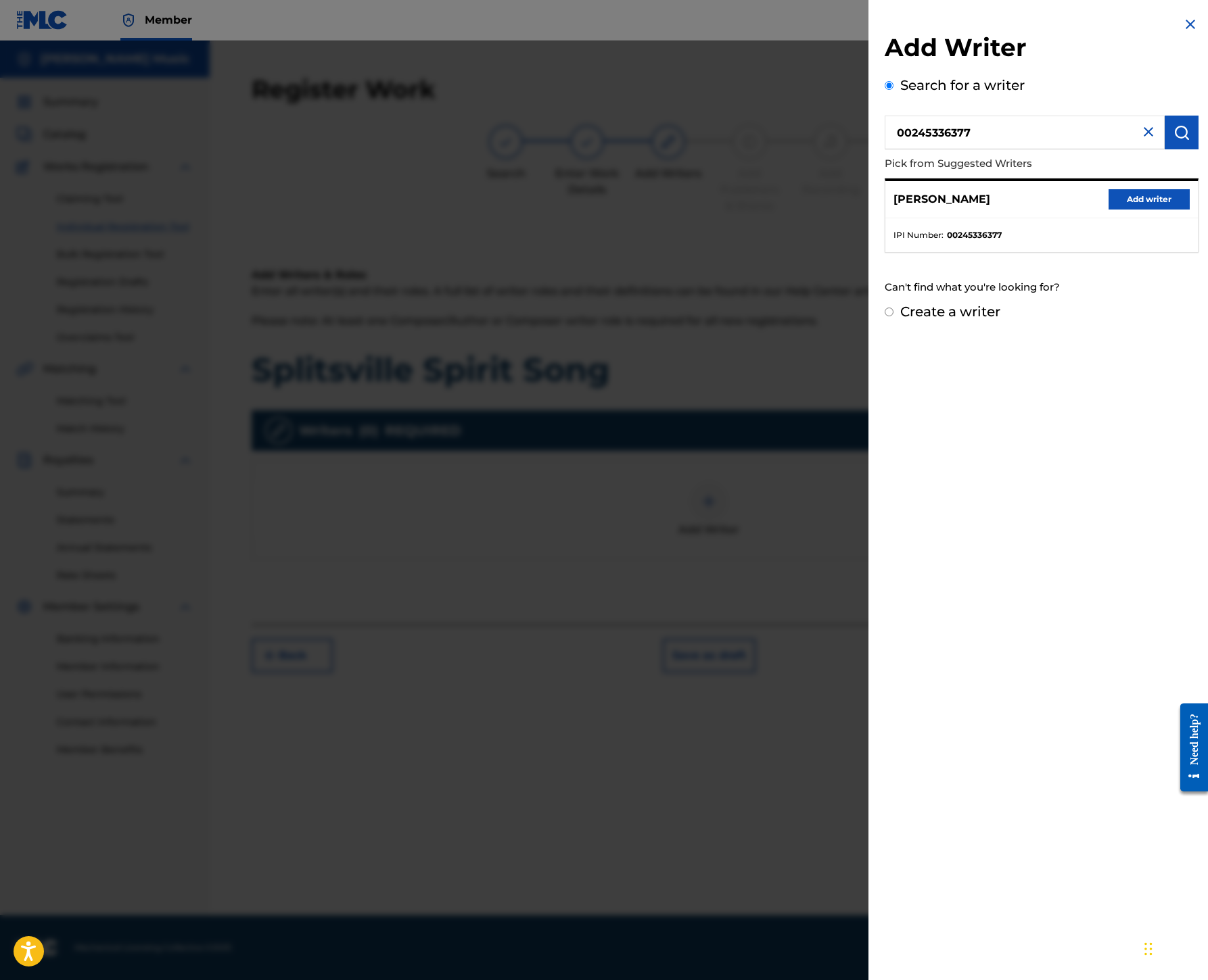
click at [1108, 210] on button "Add writer" at bounding box center [1149, 199] width 81 height 21
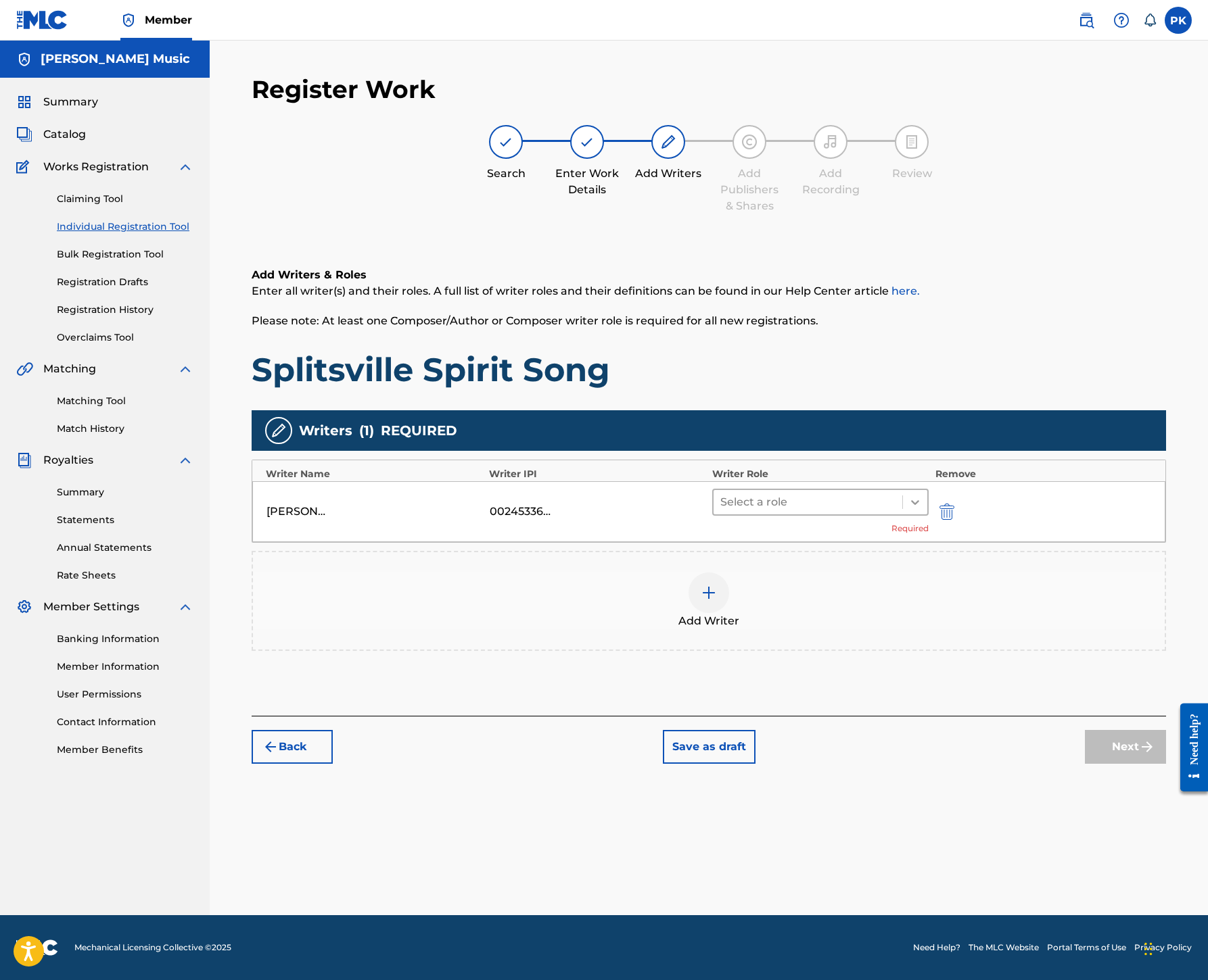
click at [927, 490] on div at bounding box center [914, 502] width 25 height 25
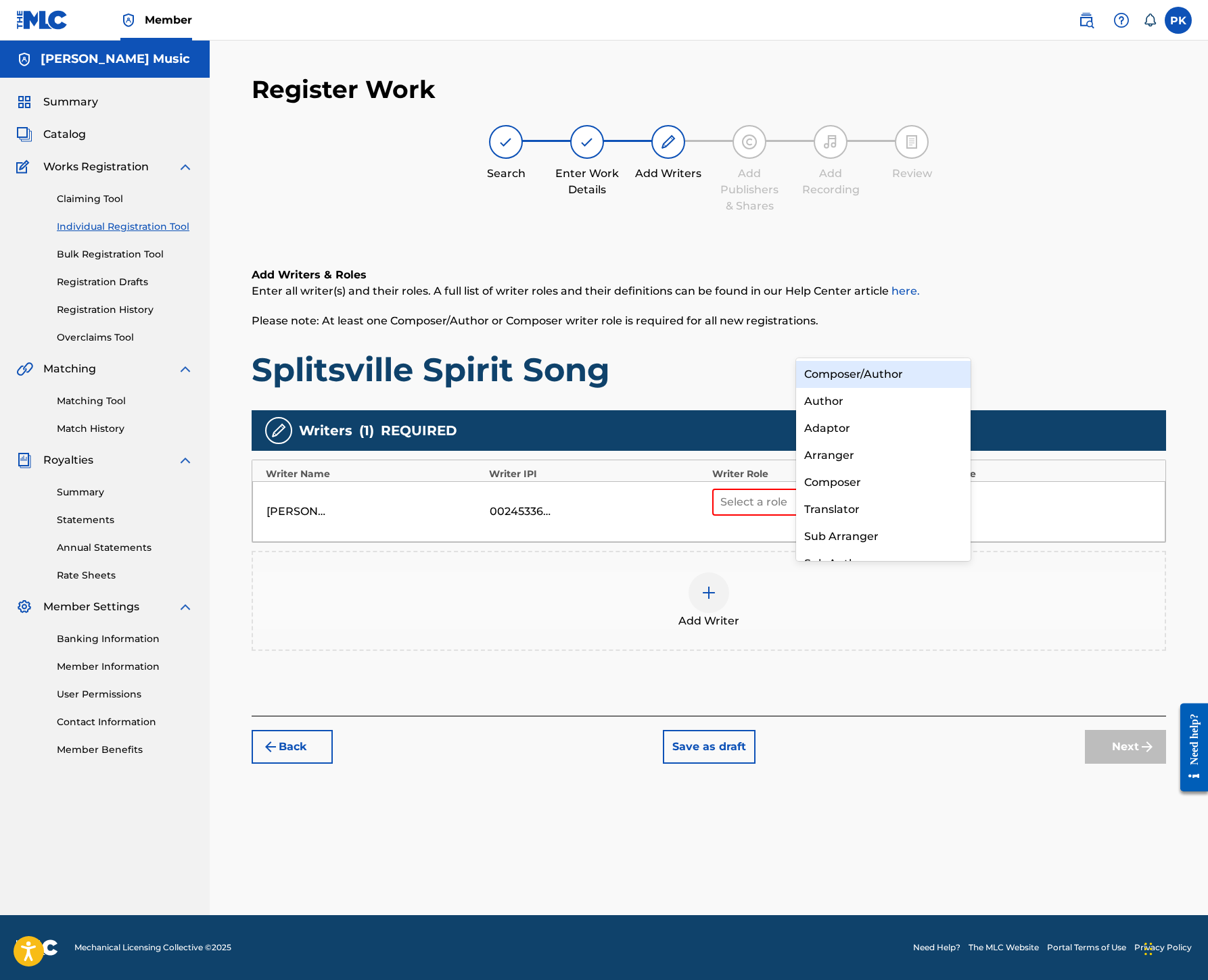
click at [884, 377] on div "Composer/Author" at bounding box center [883, 374] width 174 height 27
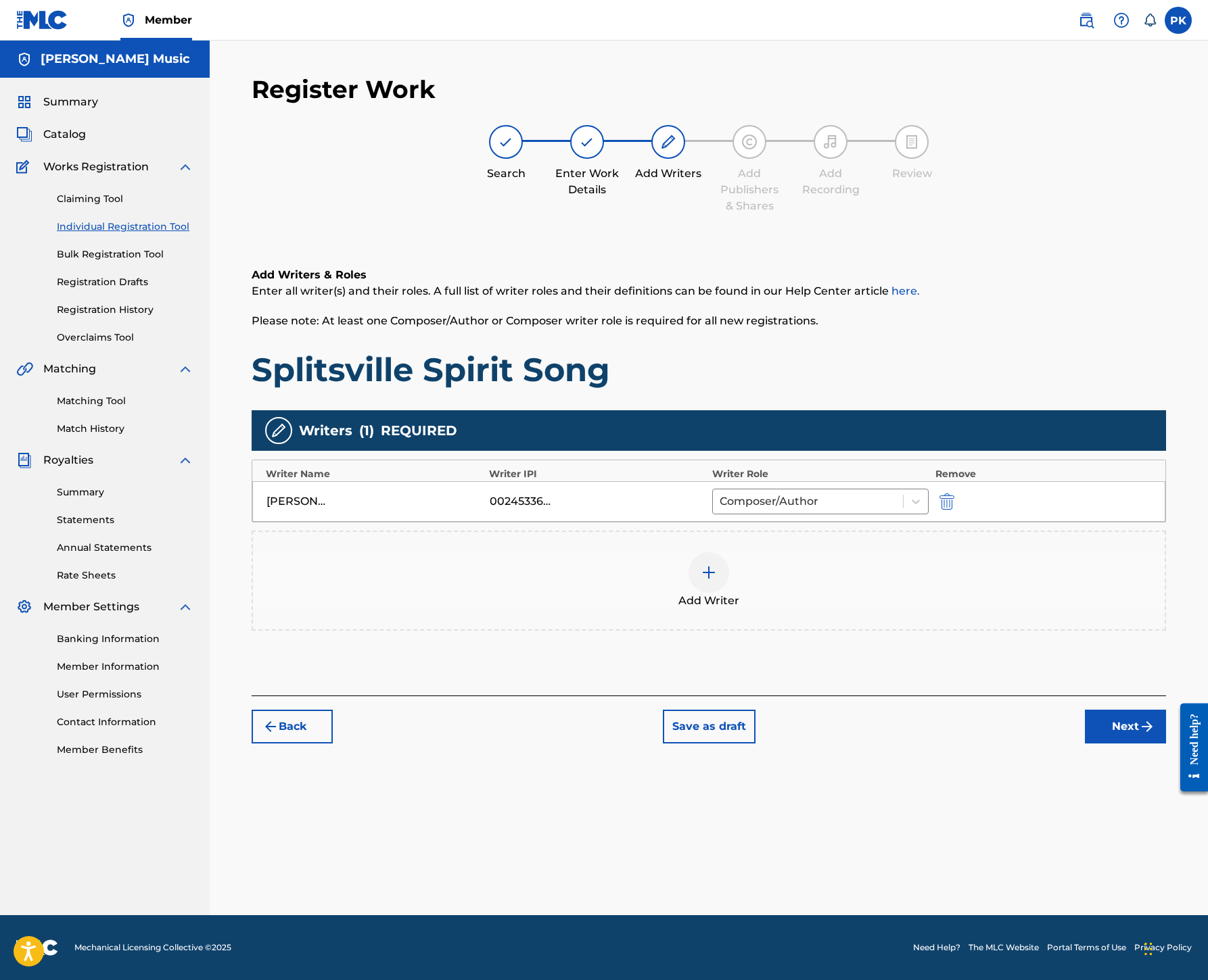
click at [716, 565] on img at bounding box center [708, 573] width 16 height 16
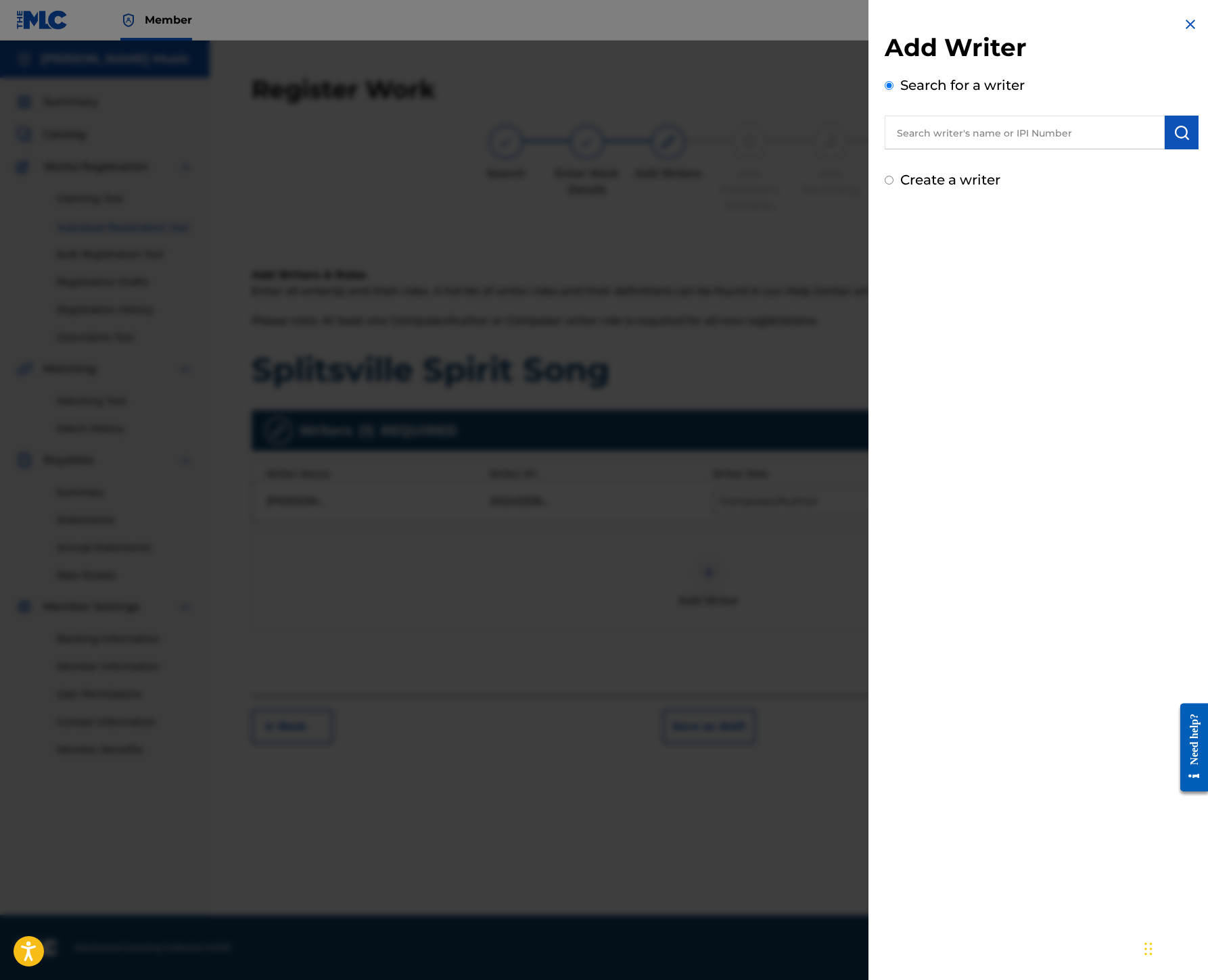
click at [884, 149] on input "text" at bounding box center [1024, 133] width 280 height 34
paste input "00245337080"
type input "00245337080"
click at [1164, 149] on button "submit" at bounding box center [1181, 133] width 34 height 34
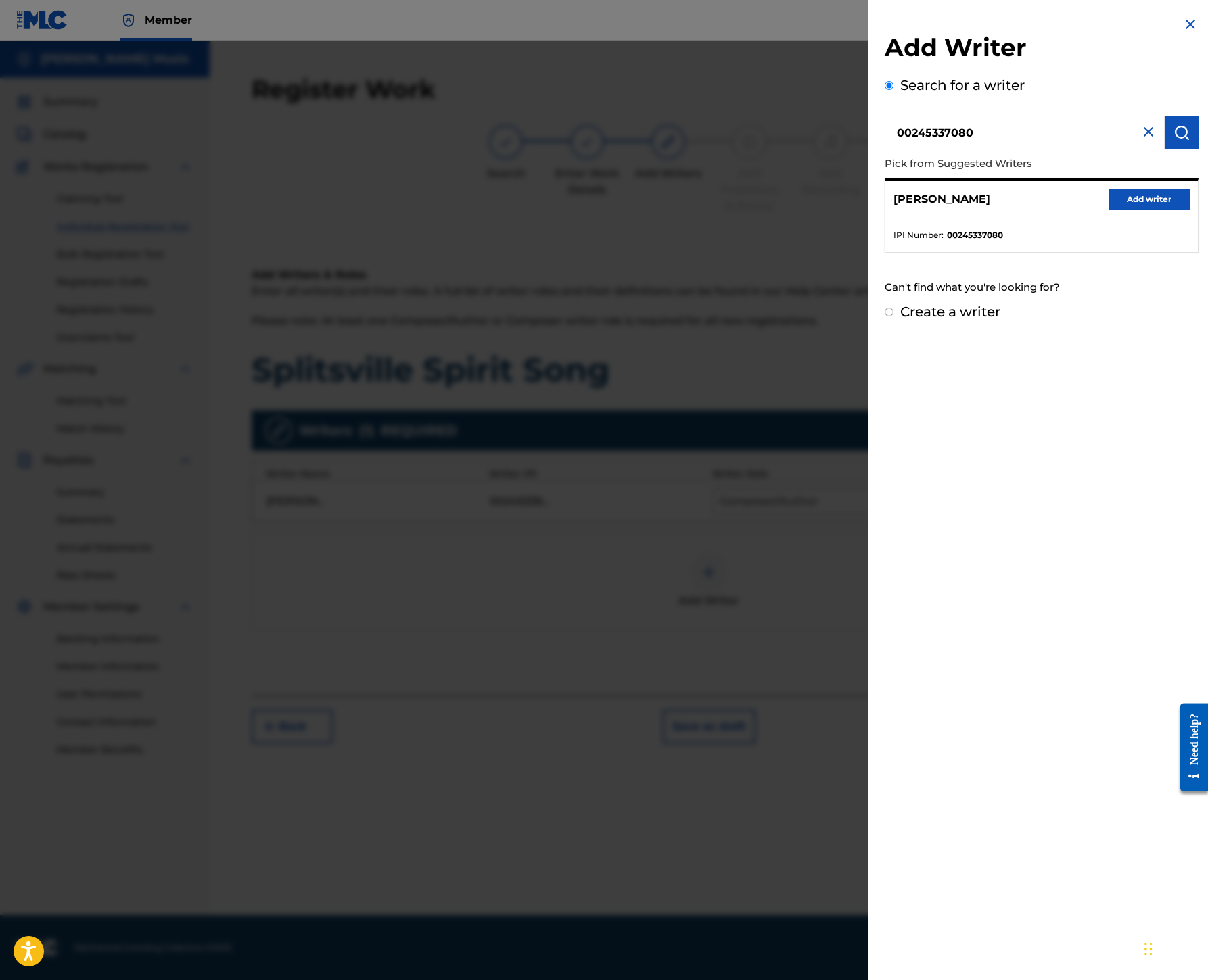
click at [1108, 210] on button "Add writer" at bounding box center [1149, 199] width 81 height 21
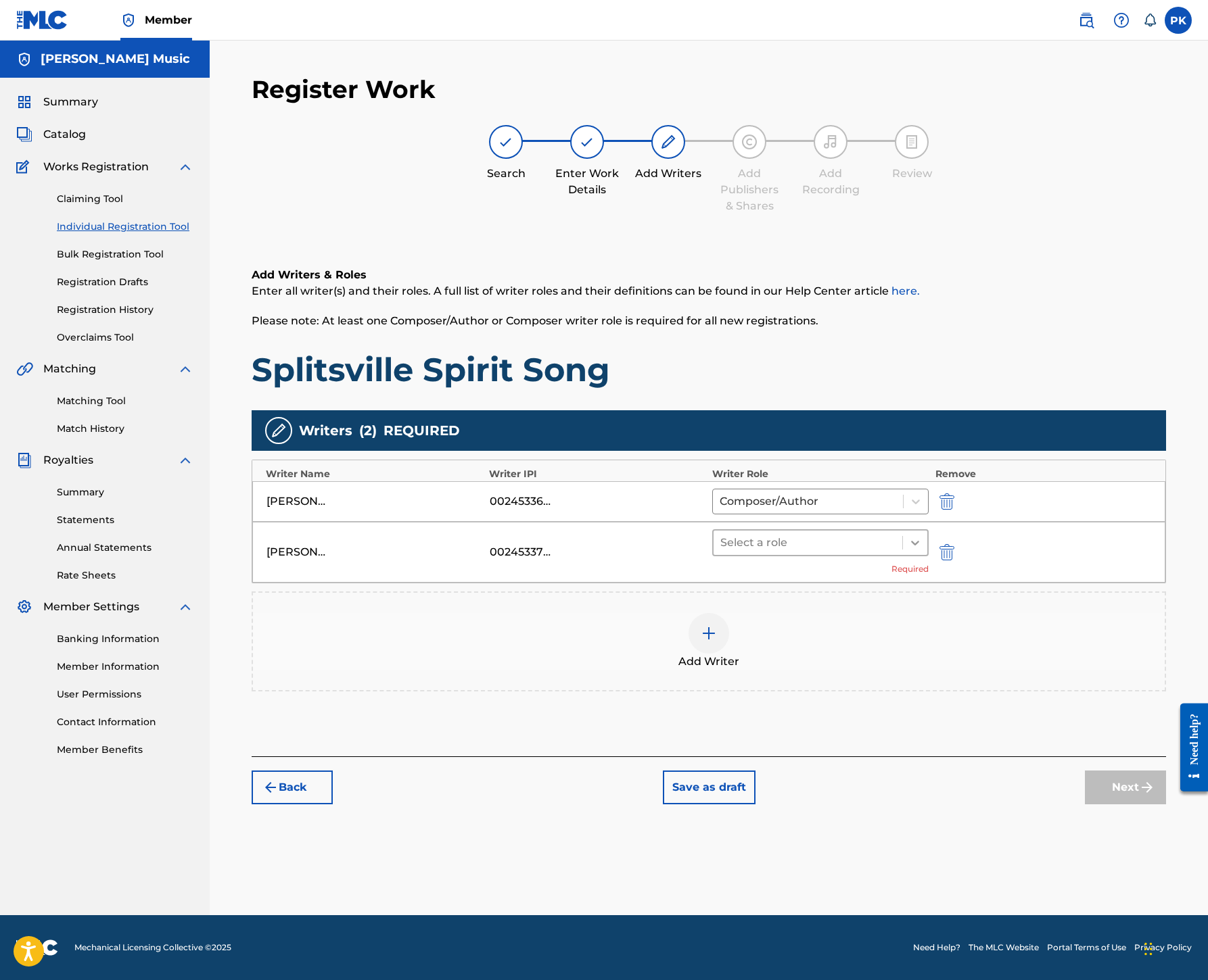
click at [922, 536] on icon at bounding box center [915, 543] width 14 height 14
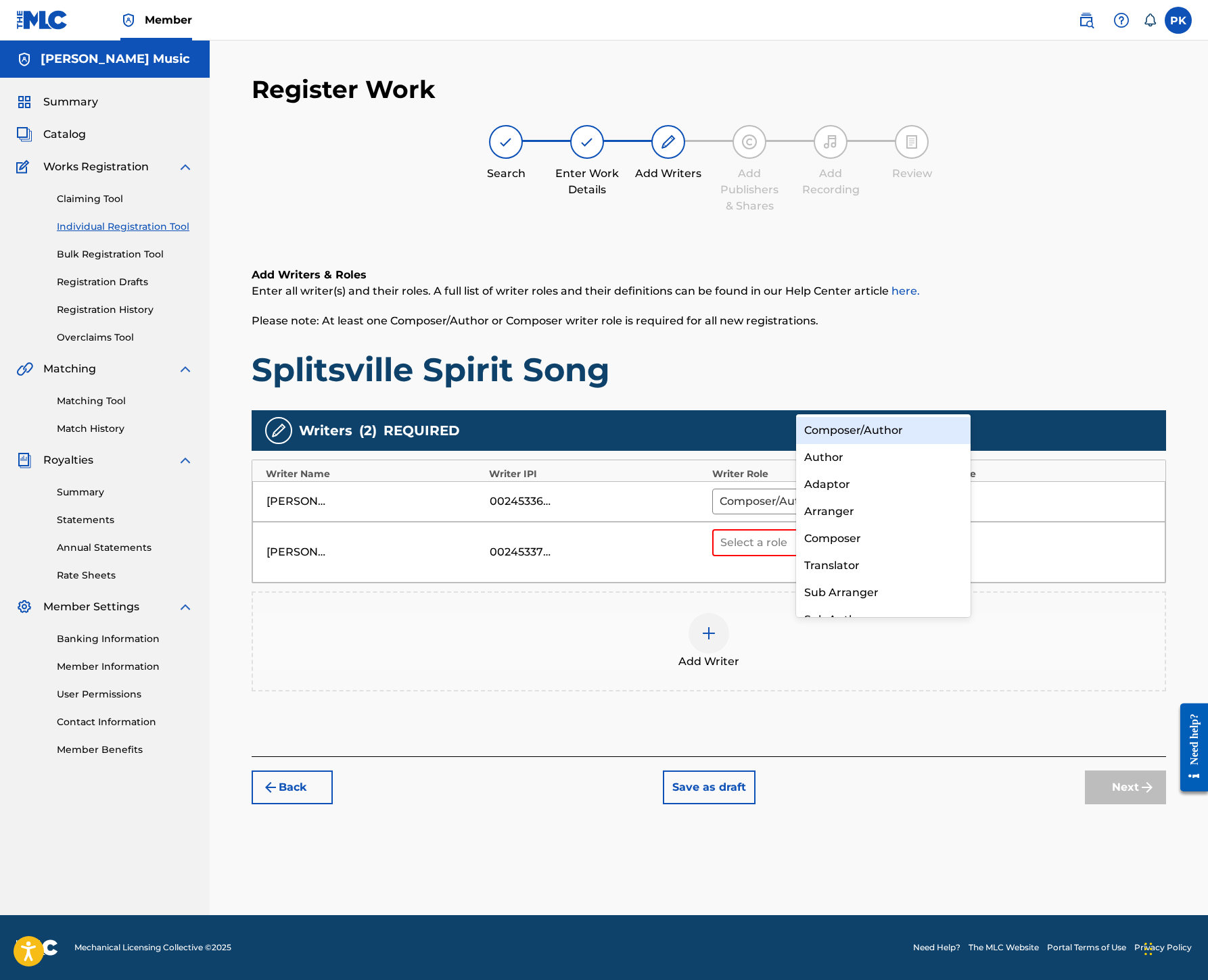
click at [840, 430] on div "Composer/Author" at bounding box center [883, 430] width 174 height 27
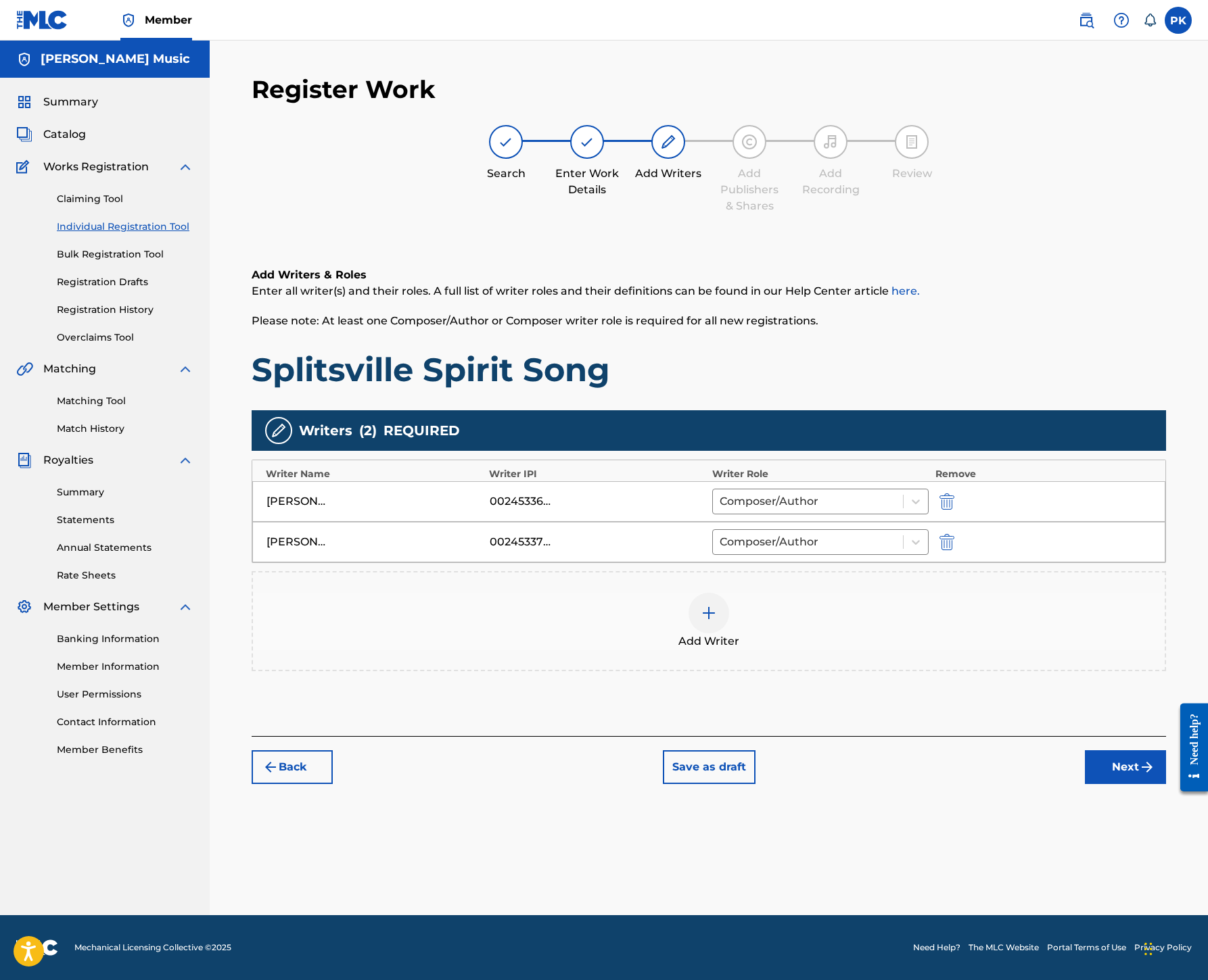
click at [716, 605] on img at bounding box center [708, 613] width 16 height 16
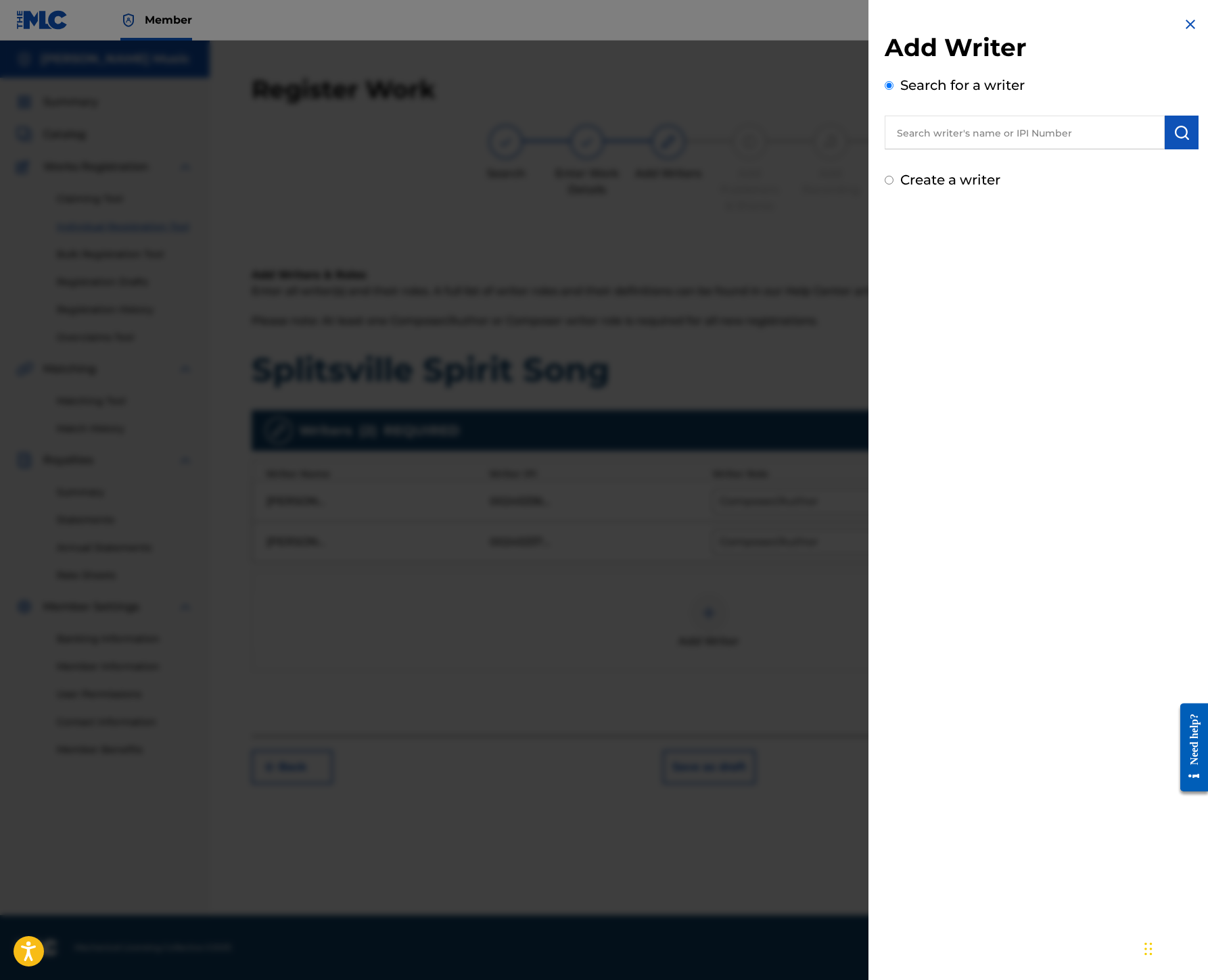
click at [884, 149] on input "text" at bounding box center [1024, 133] width 280 height 34
paste input "00199690501"
type input "00199690501"
click at [1173, 140] on img "submit" at bounding box center [1181, 133] width 16 height 16
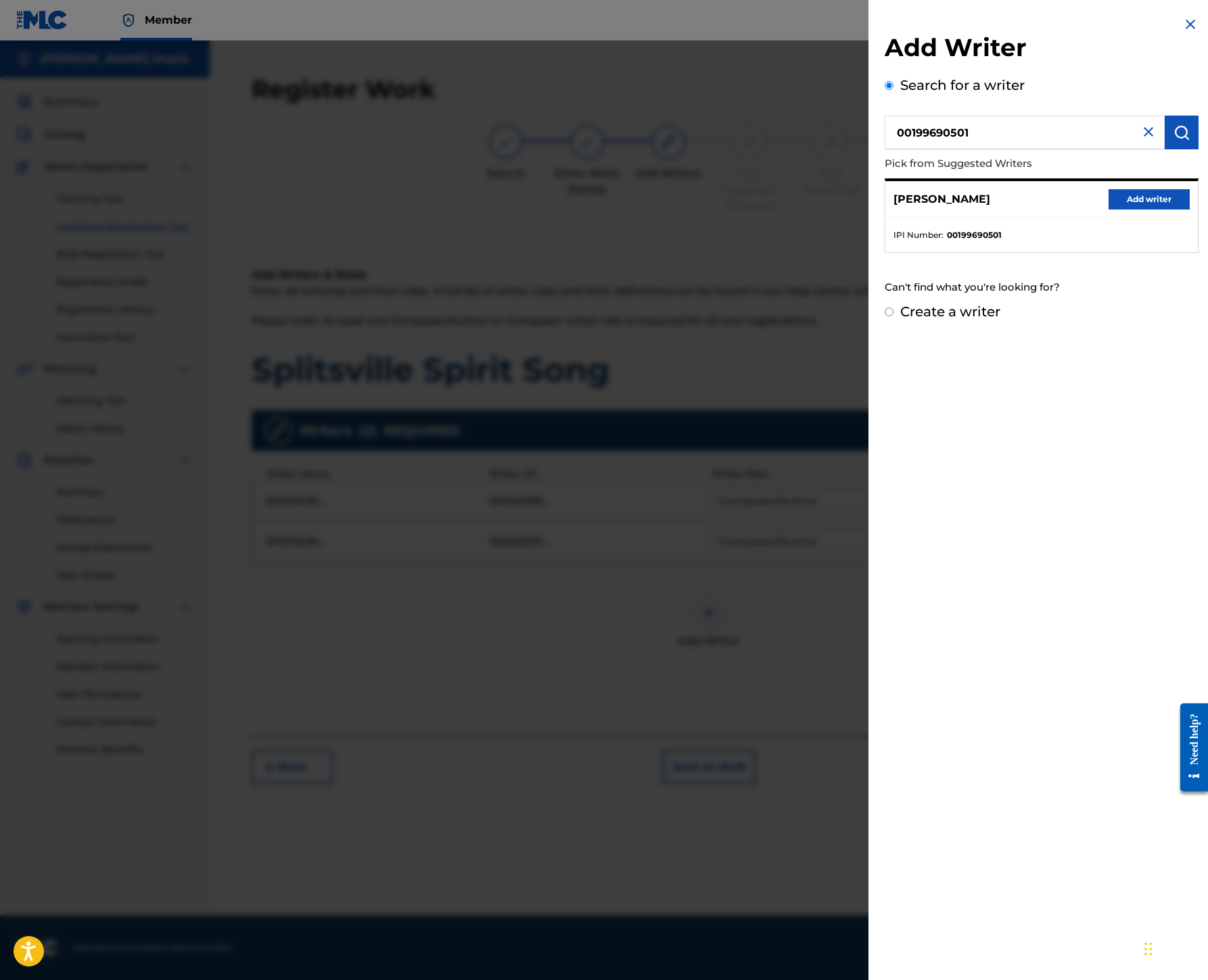
click at [1108, 210] on button "Add writer" at bounding box center [1149, 199] width 81 height 21
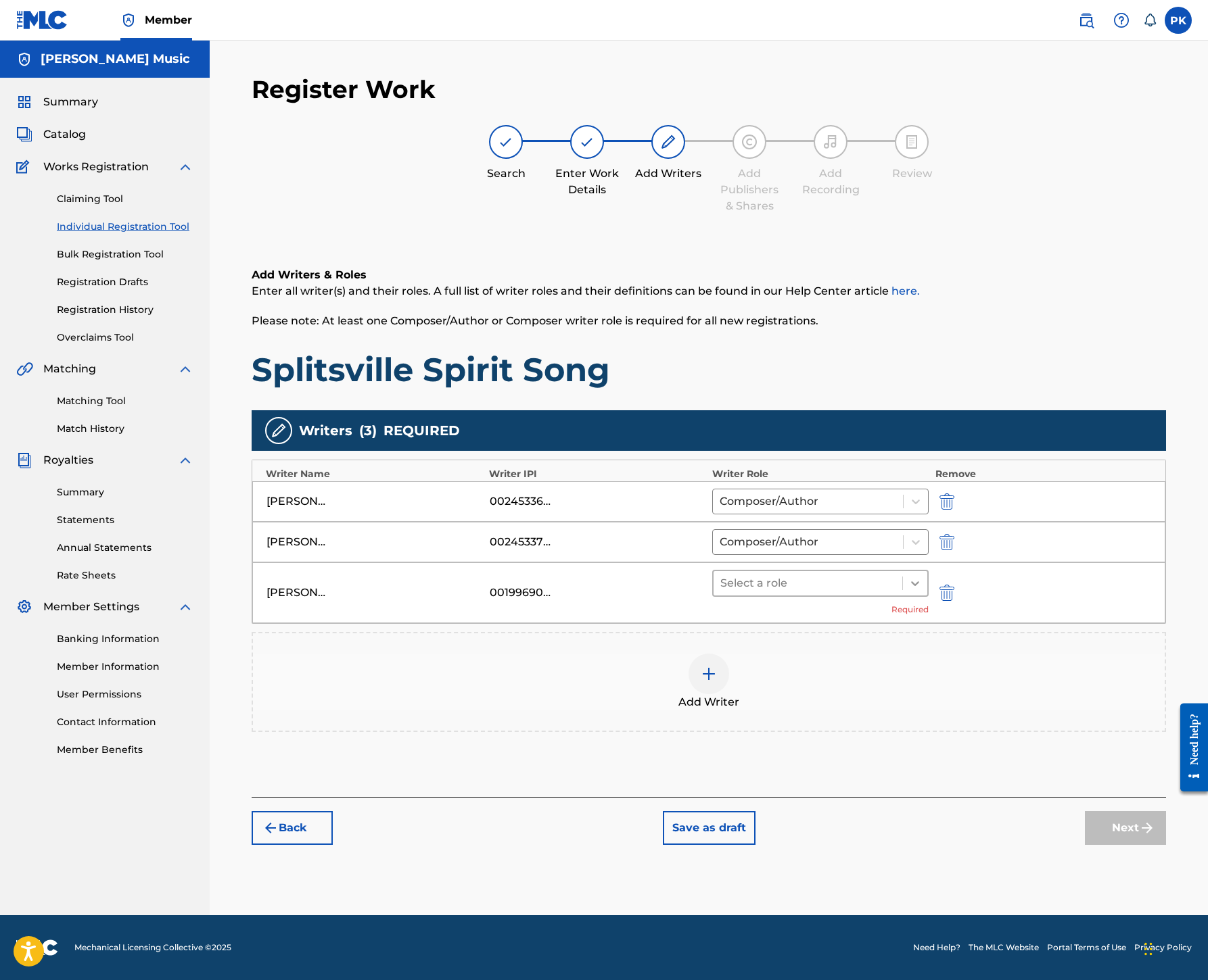
click at [922, 577] on icon at bounding box center [915, 583] width 14 height 14
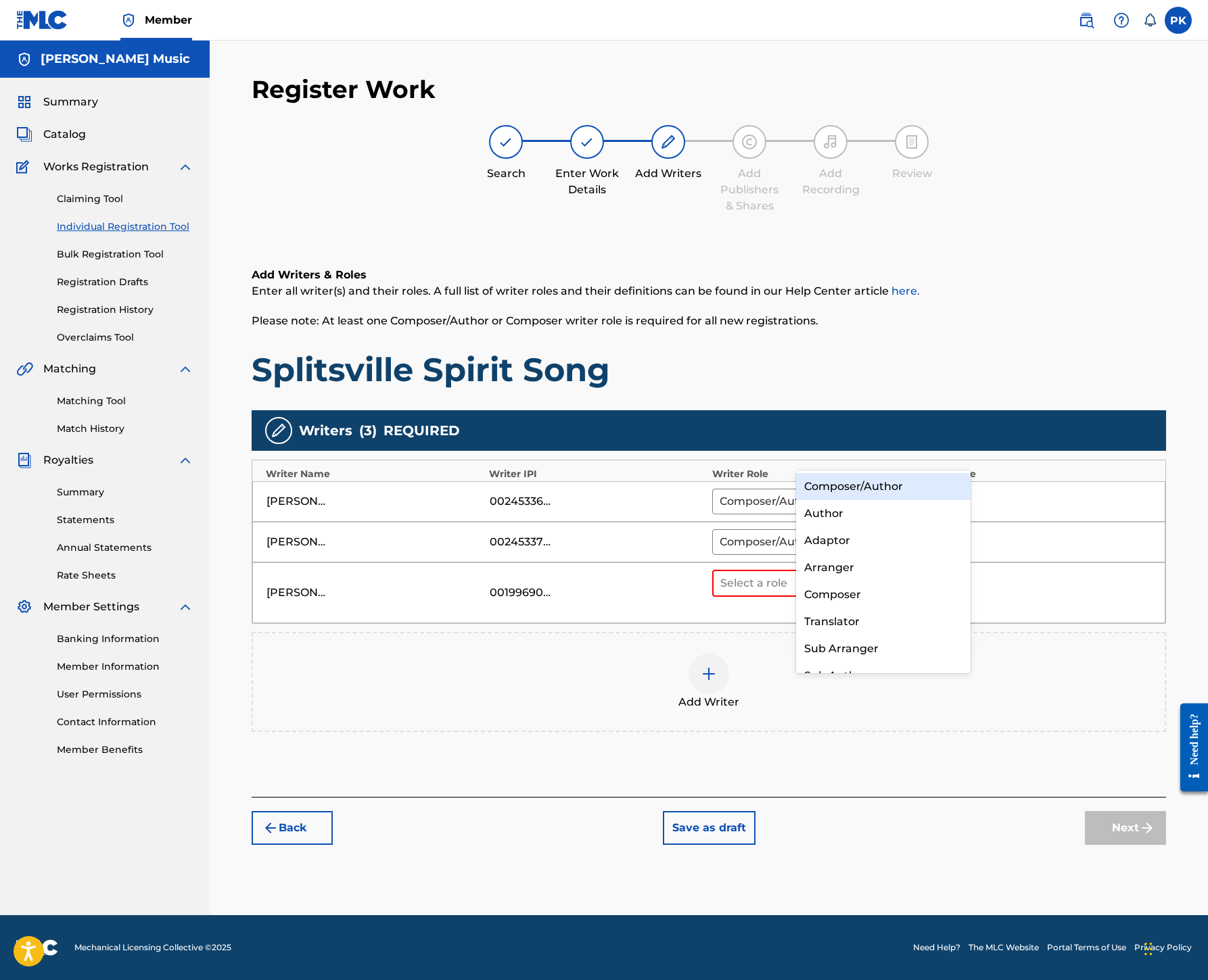
click at [873, 483] on div "Composer/Author" at bounding box center [883, 486] width 174 height 27
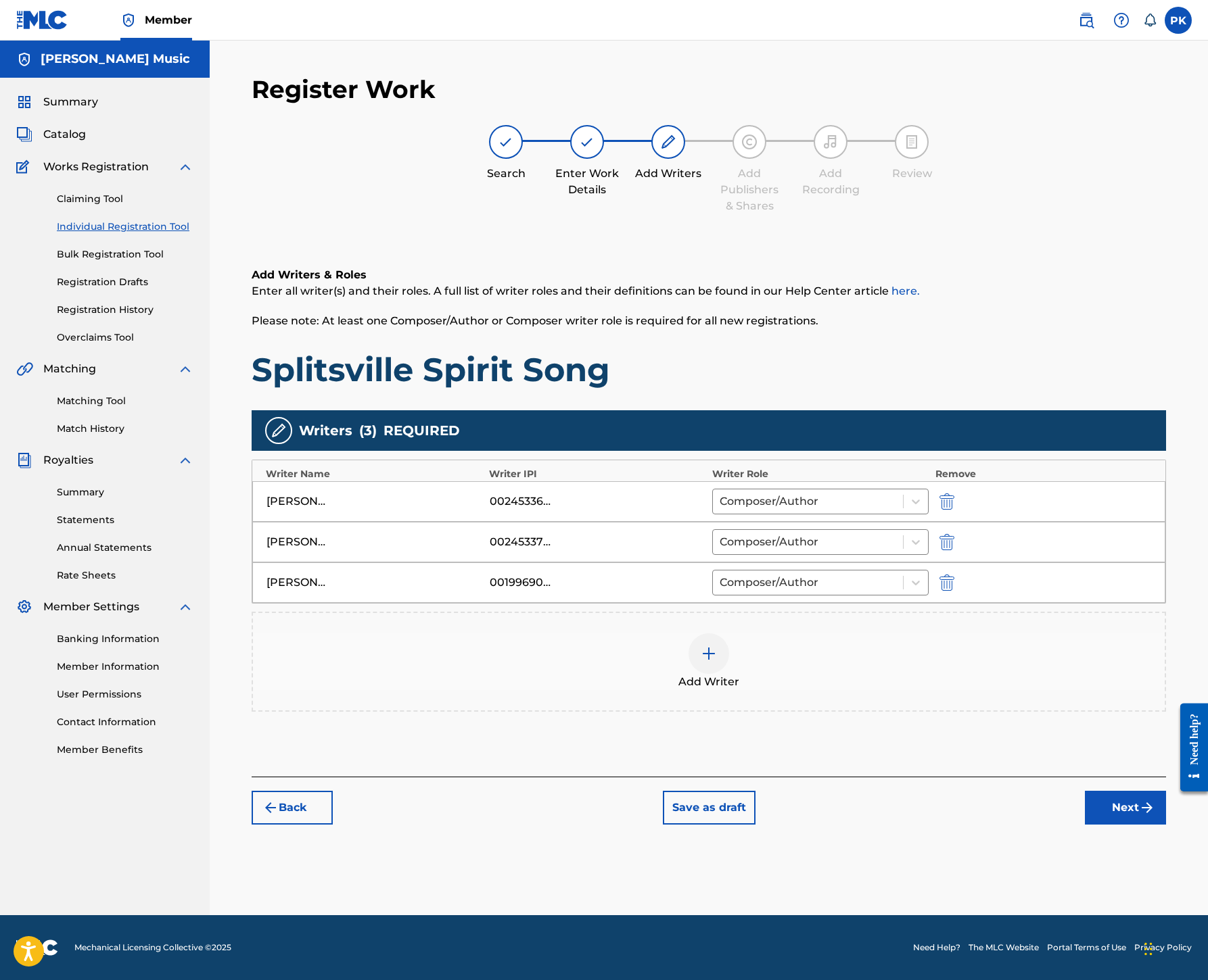
click at [1099, 825] on button "Next" at bounding box center [1125, 808] width 81 height 34
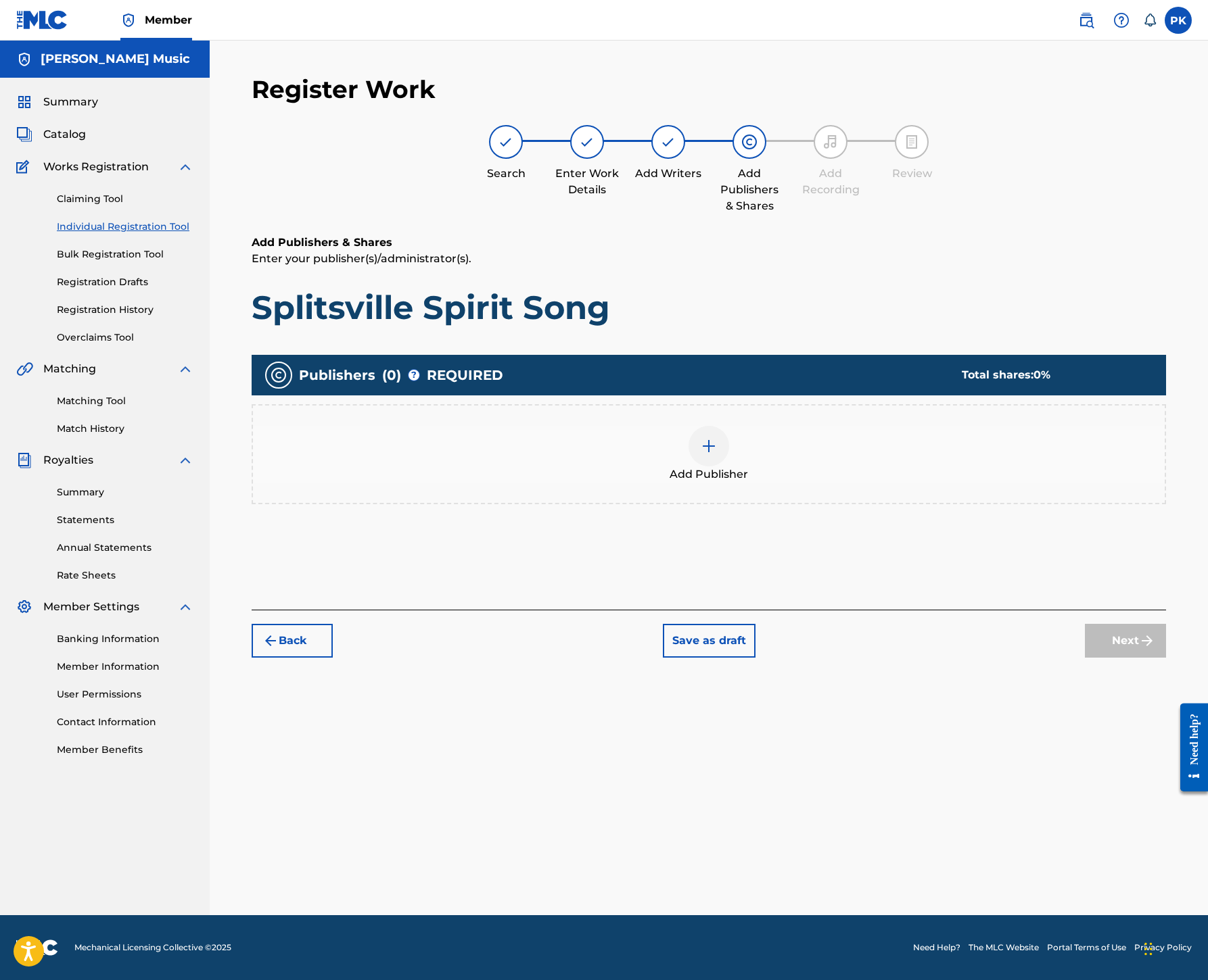
scroll to position [61, 0]
click at [716, 454] on img at bounding box center [708, 446] width 16 height 16
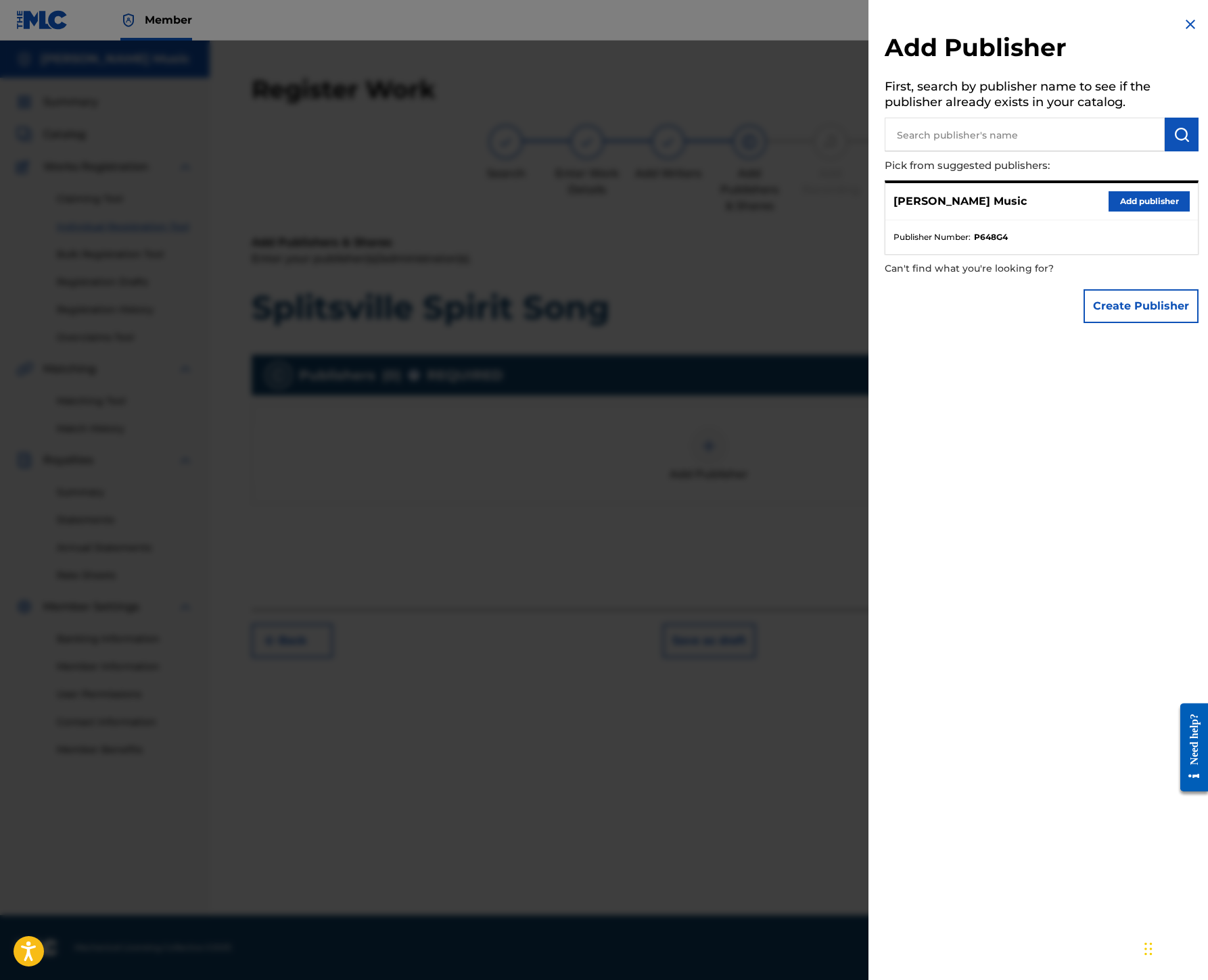
click at [1108, 212] on button "Add publisher" at bounding box center [1149, 201] width 81 height 21
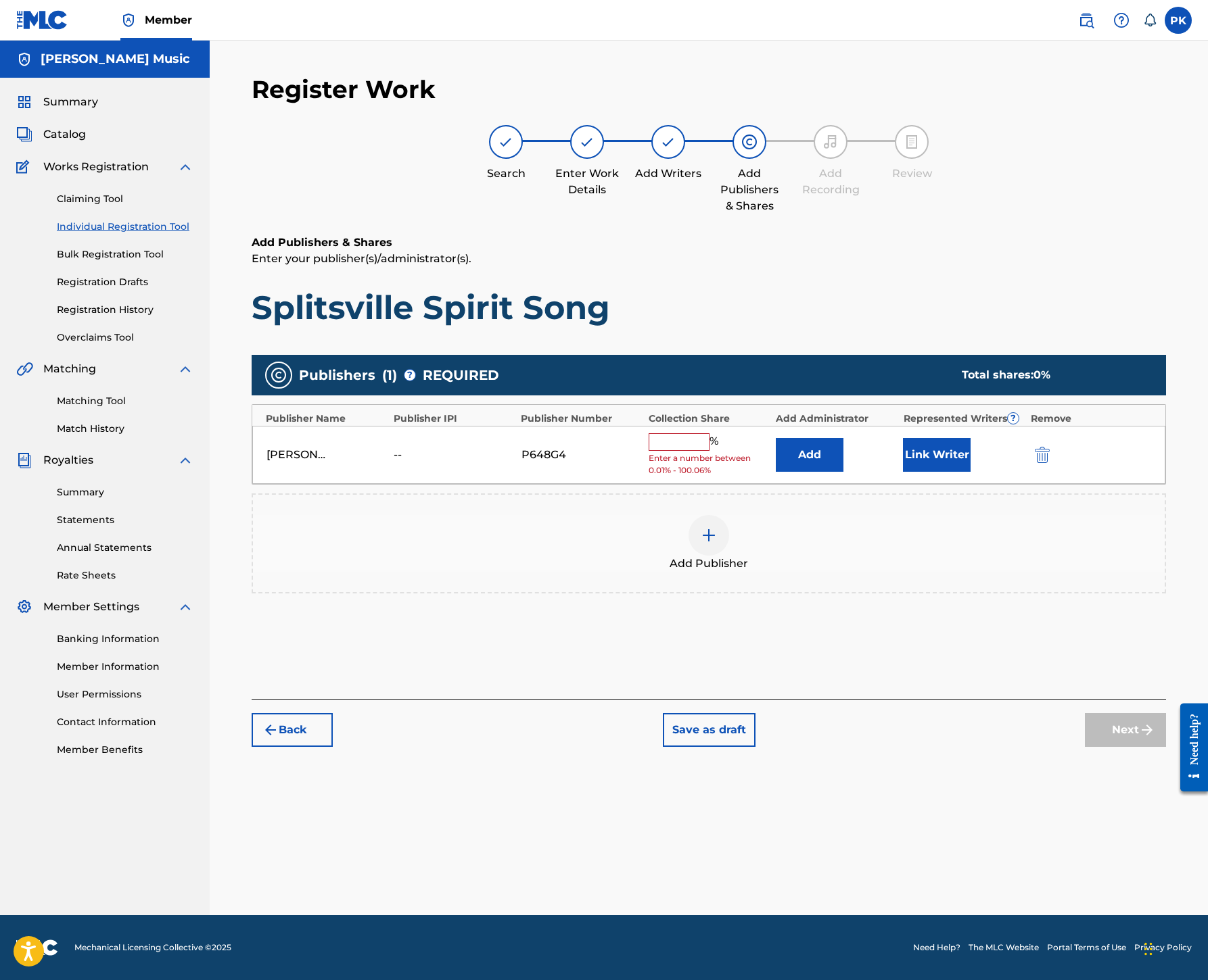
click at [709, 451] on input "text" at bounding box center [679, 442] width 61 height 18
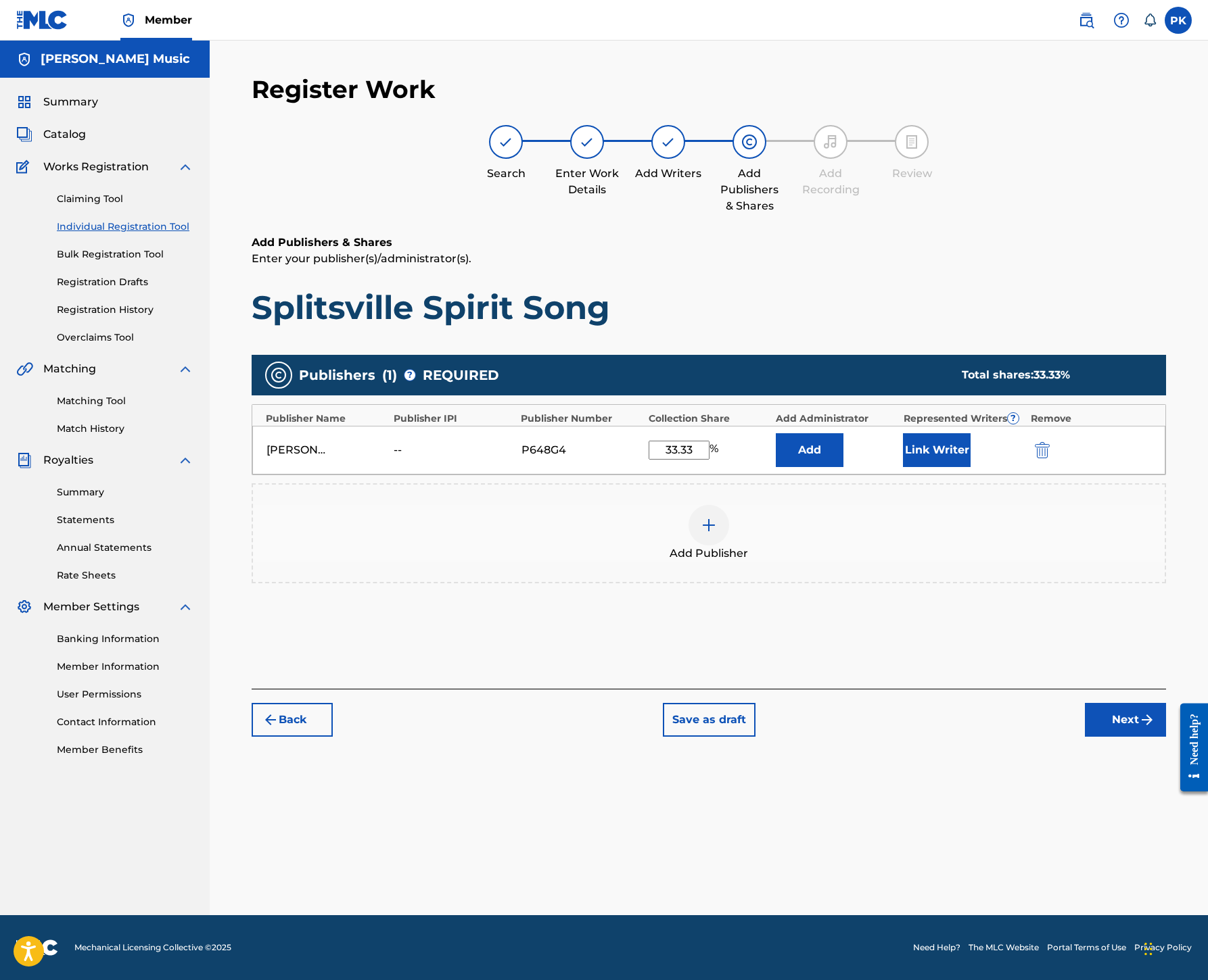
type input "33.33"
click at [971, 467] on button "Link Writer" at bounding box center [936, 450] width 67 height 34
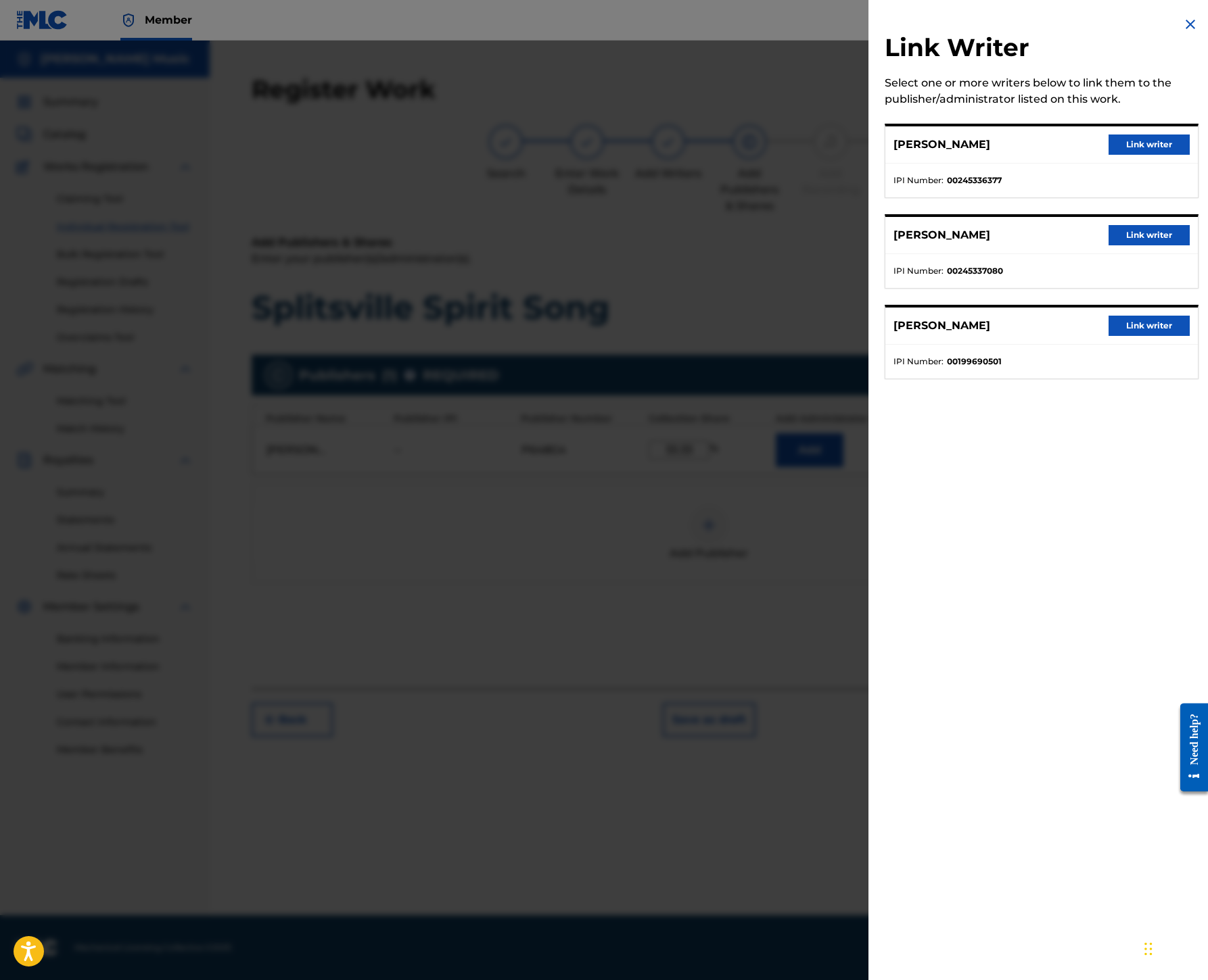
click at [1108, 336] on button "Link writer" at bounding box center [1149, 325] width 81 height 21
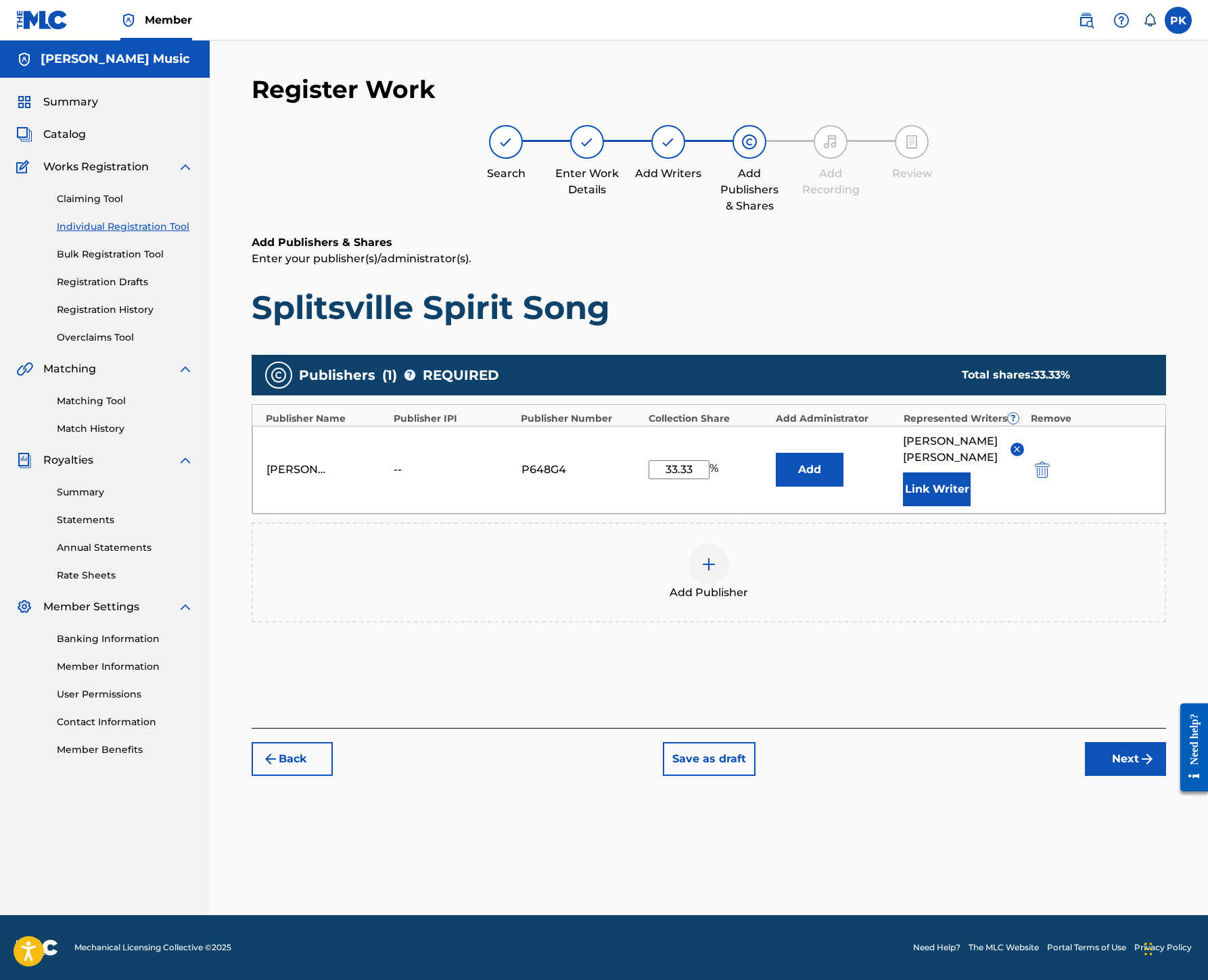
scroll to position [383, 0]
click at [1103, 776] on button "Next" at bounding box center [1125, 758] width 81 height 34
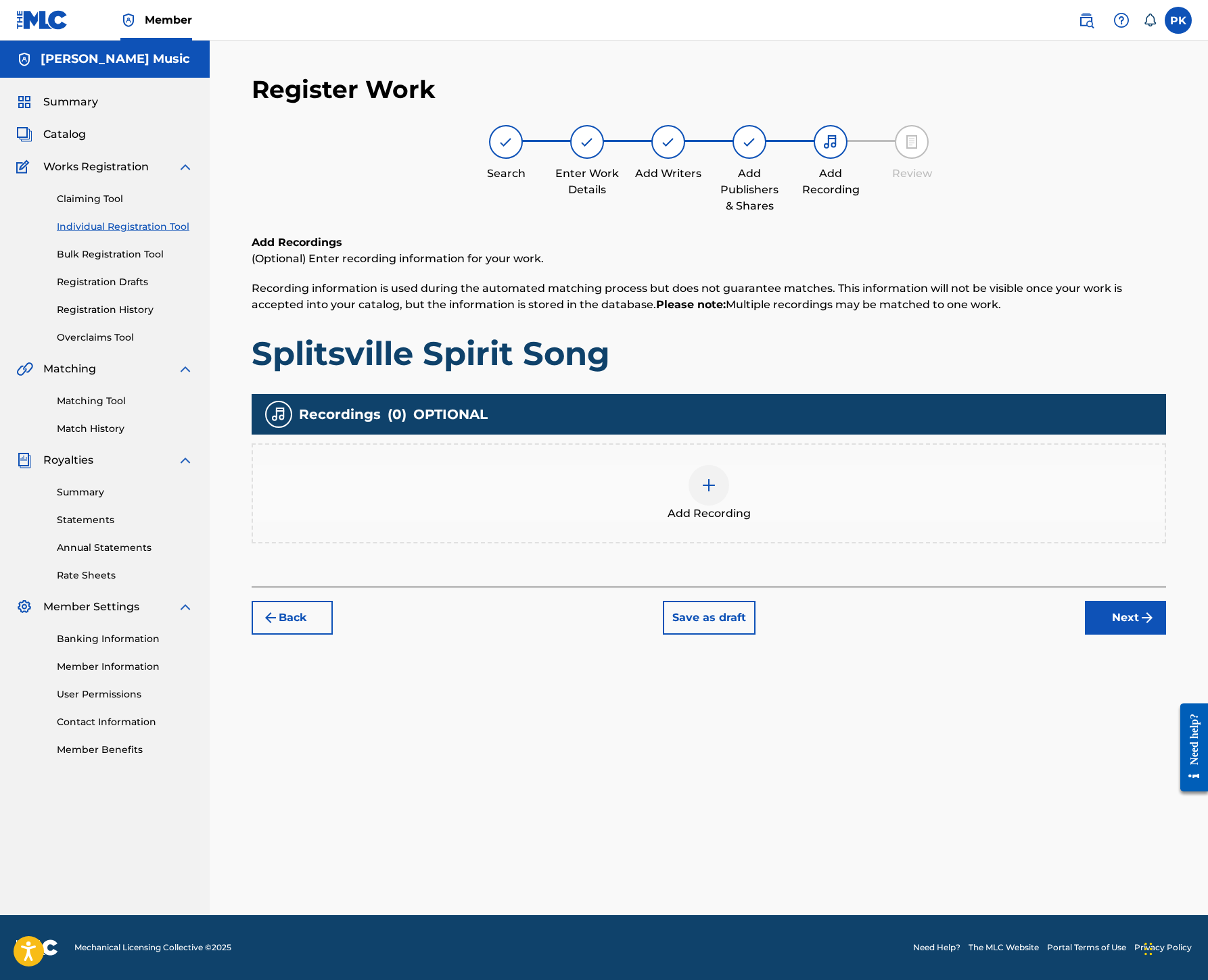
scroll to position [61, 0]
click at [716, 493] on img at bounding box center [708, 486] width 16 height 16
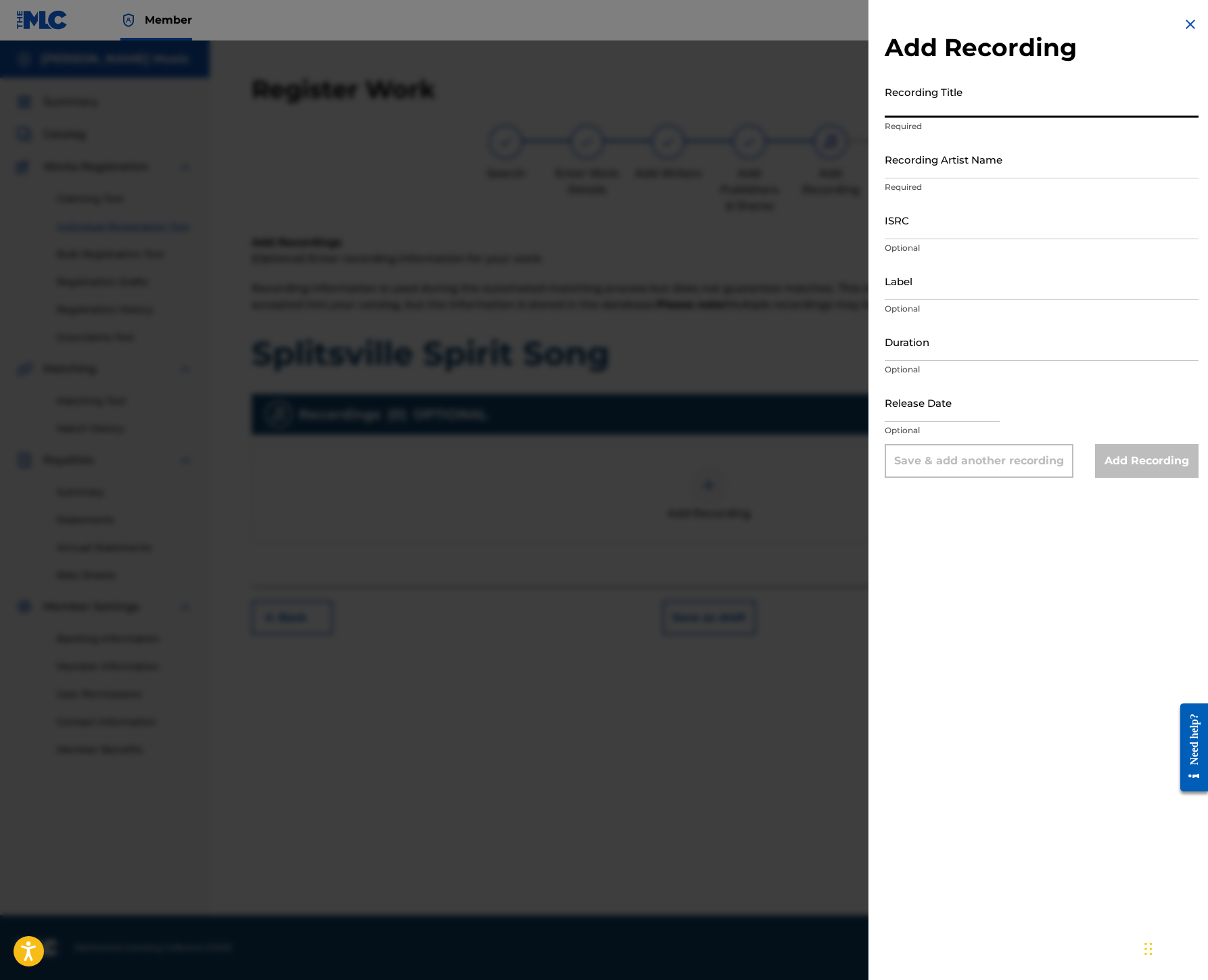
click at [884, 118] on input "Recording Title" at bounding box center [1041, 98] width 314 height 39
paste input "Splitsville Spirit Song"
type input "Splitsville Spirit Song"
click at [884, 178] on input "Recording Artist Name" at bounding box center [1041, 158] width 314 height 39
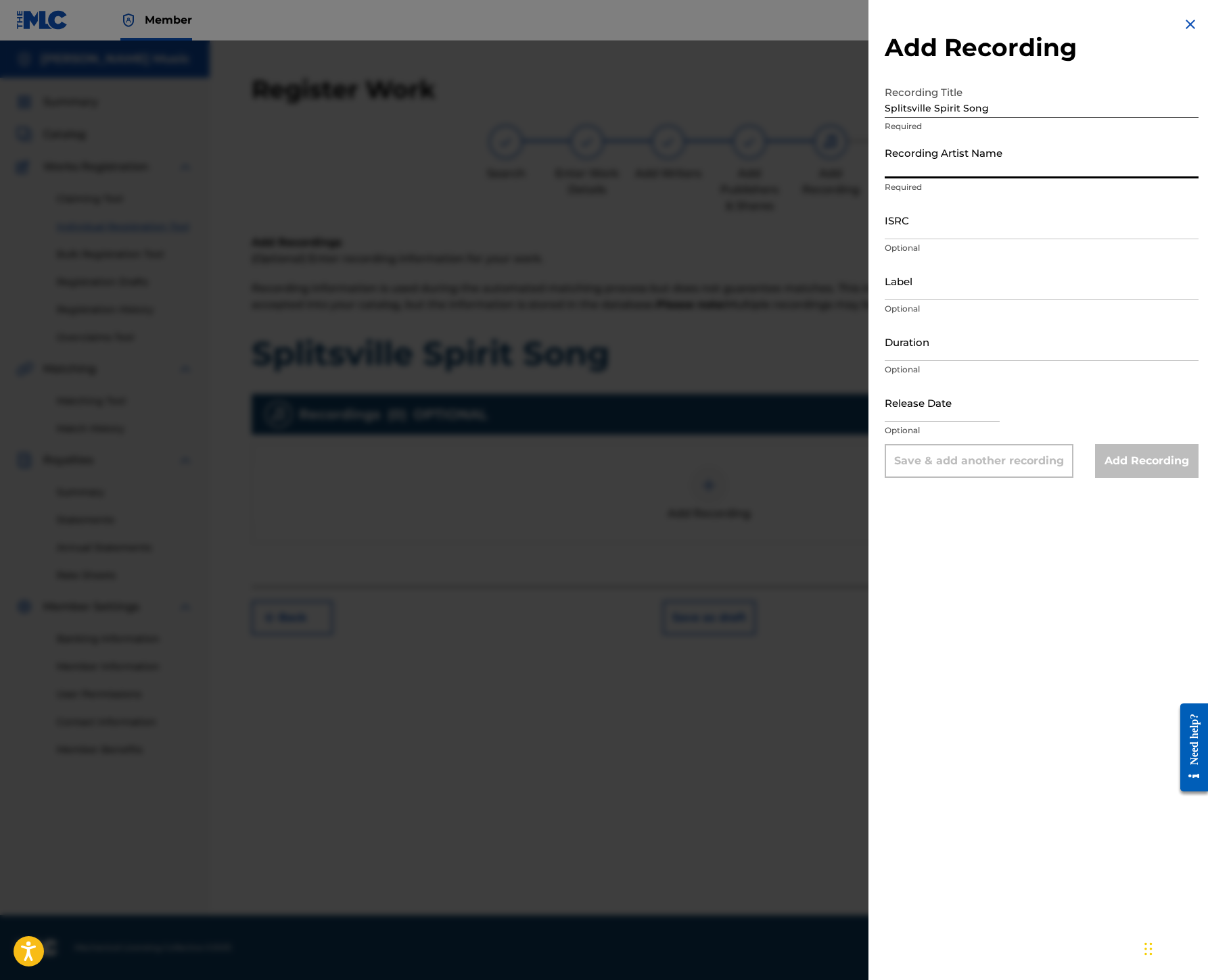
paste input "[GEOGRAPHIC_DATA]"
type input "[GEOGRAPHIC_DATA]"
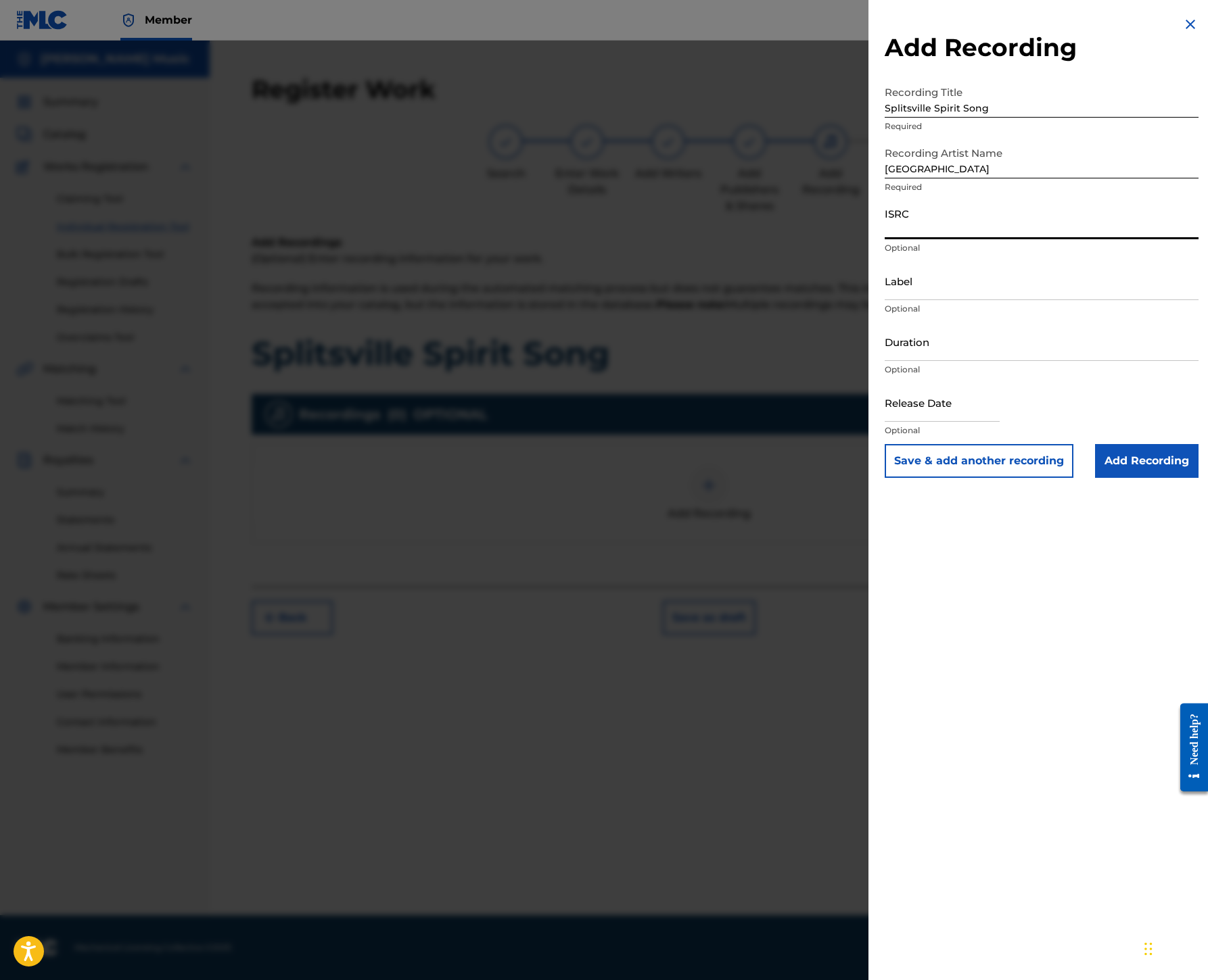
click at [884, 239] on input "ISRC" at bounding box center [1041, 220] width 314 height 39
paste input "USHM20637814"
type input "USHM20637814"
click at [1107, 478] on input "Add Recording" at bounding box center [1147, 461] width 104 height 34
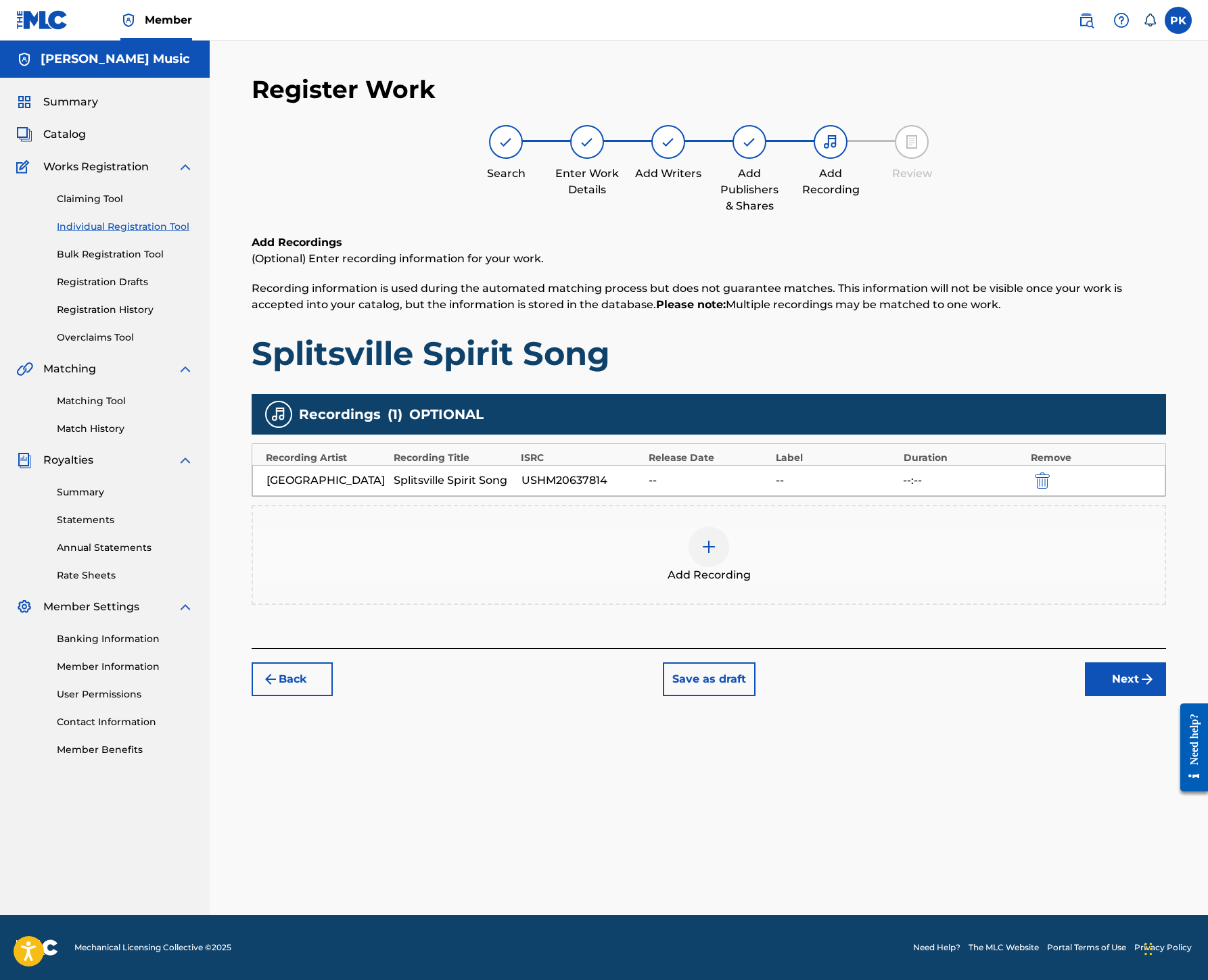
click at [1101, 696] on button "Next" at bounding box center [1125, 679] width 81 height 34
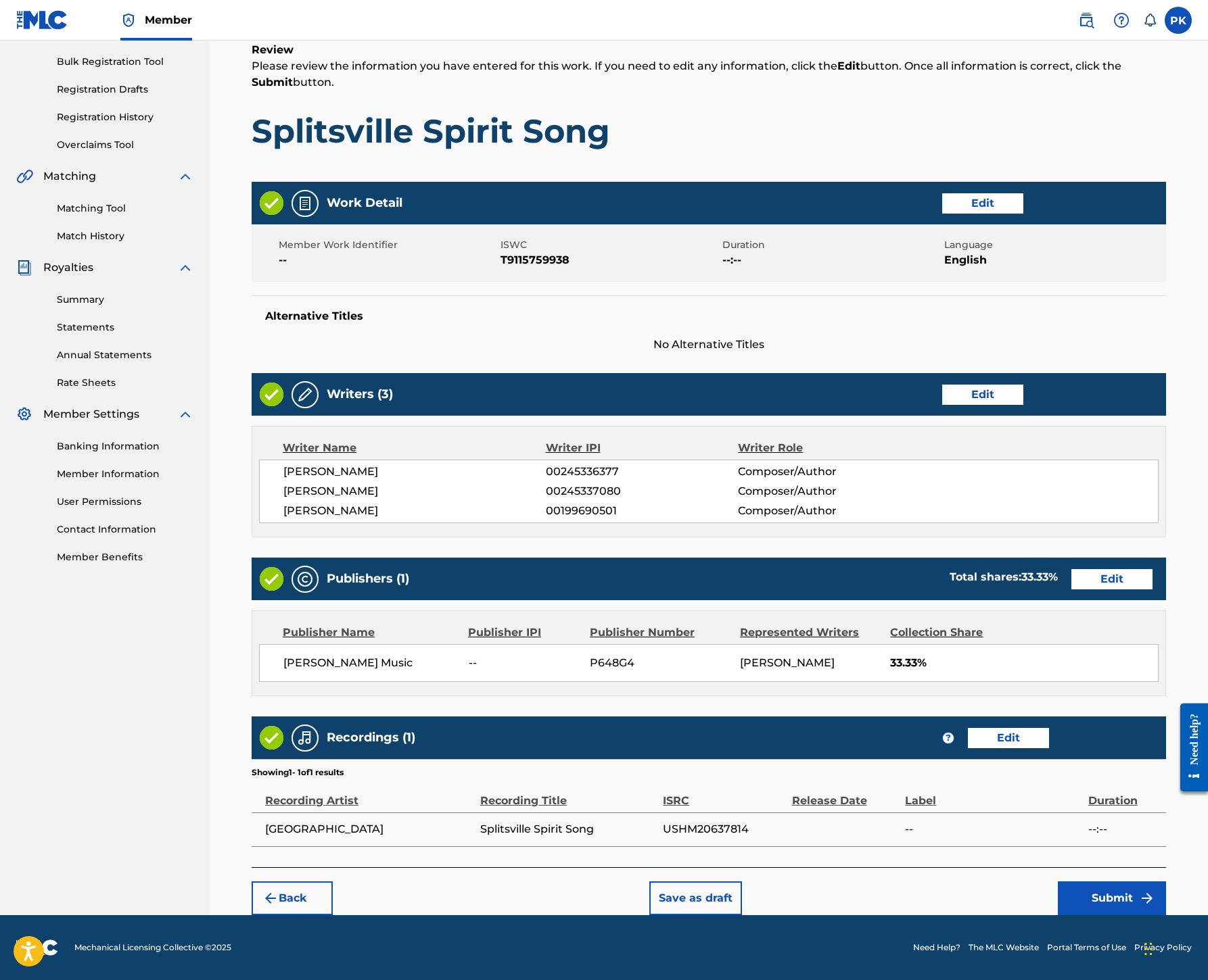
scroll to position [877, 0]
click at [1113, 881] on button "Submit" at bounding box center [1111, 898] width 108 height 34
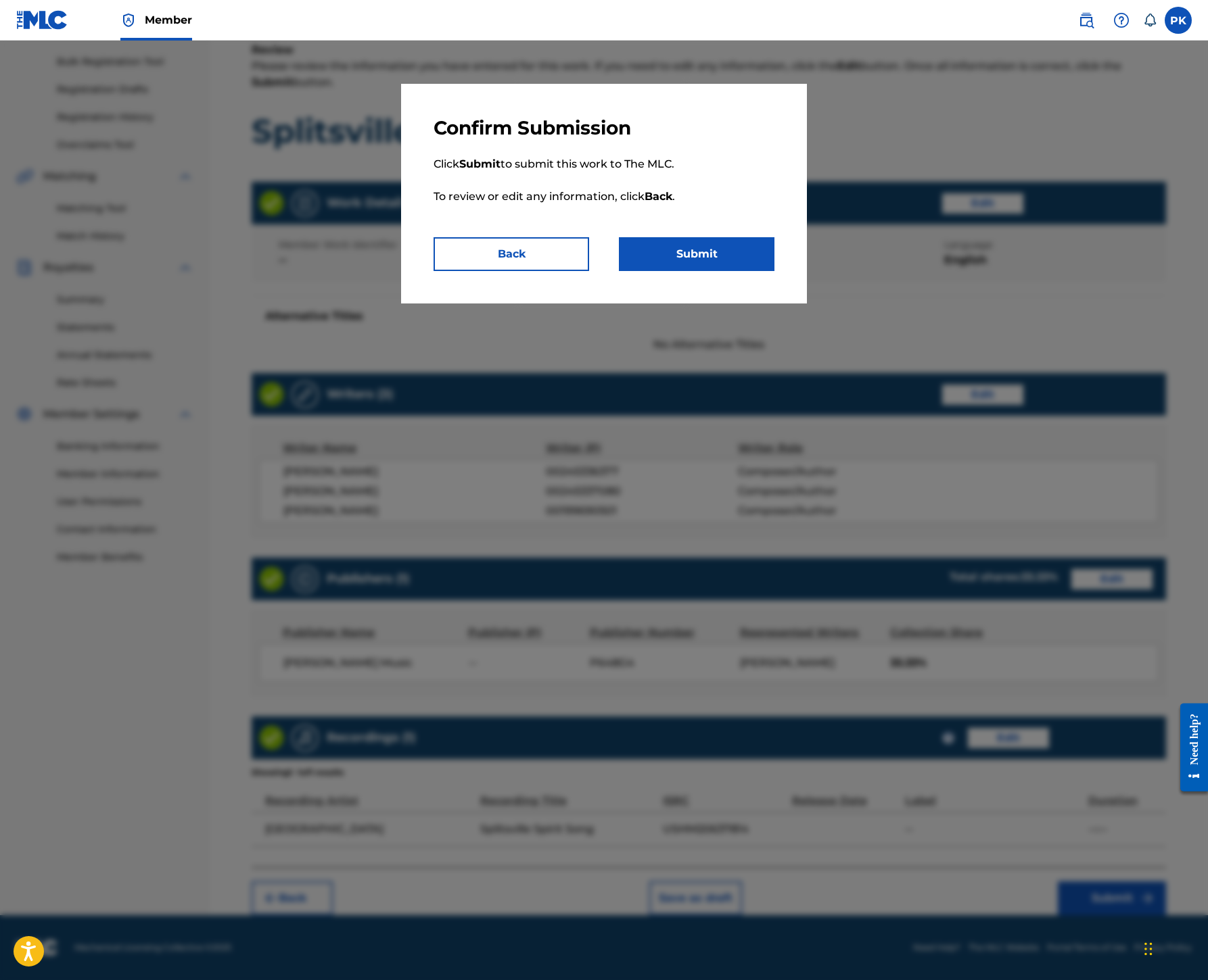
click at [766, 271] on button "Submit" at bounding box center [696, 254] width 155 height 34
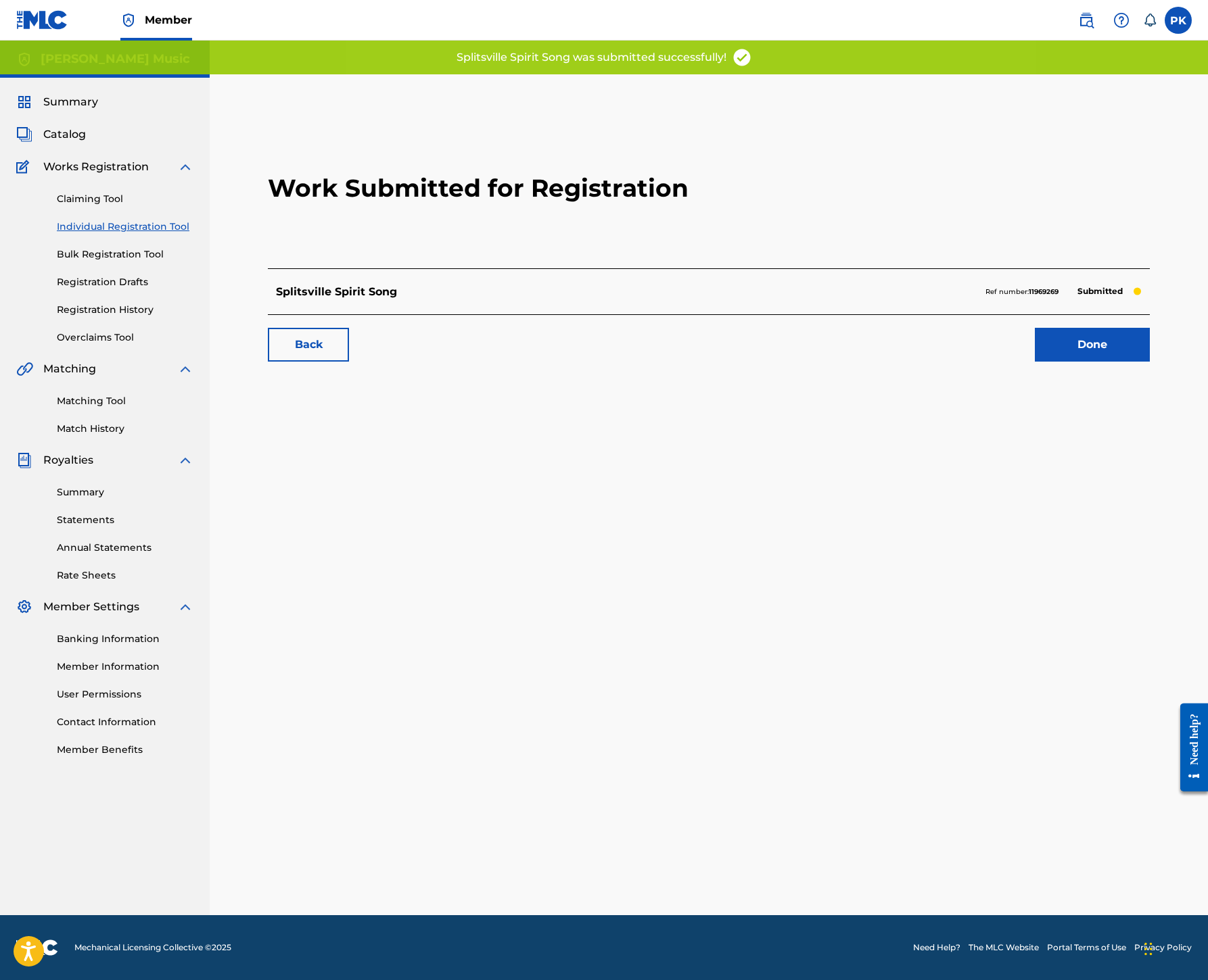
click at [1035, 362] on link "Done" at bounding box center [1092, 344] width 115 height 34
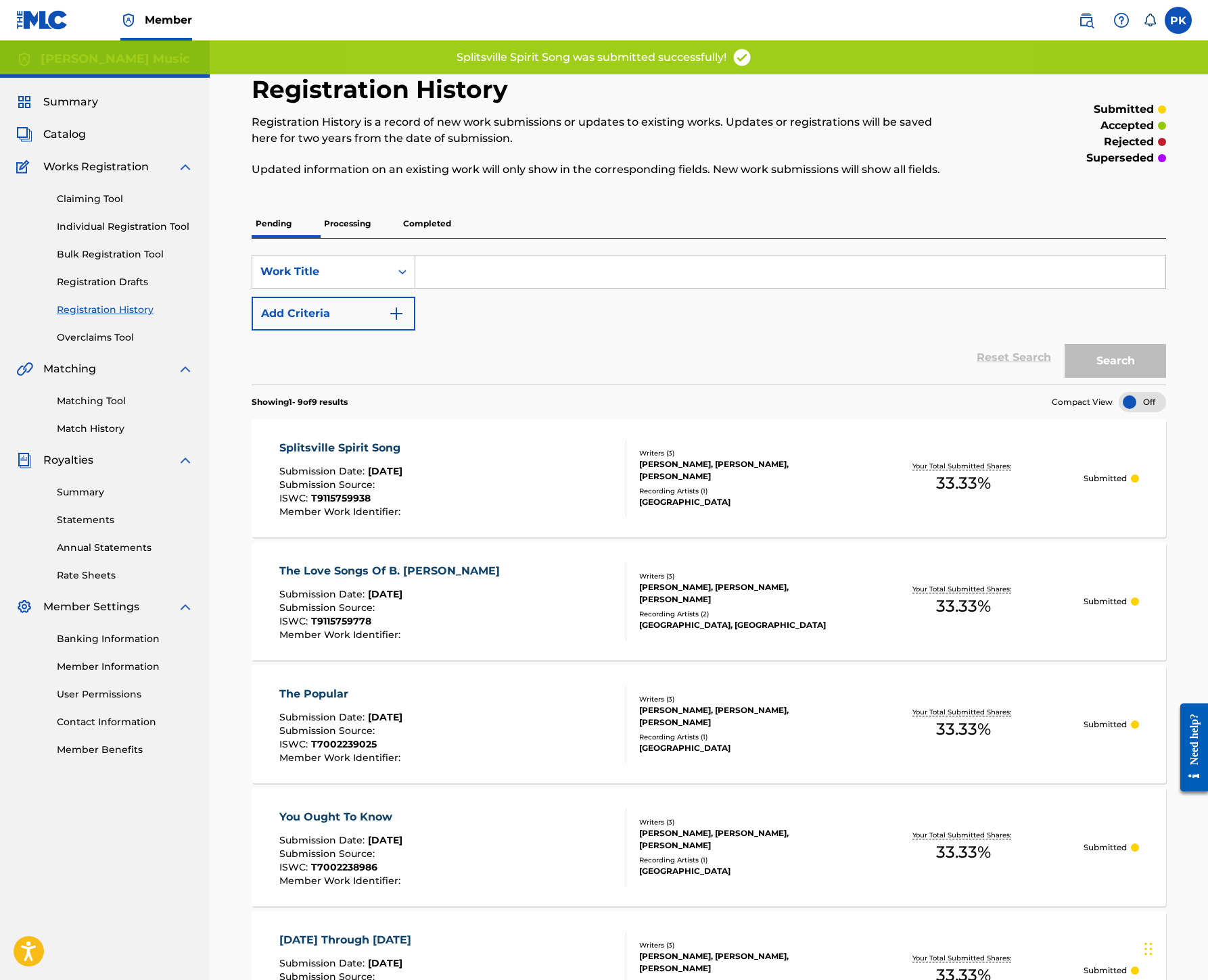
click at [193, 233] on link "Individual Registration Tool" at bounding box center [125, 226] width 137 height 14
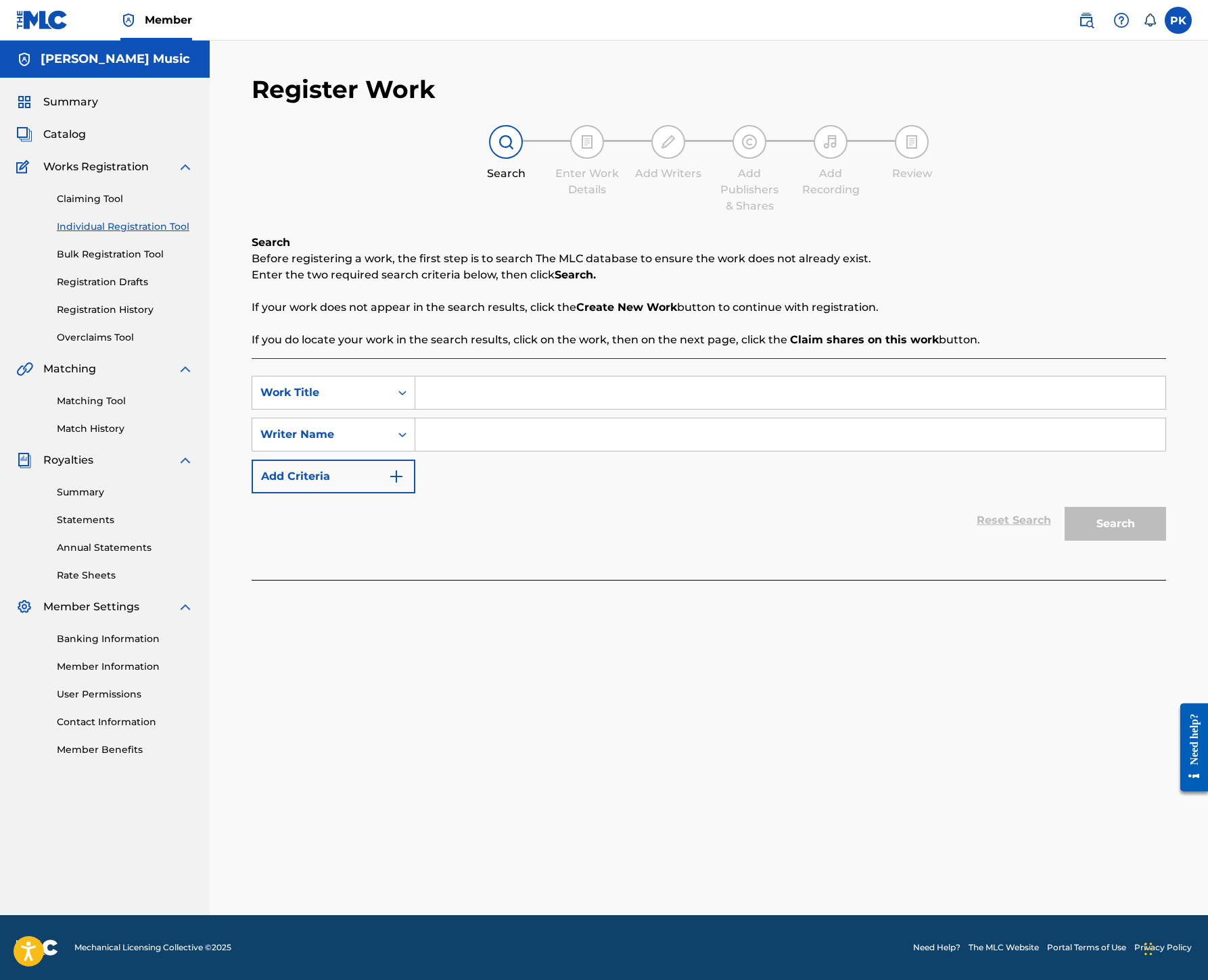
click at [749, 408] on input "Search Form" at bounding box center [790, 393] width 750 height 33
paste input "Sit and Spin"
type input "Sit and Spin"
click at [768, 451] on input "Search Form" at bounding box center [790, 434] width 750 height 33
type input "[PERSON_NAME]"
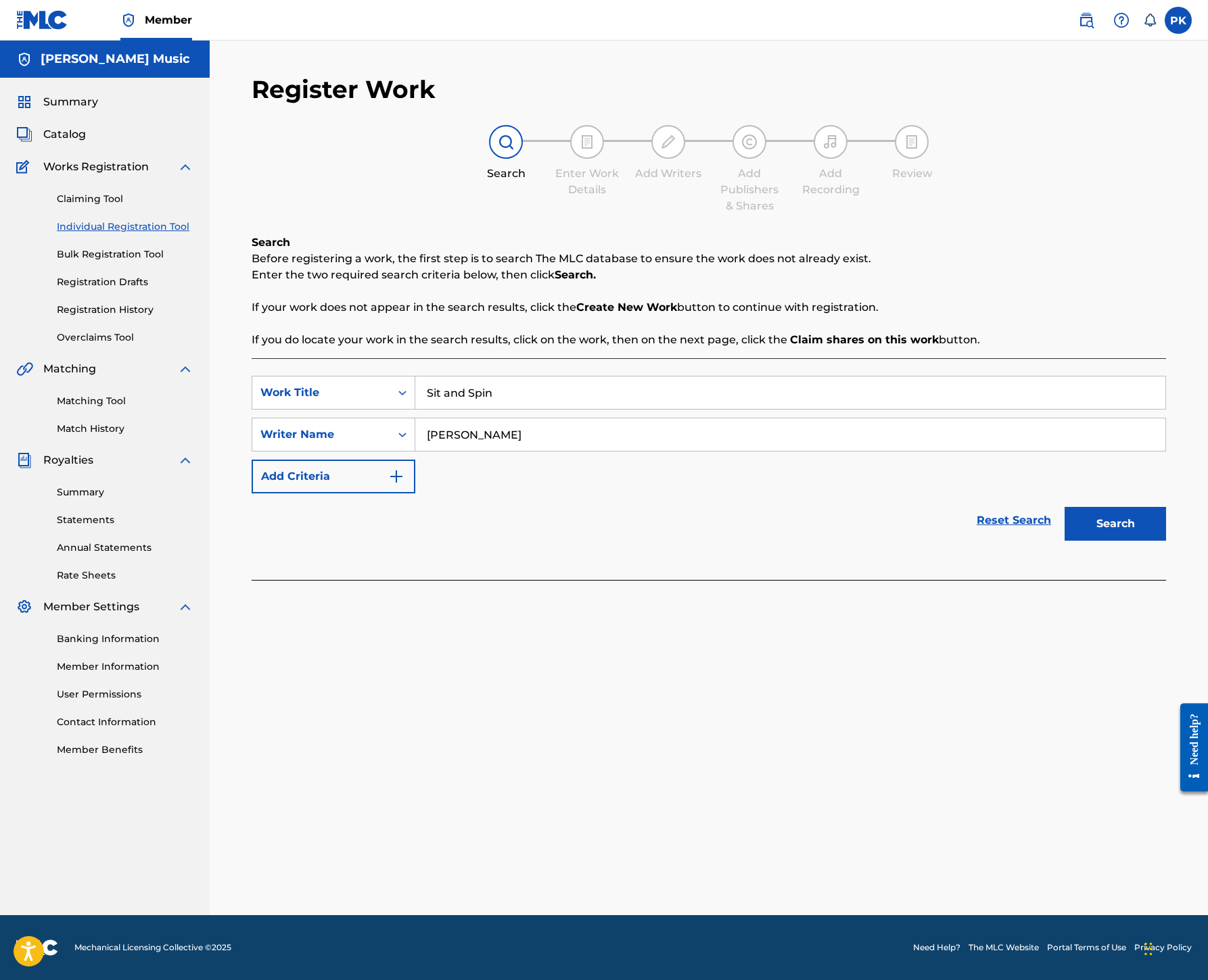
click at [1087, 541] on button "Search" at bounding box center [1115, 524] width 102 height 34
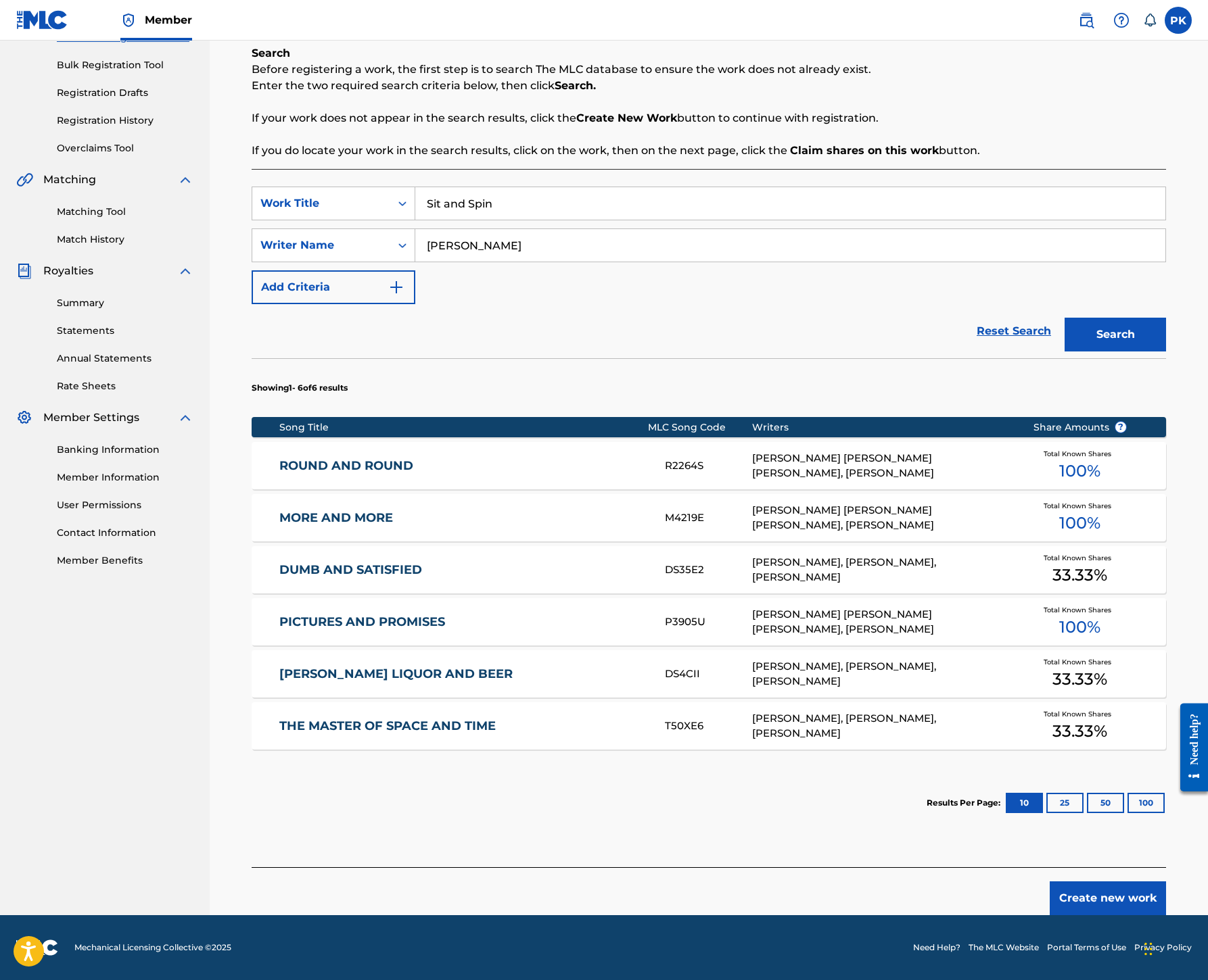
scroll to position [424, 0]
click at [1084, 881] on button "Create new work" at bounding box center [1108, 898] width 117 height 34
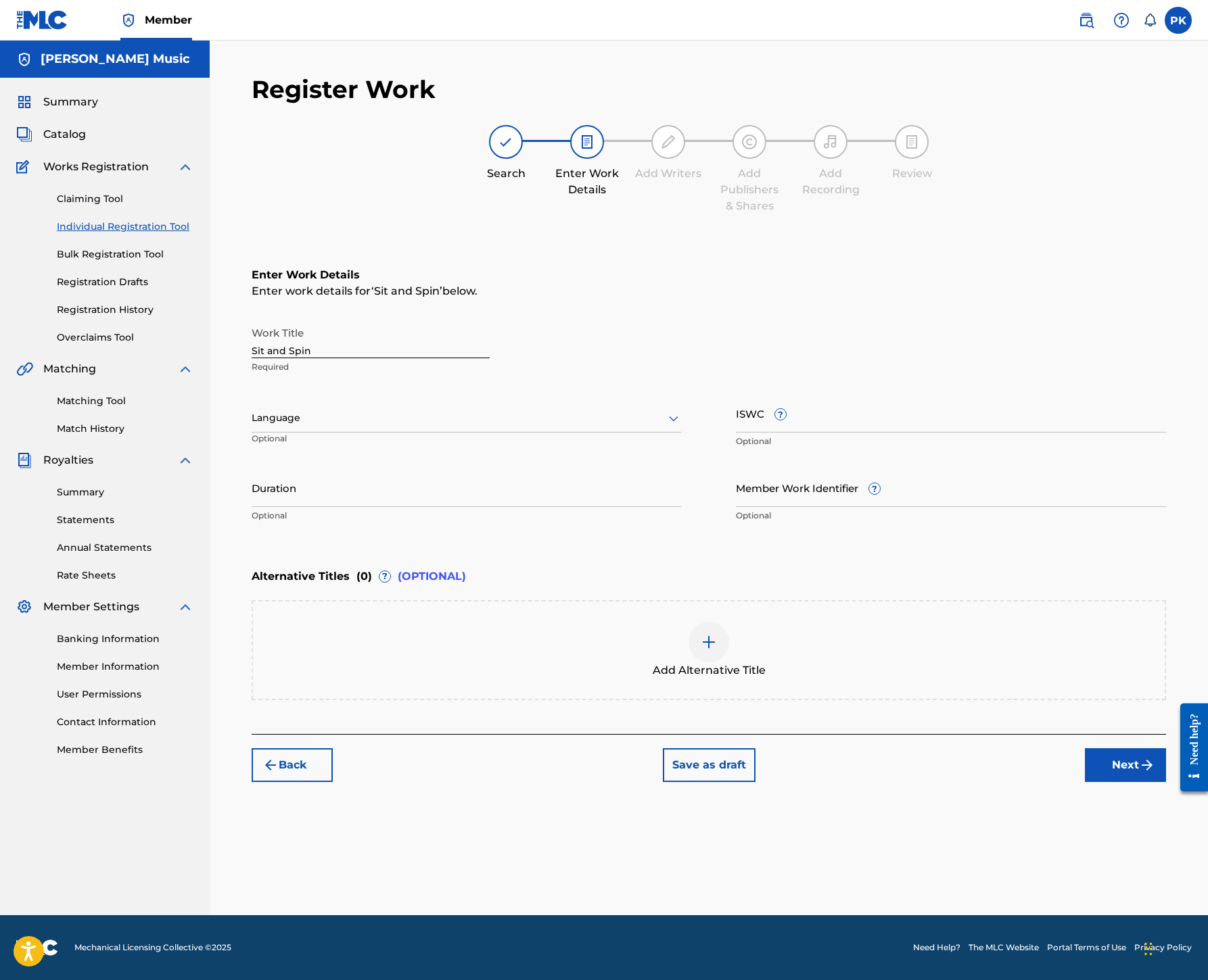
scroll to position [0, 0]
click at [682, 426] on icon at bounding box center [674, 418] width 16 height 16
click at [506, 463] on div "English" at bounding box center [466, 447] width 428 height 31
click at [866, 432] on input "ISWC ?" at bounding box center [951, 412] width 430 height 39
paste input "T9115759949"
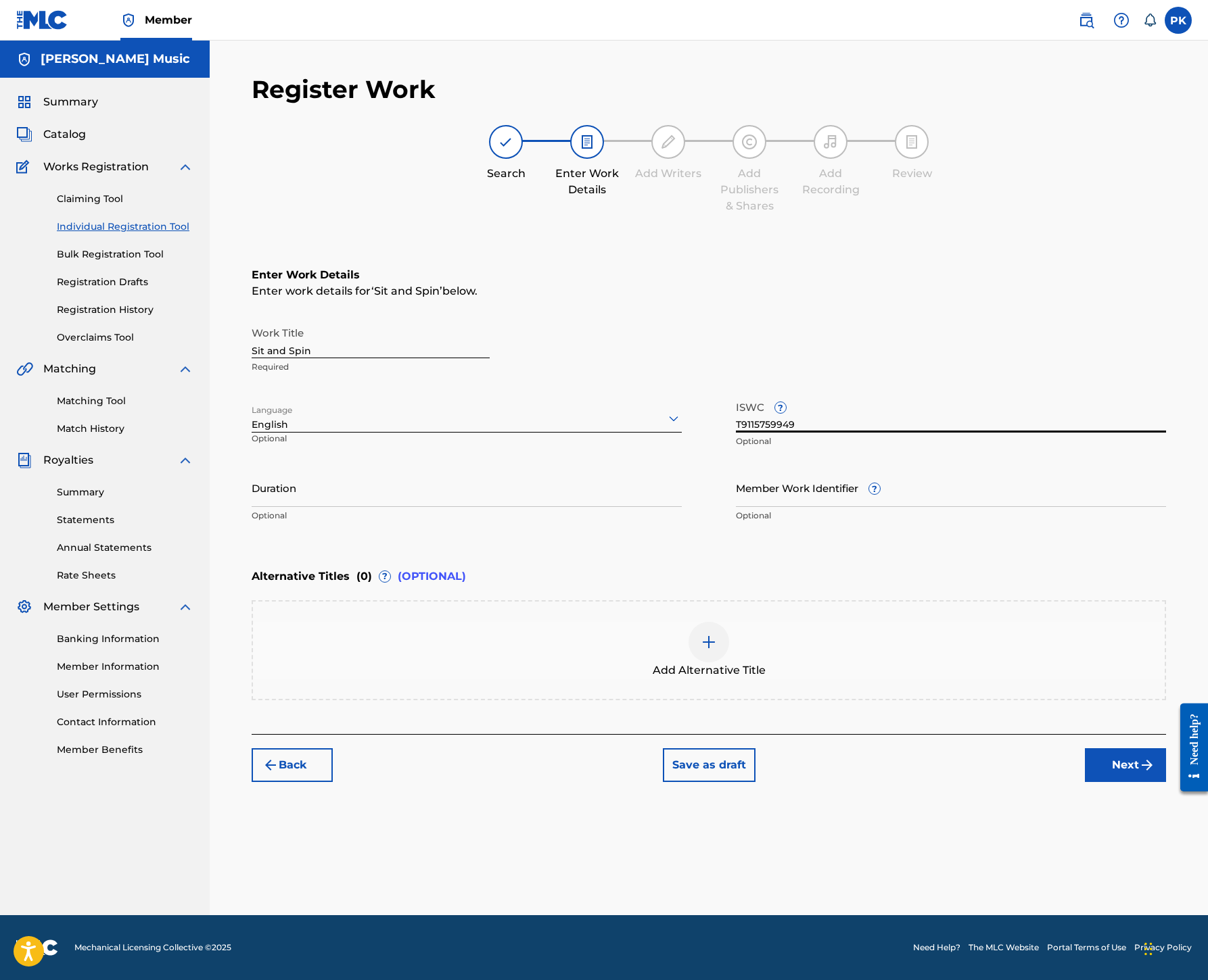
type input "T9115759949"
click at [900, 562] on div "Enter Work Details Enter work details for ‘ Sit and Spin ’ below. Work Title Si…" at bounding box center [708, 398] width 914 height 327
click at [1084, 782] on button "Next" at bounding box center [1125, 765] width 81 height 34
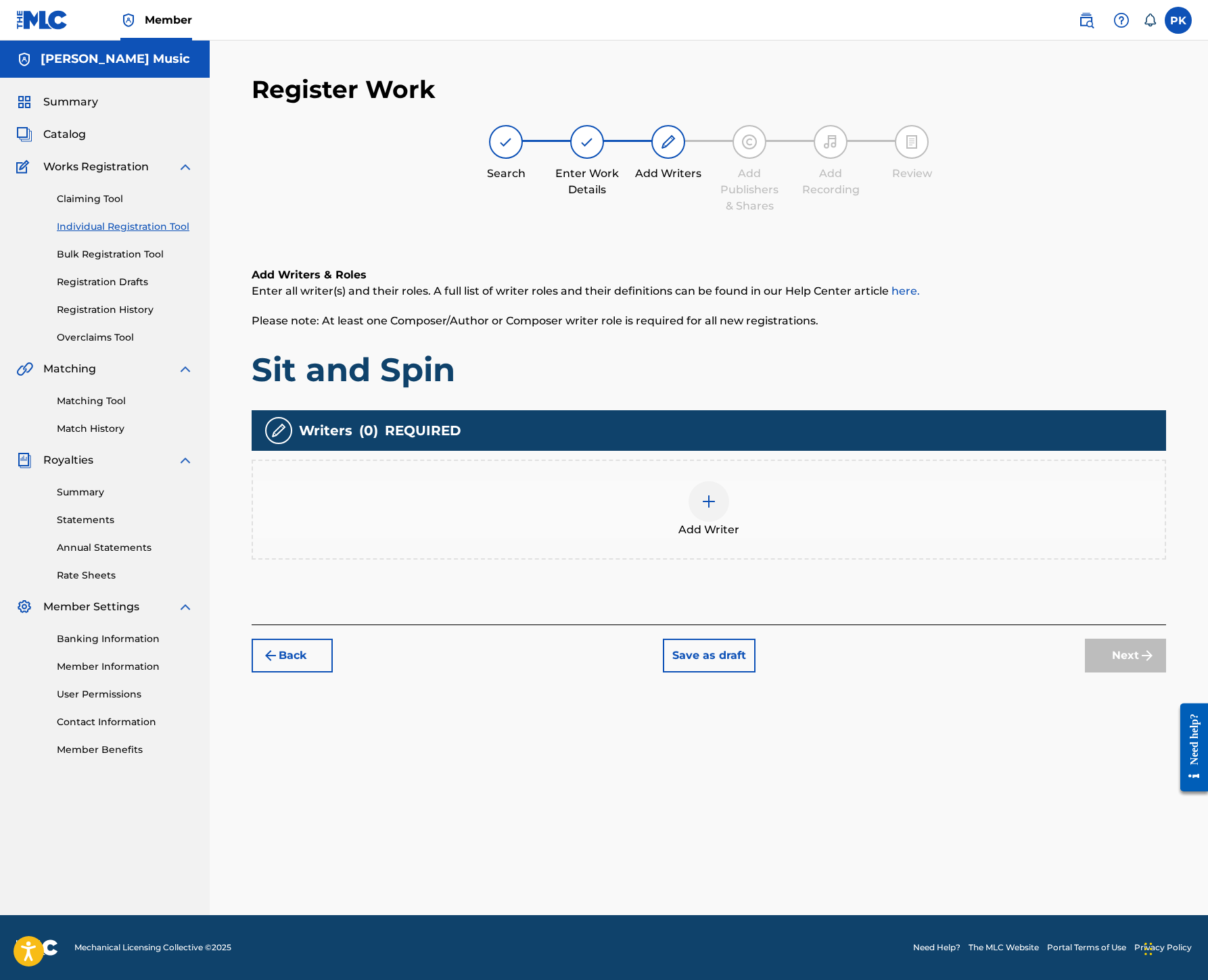
scroll to position [394, 0]
click at [716, 493] on img at bounding box center [708, 501] width 16 height 16
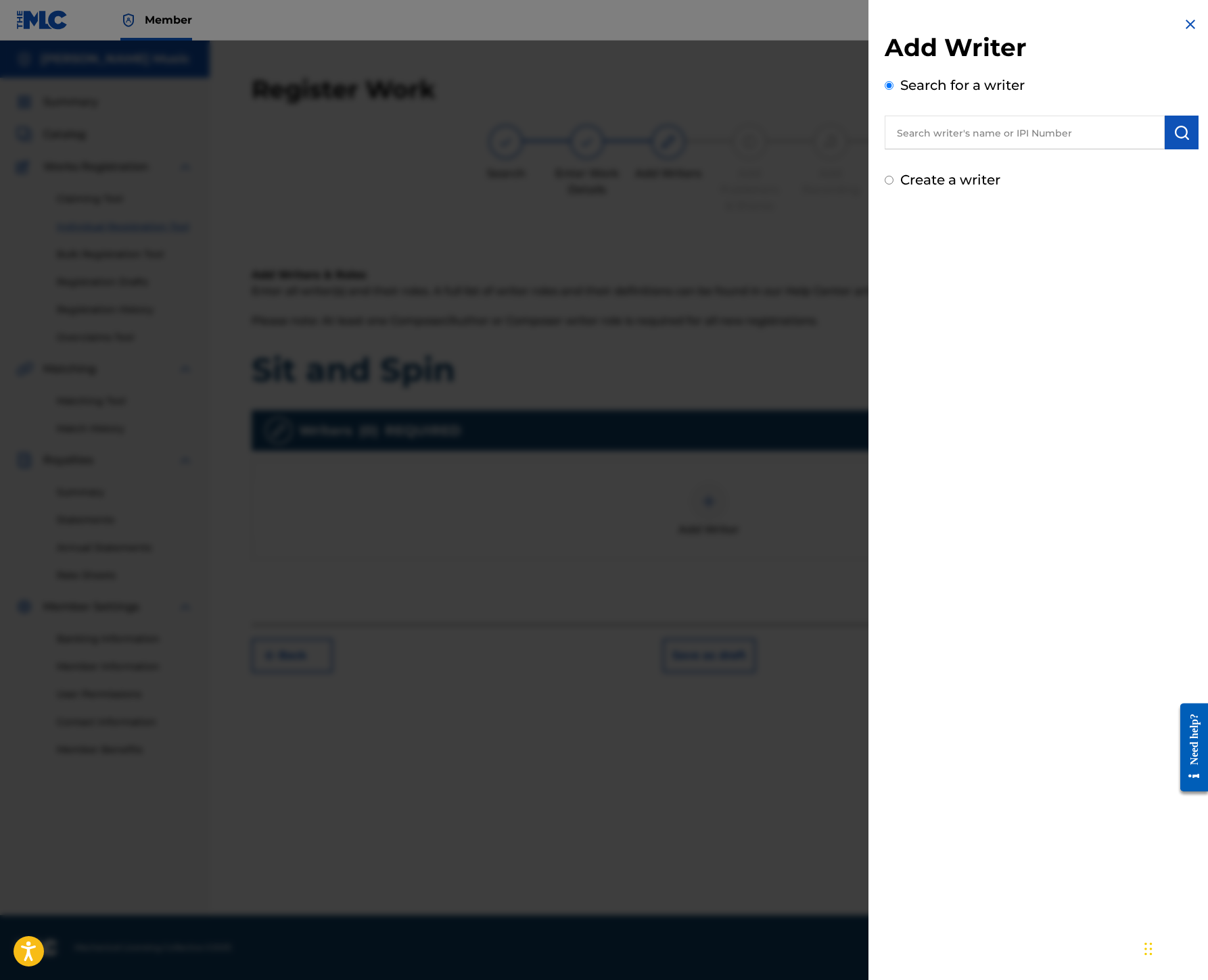
click at [884, 149] on input "text" at bounding box center [1024, 133] width 280 height 34
paste input "00245336377"
type input "00245336377"
click at [1173, 140] on img "submit" at bounding box center [1181, 133] width 16 height 16
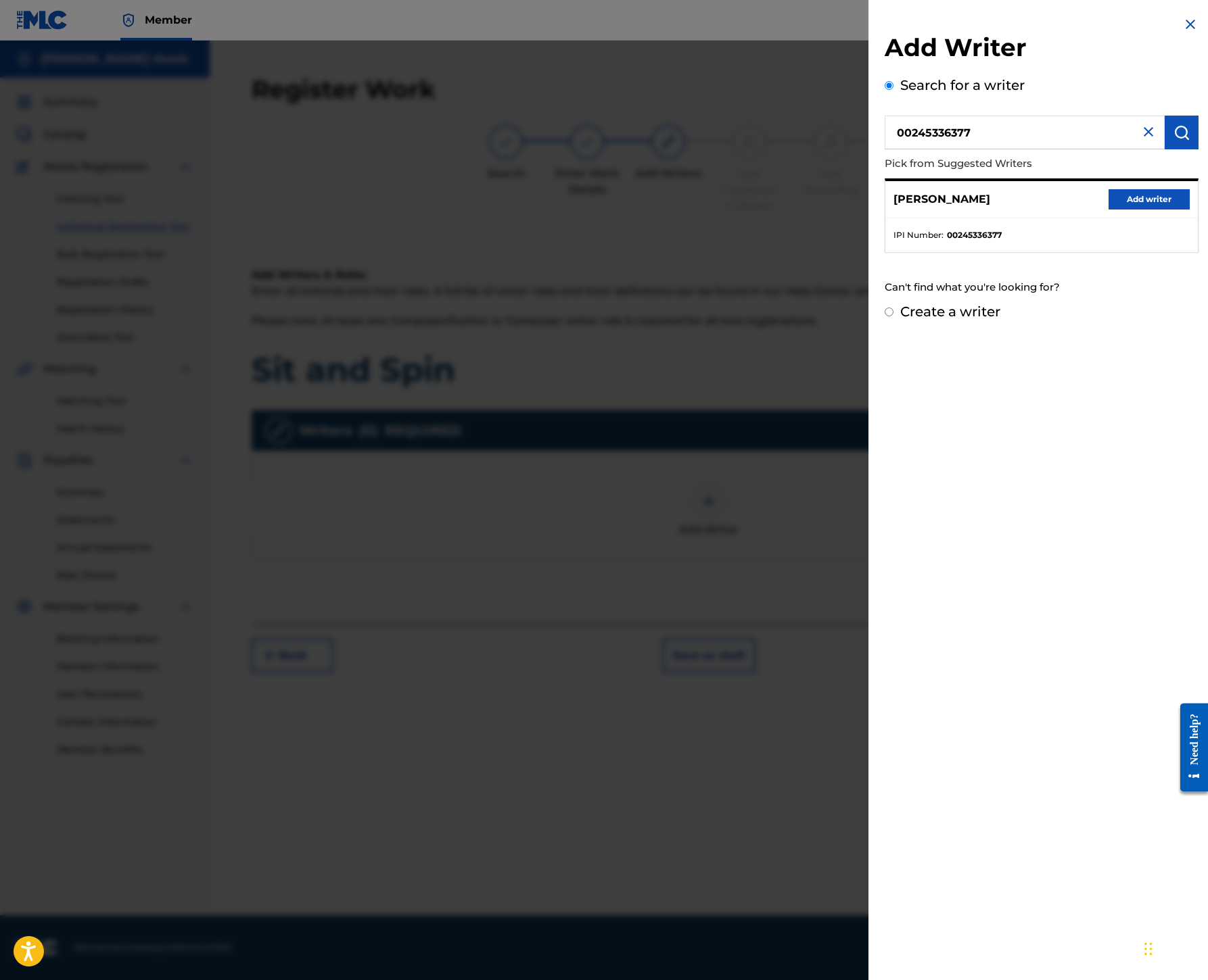
click at [1108, 210] on button "Add writer" at bounding box center [1149, 199] width 81 height 21
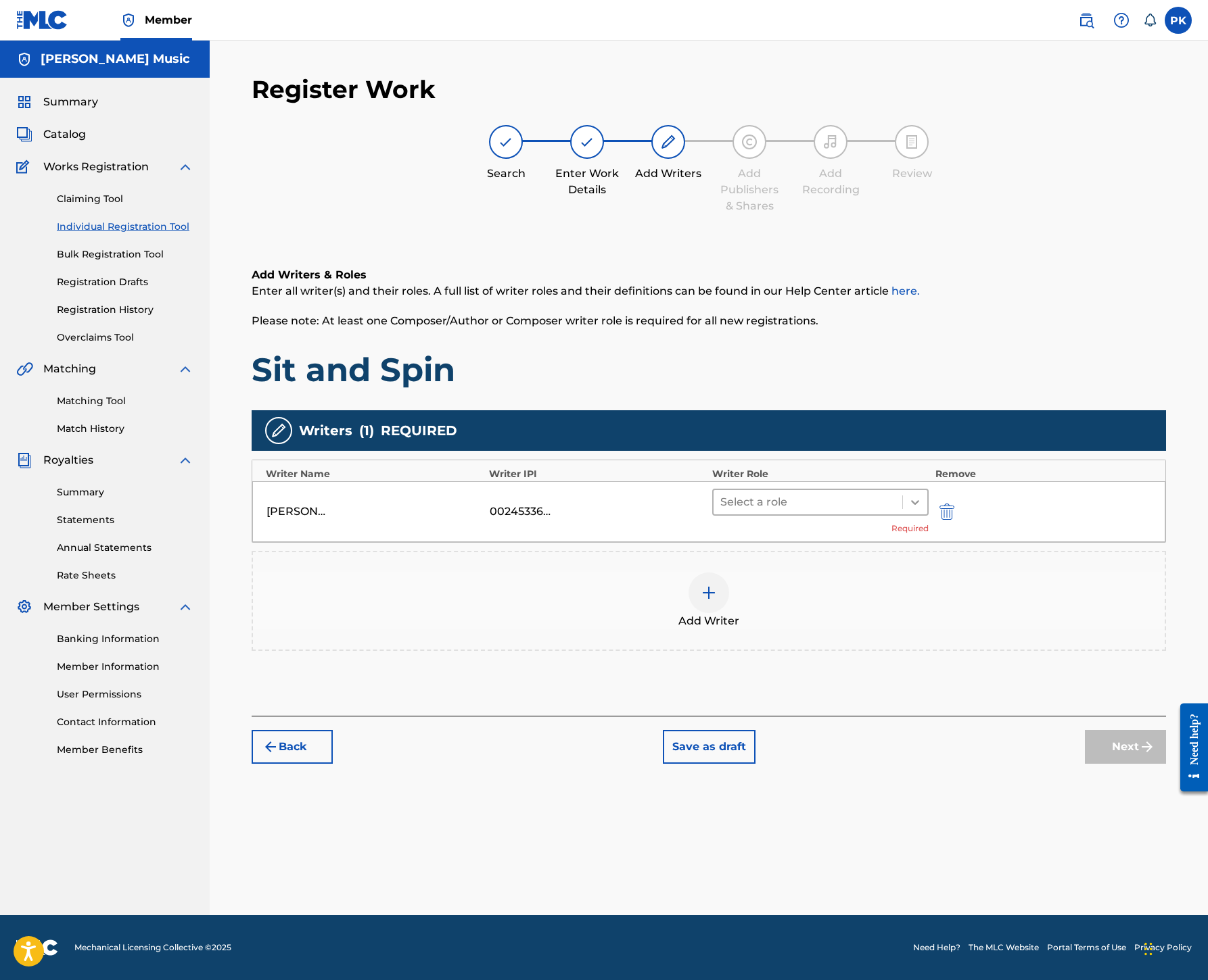
click at [922, 495] on icon at bounding box center [915, 502] width 14 height 14
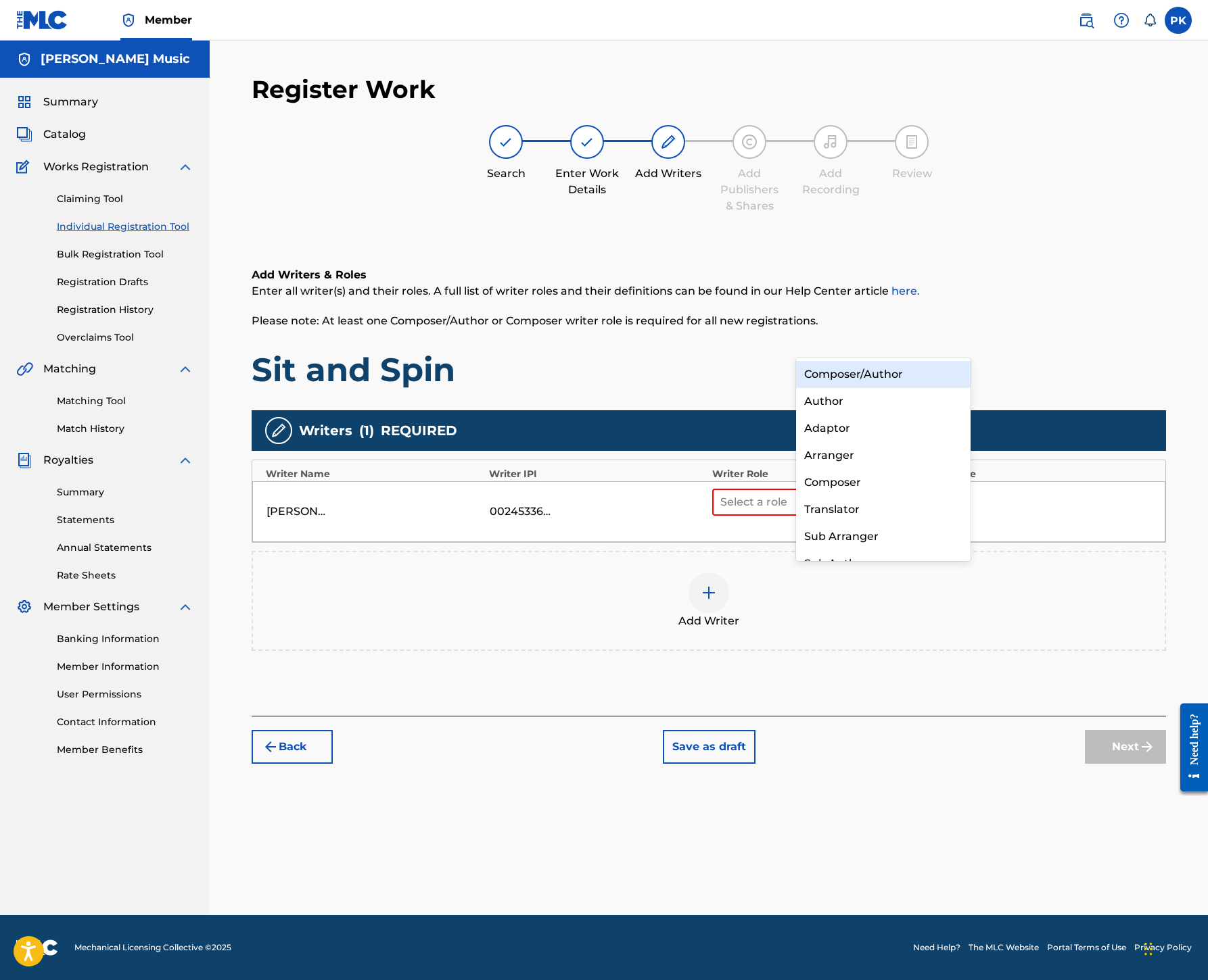
click at [898, 373] on div "Composer/Author" at bounding box center [883, 374] width 174 height 27
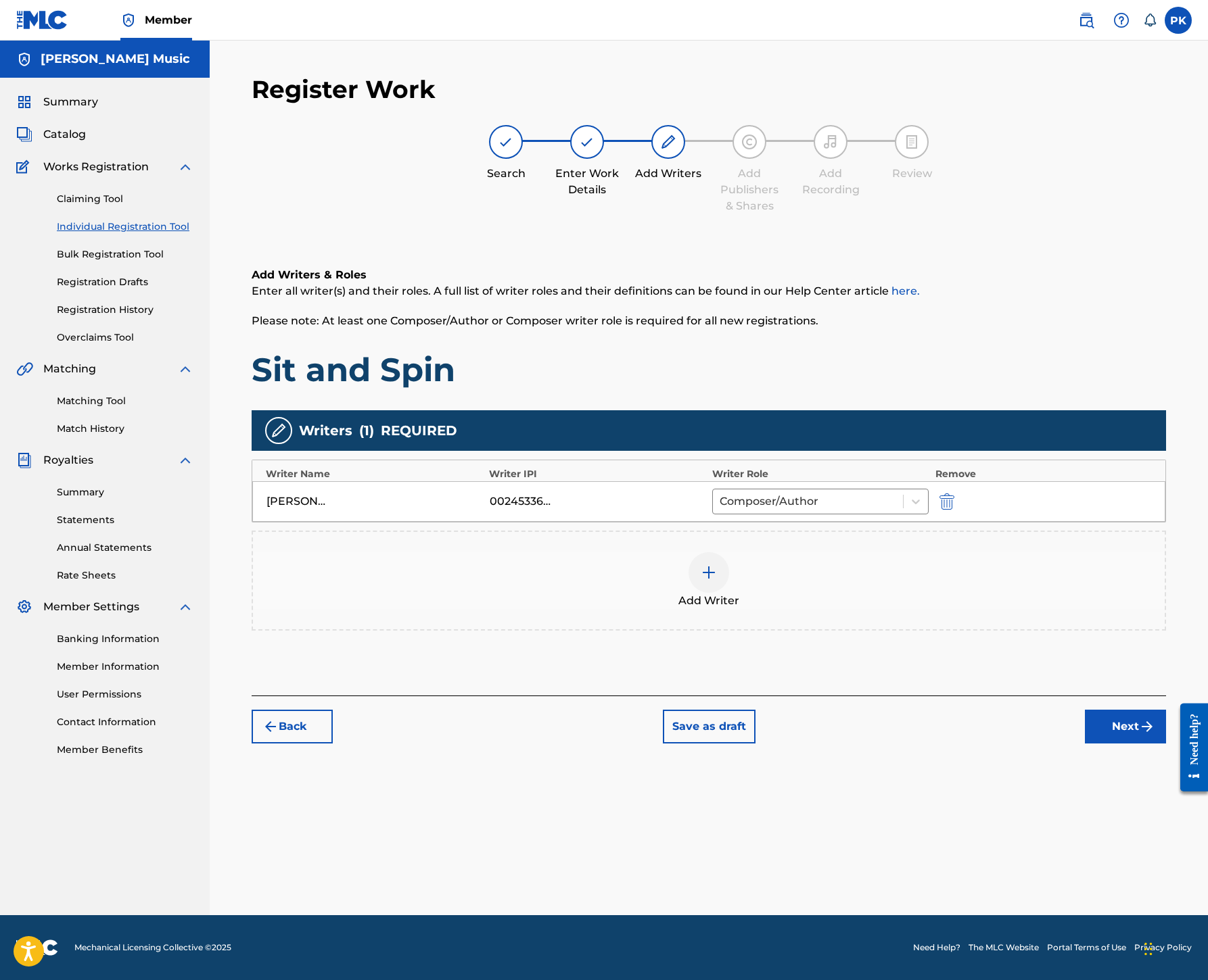
click at [716, 565] on img at bounding box center [708, 573] width 16 height 16
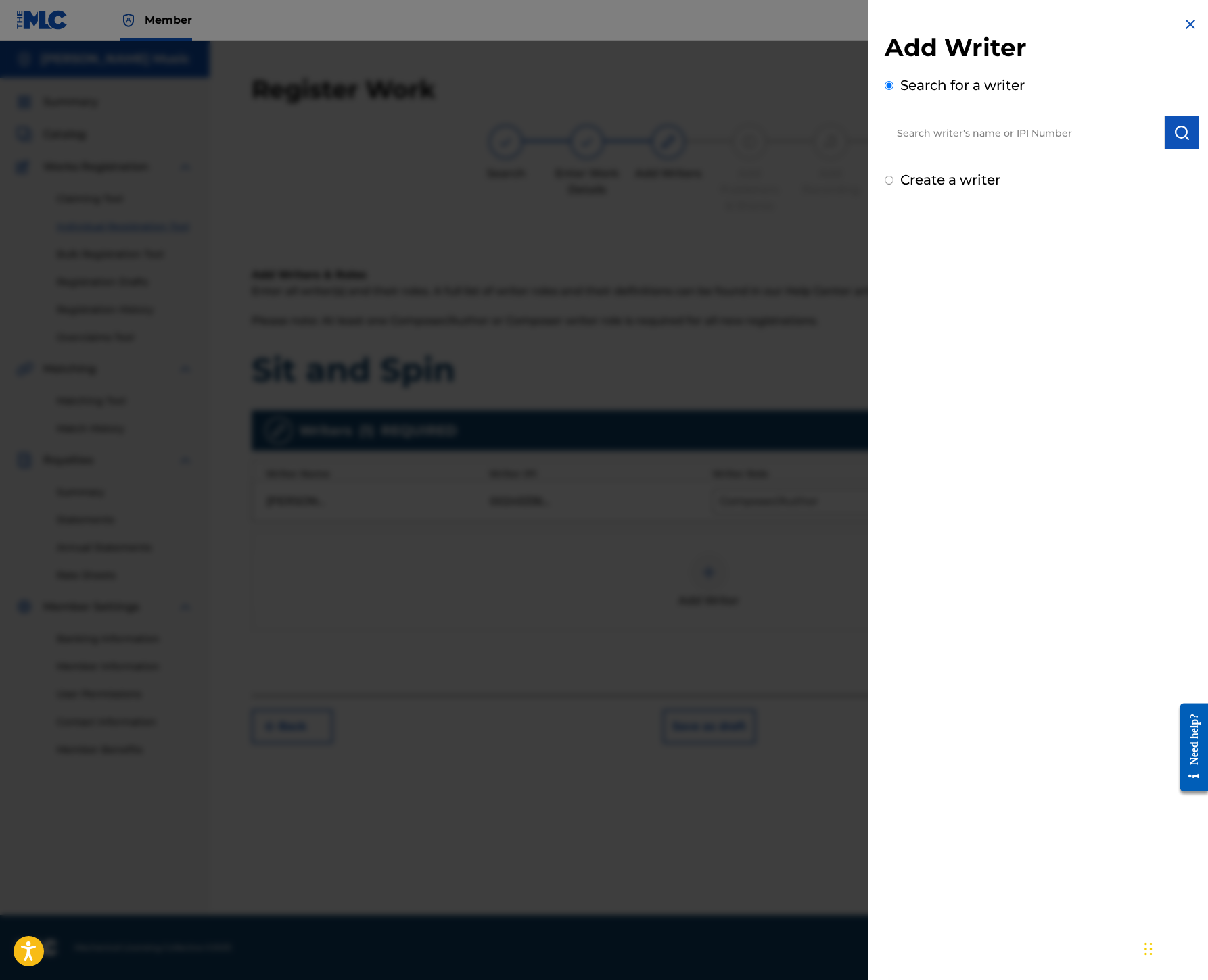
click at [884, 149] on input "text" at bounding box center [1024, 133] width 280 height 34
paste input "00245336377"
type input "00245336377"
drag, startPoint x: 778, startPoint y: 204, endPoint x: 582, endPoint y: 203, distance: 196.0
click at [582, 203] on div "Add Writer Search for a writer 00245336377 Create a writer" at bounding box center [604, 510] width 1208 height 939
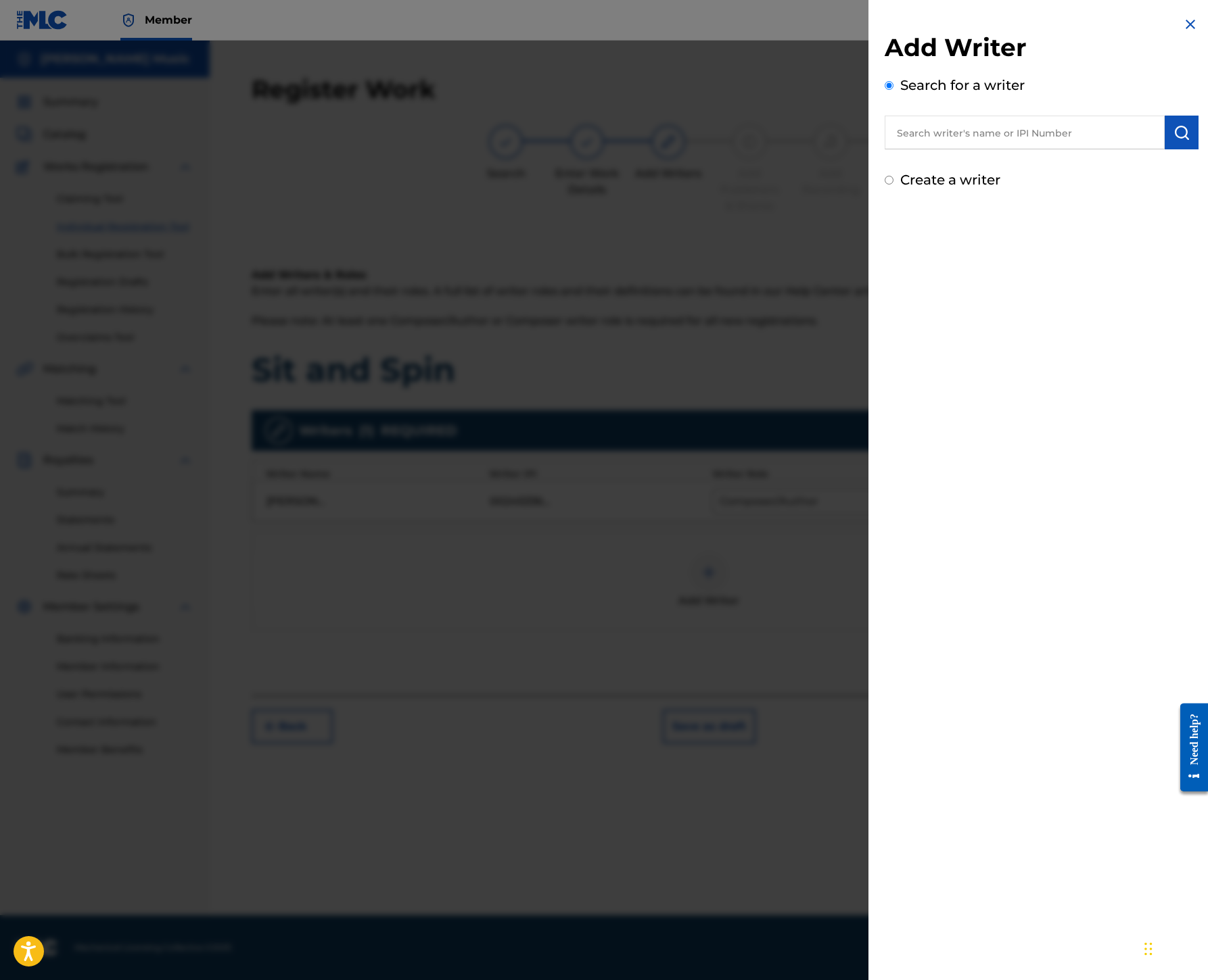
click at [884, 149] on input "text" at bounding box center [1024, 133] width 280 height 34
paste input "00245337080"
type input "00245337080"
click at [1164, 149] on button "submit" at bounding box center [1181, 133] width 34 height 34
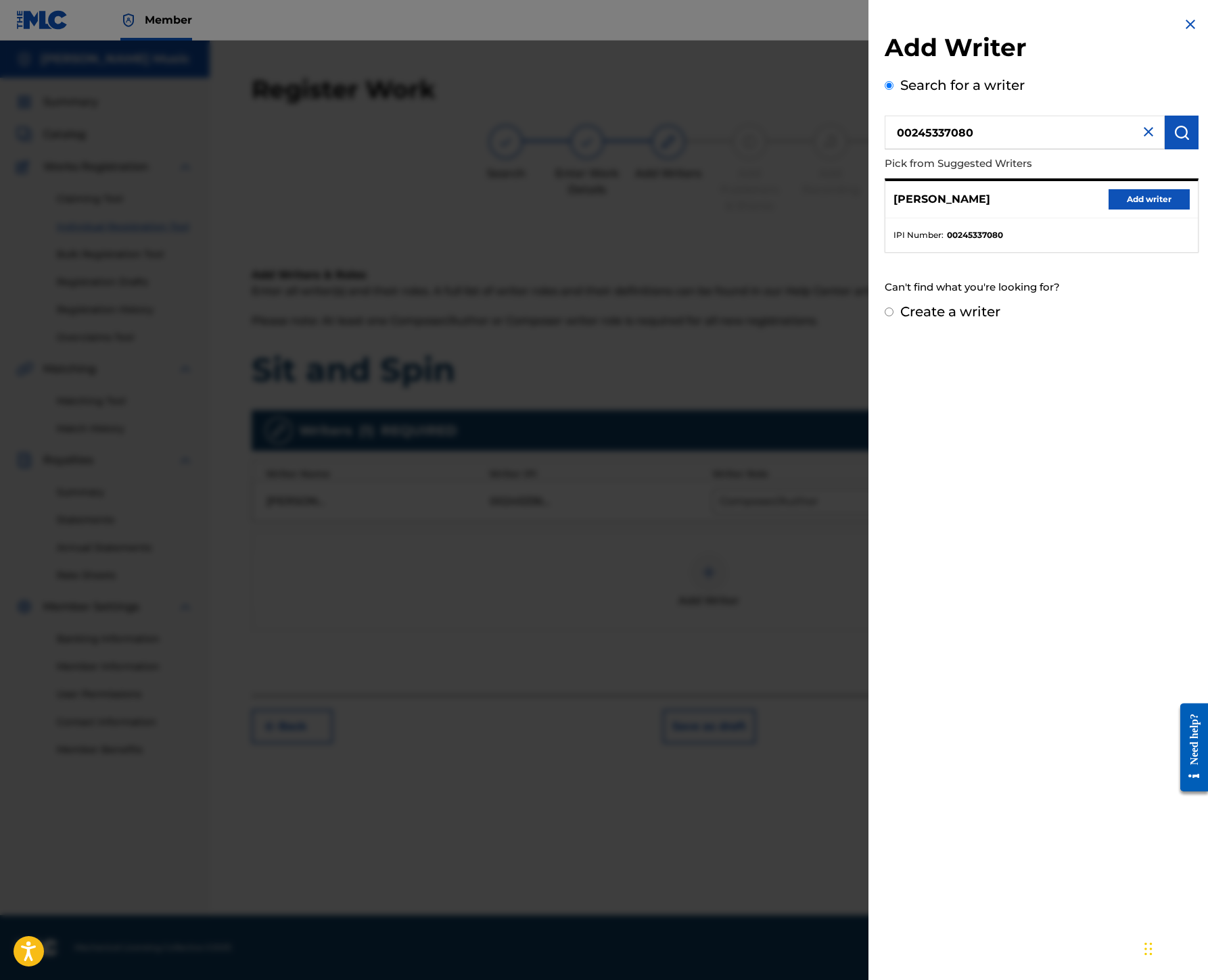
click at [1108, 210] on button "Add writer" at bounding box center [1149, 199] width 81 height 21
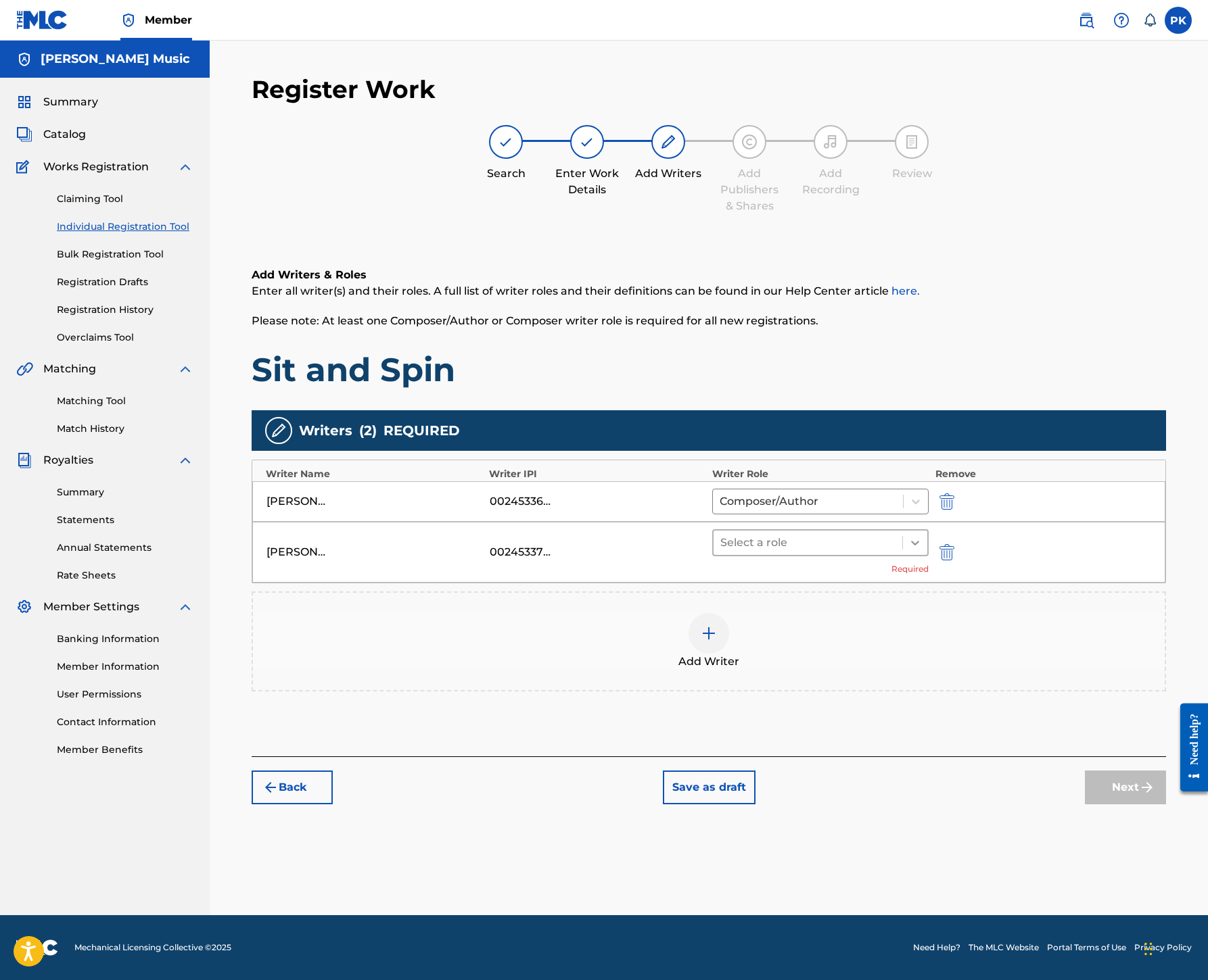
click at [922, 536] on icon at bounding box center [915, 543] width 14 height 14
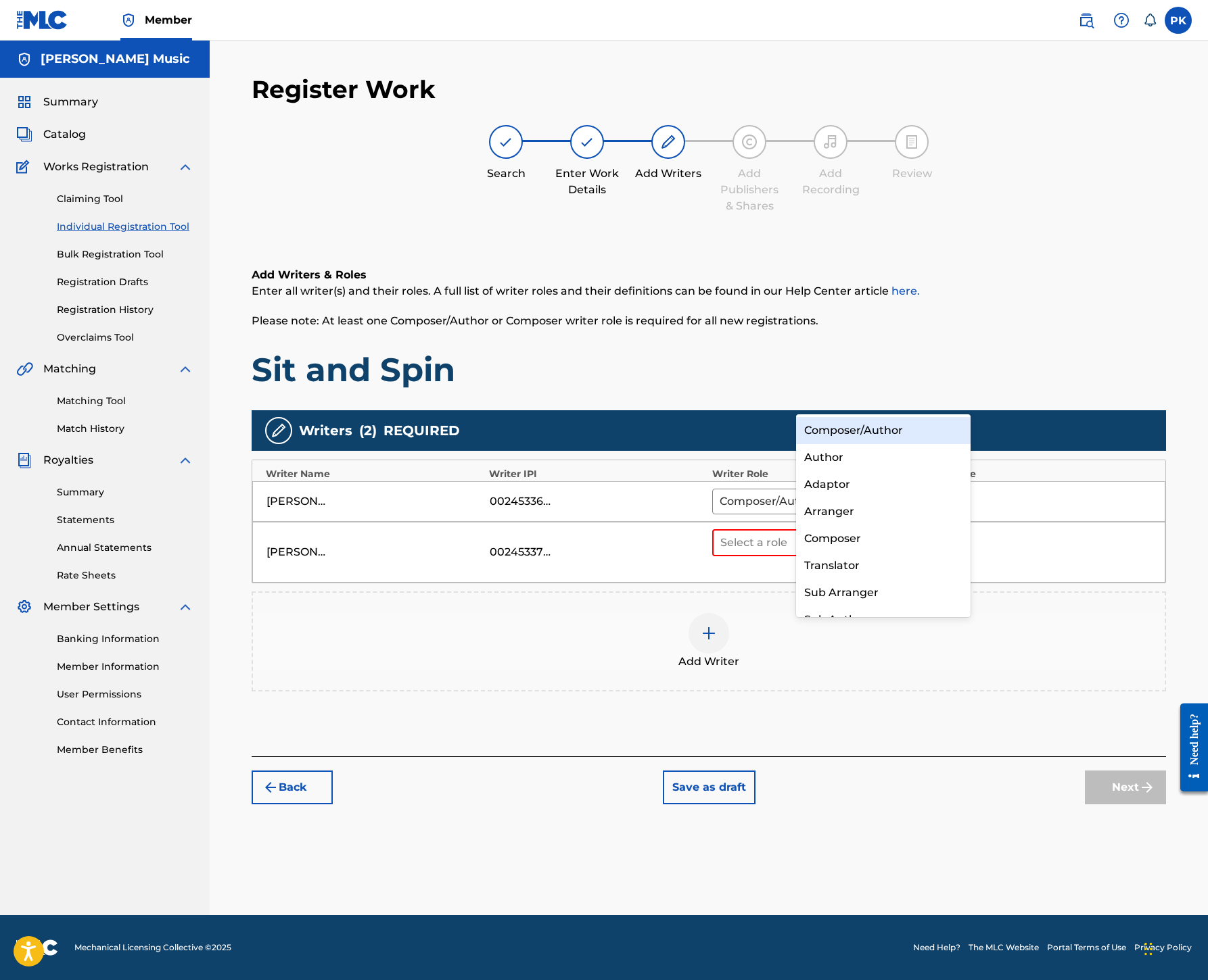
click at [885, 438] on div "Composer/Author" at bounding box center [883, 430] width 174 height 27
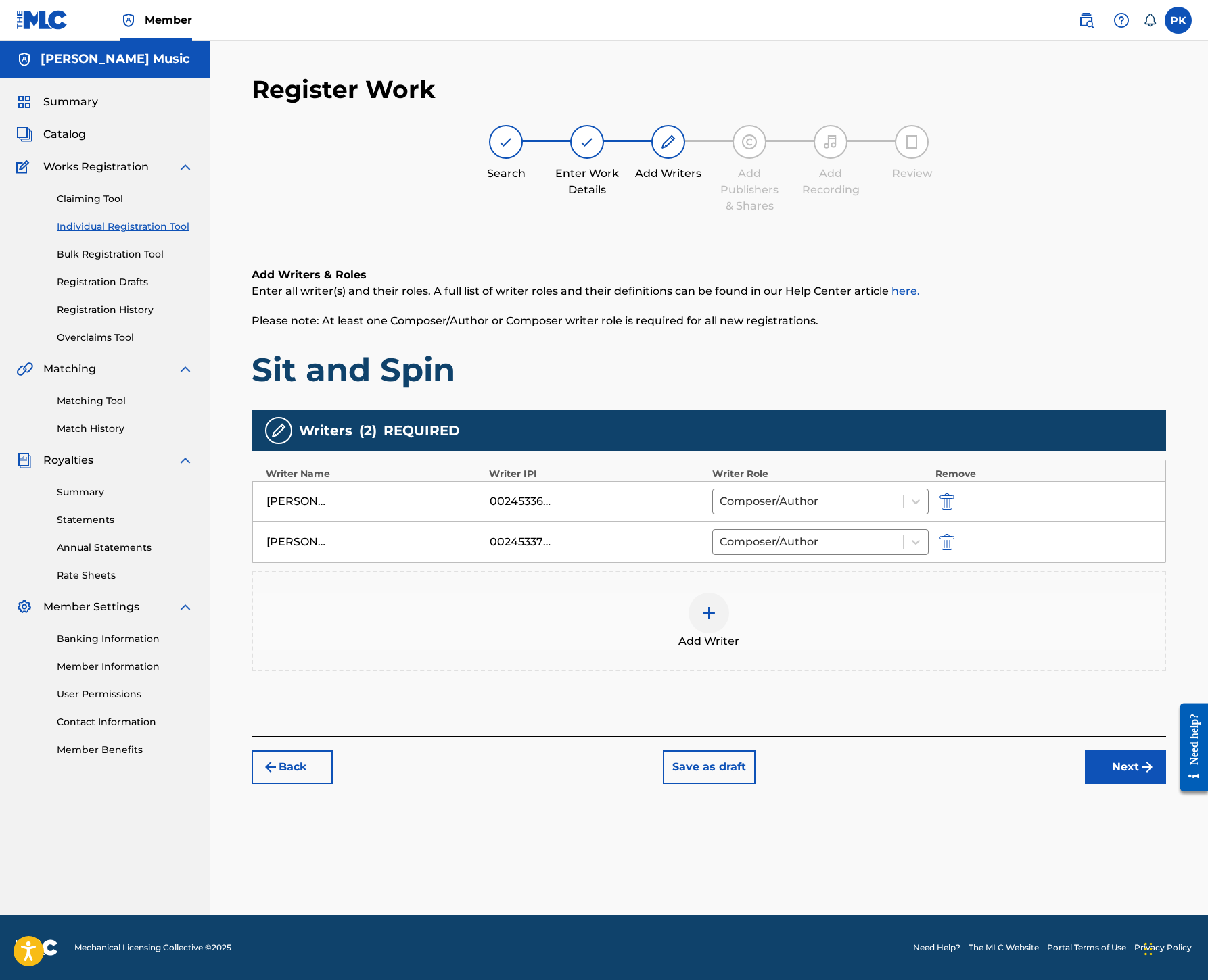
click at [716, 605] on img at bounding box center [708, 613] width 16 height 16
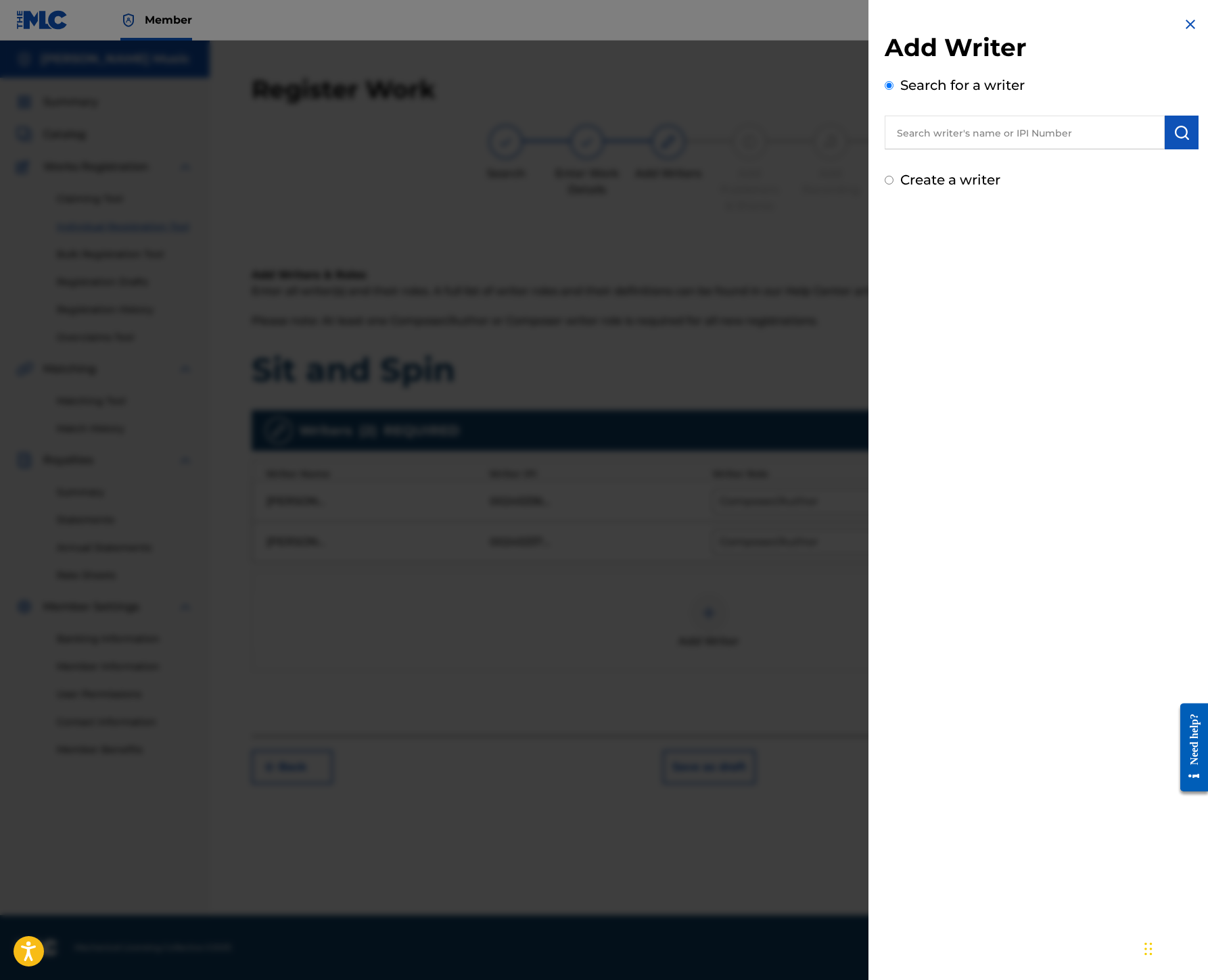
click at [884, 149] on input "text" at bounding box center [1024, 133] width 280 height 34
paste input "00199690501"
type input "00199690501"
click at [1173, 140] on img "submit" at bounding box center [1181, 133] width 16 height 16
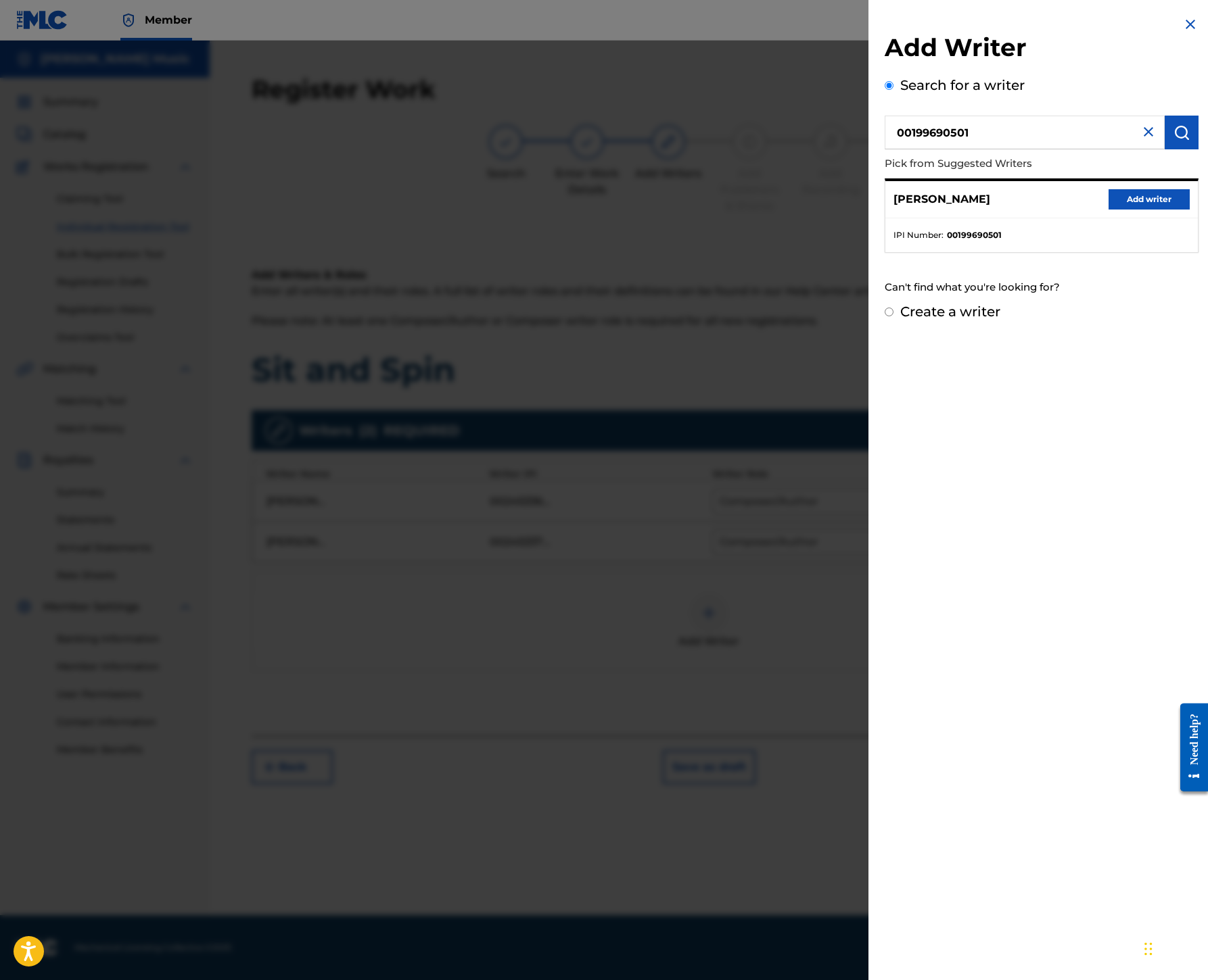
click at [1108, 210] on button "Add writer" at bounding box center [1149, 199] width 81 height 21
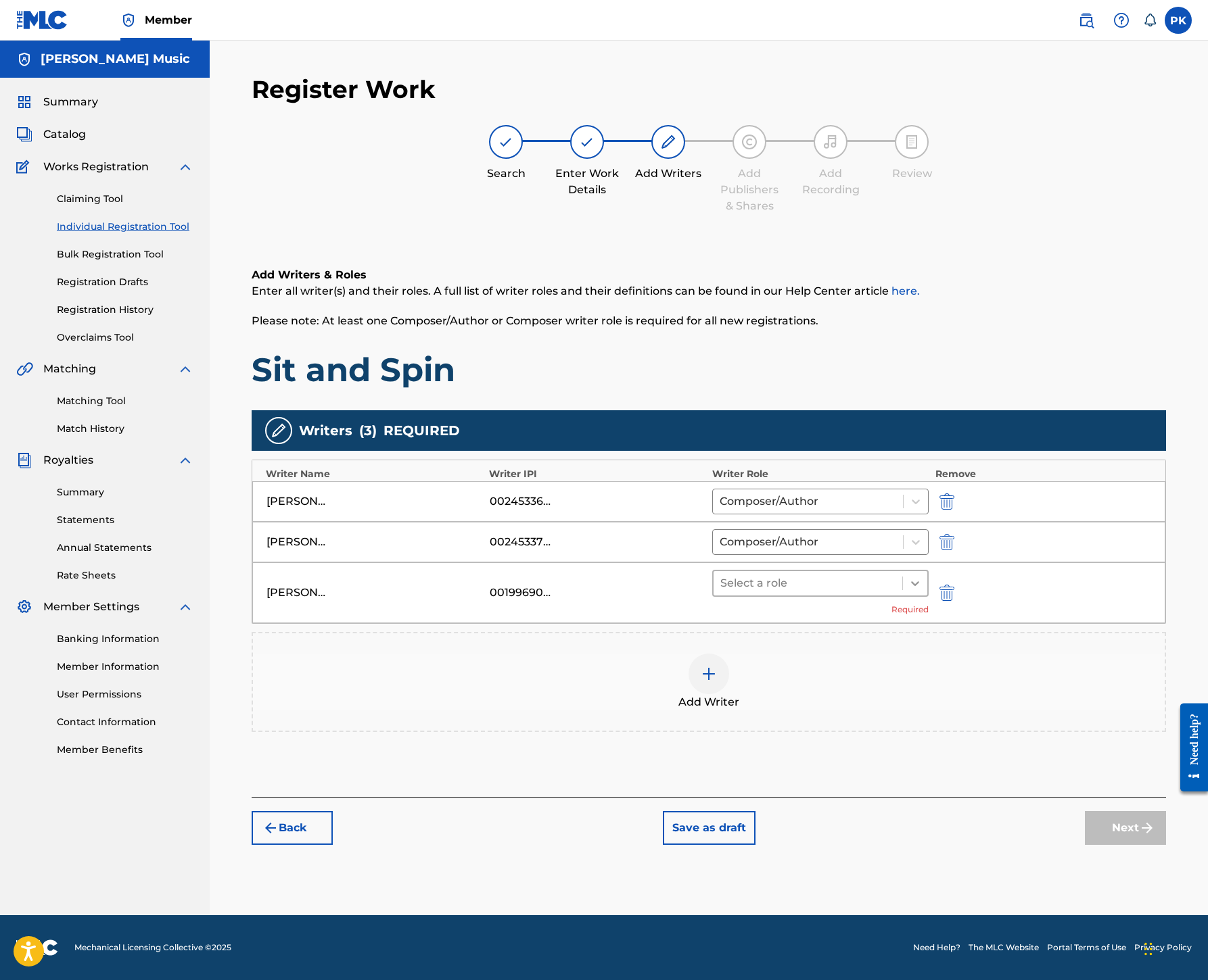
click at [927, 572] on div at bounding box center [914, 583] width 25 height 25
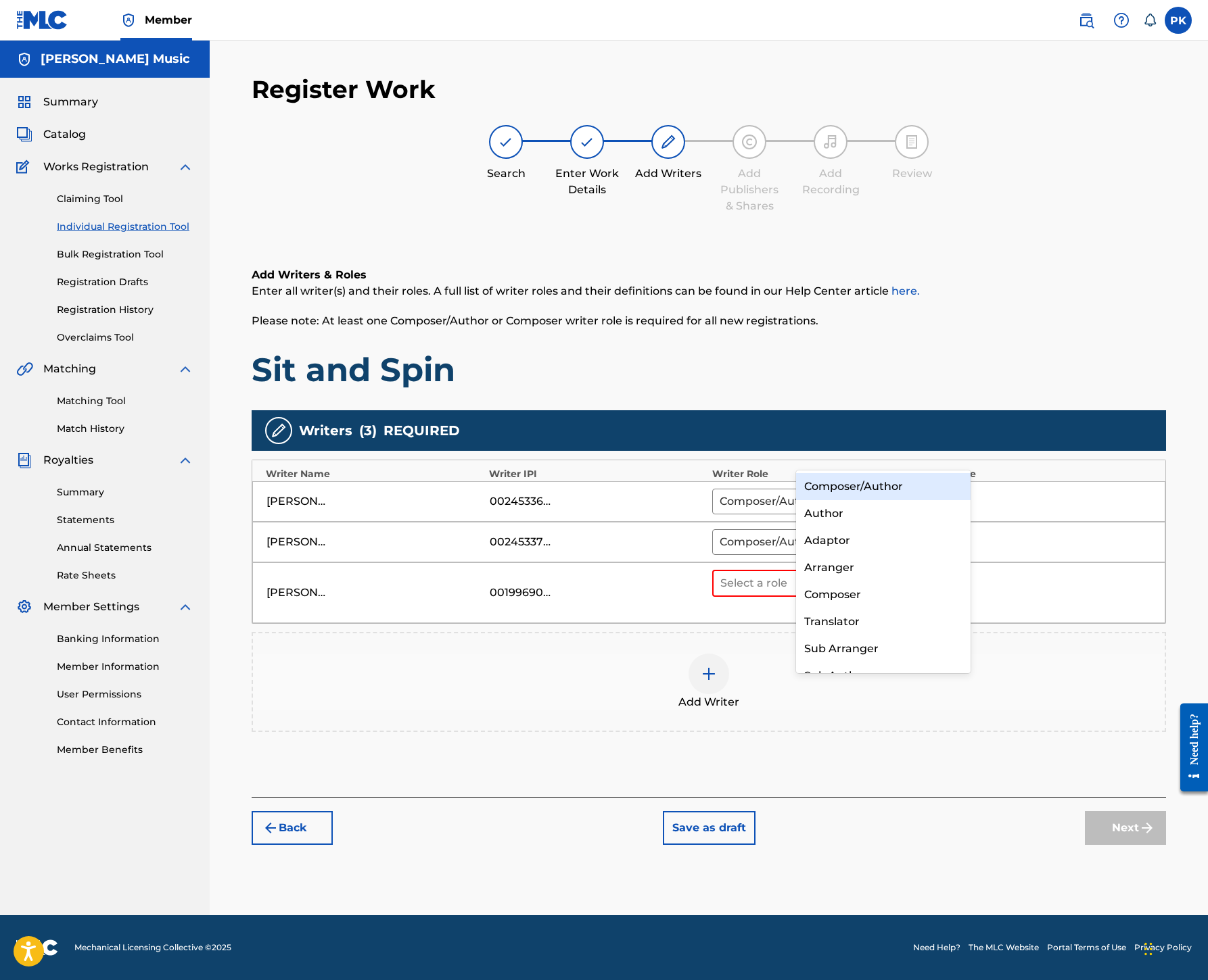
click at [900, 484] on div "Composer/Author" at bounding box center [883, 486] width 174 height 27
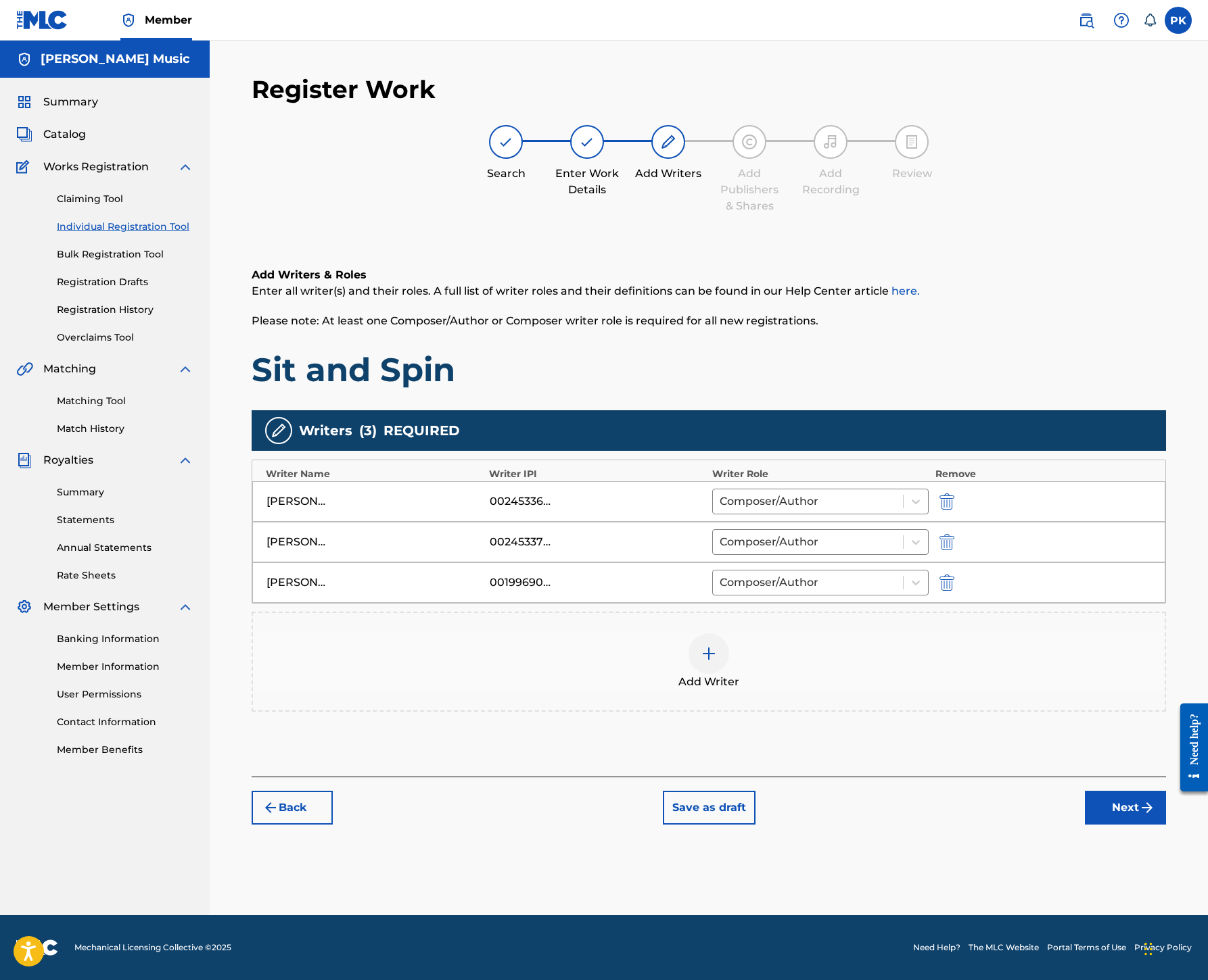
click at [1102, 825] on button "Next" at bounding box center [1125, 808] width 81 height 34
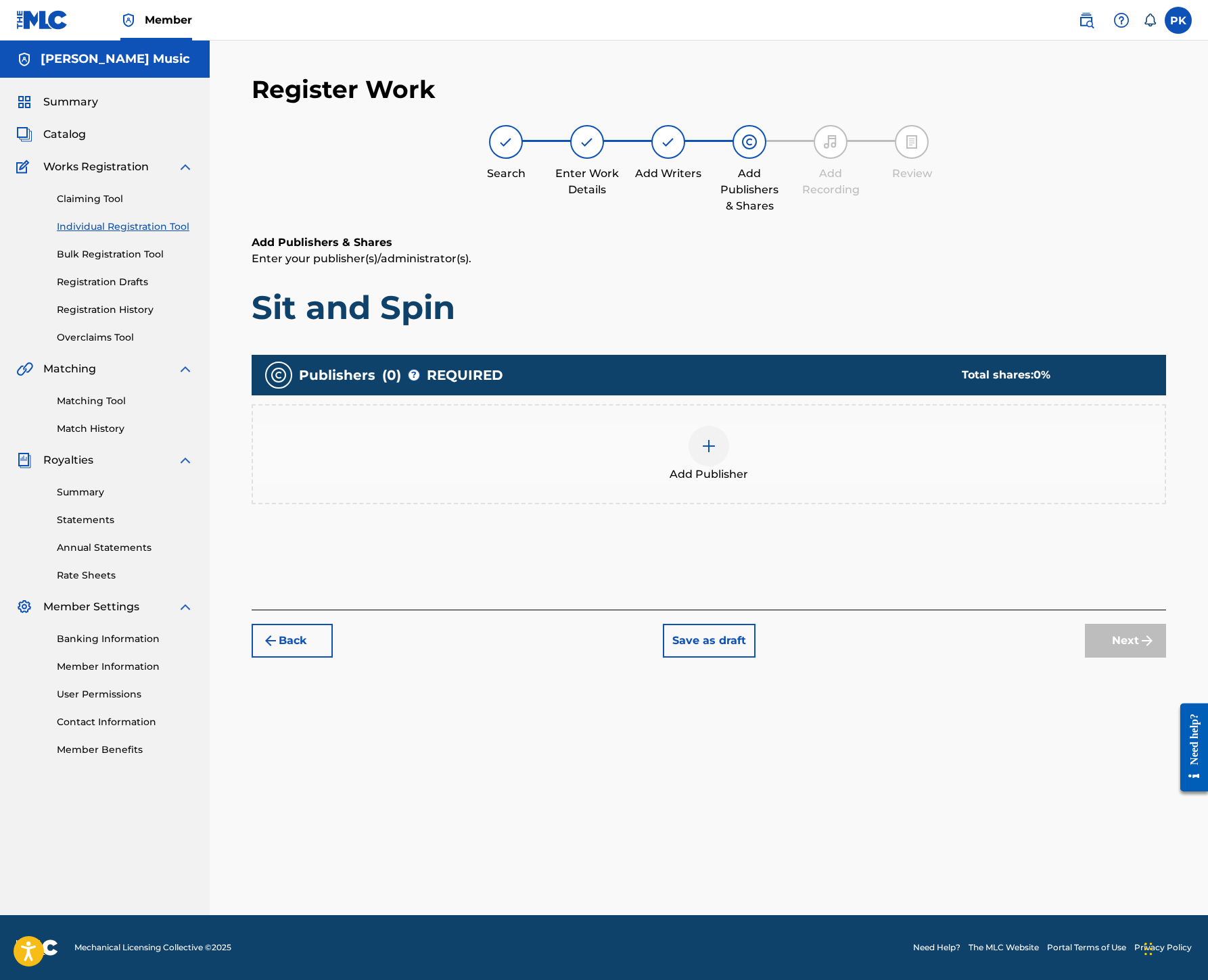
scroll to position [61, 0]
click at [716, 454] on img at bounding box center [708, 446] width 16 height 16
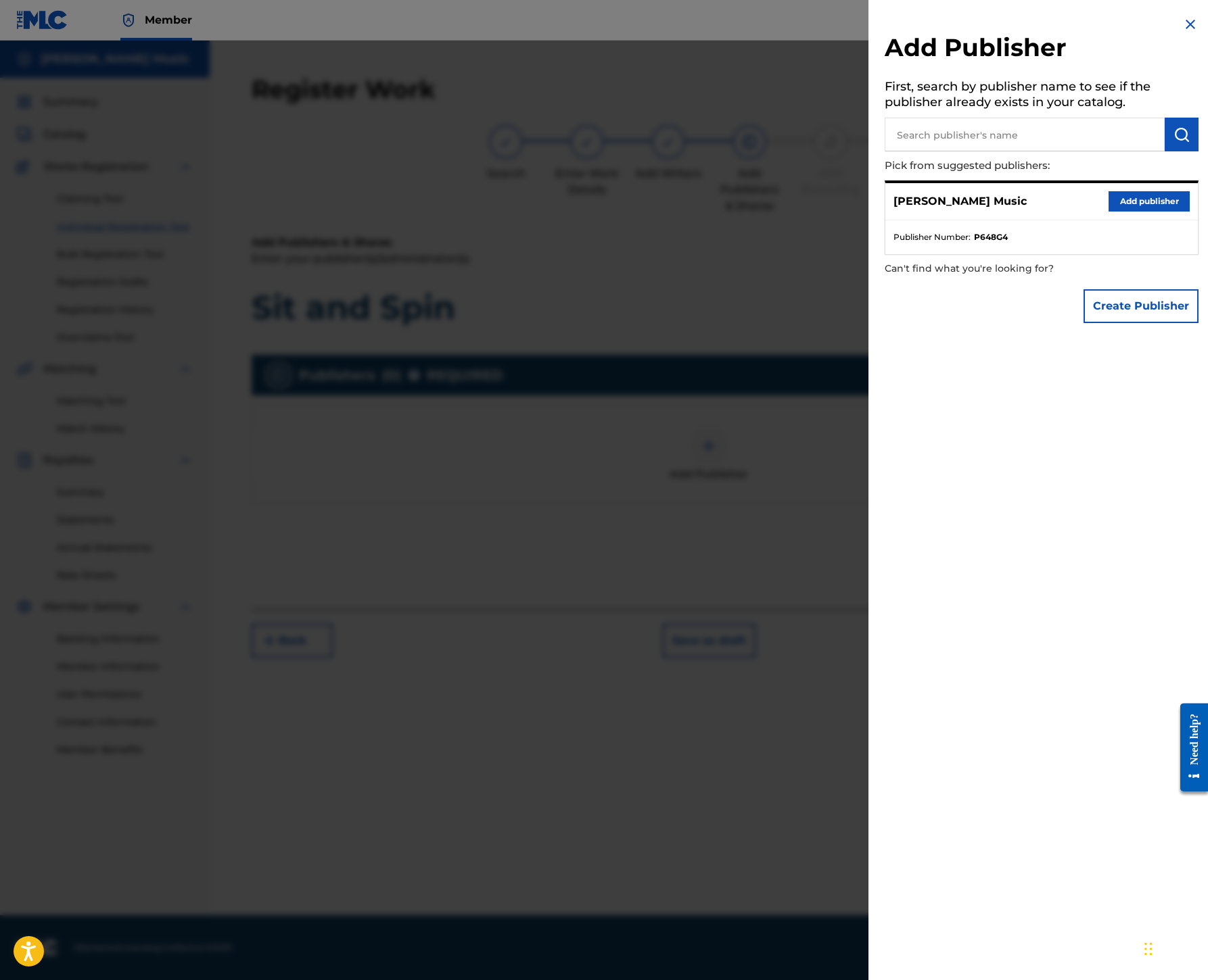
click at [1108, 212] on button "Add publisher" at bounding box center [1149, 201] width 81 height 21
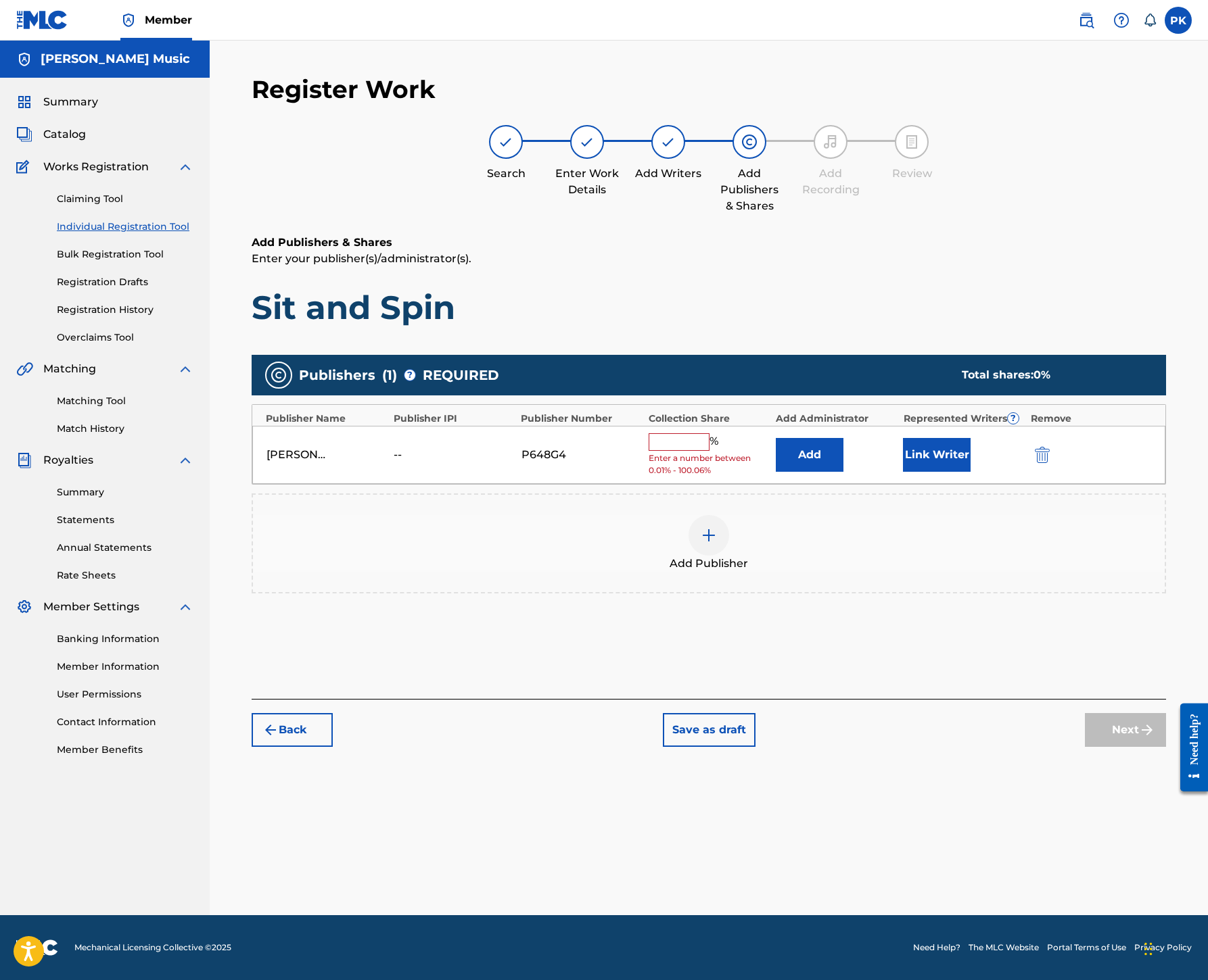
click at [709, 451] on input "text" at bounding box center [679, 442] width 61 height 18
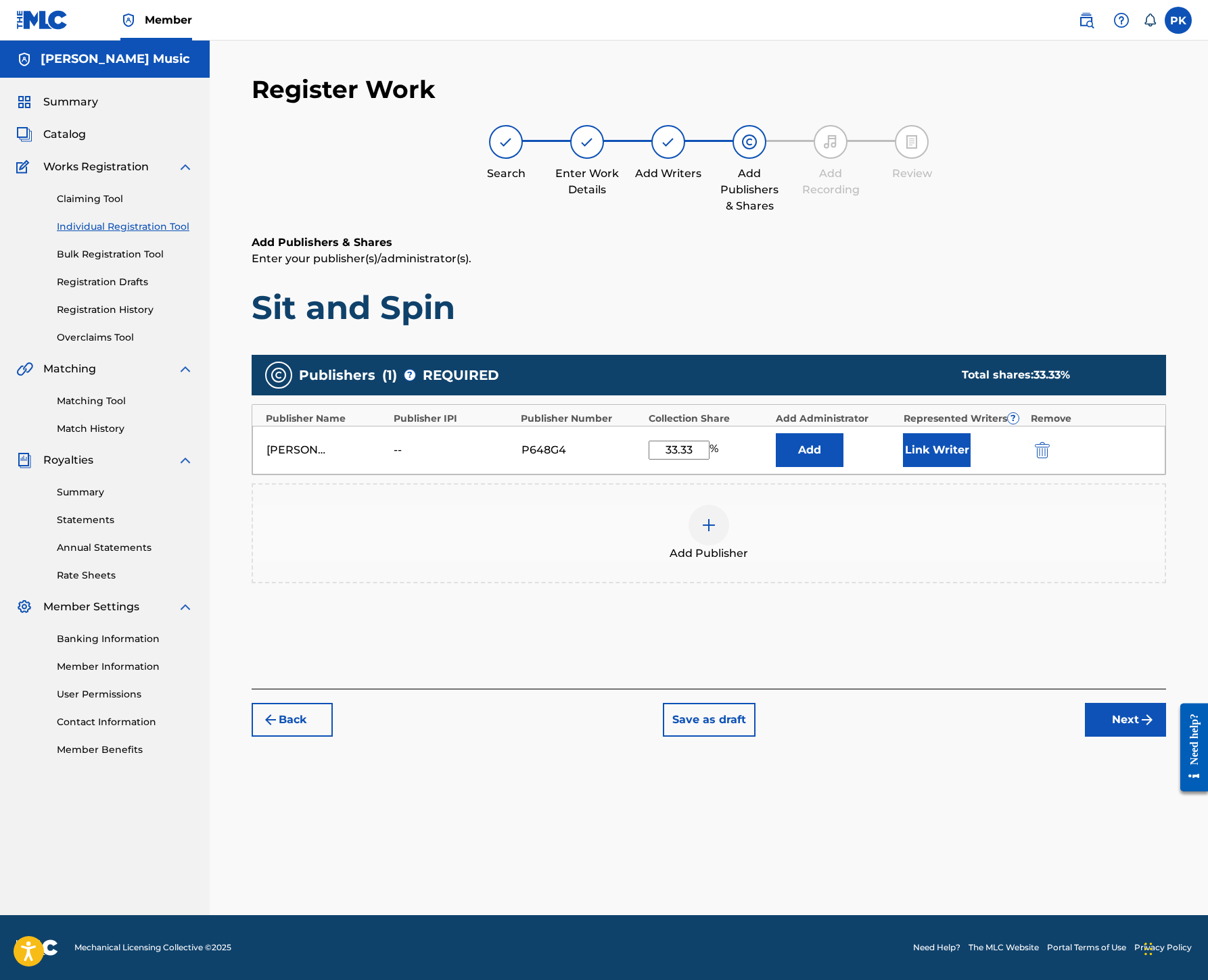
type input "33.33"
click at [971, 467] on button "Link Writer" at bounding box center [936, 450] width 67 height 34
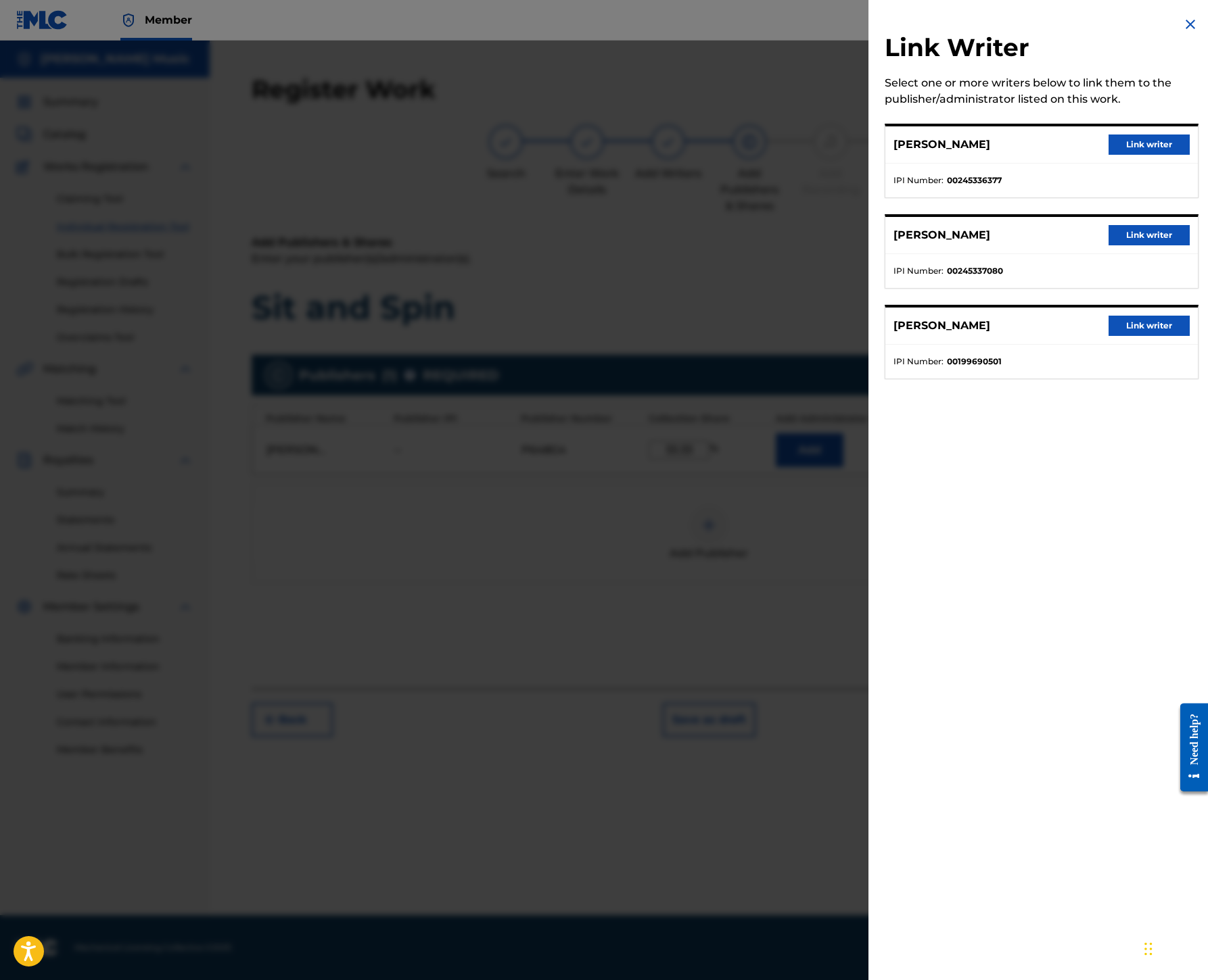
click at [1108, 336] on button "Link writer" at bounding box center [1149, 325] width 81 height 21
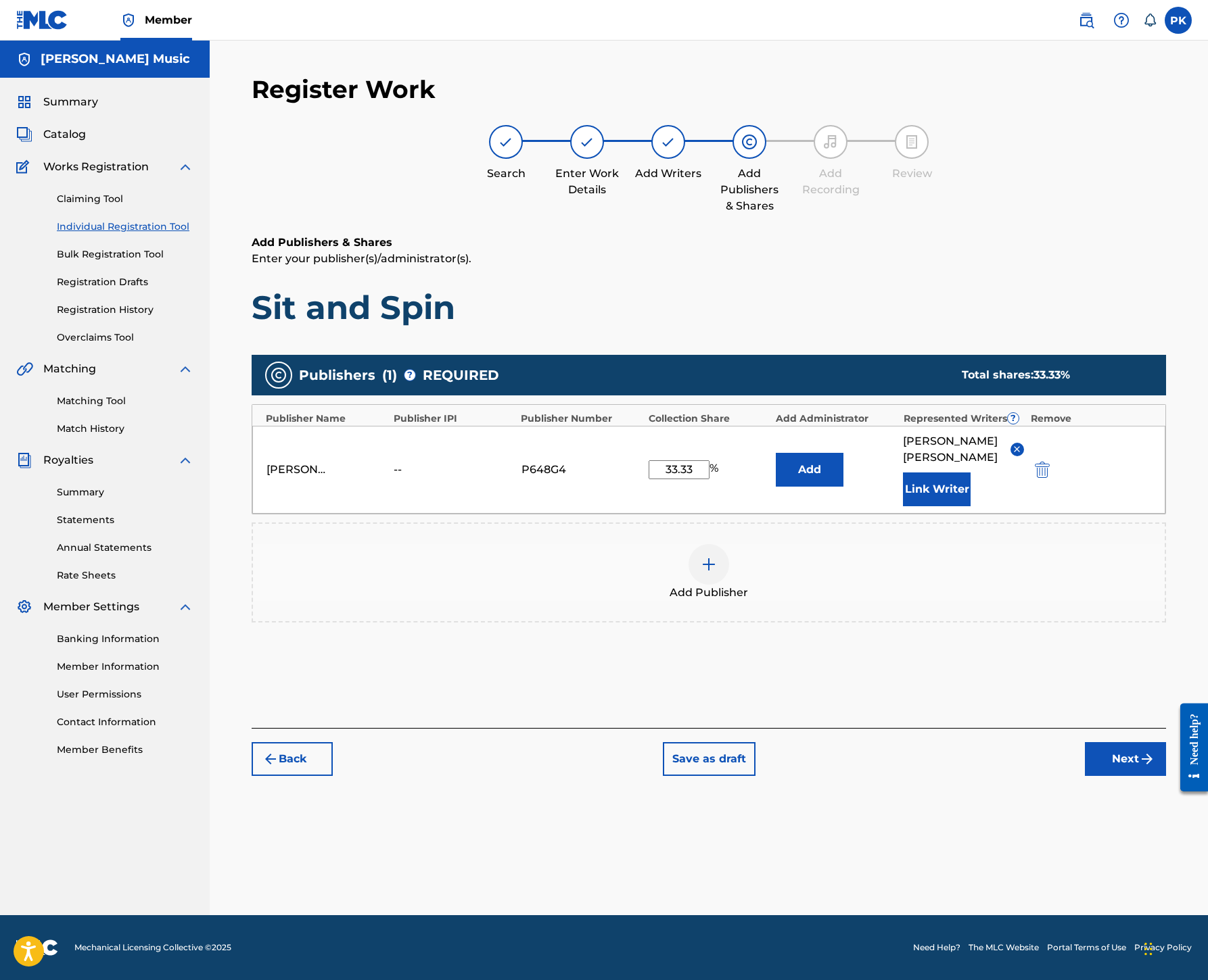
click at [1109, 776] on button "Next" at bounding box center [1125, 758] width 81 height 34
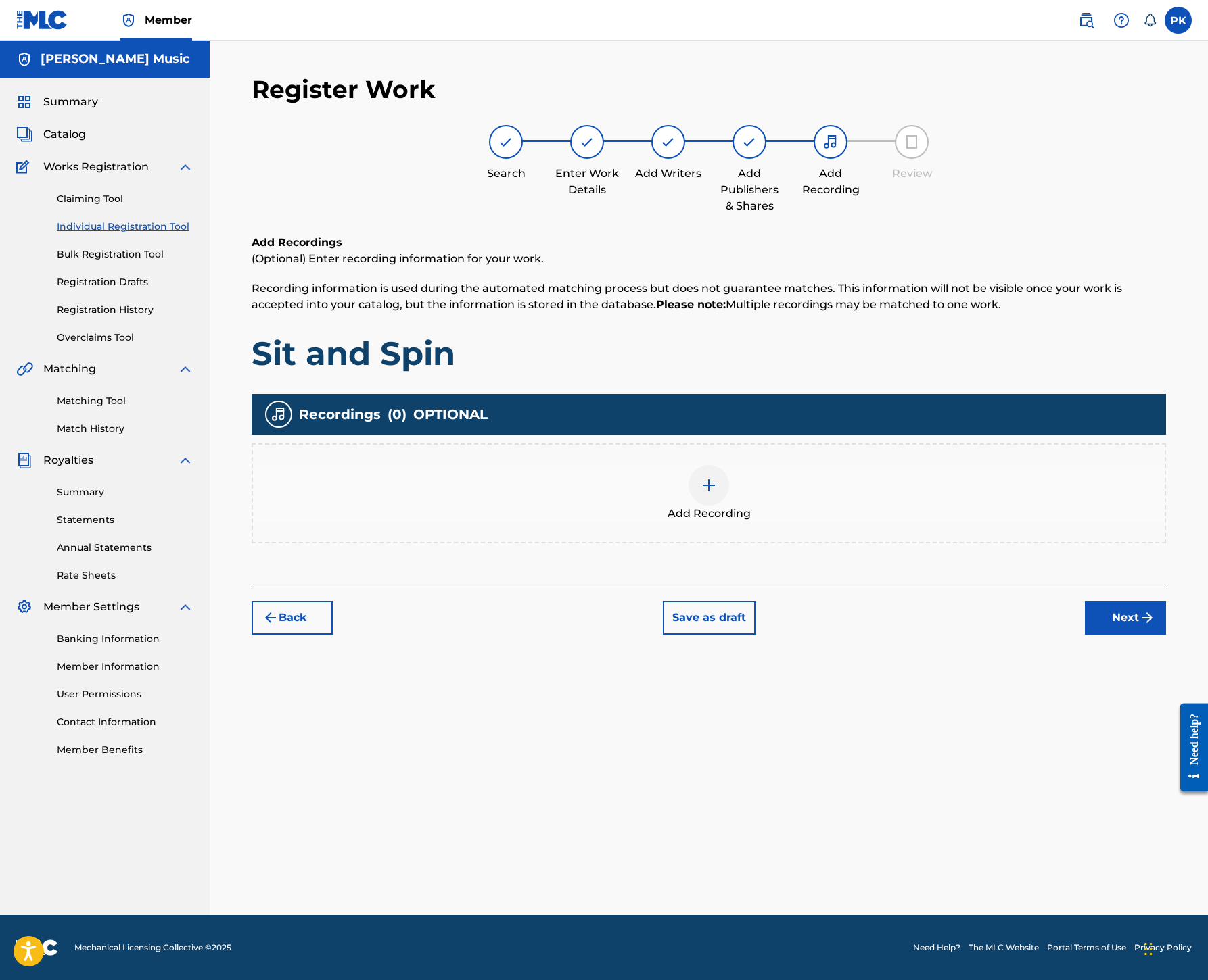
click at [716, 493] on img at bounding box center [708, 486] width 16 height 16
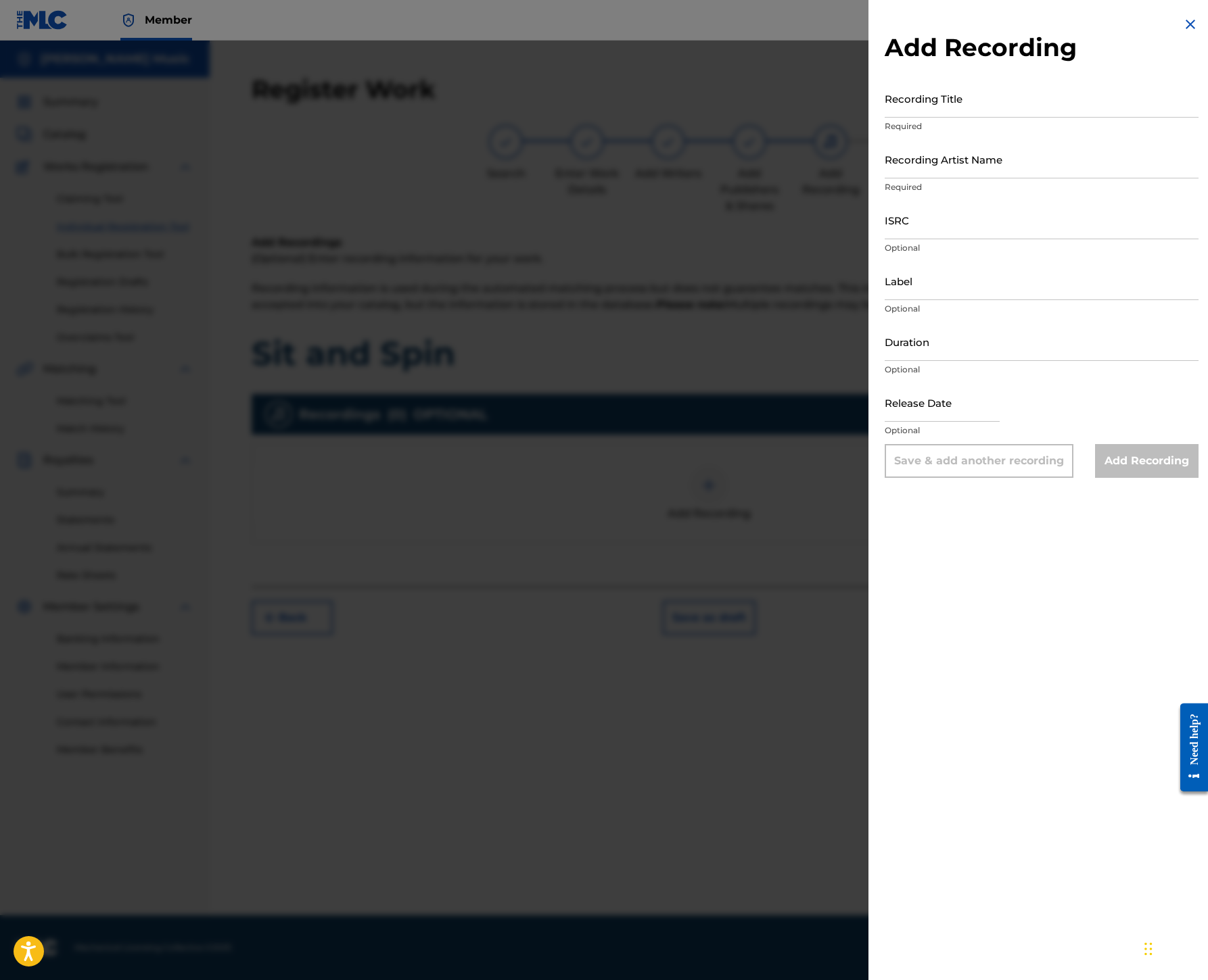
click at [884, 118] on input "Recording Title" at bounding box center [1041, 98] width 314 height 39
paste input "Sit and Spin"
type input "Sit and Spin"
click at [884, 178] on input "Recording Artist Name" at bounding box center [1041, 158] width 314 height 39
paste input "[GEOGRAPHIC_DATA]"
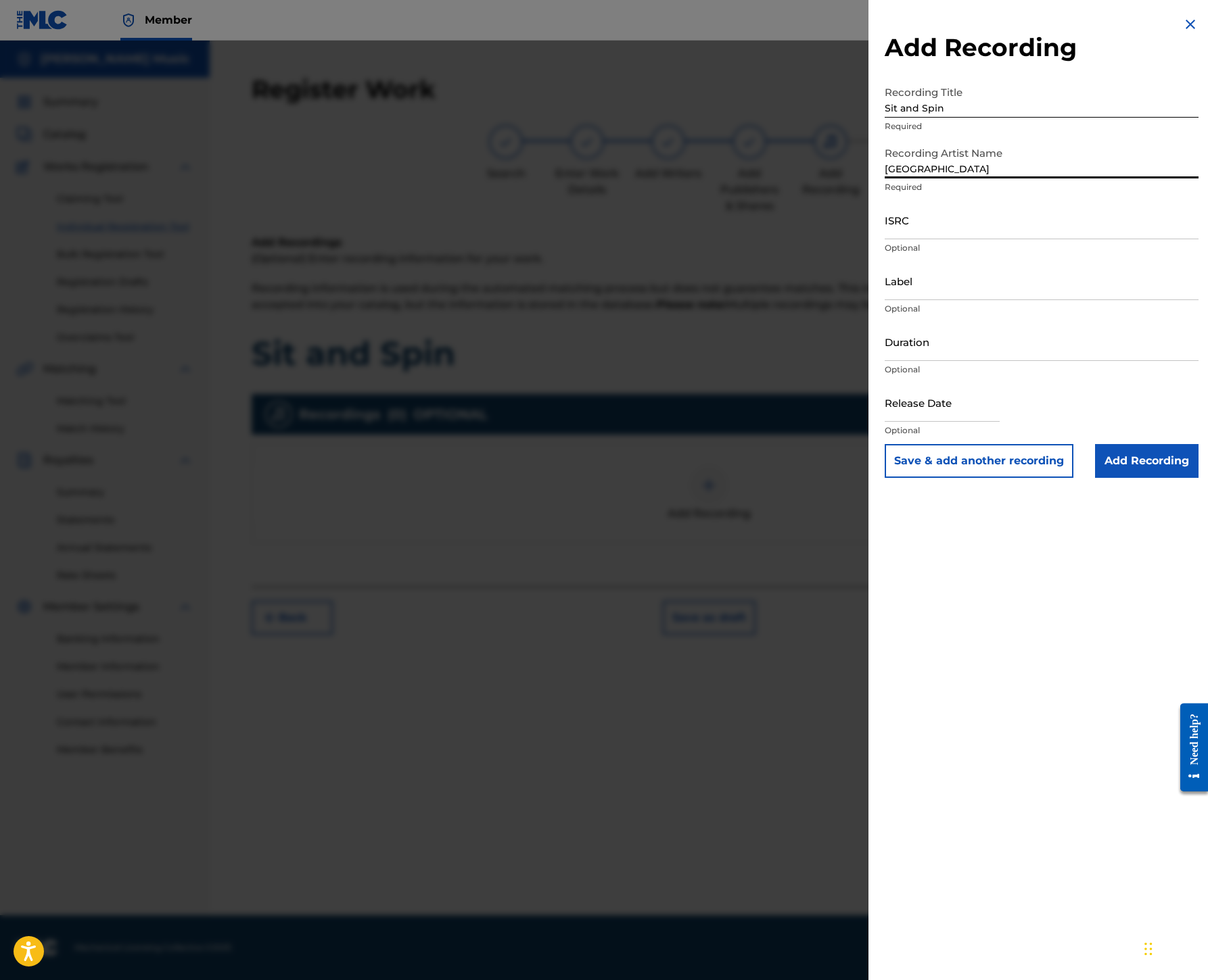
type input "[GEOGRAPHIC_DATA]"
click at [884, 239] on input "ISRC" at bounding box center [1041, 220] width 314 height 39
paste input "USHM20637815"
type input "USHM20637815"
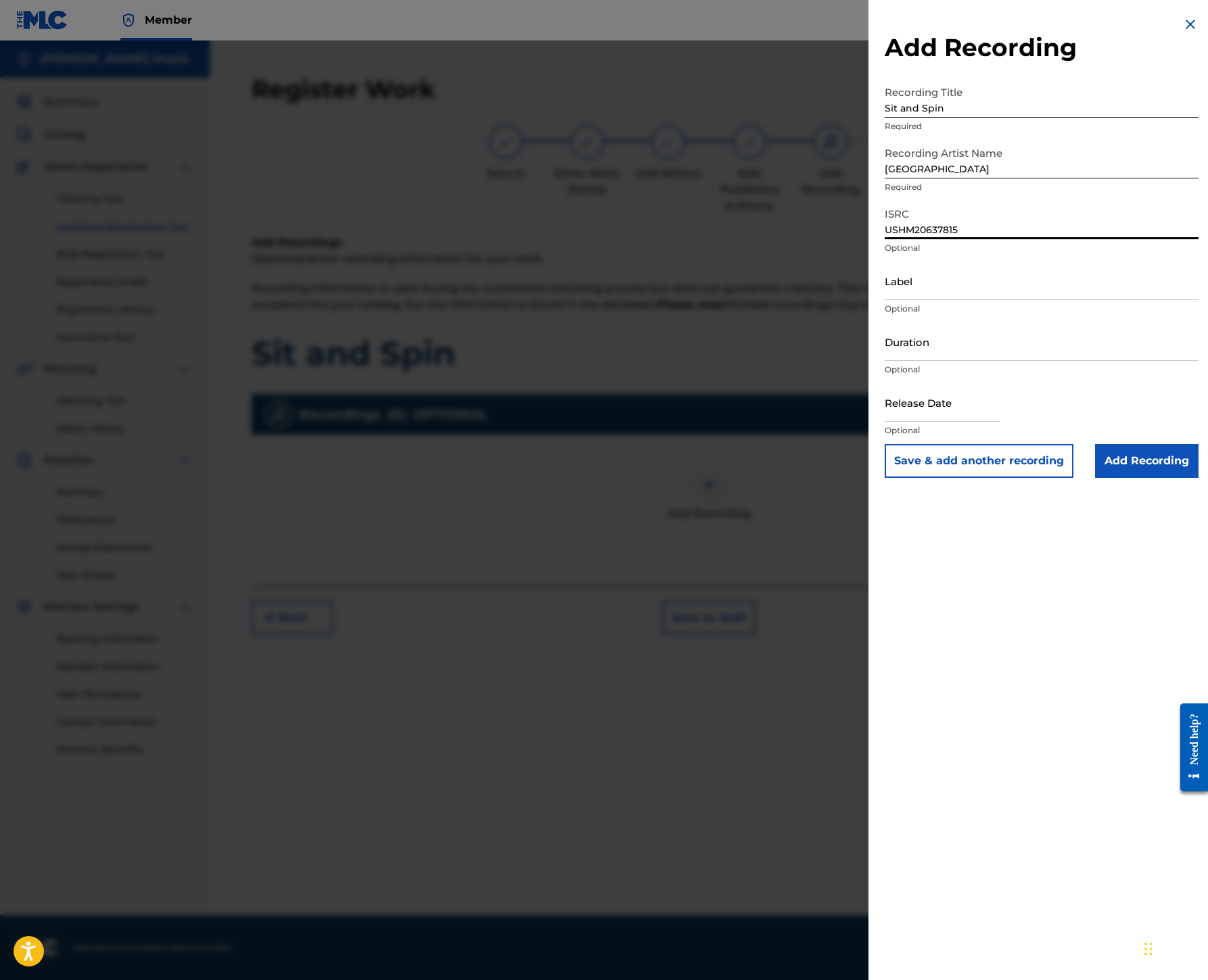
click at [884, 300] on input "Label" at bounding box center [1041, 280] width 314 height 39
paste input "Big Deal Records"
type input "Big Deal Records"
click at [1099, 478] on input "Add Recording" at bounding box center [1147, 461] width 104 height 34
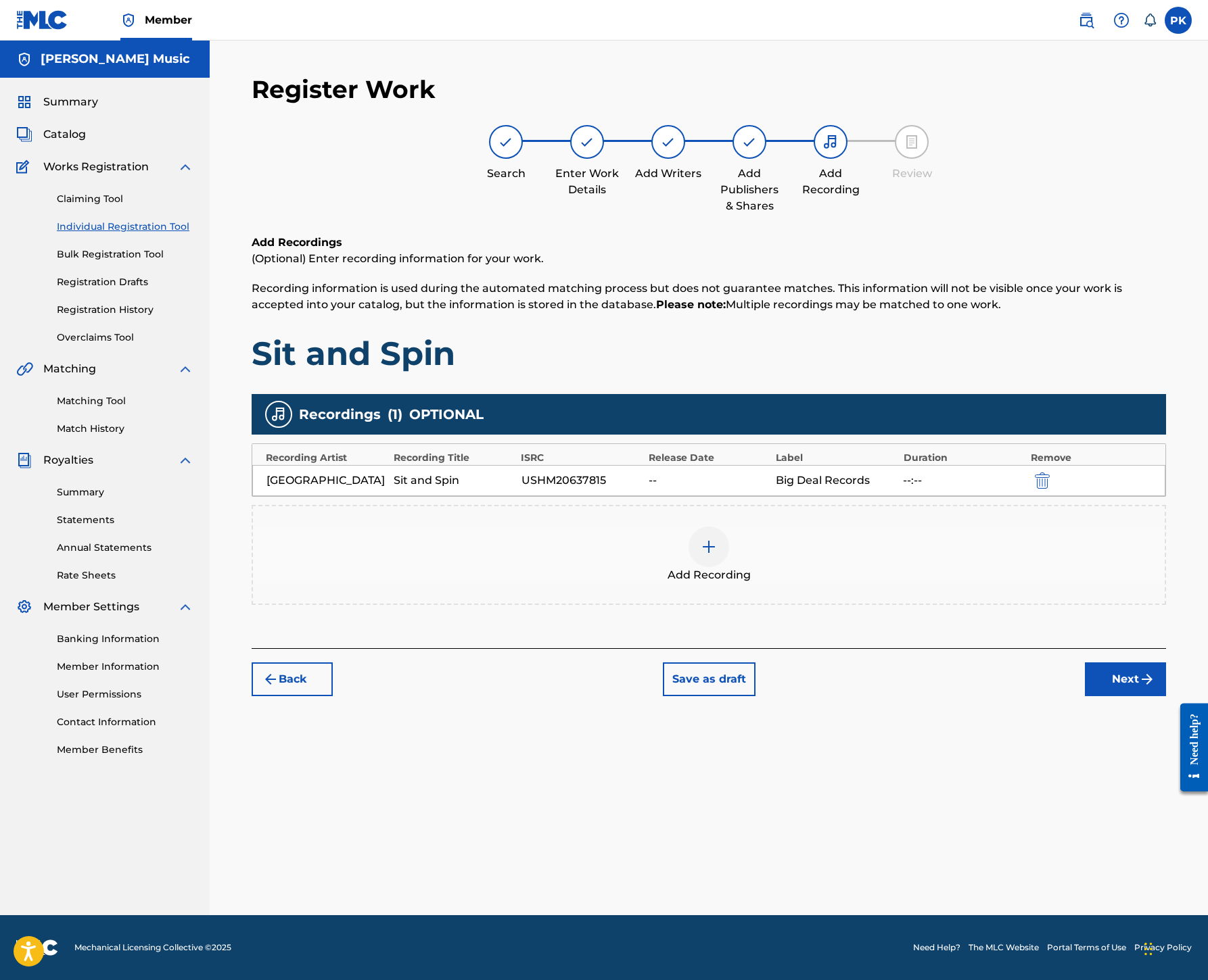
scroll to position [394, 0]
click at [1088, 674] on button "Next" at bounding box center [1125, 679] width 81 height 34
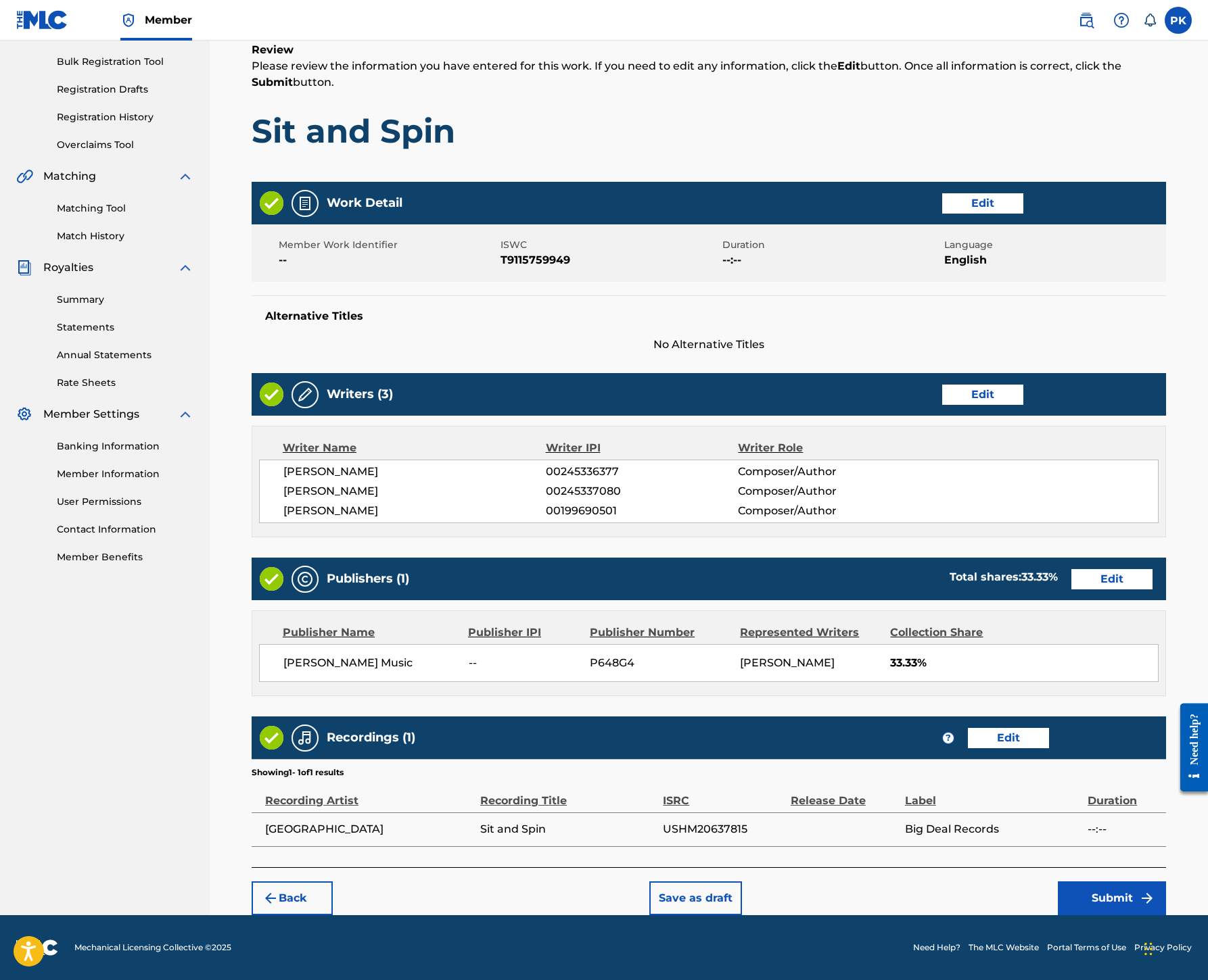
scroll to position [877, 0]
click at [1098, 881] on button "Submit" at bounding box center [1111, 898] width 108 height 34
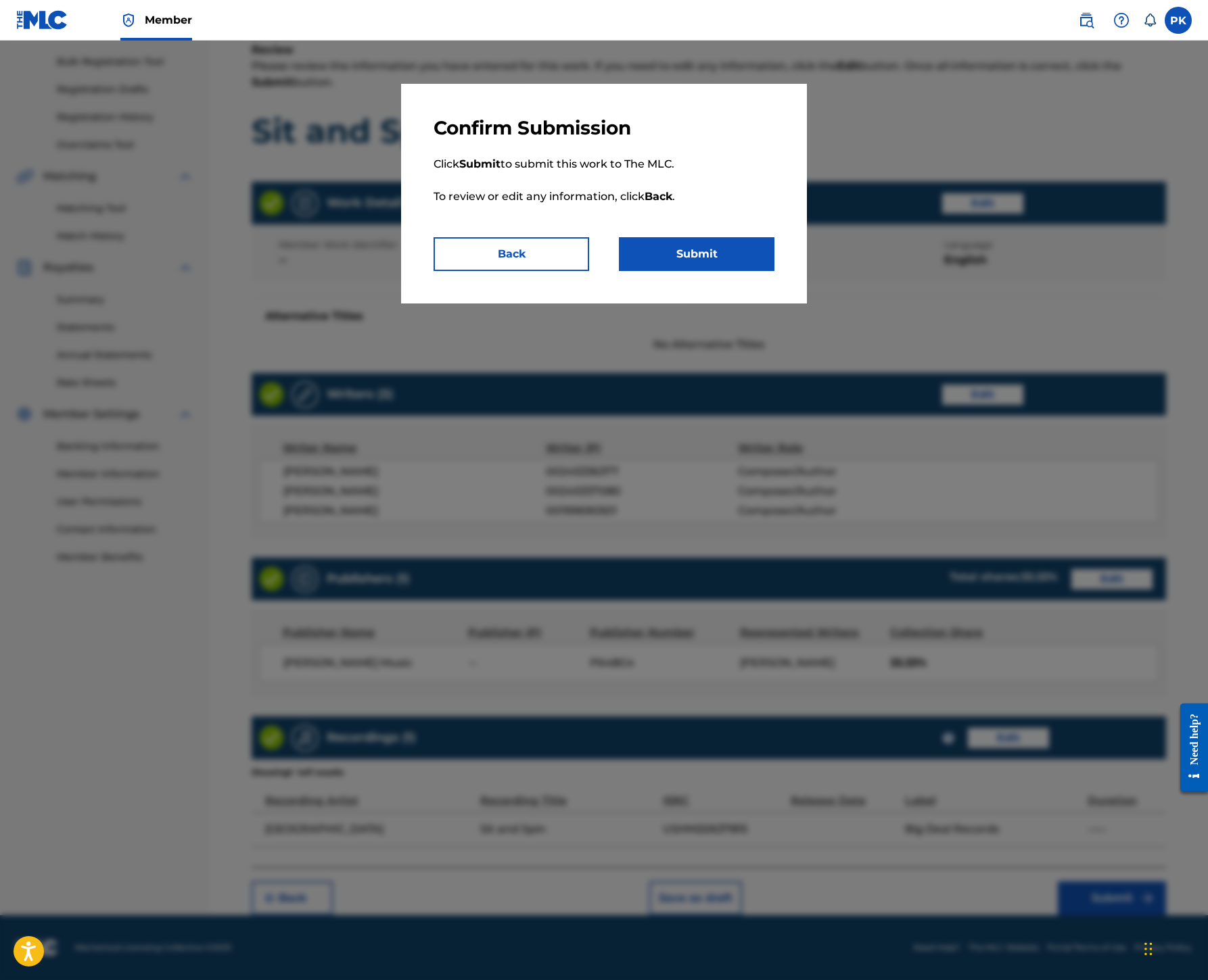
click at [748, 271] on button "Submit" at bounding box center [696, 254] width 155 height 34
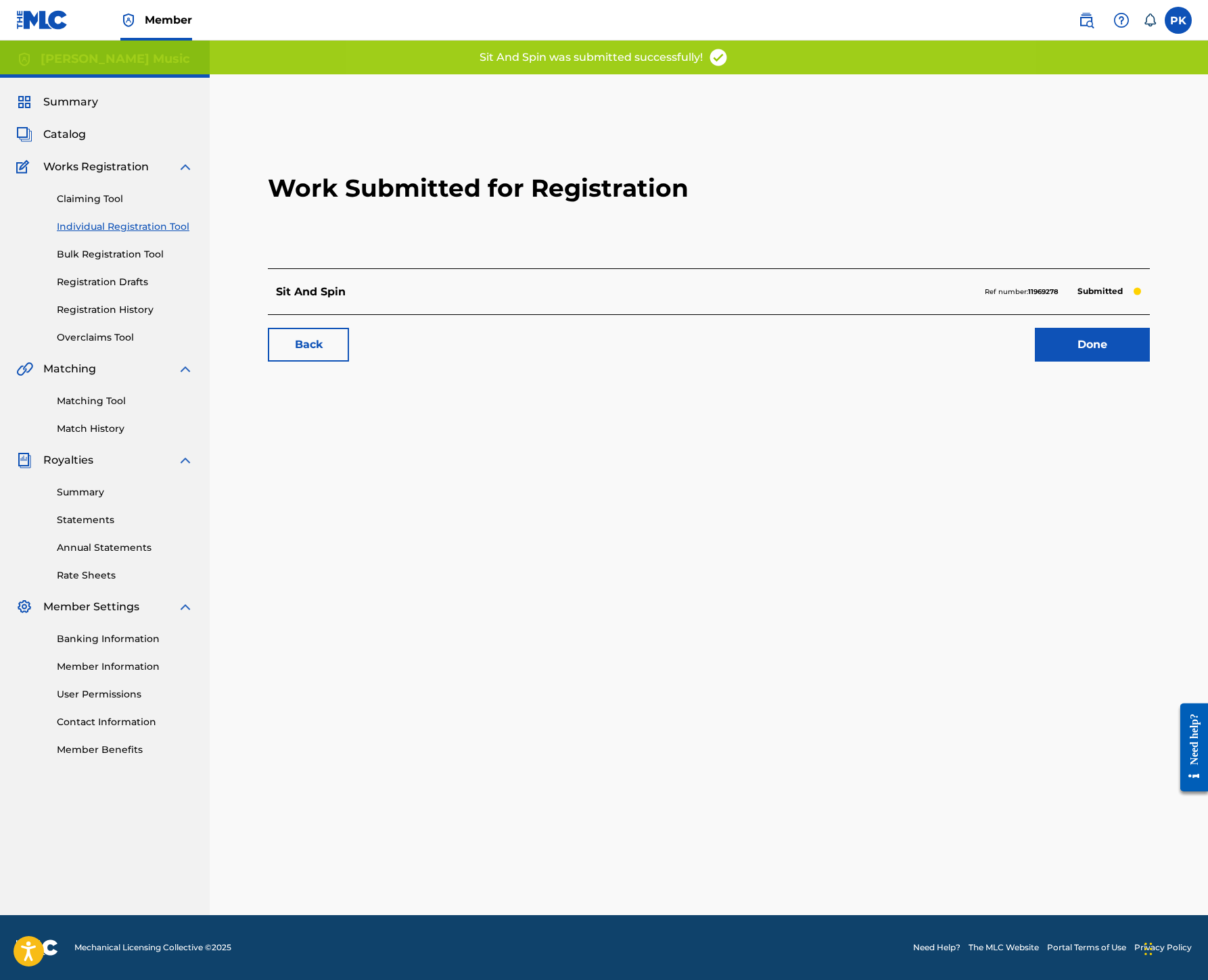
click at [1051, 362] on link "Done" at bounding box center [1092, 344] width 115 height 34
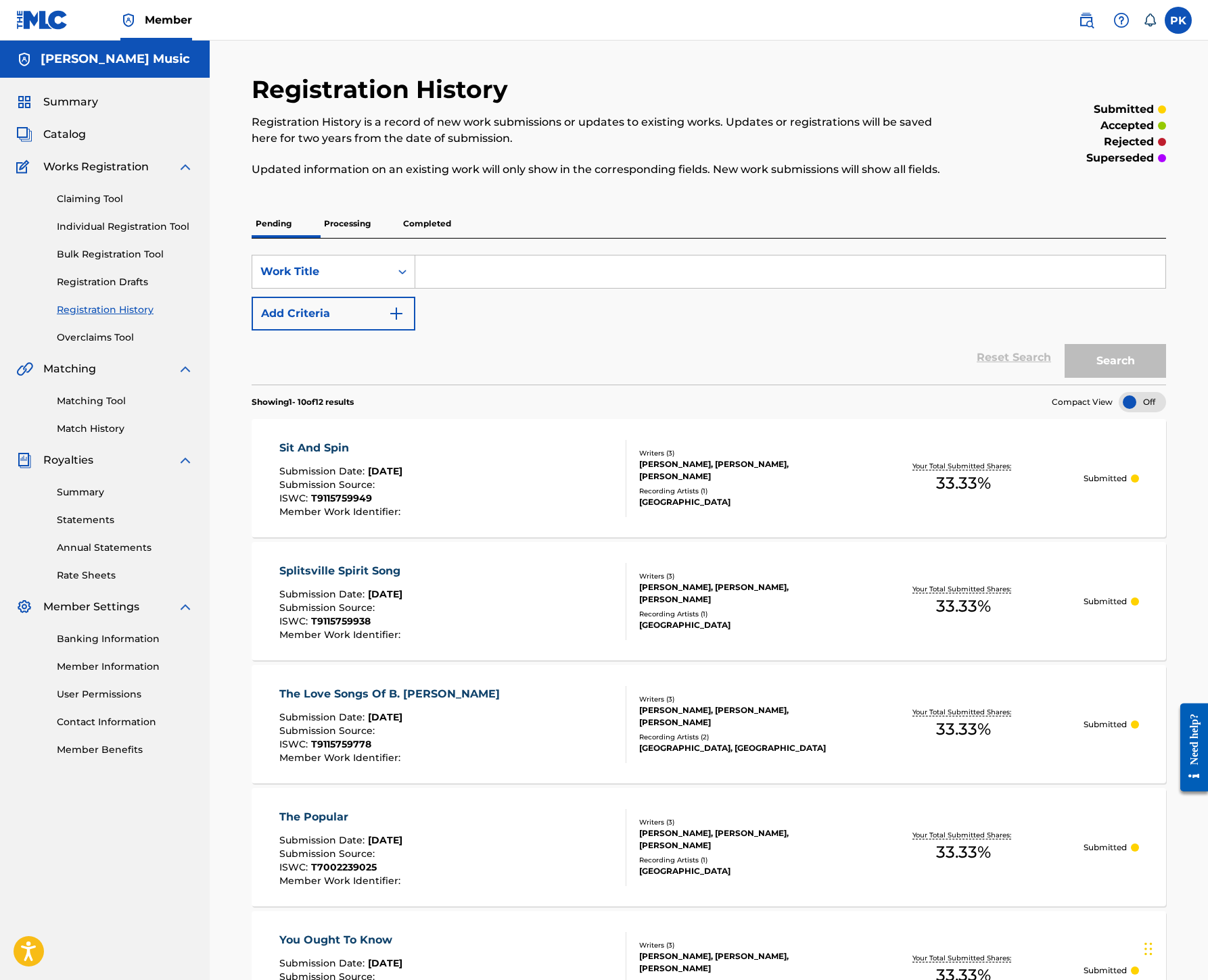
click at [159, 233] on link "Individual Registration Tool" at bounding box center [125, 226] width 137 height 14
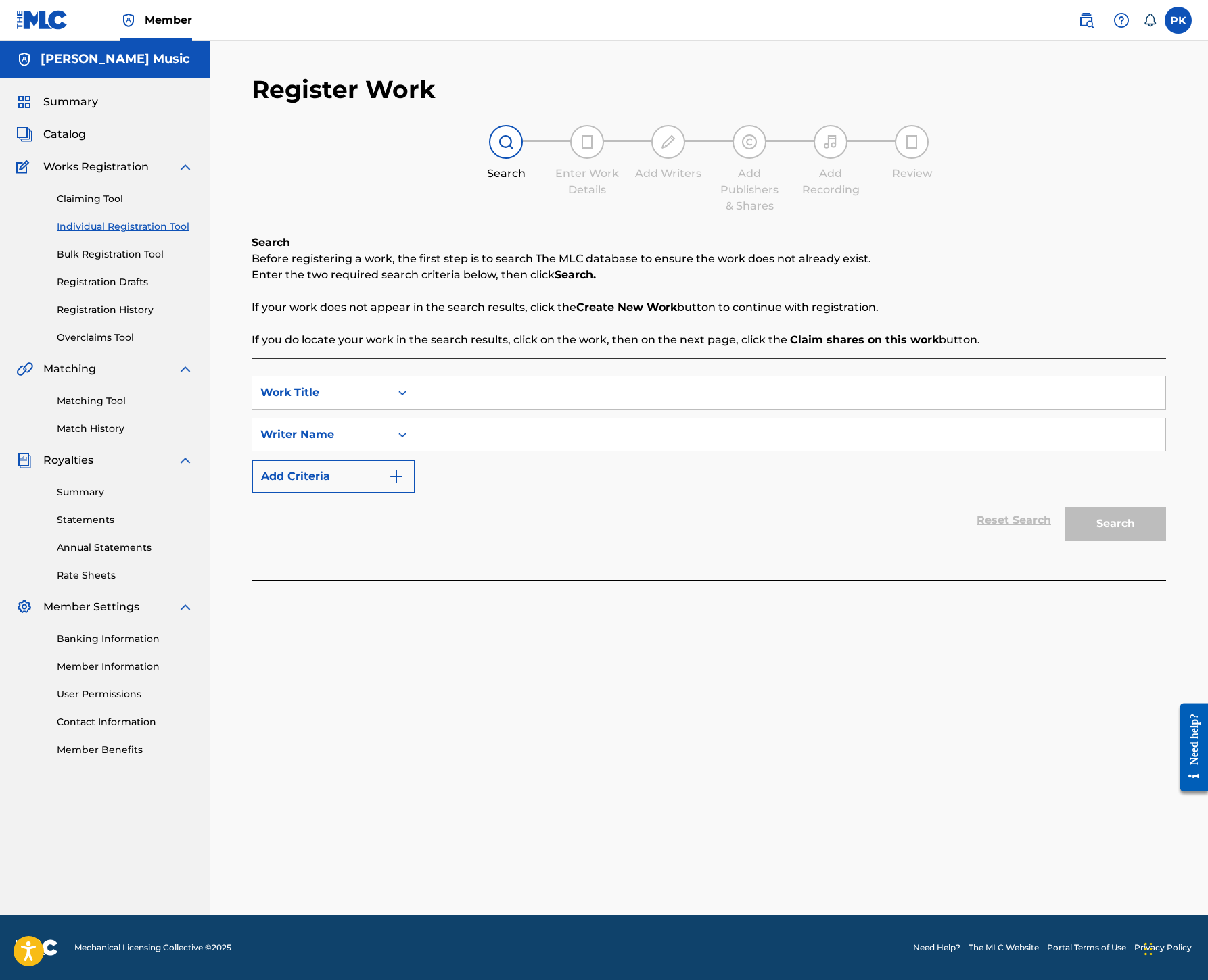
click at [768, 408] on input "Search Form" at bounding box center [790, 393] width 750 height 33
paste input "Come Back to the 5 & Dime, [PERSON_NAME], [PERSON_NAME]"
type input "Come Back to the 5 & Dime, [PERSON_NAME], [PERSON_NAME]"
click at [792, 451] on input "Search Form" at bounding box center [790, 434] width 750 height 33
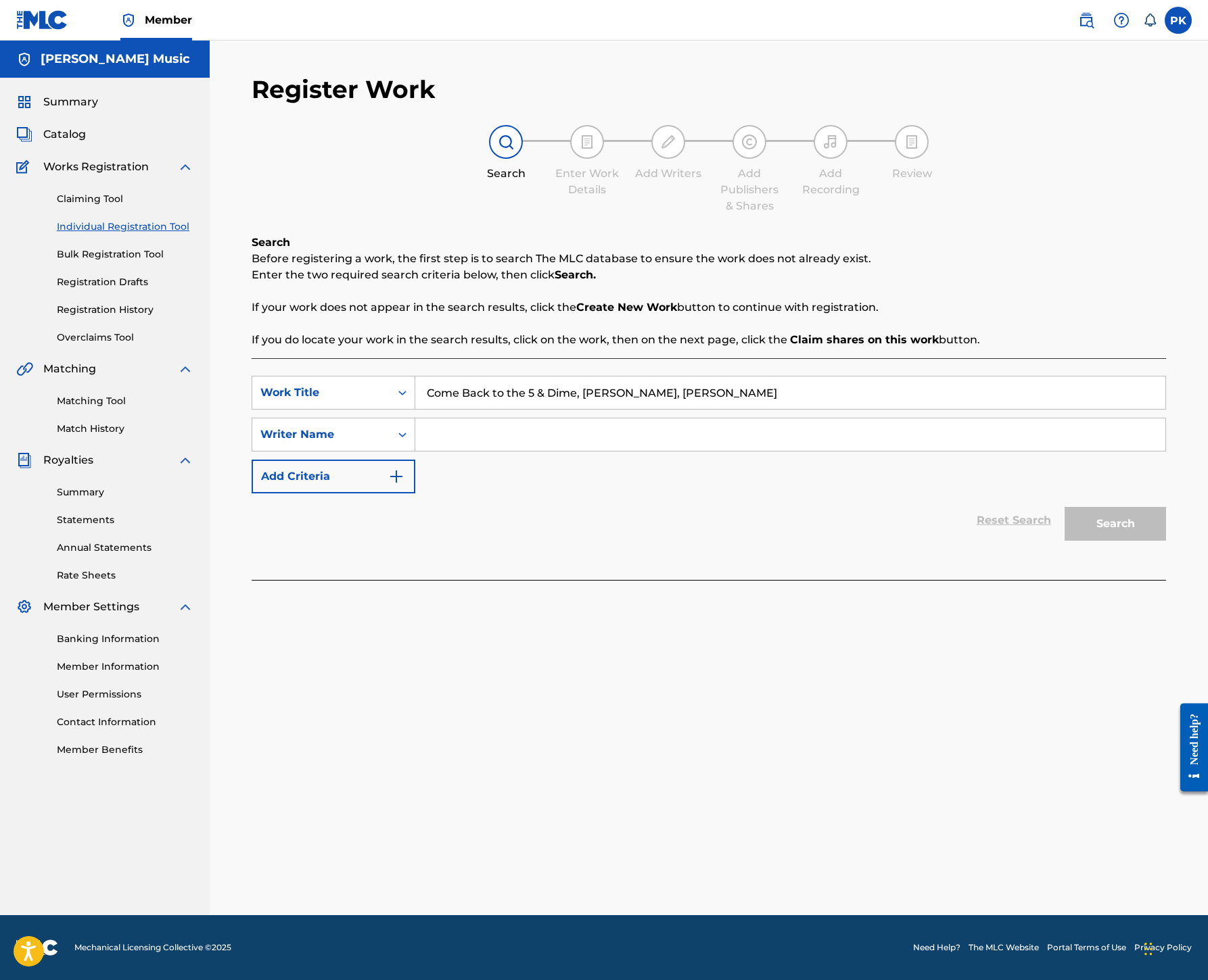
paste input "T9115759961"
type input "T9115759961"
drag, startPoint x: 797, startPoint y: 633, endPoint x: 703, endPoint y: 633, distance: 94.0
click at [703, 451] on input "T9115759961" at bounding box center [790, 434] width 750 height 33
type input "[PERSON_NAME]"
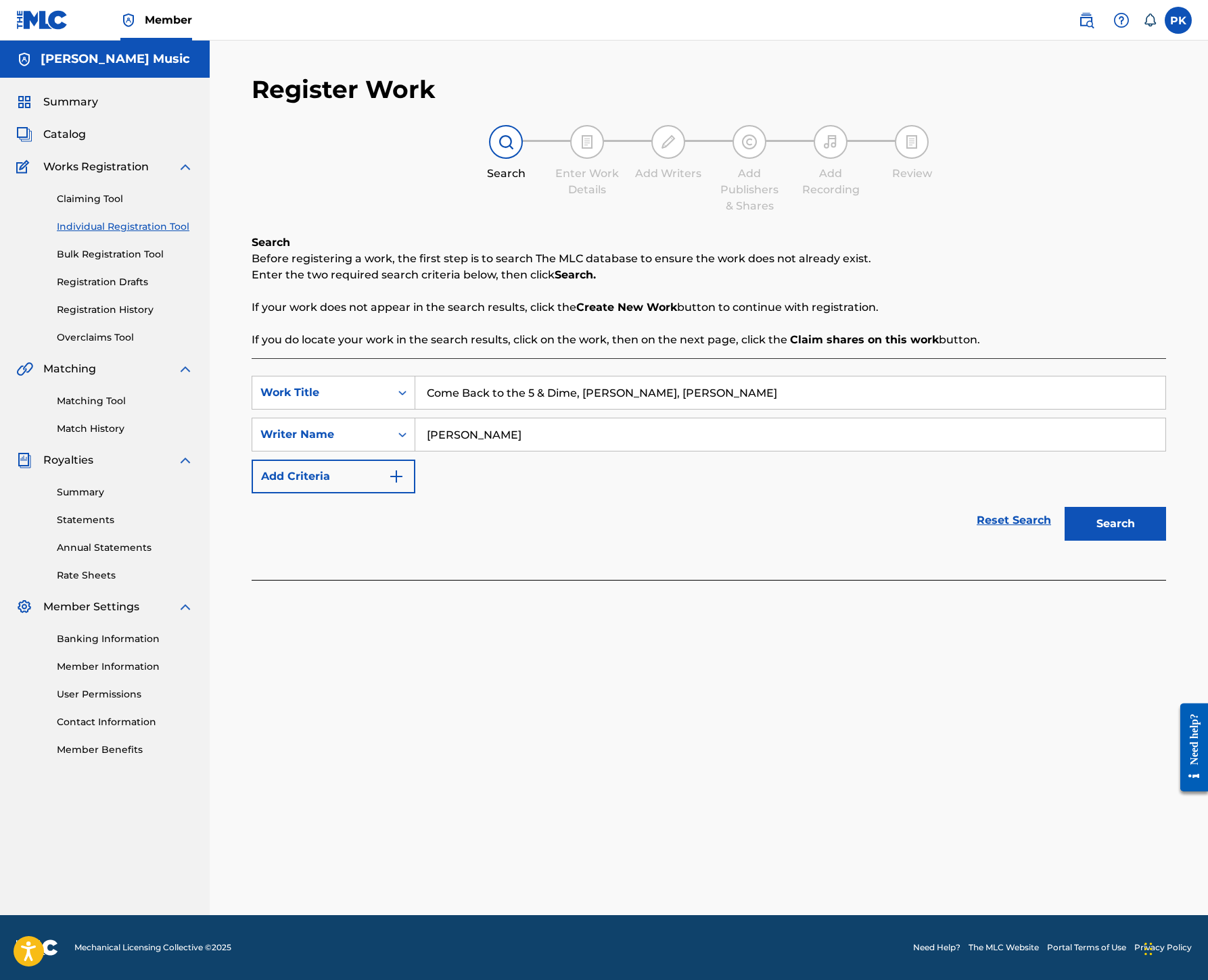
click at [1065, 541] on button "Search" at bounding box center [1115, 524] width 102 height 34
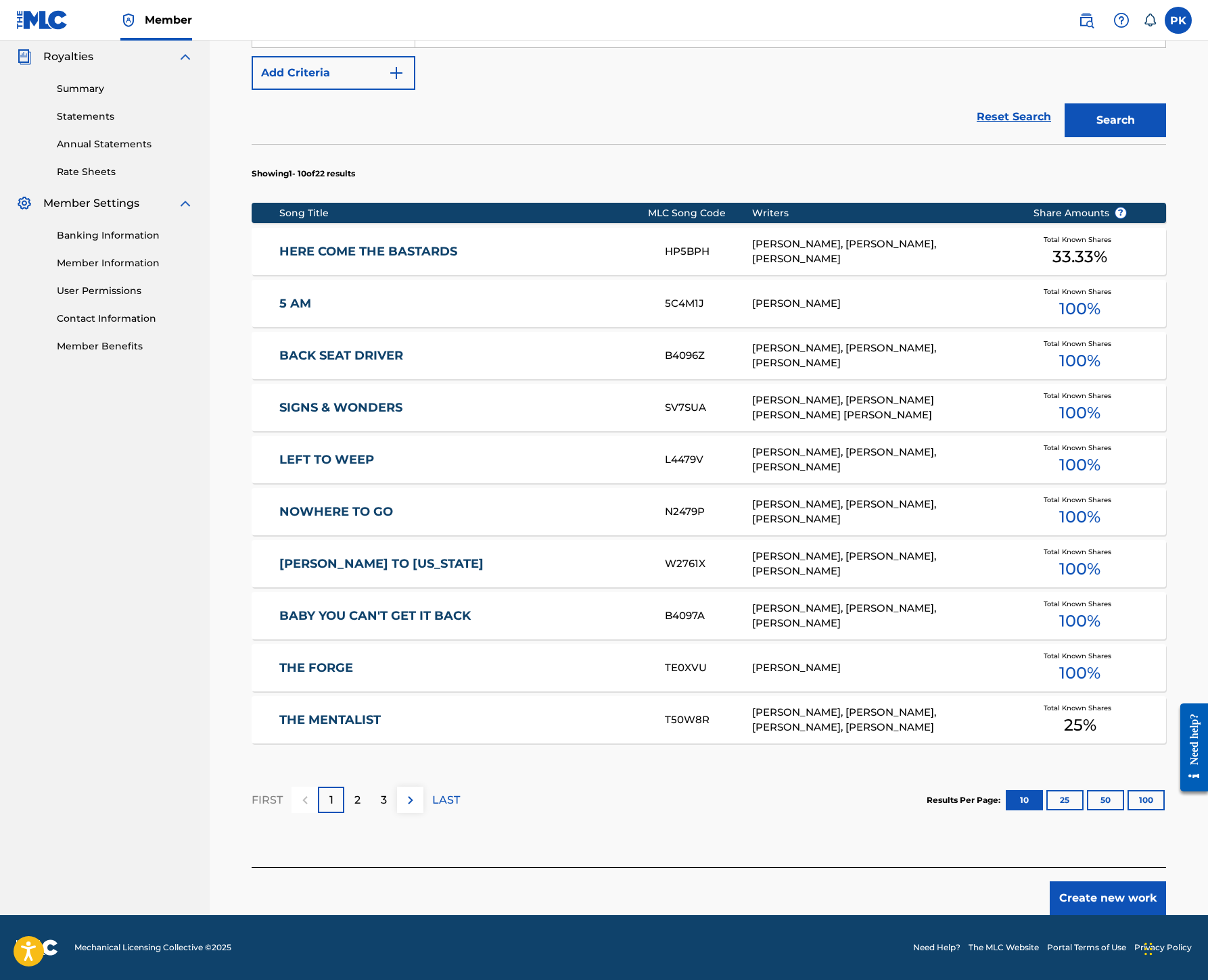
scroll to position [918, 0]
click at [1105, 881] on button "Create new work" at bounding box center [1108, 898] width 117 height 34
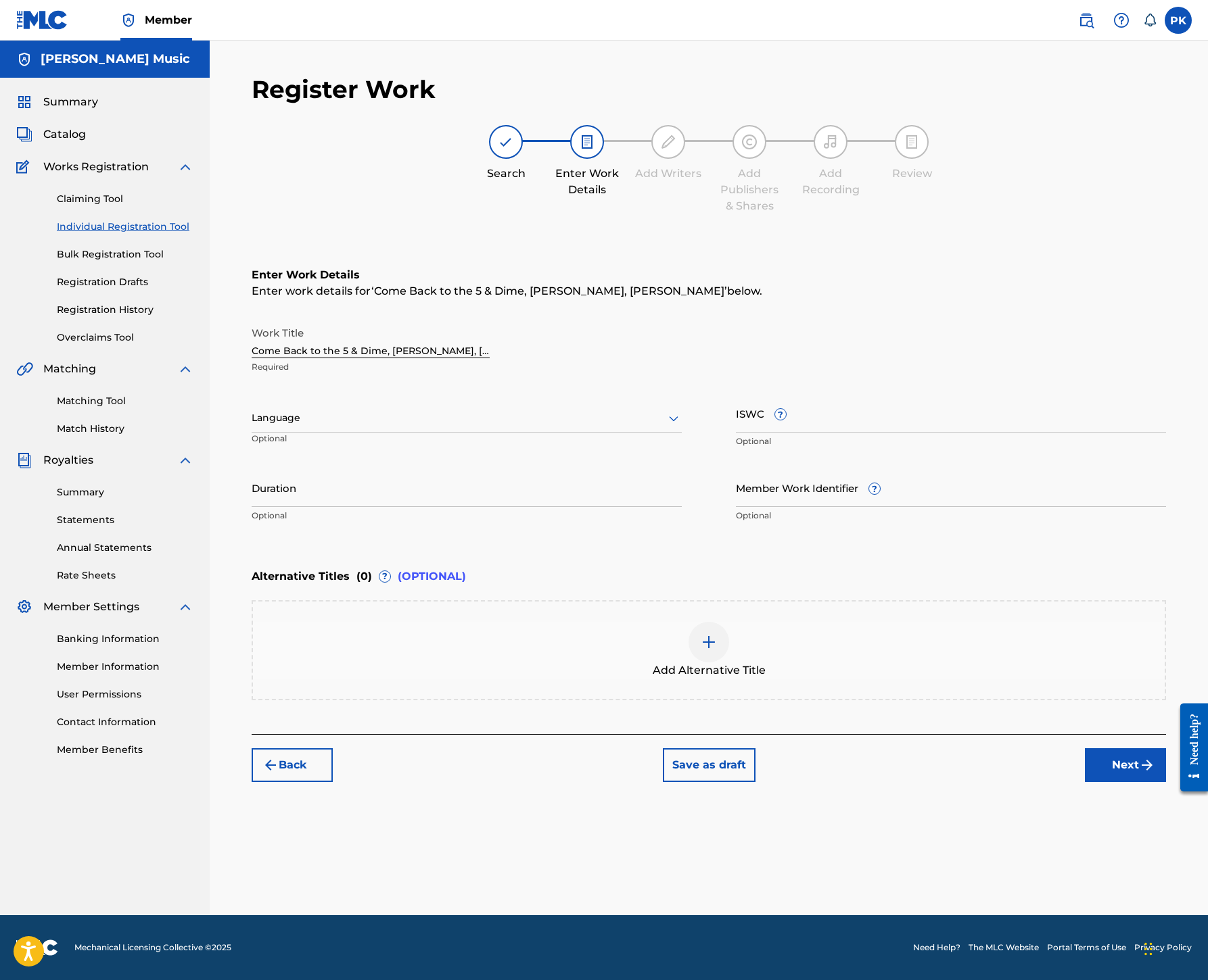
scroll to position [254, 0]
click at [863, 394] on input "ISWC ?" at bounding box center [951, 412] width 430 height 39
paste input "T9115759961"
type input "T9115759961"
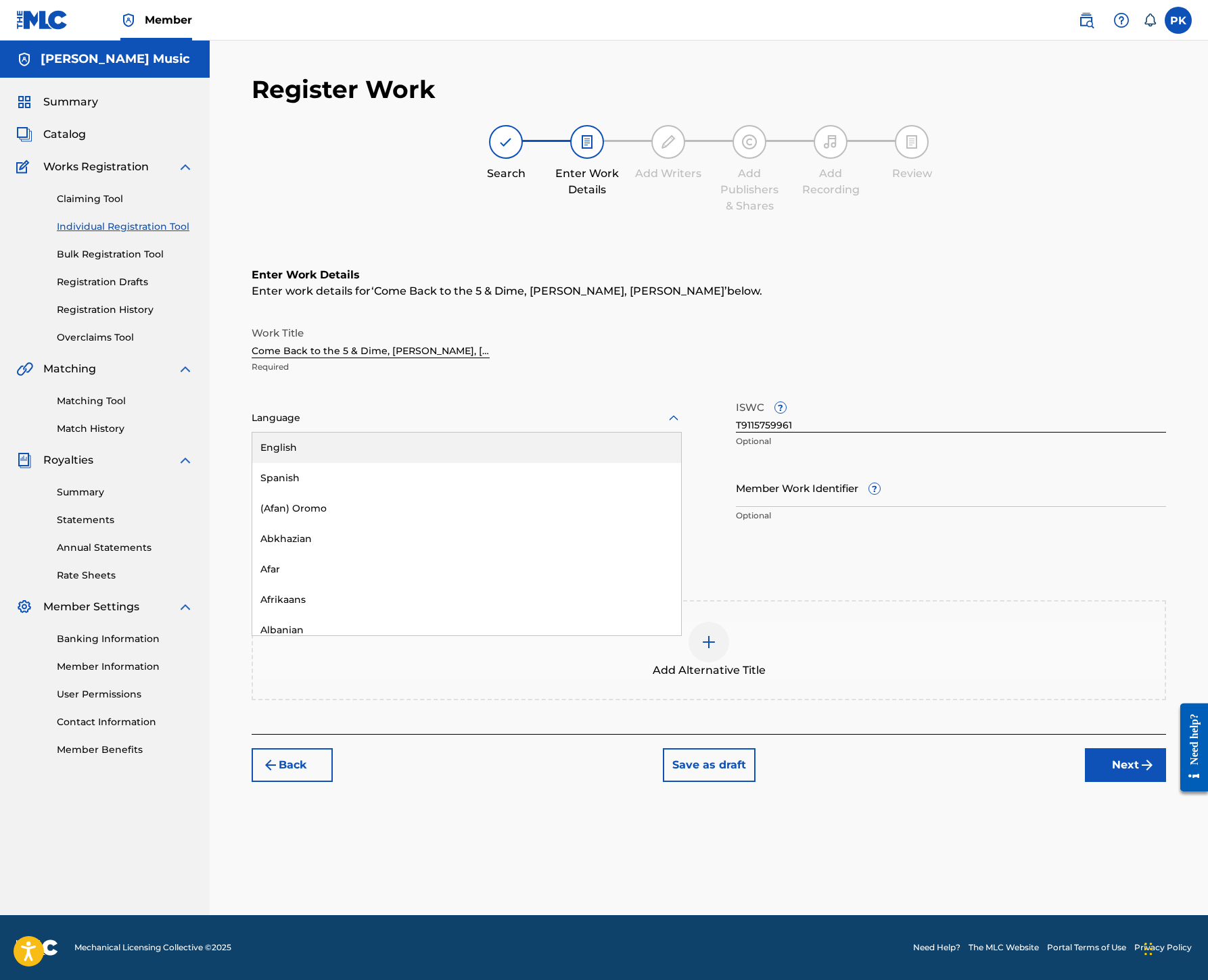
click at [475, 406] on div "Language" at bounding box center [466, 418] width 430 height 29
click at [468, 432] on div "English" at bounding box center [466, 447] width 428 height 31
click at [1097, 782] on button "Next" at bounding box center [1125, 765] width 81 height 34
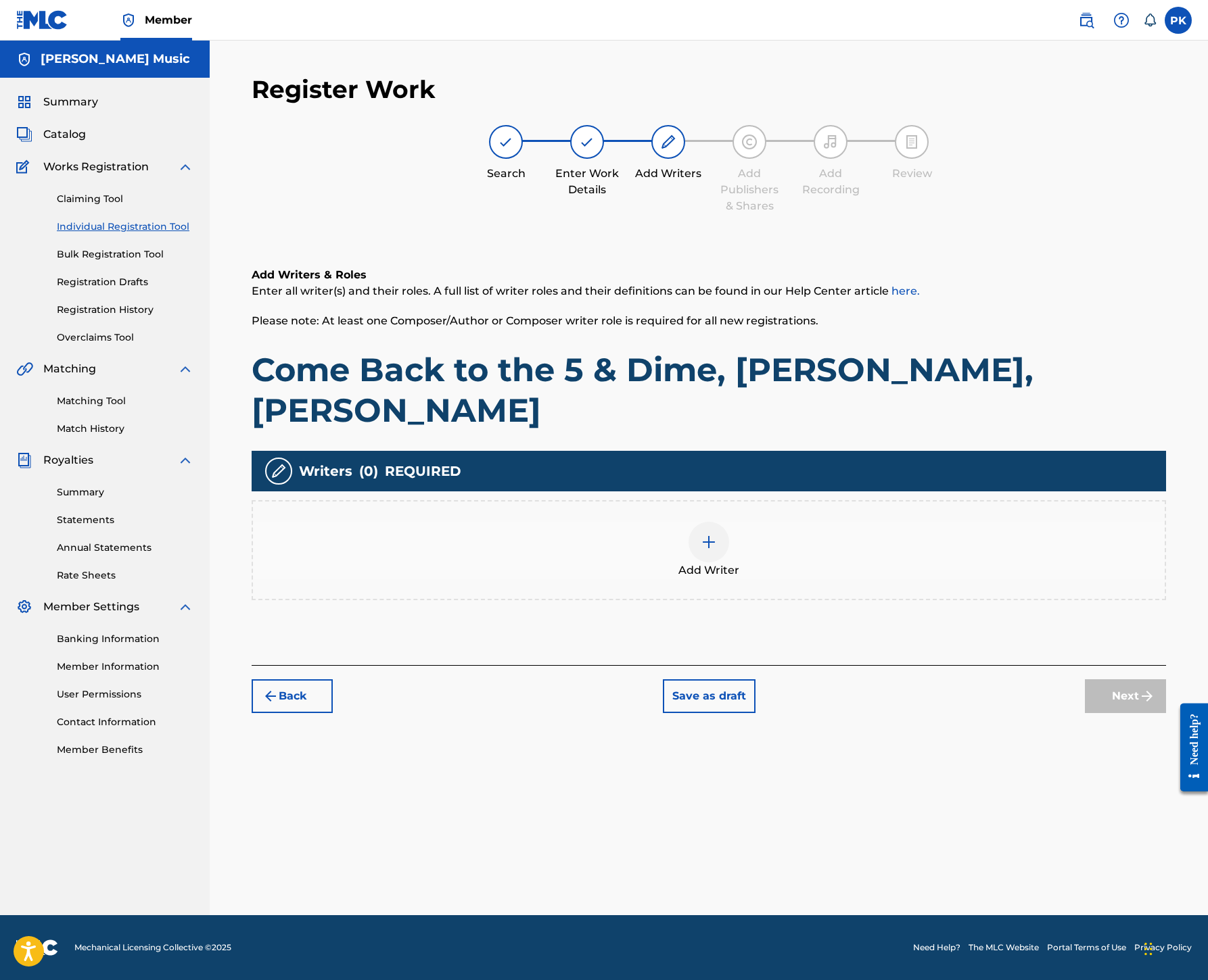
click at [716, 534] on img at bounding box center [708, 542] width 16 height 16
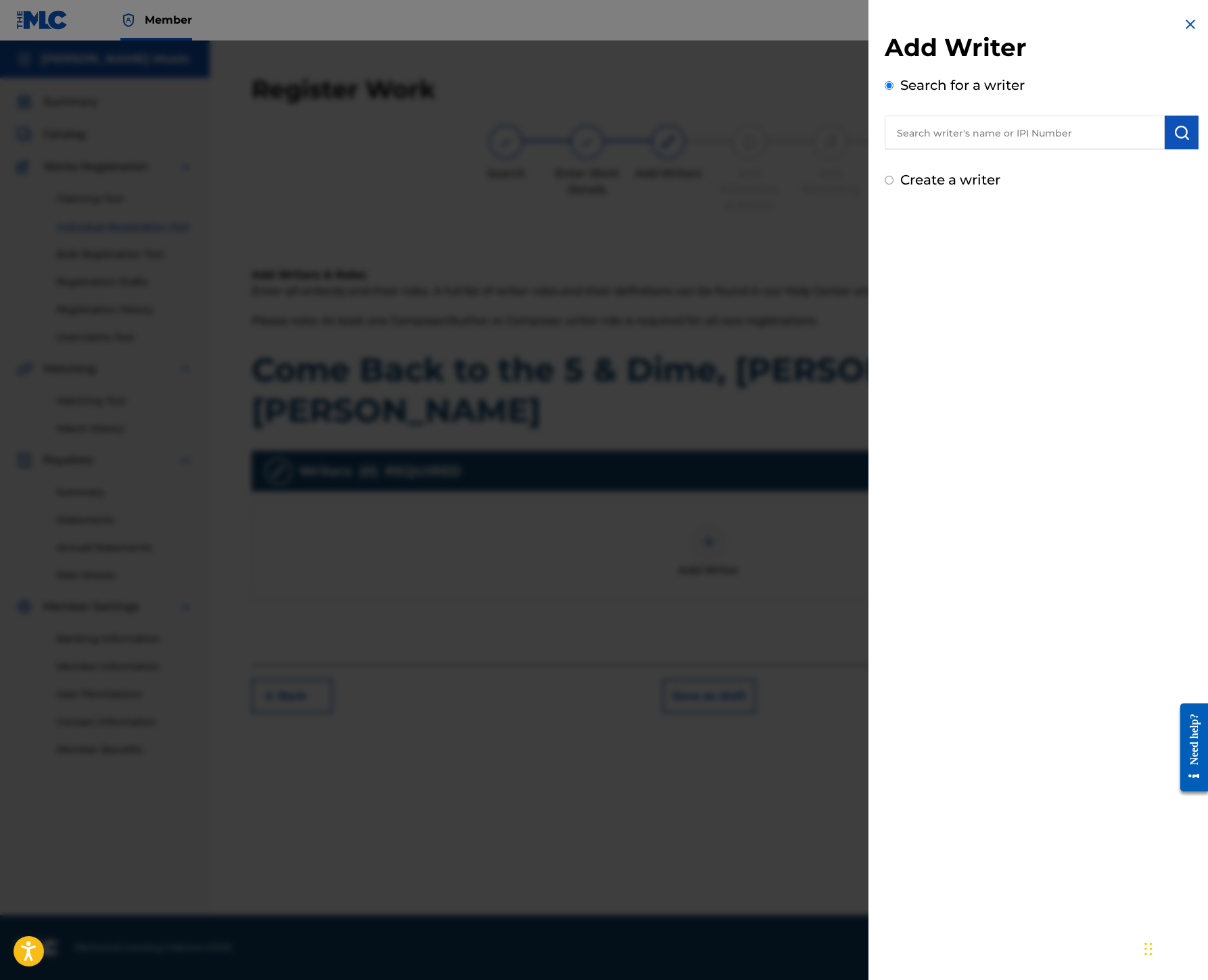
click at [884, 149] on input "text" at bounding box center [1024, 133] width 280 height 34
paste input "00245336377"
type input "00245336377"
click at [1164, 149] on button "submit" at bounding box center [1181, 133] width 34 height 34
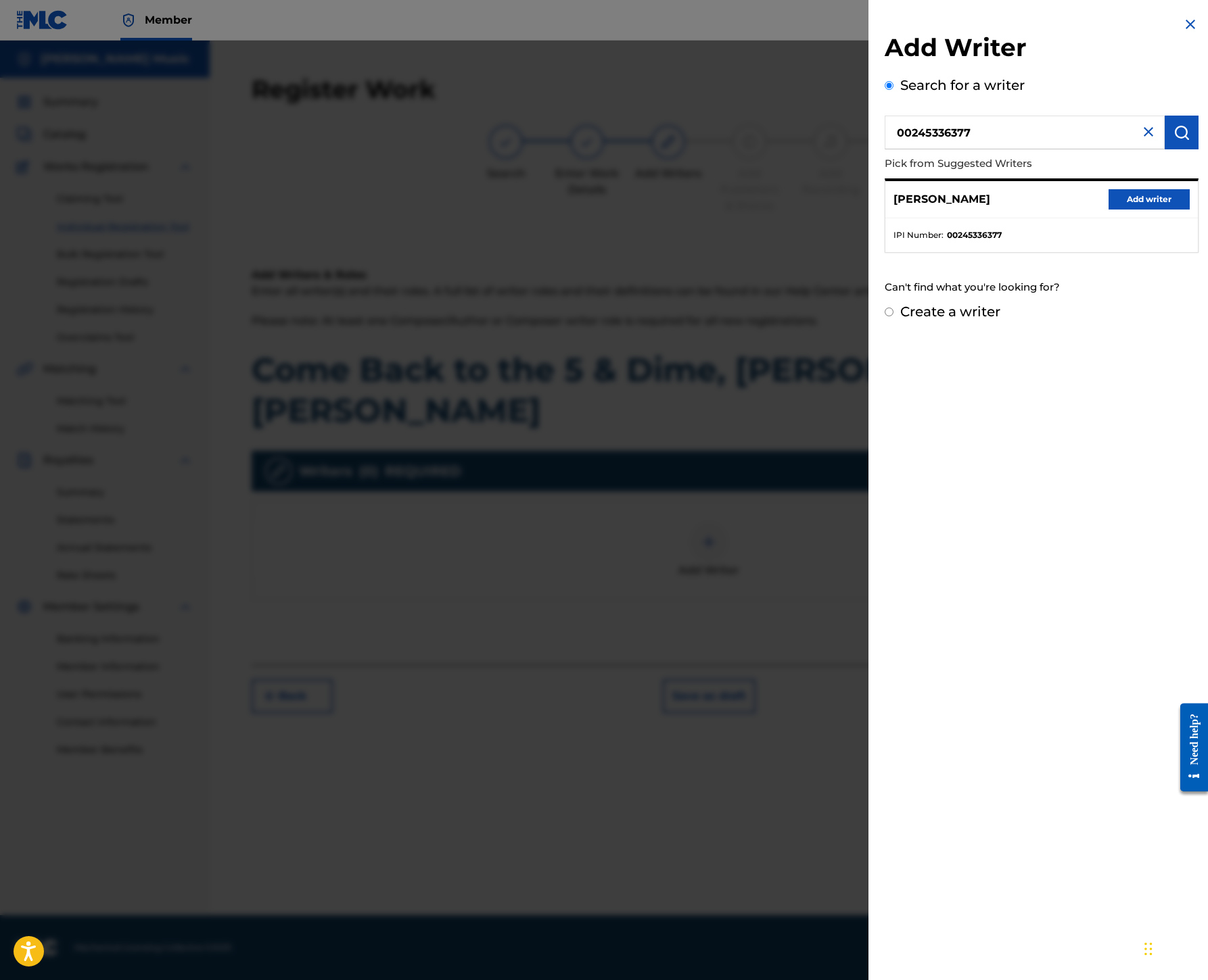
click at [1108, 210] on button "Add writer" at bounding box center [1149, 199] width 81 height 21
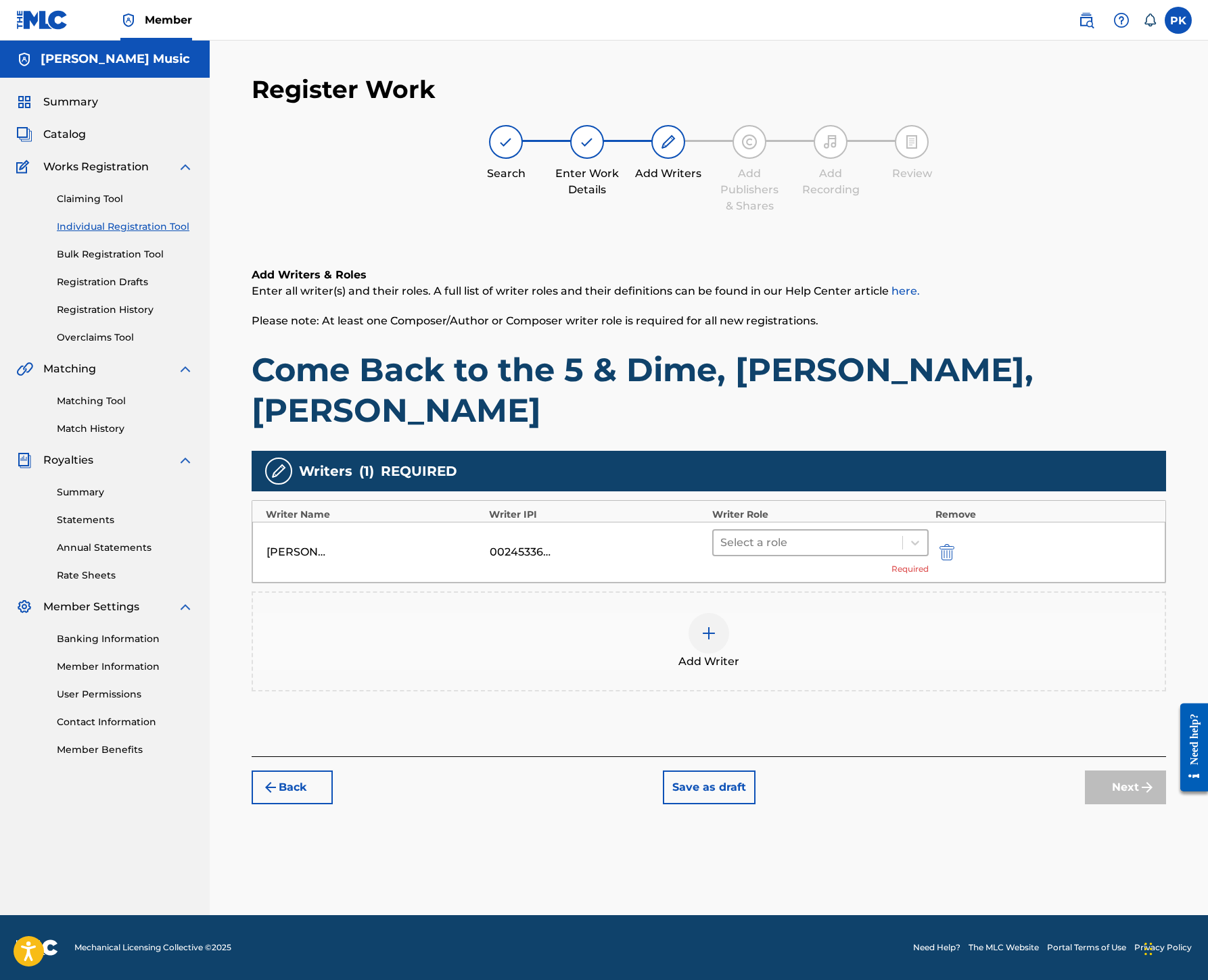
click at [895, 533] on div at bounding box center [807, 542] width 175 height 19
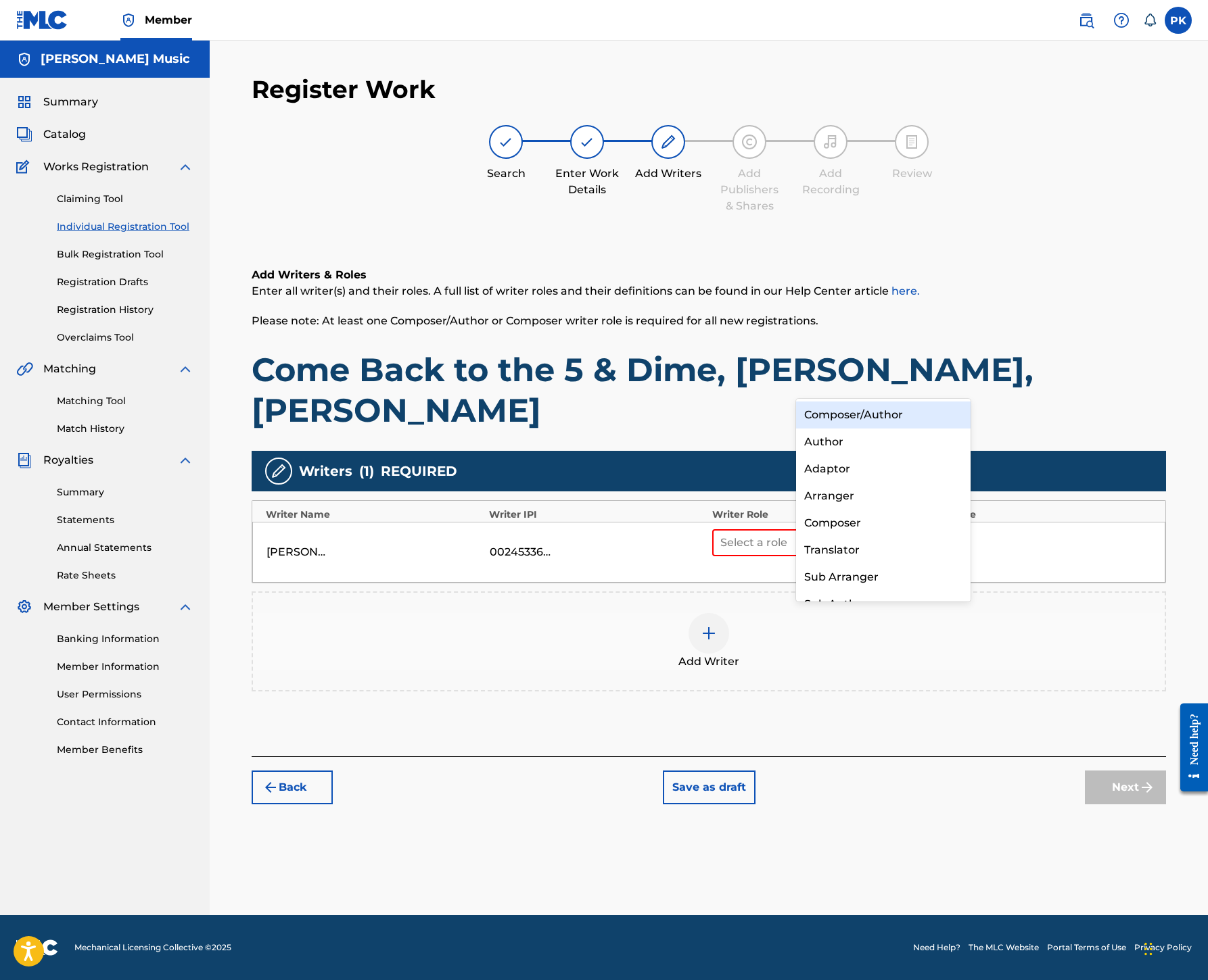
click at [891, 411] on div "Composer/Author" at bounding box center [883, 414] width 174 height 27
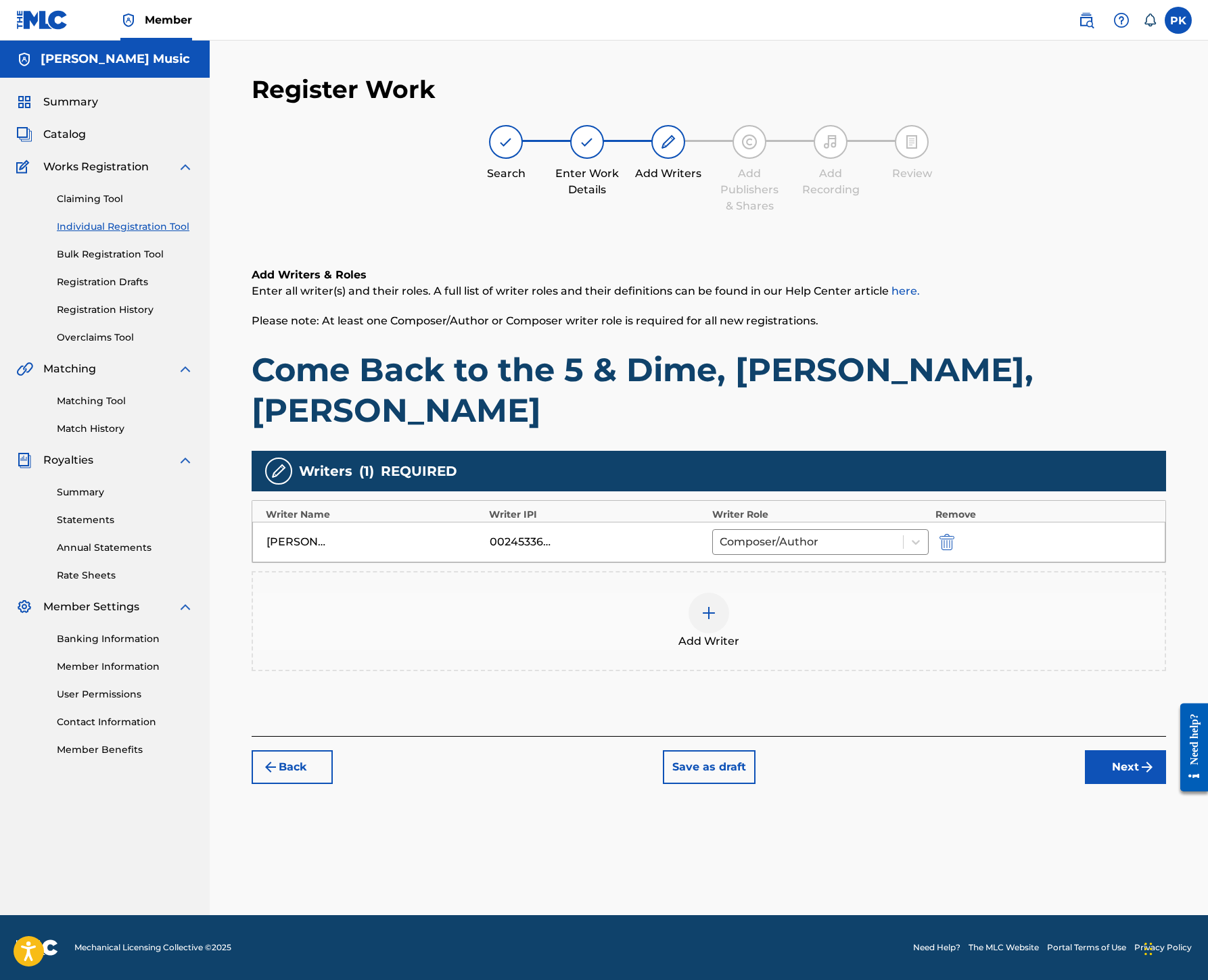
click at [716, 605] on img at bounding box center [708, 613] width 16 height 16
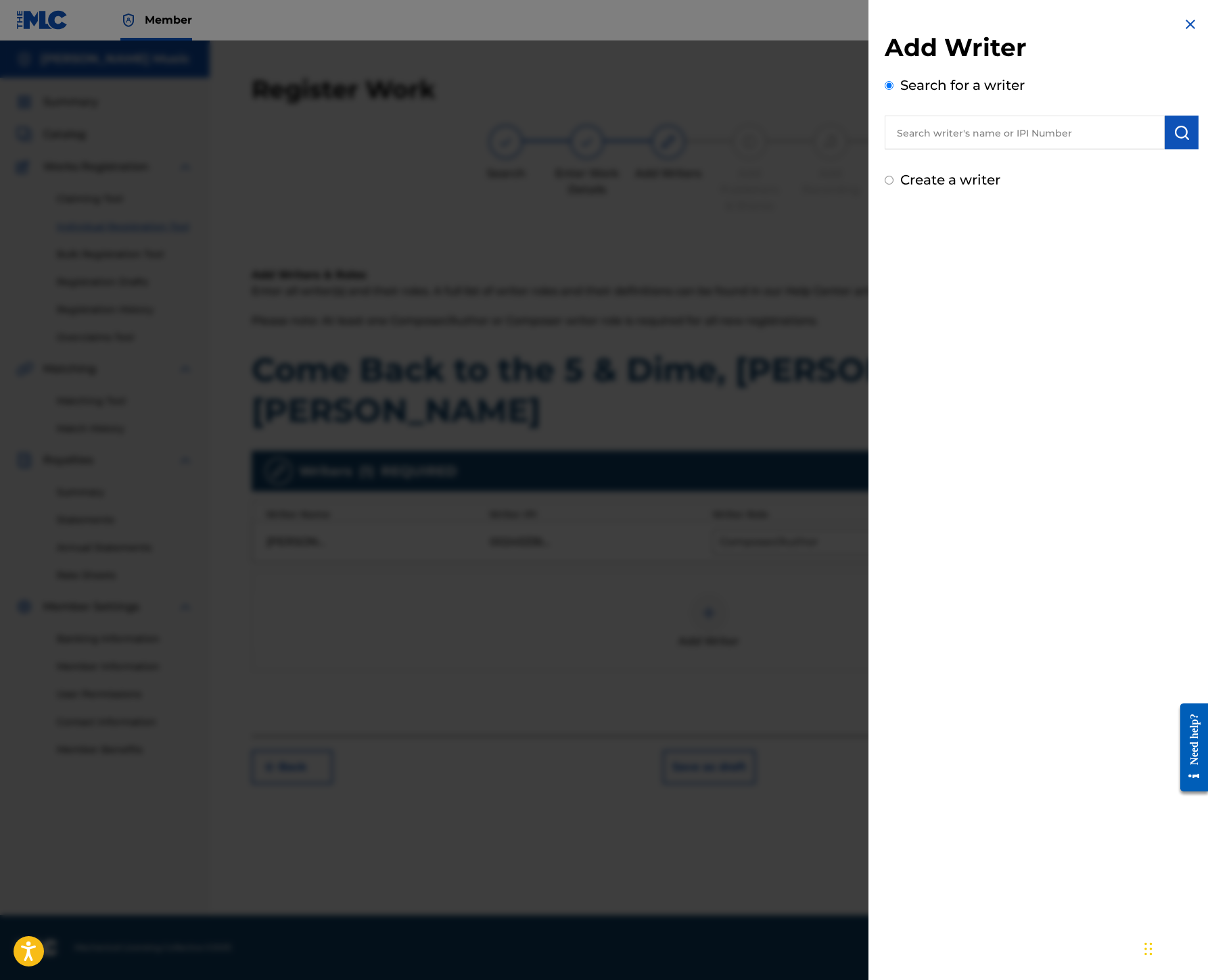
click at [884, 149] on input "text" at bounding box center [1024, 133] width 280 height 34
paste input "00245337080"
type input "00245337080"
click at [1173, 140] on img "submit" at bounding box center [1181, 133] width 16 height 16
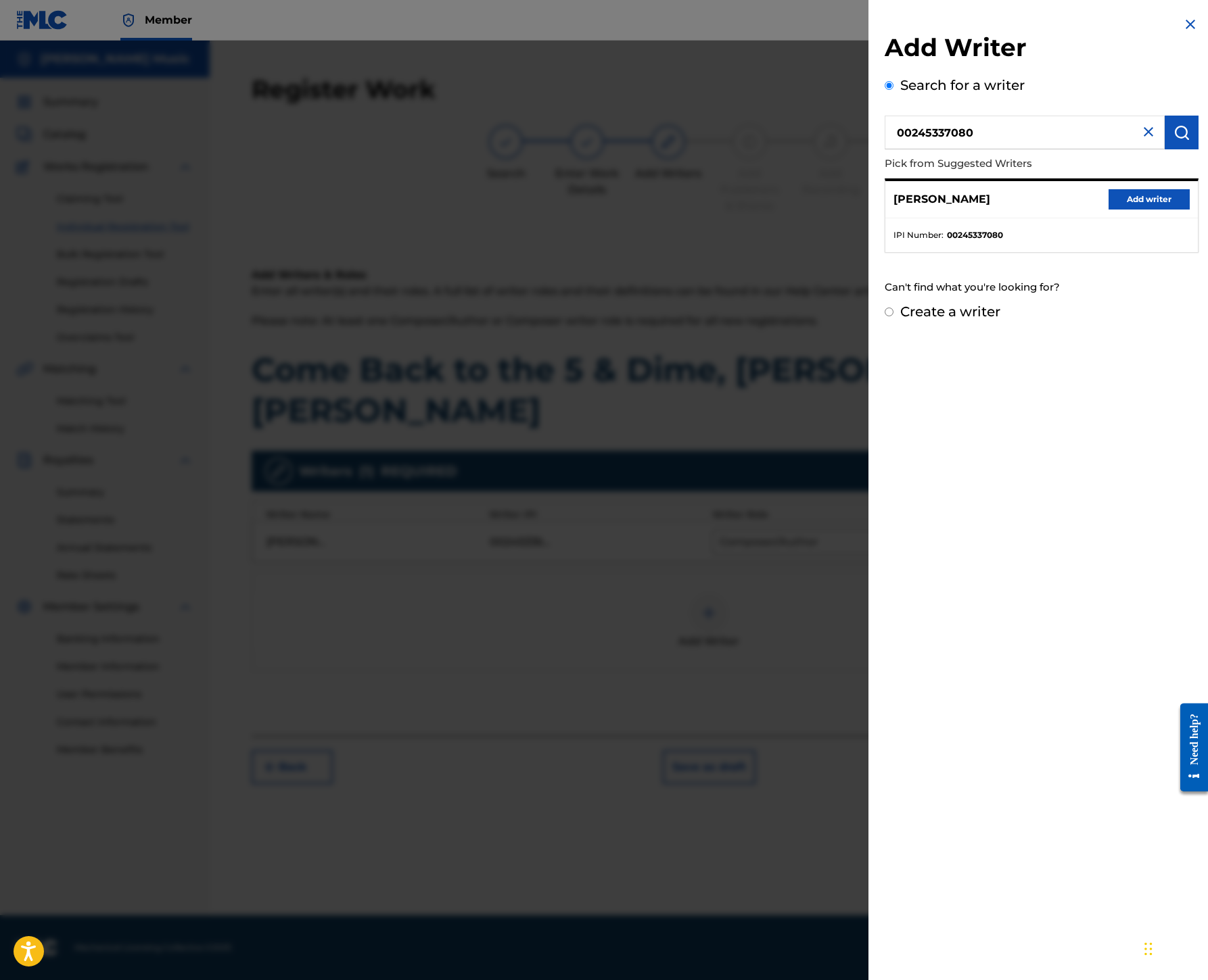
click at [1108, 210] on button "Add writer" at bounding box center [1149, 199] width 81 height 21
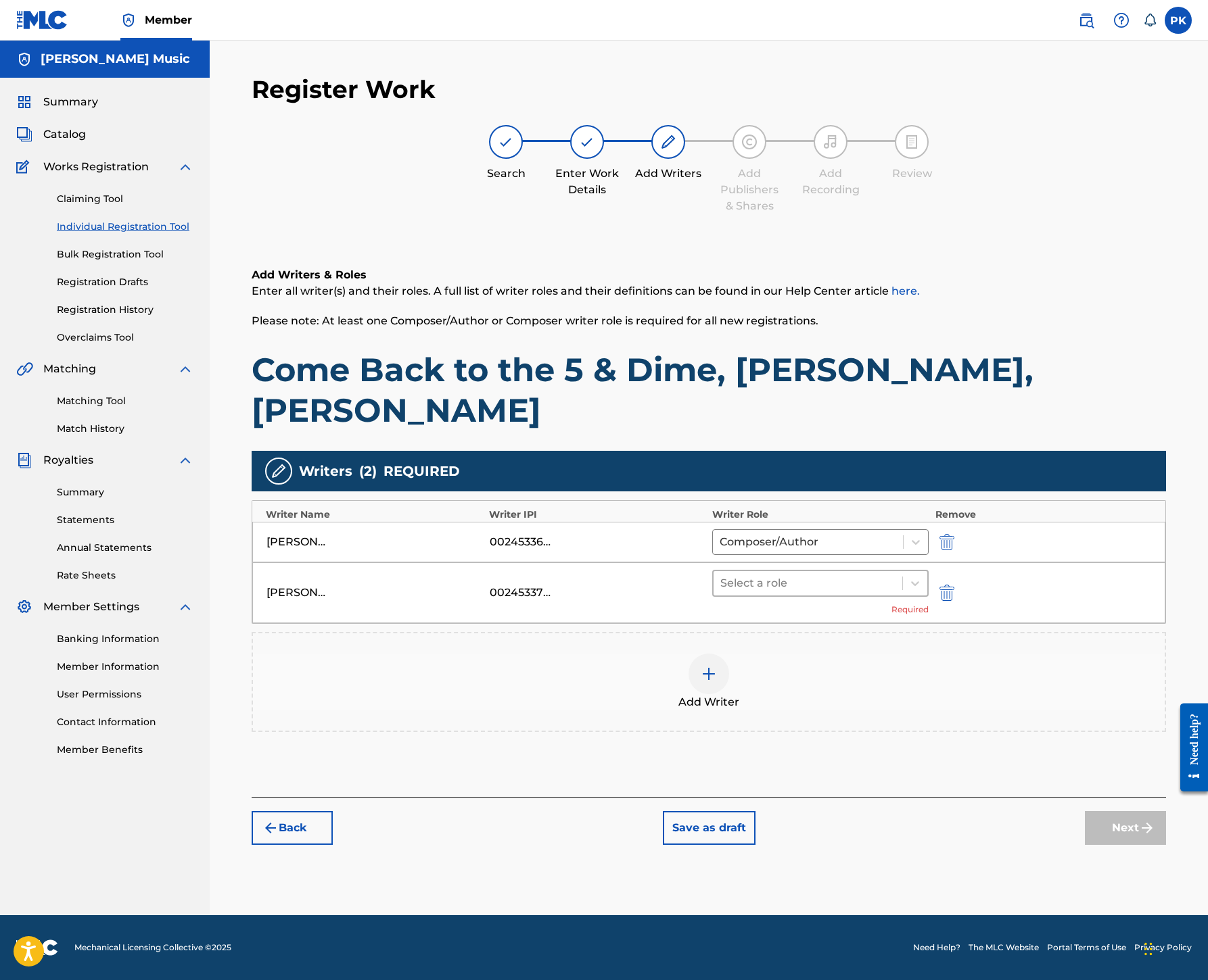
click at [902, 572] on div "Select a role" at bounding box center [807, 583] width 189 height 25
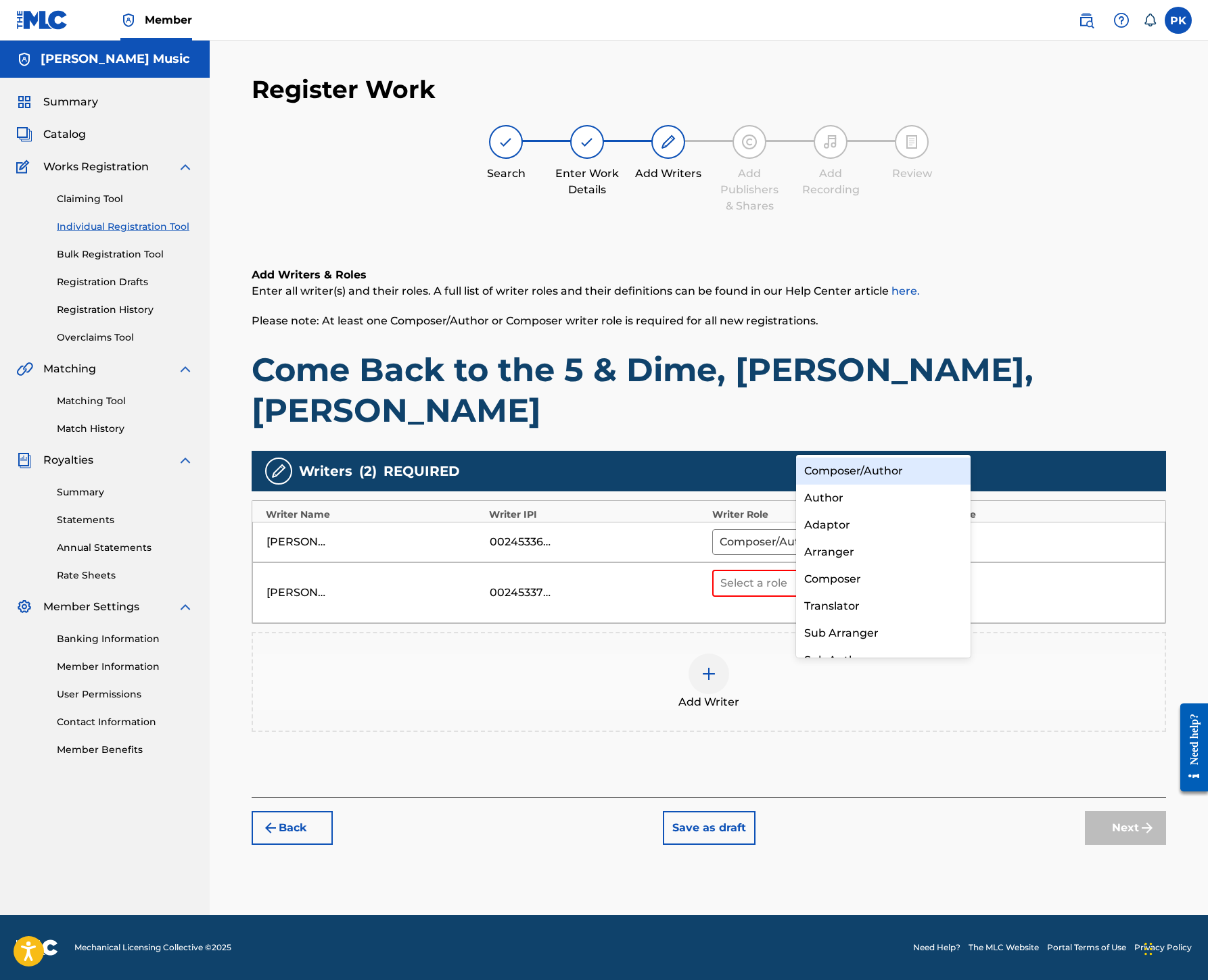
click at [899, 464] on div "Composer/Author" at bounding box center [883, 471] width 174 height 27
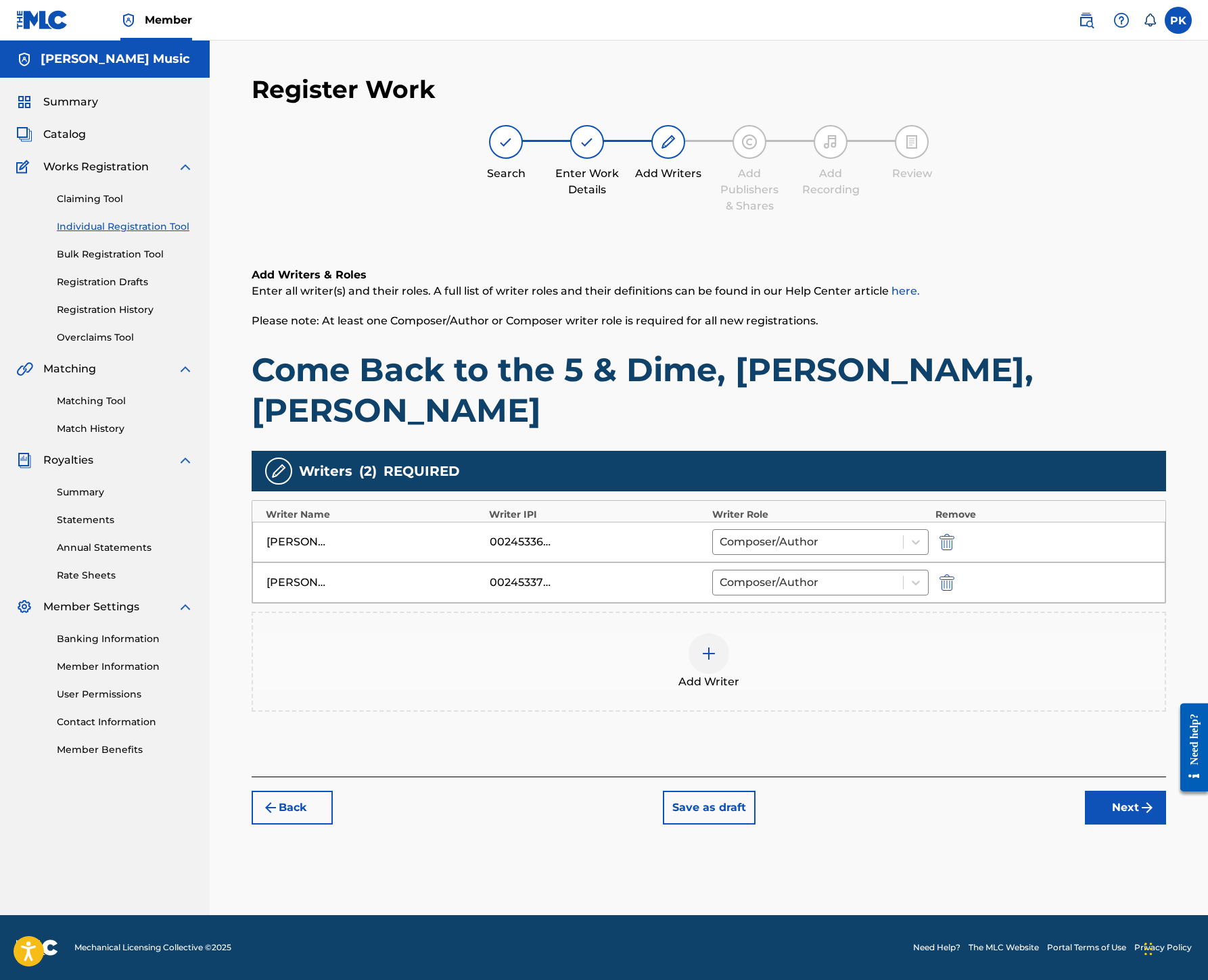
click at [716, 646] on img at bounding box center [708, 654] width 16 height 16
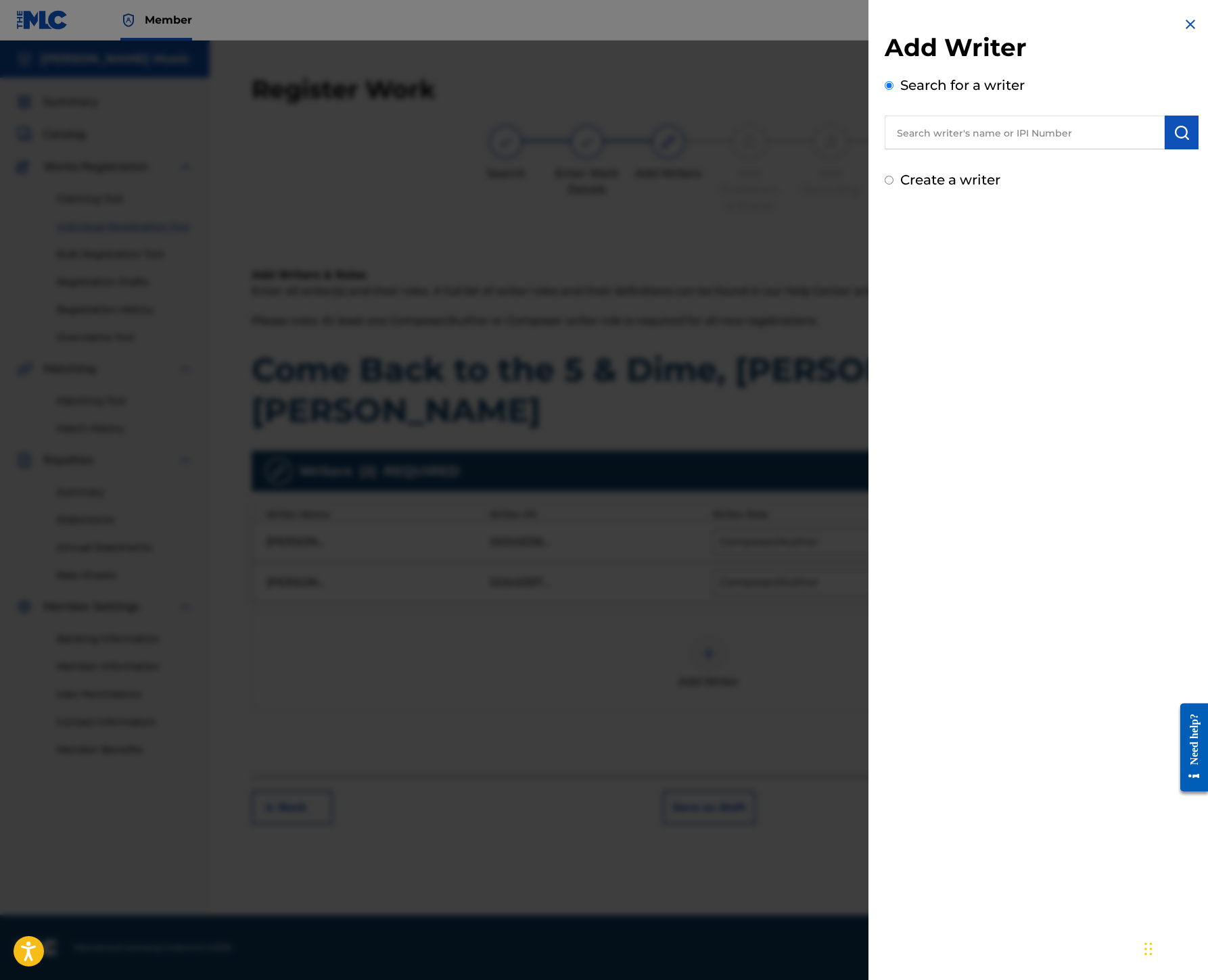
click at [884, 149] on input "text" at bounding box center [1024, 133] width 280 height 34
paste input "00199690501"
type input "00199690501"
click at [1173, 140] on img "submit" at bounding box center [1181, 133] width 16 height 16
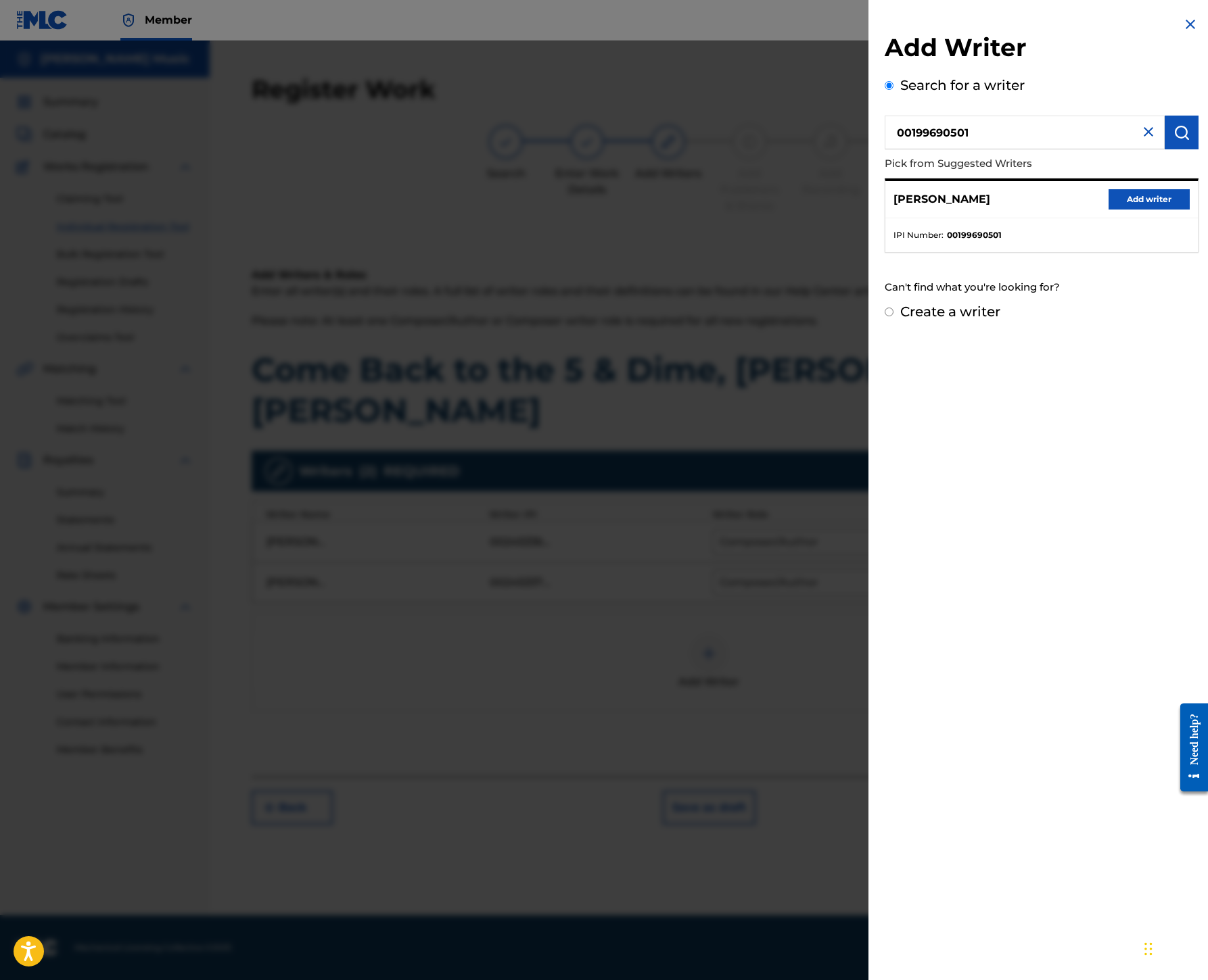
click at [1108, 210] on button "Add writer" at bounding box center [1149, 199] width 81 height 21
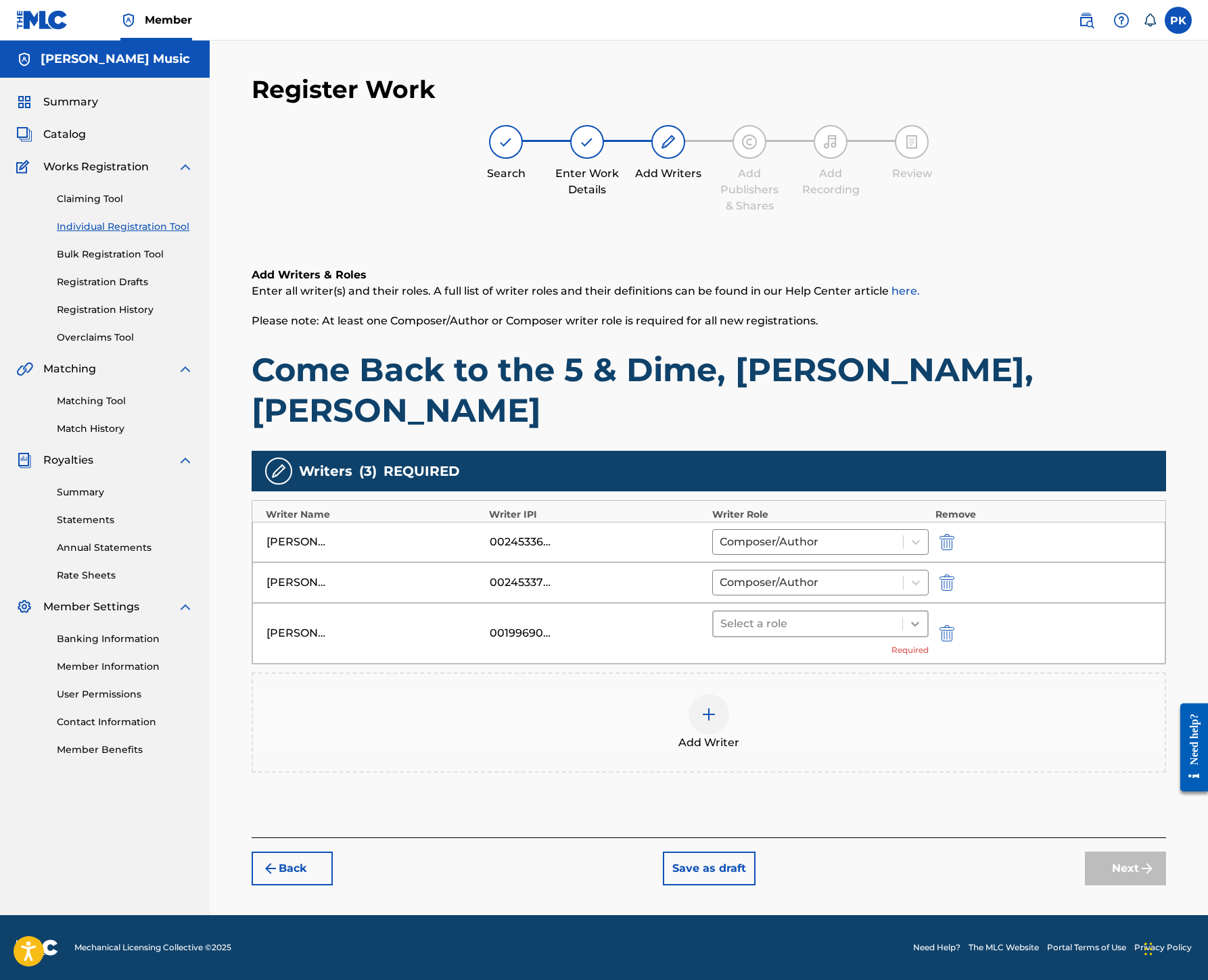
click at [922, 617] on icon at bounding box center [915, 624] width 14 height 14
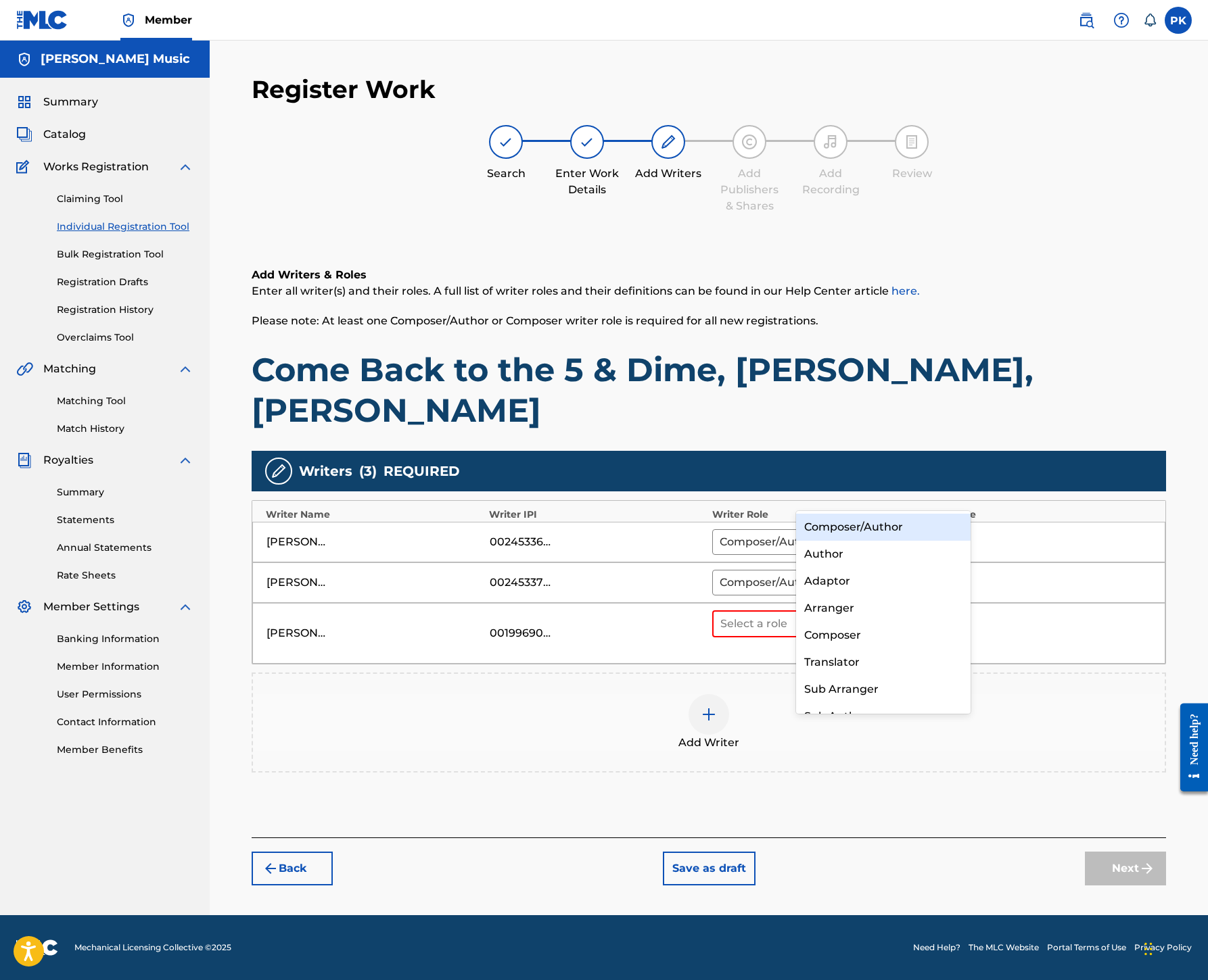
click at [889, 528] on div "Composer/Author" at bounding box center [883, 526] width 174 height 27
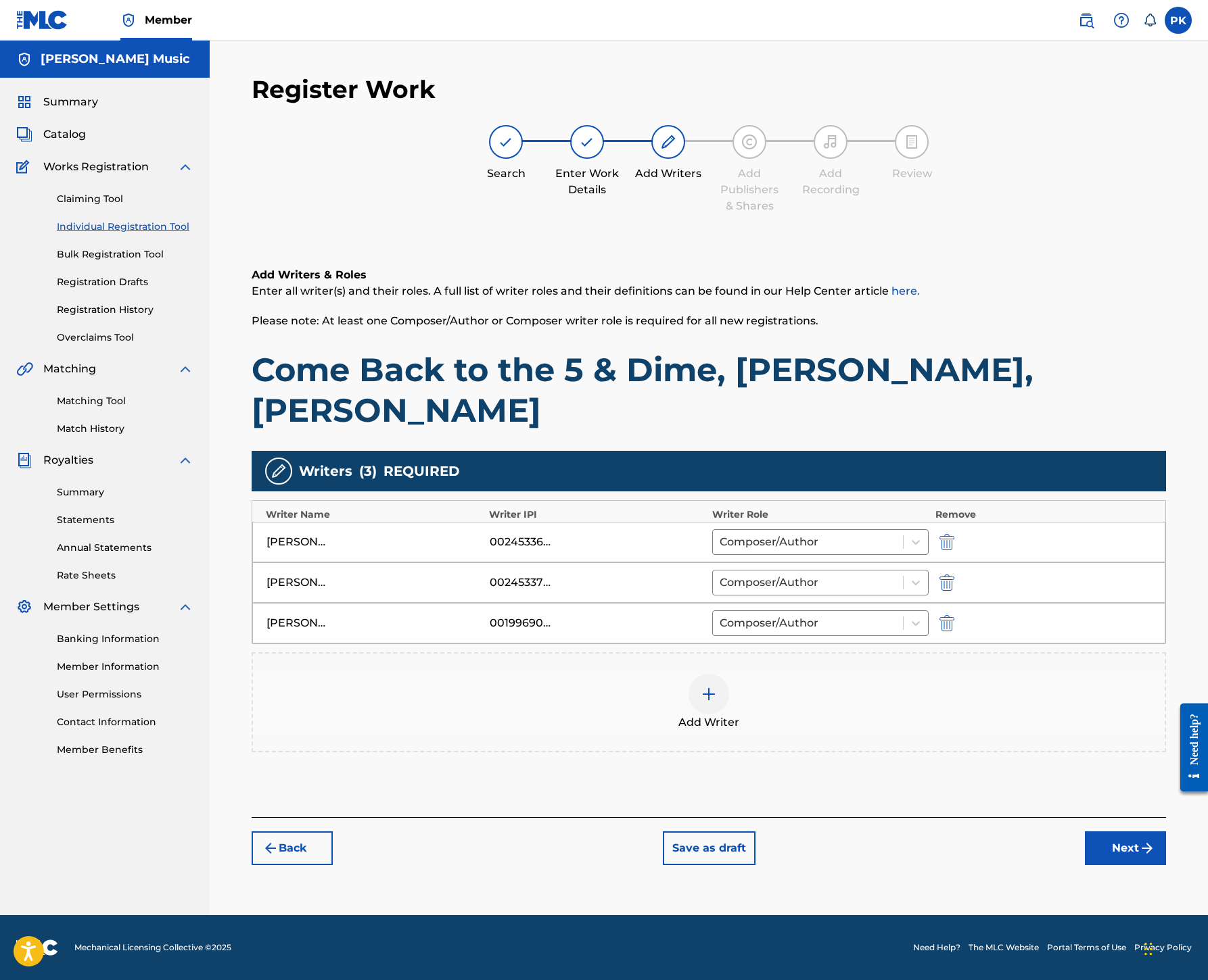
click at [1103, 865] on button "Next" at bounding box center [1125, 848] width 81 height 34
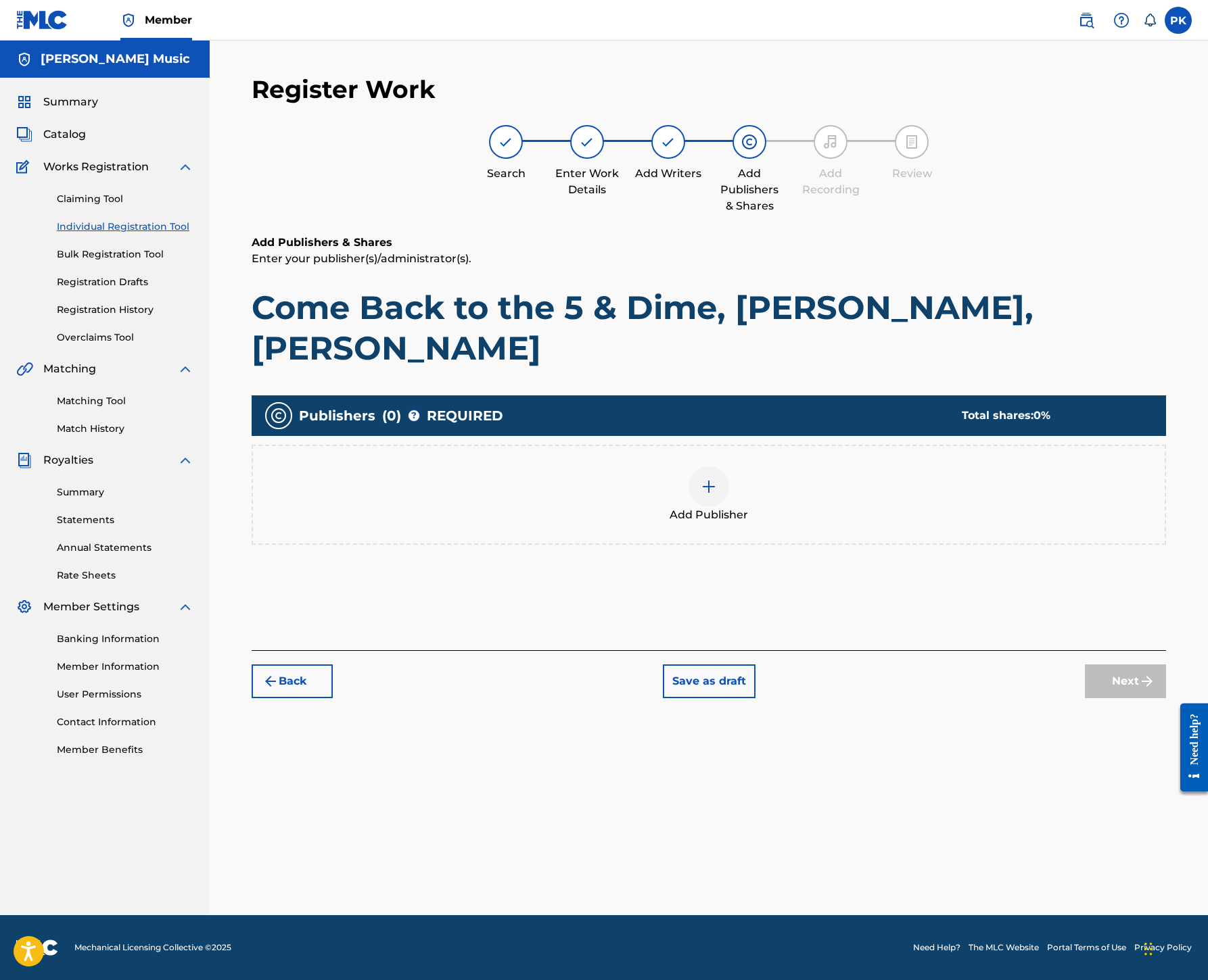
scroll to position [61, 0]
click at [716, 494] on img at bounding box center [708, 487] width 16 height 16
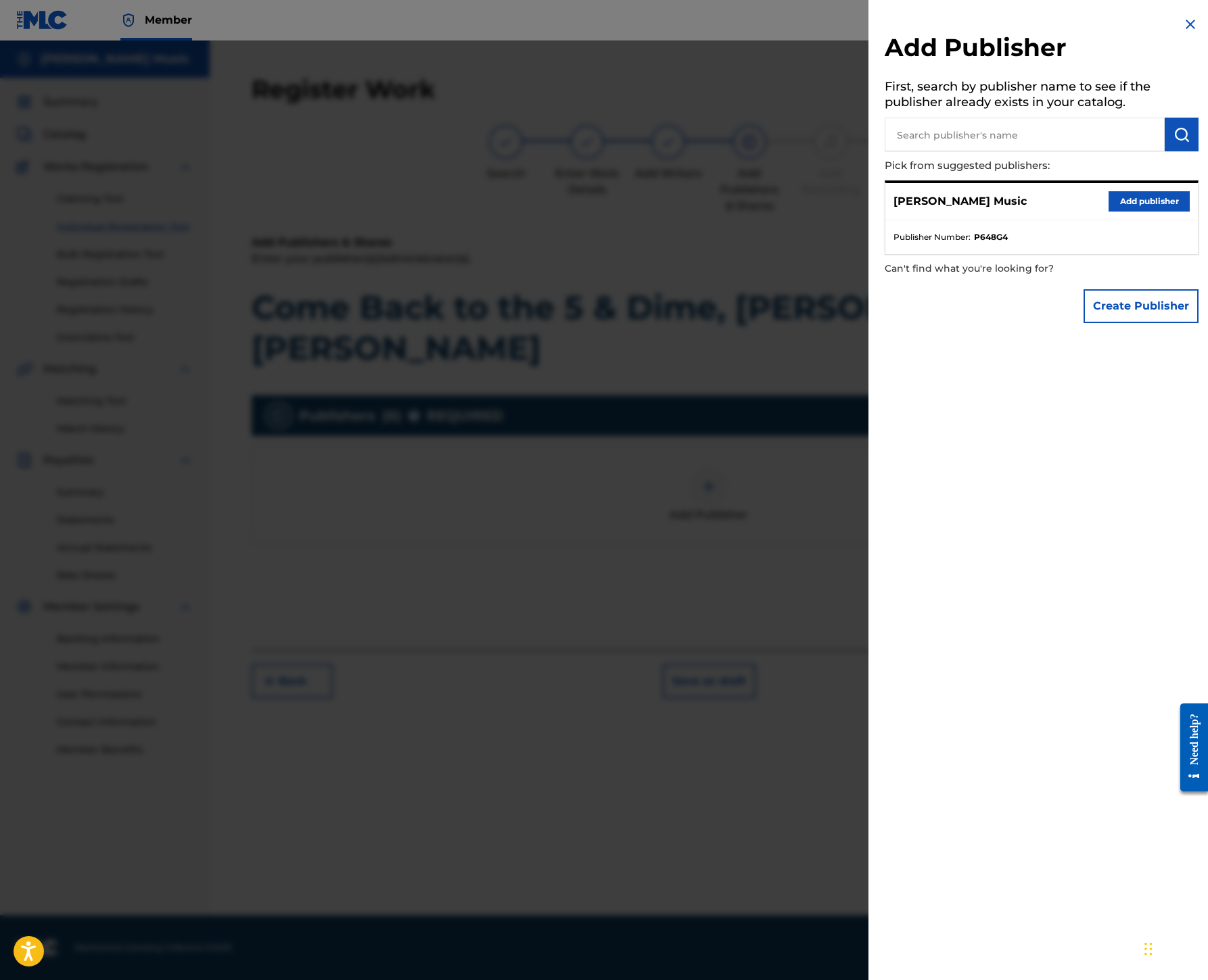
click at [1108, 212] on button "Add publisher" at bounding box center [1149, 201] width 81 height 21
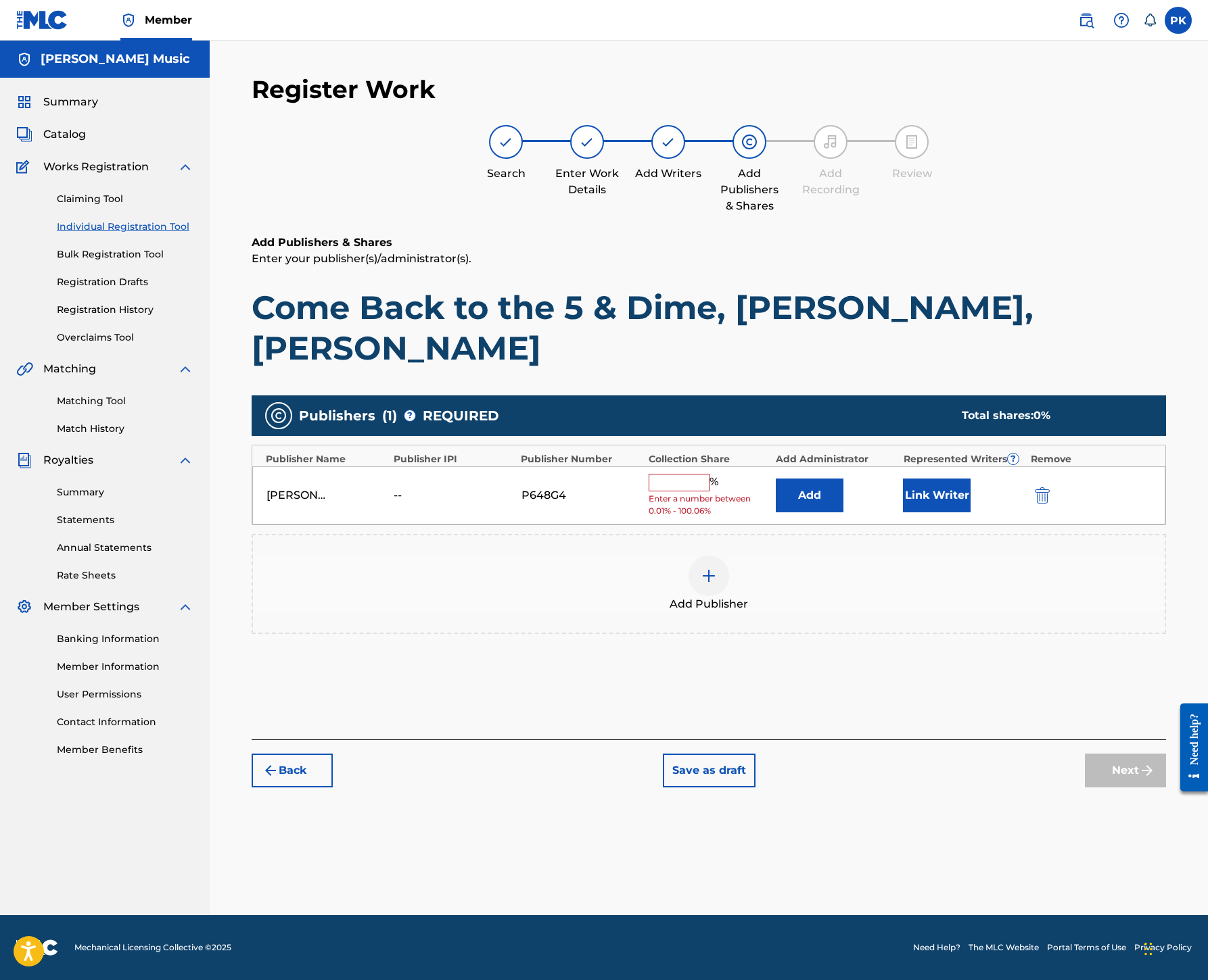
click at [773, 525] on div "[PERSON_NAME] Music -- P648G4 % Enter a number between 0.01% - 100.06% Add Link…" at bounding box center [708, 495] width 913 height 58
click at [709, 491] on input "text" at bounding box center [679, 483] width 61 height 18
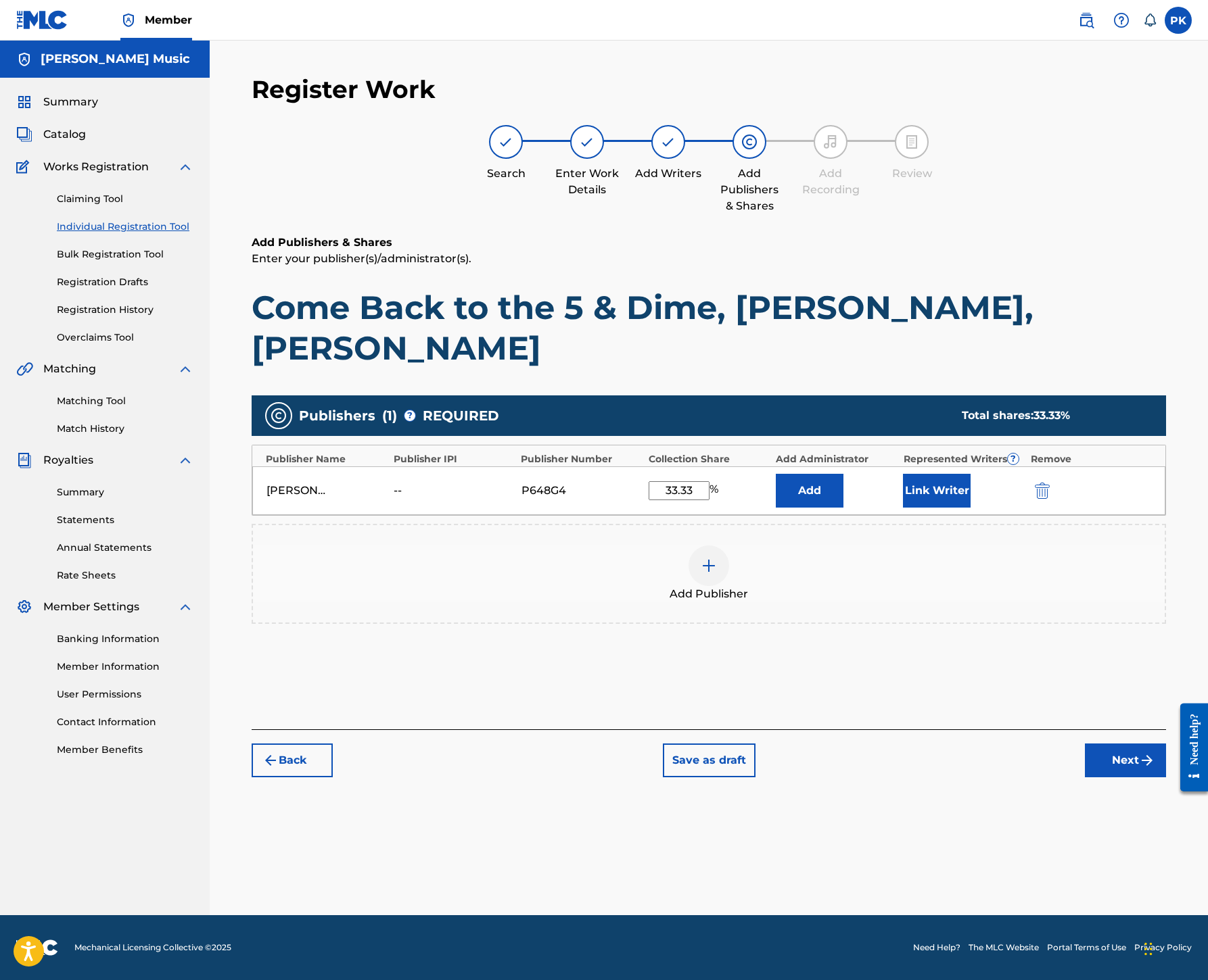
type input "33.33"
click at [971, 507] on button "Link Writer" at bounding box center [936, 490] width 67 height 34
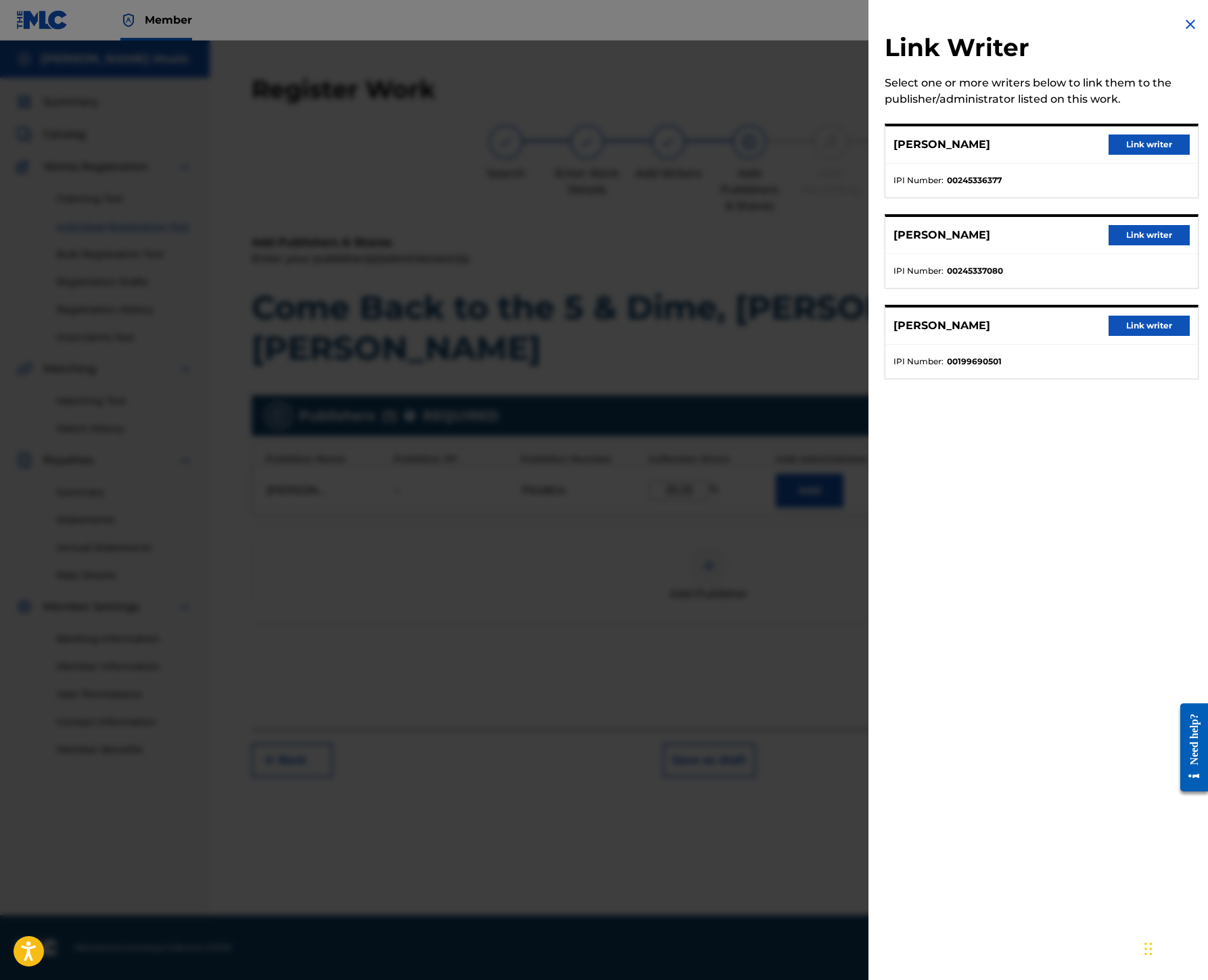
click at [1108, 336] on button "Link writer" at bounding box center [1149, 325] width 81 height 21
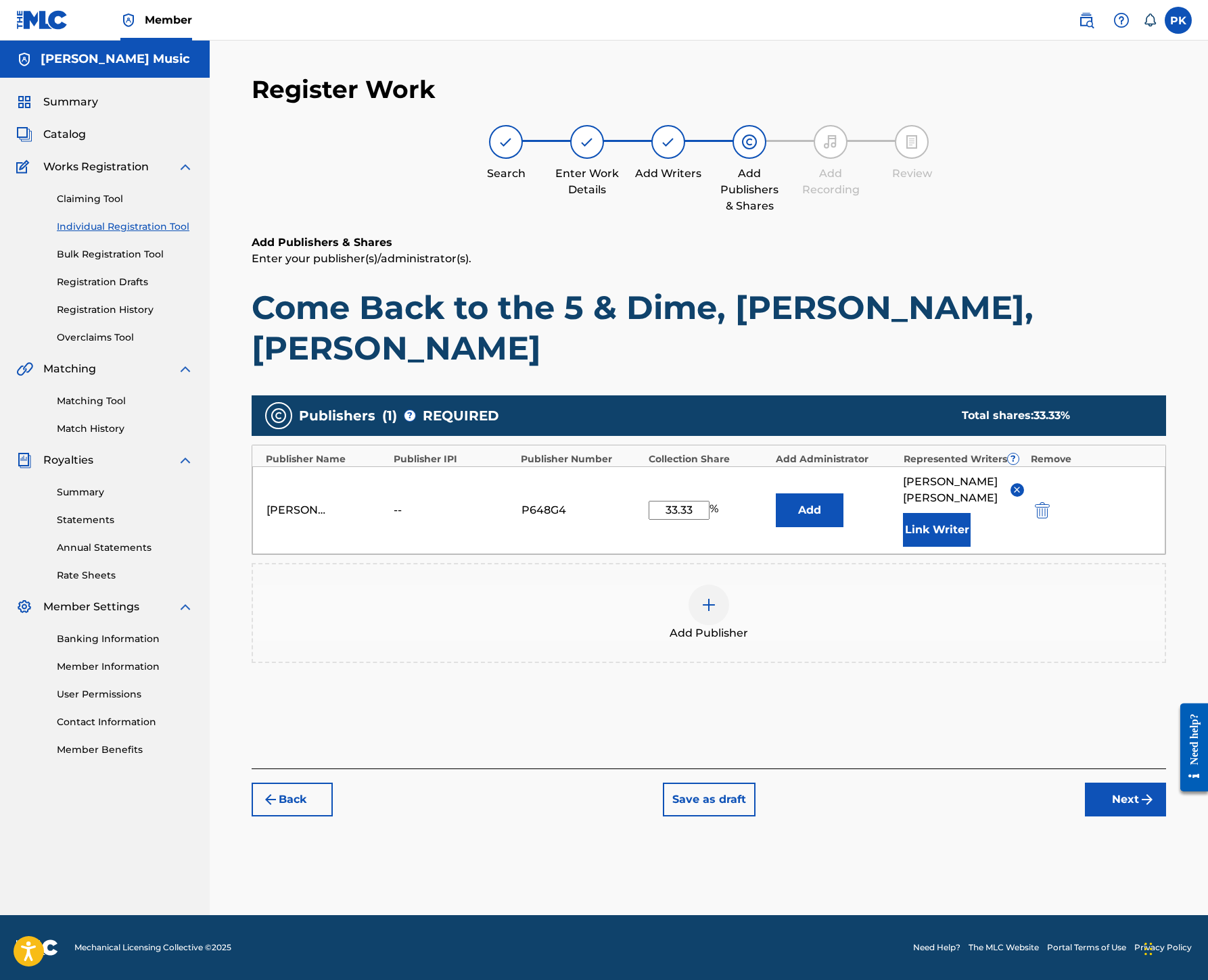
click at [1039, 642] on div "Add Publisher" at bounding box center [708, 612] width 911 height 56
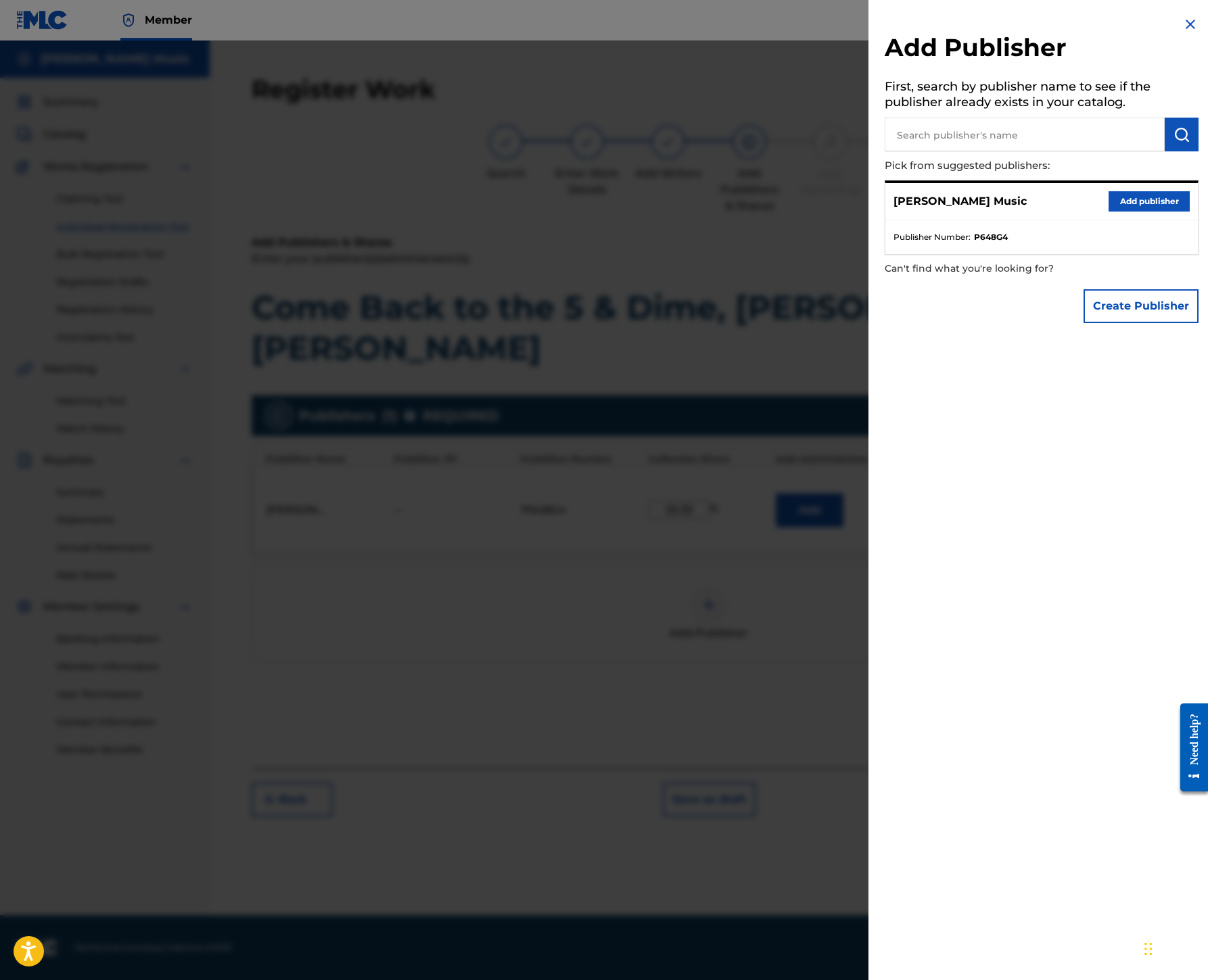
scroll to position [404, 0]
click at [1182, 33] on img at bounding box center [1190, 24] width 16 height 16
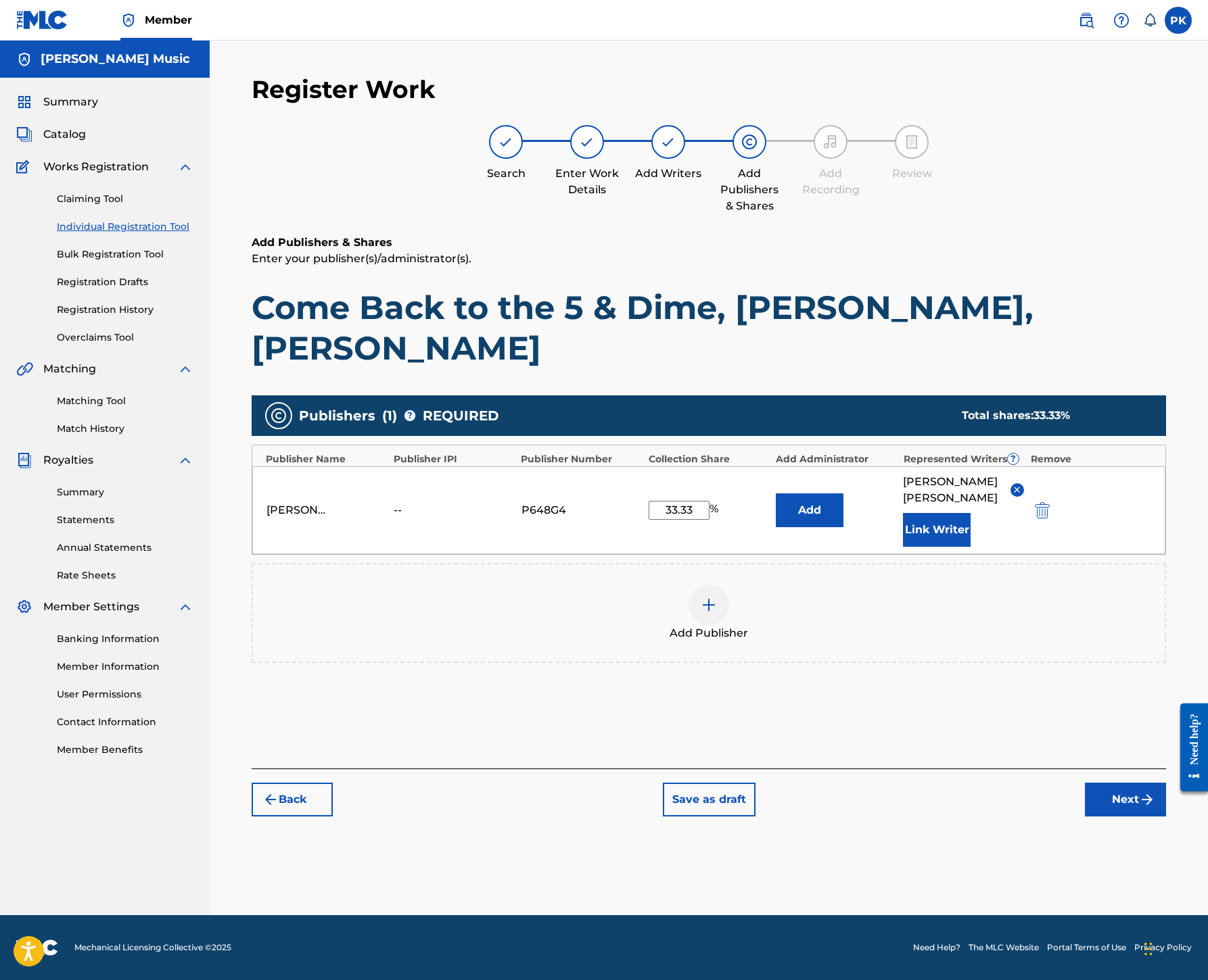
click at [1105, 817] on button "Next" at bounding box center [1125, 799] width 81 height 34
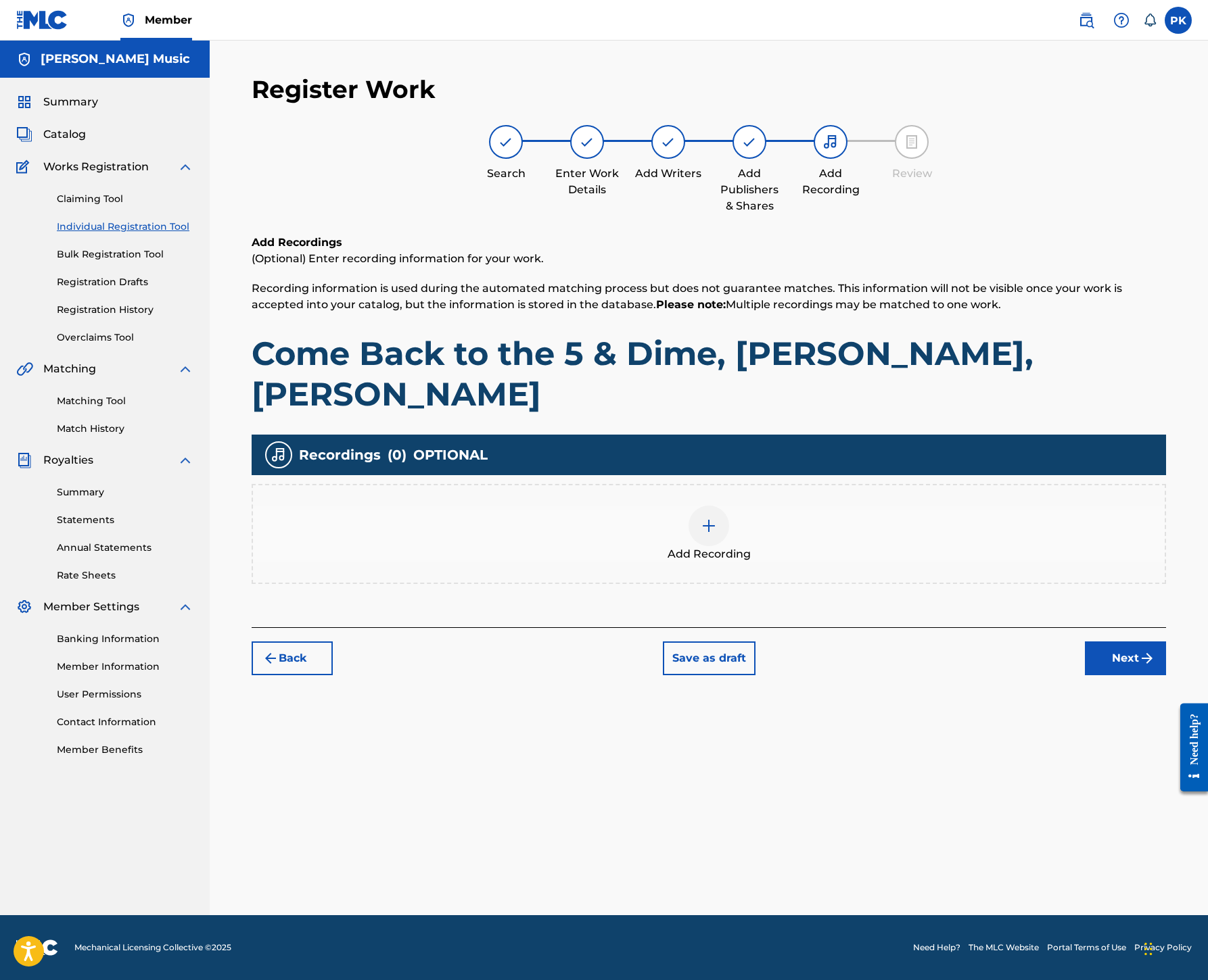
click at [716, 518] on img at bounding box center [708, 526] width 16 height 16
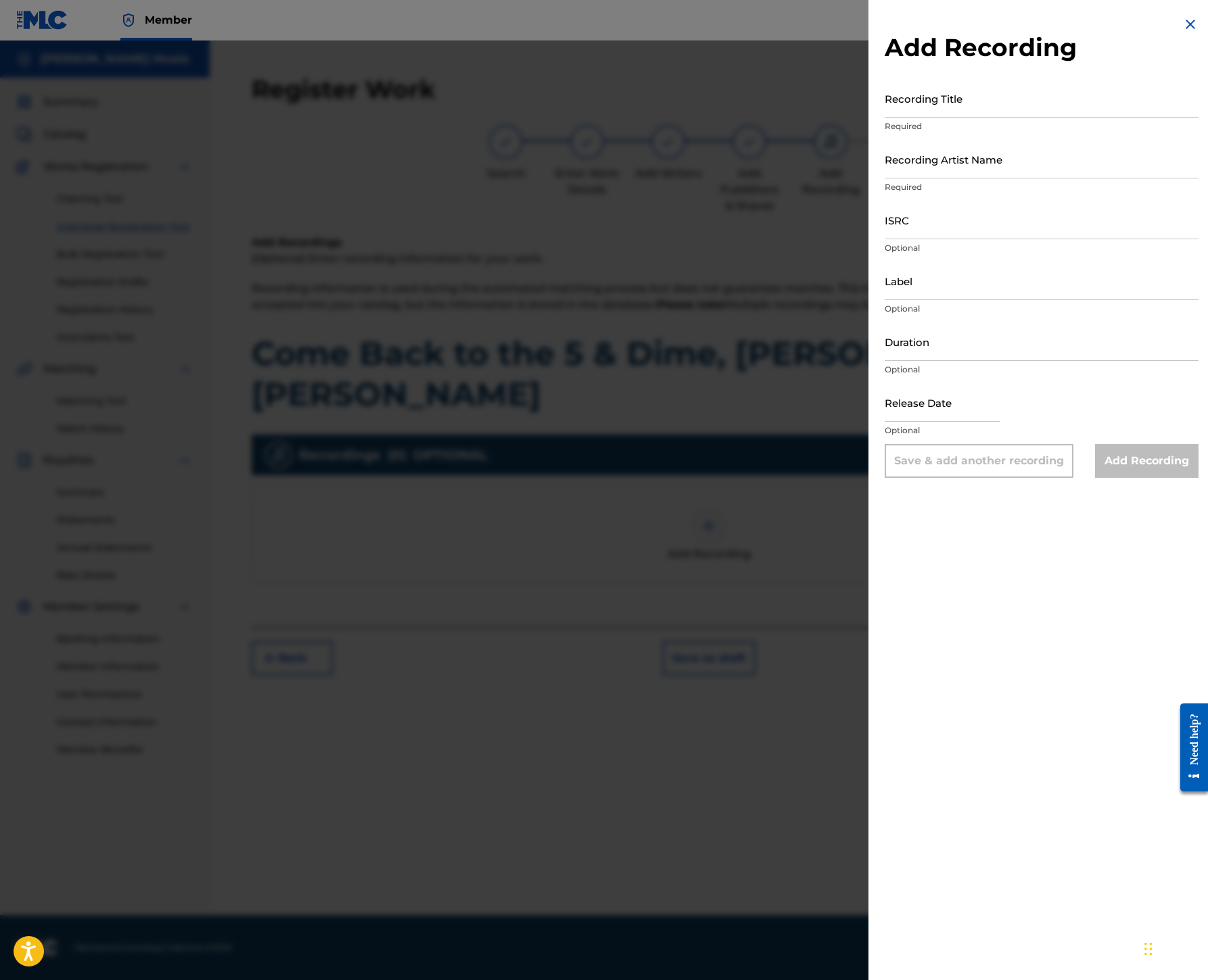
click at [884, 239] on input "ISRC" at bounding box center [1041, 220] width 314 height 39
click at [884, 118] on input "Recording Title" at bounding box center [1041, 98] width 314 height 39
paste input "Come Back to the 5 & Dime, [PERSON_NAME], [PERSON_NAME]"
paste input "[GEOGRAPHIC_DATA]"
type input "Come Back to the 5 & Dime, [PERSON_NAME], [PERSON_NAME]"
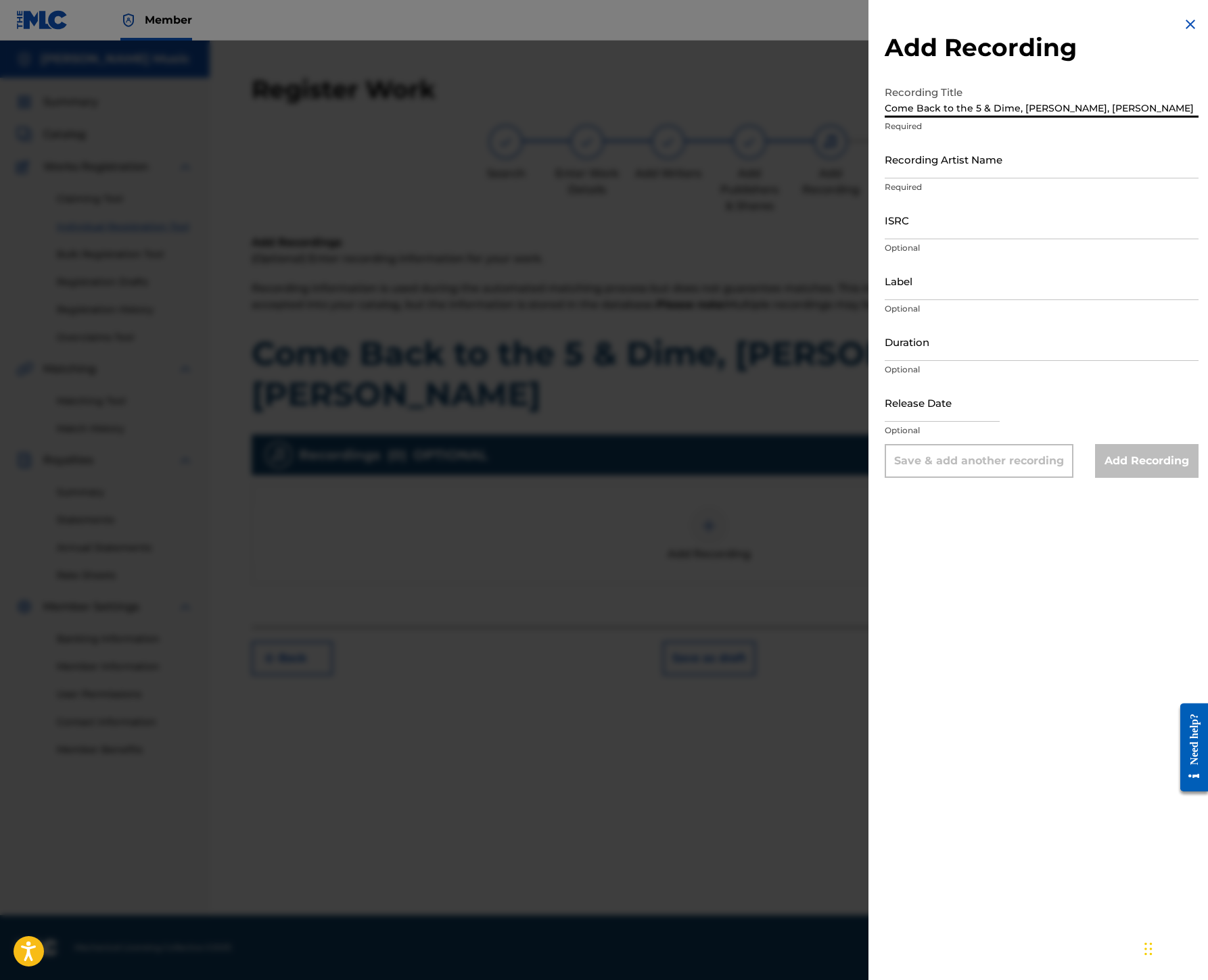
click at [884, 178] on input "Recording Artist Name" at bounding box center [1041, 158] width 314 height 39
paste input "[GEOGRAPHIC_DATA]"
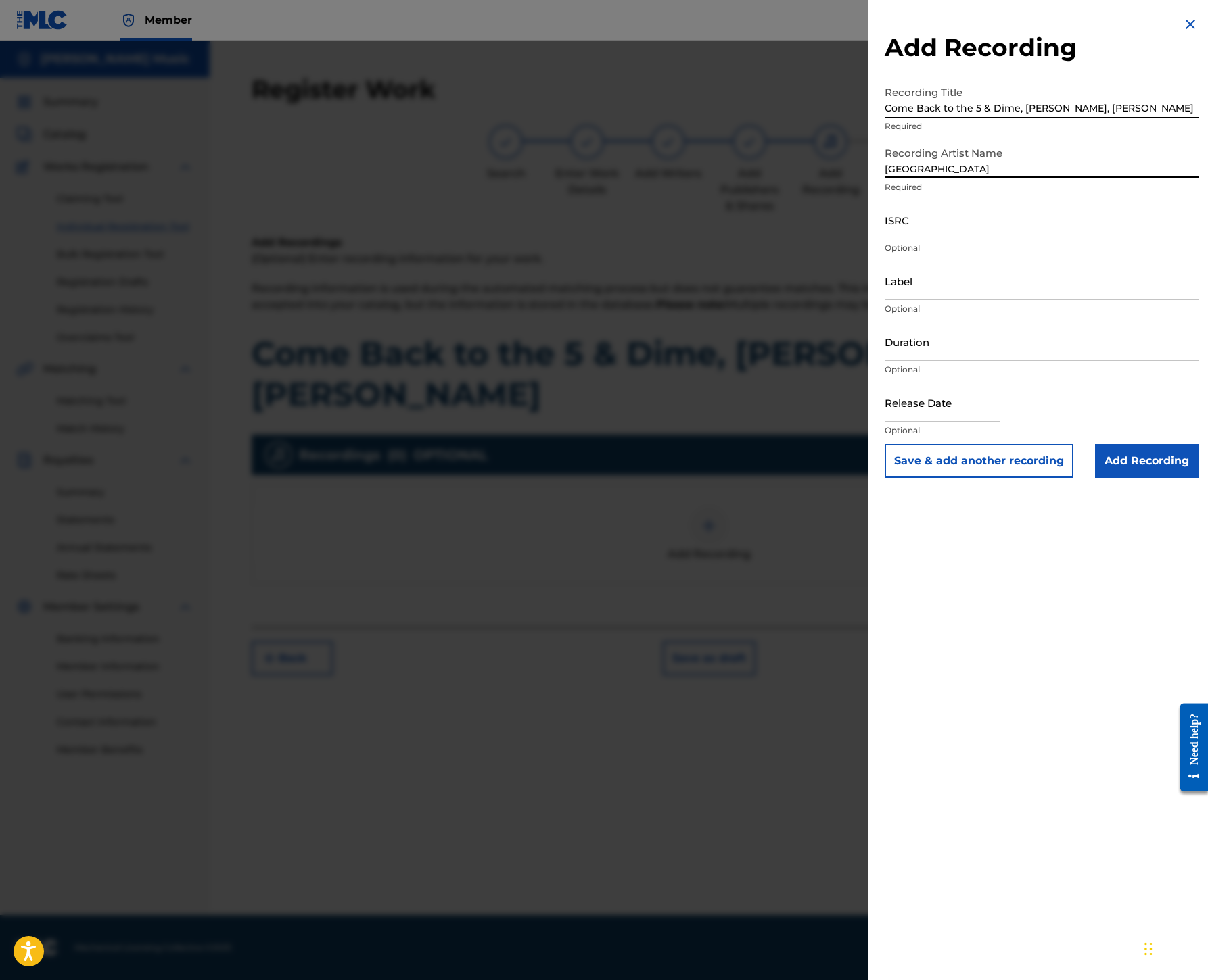
type input "[GEOGRAPHIC_DATA]"
click at [884, 239] on input "ISRC" at bounding box center [1041, 220] width 314 height 39
paste input "USHM20637816"
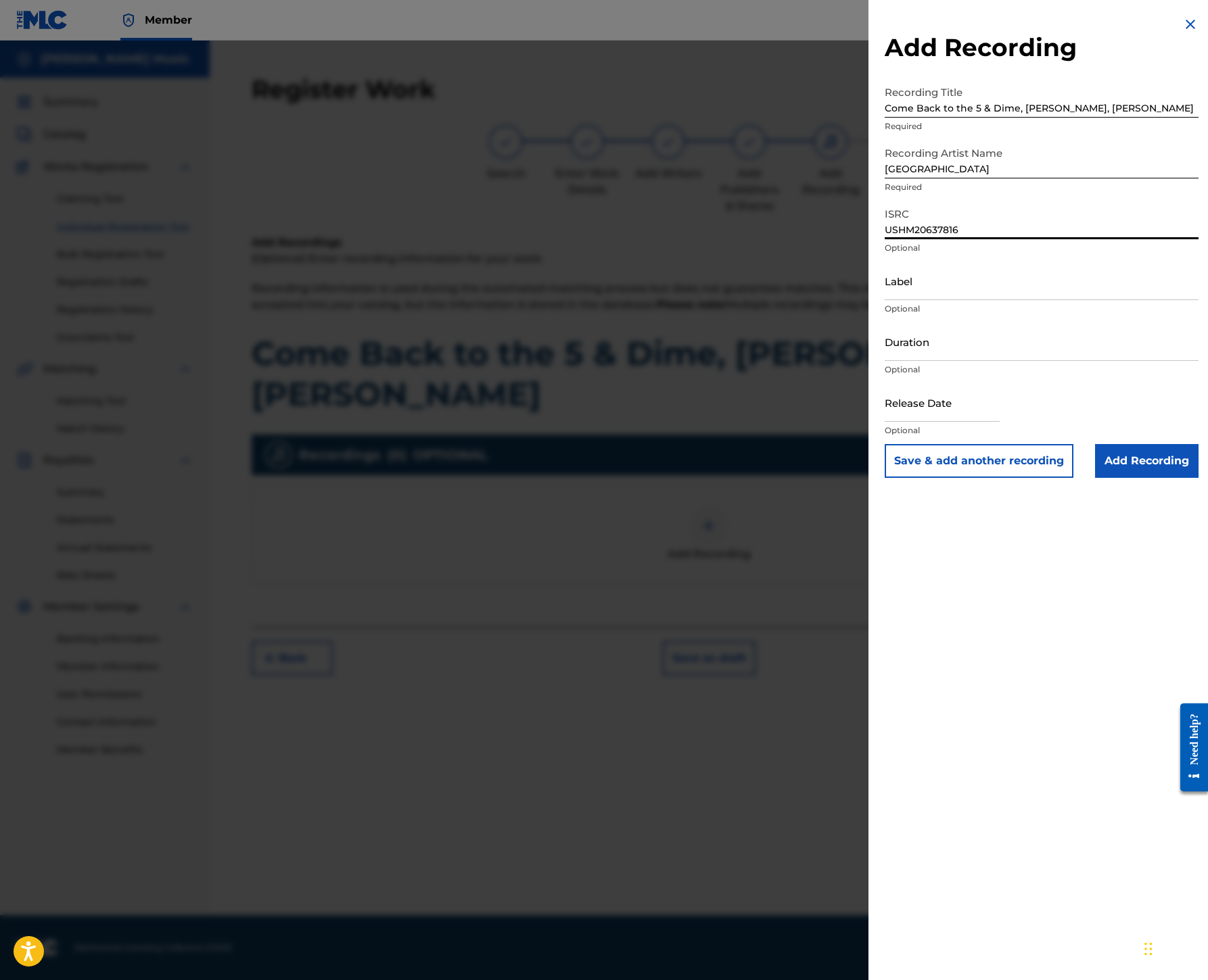
type input "USHM20637816"
click at [884, 300] on input "Label" at bounding box center [1041, 280] width 314 height 39
paste input "USHM20637816"
type input "U"
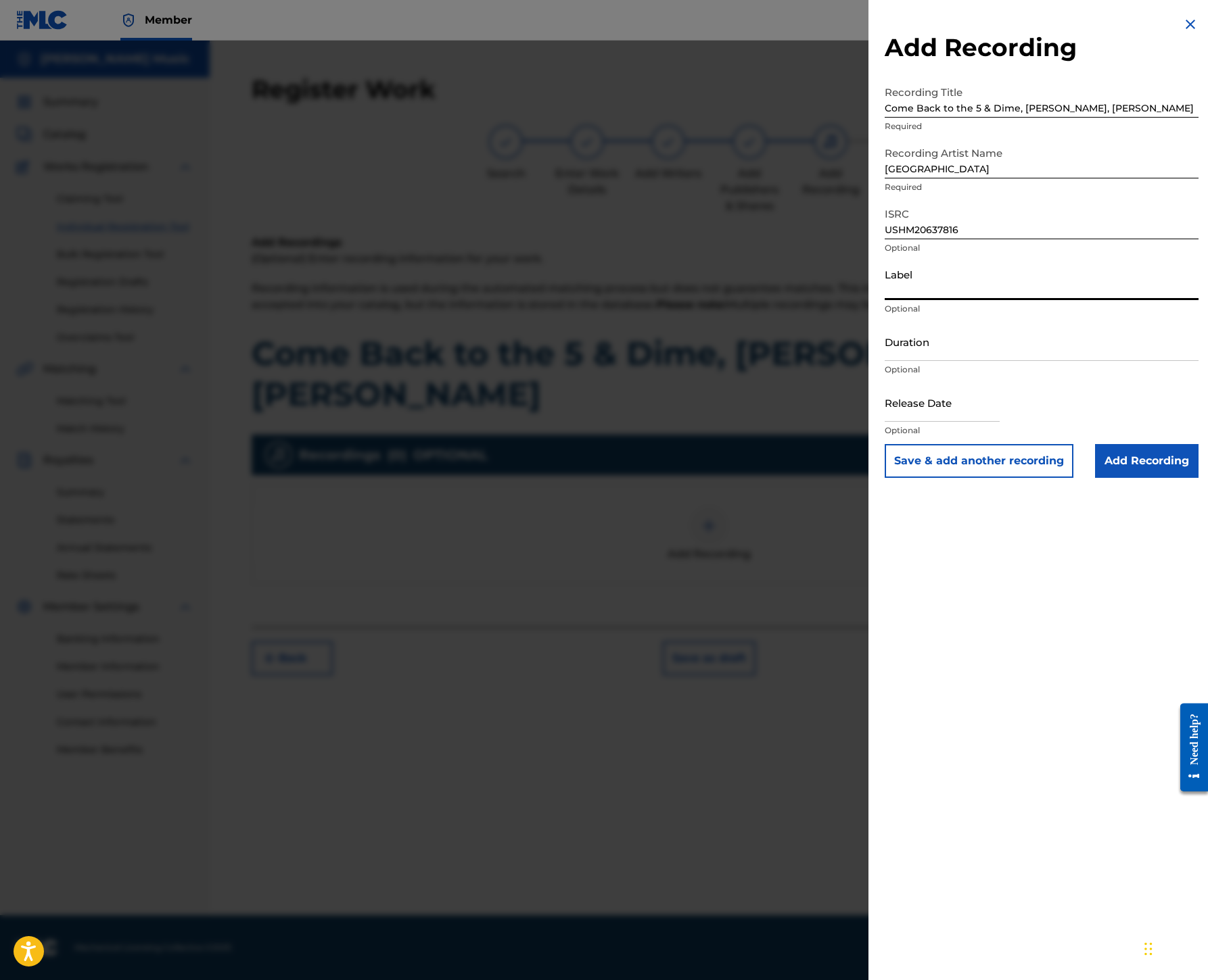
paste input "Big Deal Records"
type input "Big Deal Records"
click at [1102, 478] on input "Add Recording" at bounding box center [1147, 461] width 104 height 34
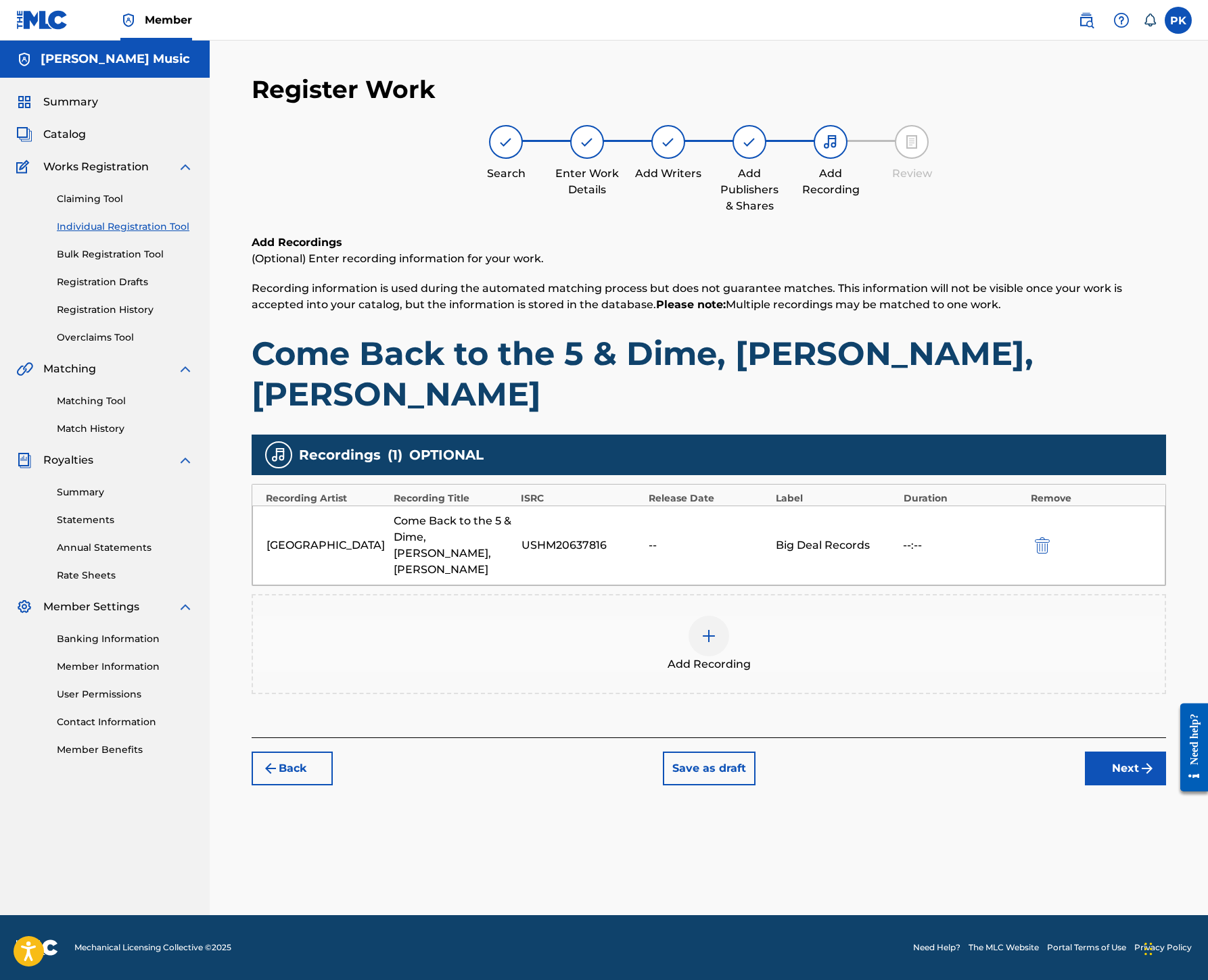
click at [1084, 752] on button "Next" at bounding box center [1125, 768] width 81 height 34
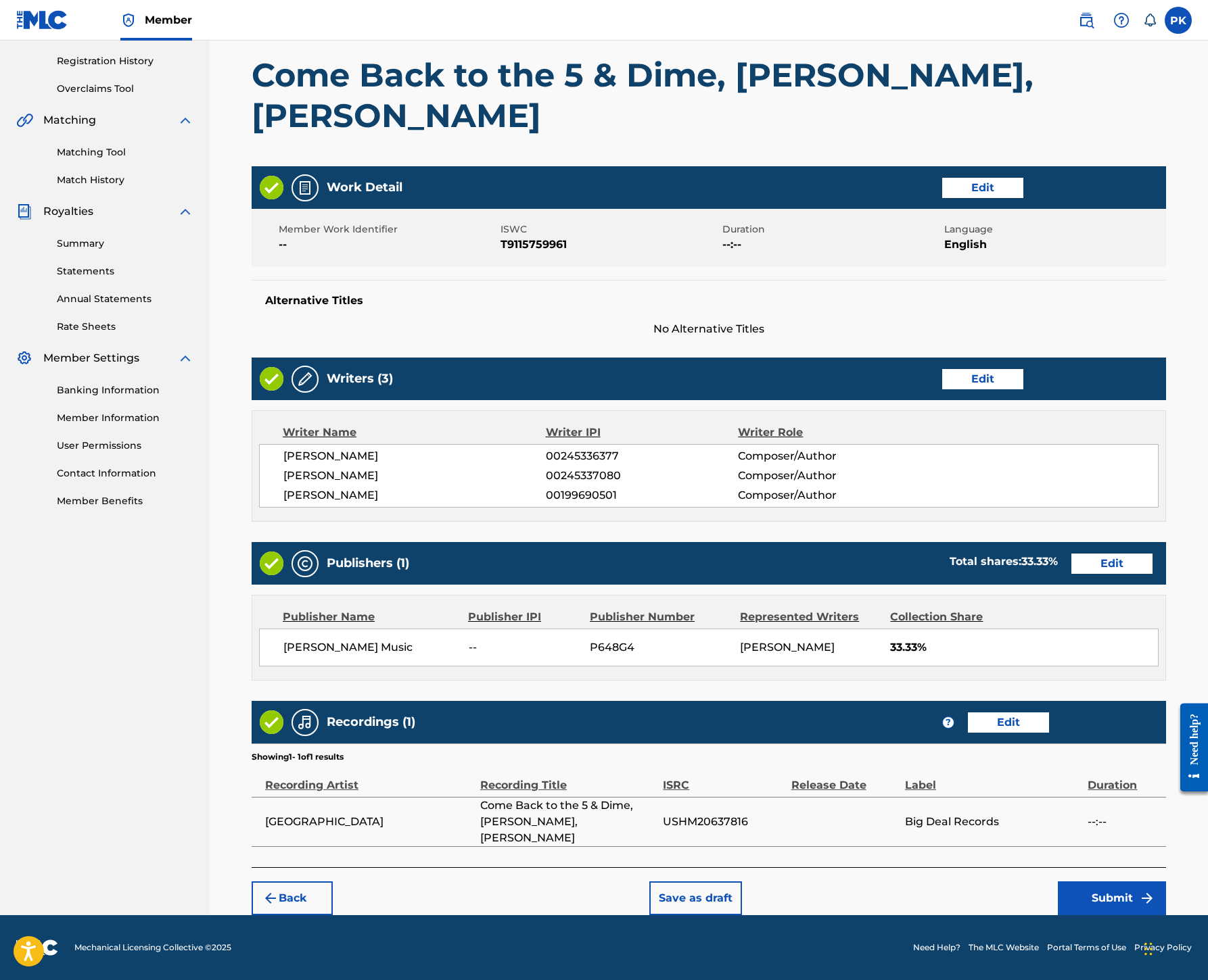
scroll to position [918, 0]
click at [1099, 881] on button "Submit" at bounding box center [1111, 898] width 108 height 34
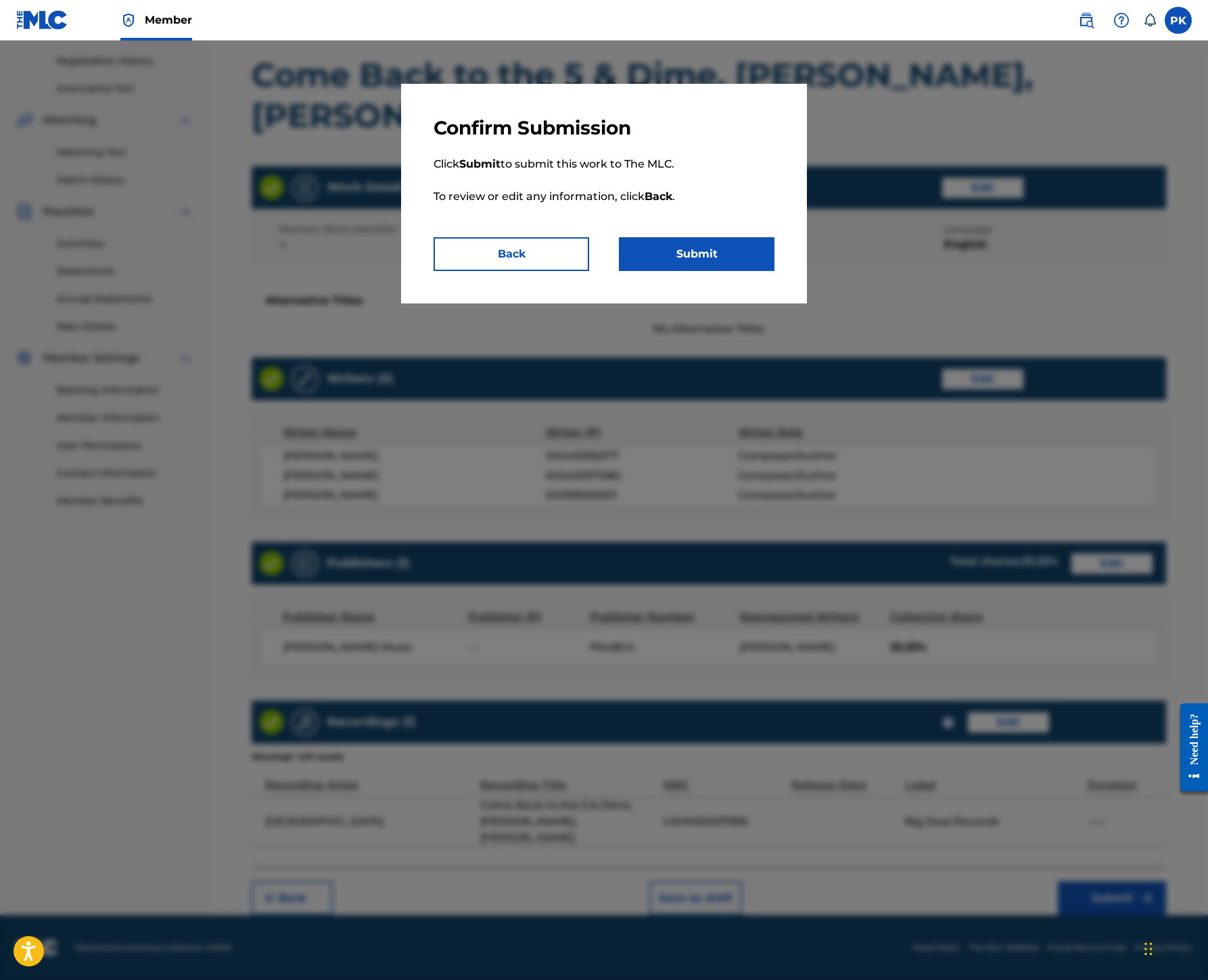
click at [753, 271] on button "Submit" at bounding box center [696, 254] width 155 height 34
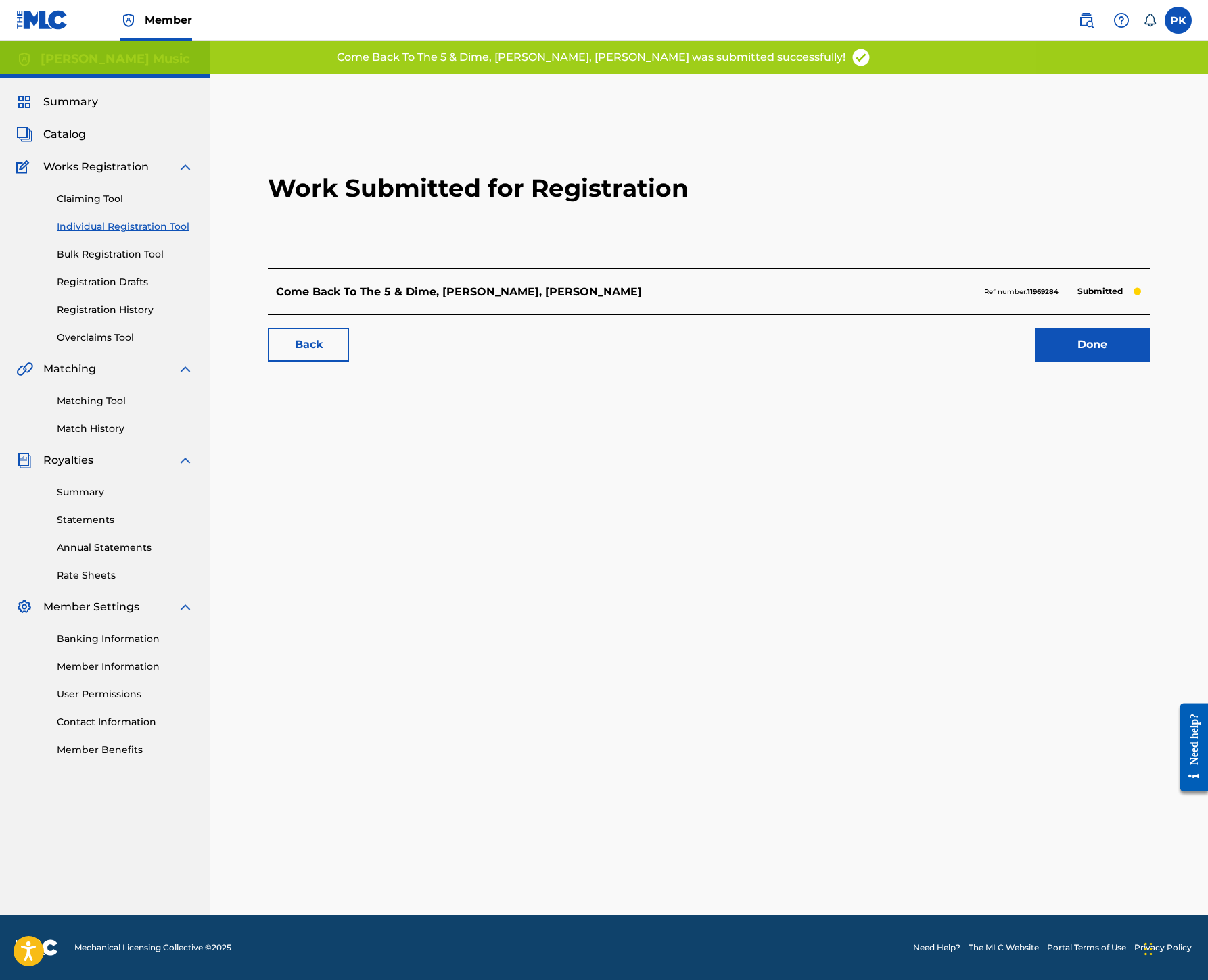
click at [1048, 362] on link "Done" at bounding box center [1092, 344] width 115 height 34
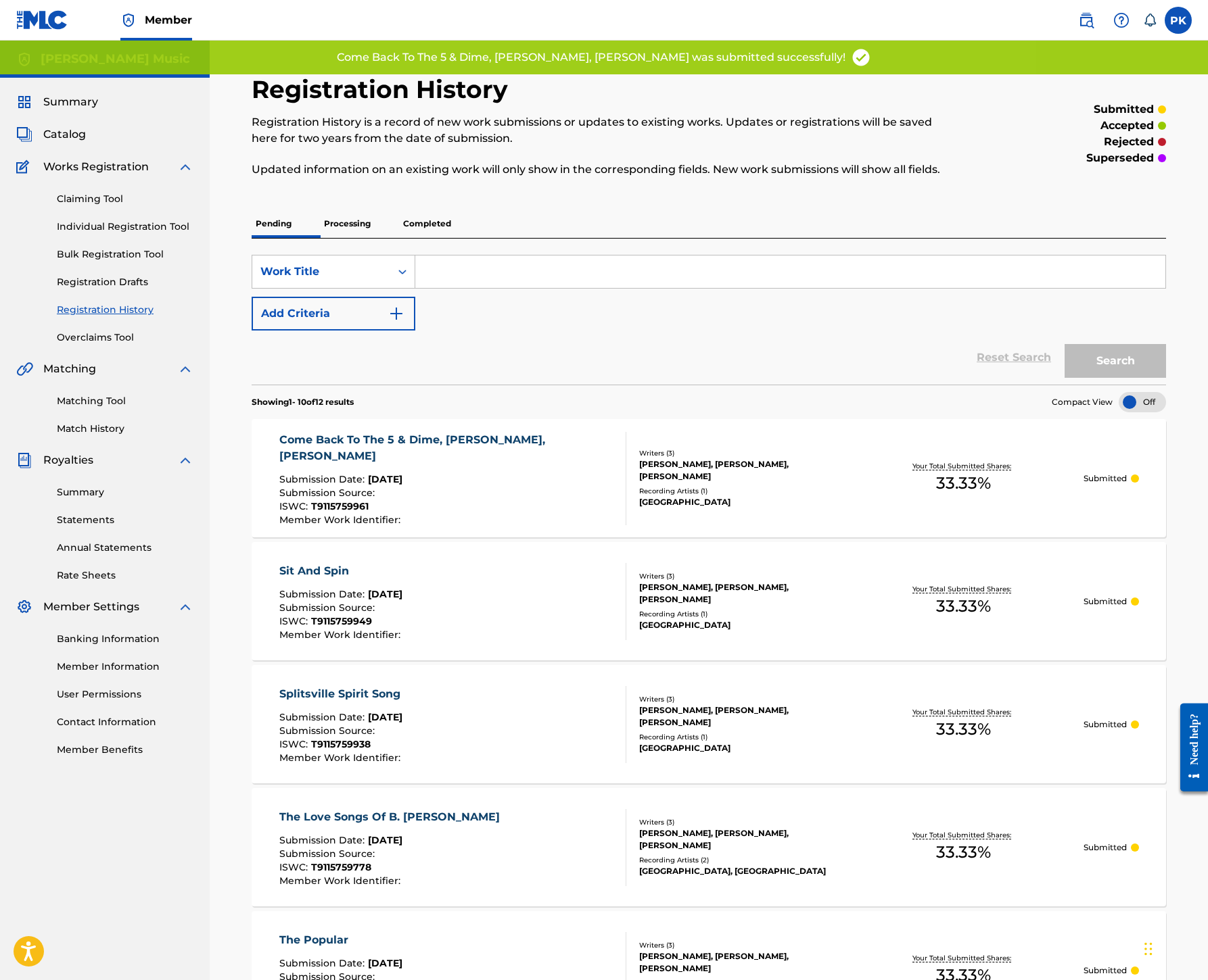
click at [193, 233] on link "Individual Registration Tool" at bounding box center [125, 226] width 137 height 14
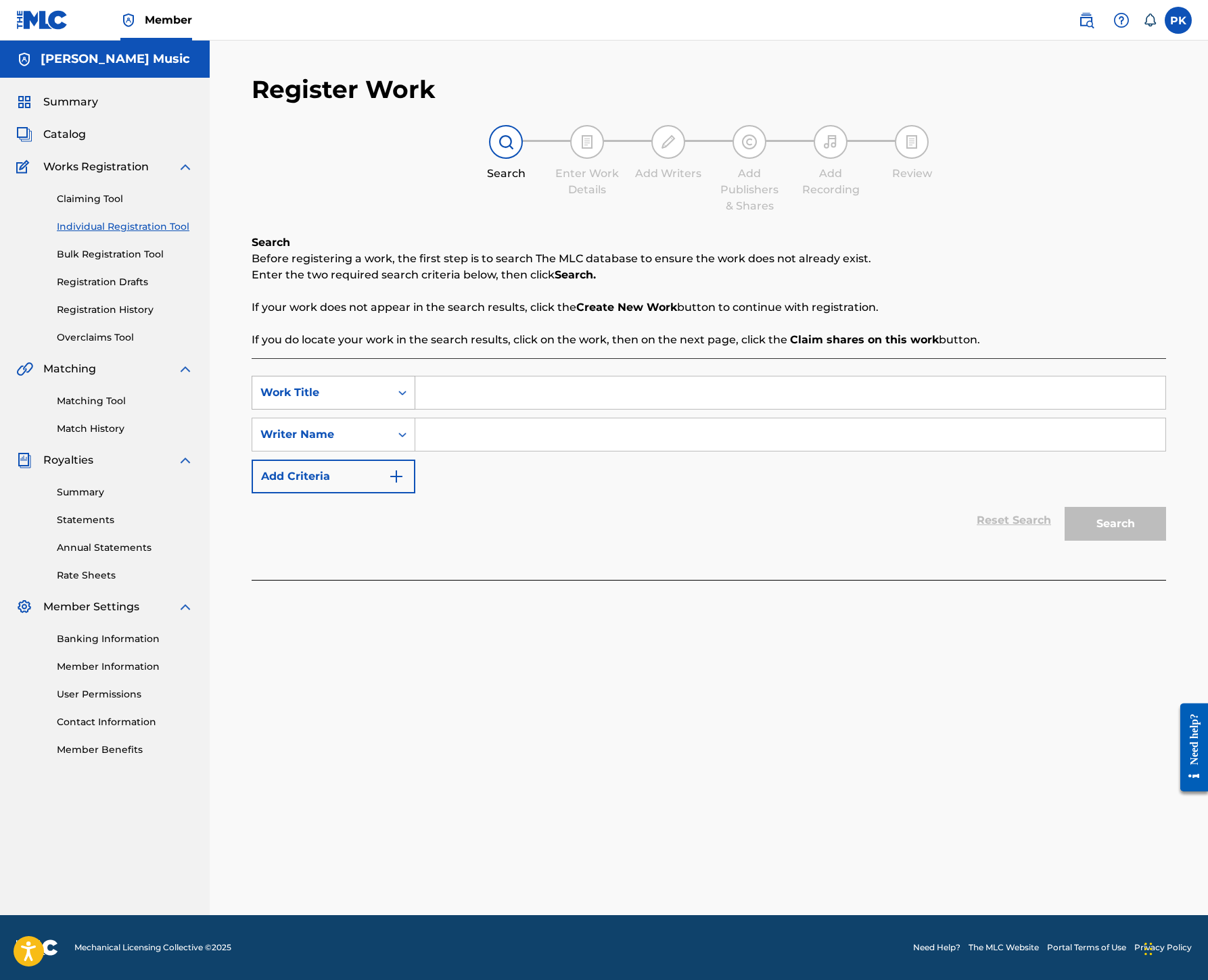
click at [415, 404] on div "Search Form" at bounding box center [402, 393] width 25 height 25
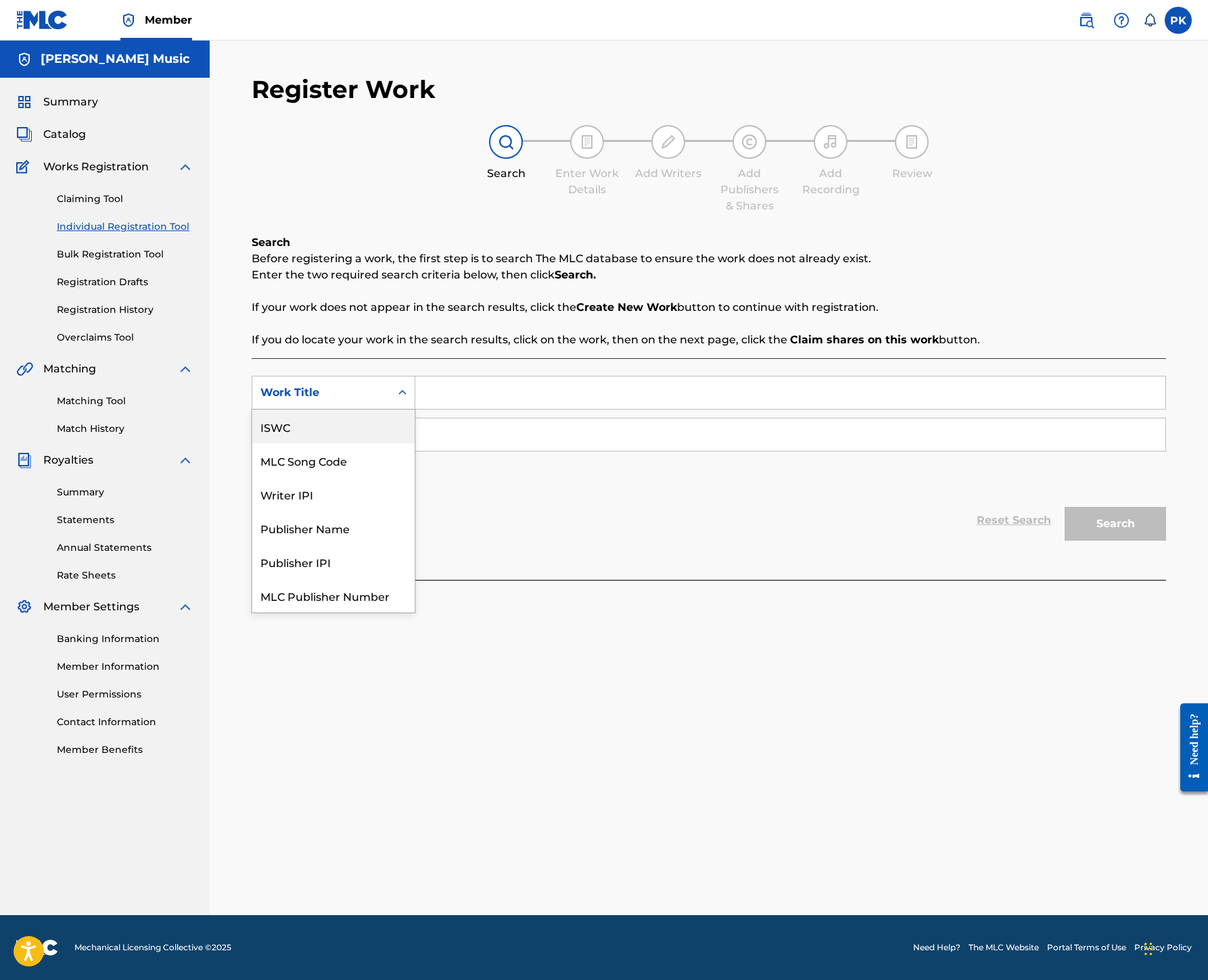
click at [415, 443] on div "ISWC" at bounding box center [333, 426] width 162 height 34
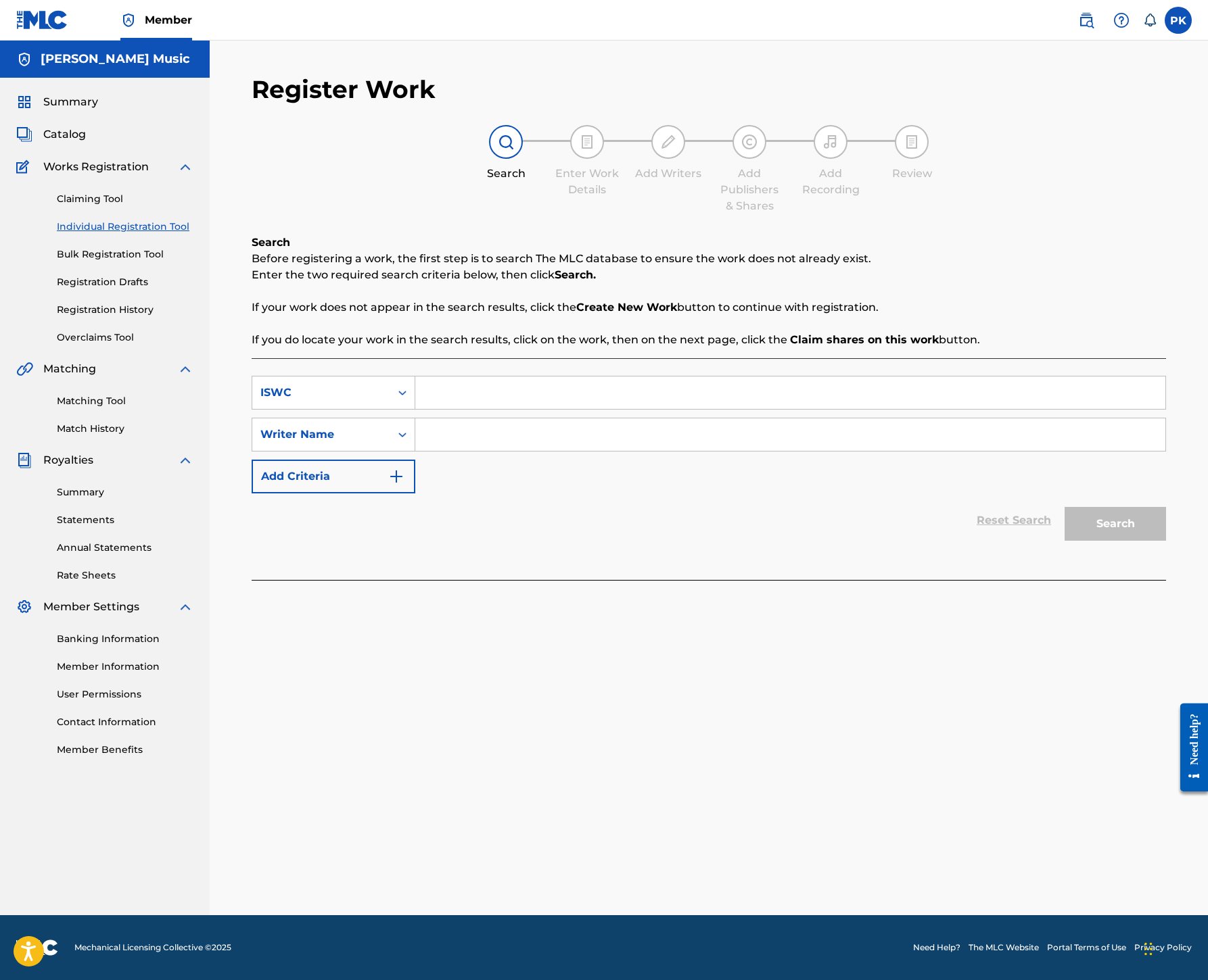
click at [793, 408] on input "Search Form" at bounding box center [790, 393] width 750 height 33
paste input "T9115759961"
type input "T9115759961"
click at [883, 451] on input "Search Form" at bounding box center [790, 434] width 750 height 33
type input "[PERSON_NAME]"
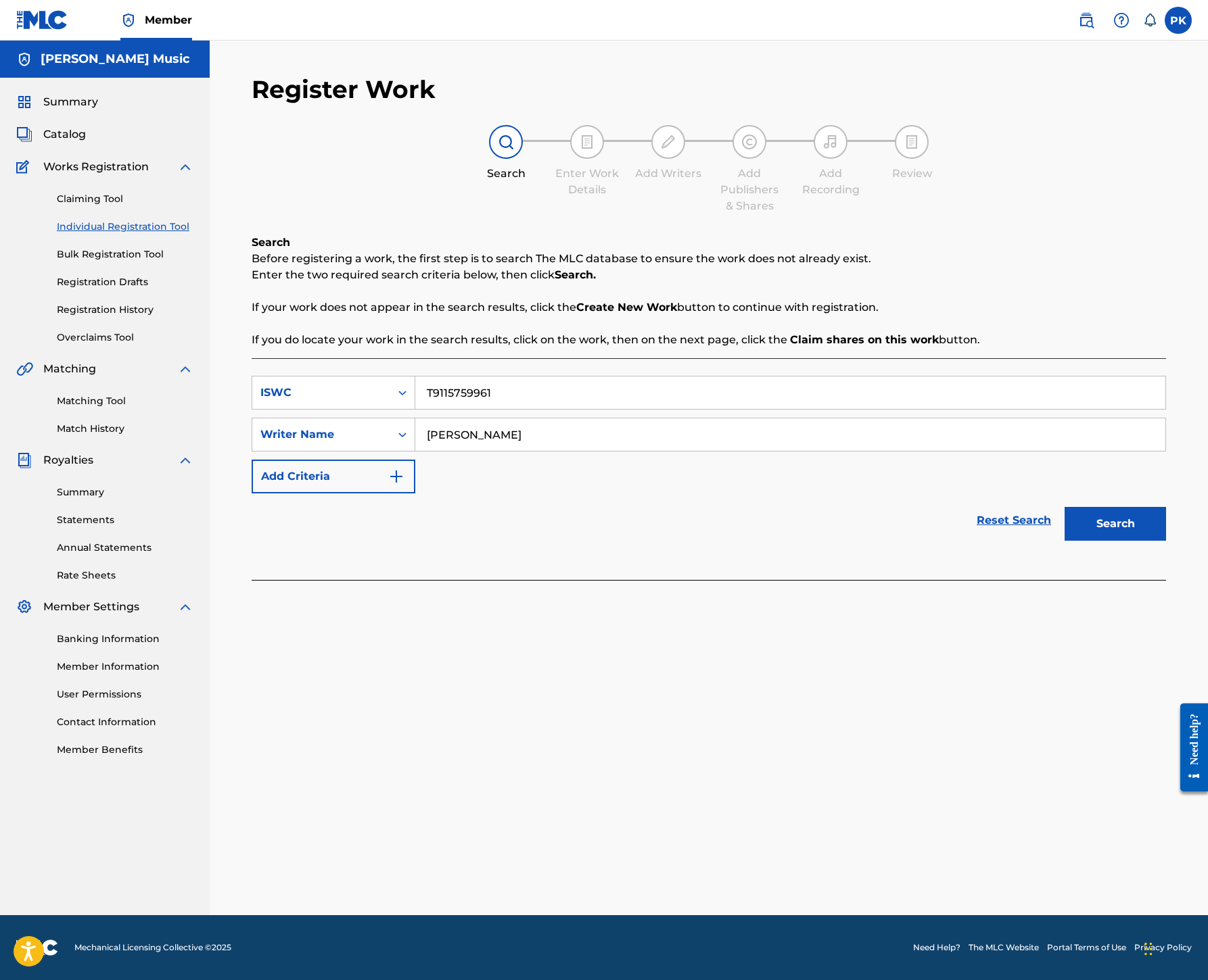
click at [1097, 541] on button "Search" at bounding box center [1115, 524] width 102 height 34
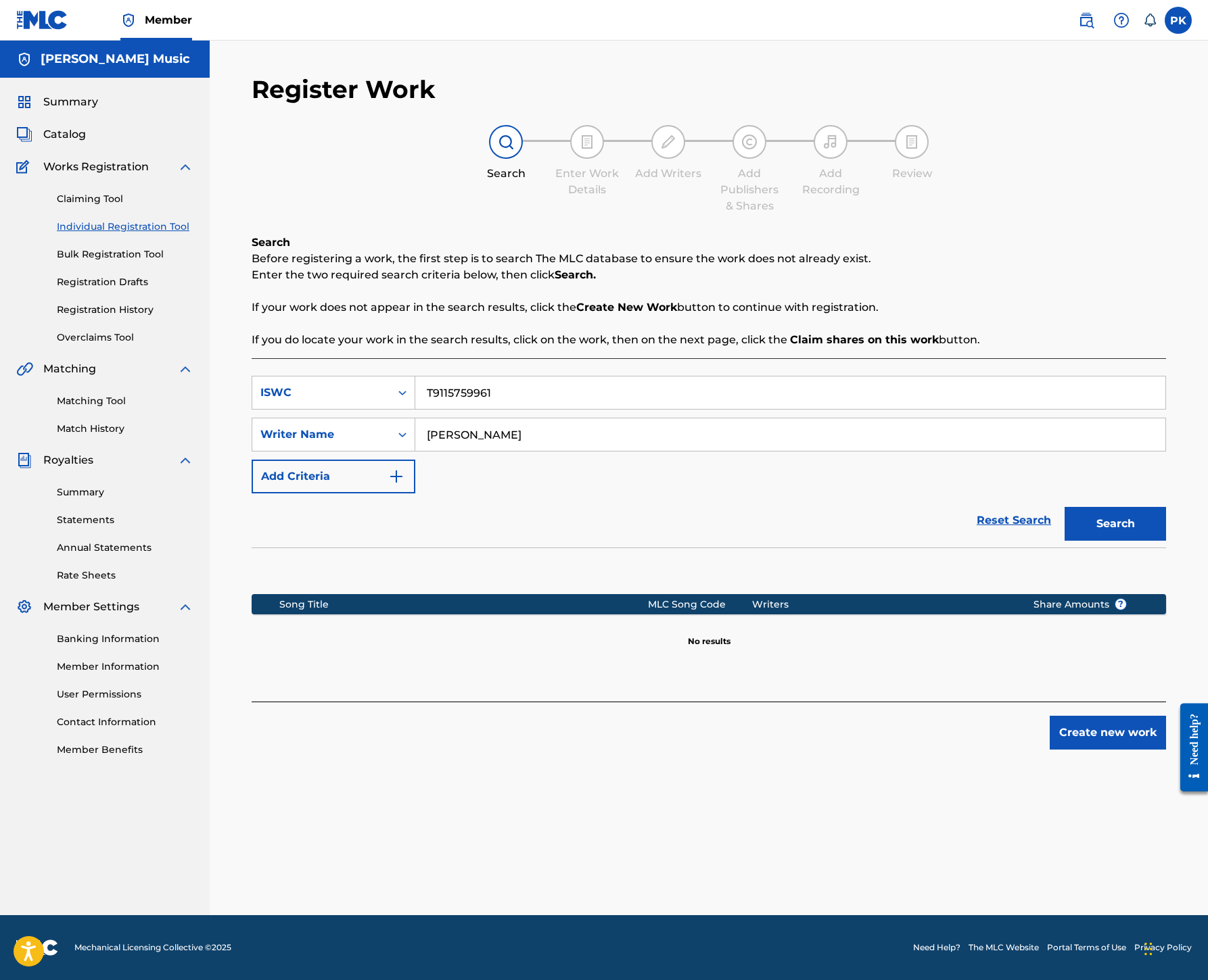
scroll to position [394, 0]
click at [1097, 745] on button "Create new work" at bounding box center [1108, 733] width 117 height 34
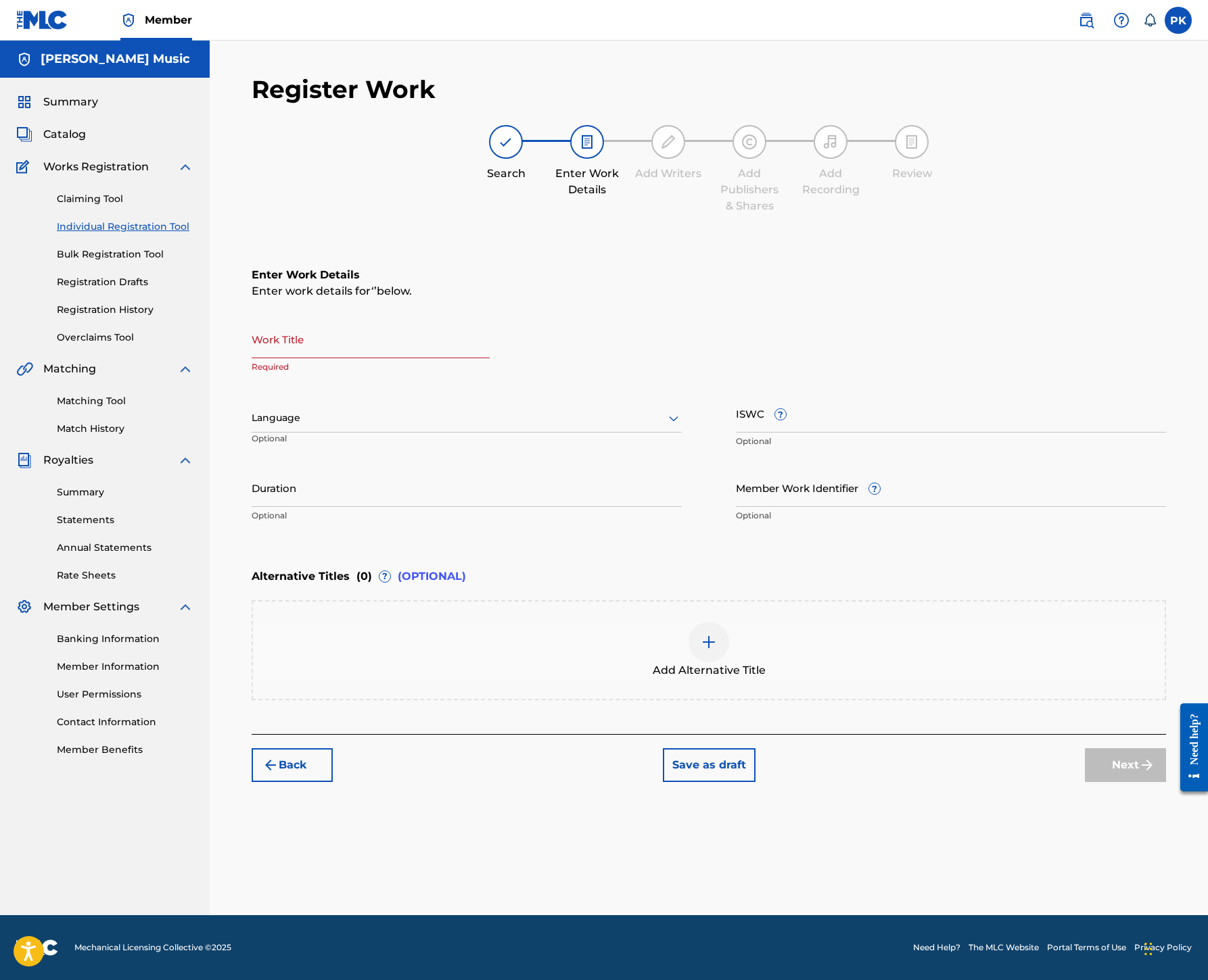
scroll to position [213, 0]
click at [874, 432] on input "ISWC ?" at bounding box center [951, 412] width 430 height 39
paste input "T9115759961"
type input "T9115759961"
click at [490, 319] on input "Work Title" at bounding box center [370, 338] width 238 height 39
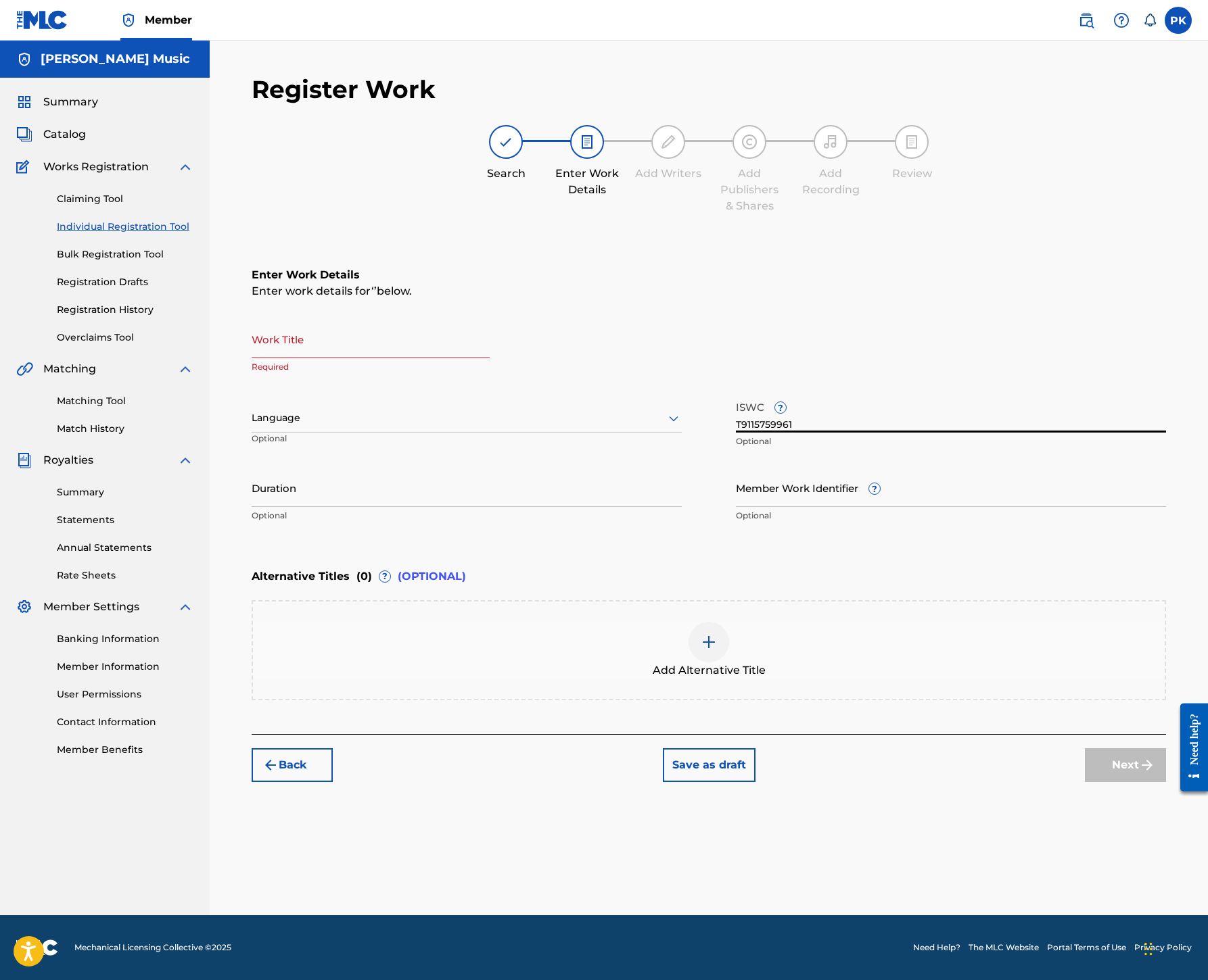
drag, startPoint x: 918, startPoint y: 441, endPoint x: 817, endPoint y: 441, distance: 101.0
click at [817, 441] on div "Work Title Required Language Optional ISWC ? T9115759961 Optional Duration Opti…" at bounding box center [708, 424] width 914 height 210
paste input "T9115759972"
type input "T9115759972"
click at [490, 319] on input "Work Title" at bounding box center [370, 338] width 238 height 39
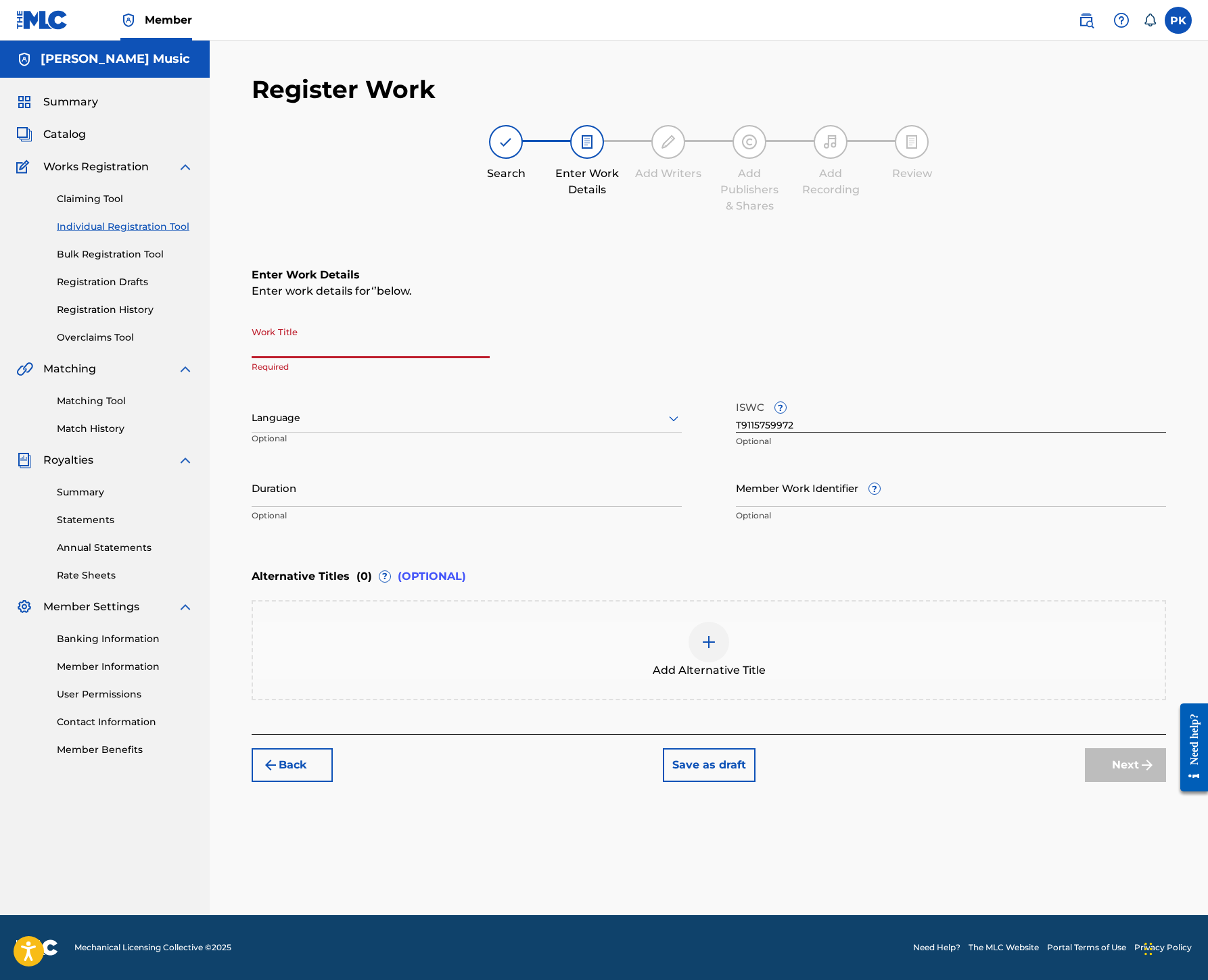
click at [490, 319] on input "Work Title" at bounding box center [370, 338] width 238 height 39
paste input "I Was a Teenage Frankenstein"
type input "I Was a Teenage Frankenstein"
click at [512, 432] on div "Language" at bounding box center [466, 418] width 430 height 29
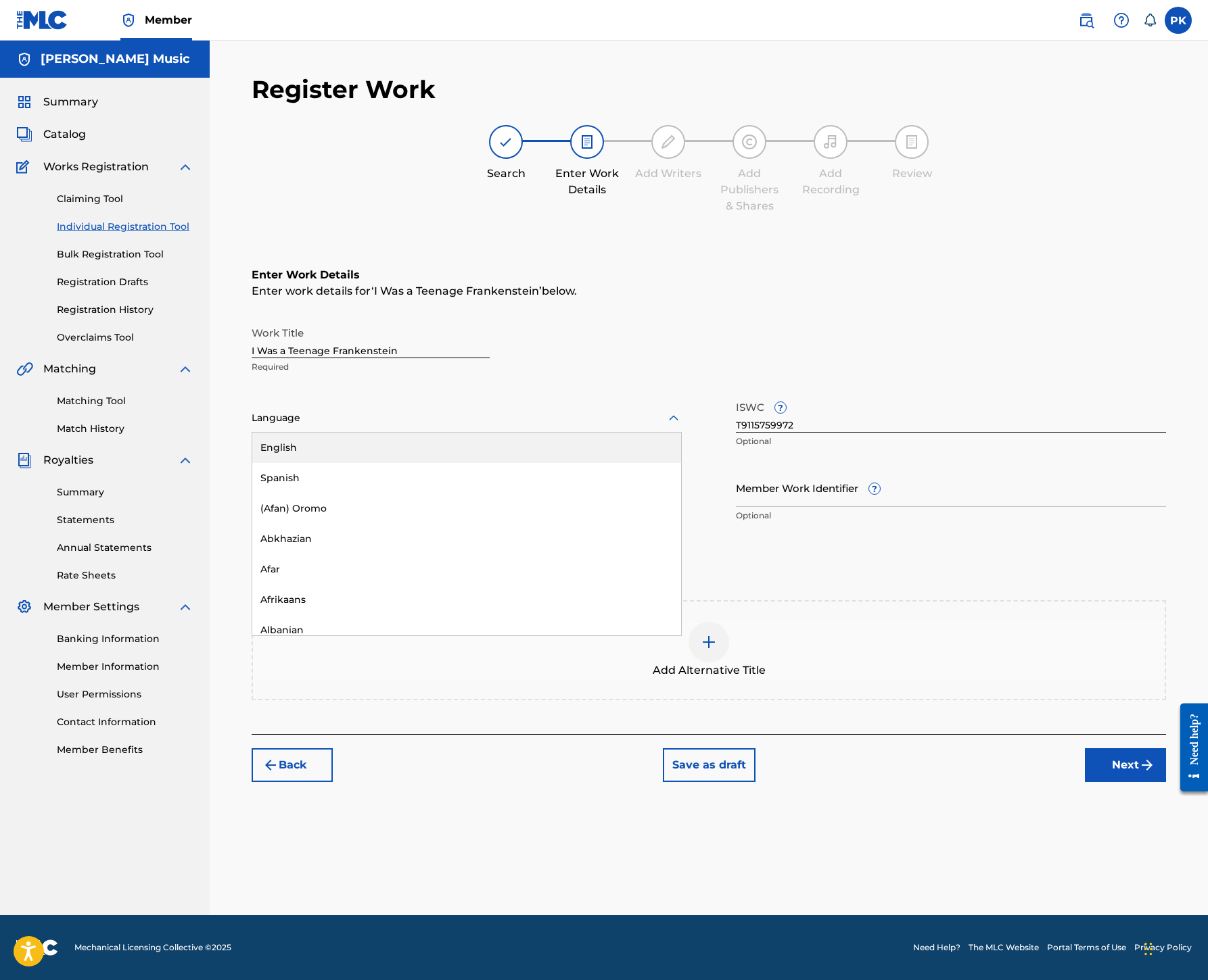
click at [483, 463] on div "English" at bounding box center [466, 447] width 428 height 31
click at [1103, 782] on button "Next" at bounding box center [1125, 765] width 81 height 34
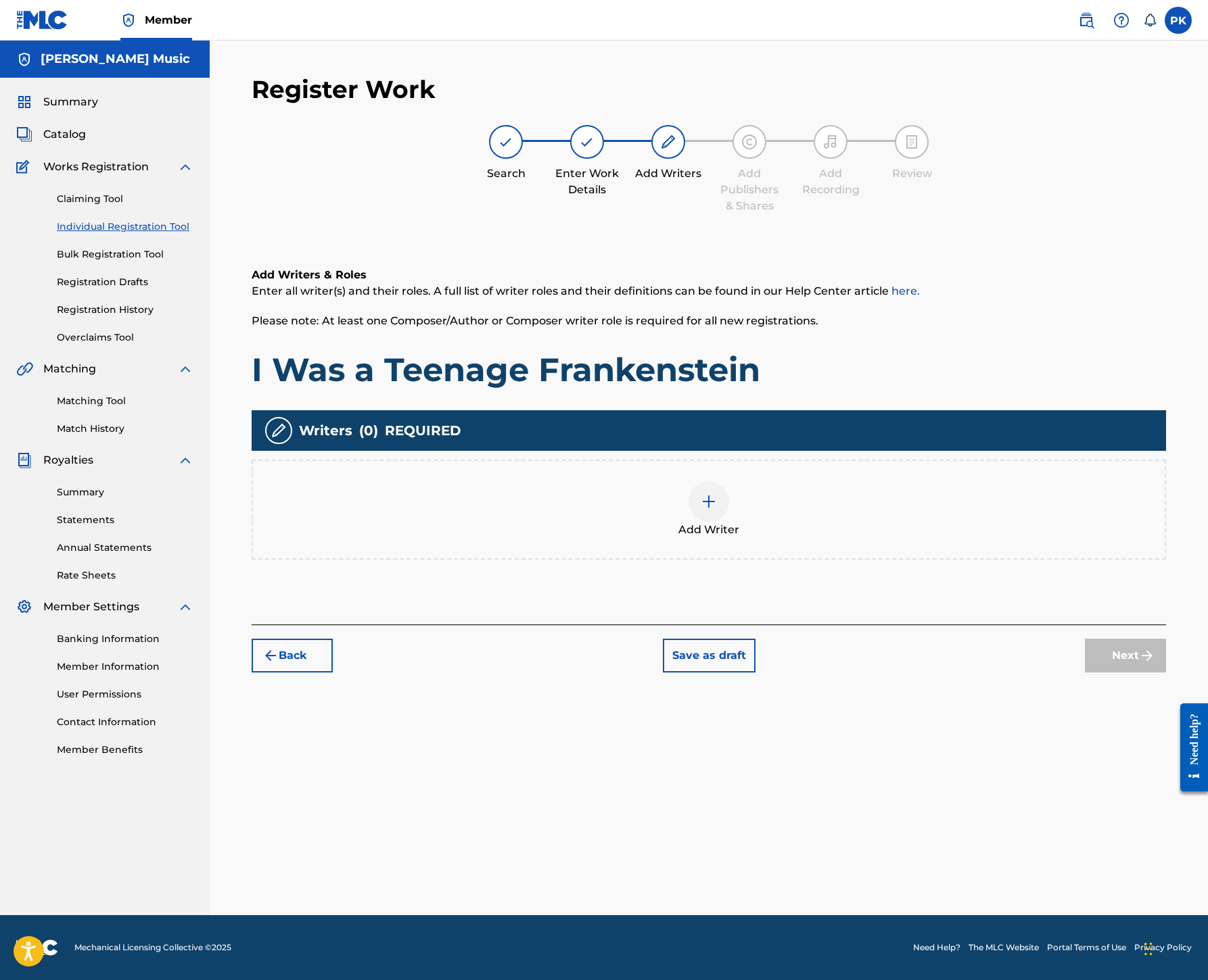
scroll to position [394, 0]
click at [716, 493] on img at bounding box center [708, 501] width 16 height 16
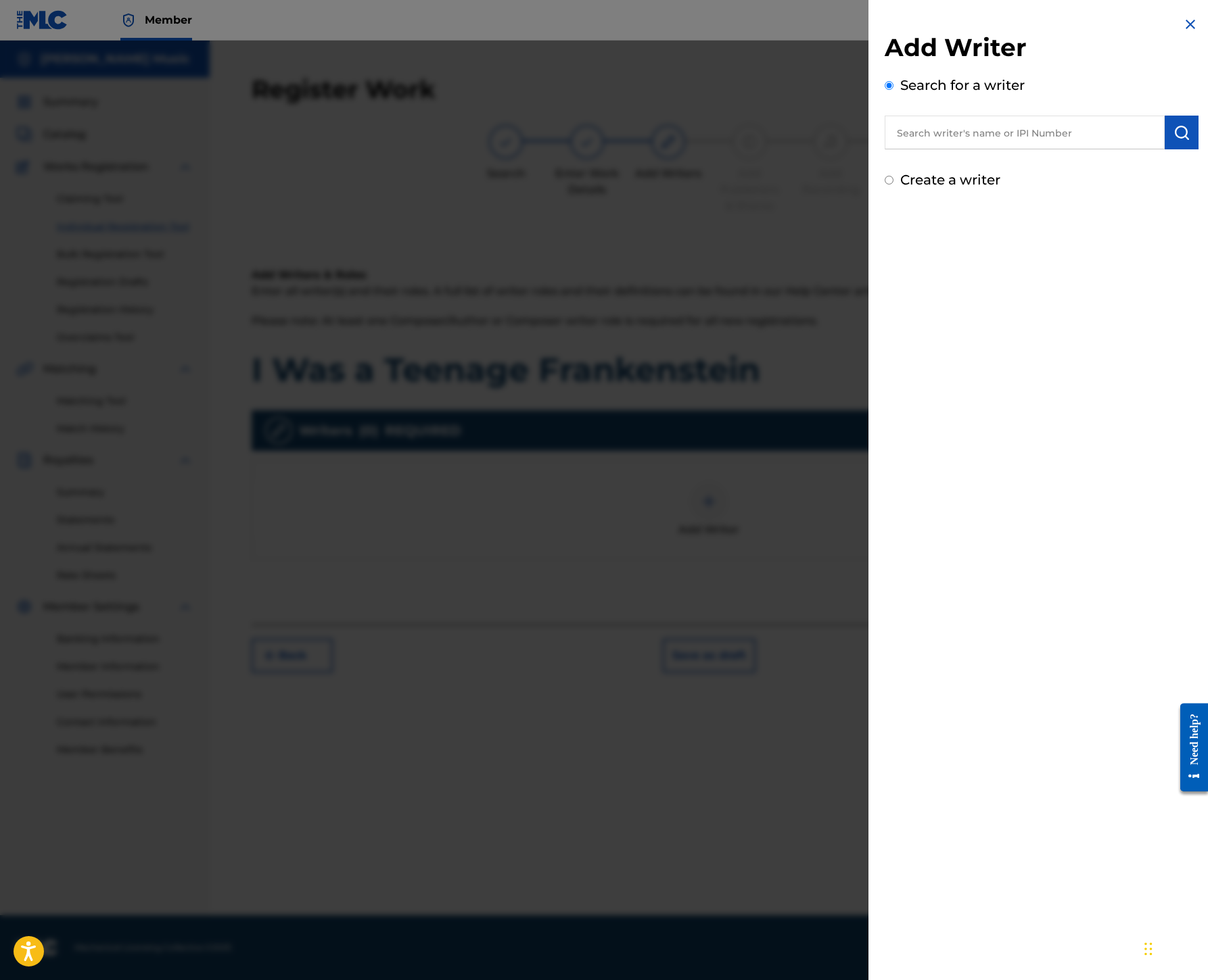
click at [884, 149] on input "text" at bounding box center [1024, 133] width 280 height 34
paste input "00245336377"
type input "00245336377"
click at [1173, 140] on img "submit" at bounding box center [1181, 133] width 16 height 16
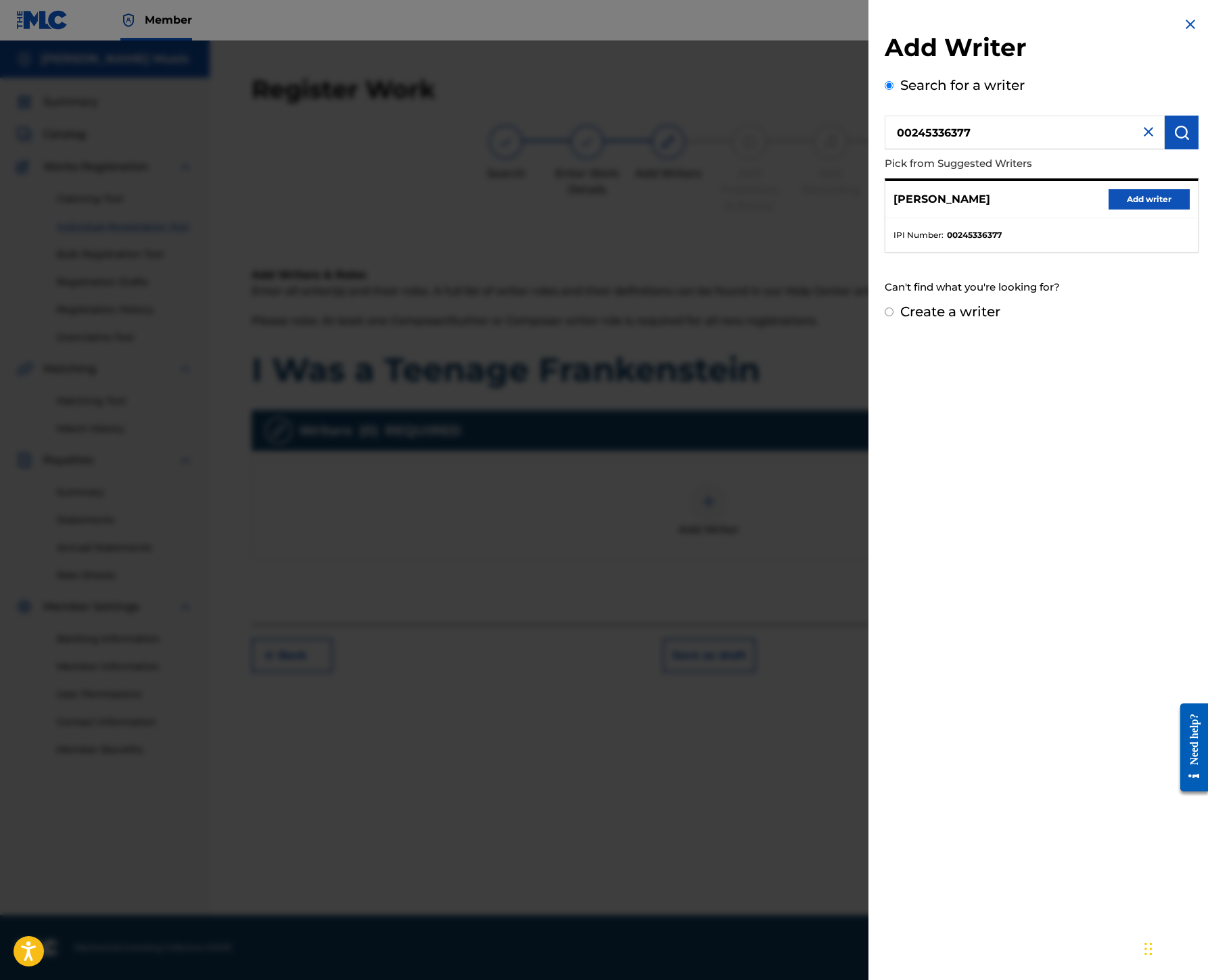
click at [1124, 210] on button "Add writer" at bounding box center [1149, 199] width 81 height 21
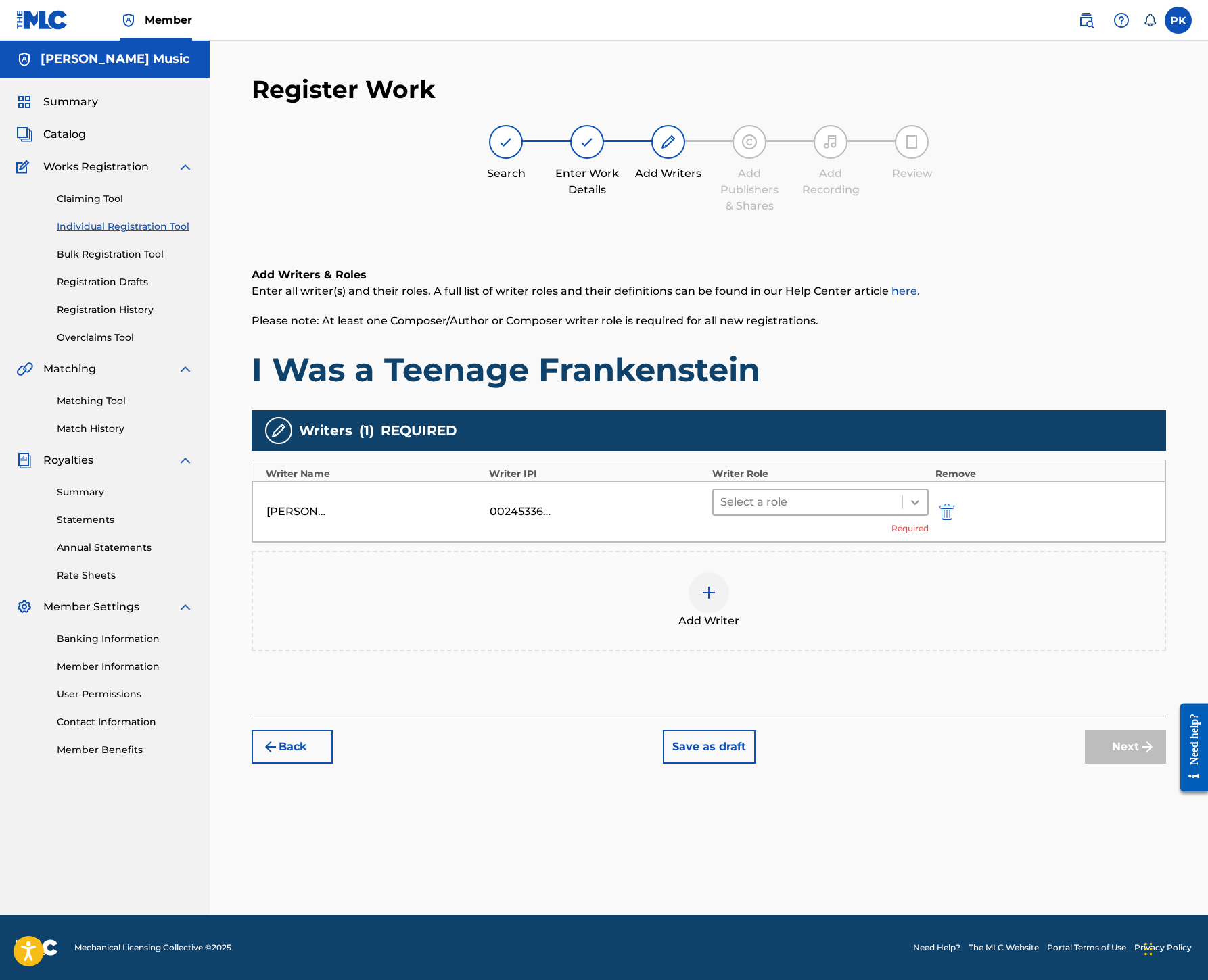
click at [922, 495] on icon at bounding box center [915, 502] width 14 height 14
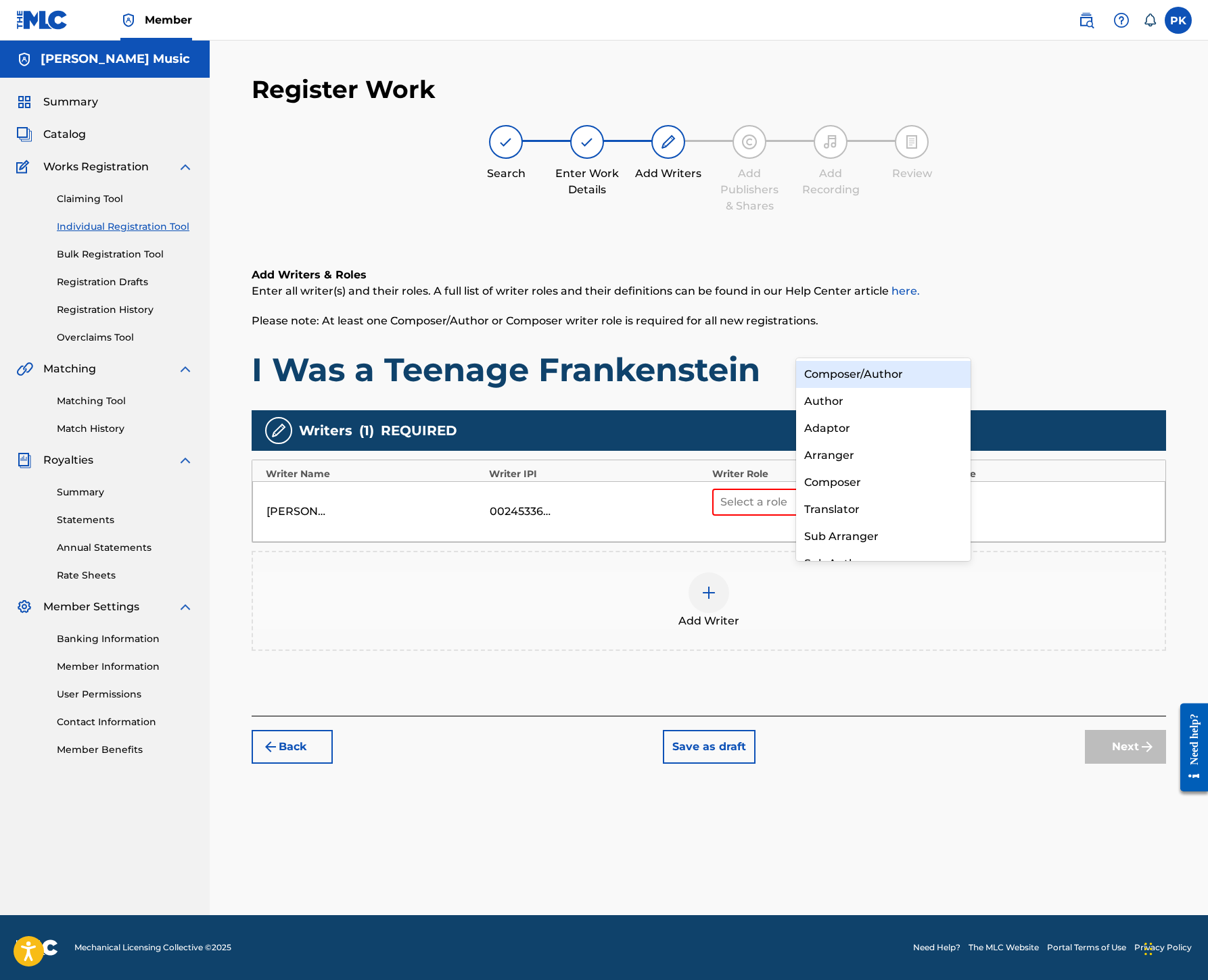
click at [882, 380] on div "Composer/Author" at bounding box center [883, 374] width 174 height 27
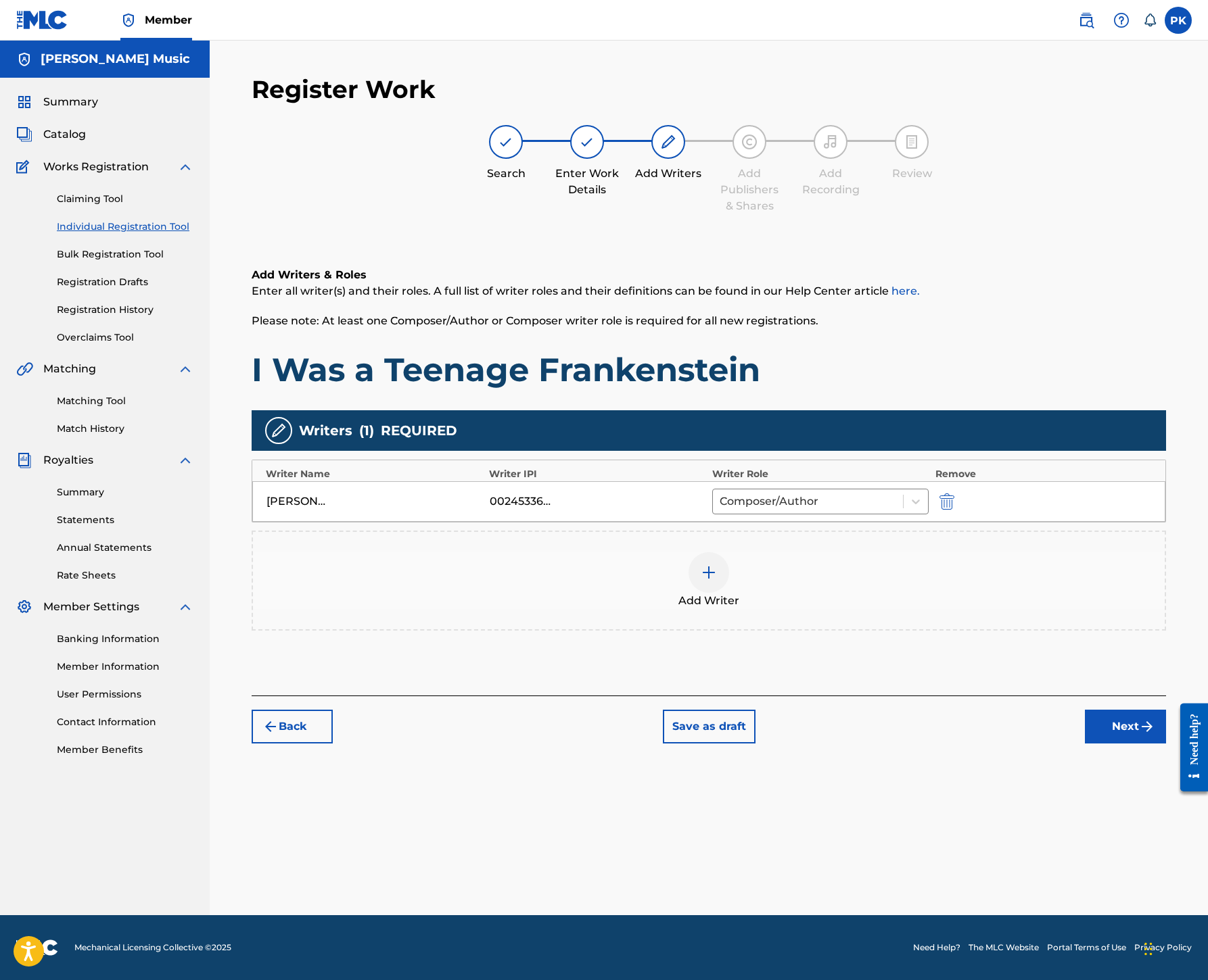
click at [716, 565] on img at bounding box center [708, 573] width 16 height 16
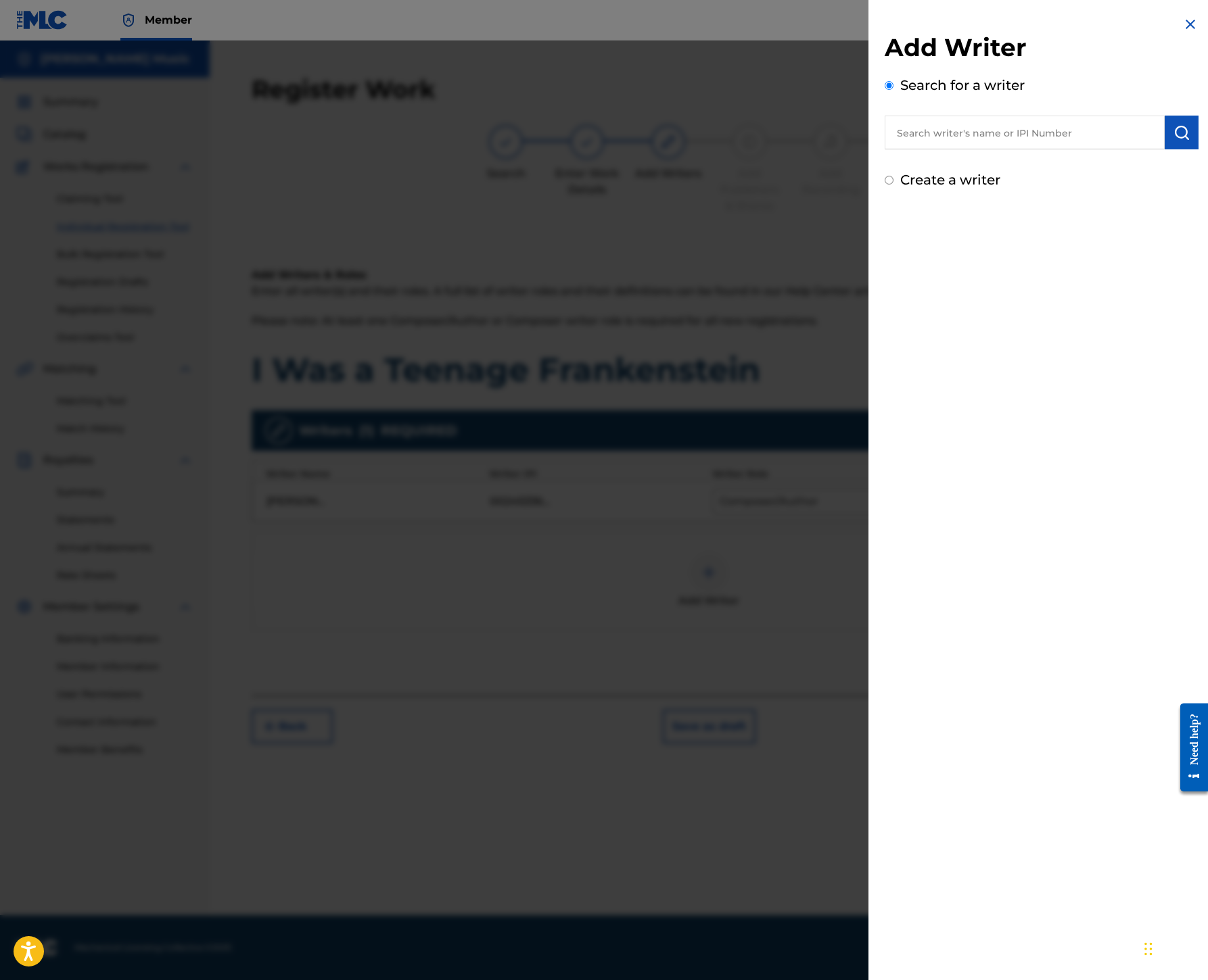
click at [884, 149] on input "text" at bounding box center [1024, 133] width 280 height 34
paste input "00245337080"
type input "00245337080"
click at [1173, 140] on img "submit" at bounding box center [1181, 133] width 16 height 16
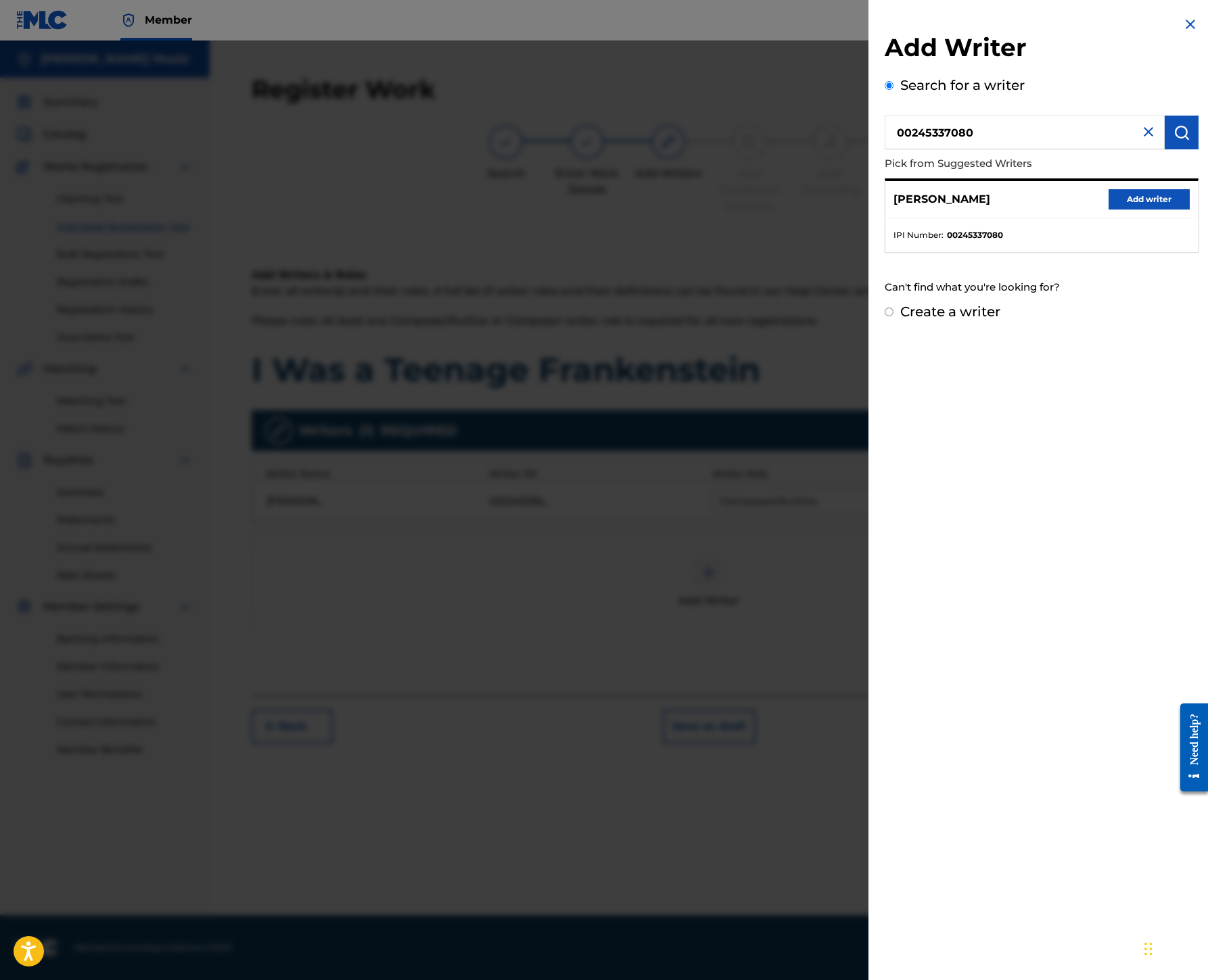
click at [1108, 210] on button "Add writer" at bounding box center [1149, 199] width 81 height 21
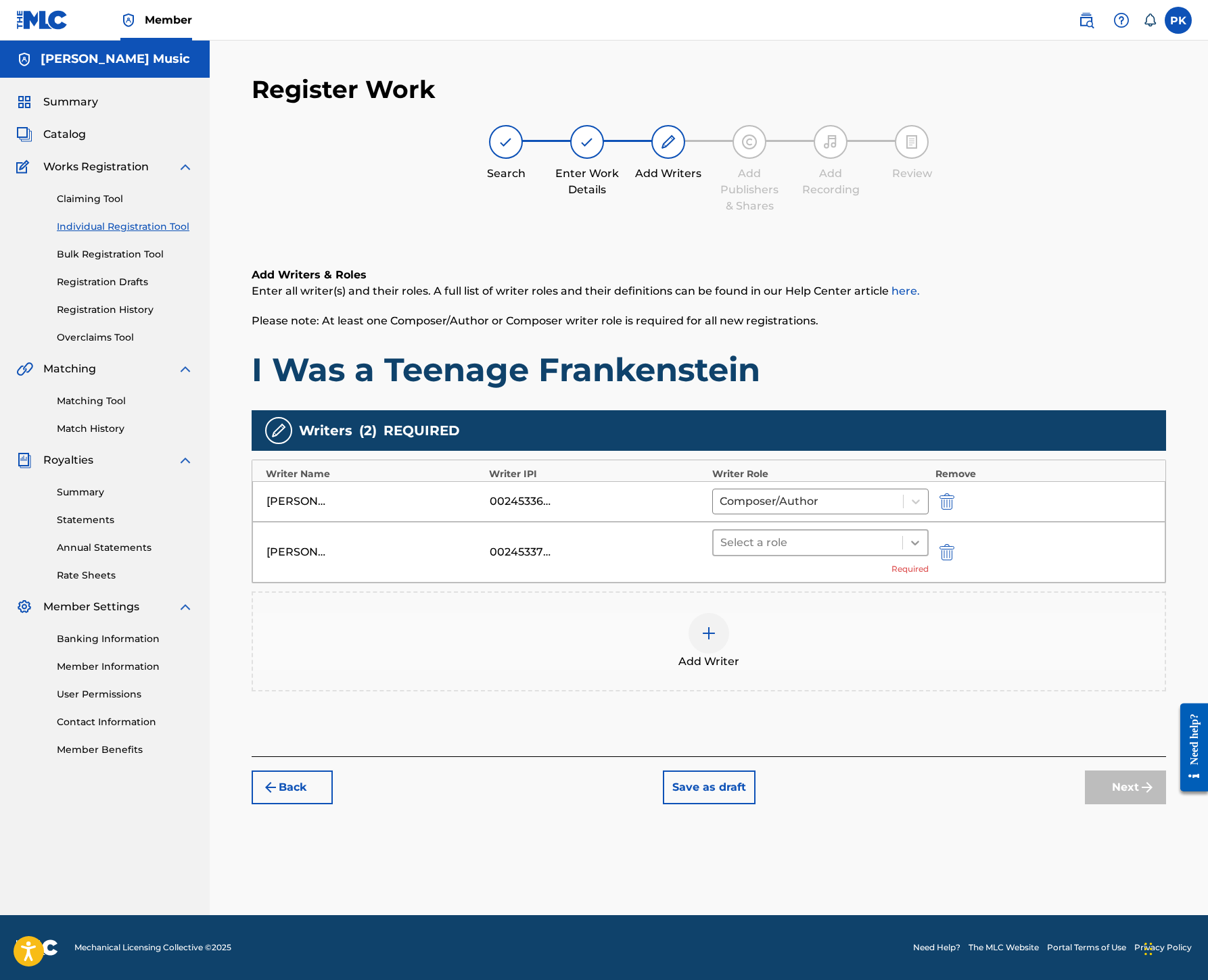
click at [922, 536] on icon at bounding box center [915, 543] width 14 height 14
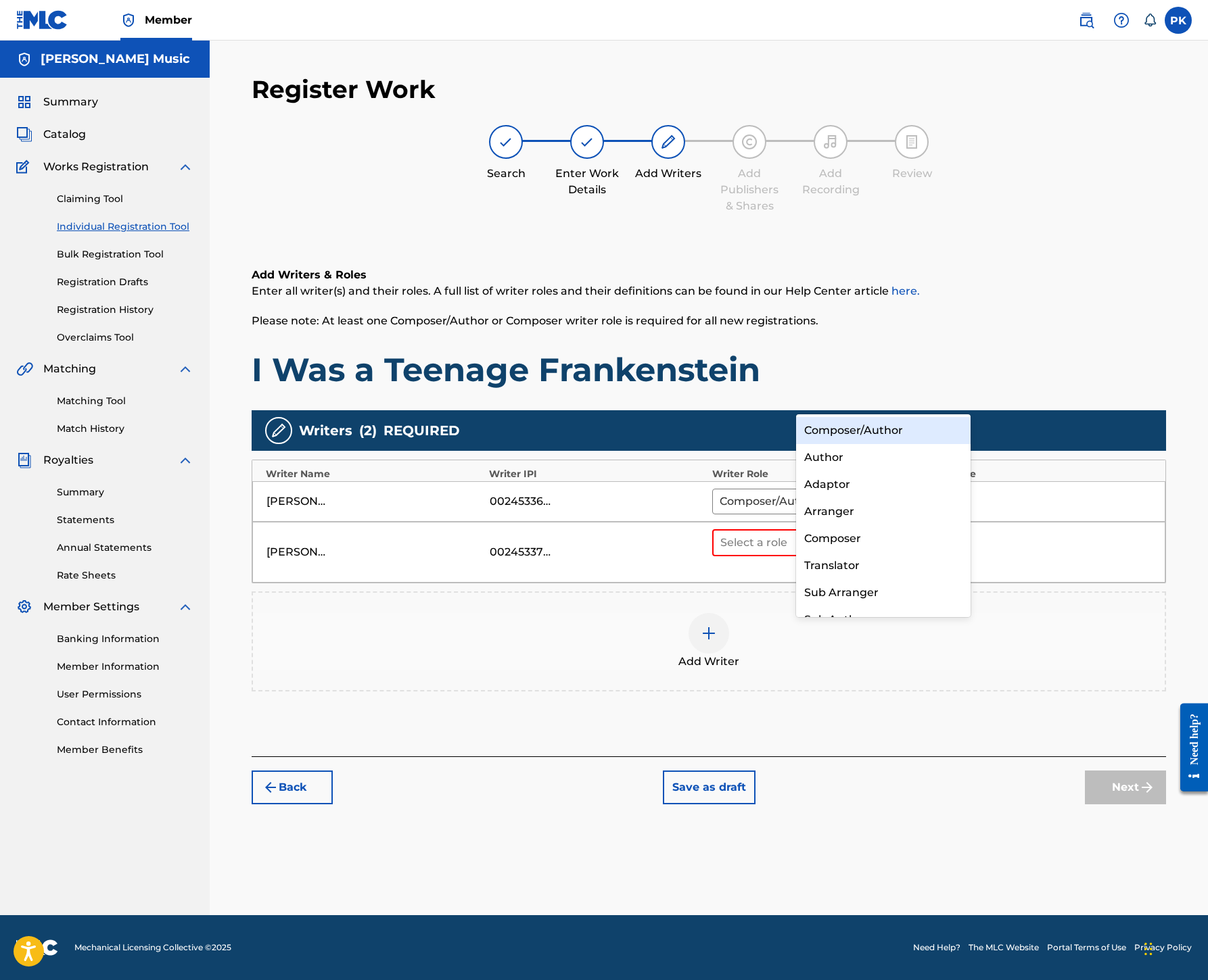
click at [922, 426] on div "Composer/Author" at bounding box center [883, 430] width 174 height 27
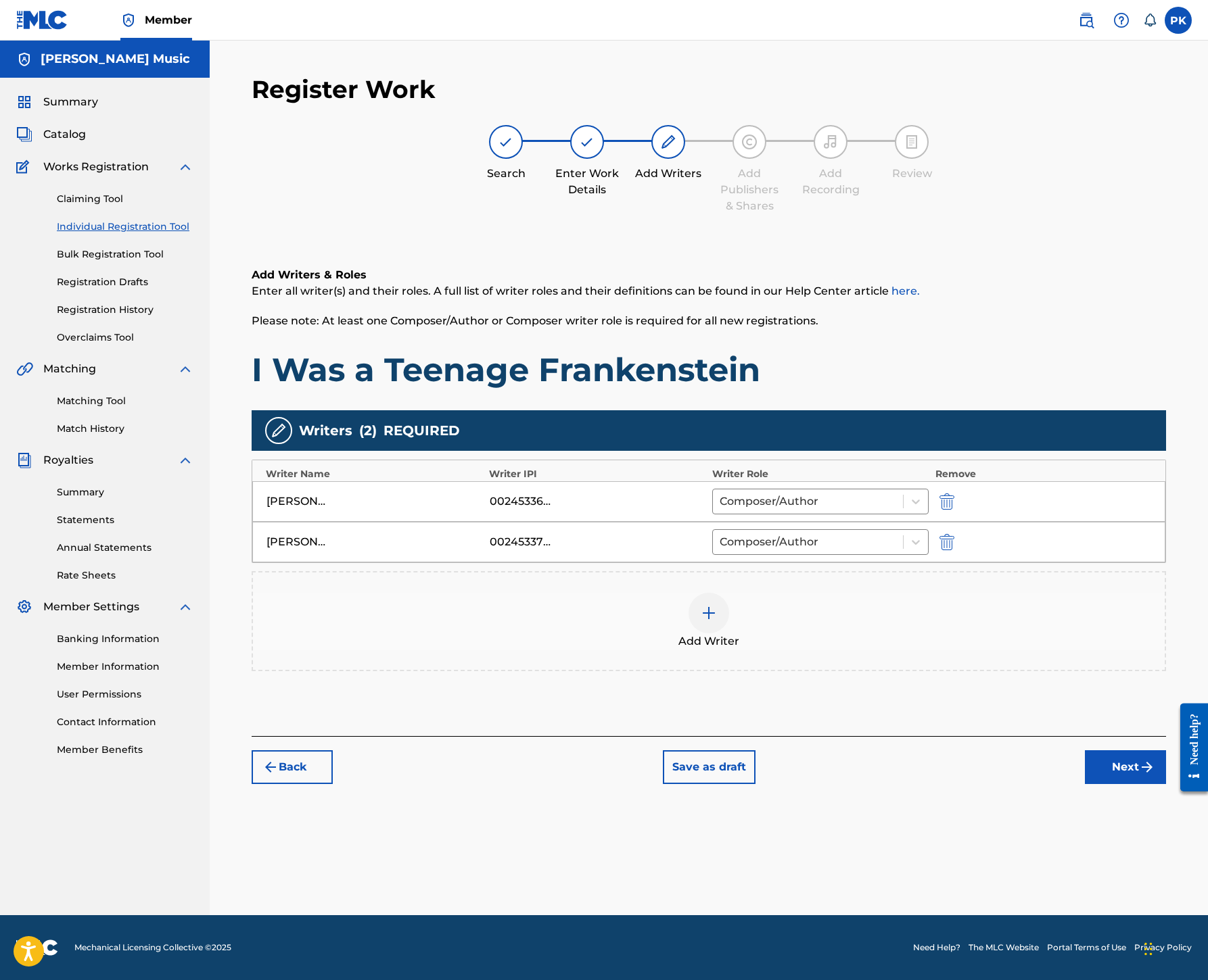
click at [716, 605] on img at bounding box center [708, 613] width 16 height 16
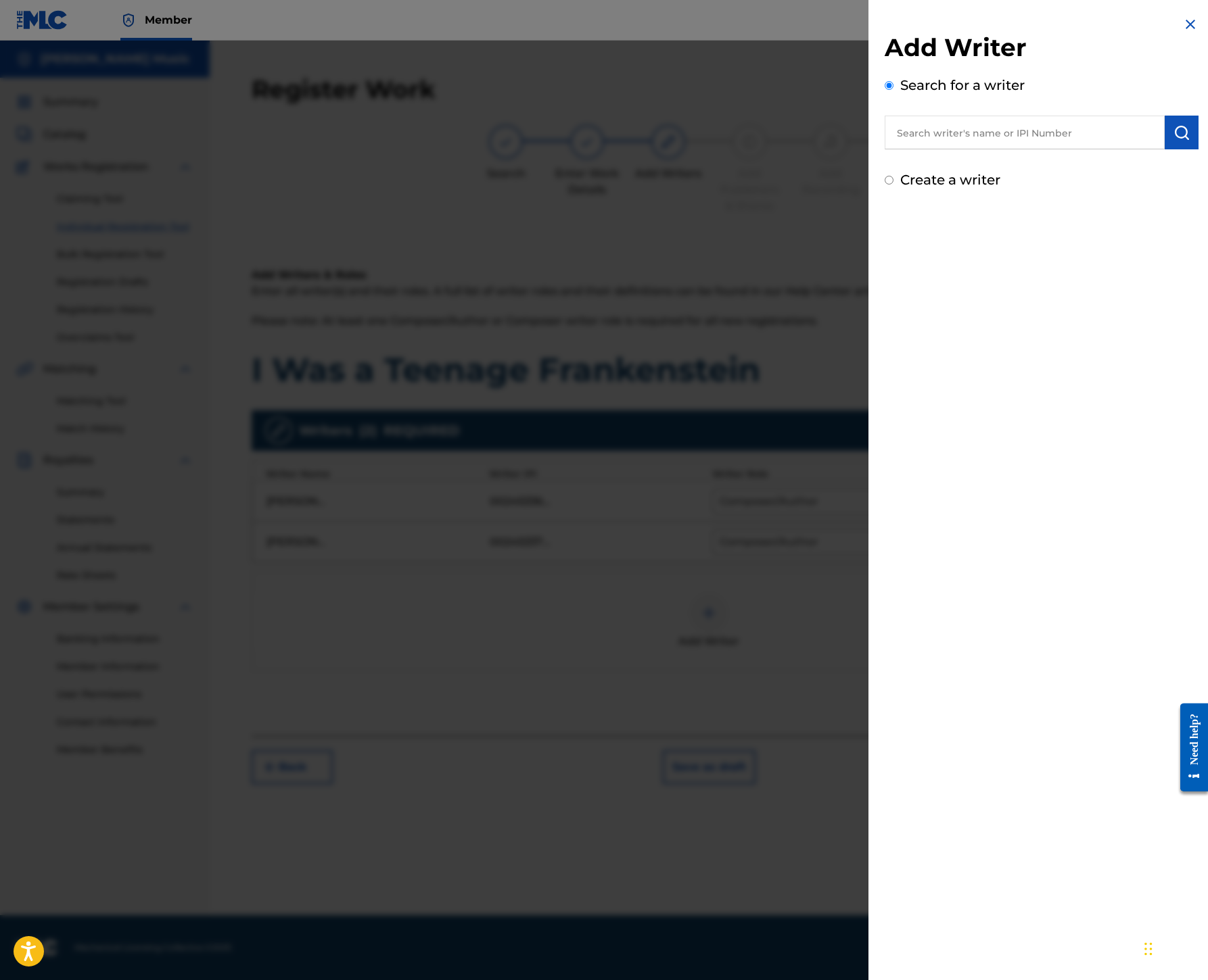
click at [884, 149] on input "text" at bounding box center [1024, 133] width 280 height 34
paste input "00199690501"
type input "00199690501"
click at [1173, 140] on img "submit" at bounding box center [1181, 133] width 16 height 16
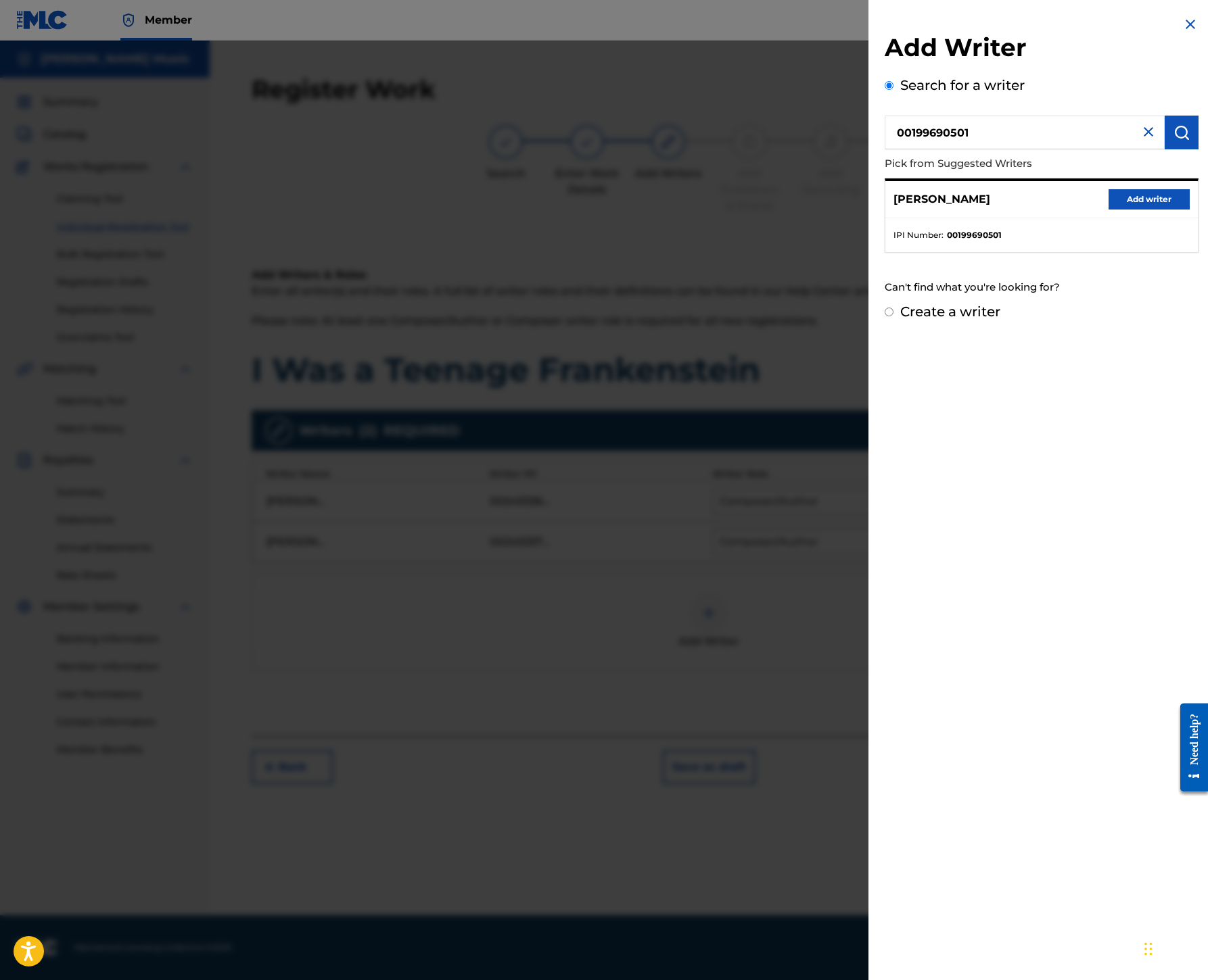
click at [1108, 210] on button "Add writer" at bounding box center [1149, 199] width 81 height 21
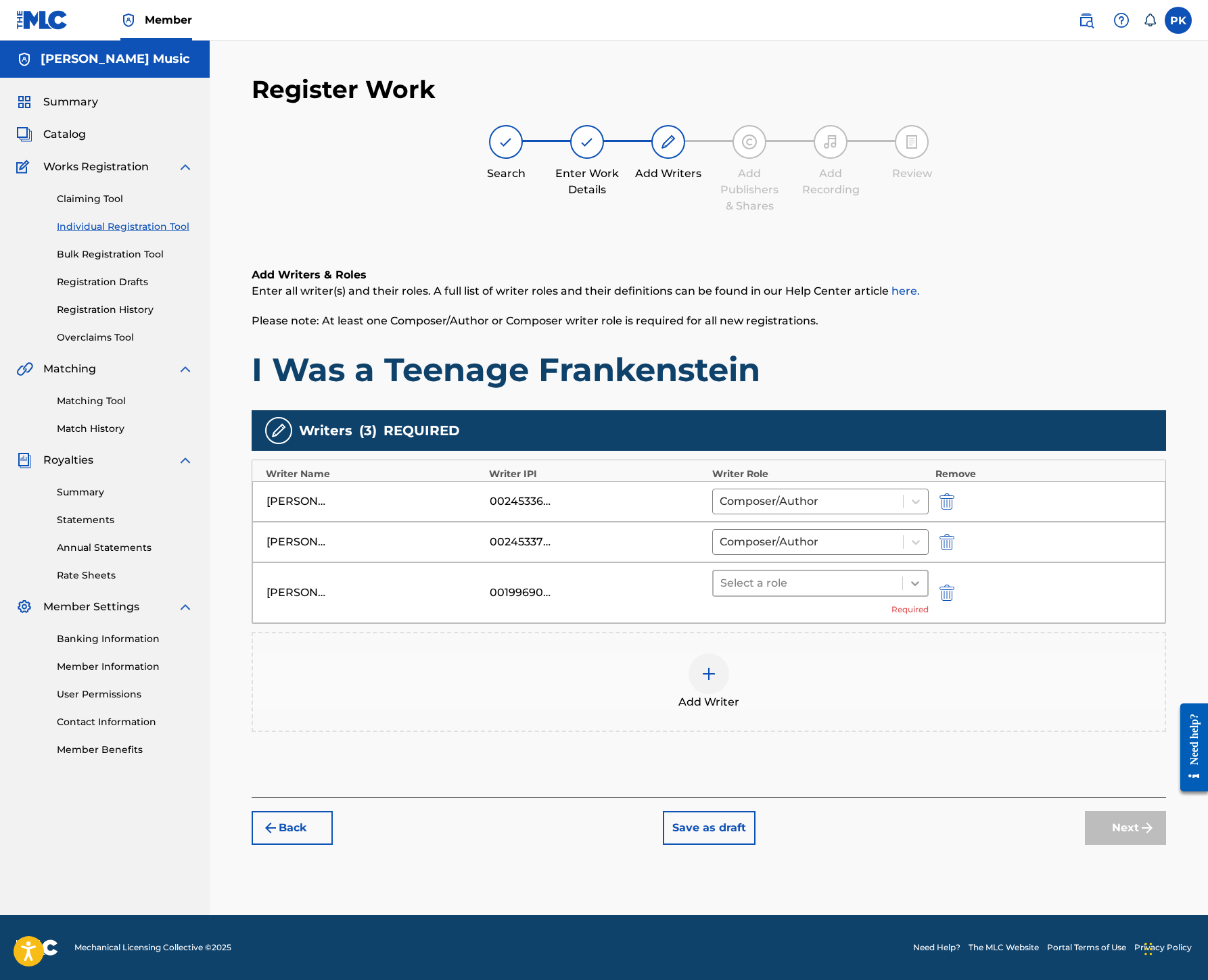
click at [919, 581] on icon at bounding box center [915, 583] width 8 height 5
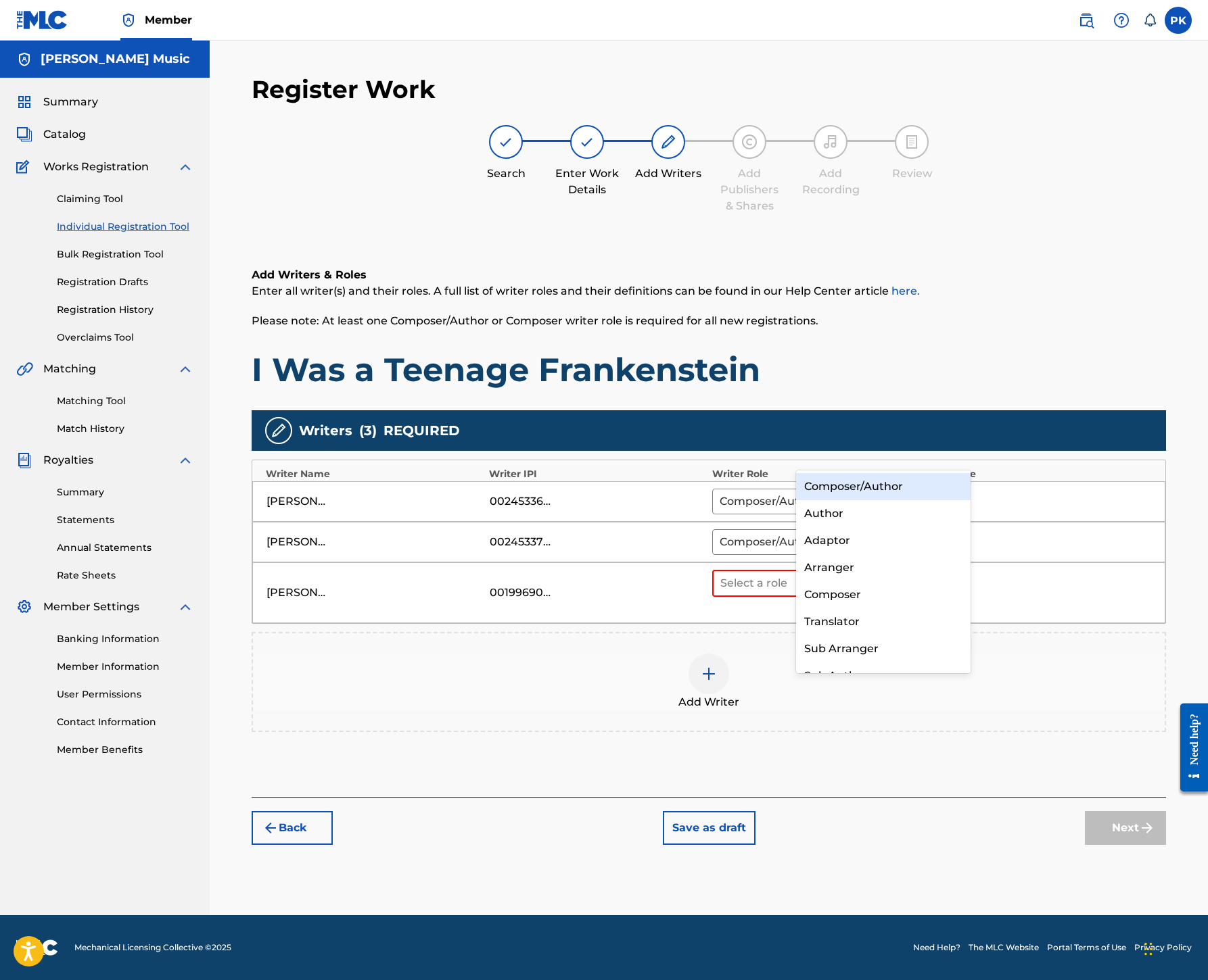
click at [909, 486] on div "Composer/Author" at bounding box center [883, 486] width 174 height 27
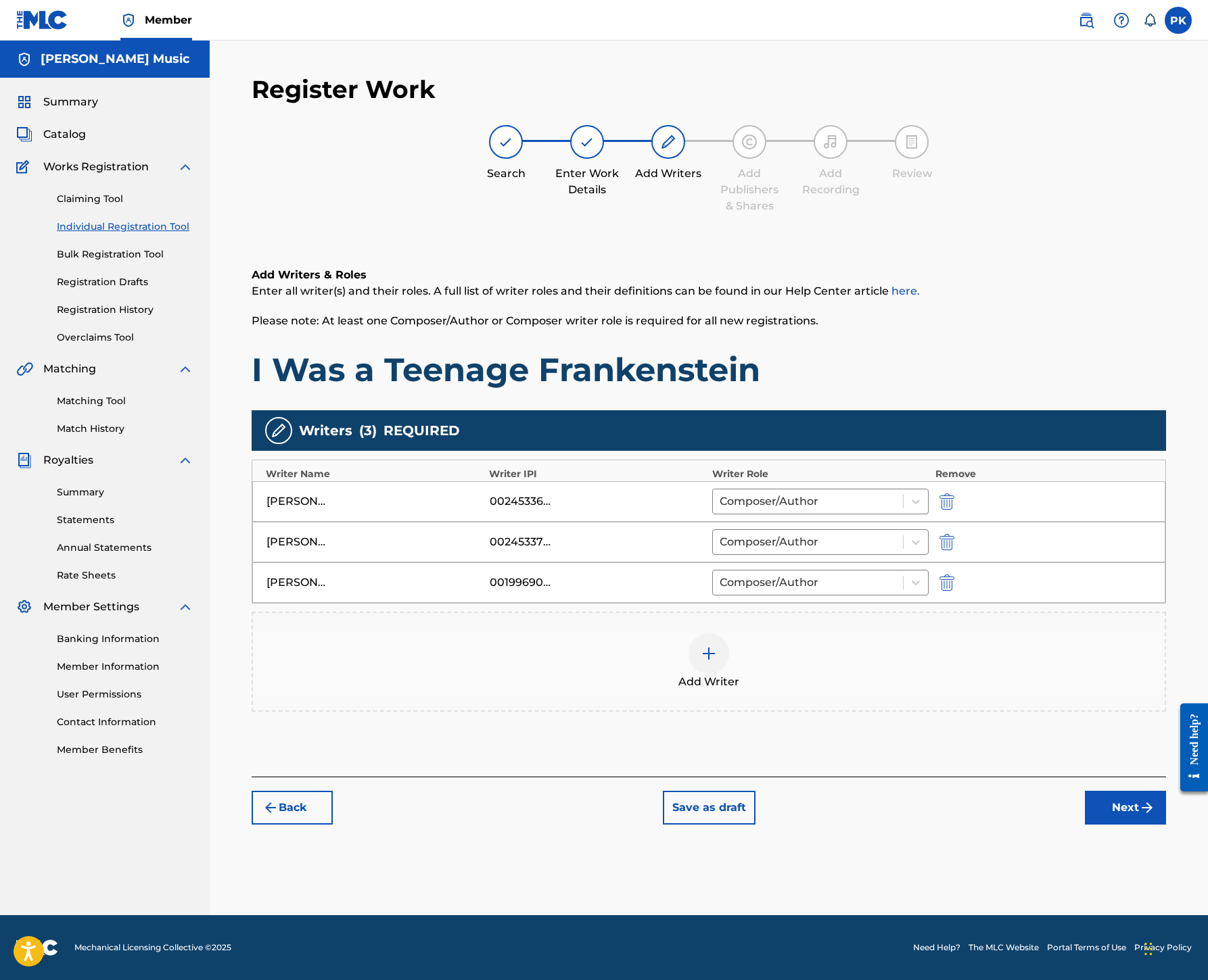
click at [1099, 825] on button "Next" at bounding box center [1125, 808] width 81 height 34
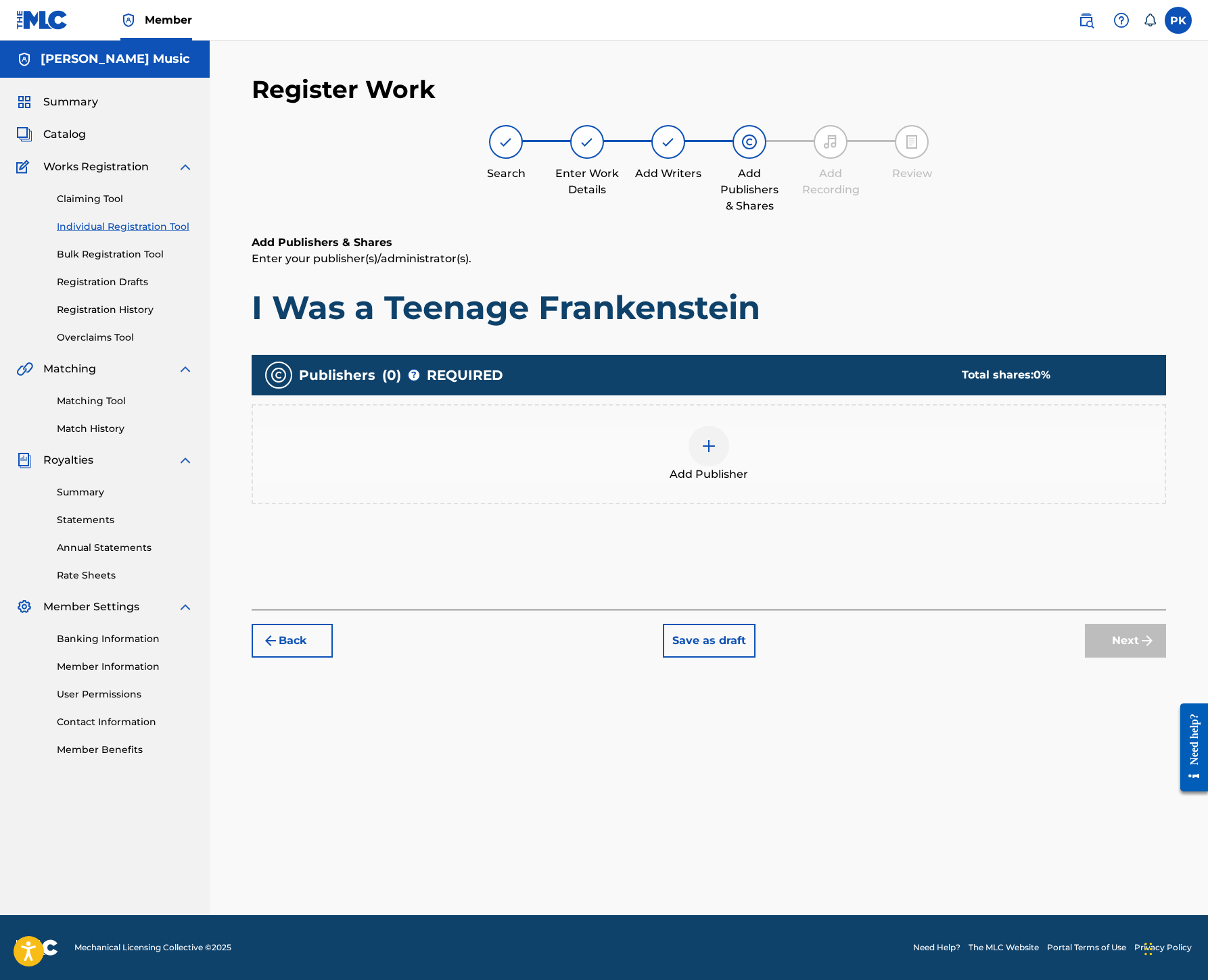
scroll to position [61, 0]
click at [716, 454] on img at bounding box center [708, 446] width 16 height 16
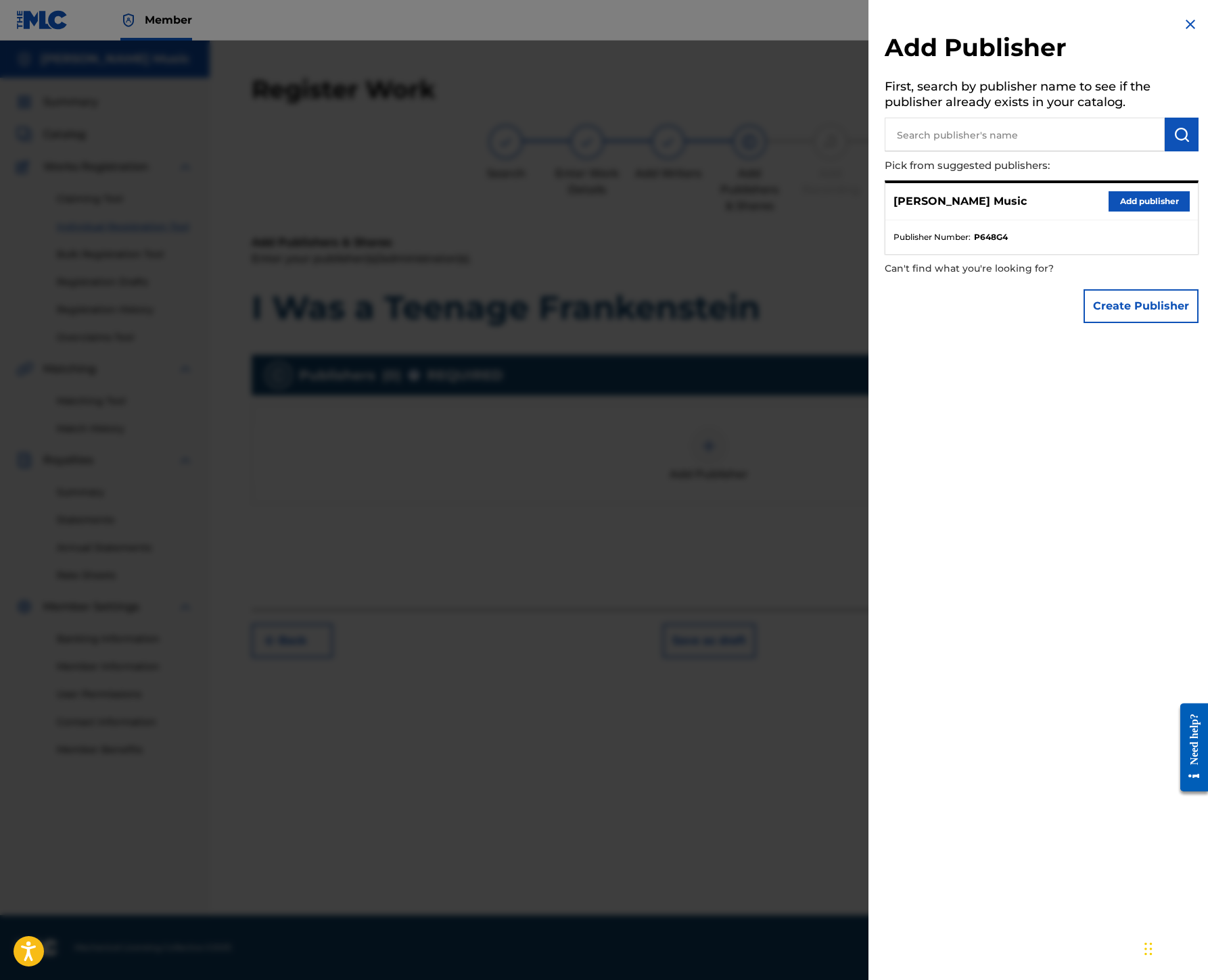
click at [1108, 212] on button "Add publisher" at bounding box center [1149, 201] width 81 height 21
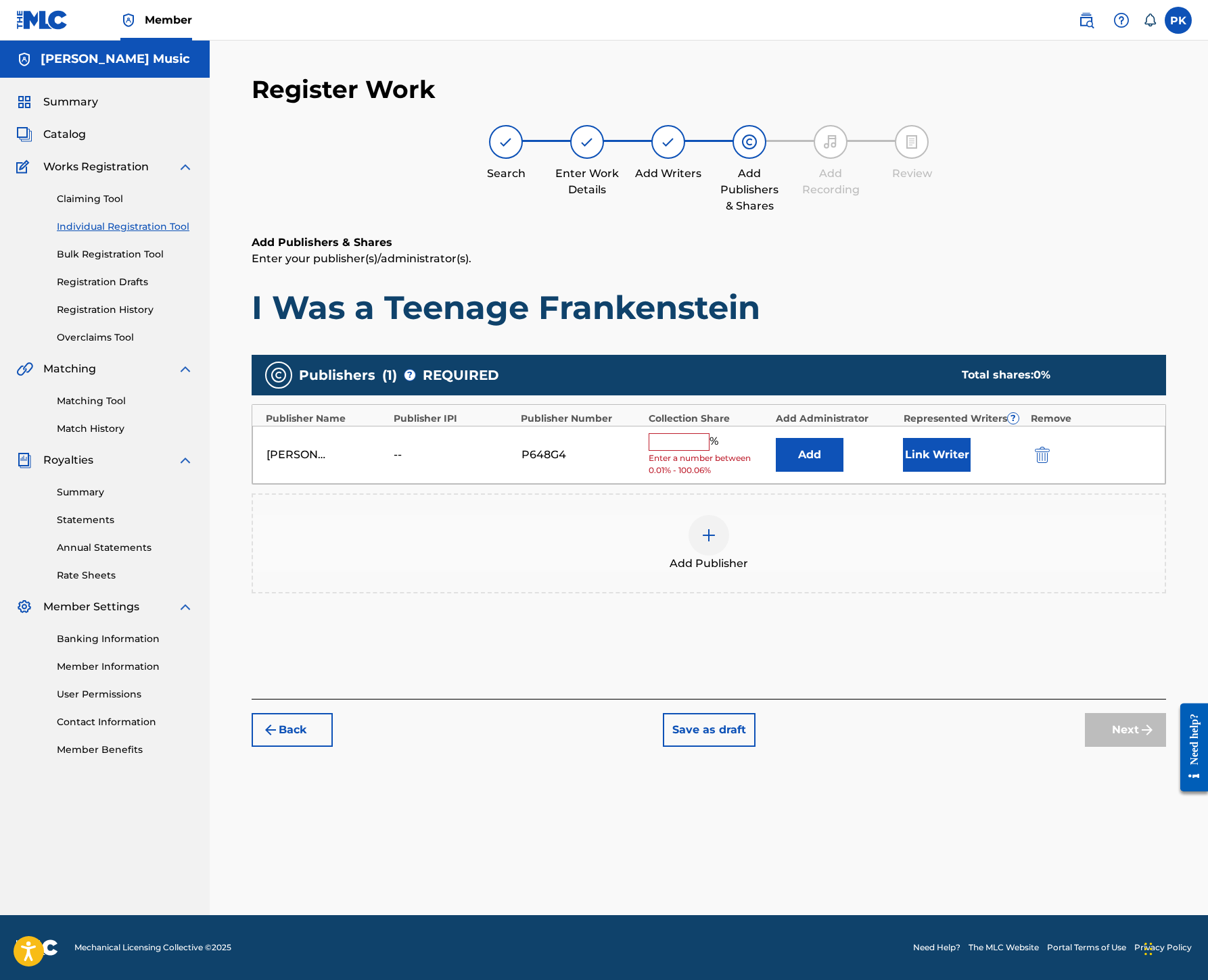
click at [709, 451] on input "text" at bounding box center [679, 442] width 61 height 18
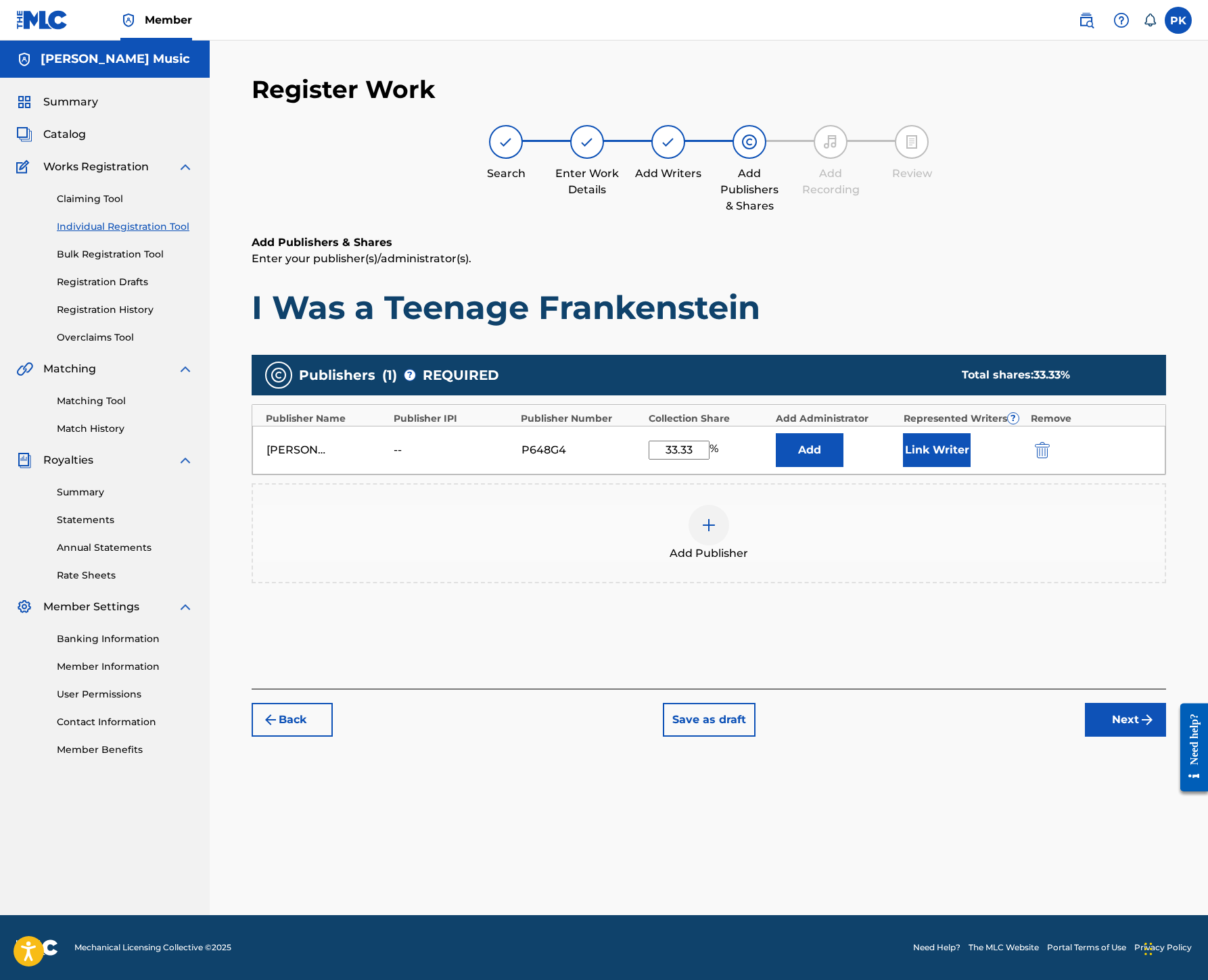
type input "33.33"
click at [971, 467] on button "Link Writer" at bounding box center [936, 450] width 67 height 34
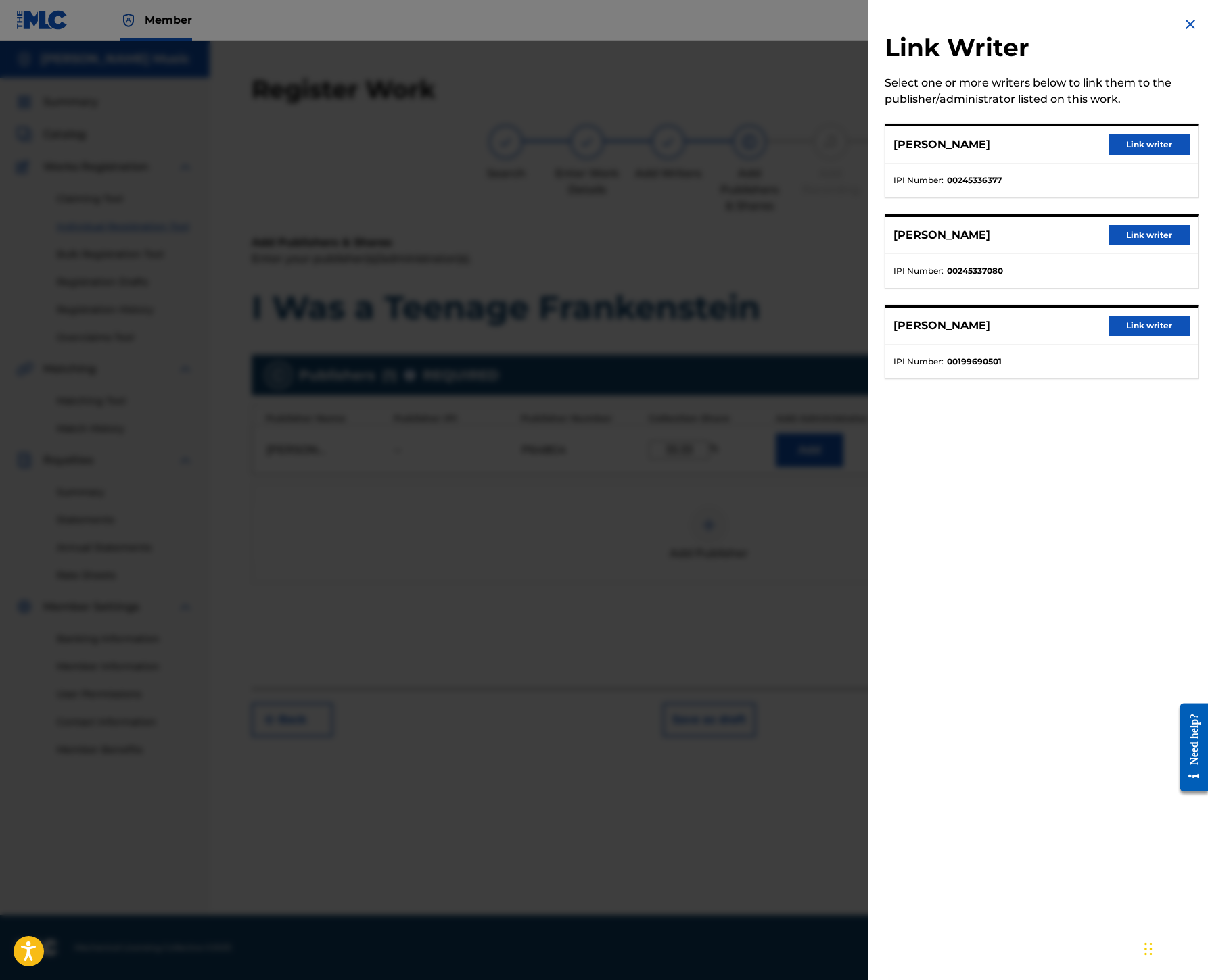
click at [1108, 336] on button "Link writer" at bounding box center [1149, 325] width 81 height 21
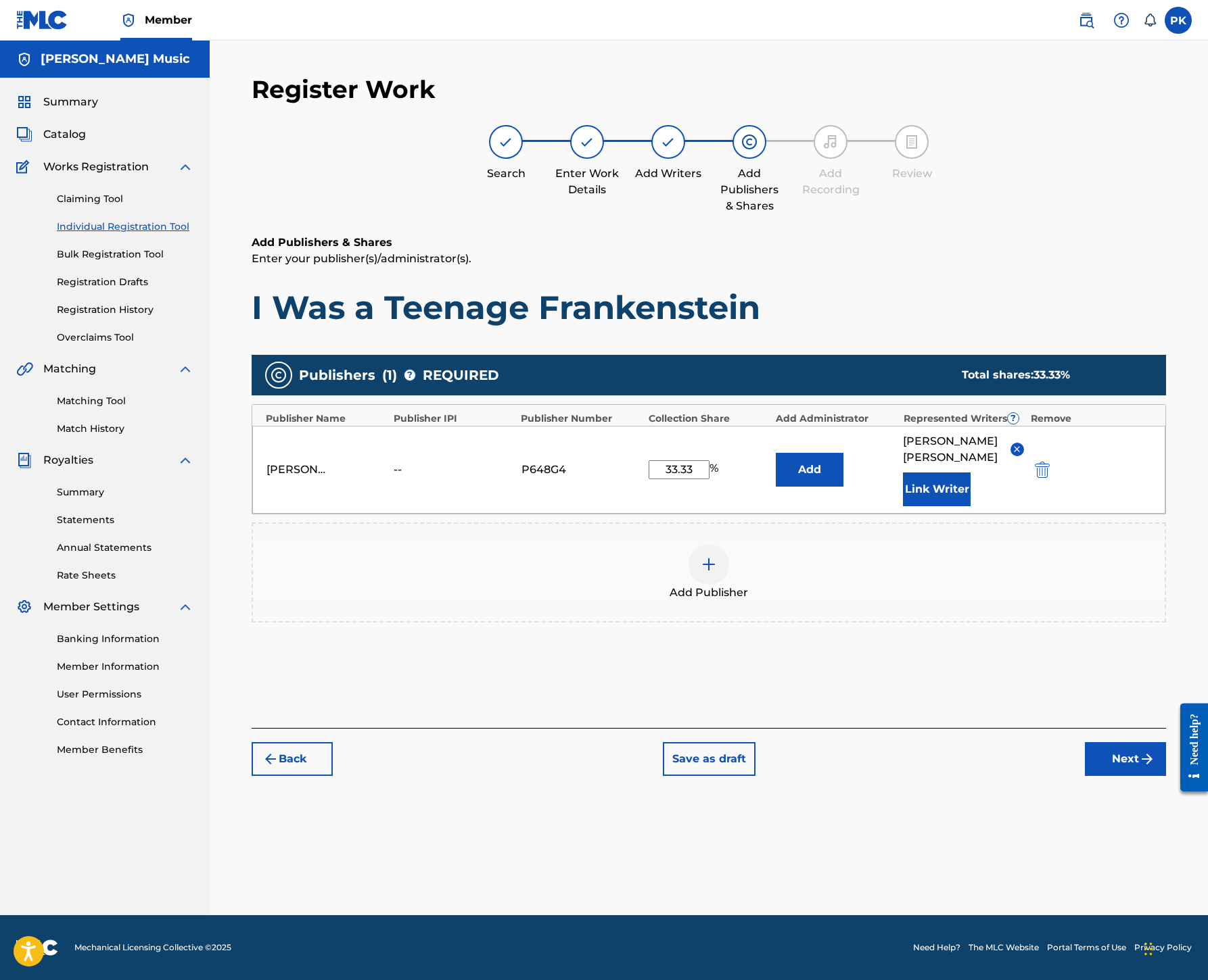
click at [1091, 776] on button "Next" at bounding box center [1125, 758] width 81 height 34
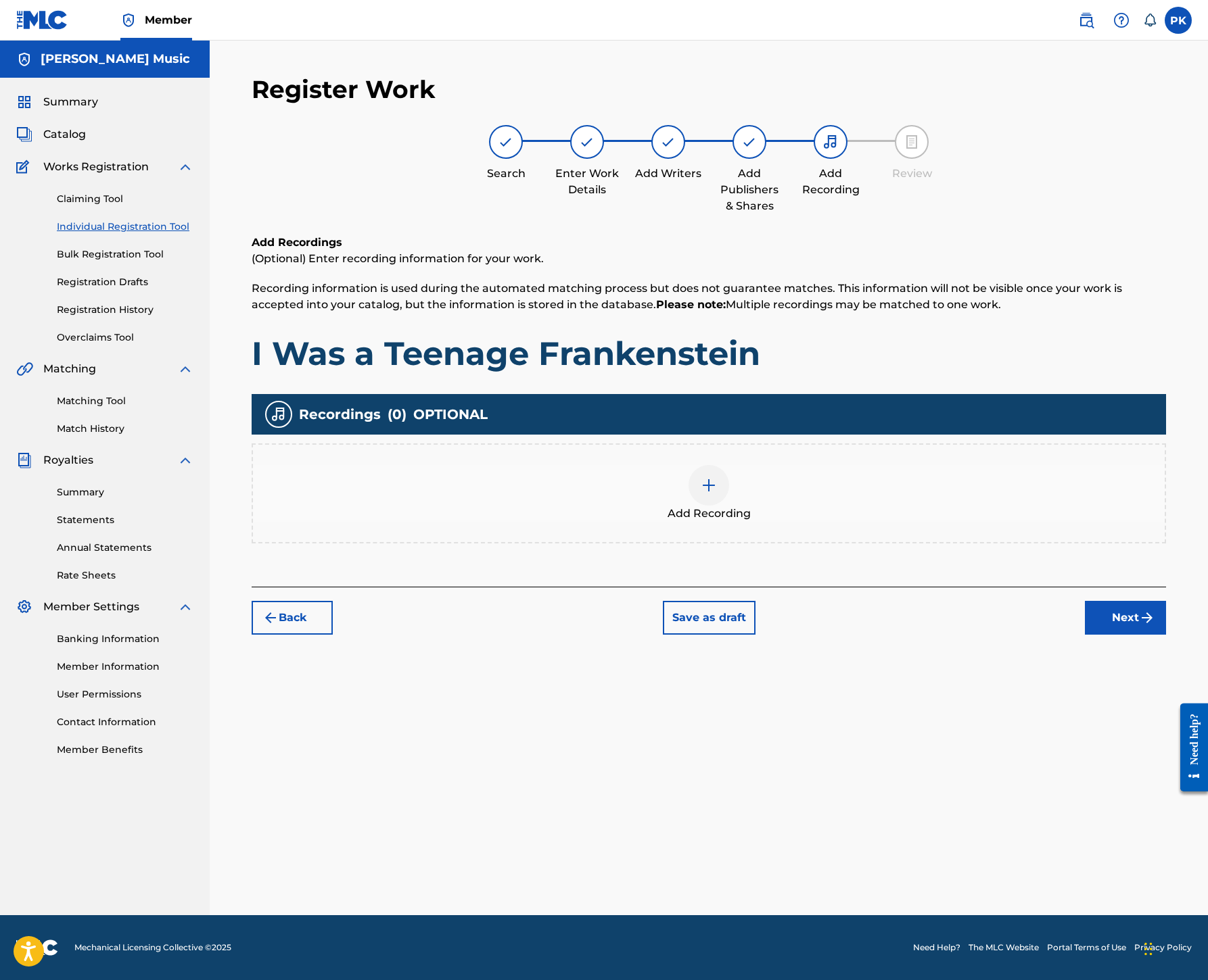
click at [1102, 635] on button "Next" at bounding box center [1125, 618] width 81 height 34
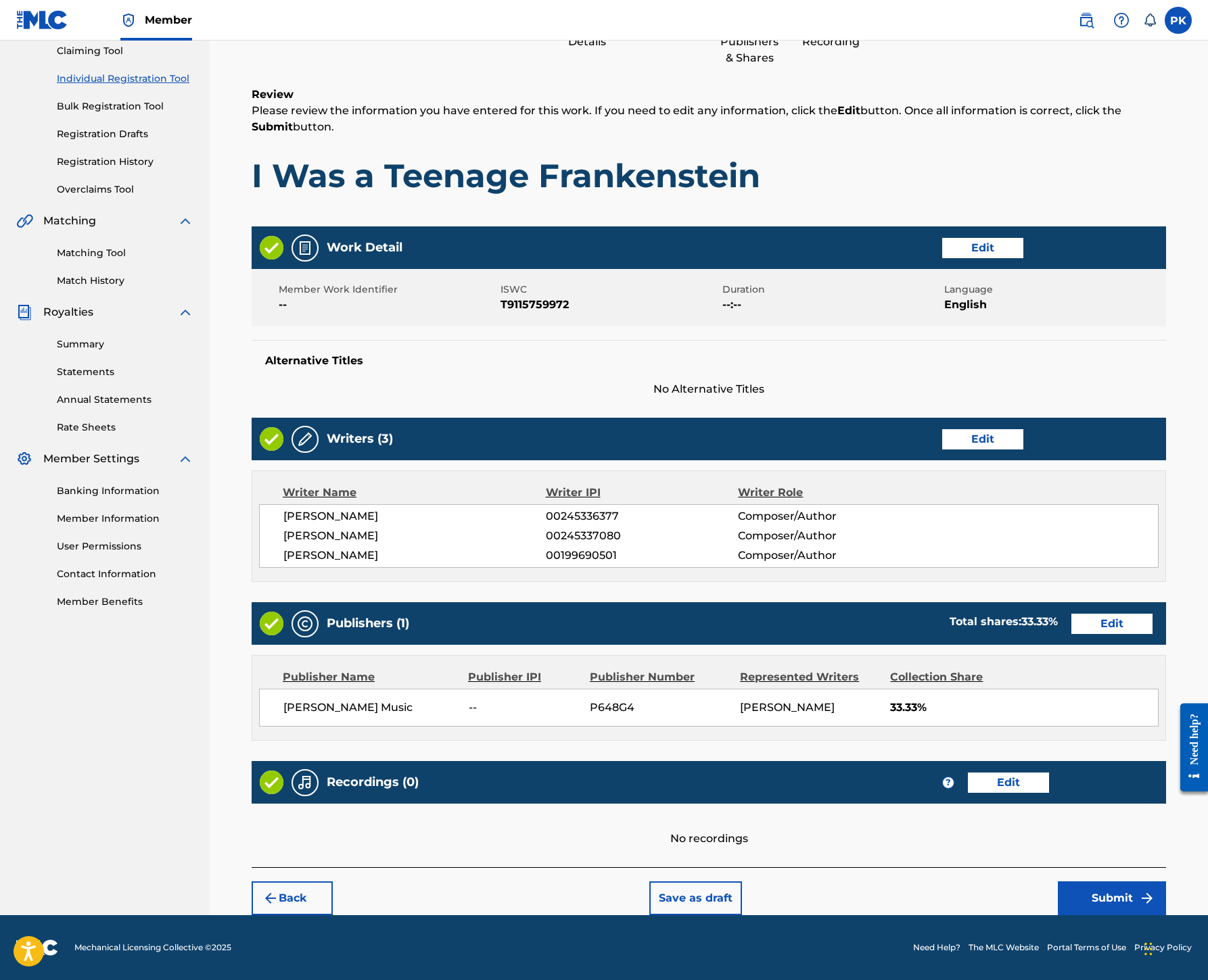
scroll to position [796, 0]
click at [1049, 772] on button "Edit" at bounding box center [1008, 782] width 81 height 21
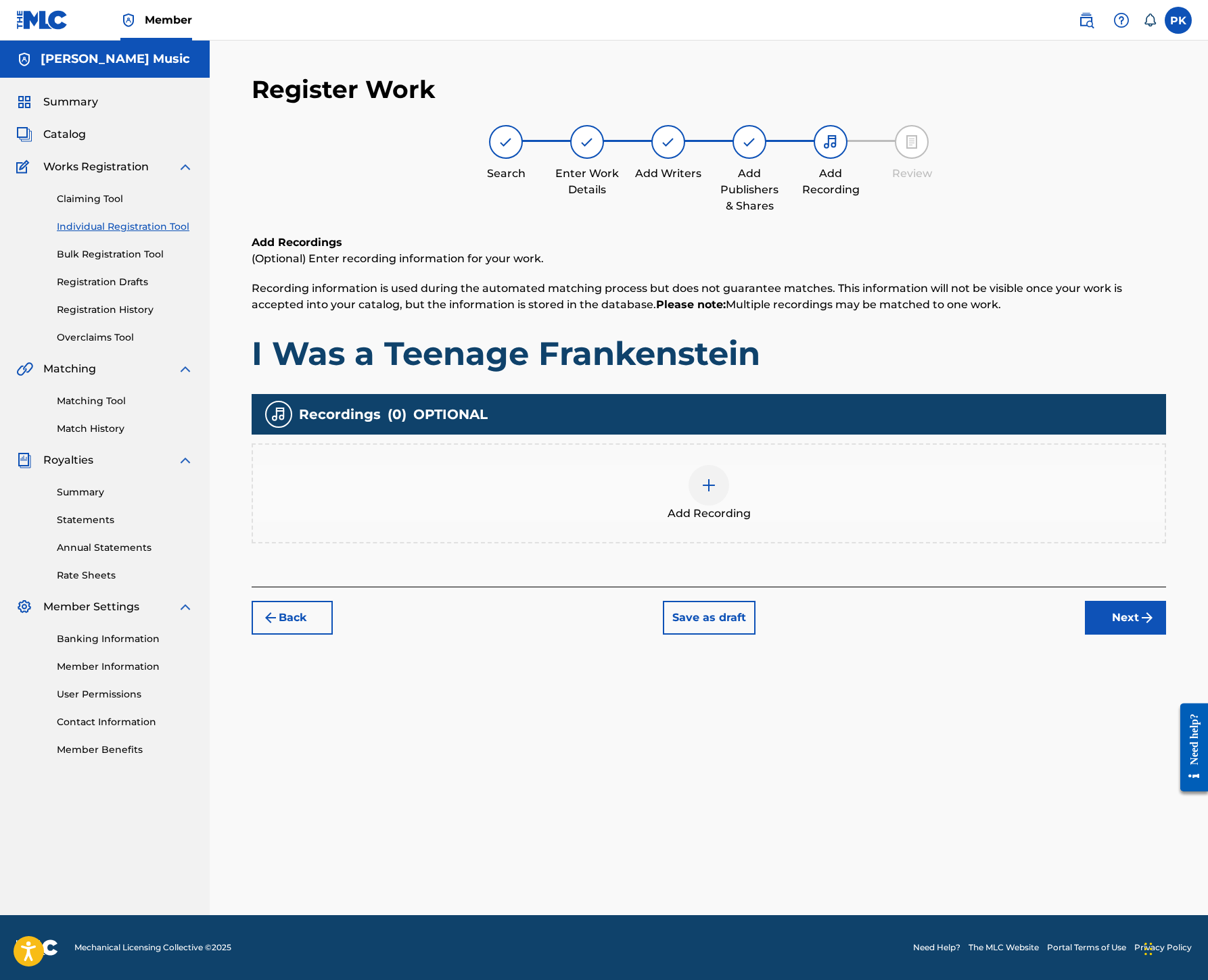
click at [716, 478] on img at bounding box center [708, 486] width 16 height 16
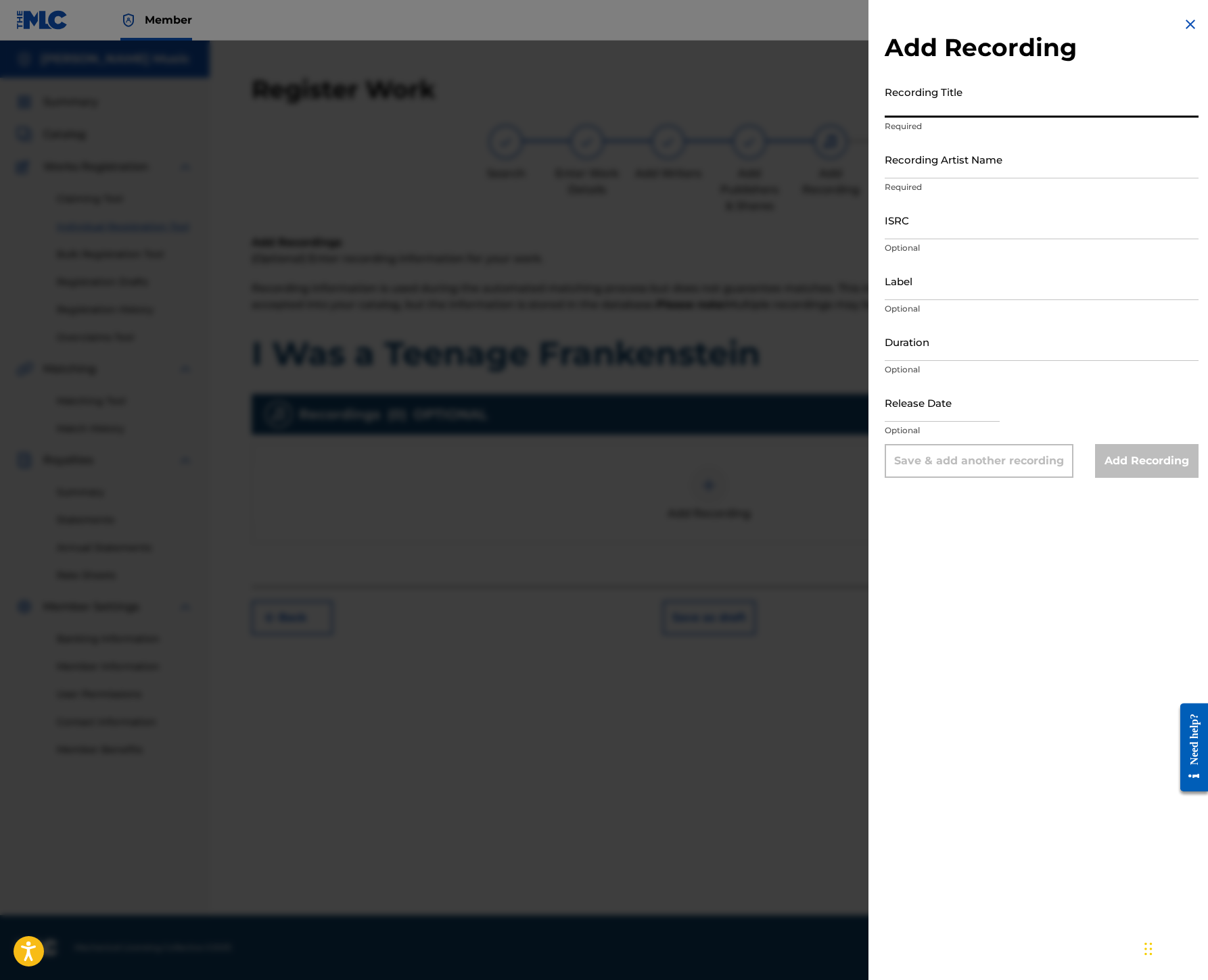
click at [884, 118] on input "Recording Title" at bounding box center [1041, 98] width 314 height 39
paste input "I Was a Teenage Frankenstein"
type input "I Was a Teenage Frankenstein"
click at [884, 178] on input "Recording Artist Name" at bounding box center [1041, 158] width 314 height 39
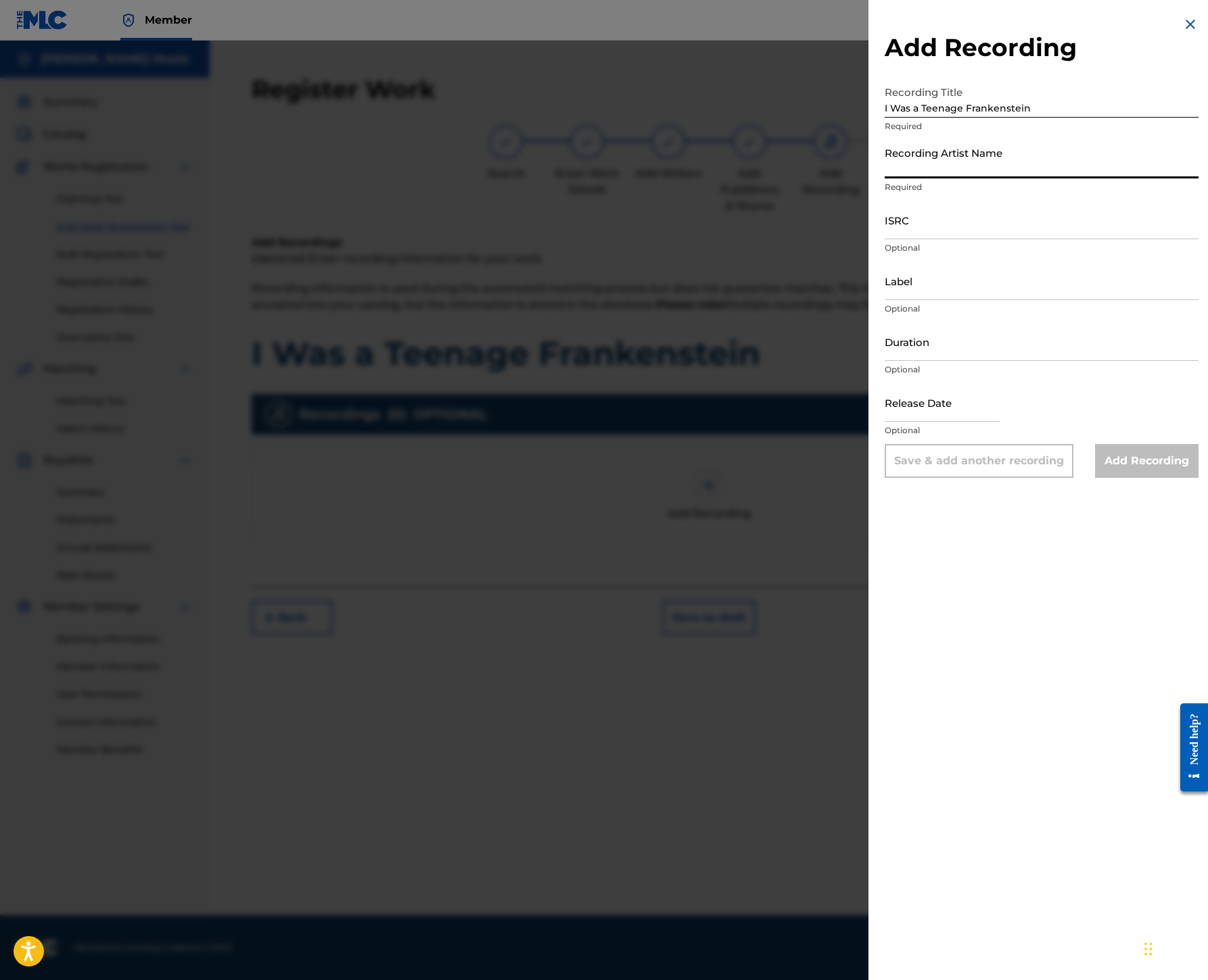
click at [884, 178] on input "Recording Artist Name" at bounding box center [1041, 158] width 314 height 39
paste input "[GEOGRAPHIC_DATA]"
type input "[GEOGRAPHIC_DATA]"
click at [884, 239] on input "ISRC" at bounding box center [1041, 220] width 314 height 39
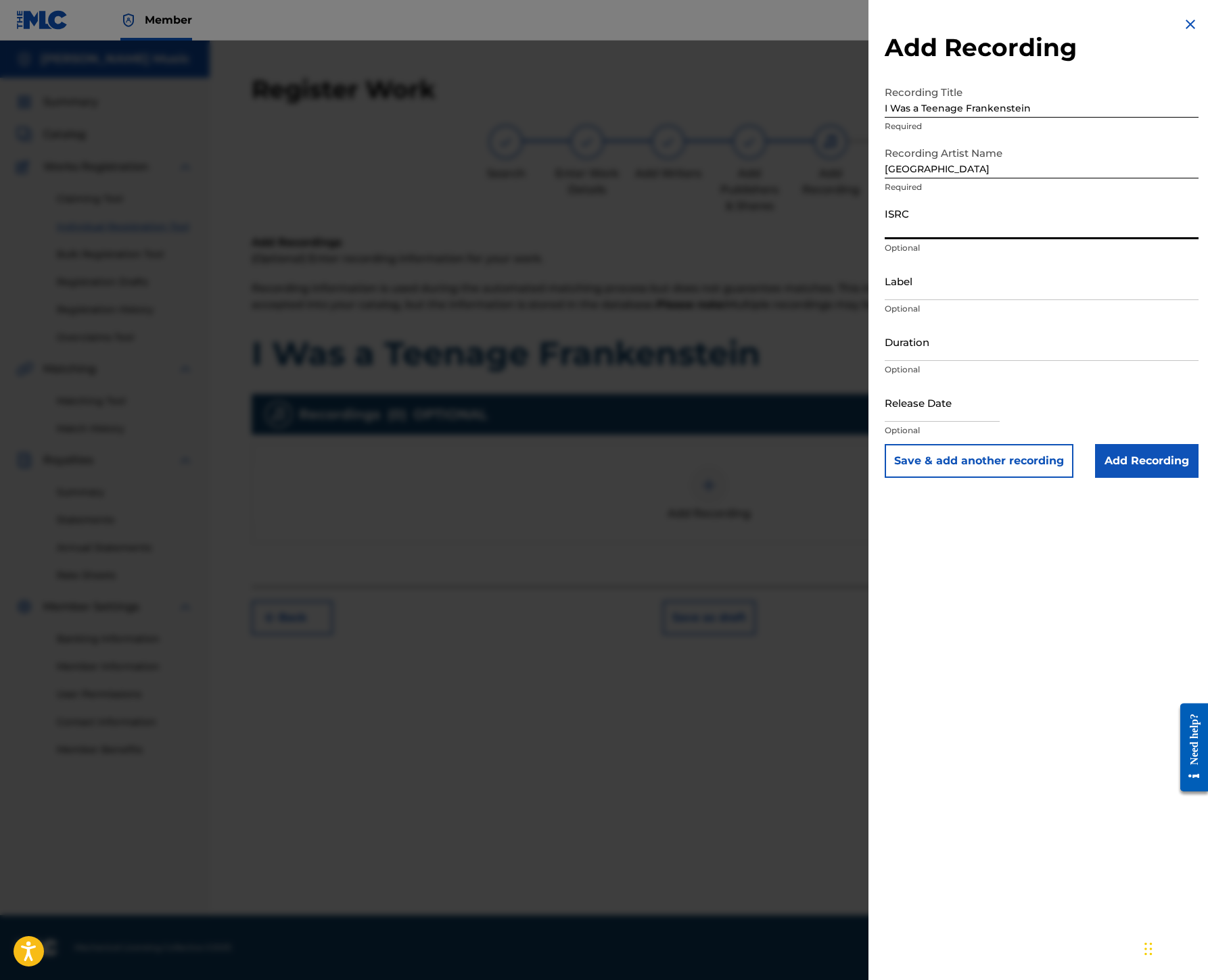
paste input "USHM20637817"
type input "USHM20637817"
click at [884, 300] on input "Label" at bounding box center [1041, 280] width 314 height 39
paste input "Big Deal Records"
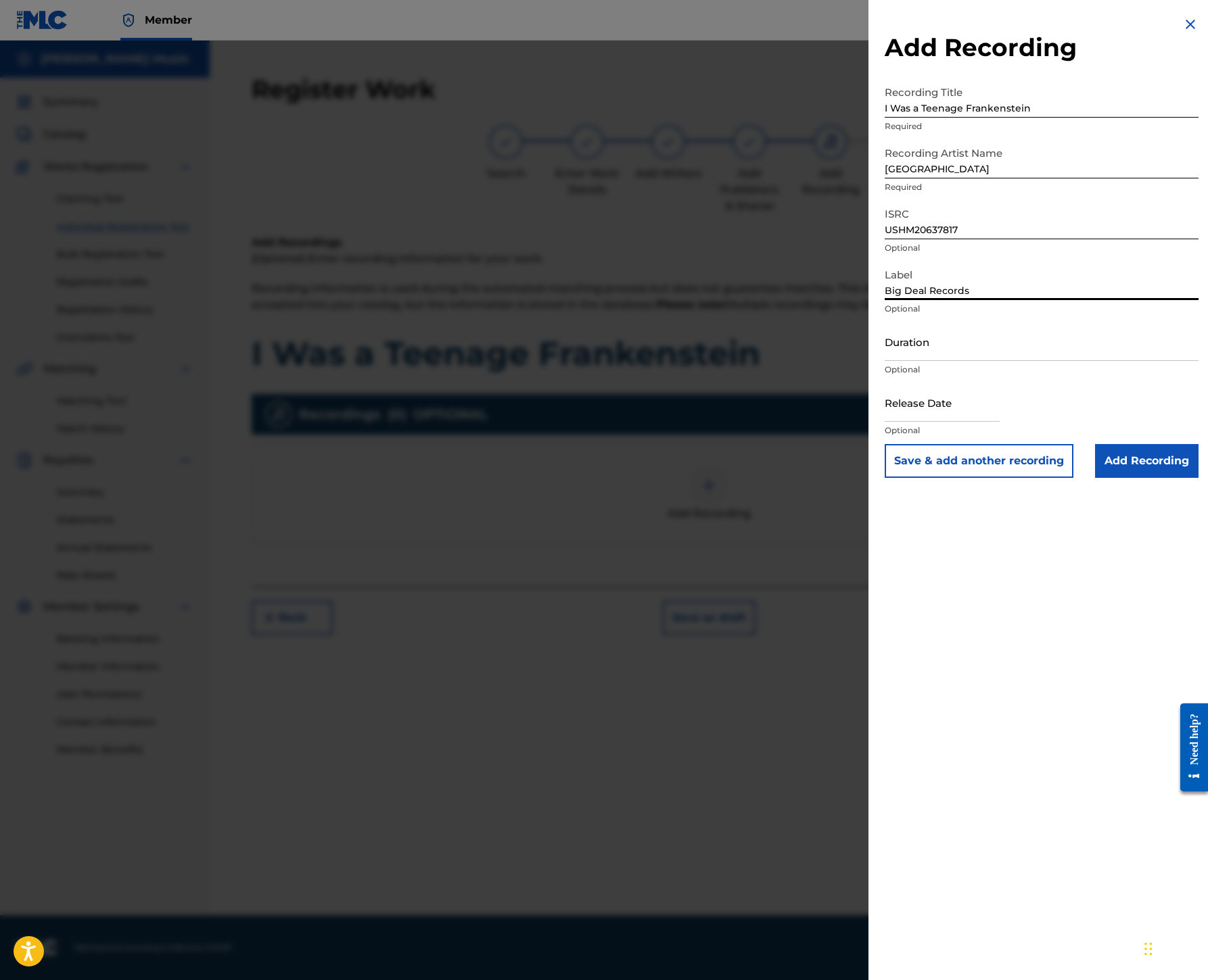
type input "Big Deal Records"
click at [1101, 478] on input "Add Recording" at bounding box center [1147, 461] width 104 height 34
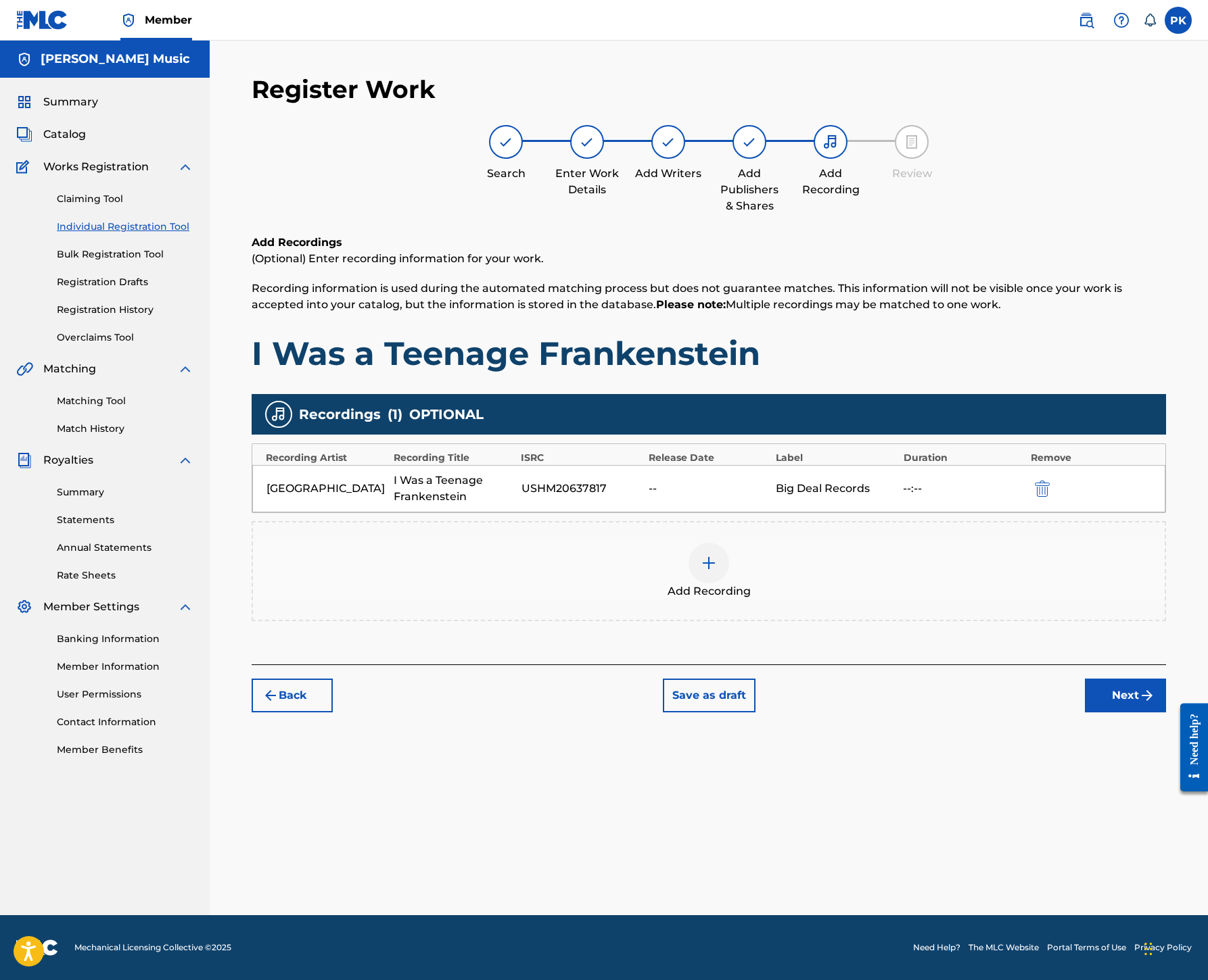
click at [716, 555] on img at bounding box center [708, 563] width 16 height 16
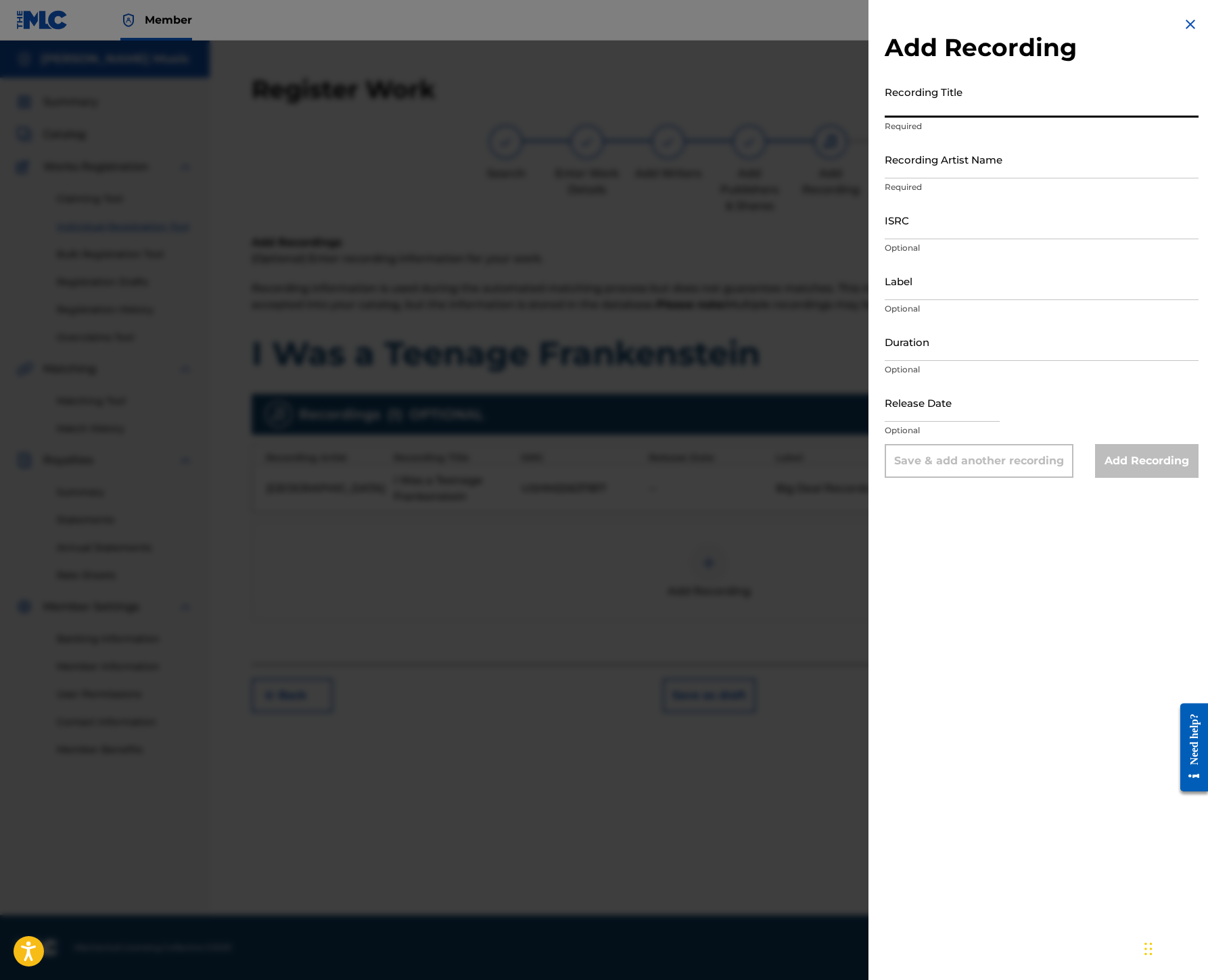
click at [884, 118] on input "Recording Title" at bounding box center [1041, 98] width 314 height 39
paste input "I Was a Teenage Frankenstein (Chilling, Thrilling 2025 Remake)"
type input "I Was a Teenage Frankenstein (Chilling, Thrilling 2025 Remake)"
click at [884, 178] on input "Recording Artist Name" at bounding box center [1041, 158] width 314 height 39
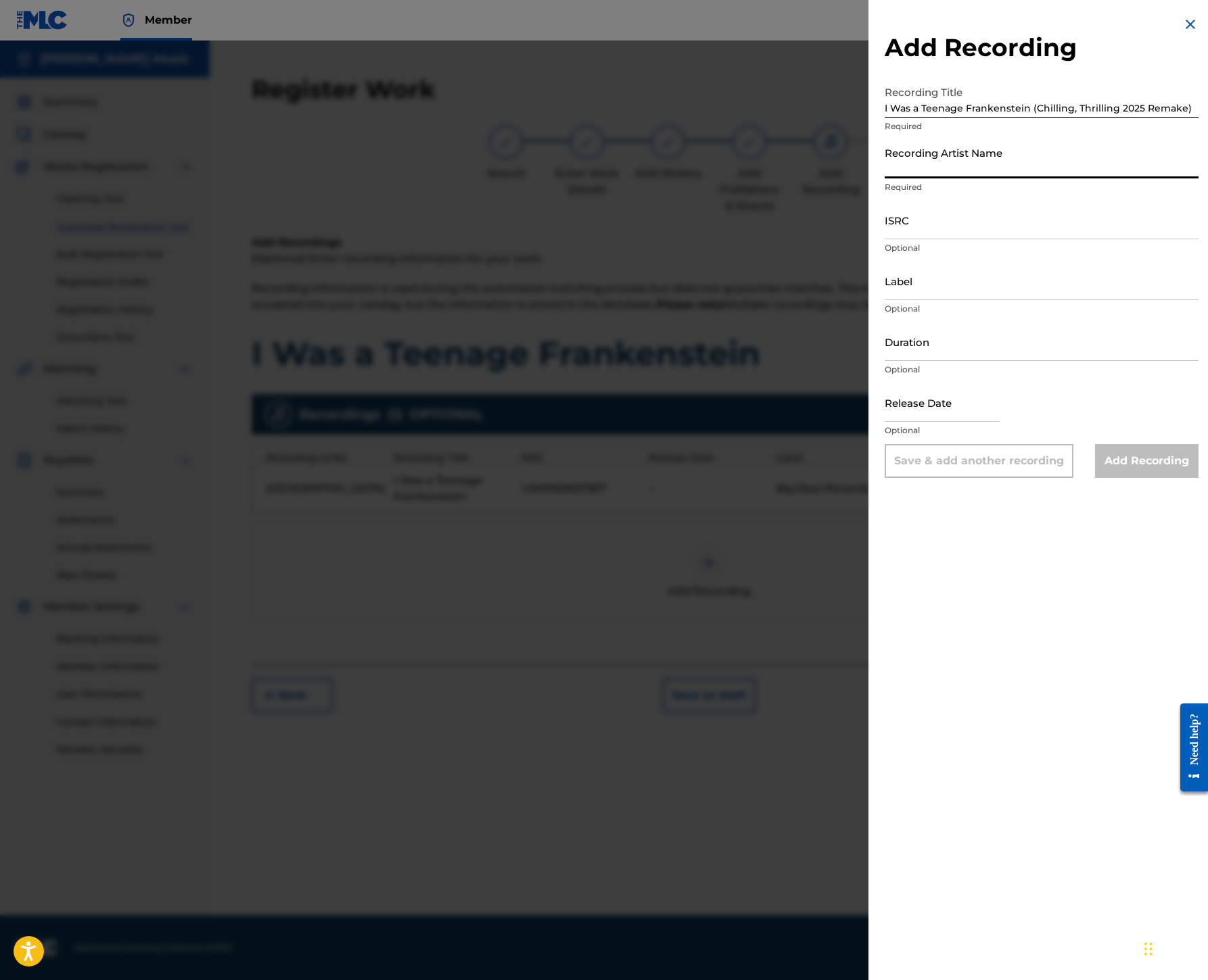
click at [884, 178] on input "Recording Artist Name" at bounding box center [1041, 158] width 314 height 39
paste input "[GEOGRAPHIC_DATA]"
type input "[GEOGRAPHIC_DATA]"
click at [884, 300] on input "Label" at bounding box center [1041, 280] width 314 height 39
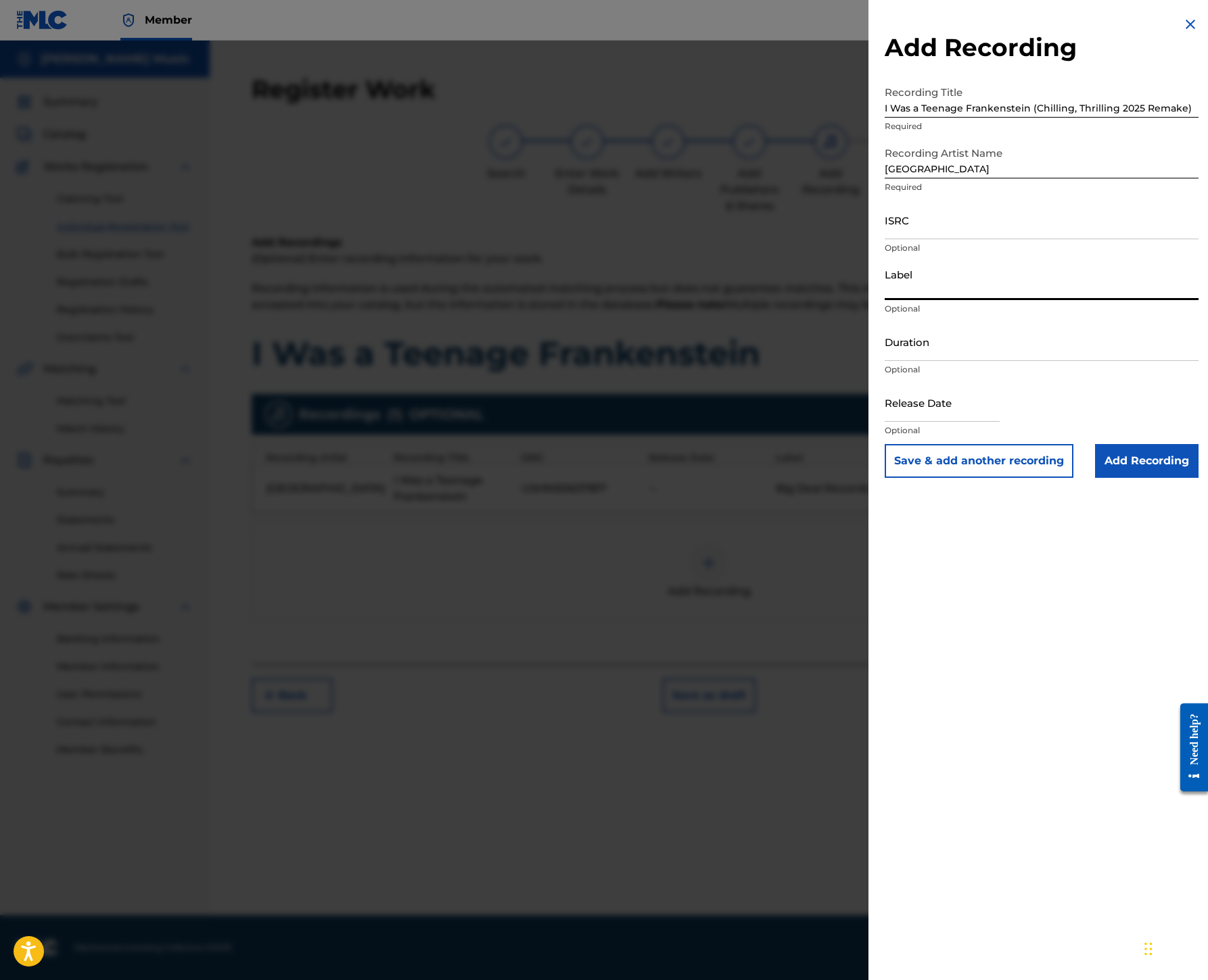
paste input "Big Stir Records"
type input "Big Stir Records"
click at [1106, 478] on input "Add Recording" at bounding box center [1147, 461] width 104 height 34
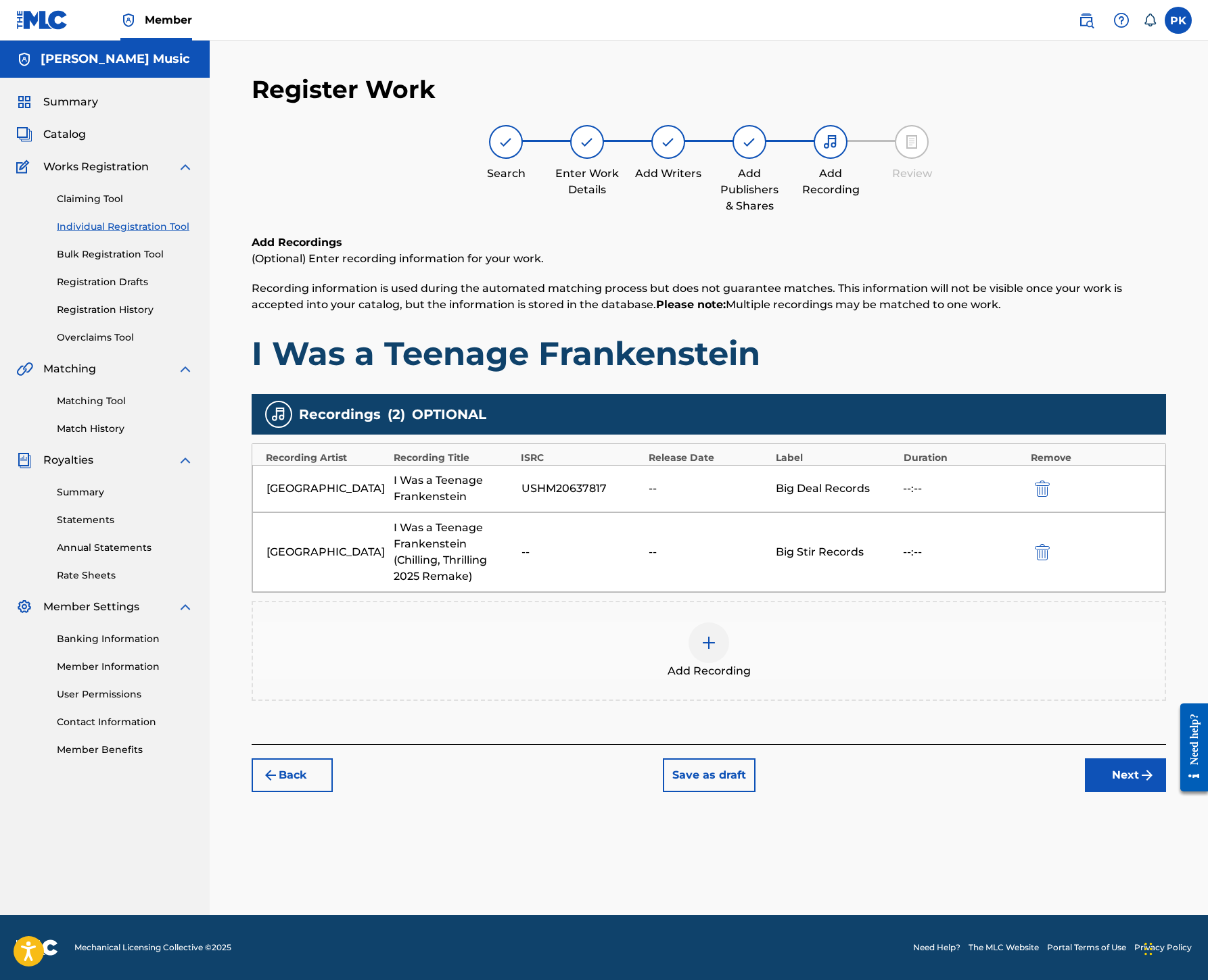
click at [1117, 792] on button "Next" at bounding box center [1125, 775] width 81 height 34
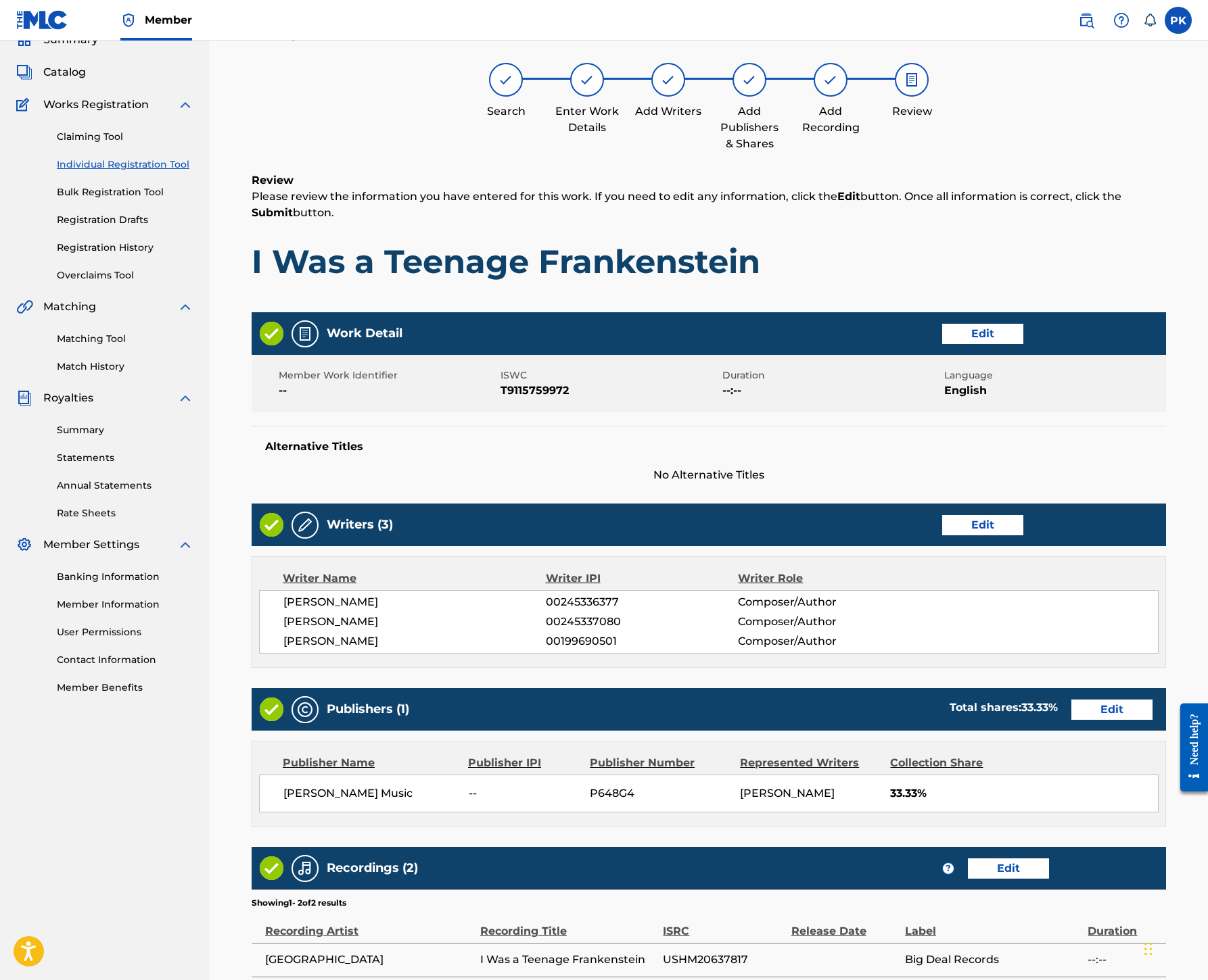
click at [1117, 668] on div "Writers (3) Edit Writer Name Writer IPI Writer Role [PERSON_NAME] 00245336377 C…" at bounding box center [708, 585] width 914 height 164
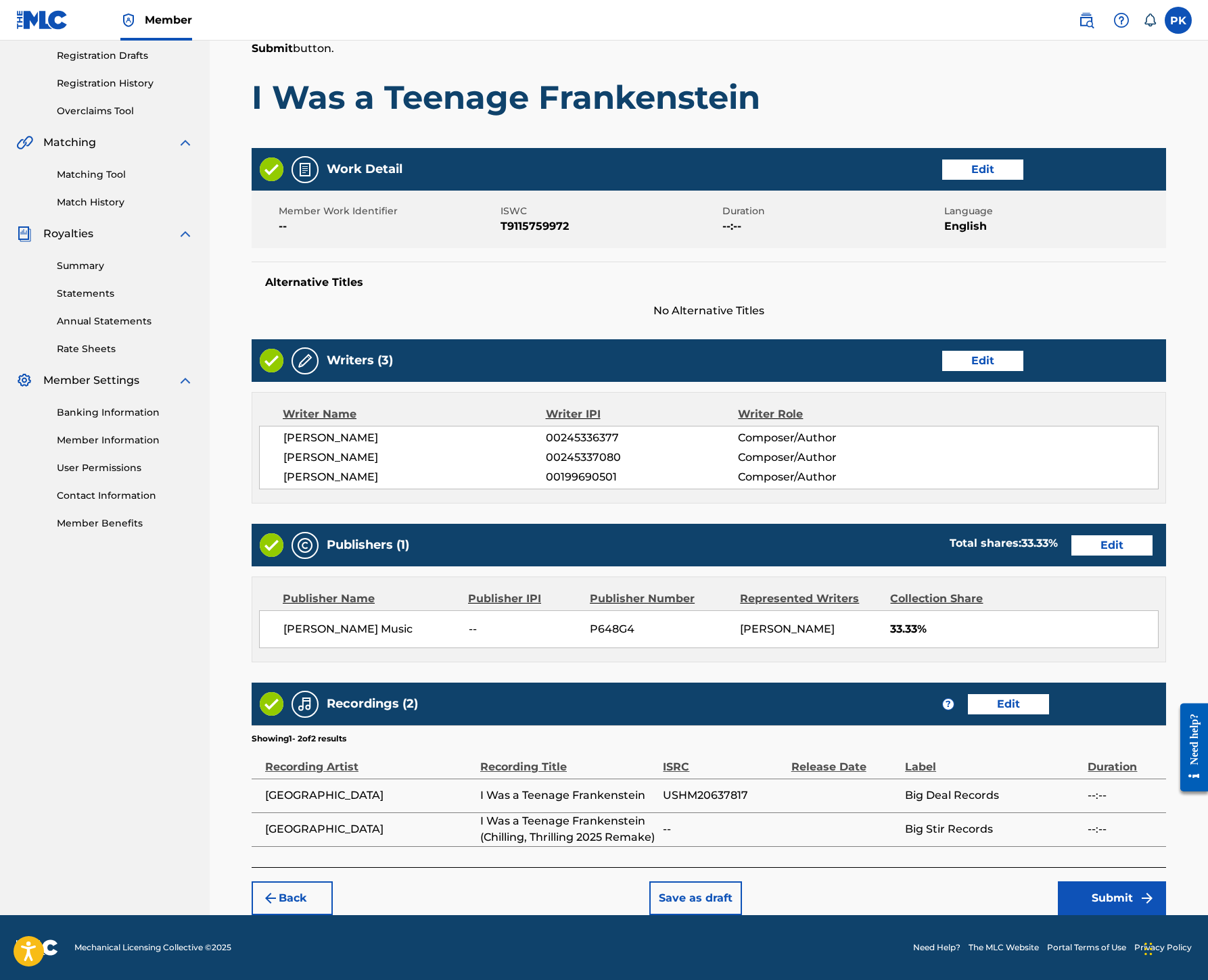
scroll to position [938, 0]
click at [1103, 881] on button "Submit" at bounding box center [1111, 898] width 108 height 34
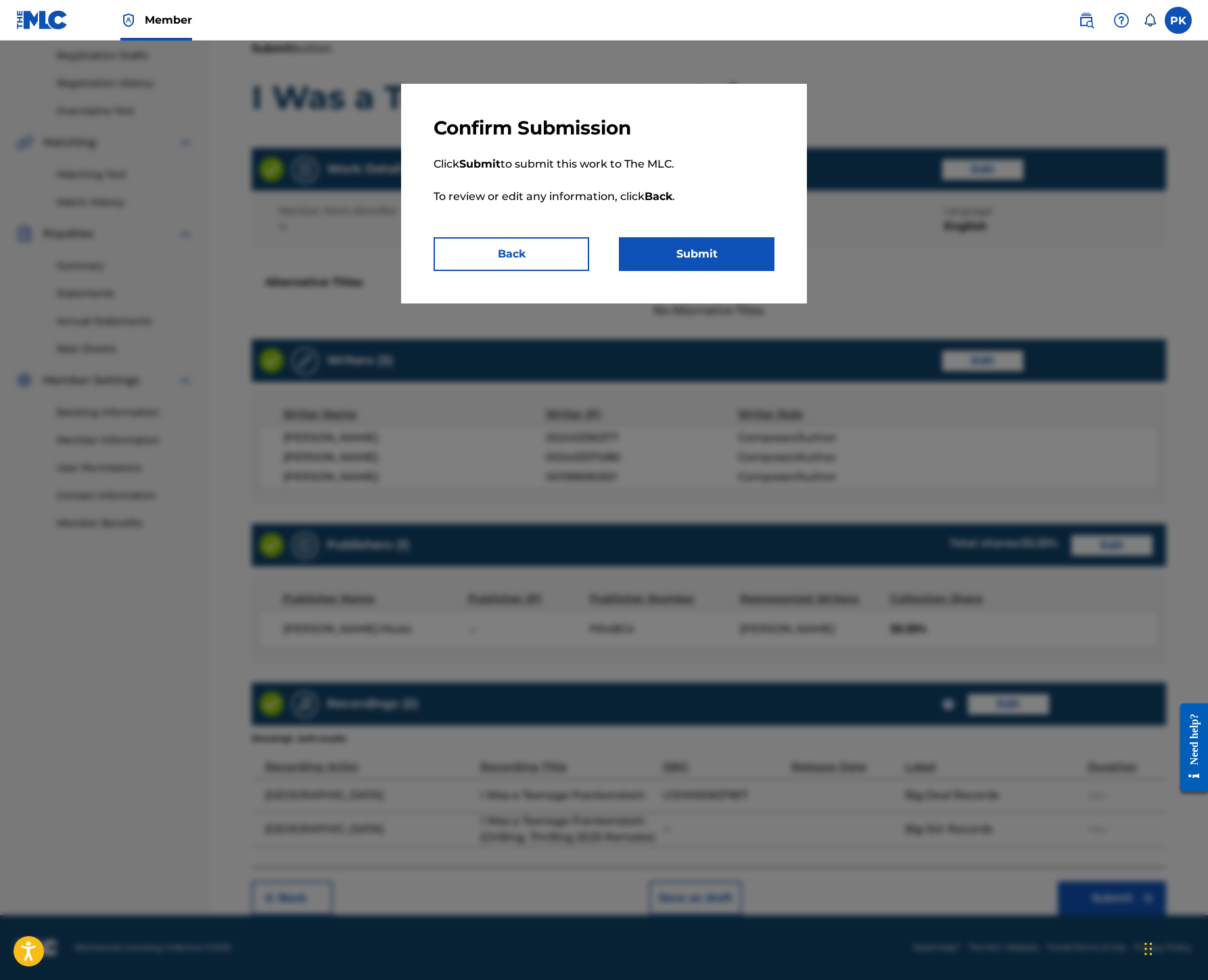
click at [768, 271] on button "Submit" at bounding box center [696, 254] width 155 height 34
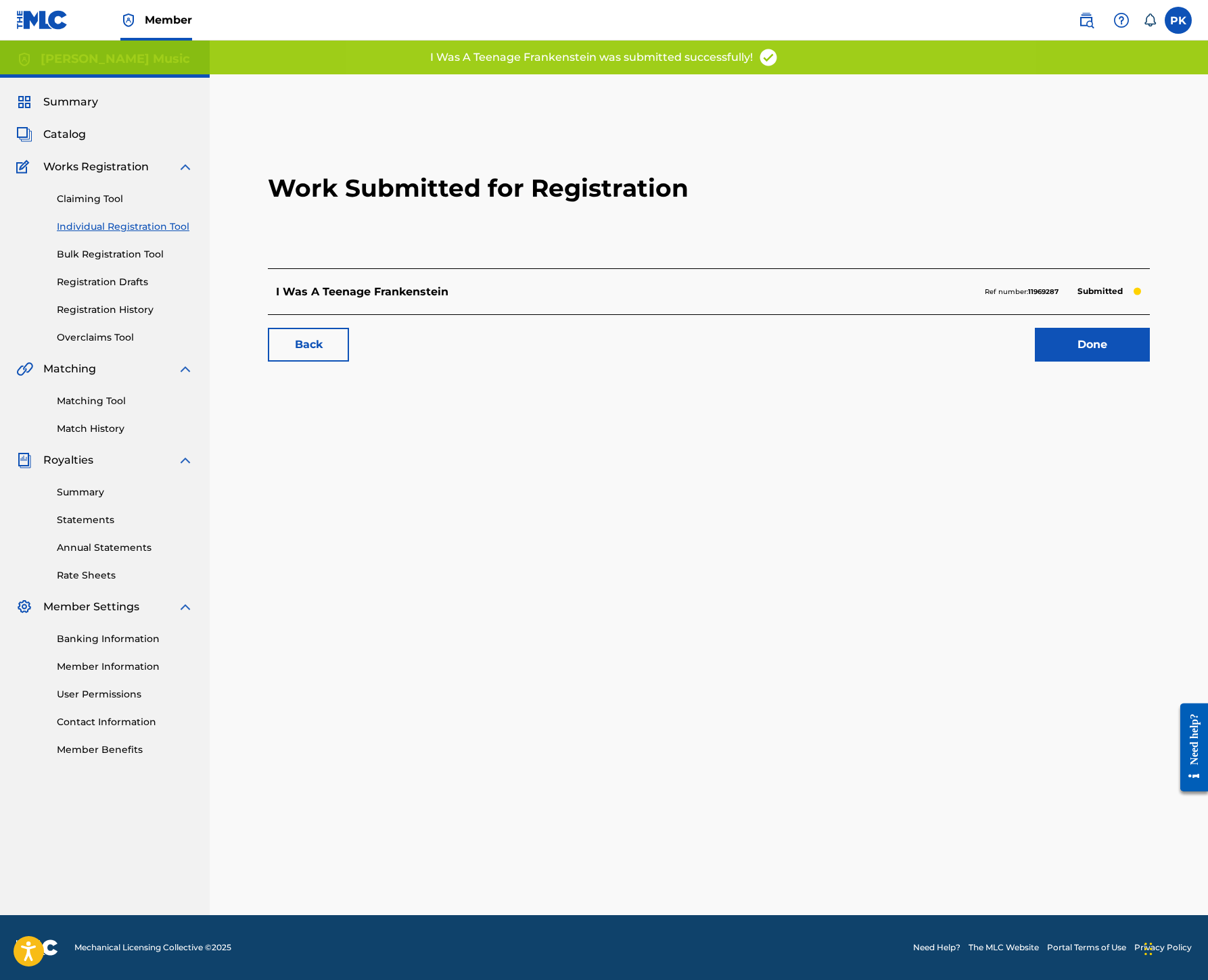
click at [1062, 362] on link "Done" at bounding box center [1092, 344] width 115 height 34
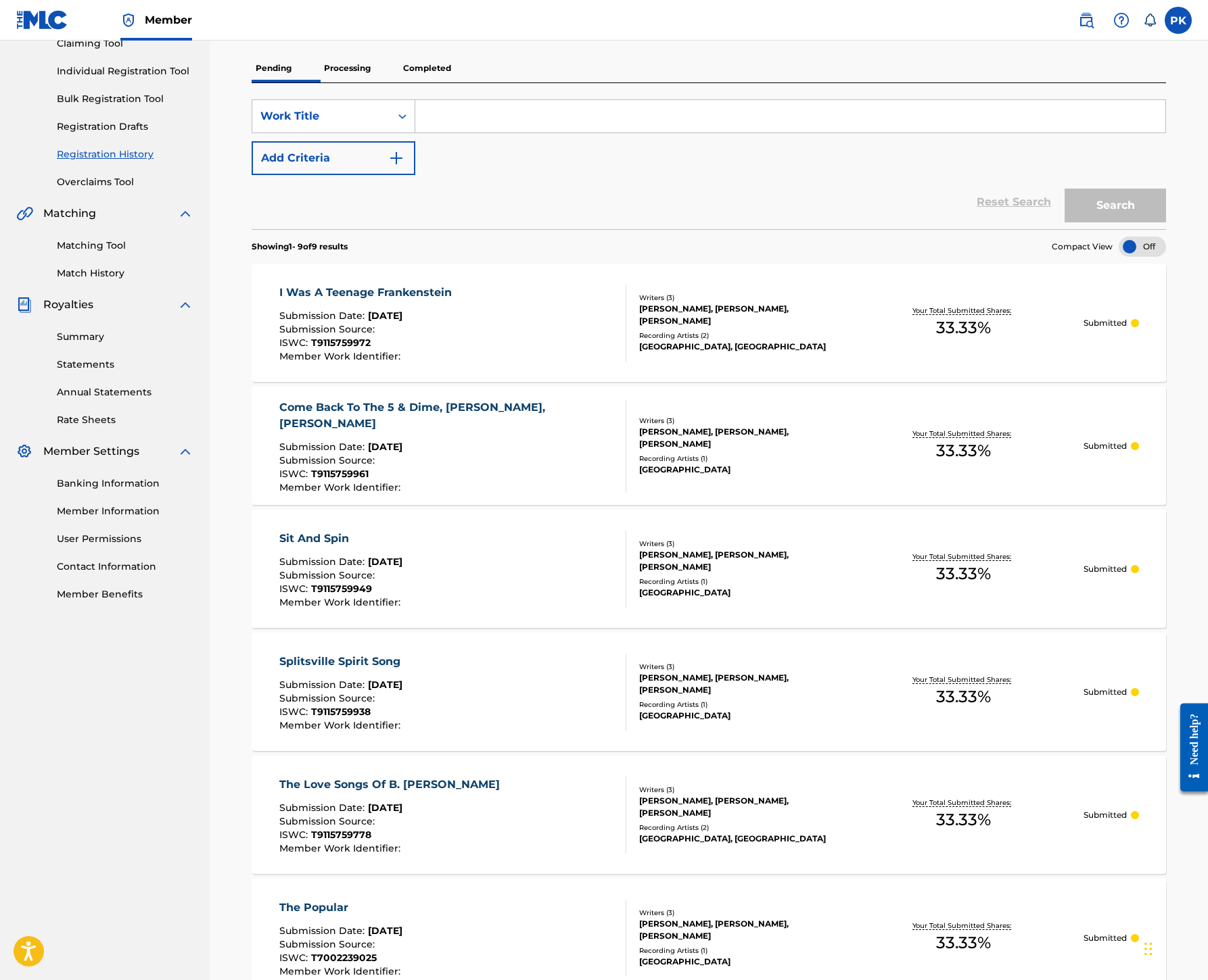
scroll to position [165, 0]
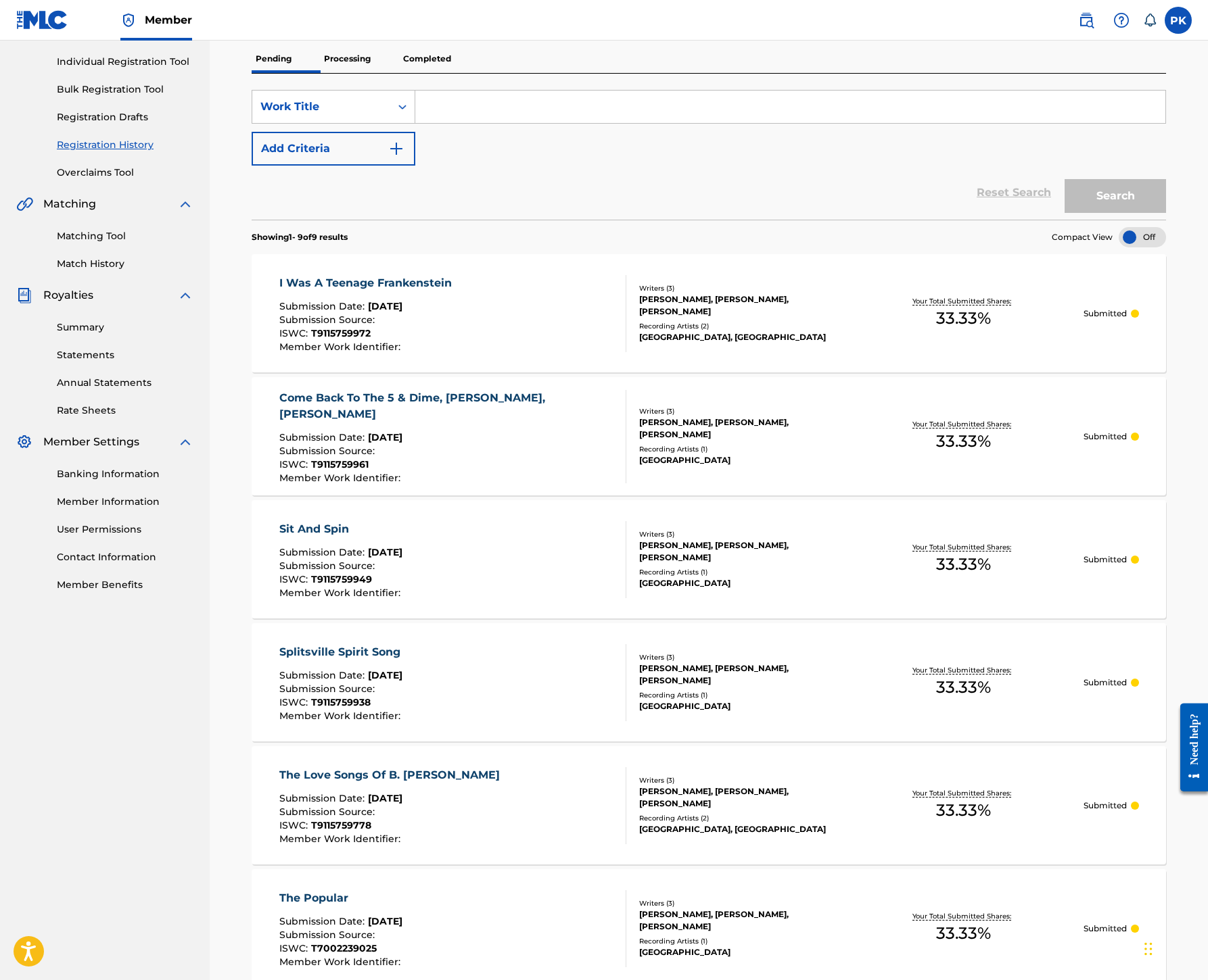
click at [455, 73] on p "Completed" at bounding box center [426, 58] width 56 height 29
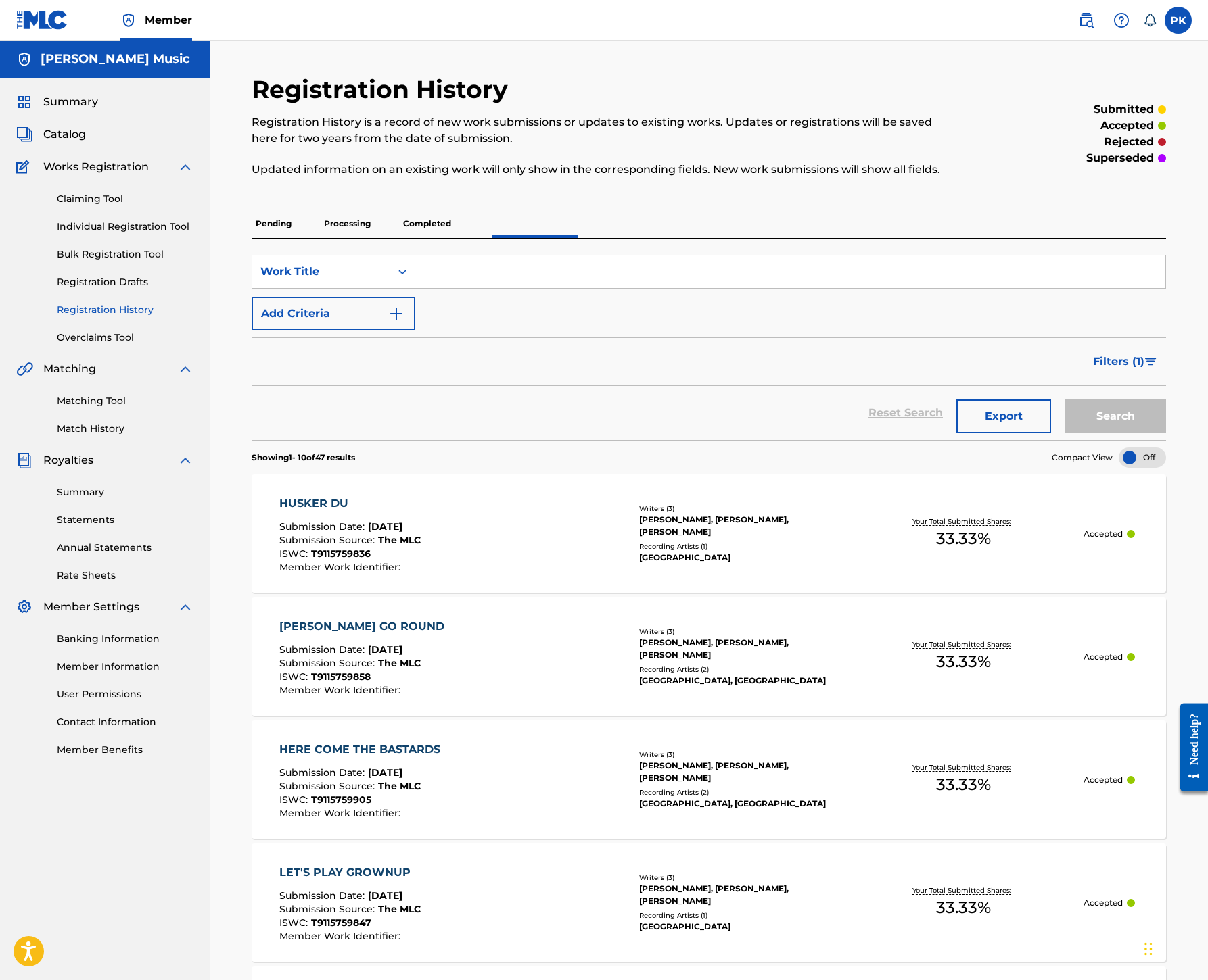
click at [627, 573] on div "HUSKER DU Submission Date : [DATE] Submission Source : The MLC ISWC : T91157598…" at bounding box center [452, 534] width 347 height 77
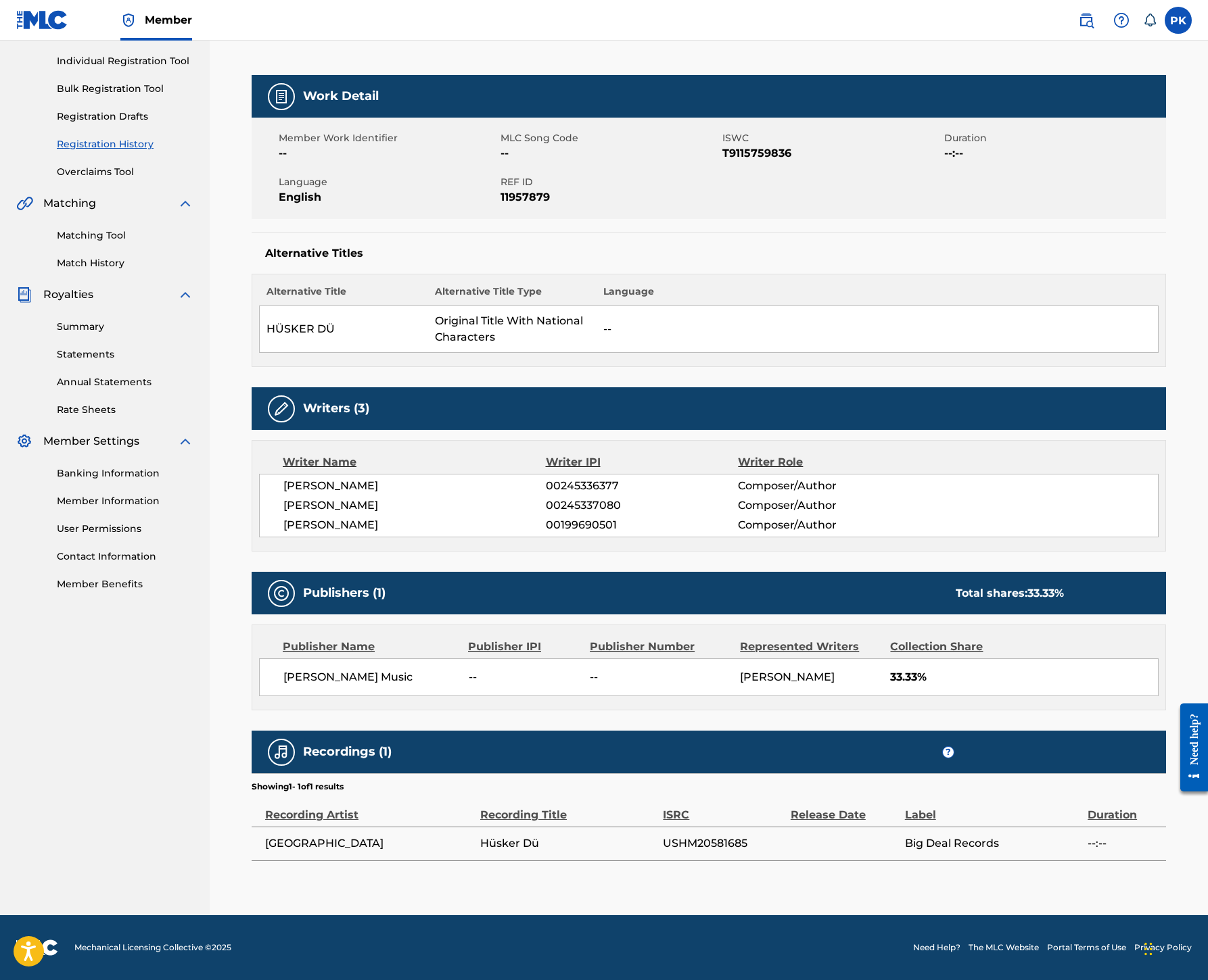
scroll to position [936, 0]
click at [954, 747] on span "?" at bounding box center [948, 752] width 11 height 11
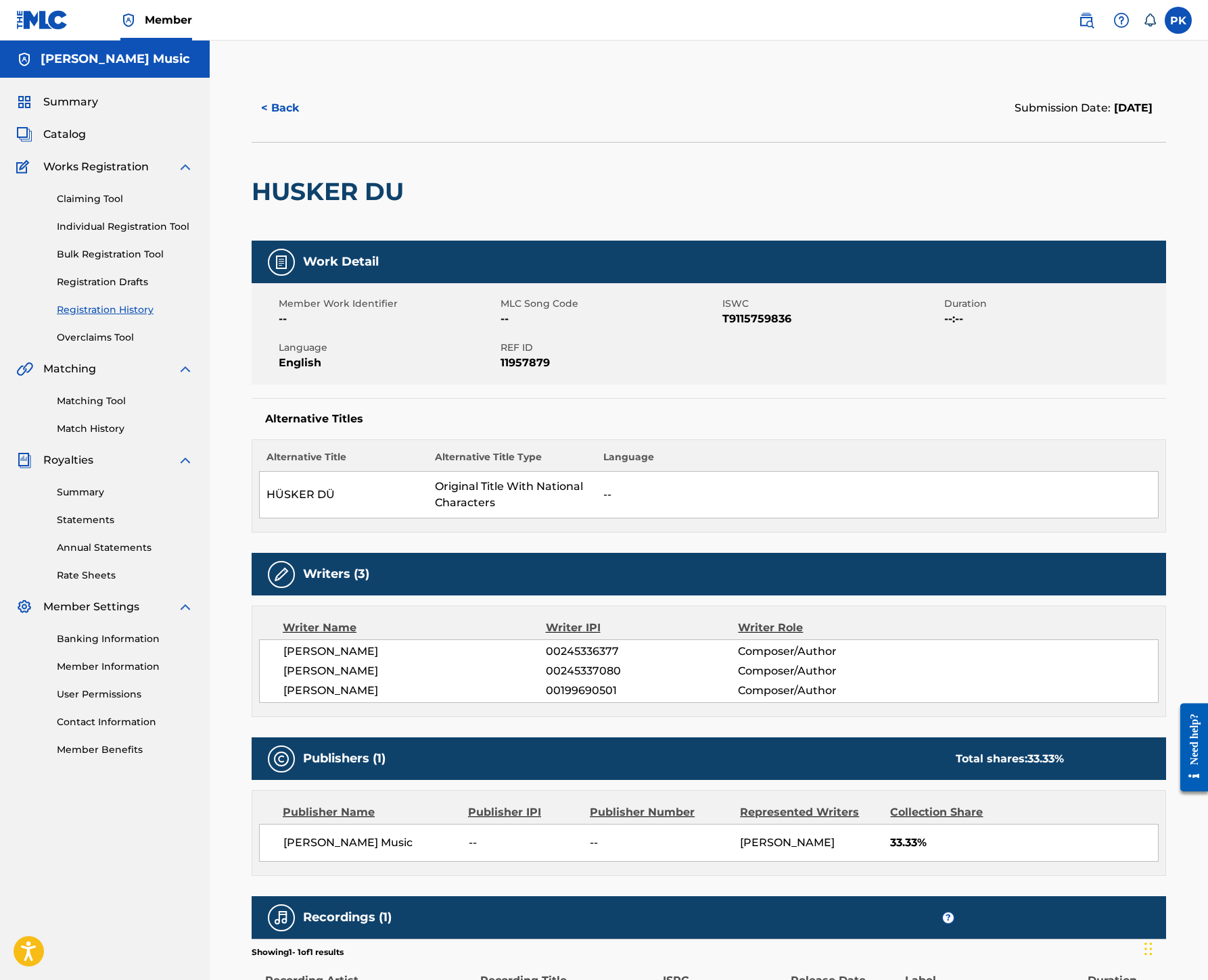
scroll to position [0, 0]
click at [187, 233] on link "Individual Registration Tool" at bounding box center [125, 226] width 137 height 14
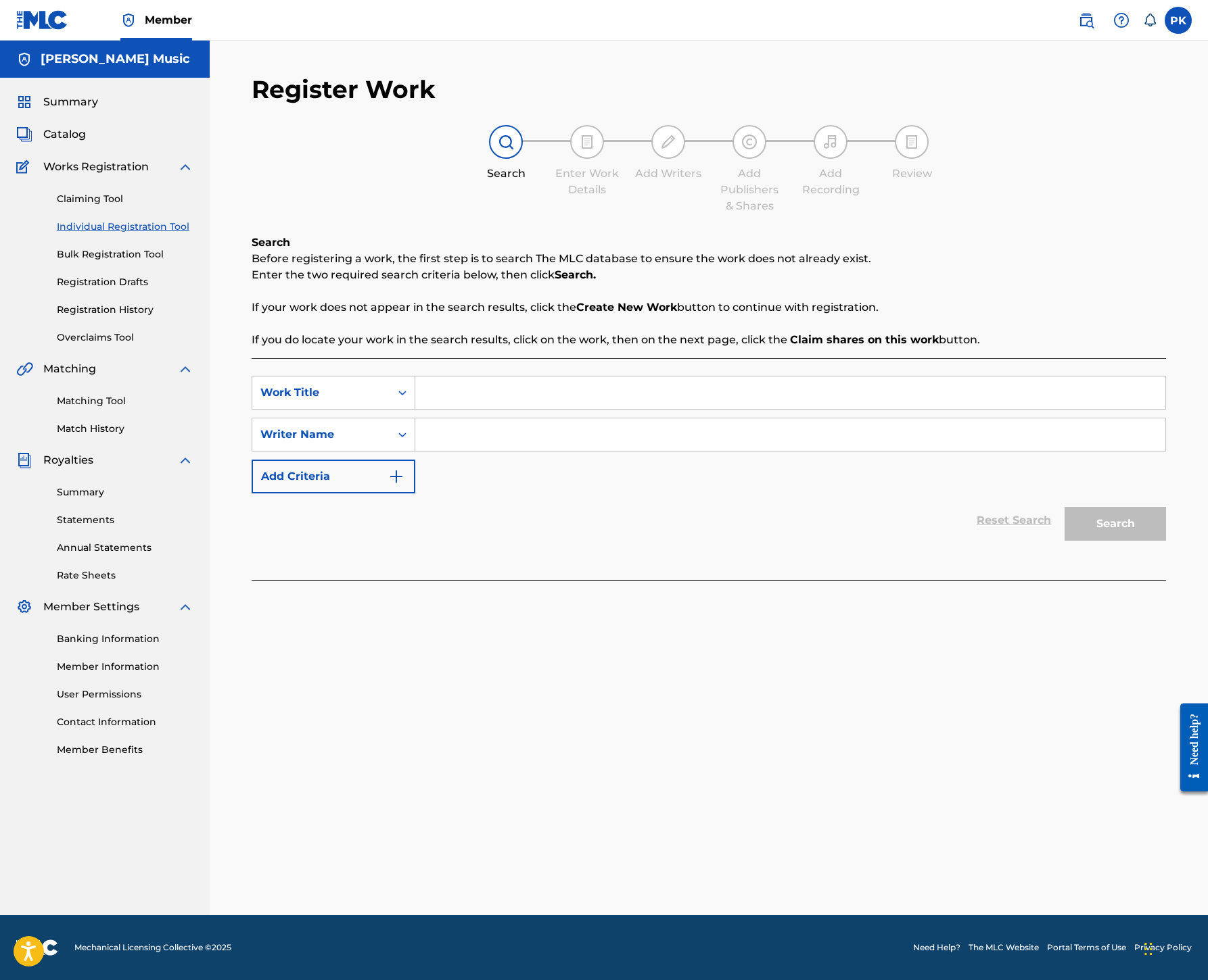
click at [729, 408] on input "Search Form" at bounding box center [790, 393] width 750 height 33
paste input "Cartoon Boy"
type input "Cartoon Boy"
click at [738, 451] on input "Search Form" at bounding box center [790, 434] width 750 height 33
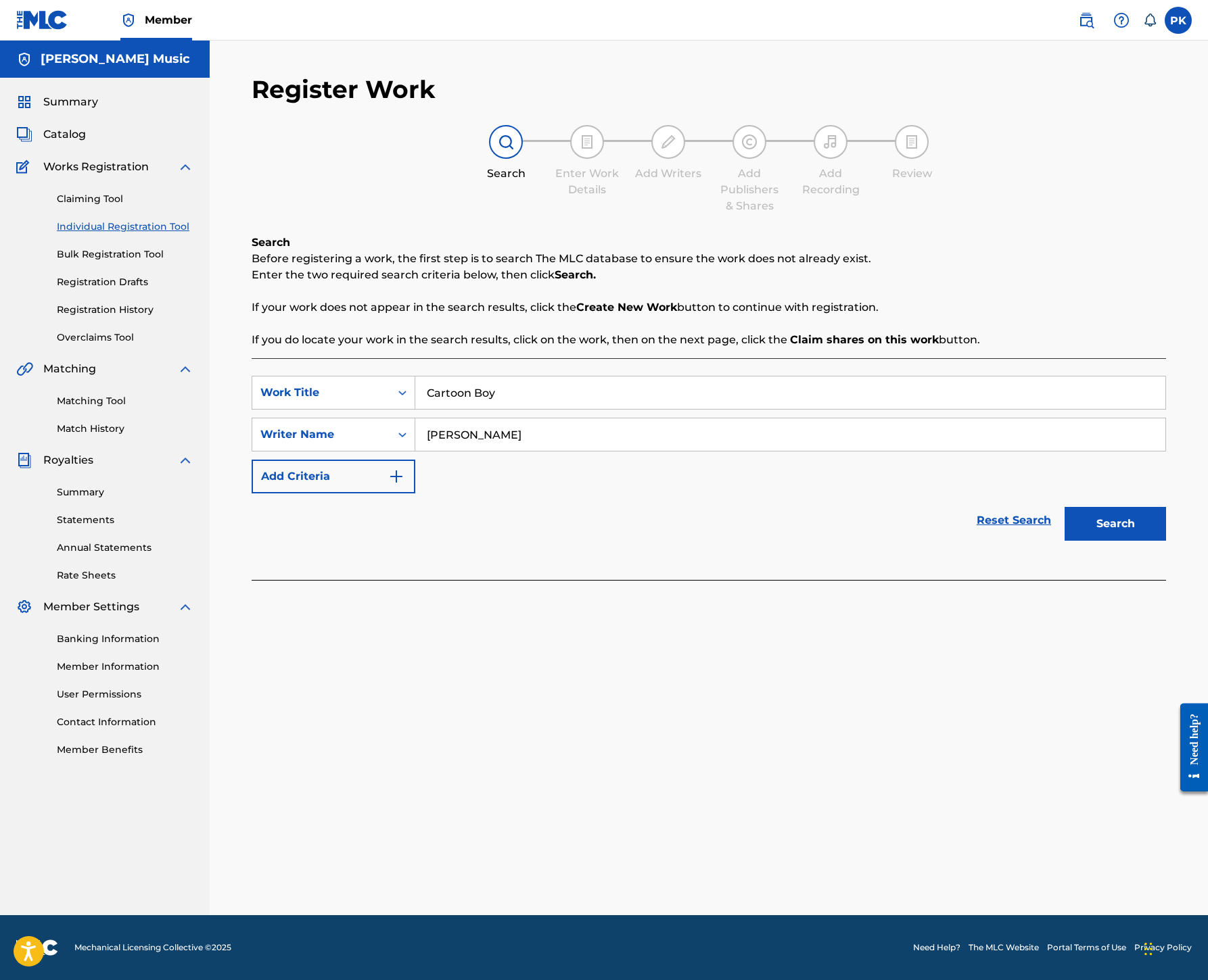
type input "[PERSON_NAME]"
click at [1067, 541] on button "Search" at bounding box center [1115, 524] width 102 height 34
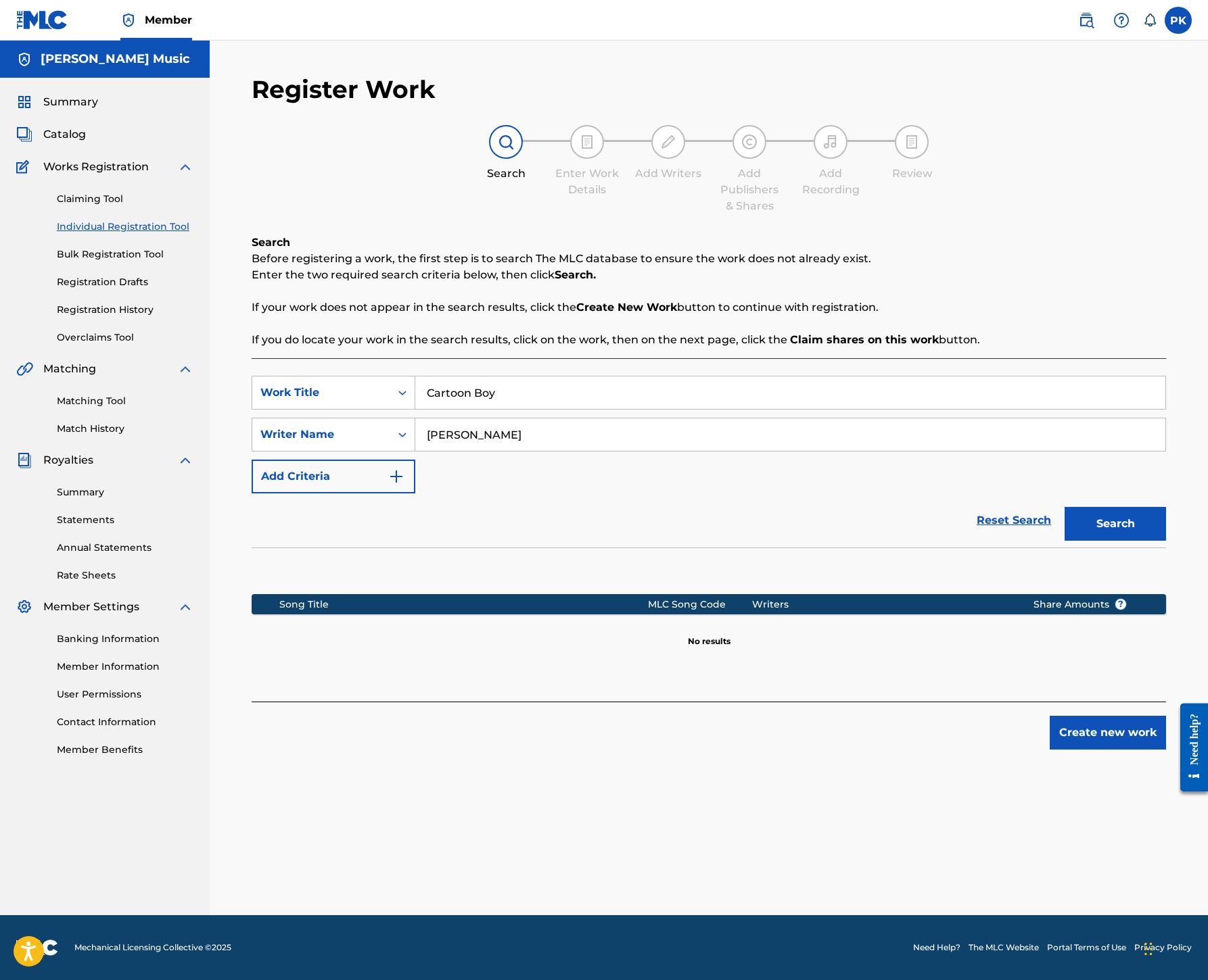
click at [1087, 750] on button "Create new work" at bounding box center [1108, 733] width 117 height 34
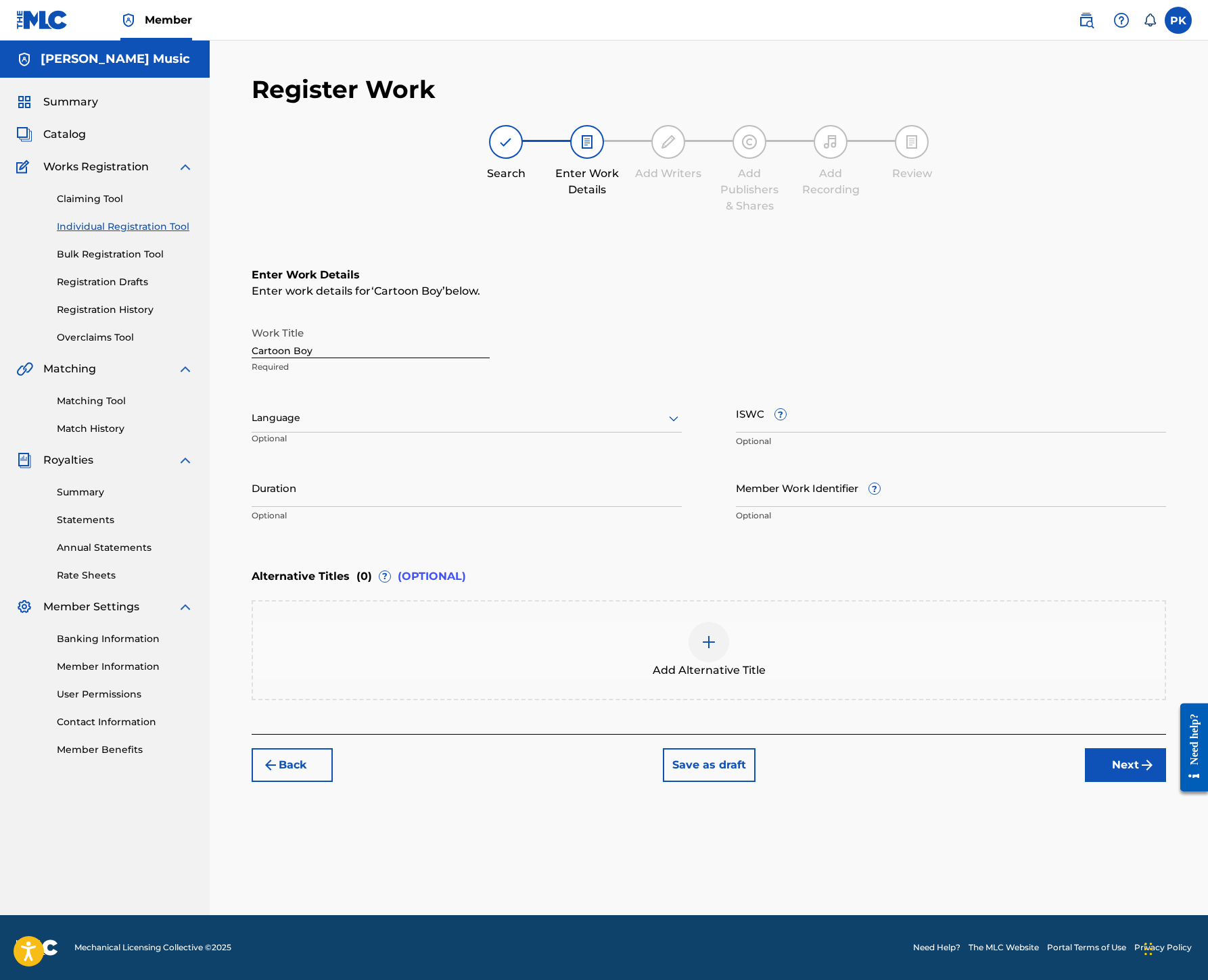
scroll to position [206, 0]
click at [682, 426] on icon at bounding box center [674, 418] width 16 height 16
click at [635, 463] on div "English" at bounding box center [466, 447] width 428 height 31
click at [864, 432] on input "ISWC ?" at bounding box center [951, 412] width 430 height 39
paste input "T9115760004"
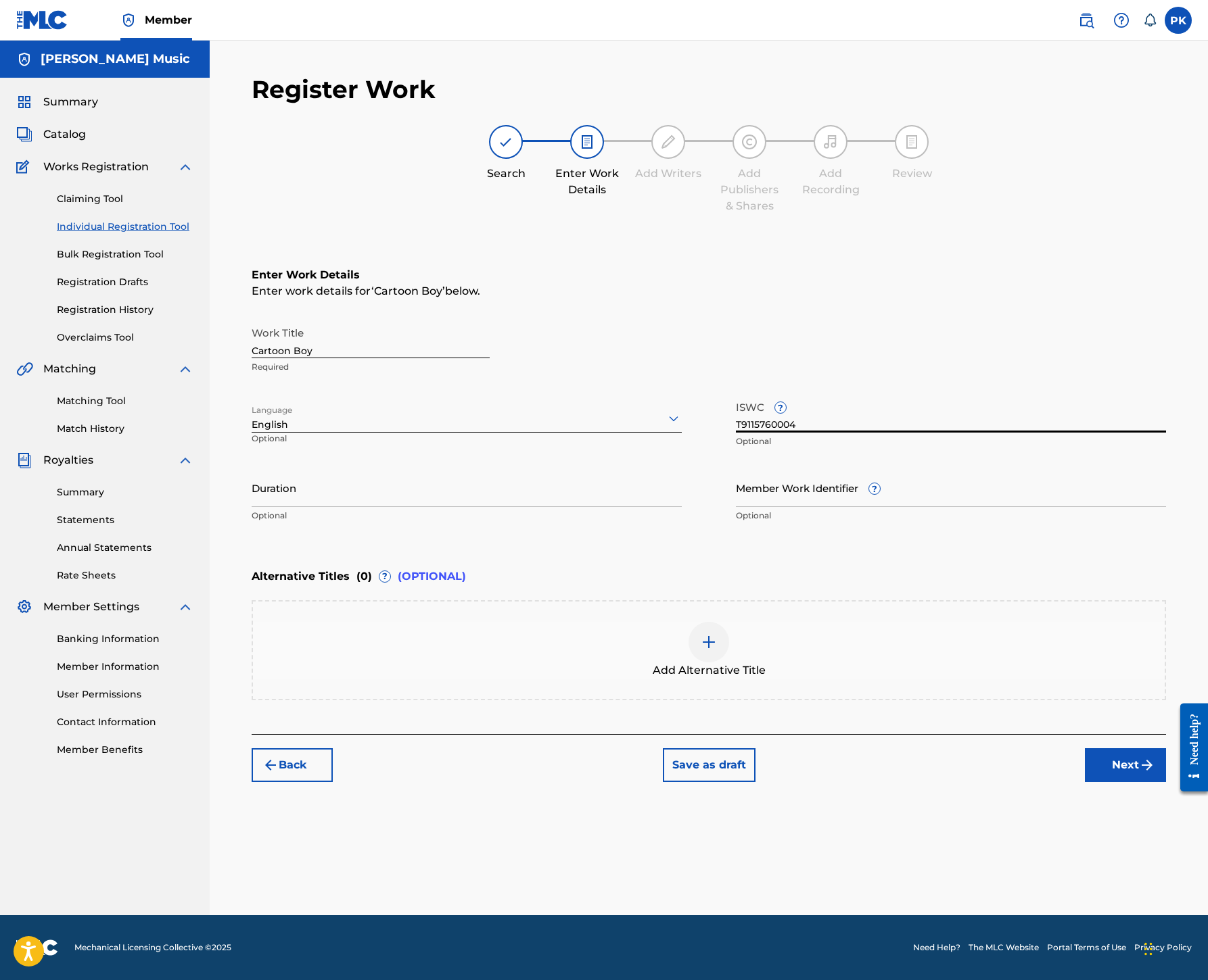
type input "T9115760004"
click at [985, 591] on div "Alternative Titles ( 0 ) ? (OPTIONAL)" at bounding box center [708, 577] width 914 height 30
click at [1120, 782] on button "Next" at bounding box center [1125, 765] width 81 height 34
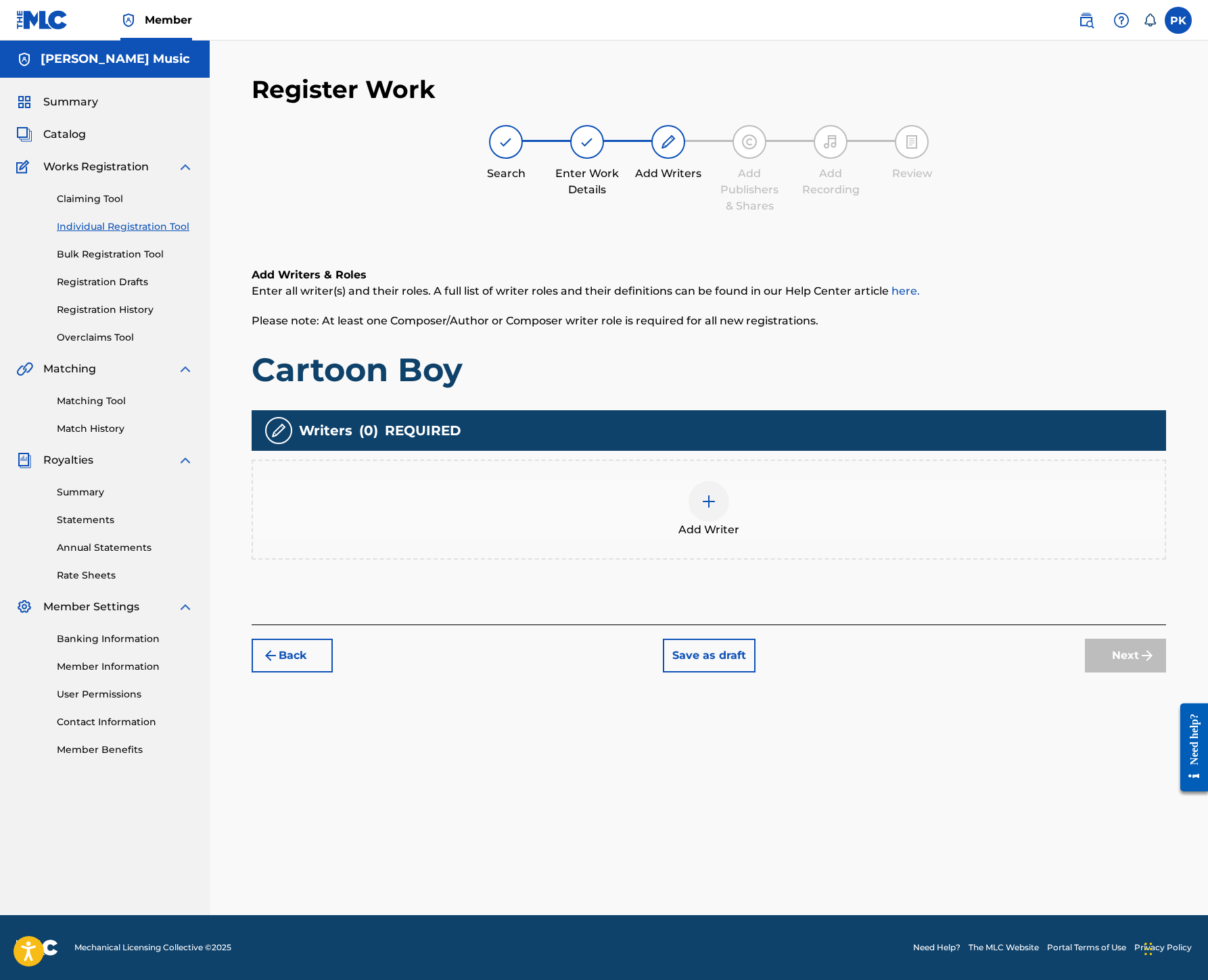
scroll to position [394, 0]
click at [716, 493] on img at bounding box center [708, 501] width 16 height 16
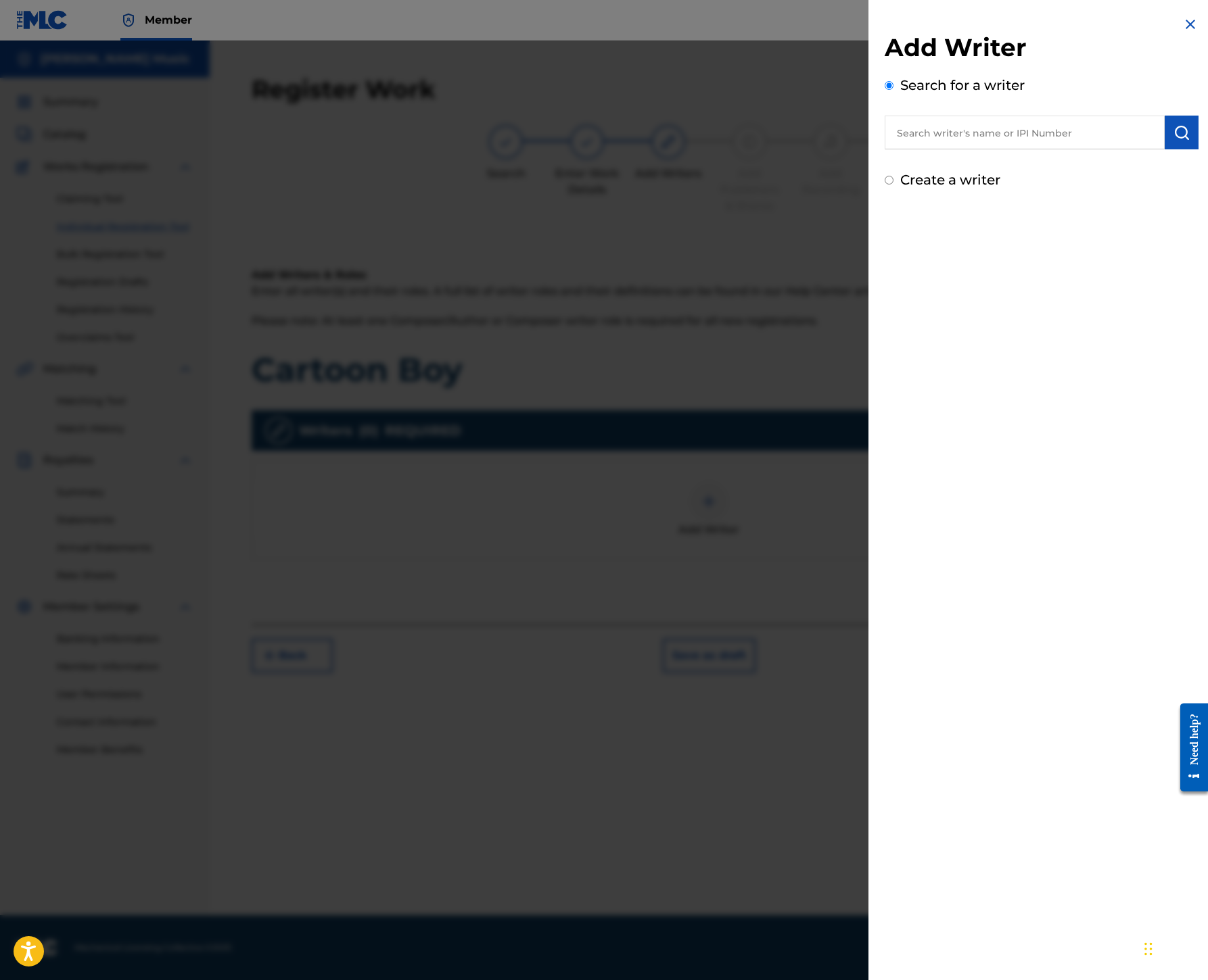
click at [884, 149] on input "text" at bounding box center [1024, 133] width 280 height 34
paste input "00245336377"
type input "00245336377"
click at [1173, 140] on img "submit" at bounding box center [1181, 133] width 16 height 16
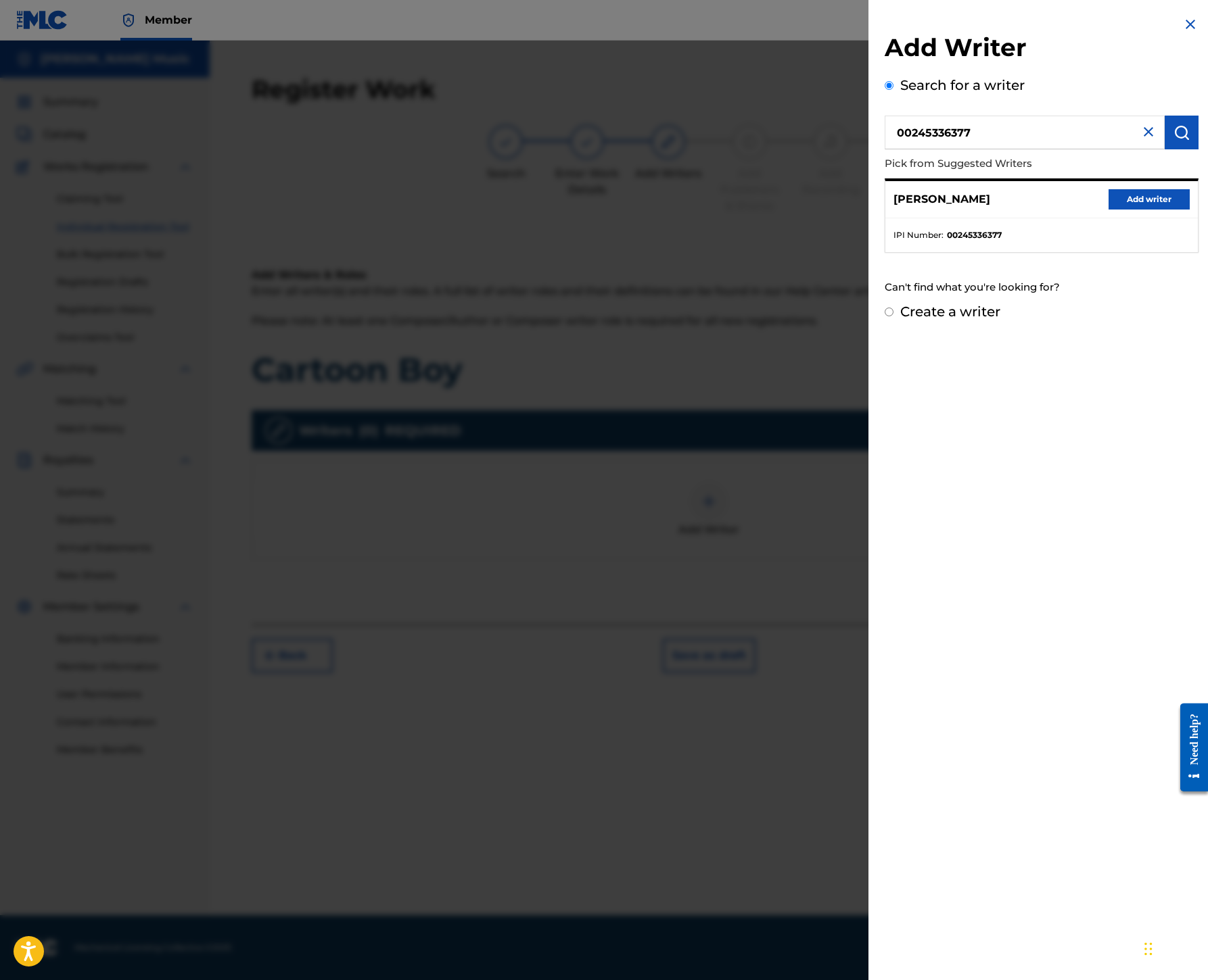
click at [1108, 210] on button "Add writer" at bounding box center [1149, 199] width 81 height 21
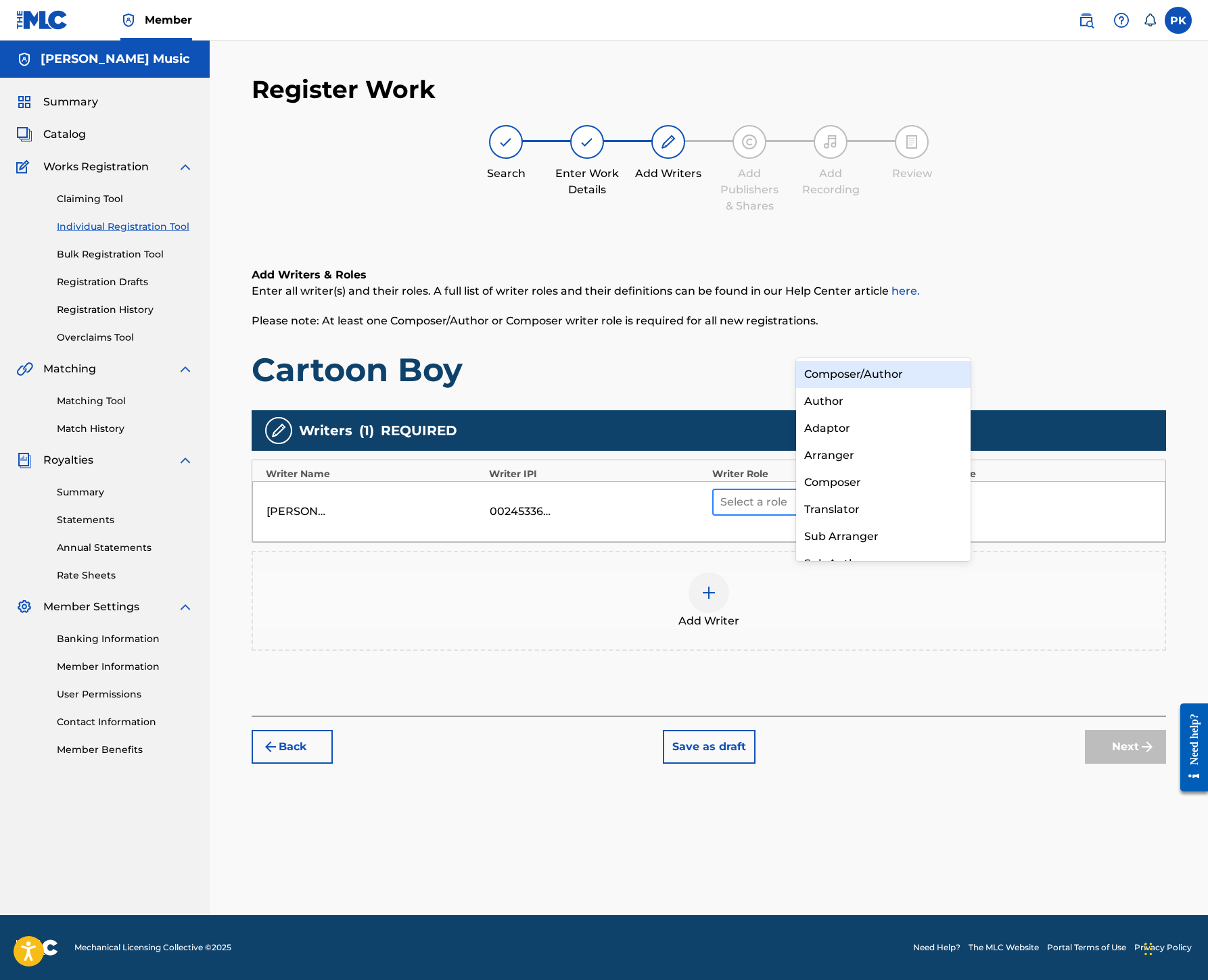
click at [922, 495] on icon at bounding box center [915, 502] width 14 height 14
click at [907, 373] on div "Composer/Author" at bounding box center [883, 374] width 174 height 27
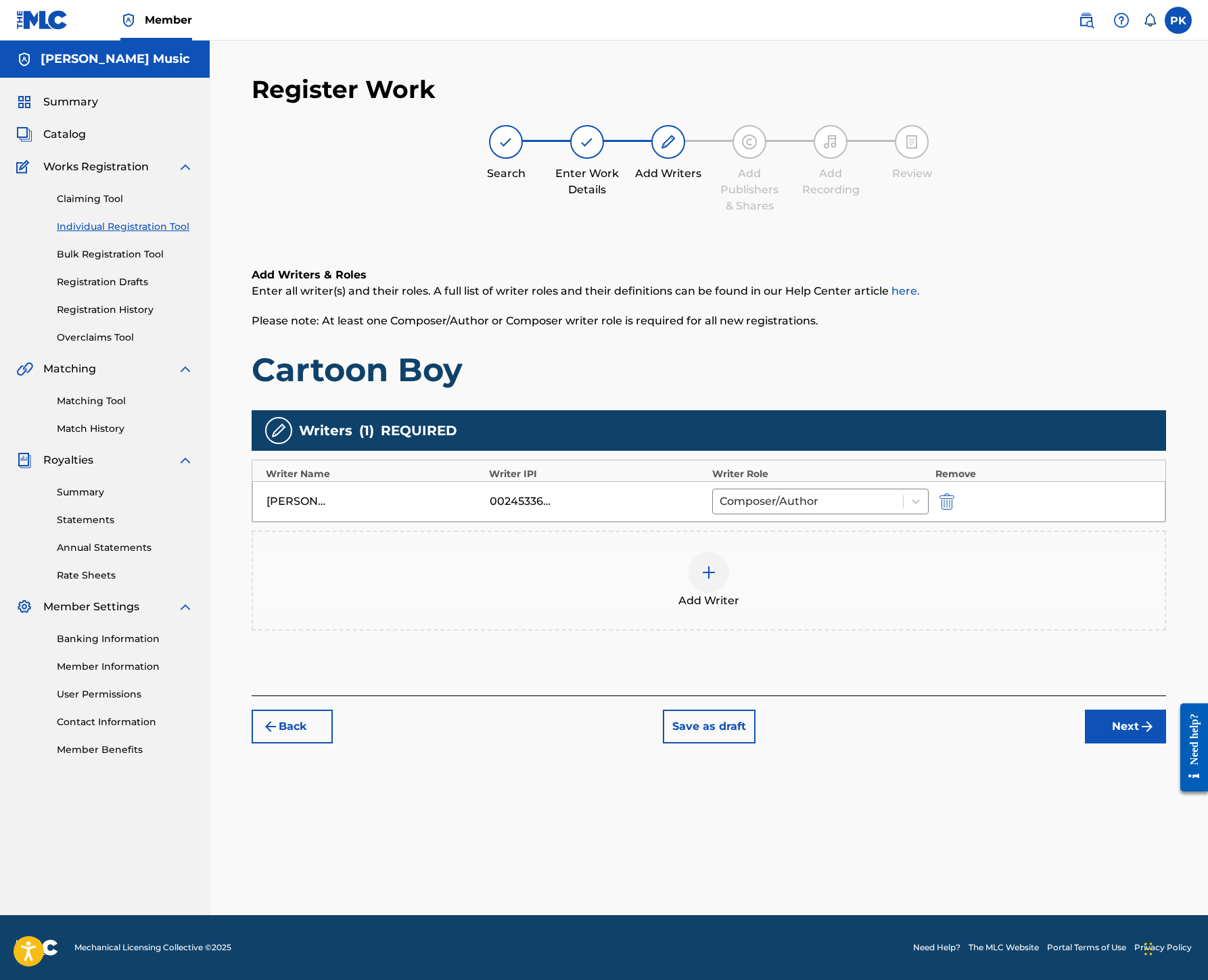
click at [716, 565] on img at bounding box center [708, 573] width 16 height 16
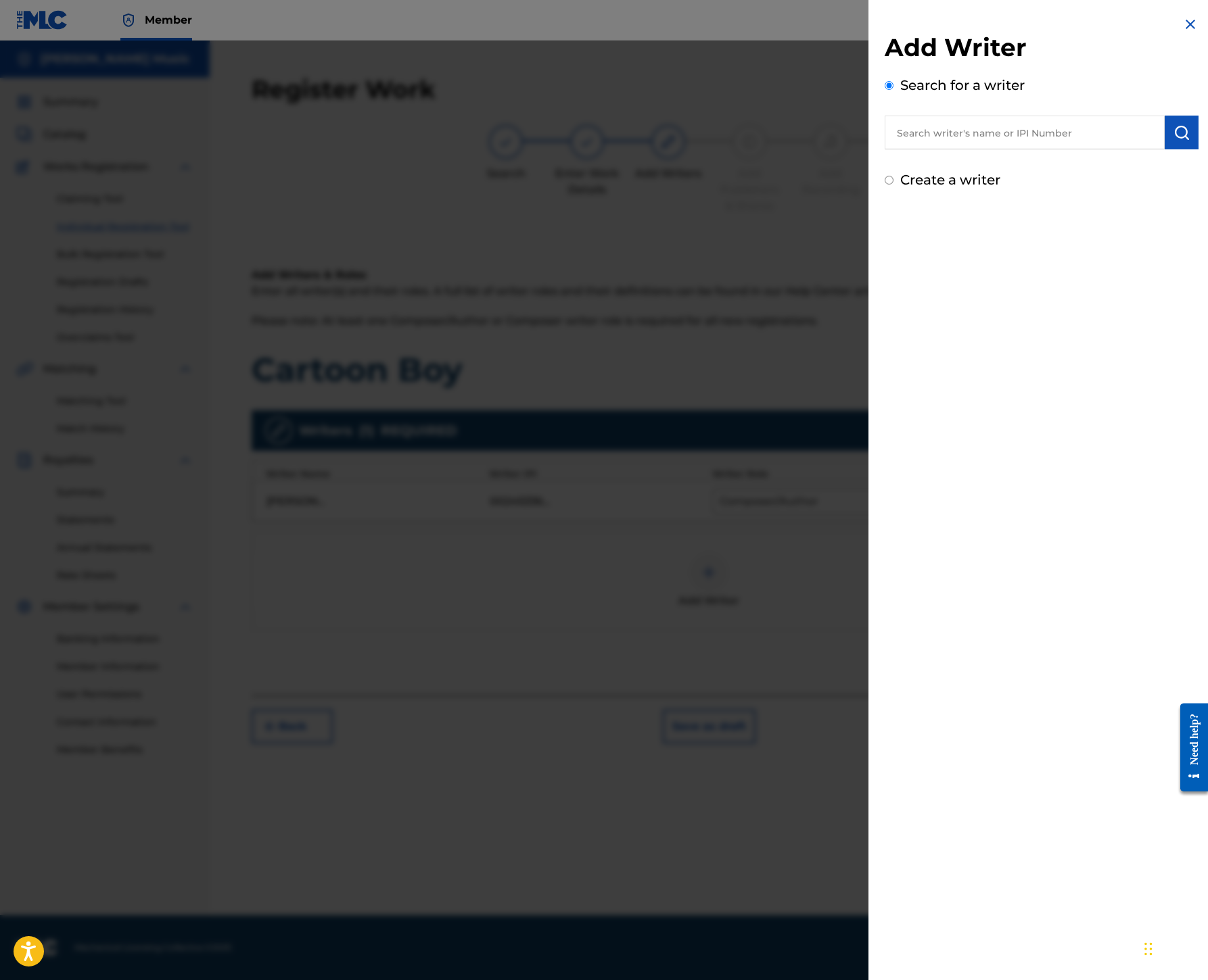
click at [884, 149] on input "text" at bounding box center [1024, 133] width 280 height 34
paste input "00245337080"
type input "00245337080"
click at [1173, 140] on img "submit" at bounding box center [1181, 133] width 16 height 16
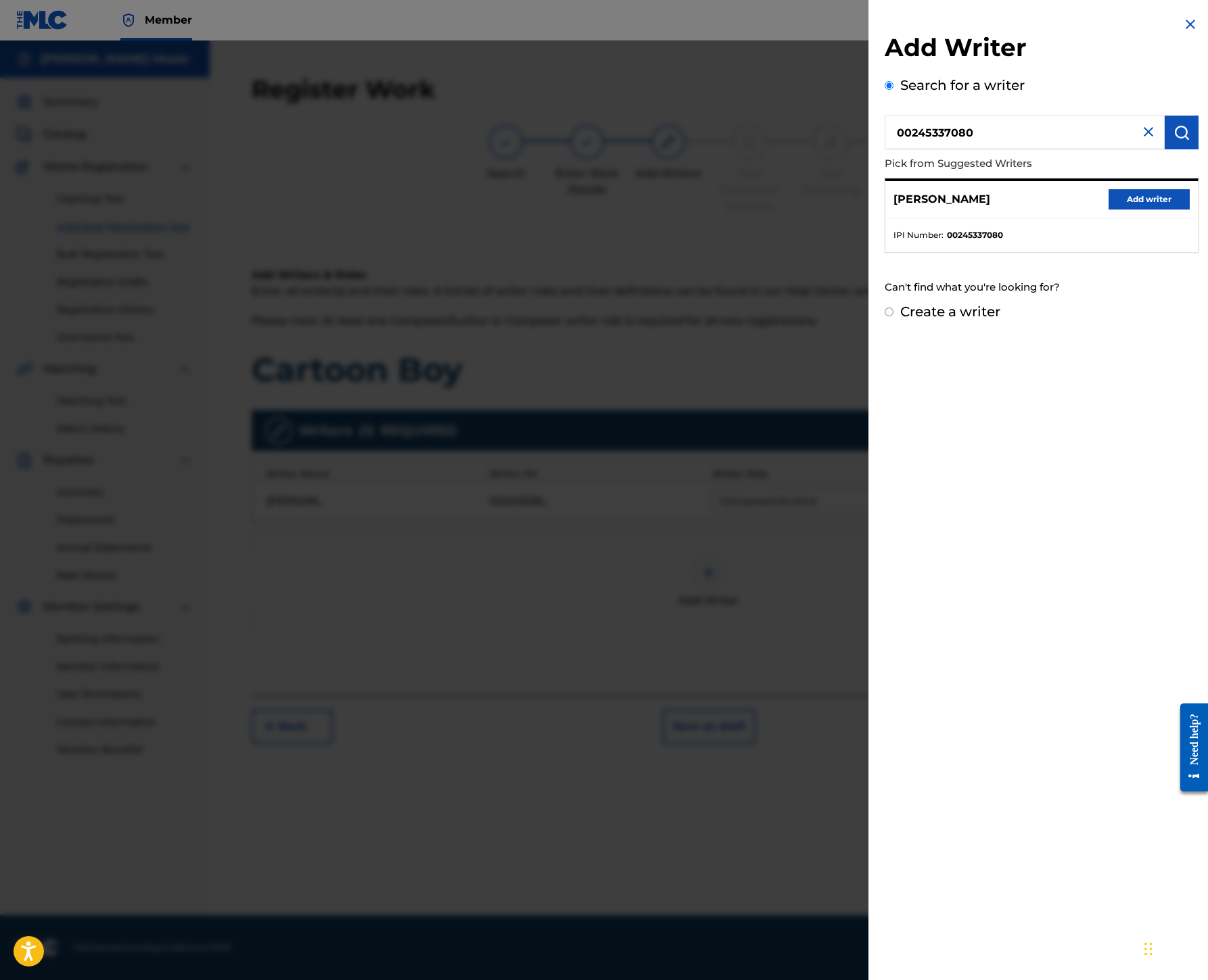
click at [1108, 210] on button "Add writer" at bounding box center [1149, 199] width 81 height 21
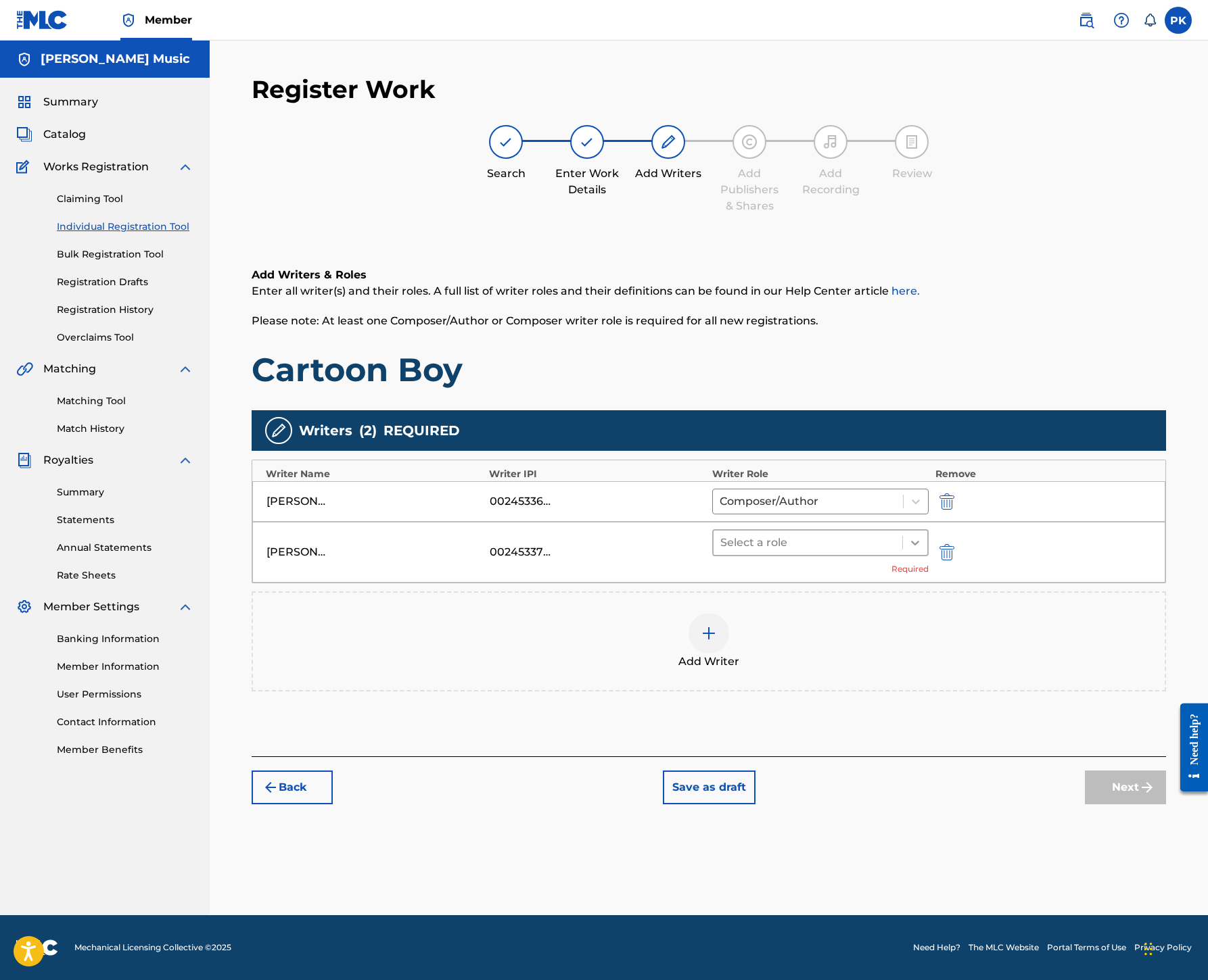
click at [922, 536] on icon at bounding box center [915, 543] width 14 height 14
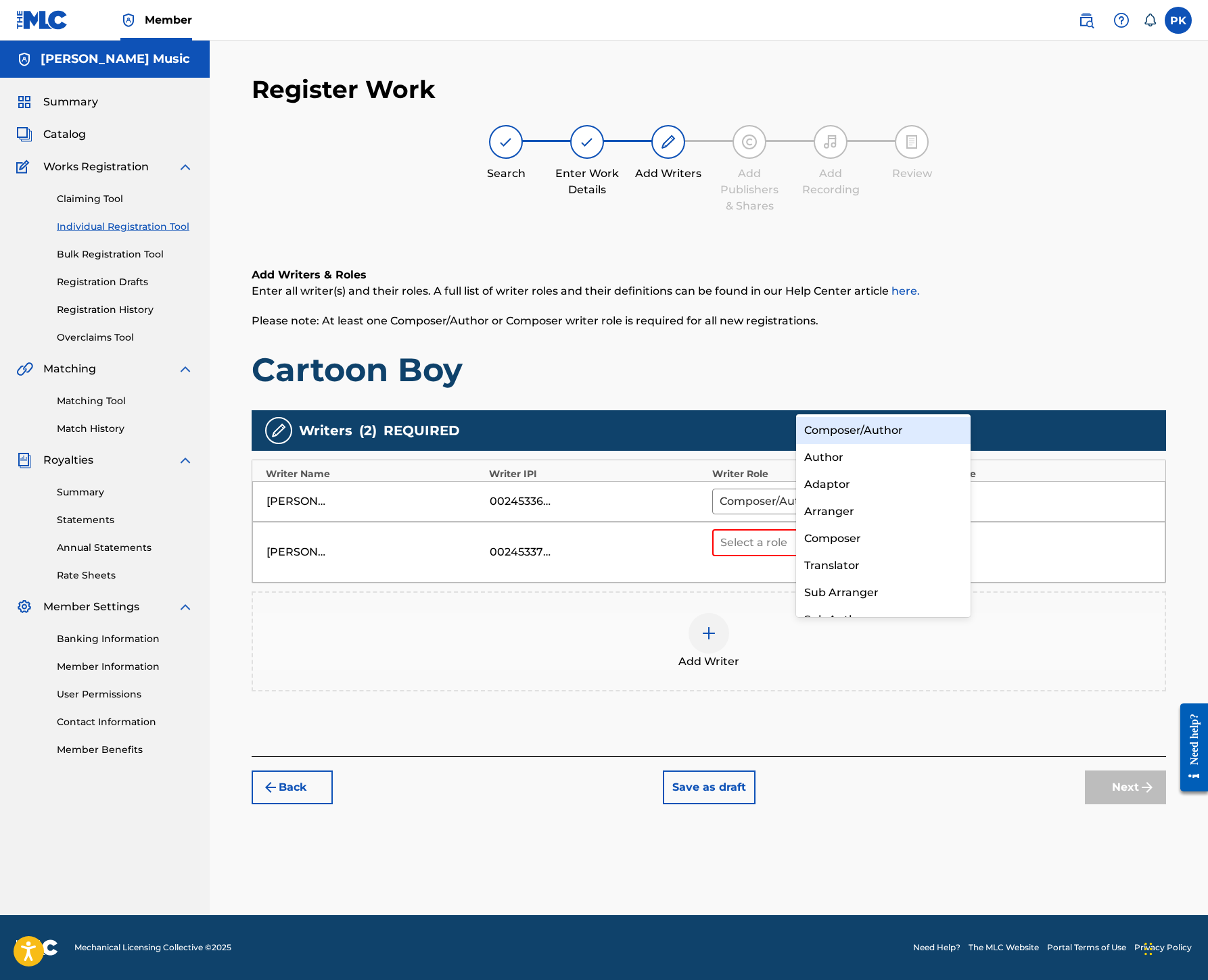
click at [906, 441] on div "Composer/Author" at bounding box center [883, 430] width 174 height 27
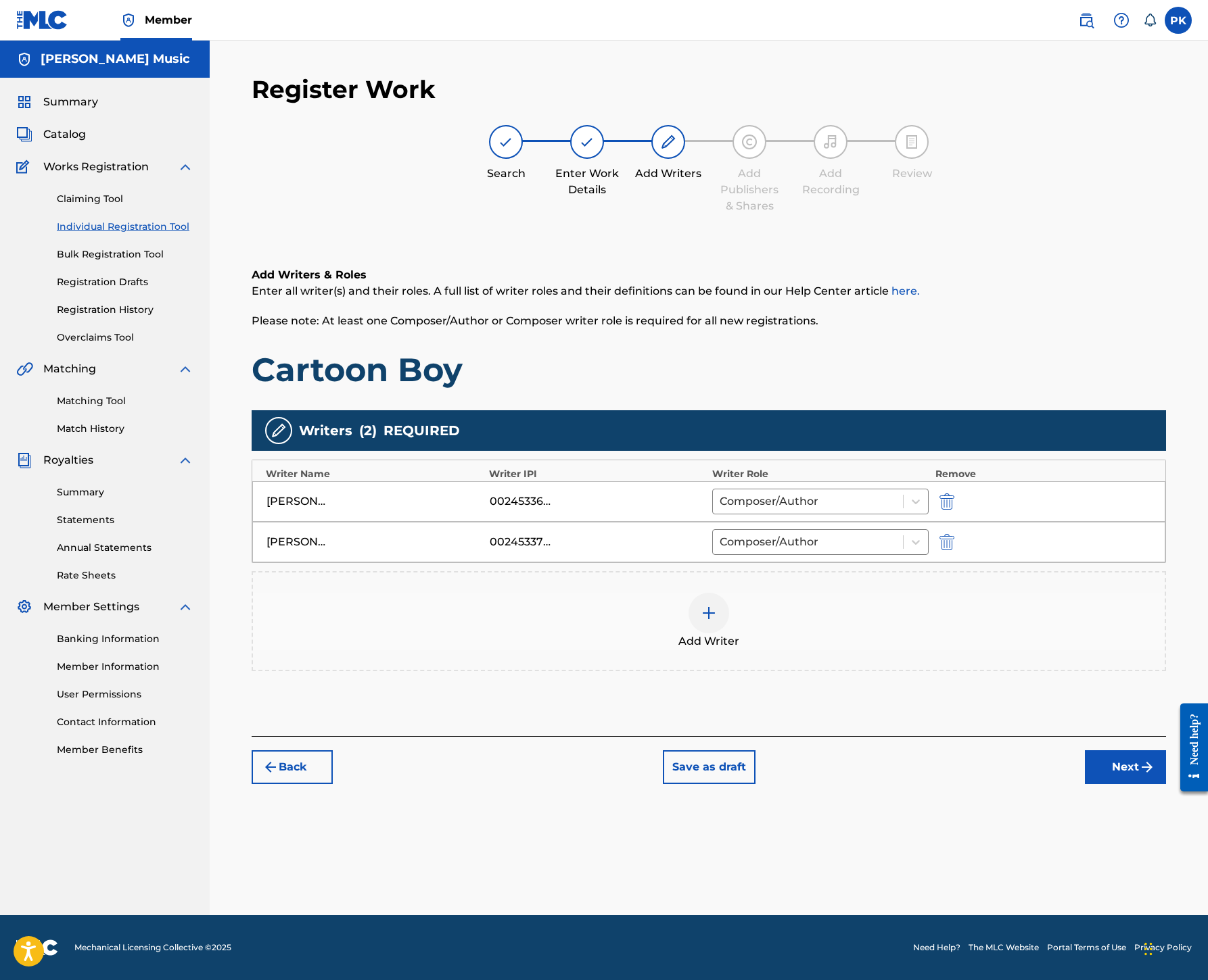
click at [716, 605] on img at bounding box center [708, 613] width 16 height 16
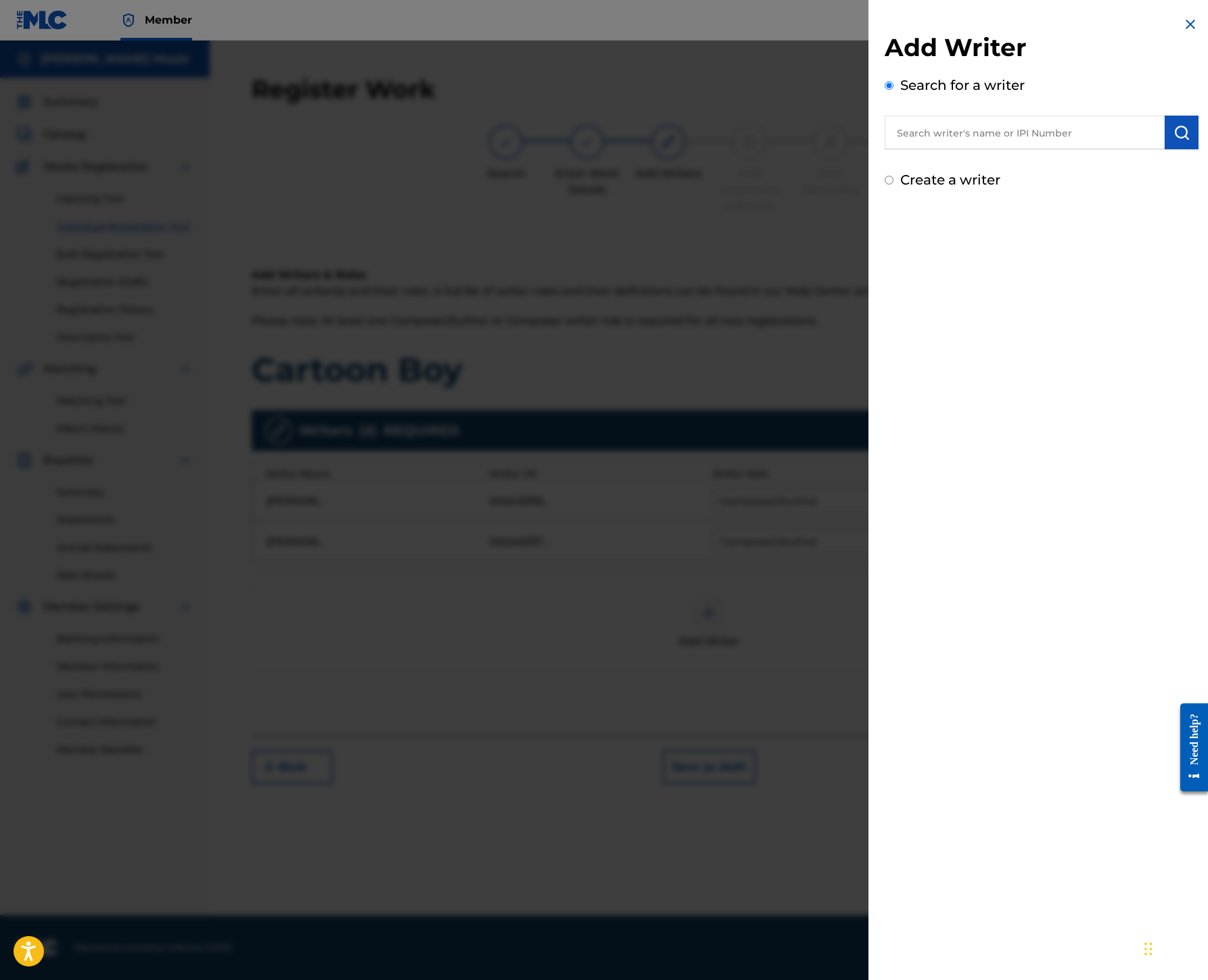
click at [884, 149] on input "text" at bounding box center [1024, 133] width 280 height 34
paste input "00199690501"
type input "00199690501"
click at [1173, 140] on img "submit" at bounding box center [1181, 133] width 16 height 16
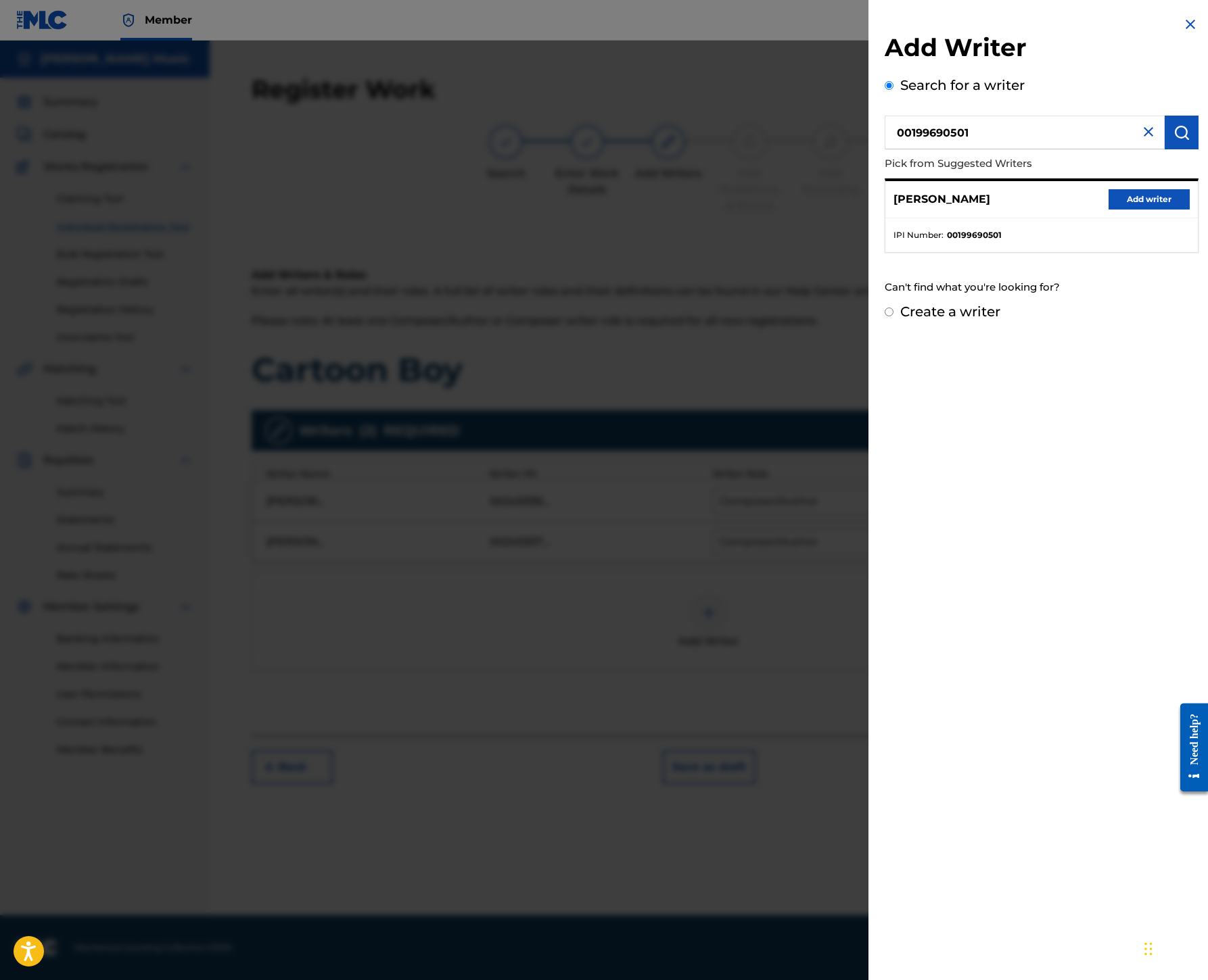
click at [1109, 210] on button "Add writer" at bounding box center [1149, 199] width 81 height 21
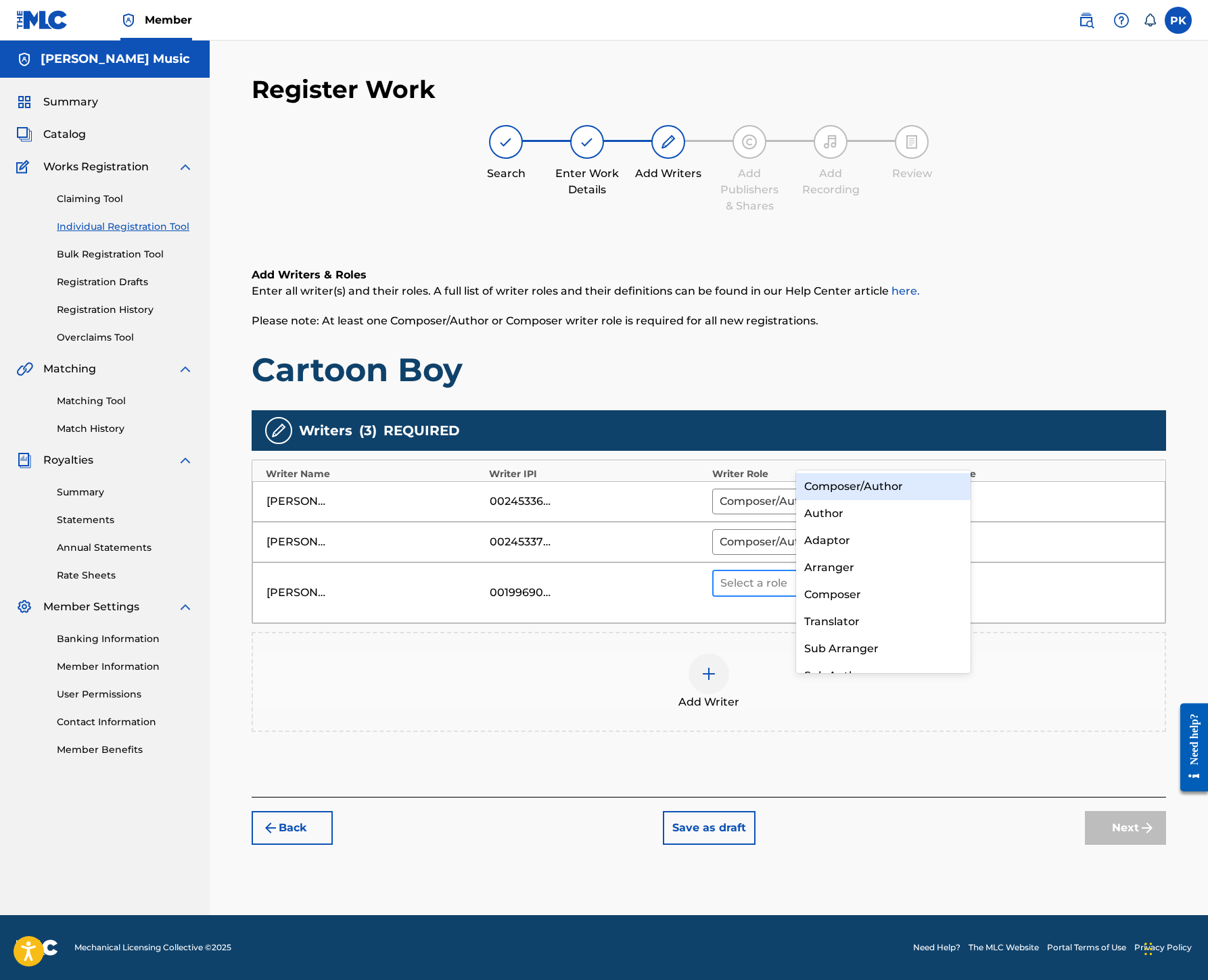
click at [927, 572] on div at bounding box center [914, 583] width 25 height 25
click at [894, 488] on div "Composer/Author" at bounding box center [883, 486] width 174 height 27
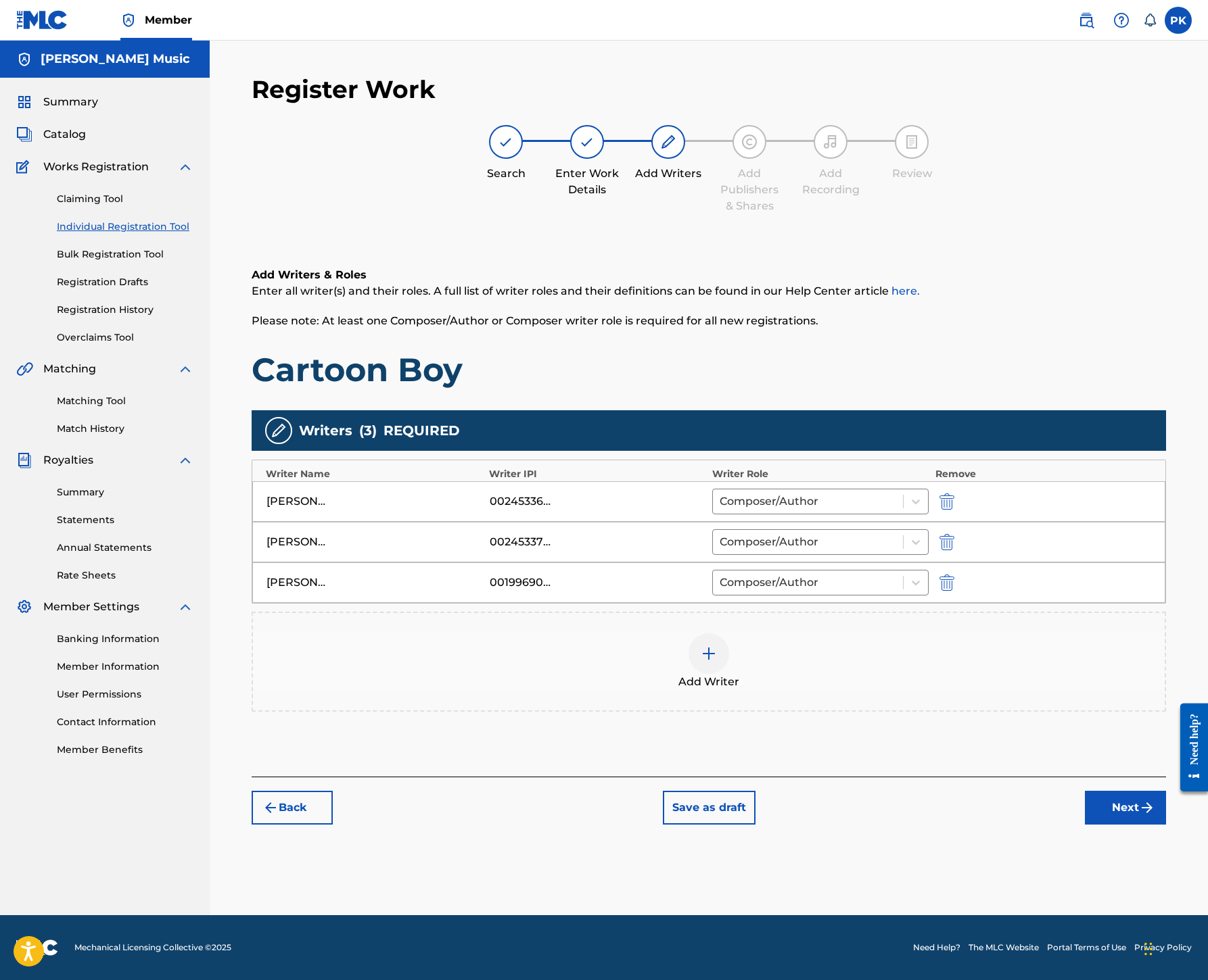
click at [1092, 822] on button "Next" at bounding box center [1125, 808] width 81 height 34
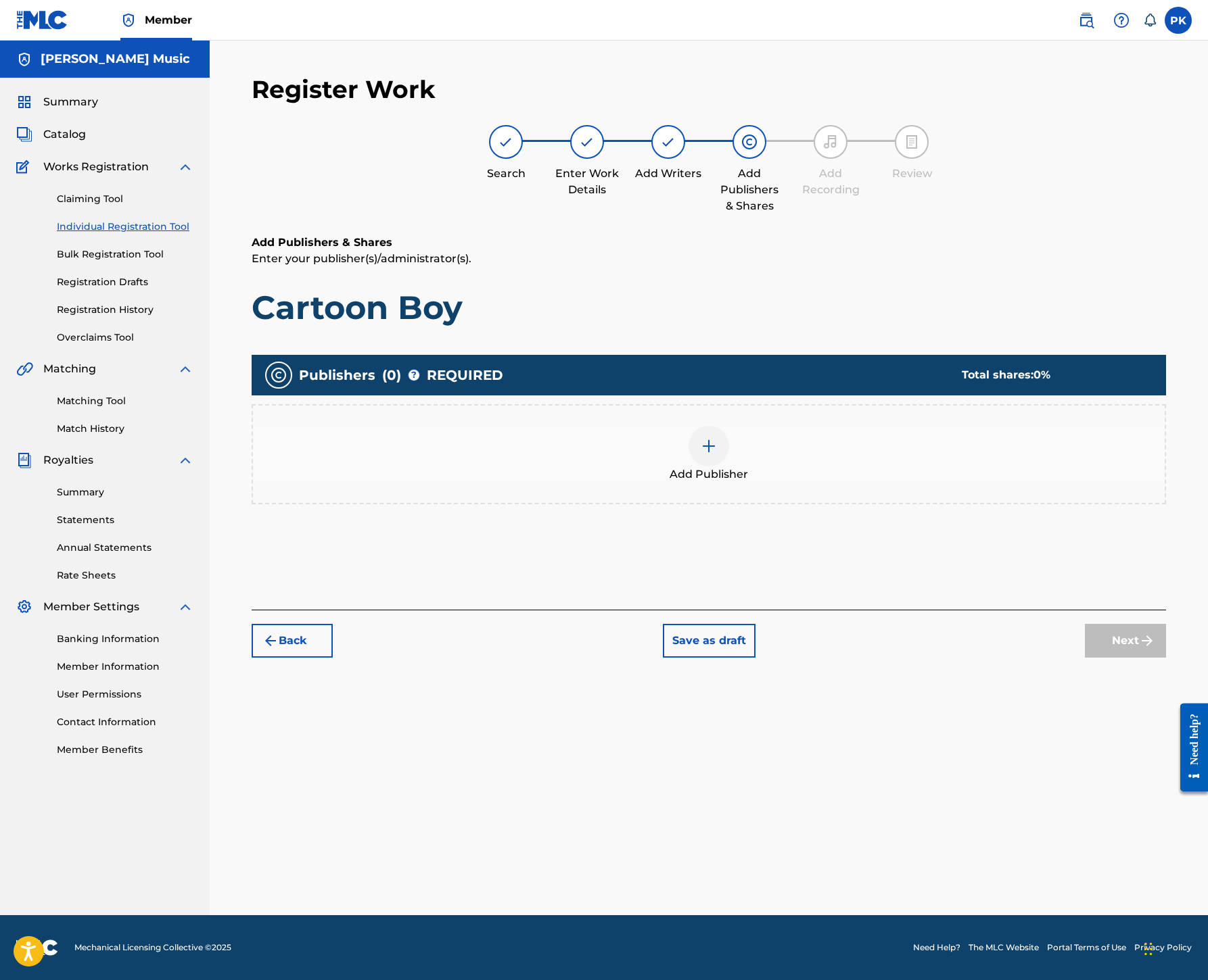
scroll to position [61, 0]
click at [716, 454] on img at bounding box center [708, 446] width 16 height 16
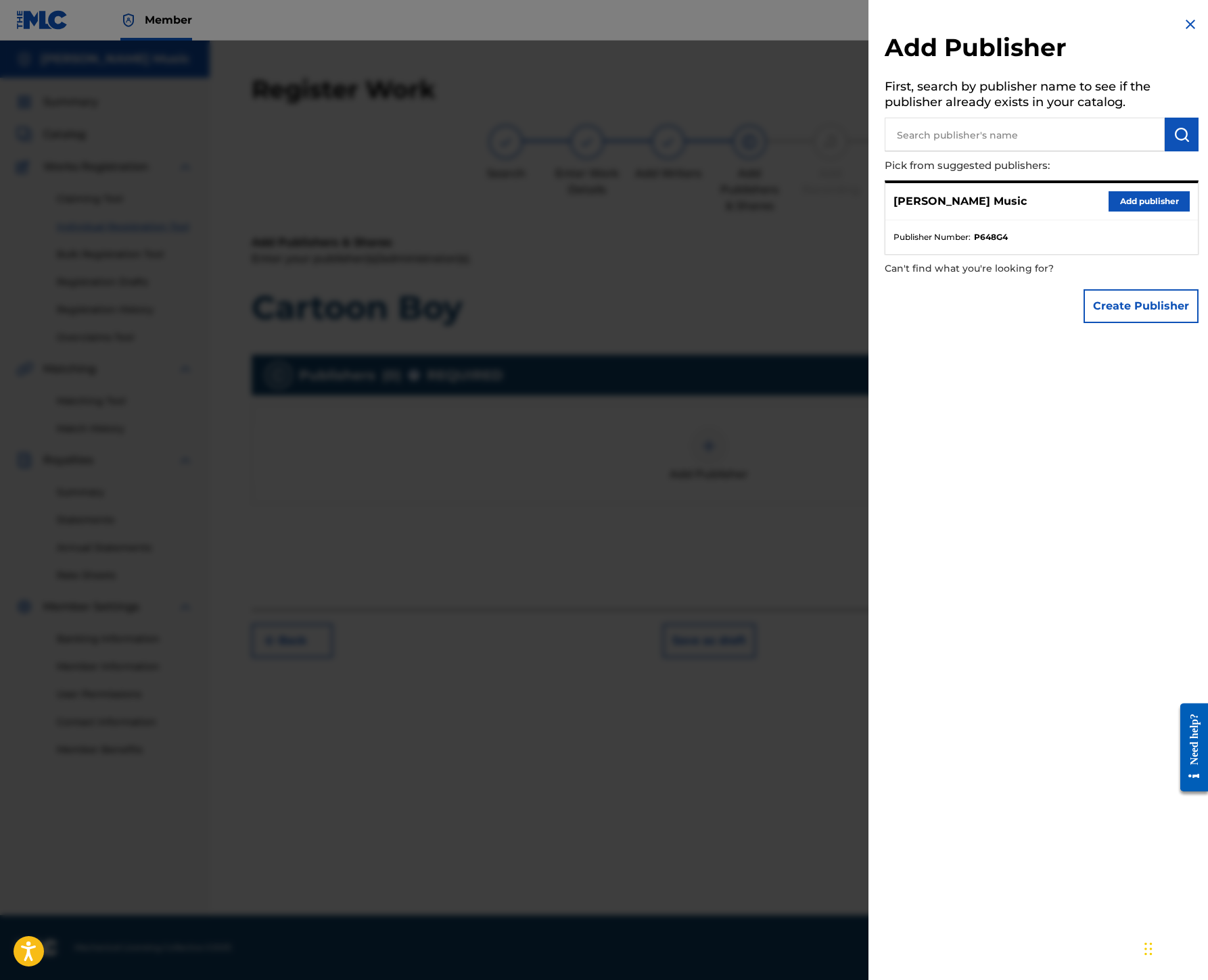
click at [1108, 212] on button "Add publisher" at bounding box center [1149, 201] width 81 height 21
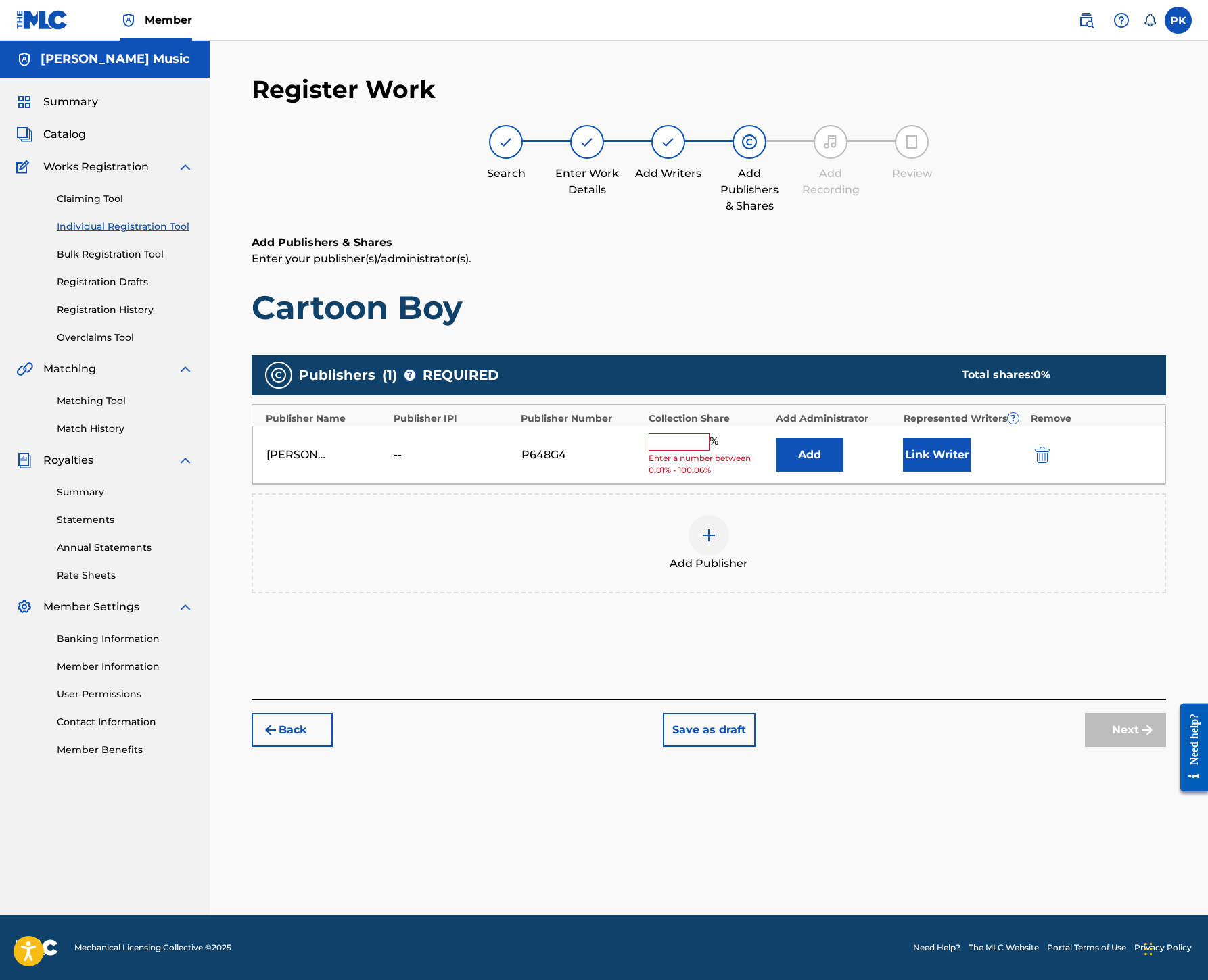
click at [709, 451] on input "text" at bounding box center [679, 442] width 61 height 18
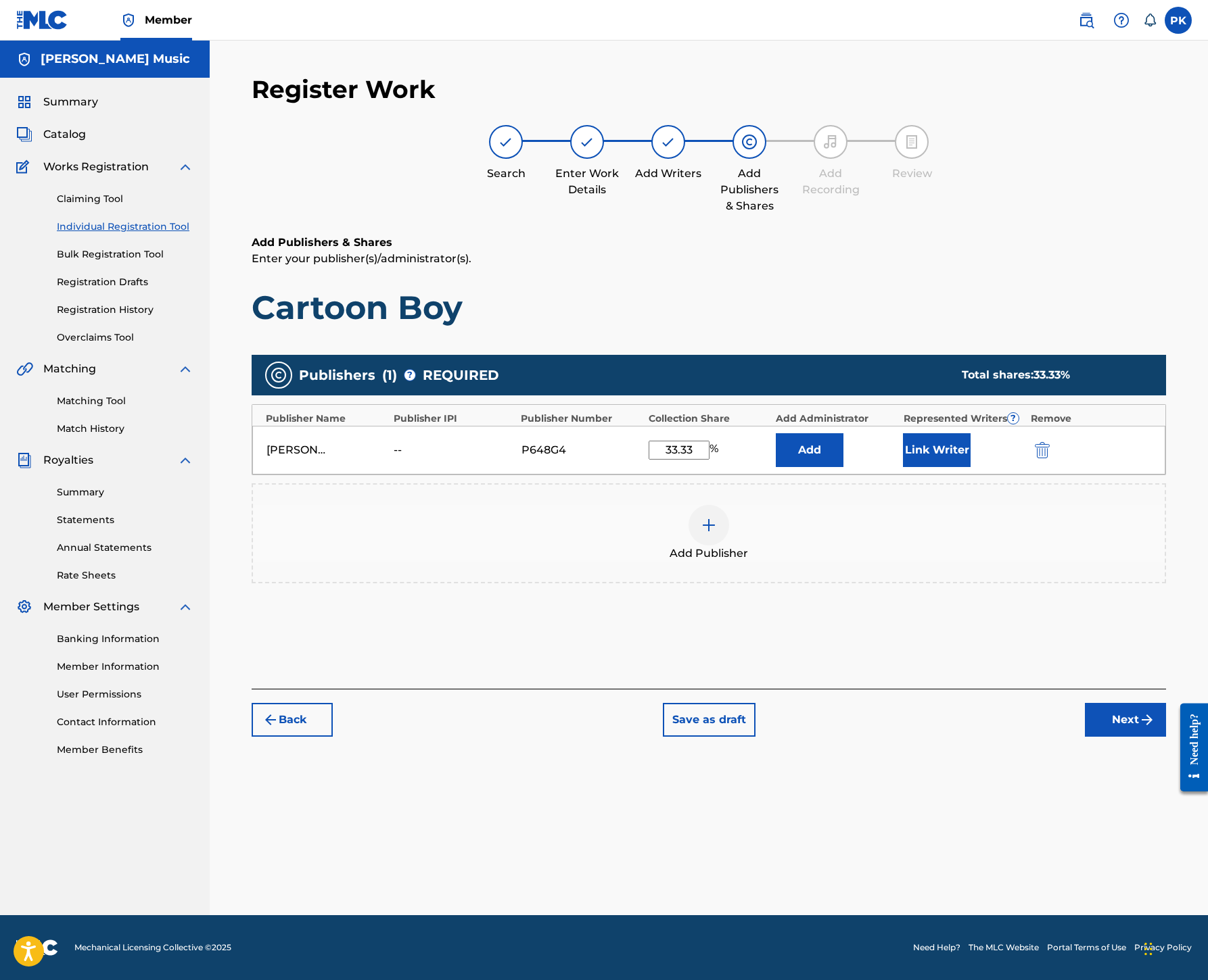
type input "33.33"
click at [971, 467] on button "Link Writer" at bounding box center [936, 450] width 67 height 34
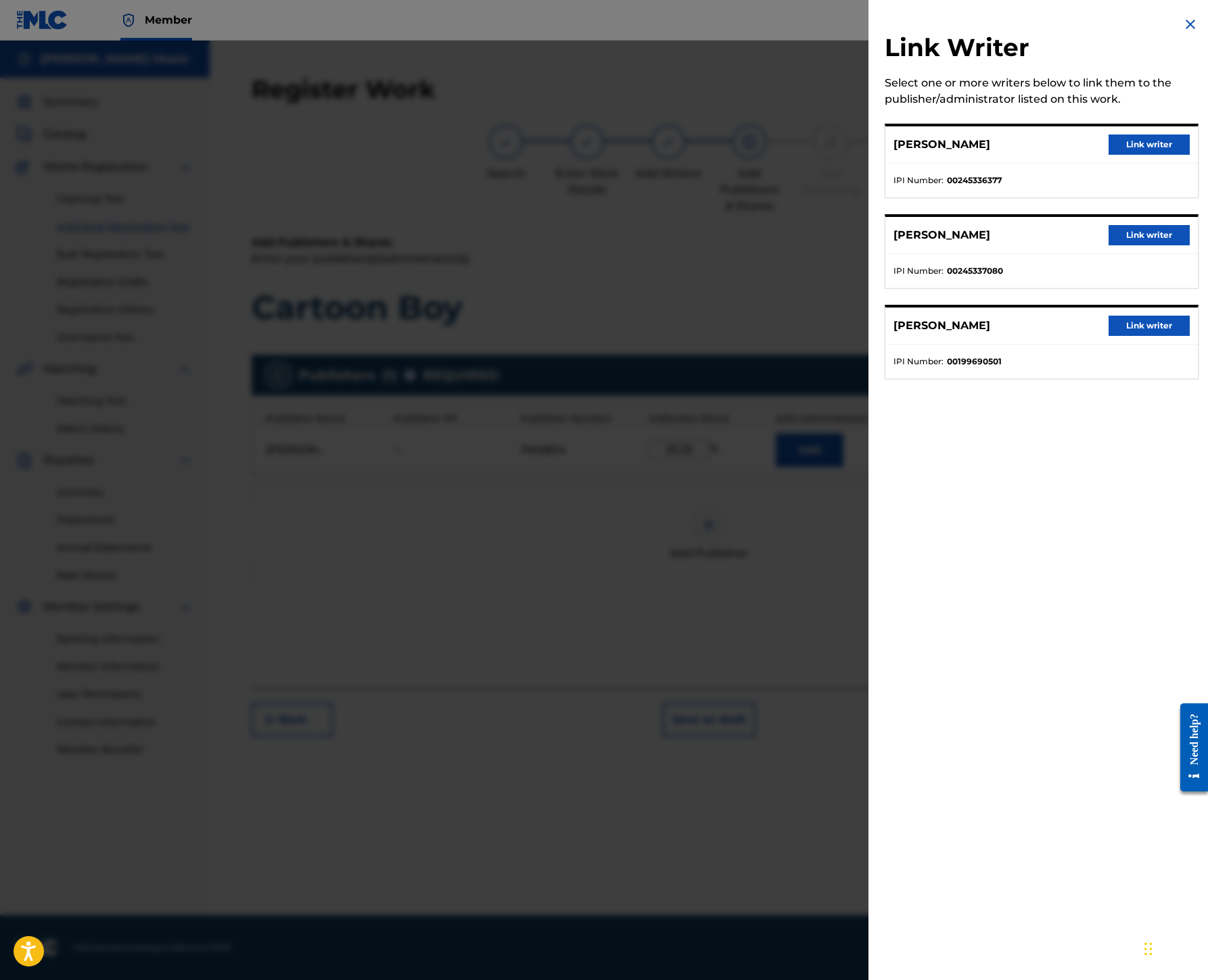
click at [1108, 336] on button "Link writer" at bounding box center [1149, 325] width 81 height 21
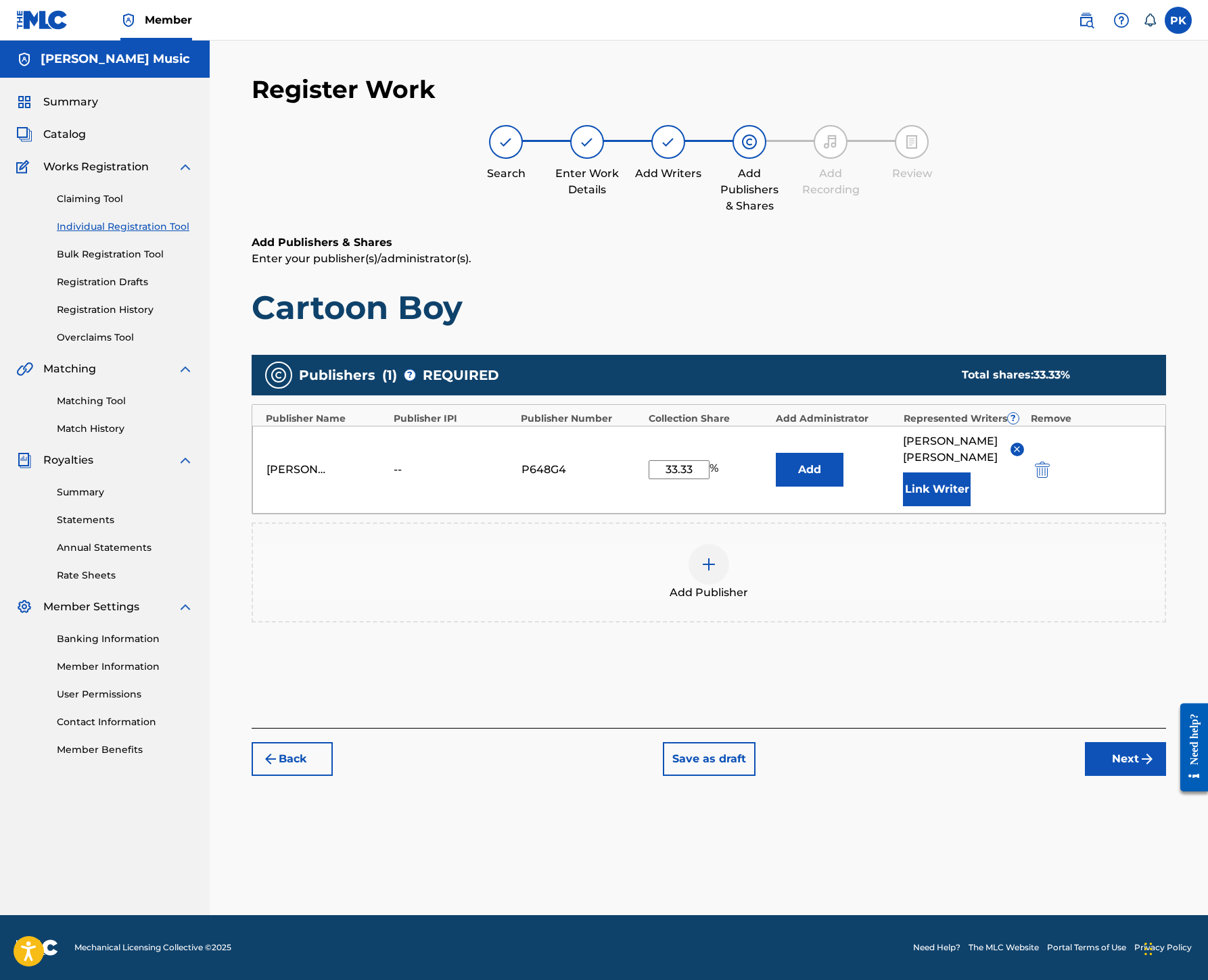
click at [1084, 776] on button "Next" at bounding box center [1125, 758] width 81 height 34
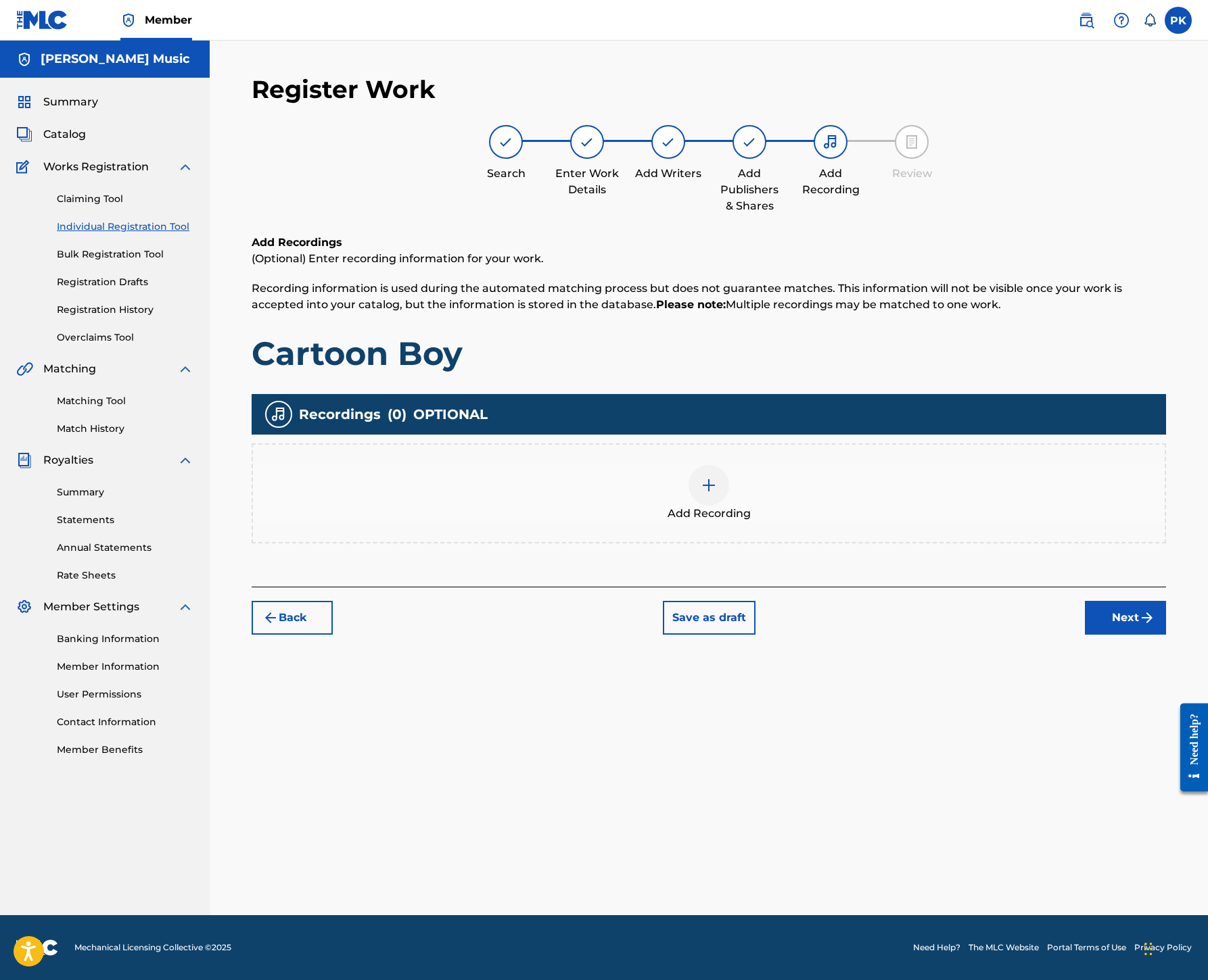
scroll to position [349, 0]
click at [729, 465] on div at bounding box center [708, 485] width 41 height 41
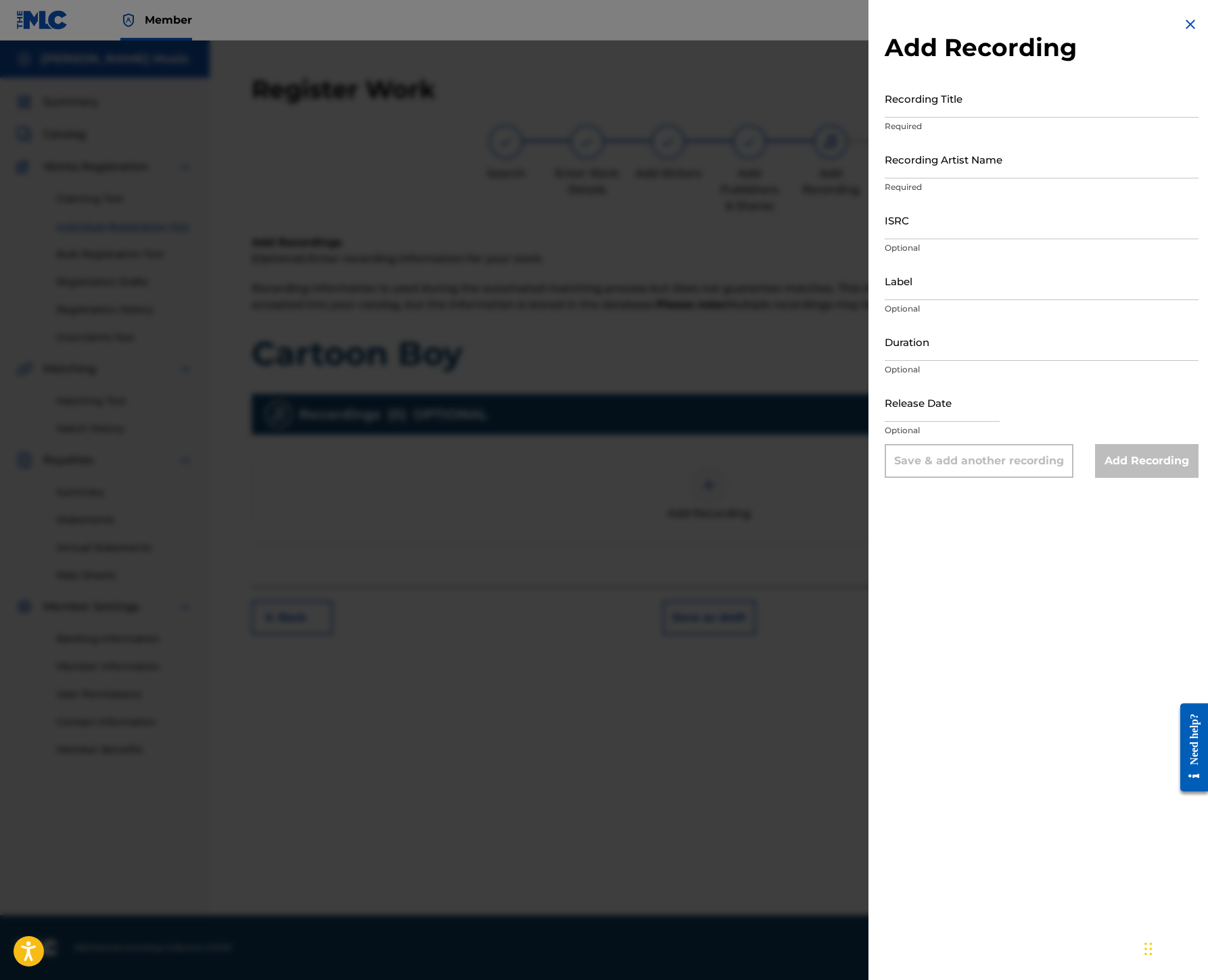
click at [884, 118] on input "Recording Title" at bounding box center [1041, 98] width 314 height 39
paste input "Cartoon Boy"
type input "Cartoon Boy"
click at [884, 178] on input "Recording Artist Name" at bounding box center [1041, 158] width 314 height 39
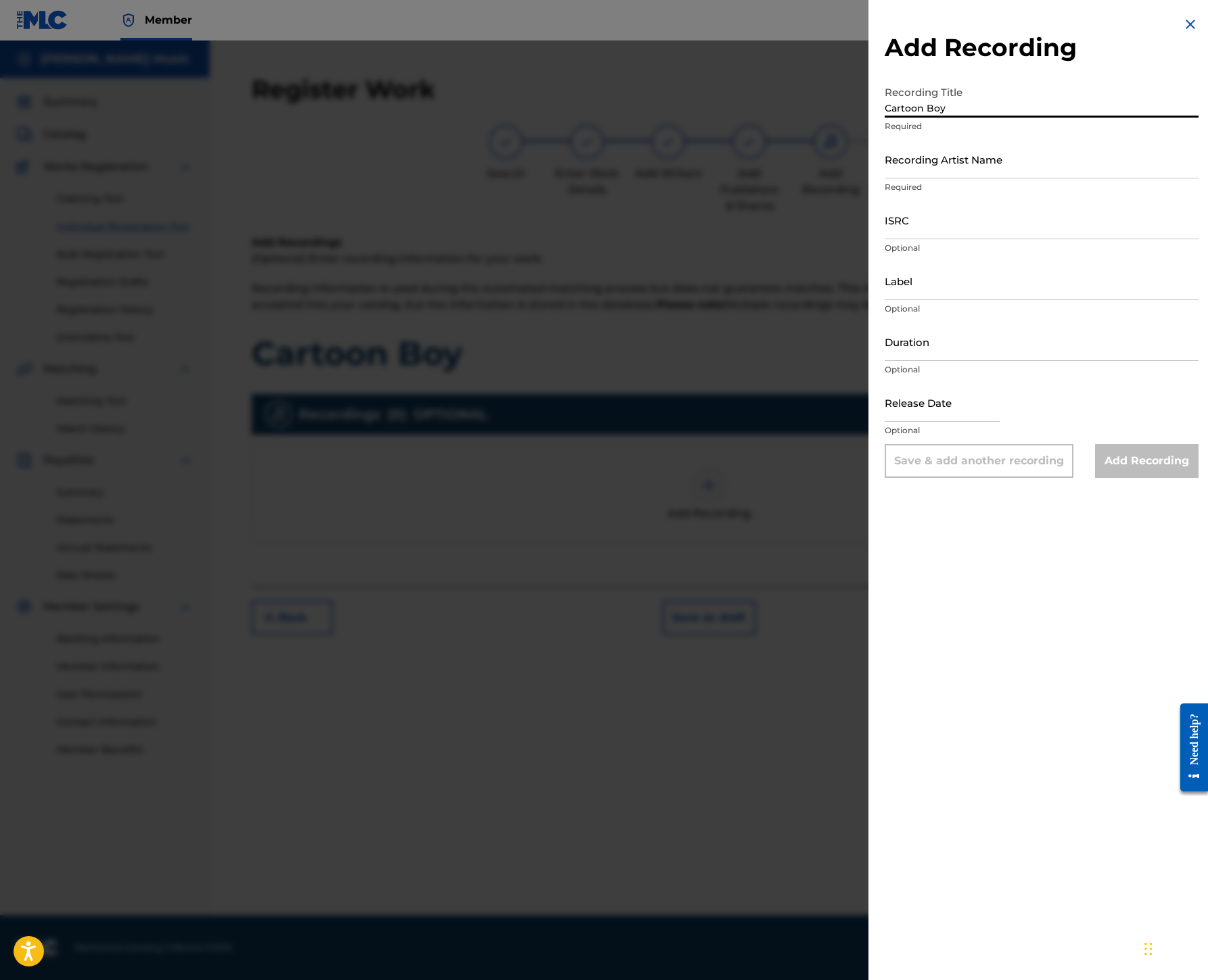
click at [884, 178] on input "Recording Artist Name" at bounding box center [1041, 158] width 314 height 39
paste input "[GEOGRAPHIC_DATA]"
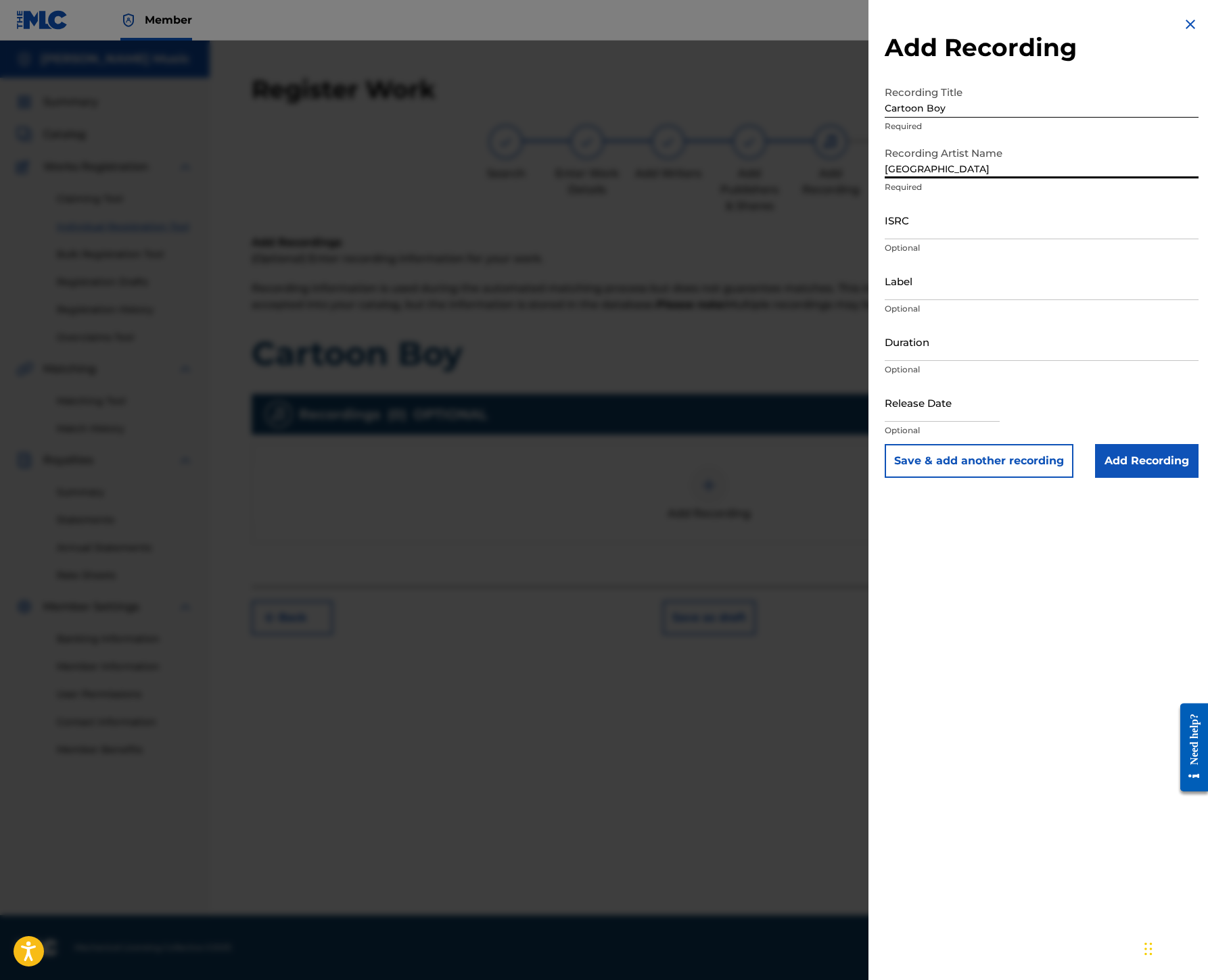
type input "[GEOGRAPHIC_DATA]"
click at [884, 239] on input "ISRC" at bounding box center [1041, 220] width 314 height 39
paste input "USHM20637818"
type input "USHM20637818"
click at [884, 300] on input "Label" at bounding box center [1041, 280] width 314 height 39
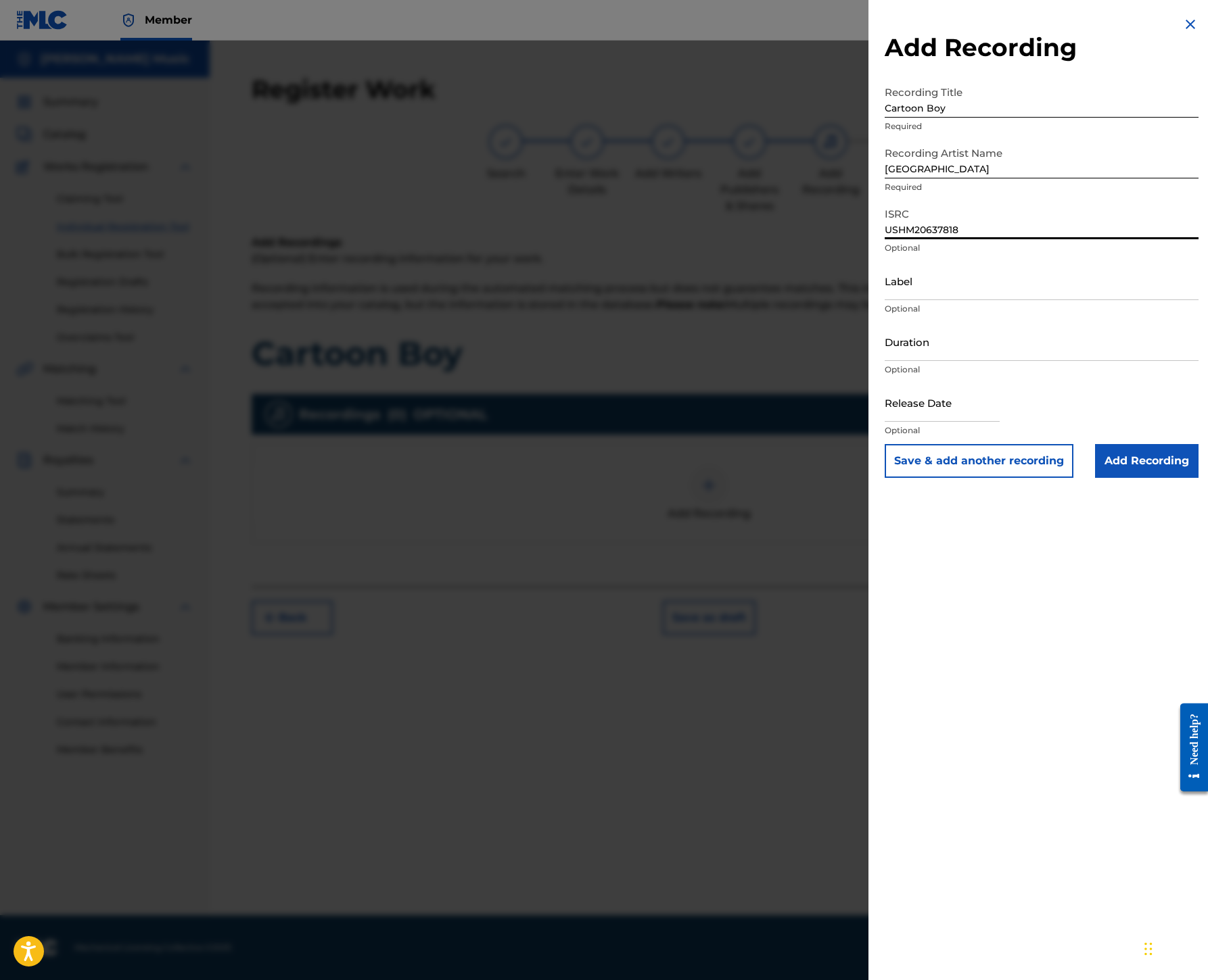
click at [884, 300] on input "Label" at bounding box center [1041, 280] width 314 height 39
paste input "Big Deal Records"
type input "Big Deal Records"
click at [1095, 478] on input "Add Recording" at bounding box center [1147, 461] width 104 height 34
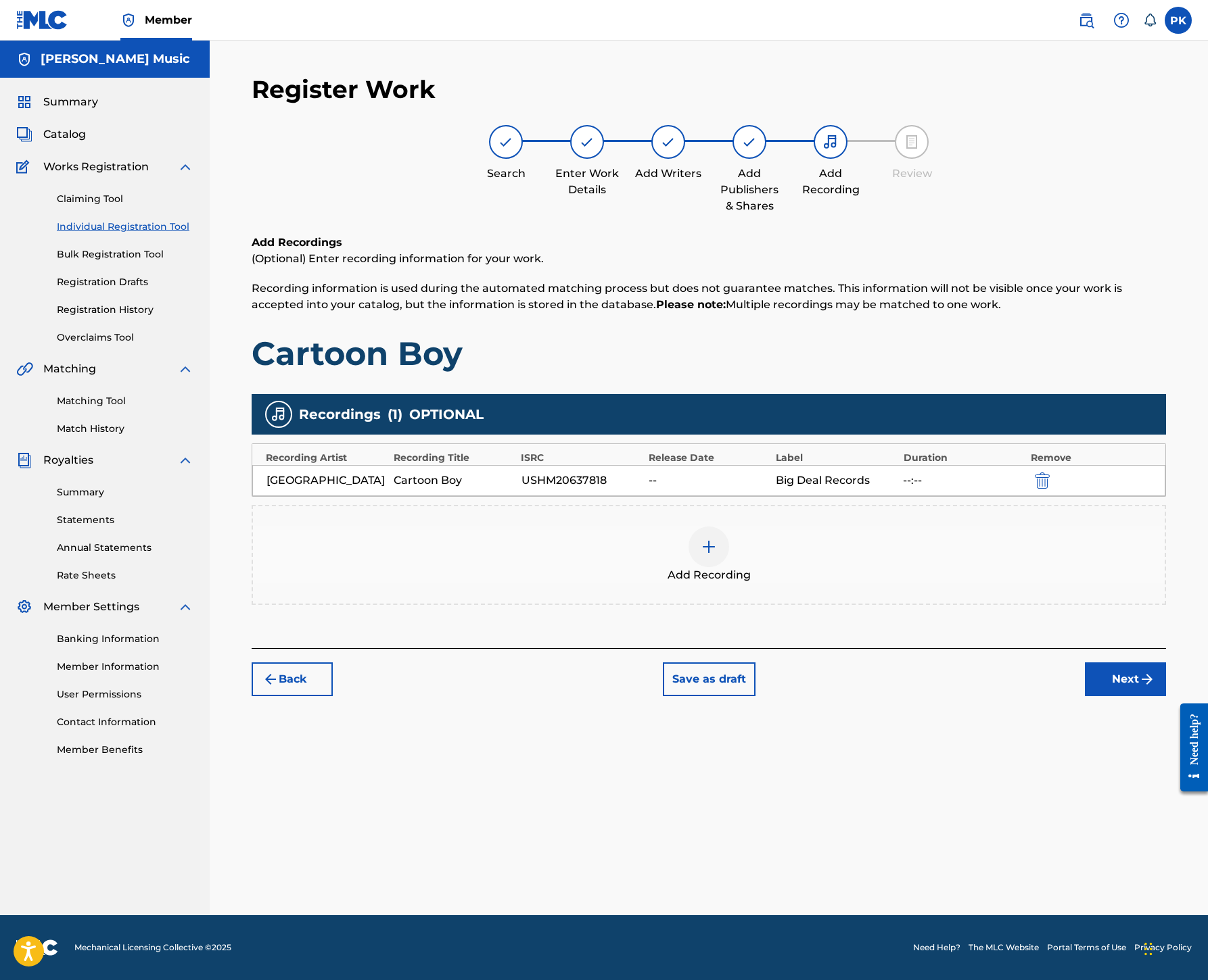
click at [1109, 686] on button "Next" at bounding box center [1125, 679] width 81 height 34
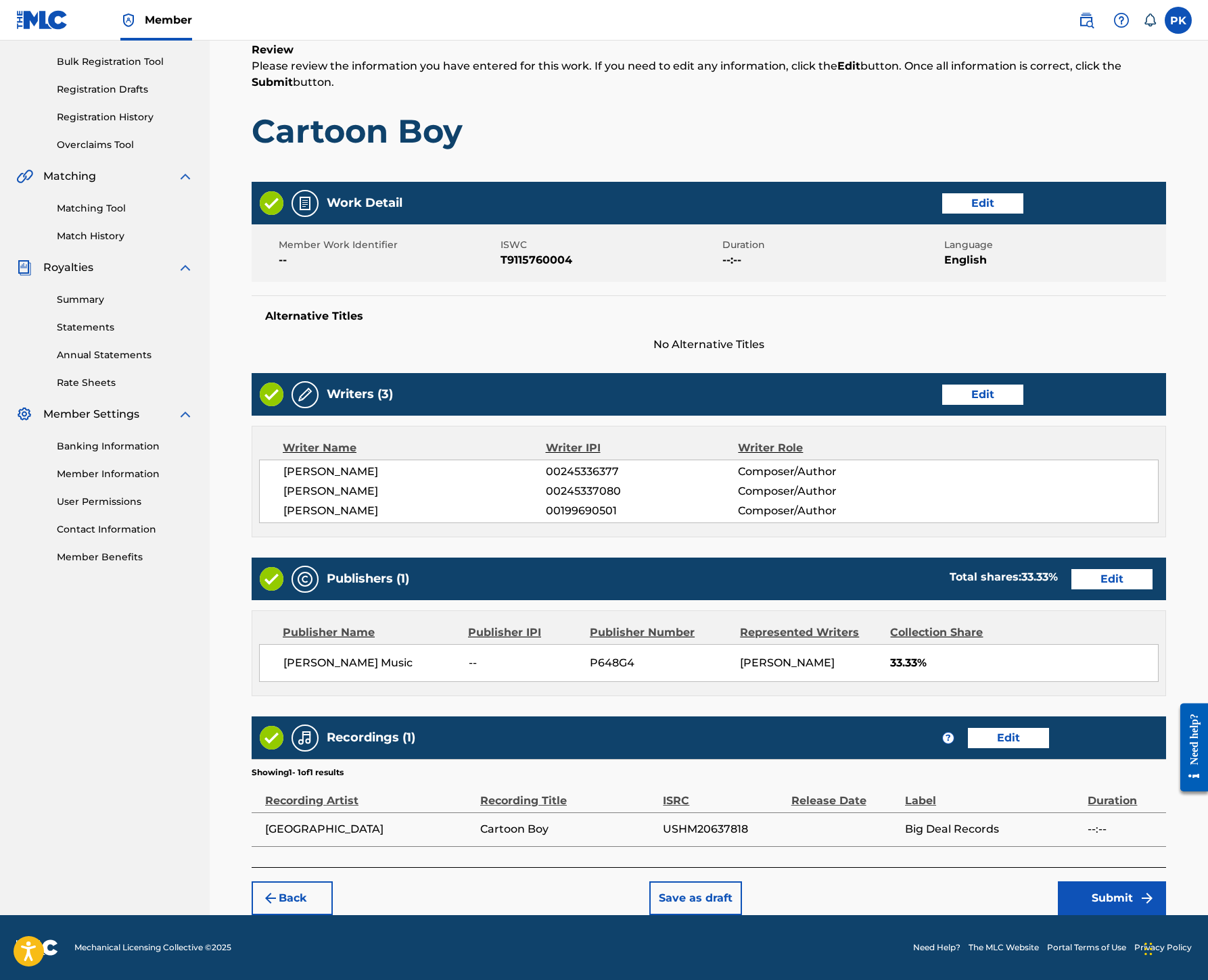
scroll to position [877, 0]
click at [1088, 881] on button "Submit" at bounding box center [1111, 898] width 108 height 34
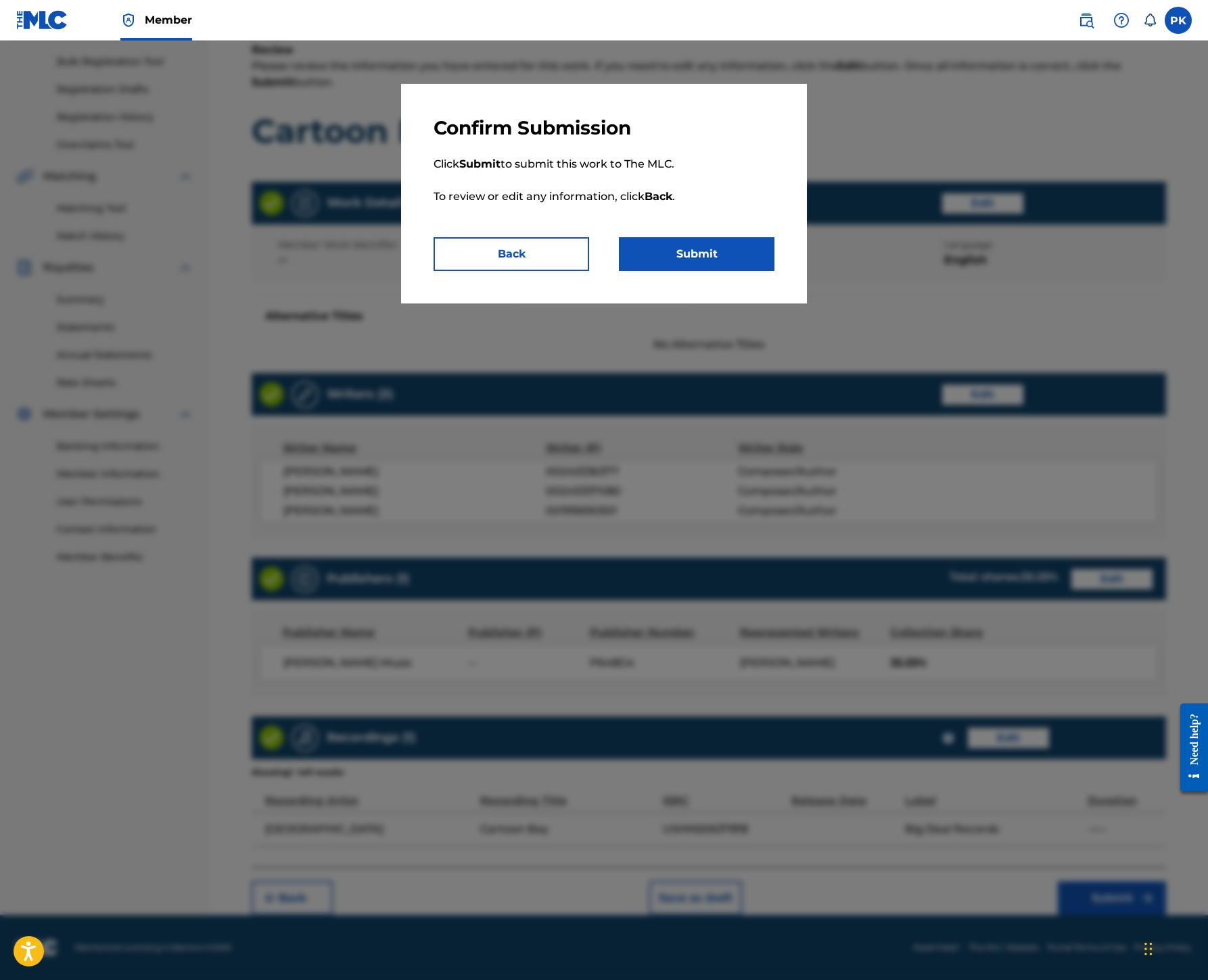
click at [749, 271] on button "Submit" at bounding box center [696, 254] width 155 height 34
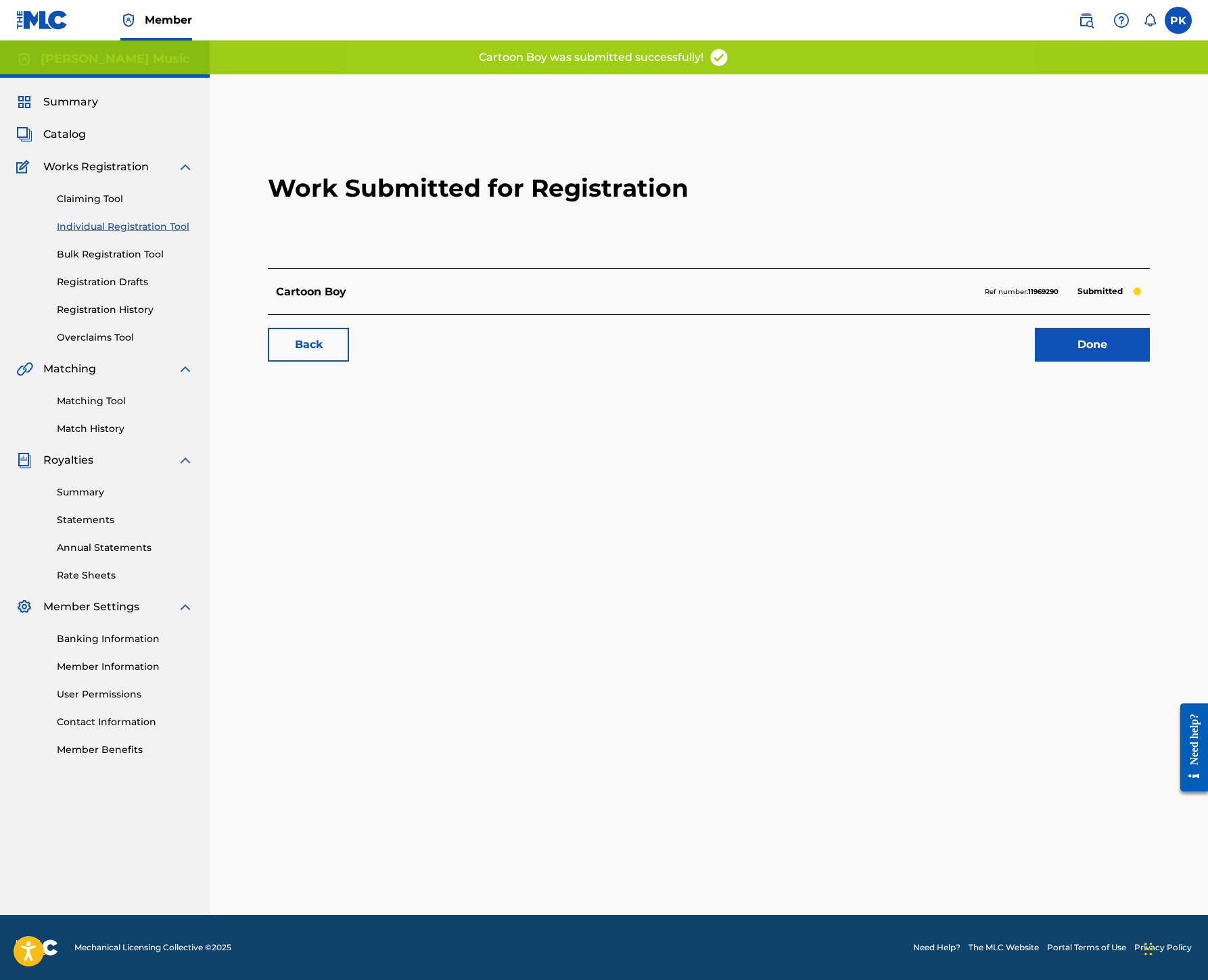
click at [1039, 362] on link "Done" at bounding box center [1092, 344] width 115 height 34
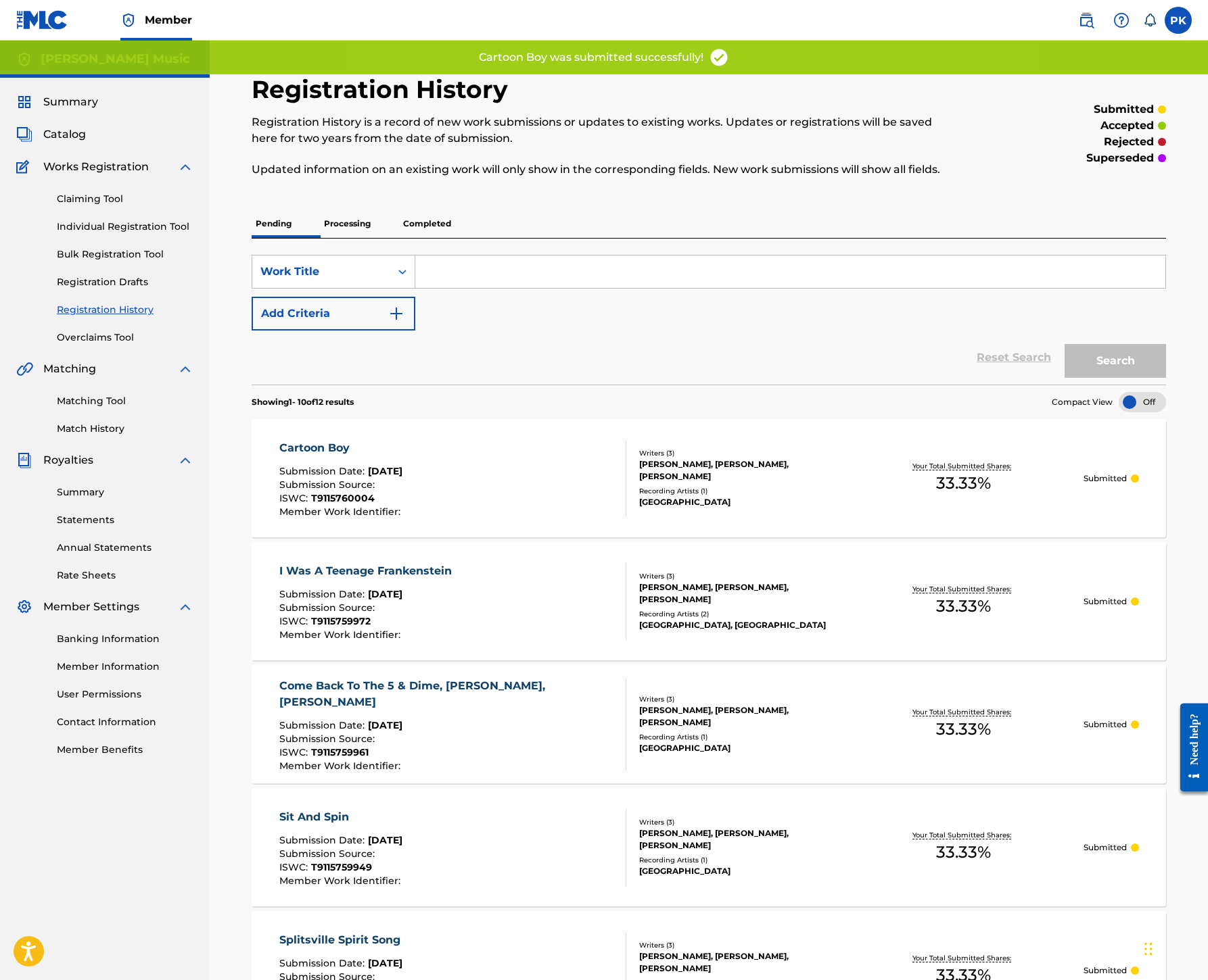
click at [193, 233] on link "Individual Registration Tool" at bounding box center [125, 226] width 137 height 14
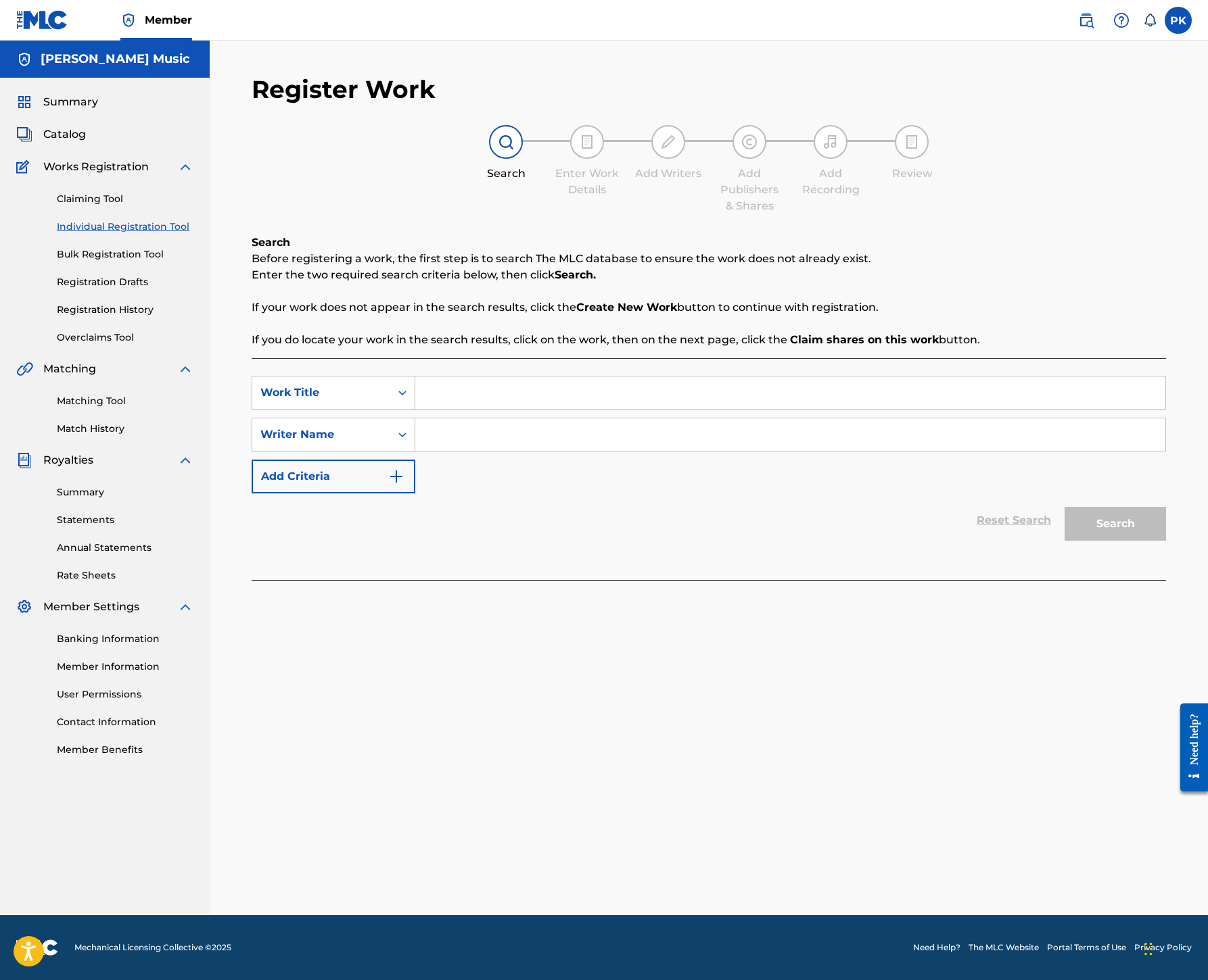
click at [802, 408] on input "Search Form" at bounding box center [790, 393] width 750 height 33
paste input "Atari 2600"
type input "Atari 2600"
click at [955, 451] on input "Search Form" at bounding box center [790, 434] width 750 height 33
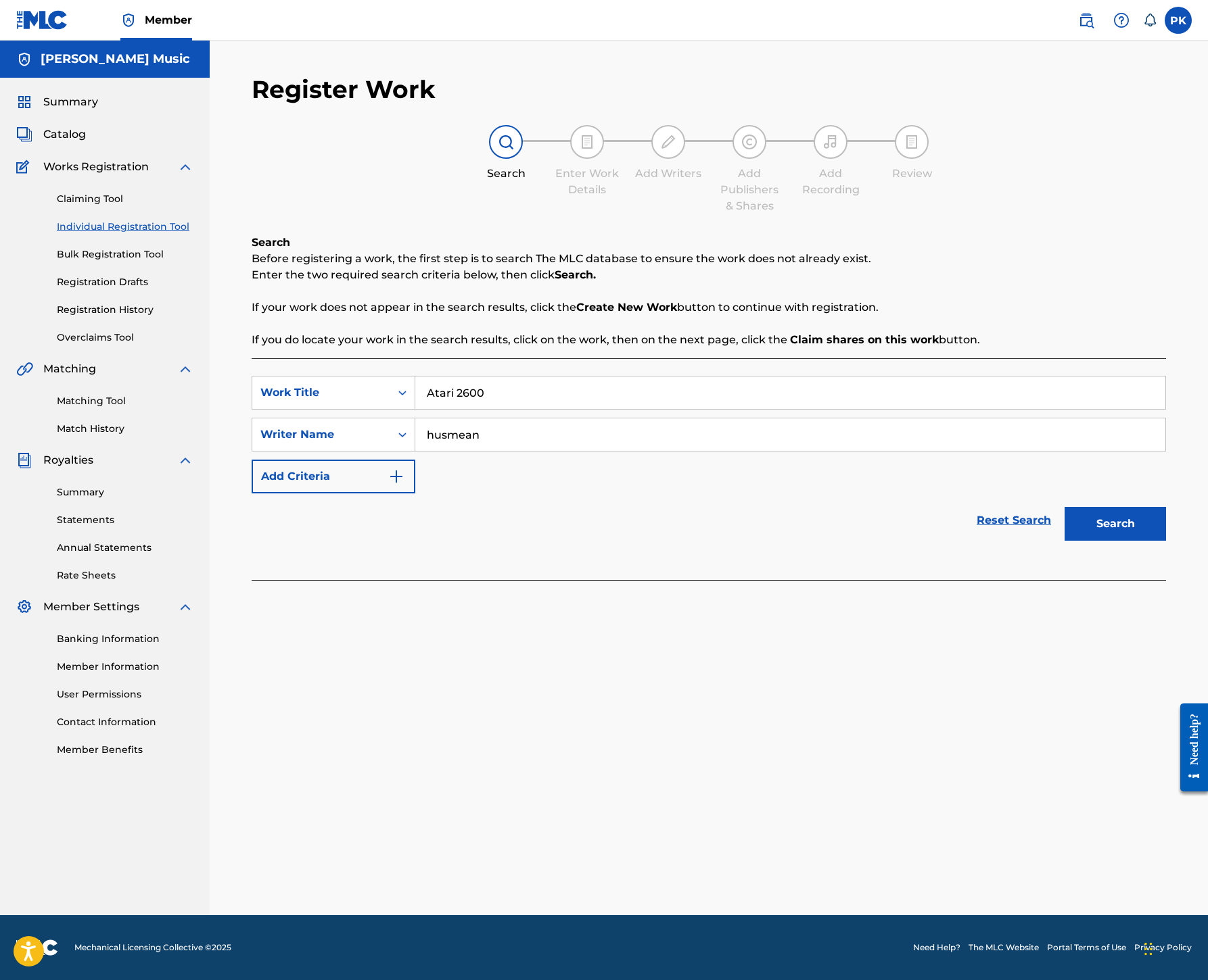
type input "husmean"
click at [1076, 541] on button "Search" at bounding box center [1115, 524] width 102 height 34
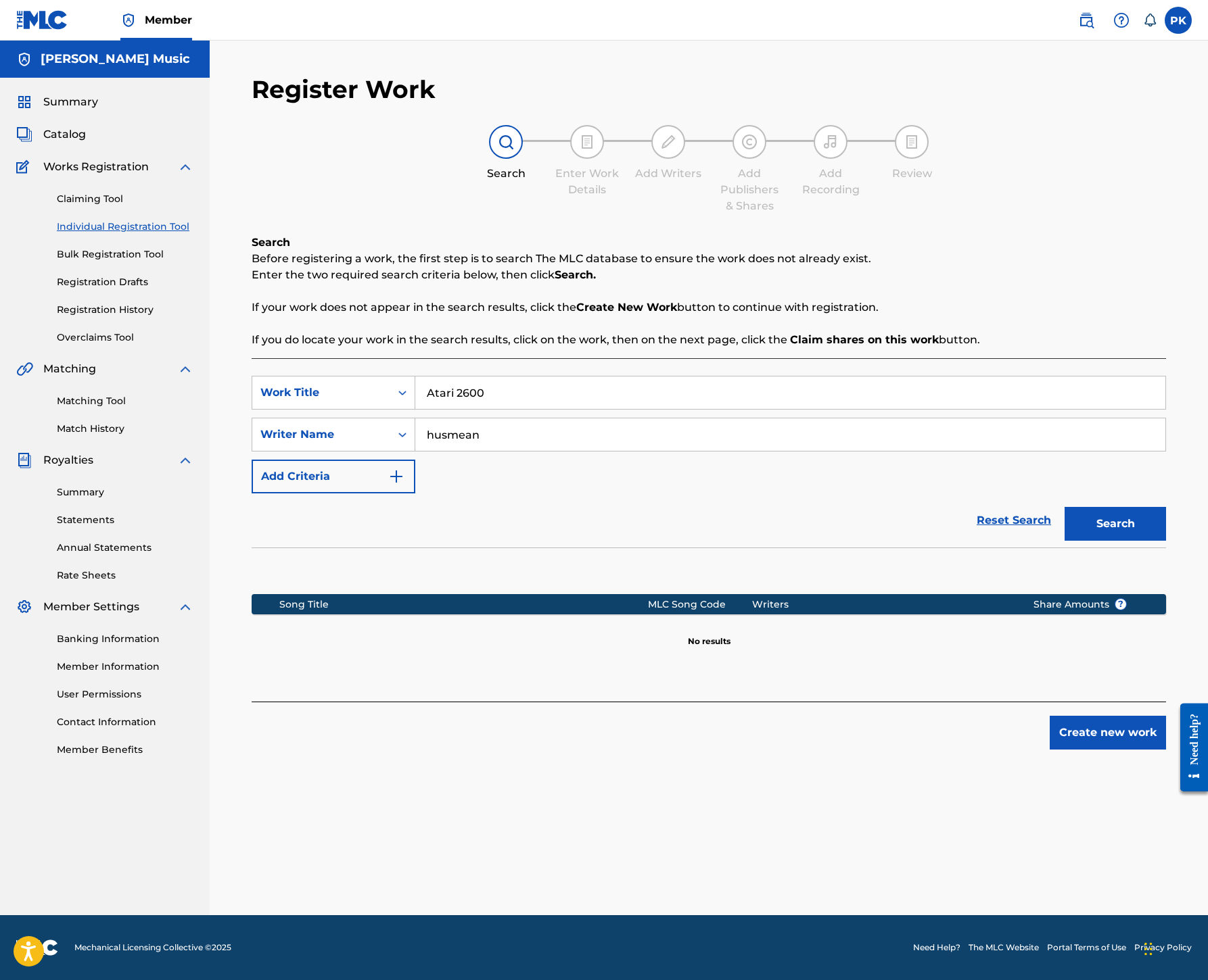
scroll to position [394, 0]
click at [1082, 750] on button "Create new work" at bounding box center [1108, 733] width 117 height 34
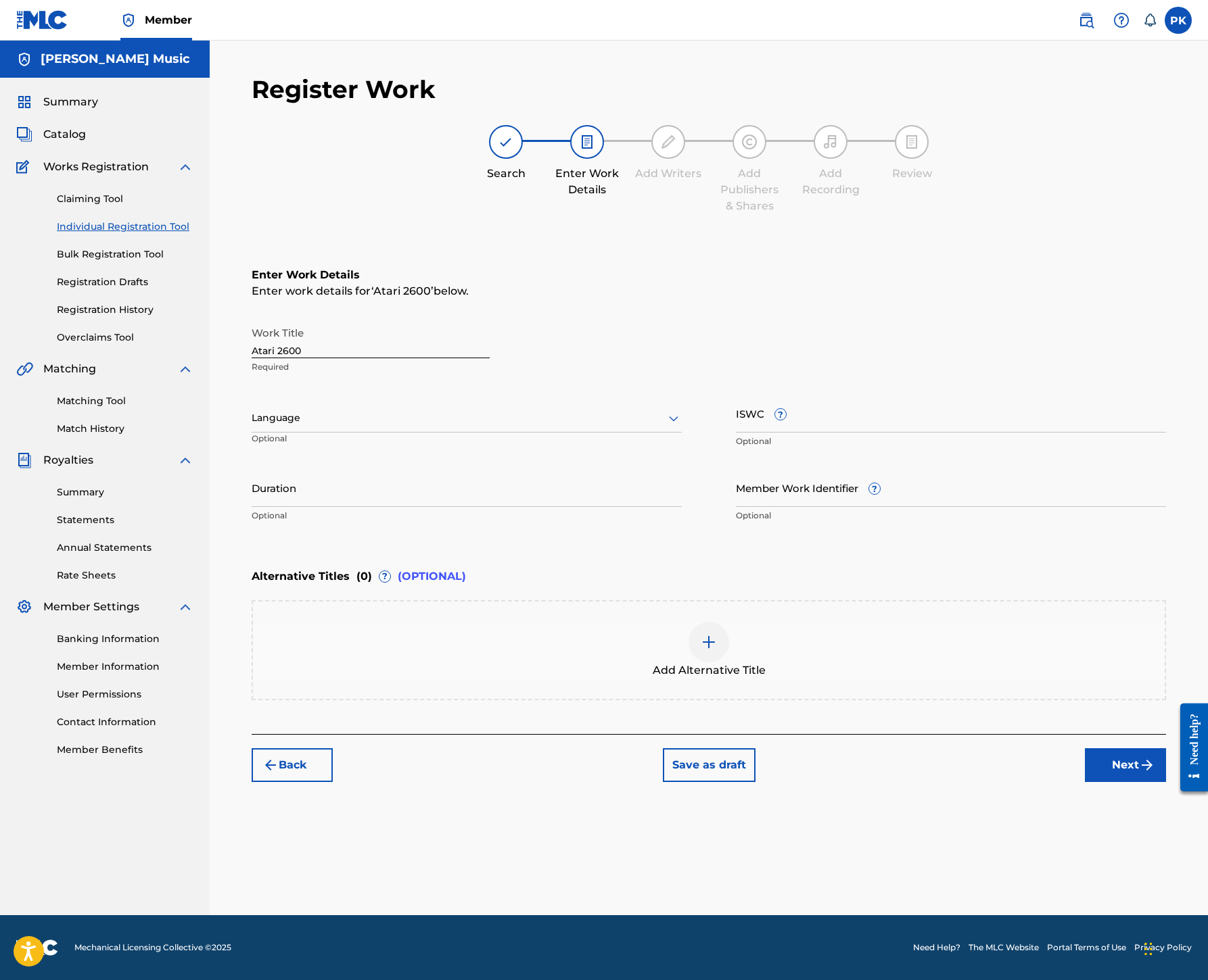
click at [682, 409] on div at bounding box center [466, 417] width 430 height 17
click at [625, 432] on div "English" at bounding box center [466, 447] width 428 height 31
click at [864, 394] on input "ISWC ?" at bounding box center [951, 412] width 430 height 39
paste input "T9115760037"
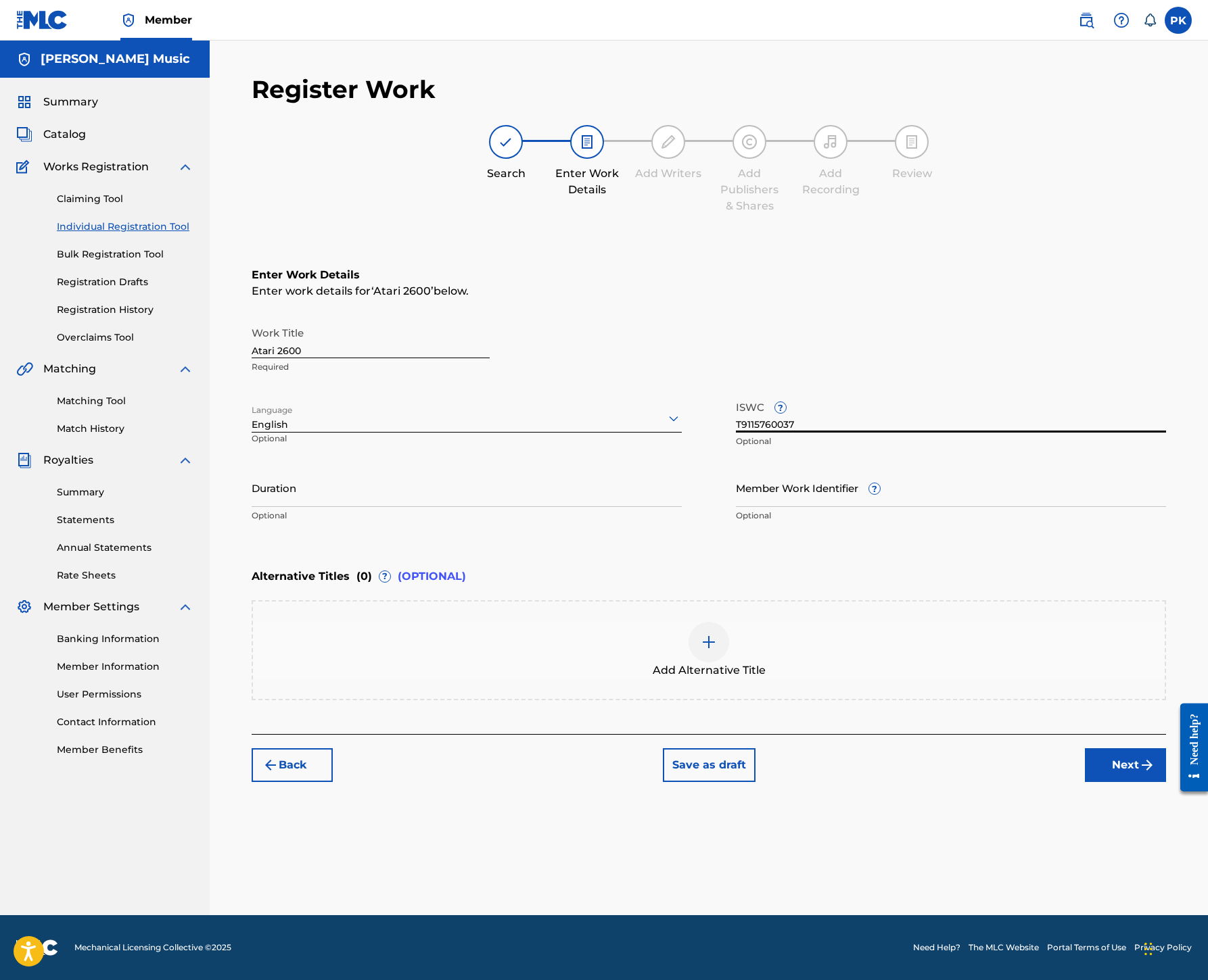
type input "T9115760037"
click at [1028, 562] on div "Alternative Titles ( 0 ) ? (OPTIONAL)" at bounding box center [708, 577] width 914 height 30
click at [1113, 782] on button "Next" at bounding box center [1125, 765] width 81 height 34
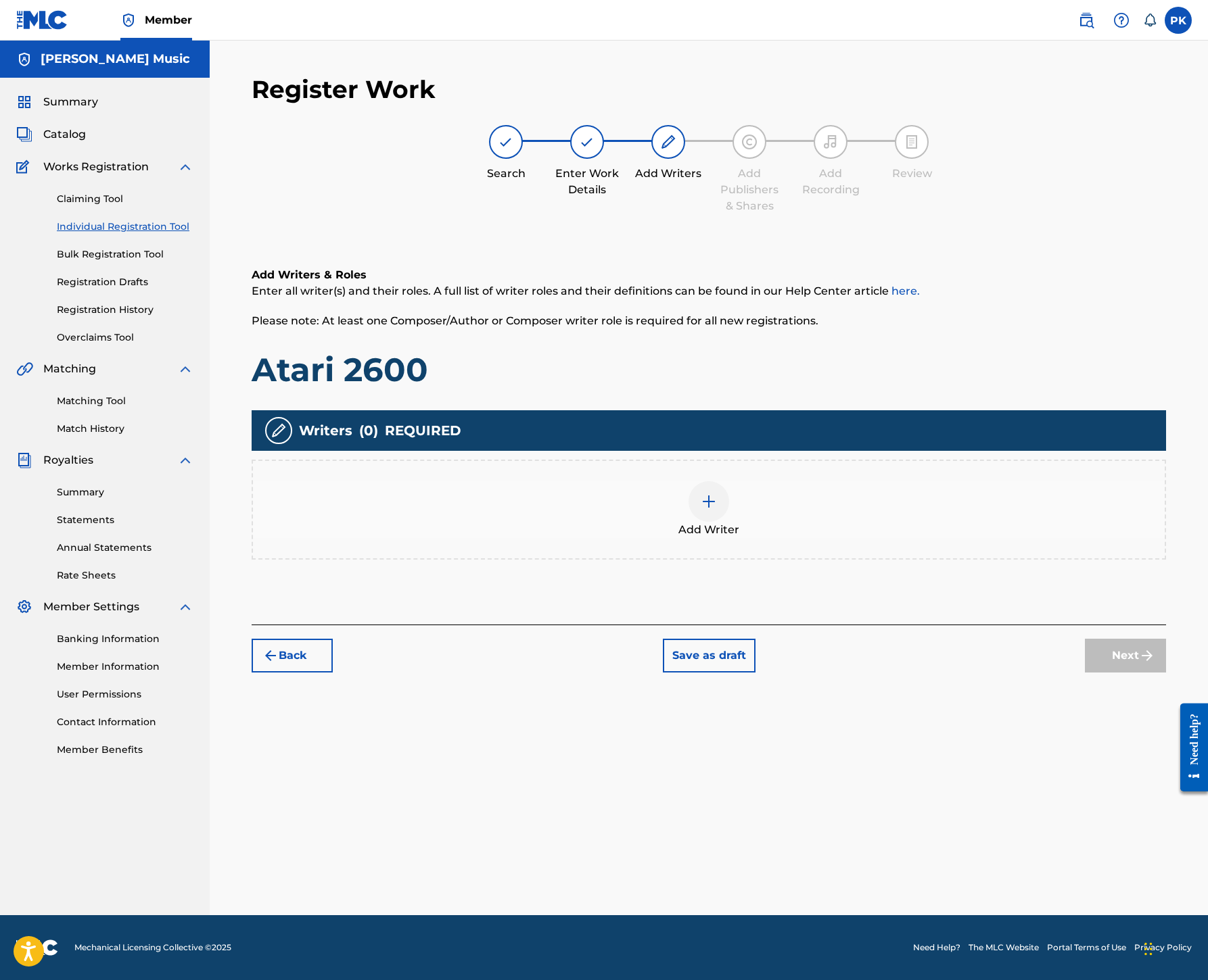
scroll to position [61, 0]
click at [716, 509] on img at bounding box center [708, 501] width 16 height 16
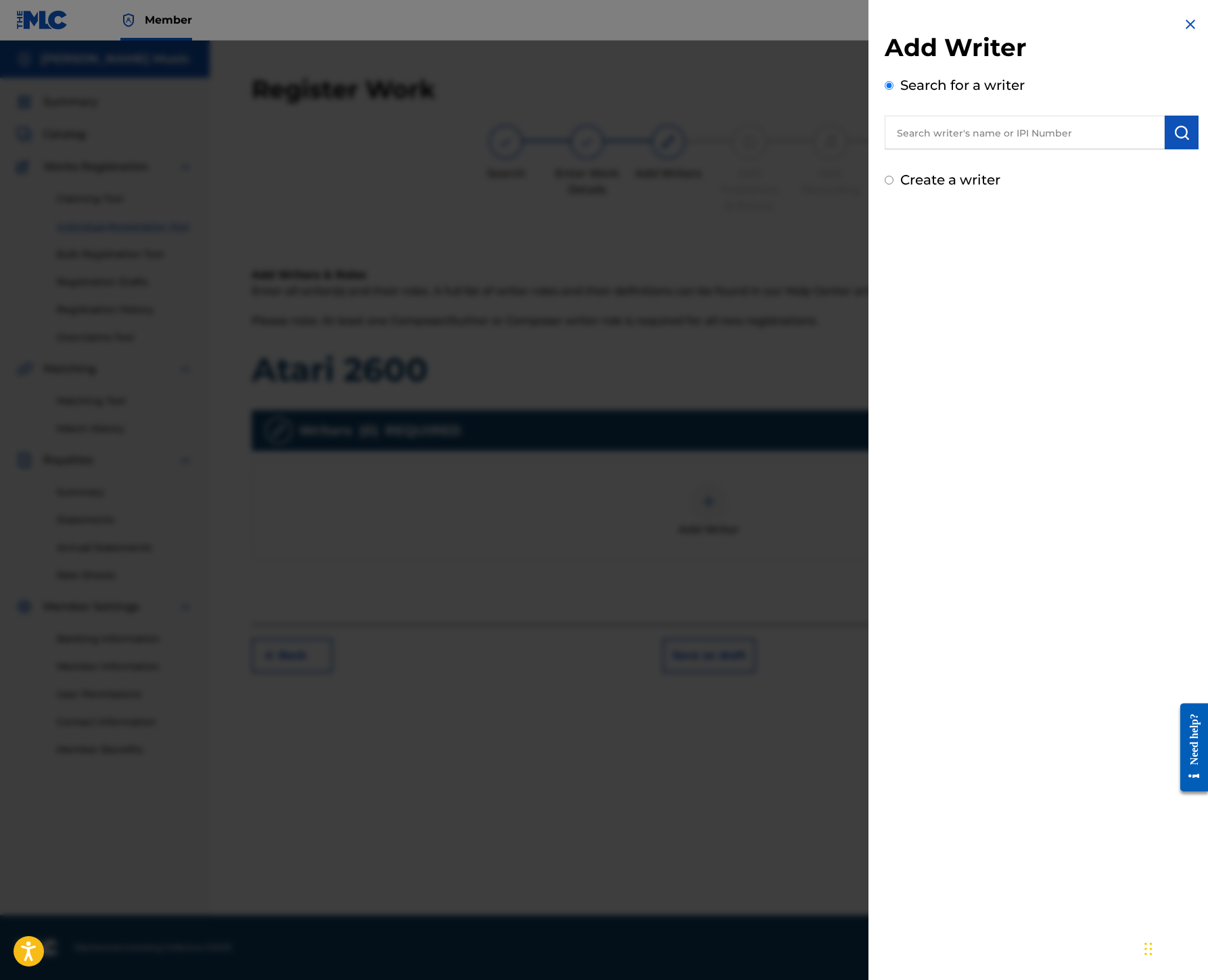
click at [892, 149] on input "text" at bounding box center [1024, 133] width 280 height 34
paste input "00245336377"
type input "00245336377"
click at [1164, 149] on button "submit" at bounding box center [1181, 133] width 34 height 34
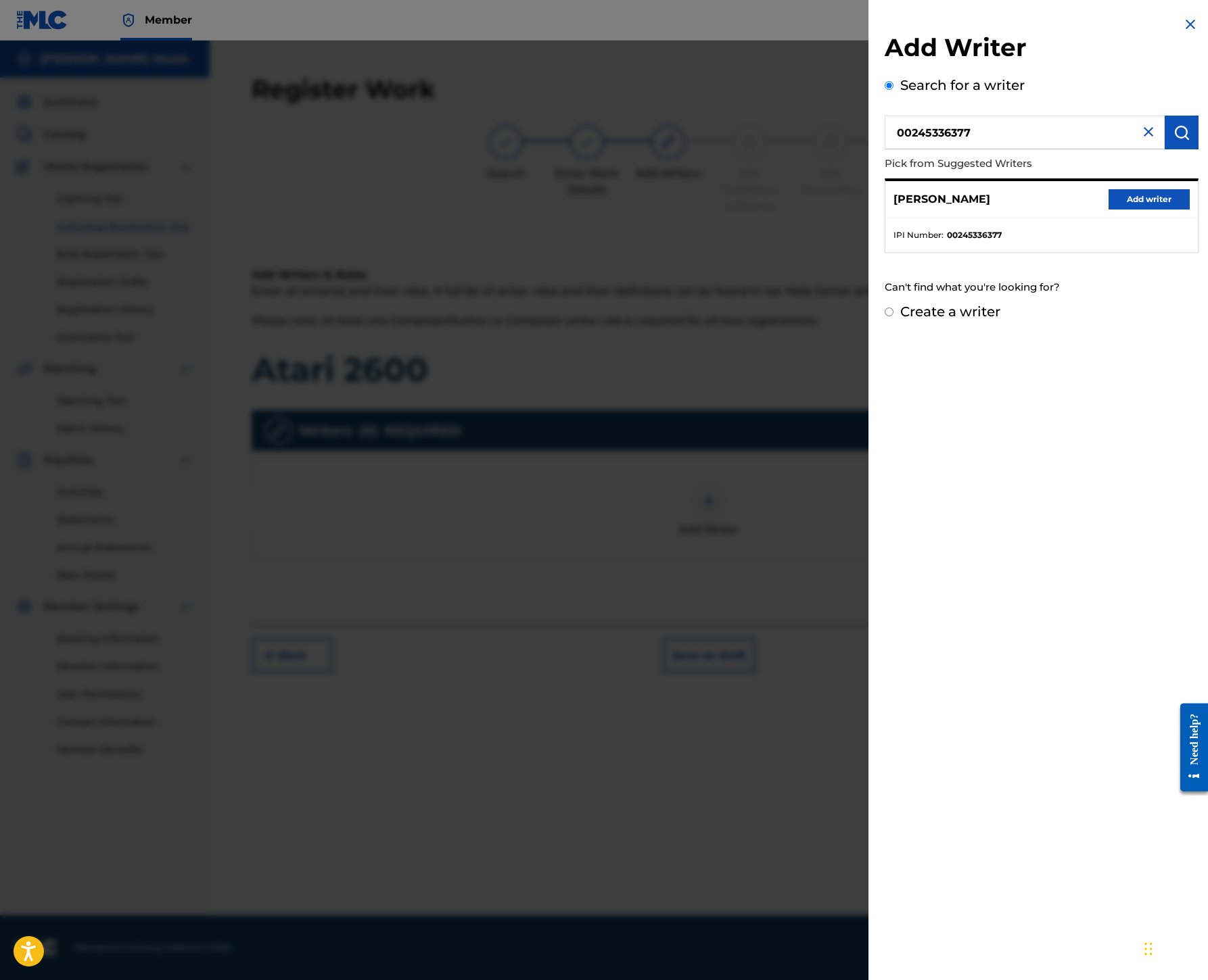
click at [1112, 210] on button "Add writer" at bounding box center [1149, 199] width 81 height 21
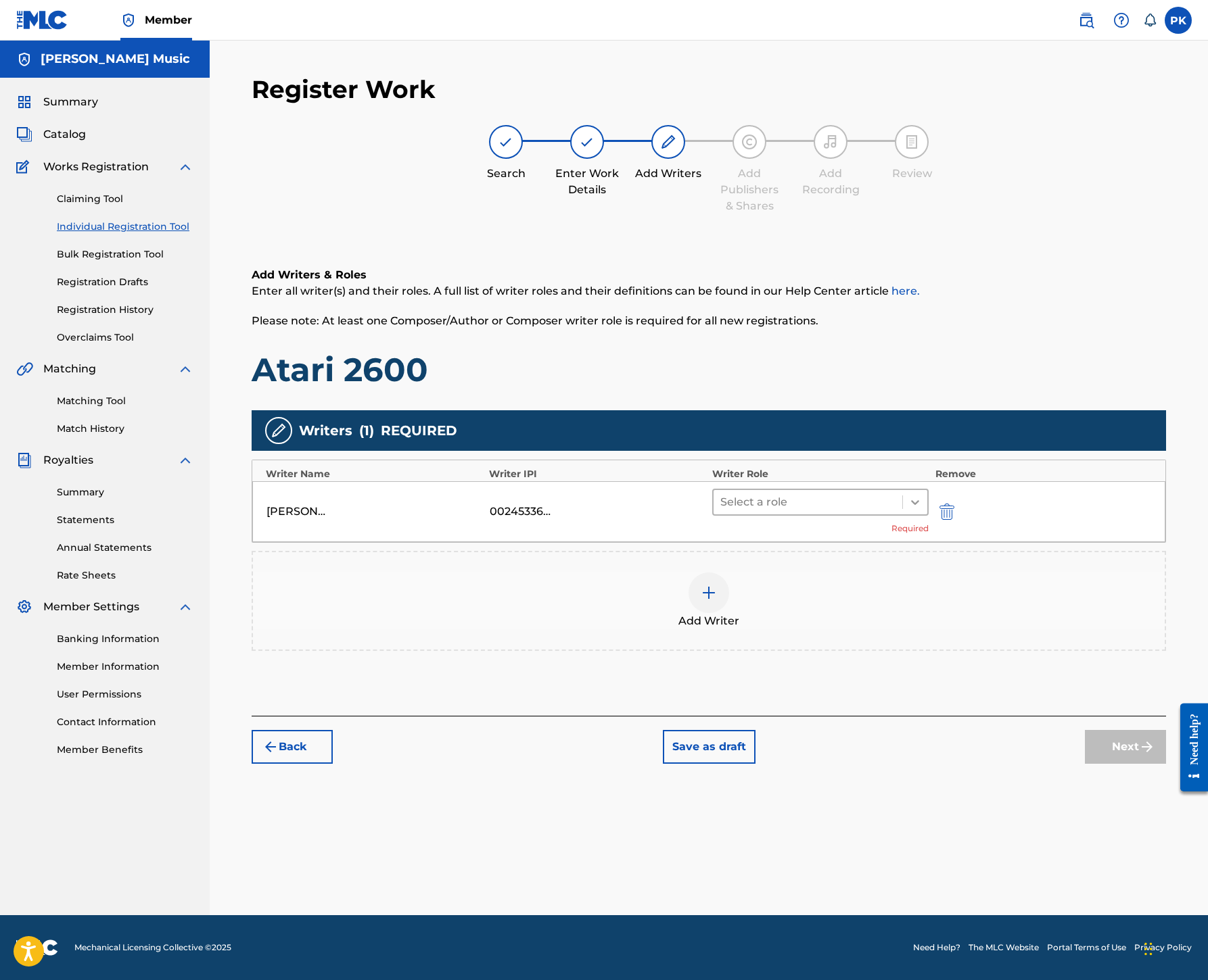
click at [927, 514] on div at bounding box center [914, 502] width 25 height 25
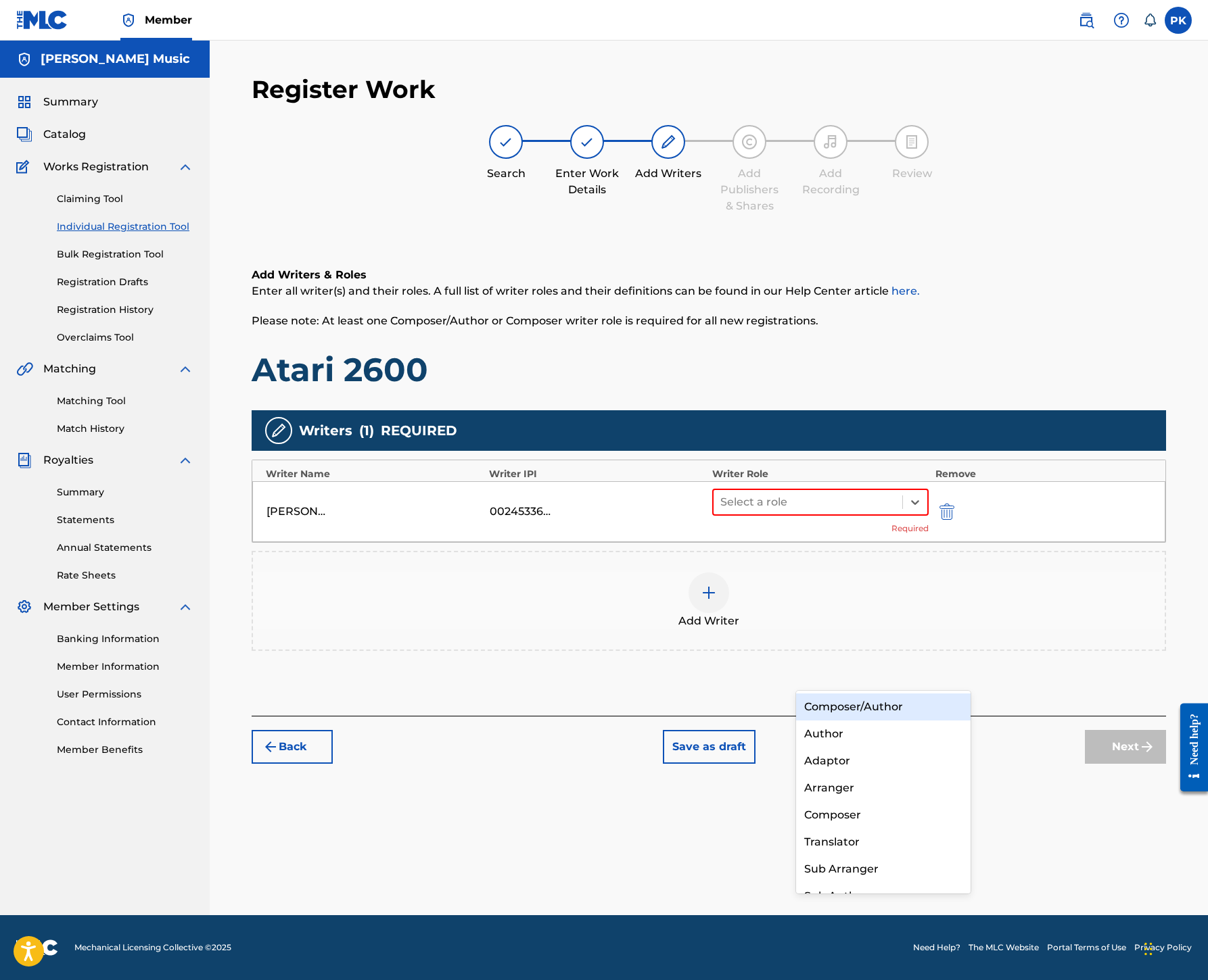
click at [904, 710] on div "Composer/Author" at bounding box center [883, 706] width 174 height 27
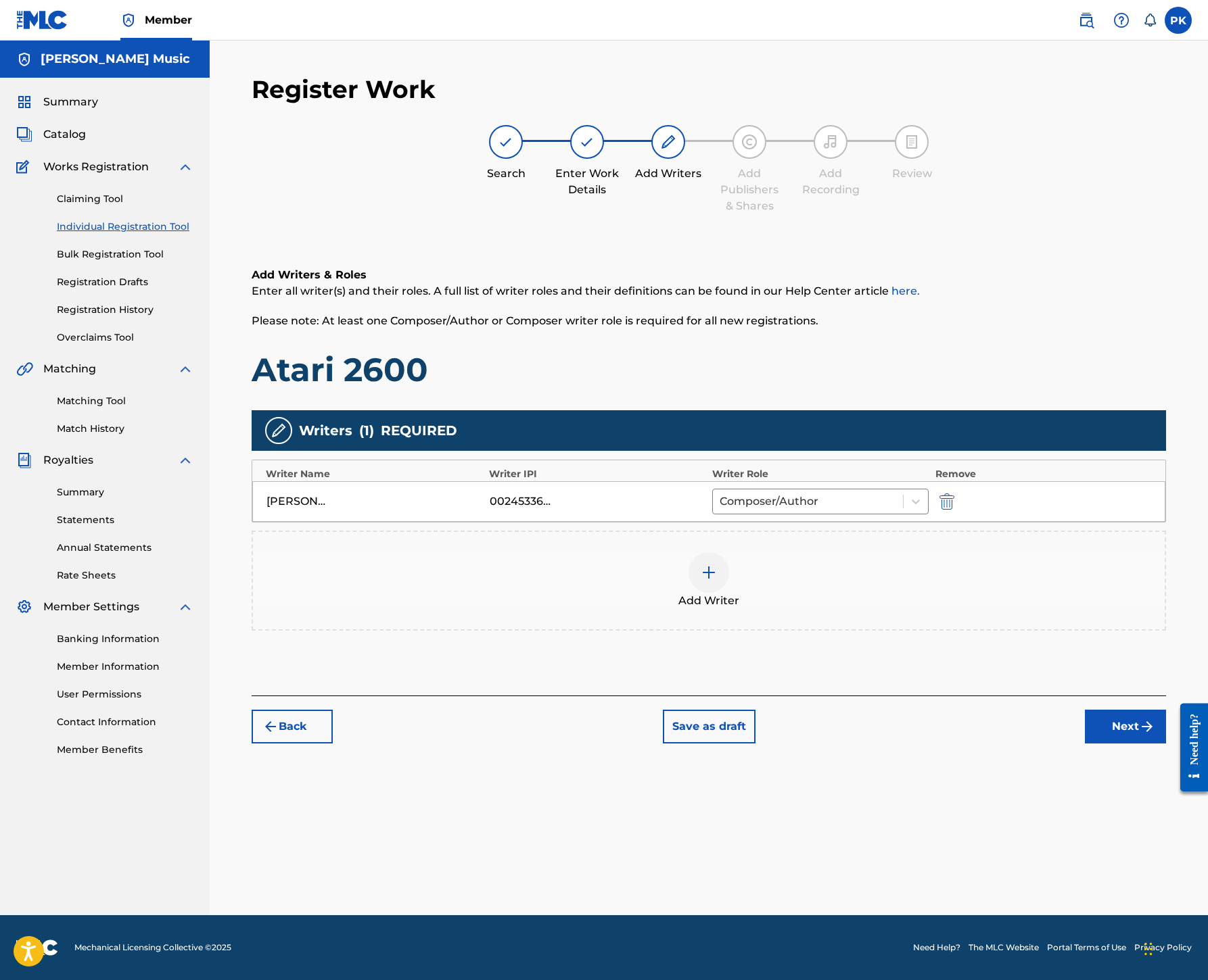
click at [716, 580] on img at bounding box center [708, 573] width 16 height 16
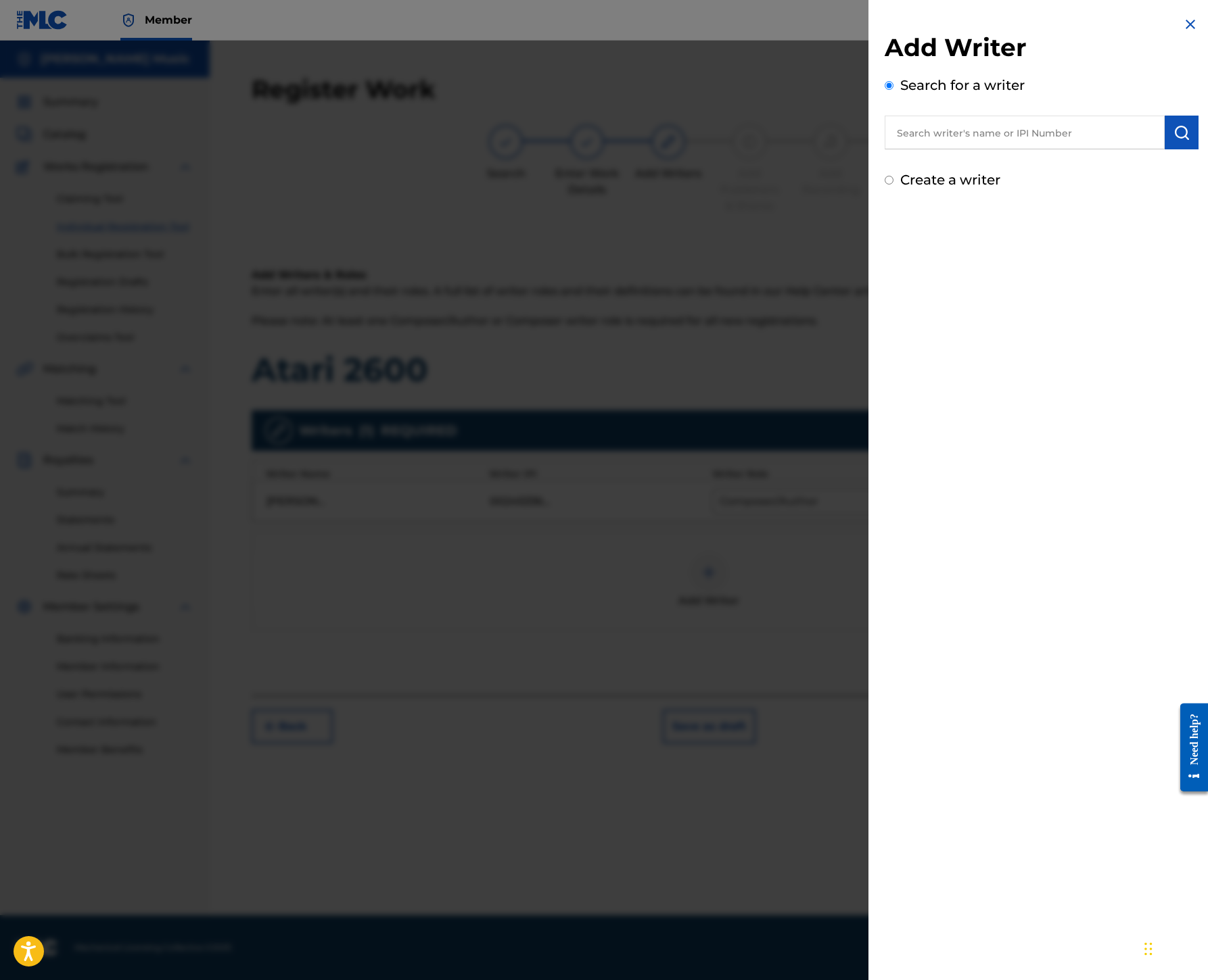
click at [884, 149] on input "text" at bounding box center [1024, 133] width 280 height 34
paste input "00245337080"
type input "00245337080"
click at [1173, 140] on img "submit" at bounding box center [1181, 133] width 16 height 16
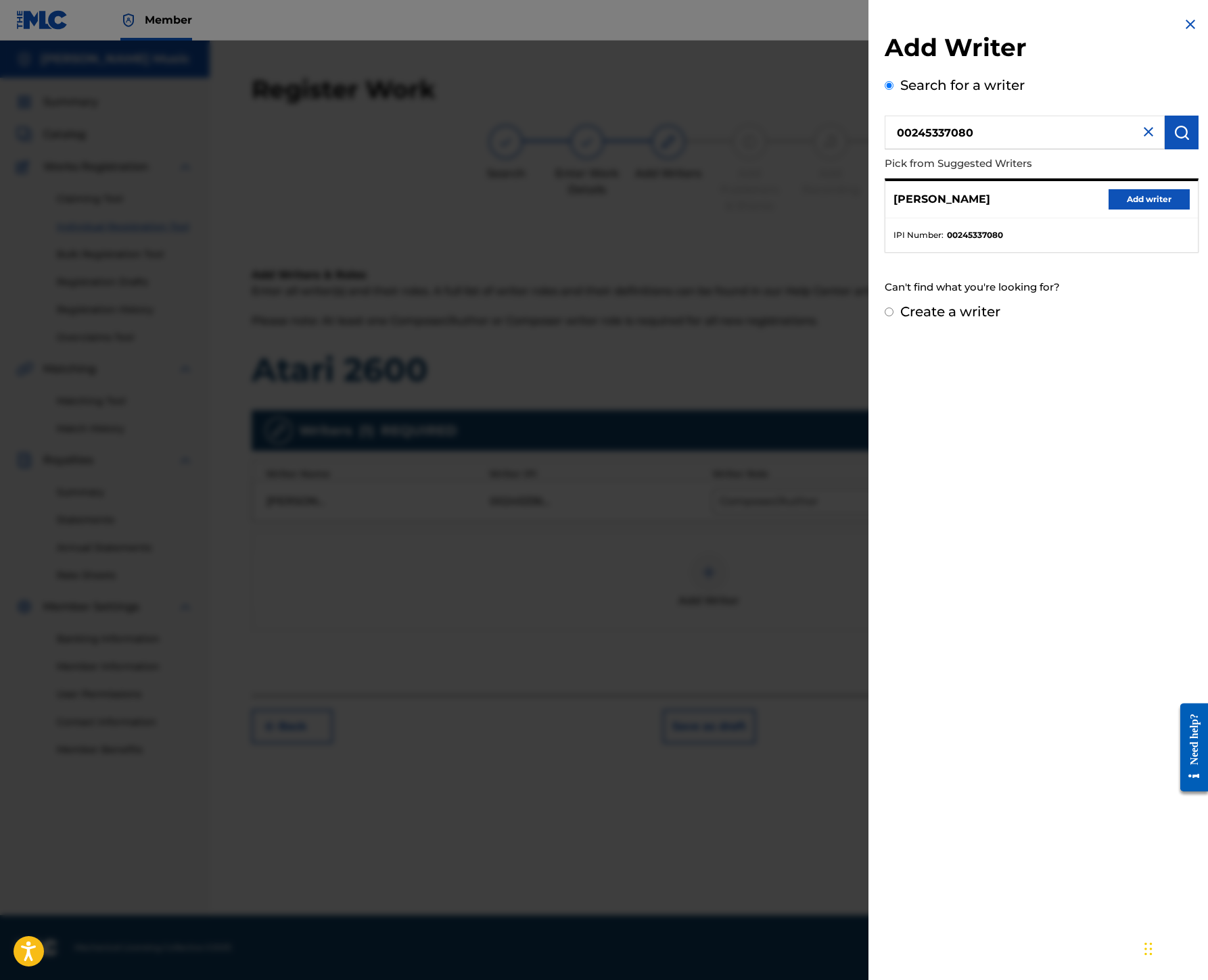
click at [1108, 210] on button "Add writer" at bounding box center [1149, 199] width 81 height 21
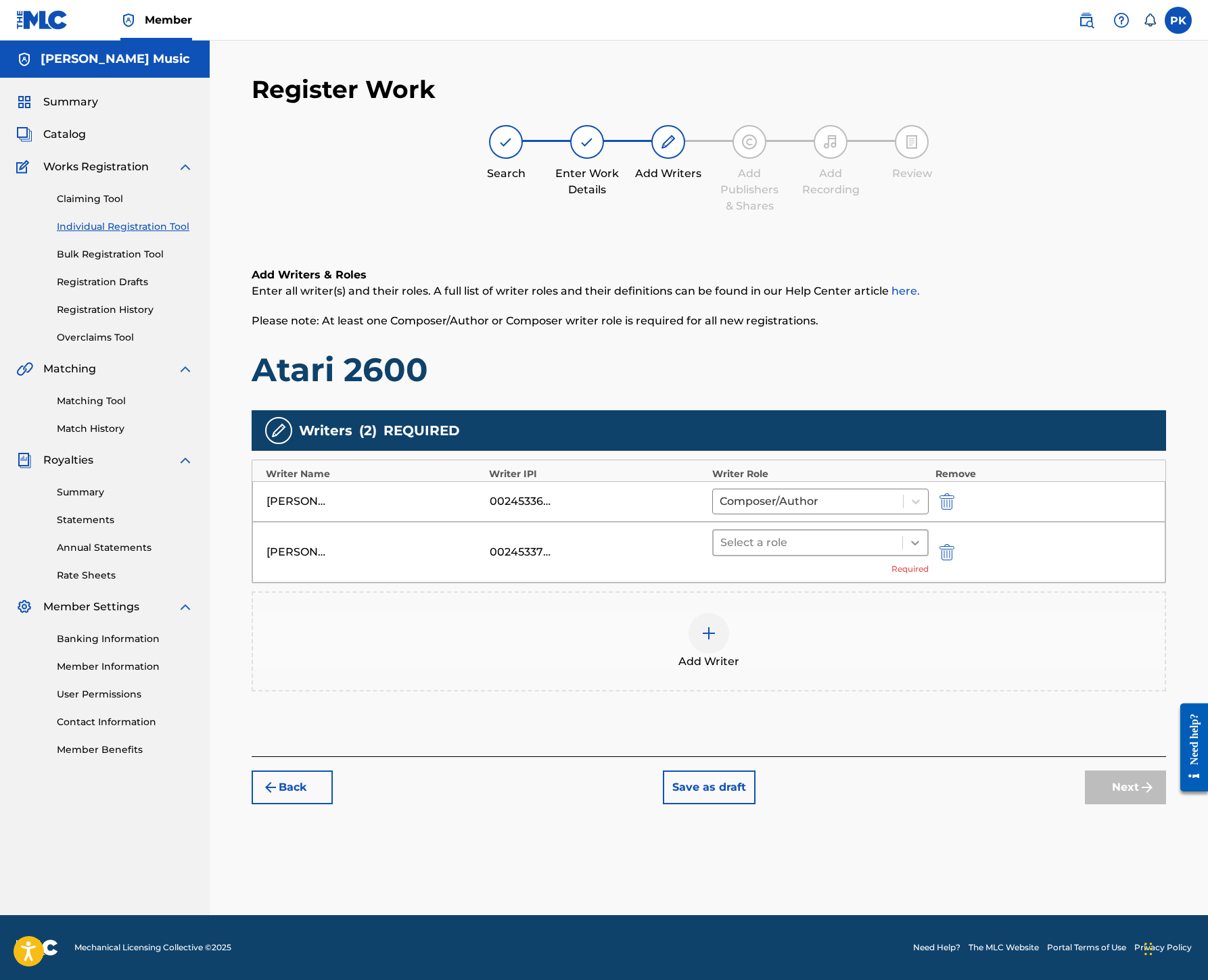
click at [927, 555] on div at bounding box center [914, 543] width 25 height 25
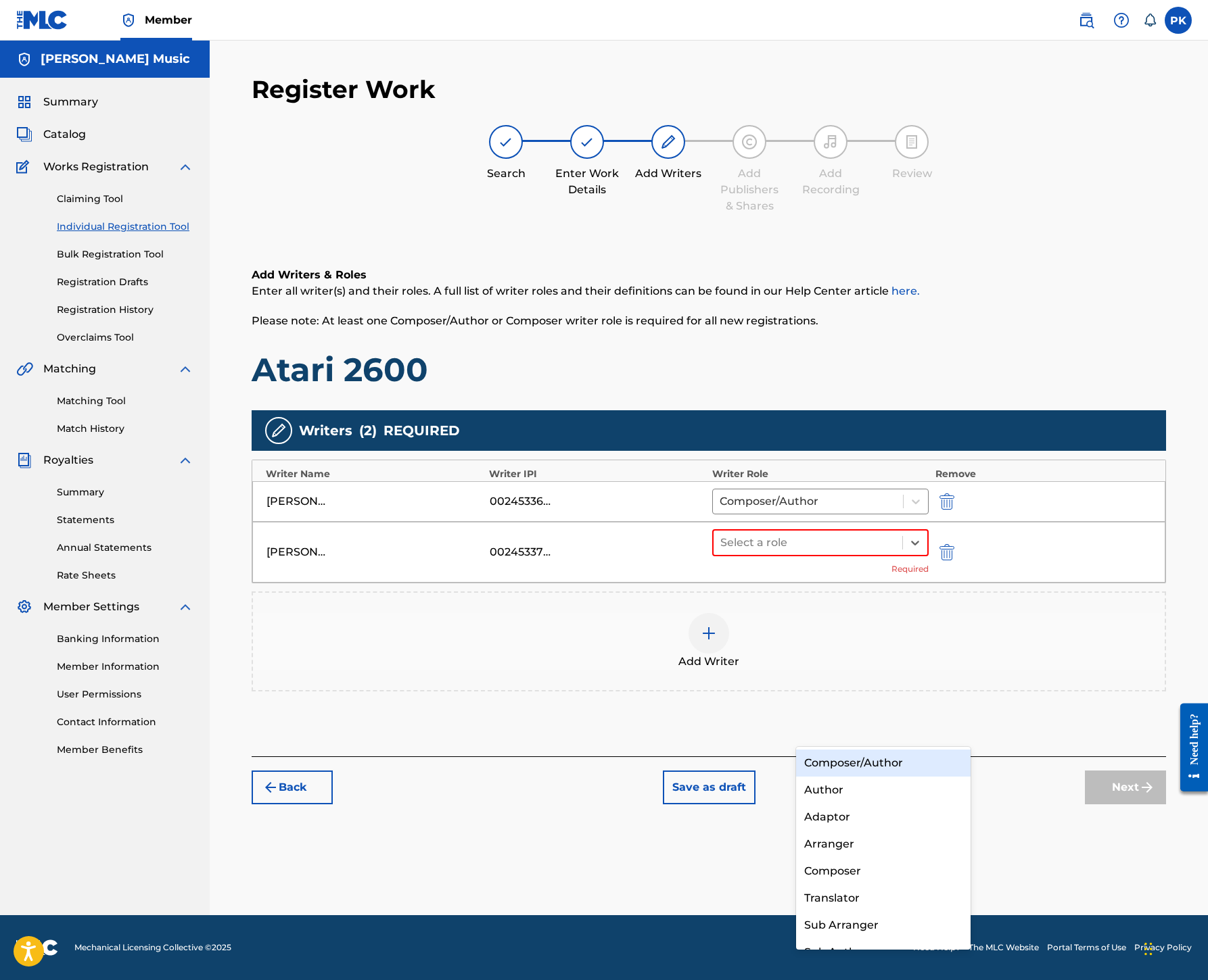
click at [873, 762] on div "Composer/Author" at bounding box center [883, 762] width 174 height 27
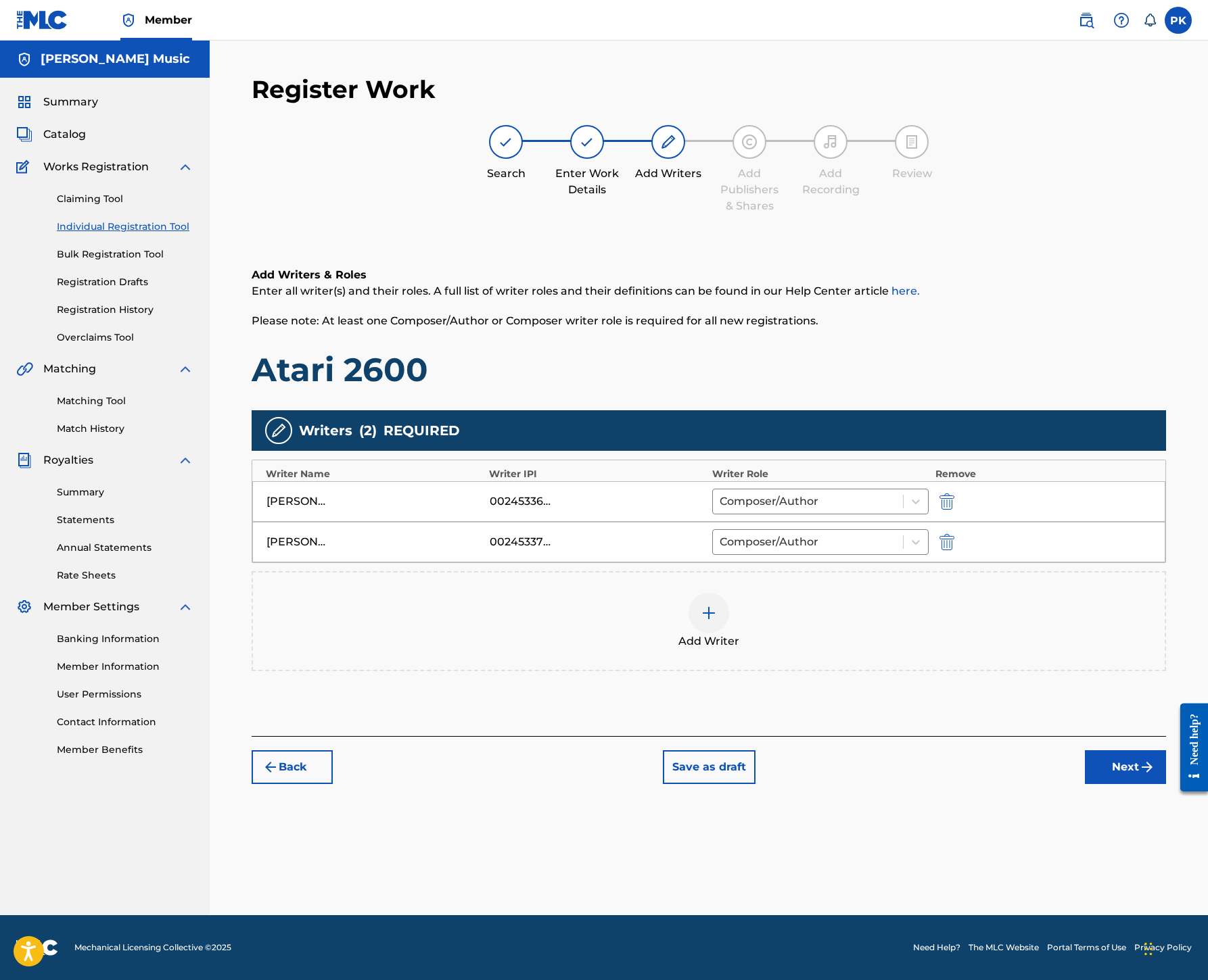
click at [729, 633] on div at bounding box center [708, 612] width 41 height 41
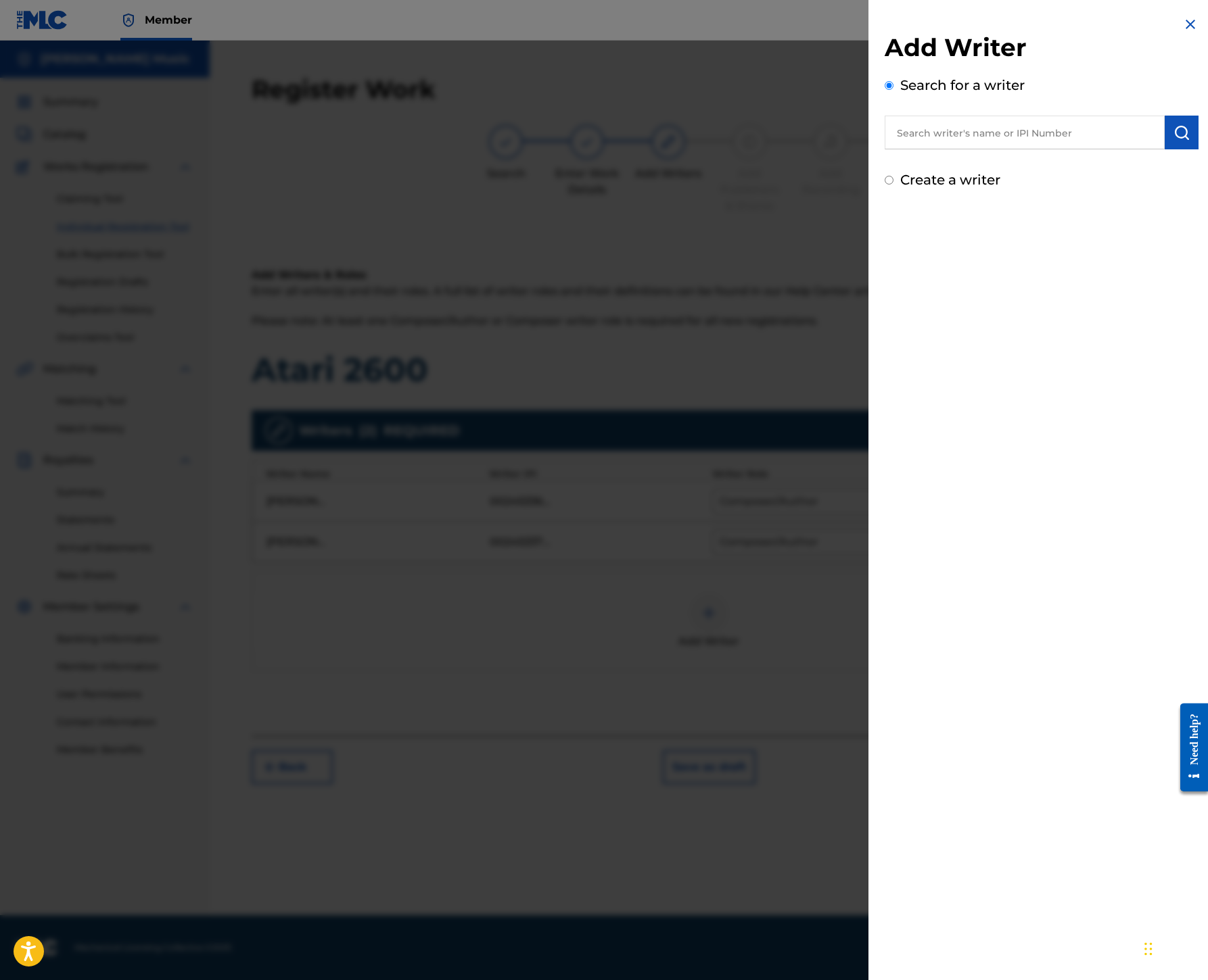
click at [884, 149] on input "text" at bounding box center [1024, 133] width 280 height 34
paste input "00199690501"
type input "00199690501"
click at [1172, 149] on button "submit" at bounding box center [1181, 133] width 34 height 34
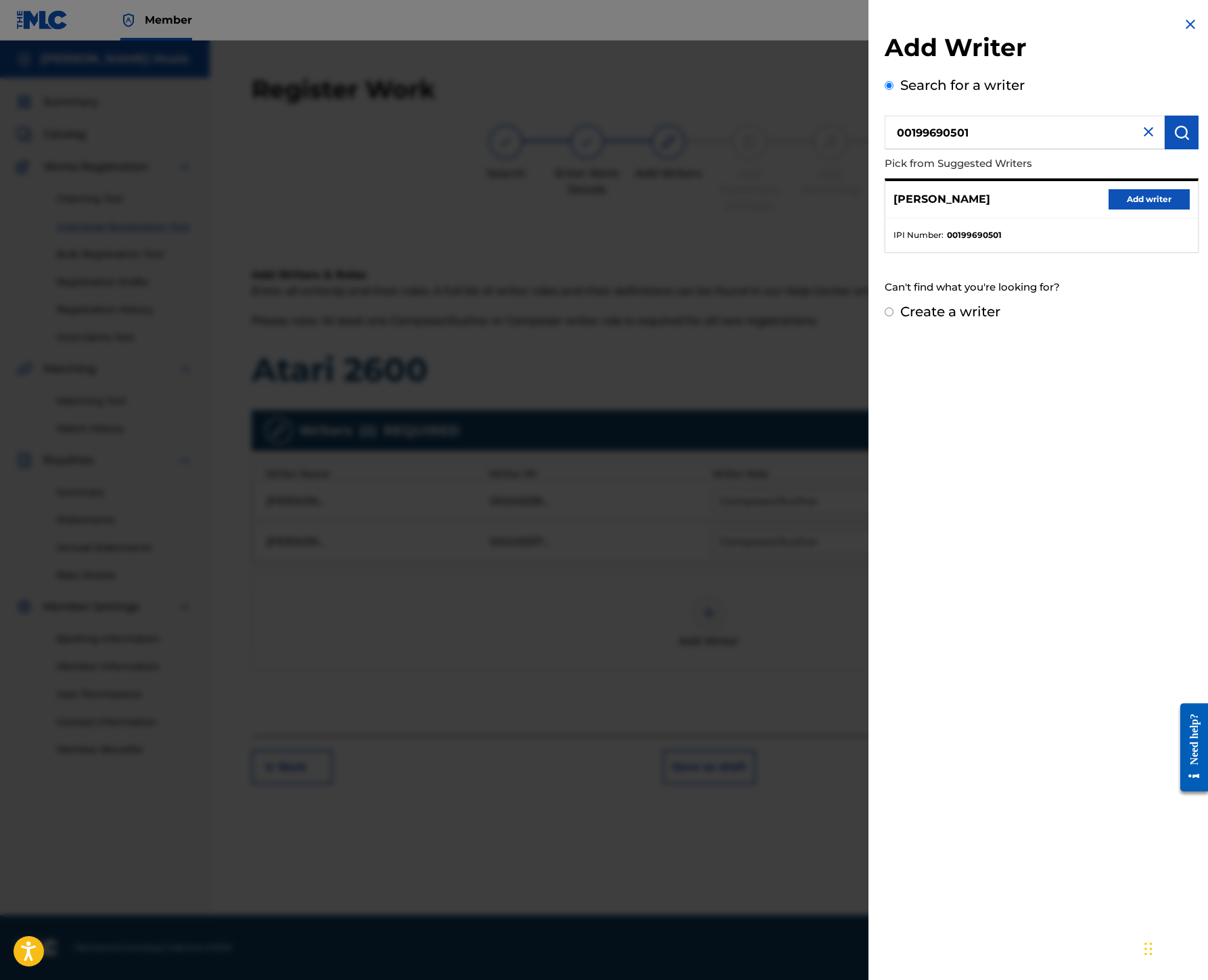
click at [1108, 210] on button "Add writer" at bounding box center [1149, 199] width 81 height 21
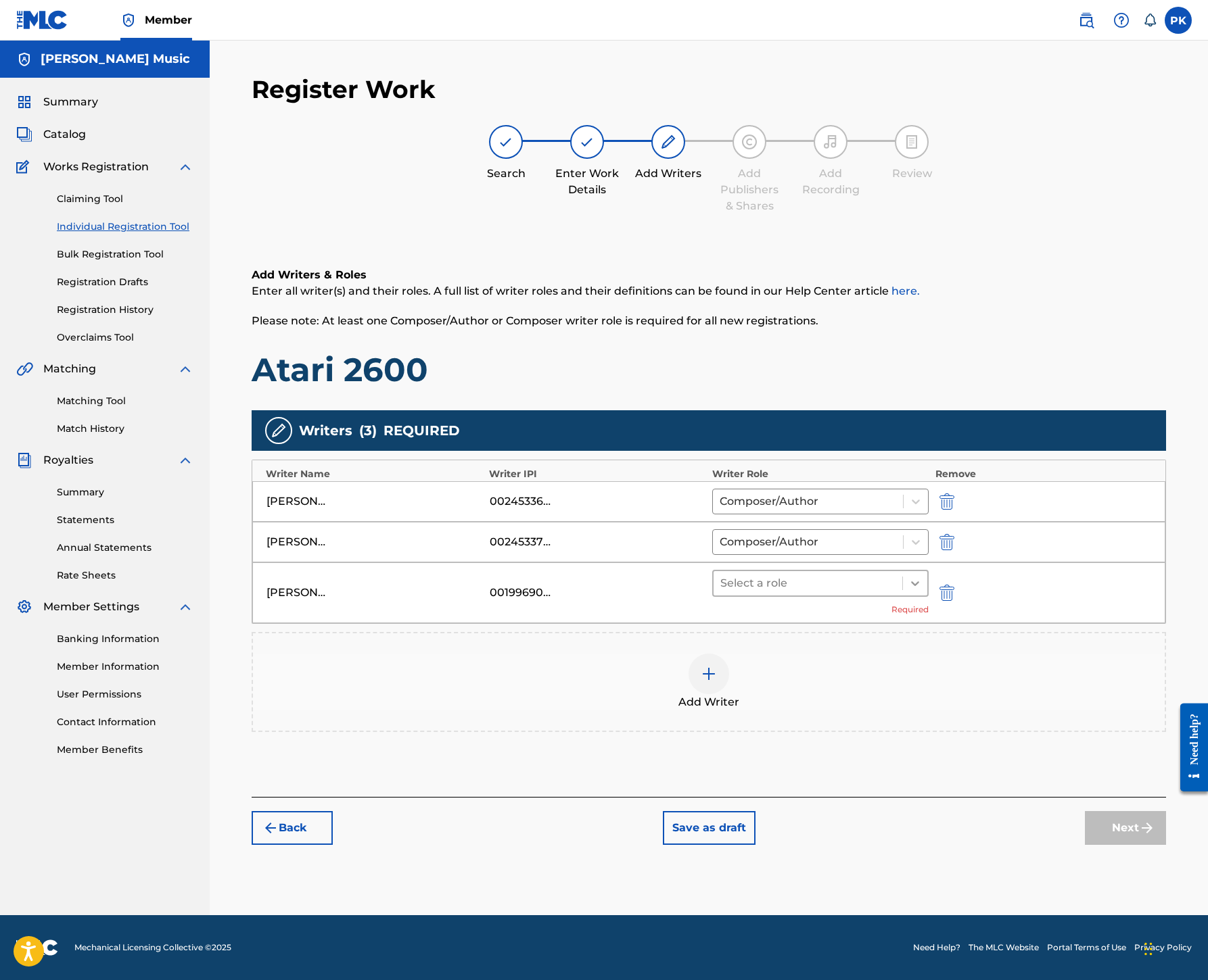
click at [927, 595] on div at bounding box center [914, 583] width 25 height 25
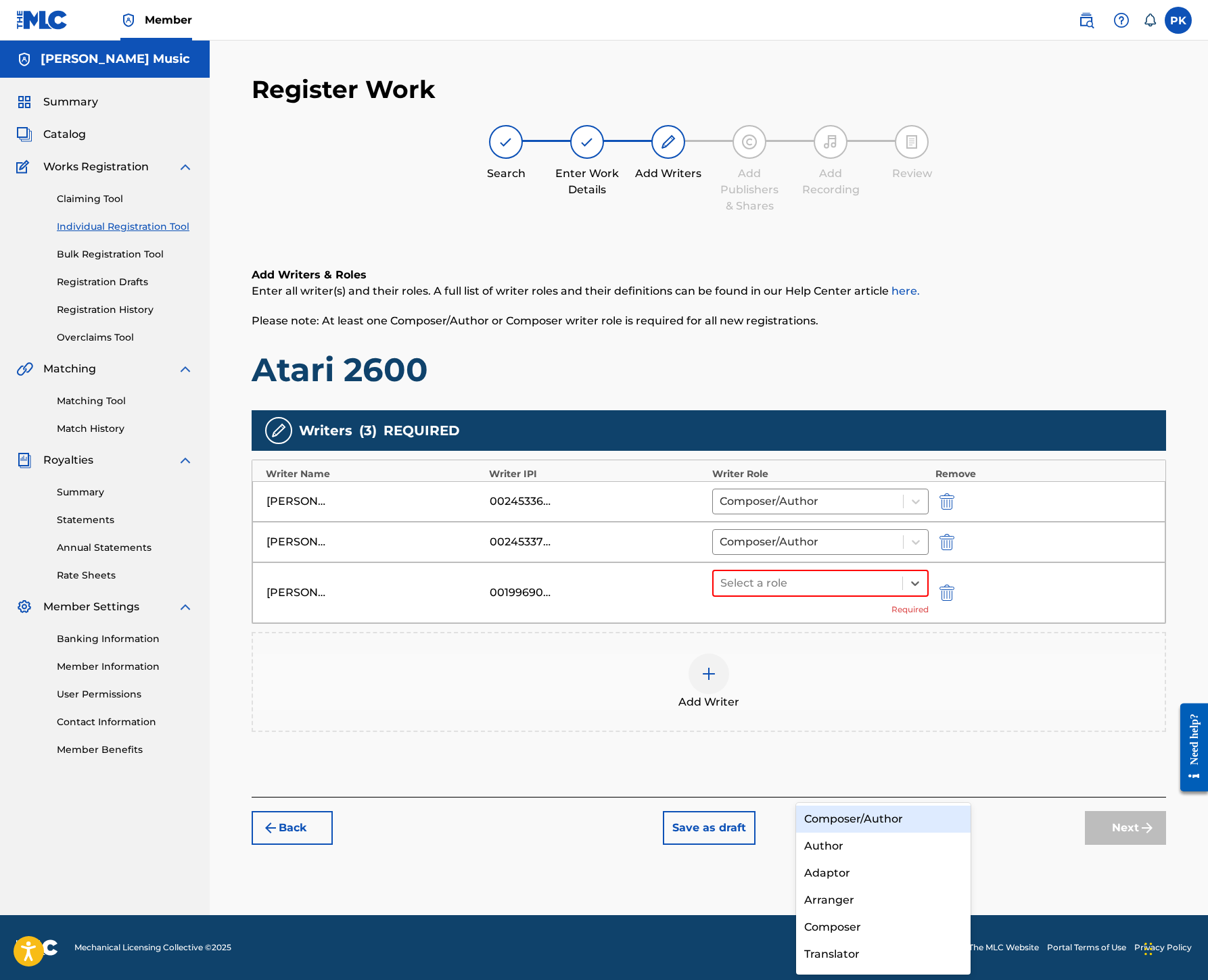
click at [904, 819] on div "Composer/Author" at bounding box center [883, 819] width 174 height 27
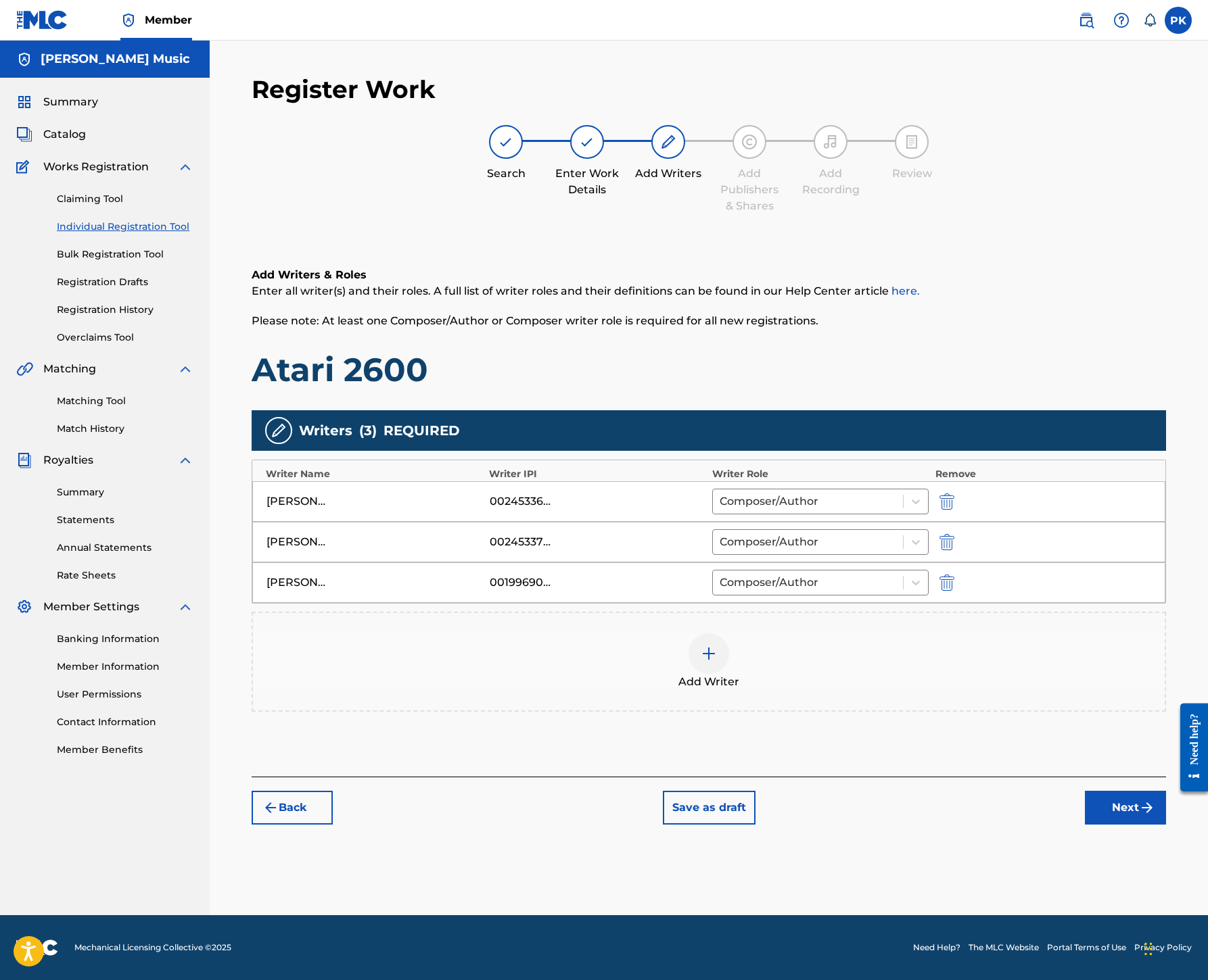
scroll to position [395, 0]
click at [1106, 825] on button "Next" at bounding box center [1125, 808] width 81 height 34
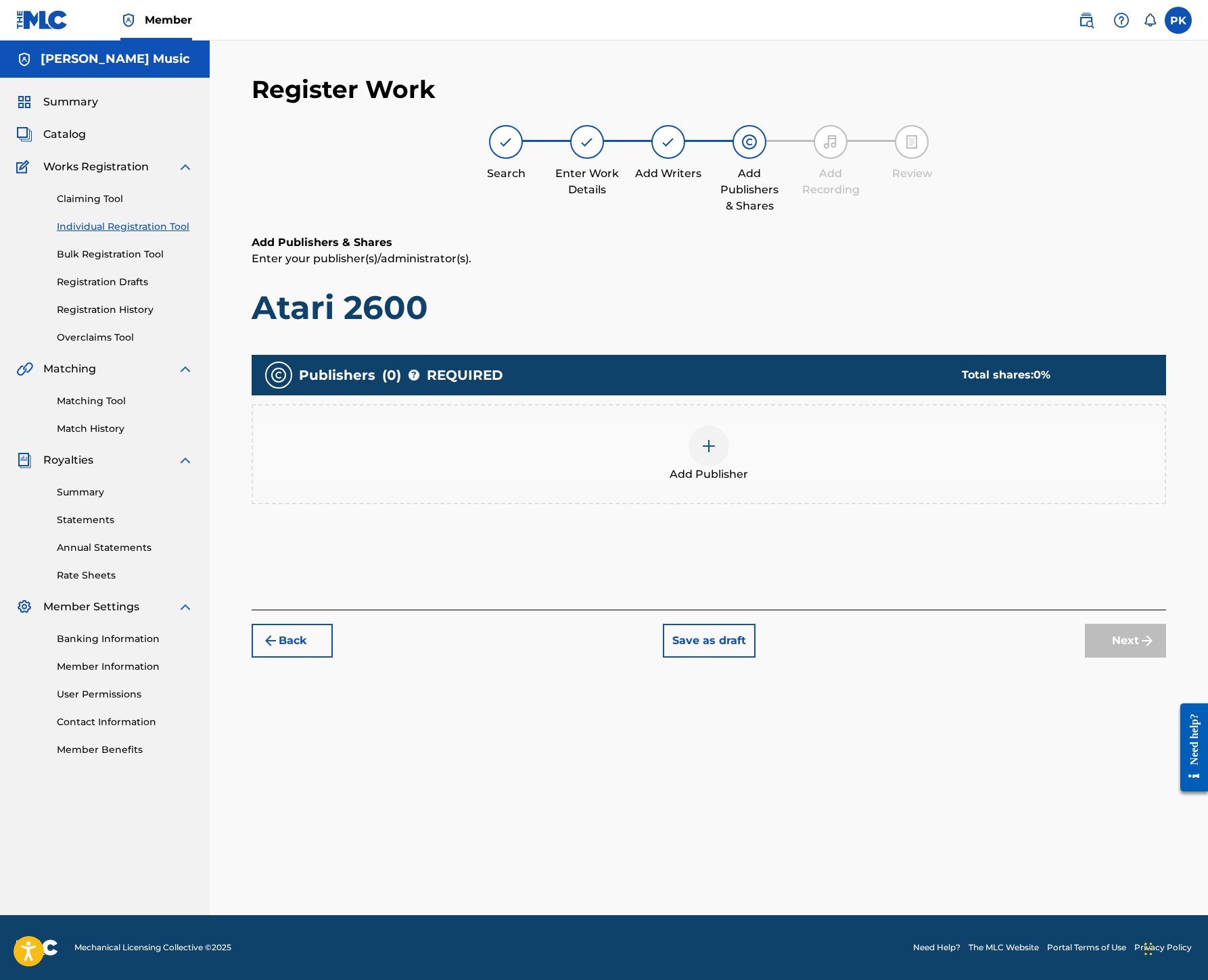
click at [716, 438] on img at bounding box center [708, 446] width 16 height 16
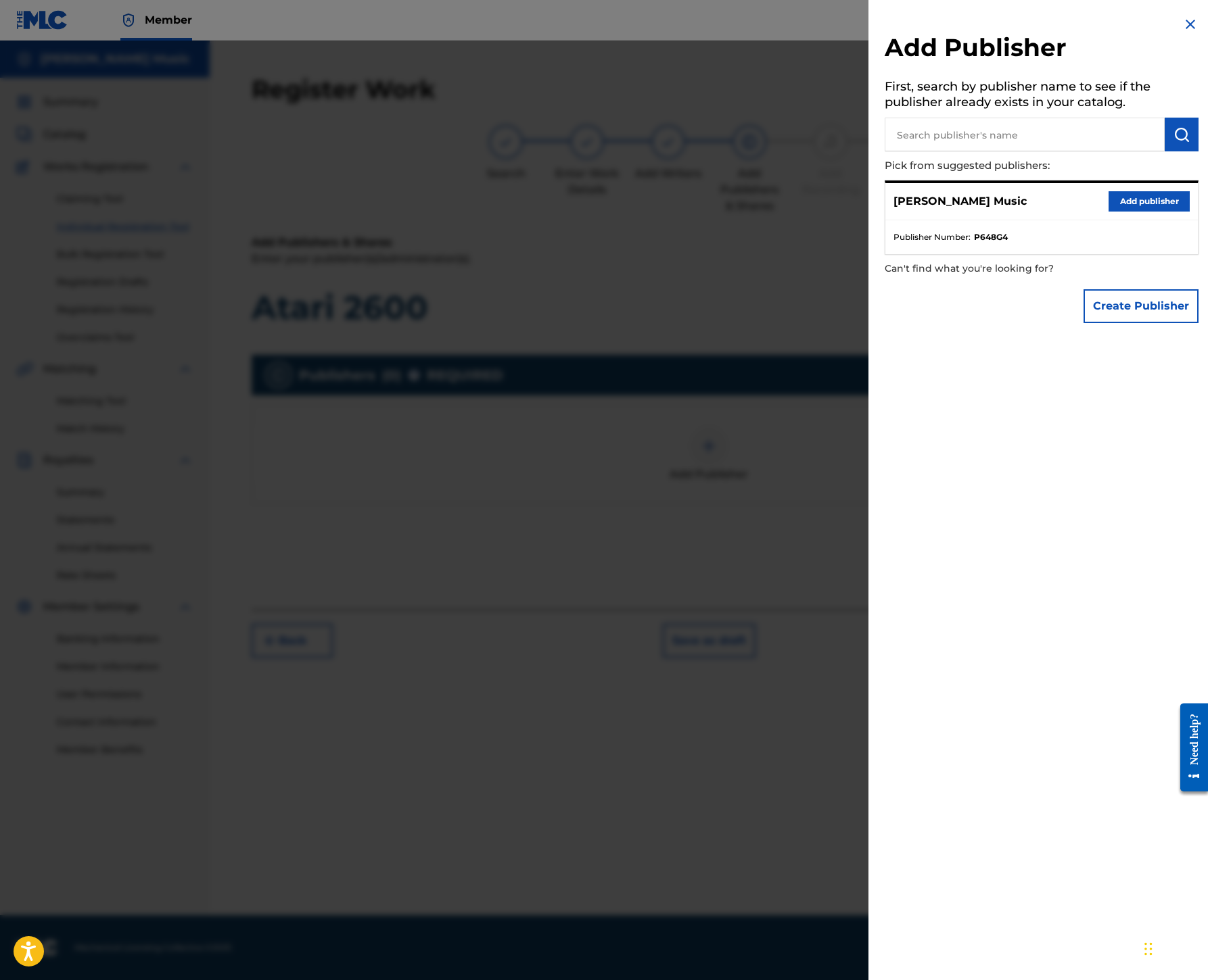
click at [1108, 212] on button "Add publisher" at bounding box center [1149, 201] width 81 height 21
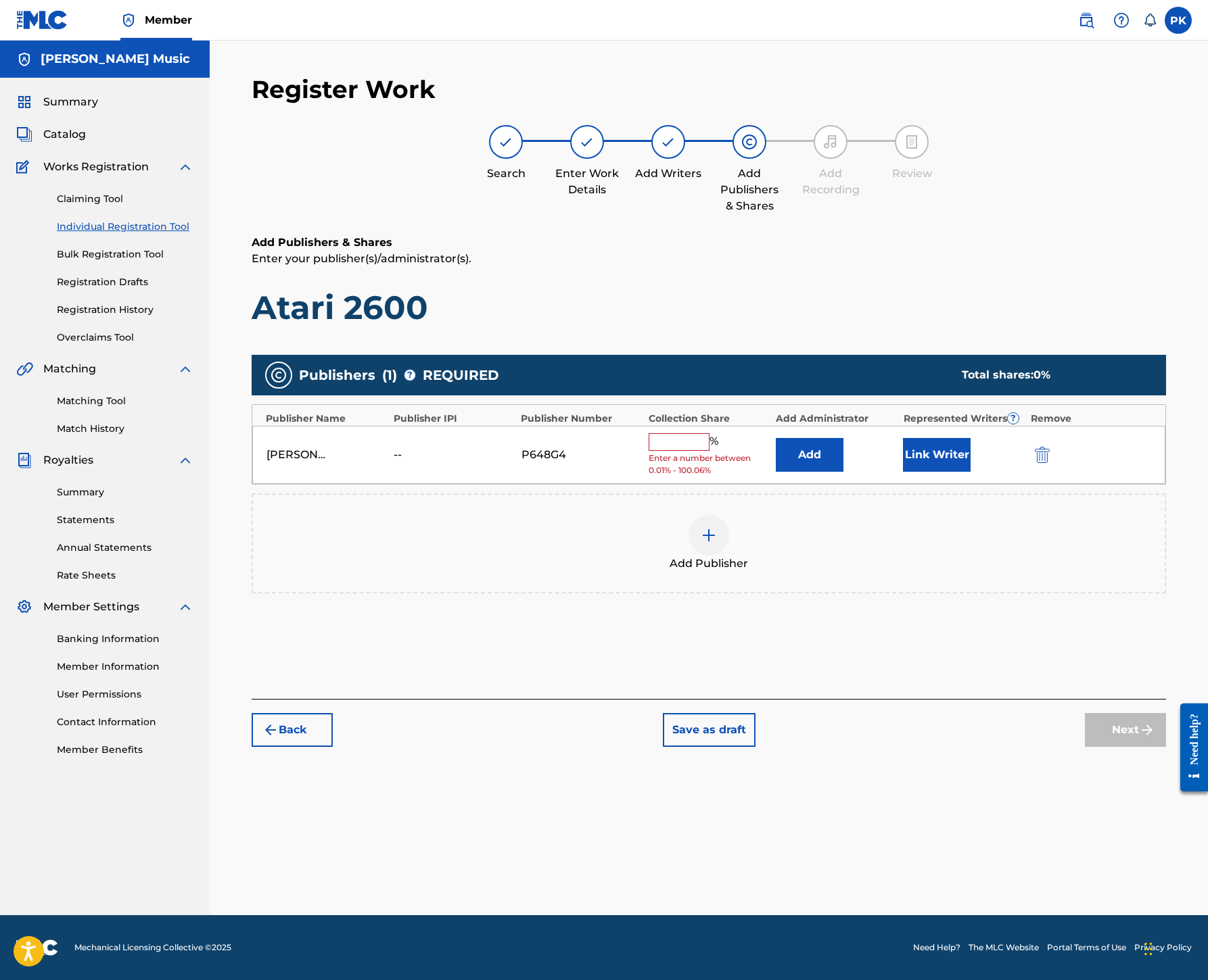
click at [709, 433] on input "text" at bounding box center [679, 442] width 61 height 18
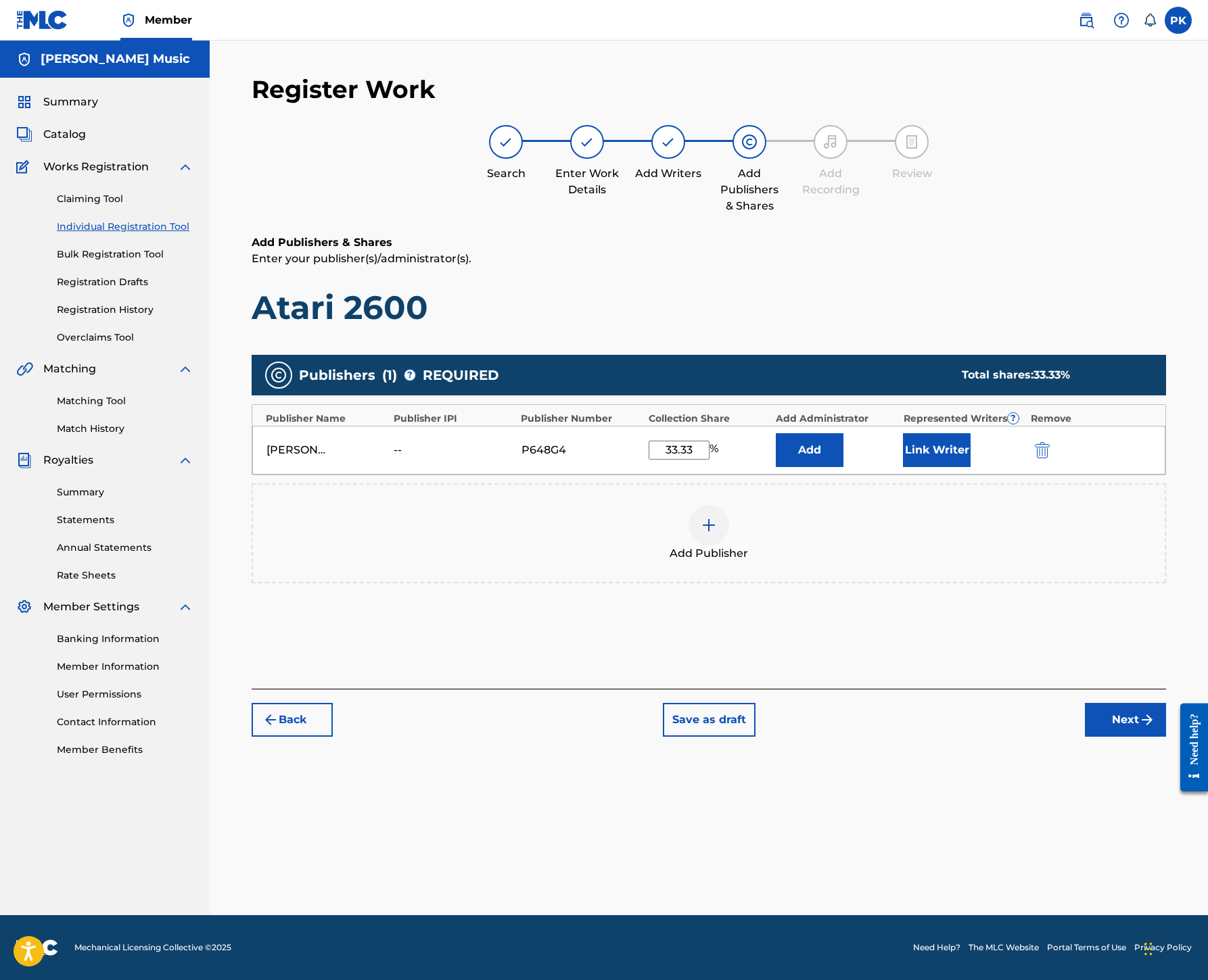
type input "33.33"
click at [971, 433] on button "Link Writer" at bounding box center [936, 450] width 67 height 34
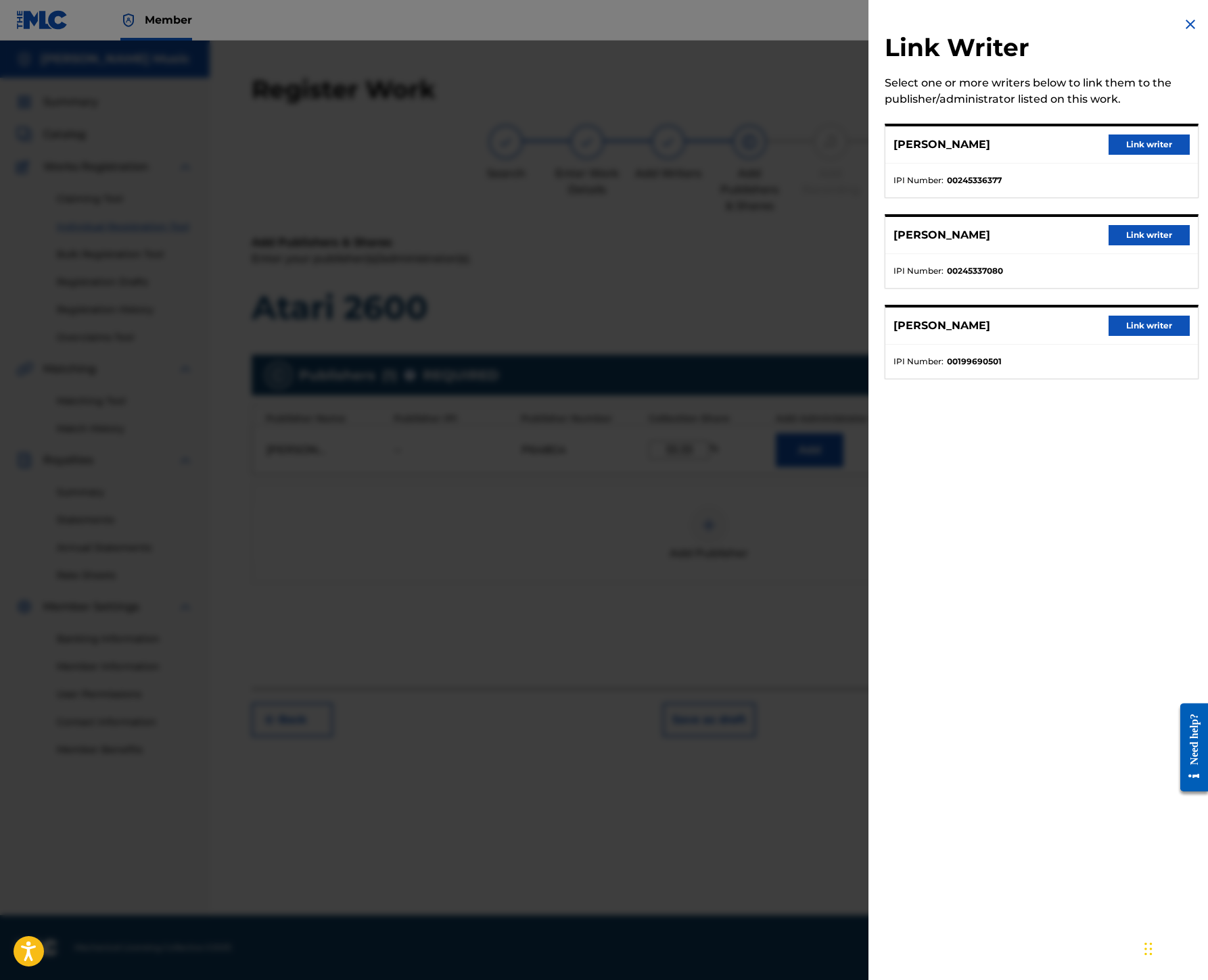
click at [1108, 336] on button "Link writer" at bounding box center [1149, 325] width 81 height 21
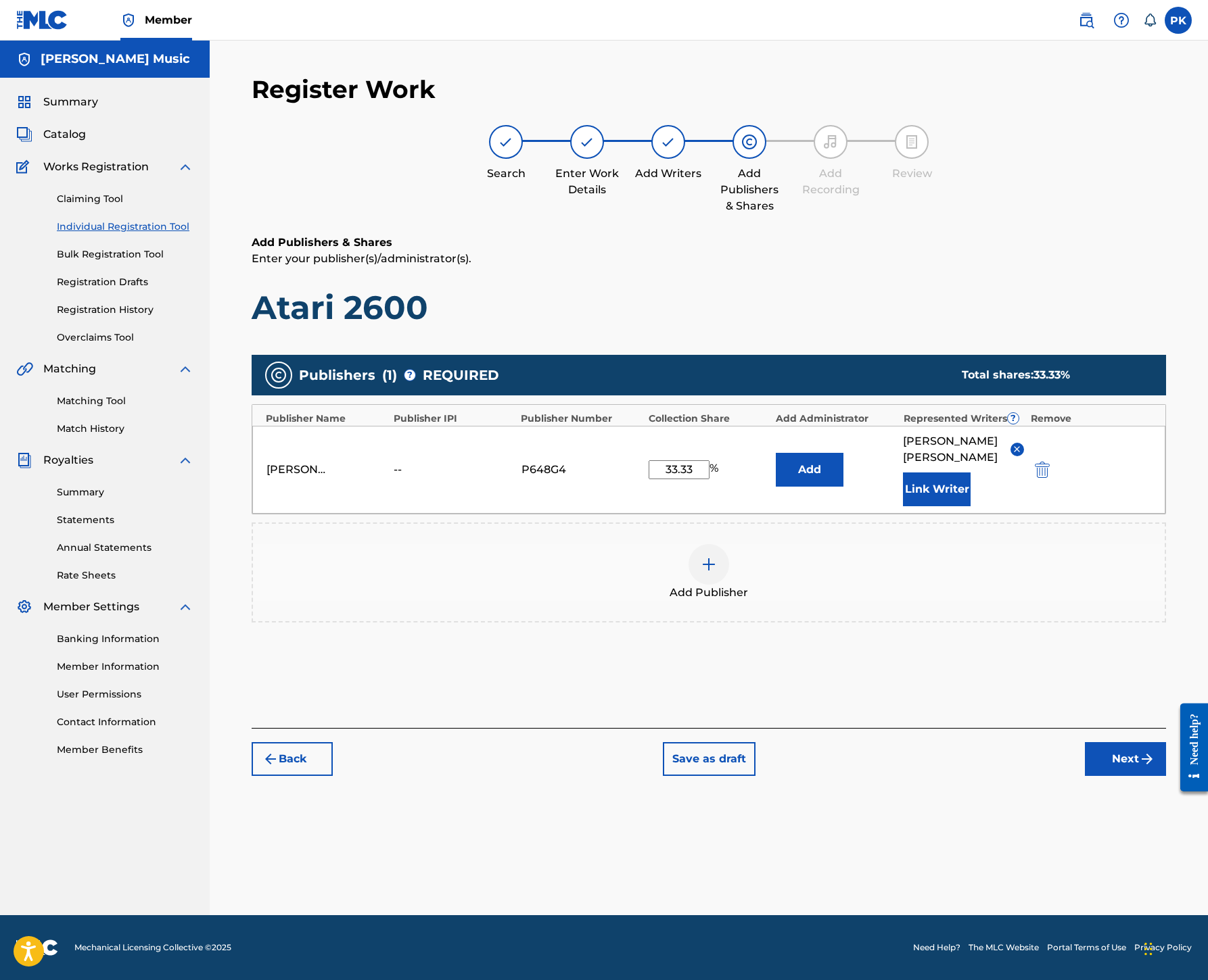
click at [1103, 776] on button "Next" at bounding box center [1125, 758] width 81 height 34
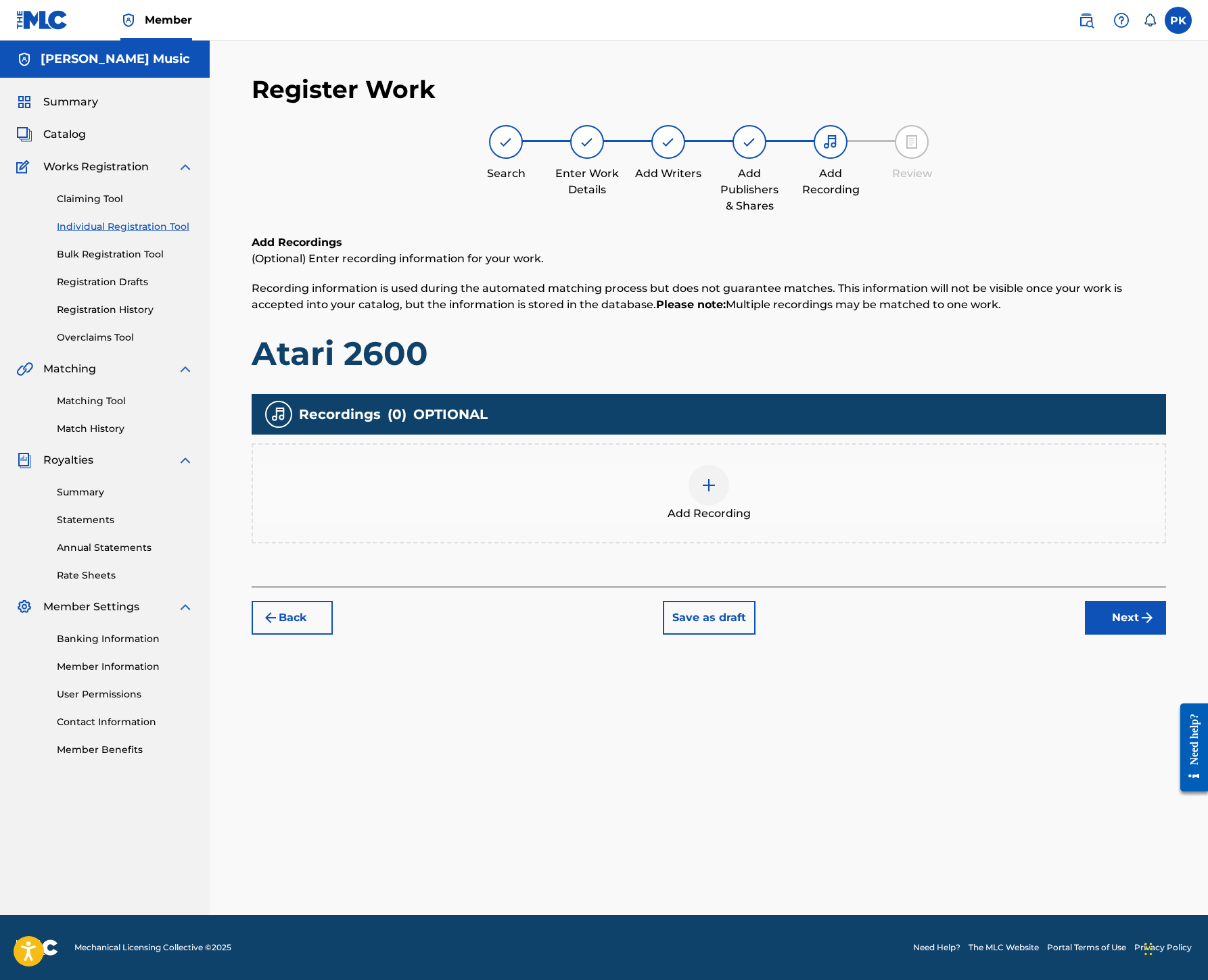
scroll to position [61, 0]
click at [716, 493] on img at bounding box center [708, 486] width 16 height 16
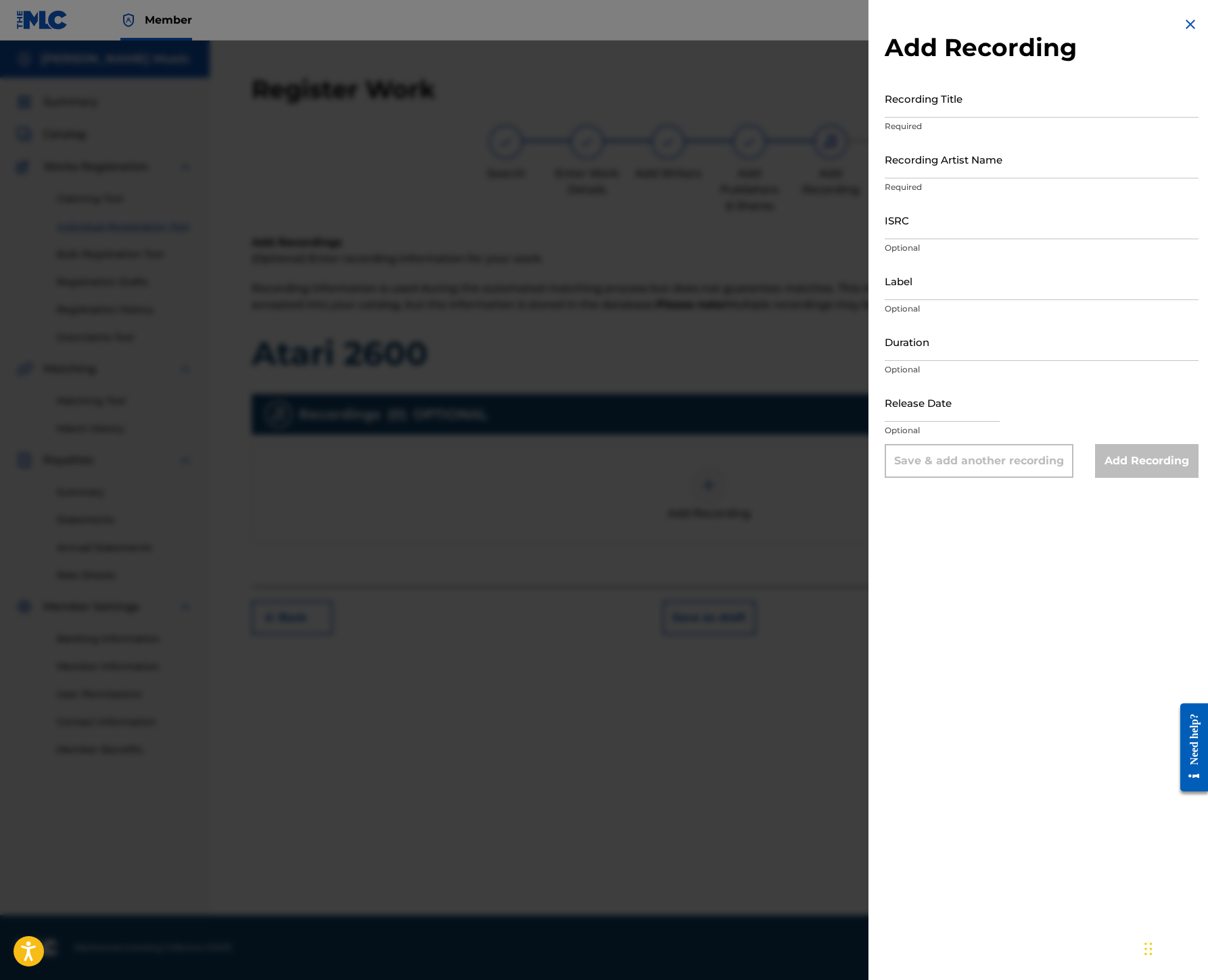
click at [884, 118] on input "Recording Title" at bounding box center [1041, 98] width 314 height 39
paste input "Atari 2600"
type input "Atari 2600"
click at [884, 178] on input "Recording Artist Name" at bounding box center [1041, 158] width 314 height 39
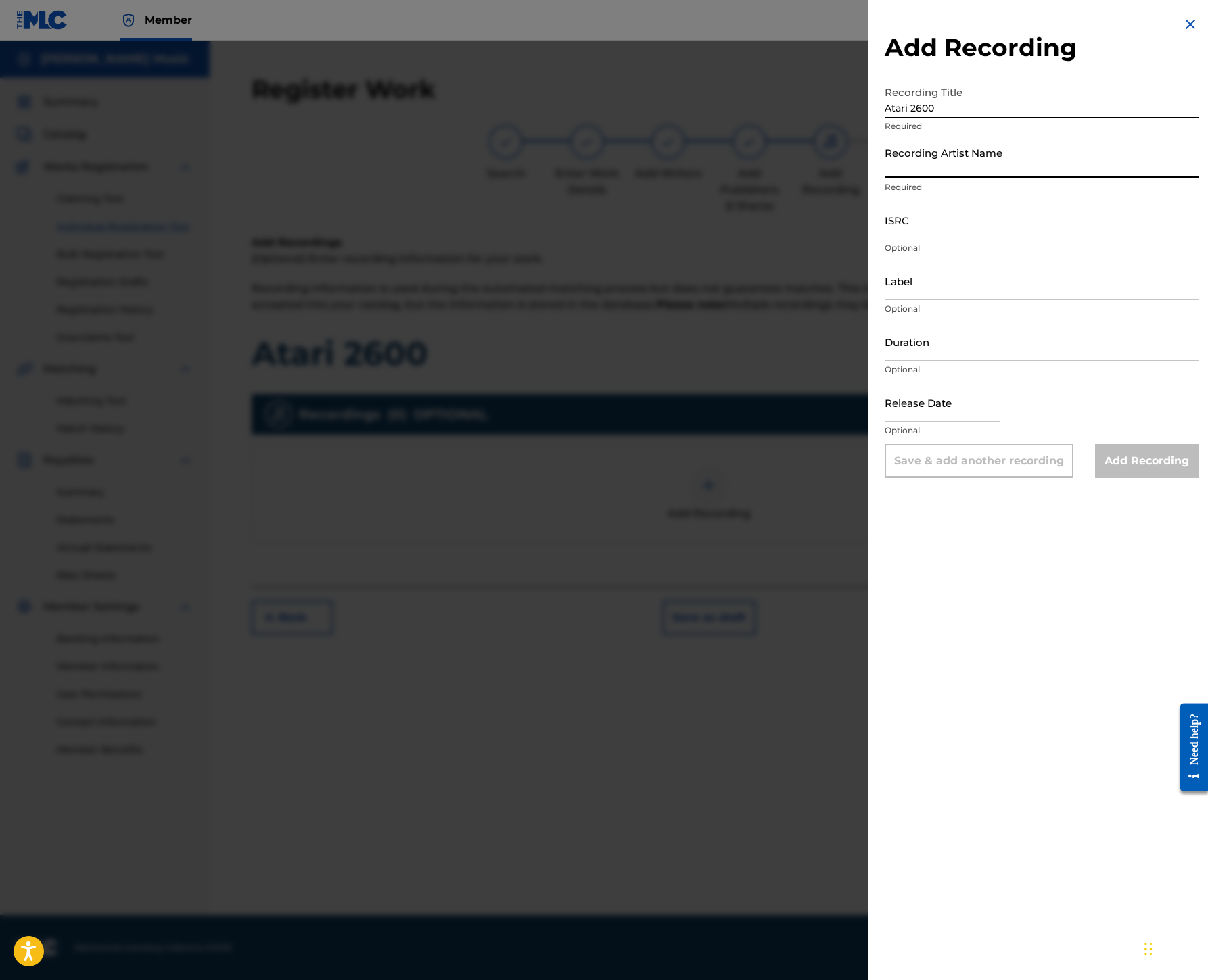
paste input "[GEOGRAPHIC_DATA]"
type input "[GEOGRAPHIC_DATA]"
click at [884, 239] on input "ISRC" at bounding box center [1041, 220] width 314 height 39
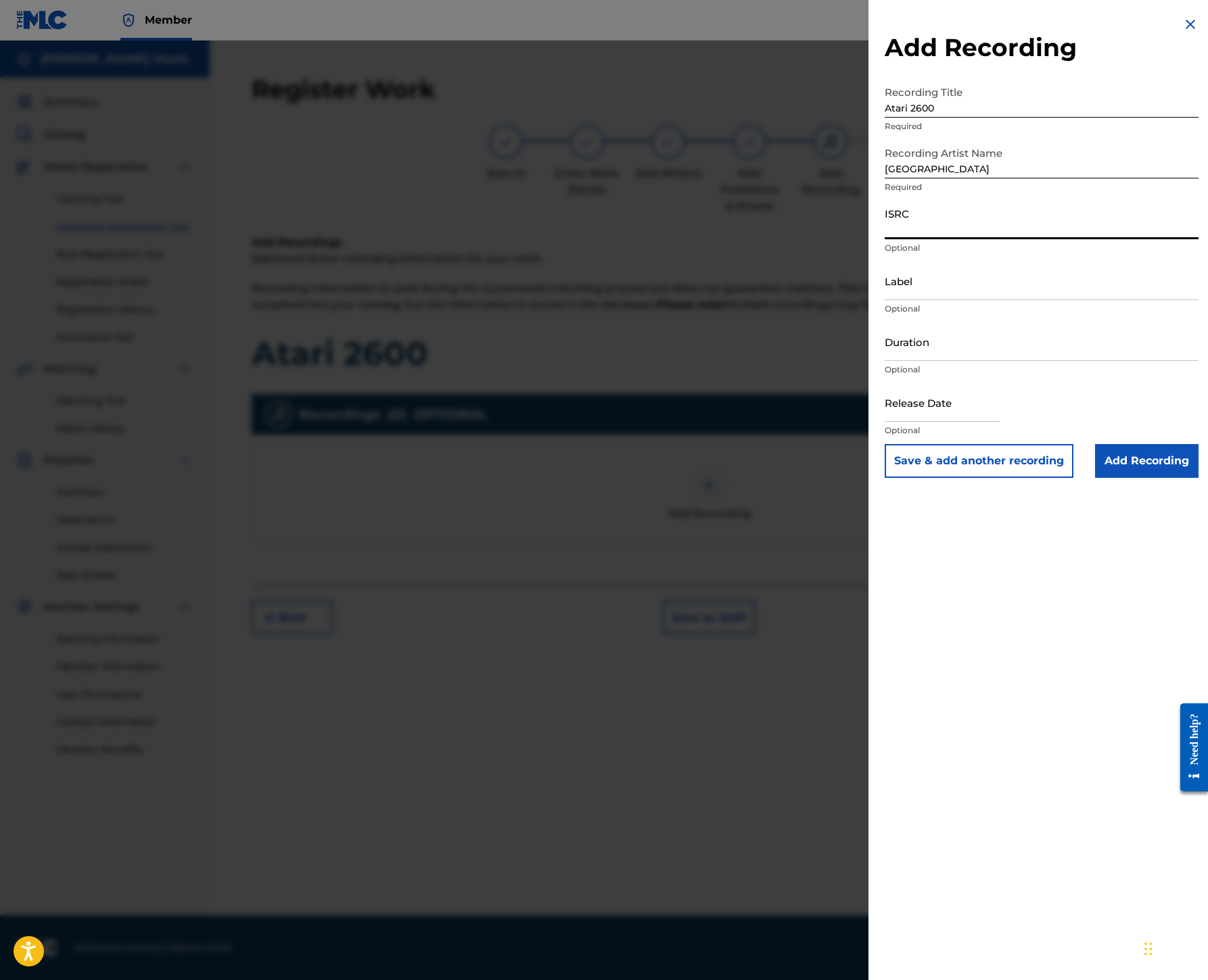
paste input "USHM20637819"
type input "USHM20637819"
click at [884, 300] on input "Label" at bounding box center [1041, 280] width 314 height 39
paste input "Big Deal Records"
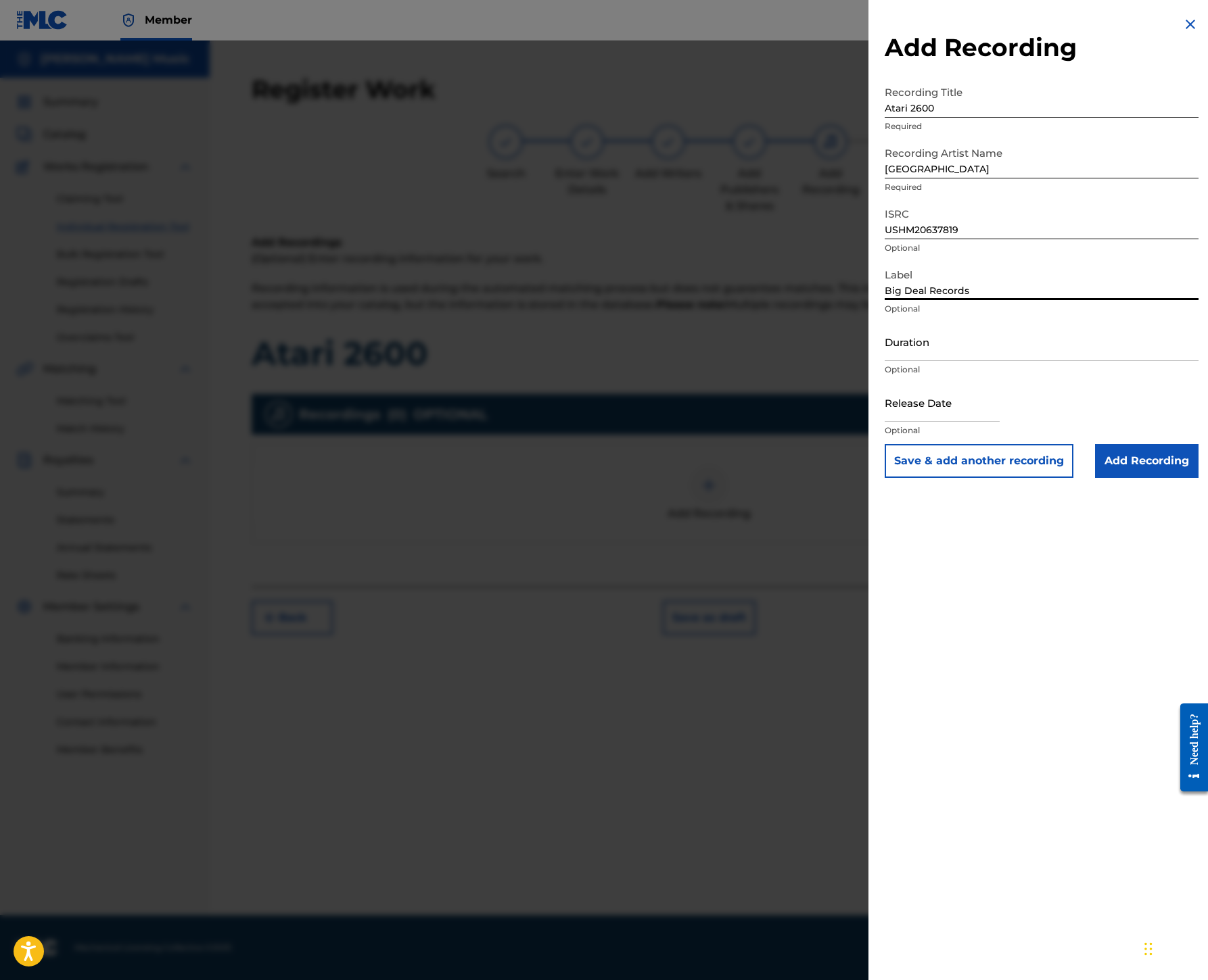
type input "Big Deal Records"
click at [1095, 478] on input "Add Recording" at bounding box center [1147, 461] width 104 height 34
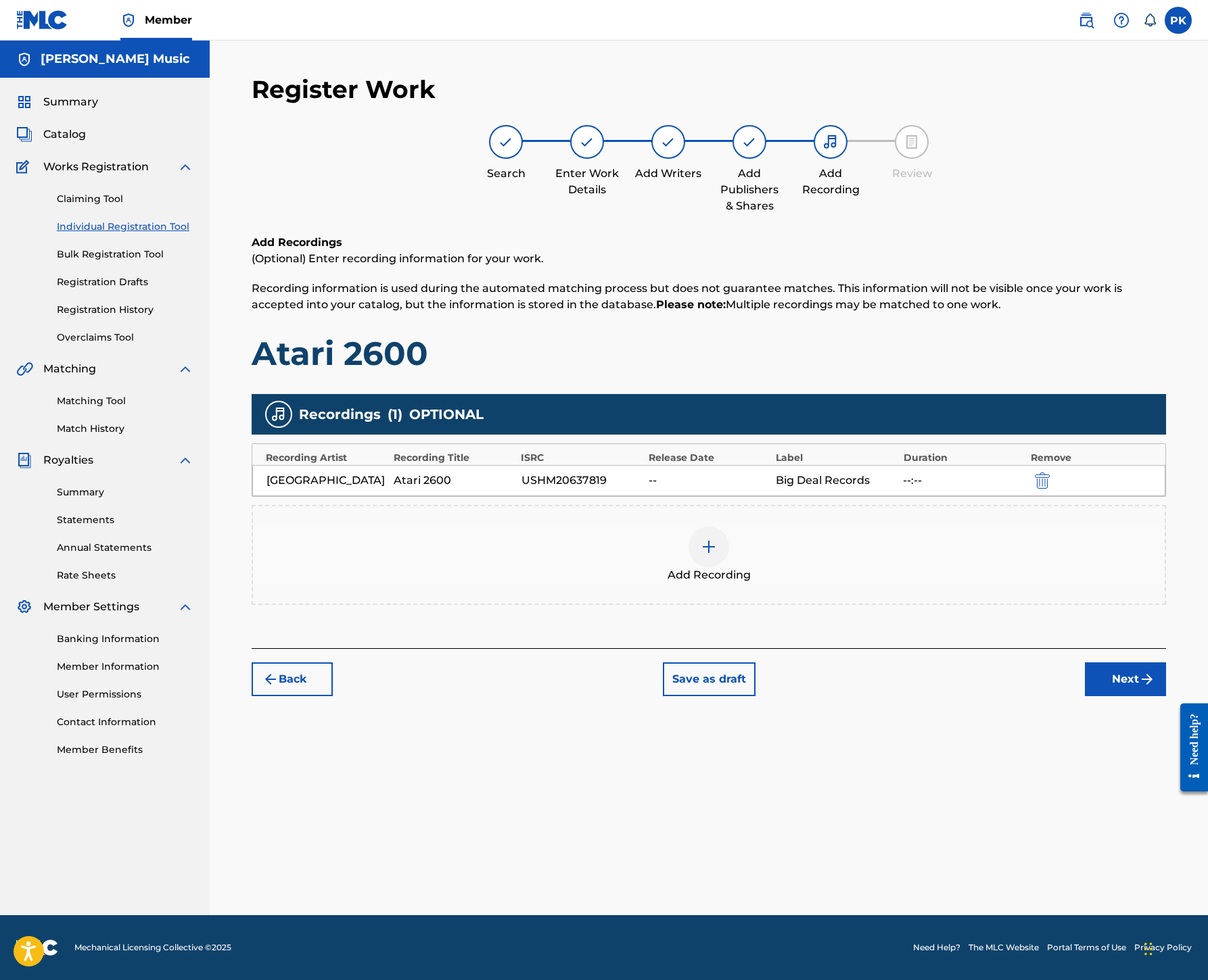
scroll to position [217, 0]
click at [1097, 696] on button "Next" at bounding box center [1125, 679] width 81 height 34
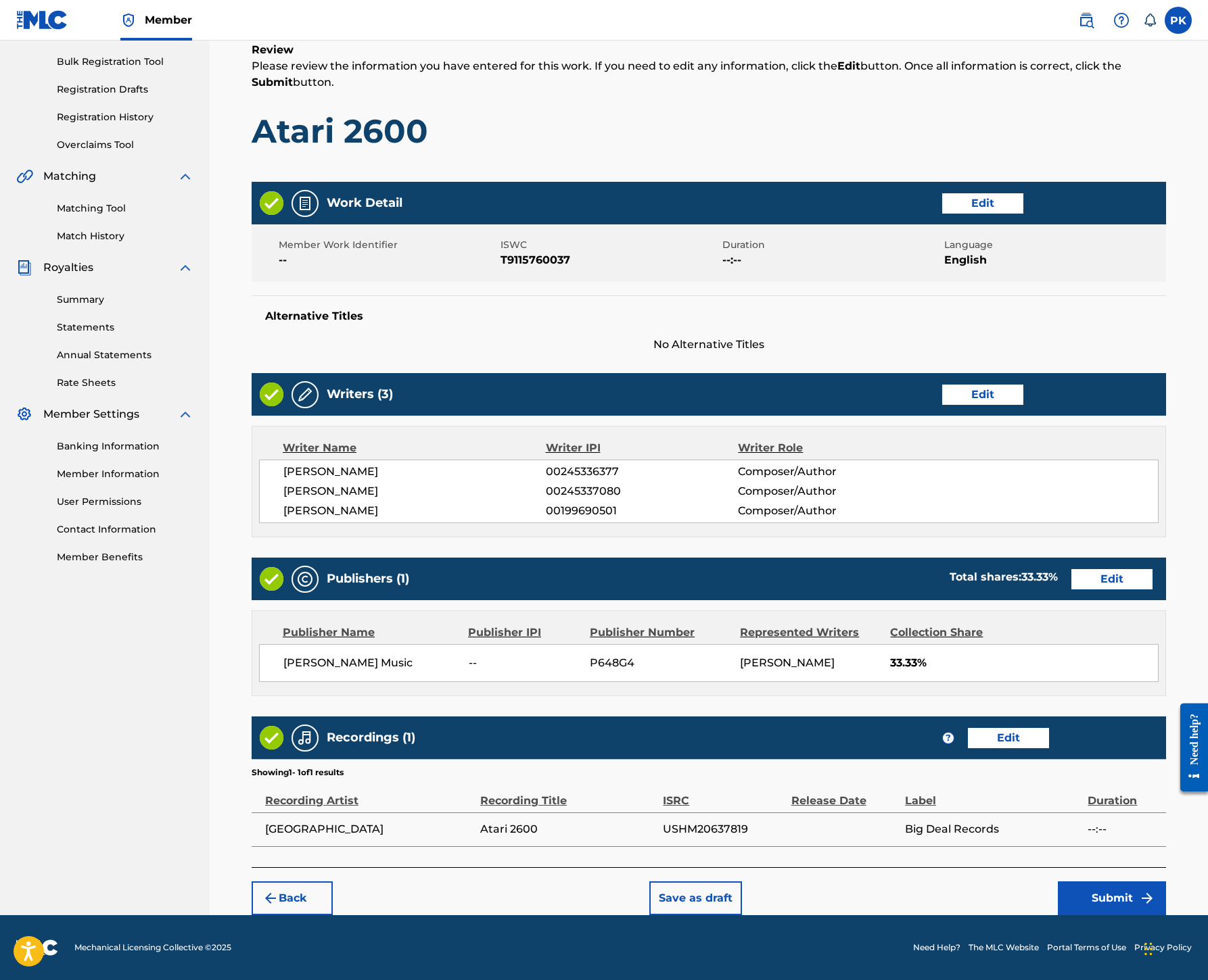
scroll to position [877, 0]
click at [1103, 881] on button "Submit" at bounding box center [1111, 898] width 108 height 34
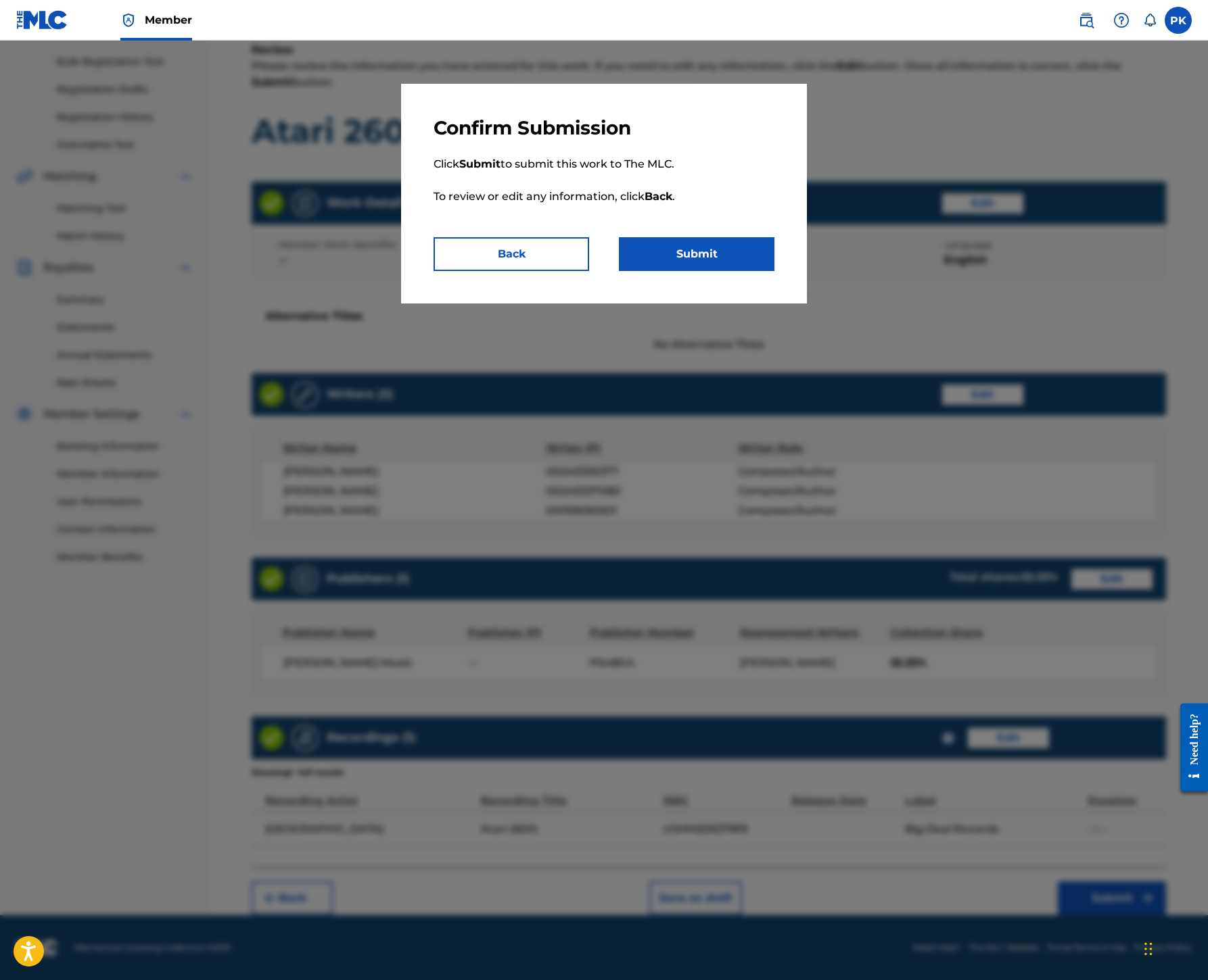
click at [710, 271] on button "Submit" at bounding box center [696, 254] width 155 height 34
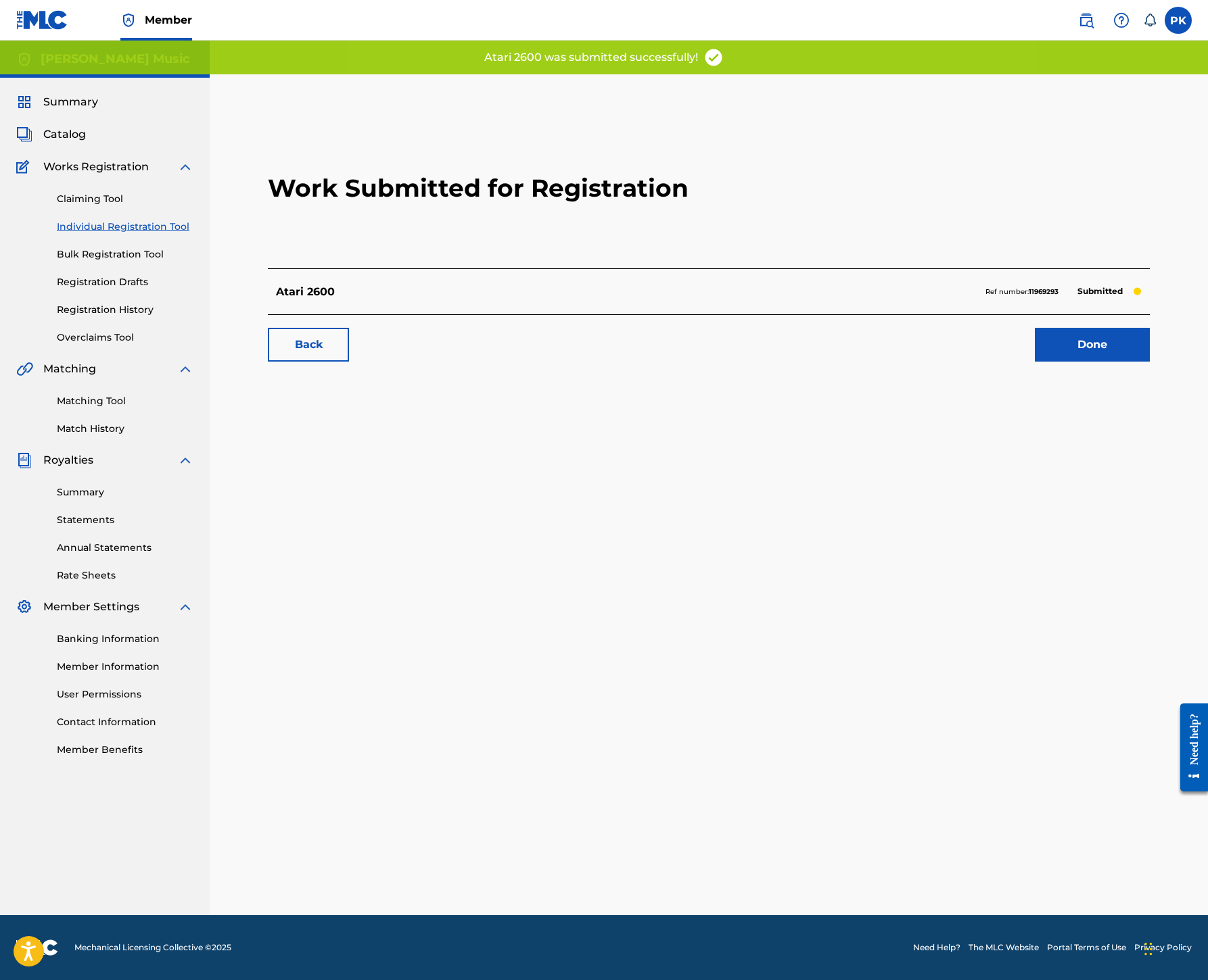
click at [1066, 362] on link "Done" at bounding box center [1092, 344] width 115 height 34
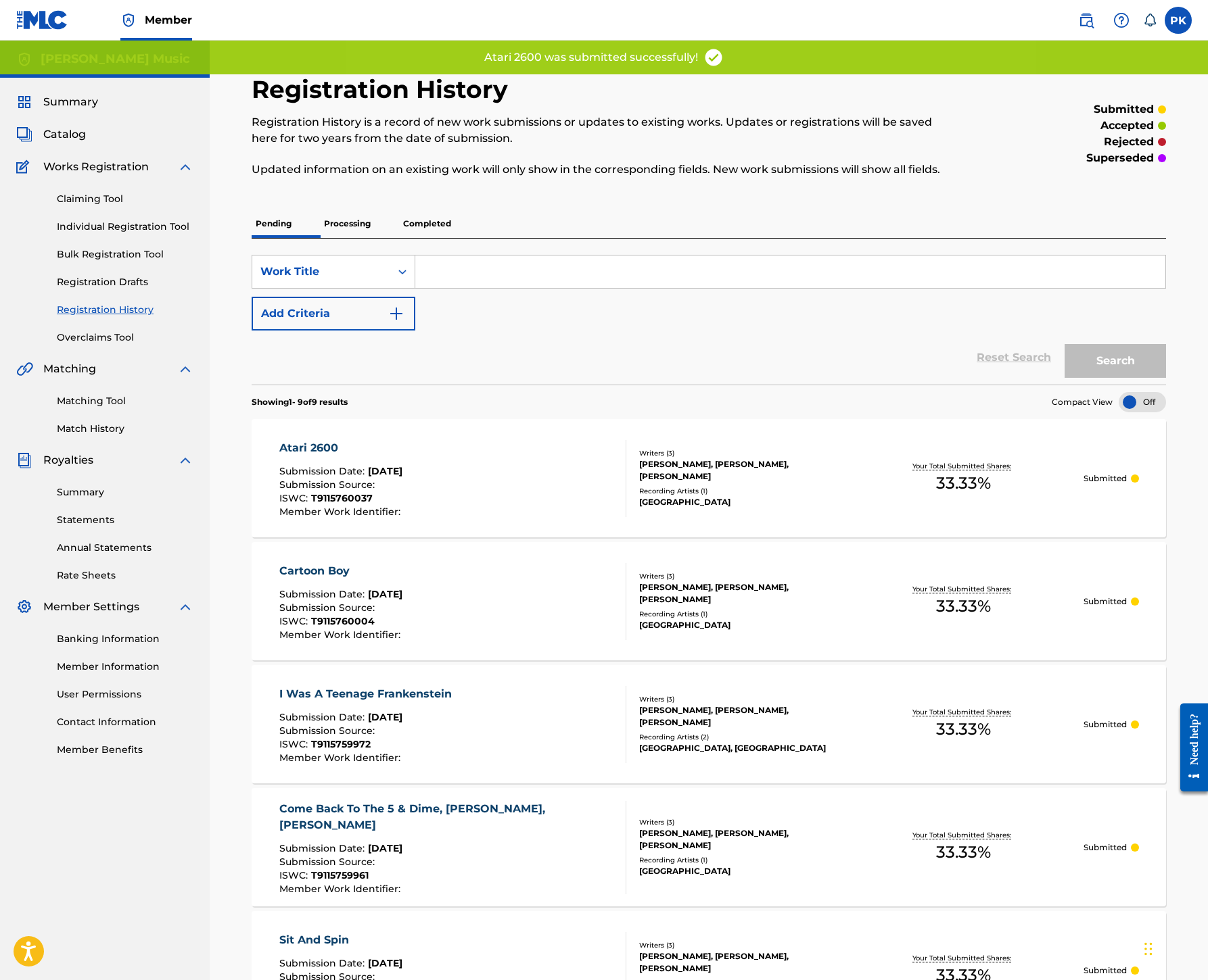
click at [177, 233] on link "Individual Registration Tool" at bounding box center [125, 226] width 137 height 14
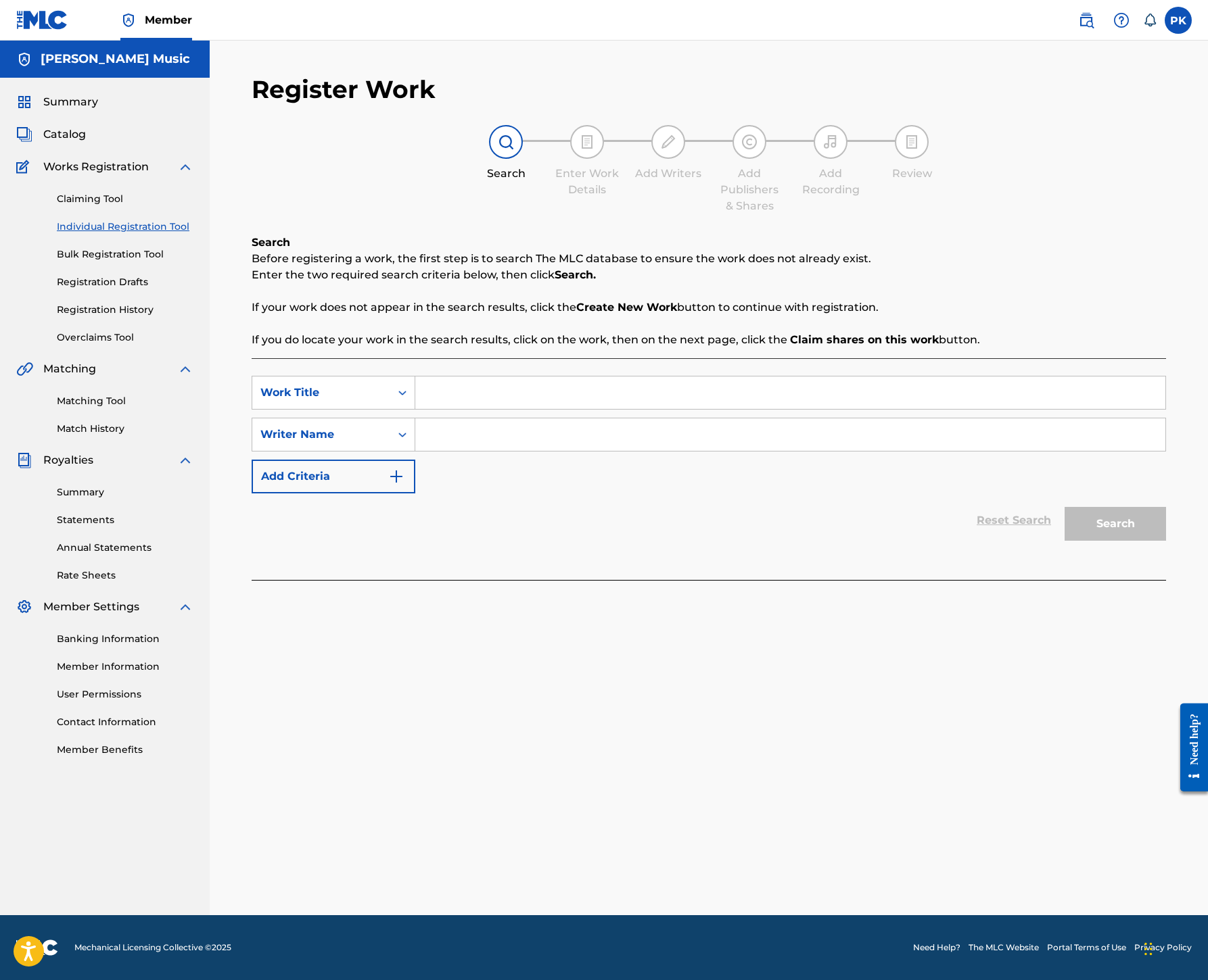
click at [753, 408] on input "Search Form" at bounding box center [790, 393] width 750 height 33
paste input "Trini '93"
type input "Trini '93"
click at [756, 451] on input "Search Form" at bounding box center [790, 434] width 750 height 33
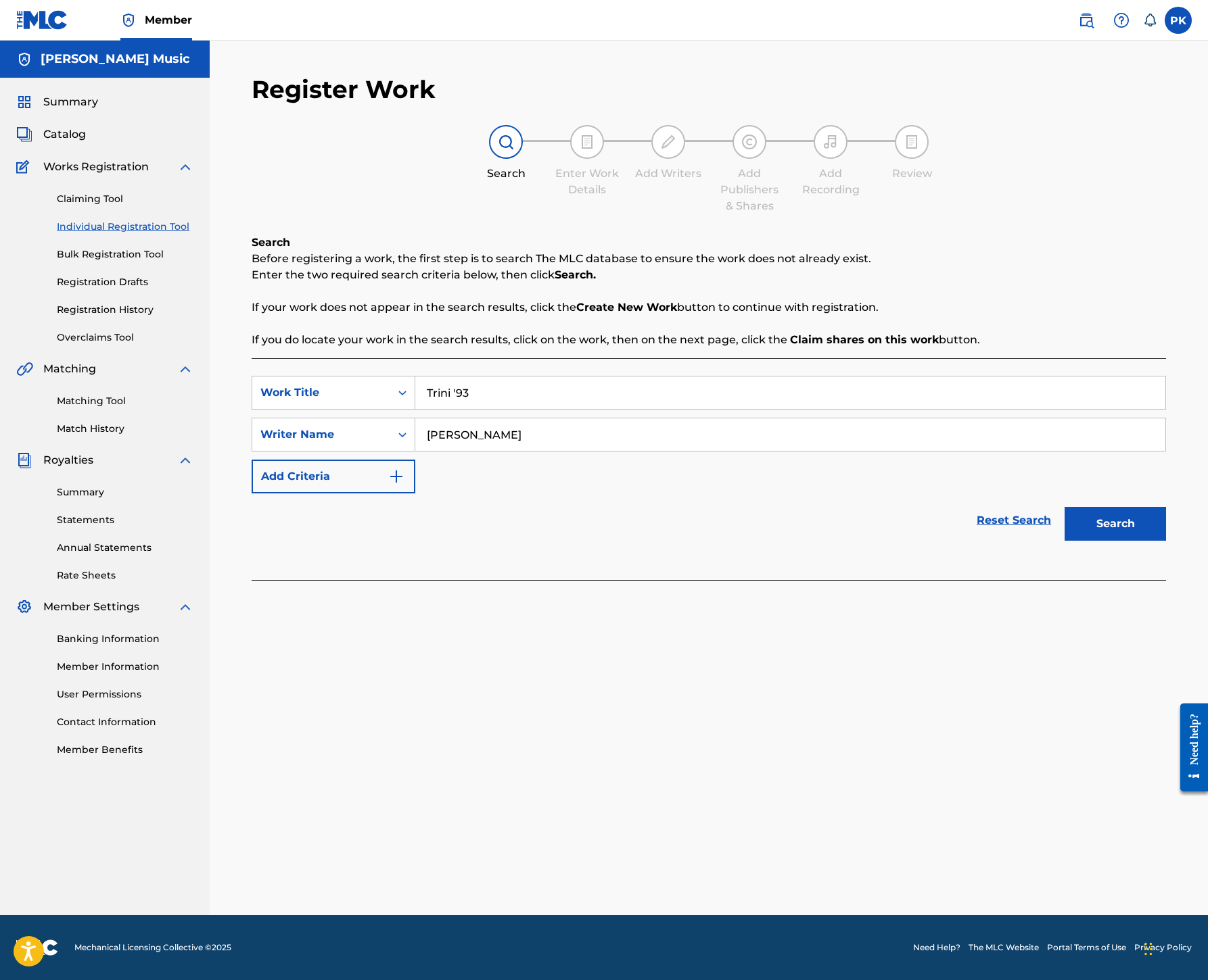
type input "[PERSON_NAME]"
click at [1065, 541] on button "Search" at bounding box center [1115, 524] width 102 height 34
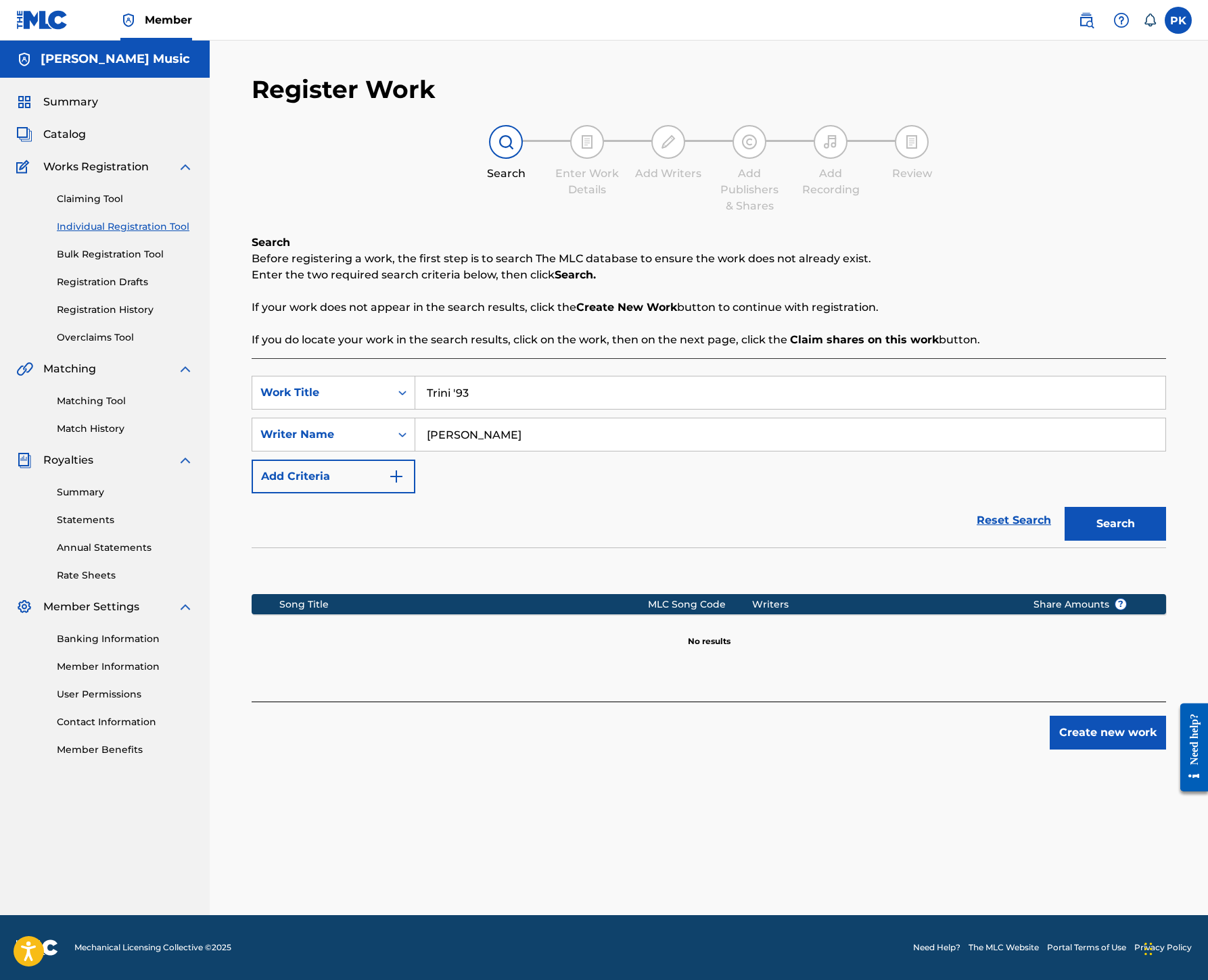
scroll to position [394, 0]
click at [1082, 750] on button "Create new work" at bounding box center [1108, 733] width 117 height 34
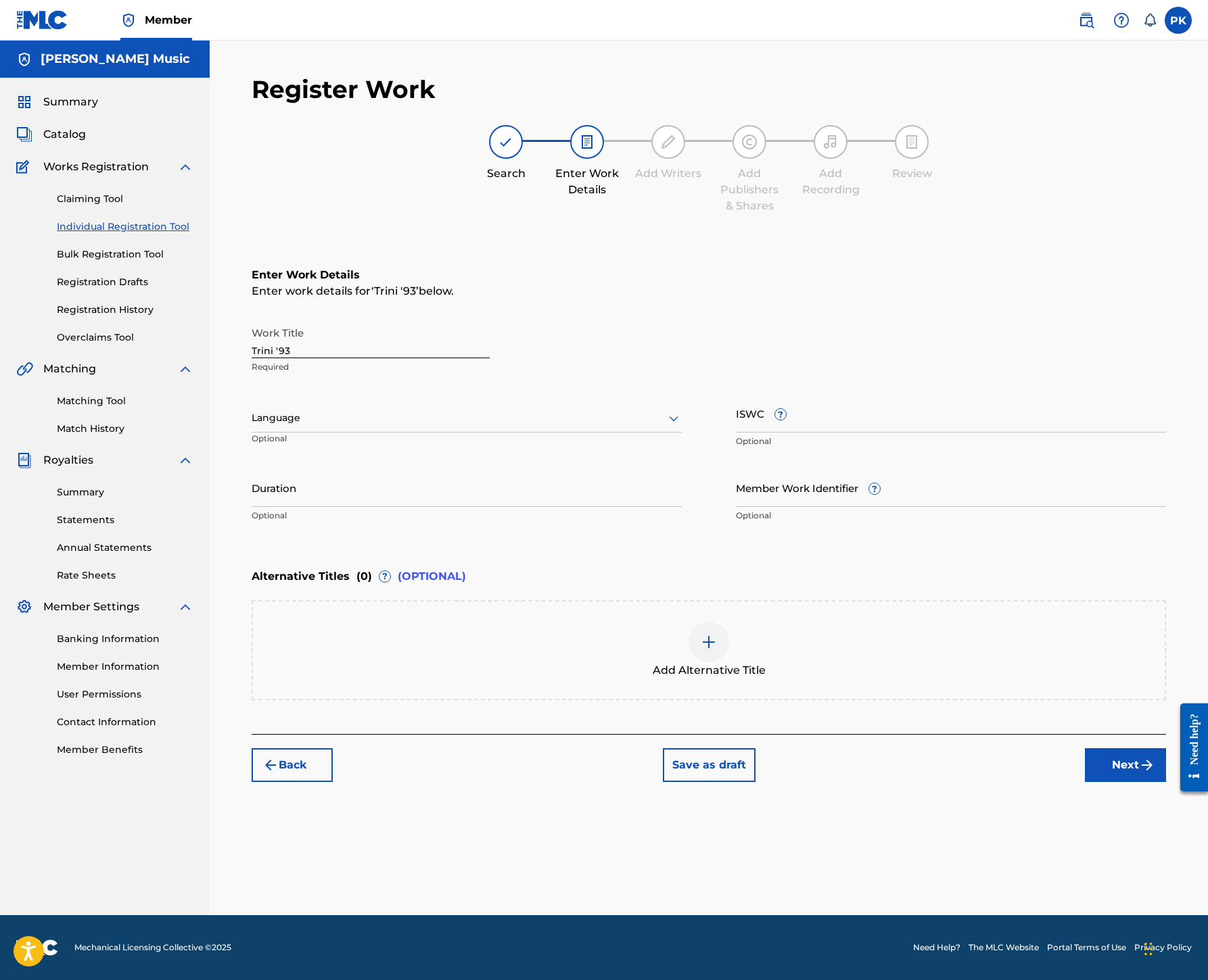
click at [682, 409] on div at bounding box center [466, 417] width 430 height 17
click at [652, 432] on div "English" at bounding box center [466, 447] width 428 height 31
click at [1062, 394] on input "ISWC ?" at bounding box center [951, 412] width 430 height 39
paste input "T9115760059"
type input "T9115760059"
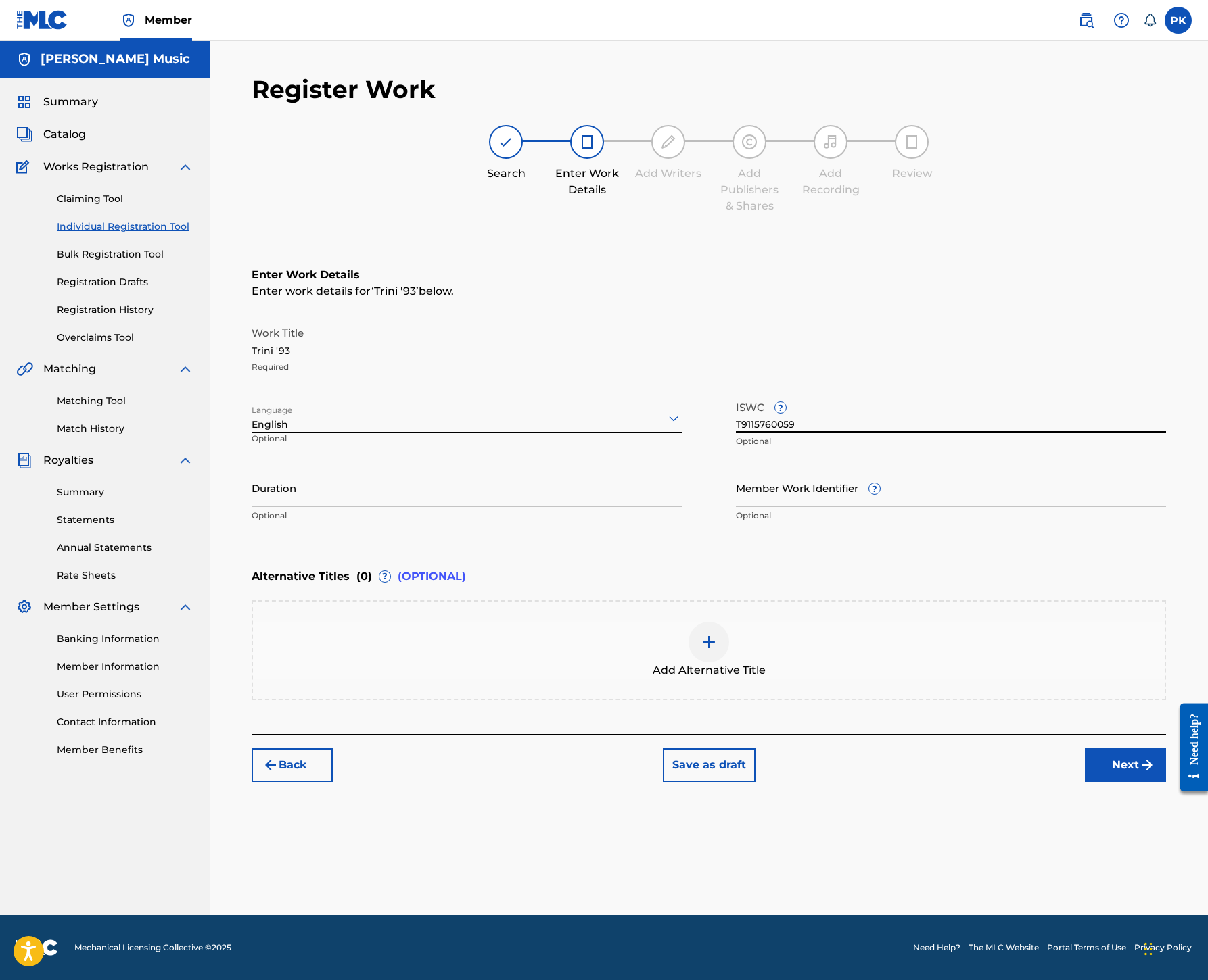
click at [1103, 469] on div "Member Work Identifier ? Optional" at bounding box center [951, 499] width 430 height 61
click at [1110, 782] on button "Next" at bounding box center [1125, 765] width 81 height 34
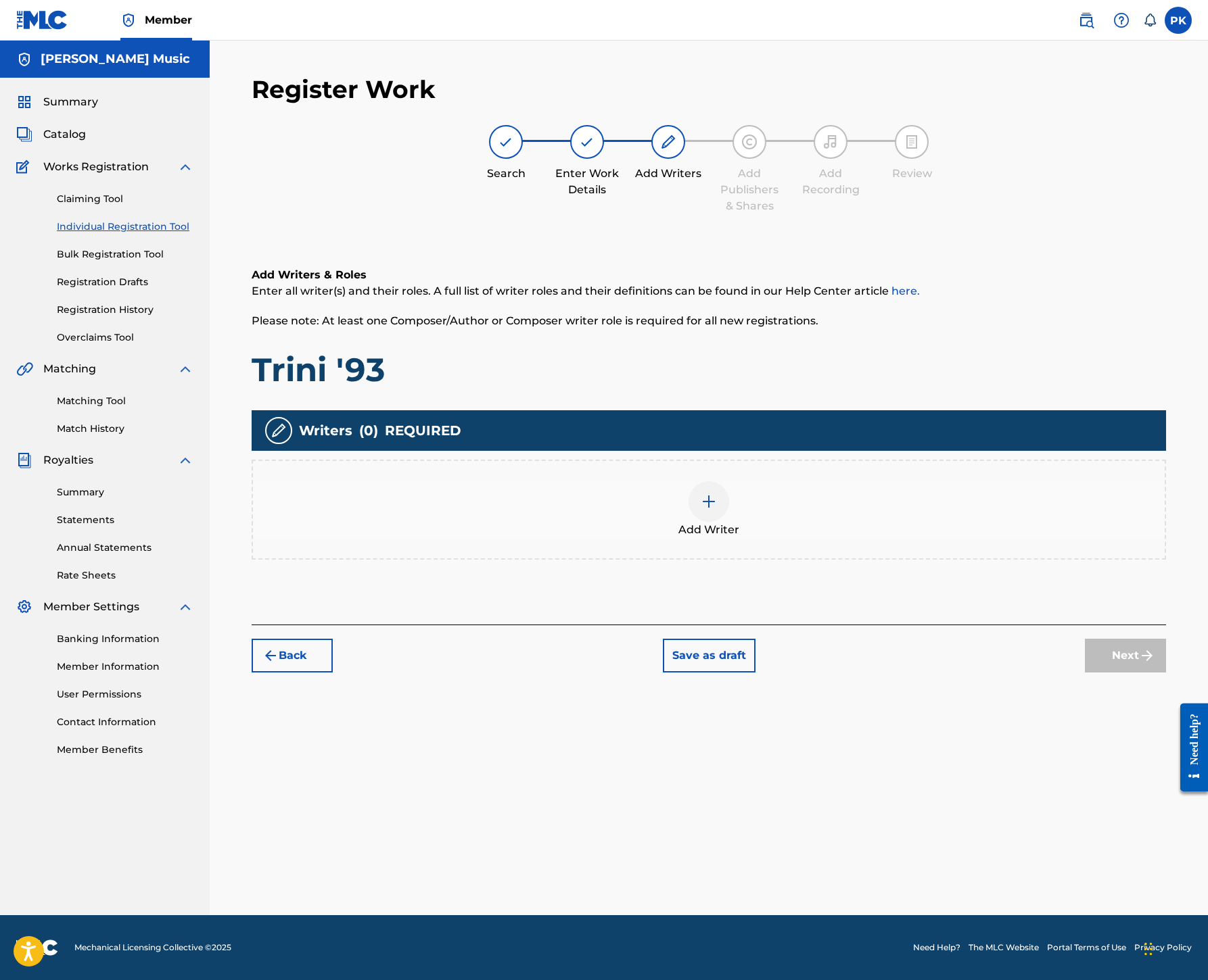
click at [716, 493] on img at bounding box center [708, 501] width 16 height 16
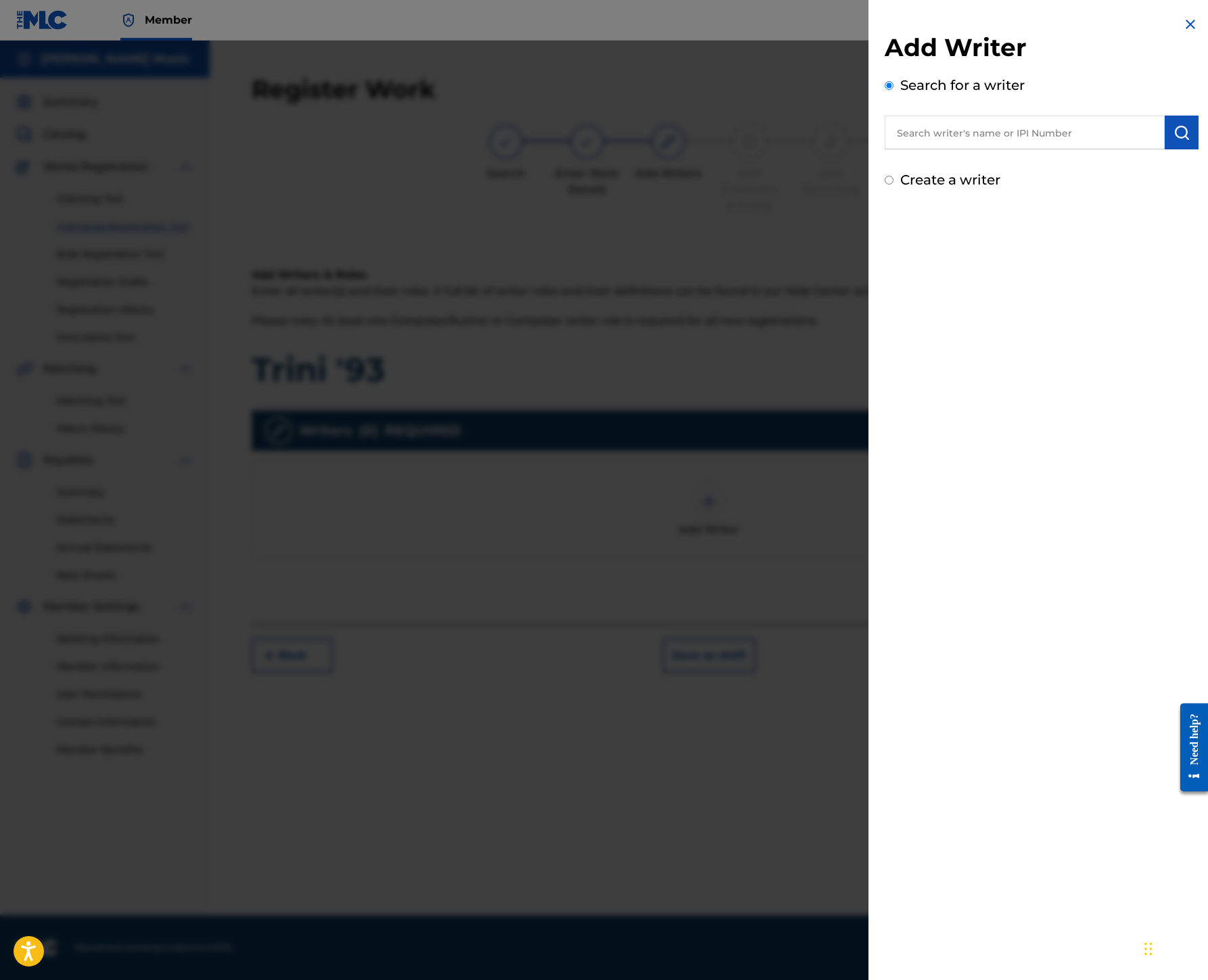
click at [884, 149] on input "text" at bounding box center [1024, 133] width 280 height 34
paste input "00245336377"
type input "00245336377"
click at [1164, 149] on button "submit" at bounding box center [1181, 133] width 34 height 34
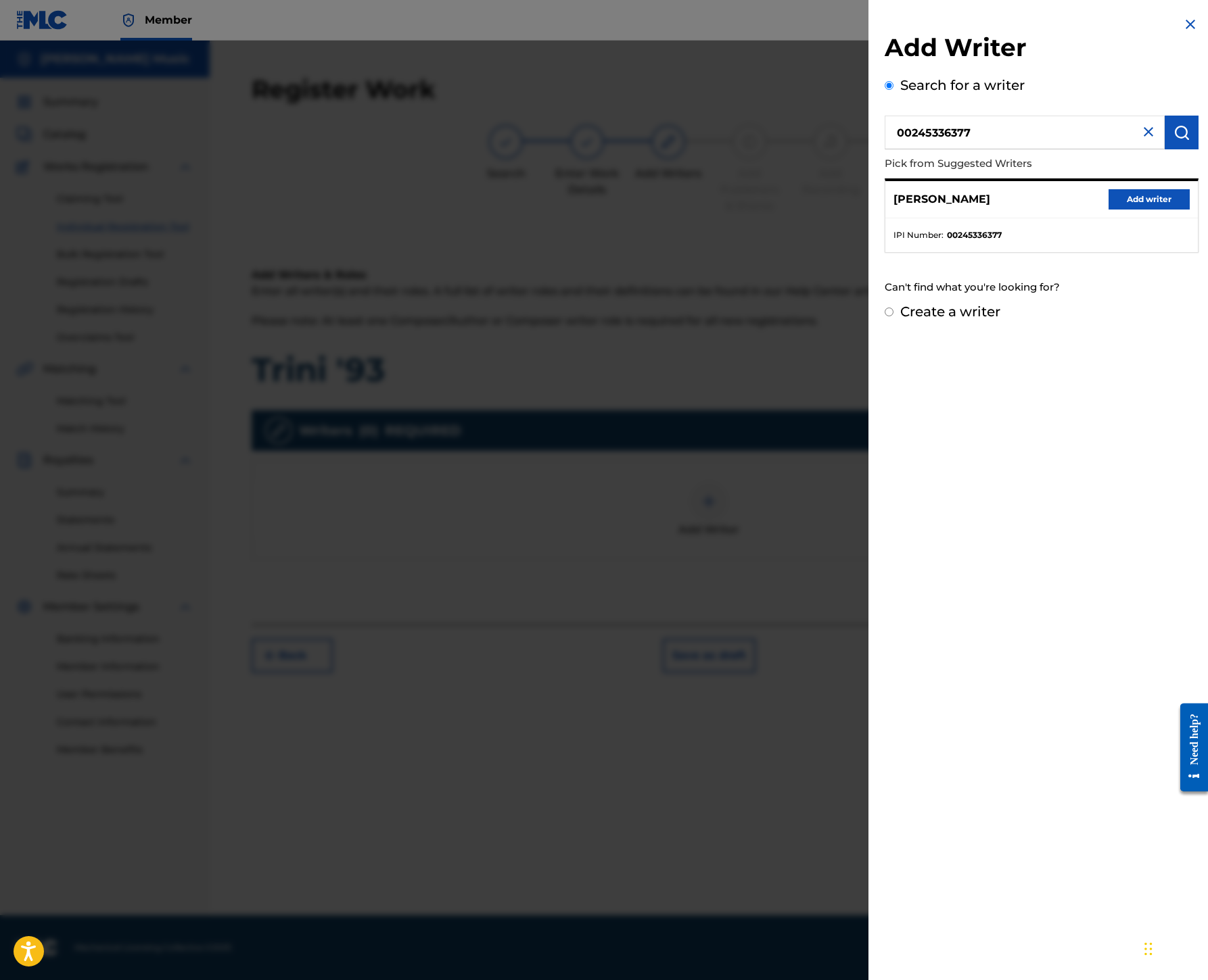
click at [1108, 210] on button "Add writer" at bounding box center [1149, 199] width 81 height 21
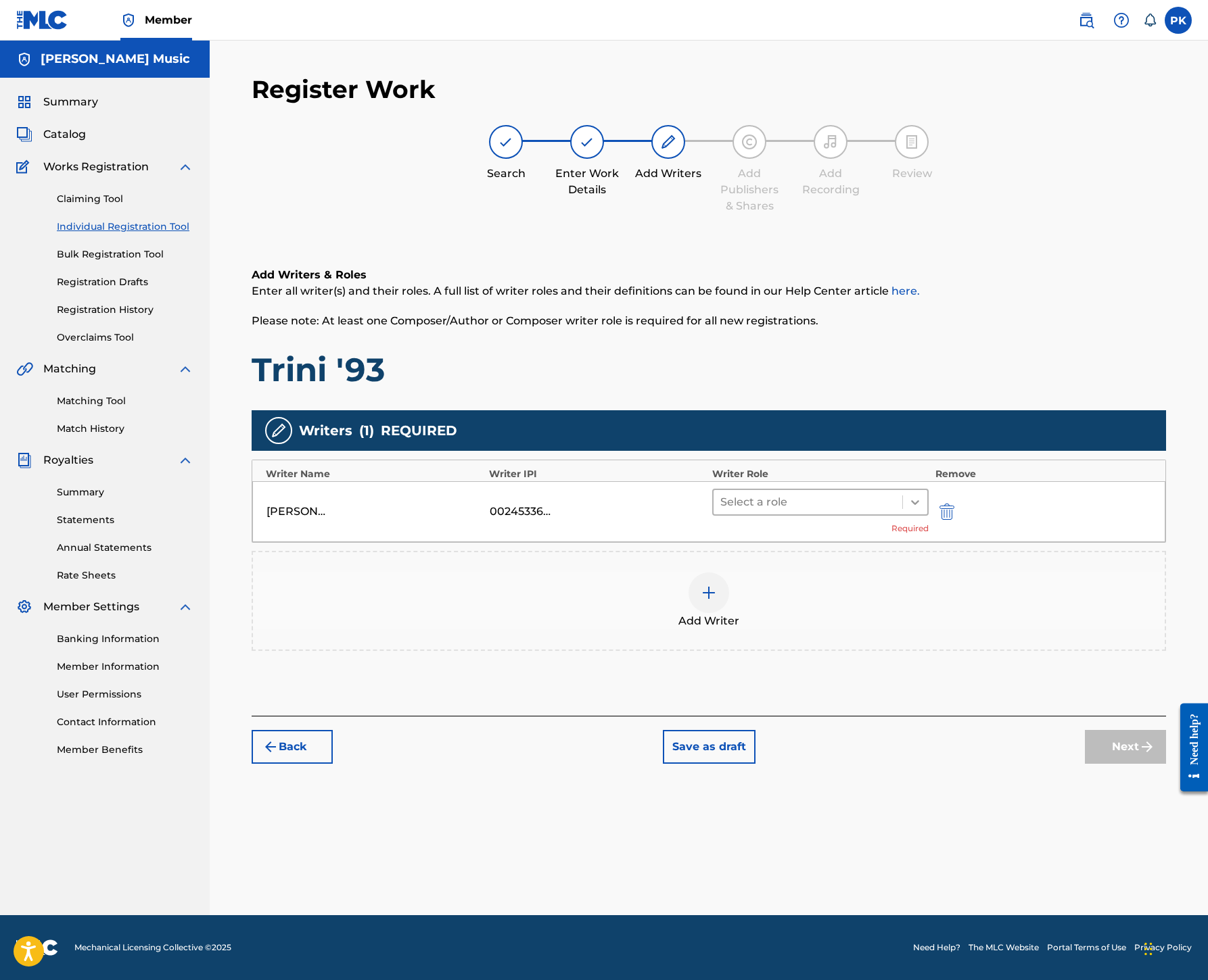
click at [927, 490] on div at bounding box center [914, 502] width 25 height 25
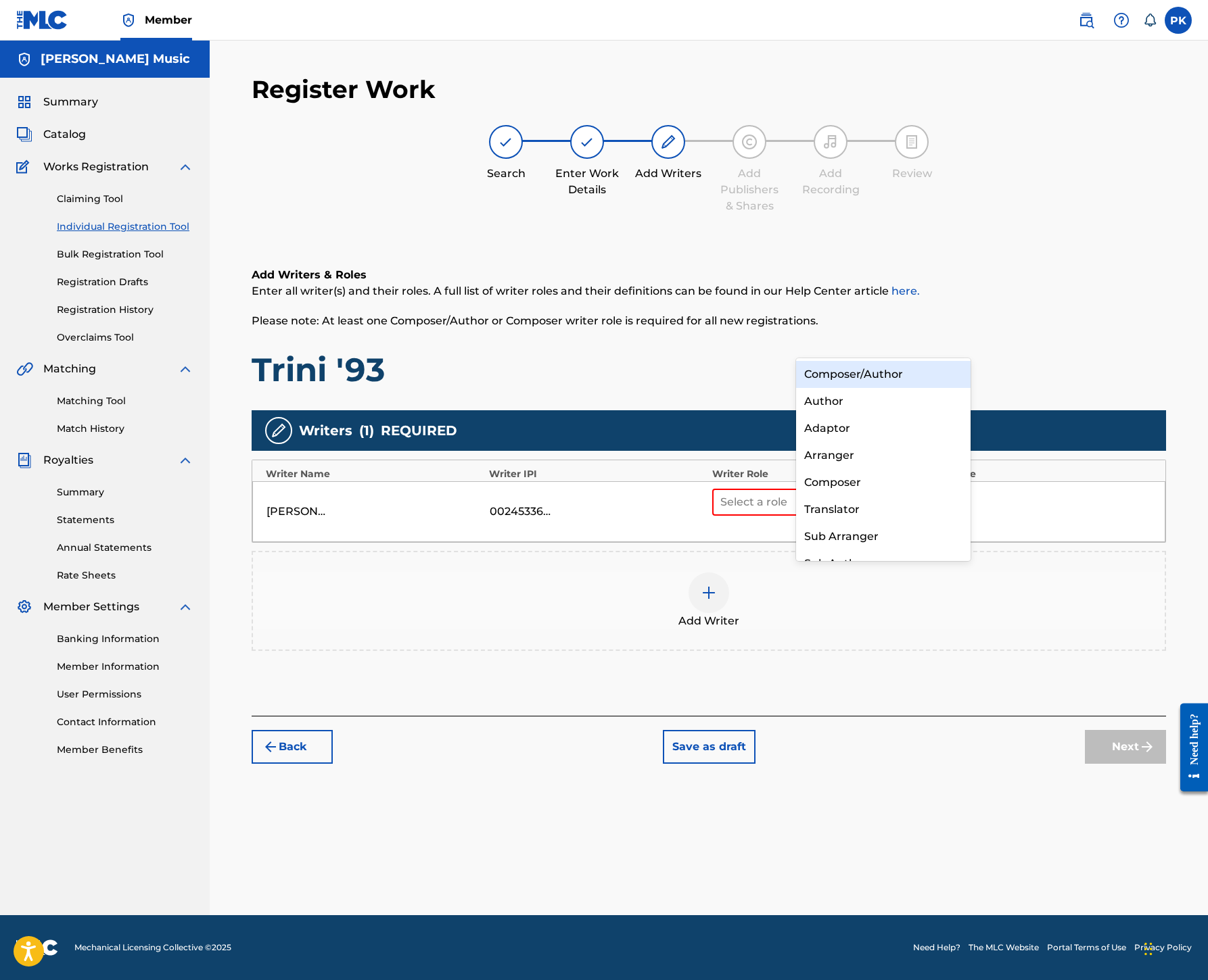
click at [910, 381] on div "Composer/Author" at bounding box center [883, 374] width 174 height 27
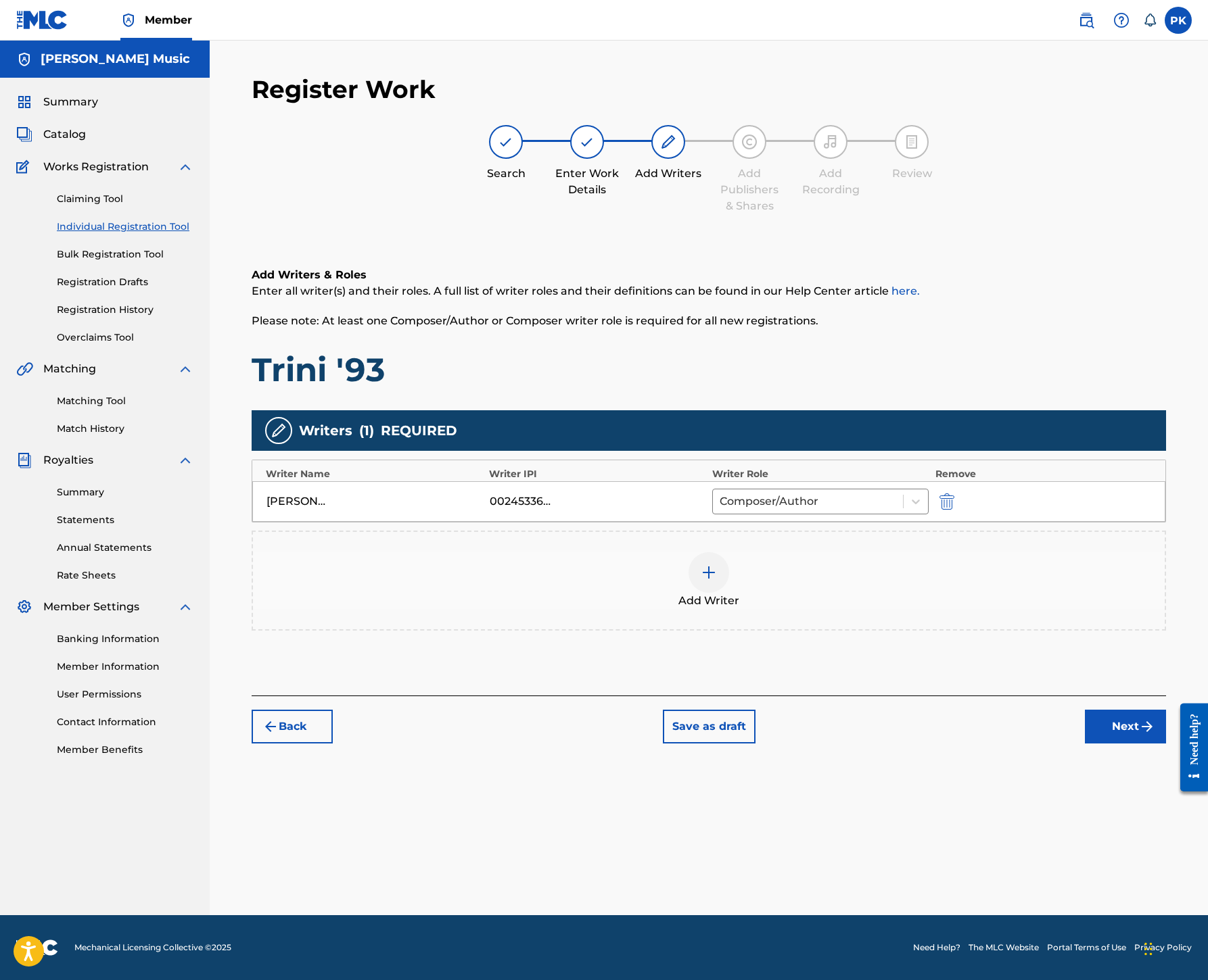
click at [729, 552] on div at bounding box center [708, 572] width 41 height 41
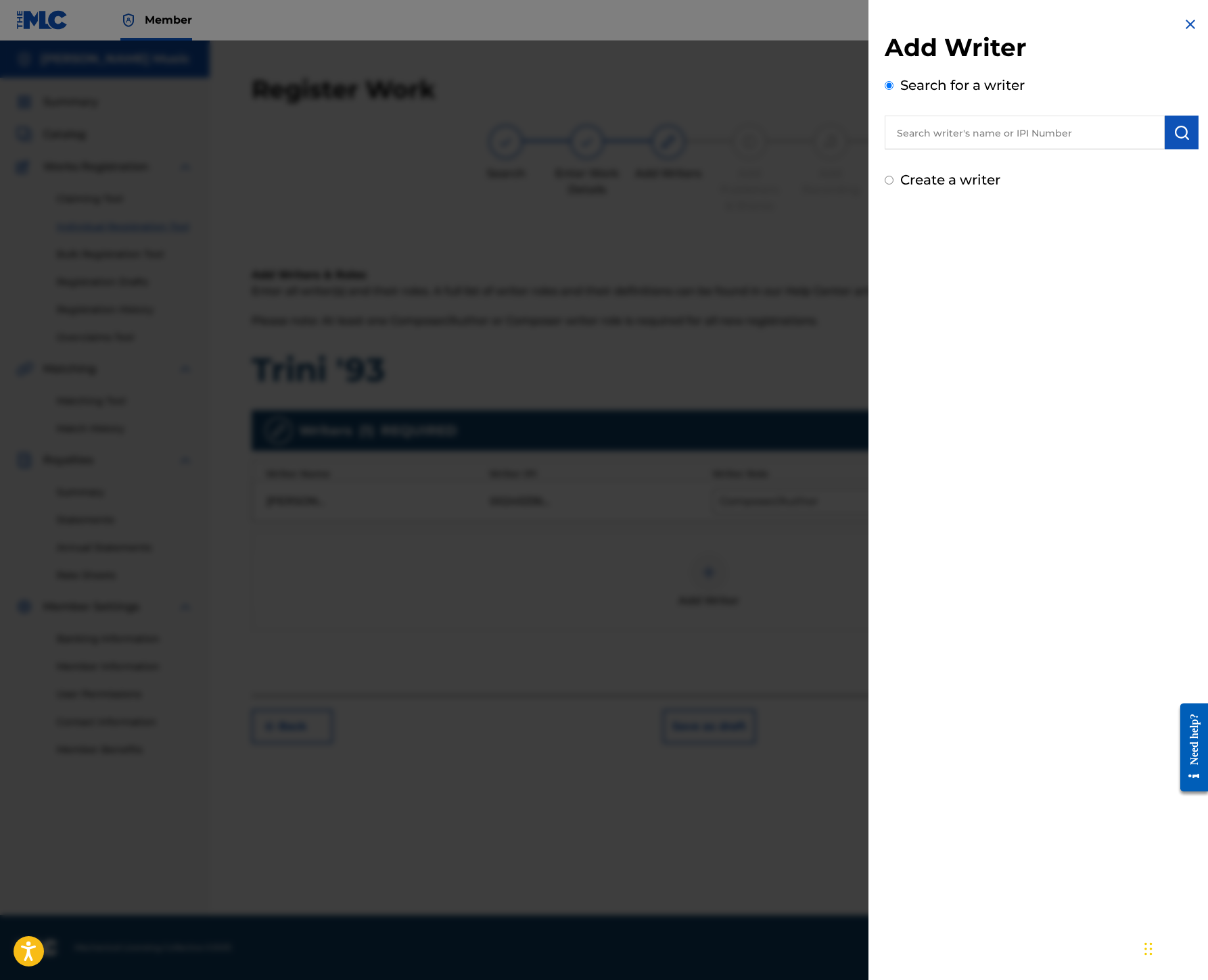
click at [884, 149] on input "text" at bounding box center [1024, 133] width 280 height 34
paste input "00245337080"
type input "00245337080"
click at [1173, 140] on img "submit" at bounding box center [1181, 133] width 16 height 16
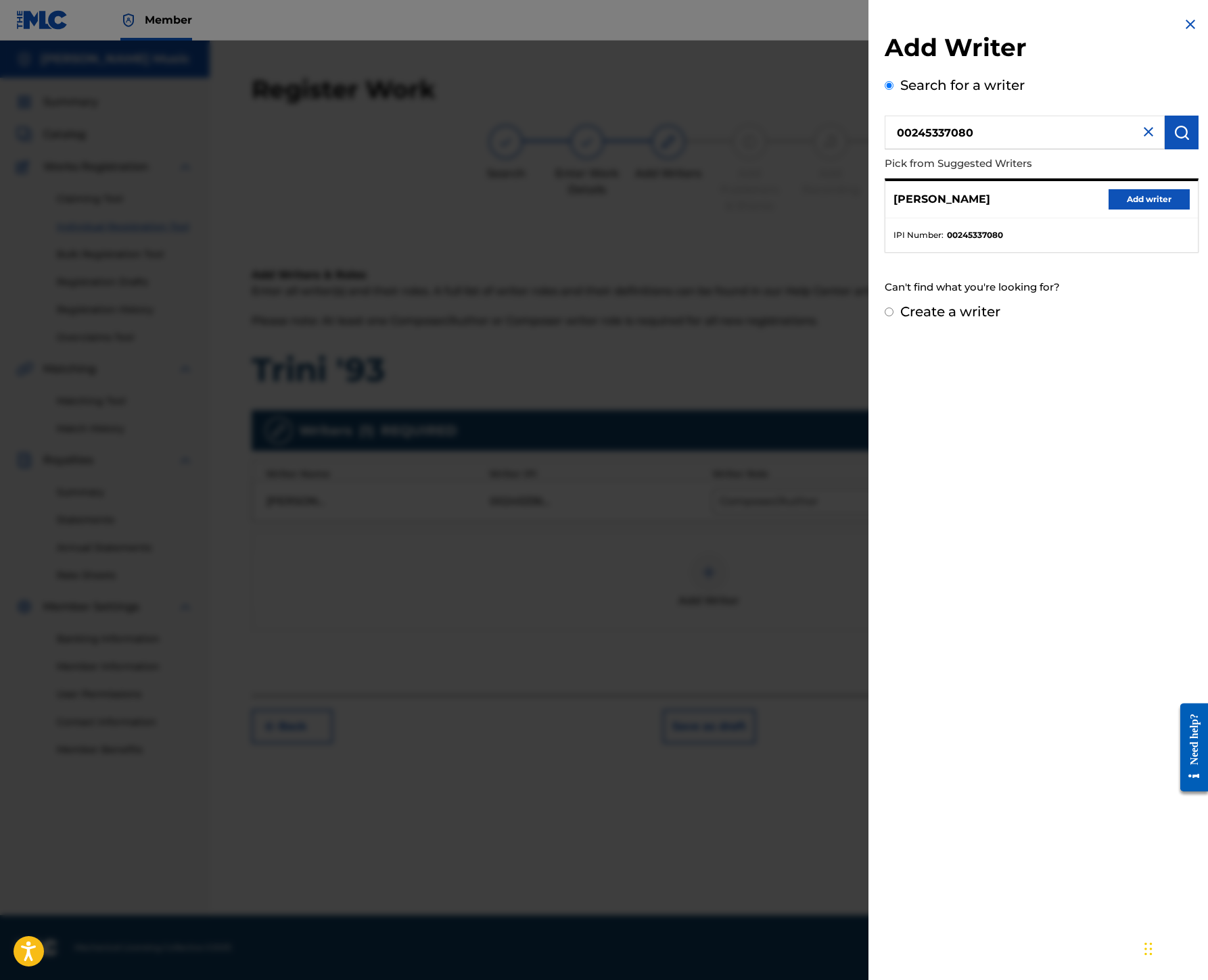
click at [1108, 210] on button "Add writer" at bounding box center [1149, 199] width 81 height 21
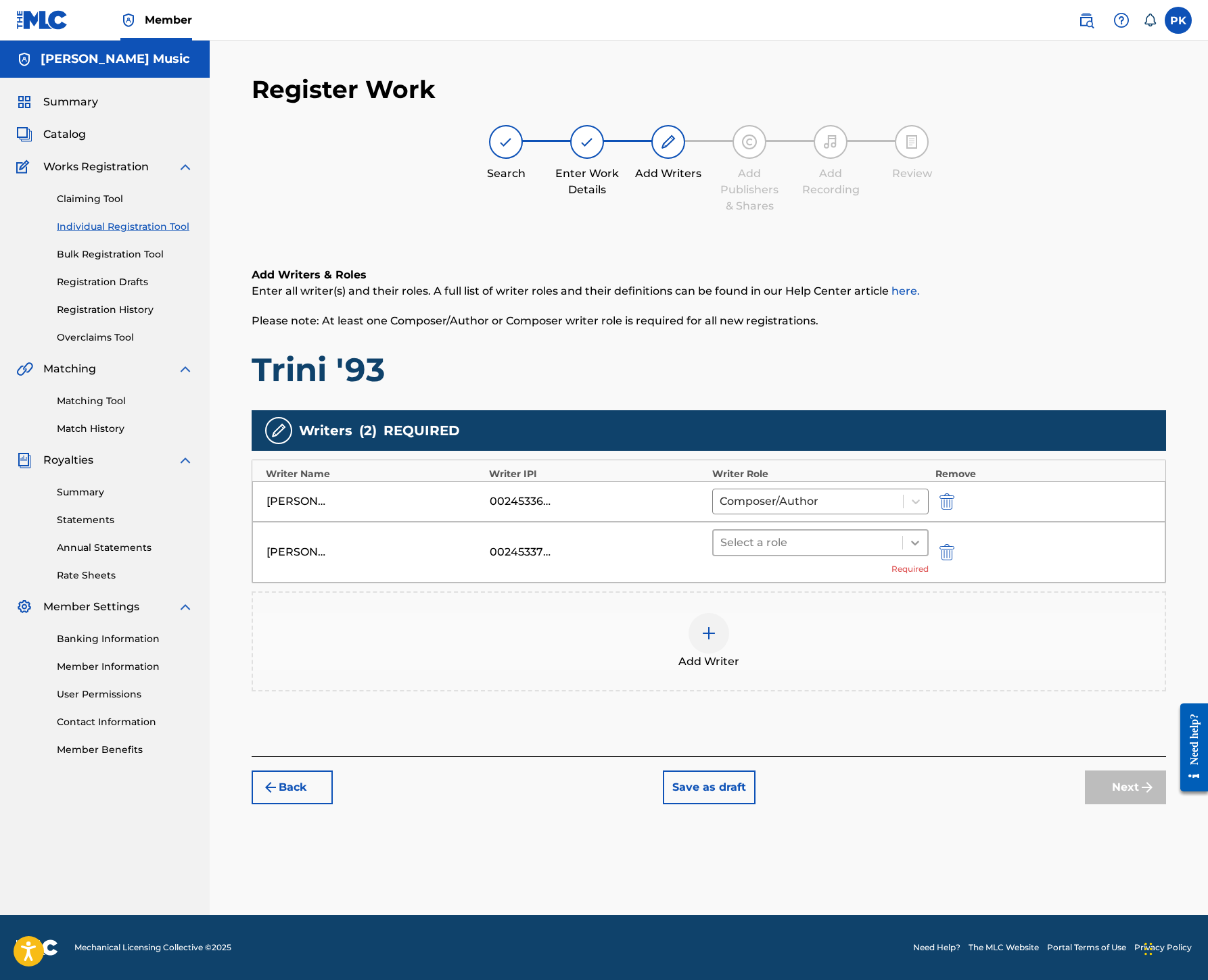
click at [922, 536] on icon at bounding box center [915, 543] width 14 height 14
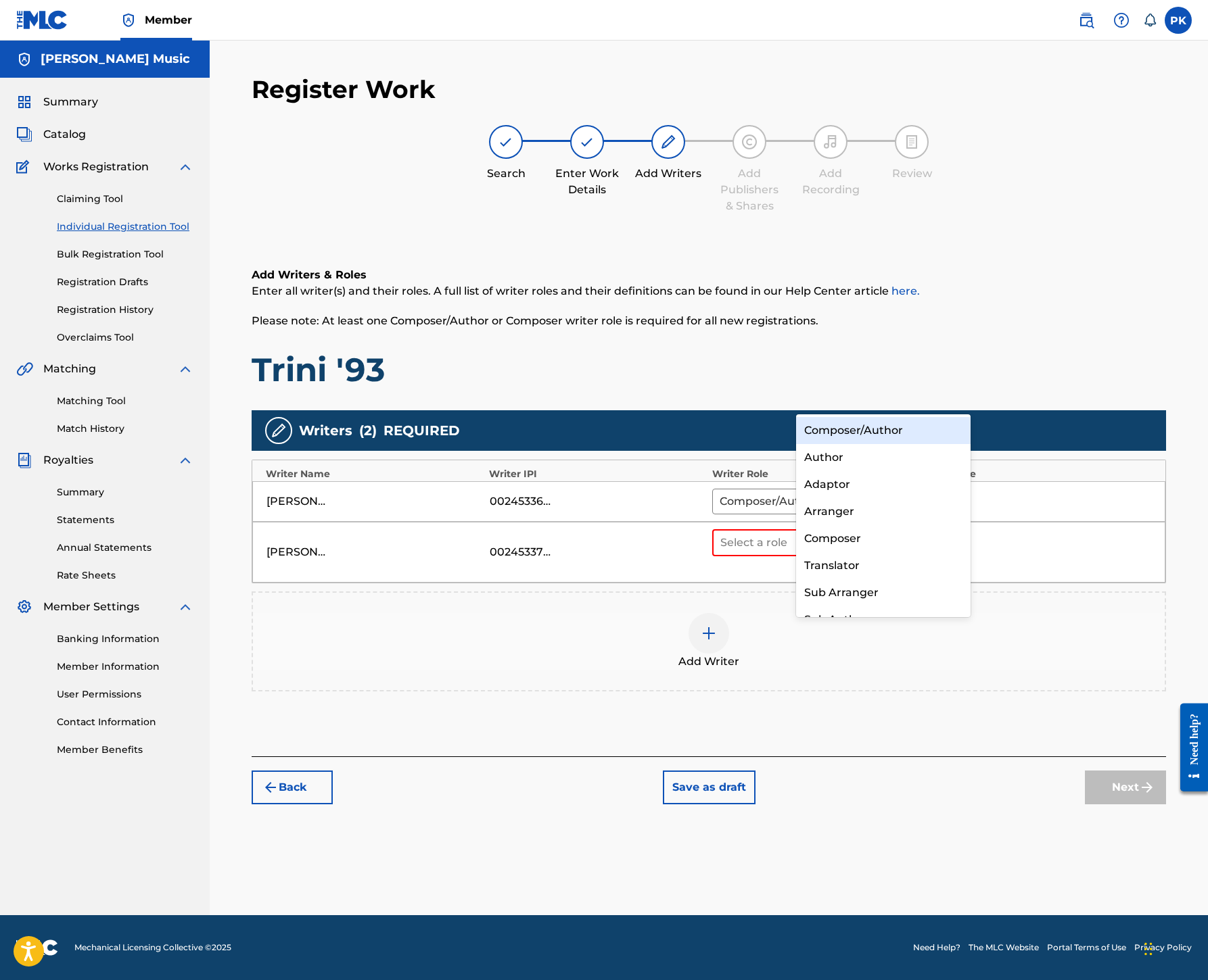
click at [919, 421] on div "Composer/Author" at bounding box center [883, 430] width 174 height 27
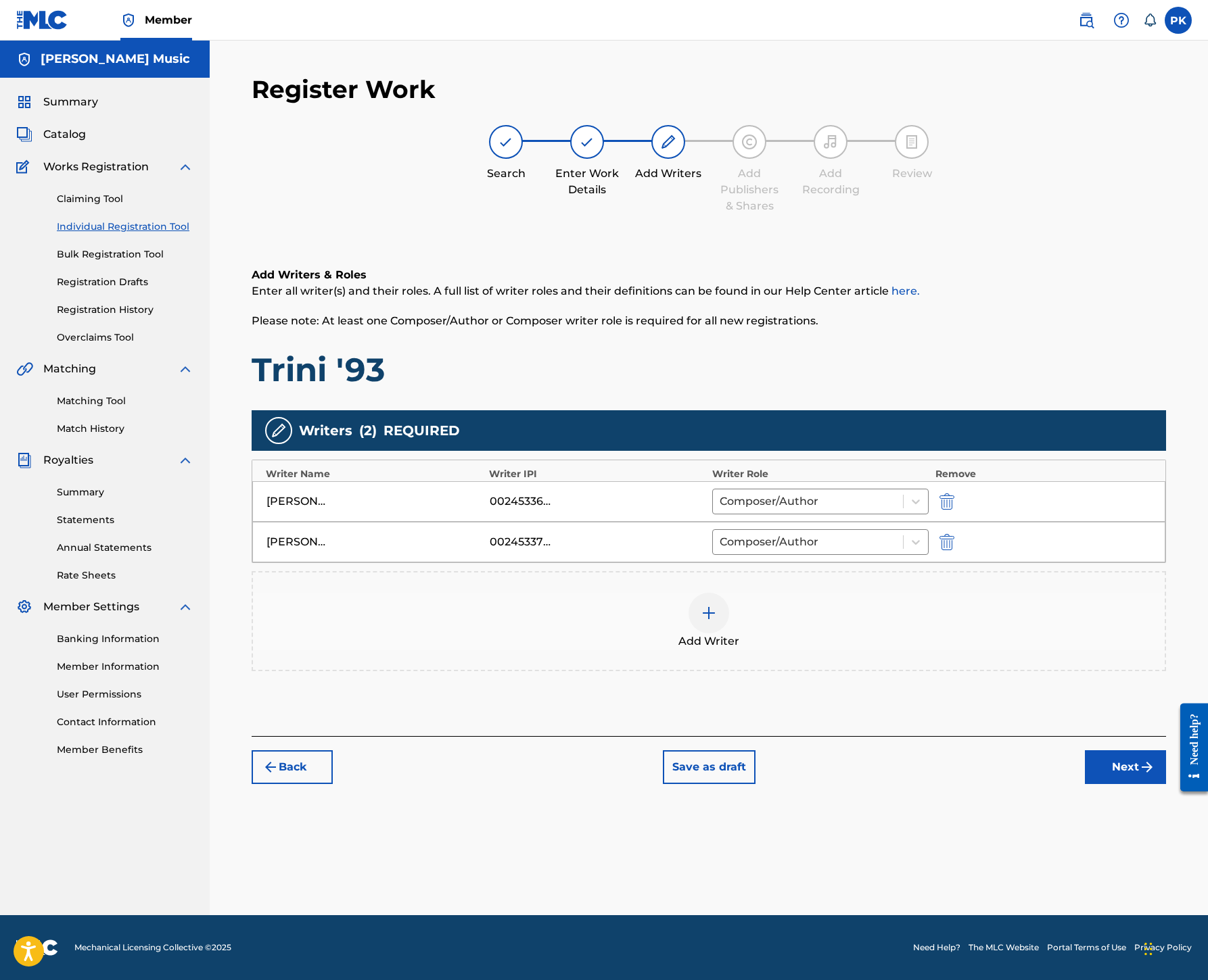
click at [716, 605] on img at bounding box center [708, 613] width 16 height 16
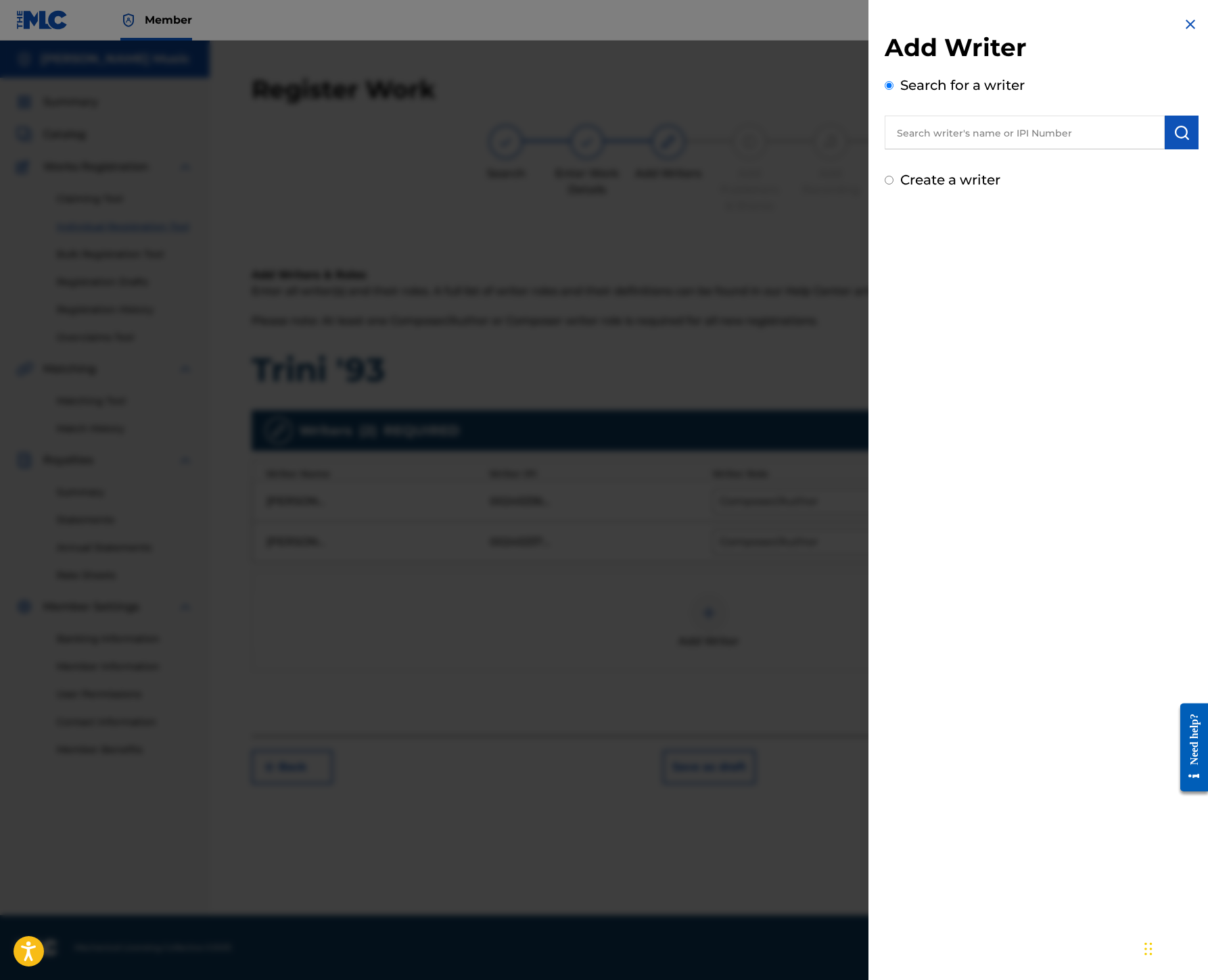
click at [884, 149] on input "text" at bounding box center [1024, 133] width 280 height 34
paste input "00199690501"
type input "00199690501"
click at [1173, 140] on img "submit" at bounding box center [1181, 133] width 16 height 16
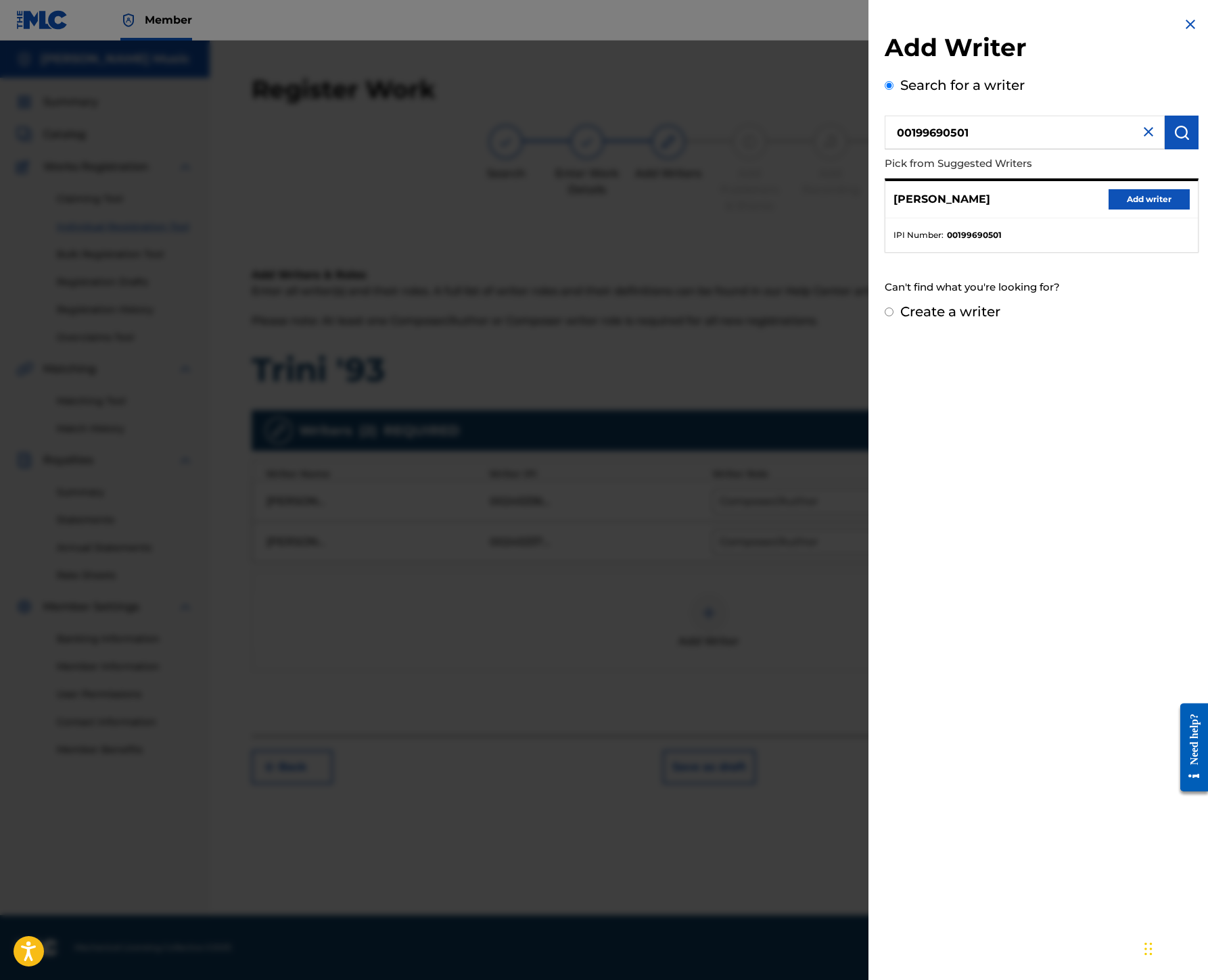
click at [1108, 210] on button "Add writer" at bounding box center [1149, 199] width 81 height 21
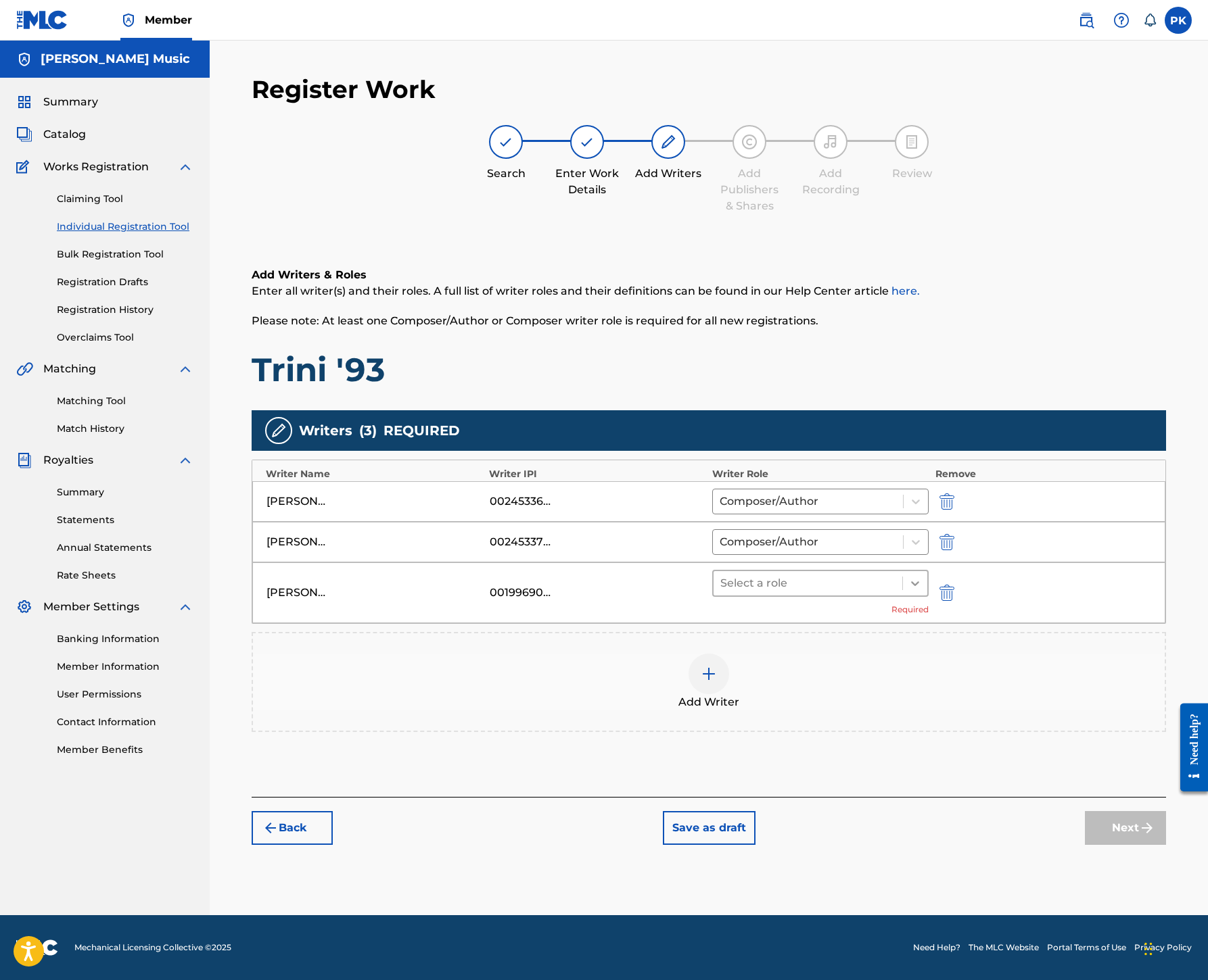
click at [922, 577] on icon at bounding box center [915, 583] width 14 height 14
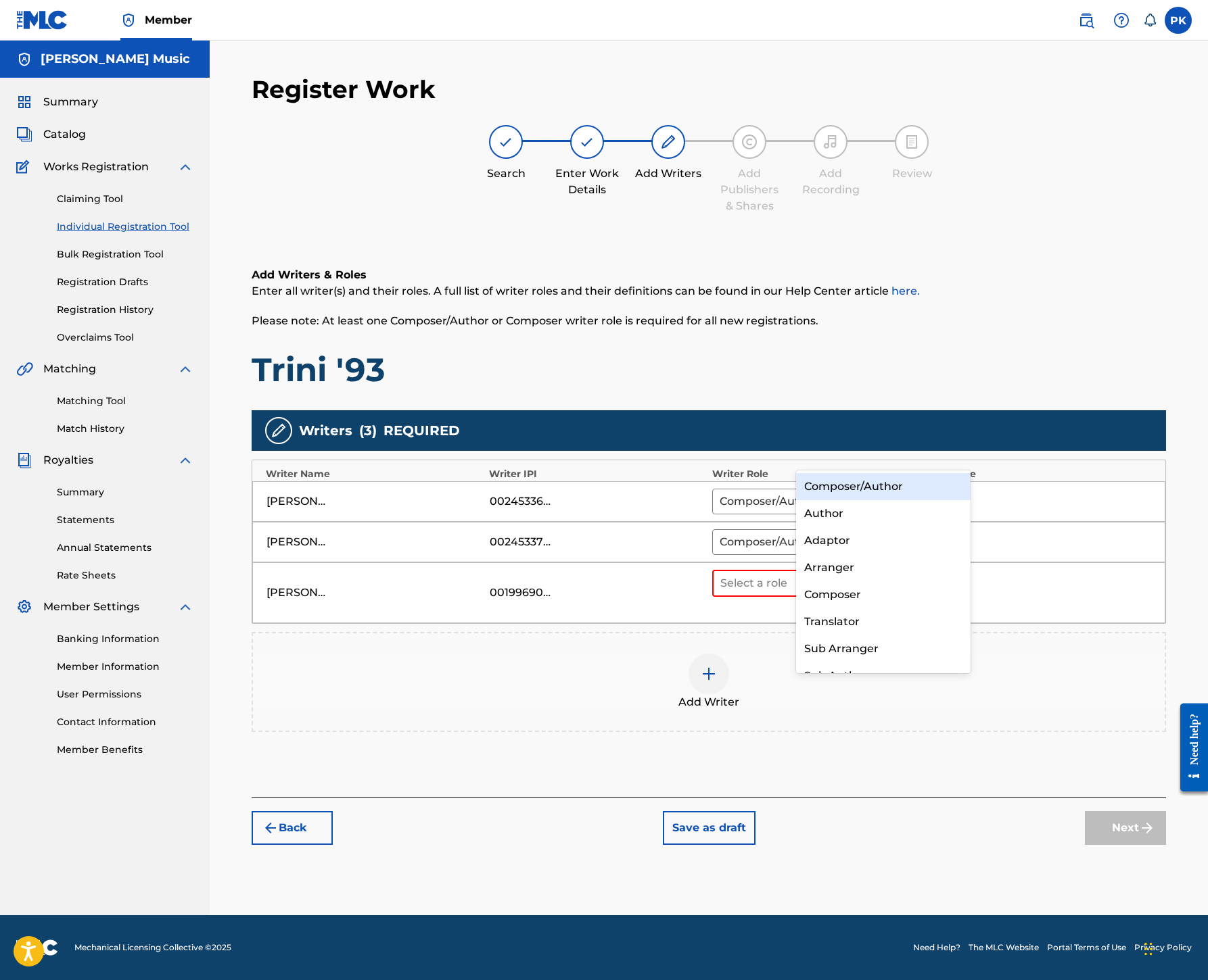
click at [898, 482] on div "Composer/Author" at bounding box center [883, 486] width 174 height 27
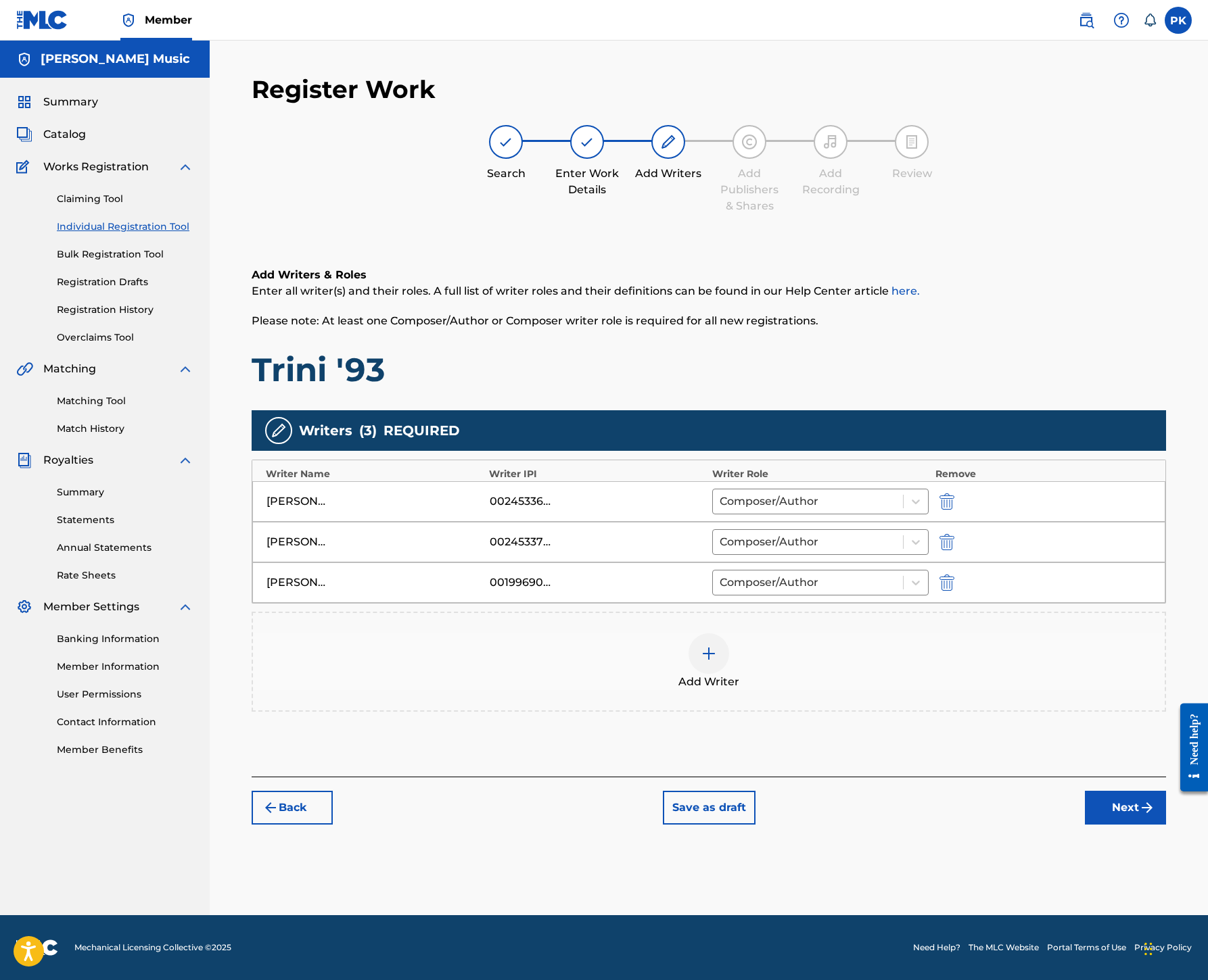
click at [1109, 825] on button "Next" at bounding box center [1125, 808] width 81 height 34
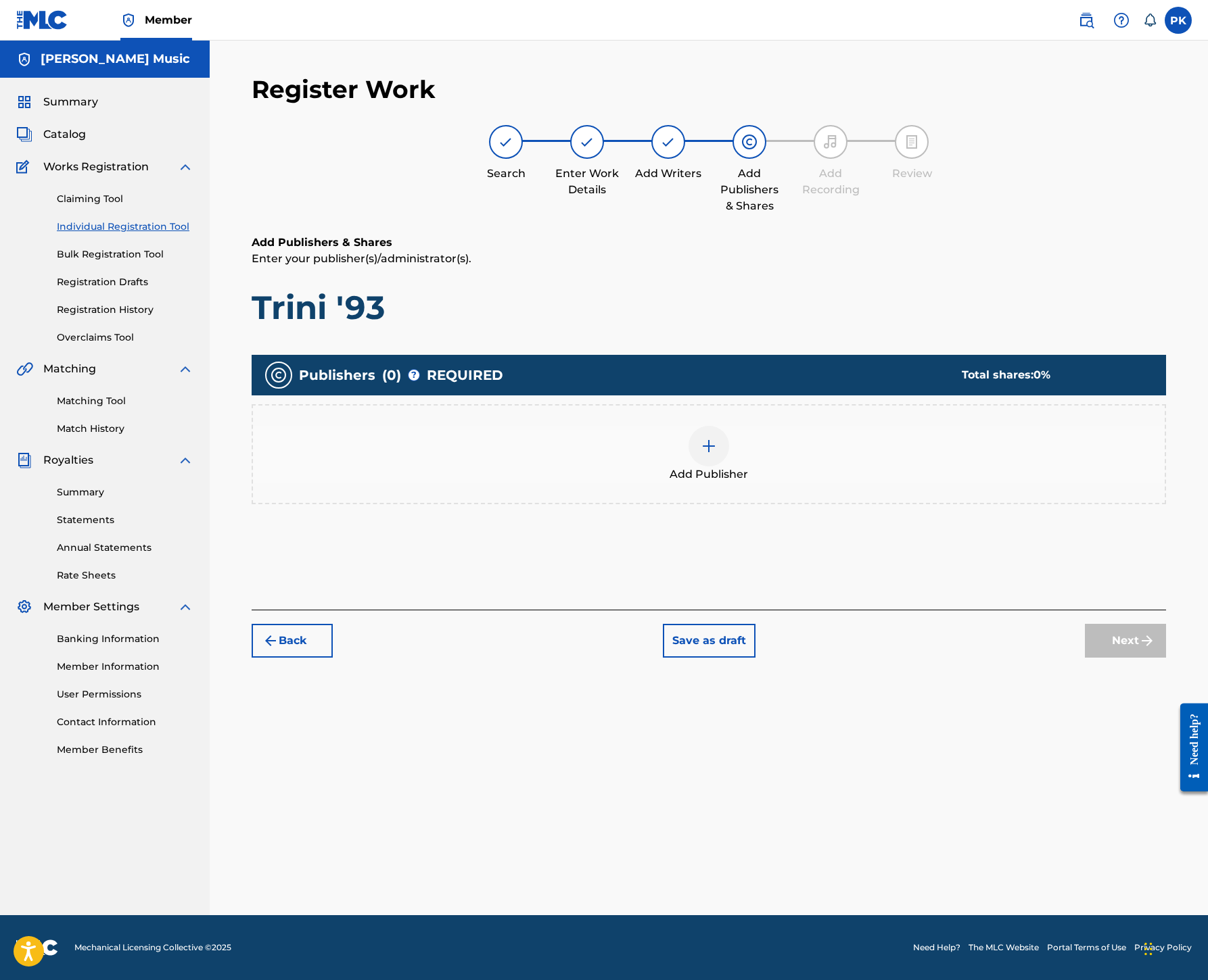
scroll to position [172, 0]
click at [716, 454] on img at bounding box center [708, 446] width 16 height 16
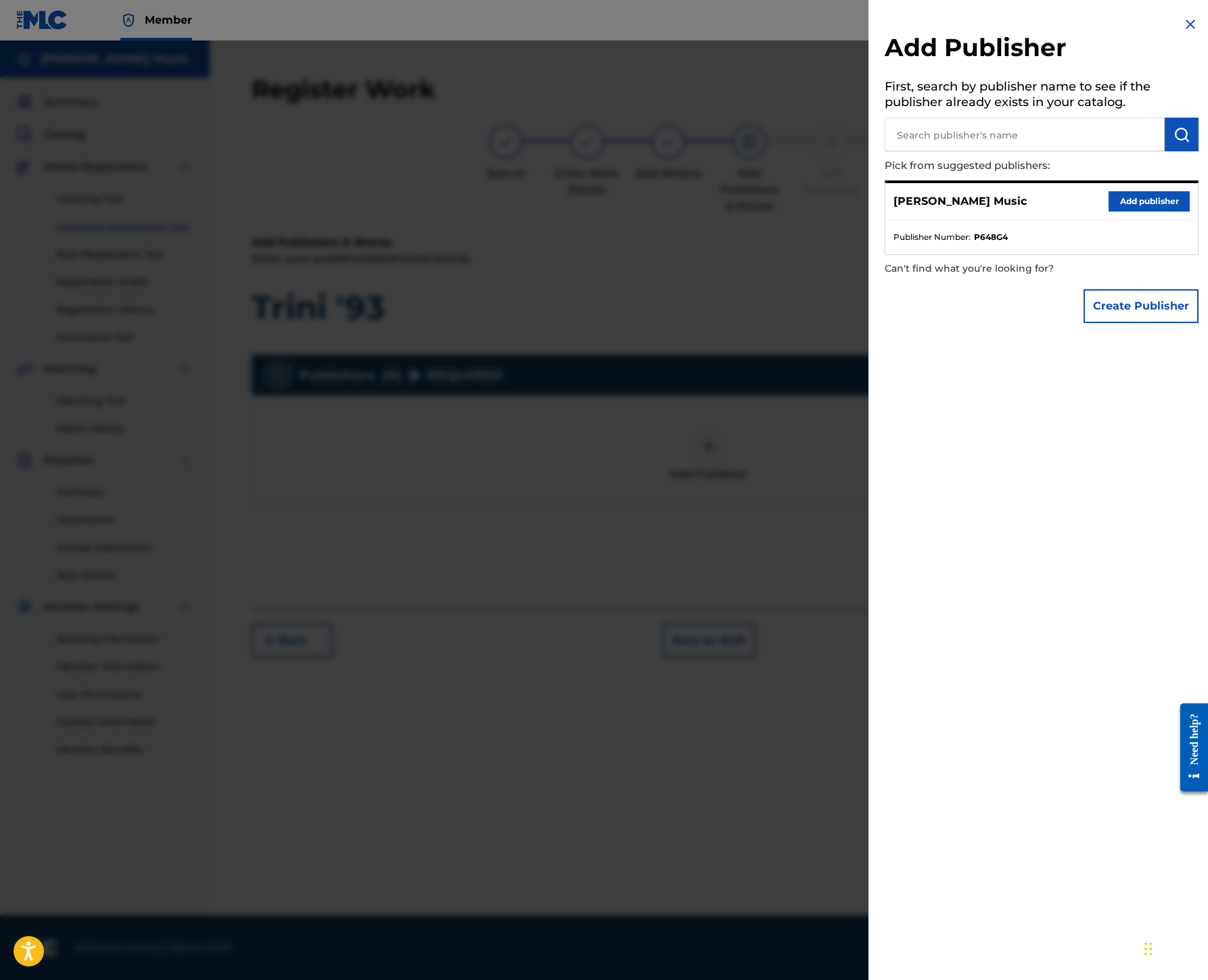
click at [1108, 212] on button "Add publisher" at bounding box center [1149, 201] width 81 height 21
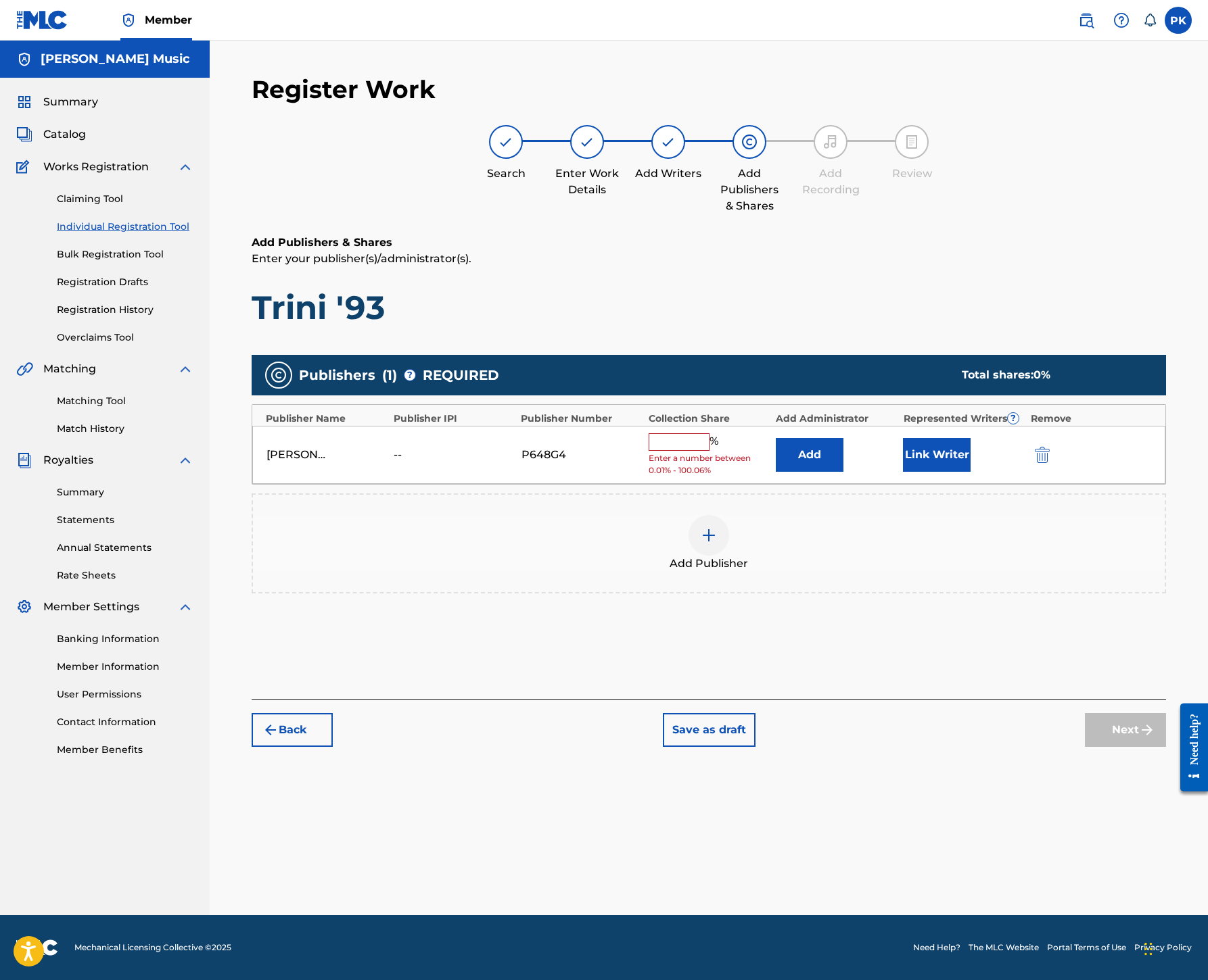
click at [709, 451] on input "text" at bounding box center [679, 442] width 61 height 18
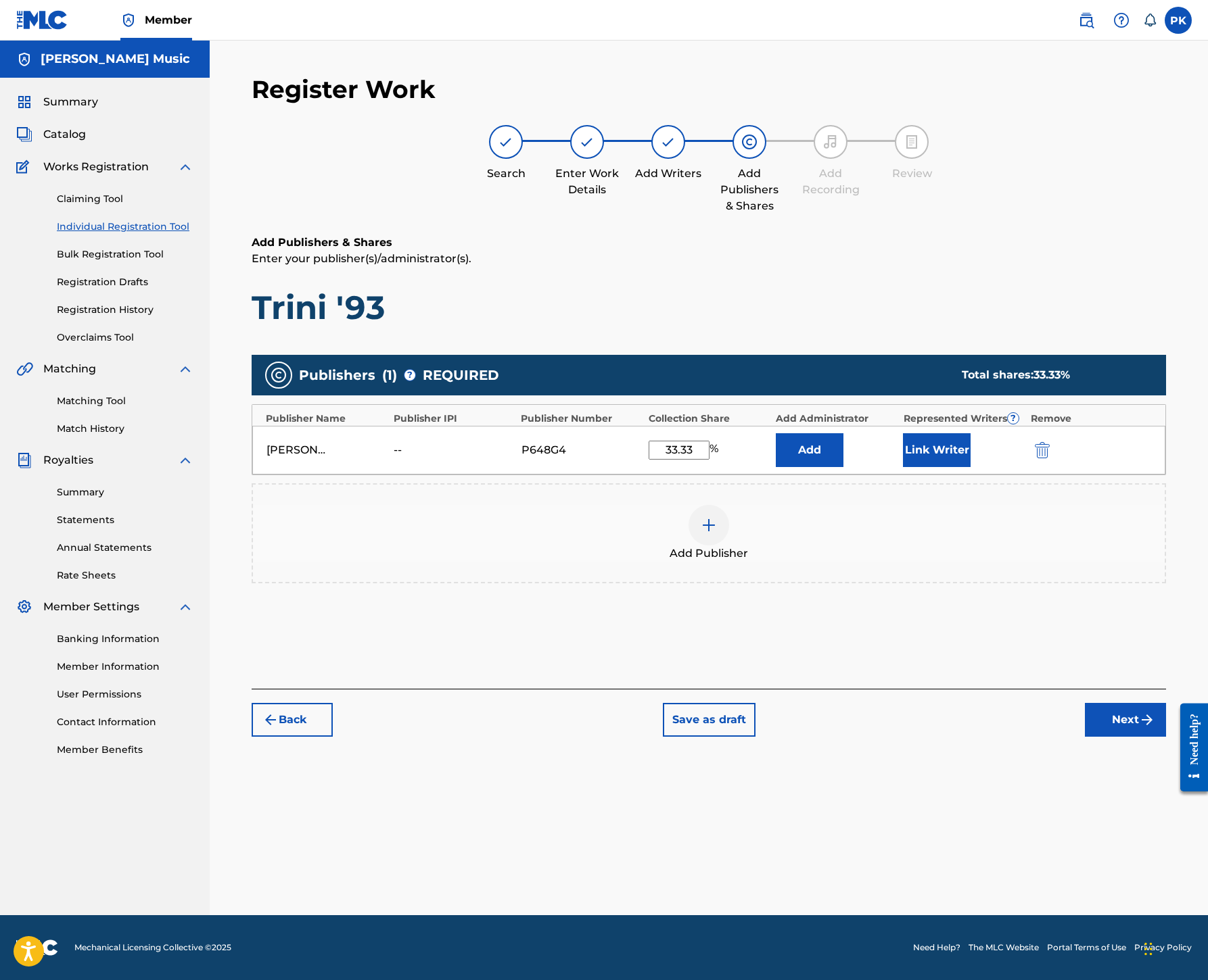
type input "33.33"
click at [971, 467] on button "Link Writer" at bounding box center [936, 450] width 67 height 34
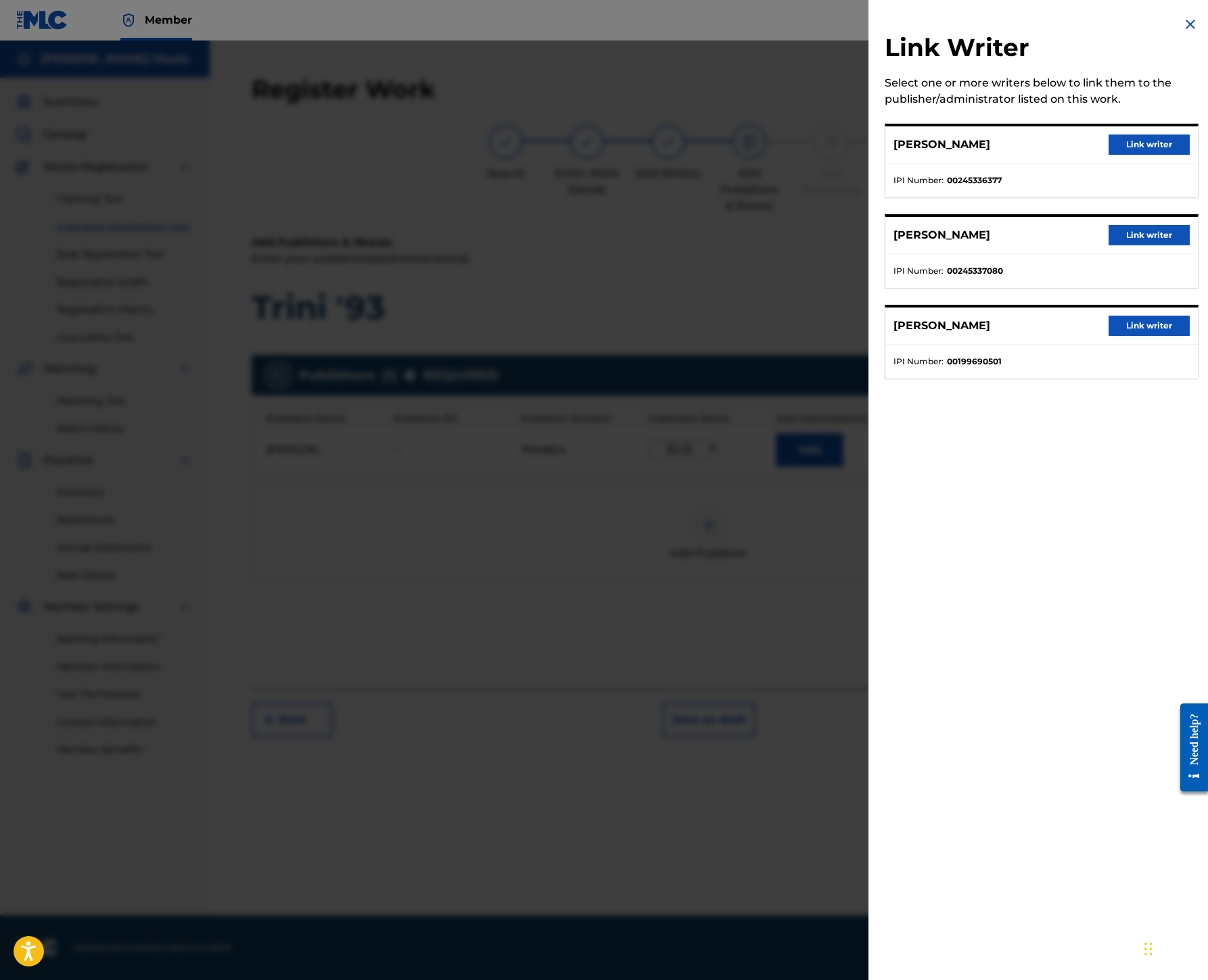
click at [1108, 336] on button "Link writer" at bounding box center [1149, 325] width 81 height 21
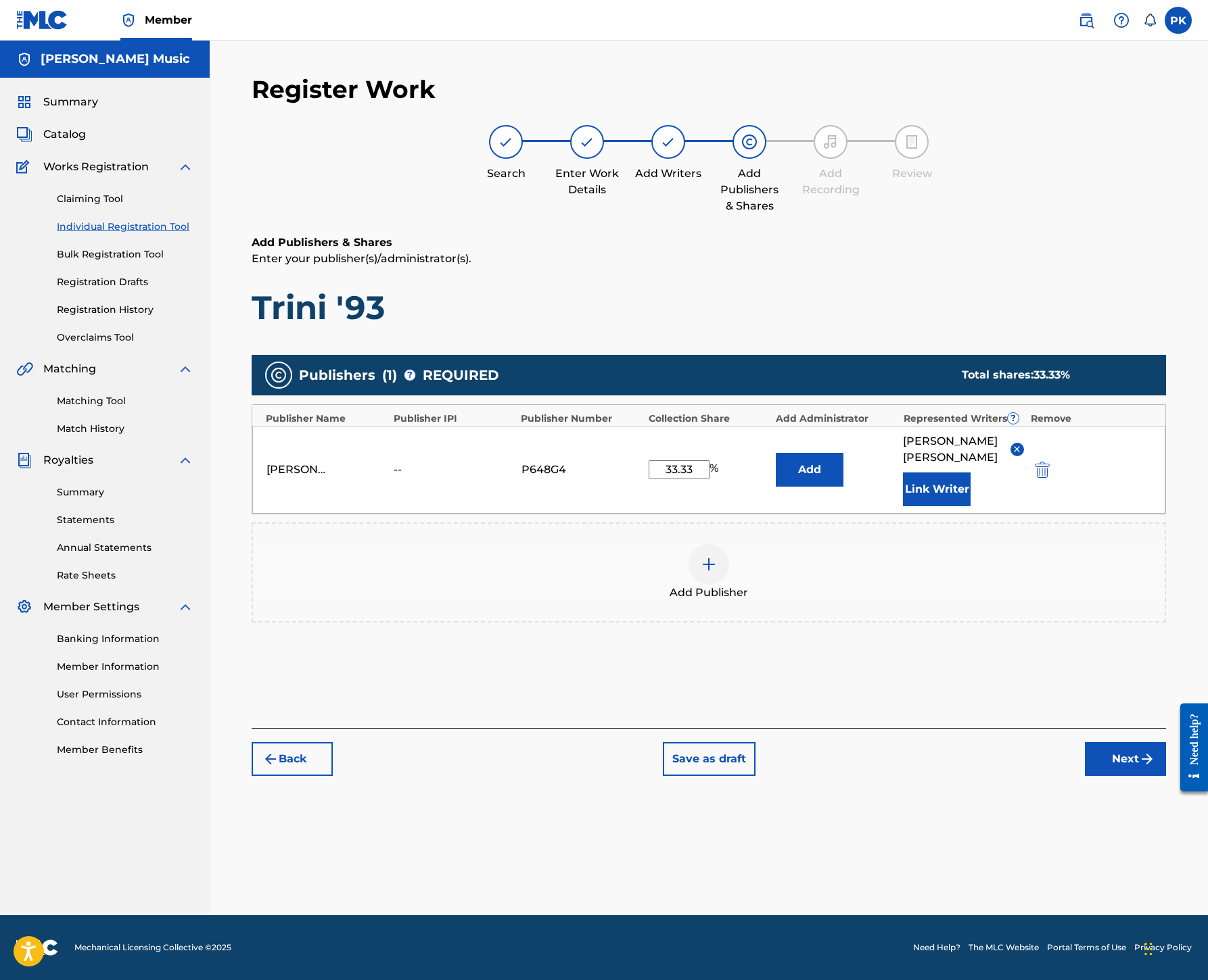
click at [1084, 776] on button "Next" at bounding box center [1125, 758] width 81 height 34
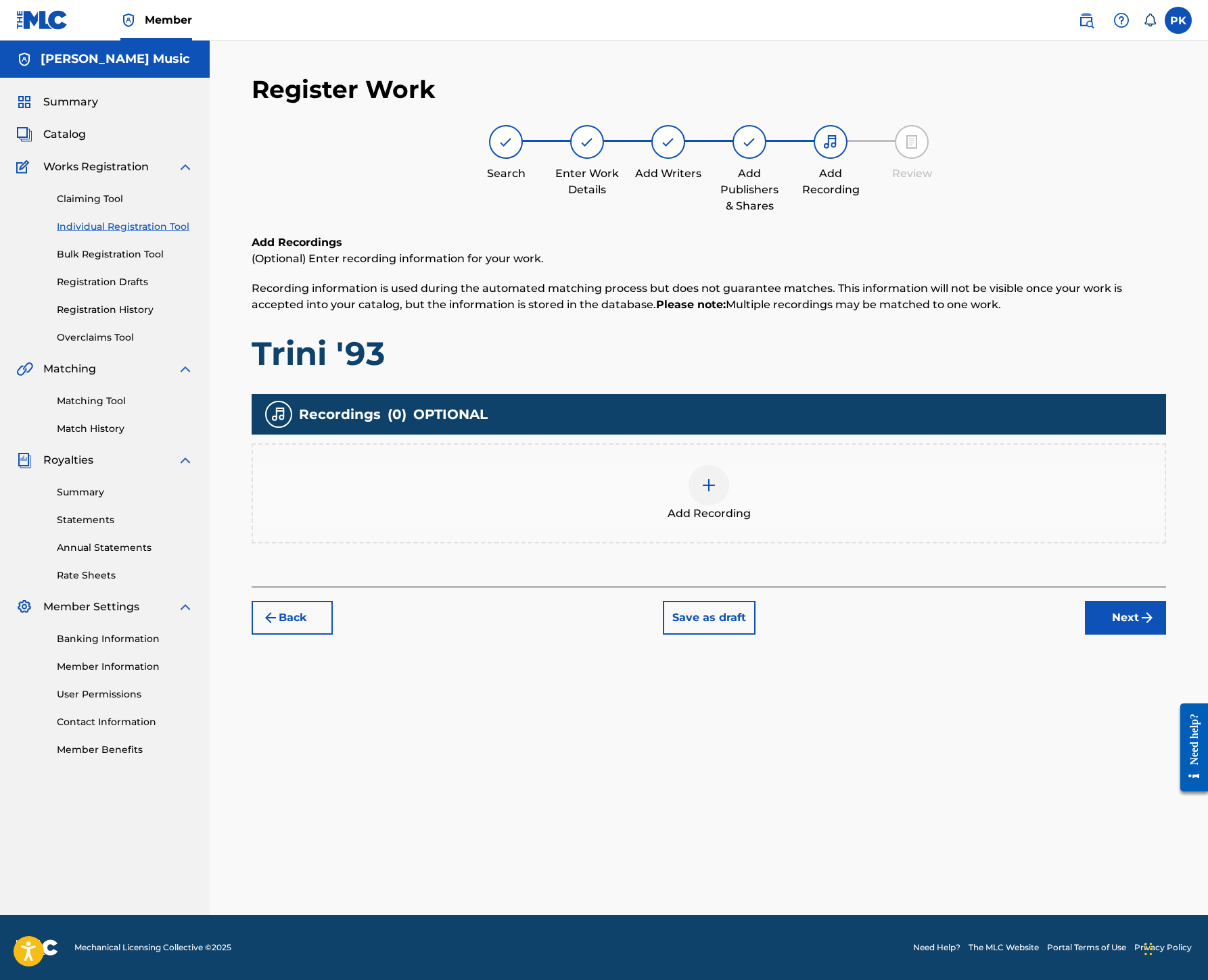
scroll to position [61, 0]
click at [1084, 635] on button "Next" at bounding box center [1125, 618] width 81 height 34
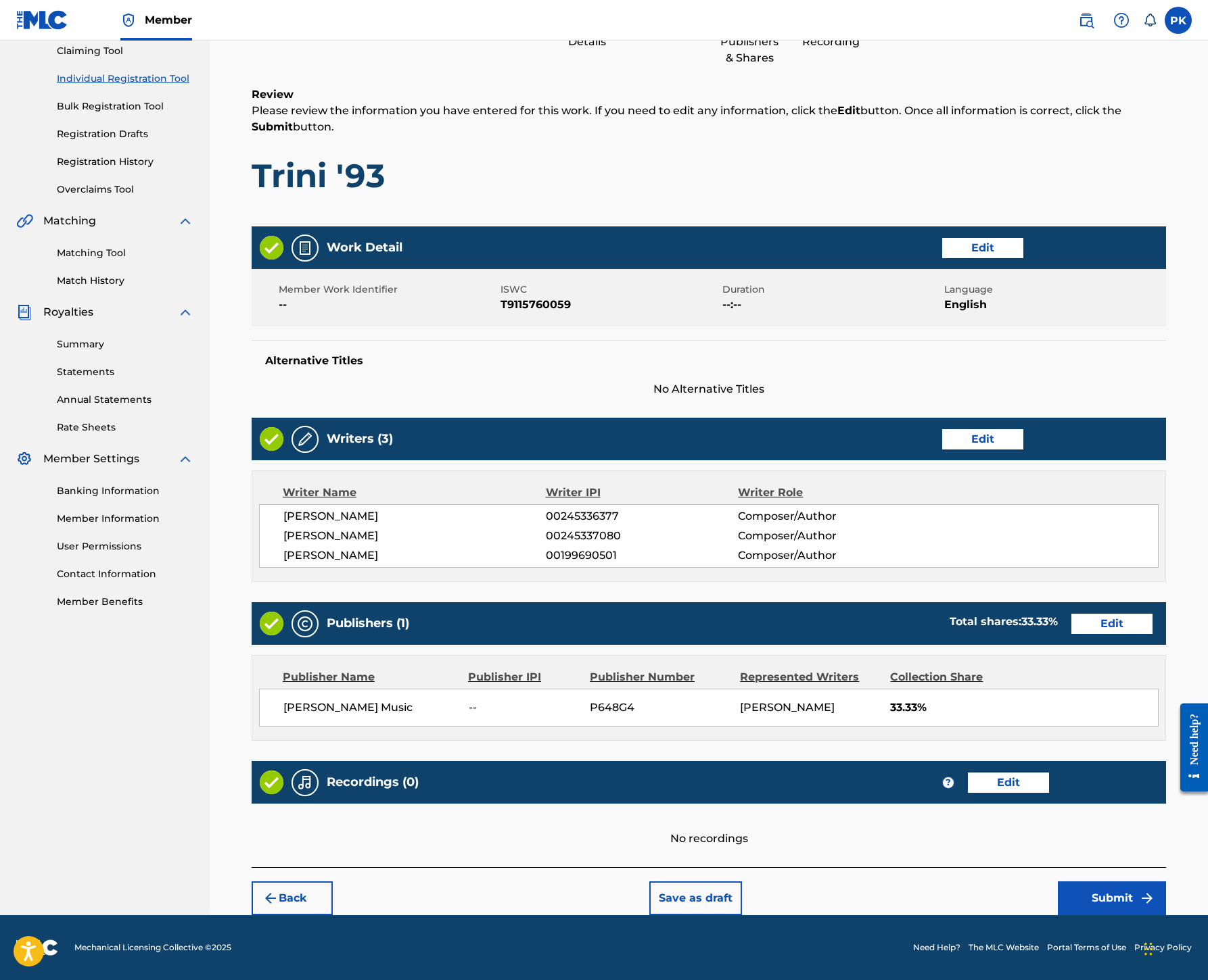
scroll to position [781, 0]
click at [1098, 881] on button "Submit" at bounding box center [1111, 898] width 108 height 34
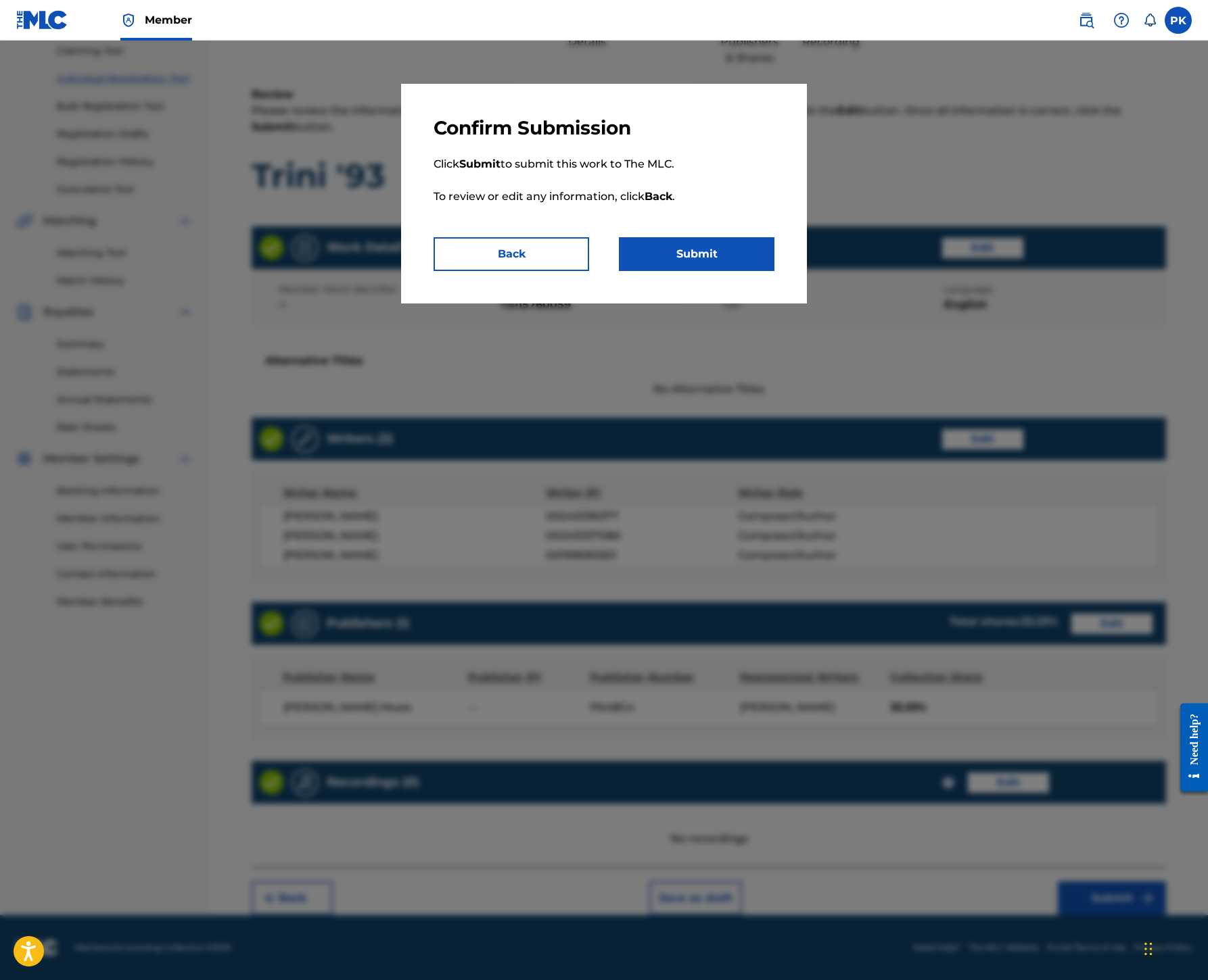
click at [770, 271] on button "Submit" at bounding box center [696, 254] width 155 height 34
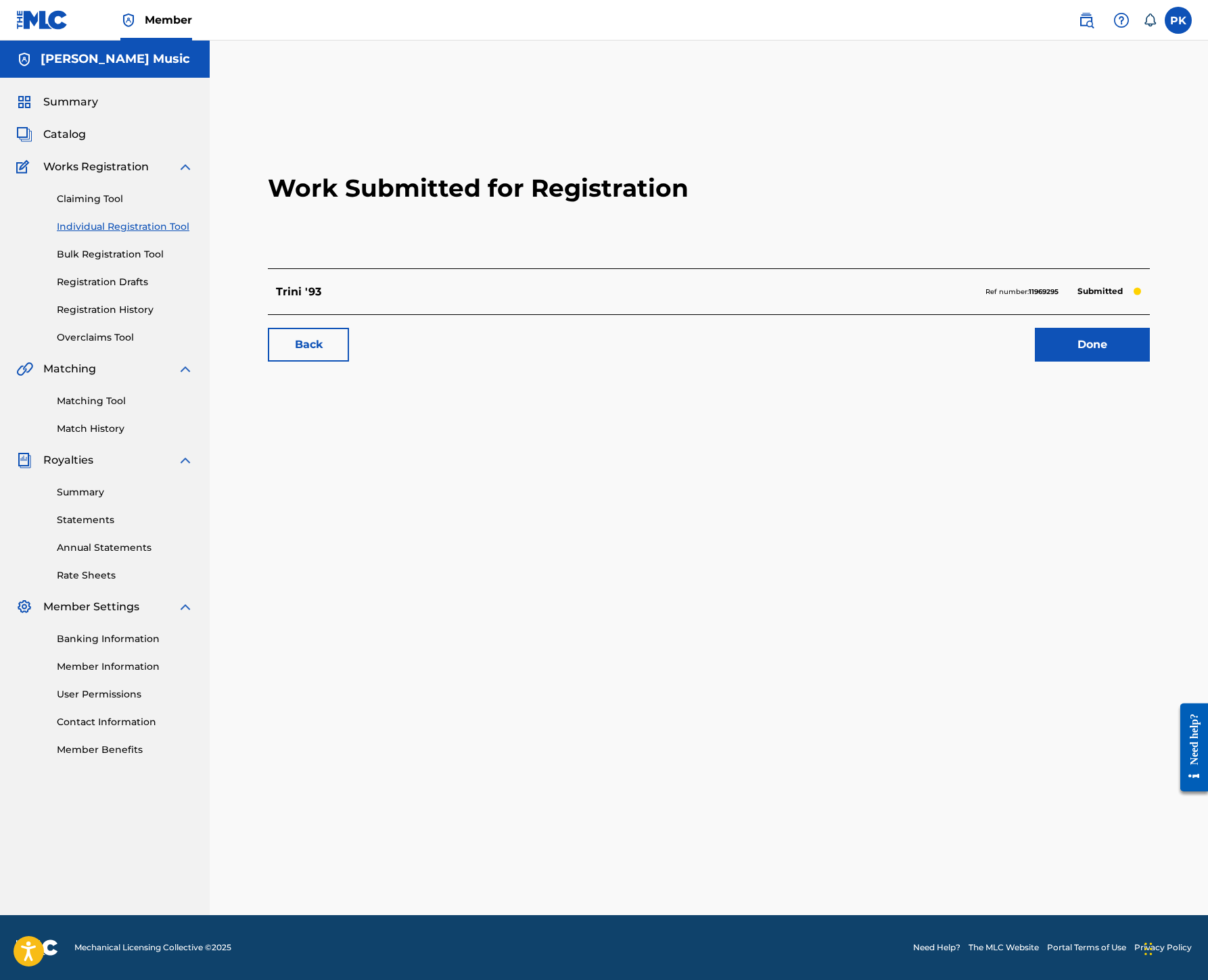
click at [1048, 362] on link "Done" at bounding box center [1092, 344] width 115 height 34
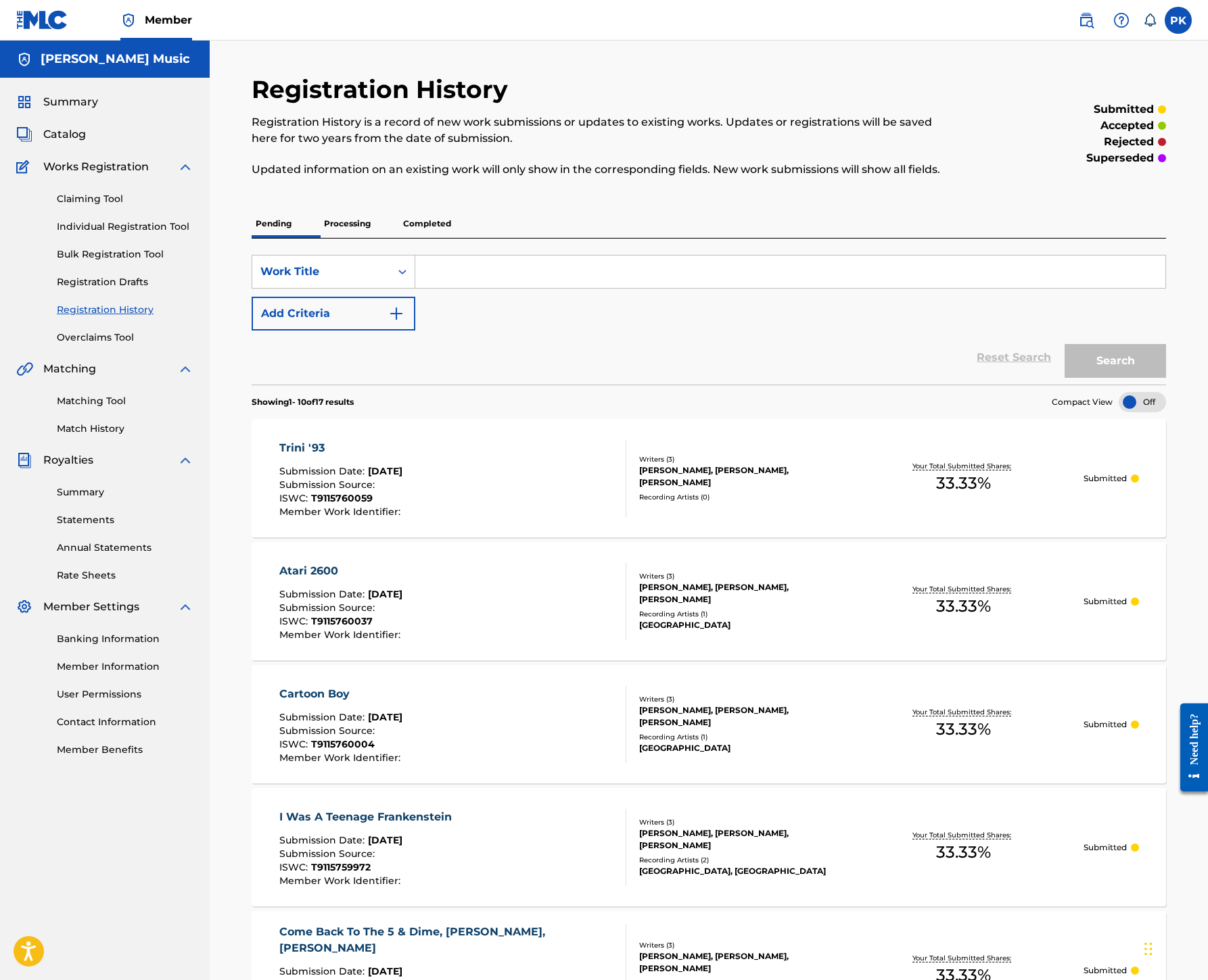
click at [193, 233] on link "Individual Registration Tool" at bounding box center [125, 226] width 137 height 14
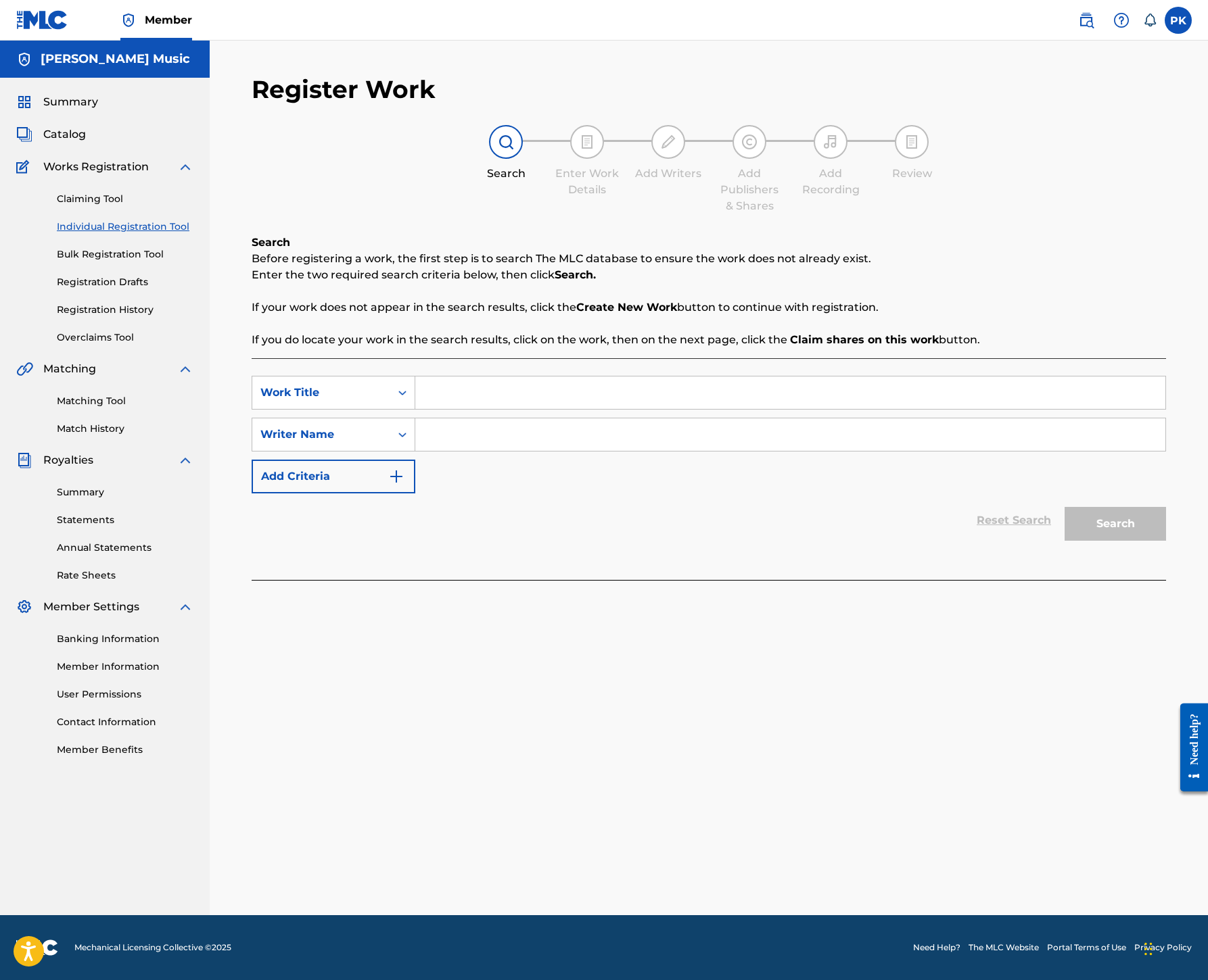
click at [736, 408] on input "Search Form" at bounding box center [790, 393] width 750 height 33
paste input "[PERSON_NAME]"
type input "[PERSON_NAME]"
click at [748, 451] on input "Search Form" at bounding box center [790, 434] width 750 height 33
type input "[PERSON_NAME]"
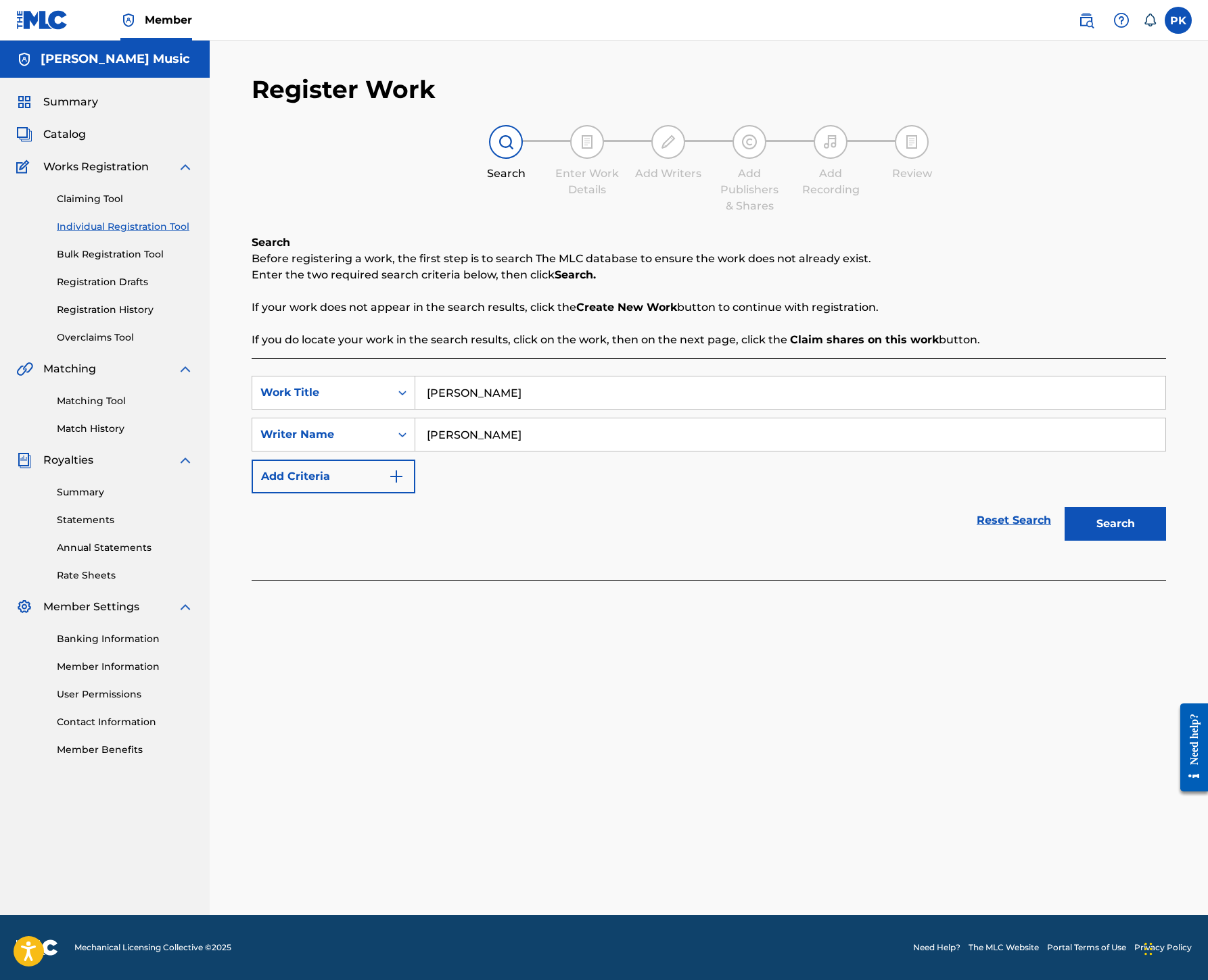
click at [1065, 541] on button "Search" at bounding box center [1115, 524] width 102 height 34
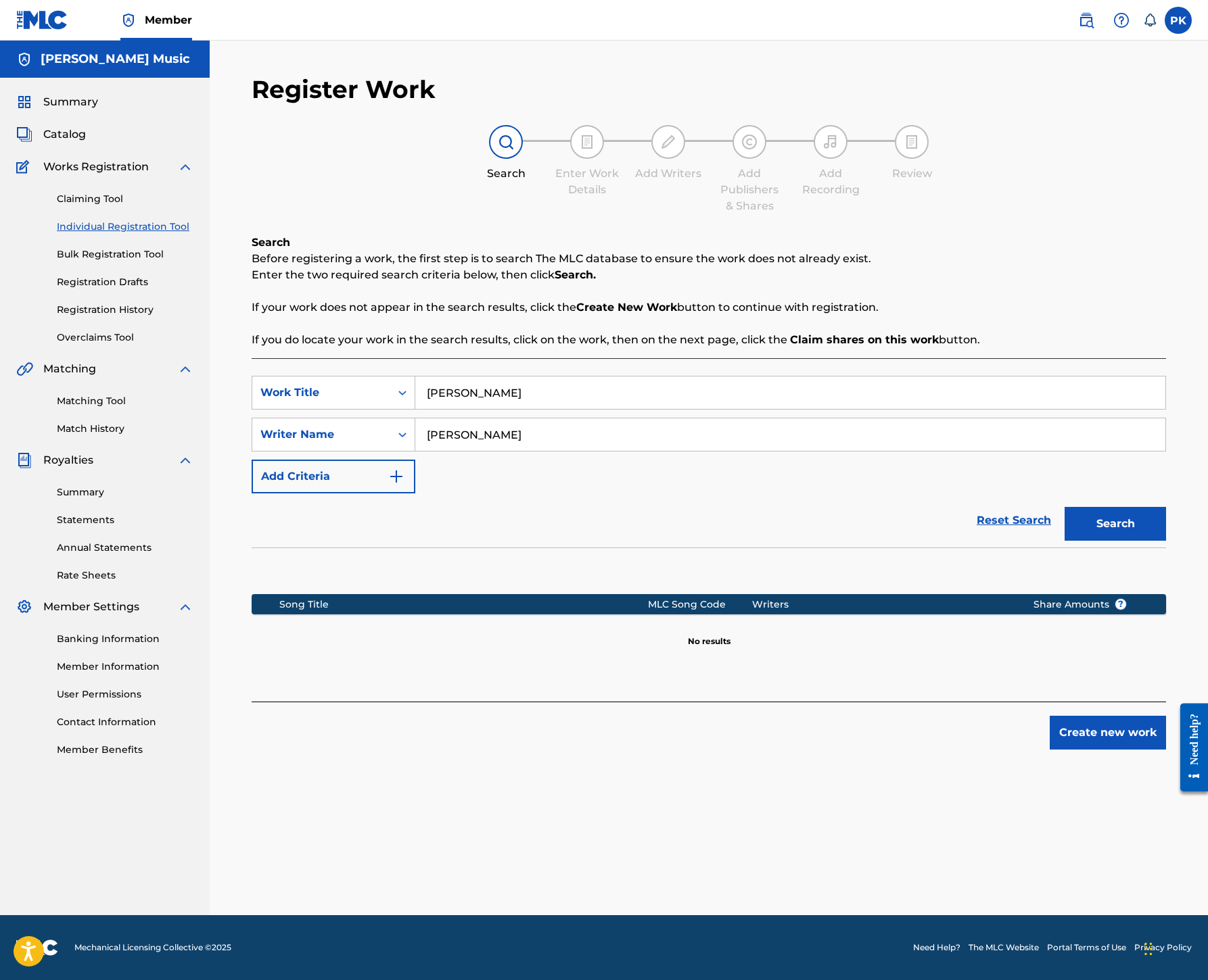
scroll to position [394, 0]
click at [1076, 750] on button "Create new work" at bounding box center [1108, 733] width 117 height 34
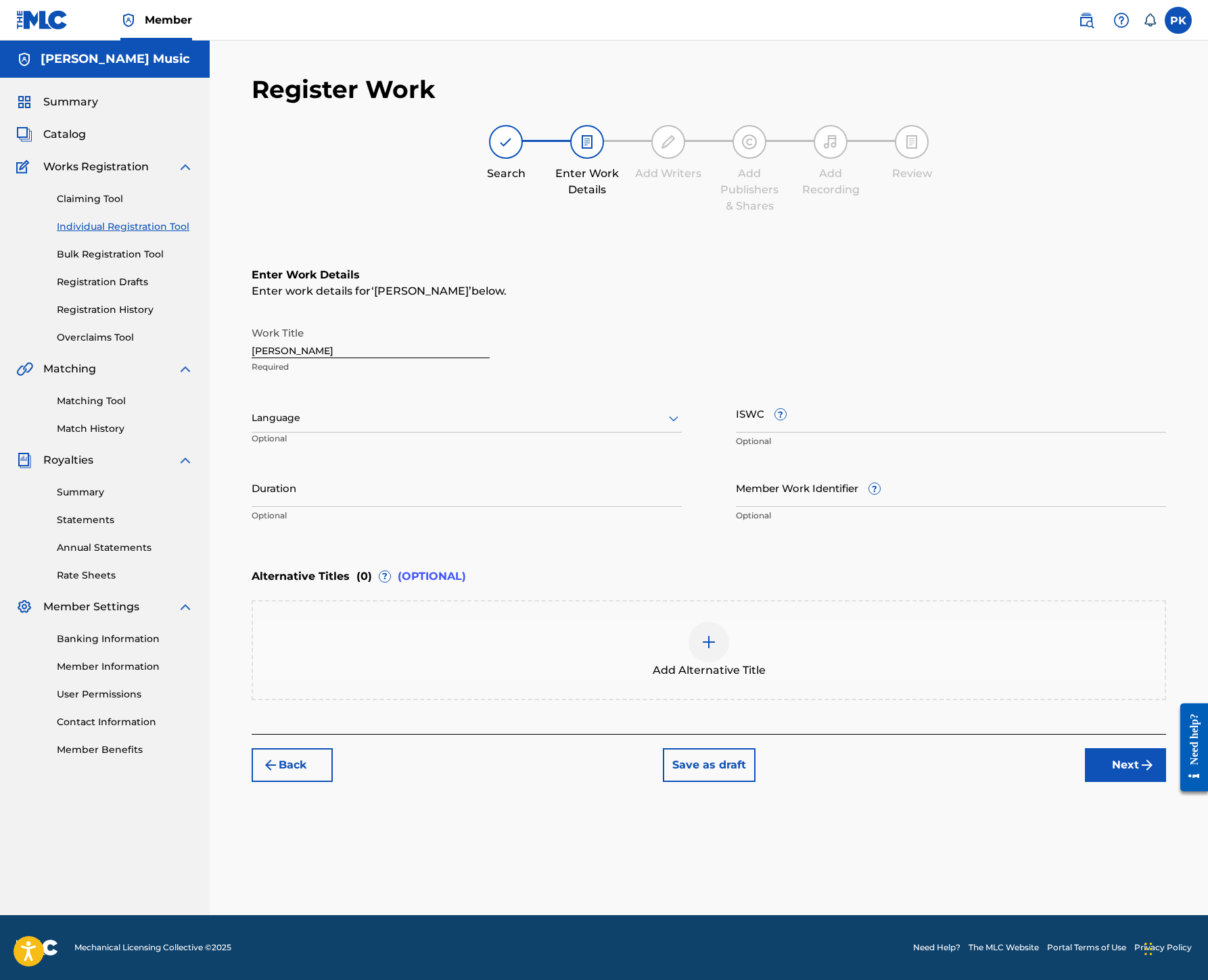
scroll to position [211, 0]
click at [682, 420] on div at bounding box center [466, 417] width 430 height 17
click at [682, 432] on div "Language" at bounding box center [466, 418] width 430 height 29
click at [682, 426] on icon at bounding box center [674, 418] width 16 height 16
click at [663, 463] on div "English" at bounding box center [466, 447] width 428 height 31
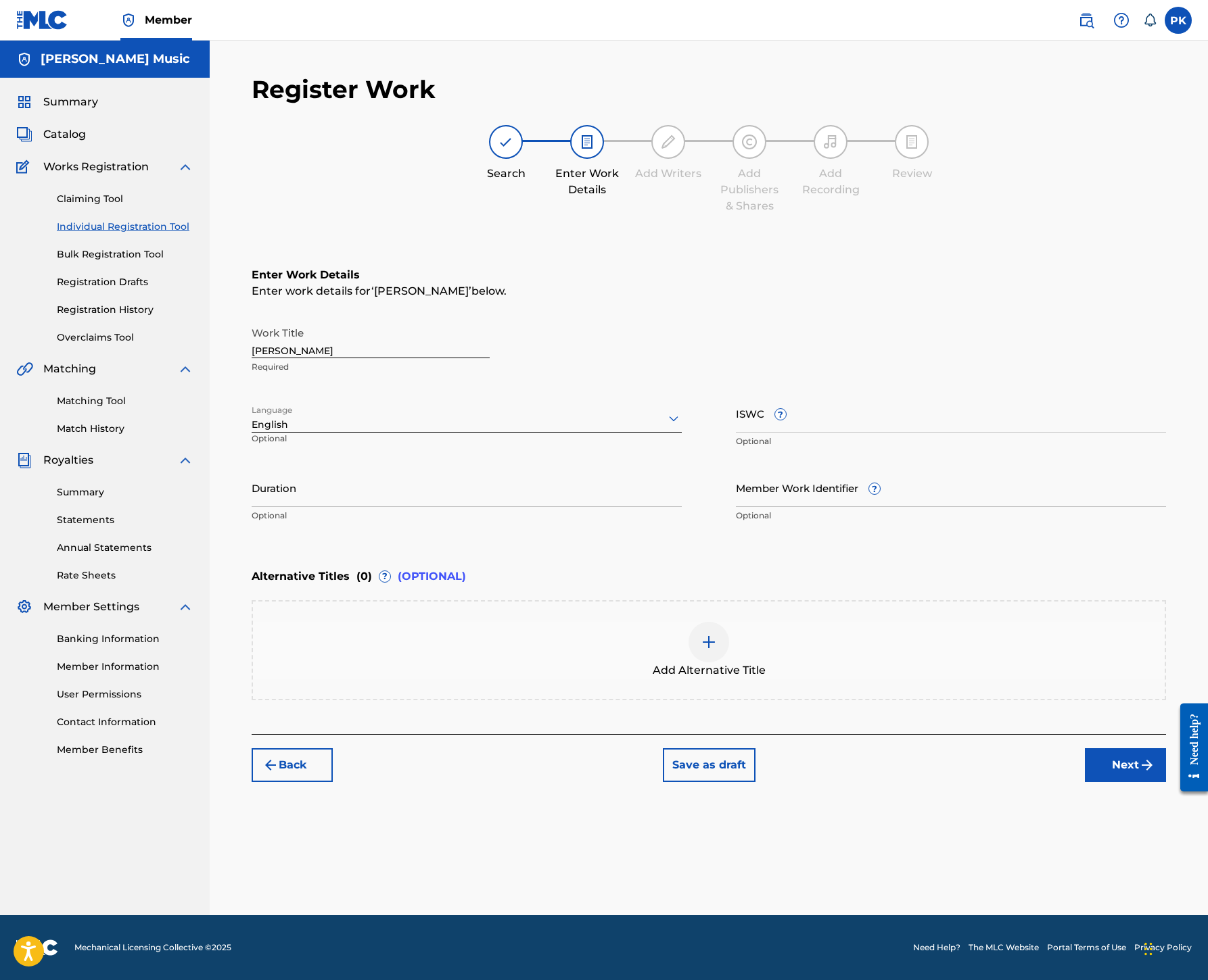
click at [859, 432] on input "ISWC ?" at bounding box center [951, 412] width 430 height 39
paste input "T9115760071"
type input "T9115760071"
click at [1106, 782] on button "Next" at bounding box center [1125, 765] width 81 height 34
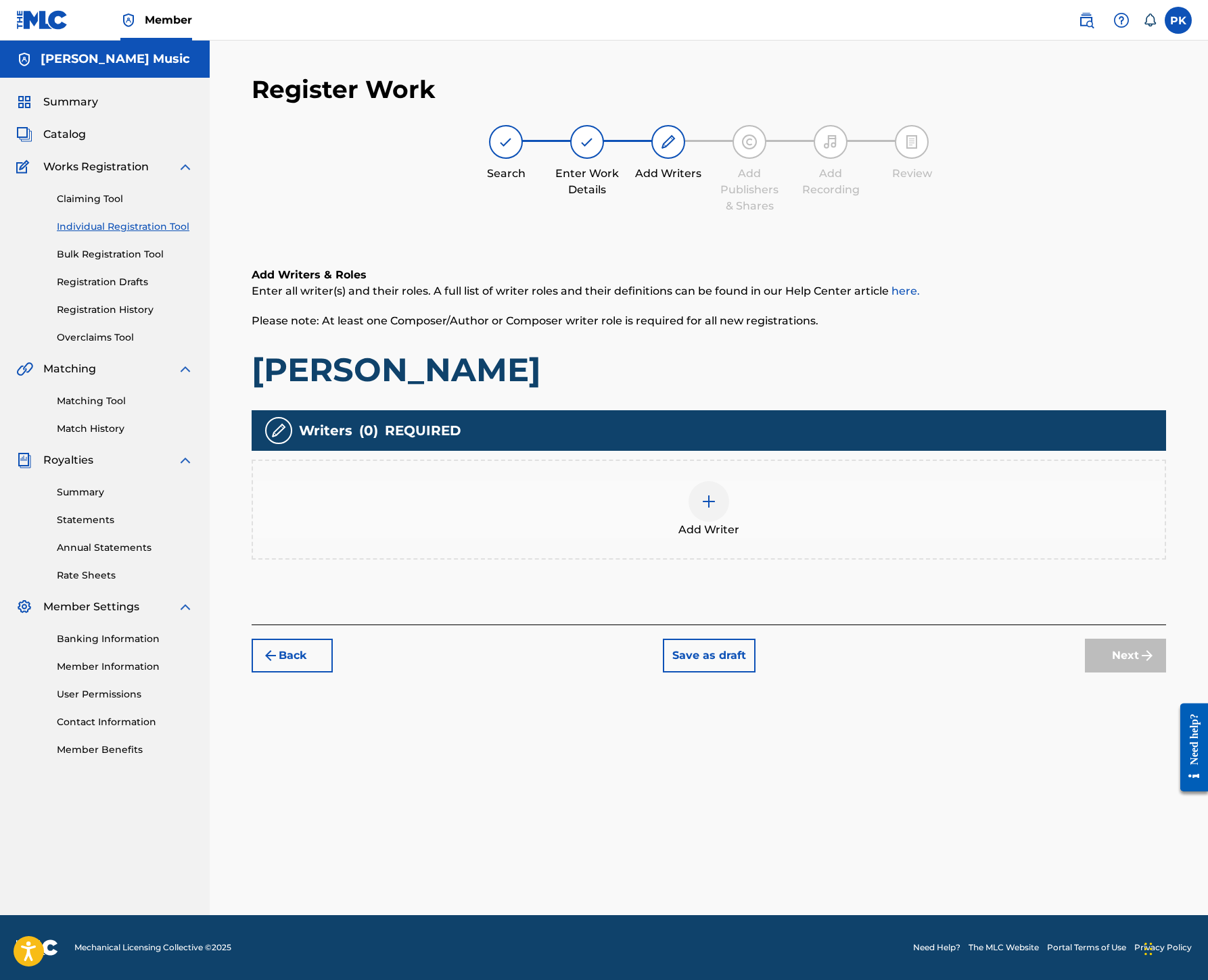
scroll to position [394, 0]
click at [716, 493] on img at bounding box center [708, 501] width 16 height 16
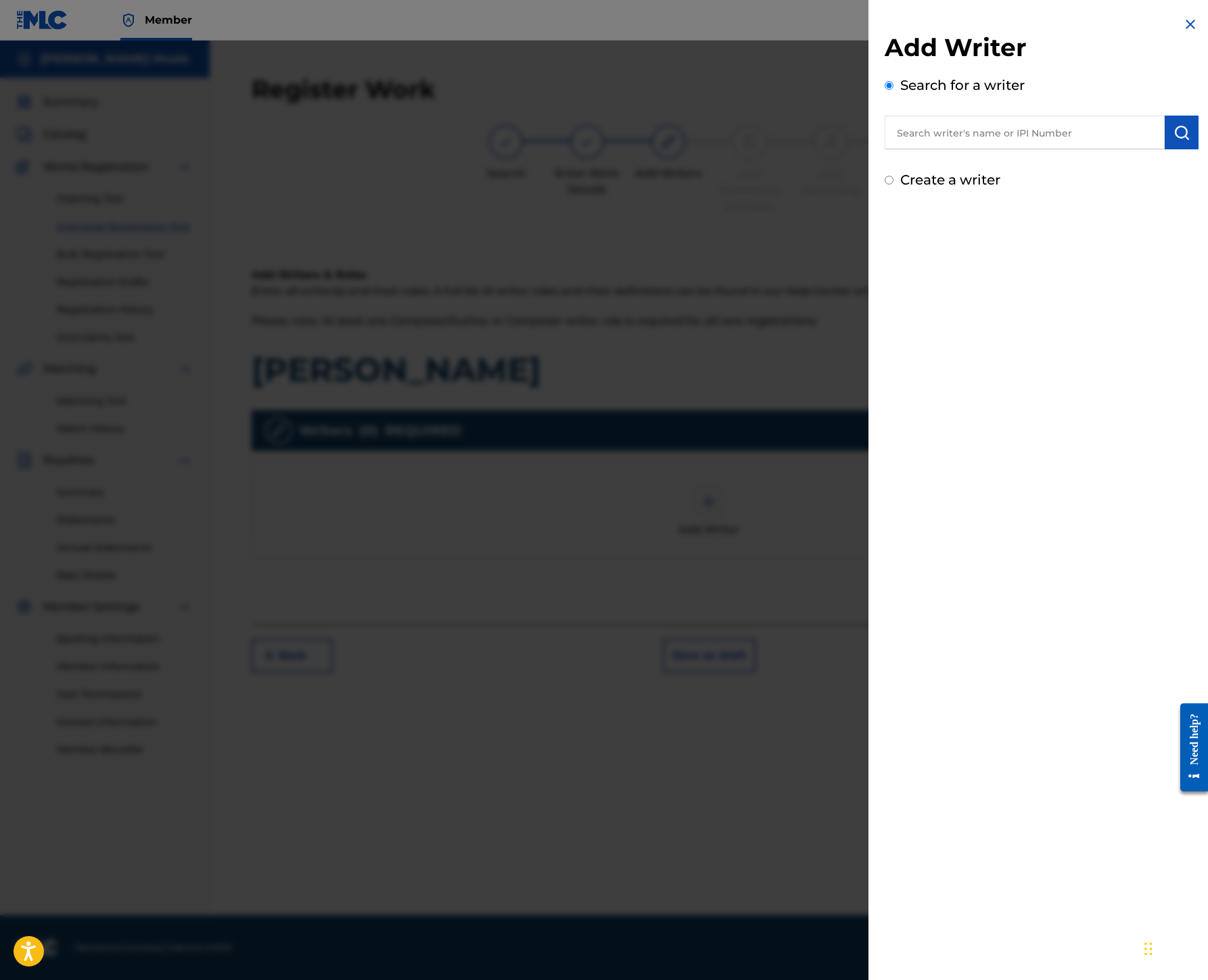
click at [884, 149] on input "text" at bounding box center [1024, 133] width 280 height 34
paste input "00245336377"
type input "00245336377"
click at [1173, 140] on img "submit" at bounding box center [1181, 133] width 16 height 16
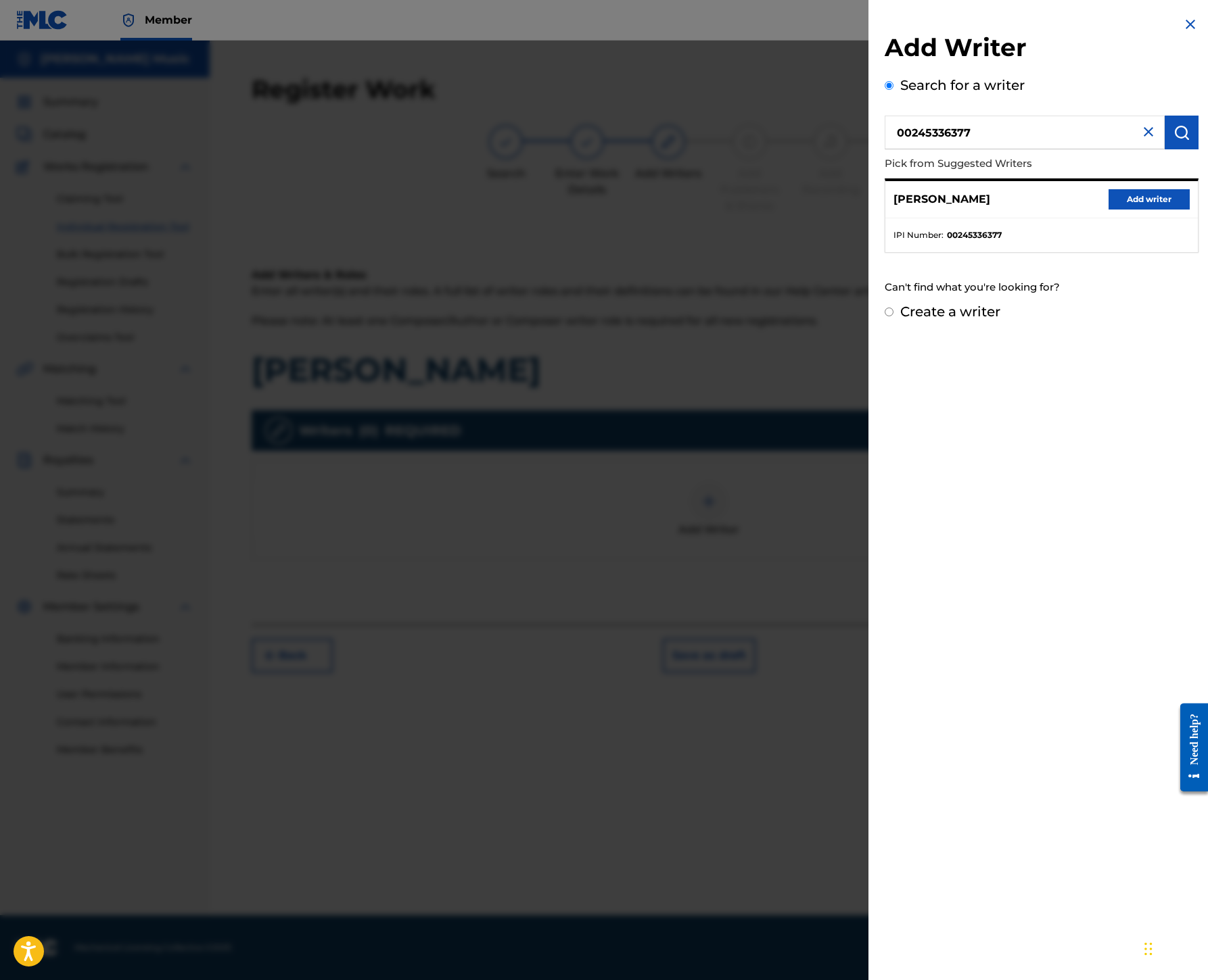
click at [1112, 210] on button "Add writer" at bounding box center [1149, 199] width 81 height 21
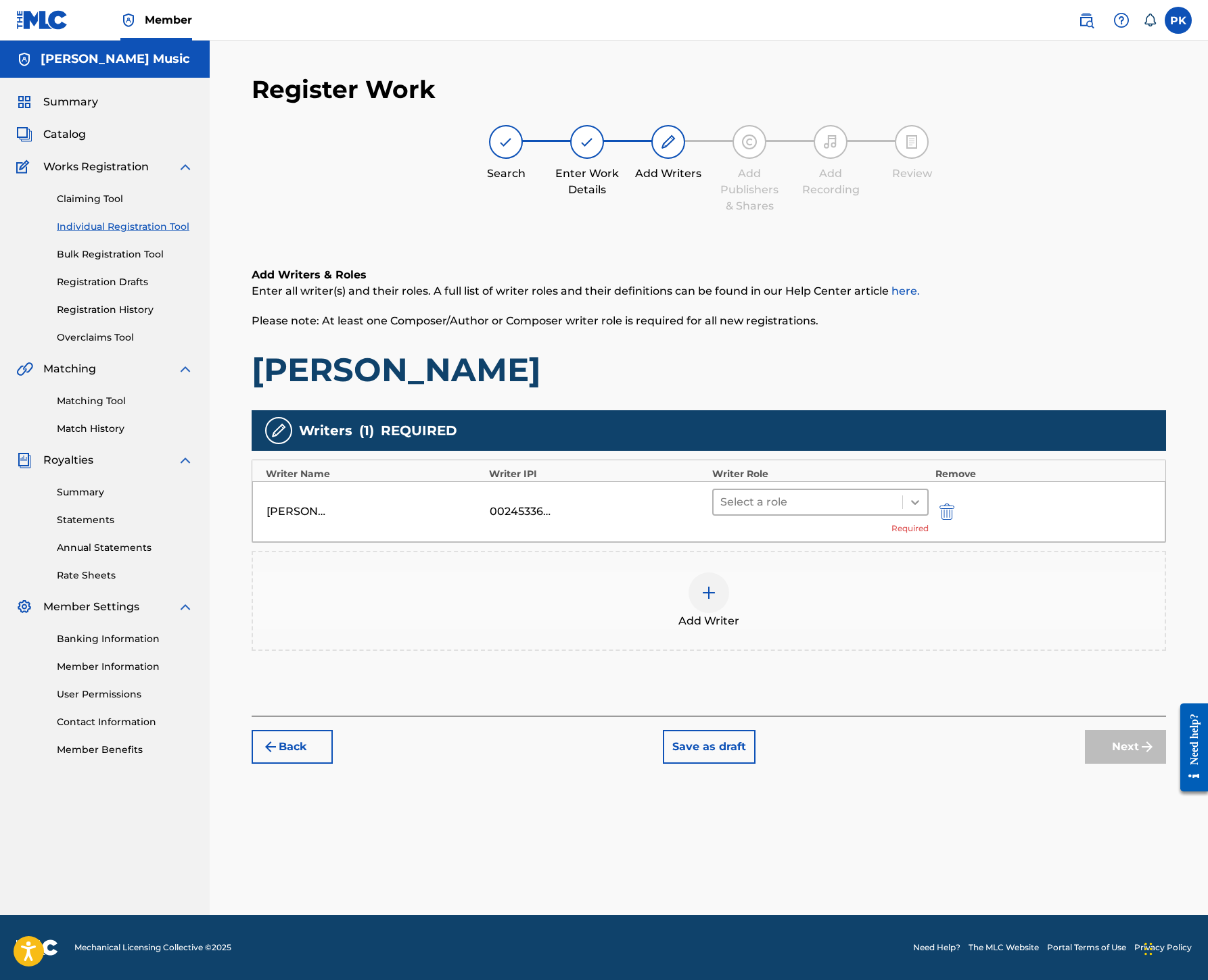
click at [927, 490] on div at bounding box center [914, 502] width 25 height 25
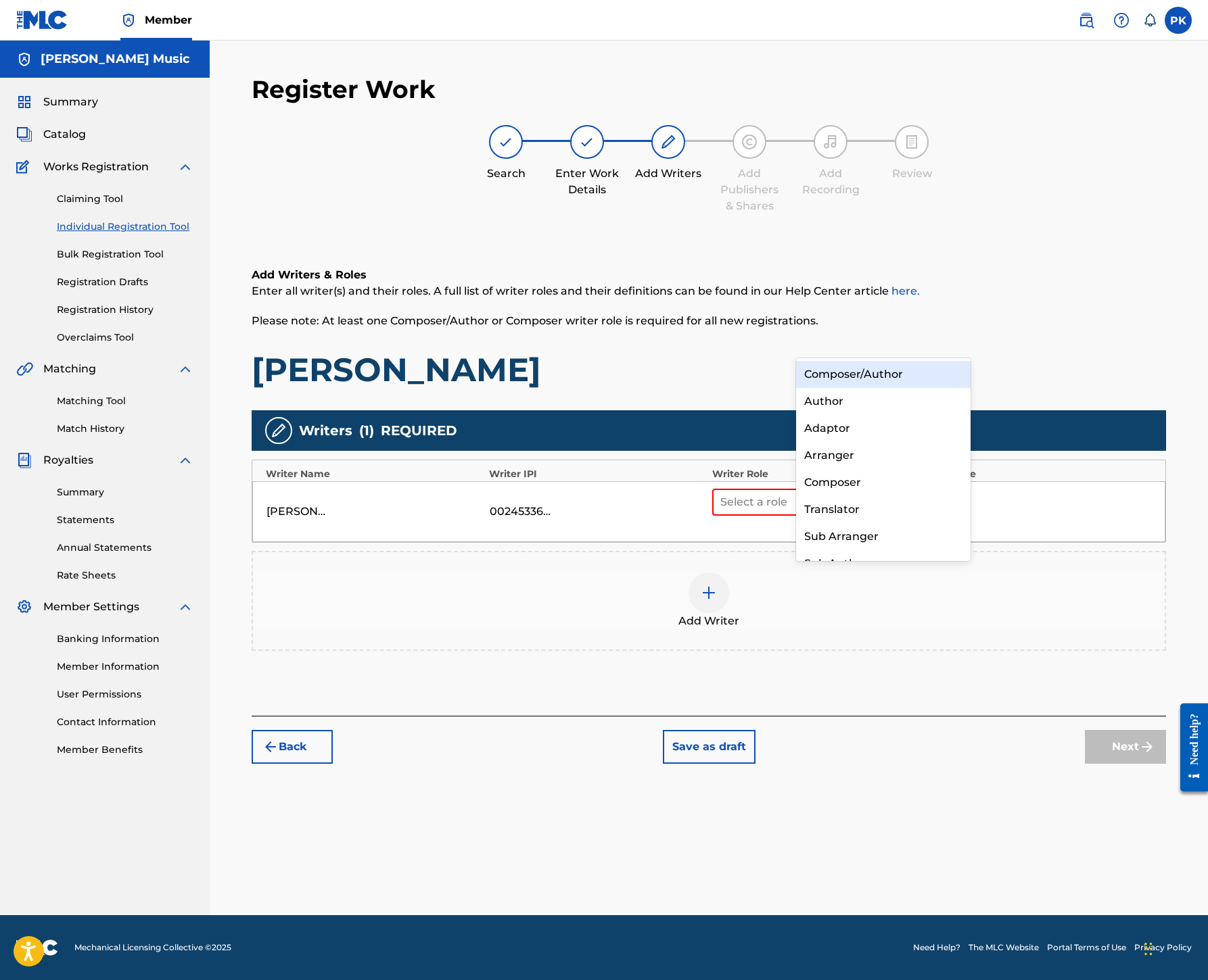
click at [898, 376] on div "Composer/Author" at bounding box center [883, 374] width 174 height 27
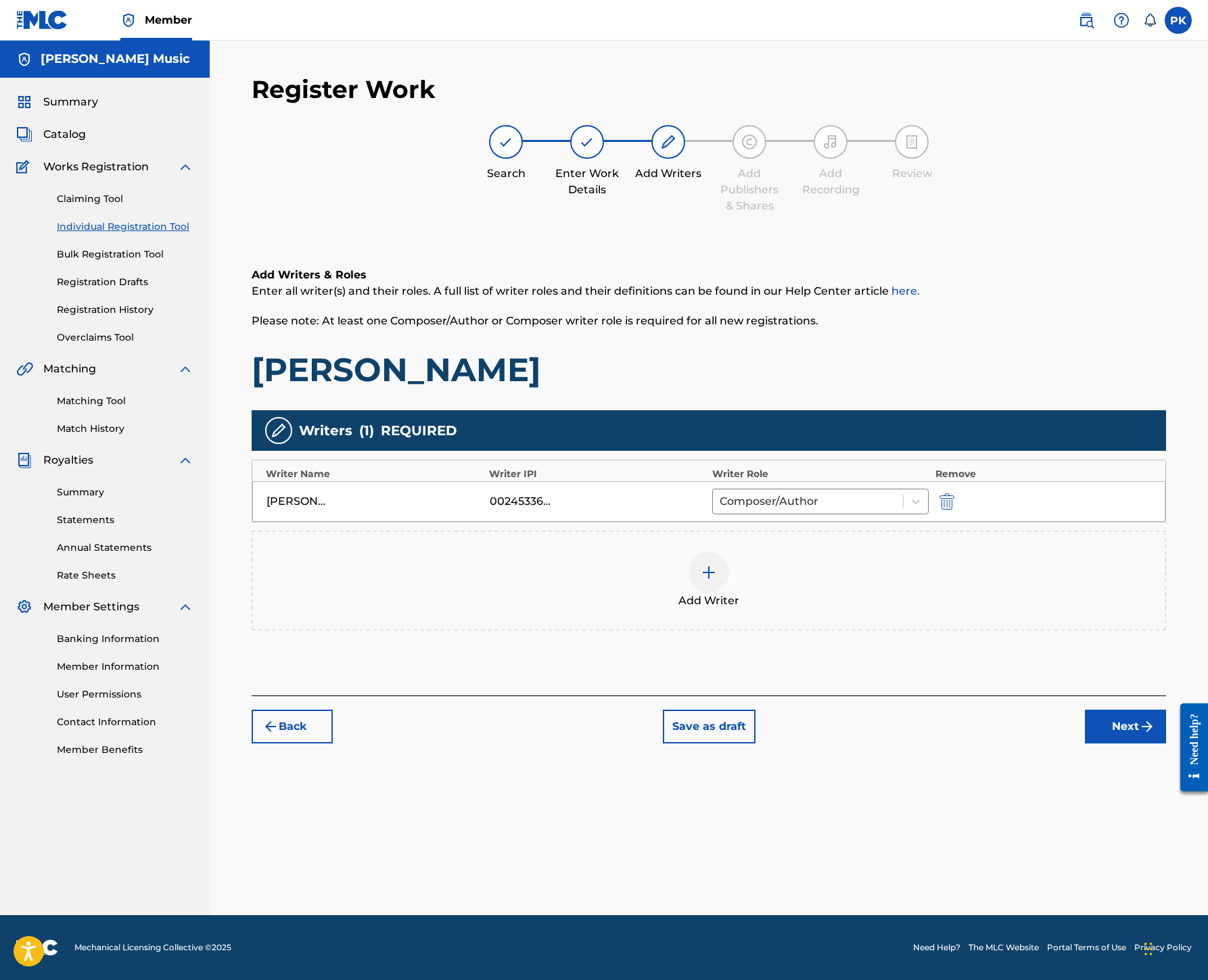
click at [716, 565] on img at bounding box center [708, 573] width 16 height 16
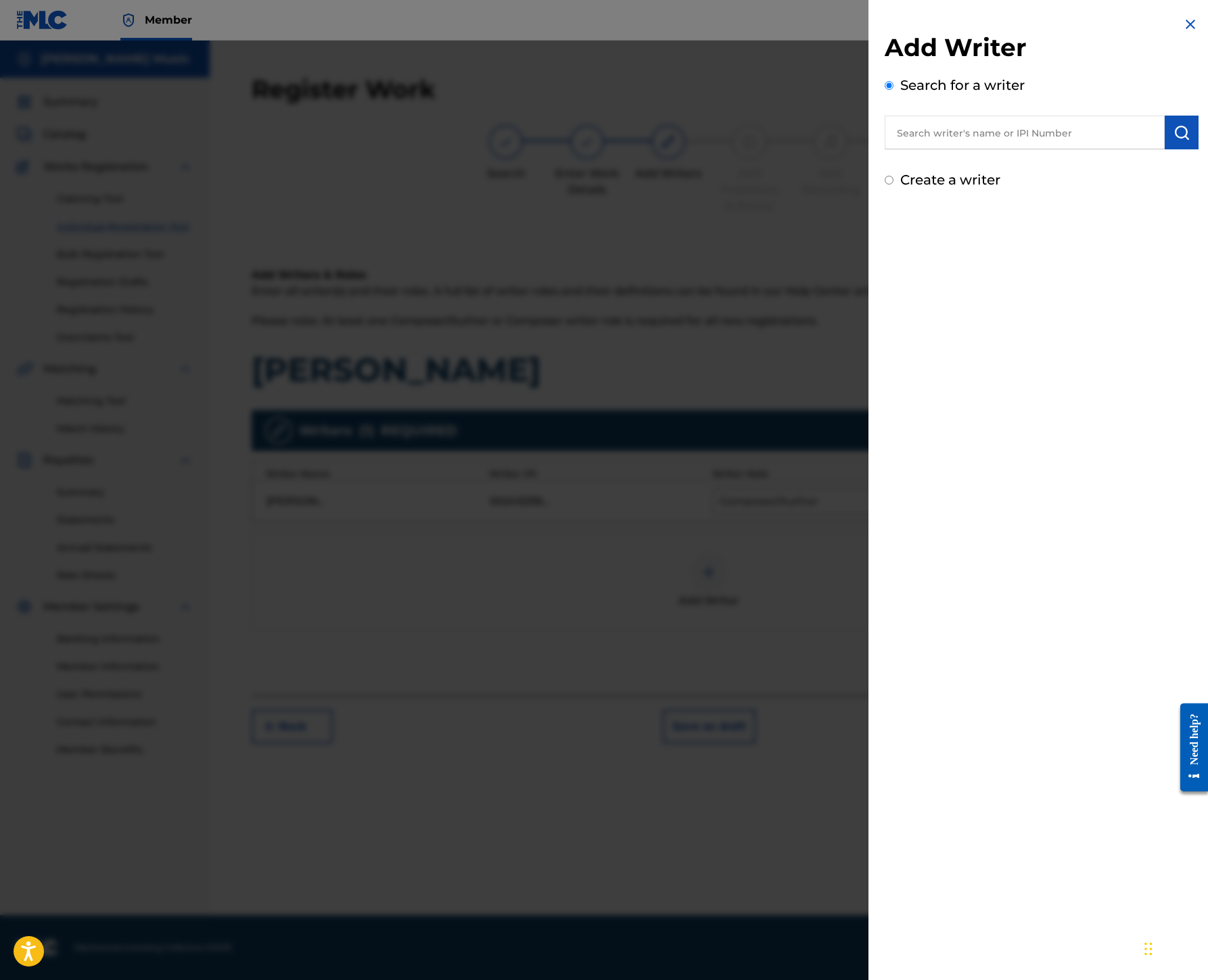
click at [884, 149] on input "text" at bounding box center [1024, 133] width 280 height 34
paste input "00245337080"
type input "00245337080"
click at [1173, 140] on img "submit" at bounding box center [1181, 133] width 16 height 16
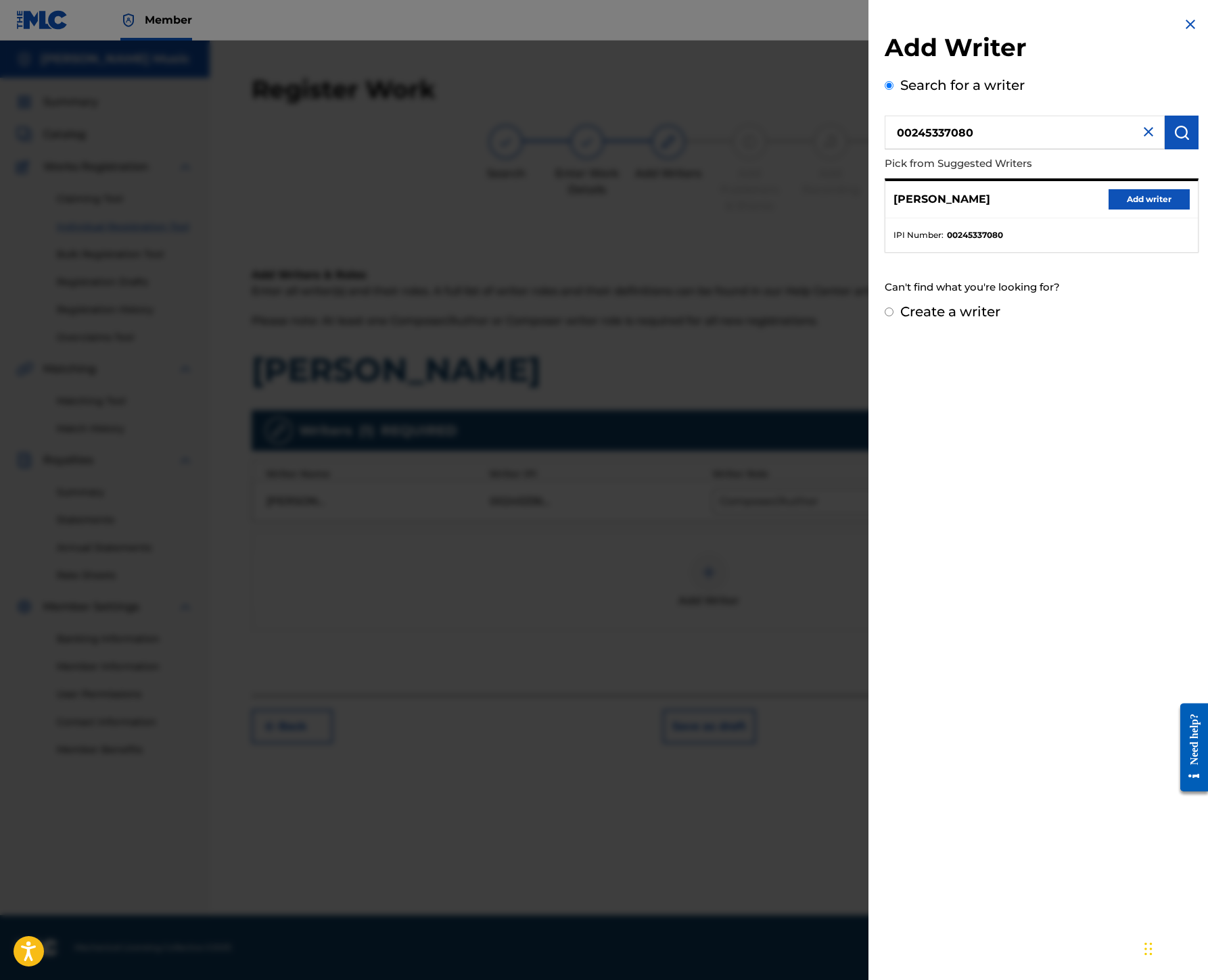
click at [1108, 210] on button "Add writer" at bounding box center [1149, 199] width 81 height 21
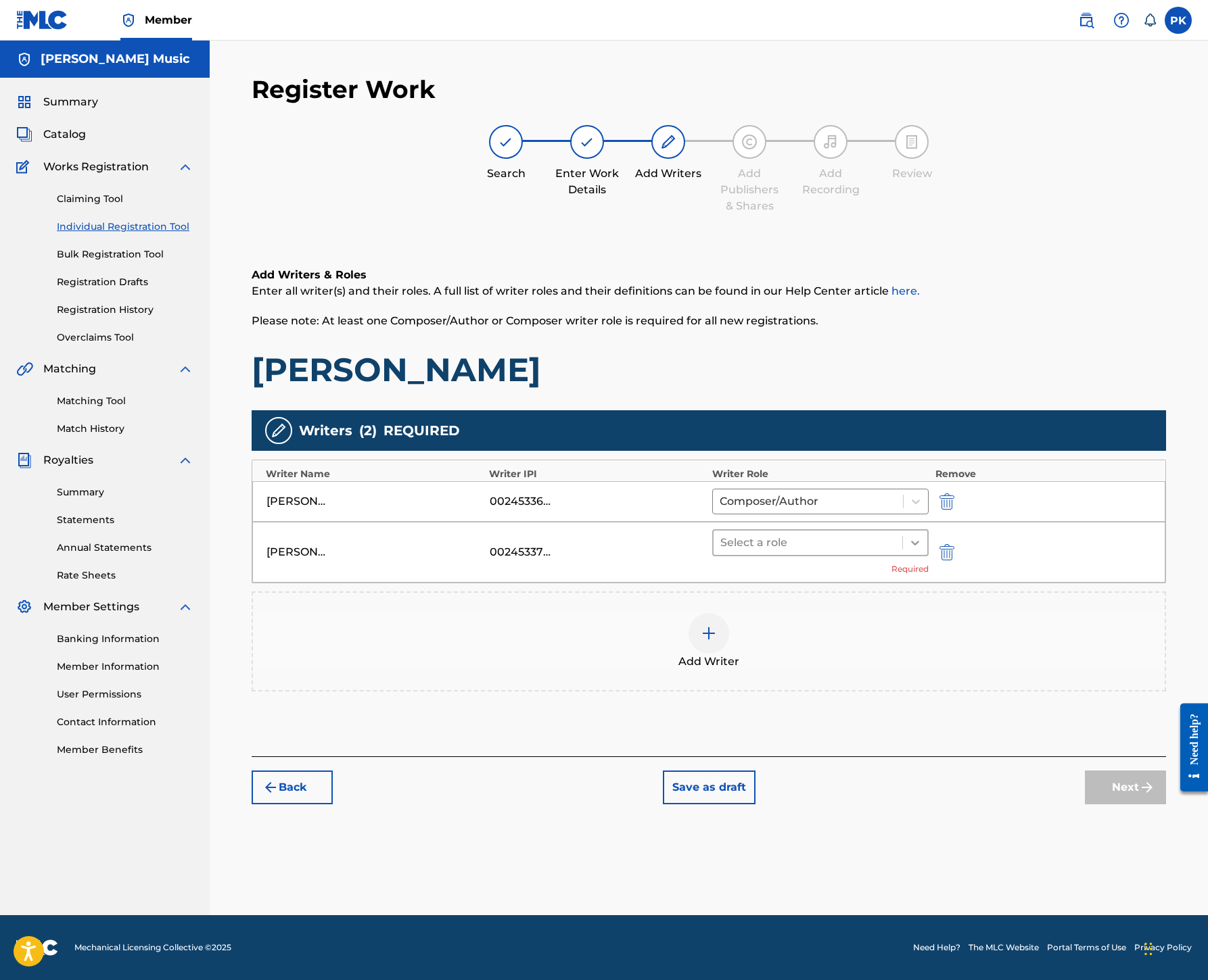
click at [927, 531] on div at bounding box center [914, 543] width 25 height 25
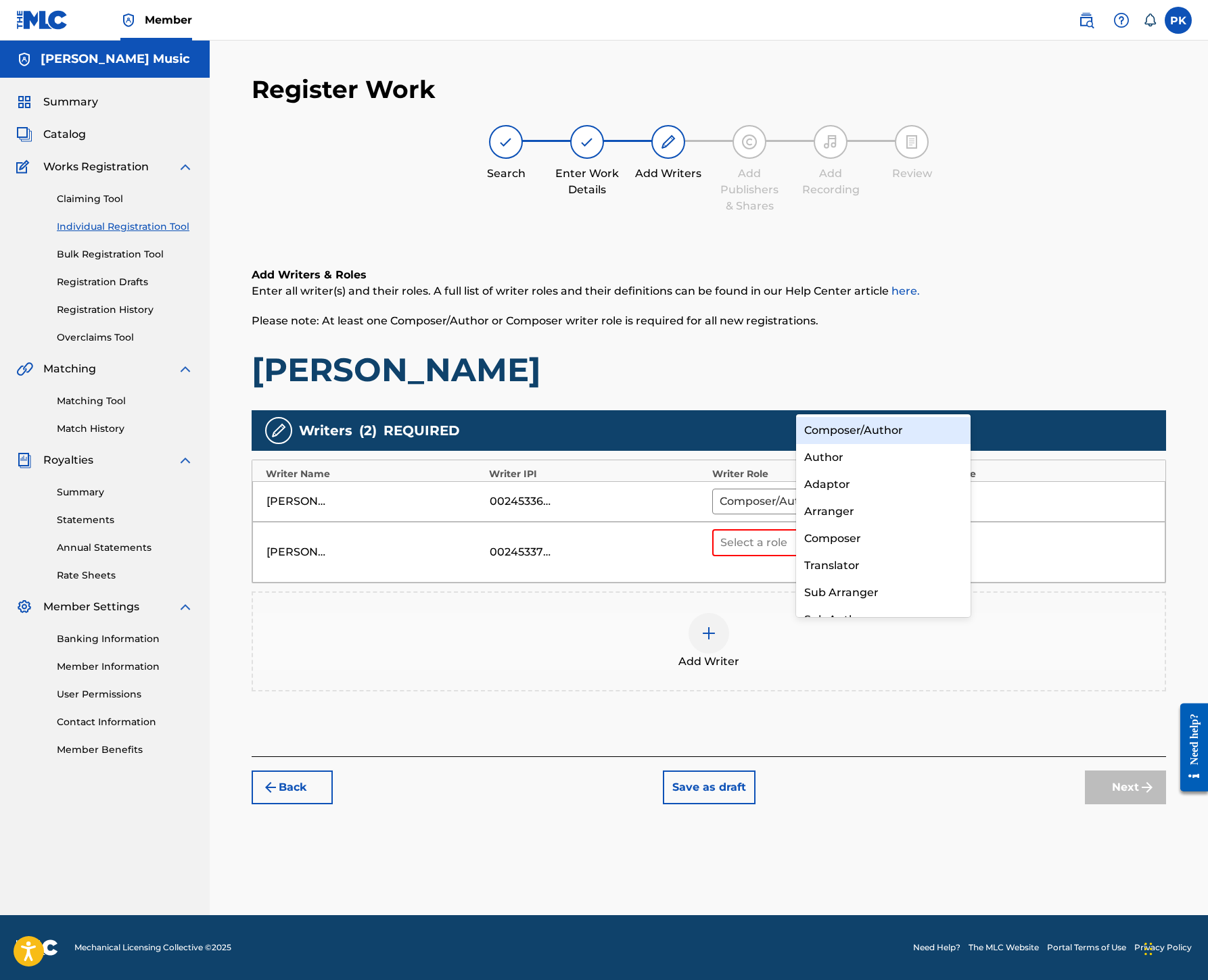
click at [907, 427] on div "Composer/Author" at bounding box center [883, 430] width 174 height 27
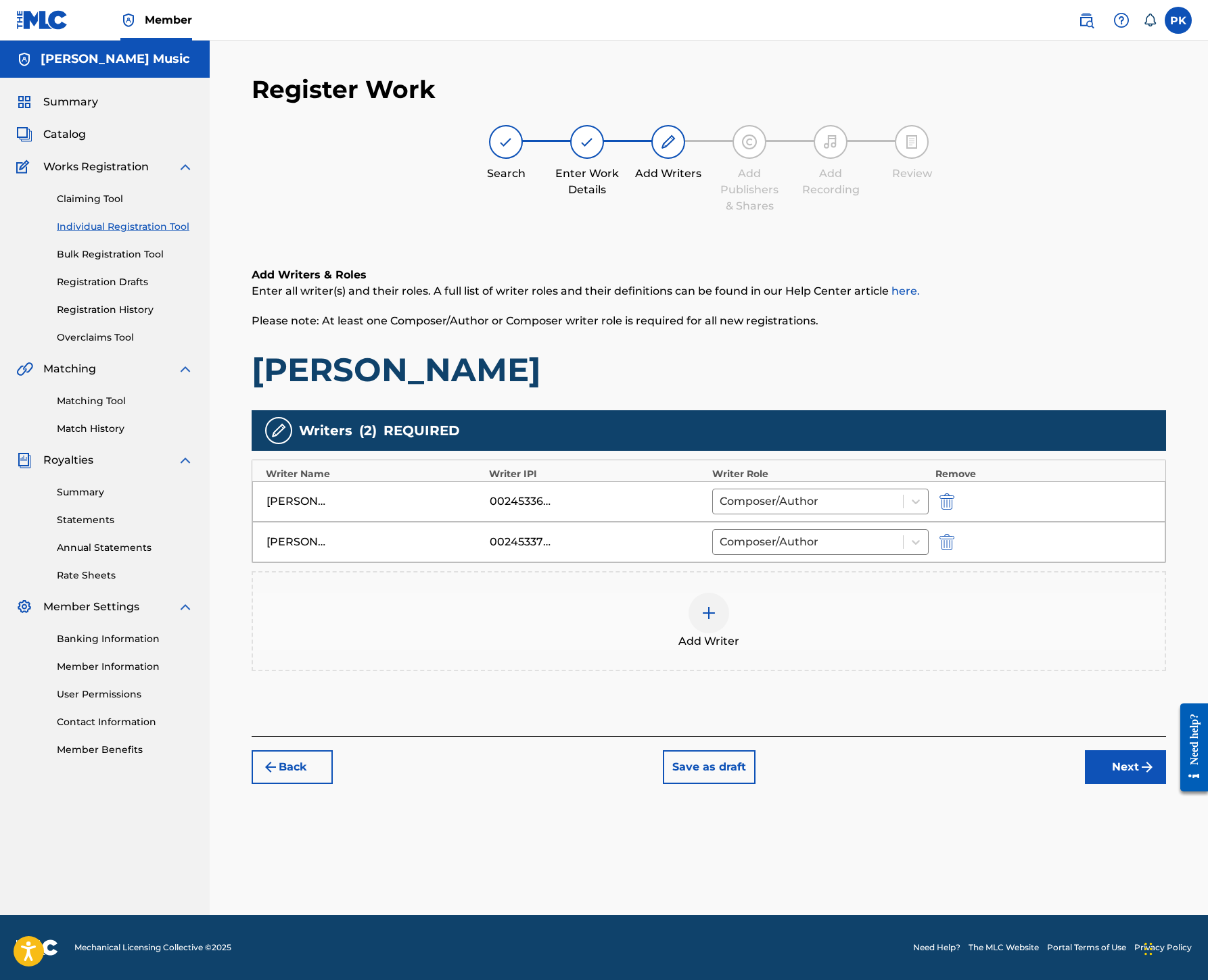
click at [716, 605] on img at bounding box center [708, 613] width 16 height 16
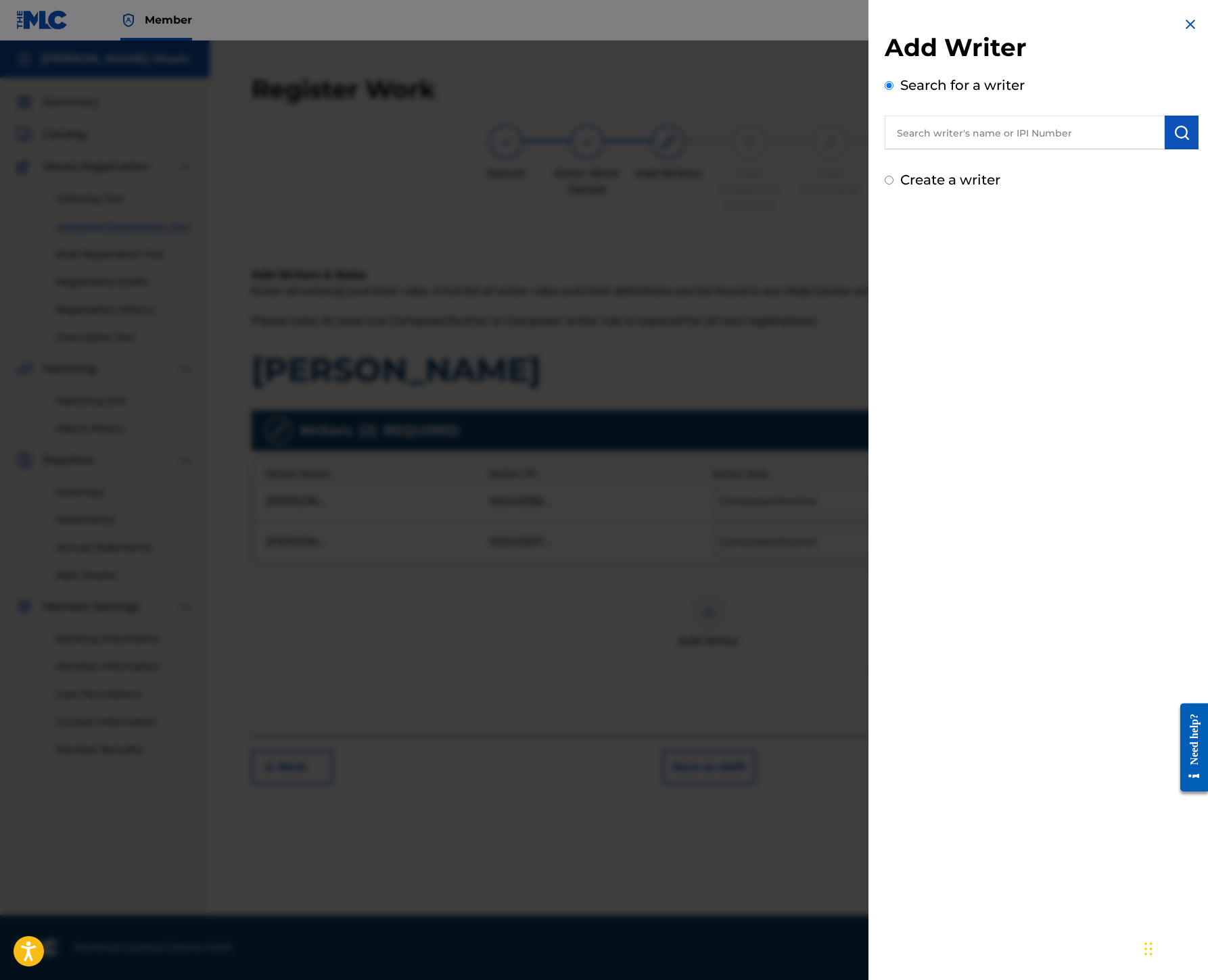
click at [884, 149] on input "text" at bounding box center [1024, 133] width 280 height 34
paste input "00199690501"
type input "00199690501"
click at [1173, 140] on img "submit" at bounding box center [1181, 133] width 16 height 16
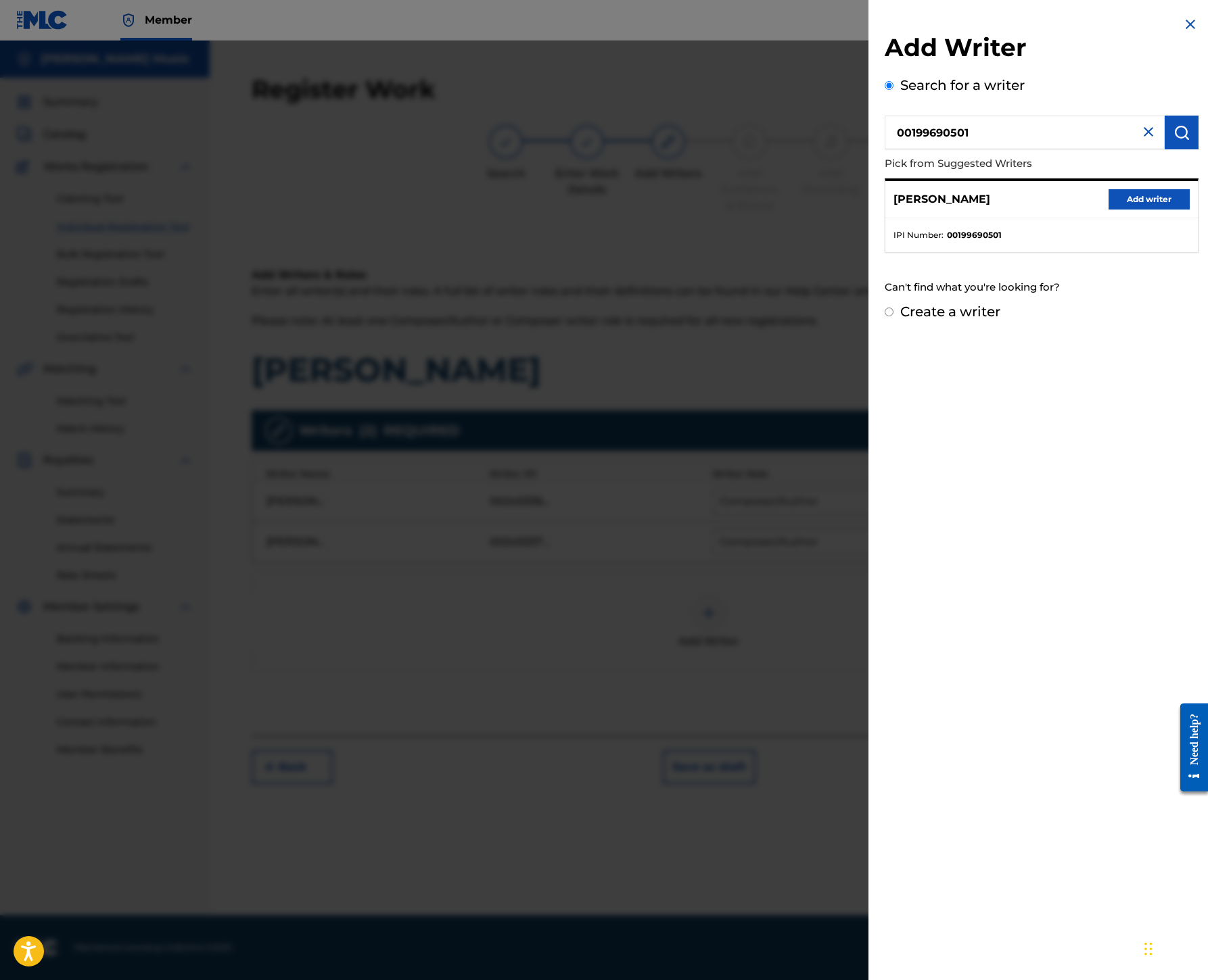
click at [1108, 210] on button "Add writer" at bounding box center [1149, 199] width 81 height 21
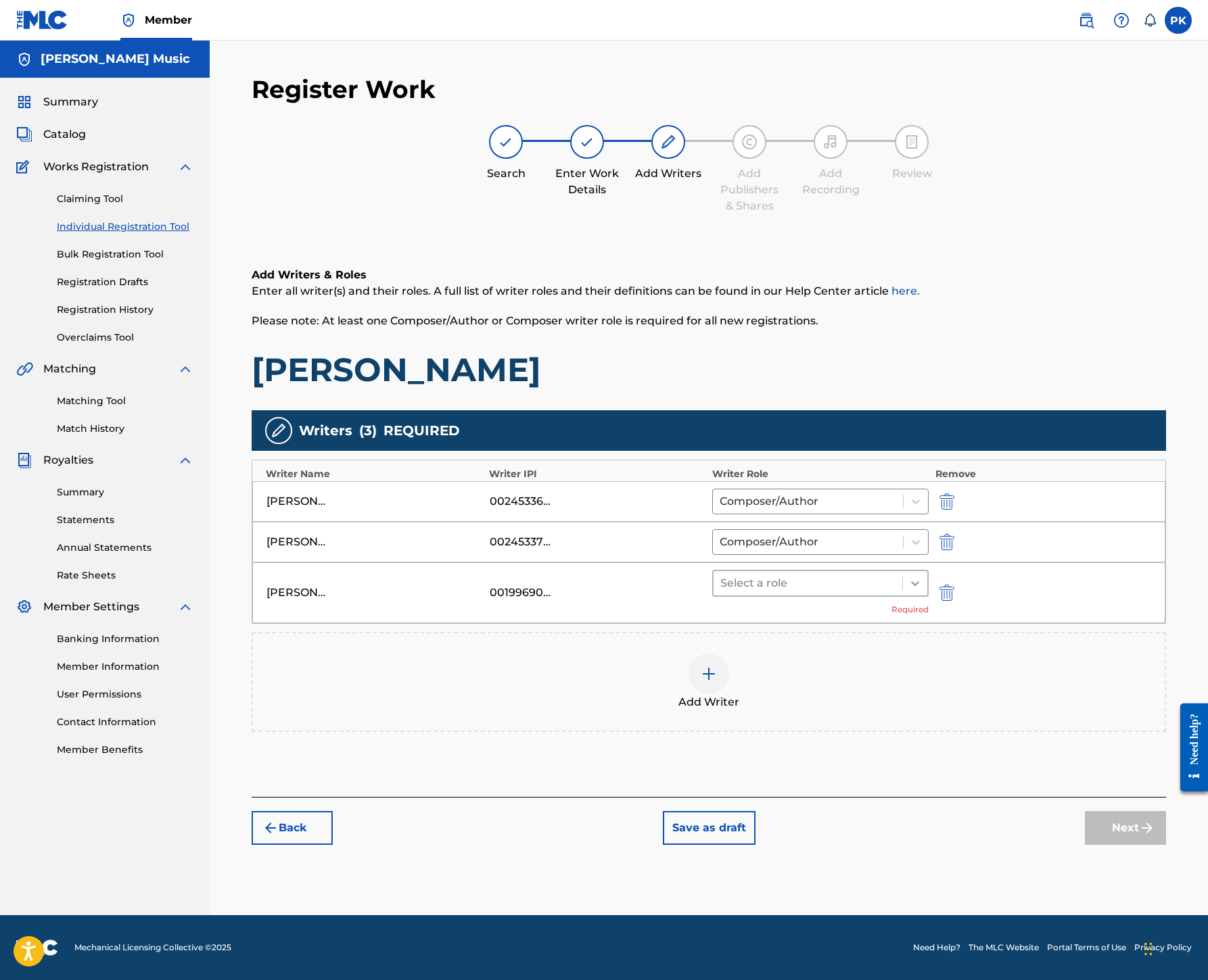
click at [919, 581] on icon at bounding box center [915, 583] width 8 height 5
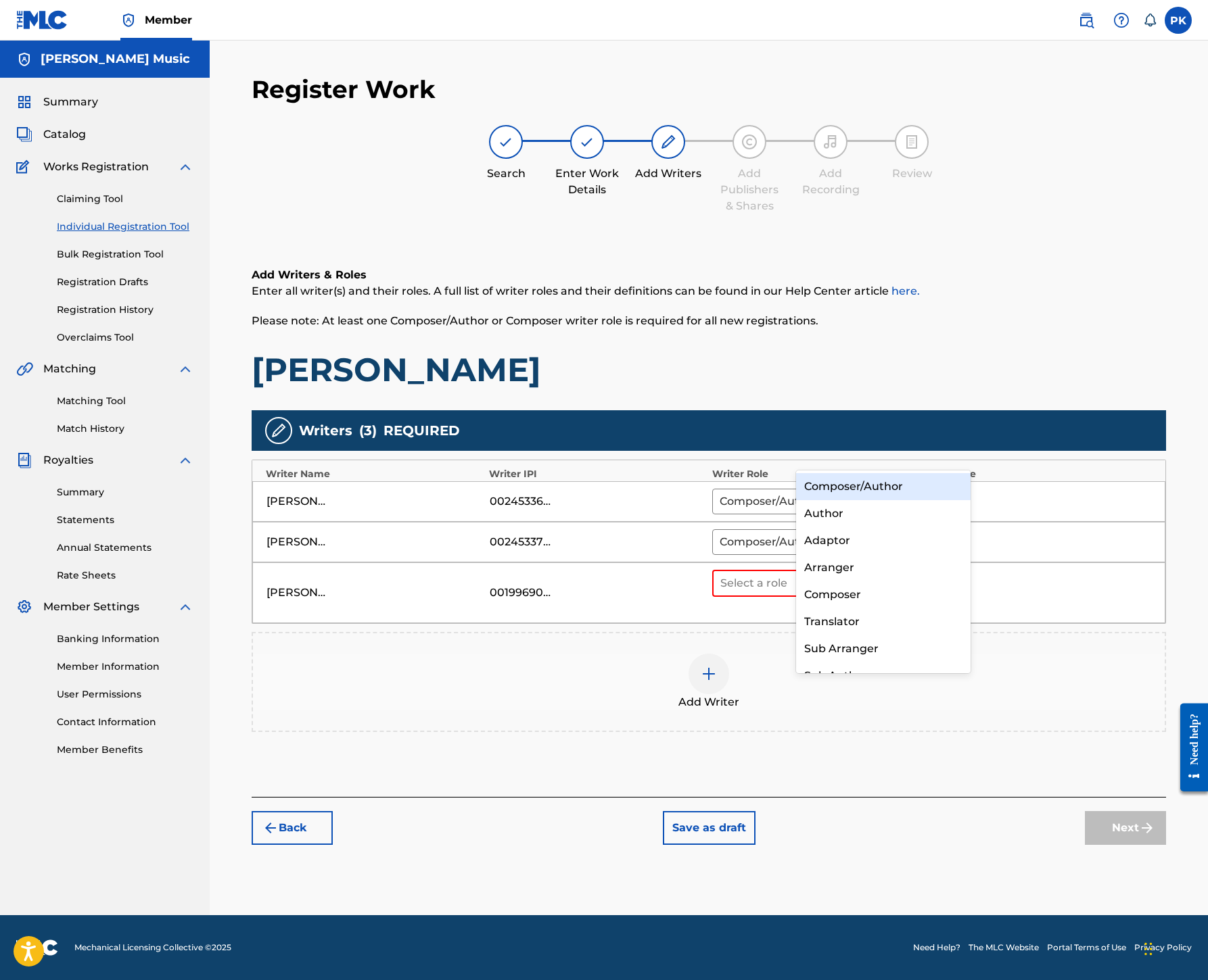
click at [902, 487] on div "Composer/Author" at bounding box center [883, 486] width 174 height 27
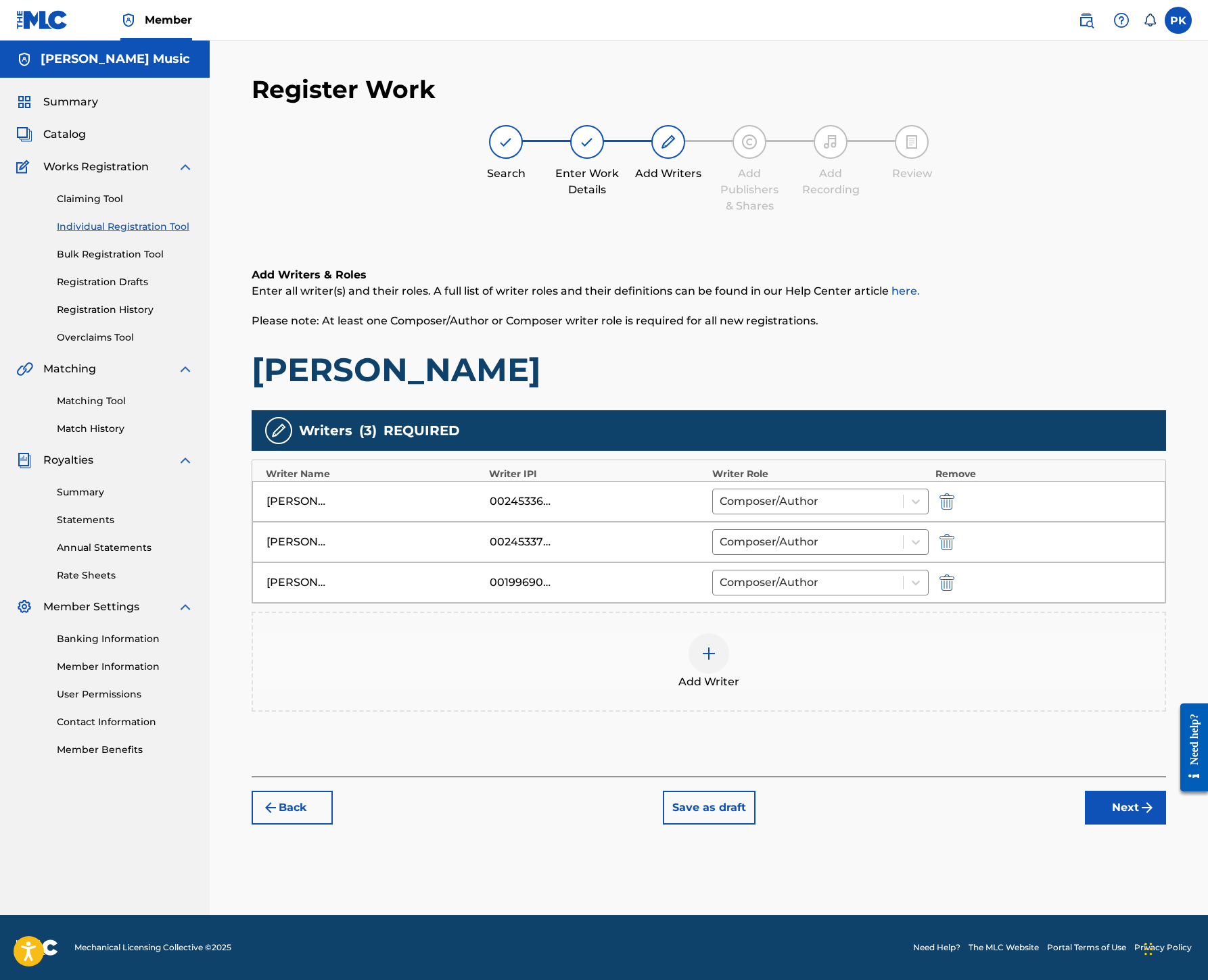
click at [1099, 825] on button "Next" at bounding box center [1125, 808] width 81 height 34
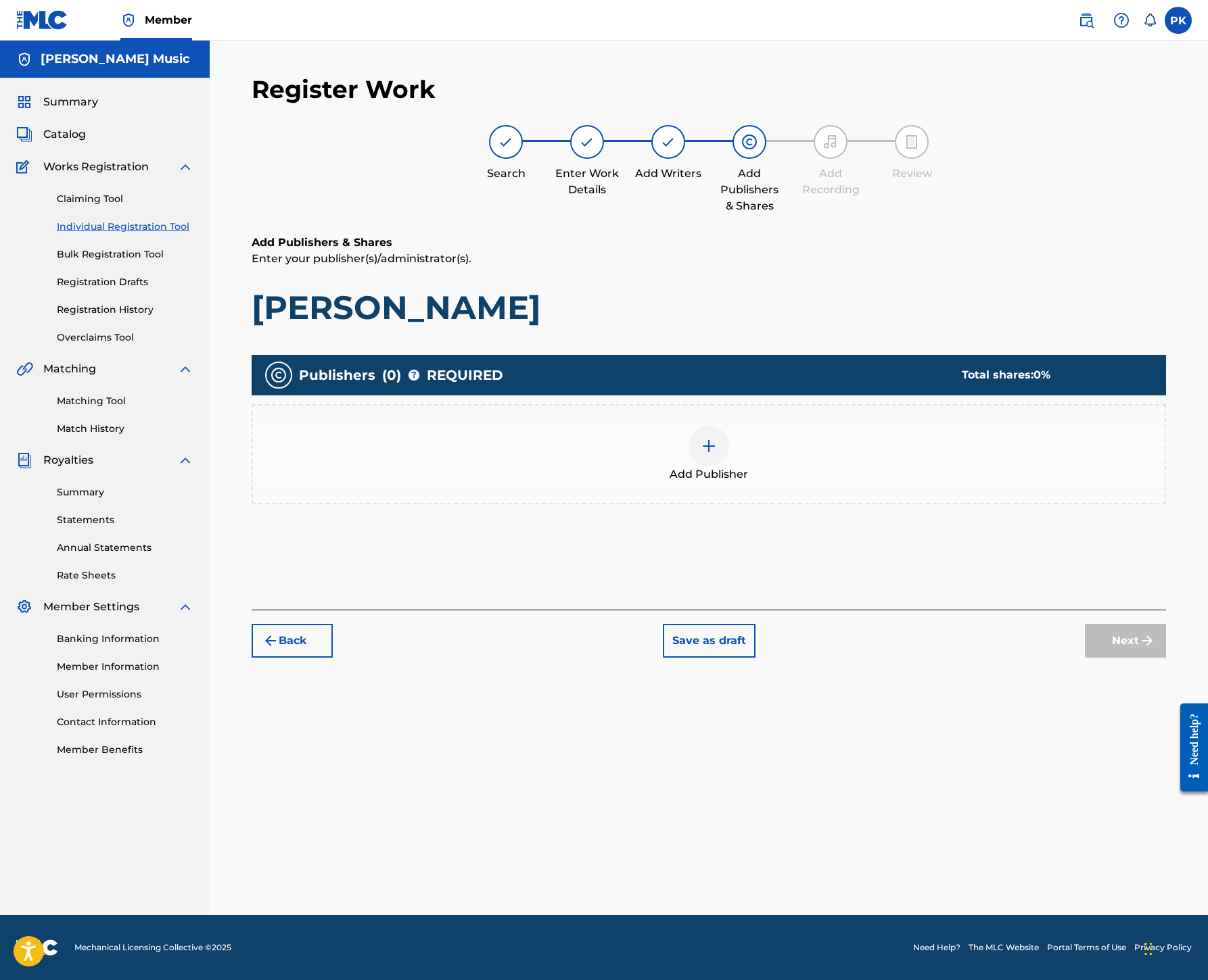
scroll to position [152, 0]
click at [716, 454] on img at bounding box center [708, 446] width 16 height 16
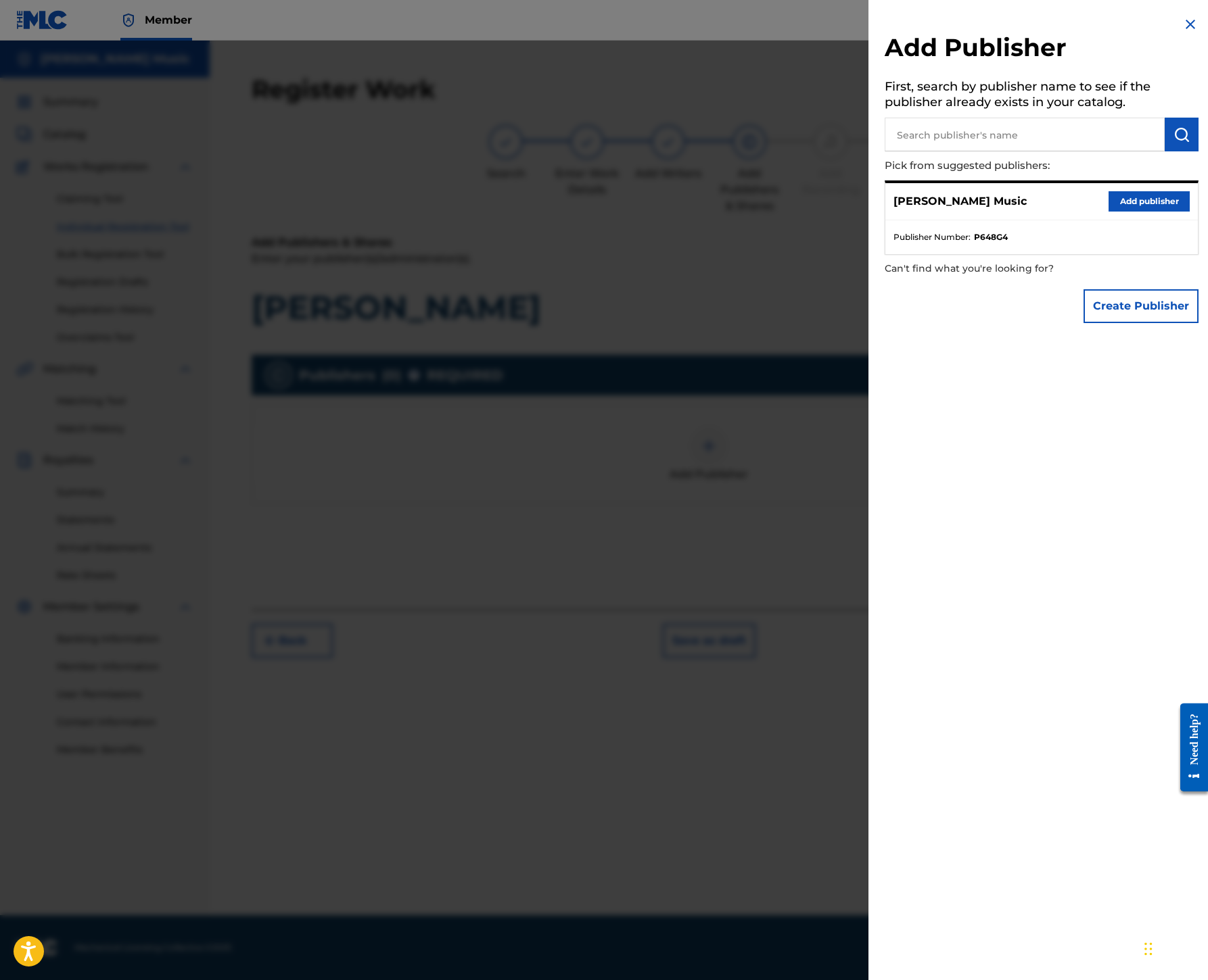
click at [1108, 212] on button "Add publisher" at bounding box center [1149, 201] width 81 height 21
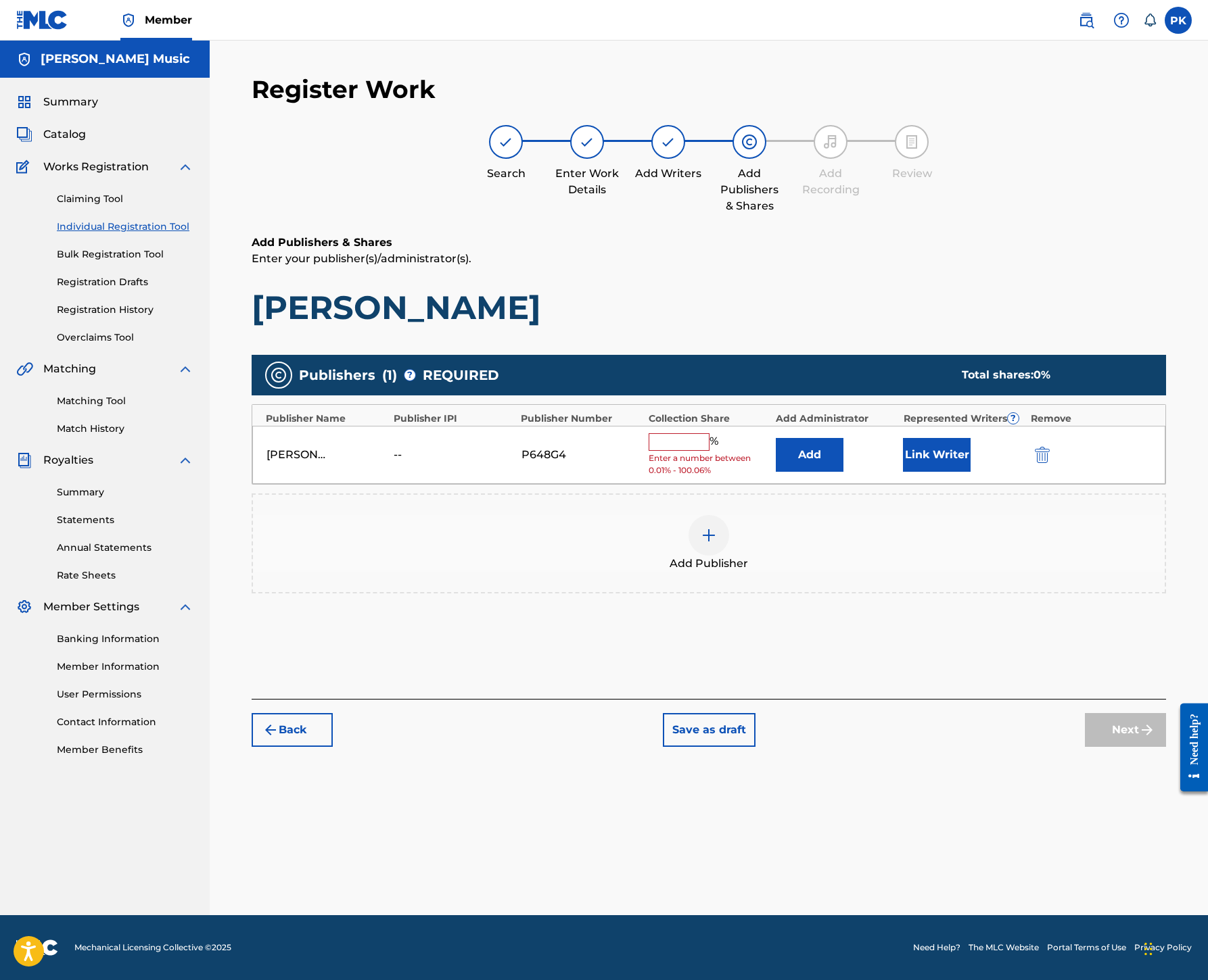
click at [709, 451] on input "text" at bounding box center [679, 442] width 61 height 18
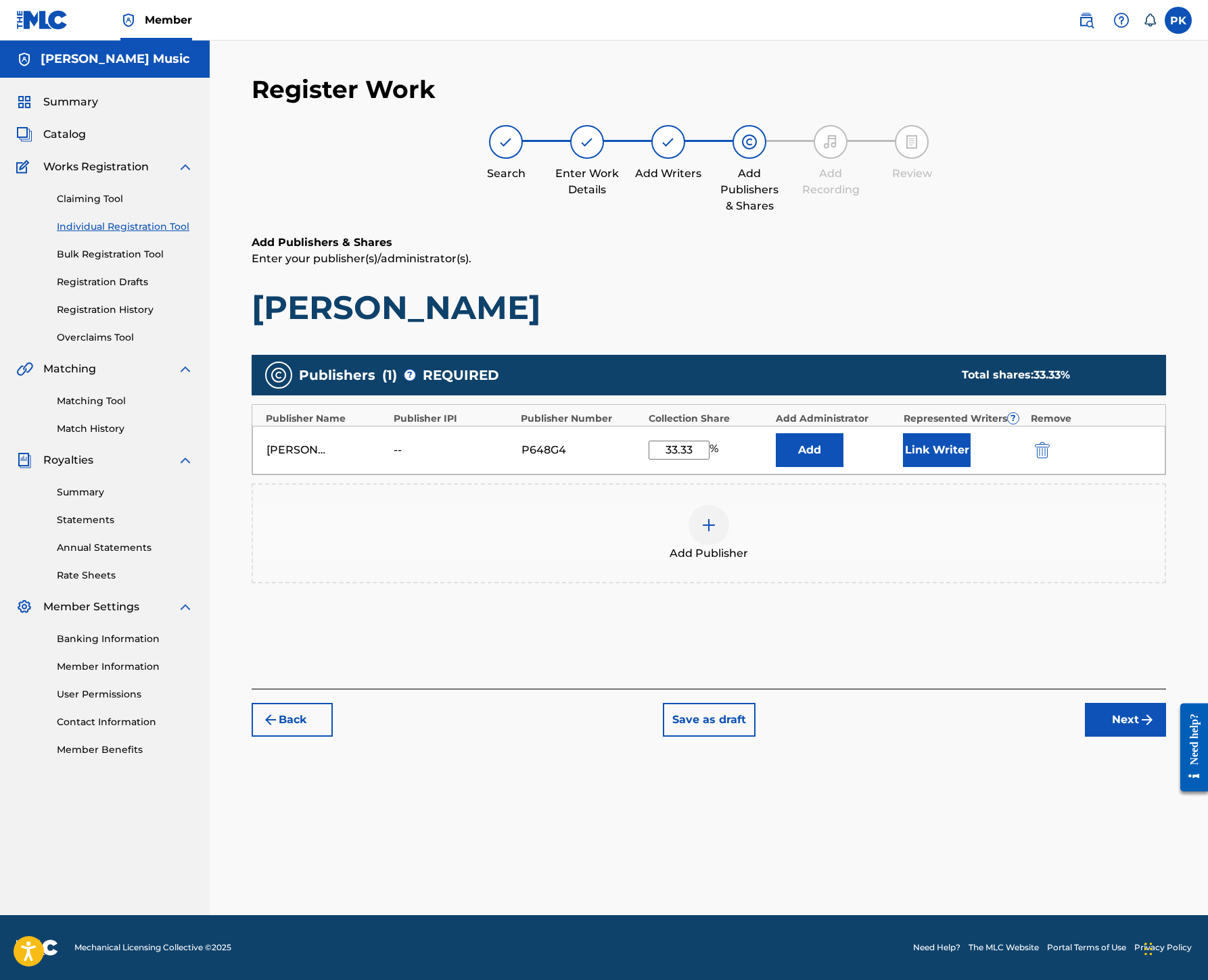
type input "33.33"
click at [971, 467] on button "Link Writer" at bounding box center [936, 450] width 67 height 34
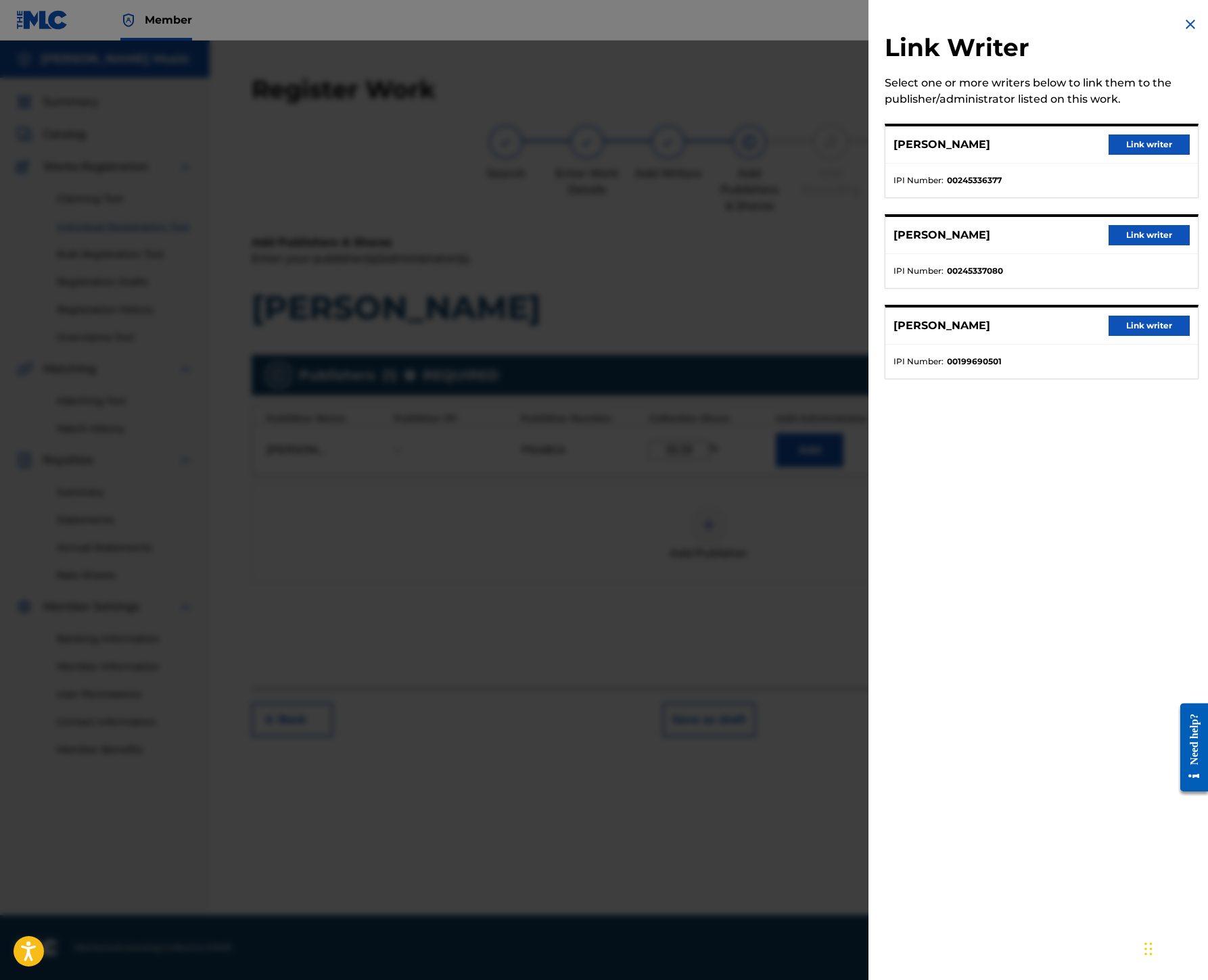
click at [1108, 336] on button "Link writer" at bounding box center [1149, 325] width 81 height 21
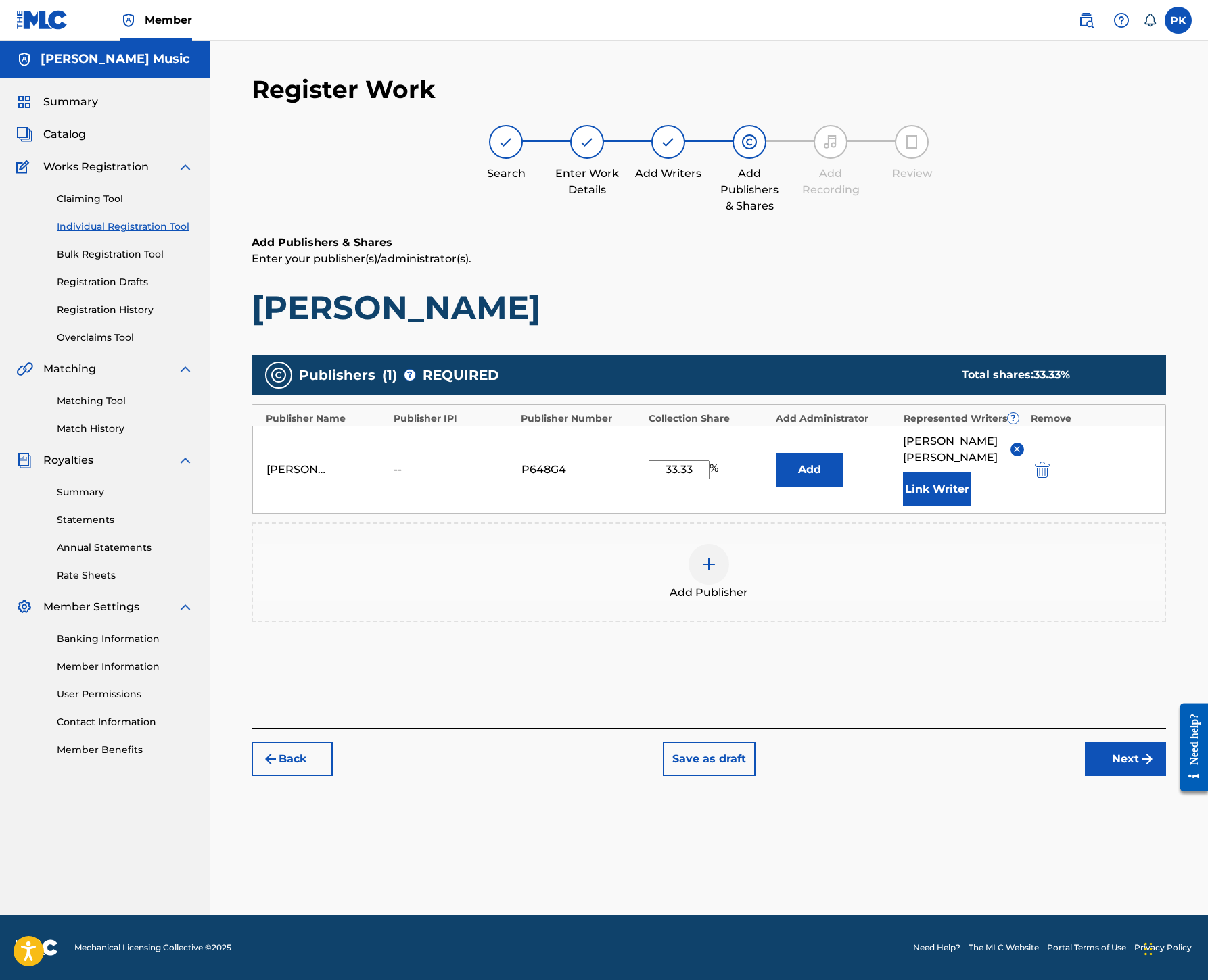
click at [1099, 776] on button "Next" at bounding box center [1125, 758] width 81 height 34
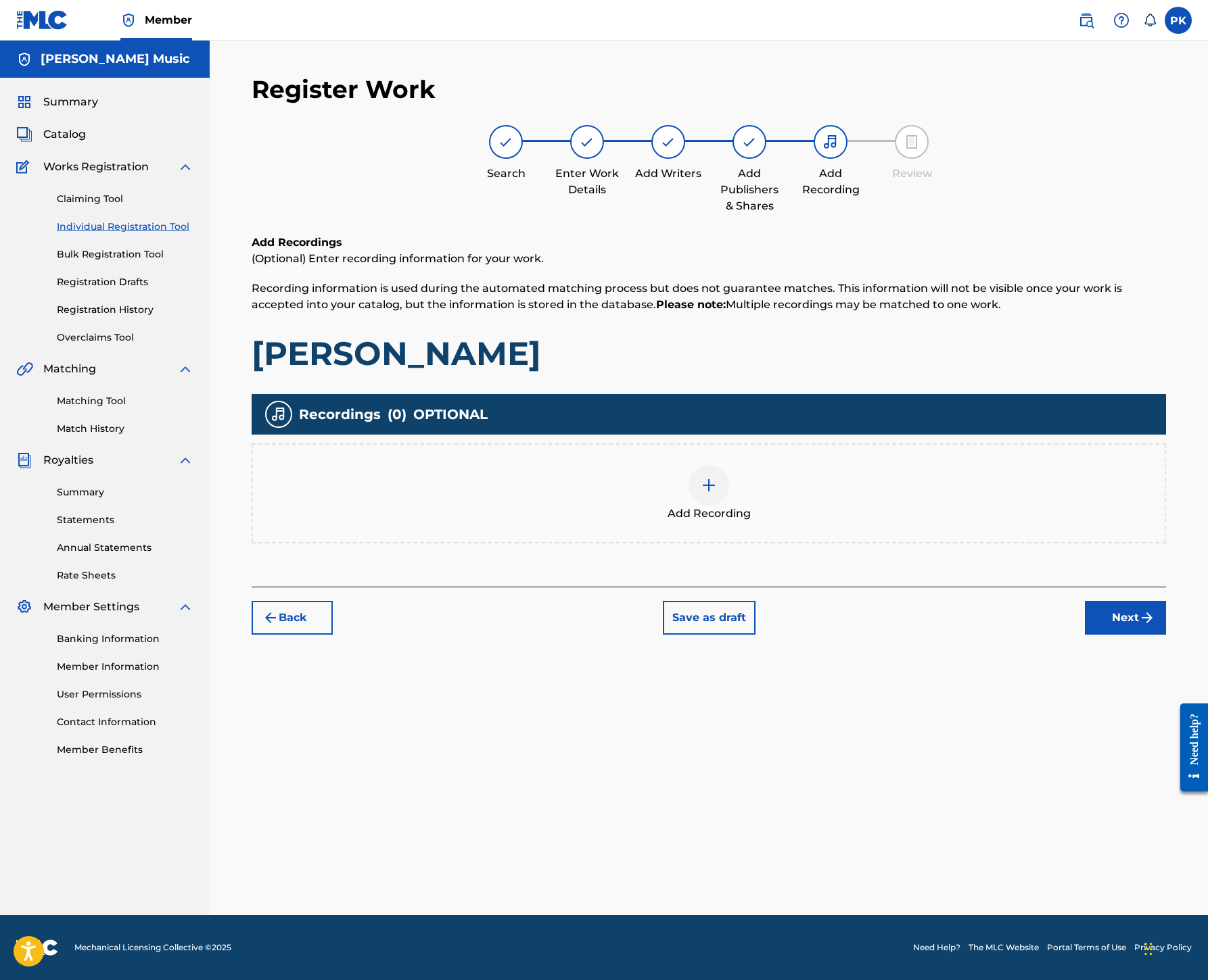
scroll to position [61, 0]
click at [729, 505] on div at bounding box center [708, 485] width 41 height 41
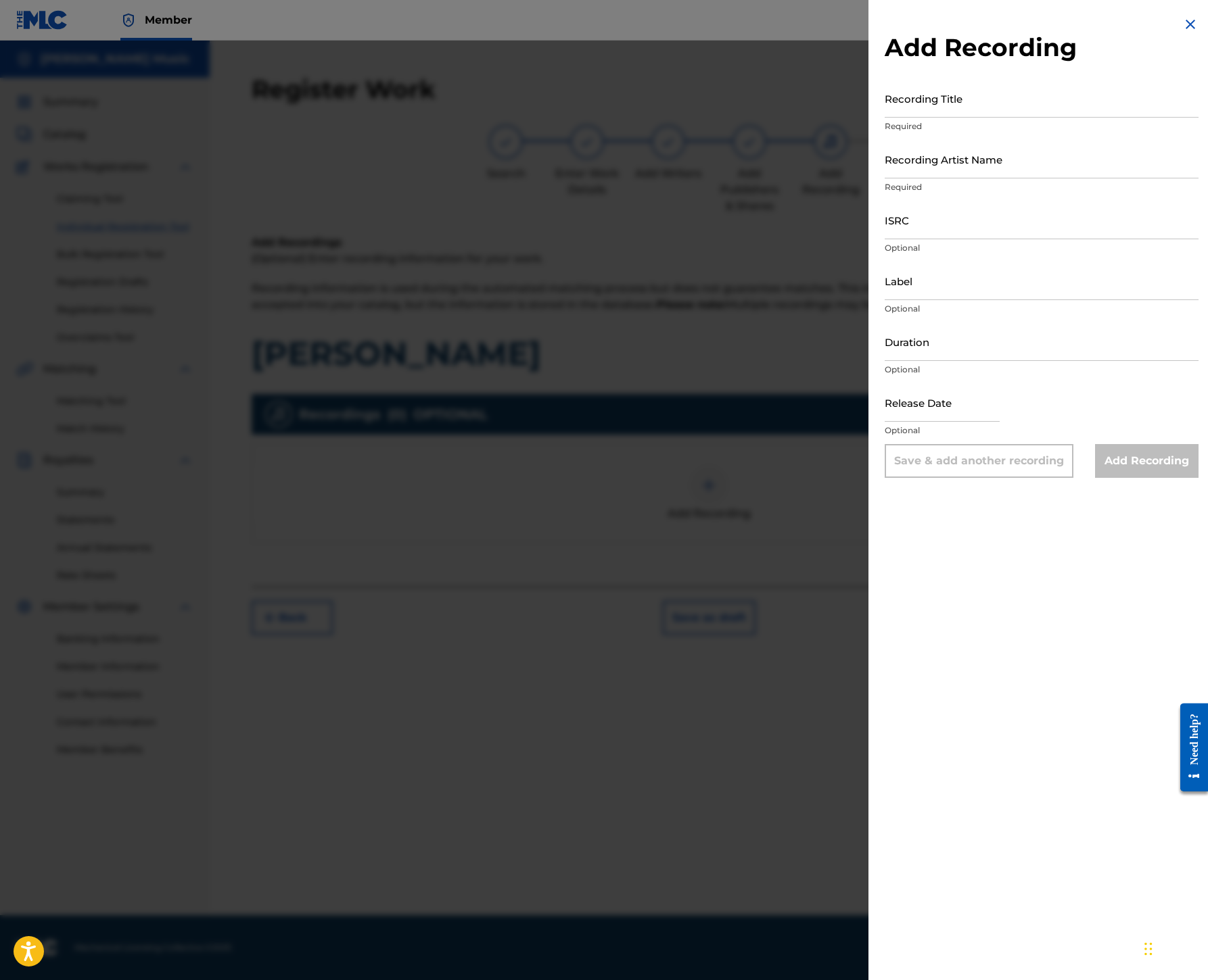
click at [884, 118] on input "Recording Title" at bounding box center [1041, 98] width 314 height 39
paste input "[PERSON_NAME]"
type input "[PERSON_NAME]"
click at [884, 178] on input "Recording Artist Name" at bounding box center [1041, 158] width 314 height 39
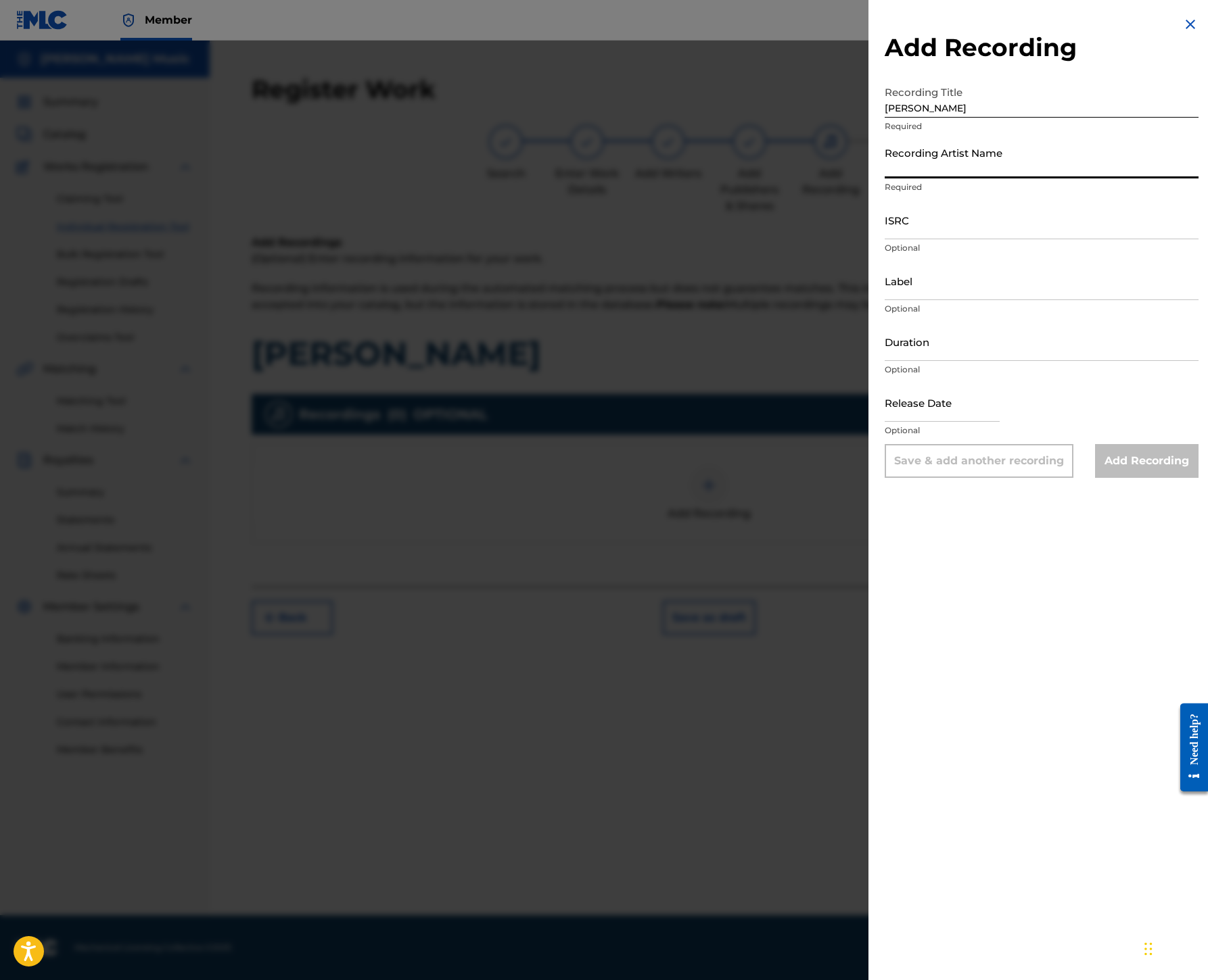
click at [884, 178] on input "Recording Artist Name" at bounding box center [1041, 158] width 314 height 39
paste input "[GEOGRAPHIC_DATA]"
type input "[GEOGRAPHIC_DATA]"
click at [884, 239] on input "ISRC" at bounding box center [1041, 220] width 314 height 39
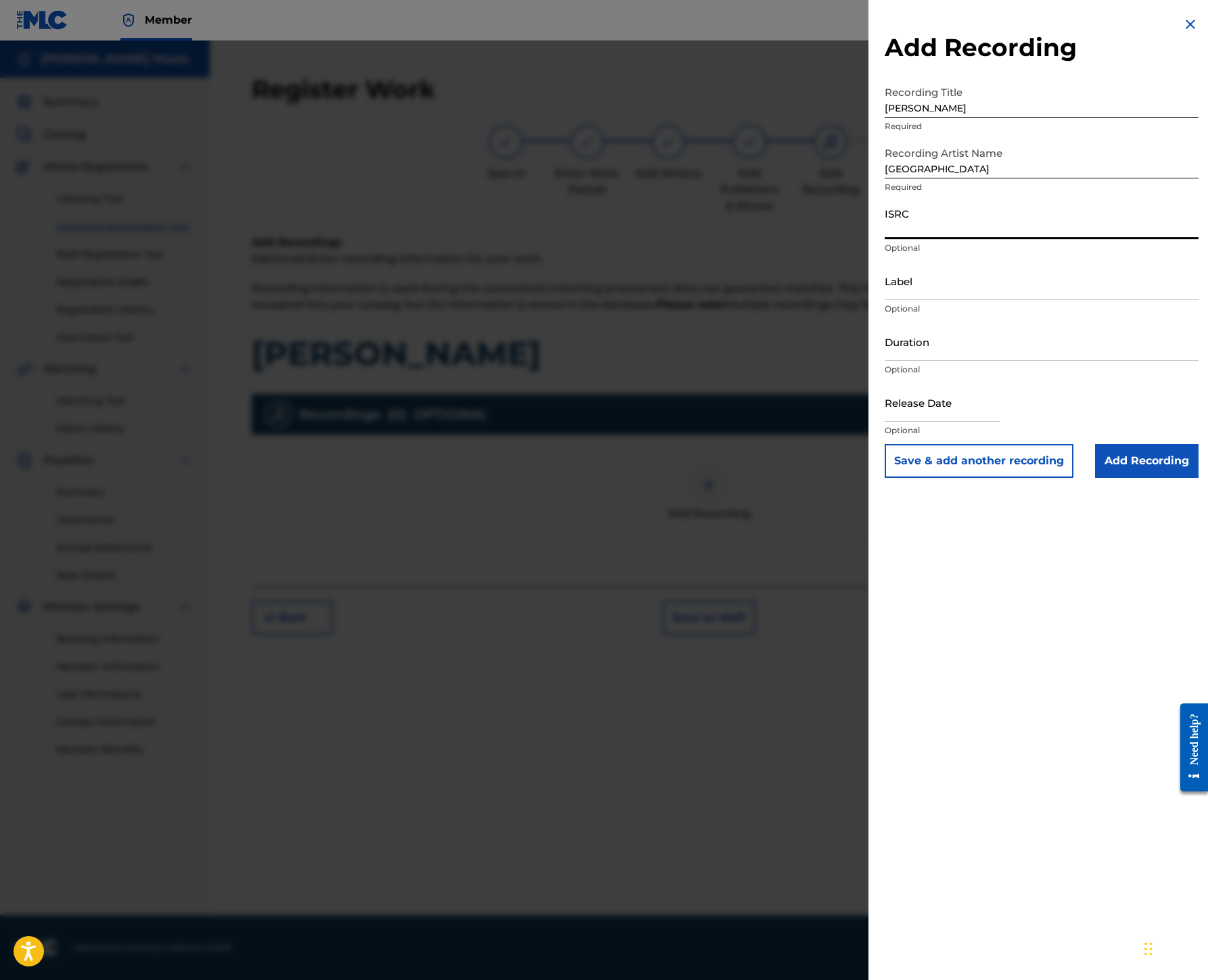
click at [884, 239] on input "ISRC" at bounding box center [1041, 220] width 314 height 39
paste input "USHM20637821"
type input "USHM20637821"
click at [884, 300] on input "Label" at bounding box center [1041, 280] width 314 height 39
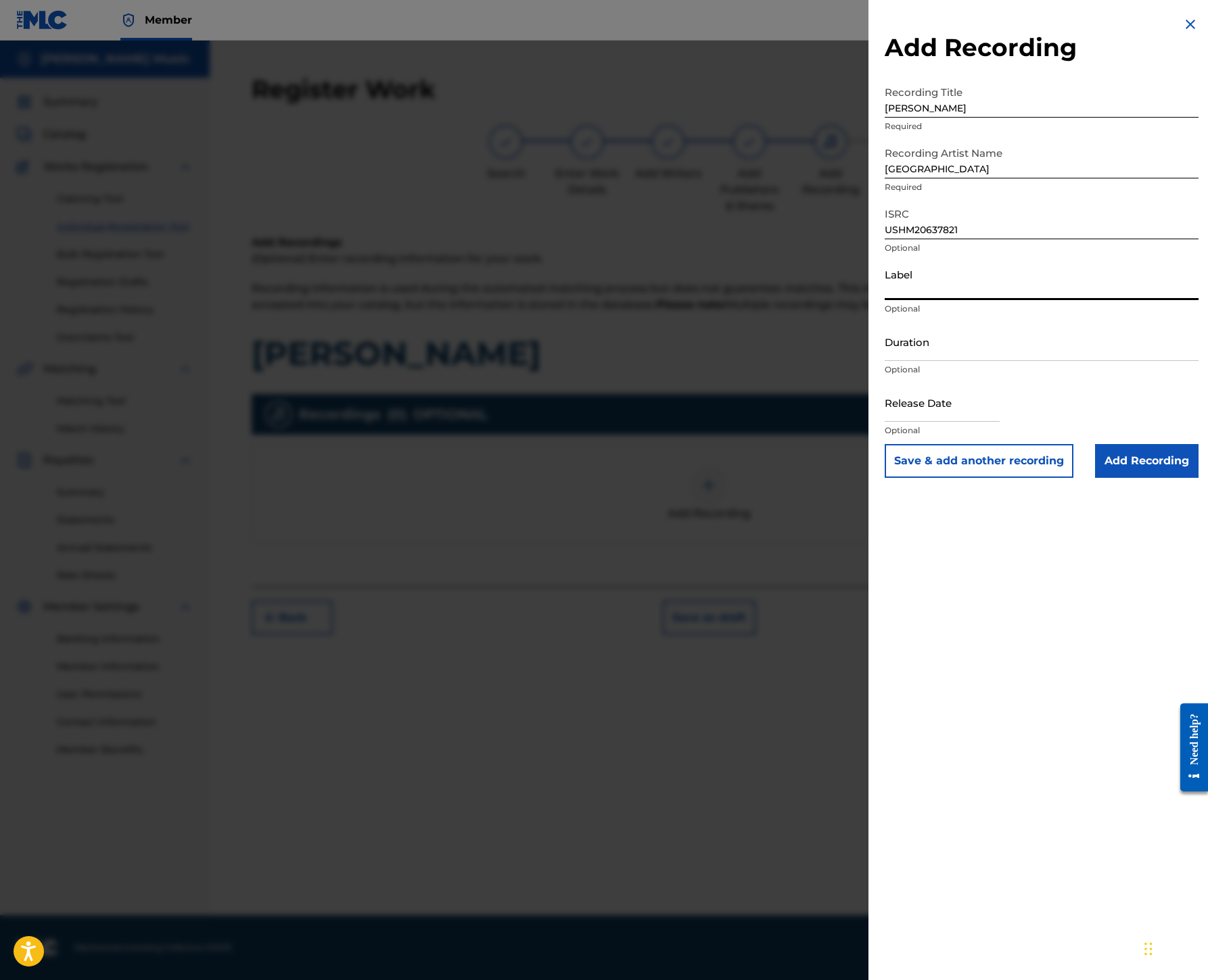
paste input "Big Deal Records"
type input "Big Deal Records"
click at [1099, 478] on input "Add Recording" at bounding box center [1147, 461] width 104 height 34
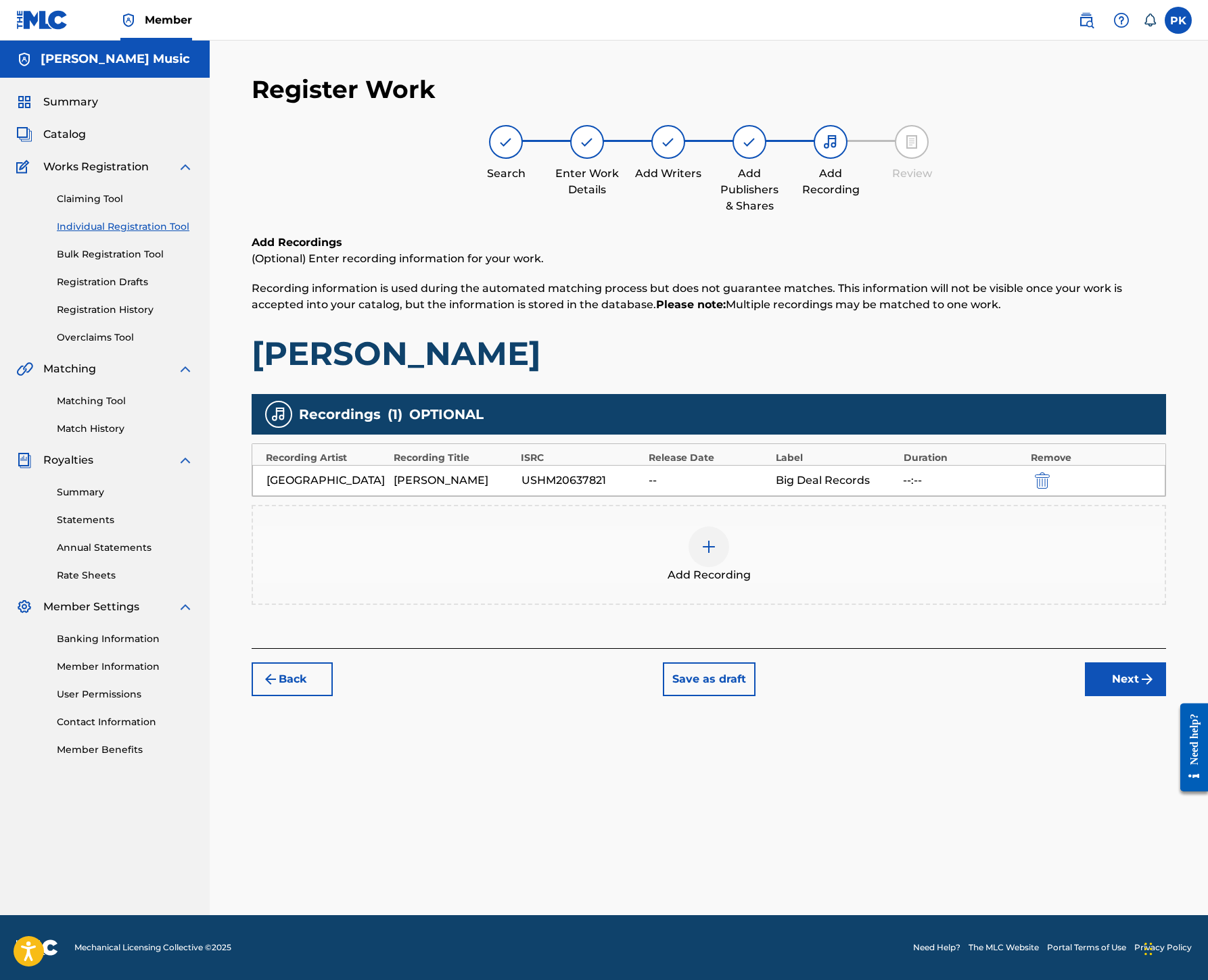
scroll to position [365, 0]
click at [1112, 696] on button "Next" at bounding box center [1125, 679] width 81 height 34
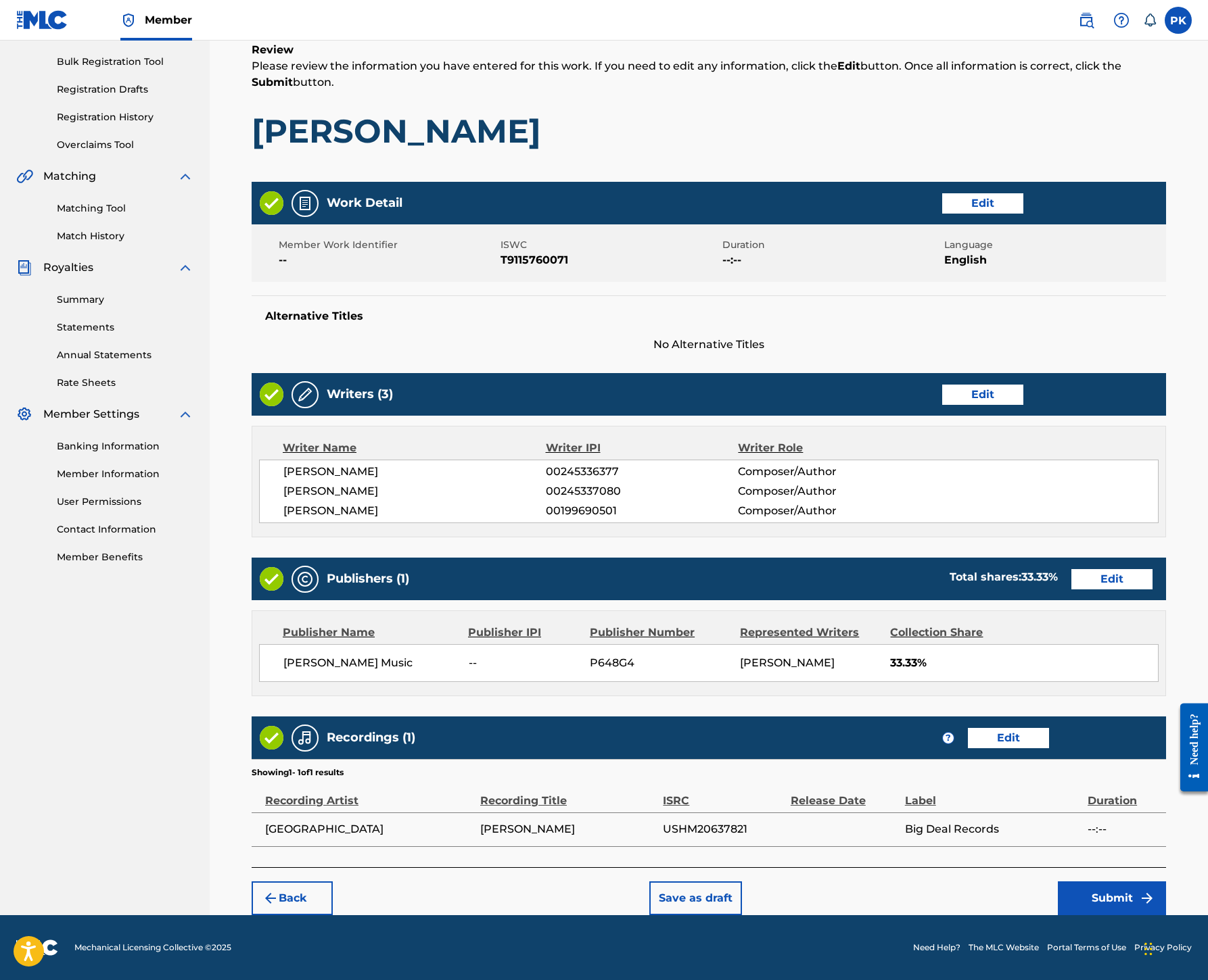
scroll to position [818, 0]
click at [1059, 892] on button "Submit" at bounding box center [1111, 898] width 108 height 34
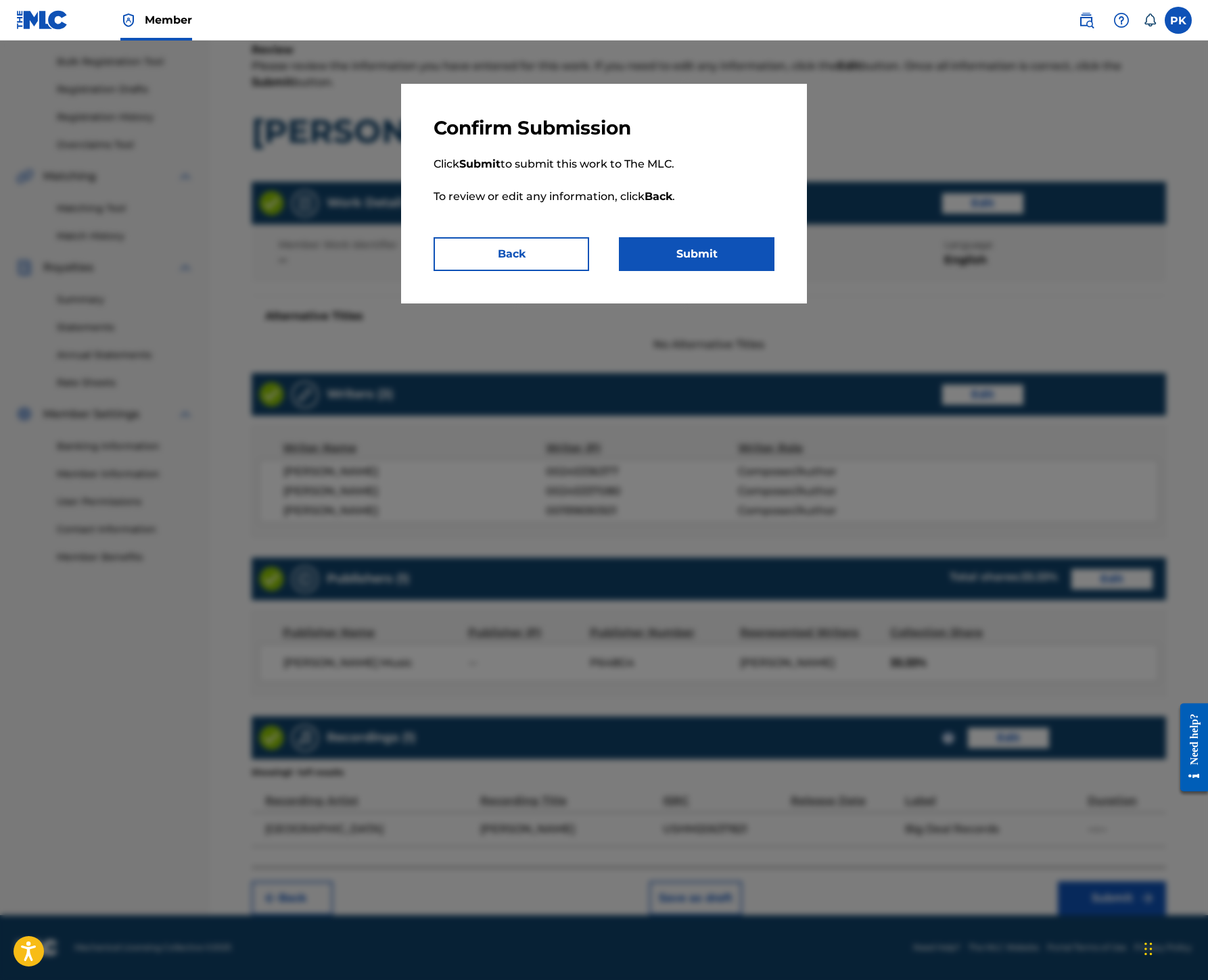
click at [763, 271] on button "Submit" at bounding box center [696, 254] width 155 height 34
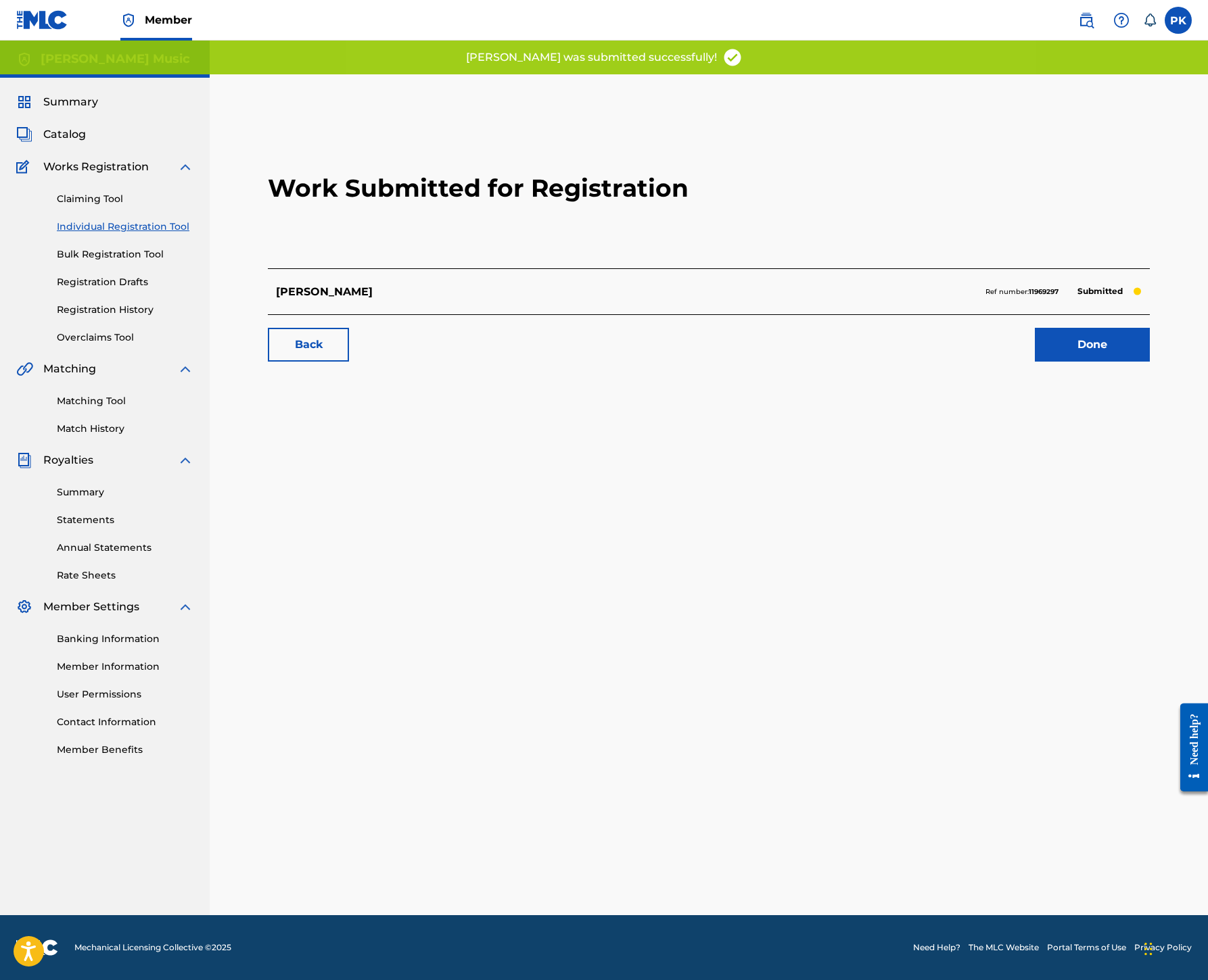
click at [1035, 362] on link "Done" at bounding box center [1092, 344] width 115 height 34
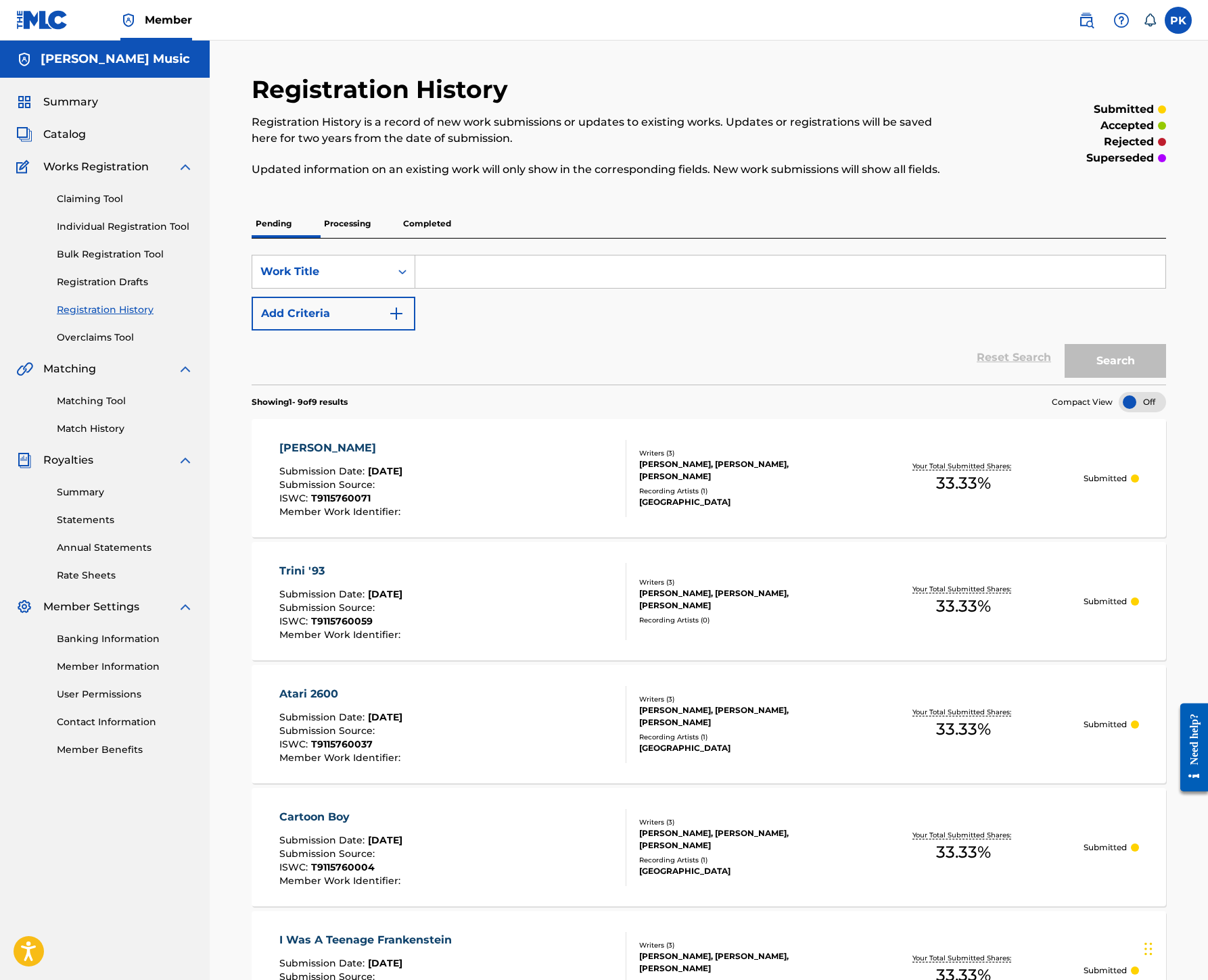
click at [193, 233] on link "Individual Registration Tool" at bounding box center [125, 226] width 137 height 14
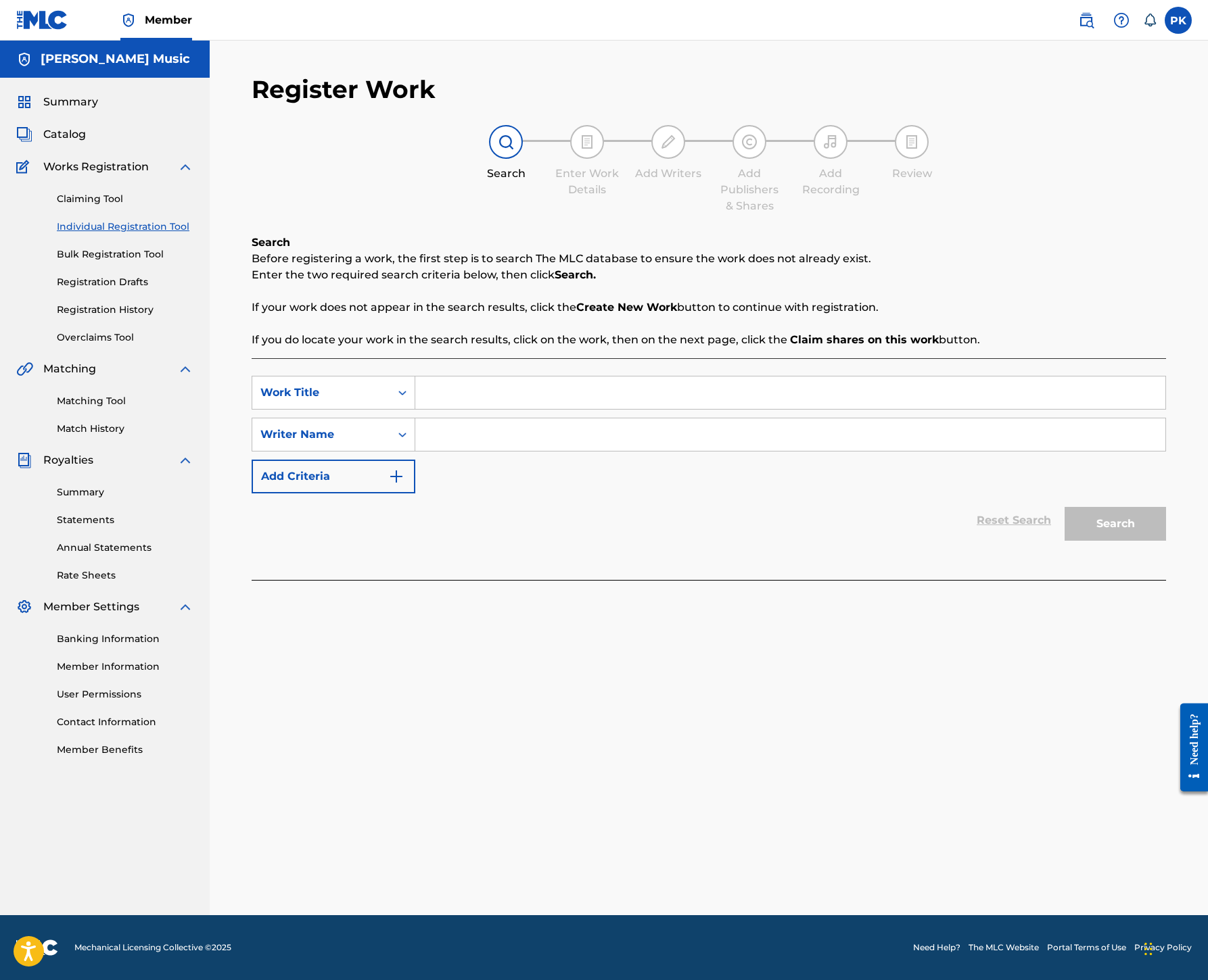
click at [768, 408] on input "Search Form" at bounding box center [790, 393] width 750 height 33
paste input "Gremlin With Mags"
type input "Gremlin With Mags"
click at [779, 451] on input "Search Form" at bounding box center [790, 434] width 750 height 33
type input "[PERSON_NAME]"
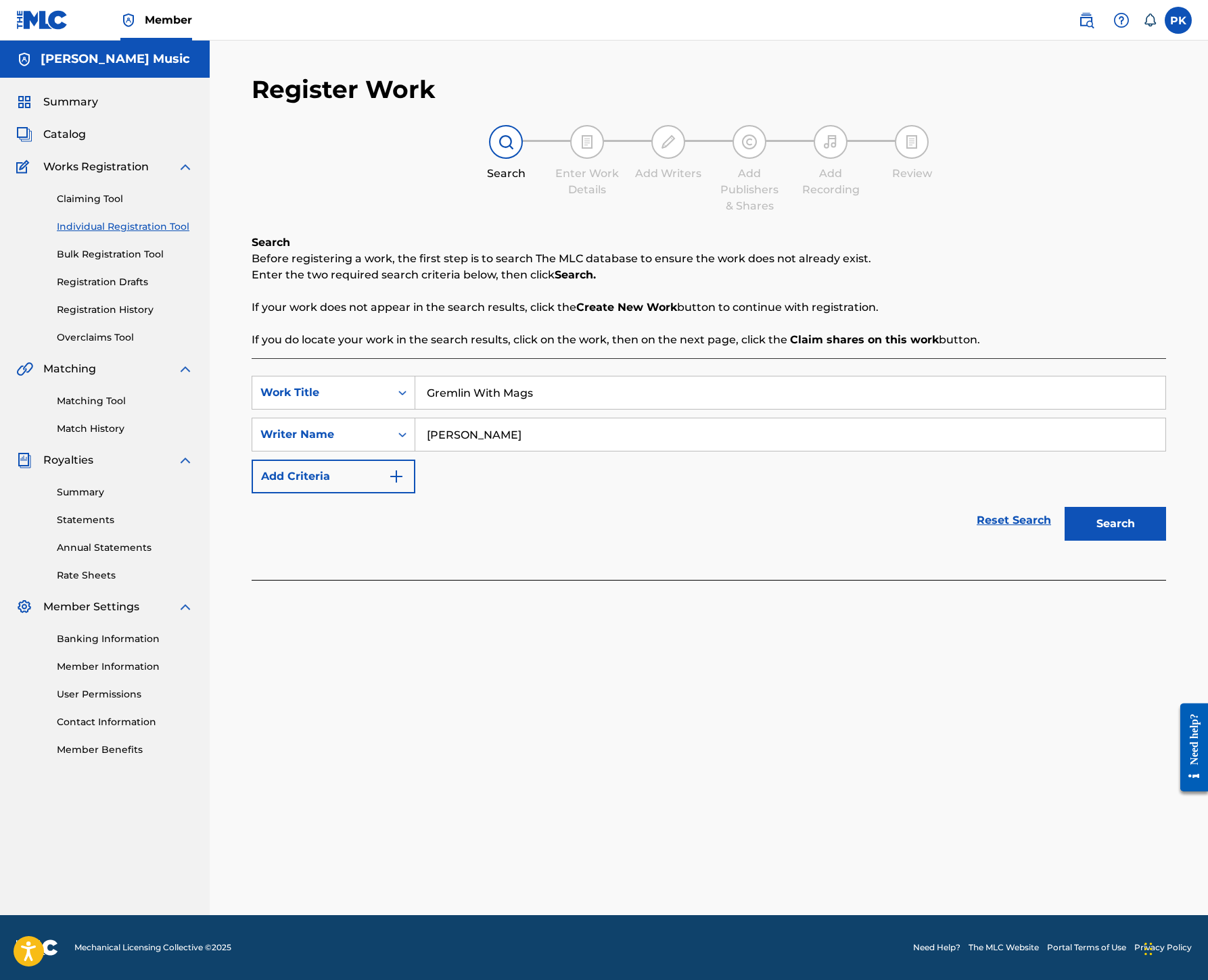
click at [1079, 541] on button "Search" at bounding box center [1115, 524] width 102 height 34
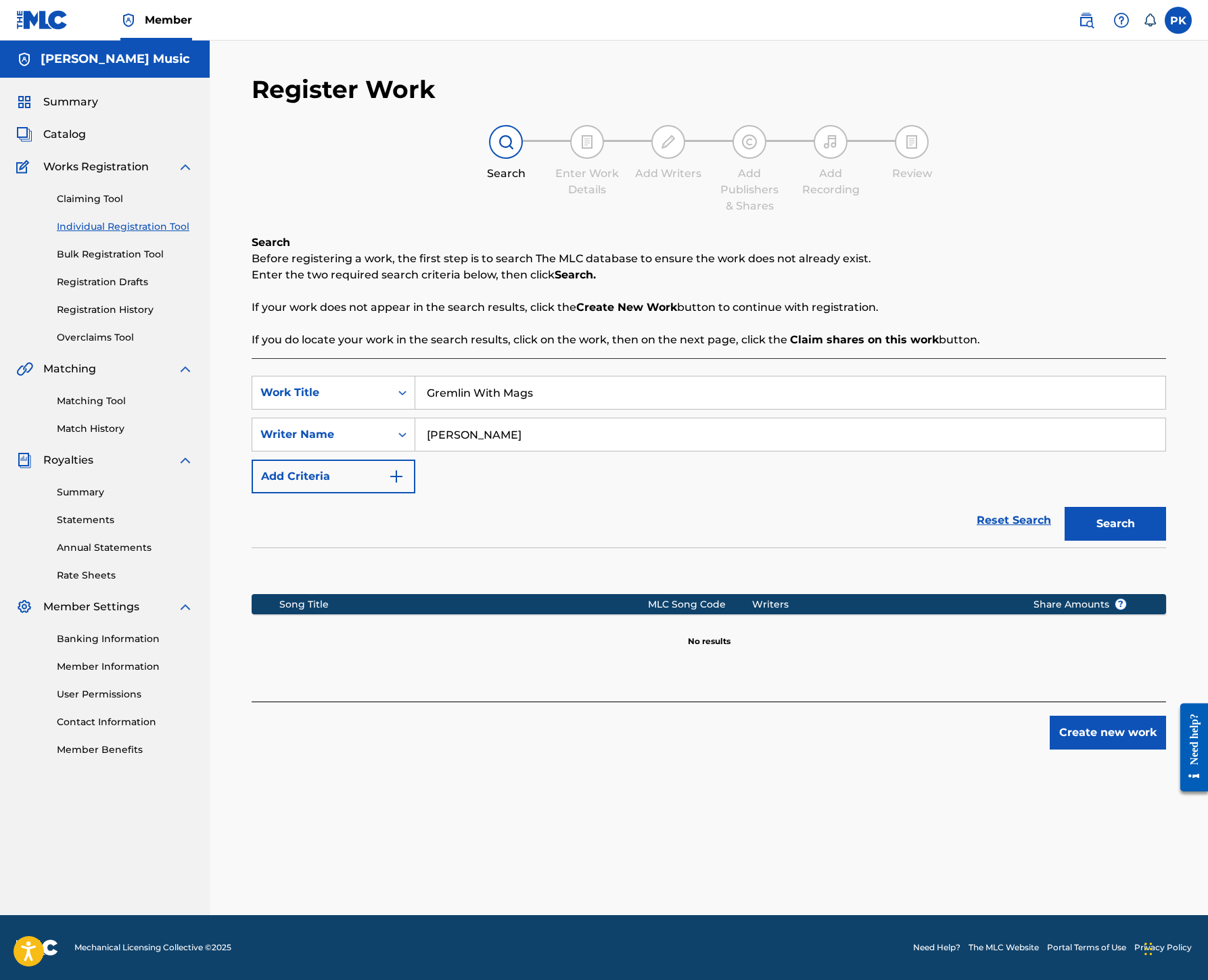
click at [1090, 750] on button "Create new work" at bounding box center [1108, 733] width 117 height 34
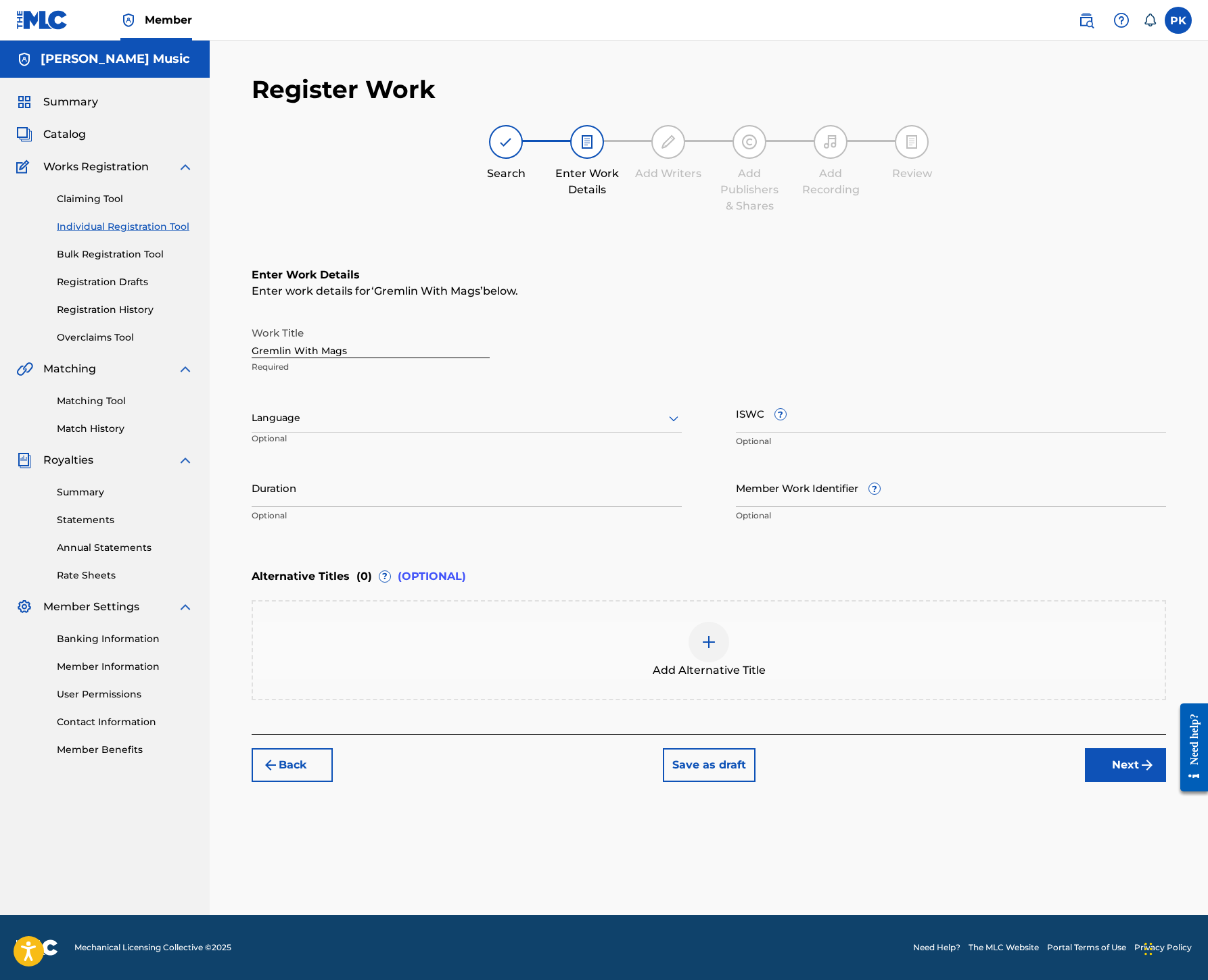
click at [682, 426] on icon at bounding box center [674, 418] width 16 height 16
click at [642, 463] on div "English" at bounding box center [466, 447] width 428 height 31
click at [866, 432] on input "ISWC ?" at bounding box center [951, 412] width 430 height 39
paste input "T9115760093"
type input "T9115760093"
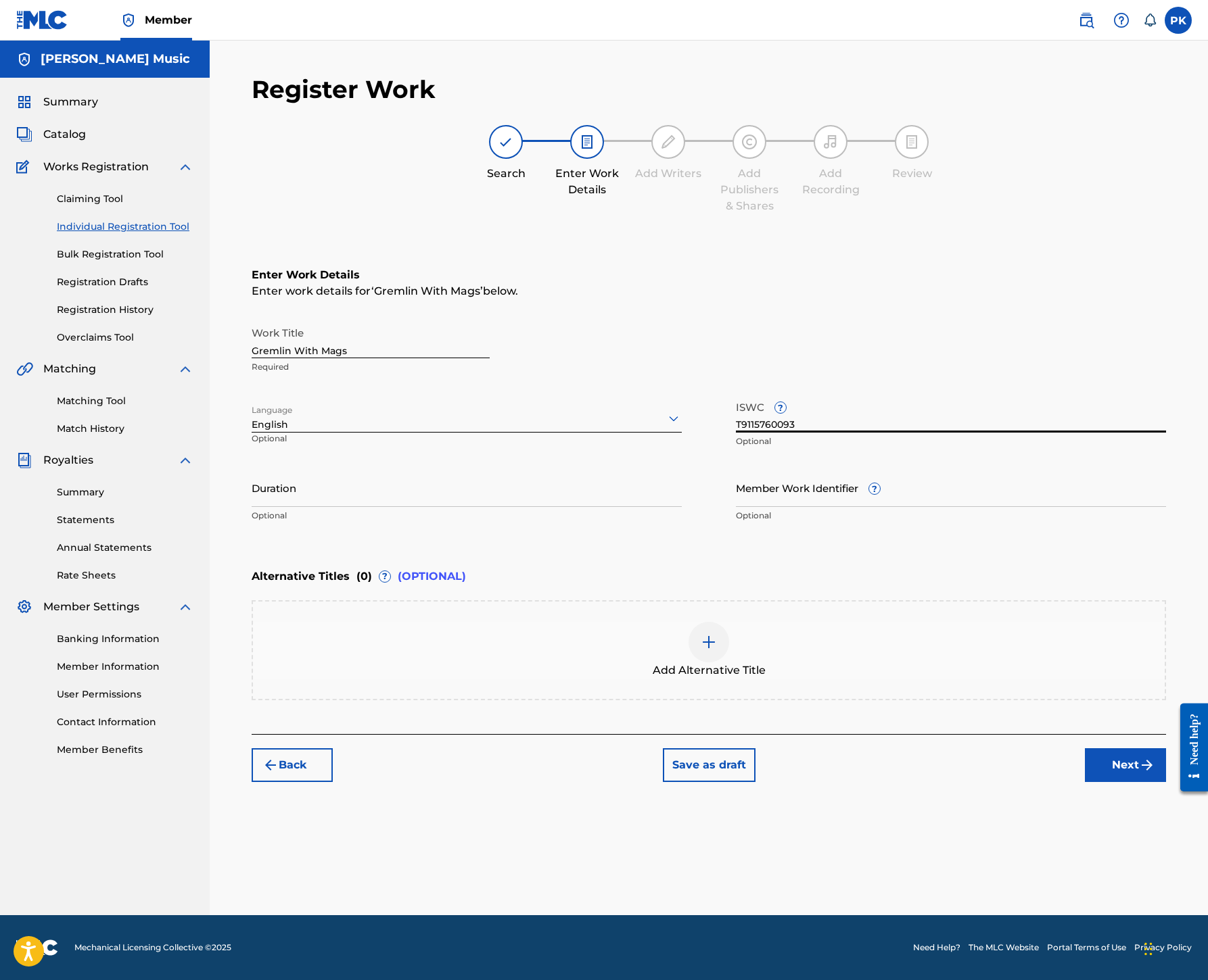
click at [1099, 782] on button "Next" at bounding box center [1125, 765] width 81 height 34
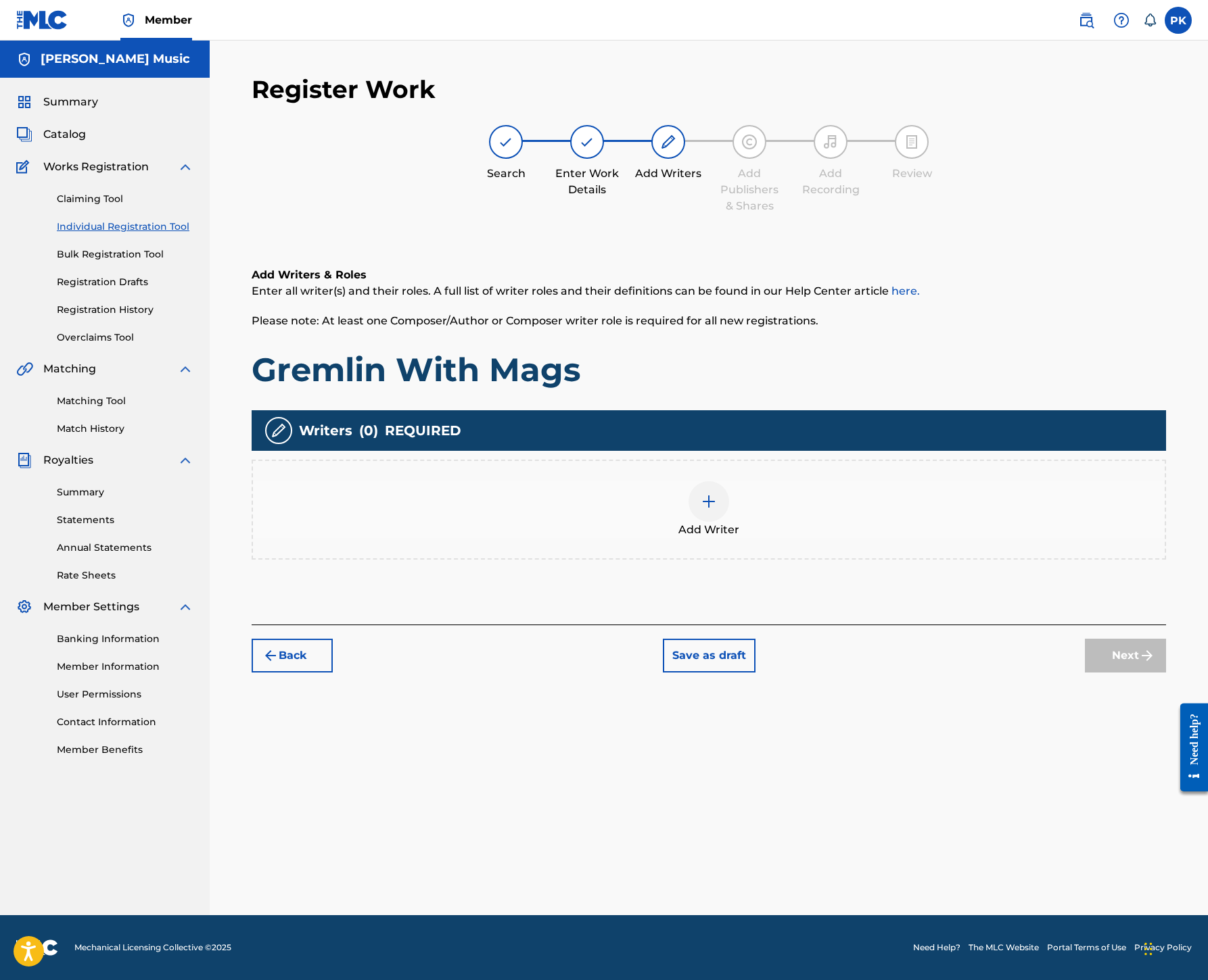
scroll to position [339, 0]
click at [716, 493] on img at bounding box center [708, 501] width 16 height 16
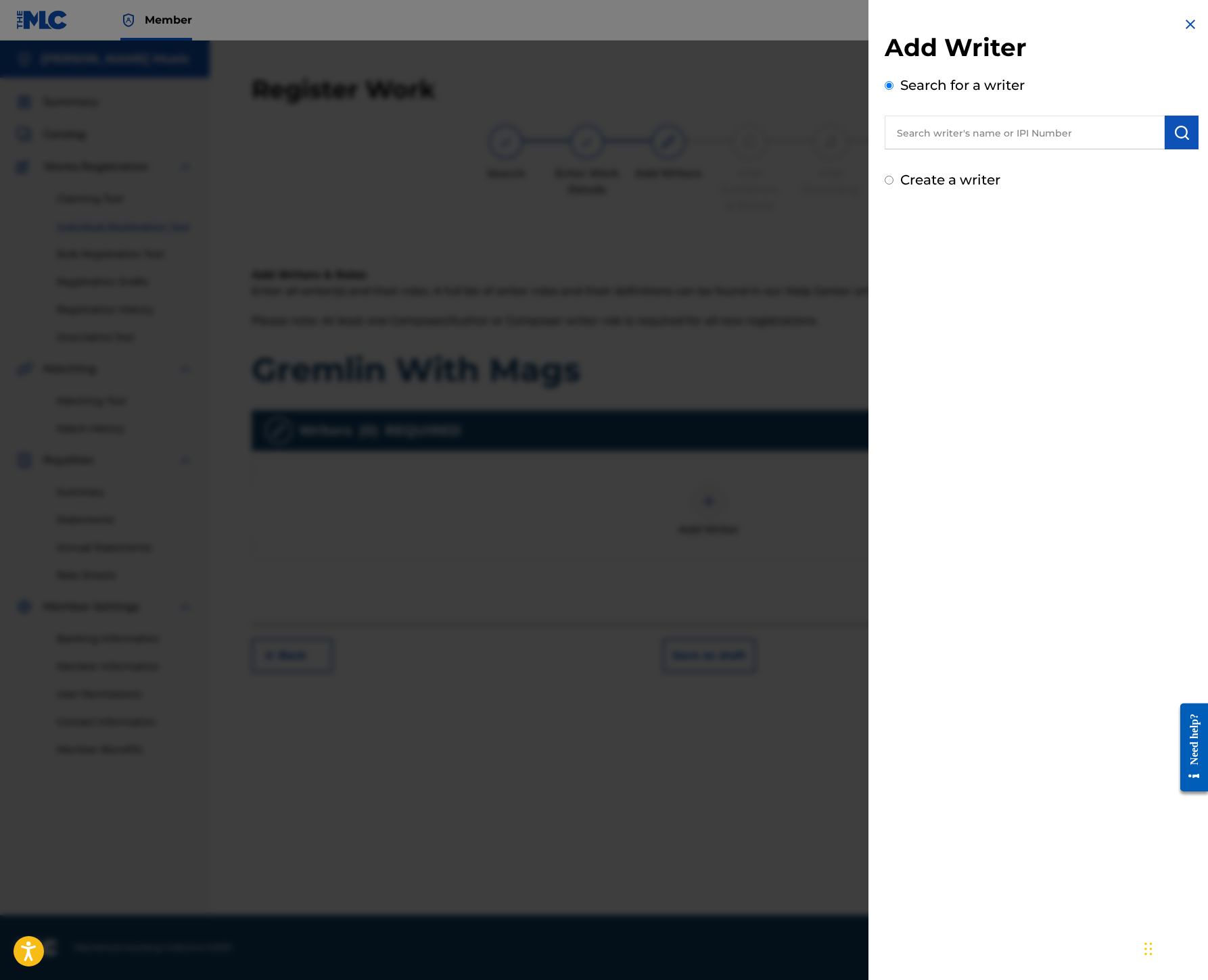
click at [902, 149] on input "text" at bounding box center [1024, 133] width 280 height 34
click at [884, 149] on input "text" at bounding box center [1024, 133] width 280 height 34
paste input "00245336377"
type input "00245336377"
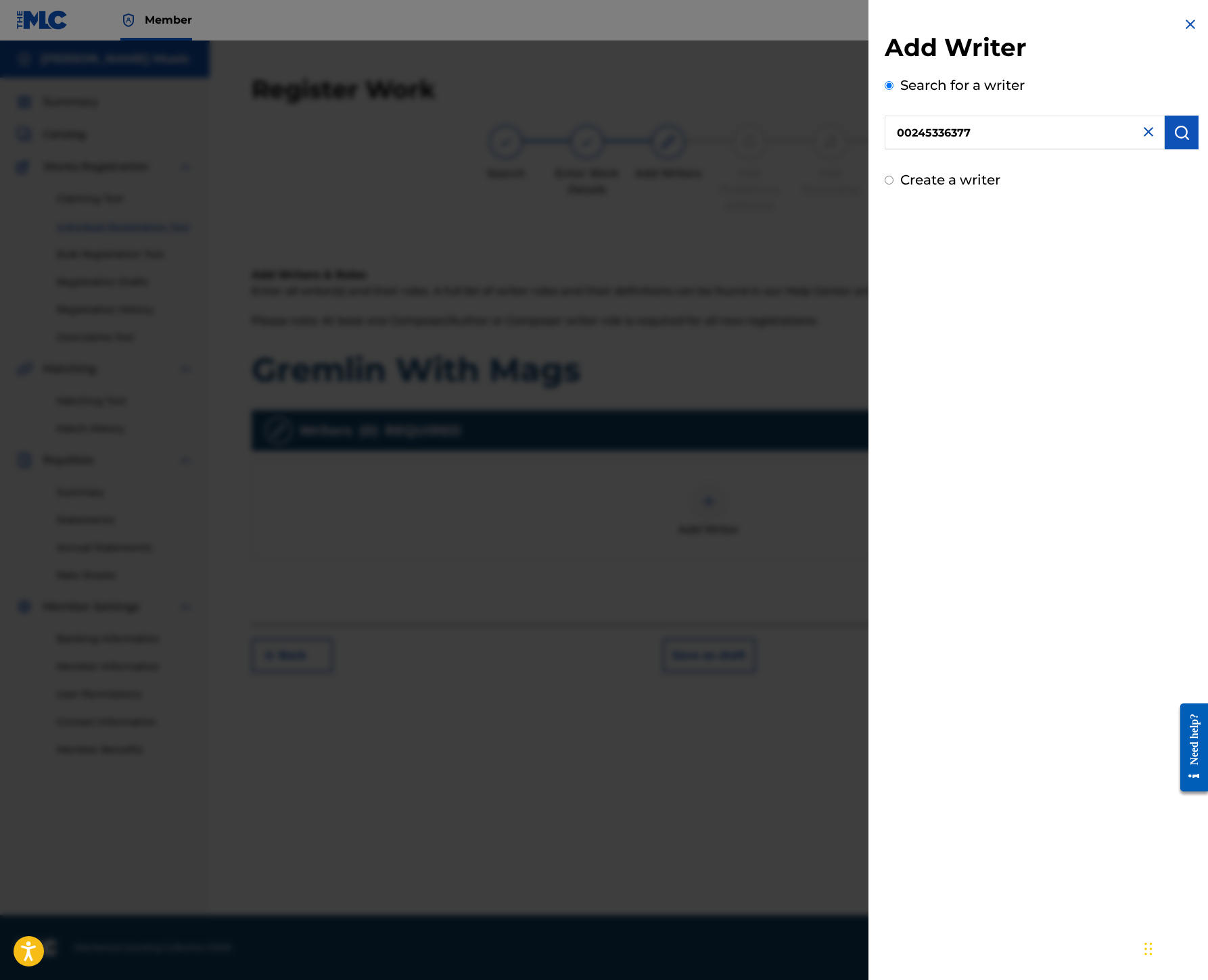
click at [1173, 140] on img "submit" at bounding box center [1181, 133] width 16 height 16
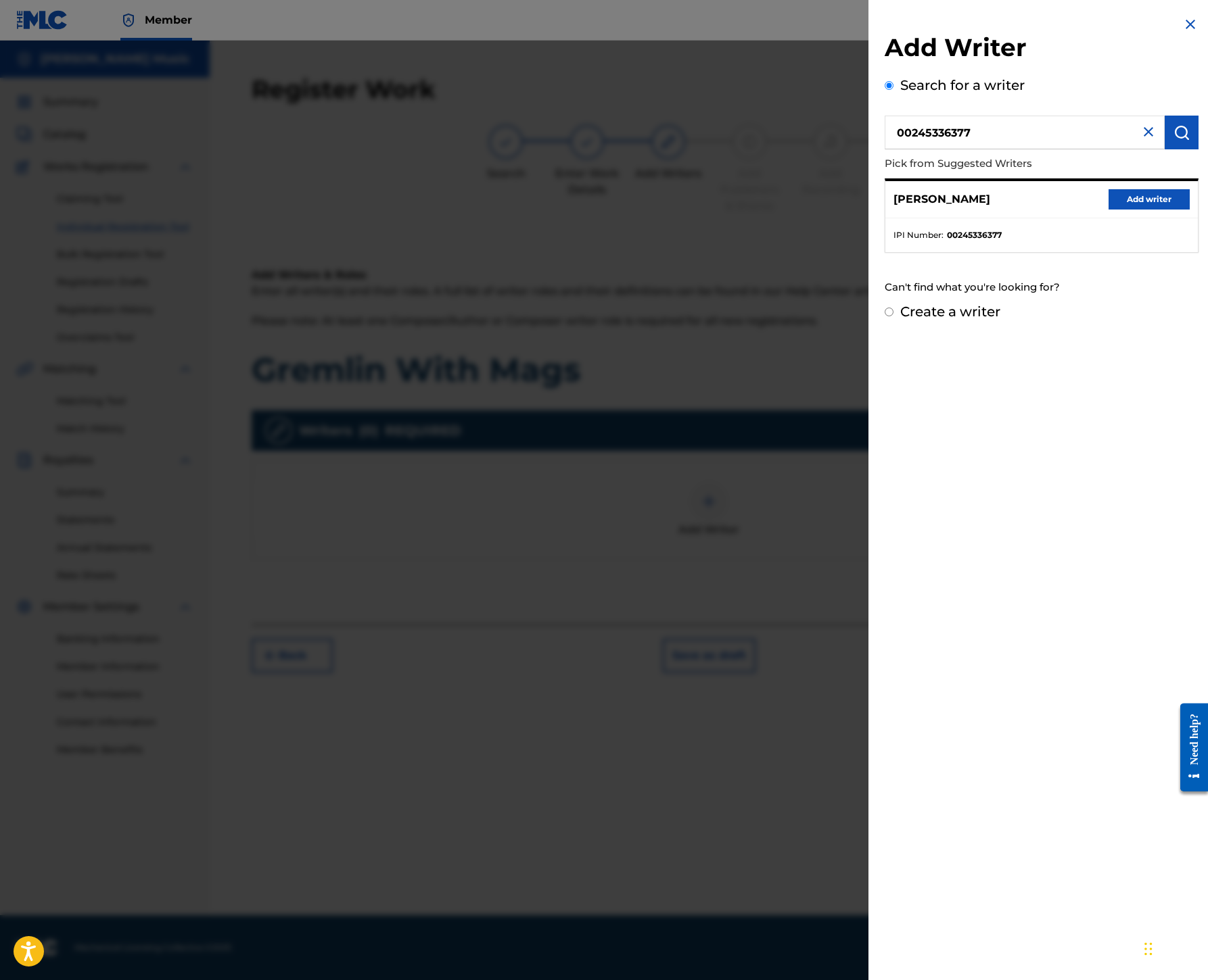
click at [1108, 210] on button "Add writer" at bounding box center [1149, 199] width 81 height 21
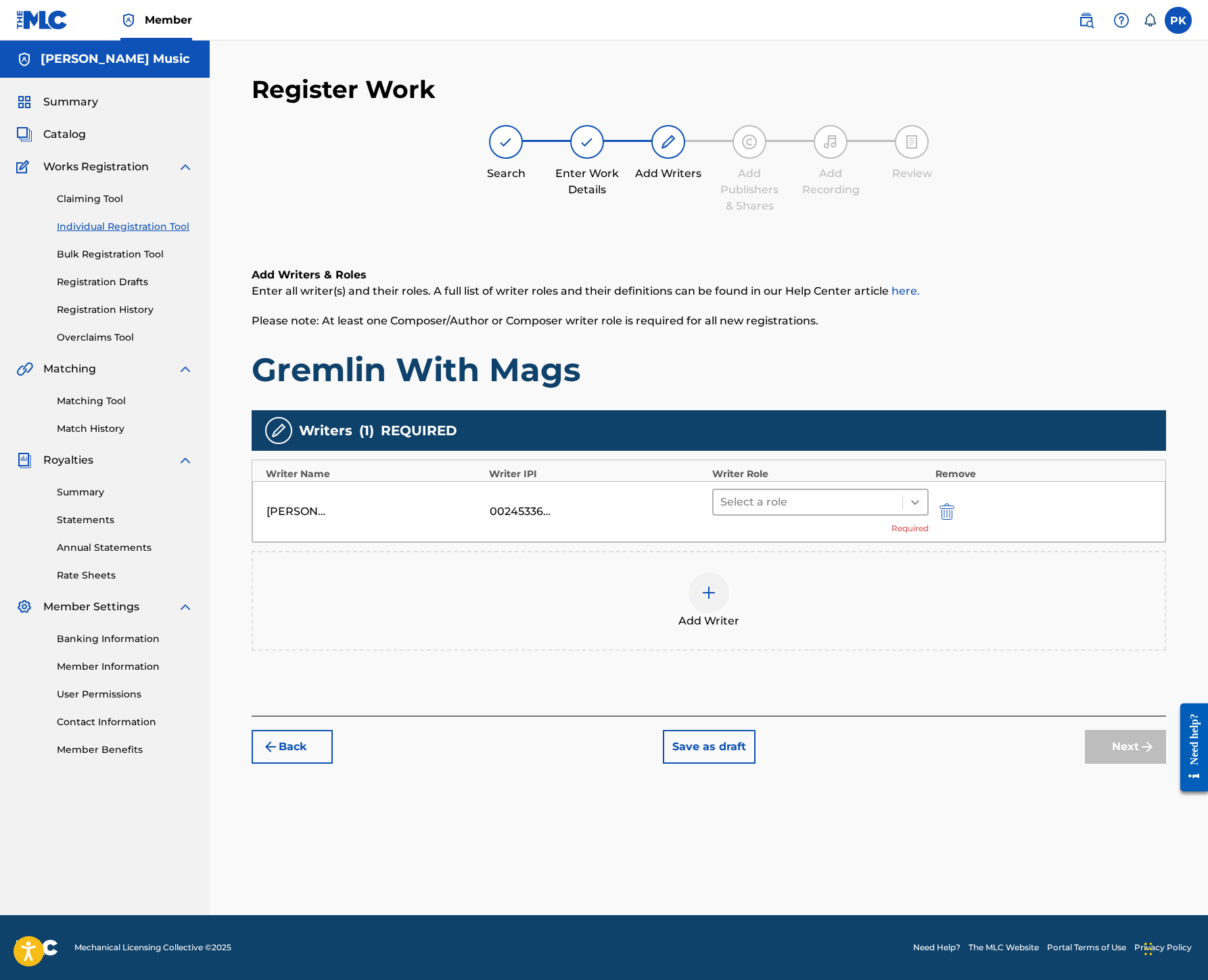
click at [922, 495] on icon at bounding box center [915, 502] width 14 height 14
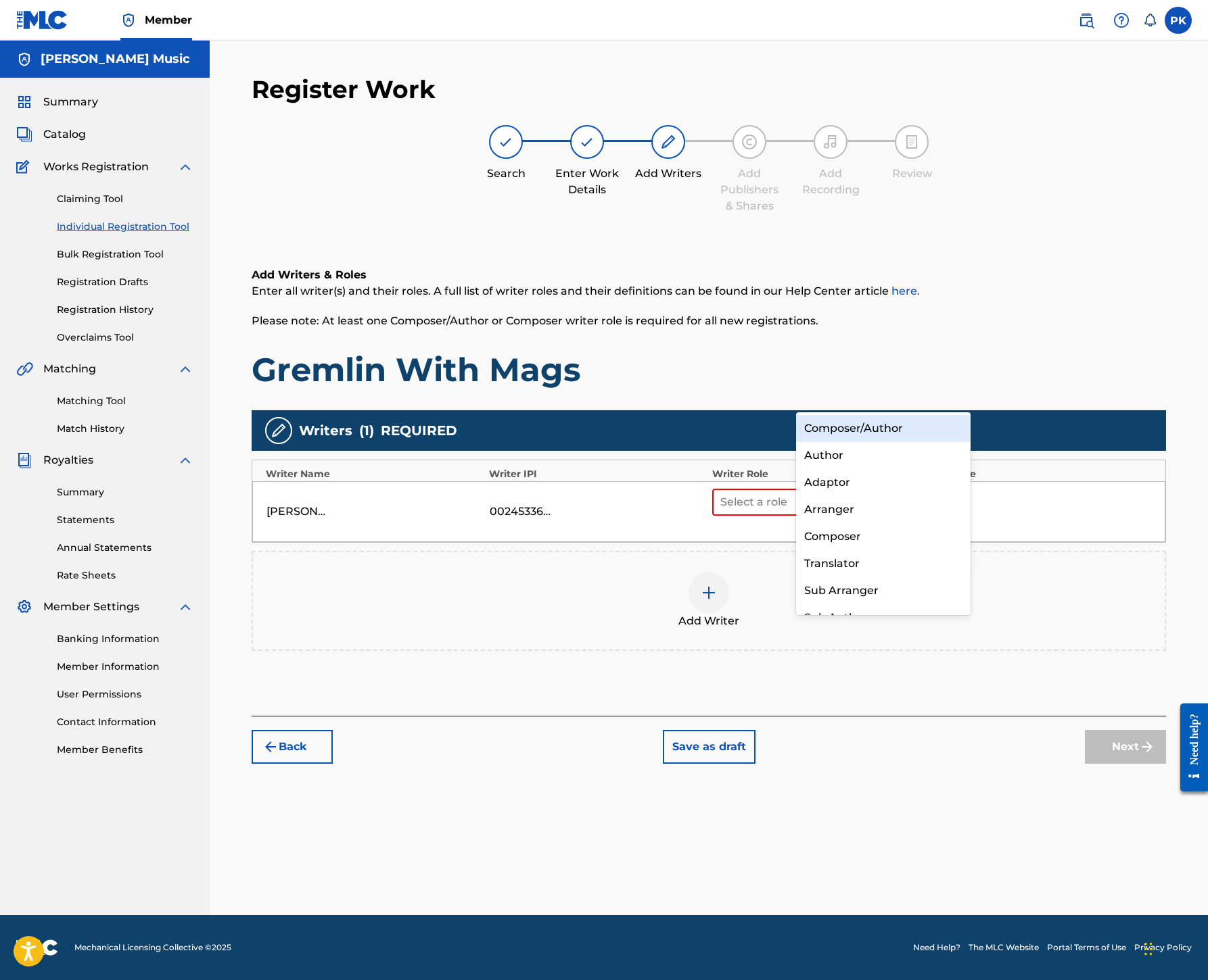
click at [869, 431] on div "Composer/Author" at bounding box center [883, 428] width 174 height 27
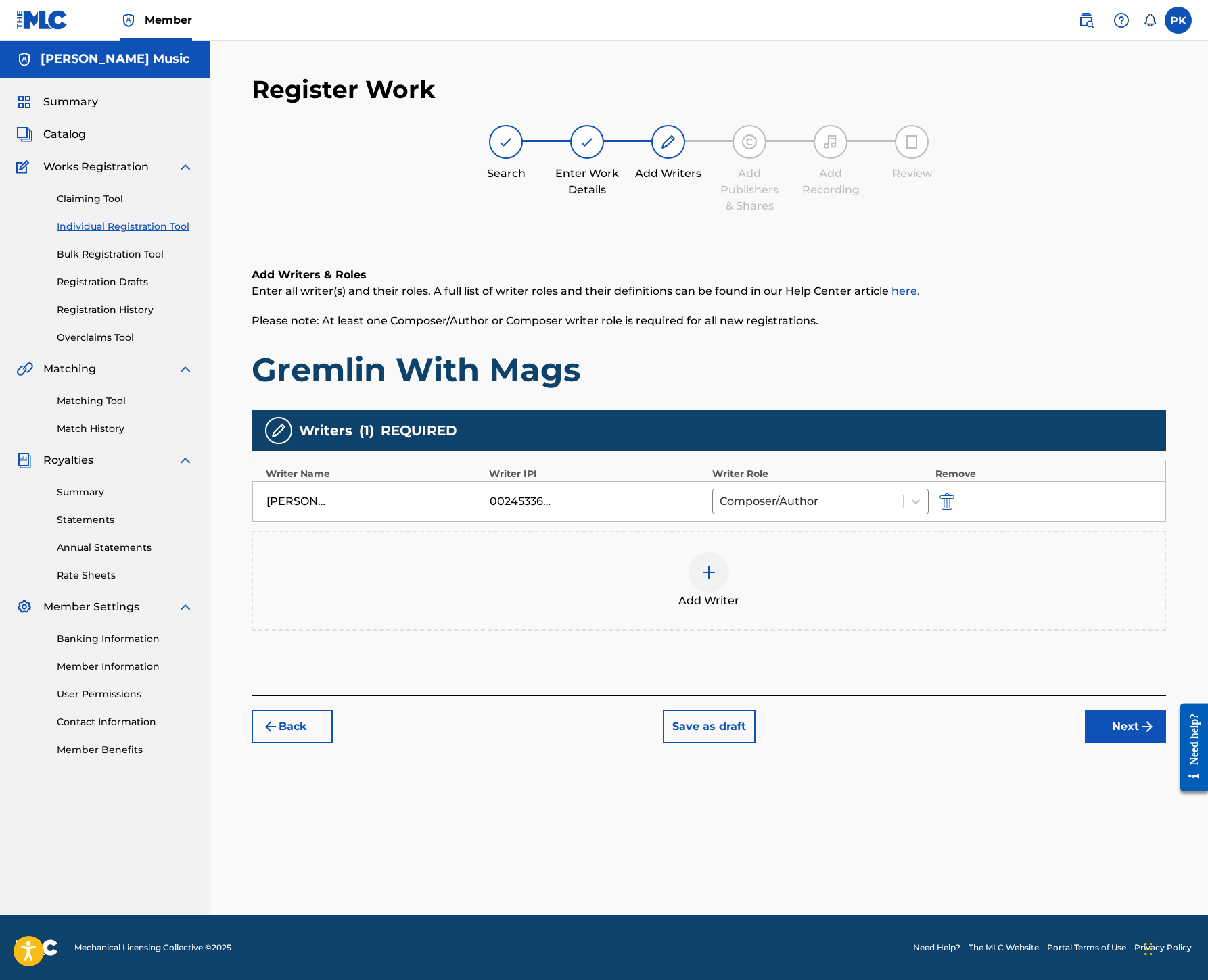
click at [729, 552] on div at bounding box center [708, 572] width 41 height 41
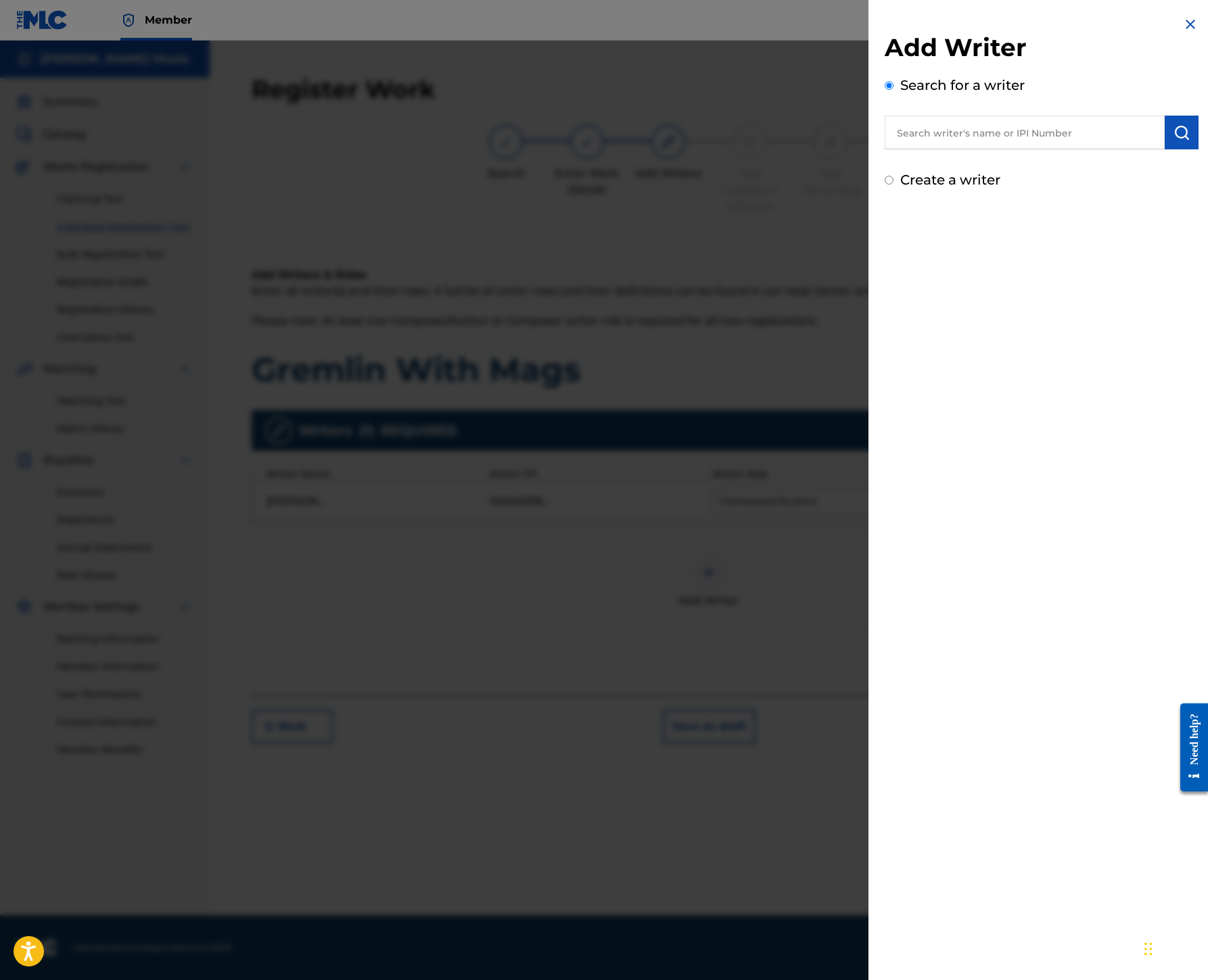
click at [884, 149] on input "text" at bounding box center [1024, 133] width 280 height 34
paste input "00245337080"
type input "00245337080"
click at [1182, 149] on button "submit" at bounding box center [1181, 133] width 34 height 34
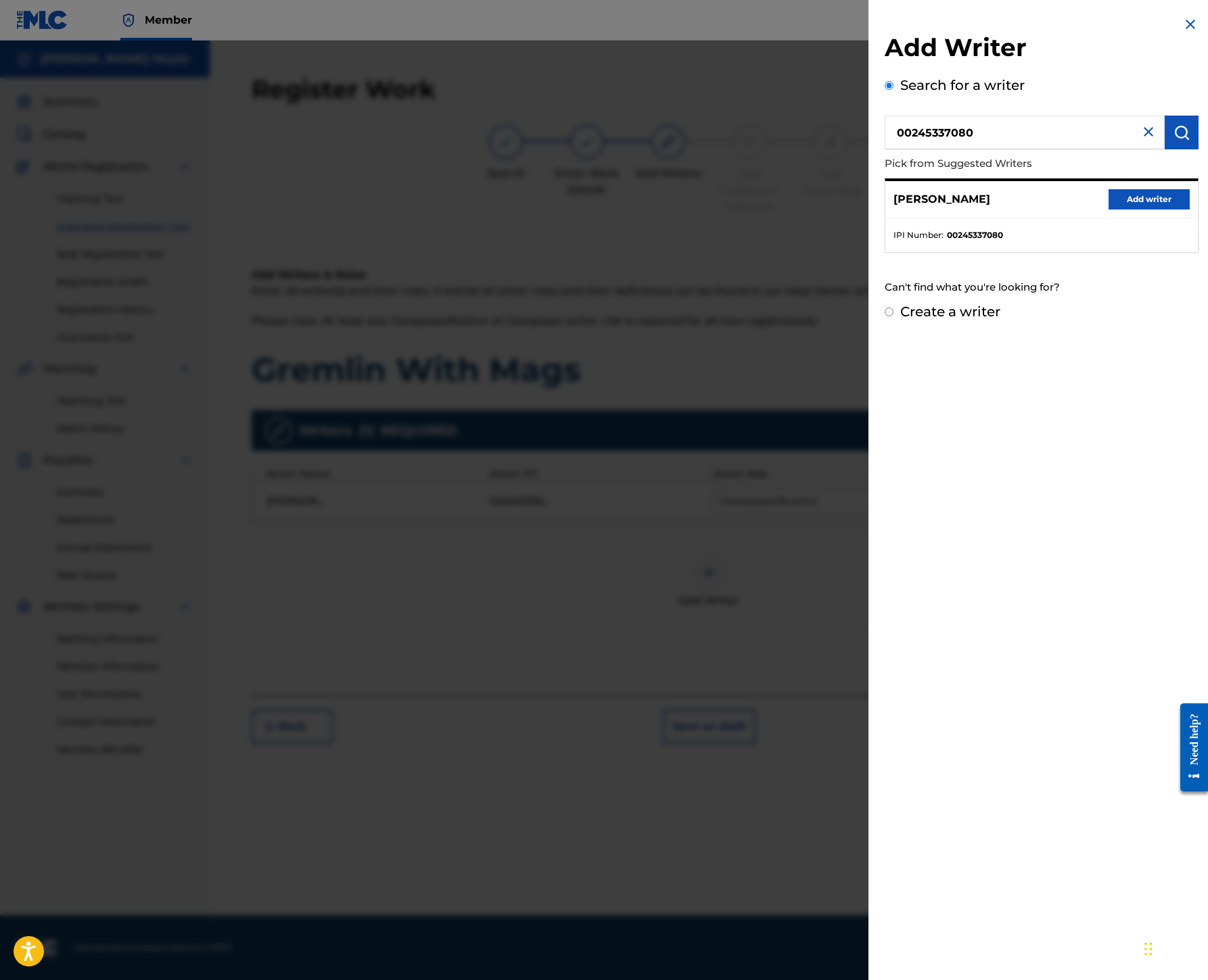
click at [1108, 210] on button "Add writer" at bounding box center [1149, 199] width 81 height 21
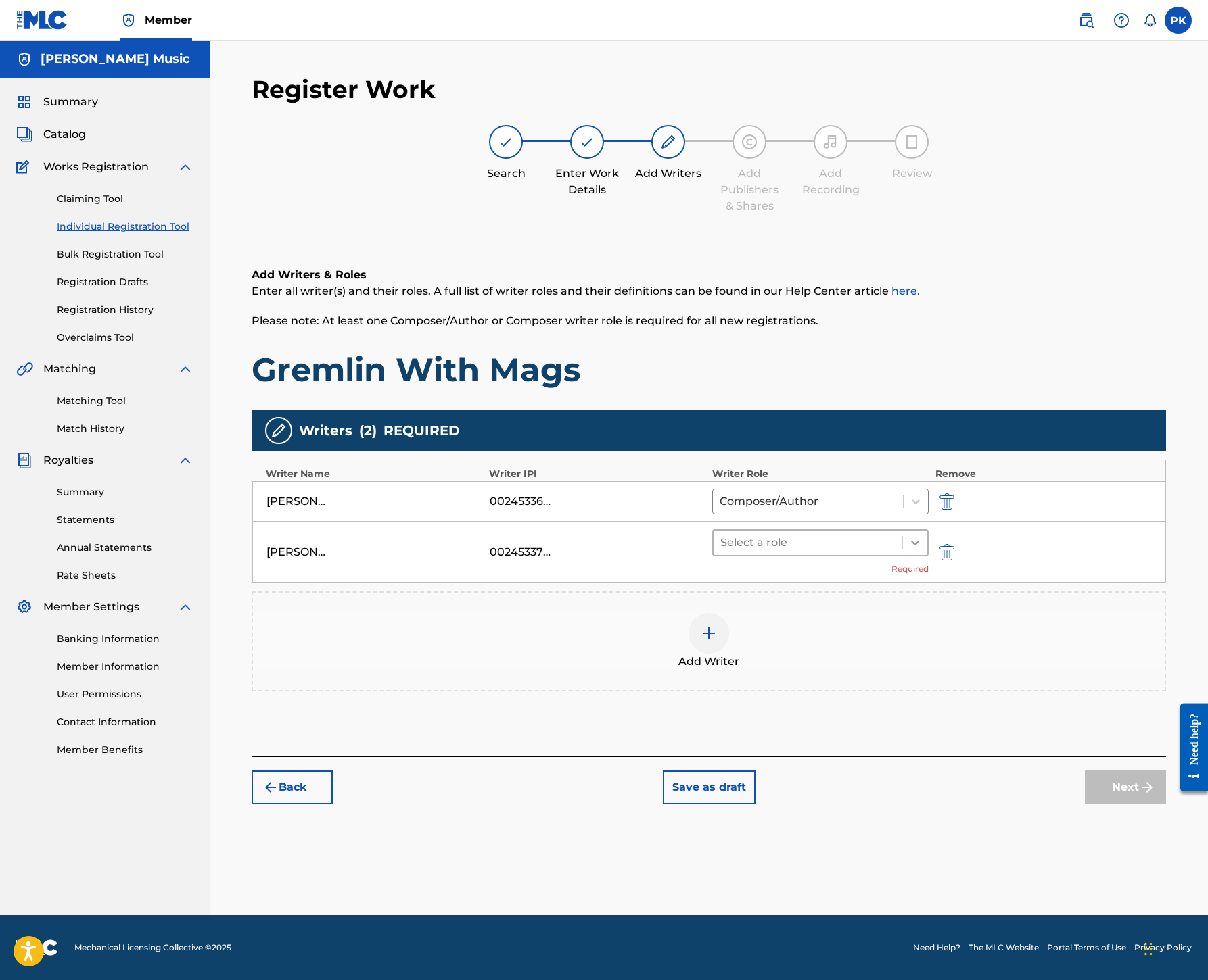
click at [922, 536] on icon at bounding box center [915, 543] width 14 height 14
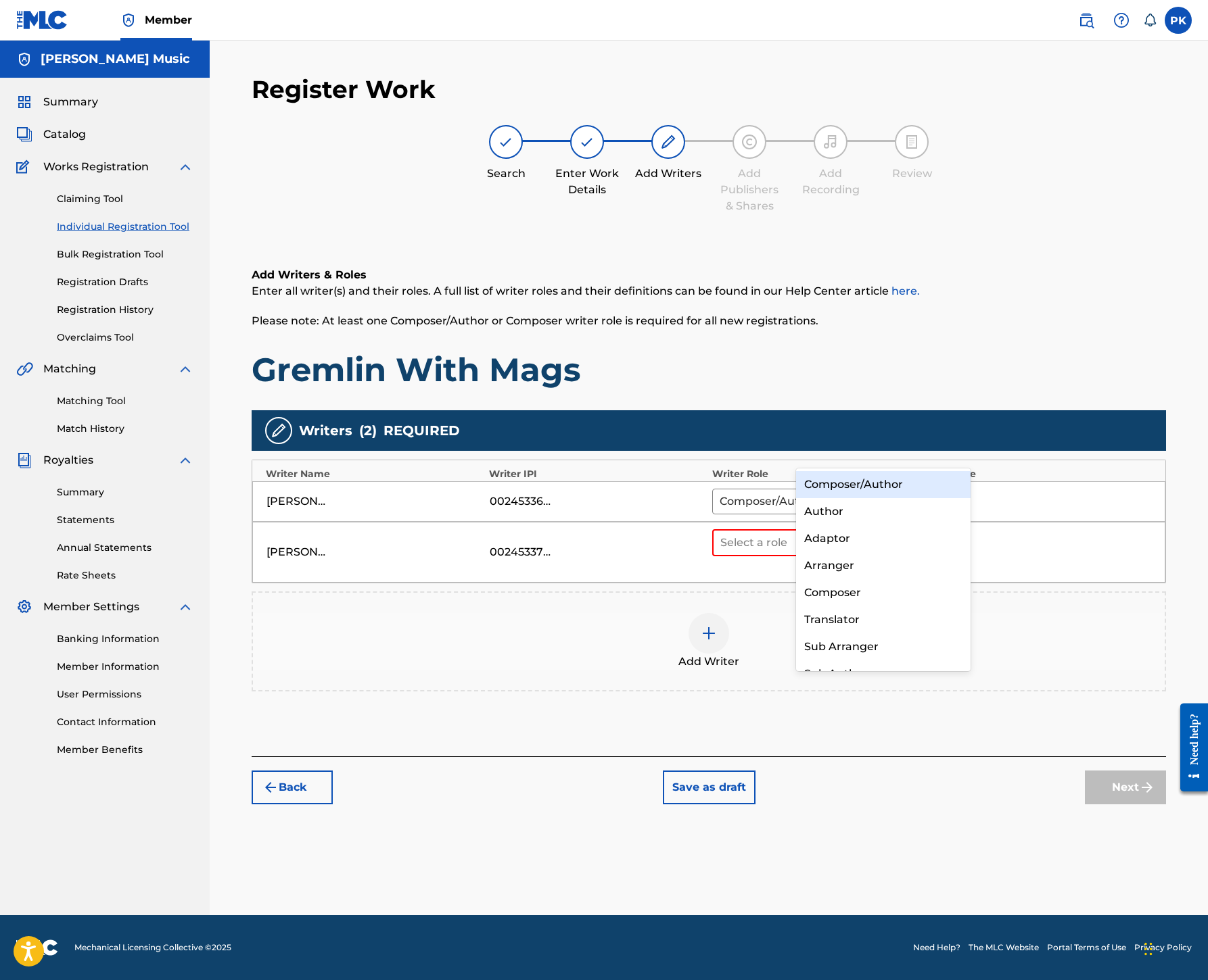
click at [900, 487] on div "Composer/Author" at bounding box center [883, 484] width 174 height 27
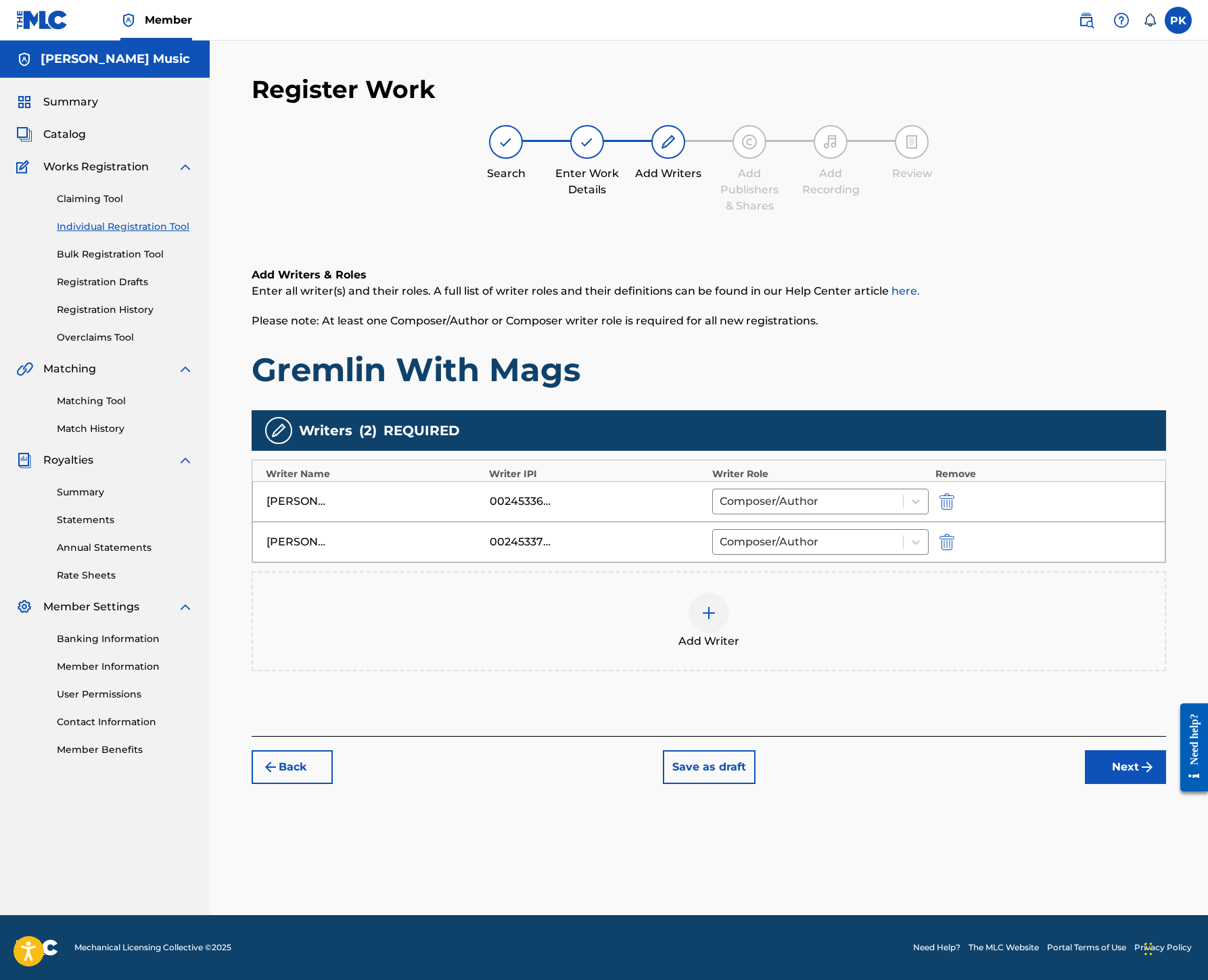
click at [716, 605] on img at bounding box center [708, 613] width 16 height 16
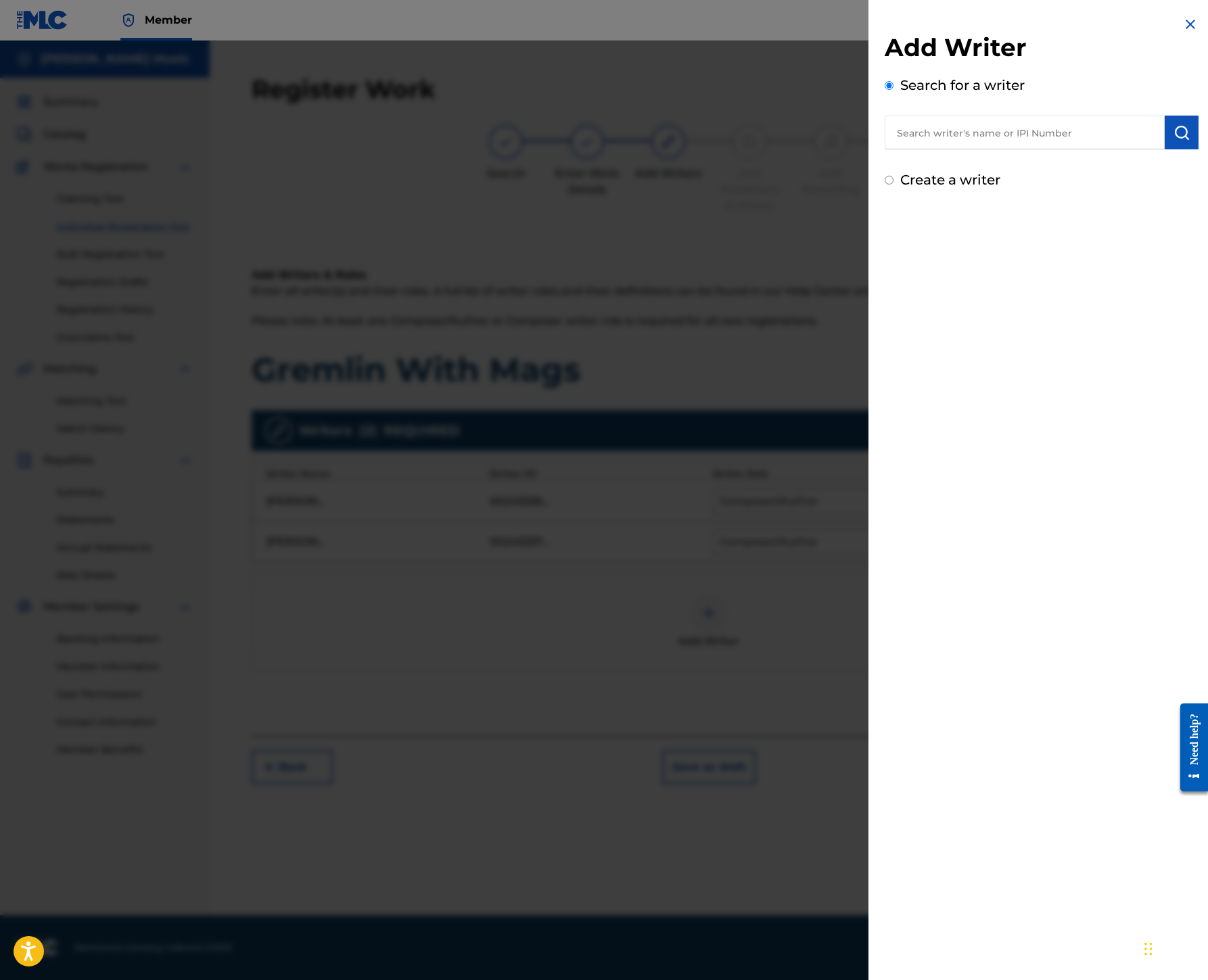
click at [884, 149] on input "text" at bounding box center [1024, 133] width 280 height 34
paste input "00199690501"
type input "00199690501"
click at [1173, 140] on img "submit" at bounding box center [1181, 133] width 16 height 16
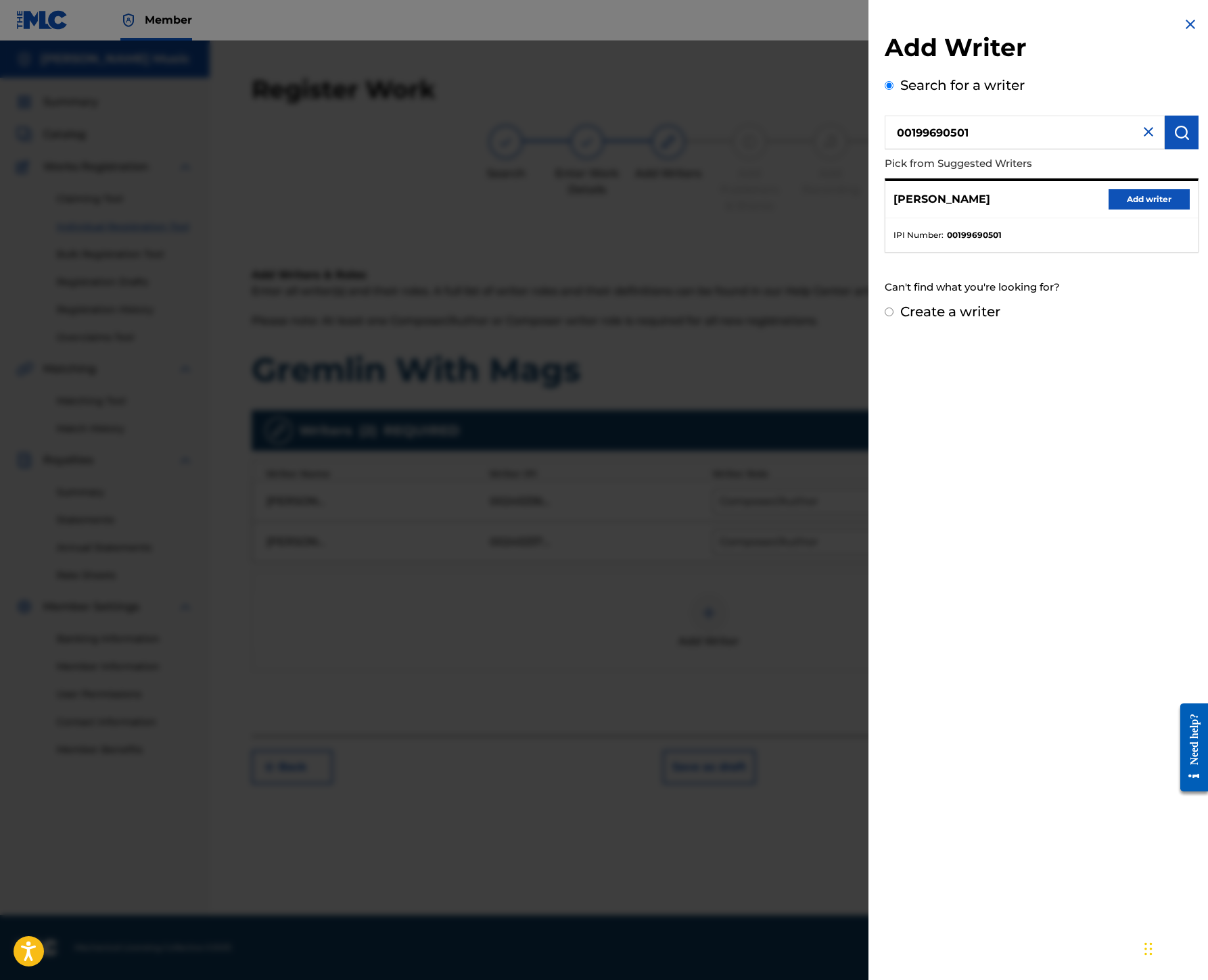
click at [1108, 210] on button "Add writer" at bounding box center [1149, 199] width 81 height 21
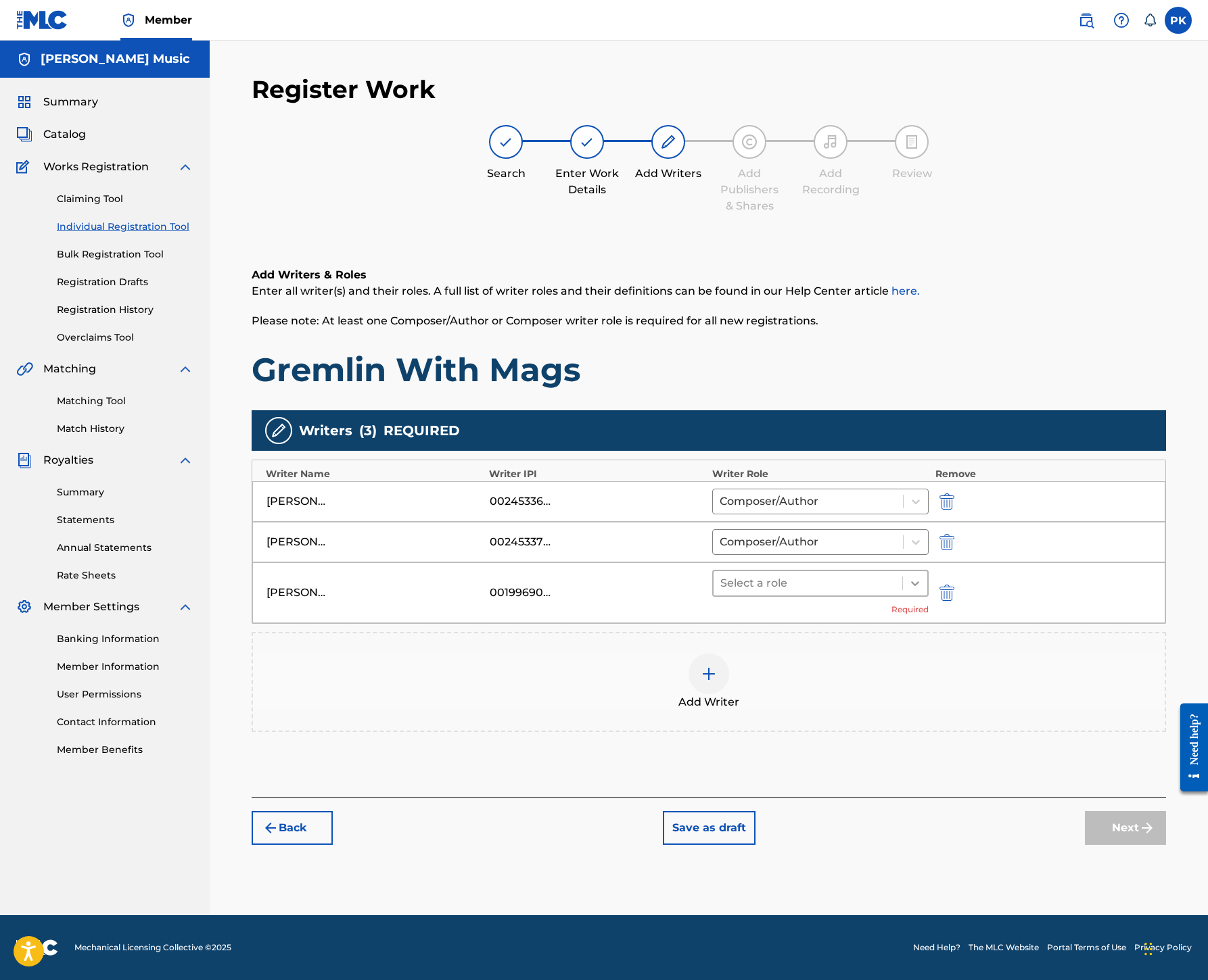
click at [919, 581] on icon at bounding box center [915, 583] width 8 height 5
click at [918, 534] on div "Composer/Author" at bounding box center [883, 540] width 174 height 27
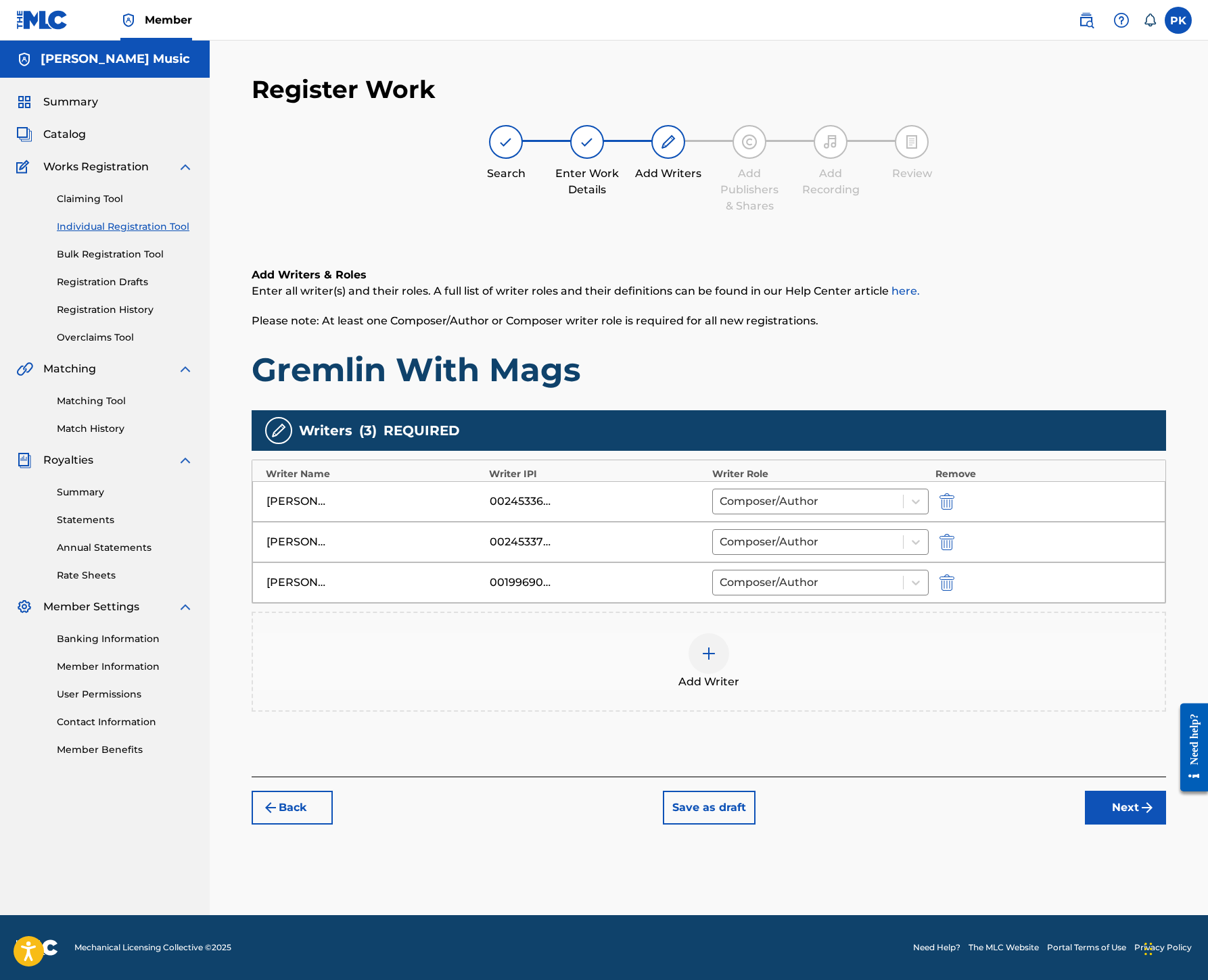
click at [1110, 825] on button "Next" at bounding box center [1125, 808] width 81 height 34
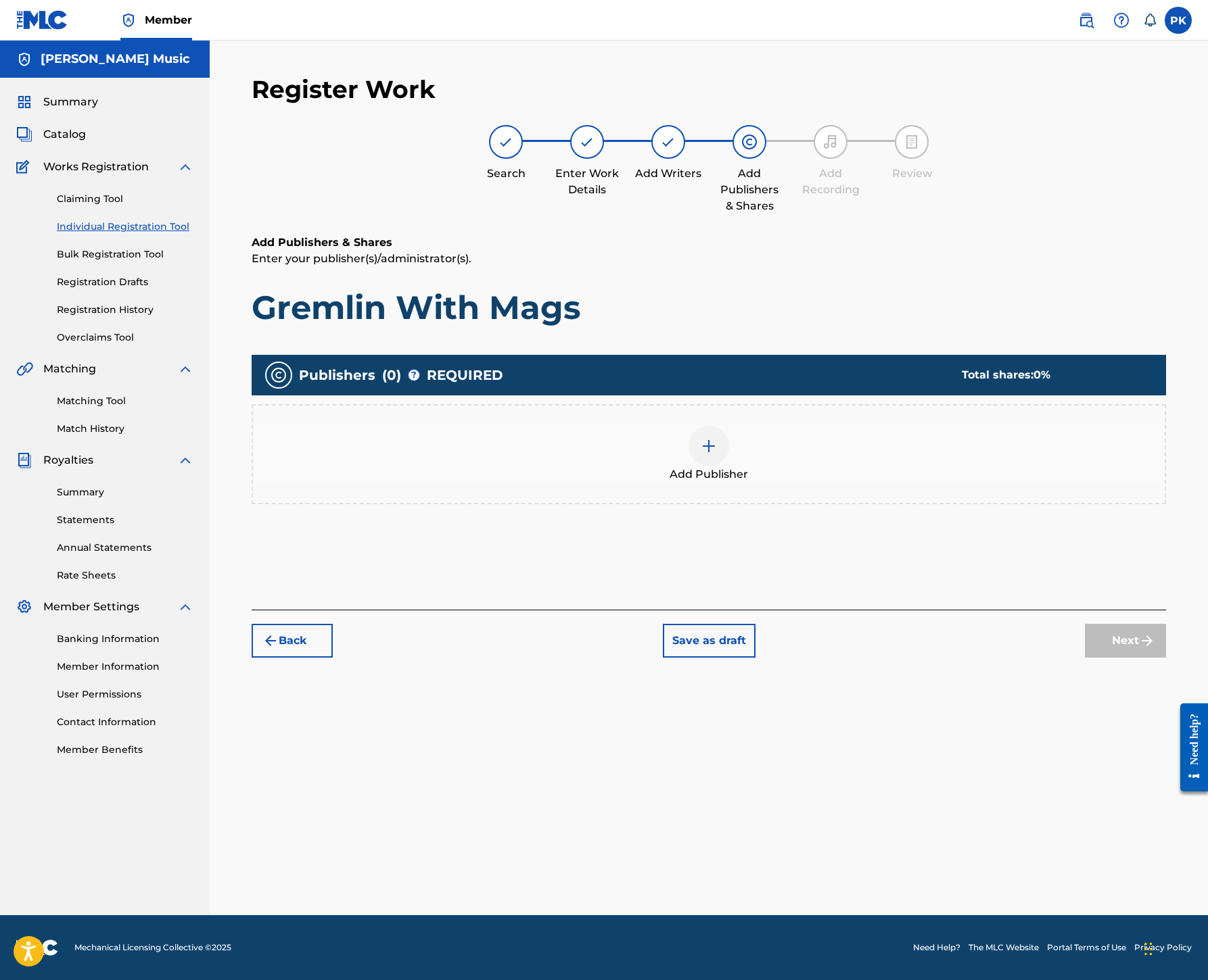
click at [716, 438] on img at bounding box center [708, 446] width 16 height 16
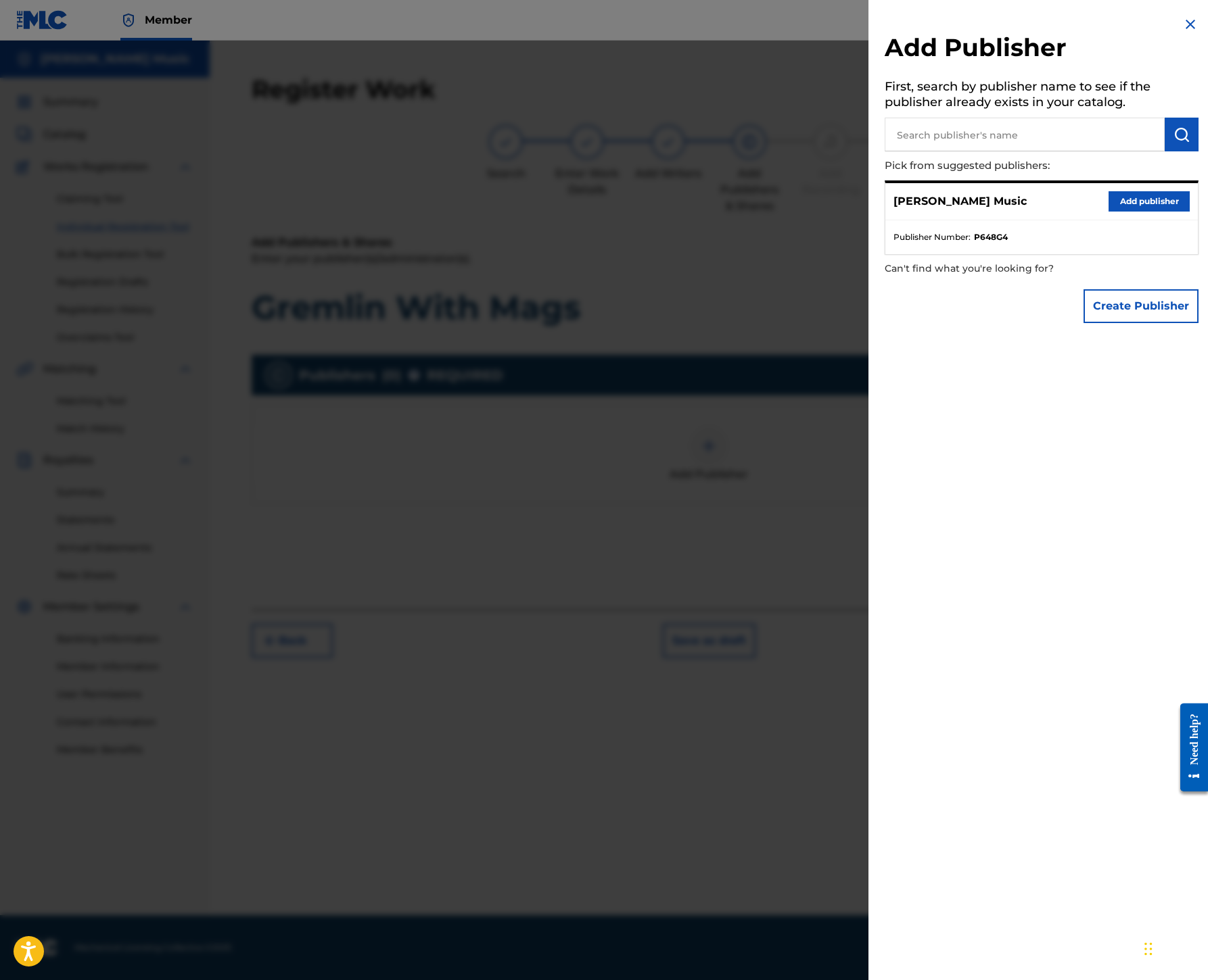
click at [1108, 212] on button "Add publisher" at bounding box center [1149, 201] width 81 height 21
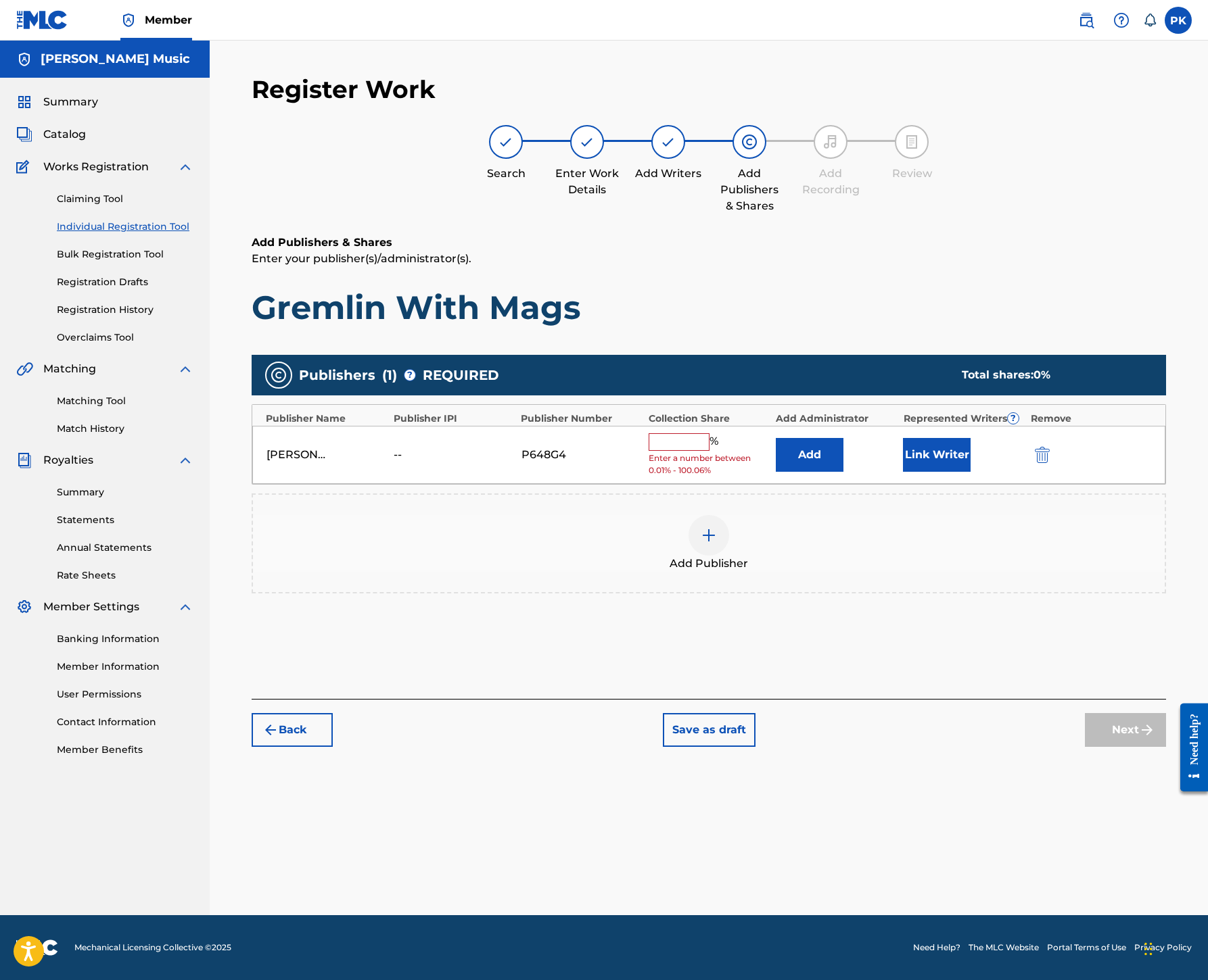
click at [709, 433] on input "text" at bounding box center [679, 442] width 61 height 18
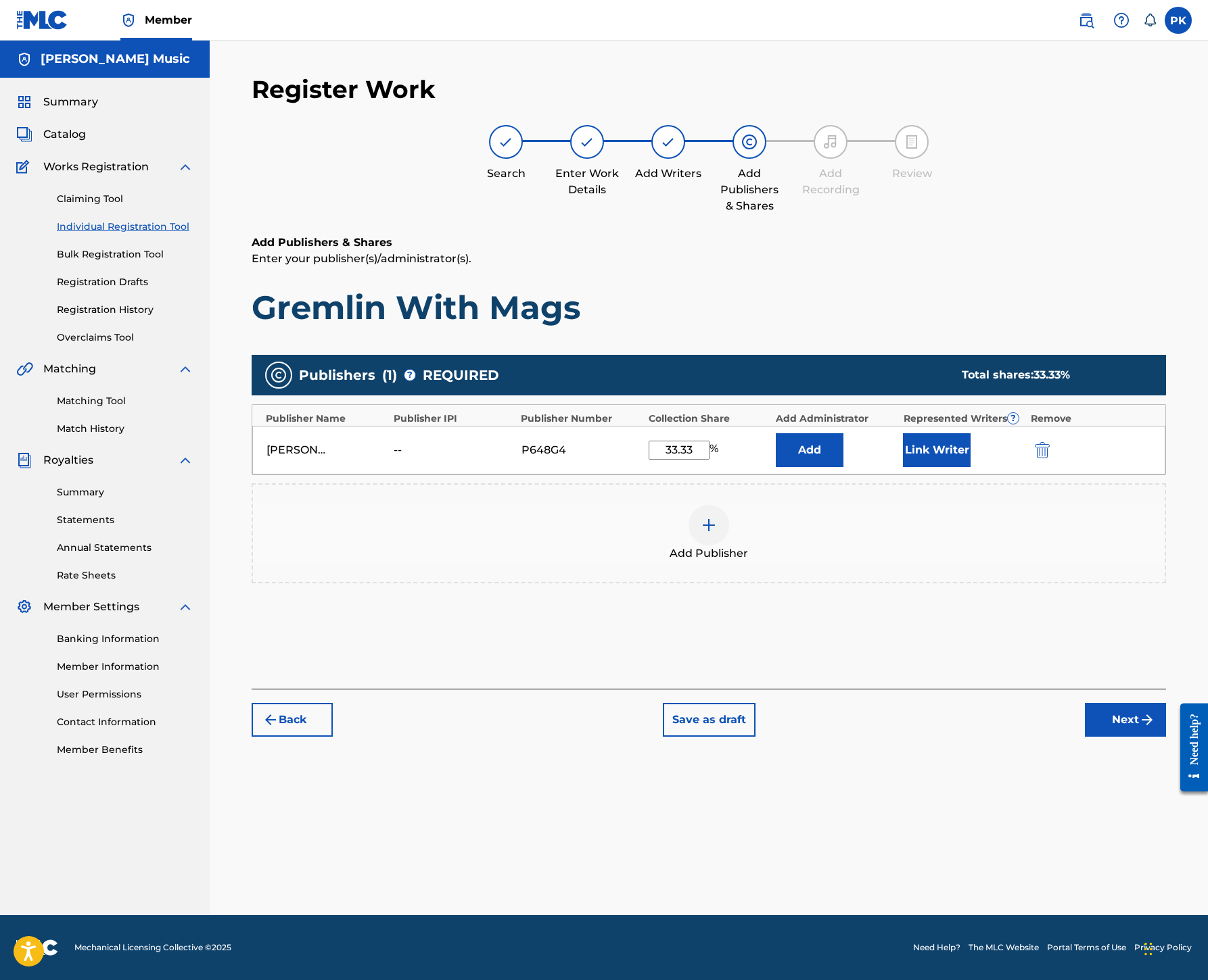
type input "33.33"
click at [971, 433] on button "Link Writer" at bounding box center [936, 450] width 67 height 34
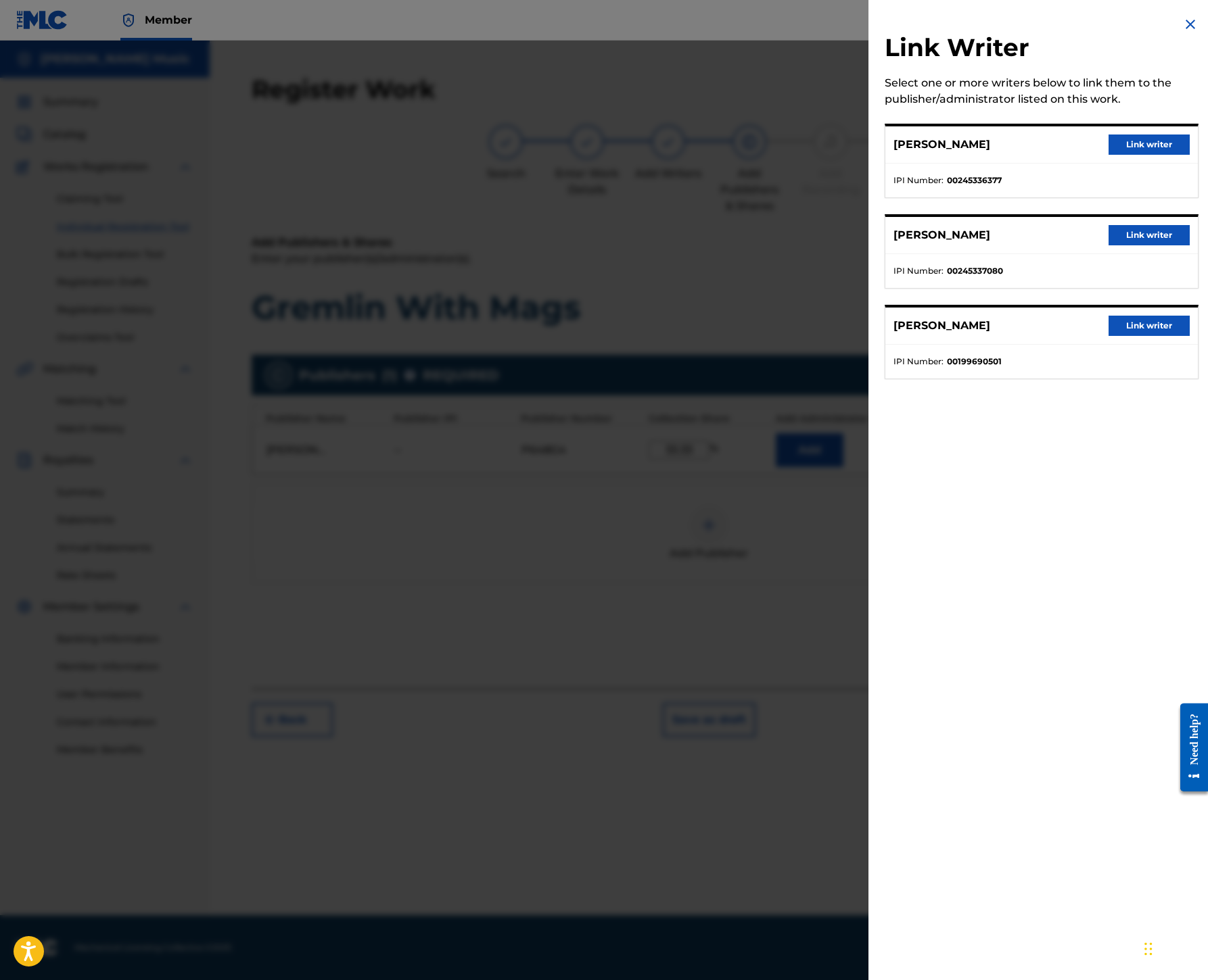
click at [1108, 336] on button "Link writer" at bounding box center [1149, 325] width 81 height 21
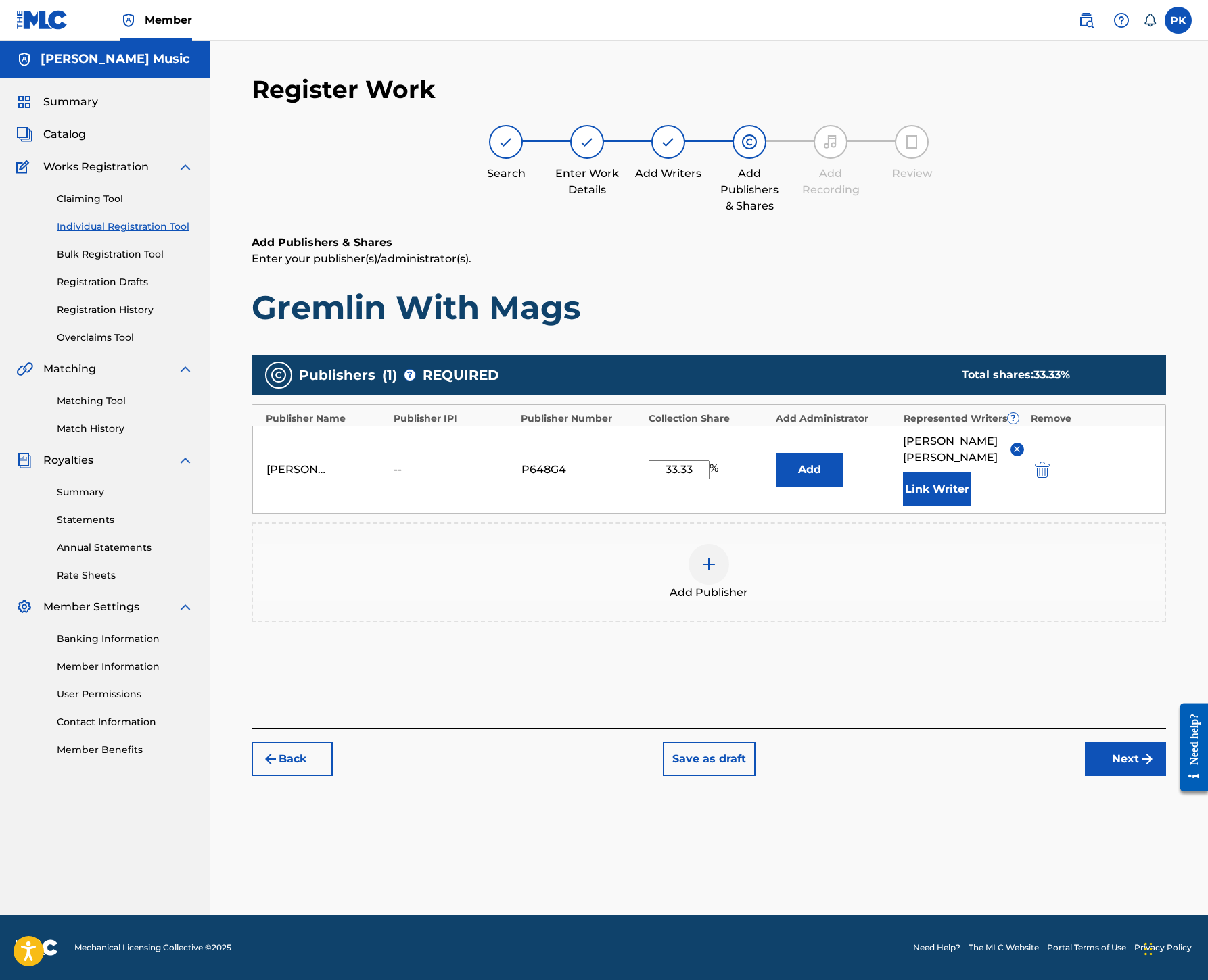
click at [1101, 776] on button "Next" at bounding box center [1125, 758] width 81 height 34
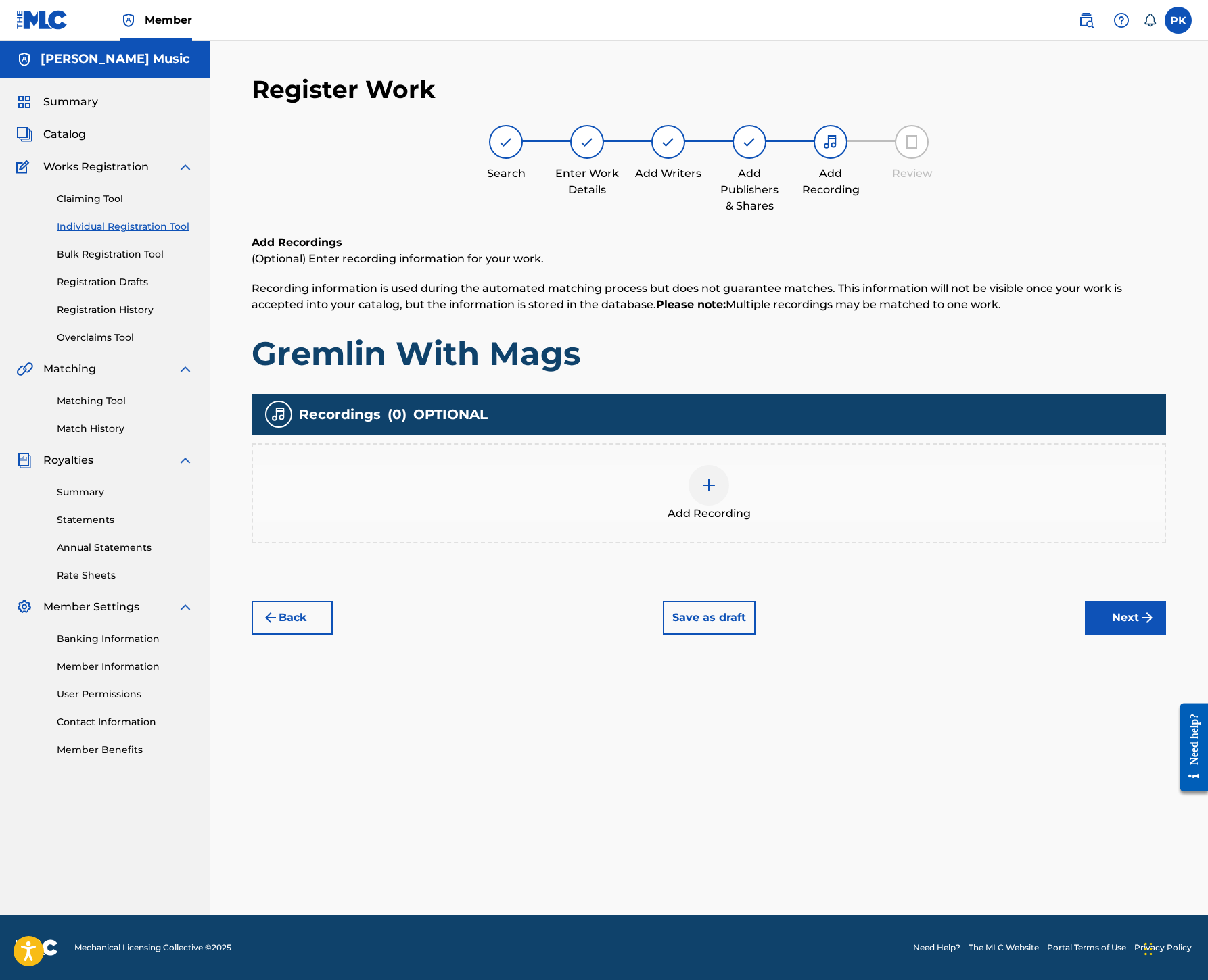
scroll to position [61, 0]
click at [716, 493] on img at bounding box center [708, 486] width 16 height 16
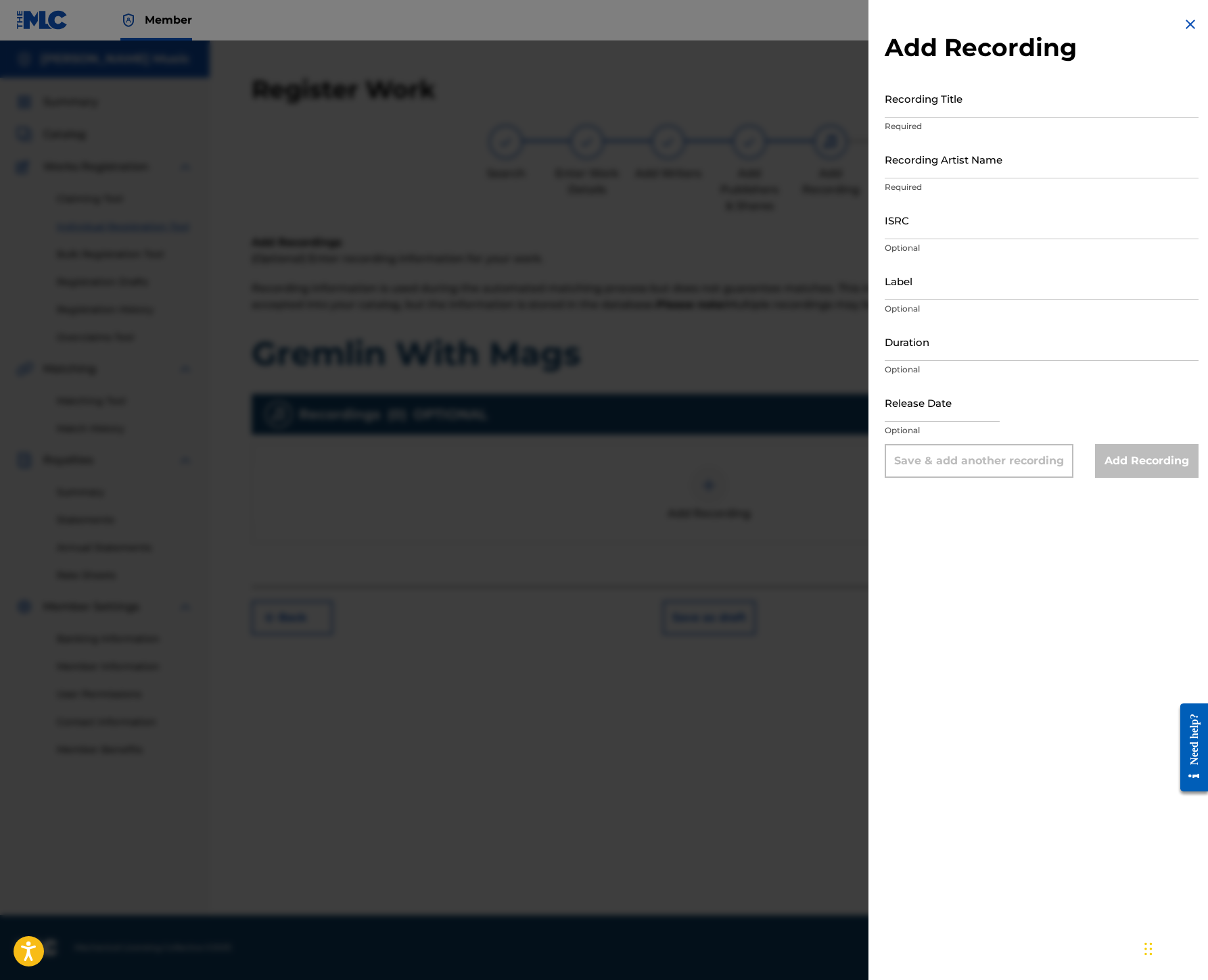
click at [884, 118] on input "Recording Title" at bounding box center [1041, 98] width 314 height 39
paste input "00199690501"
type input "00199690501"
drag, startPoint x: 714, startPoint y: 172, endPoint x: 497, endPoint y: 172, distance: 217.0
click at [497, 172] on div "Add Recording Recording Title 00199690501 Required Recording Artist Name Requir…" at bounding box center [604, 510] width 1208 height 939
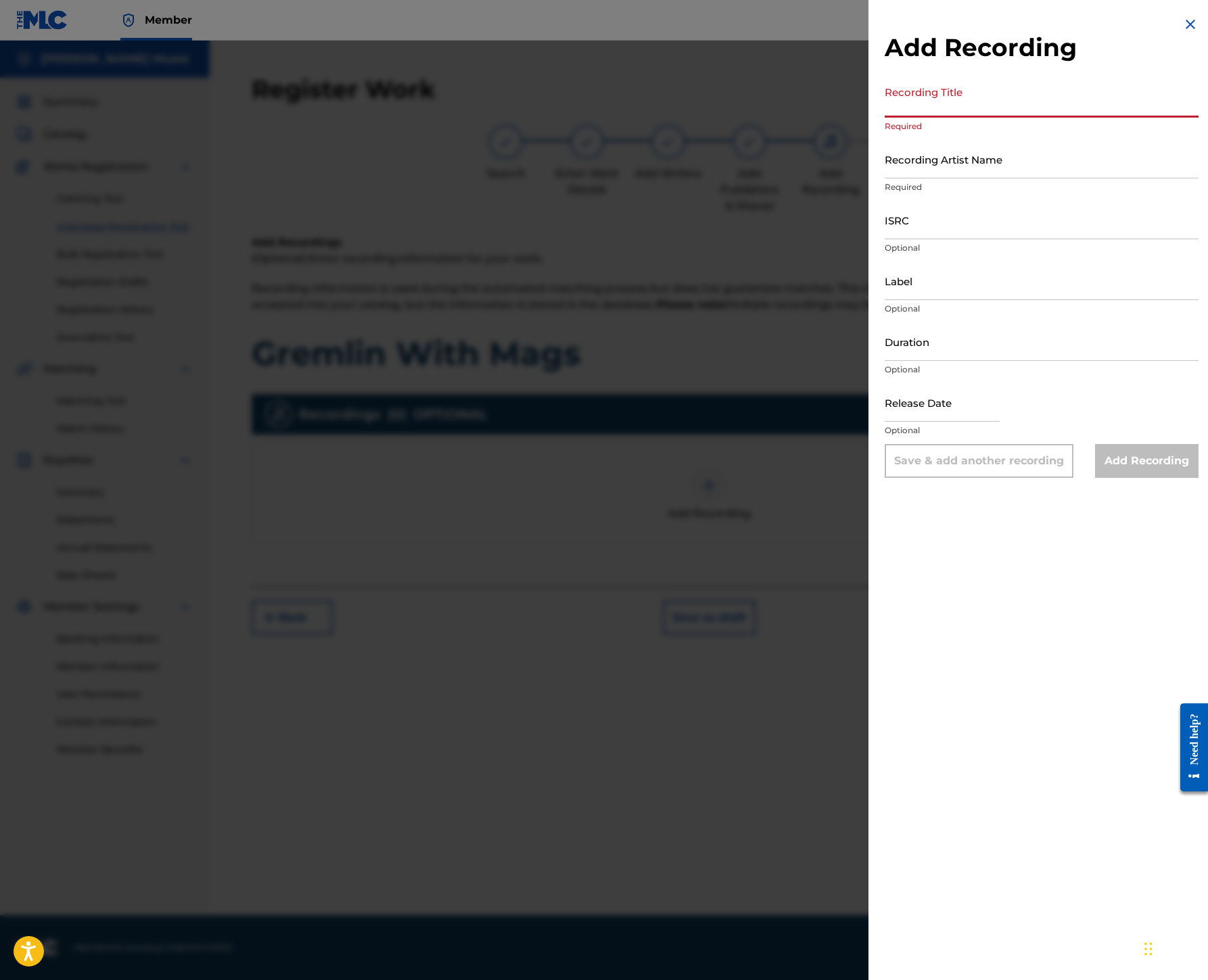
click at [884, 118] on input "Recording Title" at bounding box center [1041, 98] width 314 height 39
paste input "Gremlin With Mags"
type input "Gremlin With Mags"
click at [884, 178] on input "Recording Artist Name" at bounding box center [1041, 158] width 314 height 39
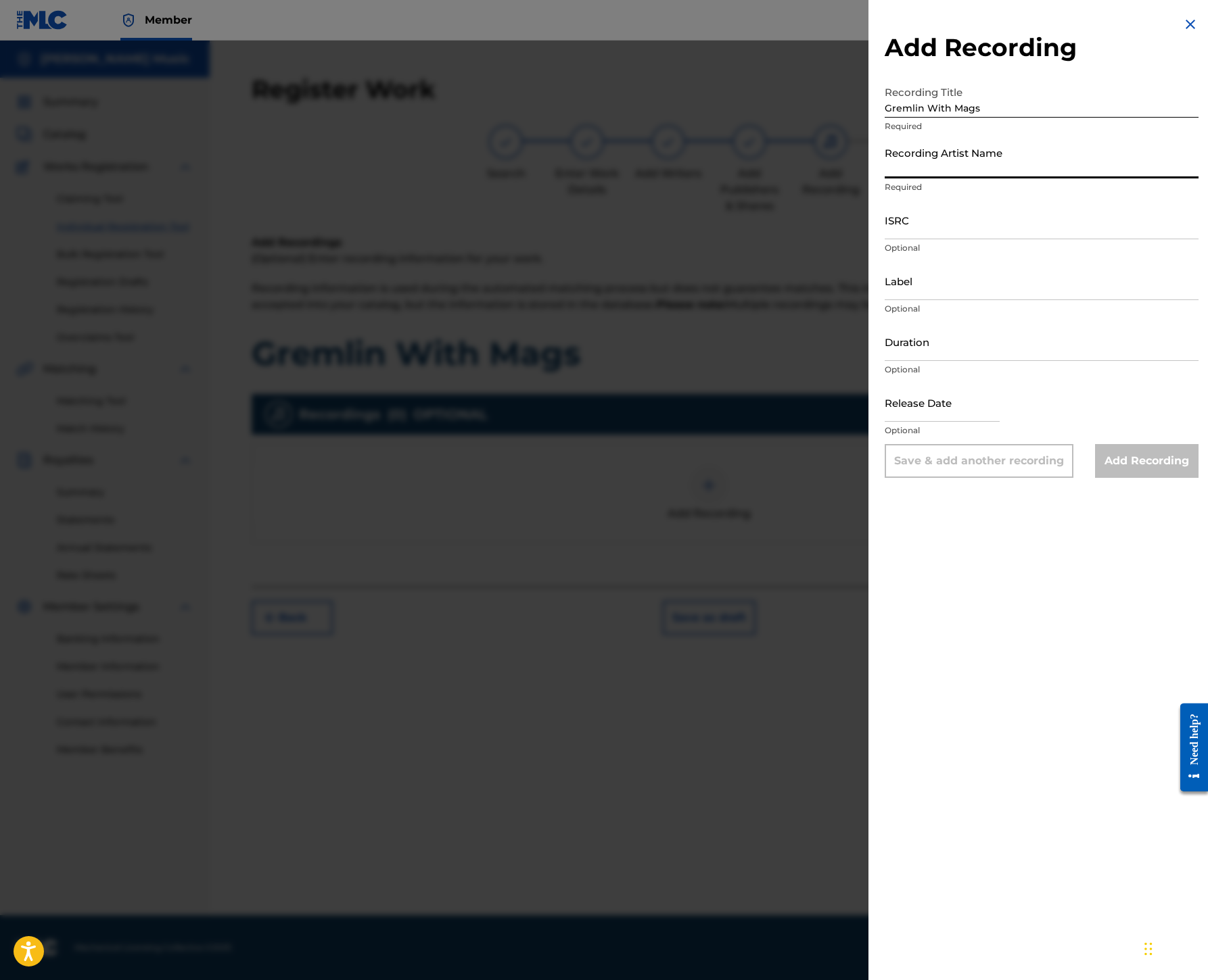
click at [884, 178] on input "Recording Artist Name" at bounding box center [1041, 158] width 314 height 39
paste input "[GEOGRAPHIC_DATA]"
type input "[GEOGRAPHIC_DATA]"
click at [884, 239] on input "ISRC" at bounding box center [1041, 220] width 314 height 39
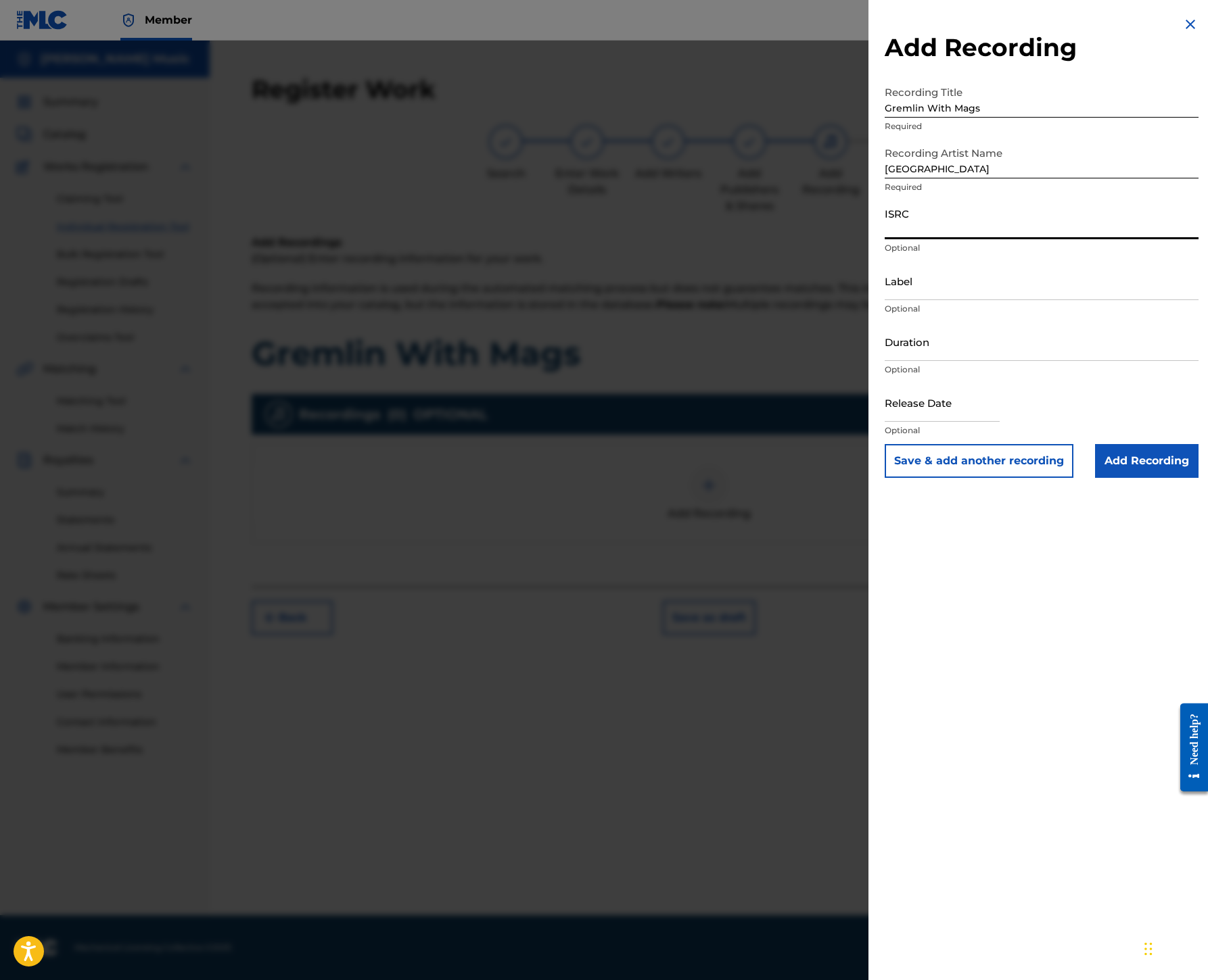
paste input "USHM20637822"
type input "USHM20637822"
click at [884, 300] on input "Label" at bounding box center [1041, 280] width 314 height 39
paste input "Big Deal Records"
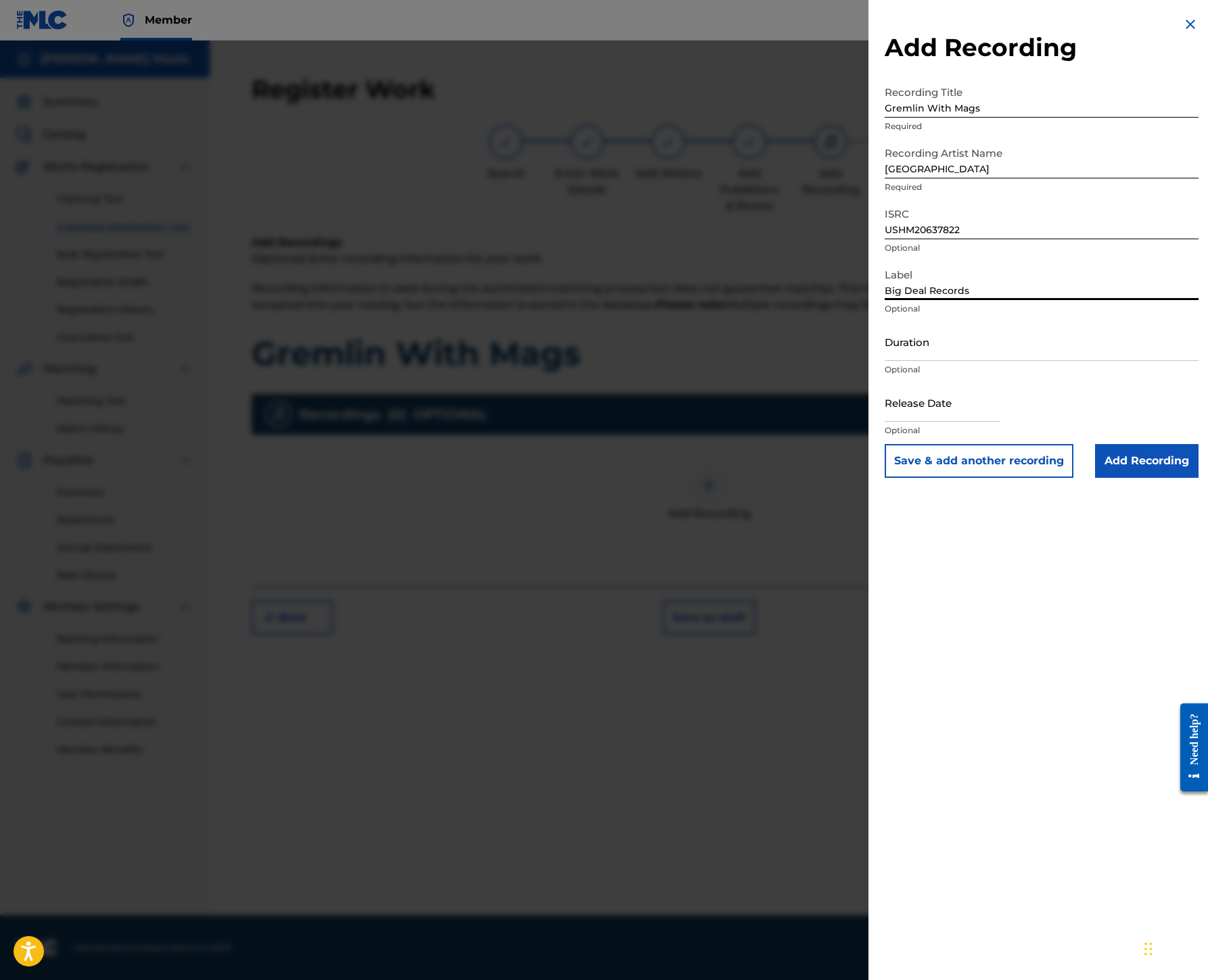
type input "Big Deal Records"
click at [1105, 478] on input "Add Recording" at bounding box center [1147, 461] width 104 height 34
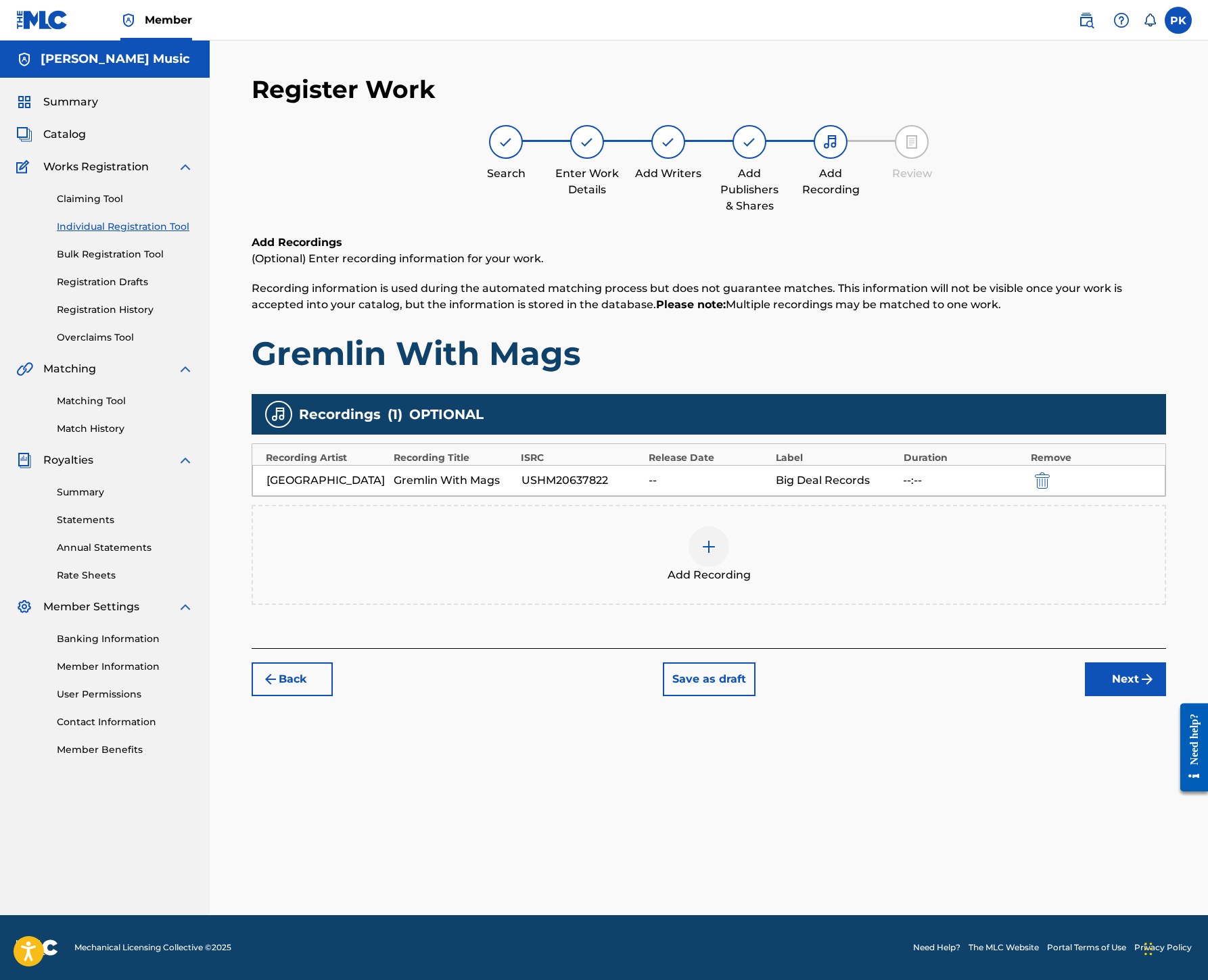
click at [1092, 696] on button "Next" at bounding box center [1125, 679] width 81 height 34
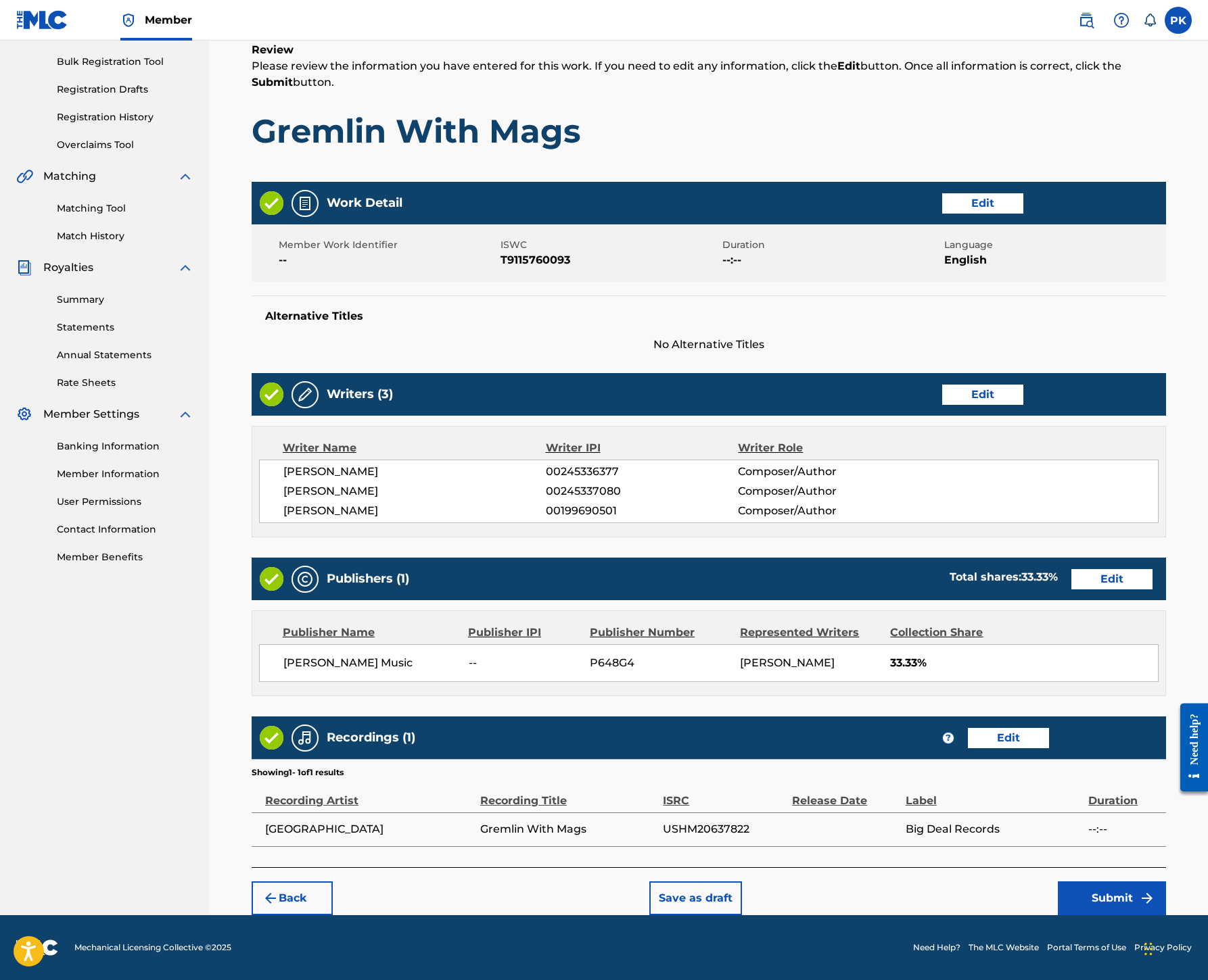
scroll to position [877, 0]
click at [1112, 881] on button "Submit" at bounding box center [1111, 898] width 108 height 34
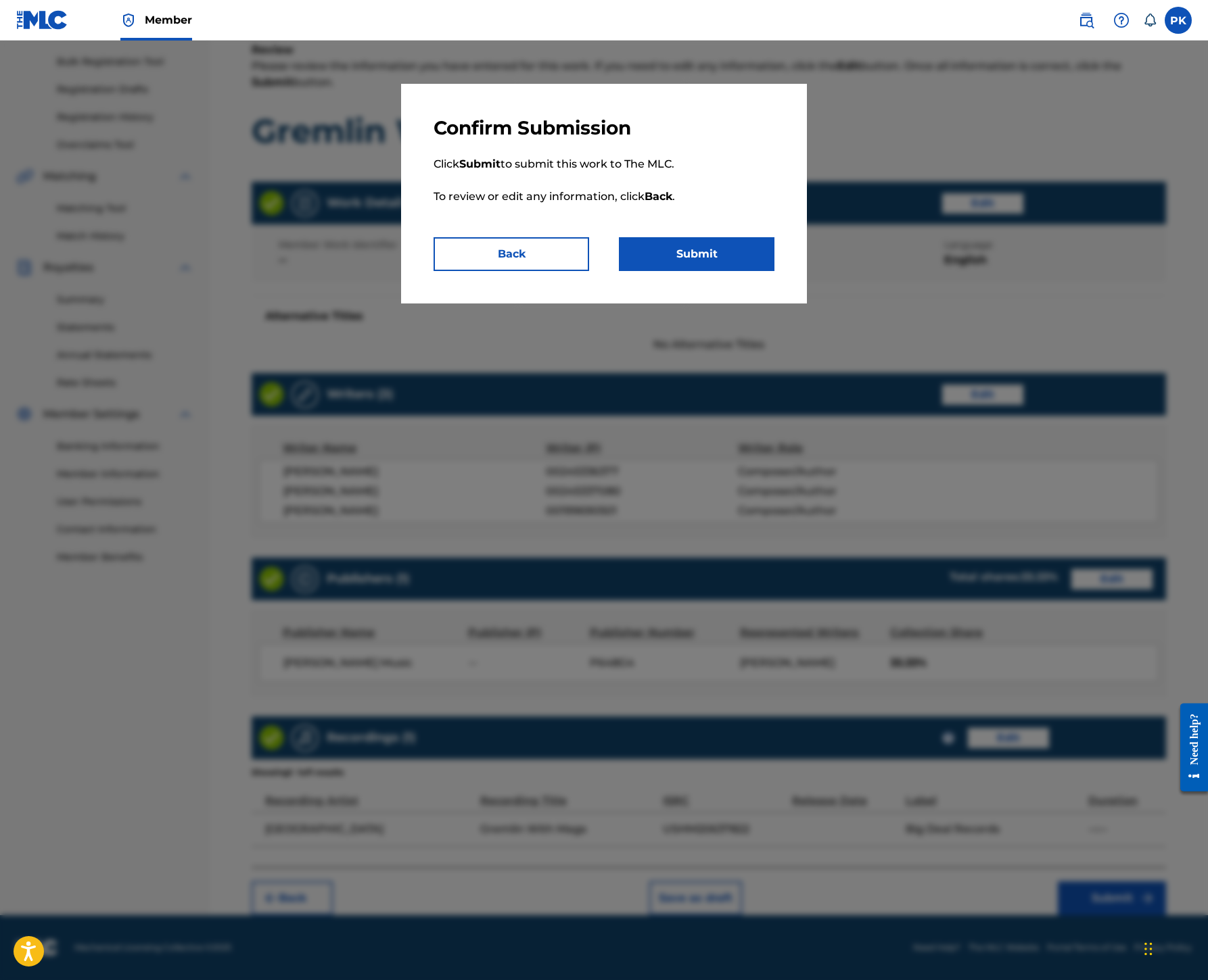
click at [775, 271] on button "Submit" at bounding box center [696, 254] width 155 height 34
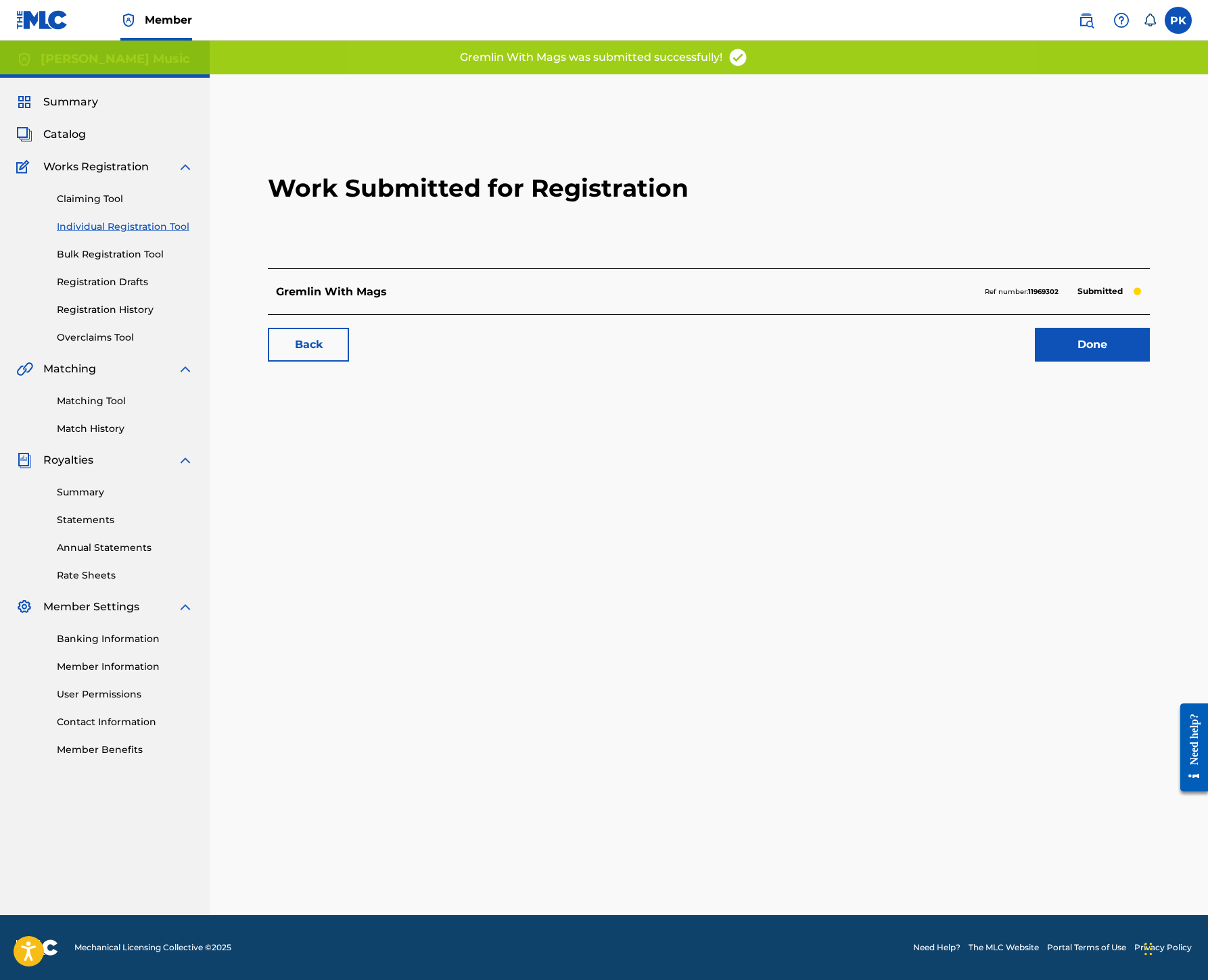
click at [1048, 362] on link "Done" at bounding box center [1092, 344] width 115 height 34
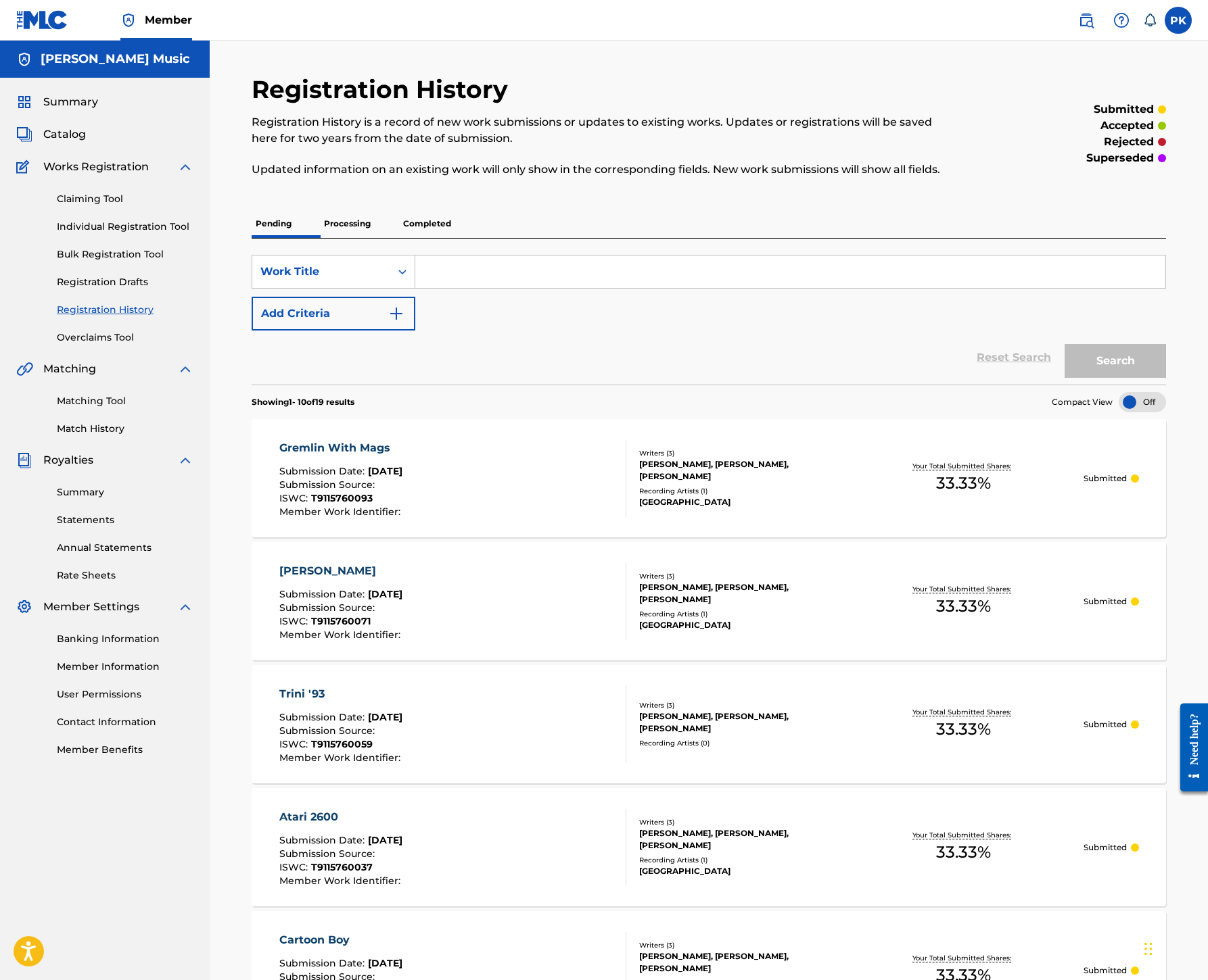
click at [193, 233] on link "Individual Registration Tool" at bounding box center [125, 226] width 137 height 14
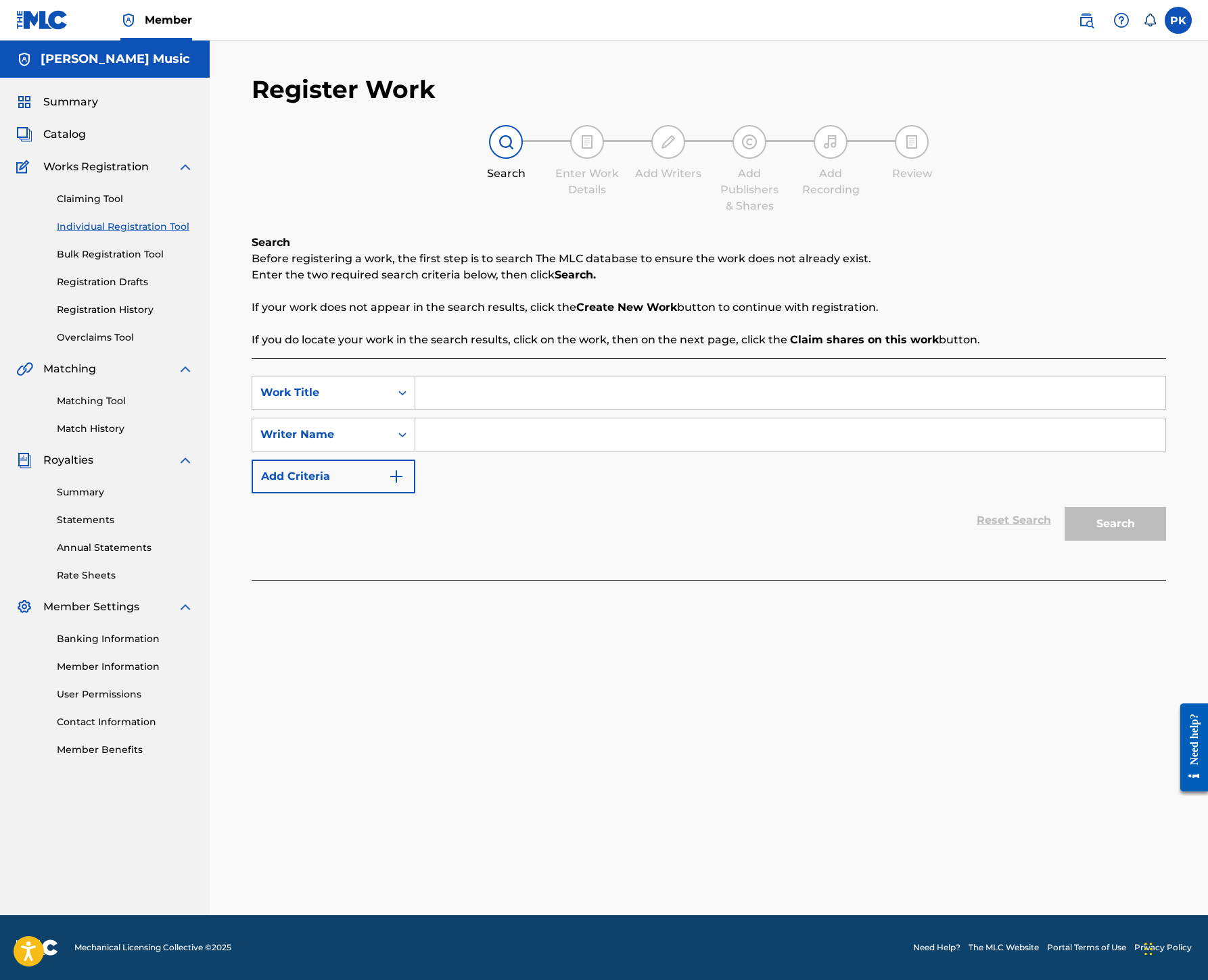
click at [738, 408] on input "Search Form" at bounding box center [790, 393] width 750 height 33
paste input "Imaginary Friends"
type input "Imaginary Friends"
click at [734, 451] on input "Search Form" at bounding box center [790, 434] width 750 height 33
type input "[PERSON_NAME]"
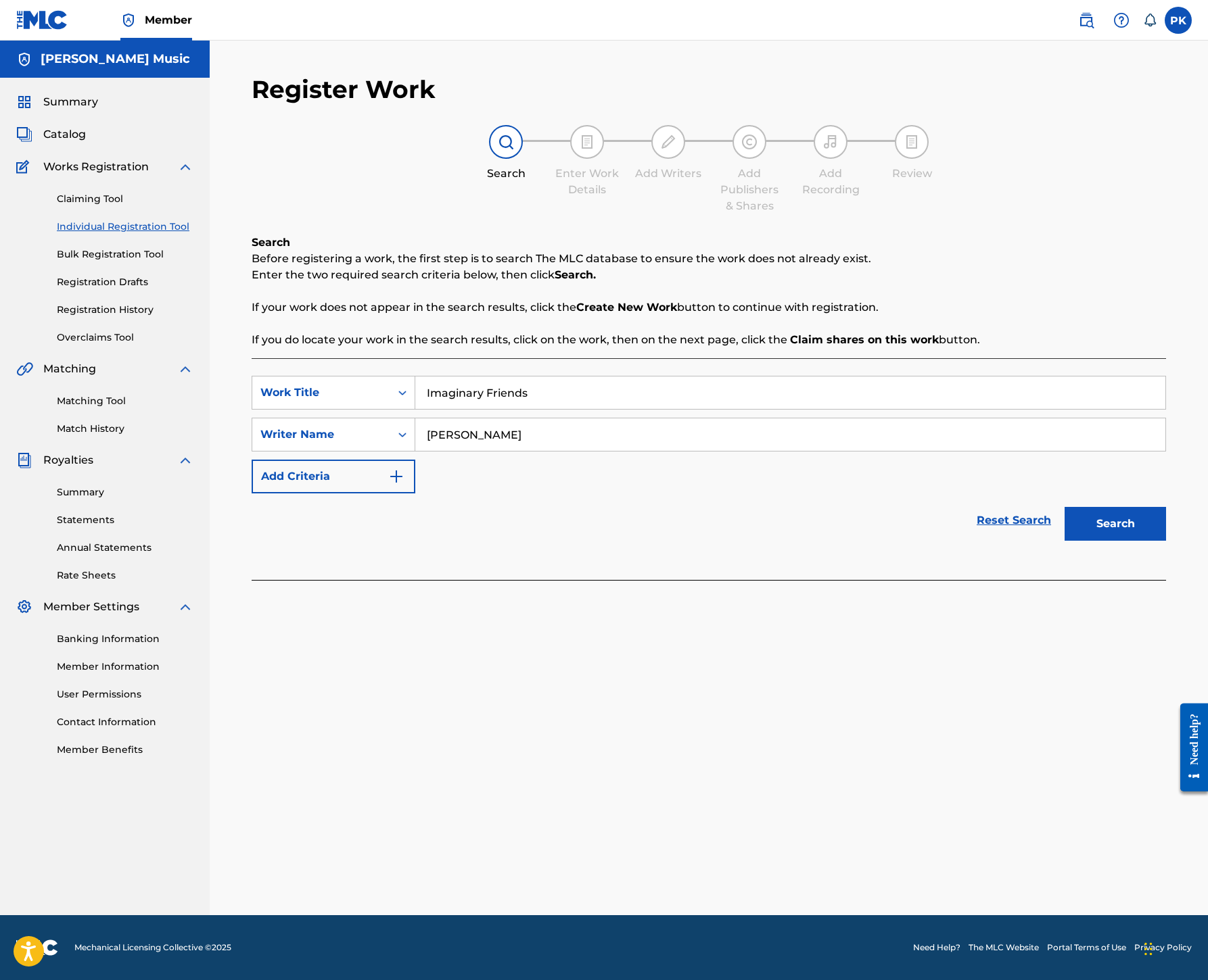
click at [1066, 541] on button "Search" at bounding box center [1115, 524] width 102 height 34
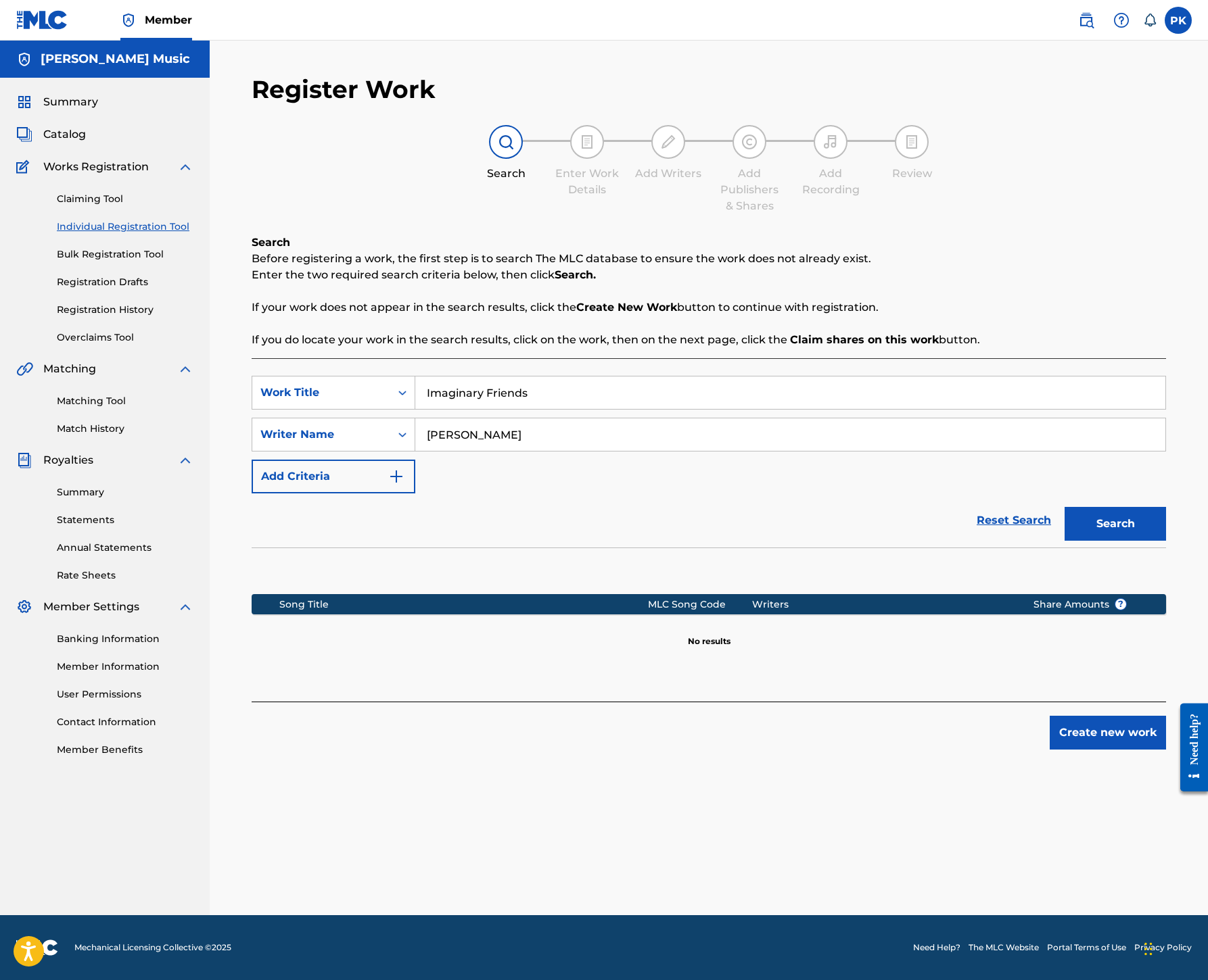
scroll to position [394, 0]
click at [1097, 745] on button "Create new work" at bounding box center [1108, 733] width 117 height 34
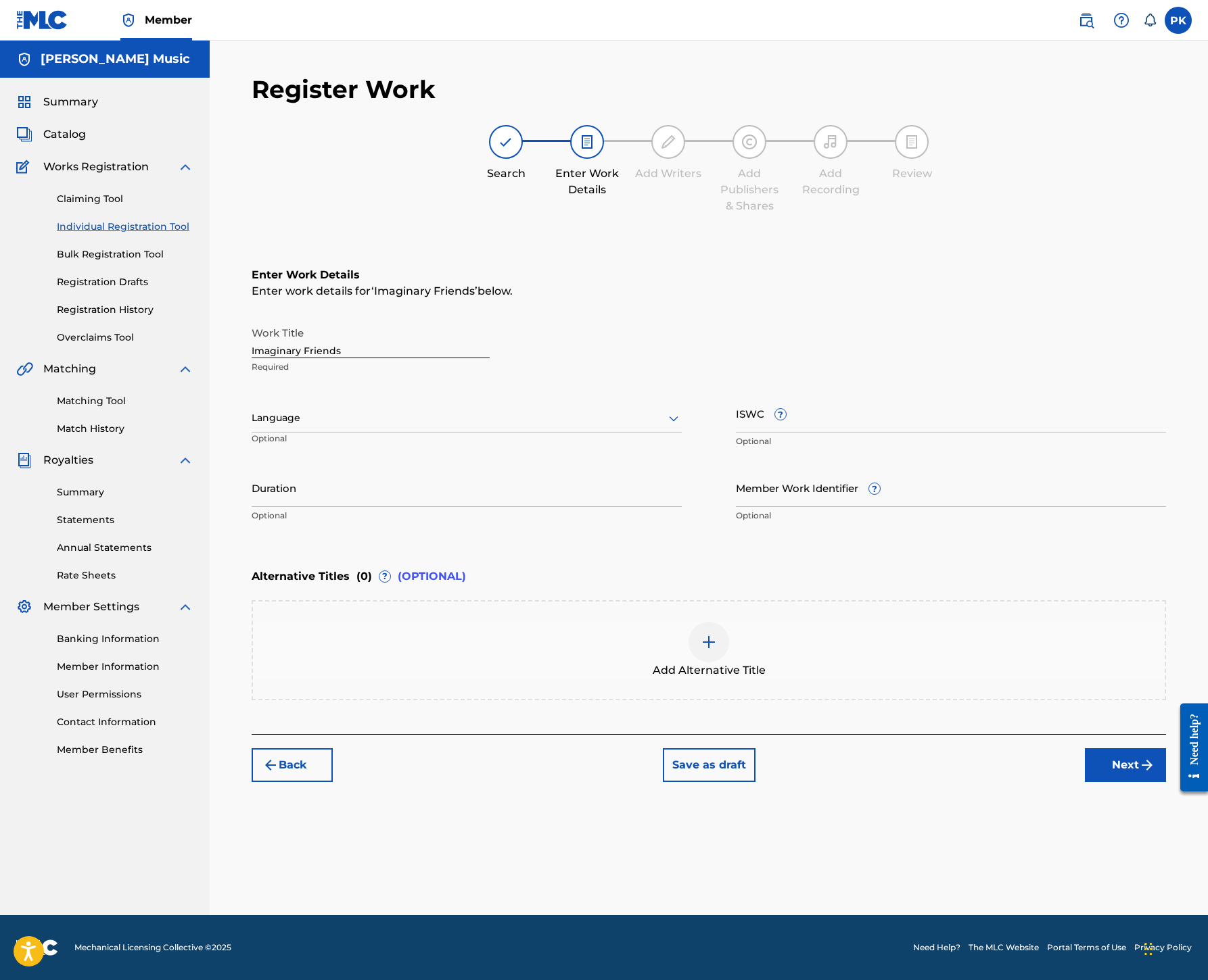
click at [682, 410] on icon at bounding box center [674, 418] width 16 height 16
click at [652, 432] on div "English" at bounding box center [466, 447] width 428 height 31
click at [851, 394] on input "ISWC ?" at bounding box center [951, 412] width 430 height 39
paste input "T9115760106"
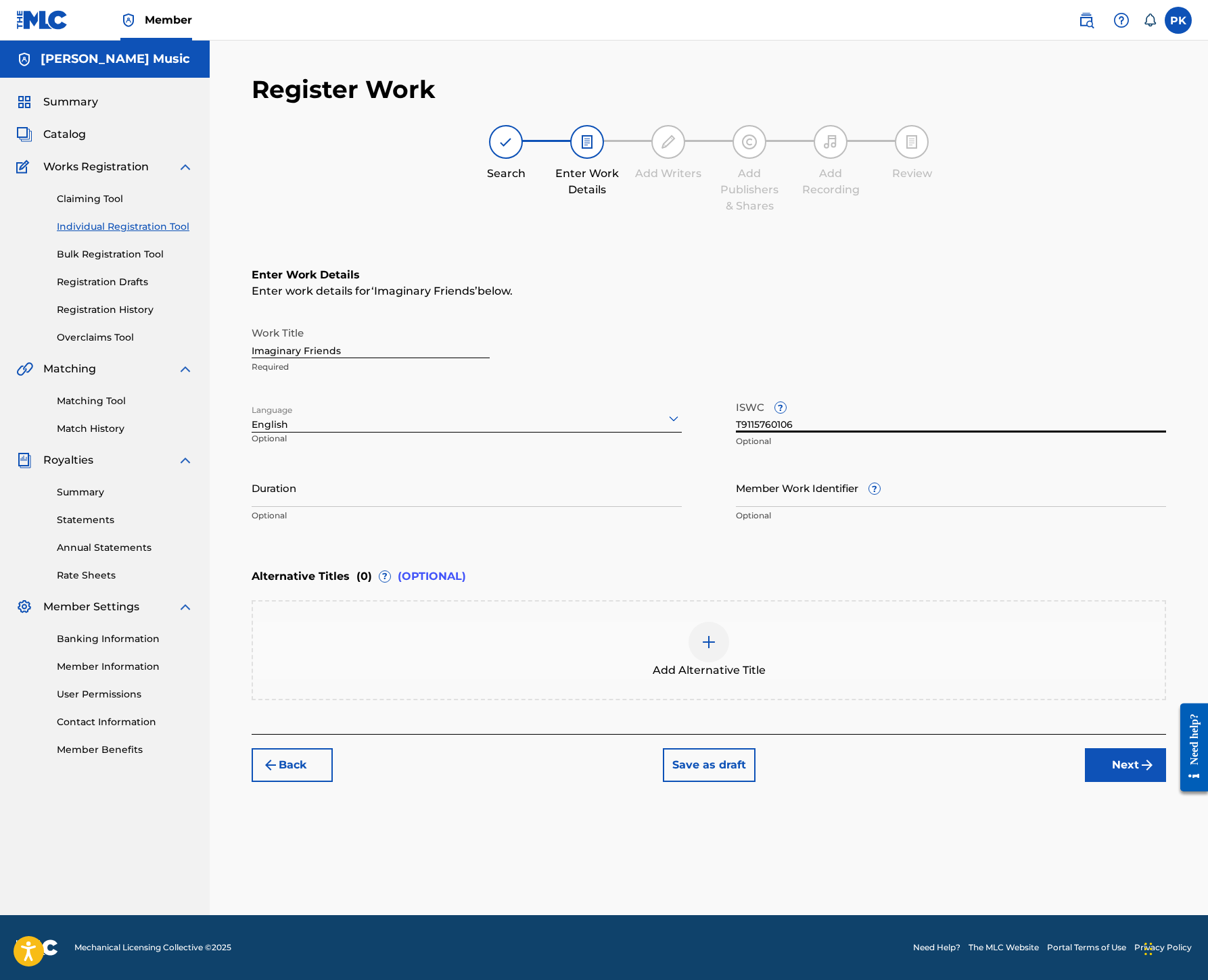
type input "T9115760106"
click at [1084, 782] on button "Next" at bounding box center [1125, 765] width 81 height 34
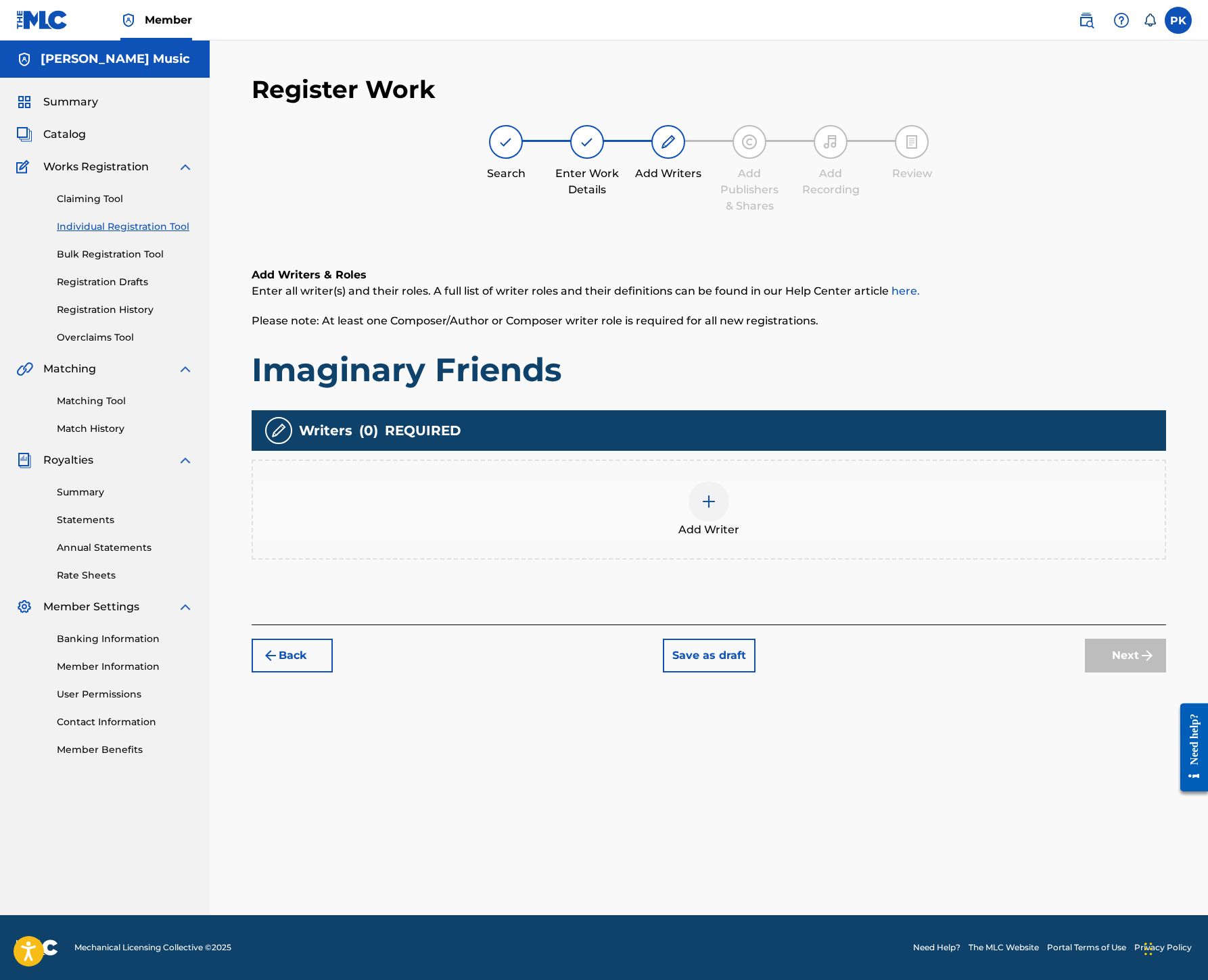
scroll to position [61, 0]
click at [716, 509] on img at bounding box center [708, 501] width 16 height 16
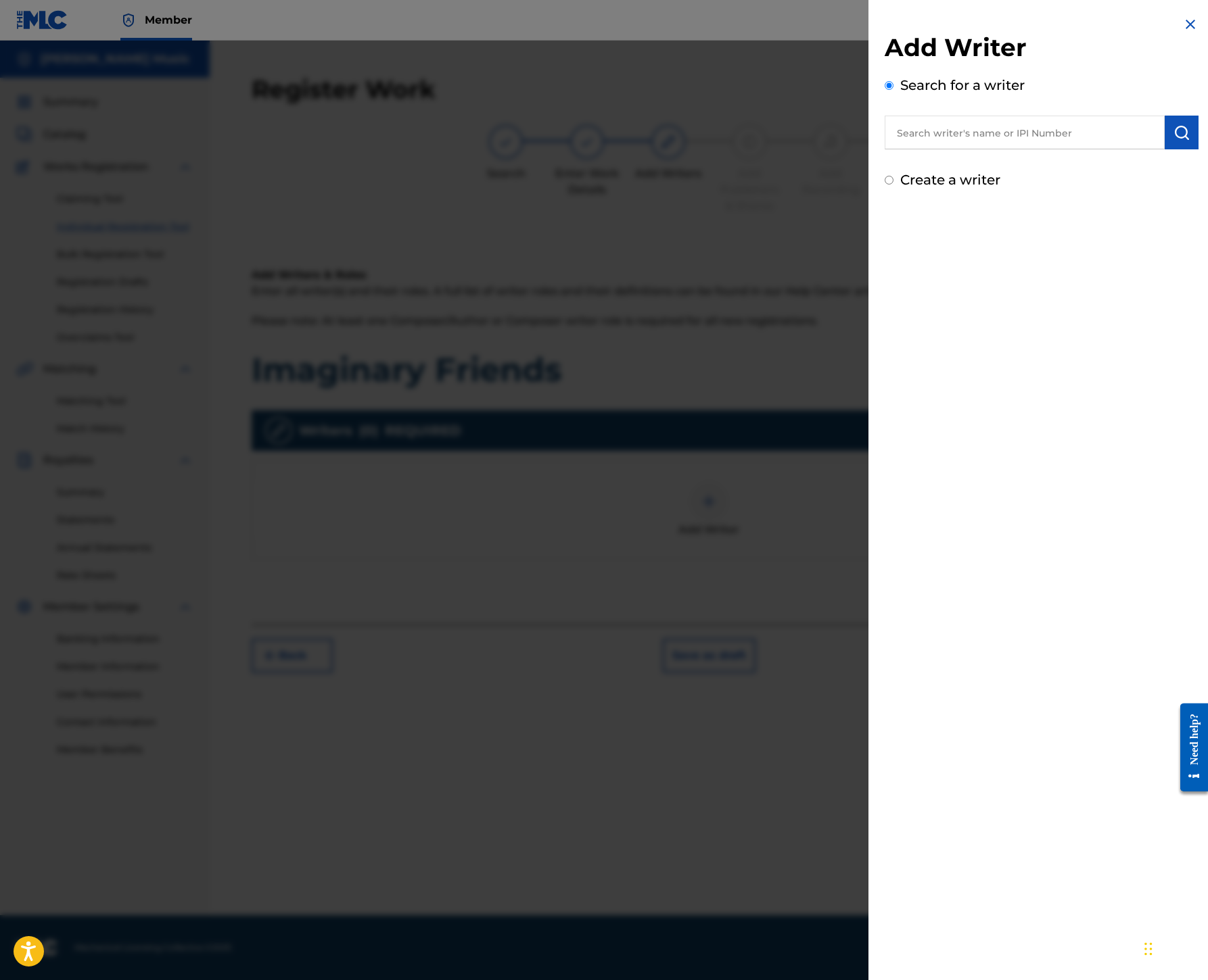
click at [884, 149] on input "text" at bounding box center [1024, 133] width 280 height 34
paste input "00245336377"
type input "00245336377"
click at [1173, 140] on img "submit" at bounding box center [1181, 133] width 16 height 16
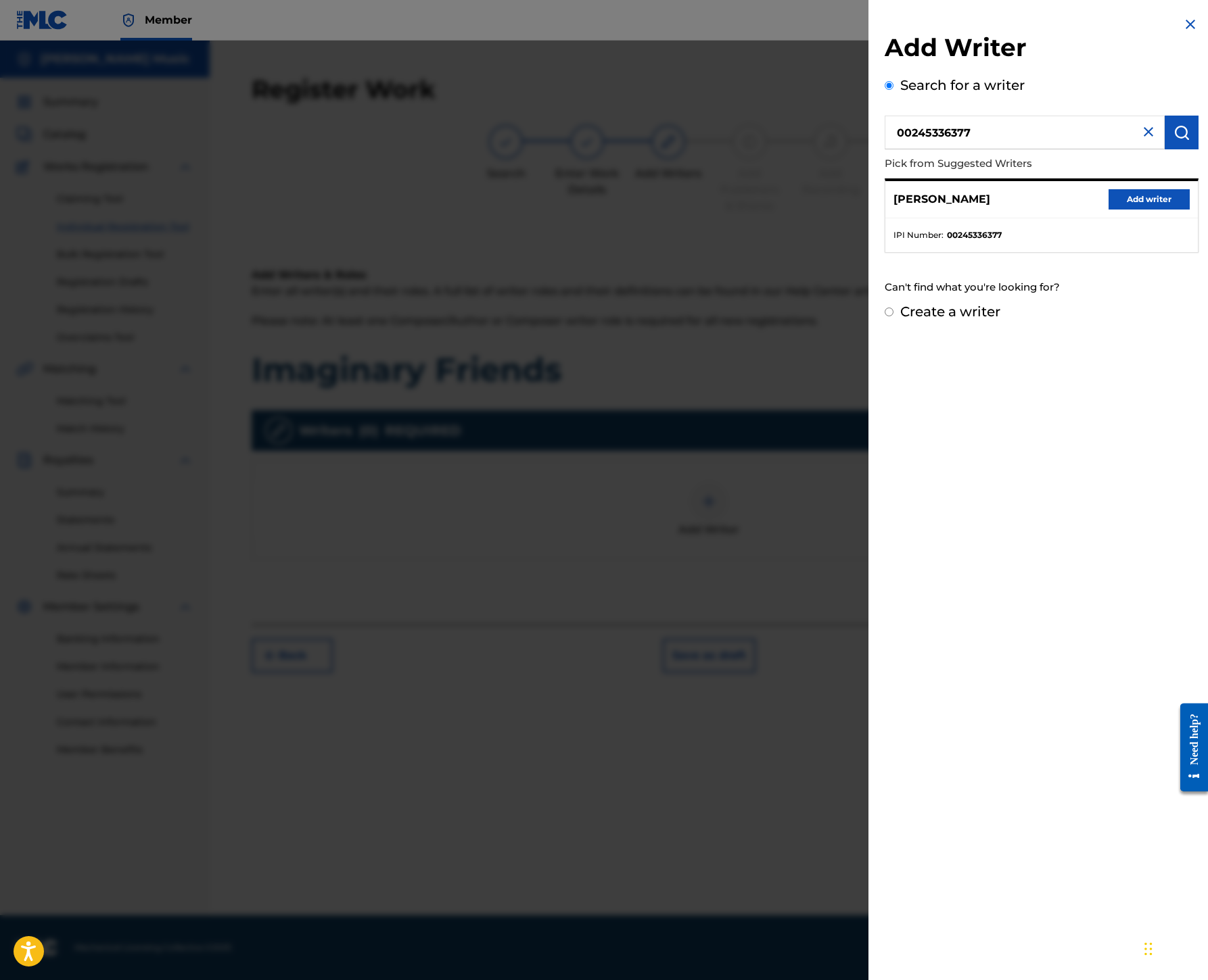
click at [1108, 210] on button "Add writer" at bounding box center [1149, 199] width 81 height 21
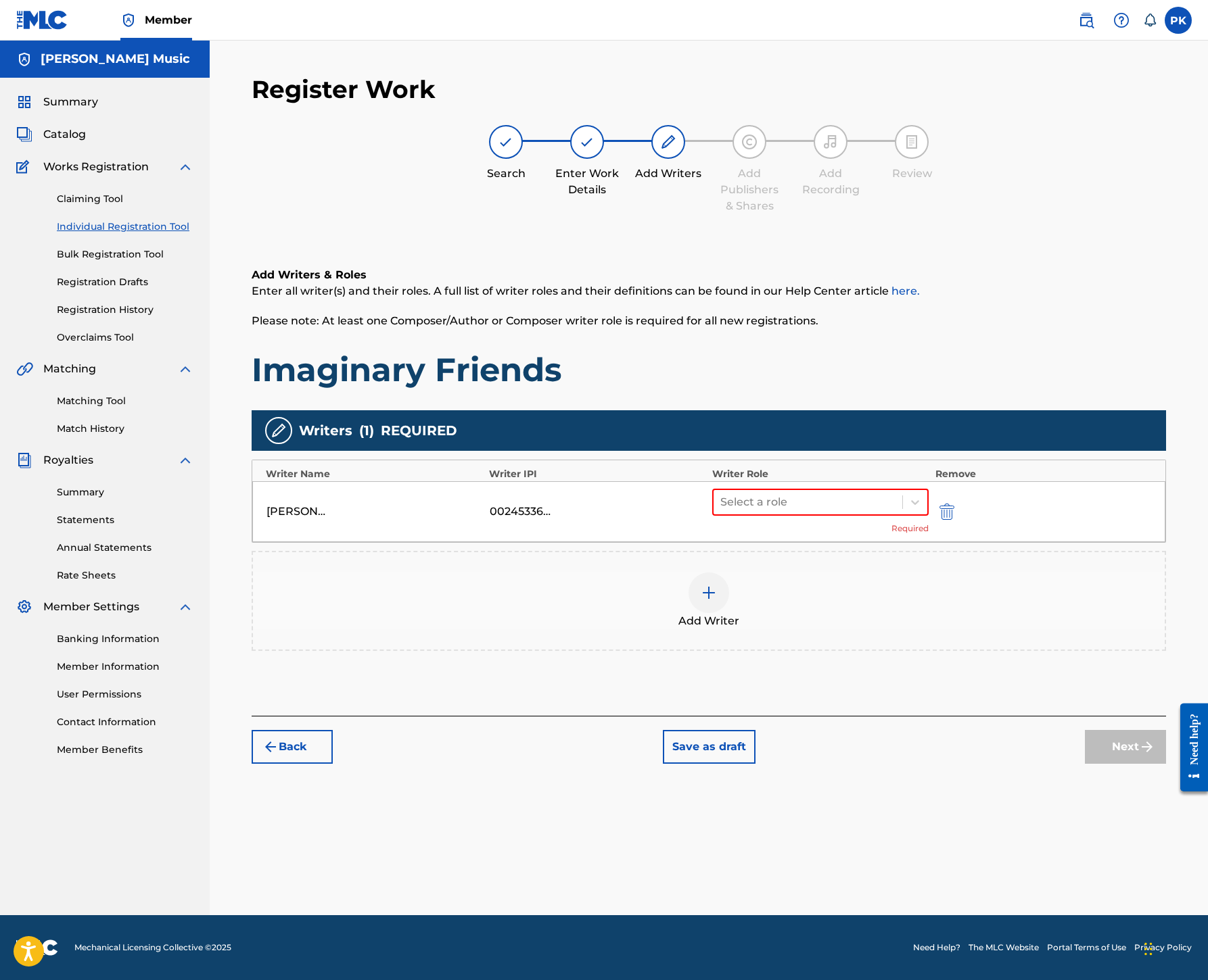
click at [941, 542] on div "[PERSON_NAME] 00245336377 Select a role Required" at bounding box center [708, 512] width 913 height 61
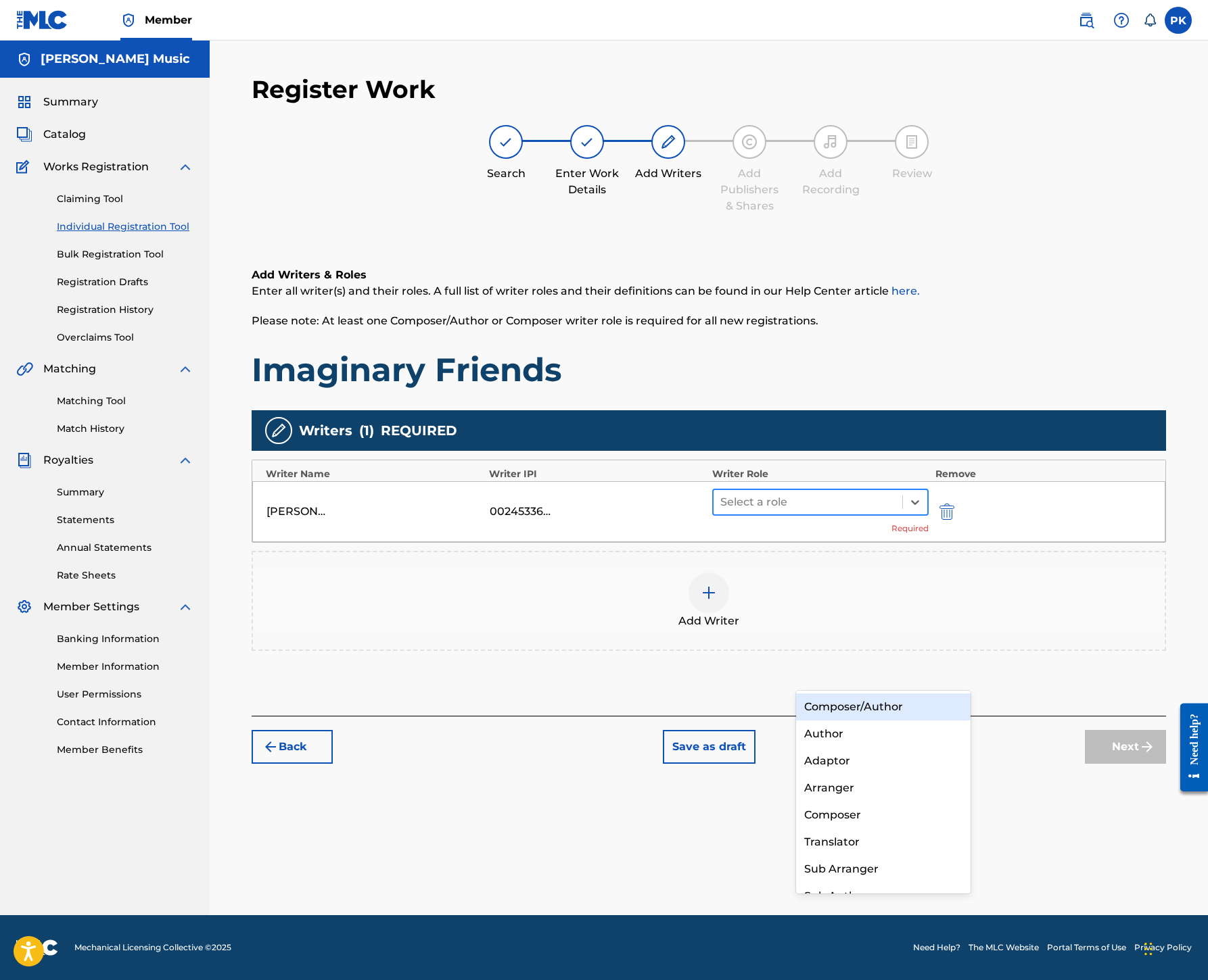
click at [895, 511] on div at bounding box center [807, 501] width 175 height 19
click at [900, 703] on div "Composer/Author" at bounding box center [883, 706] width 174 height 27
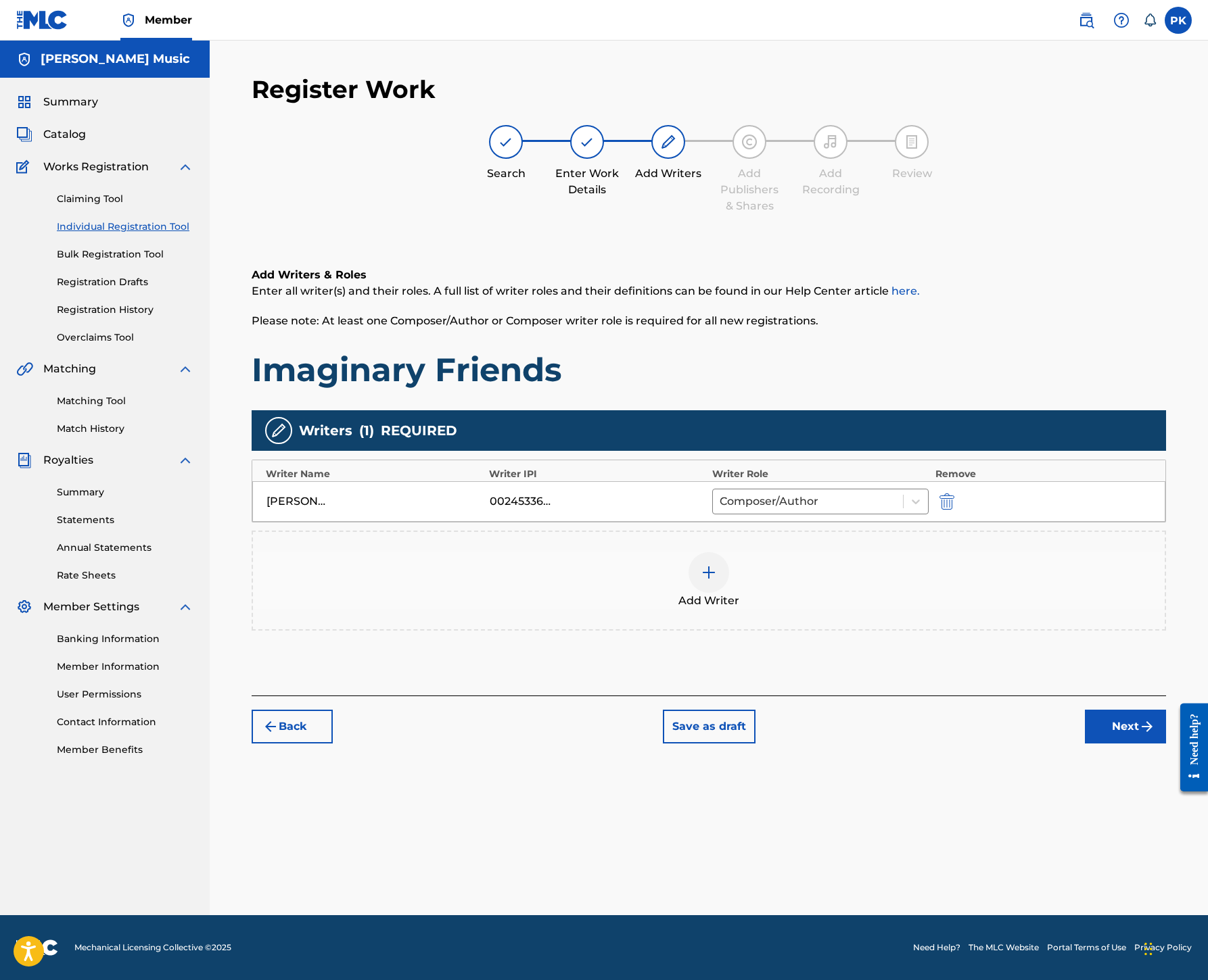
click at [716, 580] on img at bounding box center [708, 573] width 16 height 16
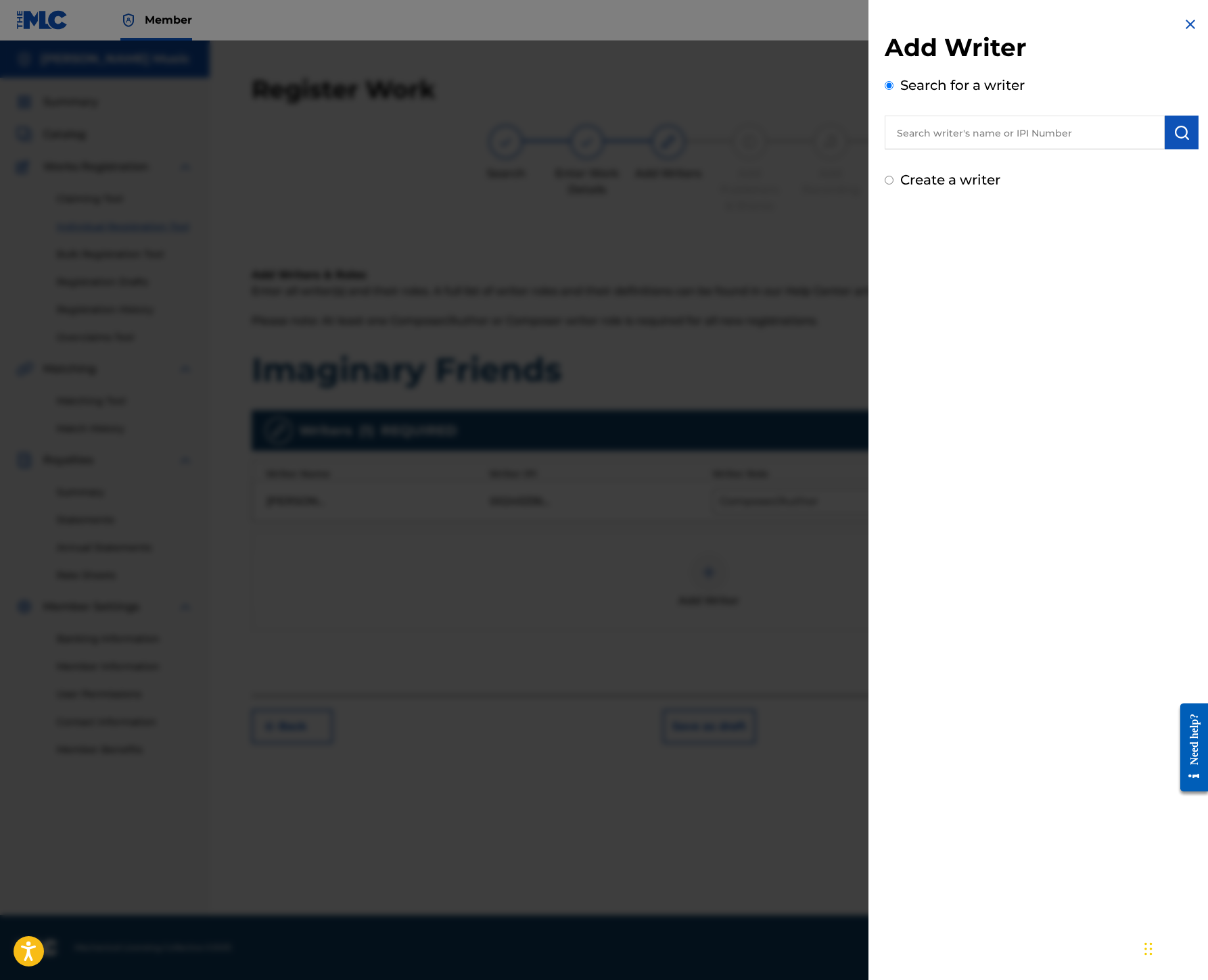
click at [884, 149] on input "text" at bounding box center [1024, 133] width 280 height 34
paste input "00245337080"
type input "00245337080"
click at [1155, 146] on div "Search for a writer 00245337080" at bounding box center [1041, 112] width 314 height 74
click at [1173, 140] on img "submit" at bounding box center [1181, 133] width 16 height 16
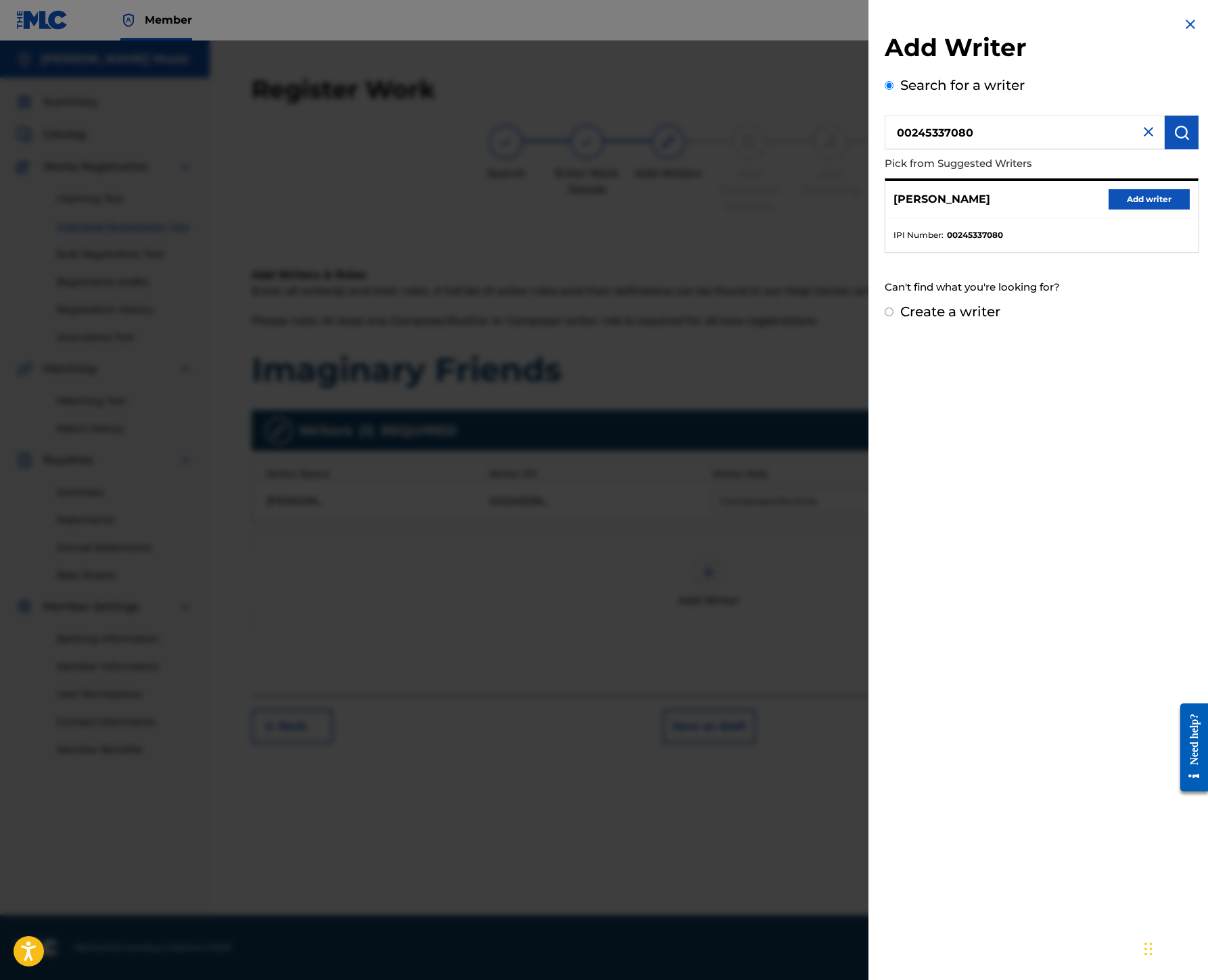
click at [1113, 210] on button "Add writer" at bounding box center [1149, 199] width 81 height 21
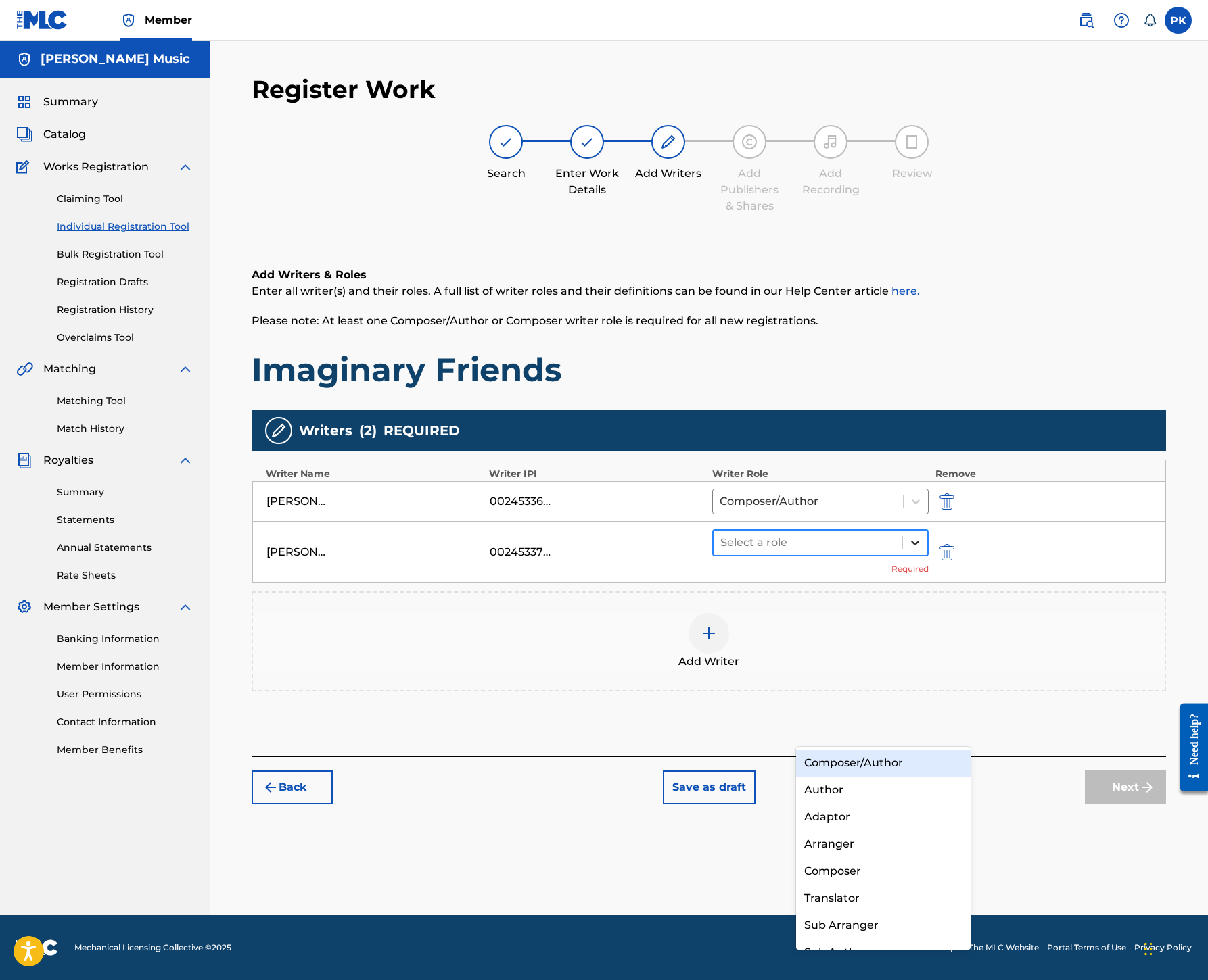
click at [927, 555] on div at bounding box center [914, 543] width 25 height 25
click at [902, 767] on div "Composer/Author" at bounding box center [883, 762] width 174 height 27
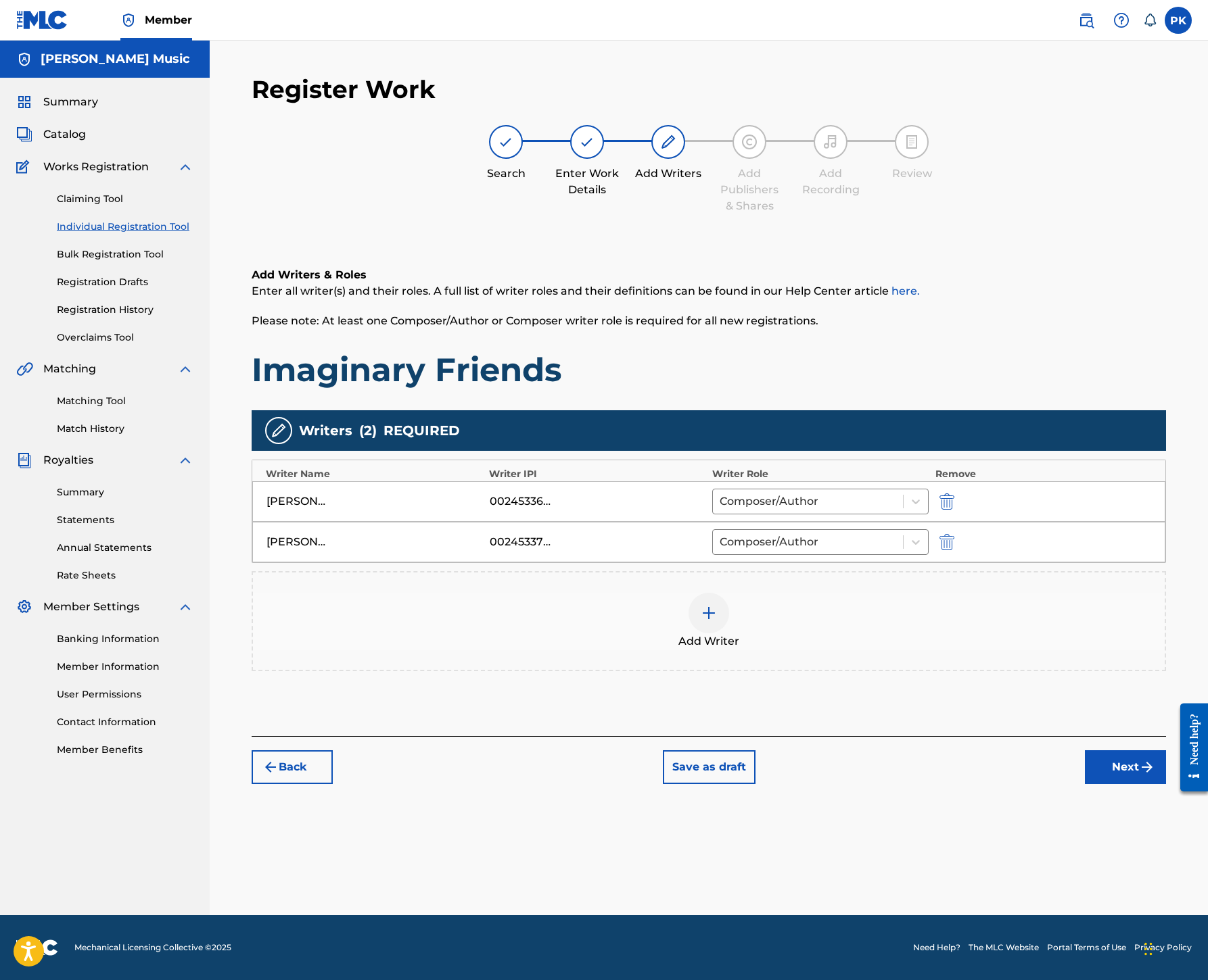
click at [716, 621] on img at bounding box center [708, 613] width 16 height 16
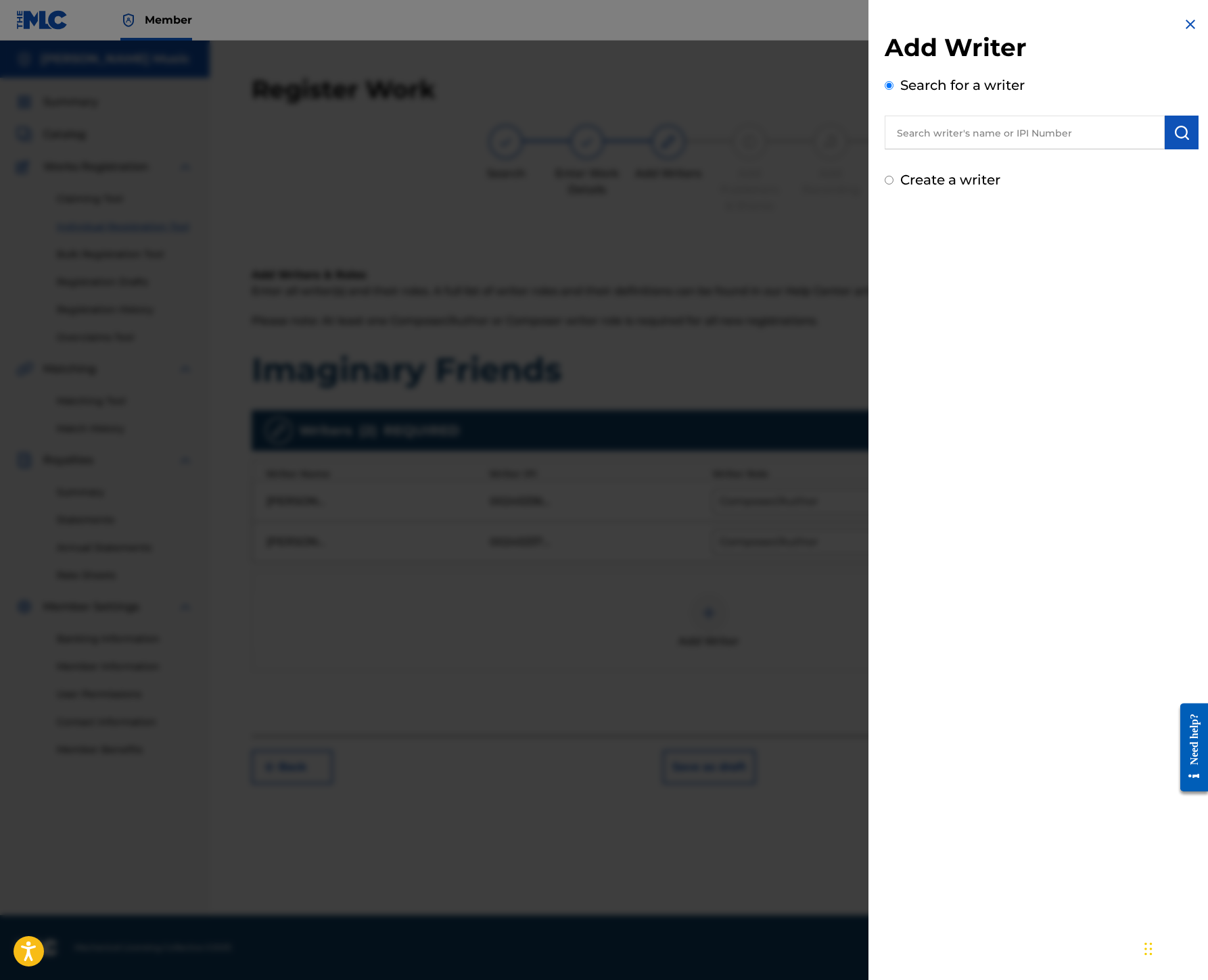
click at [869, 845] on div "Add Writer Search for a writer Create a writer" at bounding box center [1042, 490] width 346 height 980
click at [884, 149] on input "text" at bounding box center [1024, 133] width 280 height 34
paste input "00199690501"
type input "00199690501"
click at [1173, 140] on img "submit" at bounding box center [1181, 133] width 16 height 16
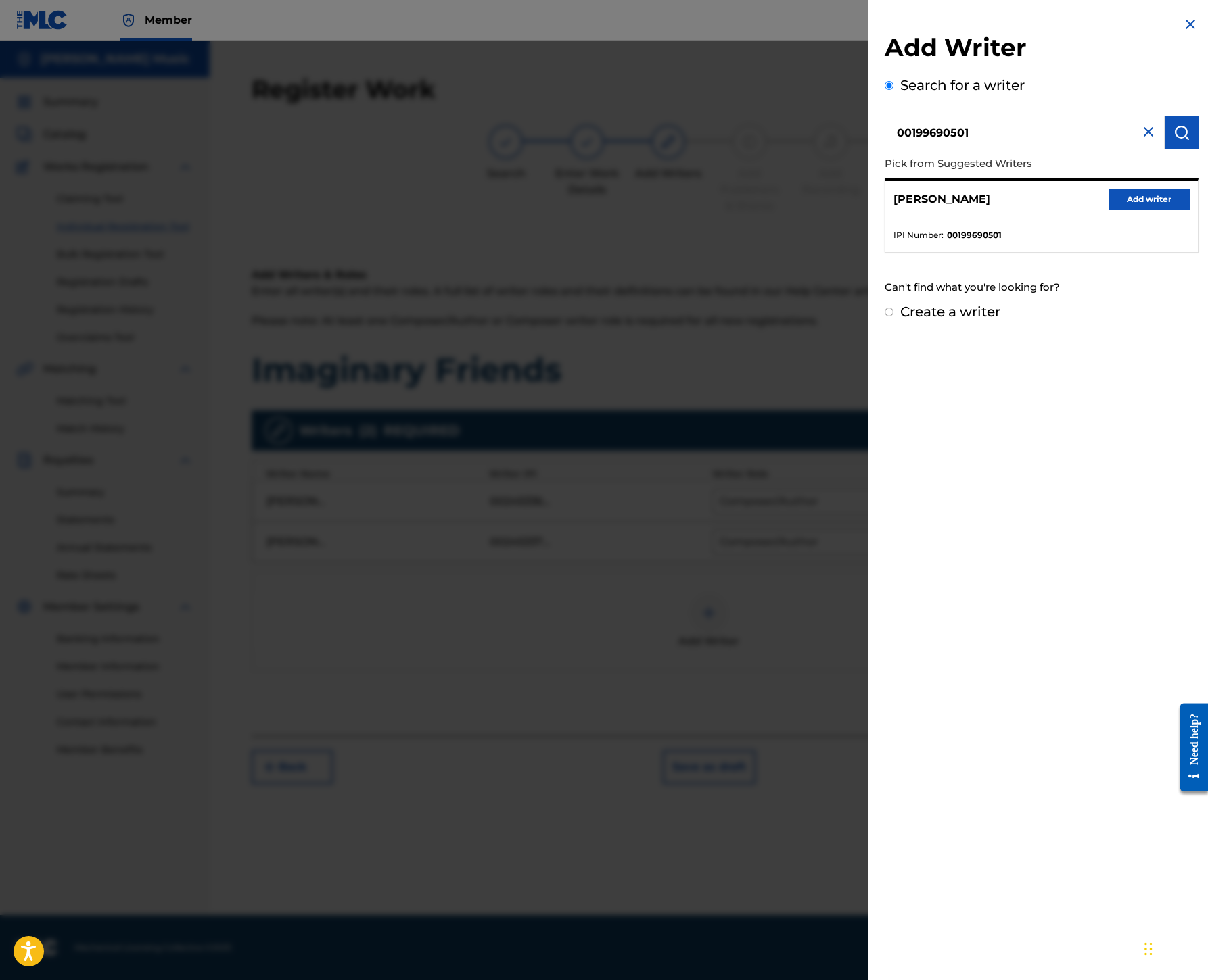
click at [1108, 210] on button "Add writer" at bounding box center [1149, 199] width 81 height 21
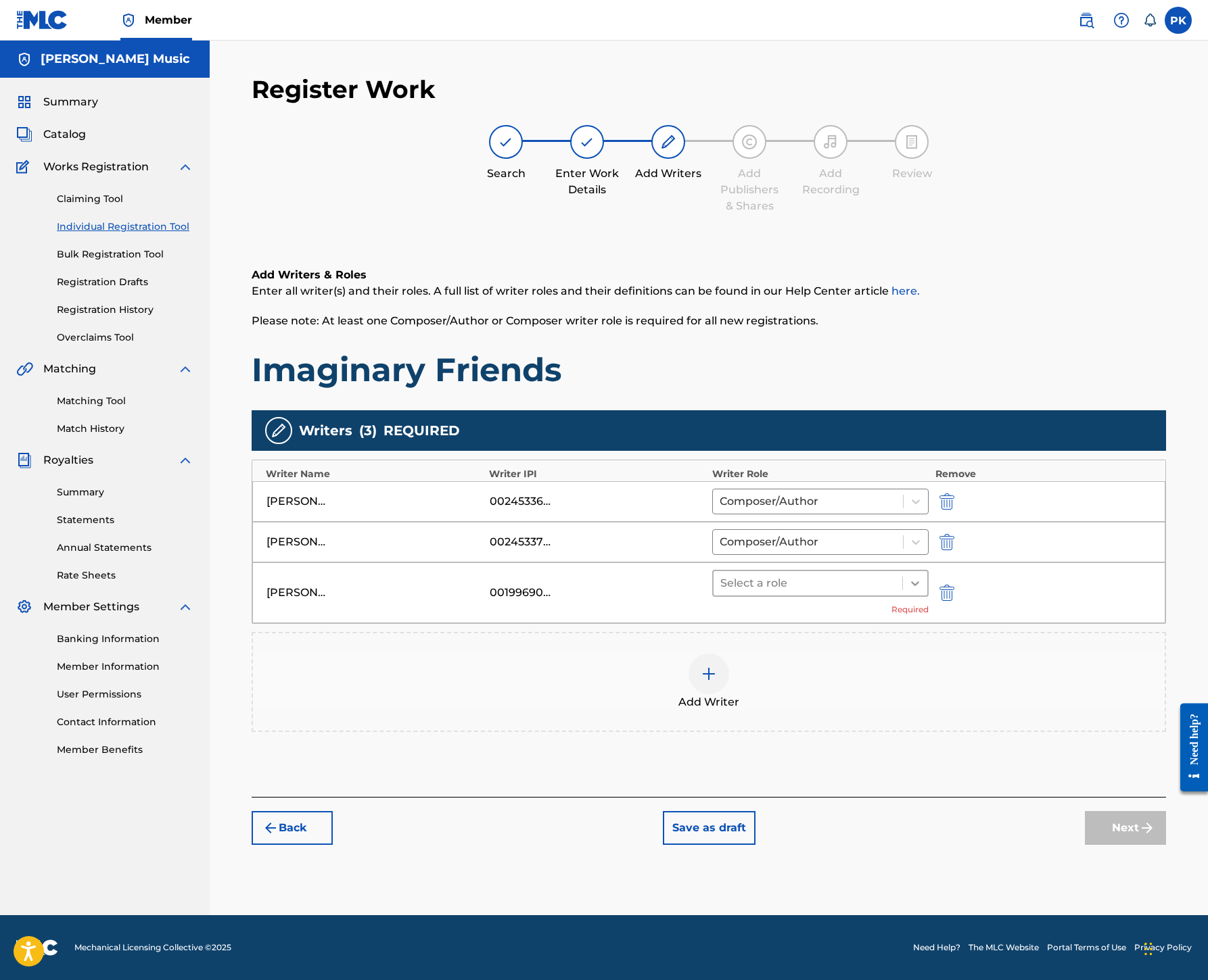
click at [927, 595] on div at bounding box center [914, 583] width 25 height 25
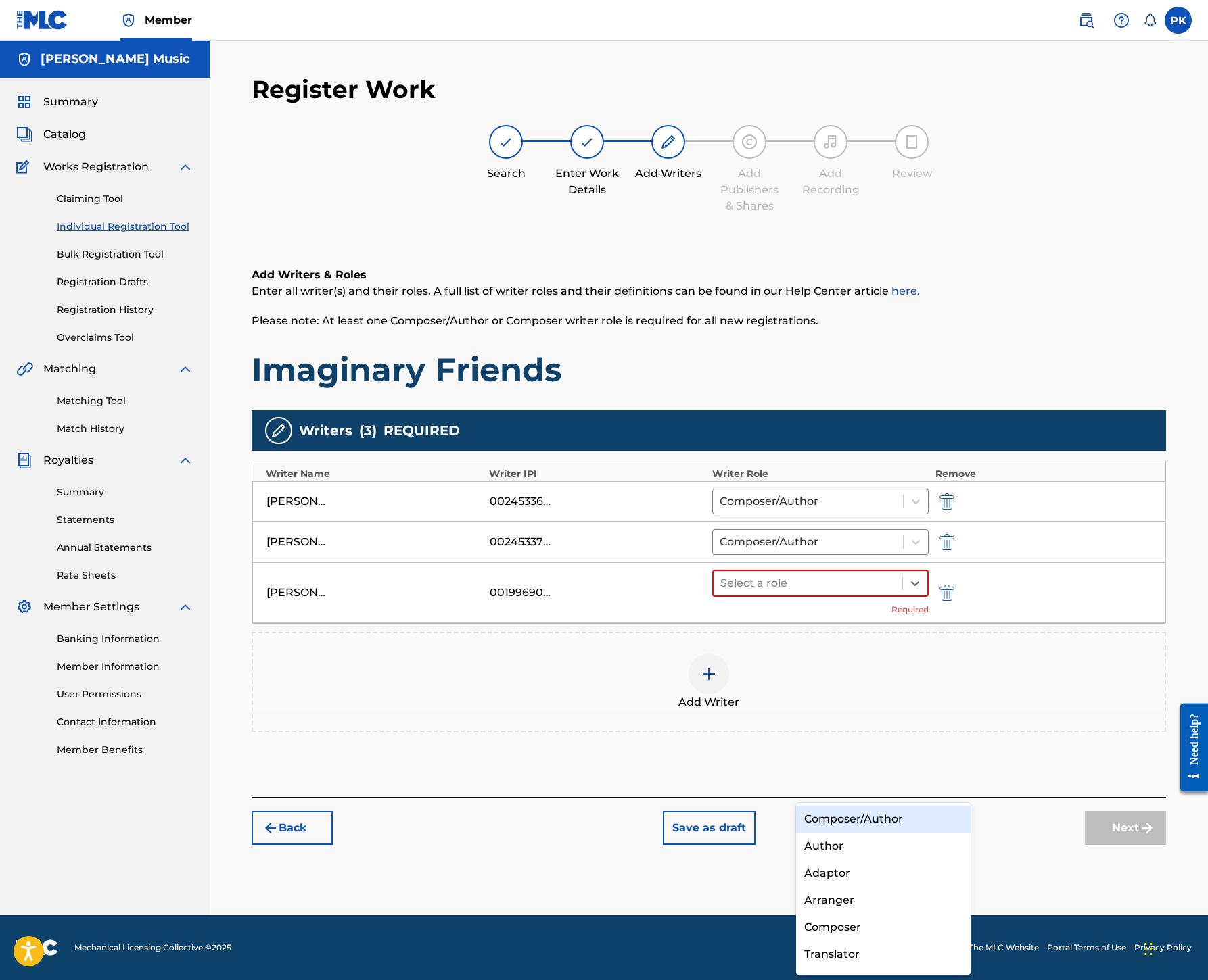
click at [922, 811] on div "Composer/Author" at bounding box center [883, 819] width 174 height 27
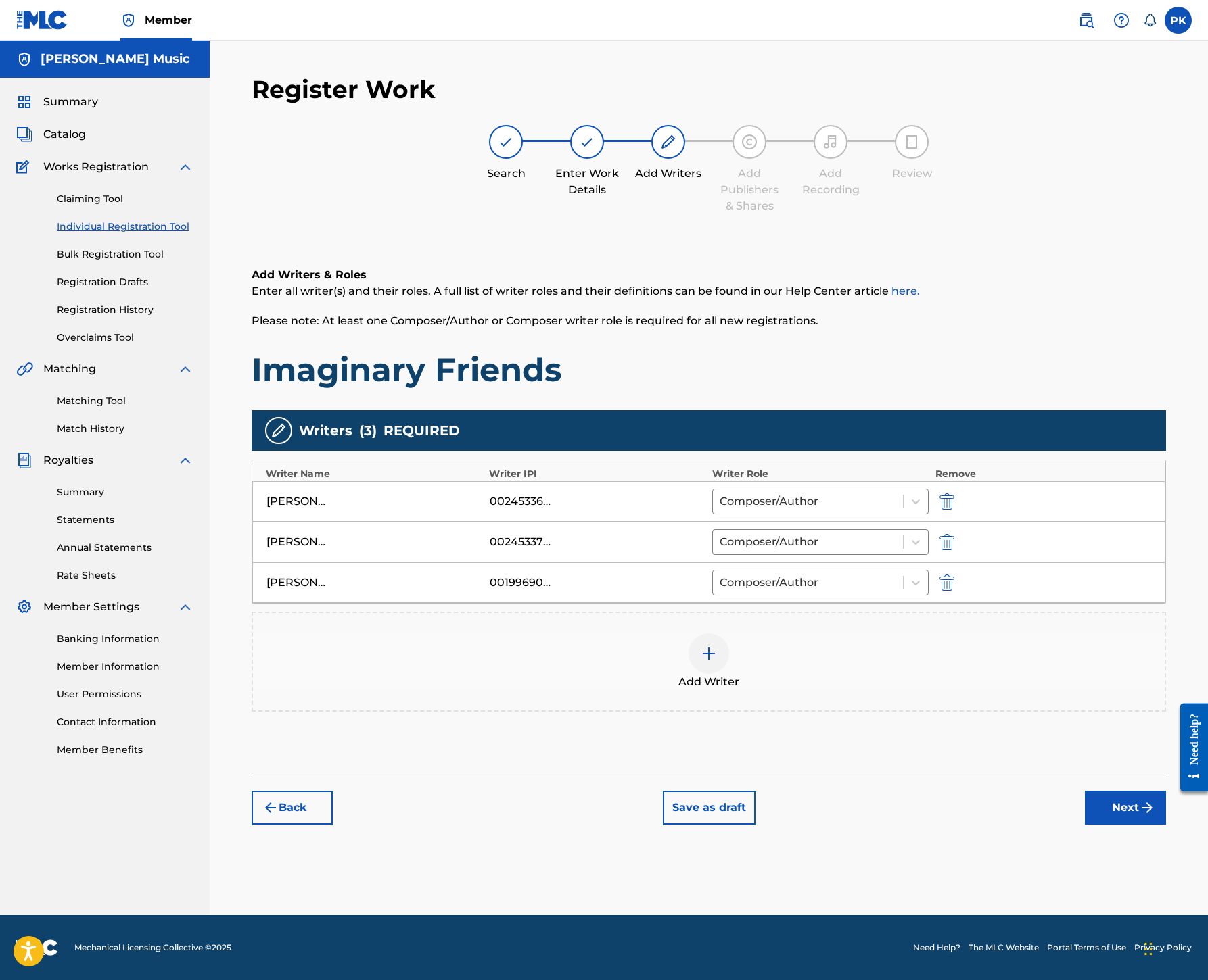
click at [1084, 825] on button "Next" at bounding box center [1125, 808] width 81 height 34
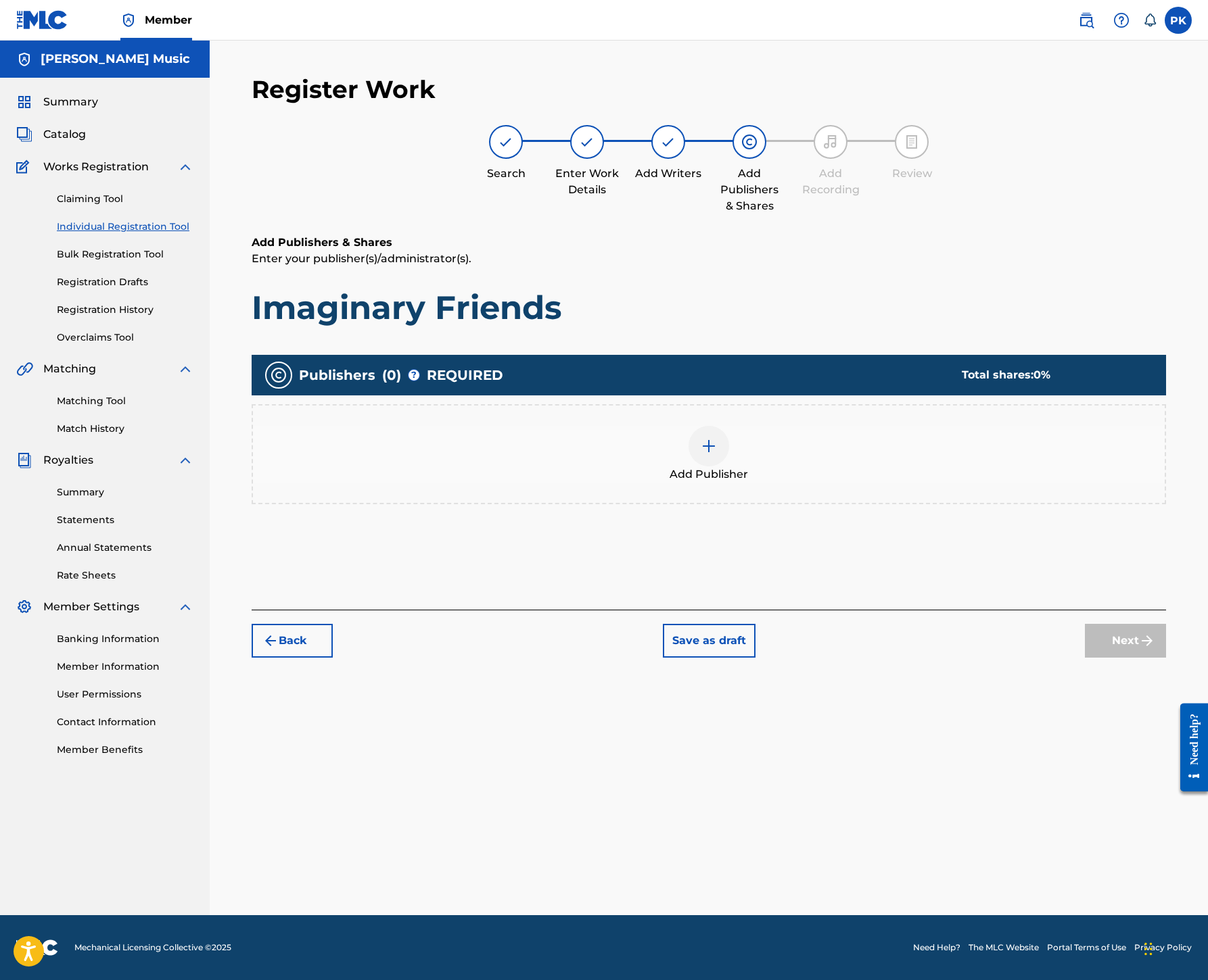
scroll to position [394, 0]
click at [716, 438] on img at bounding box center [708, 446] width 16 height 16
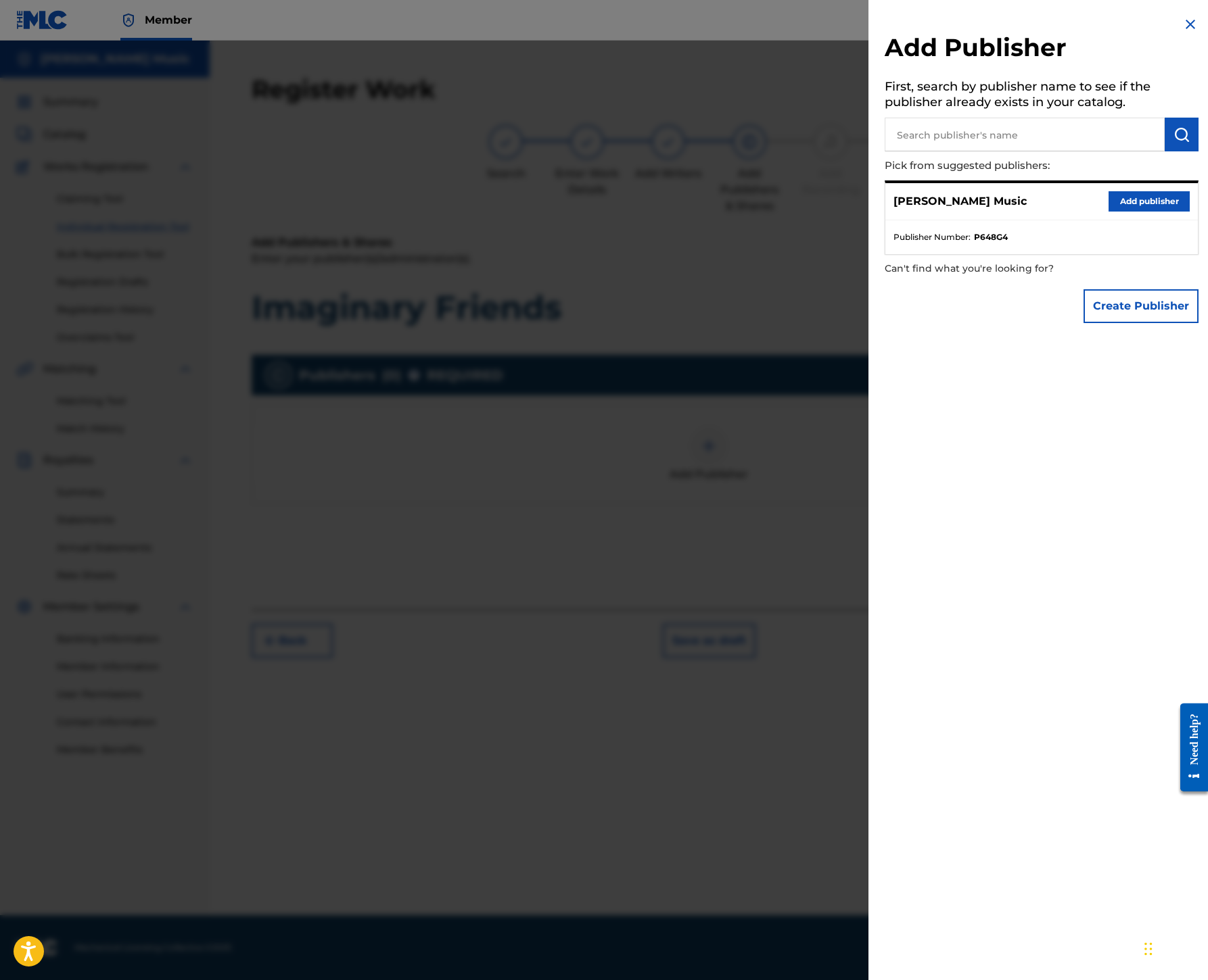
click at [1108, 212] on button "Add publisher" at bounding box center [1149, 201] width 81 height 21
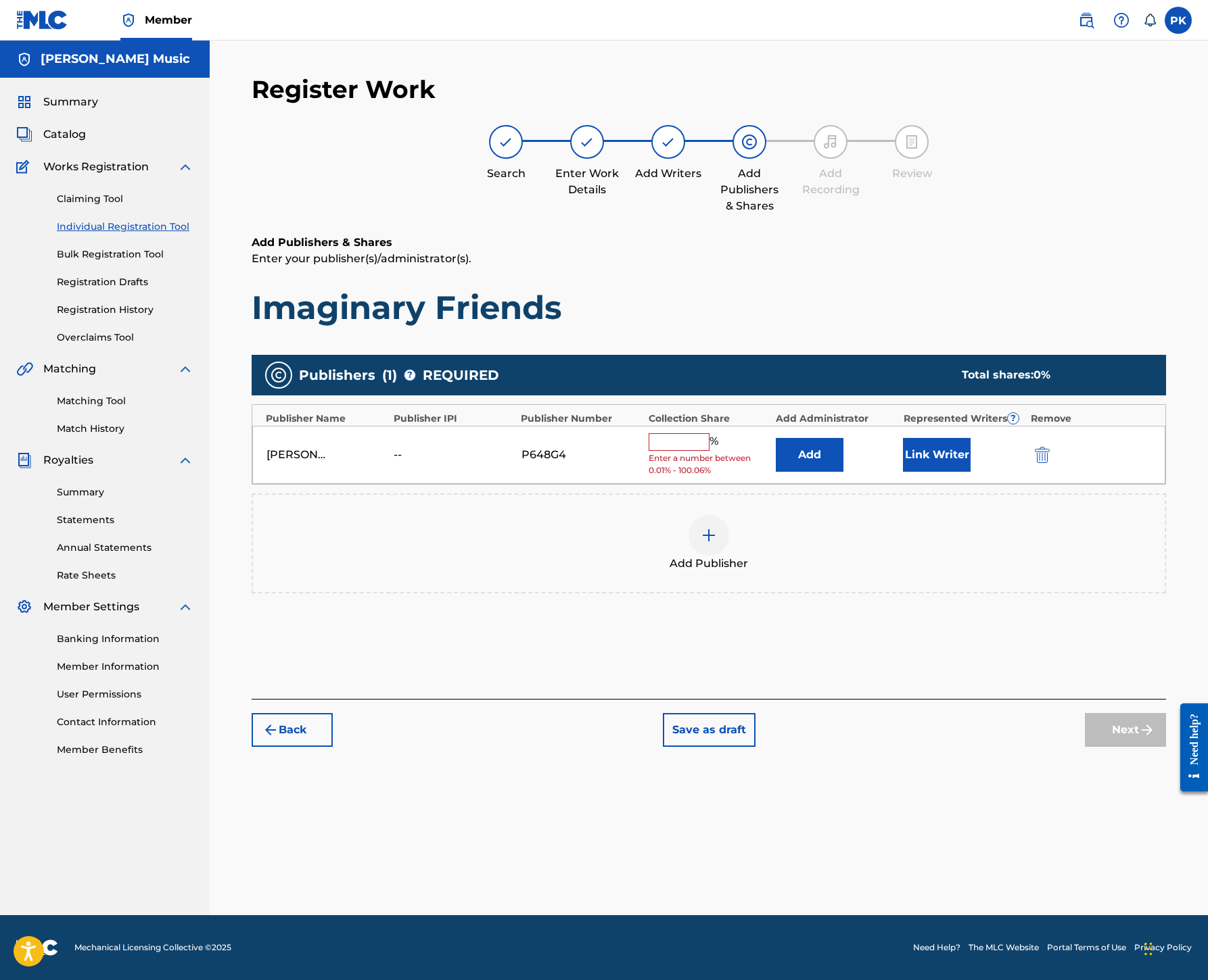
click at [709, 433] on input "text" at bounding box center [679, 442] width 61 height 18
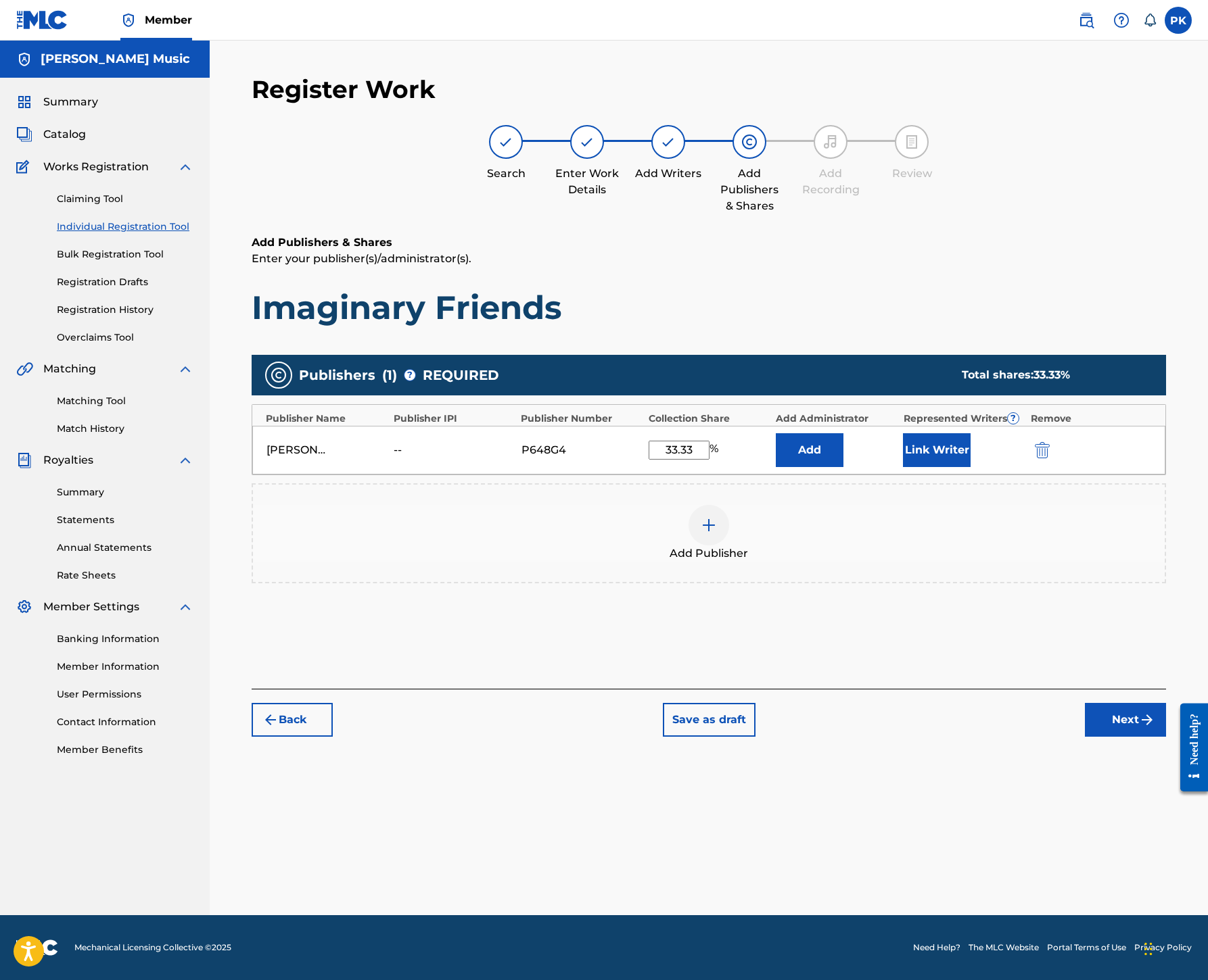
type input "33.33"
click at [971, 433] on button "Link Writer" at bounding box center [936, 450] width 67 height 34
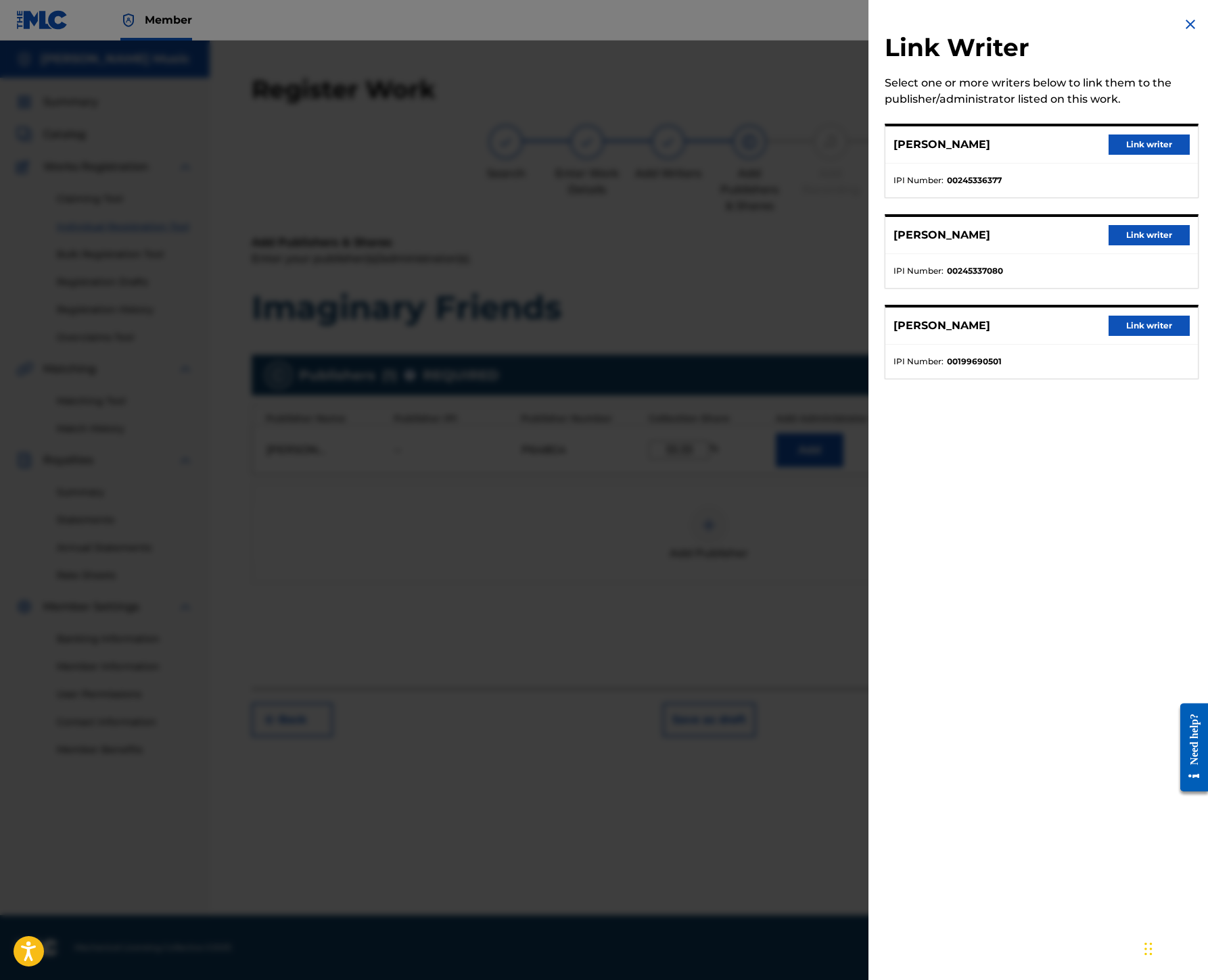
click at [1108, 336] on button "Link writer" at bounding box center [1149, 325] width 81 height 21
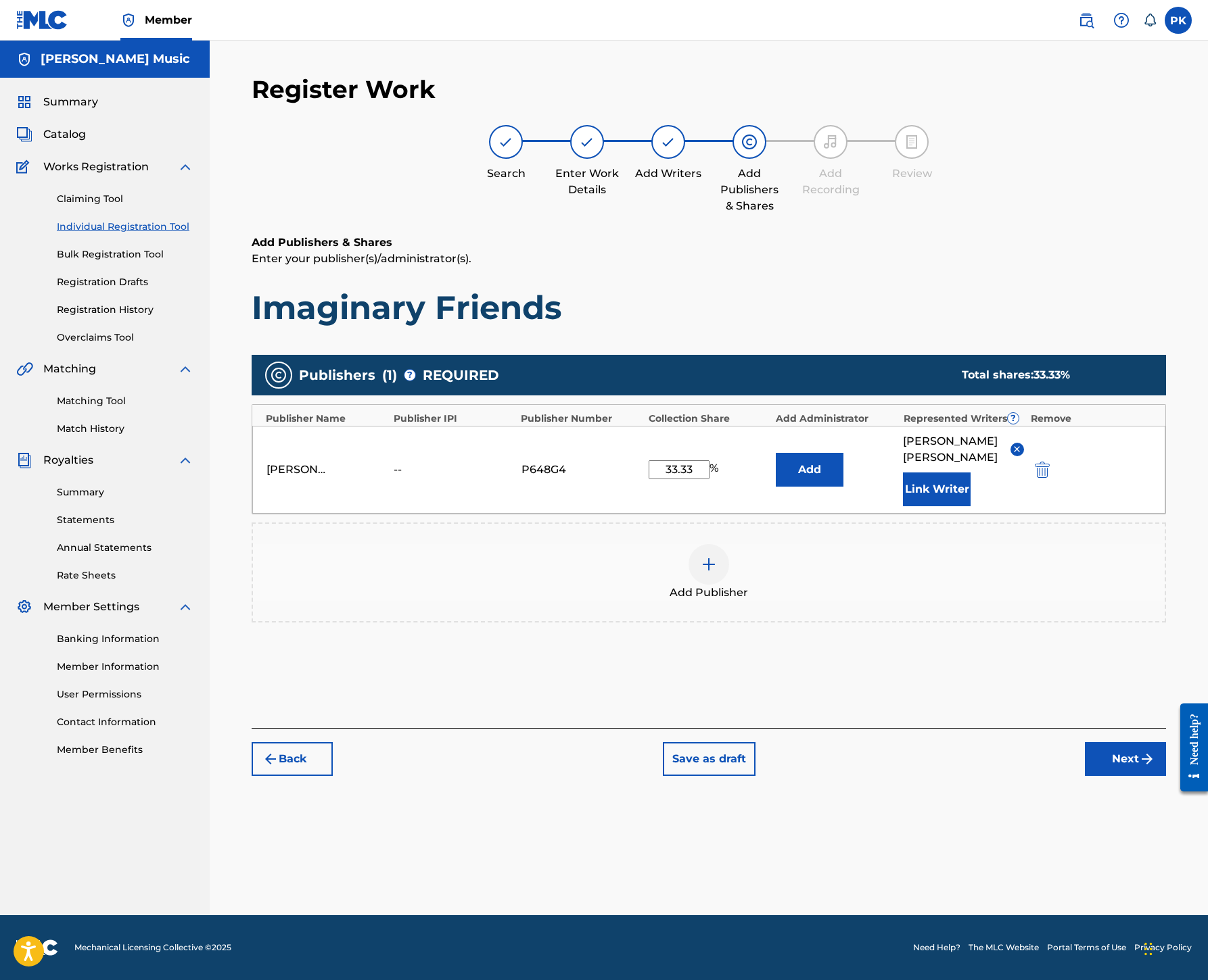
click at [1107, 776] on button "Next" at bounding box center [1125, 758] width 81 height 34
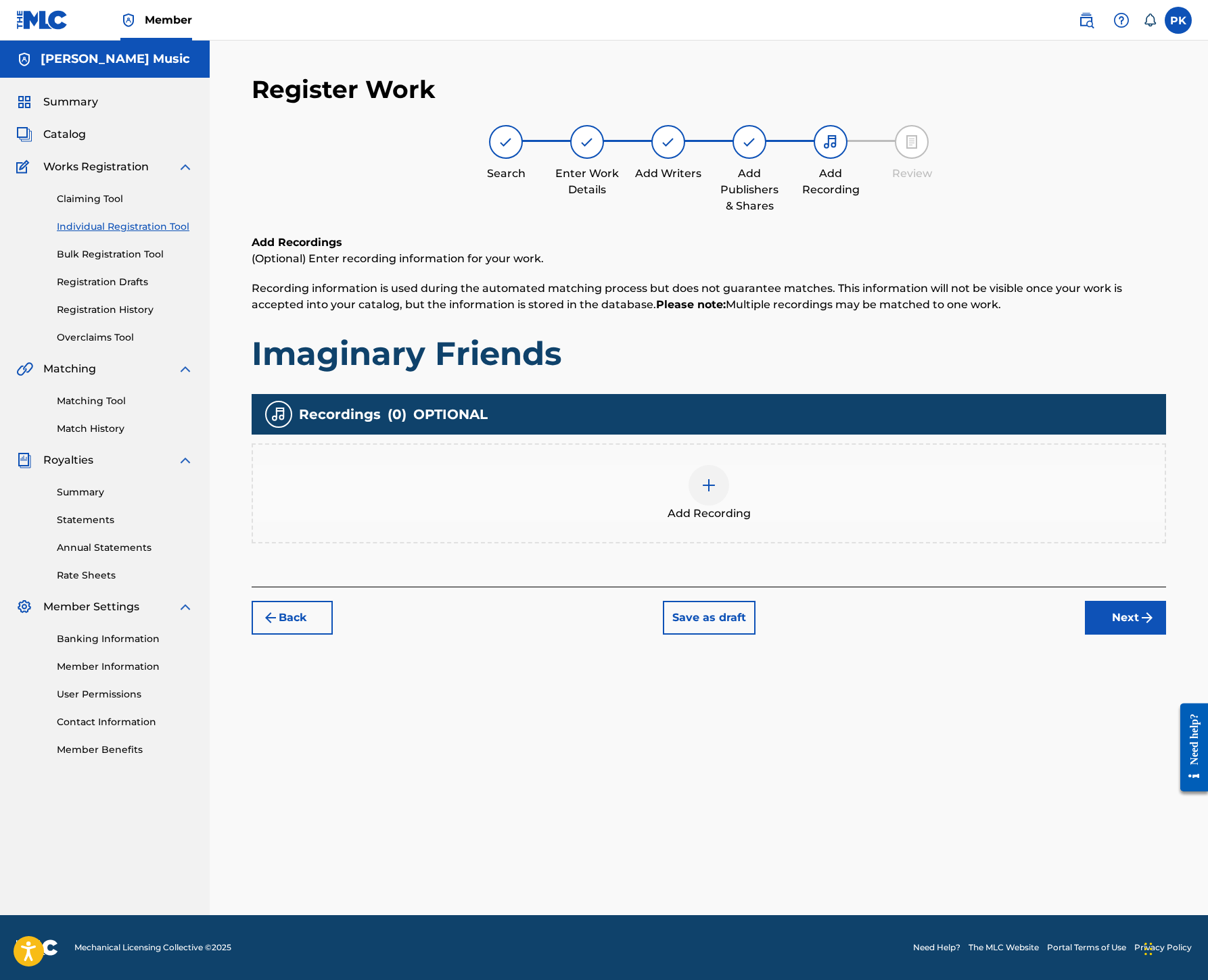
scroll to position [61, 0]
click at [729, 505] on div at bounding box center [708, 485] width 41 height 41
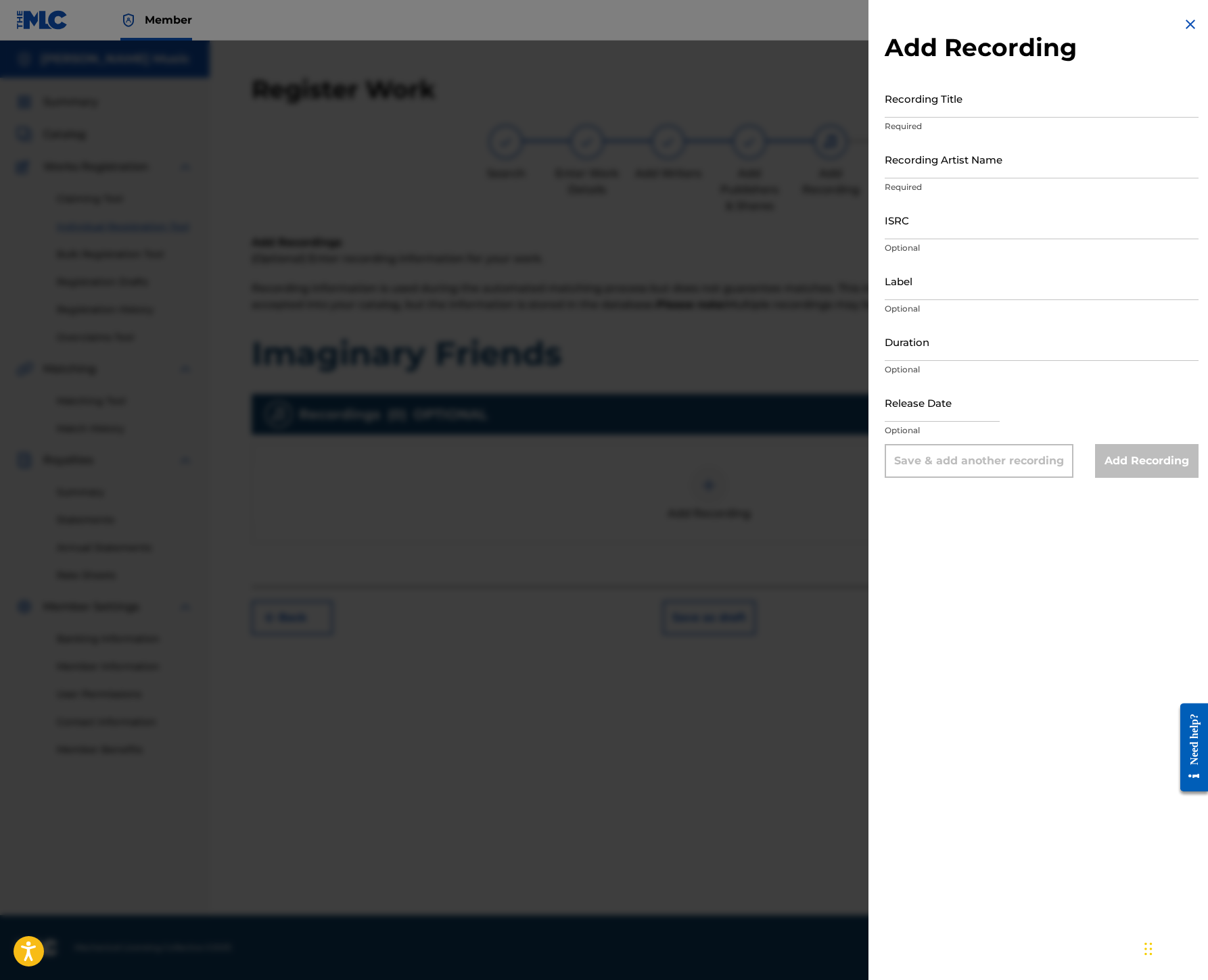
click at [884, 118] on input "Recording Title" at bounding box center [1041, 98] width 314 height 39
paste input "Imaginary Friends"
type input "Imaginary Friends"
click at [884, 178] on input "Recording Artist Name" at bounding box center [1041, 158] width 314 height 39
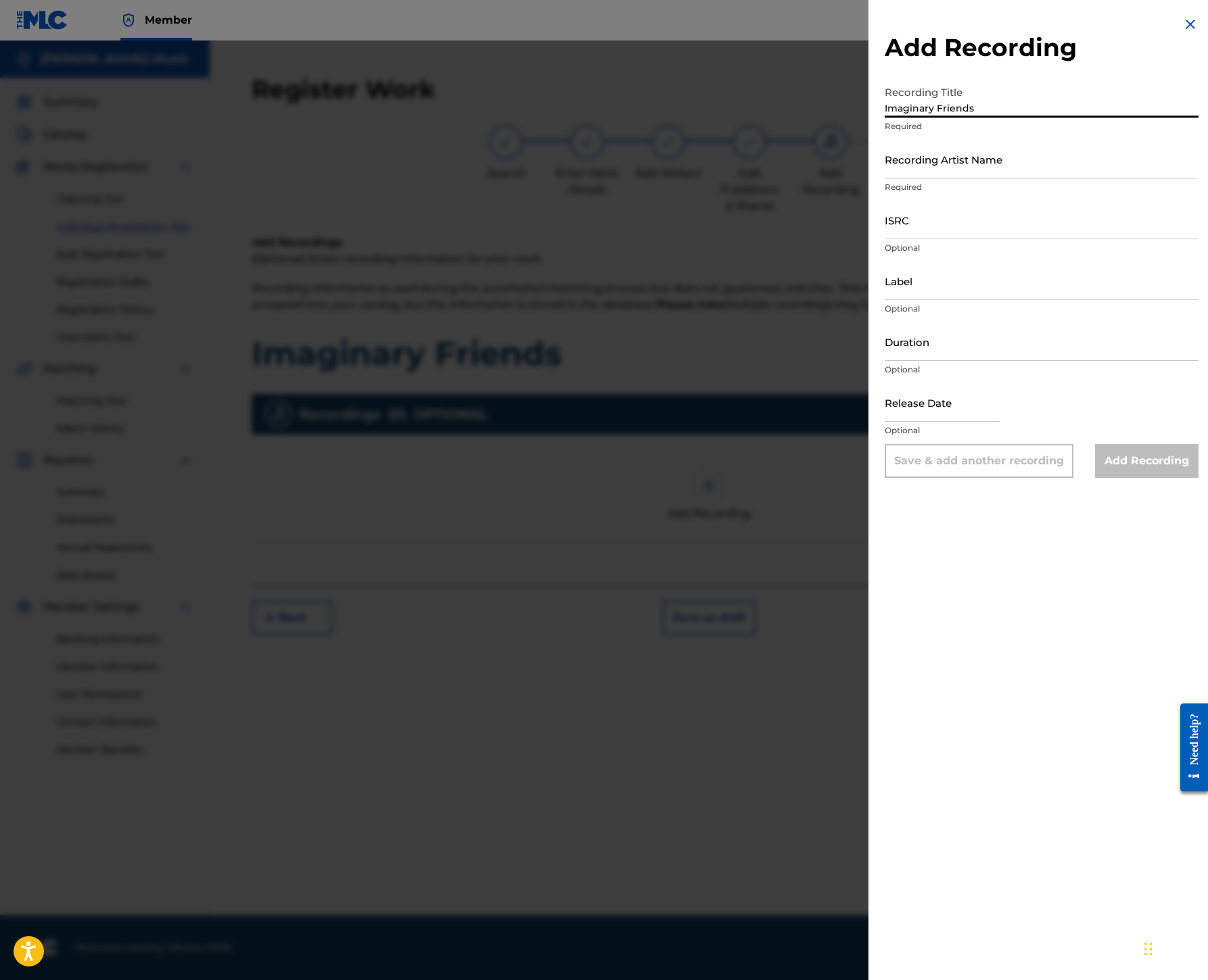
click at [884, 178] on input "Recording Artist Name" at bounding box center [1041, 158] width 314 height 39
paste input "[GEOGRAPHIC_DATA]"
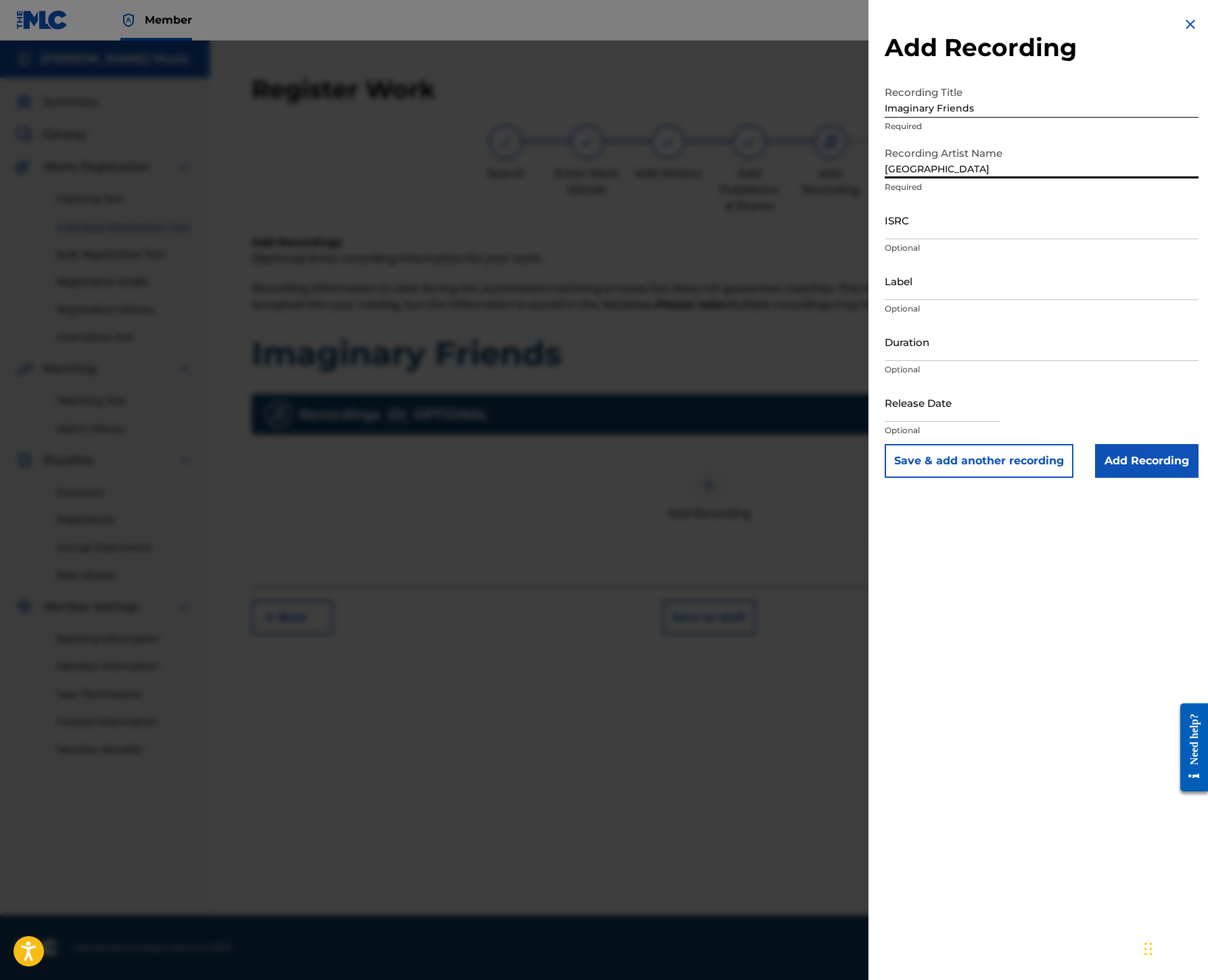
type input "[GEOGRAPHIC_DATA]"
click at [884, 239] on input "ISRC" at bounding box center [1041, 220] width 314 height 39
paste input "USHM20637823"
type input "USHM20637823"
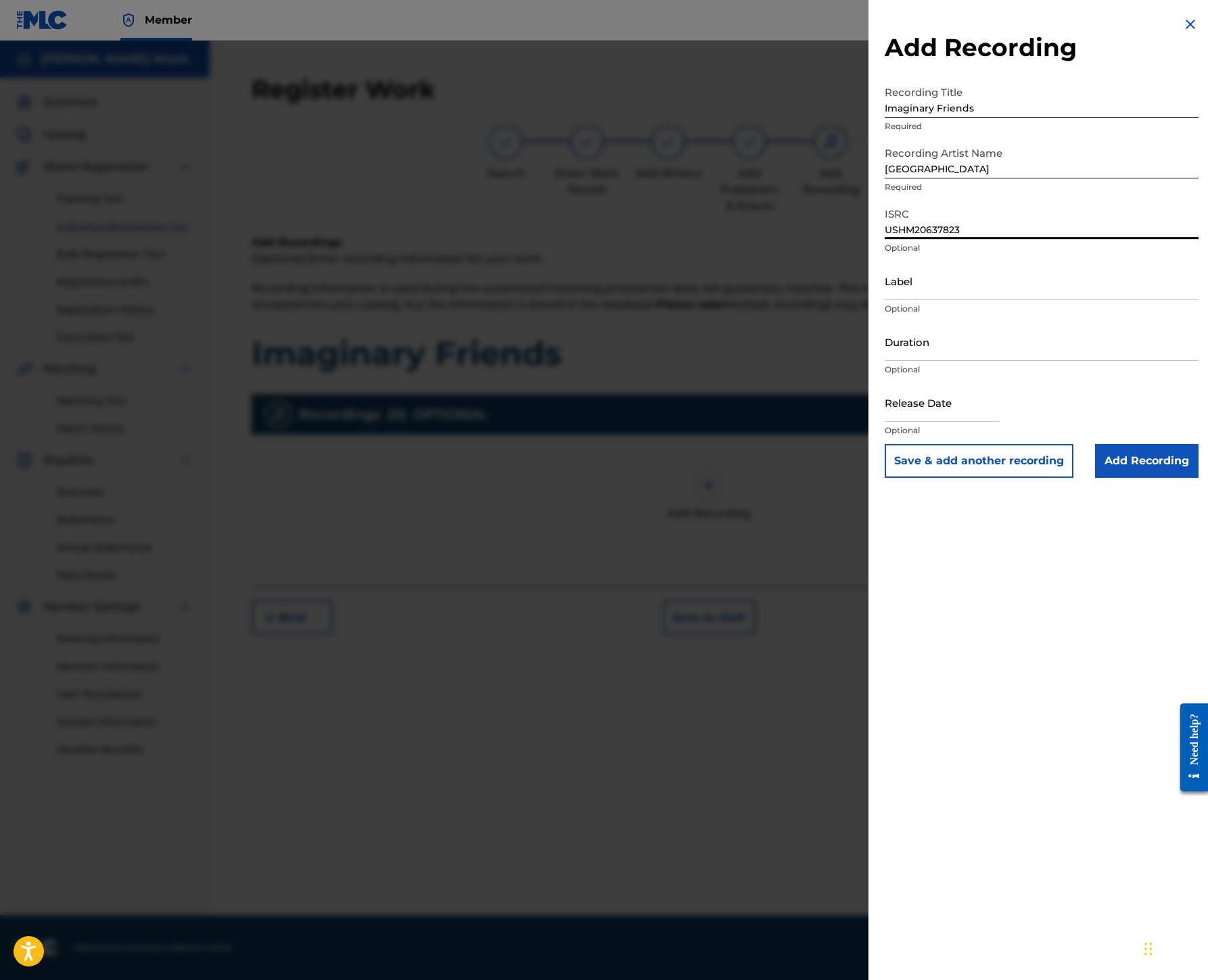
click at [884, 300] on input "Label" at bounding box center [1041, 280] width 314 height 39
paste input "Big Deal Records"
type input "Big Deal Records"
click at [1103, 478] on input "Add Recording" at bounding box center [1147, 461] width 104 height 34
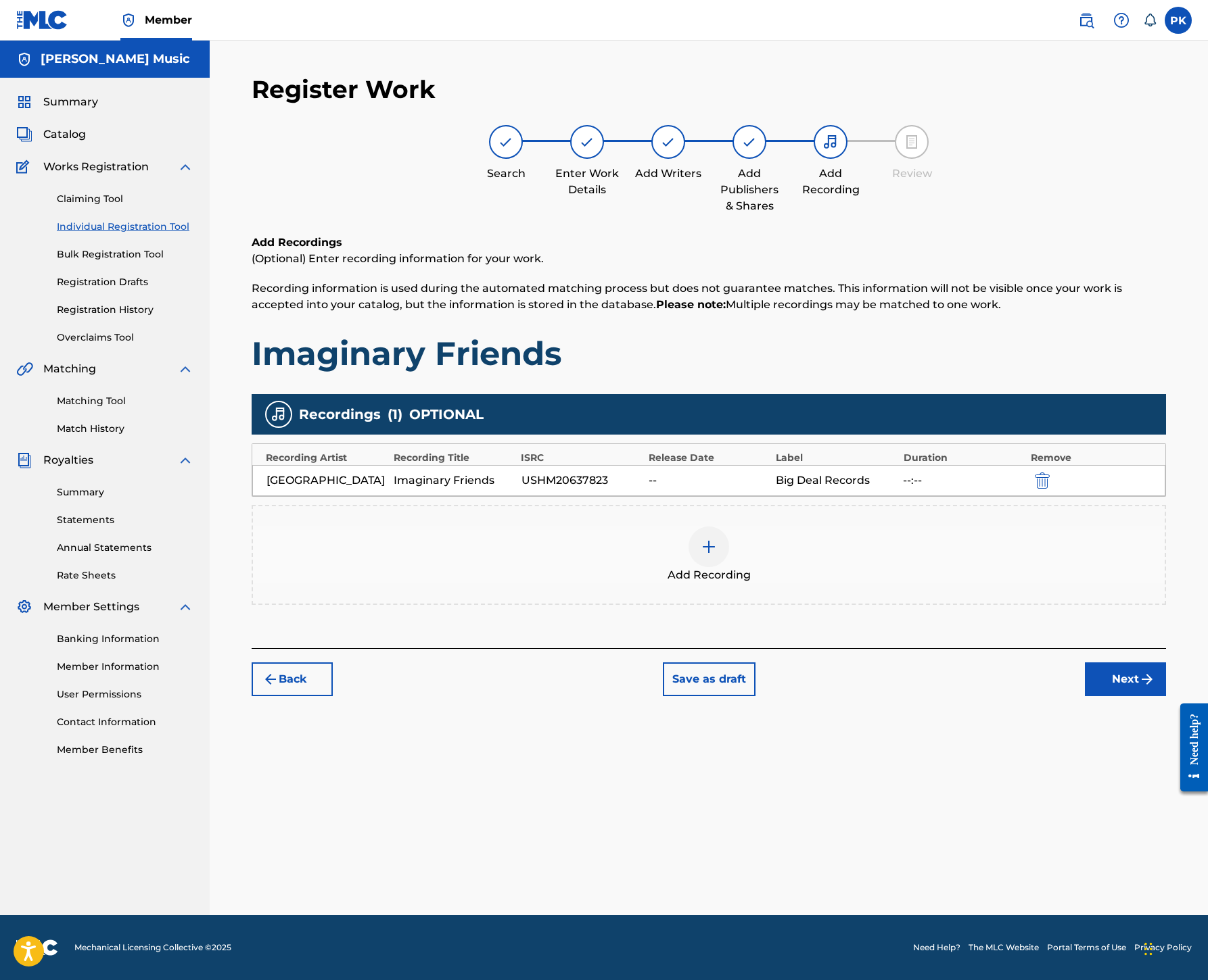
scroll to position [330, 0]
click at [1102, 696] on button "Next" at bounding box center [1125, 679] width 81 height 34
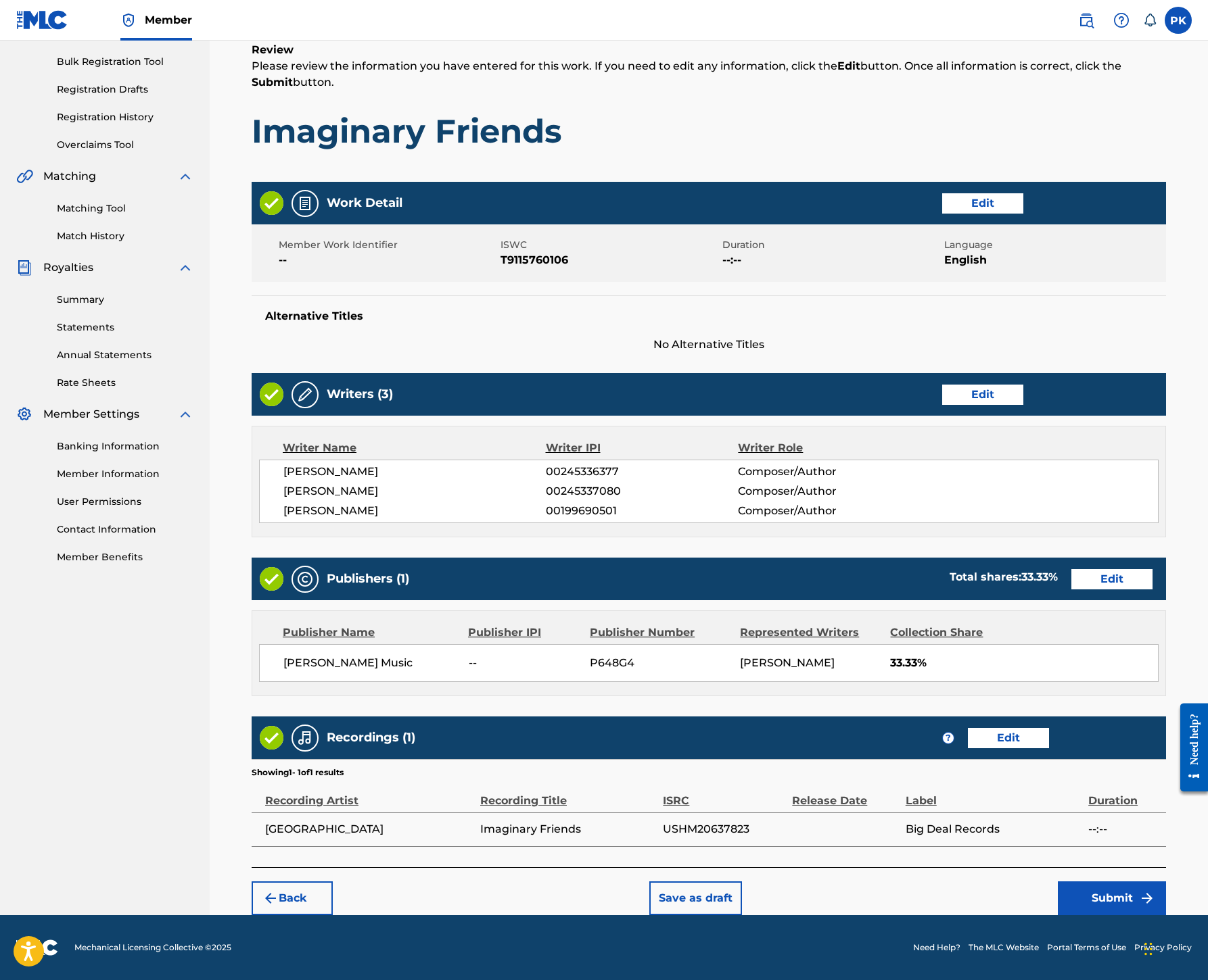
scroll to position [877, 0]
click at [1113, 881] on button "Submit" at bounding box center [1111, 898] width 108 height 34
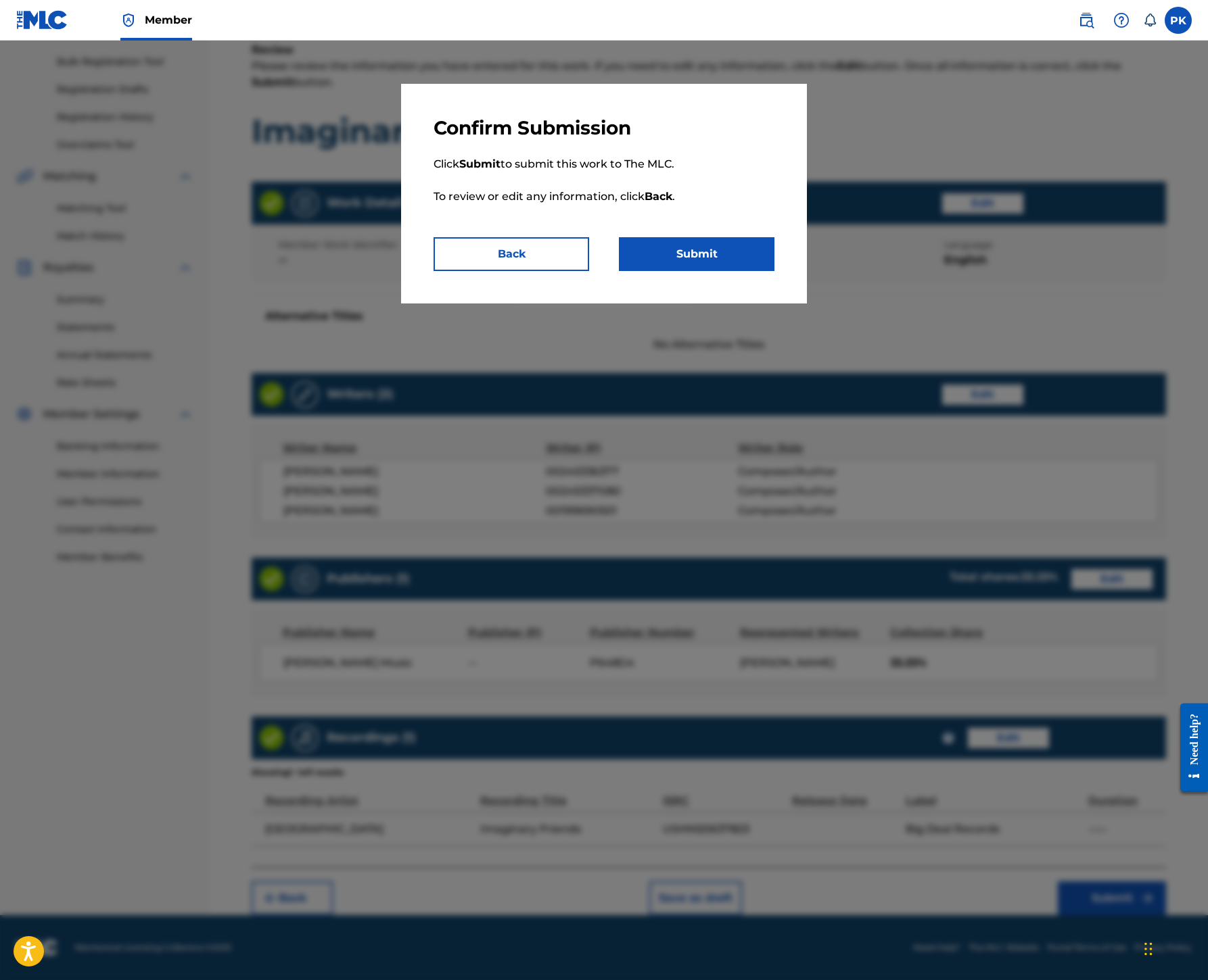
click at [760, 271] on button "Submit" at bounding box center [696, 254] width 155 height 34
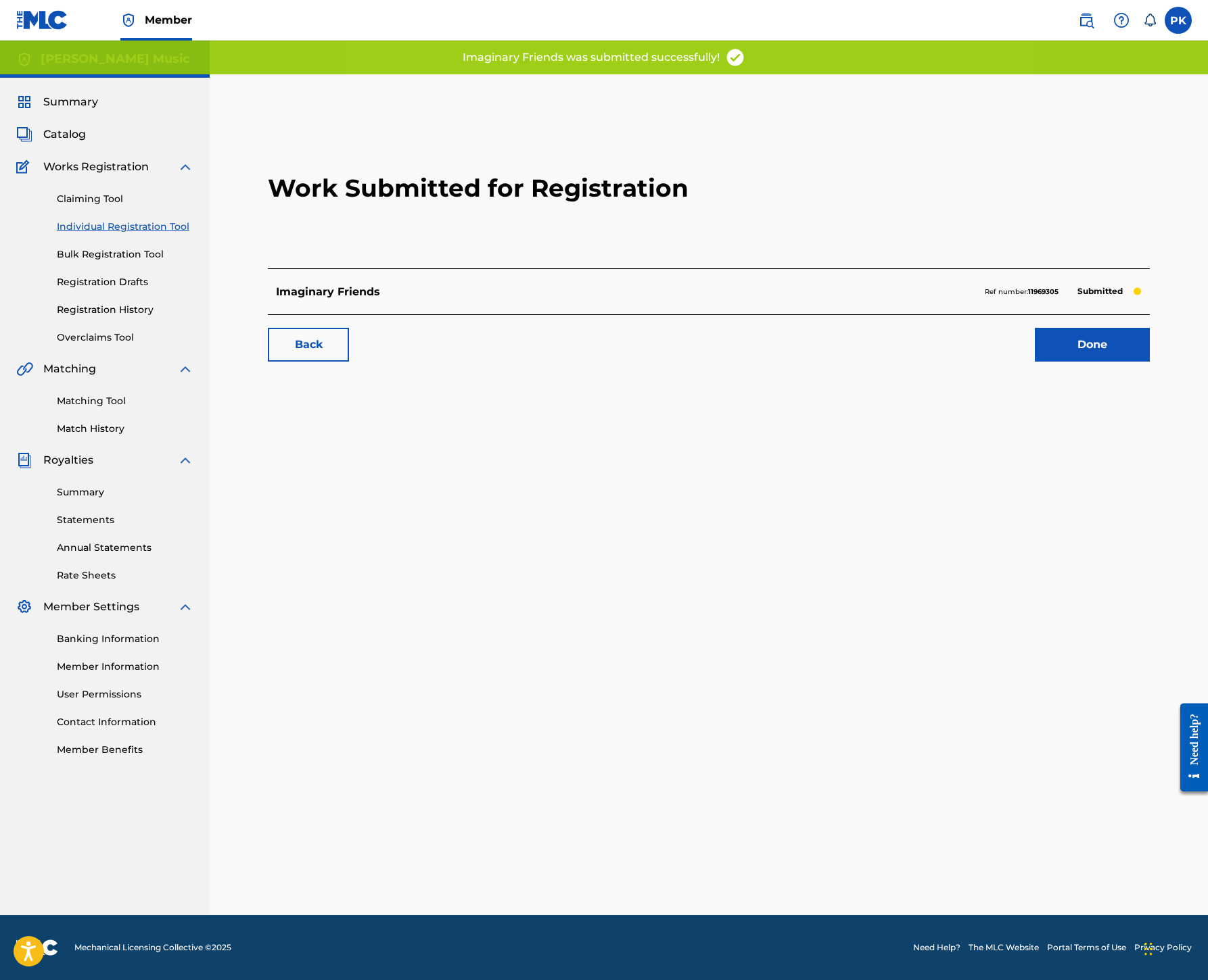
click at [1055, 362] on link "Done" at bounding box center [1092, 344] width 115 height 34
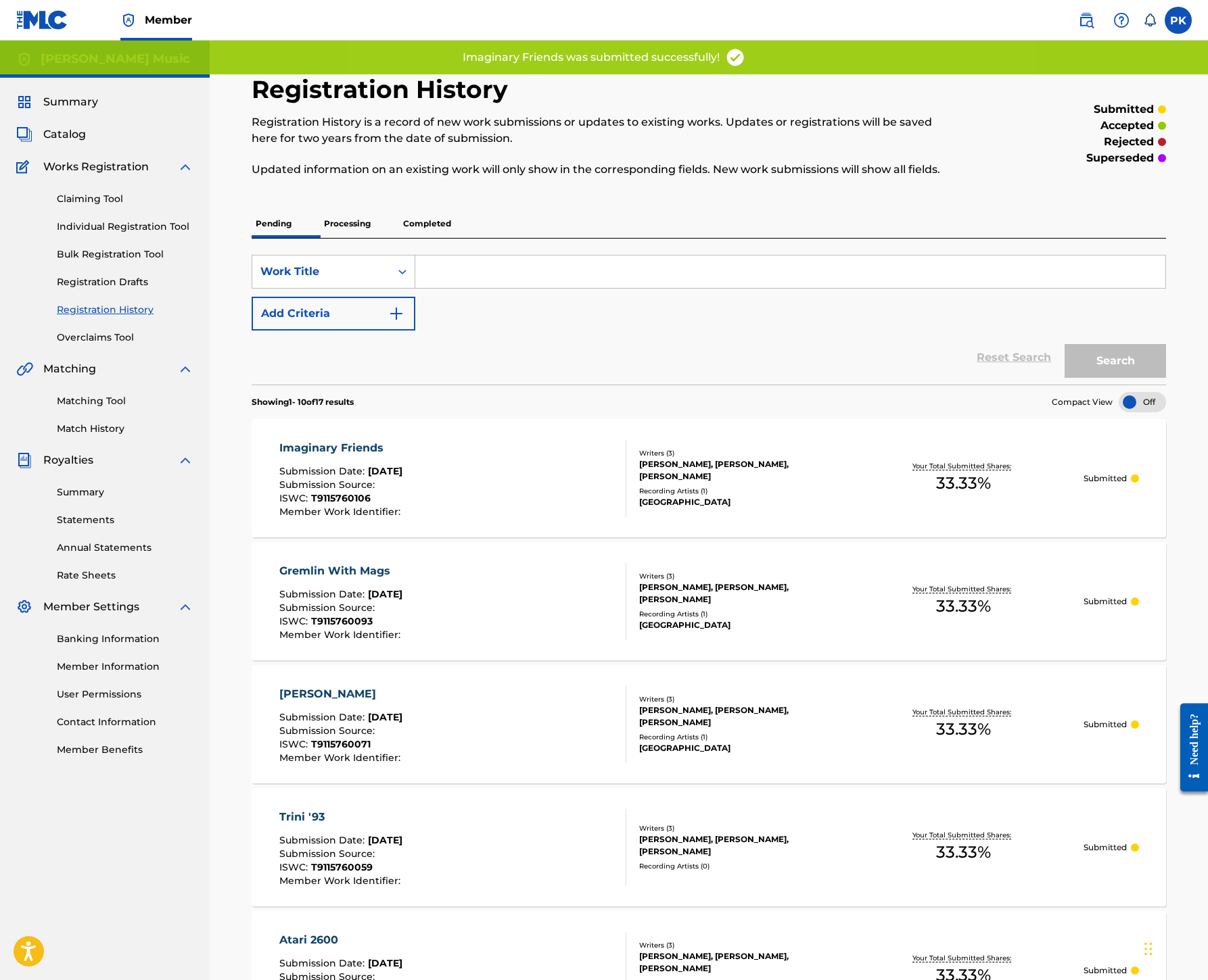
click at [193, 233] on link "Individual Registration Tool" at bounding box center [125, 226] width 137 height 14
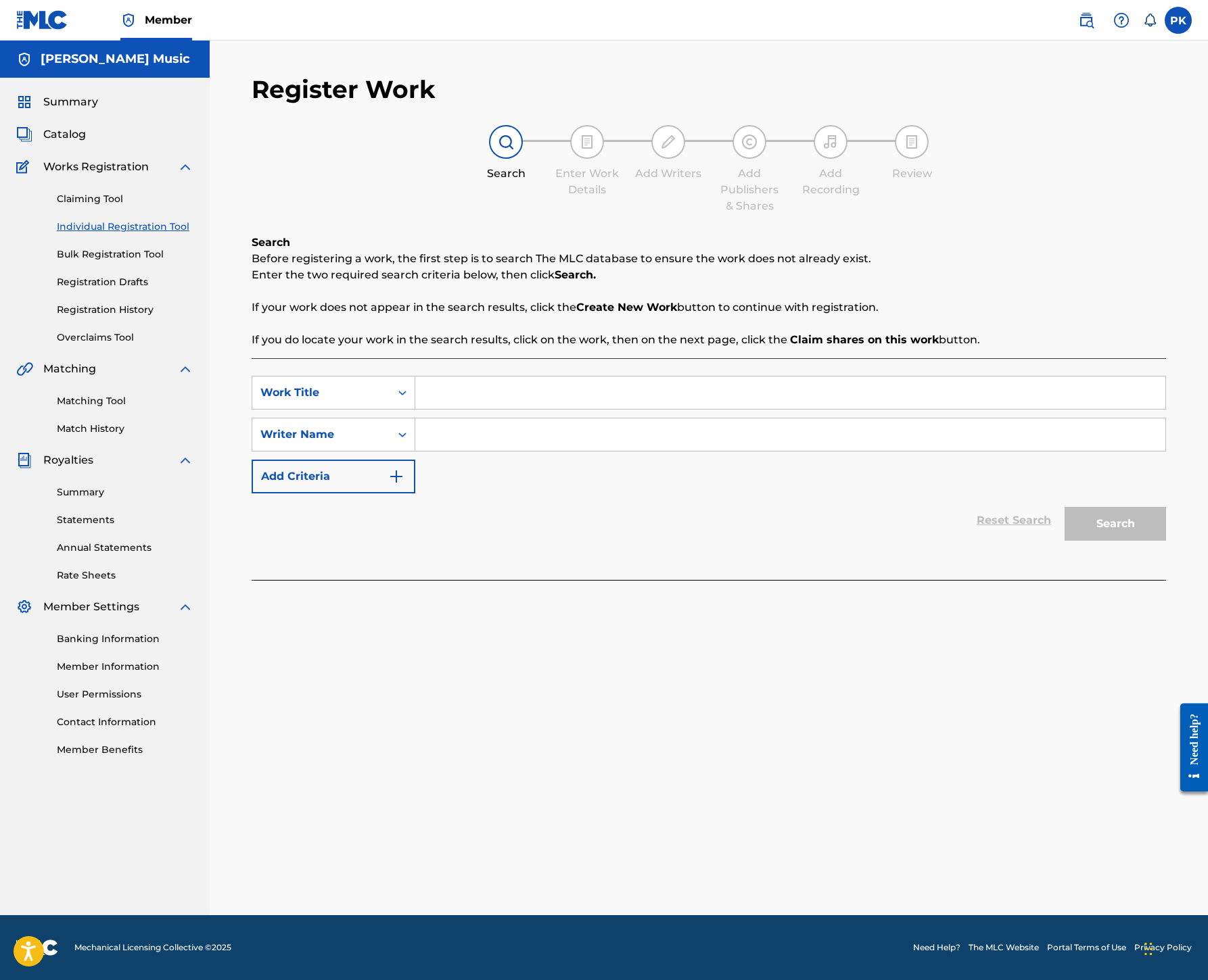
click at [731, 408] on input "Search Form" at bounding box center [790, 393] width 750 height 33
paste input "[PERSON_NAME]"
type input "[PERSON_NAME]"
click at [749, 451] on input "Search Form" at bounding box center [790, 434] width 750 height 33
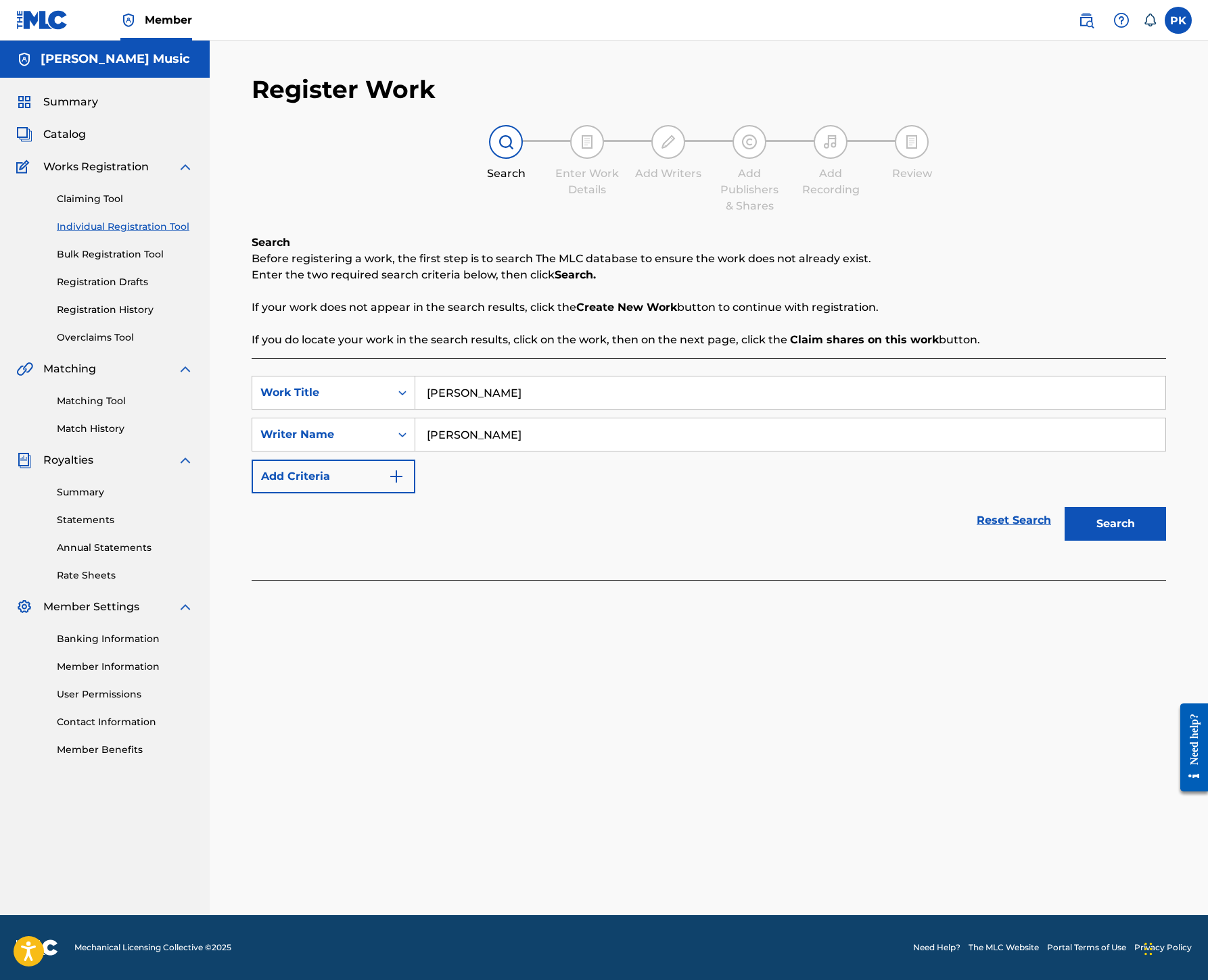
type input "[PERSON_NAME]"
click at [1106, 541] on button "Search" at bounding box center [1115, 524] width 102 height 34
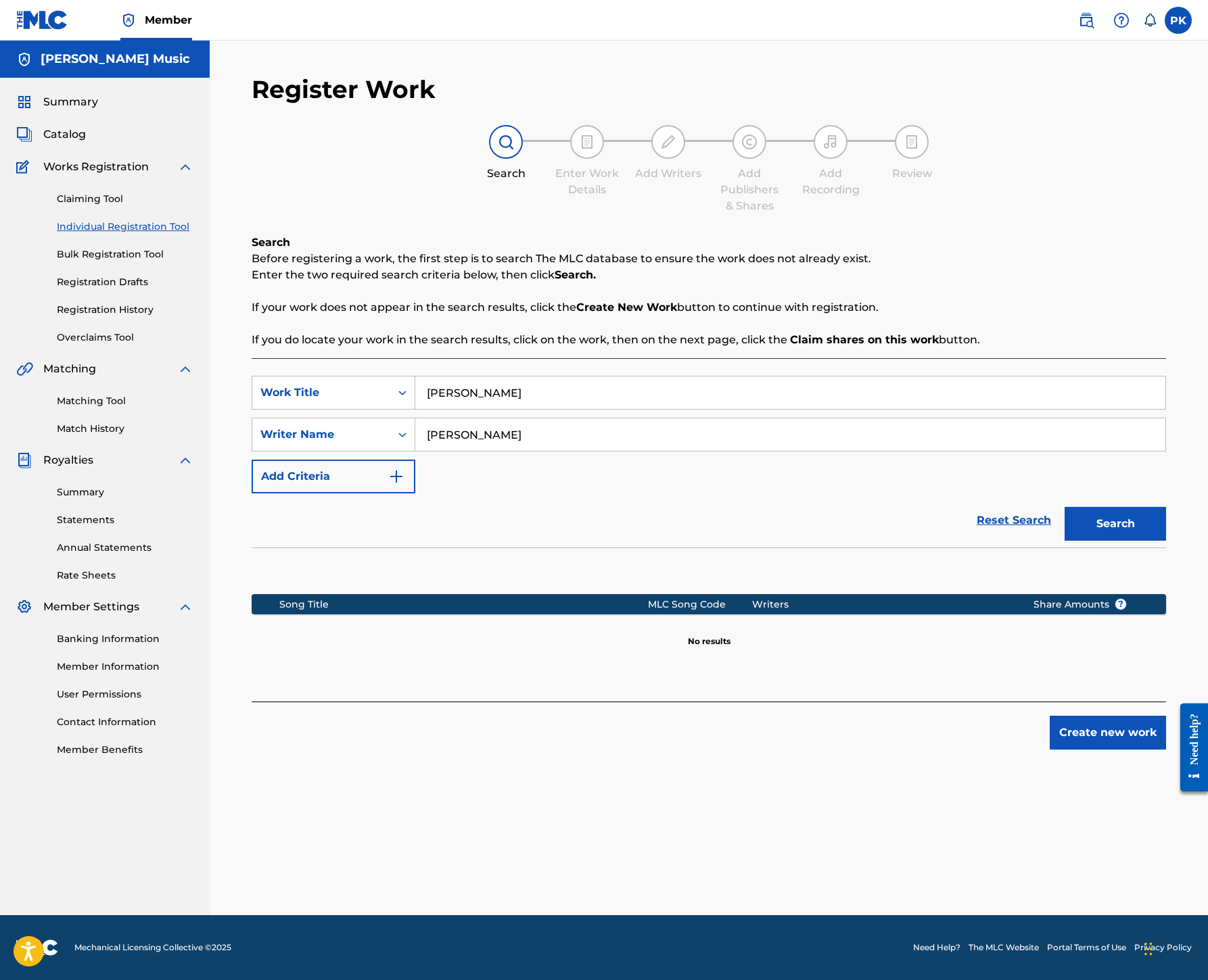
click at [1088, 738] on button "Create new work" at bounding box center [1108, 733] width 117 height 34
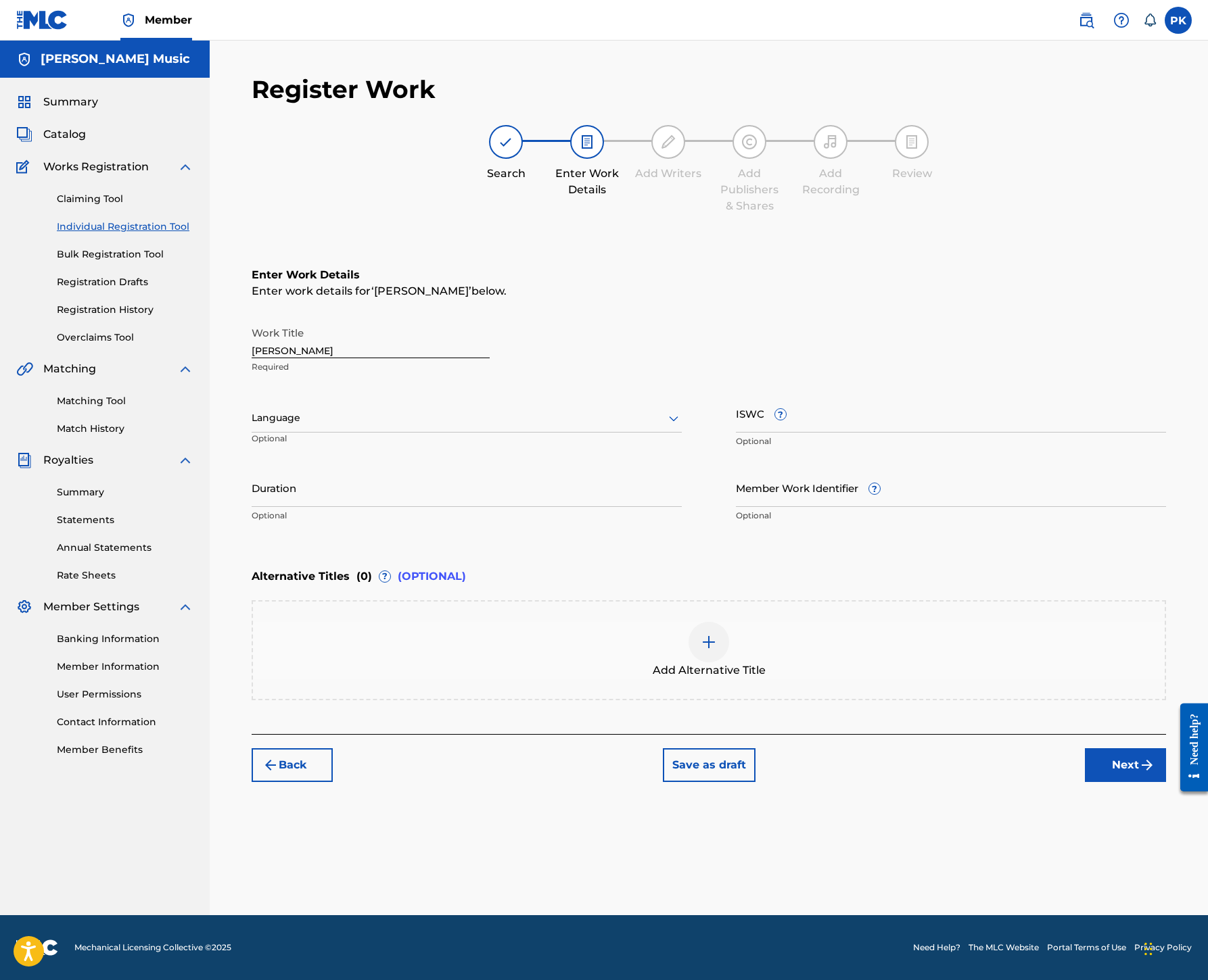
scroll to position [243, 0]
click at [866, 406] on input "ISWC ?" at bounding box center [951, 412] width 430 height 39
paste input "T9115760128"
type input "T9115760128"
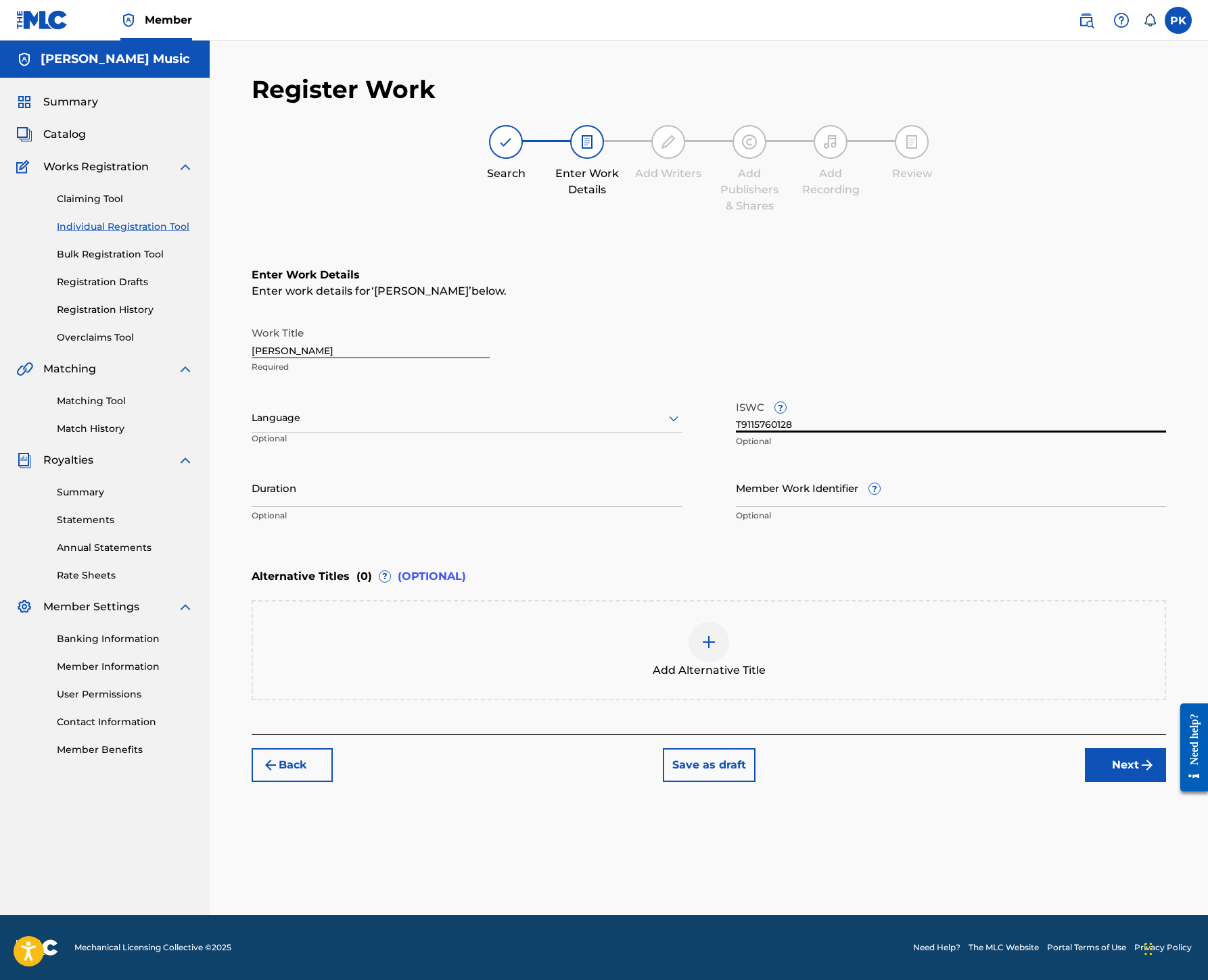
click at [646, 409] on div at bounding box center [466, 417] width 430 height 17
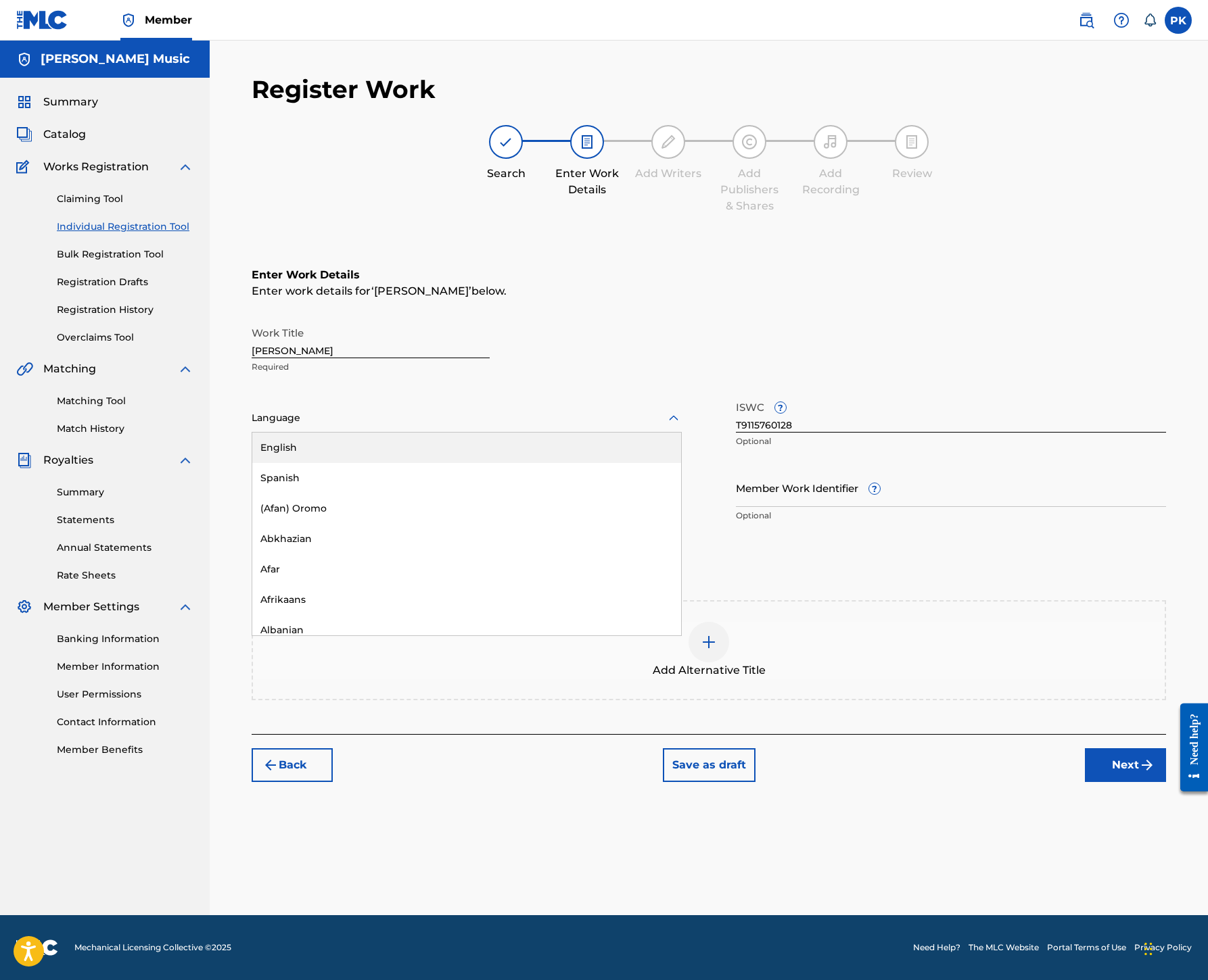
click at [615, 441] on div "English" at bounding box center [466, 447] width 428 height 31
click at [1084, 782] on button "Next" at bounding box center [1125, 765] width 81 height 34
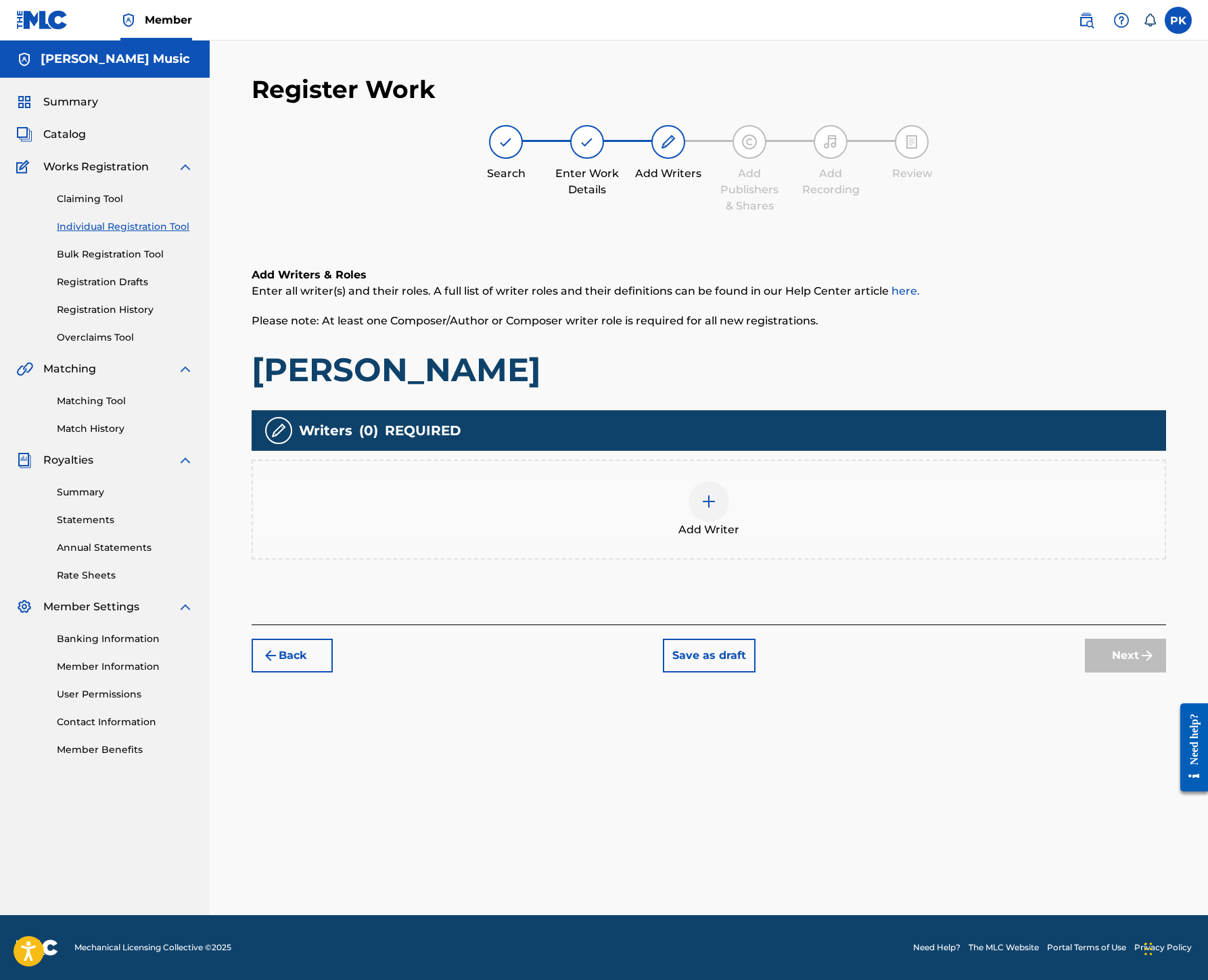
scroll to position [394, 0]
click at [716, 493] on img at bounding box center [708, 501] width 16 height 16
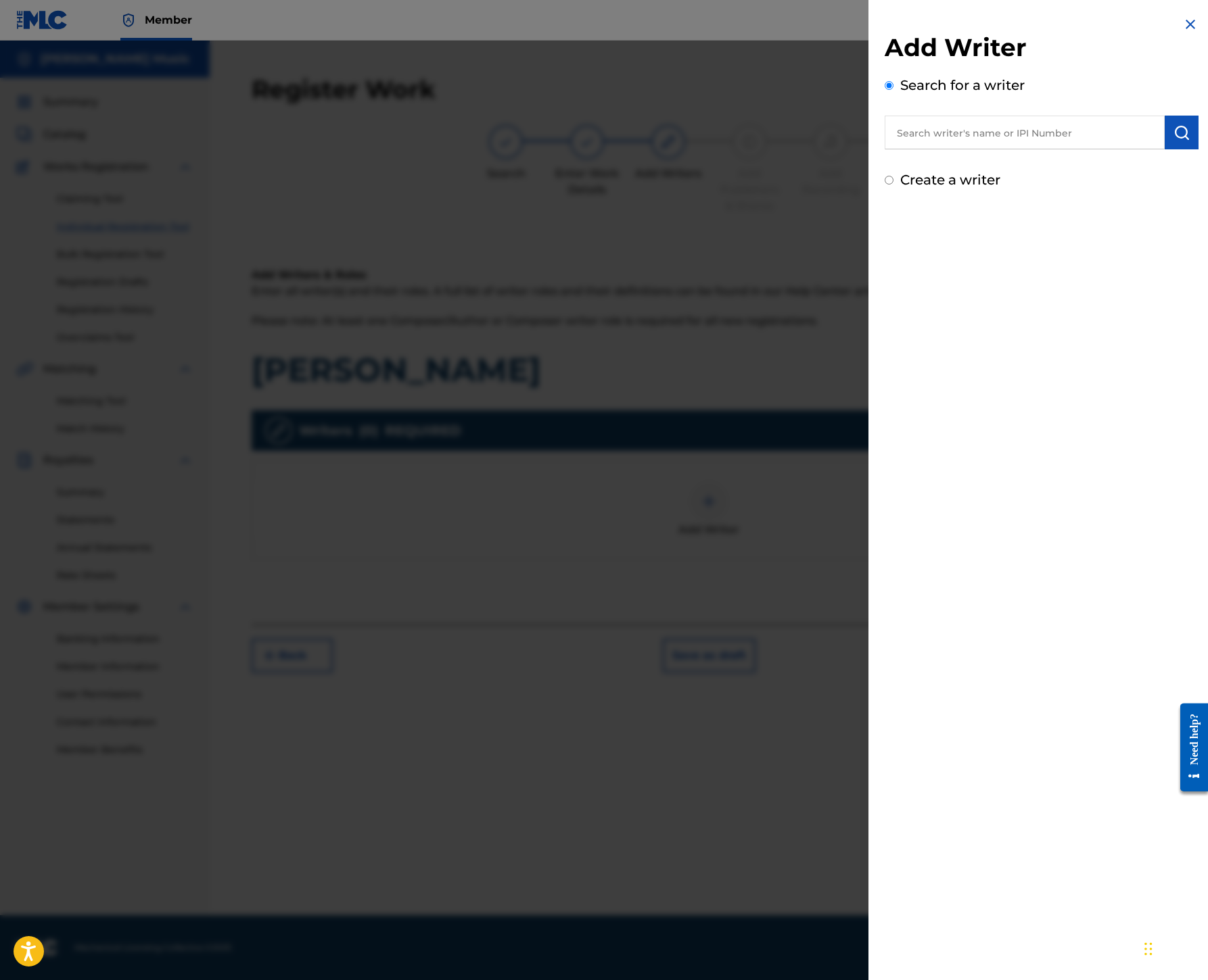
click at [884, 149] on input "text" at bounding box center [1024, 133] width 280 height 34
paste input "00245336377"
type input "00245336377"
click at [1173, 140] on img "submit" at bounding box center [1181, 133] width 16 height 16
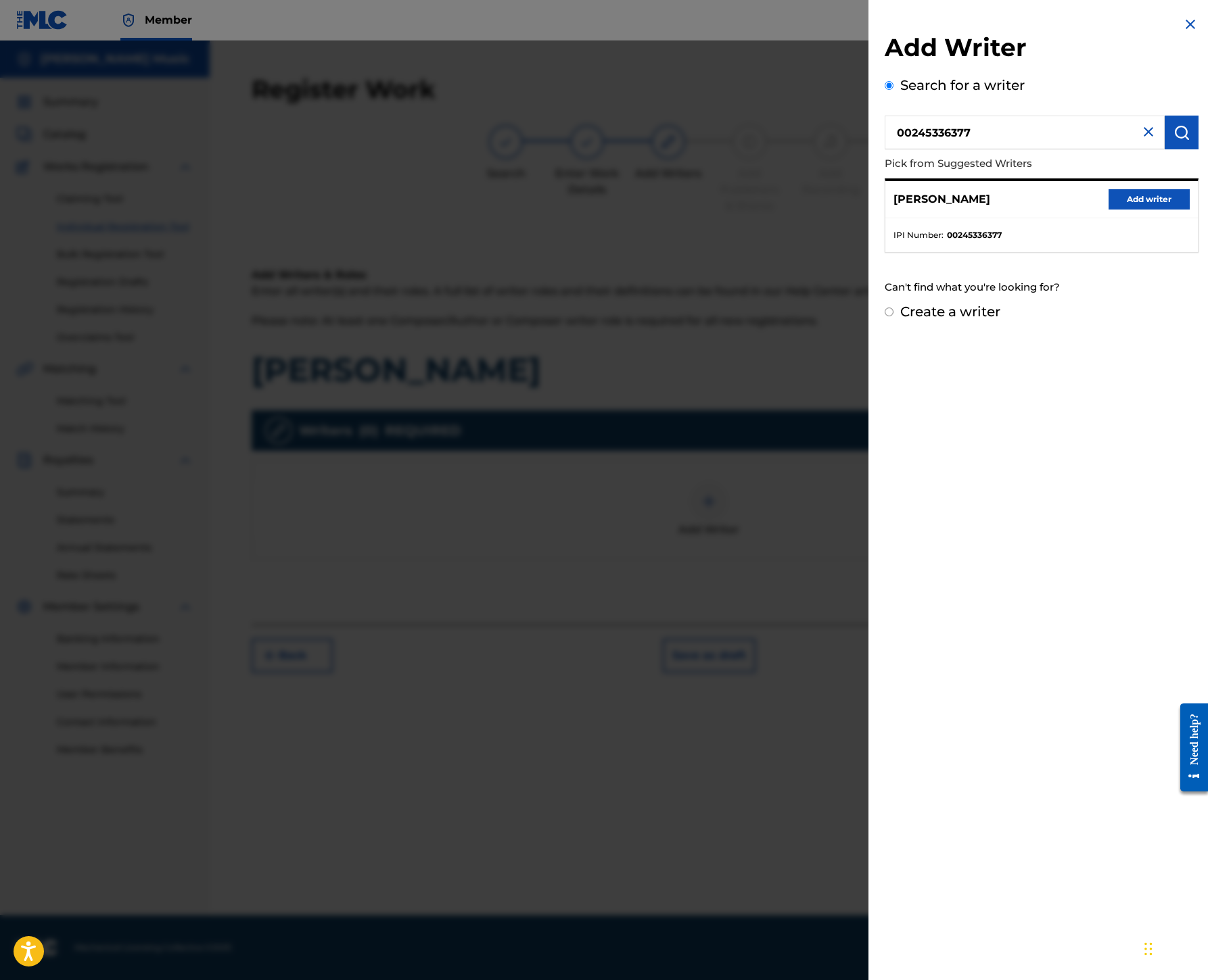
click at [1108, 210] on button "Add writer" at bounding box center [1149, 199] width 81 height 21
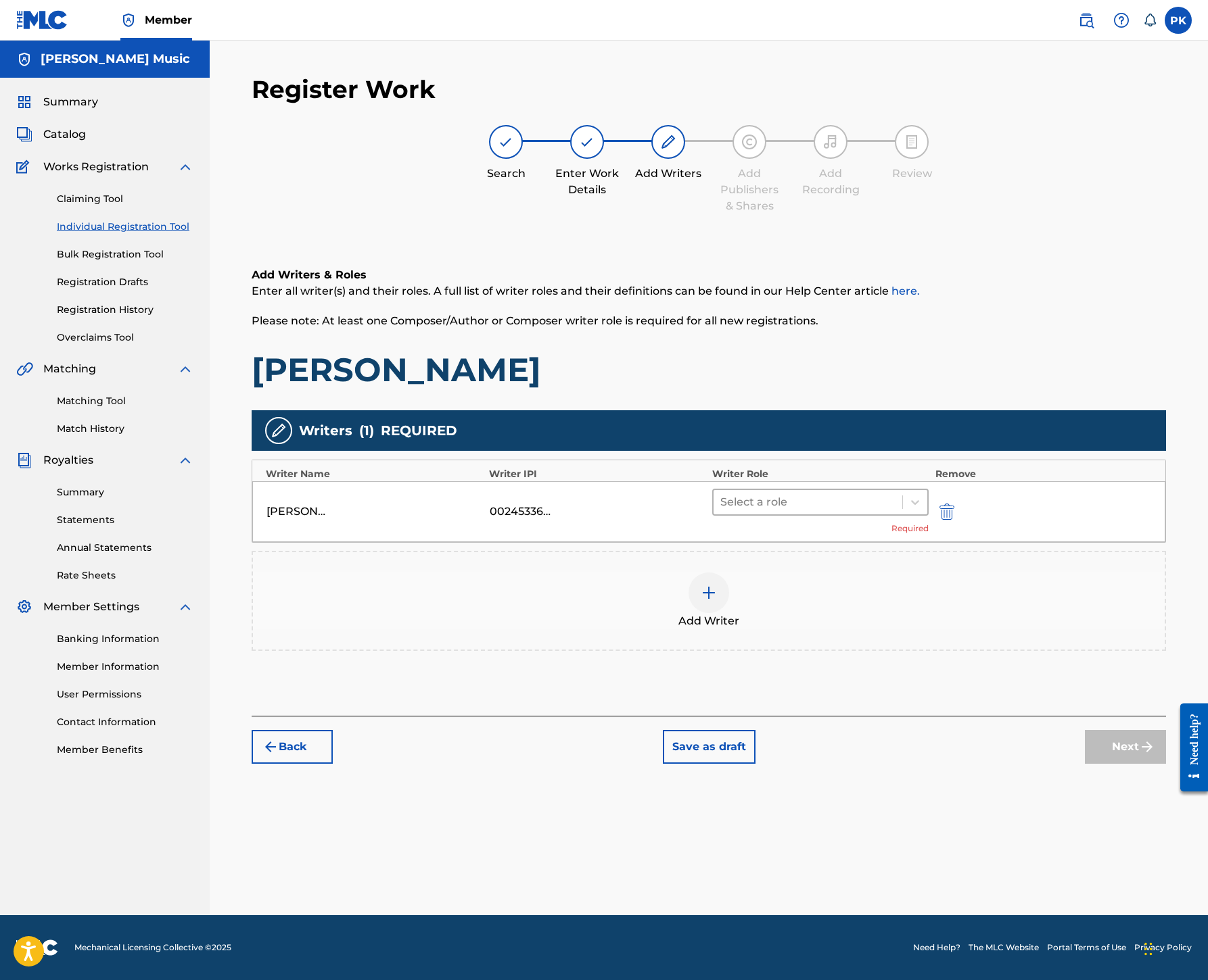
click at [895, 492] on div at bounding box center [807, 501] width 175 height 19
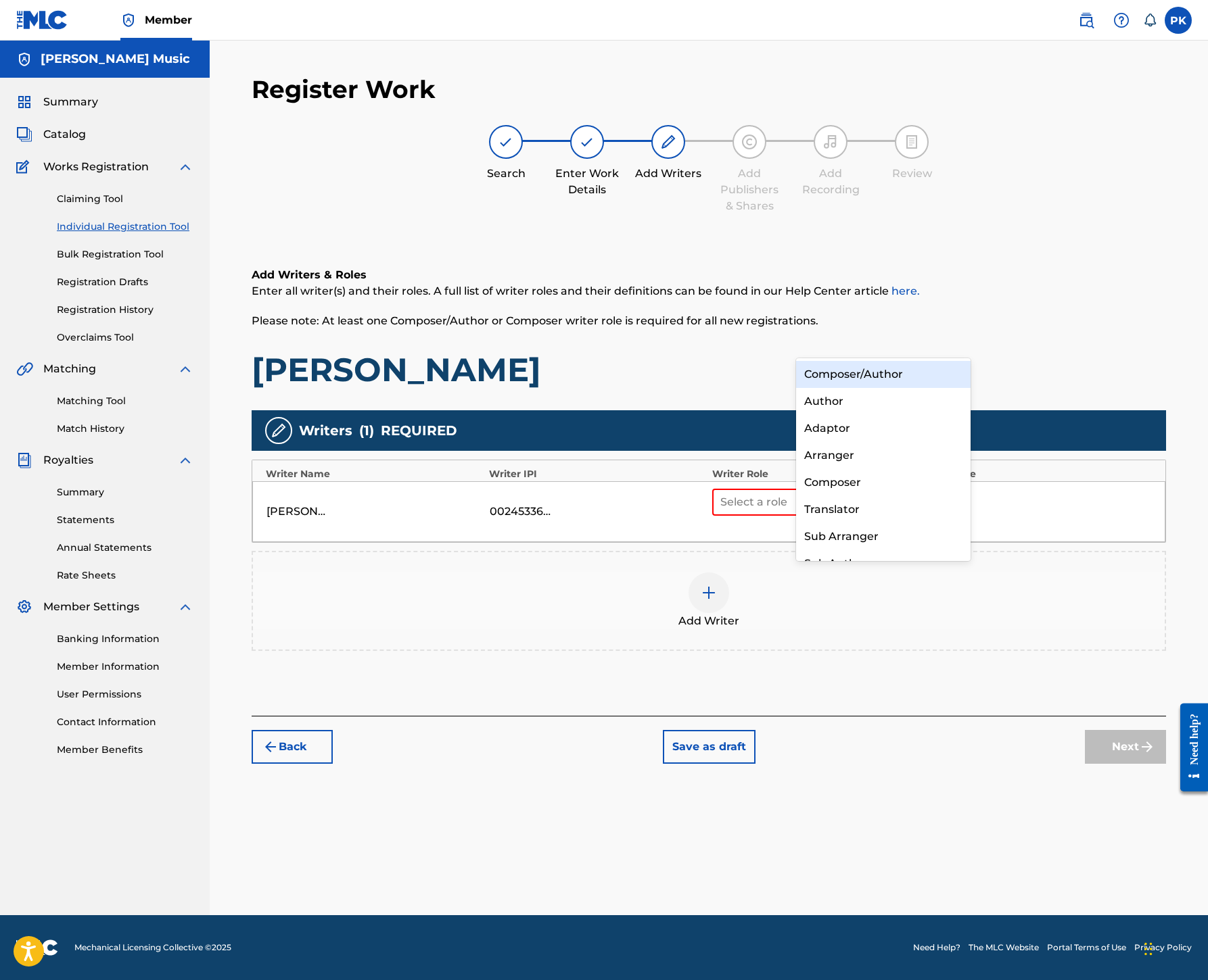
click at [889, 379] on div "Composer/Author" at bounding box center [883, 374] width 174 height 27
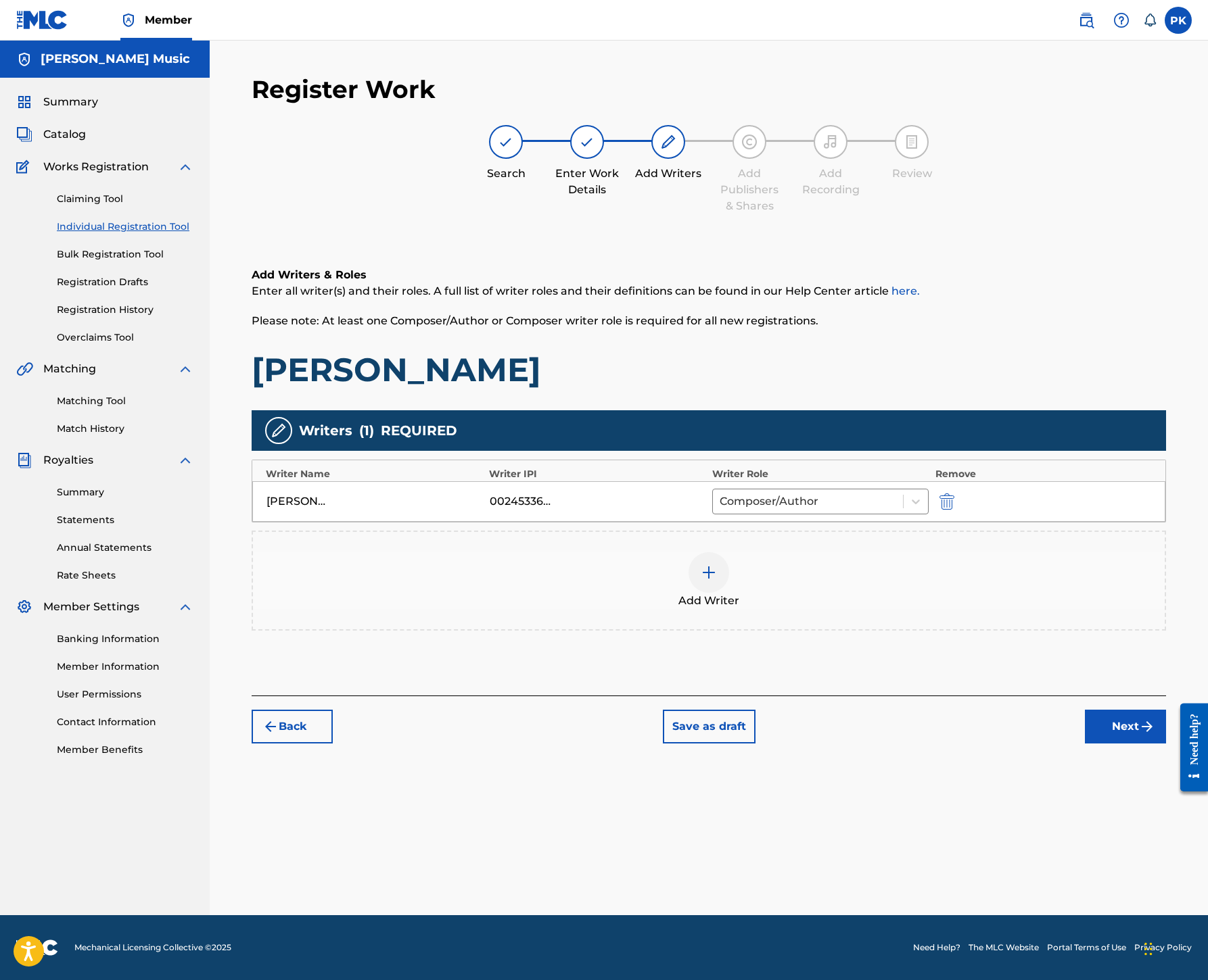
click at [716, 565] on img at bounding box center [708, 573] width 16 height 16
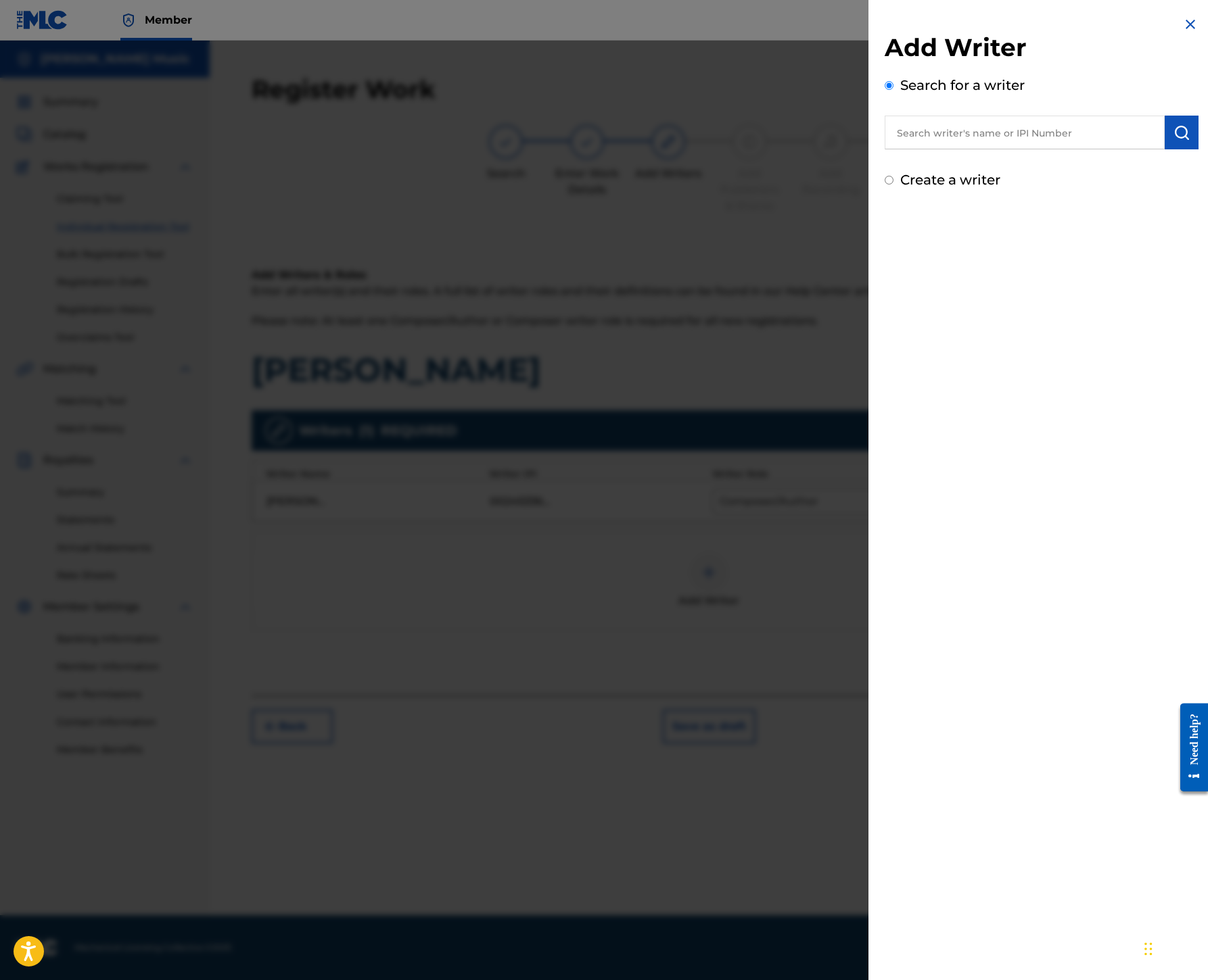
click at [884, 149] on input "text" at bounding box center [1024, 133] width 280 height 34
paste input "00245337080"
type input "00245337080"
click at [1173, 140] on img "submit" at bounding box center [1181, 133] width 16 height 16
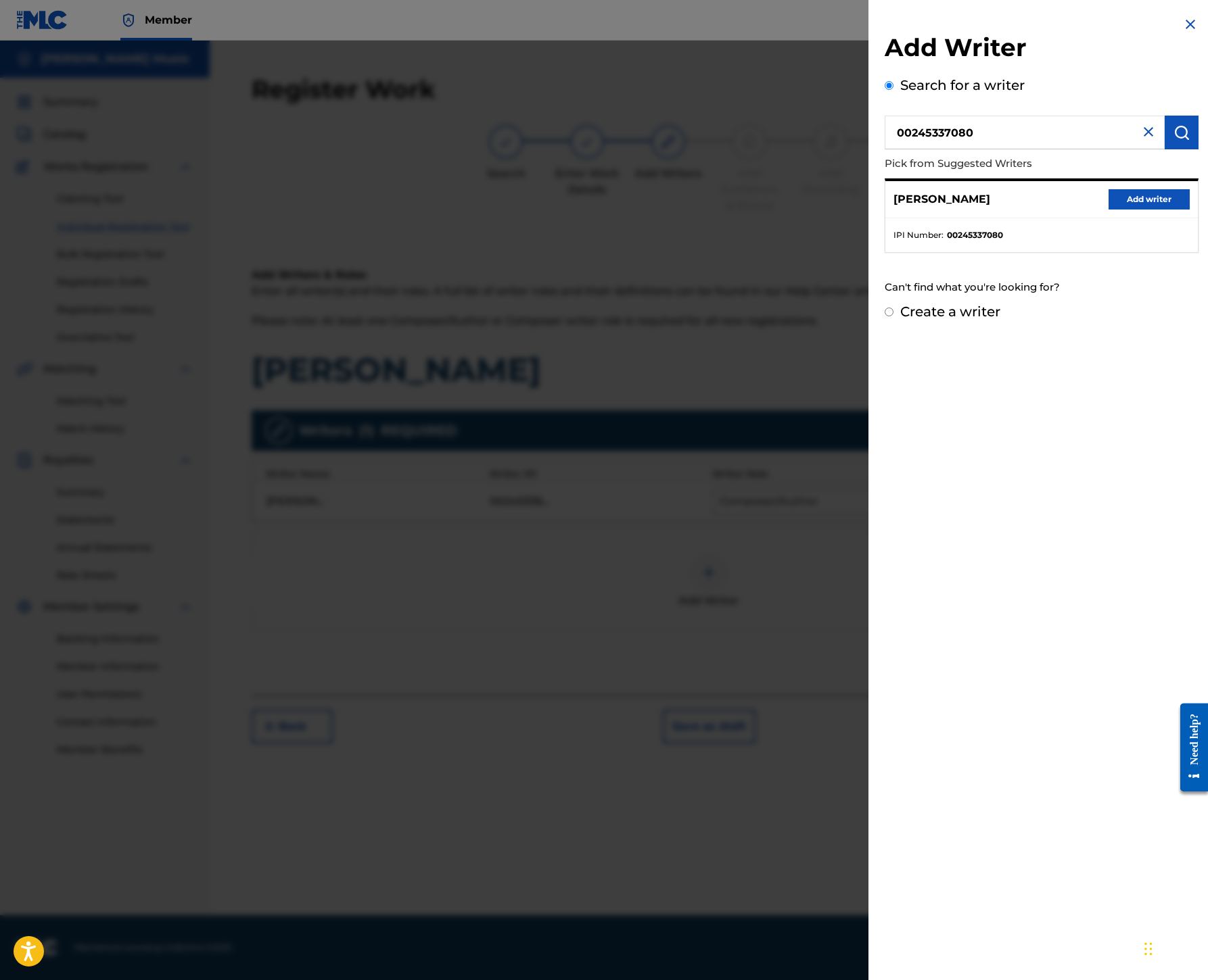
click at [1108, 210] on button "Add writer" at bounding box center [1149, 199] width 81 height 21
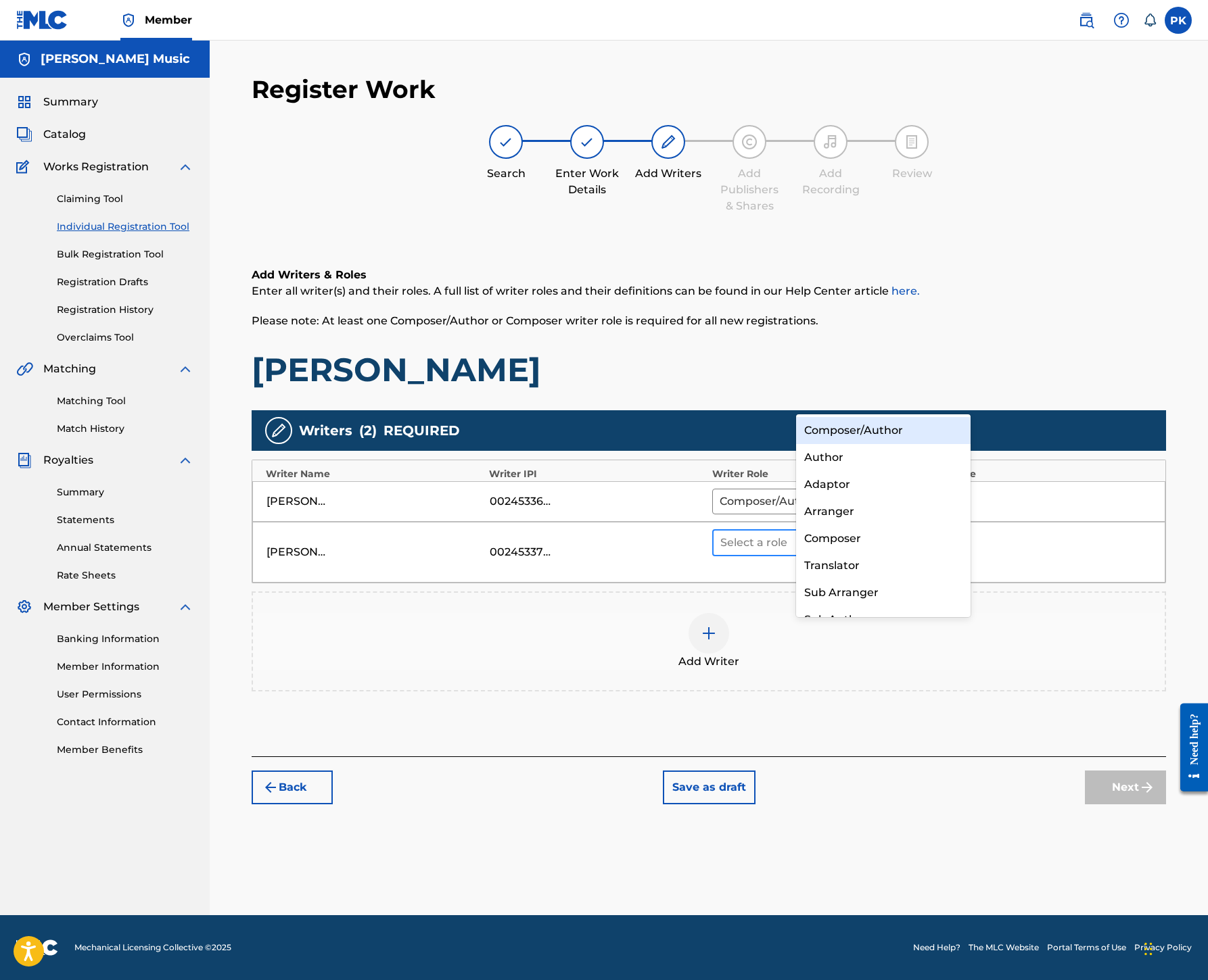
click at [927, 531] on div at bounding box center [914, 543] width 25 height 25
click at [866, 435] on div "Composer/Author" at bounding box center [883, 430] width 174 height 27
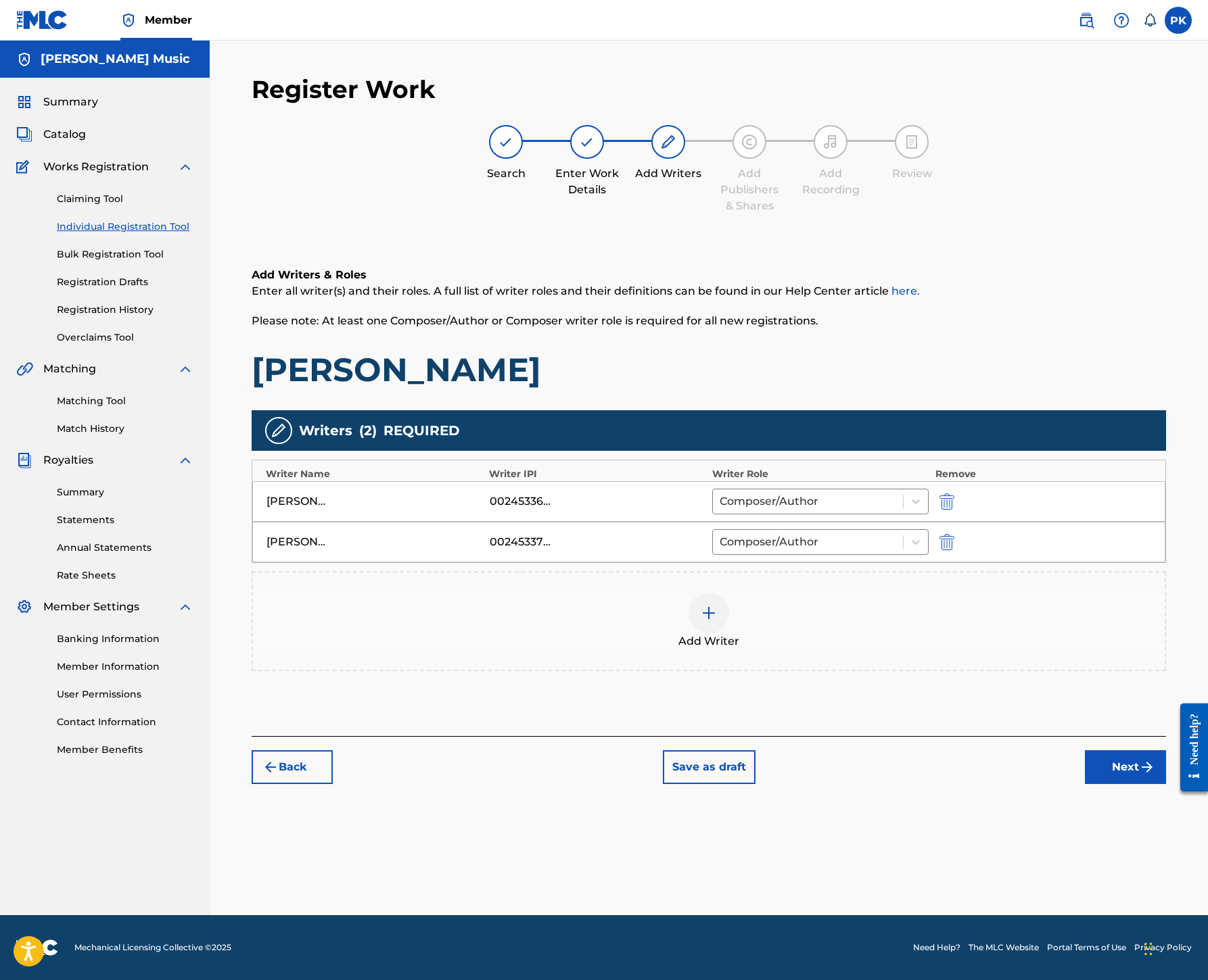
click at [716, 605] on img at bounding box center [708, 613] width 16 height 16
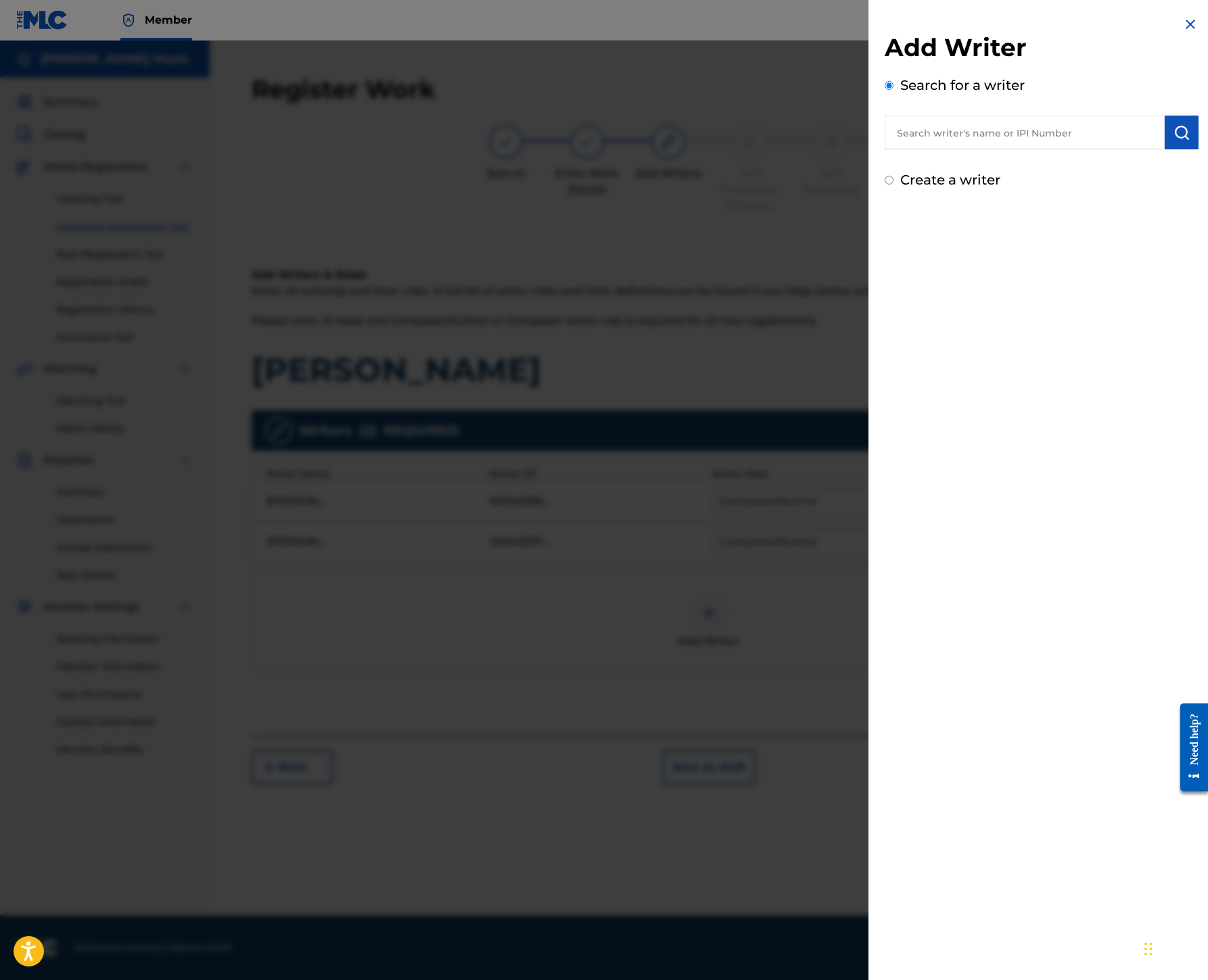
click at [884, 149] on input "text" at bounding box center [1024, 133] width 280 height 34
paste input "00199690501"
type input "00199690501"
click at [1173, 140] on img "submit" at bounding box center [1181, 133] width 16 height 16
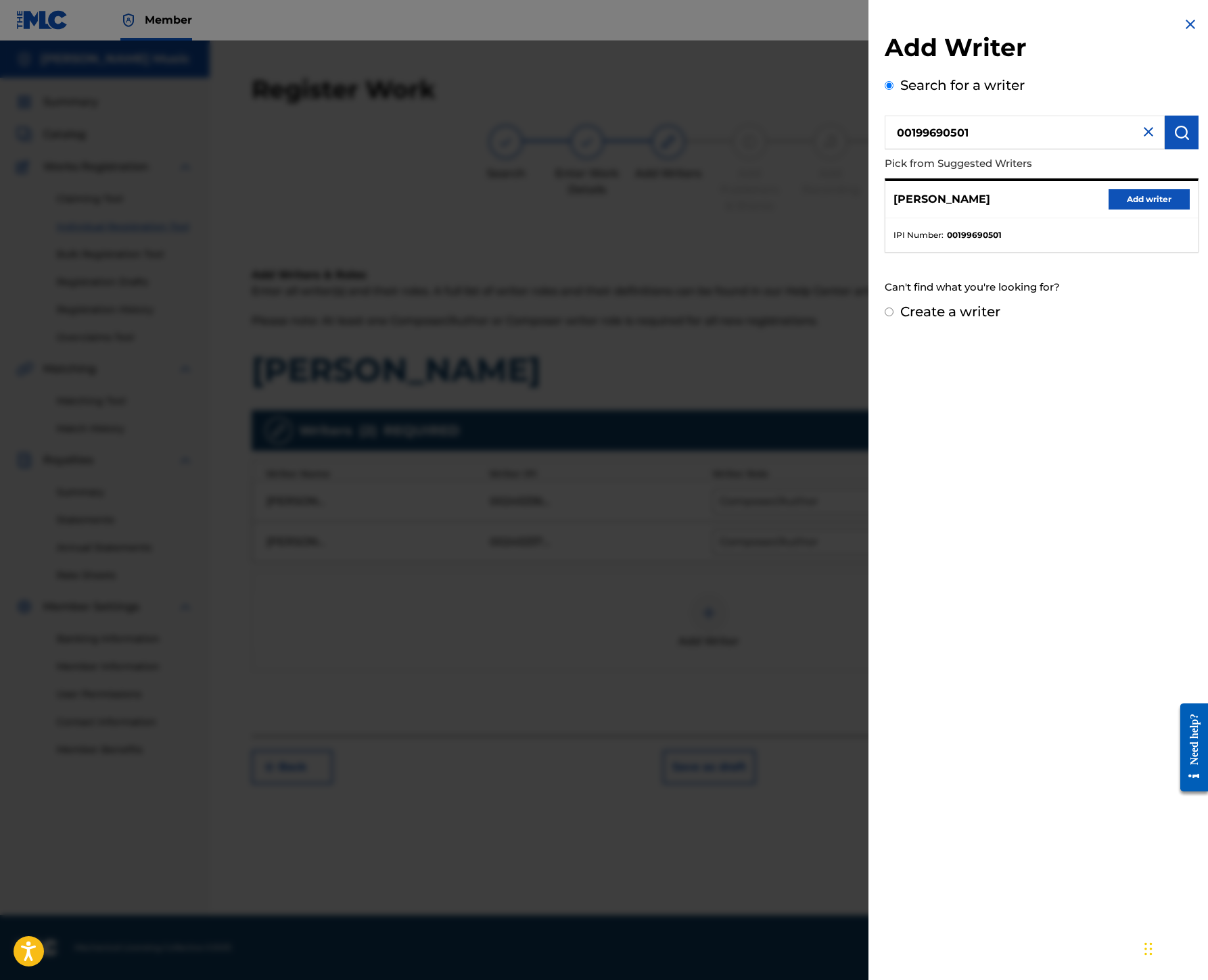
click at [1108, 210] on button "Add writer" at bounding box center [1149, 199] width 81 height 21
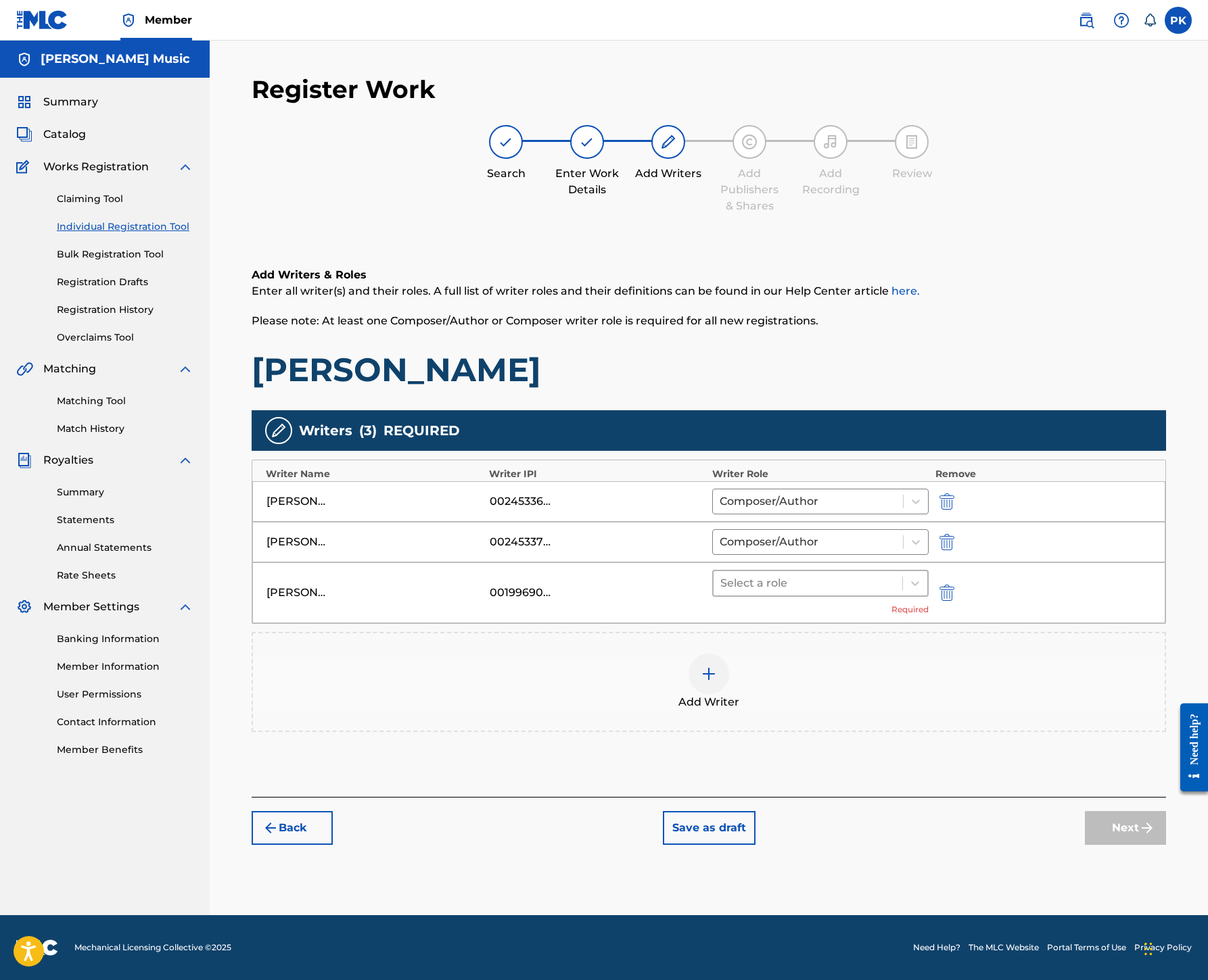
click at [895, 574] on div at bounding box center [807, 582] width 175 height 19
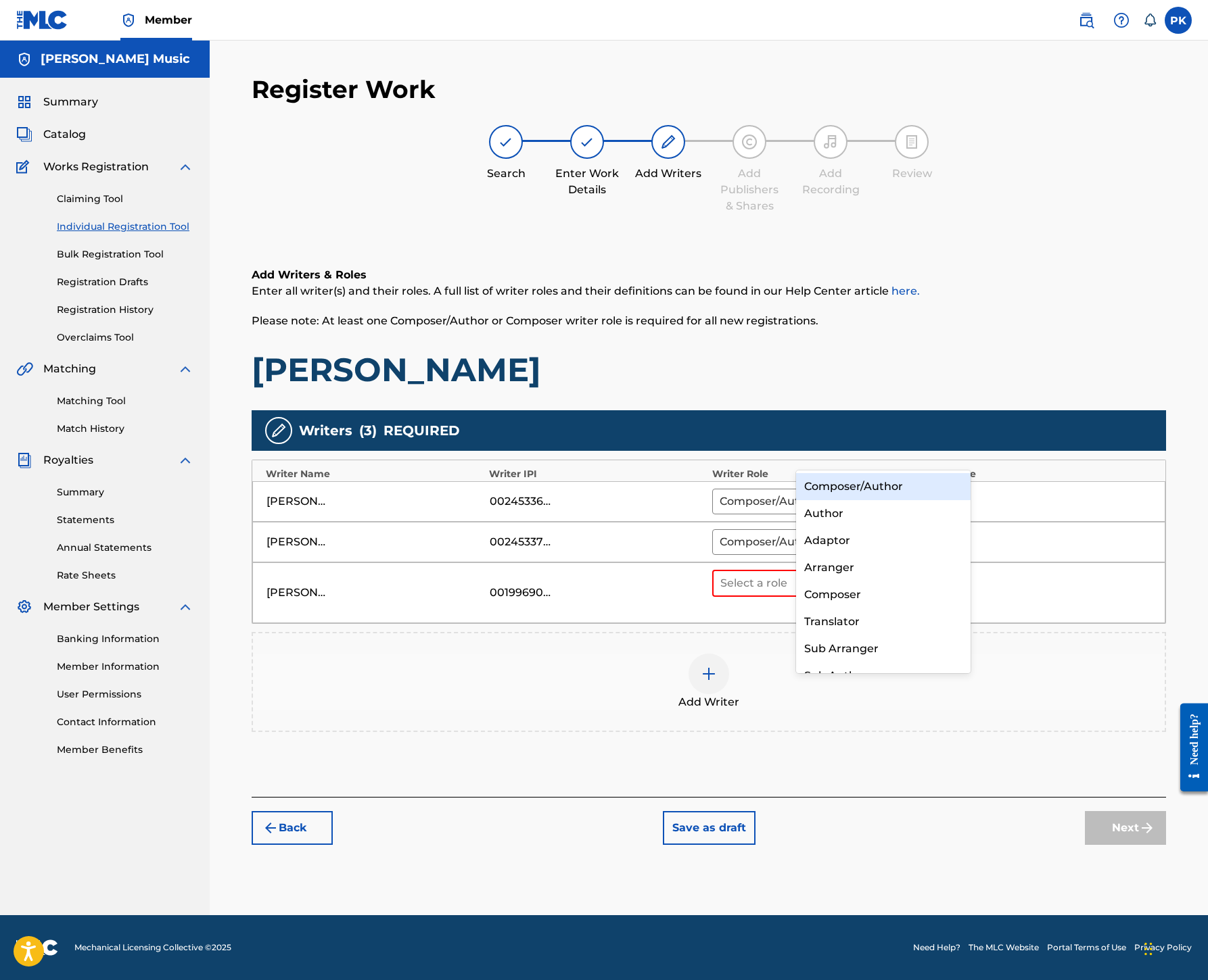
click at [891, 478] on div "Composer/Author" at bounding box center [883, 486] width 174 height 27
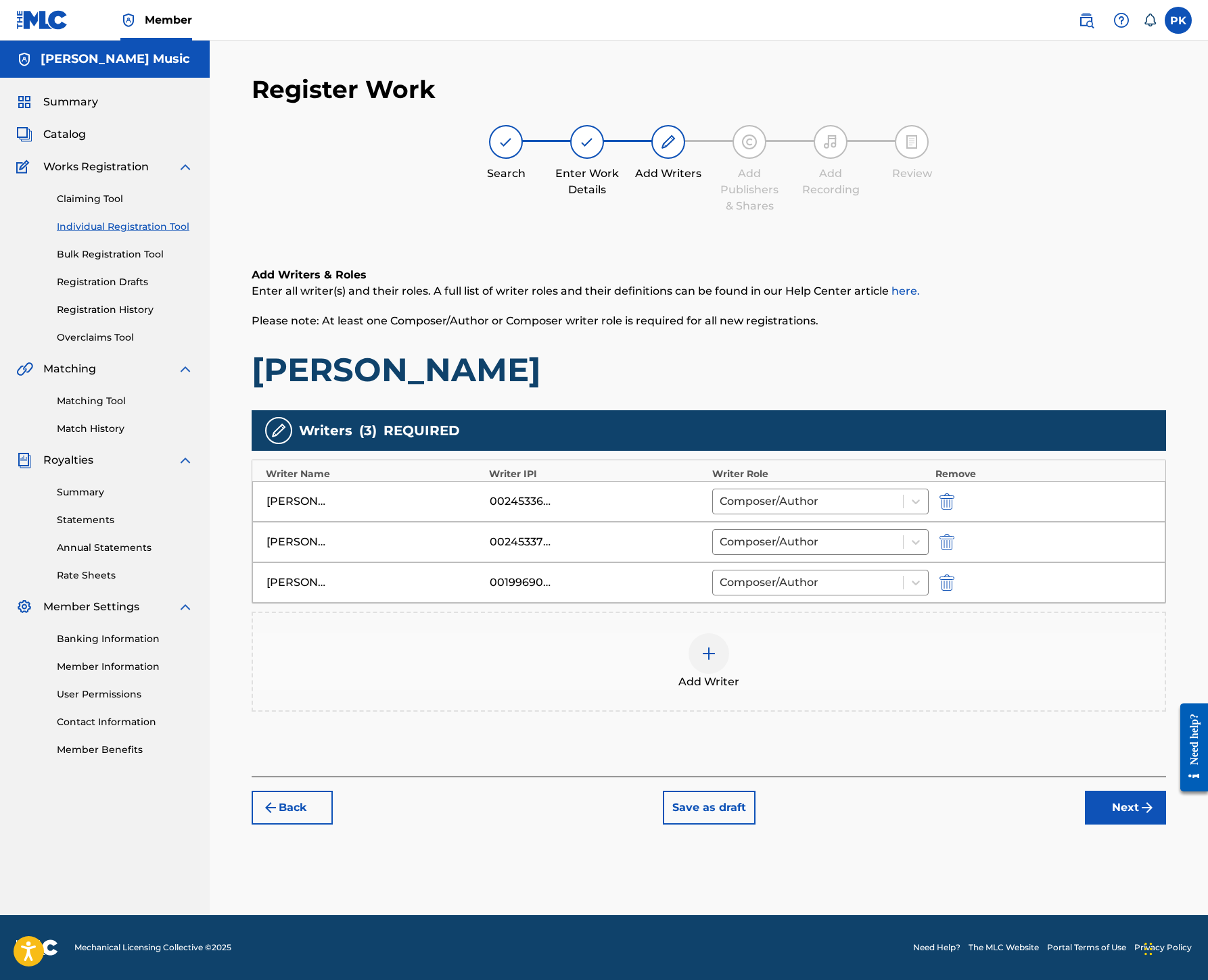
click at [1088, 825] on button "Next" at bounding box center [1125, 808] width 81 height 34
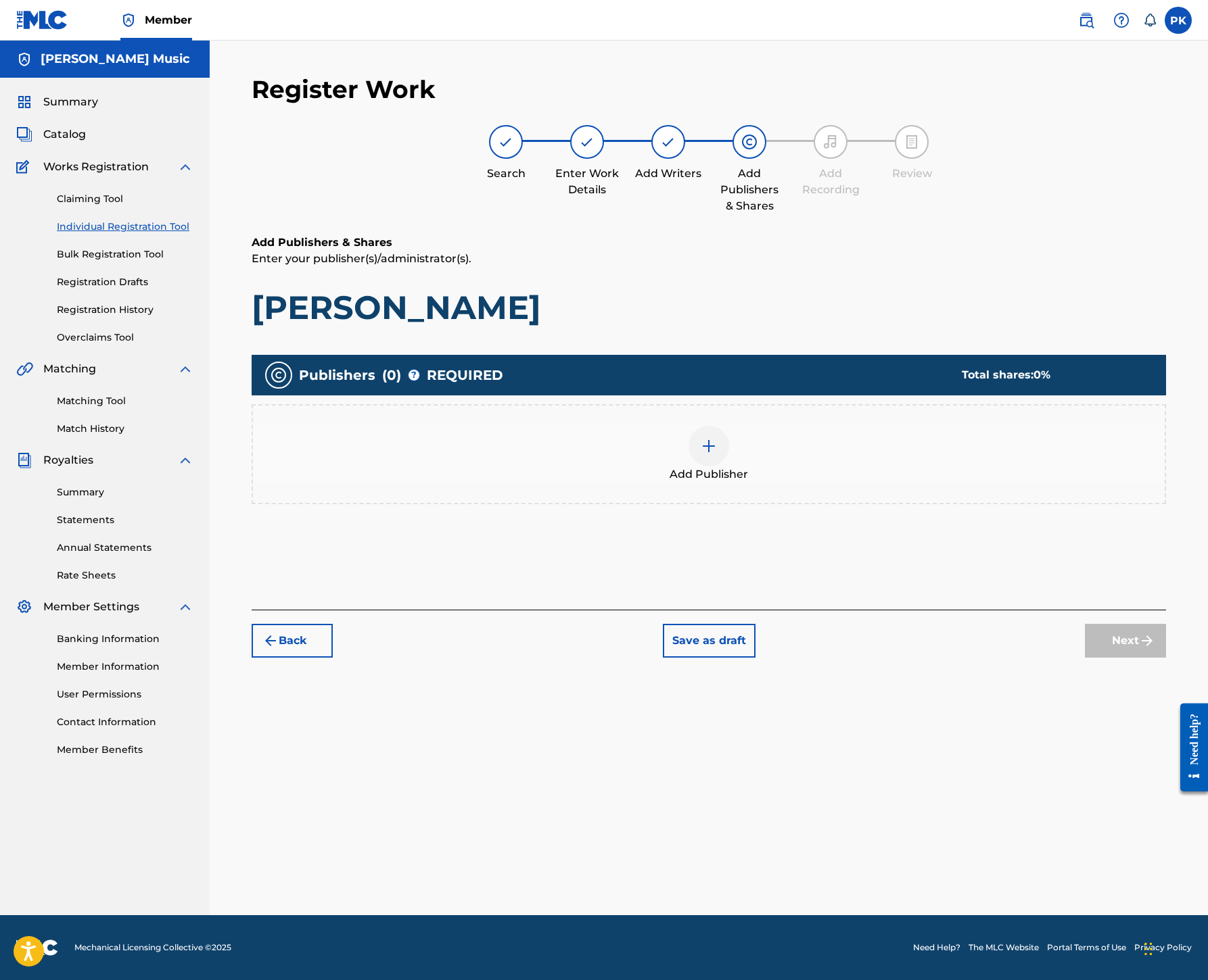
scroll to position [61, 0]
click at [716, 454] on img at bounding box center [708, 446] width 16 height 16
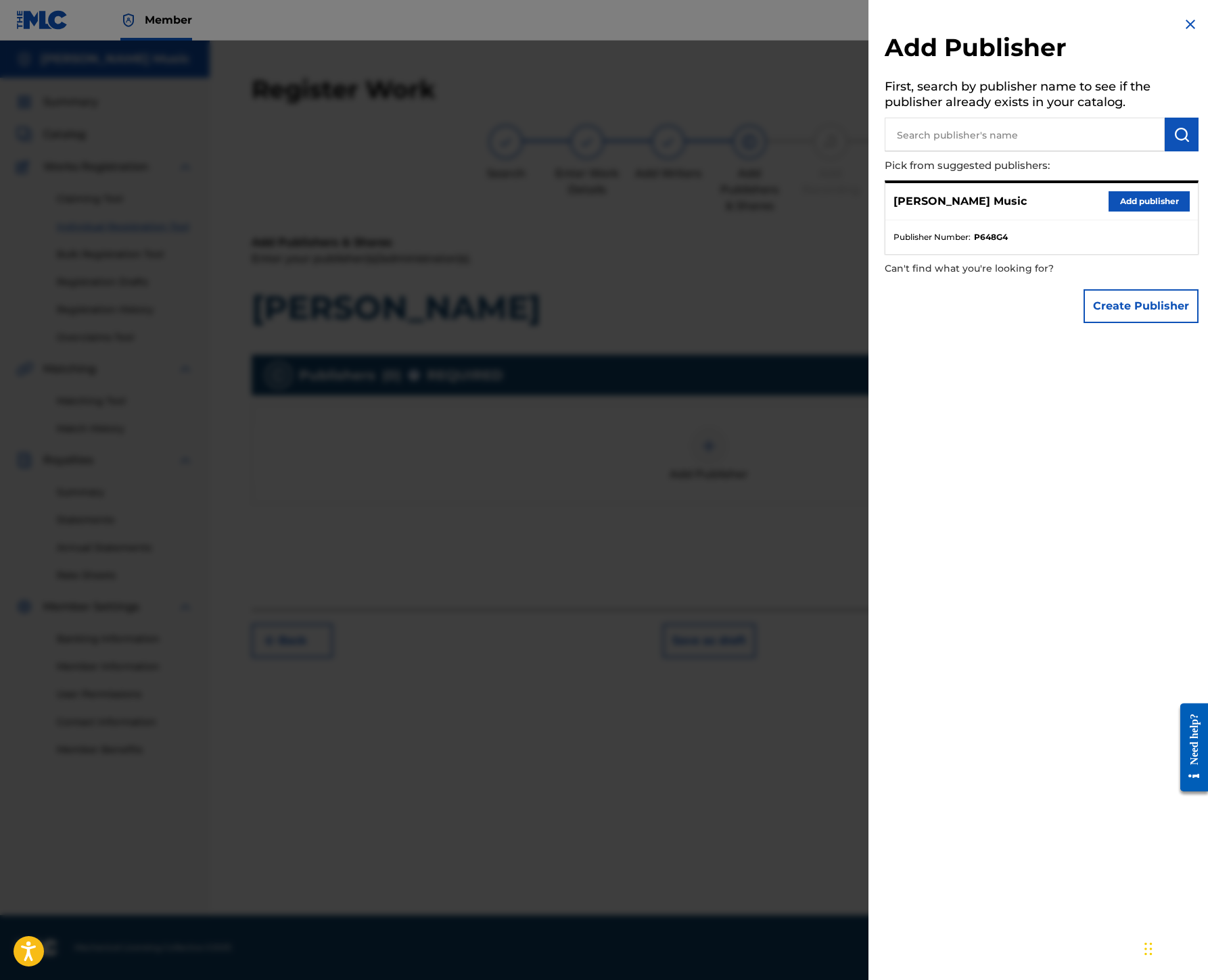
click at [1108, 212] on button "Add publisher" at bounding box center [1149, 201] width 81 height 21
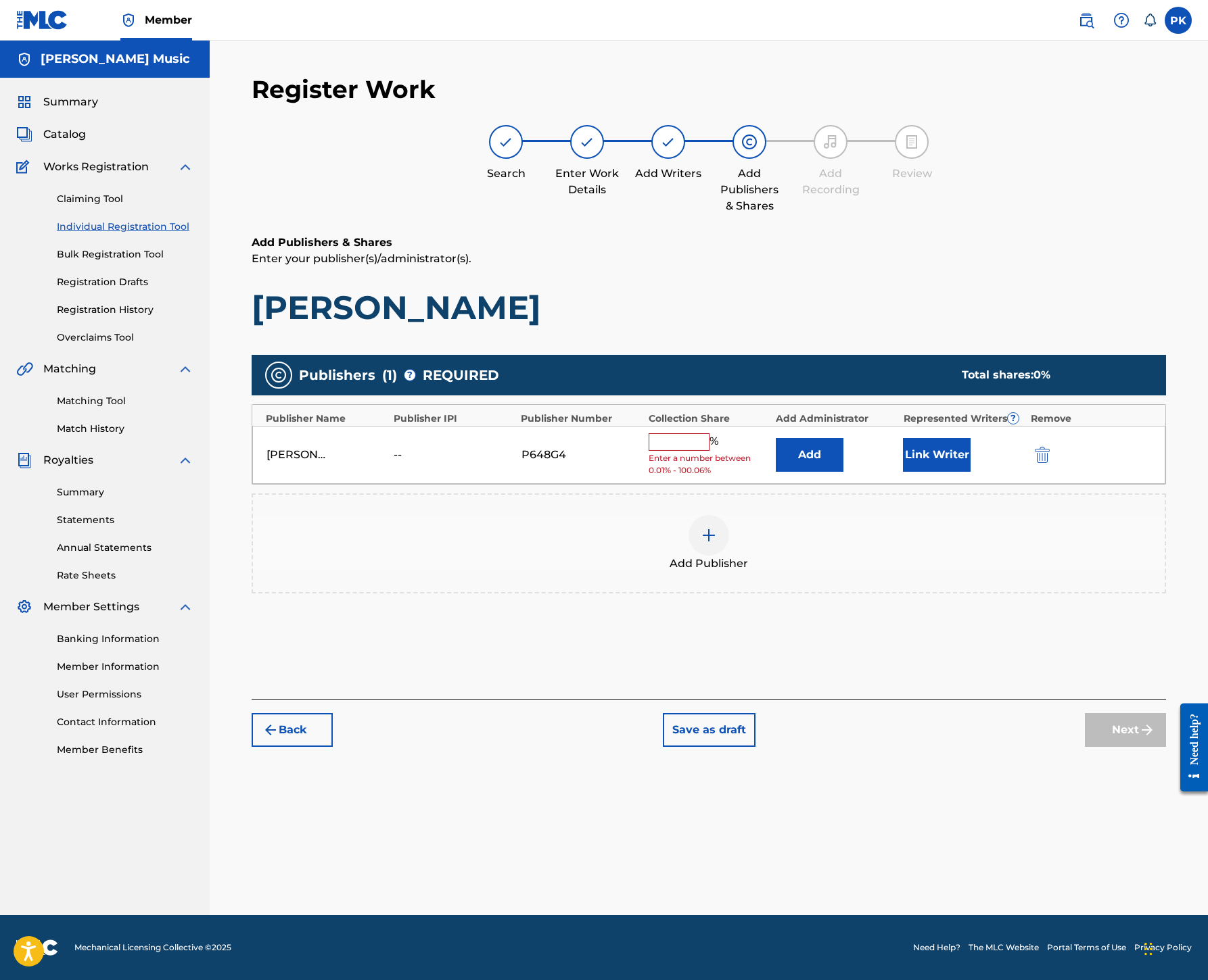
click at [709, 451] on input "text" at bounding box center [679, 442] width 61 height 18
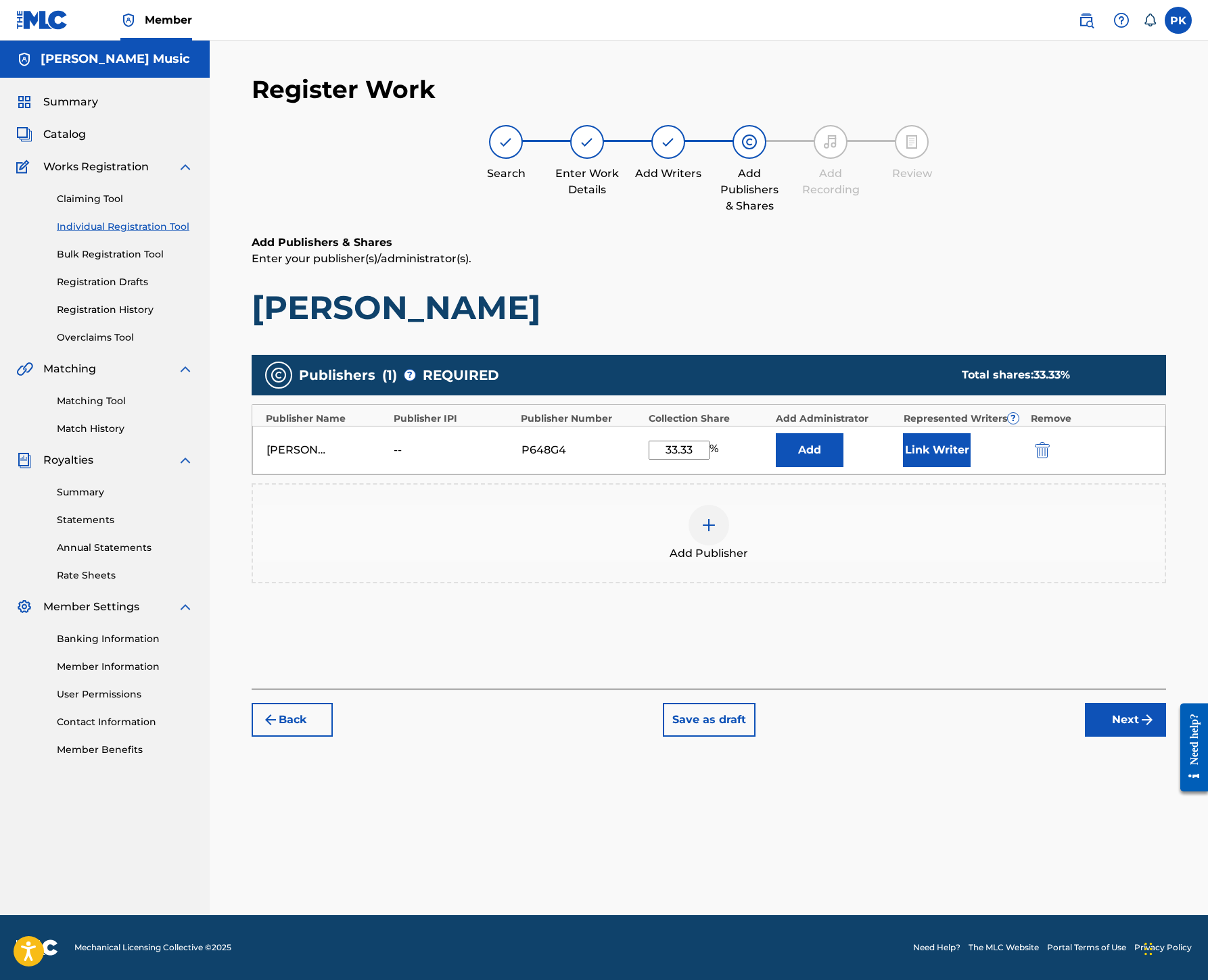
type input "33.33"
click at [971, 467] on button "Link Writer" at bounding box center [936, 450] width 67 height 34
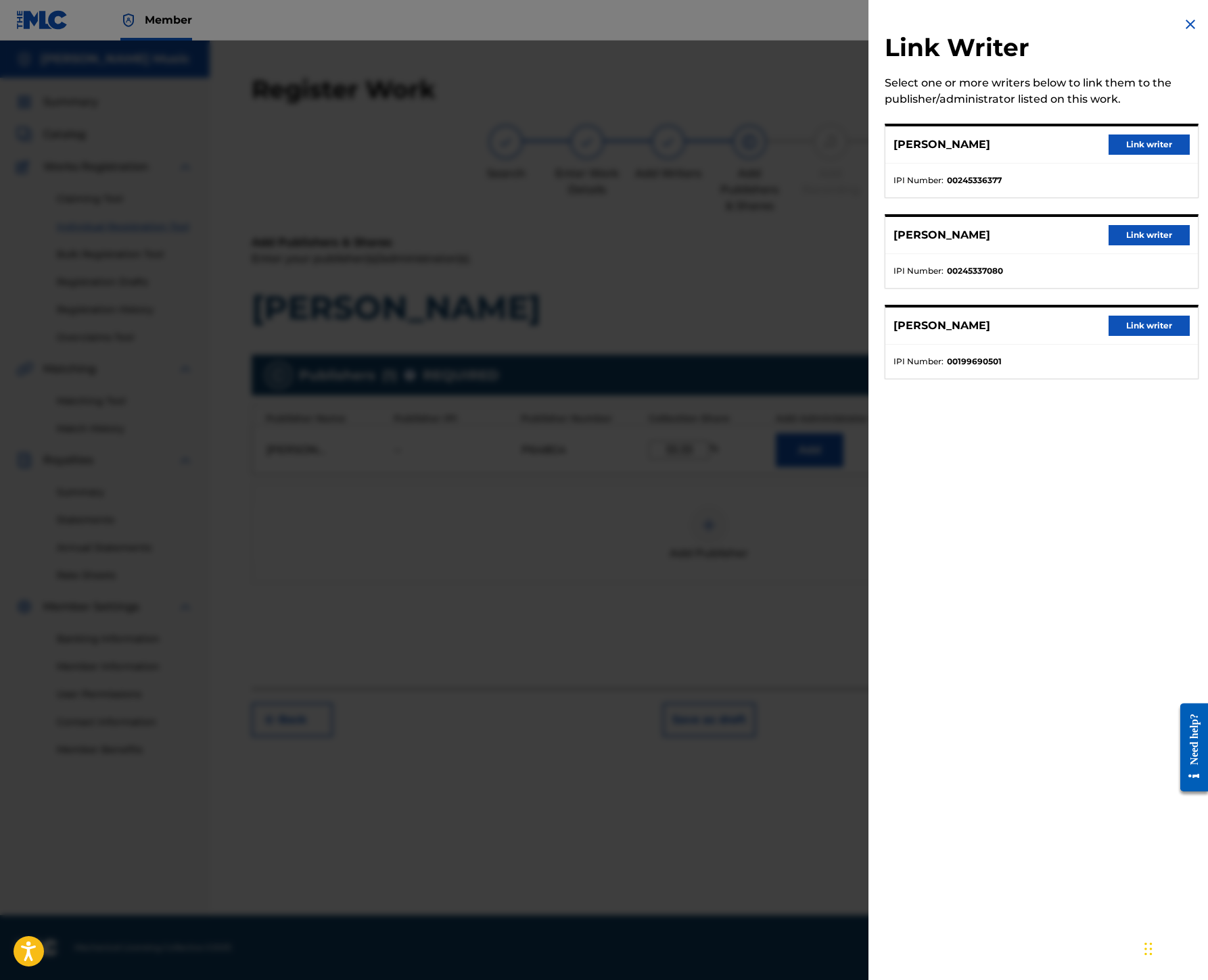
click at [1108, 336] on button "Link writer" at bounding box center [1149, 325] width 81 height 21
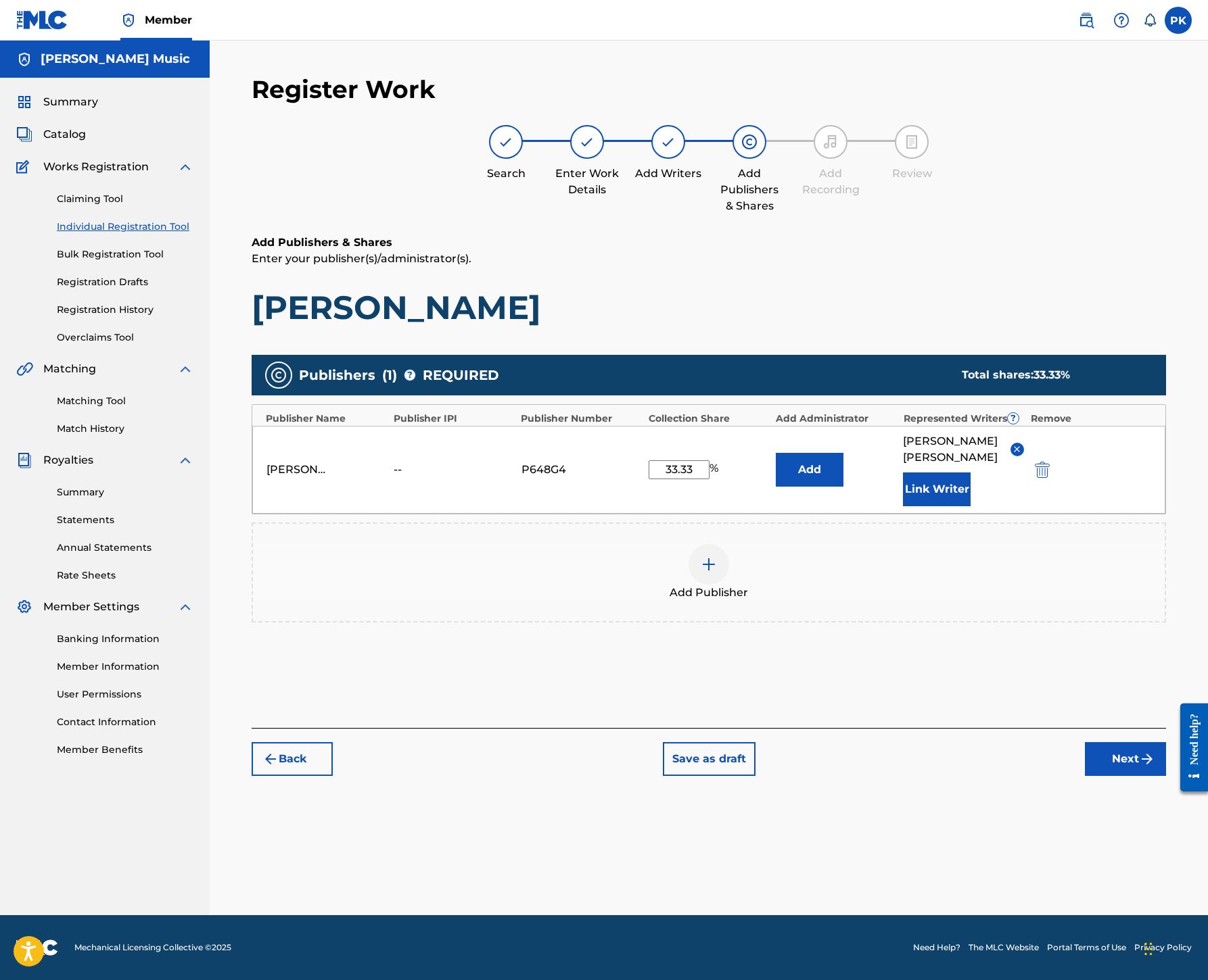
click at [1087, 776] on button "Next" at bounding box center [1125, 758] width 81 height 34
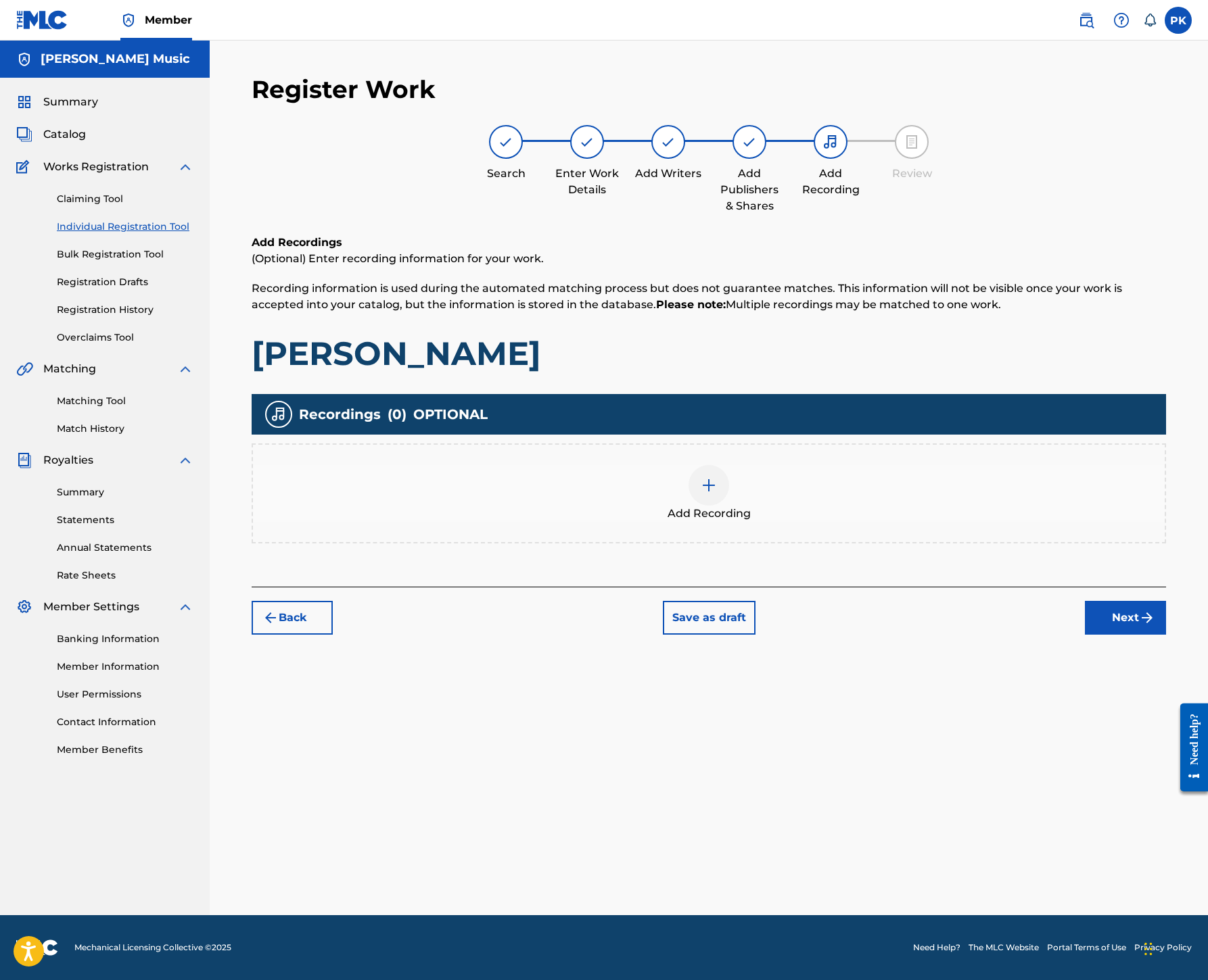
click at [716, 493] on img at bounding box center [708, 486] width 16 height 16
select select "7"
select select "2025"
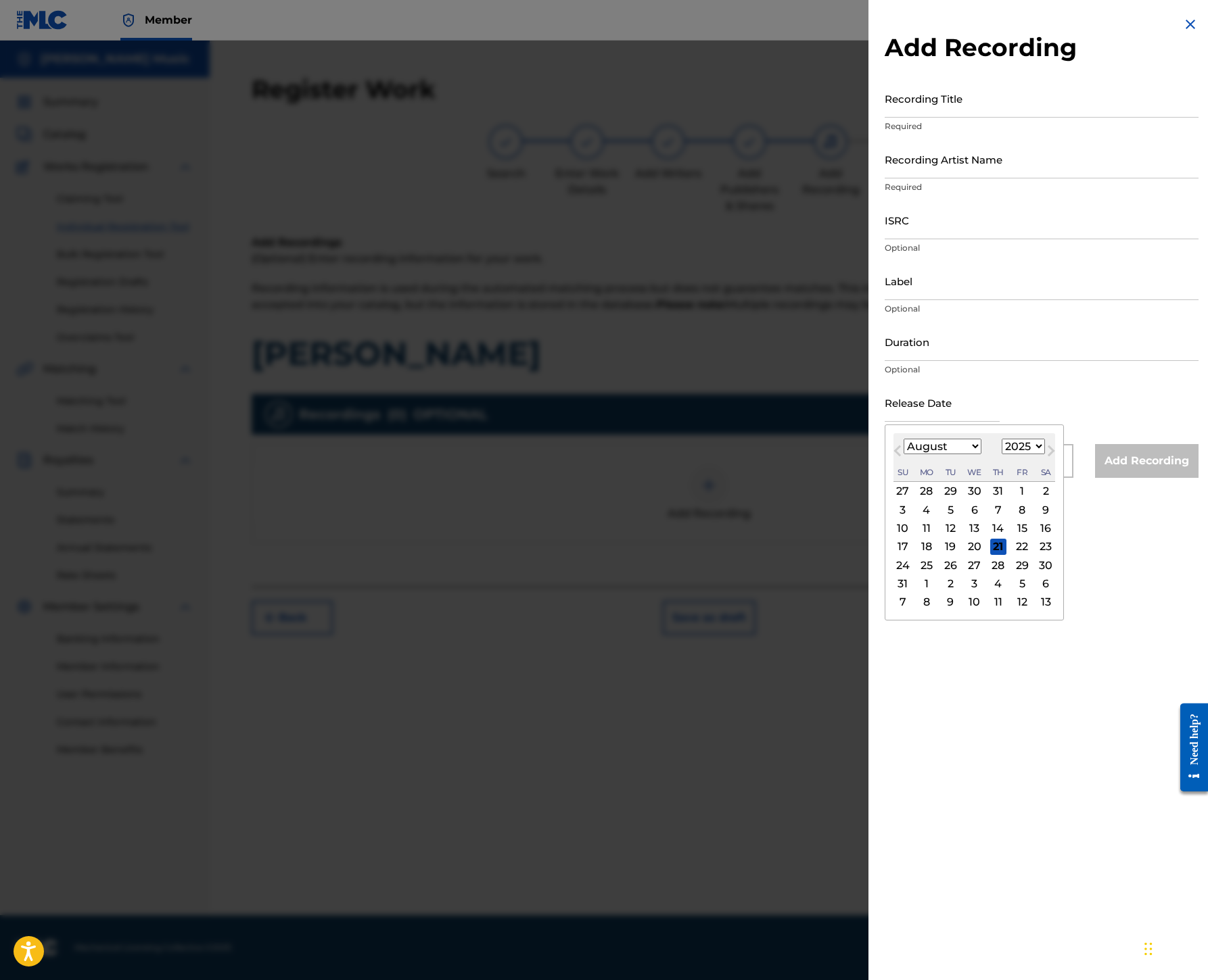
click at [884, 421] on input "text" at bounding box center [942, 402] width 115 height 39
click at [884, 118] on input "Recording Title" at bounding box center [1041, 98] width 314 height 39
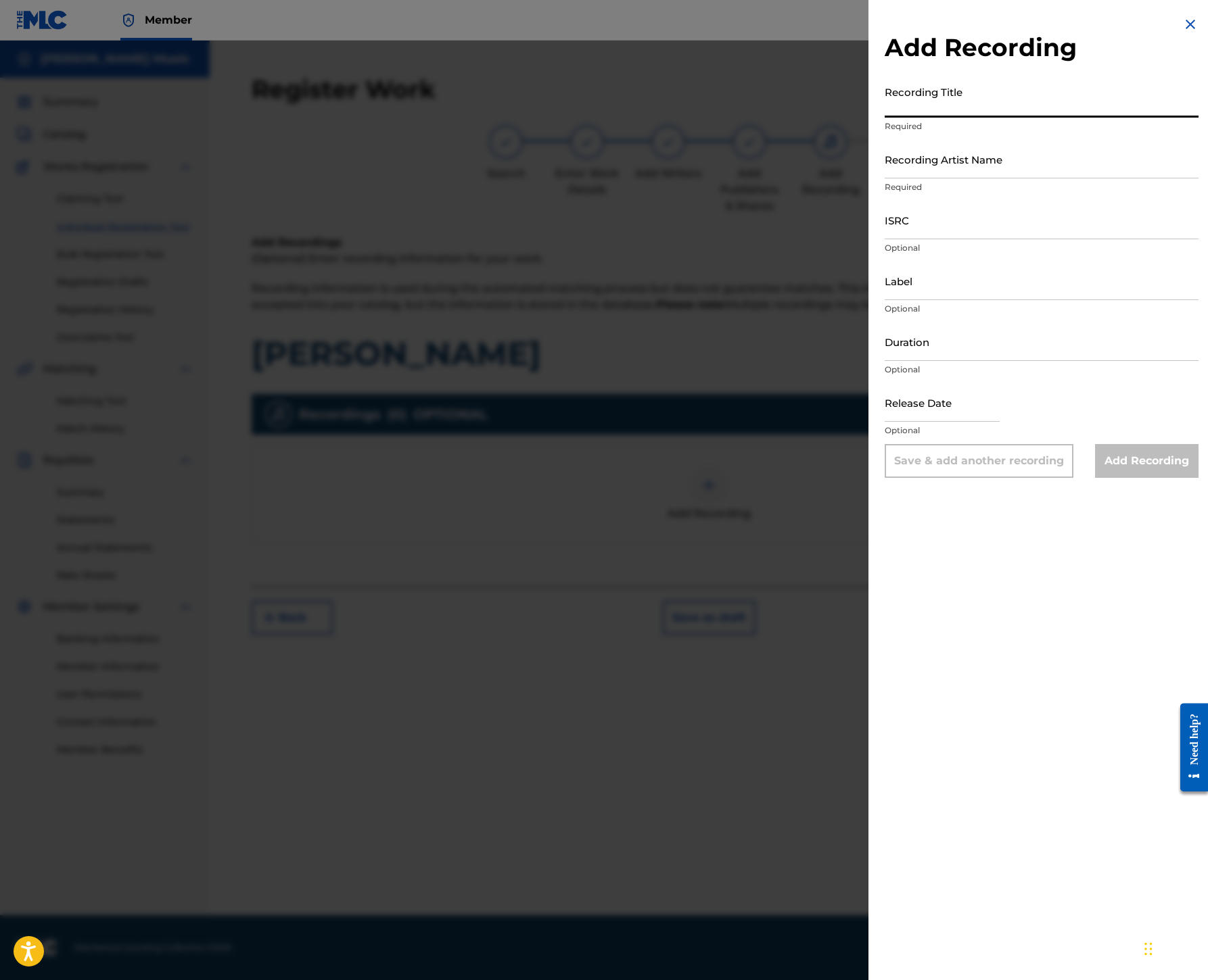
paste
type input "[PERSON_NAME]"
click at [884, 178] on input "Recording Artist Name" at bounding box center [1041, 158] width 314 height 39
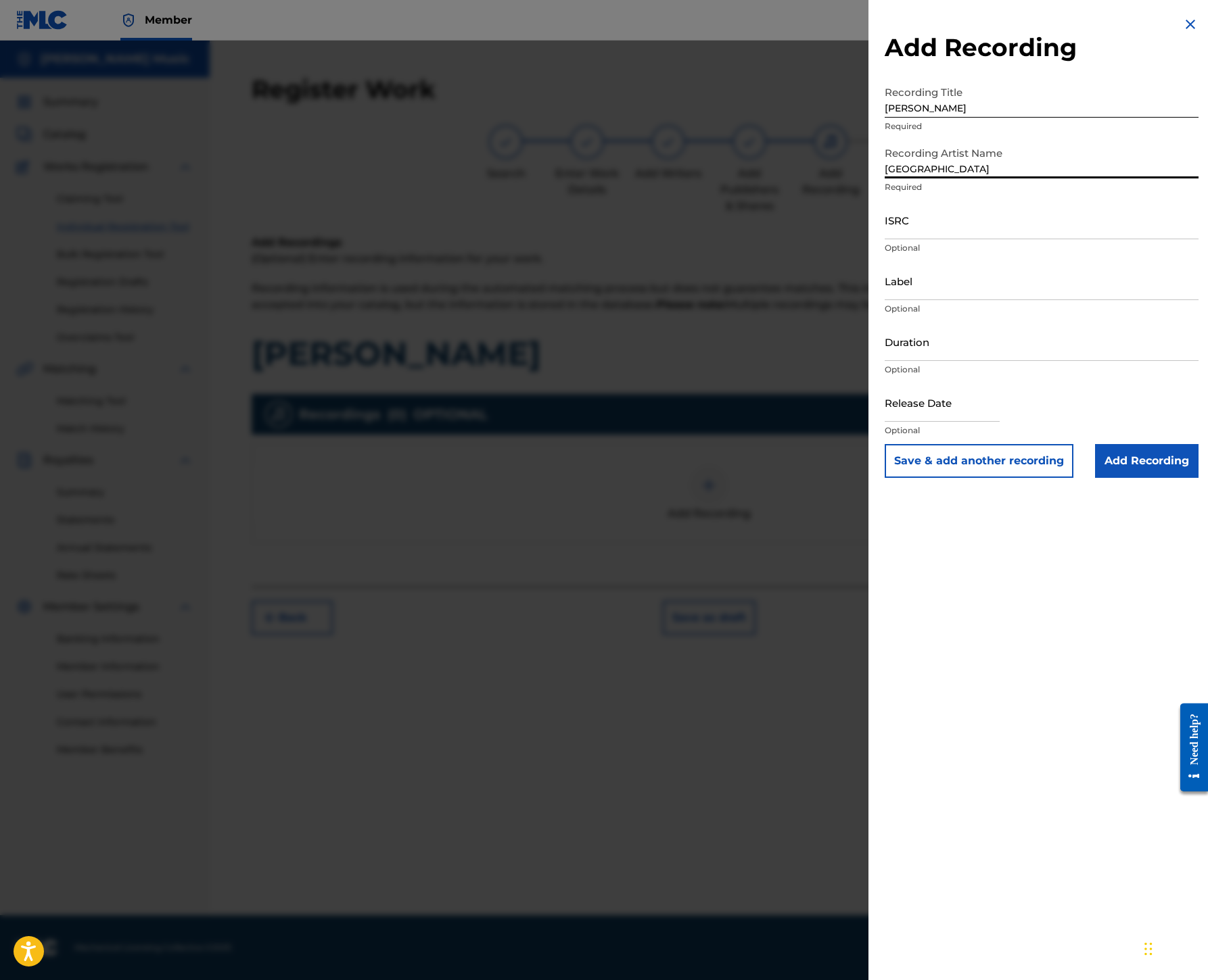
type input "[GEOGRAPHIC_DATA]"
click at [884, 239] on input "ISRC" at bounding box center [1041, 220] width 314 height 39
type input "USHM20637824"
click at [884, 300] on input "Label" at bounding box center [1041, 280] width 314 height 39
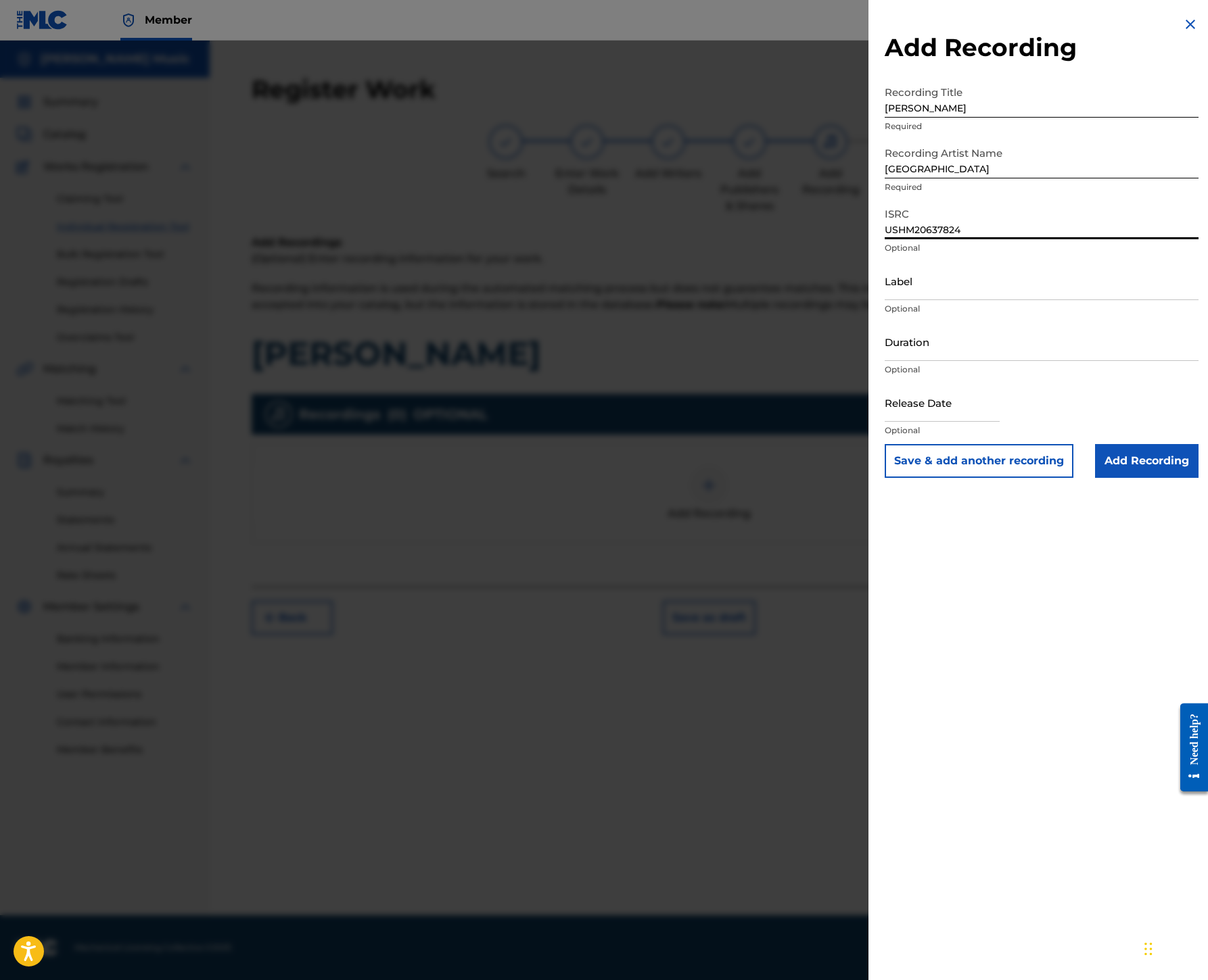
click at [884, 300] on input "Label" at bounding box center [1041, 280] width 314 height 39
type input "Big Deal Records"
click at [1095, 478] on input "Add Recording" at bounding box center [1147, 461] width 104 height 34
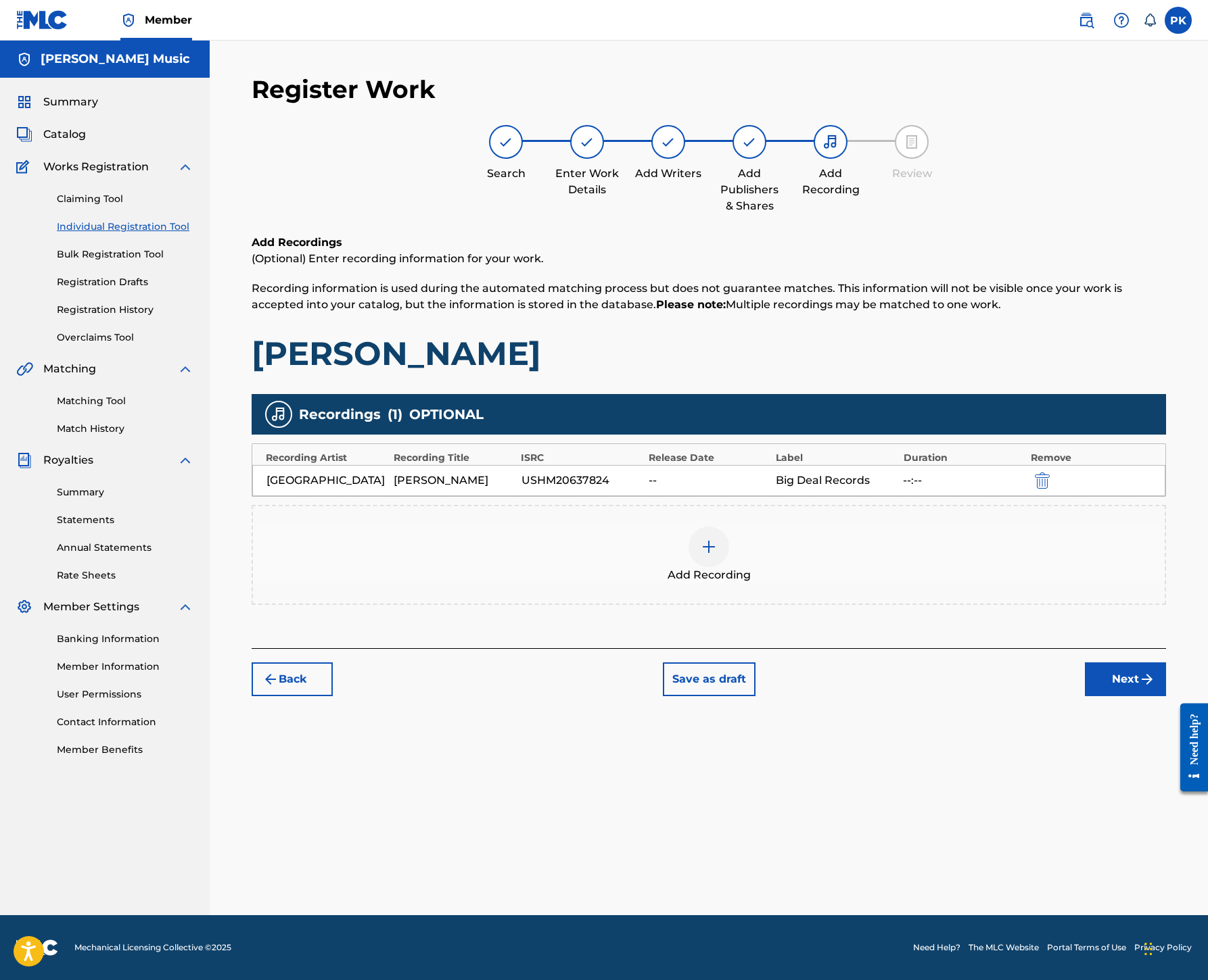
click at [1107, 674] on button "Next" at bounding box center [1125, 679] width 81 height 34
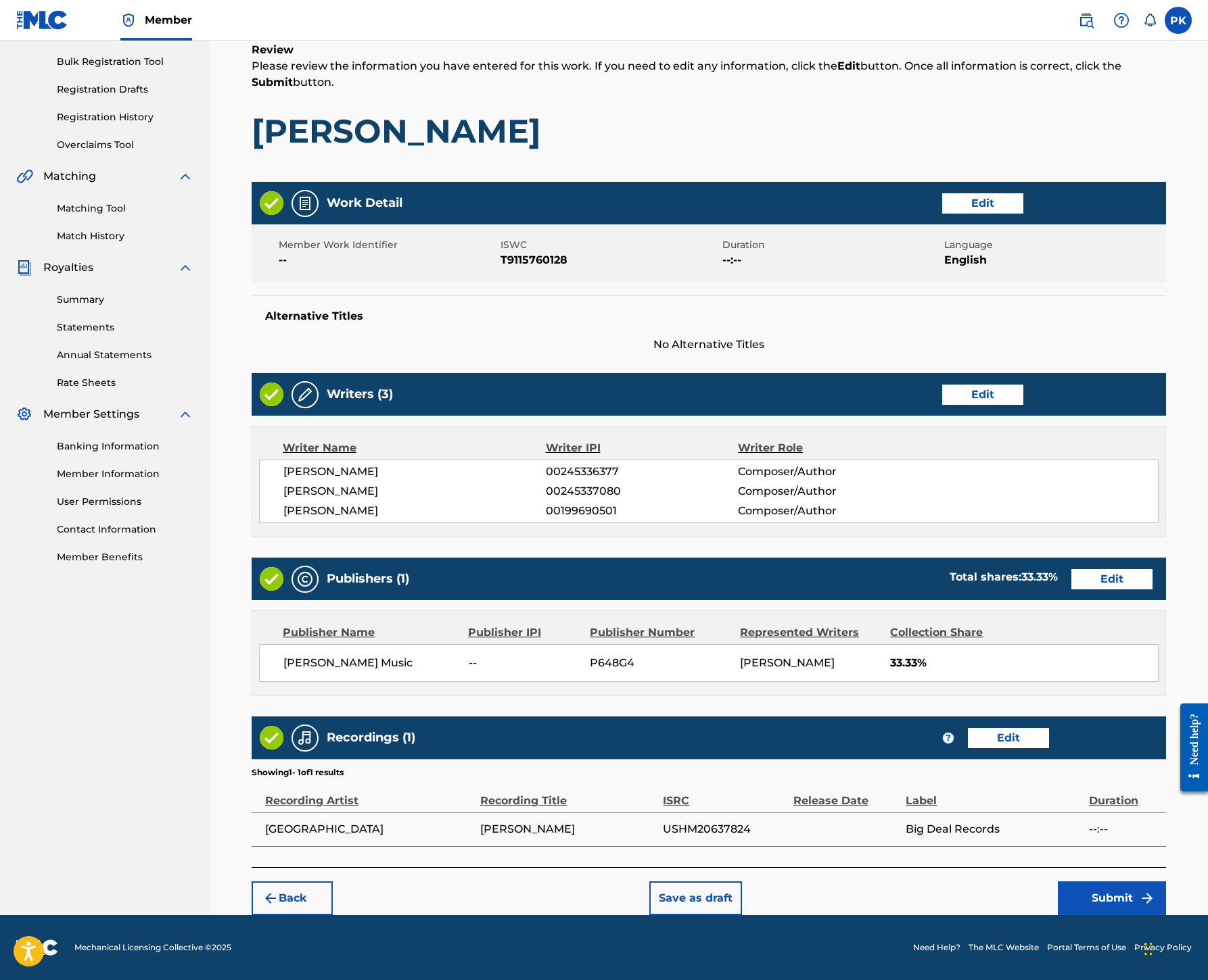
scroll to position [877, 0]
click at [1112, 881] on button "Submit" at bounding box center [1111, 898] width 108 height 34
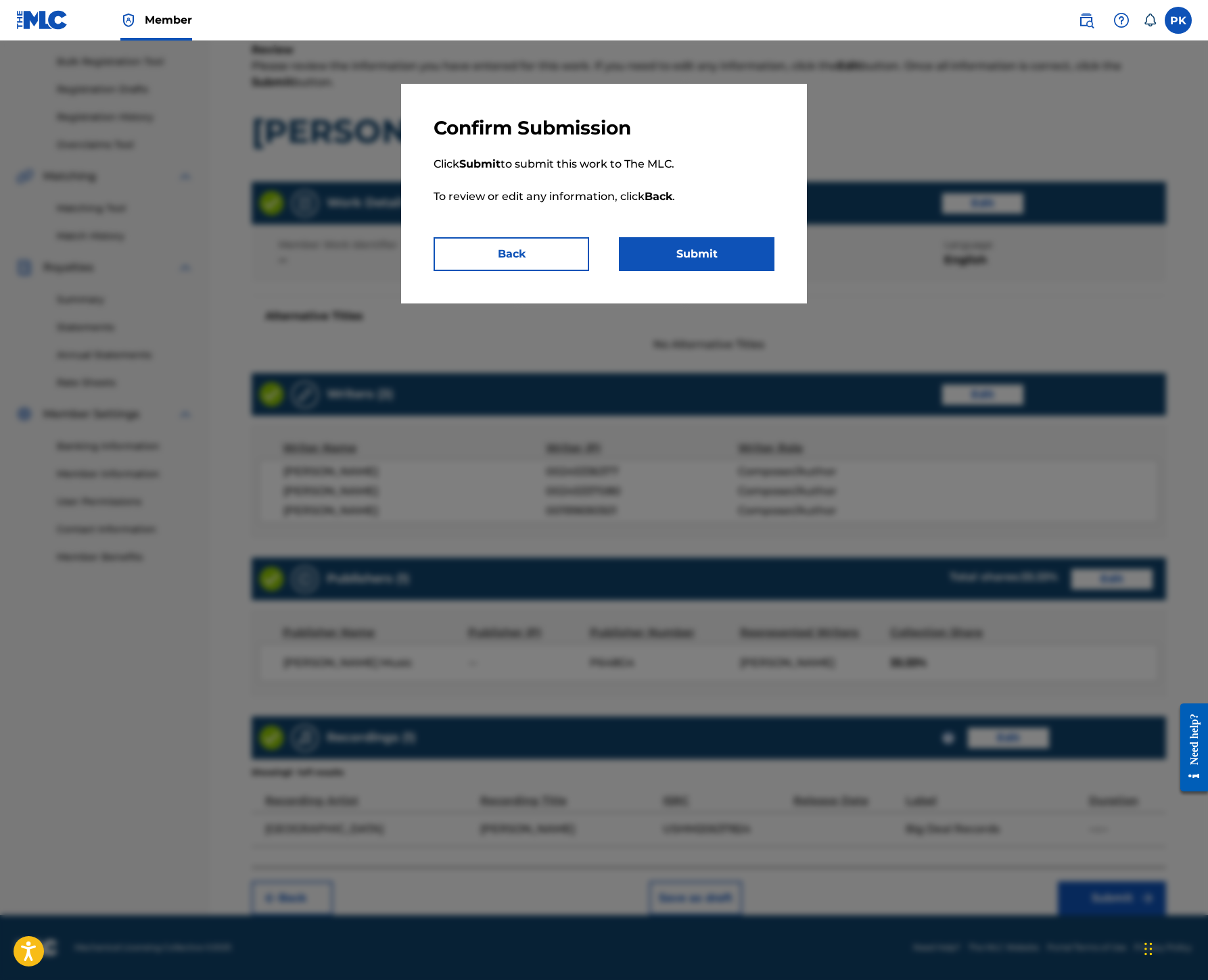
click at [755, 271] on button "Submit" at bounding box center [696, 254] width 155 height 34
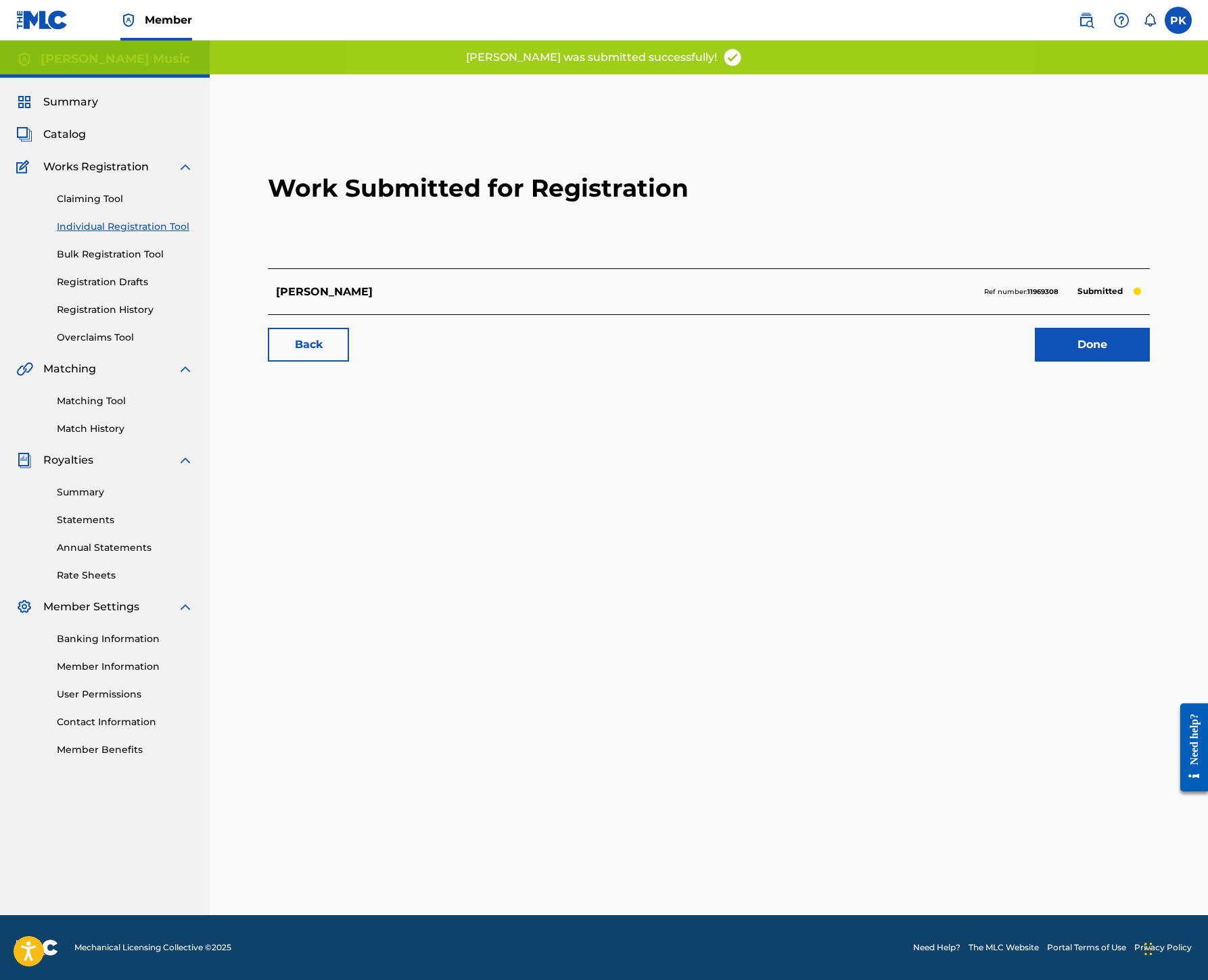
click at [1086, 362] on link "Done" at bounding box center [1092, 344] width 115 height 34
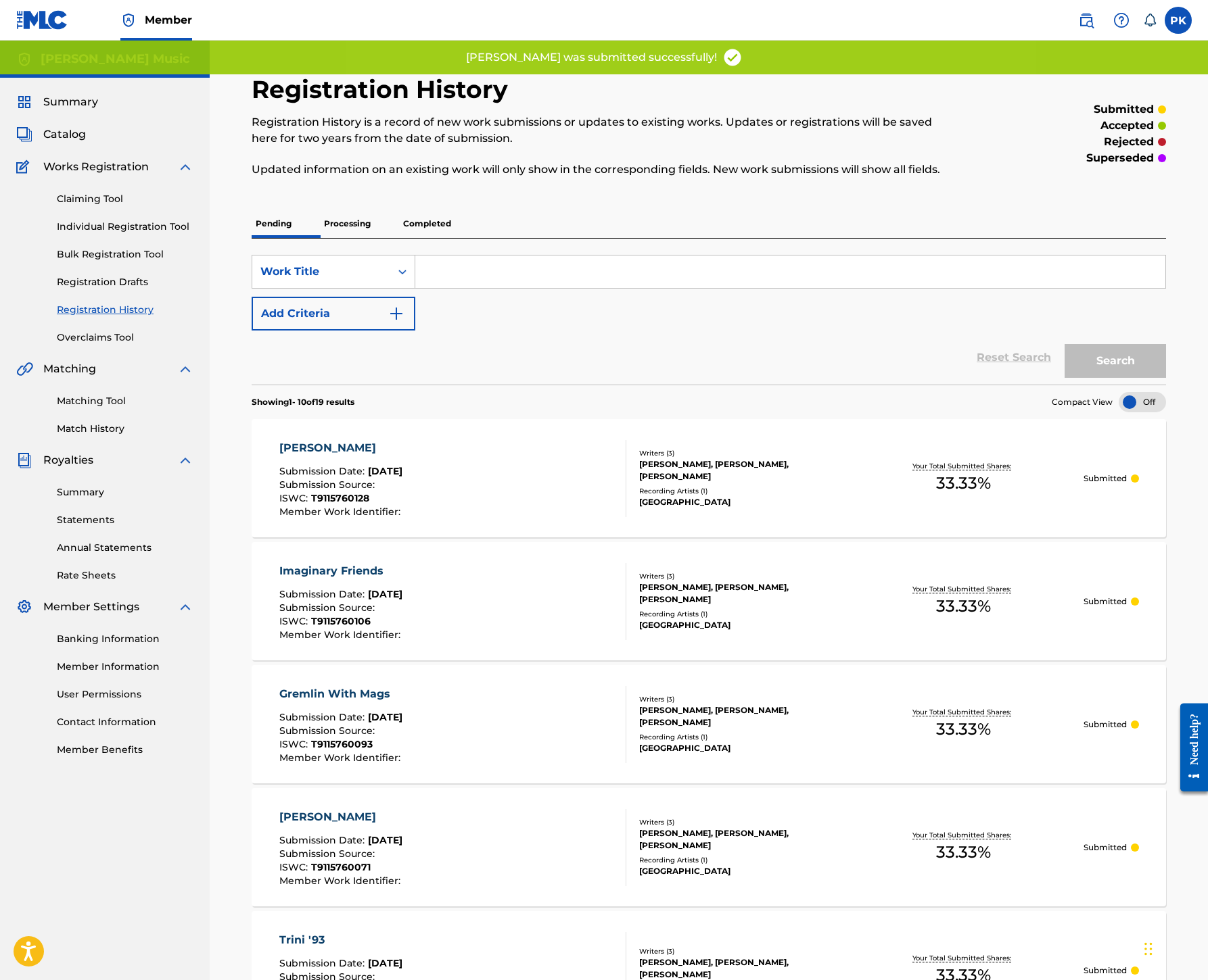
click at [193, 233] on link "Individual Registration Tool" at bounding box center [125, 226] width 137 height 14
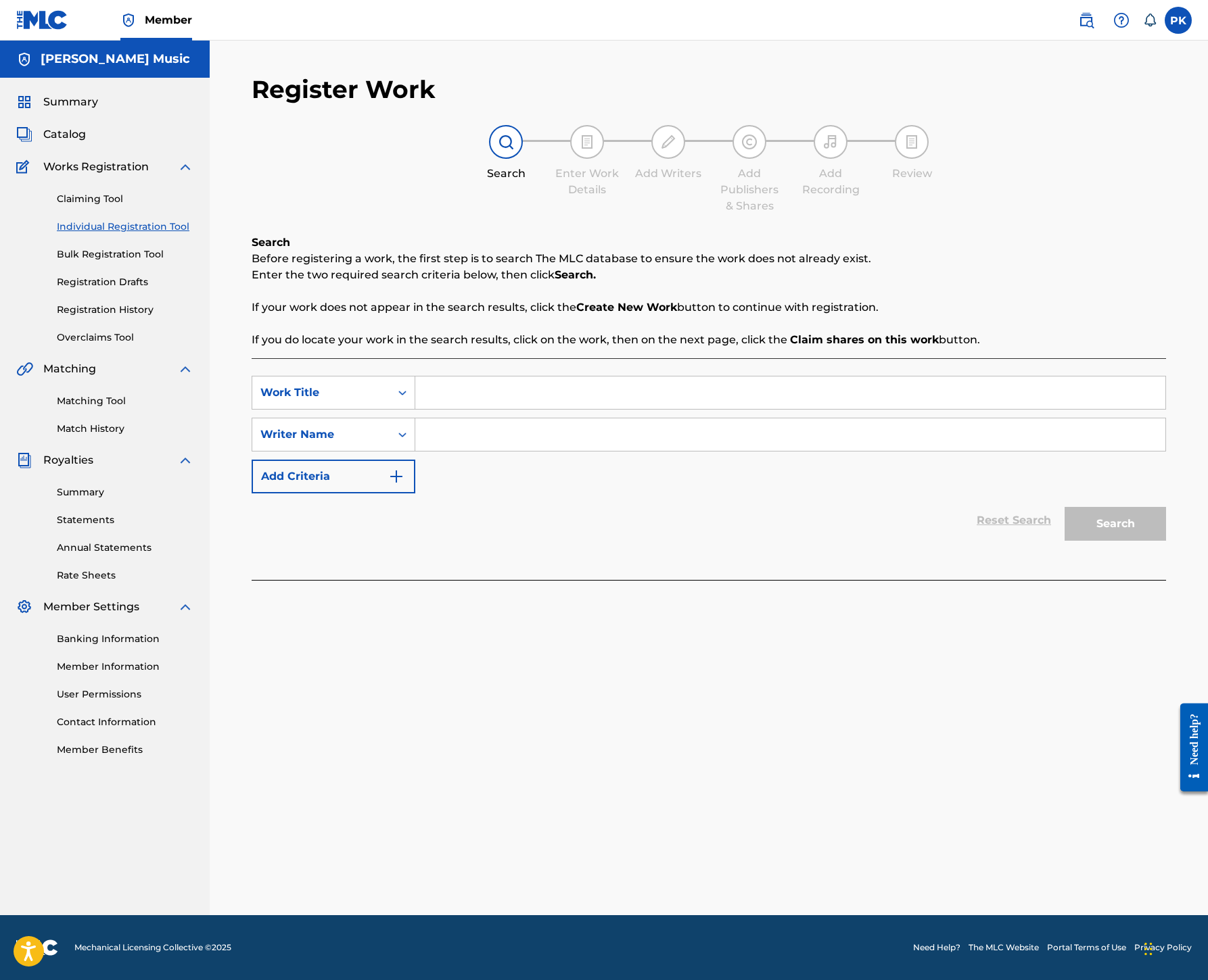
click at [741, 408] on input "Search Form" at bounding box center [790, 393] width 750 height 33
type input "Mr. Spaceman (opus #3)"
click at [774, 451] on input "Search Form" at bounding box center [790, 434] width 750 height 33
click at [838, 451] on input "Search Form" at bounding box center [790, 434] width 750 height 33
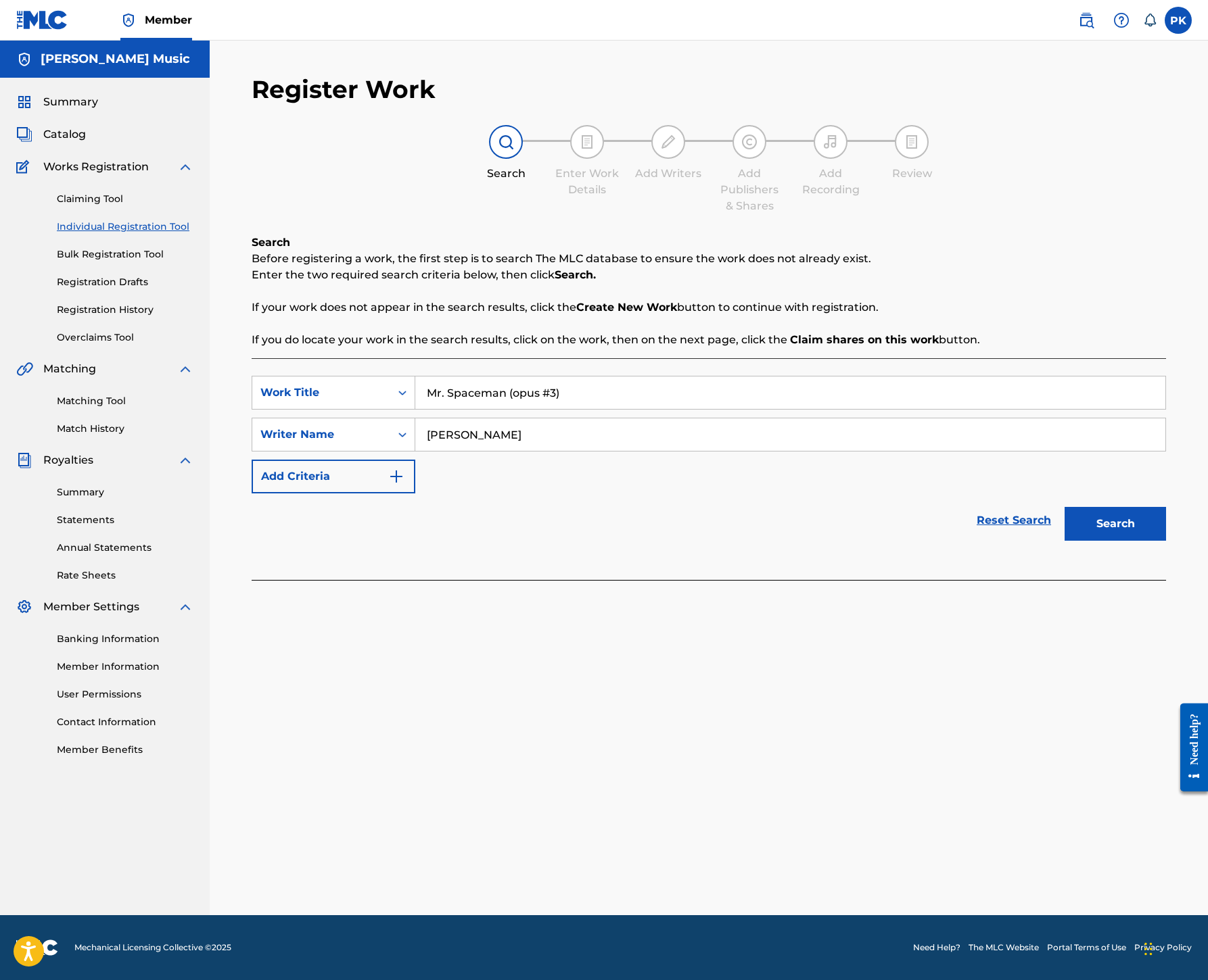
type input "[PERSON_NAME]"
click at [1086, 541] on button "Search" at bounding box center [1115, 524] width 102 height 34
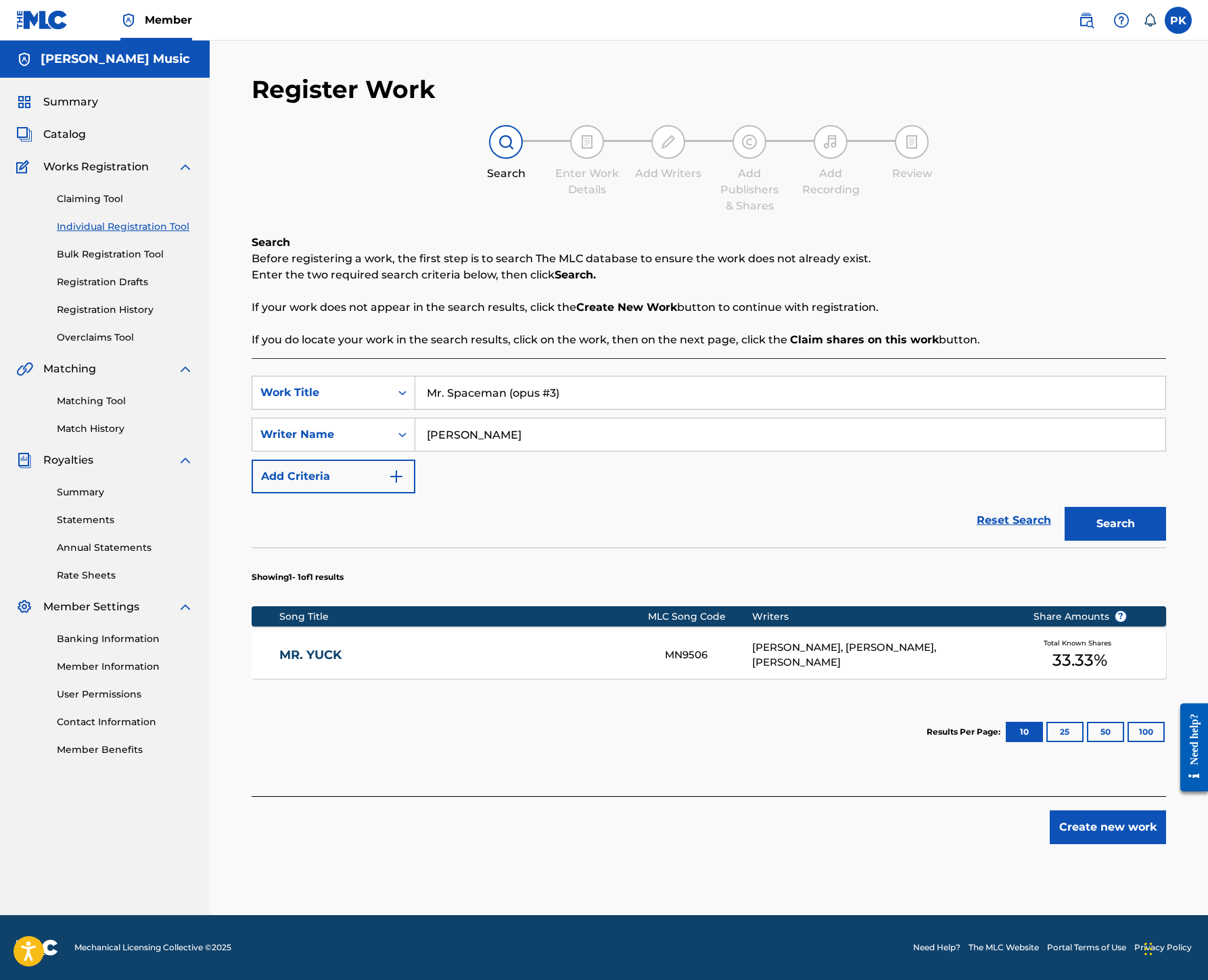
scroll to position [449, 0]
click at [1099, 825] on button "Create new work" at bounding box center [1108, 827] width 117 height 34
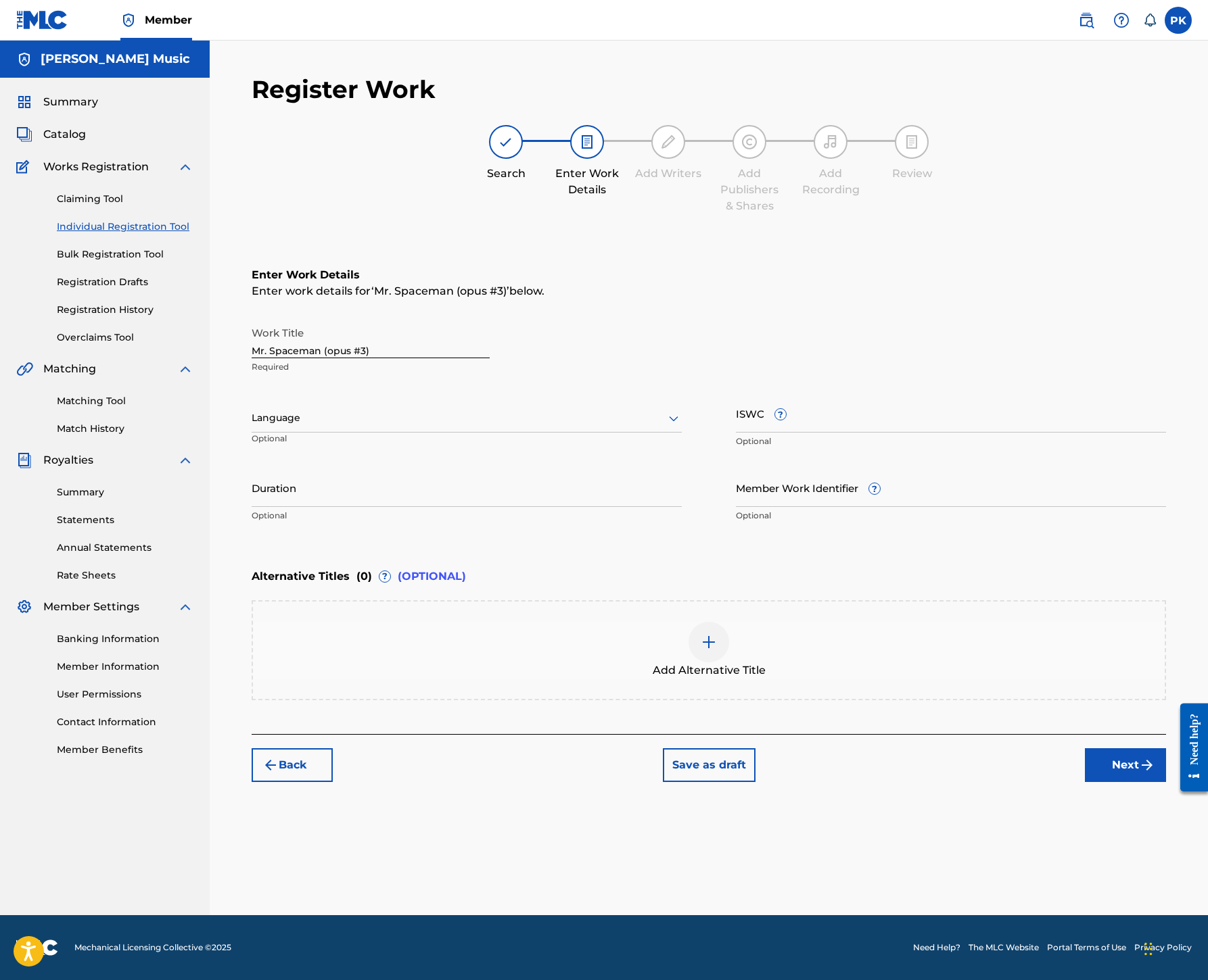
click at [682, 410] on icon at bounding box center [674, 418] width 16 height 16
click at [674, 432] on div "English" at bounding box center [466, 447] width 428 height 31
click at [851, 394] on div "ISWC ? Optional" at bounding box center [951, 424] width 430 height 61
click at [856, 394] on input "ISWC ?" at bounding box center [951, 412] width 430 height 39
type input "T9115760151"
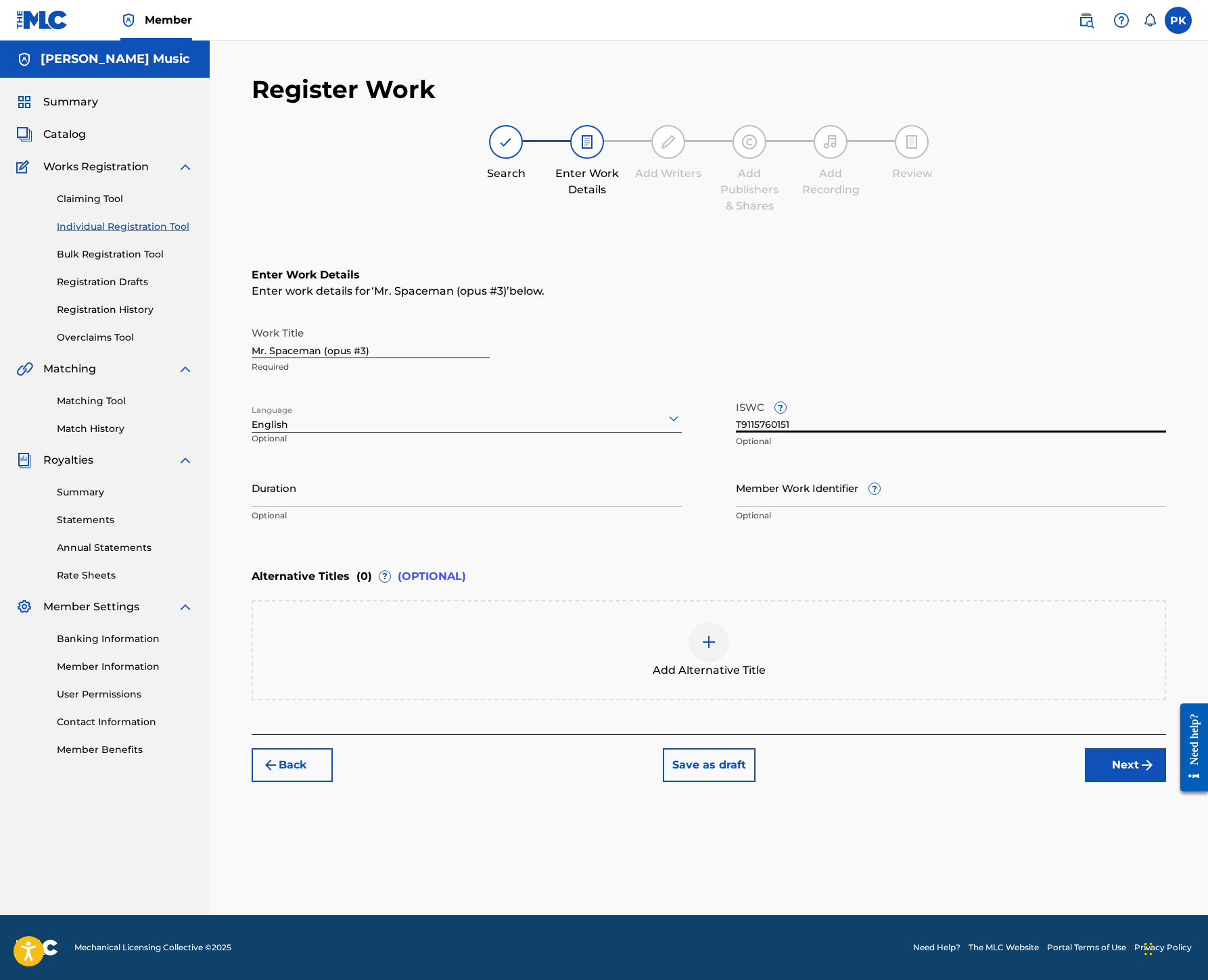
click at [716, 634] on img at bounding box center [708, 642] width 16 height 16
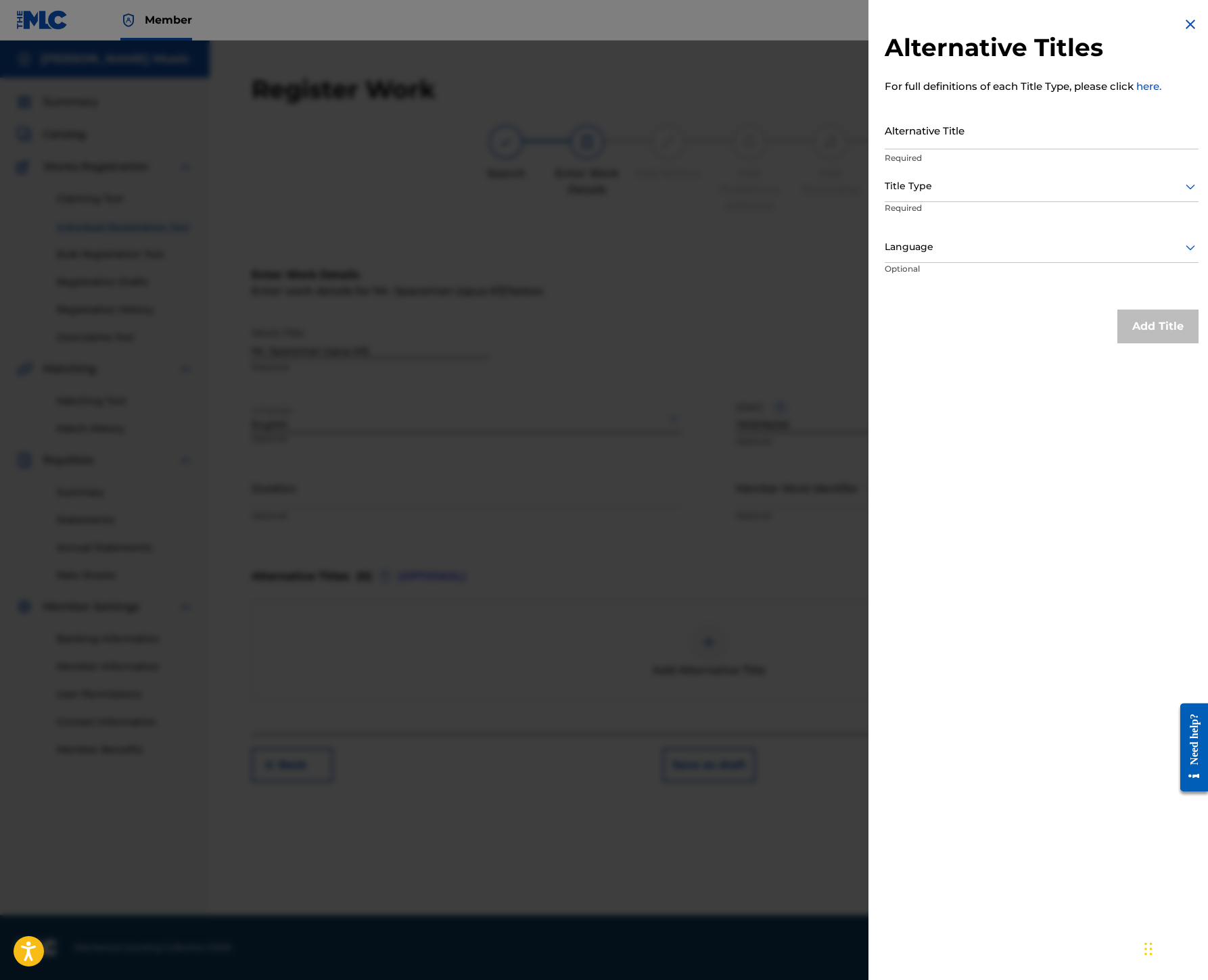
click at [884, 149] on input "Alternative Title" at bounding box center [1041, 130] width 314 height 39
click at [884, 149] on input "Mr. Spaceman (opus #3)" at bounding box center [1041, 130] width 314 height 39
type input "Mr. Spaceman"
click at [965, 195] on div at bounding box center [1041, 186] width 314 height 17
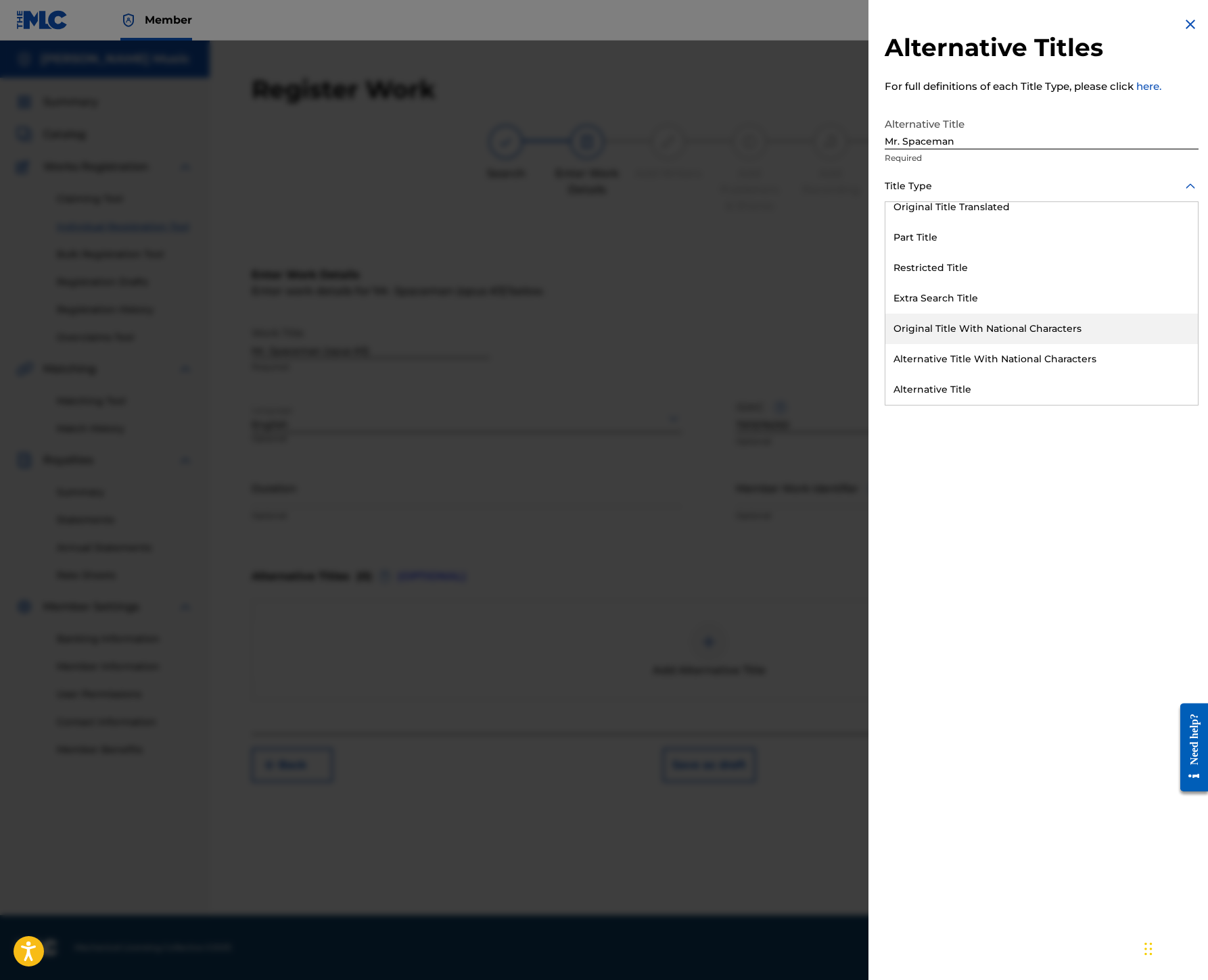
scroll to position [249, 0]
click at [885, 253] on div "Part Title" at bounding box center [1042, 237] width 313 height 31
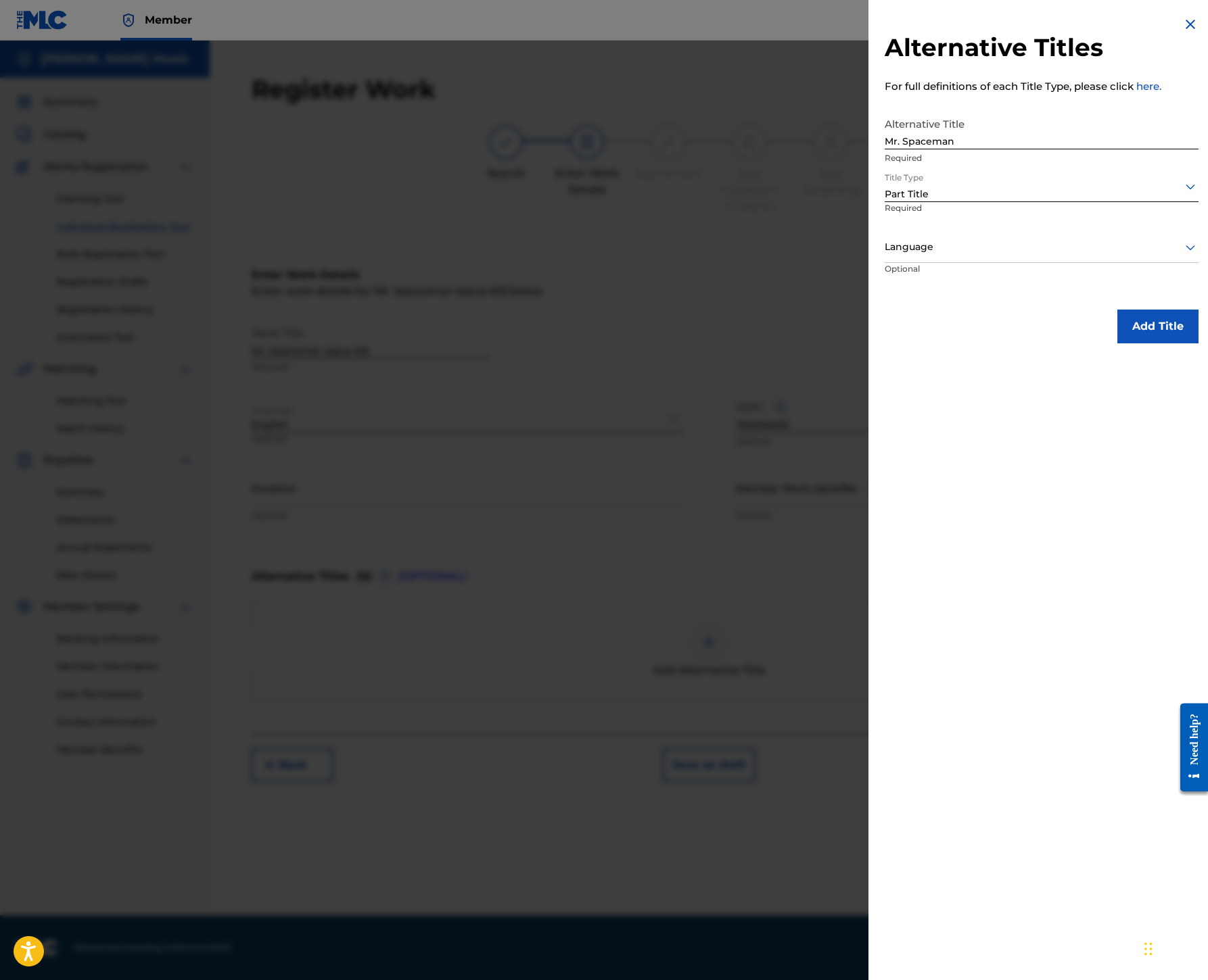
click at [1154, 255] on div at bounding box center [1041, 246] width 314 height 17
click at [1037, 294] on div "English" at bounding box center [1042, 278] width 313 height 31
click at [1117, 343] on button "Add Title" at bounding box center [1158, 326] width 81 height 34
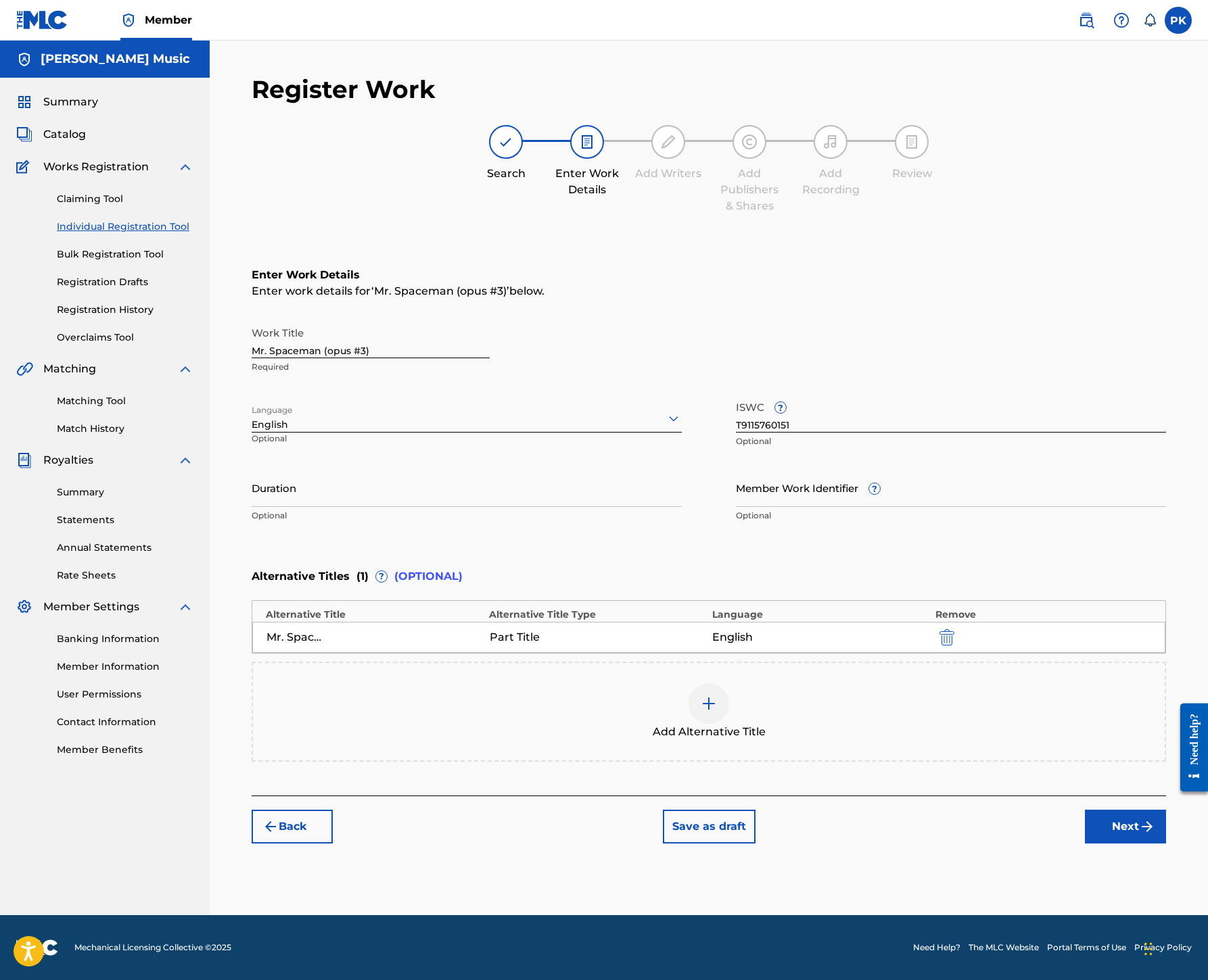
scroll to position [515, 0]
click at [1109, 837] on button "Next" at bounding box center [1125, 827] width 81 height 34
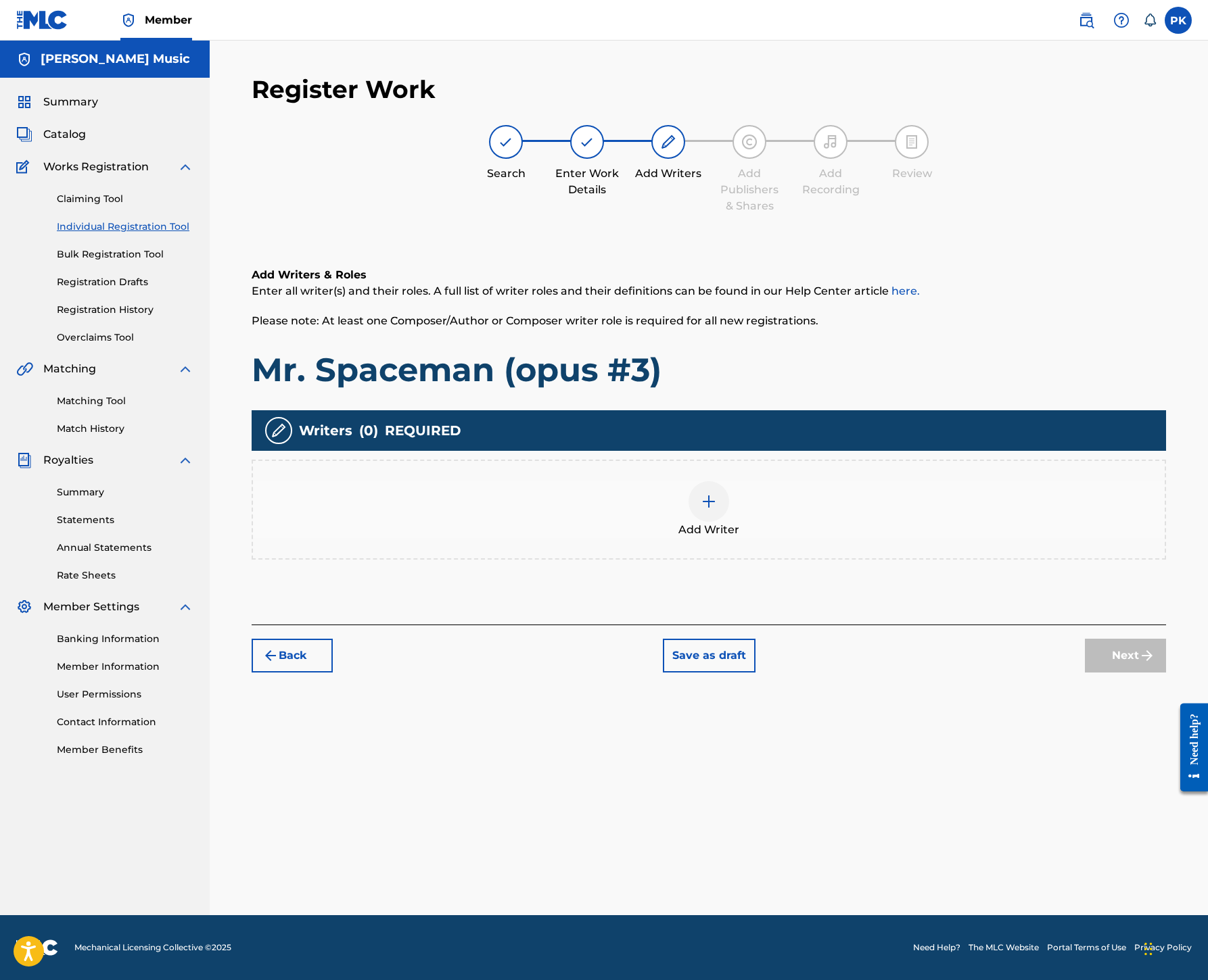
click at [716, 493] on img at bounding box center [708, 501] width 16 height 16
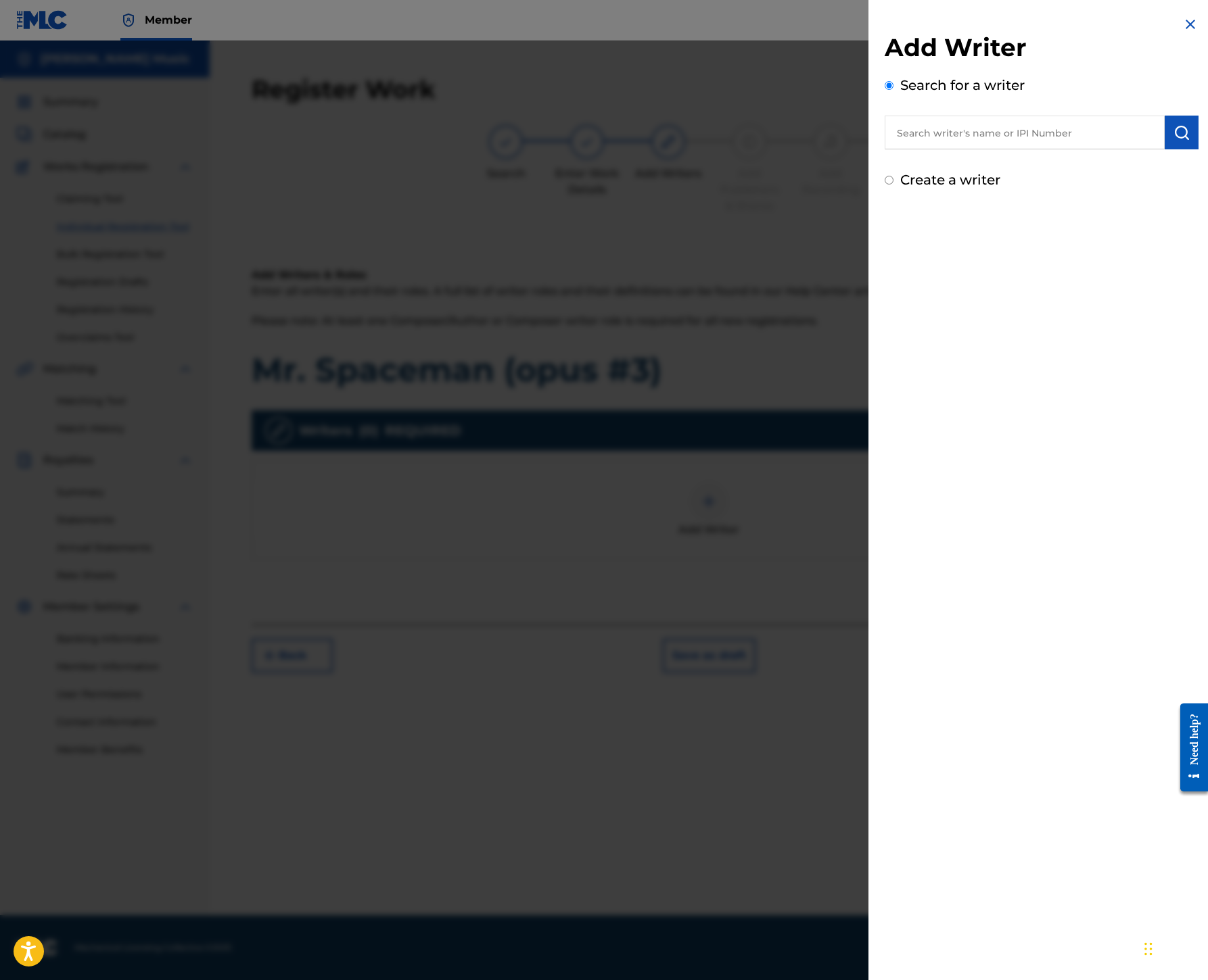
click at [884, 149] on input "text" at bounding box center [1024, 133] width 280 height 34
type input "00245336377"
click at [1164, 149] on button "submit" at bounding box center [1181, 133] width 34 height 34
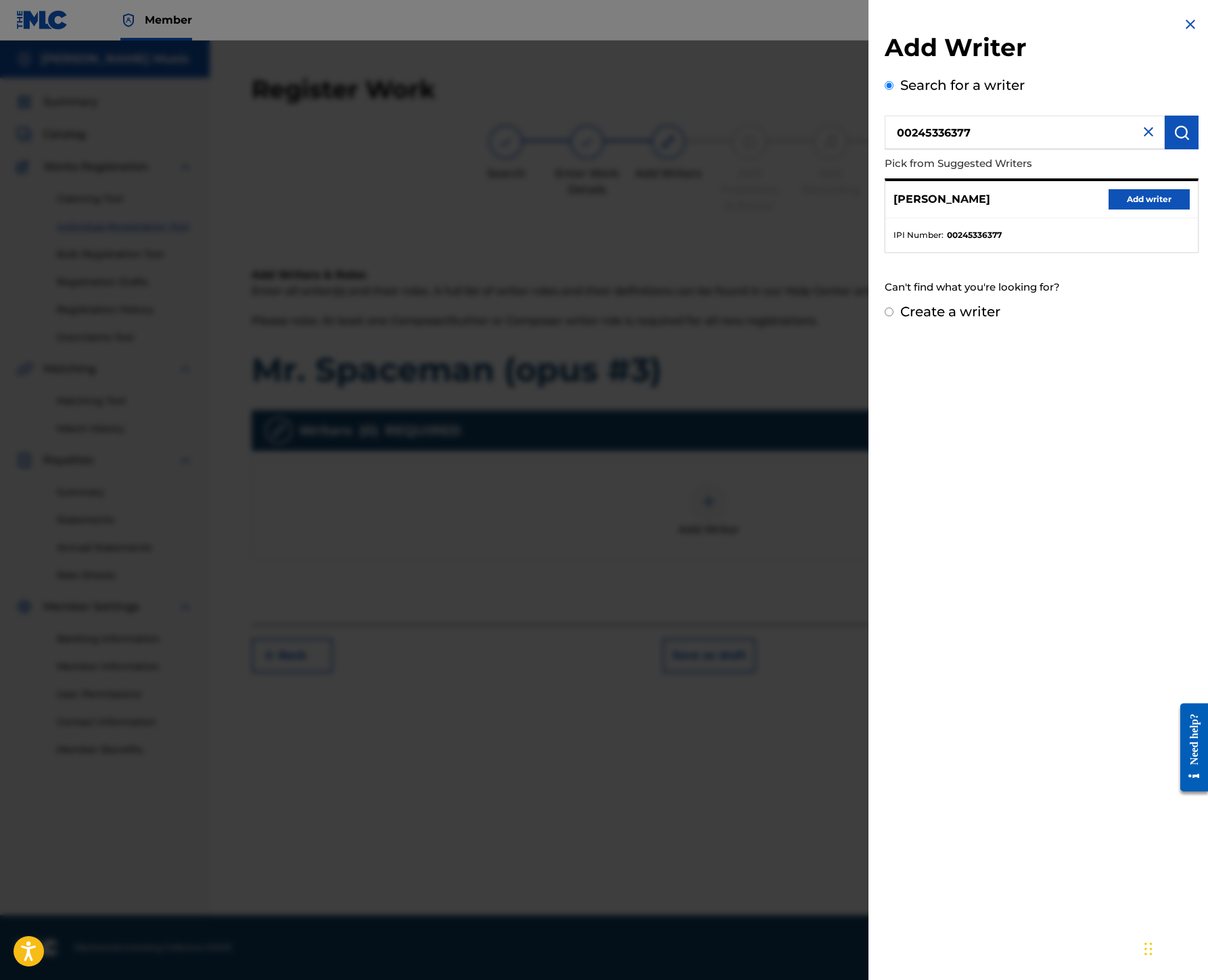
click at [1108, 210] on button "Add writer" at bounding box center [1149, 199] width 81 height 21
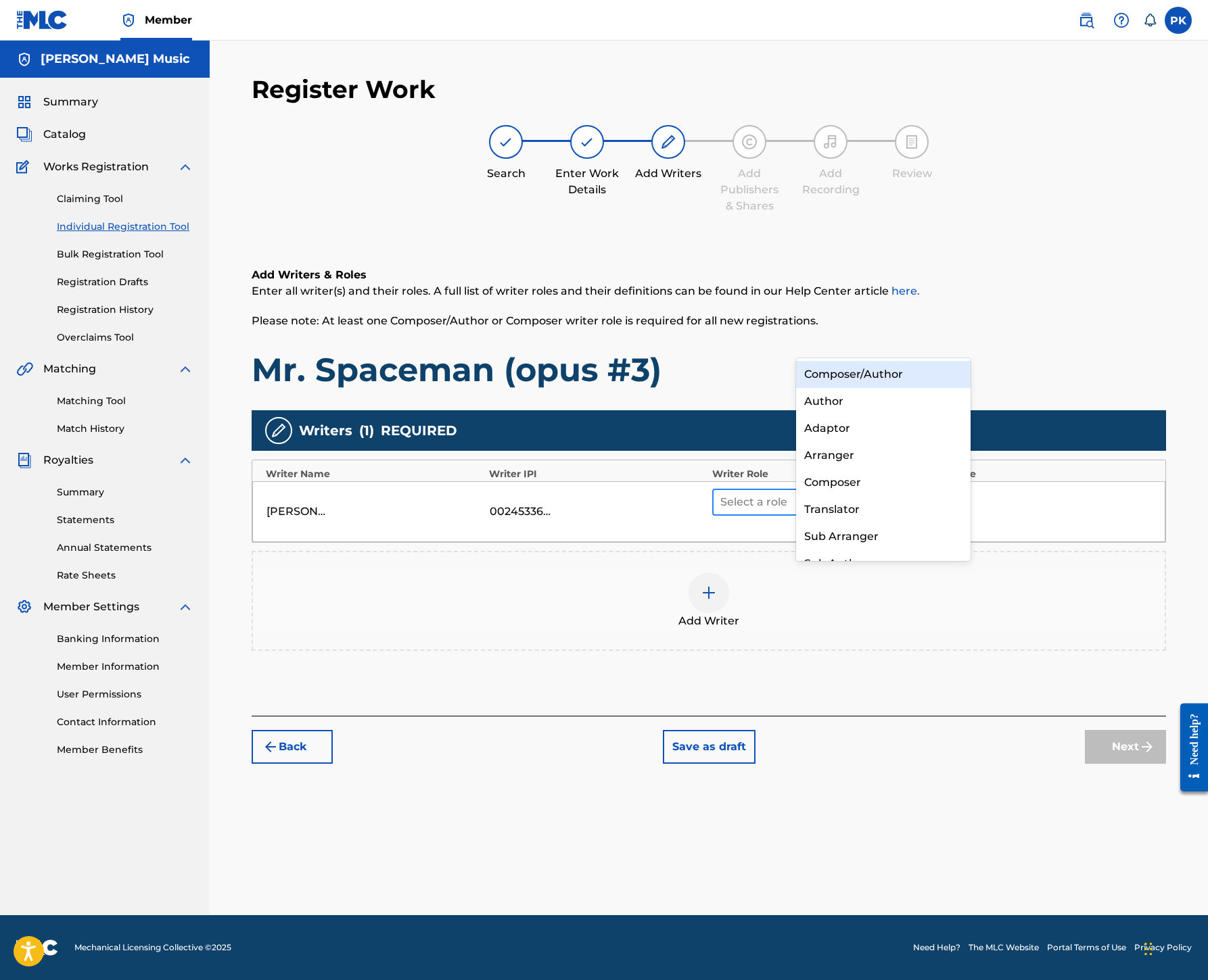
click at [895, 492] on div at bounding box center [807, 501] width 175 height 19
click at [907, 376] on div "Composer/Author" at bounding box center [883, 374] width 174 height 27
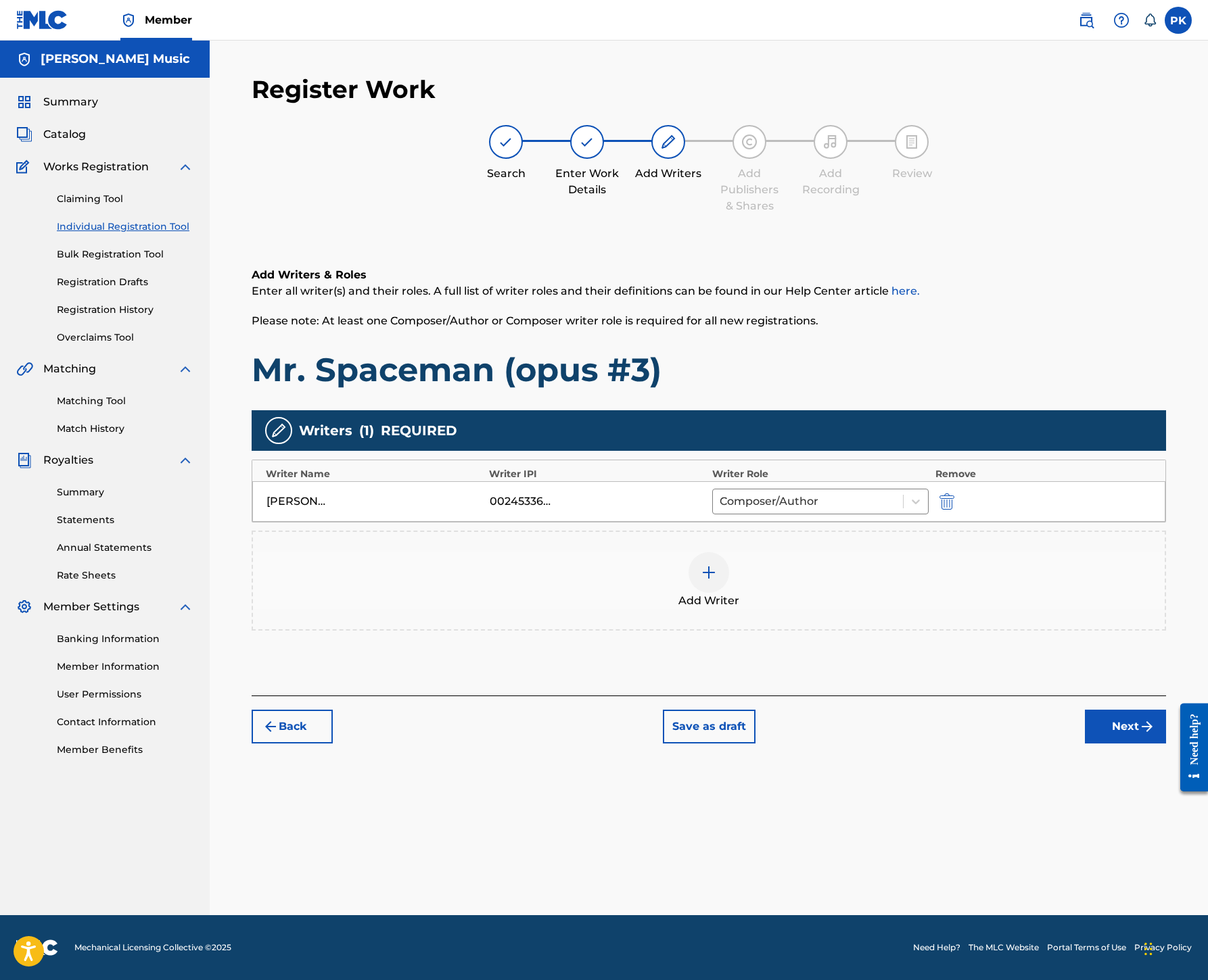
click at [716, 565] on img at bounding box center [708, 573] width 16 height 16
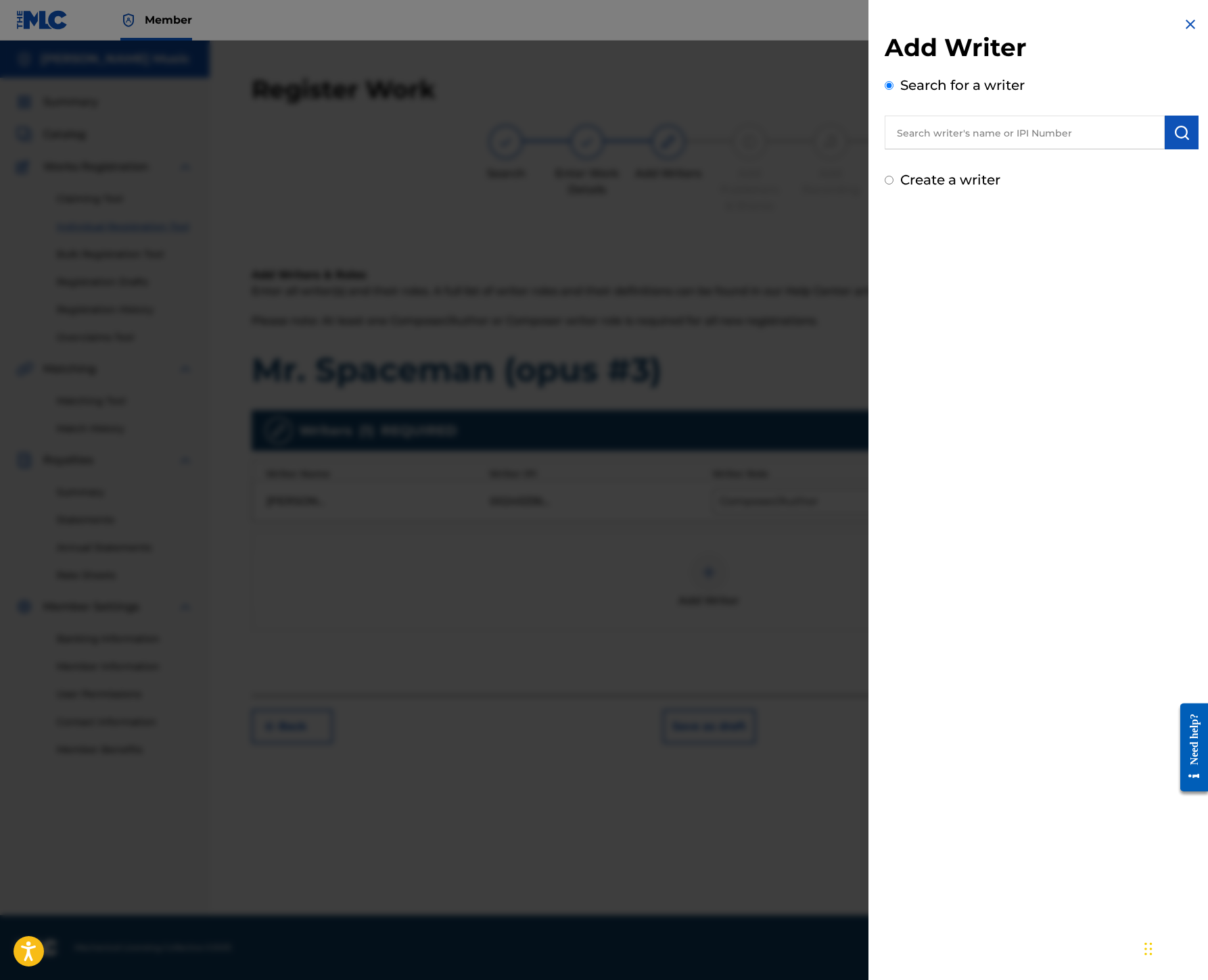
click at [884, 149] on input "text" at bounding box center [1024, 133] width 280 height 34
type input "00245337080"
click at [1164, 149] on button "submit" at bounding box center [1181, 133] width 34 height 34
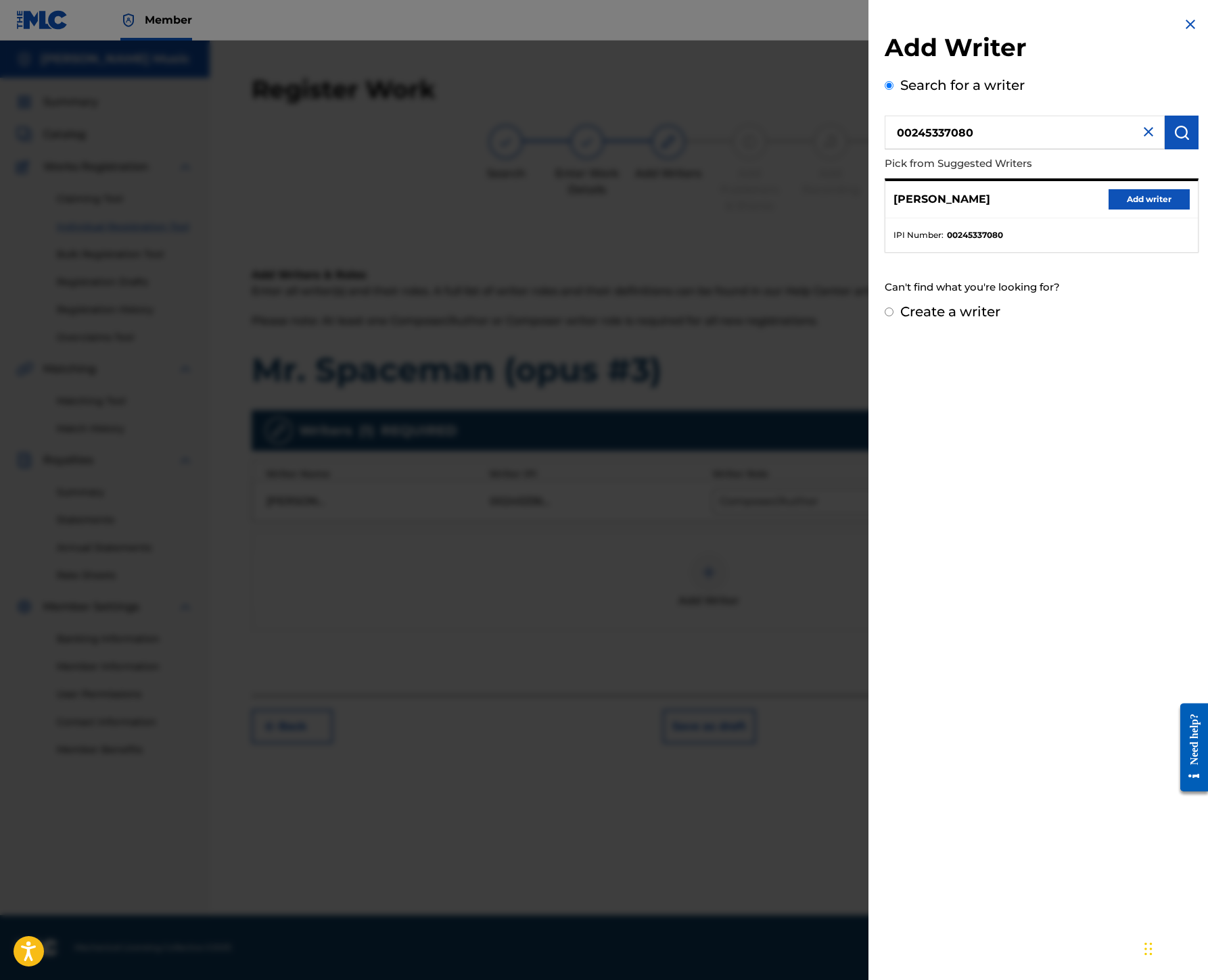
click at [1132, 210] on button "Add writer" at bounding box center [1149, 199] width 81 height 21
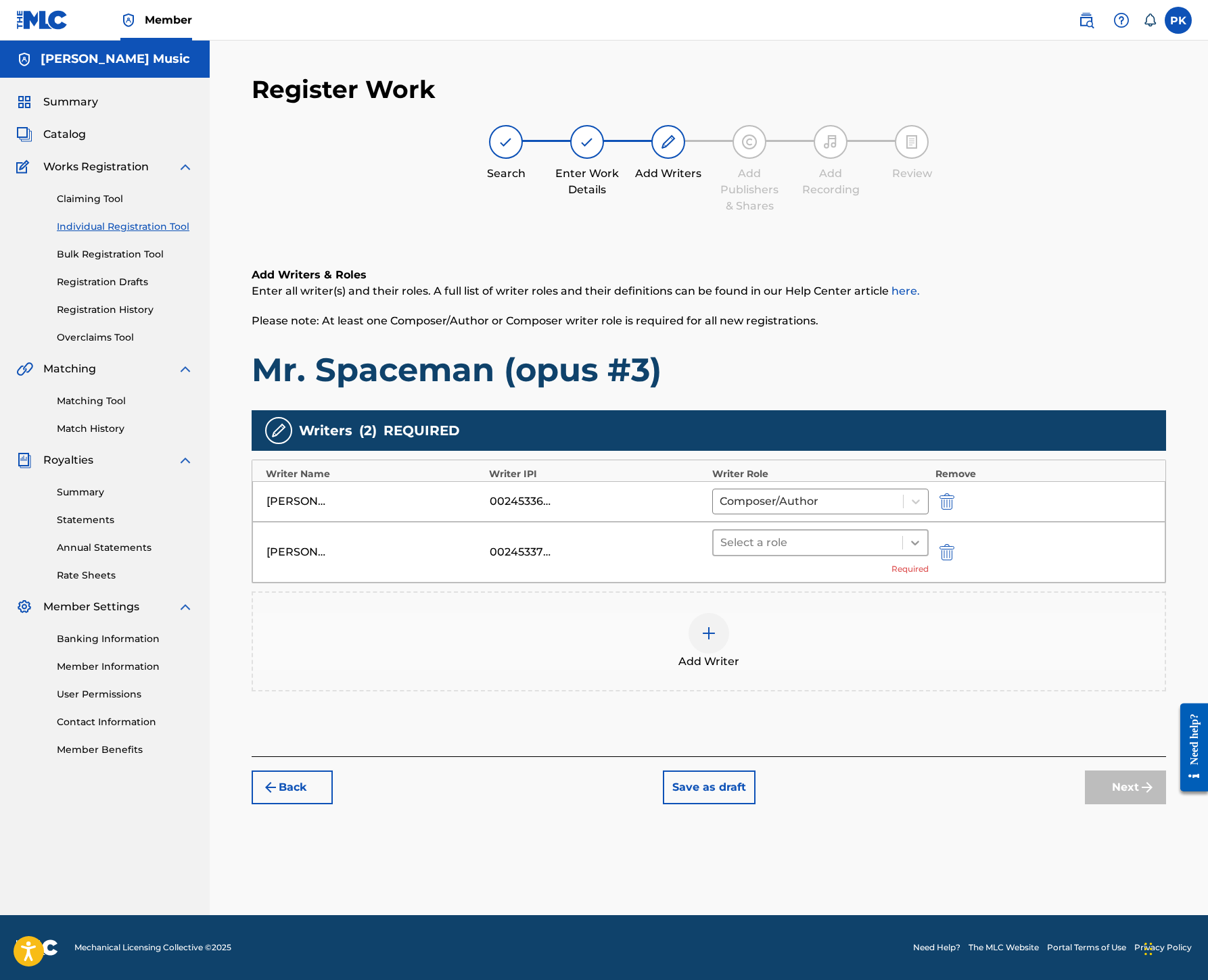
click at [922, 536] on icon at bounding box center [915, 543] width 14 height 14
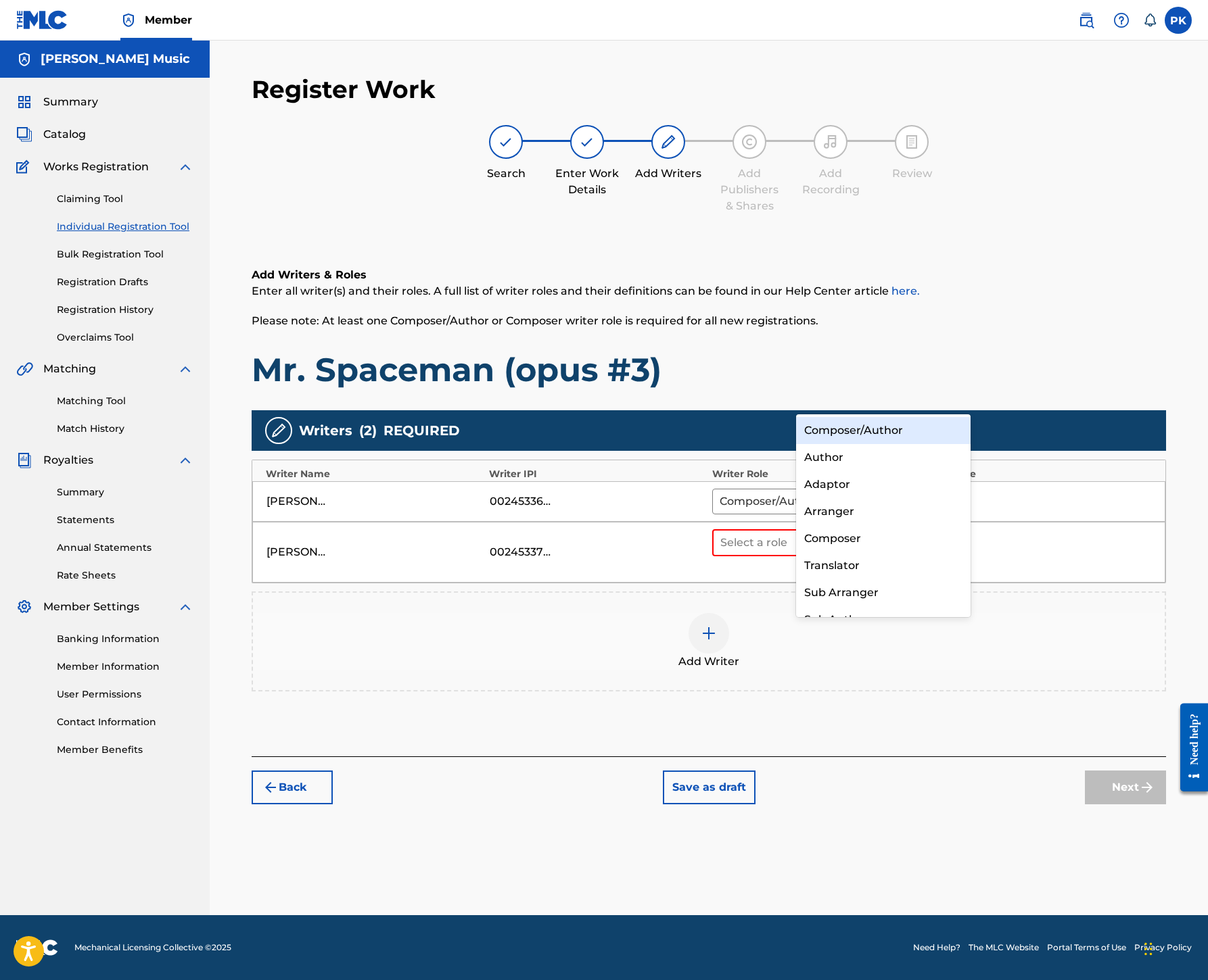
click at [907, 428] on div "Composer/Author" at bounding box center [883, 430] width 174 height 27
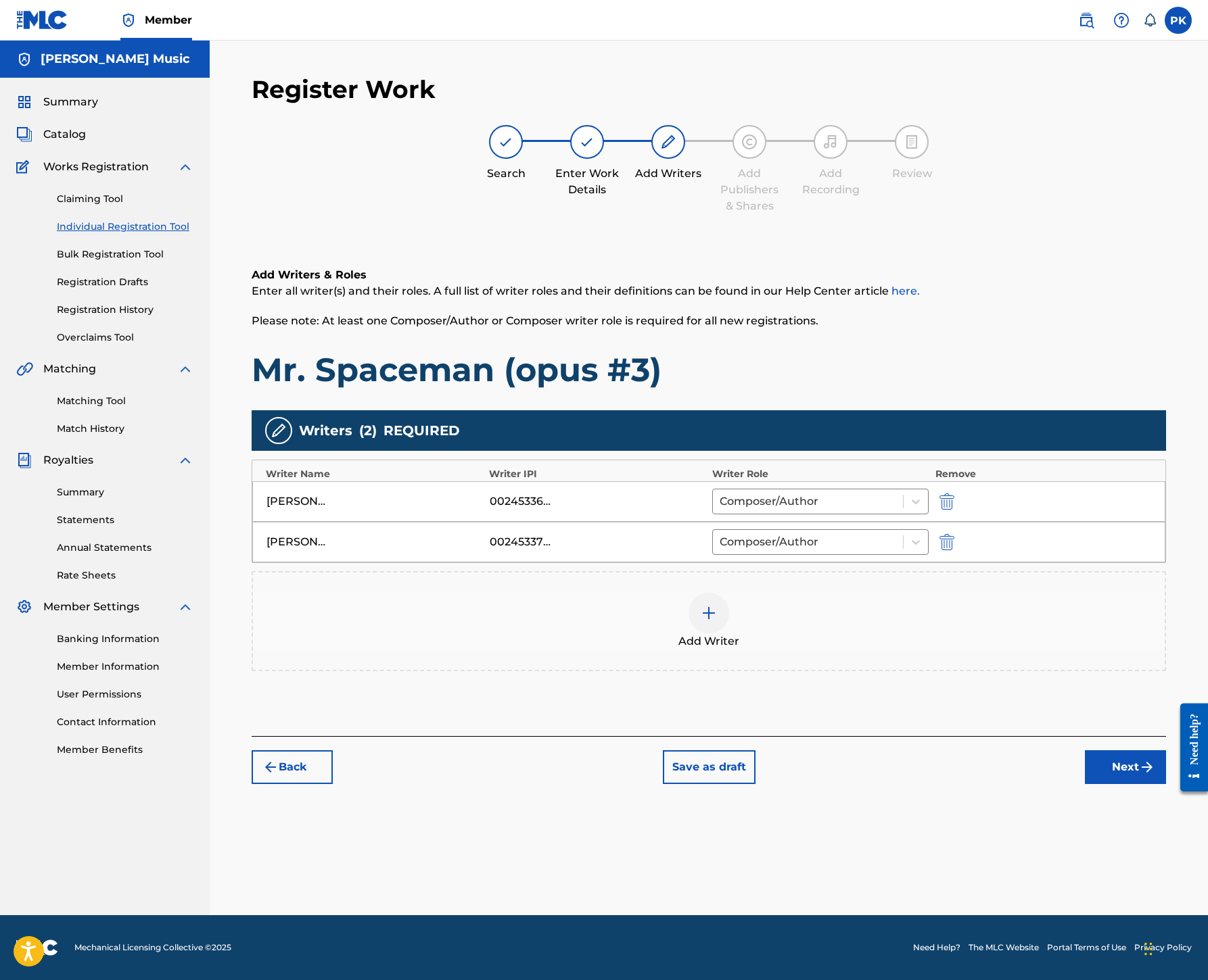
click at [716, 605] on img at bounding box center [708, 613] width 16 height 16
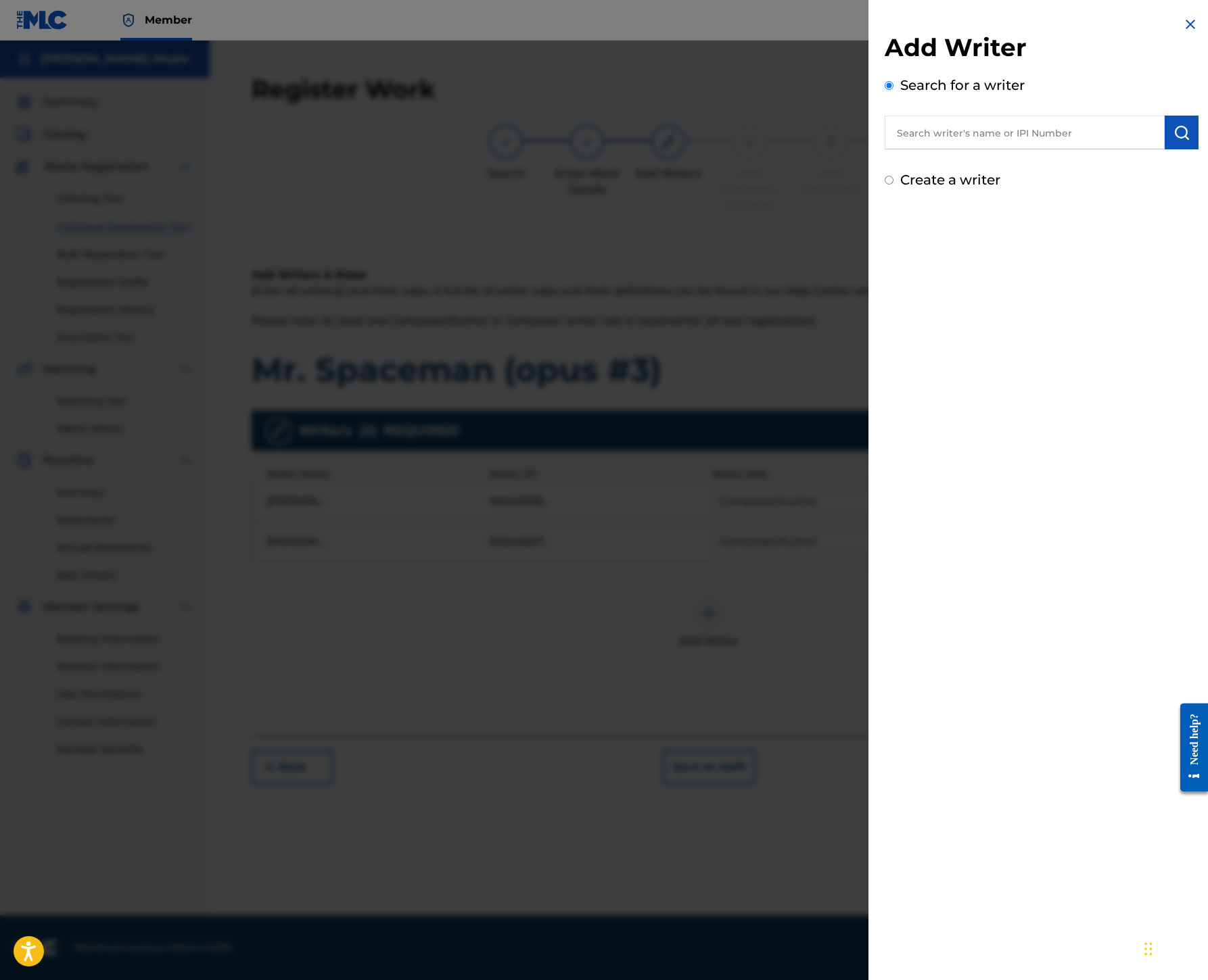
click at [884, 149] on input "text" at bounding box center [1024, 133] width 280 height 34
type input "00199690501"
click at [1173, 140] on img "submit" at bounding box center [1181, 133] width 16 height 16
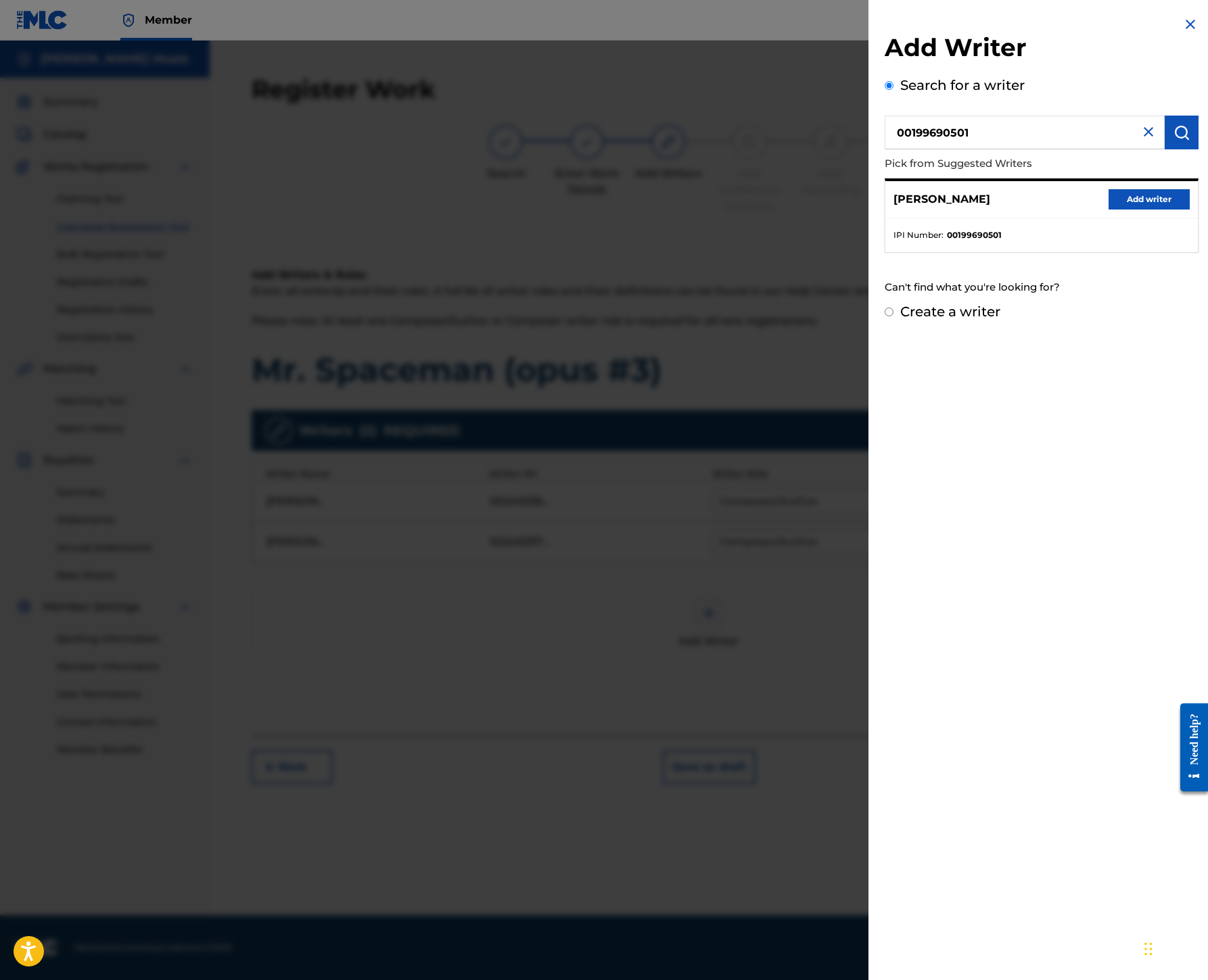
click at [1108, 210] on button "Add writer" at bounding box center [1149, 199] width 81 height 21
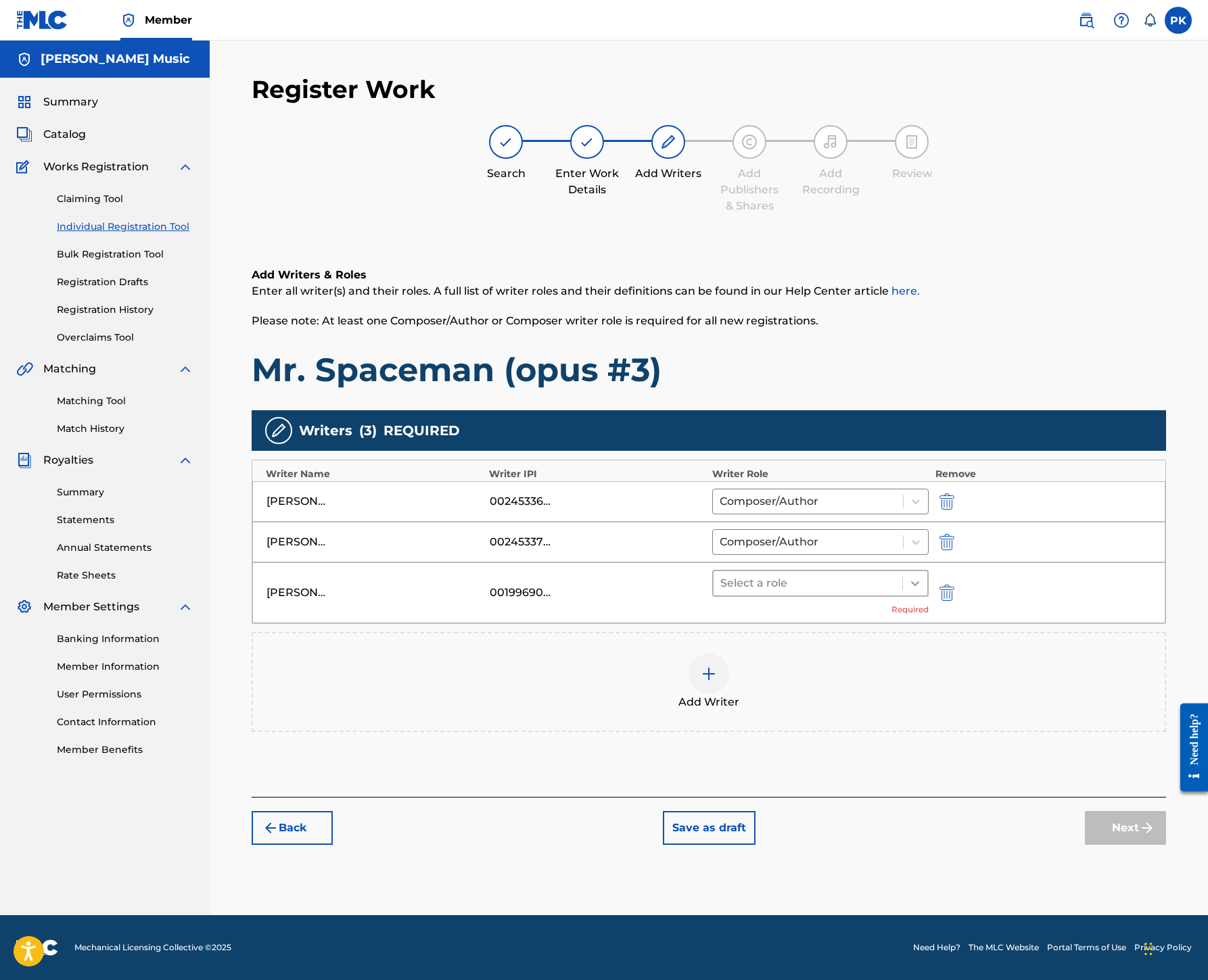
click at [922, 577] on icon at bounding box center [915, 583] width 14 height 14
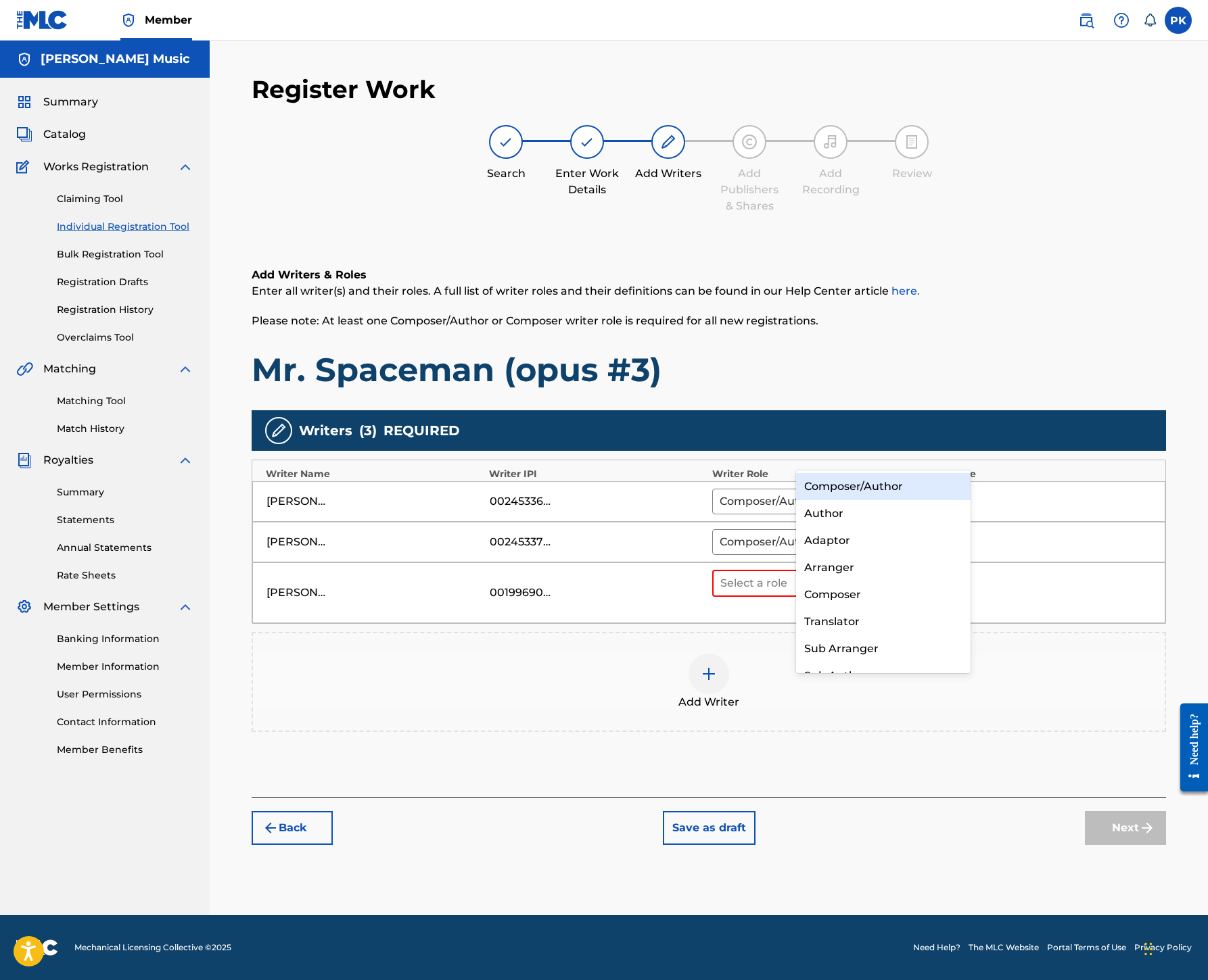
click at [884, 488] on div "Composer/Author" at bounding box center [883, 486] width 174 height 27
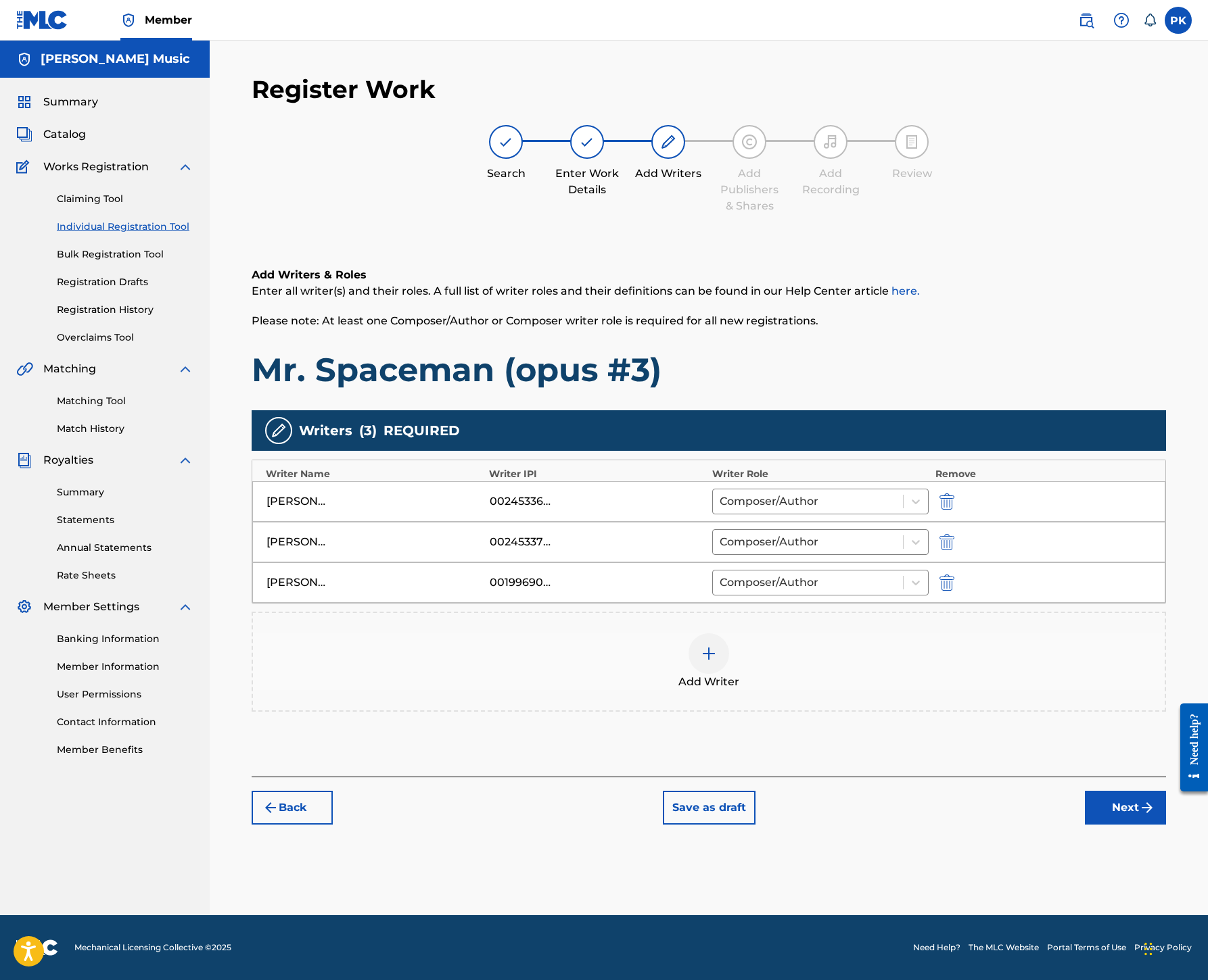
click at [1090, 825] on button "Next" at bounding box center [1125, 808] width 81 height 34
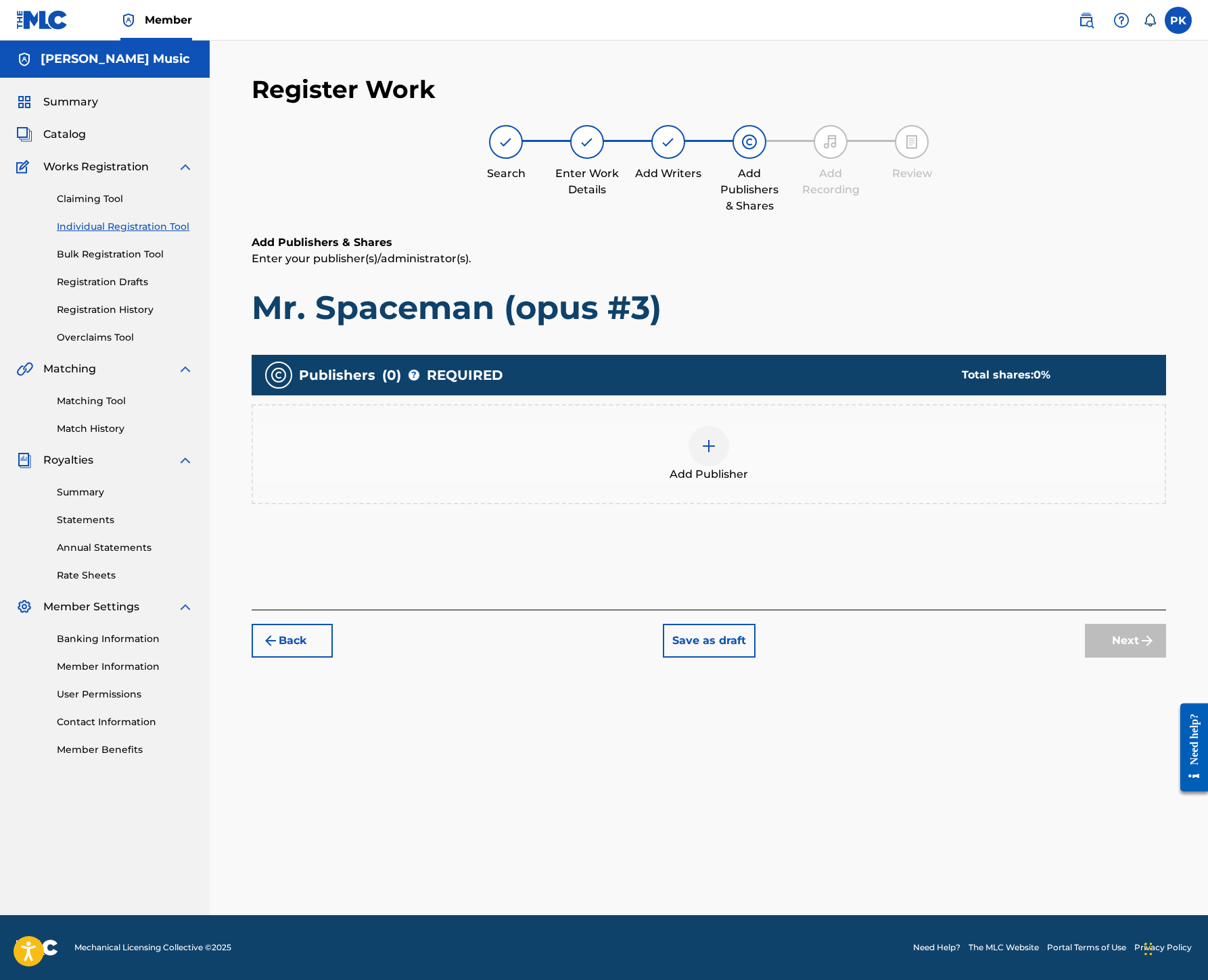
click at [716, 438] on img at bounding box center [708, 446] width 16 height 16
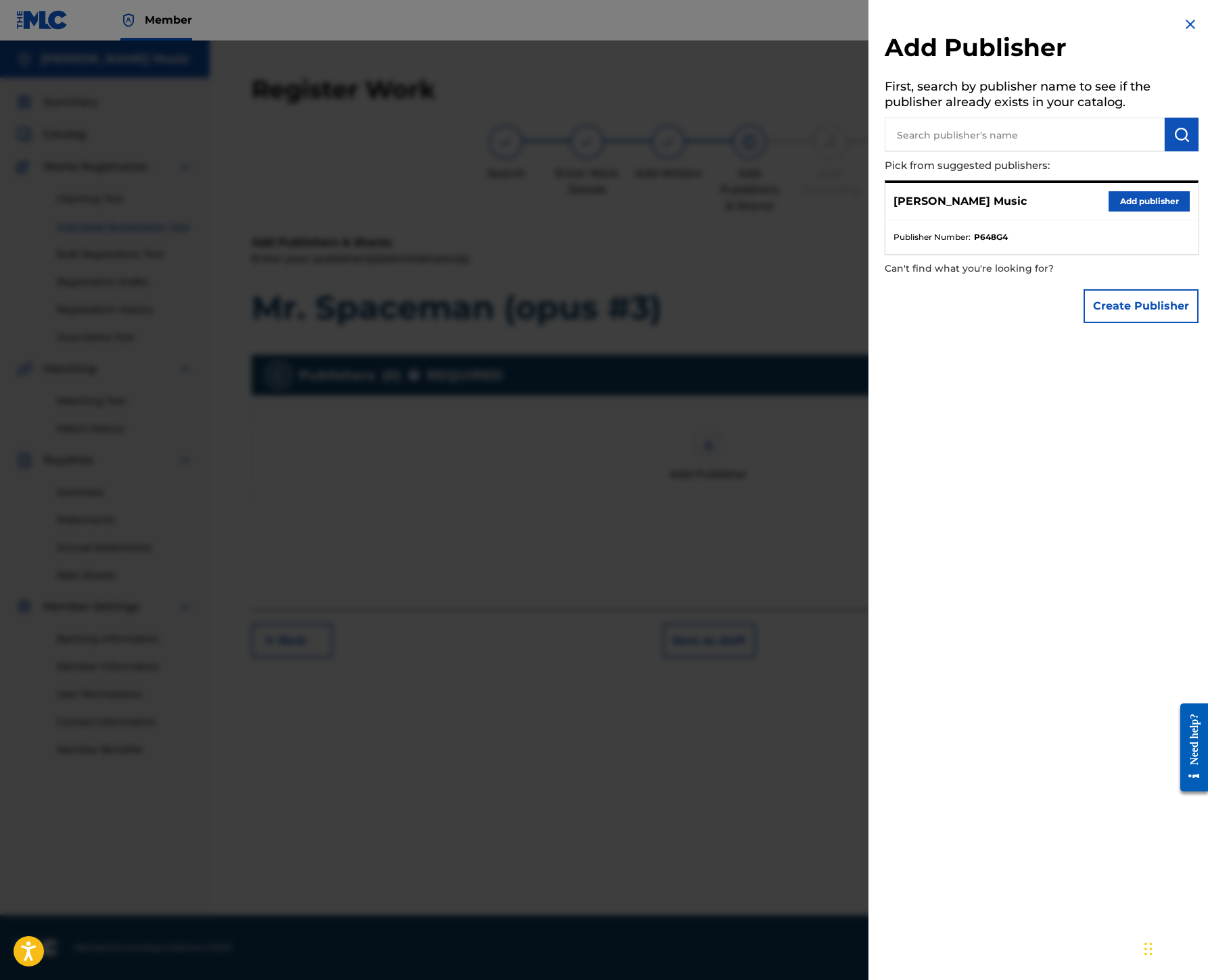
click at [1108, 212] on button "Add publisher" at bounding box center [1149, 201] width 81 height 21
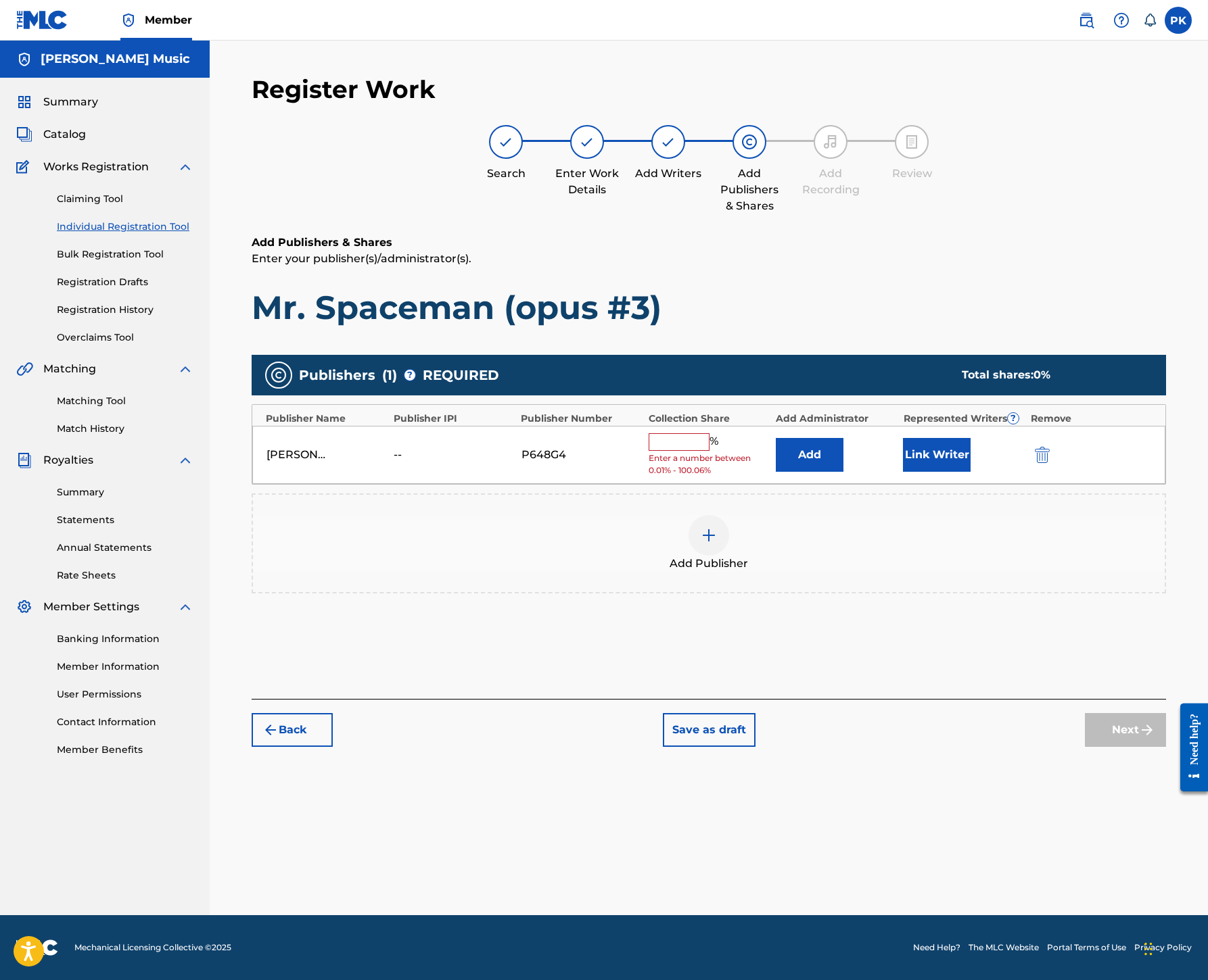
click at [709, 433] on input "text" at bounding box center [679, 442] width 61 height 18
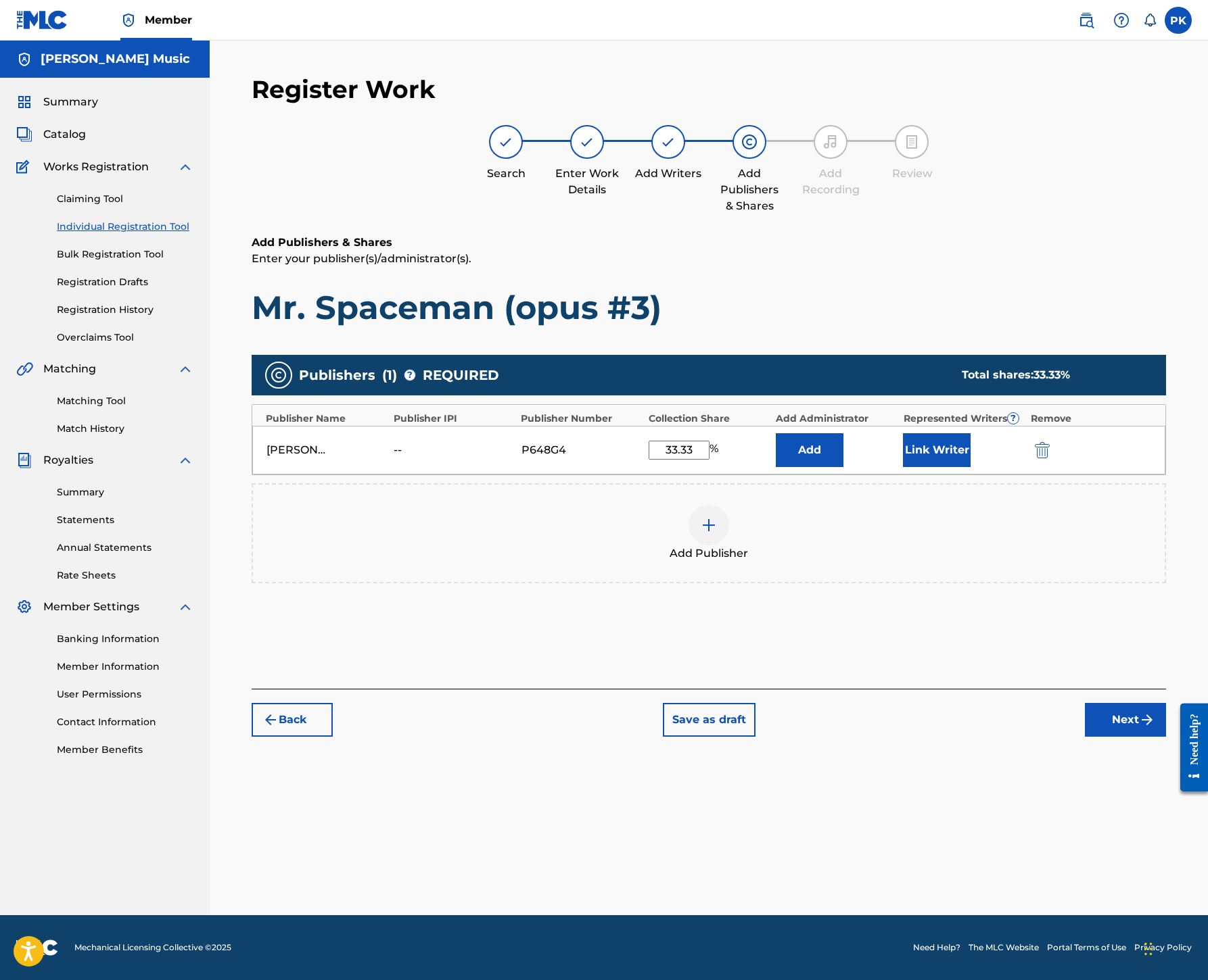
type input "33.33"
click at [971, 433] on button "Link Writer" at bounding box center [936, 450] width 67 height 34
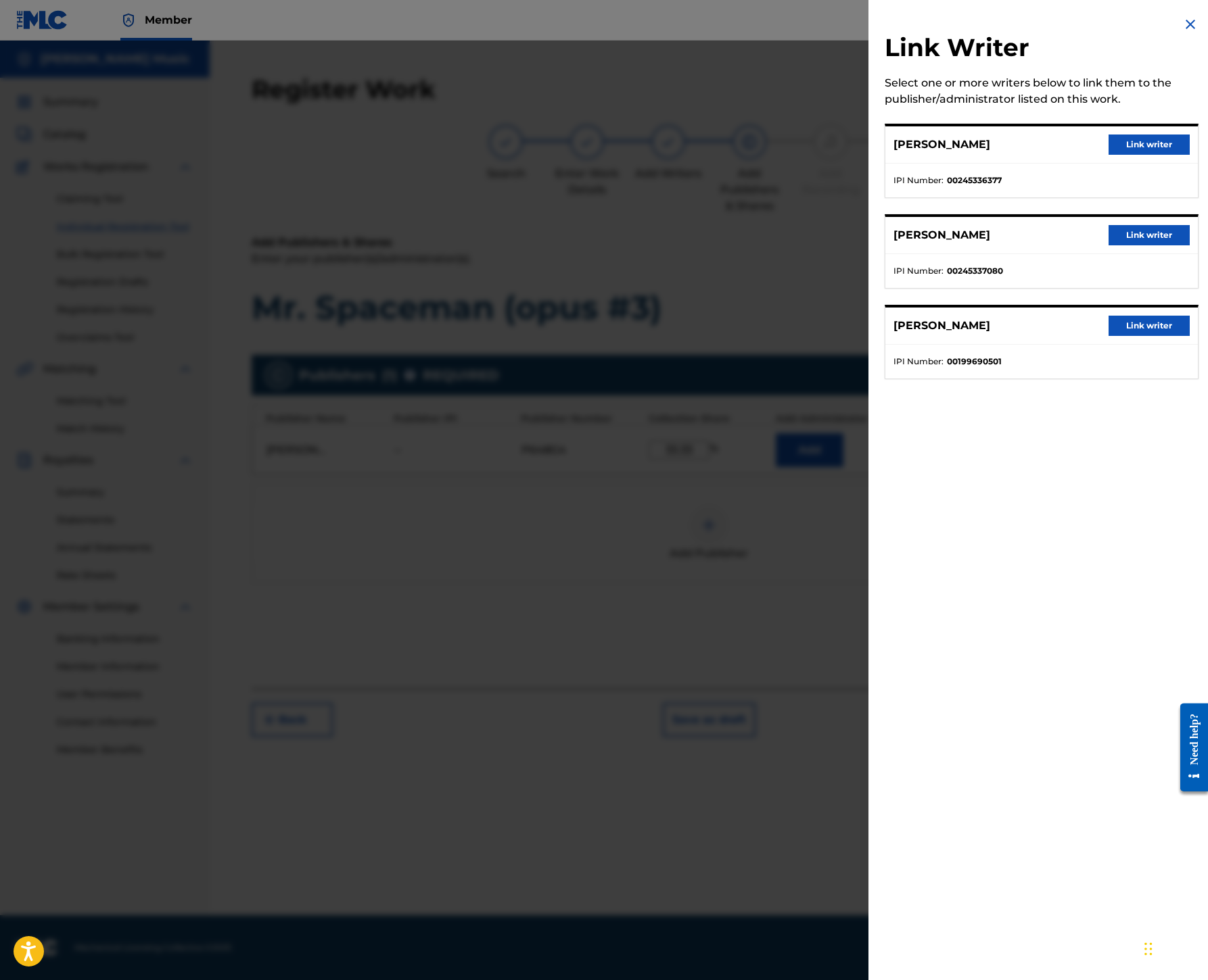
click at [1108, 336] on button "Link writer" at bounding box center [1149, 325] width 81 height 21
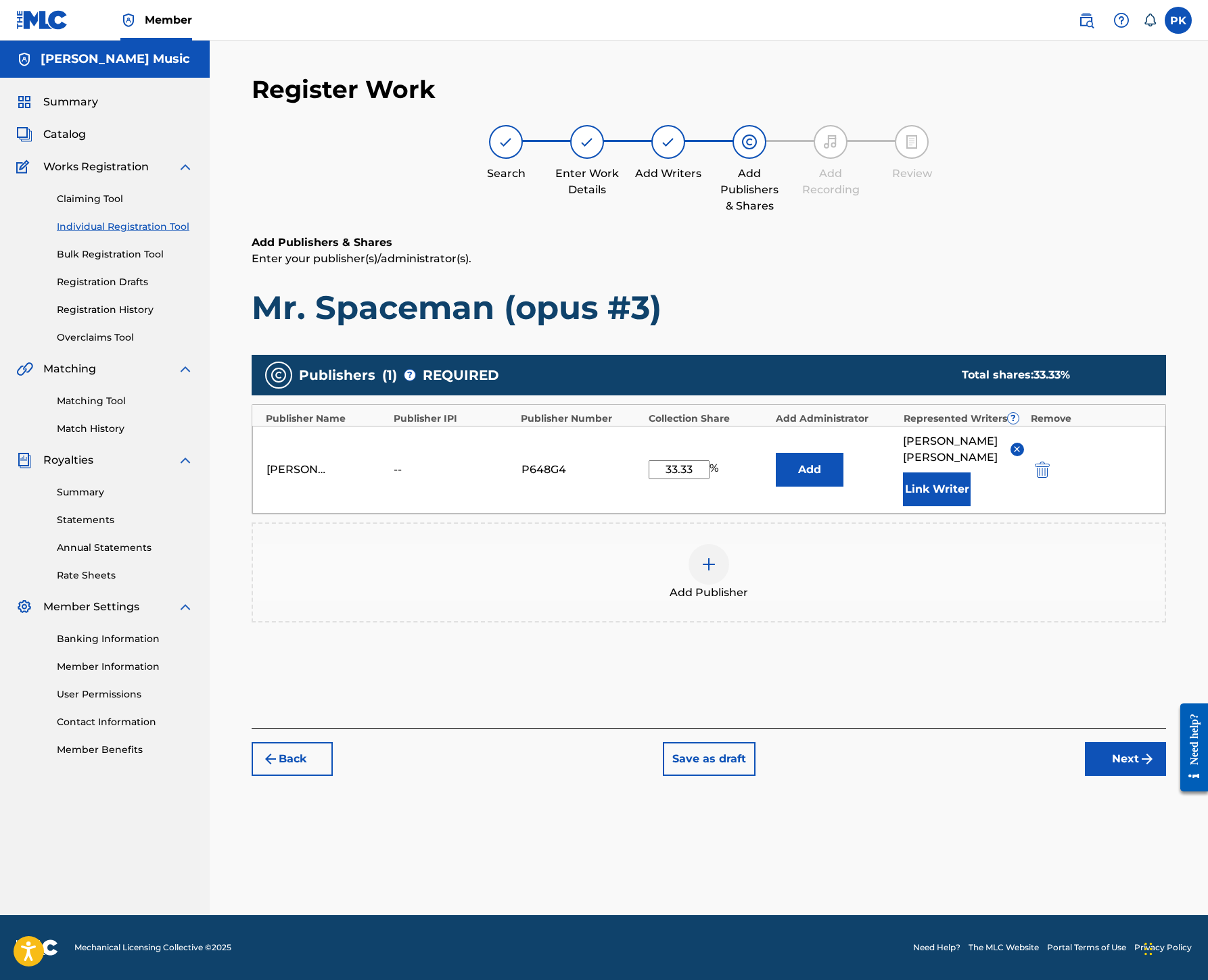
click at [1099, 776] on button "Next" at bounding box center [1125, 758] width 81 height 34
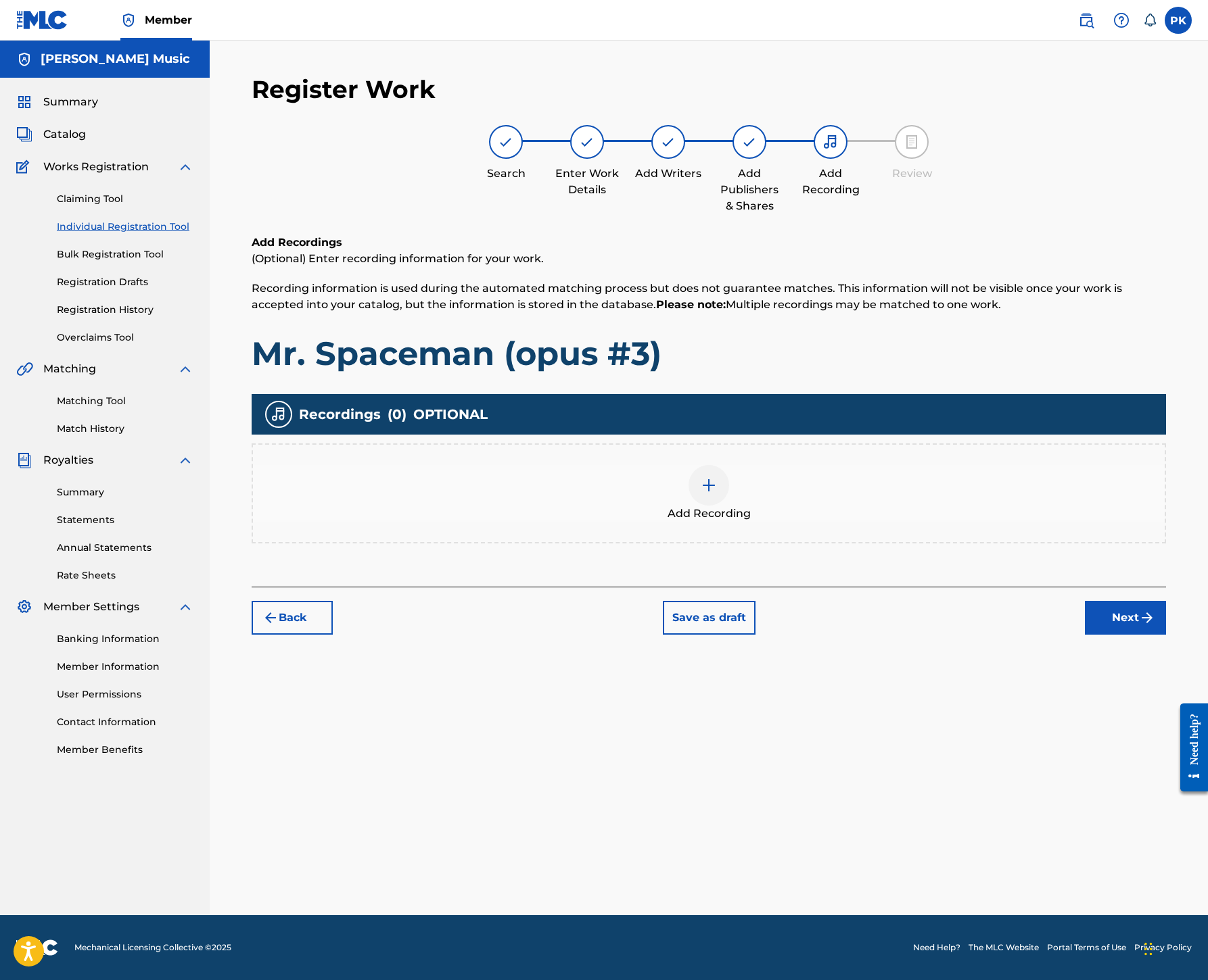
scroll to position [61, 0]
click at [716, 493] on img at bounding box center [708, 486] width 16 height 16
select select "7"
select select "2025"
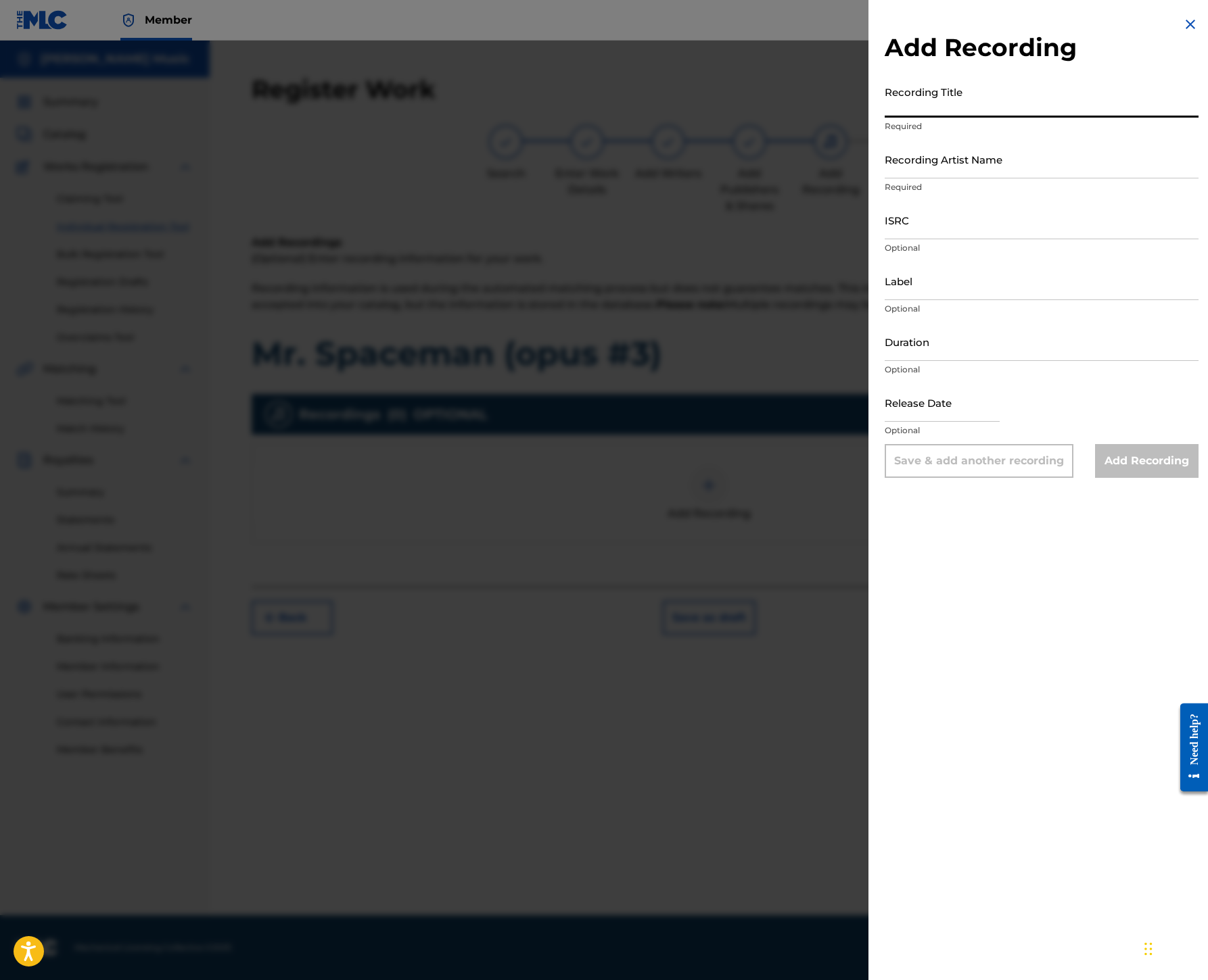
click at [884, 118] on input "Recording Title" at bounding box center [1041, 98] width 314 height 39
type input "Mr. Spaceman (opus #3)"
click at [884, 178] on input "Recording Artist Name" at bounding box center [1041, 158] width 314 height 39
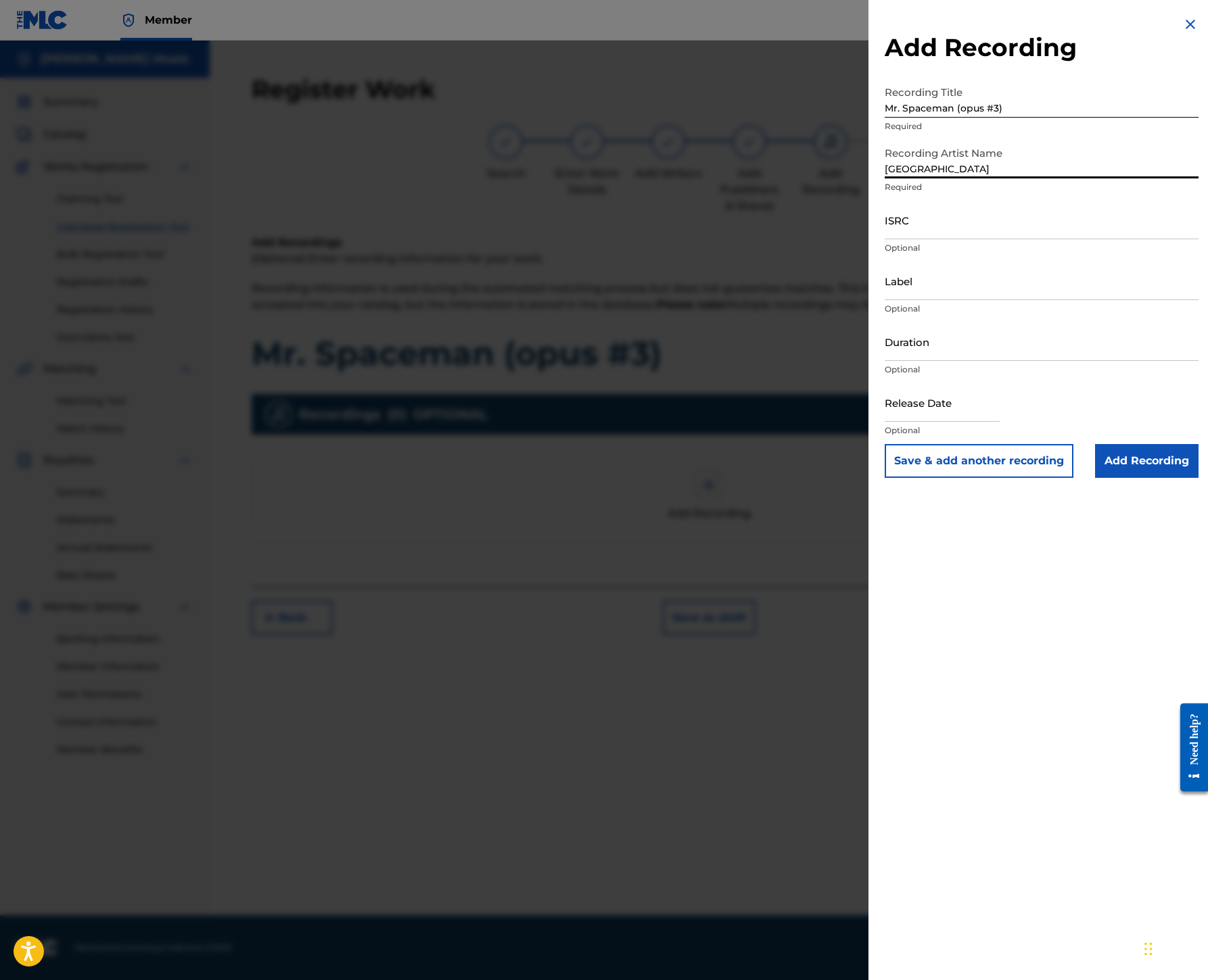
type input "[GEOGRAPHIC_DATA]"
click at [884, 239] on input "ISRC" at bounding box center [1041, 220] width 314 height 39
type input "USHM20637825"
click at [884, 300] on input "Label" at bounding box center [1041, 280] width 314 height 39
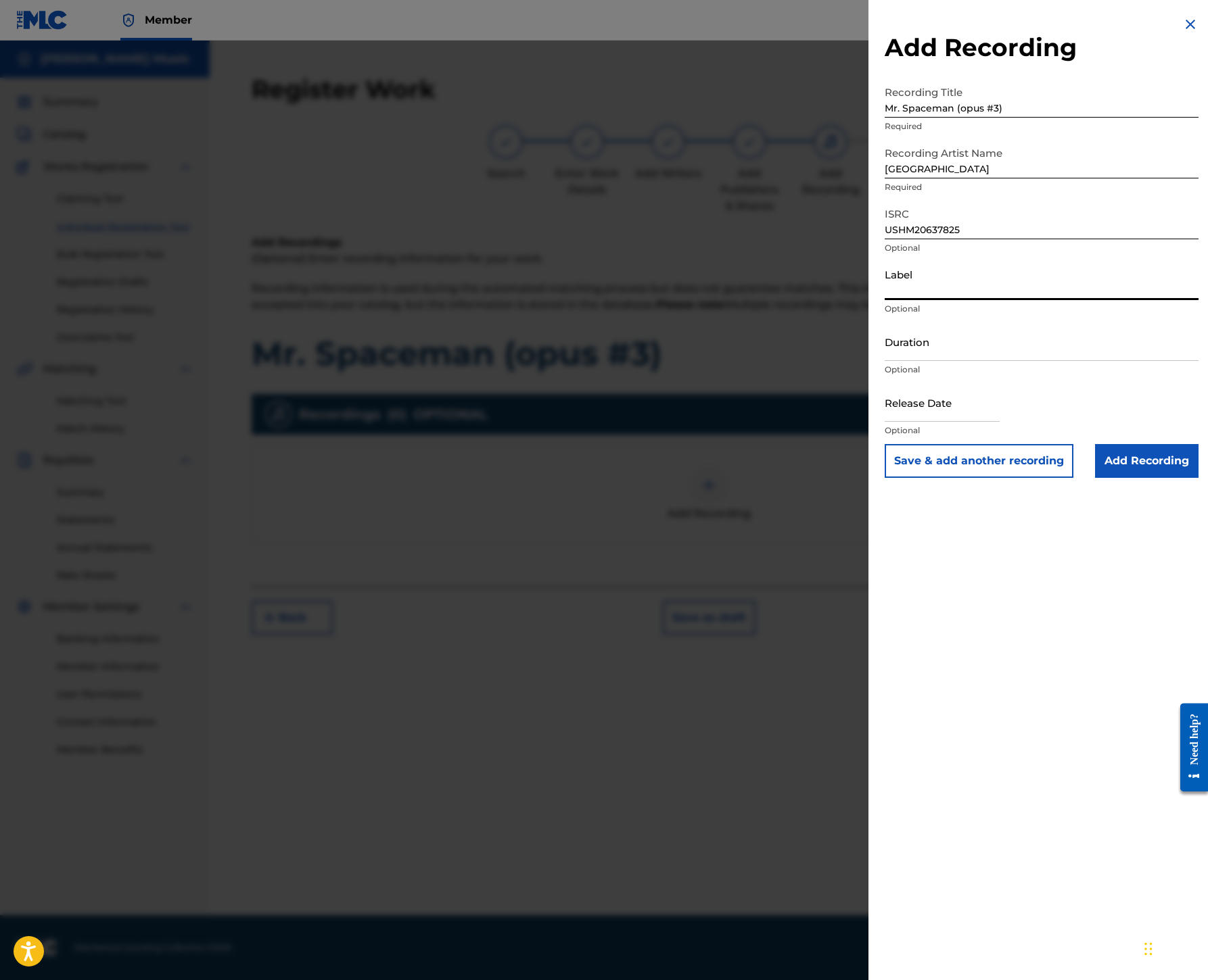
click at [884, 300] on input "Label" at bounding box center [1041, 280] width 314 height 39
type input "Big Deal Records"
click at [1098, 478] on input "Add Recording" at bounding box center [1147, 461] width 104 height 34
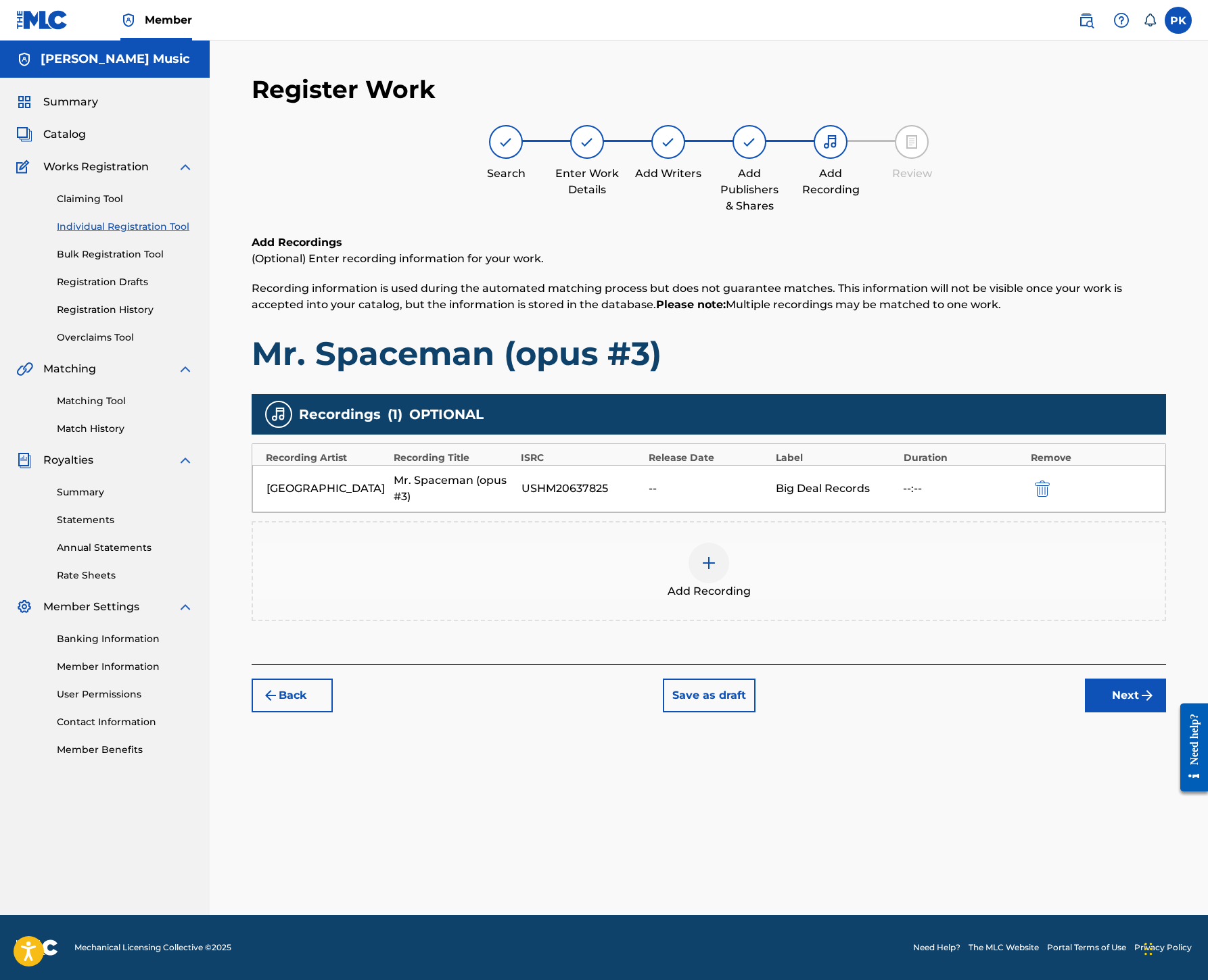
click at [1103, 712] on button "Next" at bounding box center [1125, 695] width 81 height 34
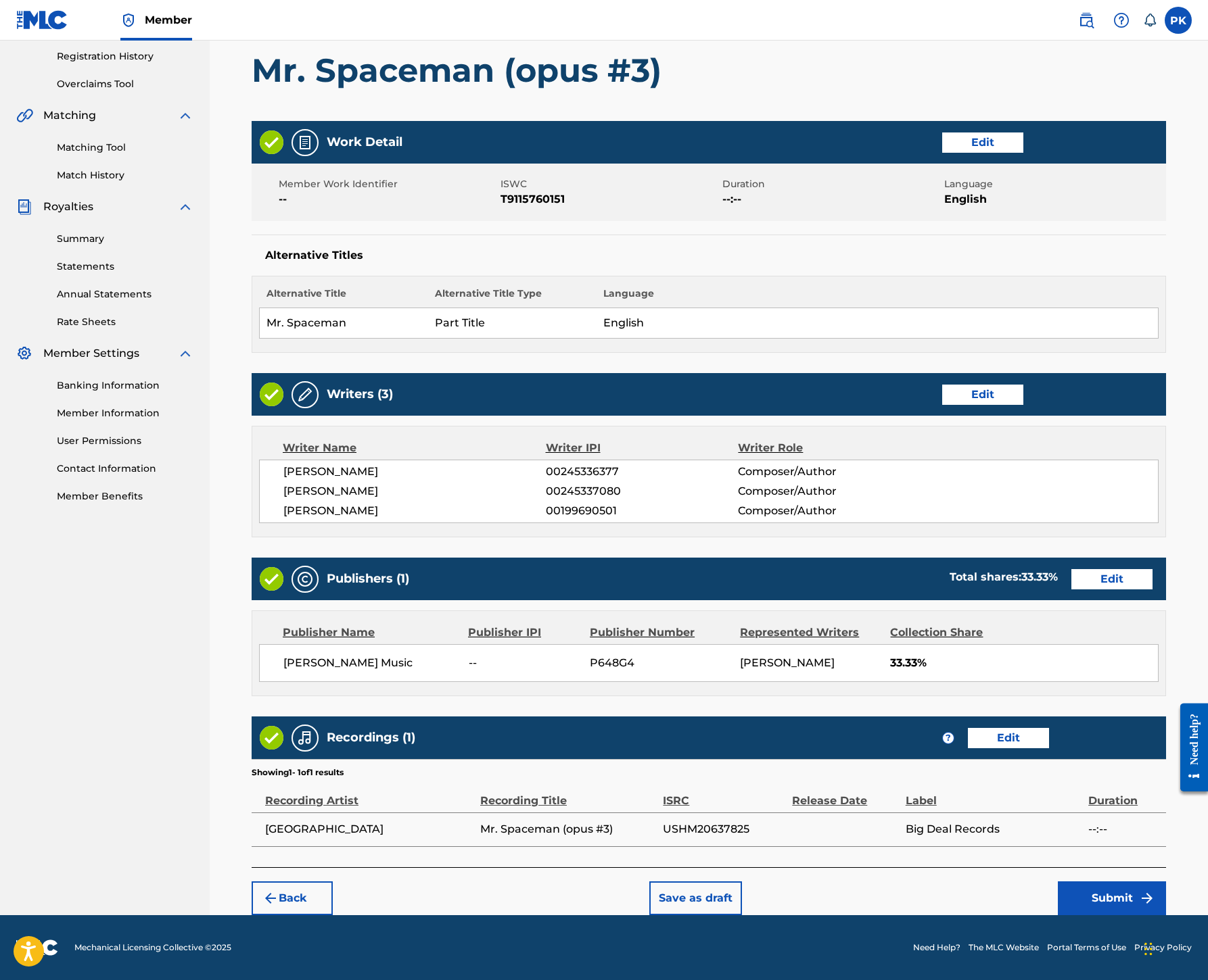
scroll to position [998, 0]
click at [1101, 881] on button "Submit" at bounding box center [1111, 898] width 108 height 34
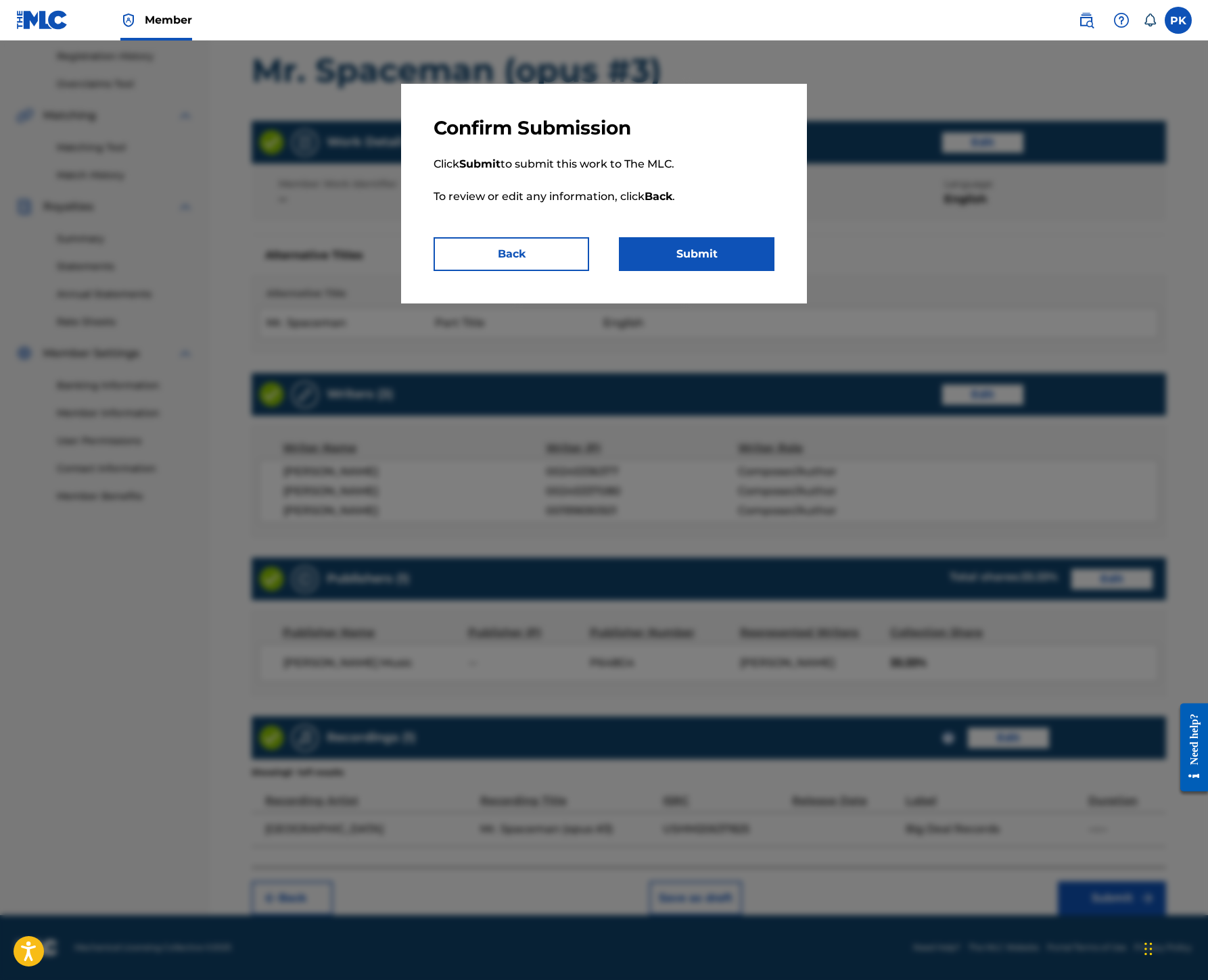
click at [775, 271] on button "Submit" at bounding box center [696, 254] width 155 height 34
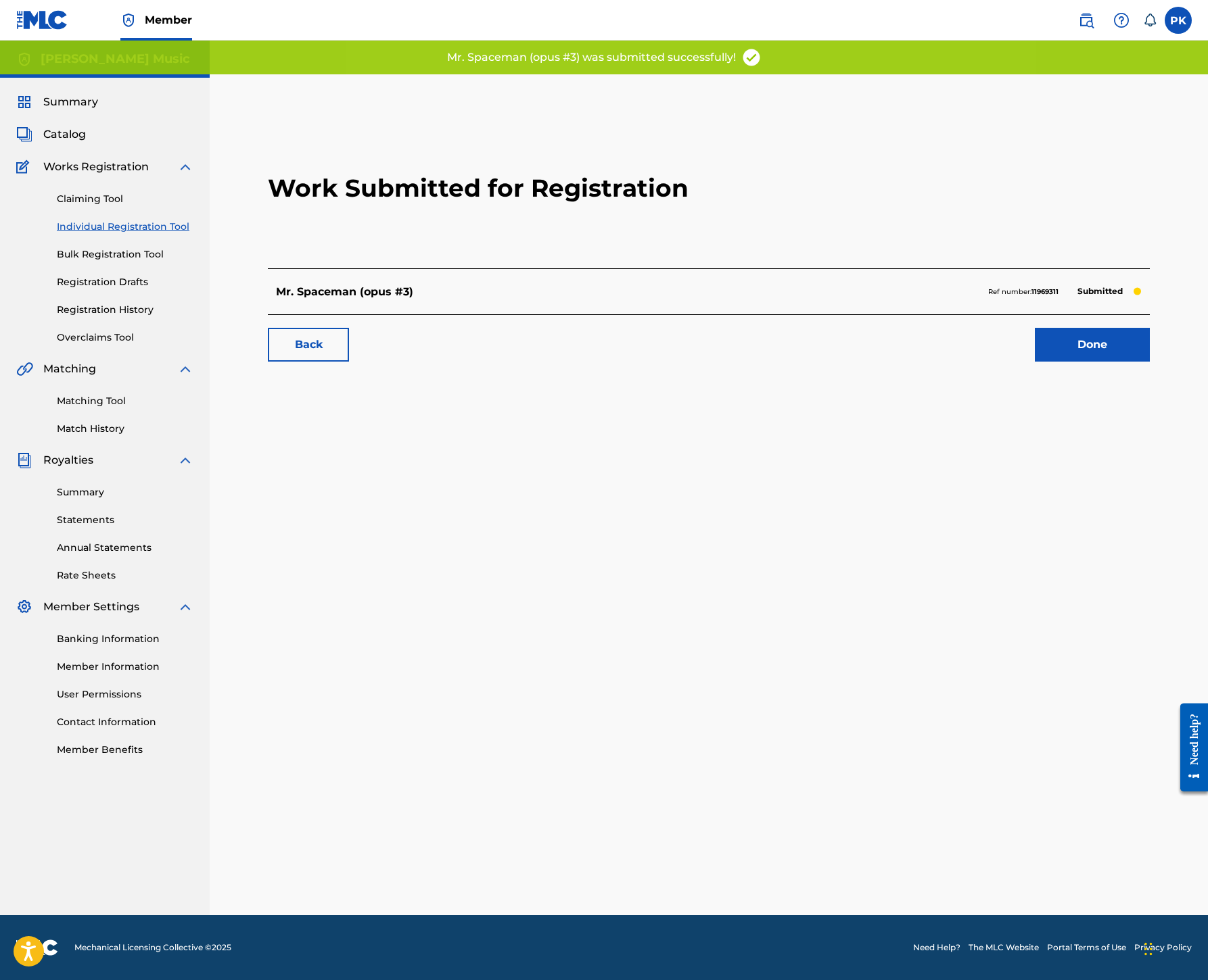
click at [1035, 362] on link "Done" at bounding box center [1092, 344] width 115 height 34
